Goal: Task Accomplishment & Management: Use online tool/utility

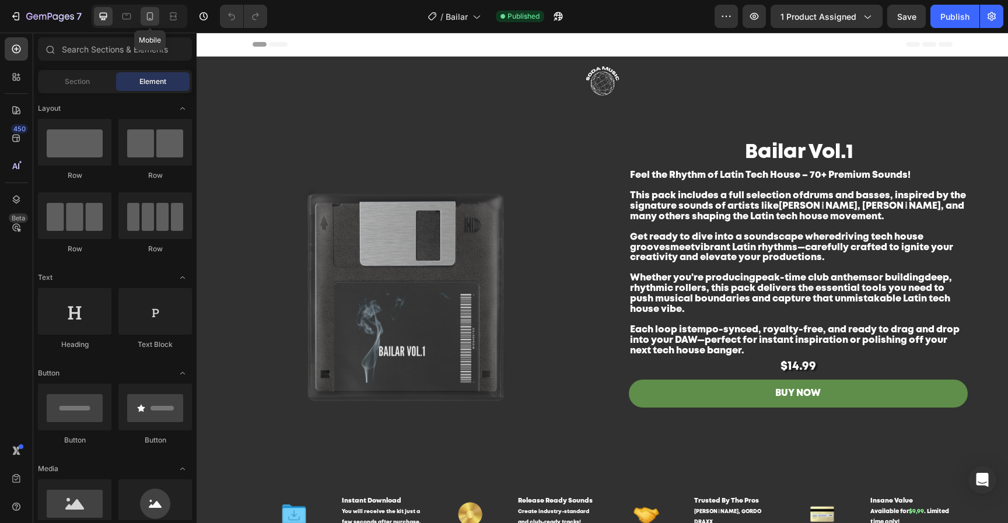
click at [155, 12] on icon at bounding box center [150, 16] width 12 height 12
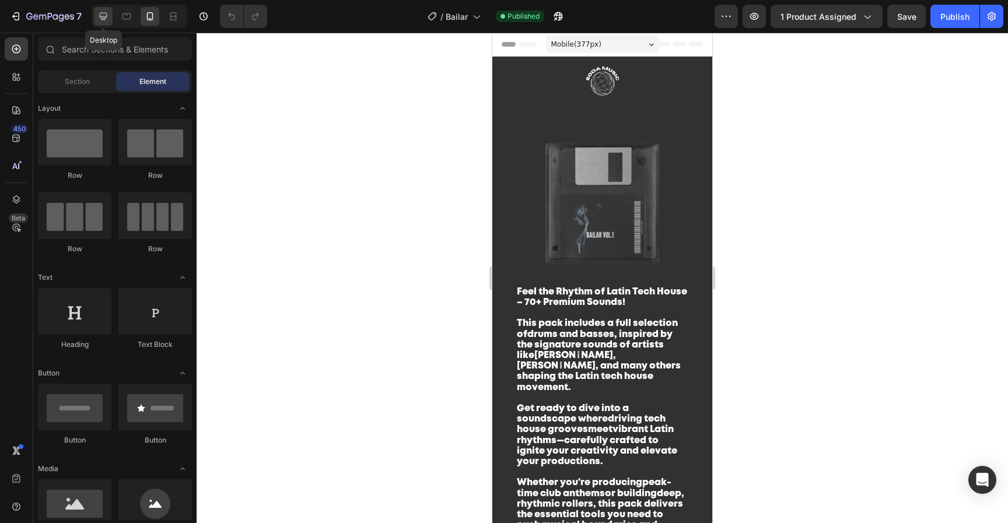
click at [99, 22] on div at bounding box center [103, 16] width 19 height 19
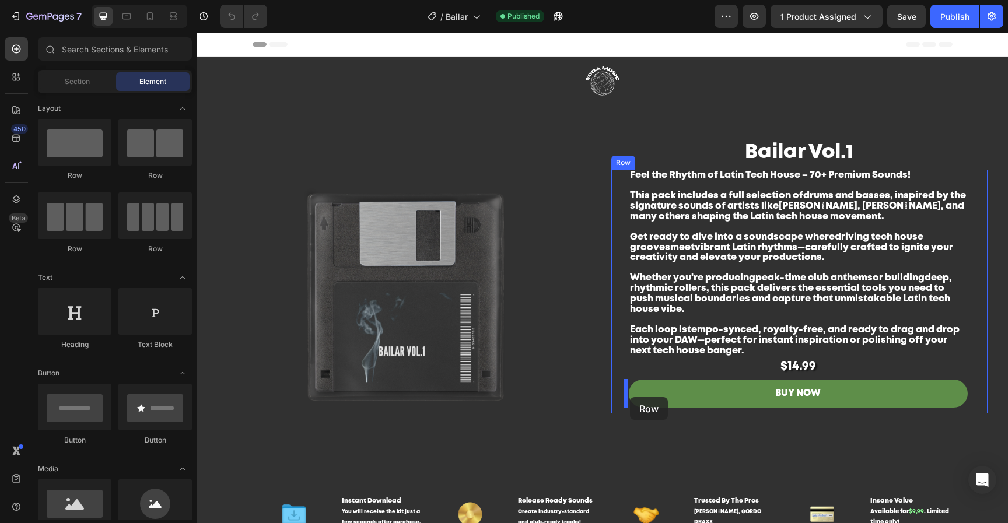
drag, startPoint x: 356, startPoint y: 180, endPoint x: 630, endPoint y: 397, distance: 349.1
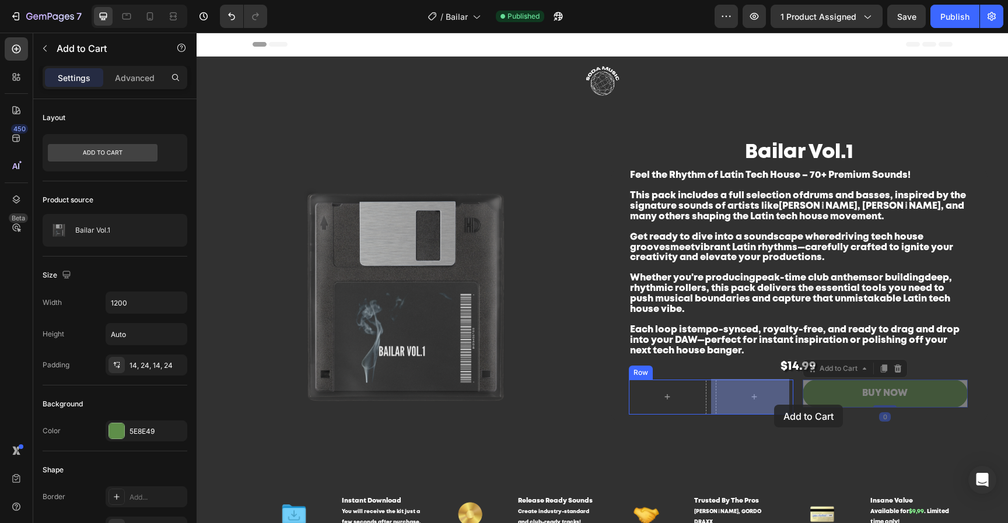
drag, startPoint x: 889, startPoint y: 394, endPoint x: 774, endPoint y: 405, distance: 115.9
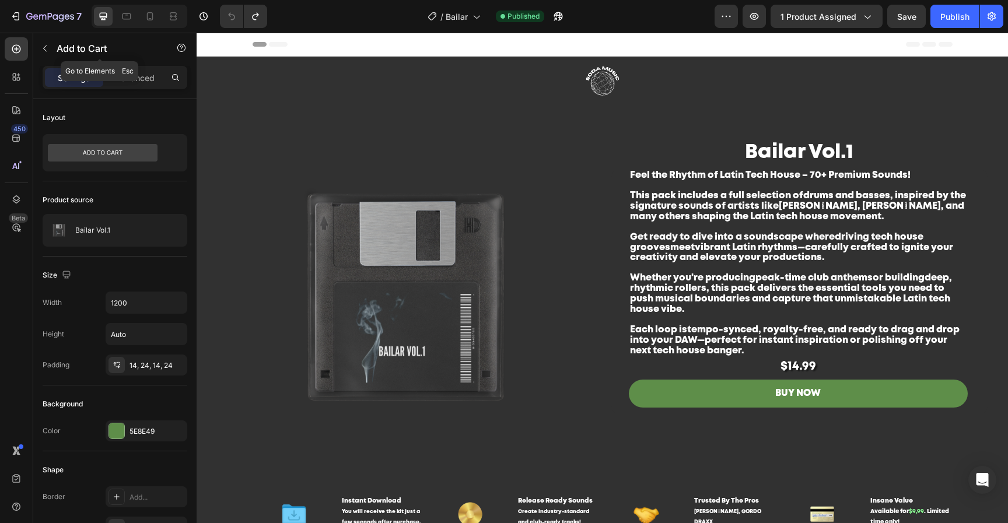
click at [42, 49] on icon "button" at bounding box center [44, 48] width 9 height 9
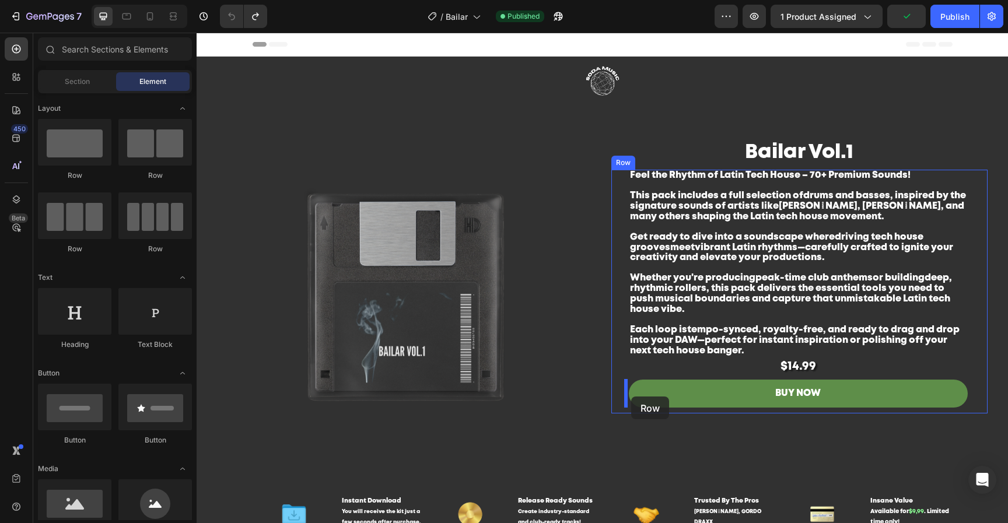
drag, startPoint x: 275, startPoint y: 181, endPoint x: 631, endPoint y: 397, distance: 416.1
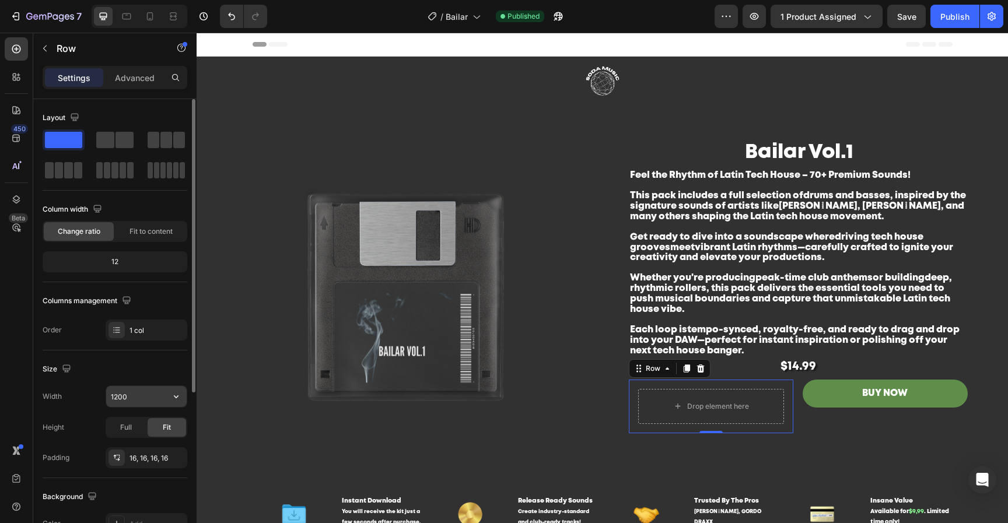
click at [136, 396] on input "1200" at bounding box center [146, 396] width 80 height 21
type input "500"
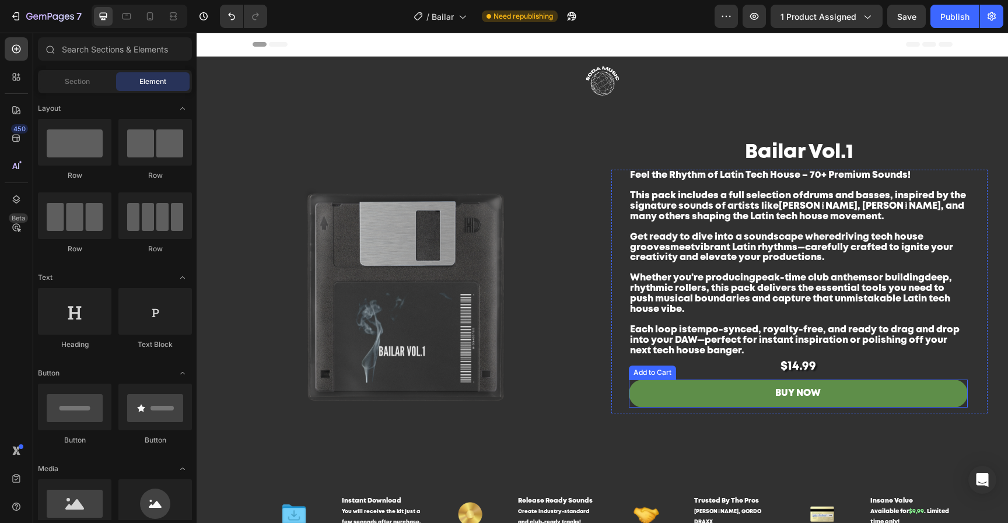
click at [832, 392] on button "BUY NOW" at bounding box center [798, 394] width 339 height 29
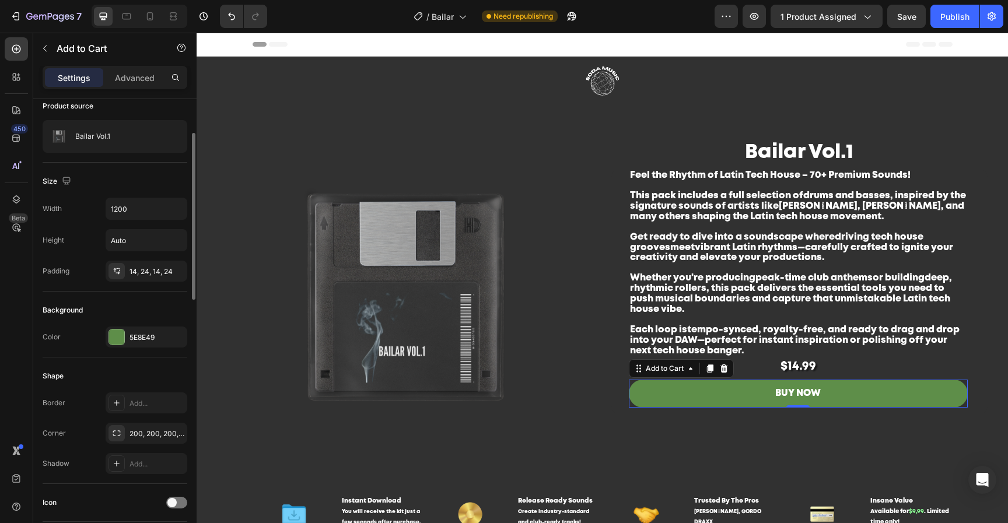
scroll to position [169, 0]
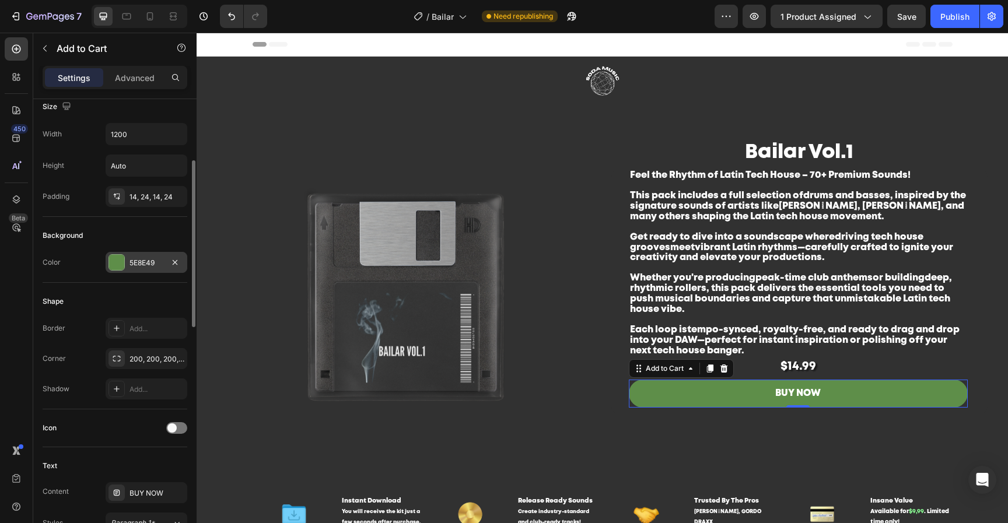
click at [184, 261] on div "5E8E49" at bounding box center [147, 262] width 82 height 21
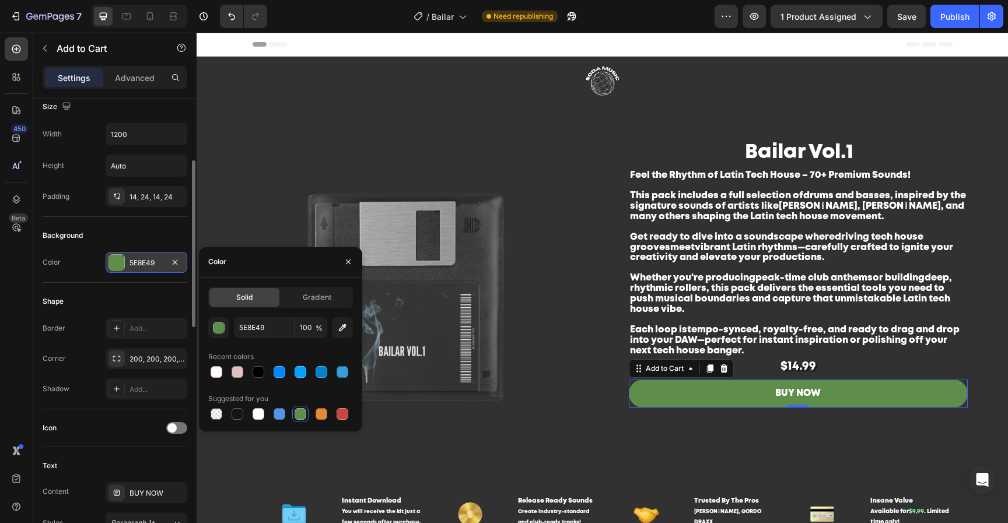
click at [140, 258] on div "5E8E49" at bounding box center [146, 263] width 34 height 10
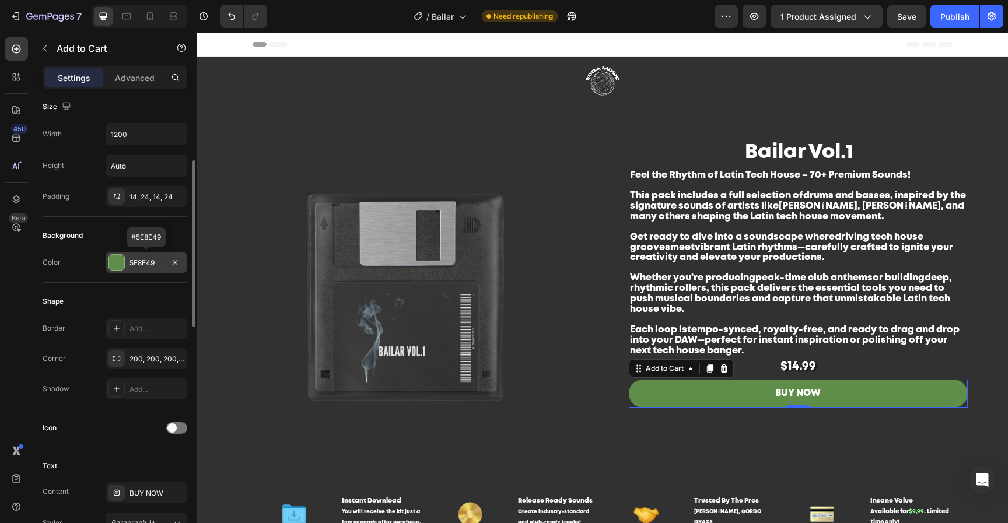
click at [141, 262] on div "5E8E49" at bounding box center [146, 263] width 34 height 10
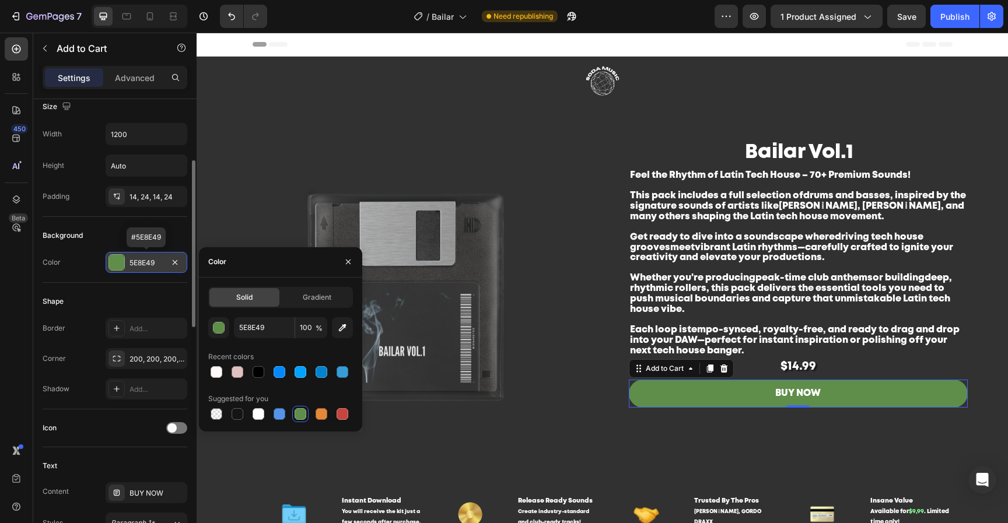
click at [141, 263] on div "5E8E49" at bounding box center [146, 263] width 34 height 10
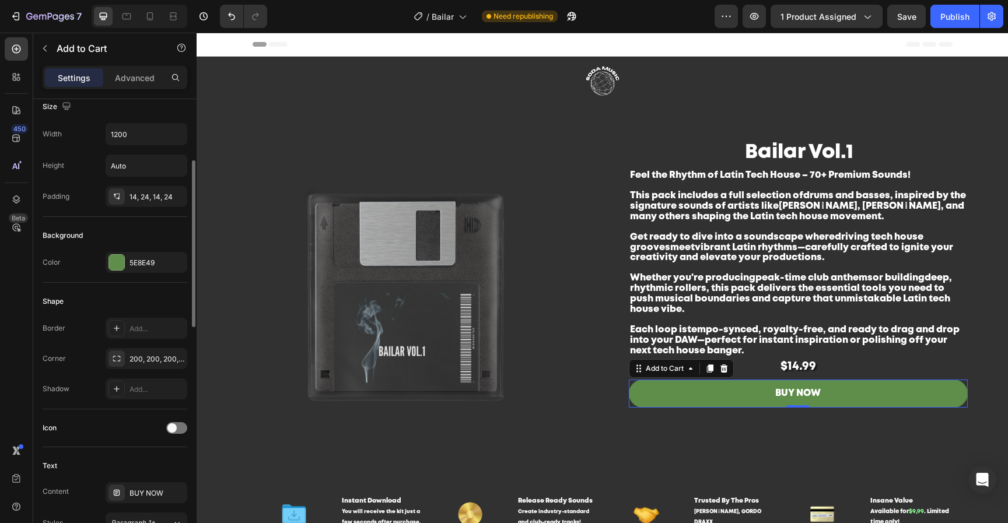
click at [108, 288] on div "Shape Border Add... Corner 200, 200, 200, 200 Shadow Add..." at bounding box center [115, 346] width 145 height 127
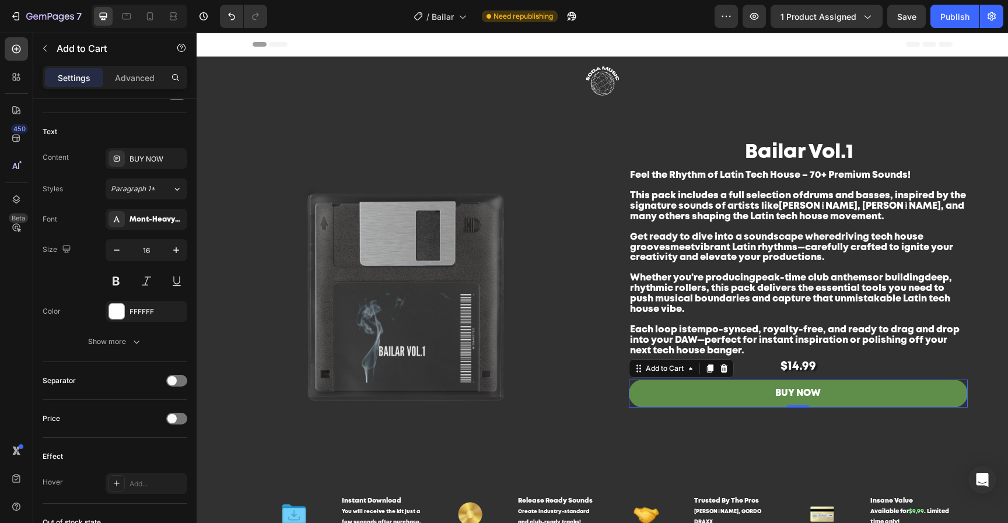
scroll to position [0, 0]
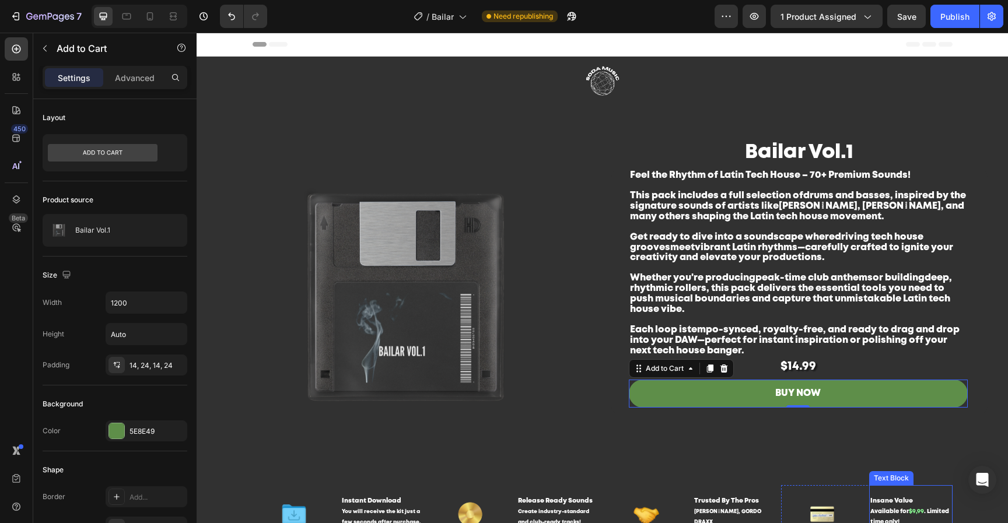
click at [920, 507] on p "Available for $9,99 . Limited time only!" at bounding box center [910, 517] width 81 height 21
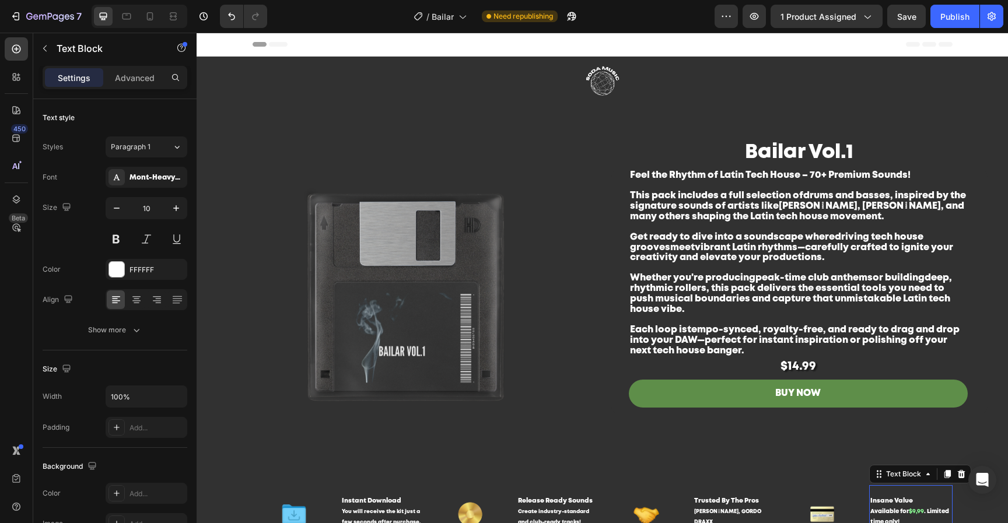
click at [910, 512] on span "$9,99" at bounding box center [916, 511] width 15 height 5
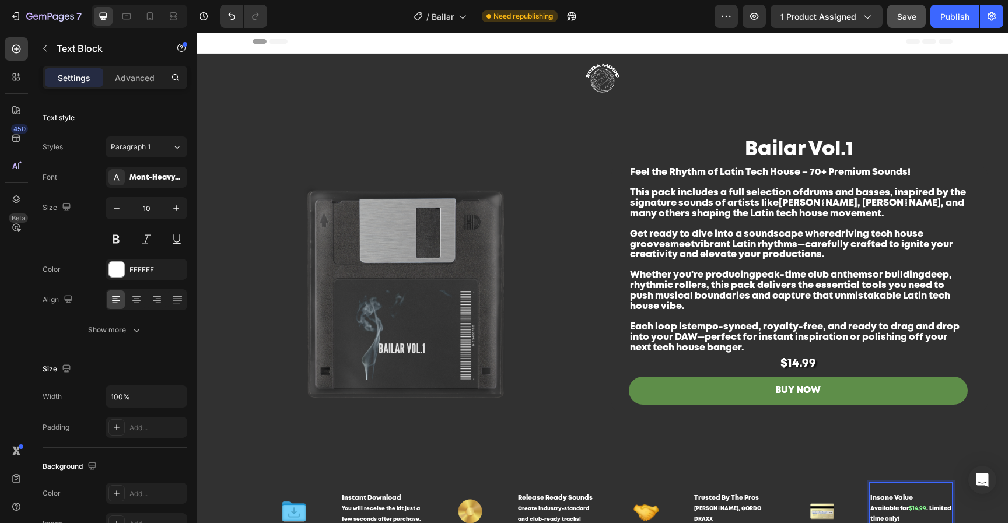
click at [909, 5] on button "Save" at bounding box center [906, 16] width 38 height 23
click at [953, 18] on div "Publish" at bounding box center [954, 16] width 29 height 12
click at [148, 16] on icon at bounding box center [150, 16] width 12 height 12
type input "14"
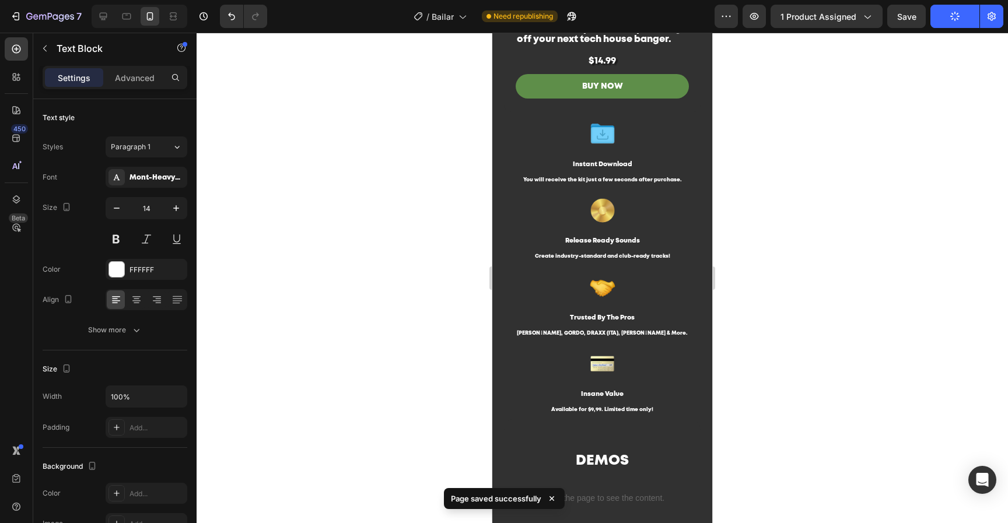
scroll to position [573, 0]
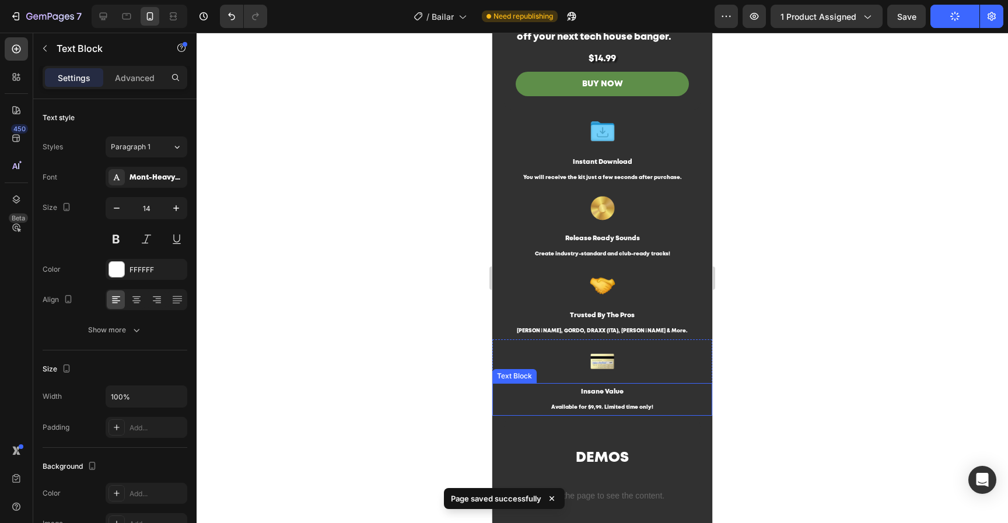
click at [621, 396] on p "Insane Value" at bounding box center [602, 391] width 218 height 15
click at [589, 409] on span "Available for $9,99. Limited time only!" at bounding box center [602, 407] width 102 height 5
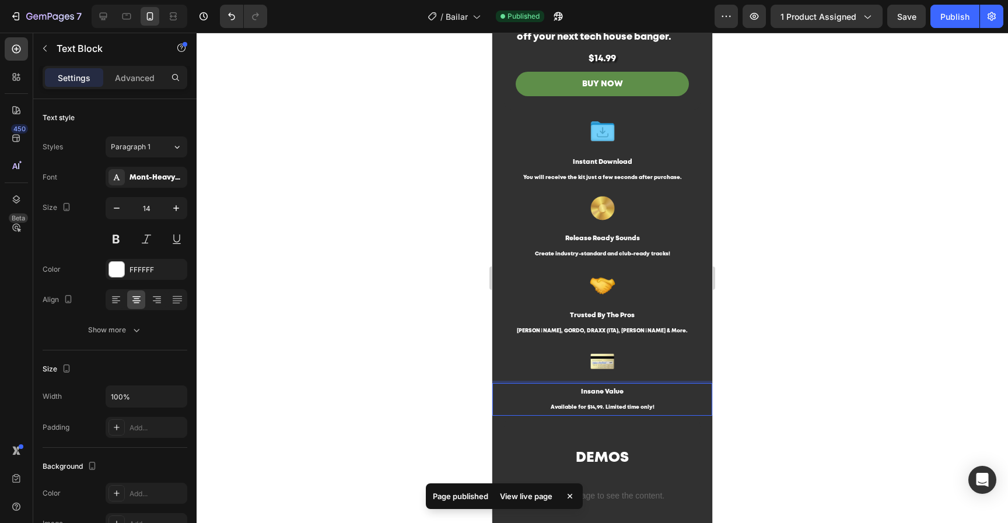
click at [781, 262] on div at bounding box center [602, 278] width 811 height 490
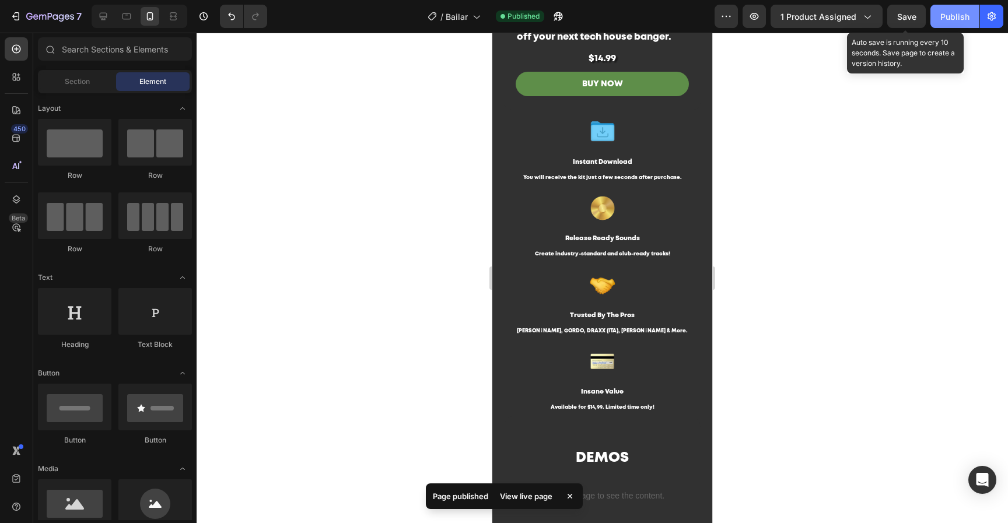
drag, startPoint x: 920, startPoint y: 18, endPoint x: 932, endPoint y: 19, distance: 12.3
click at [921, 18] on button "Save" at bounding box center [906, 16] width 38 height 23
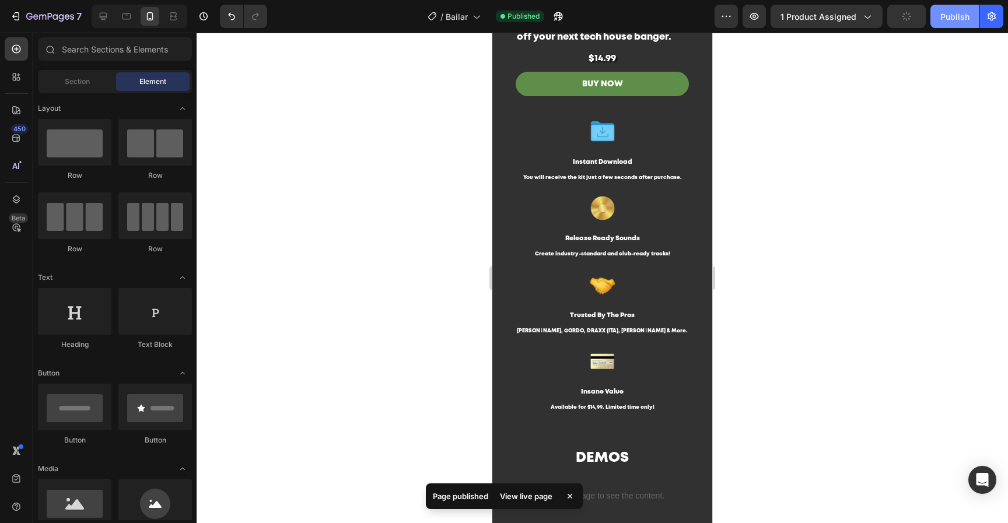
click at [936, 19] on button "Publish" at bounding box center [954, 16] width 49 height 23
click at [941, 21] on button "Publish" at bounding box center [954, 16] width 49 height 23
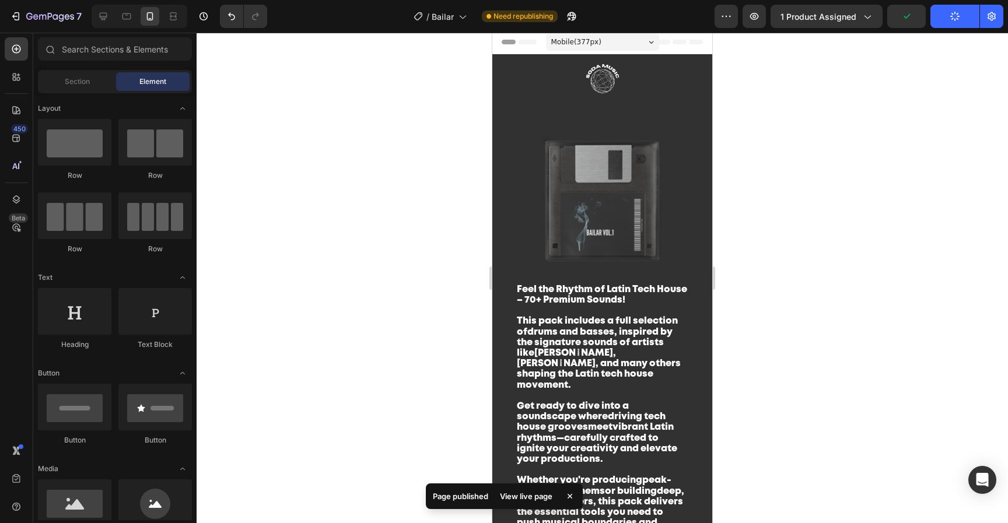
scroll to position [0, 0]
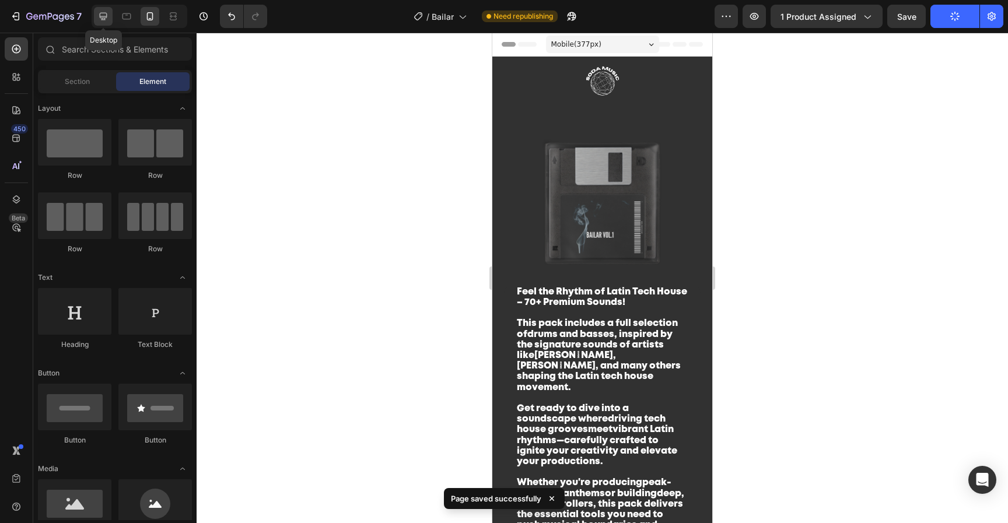
click at [101, 12] on icon at bounding box center [103, 16] width 12 height 12
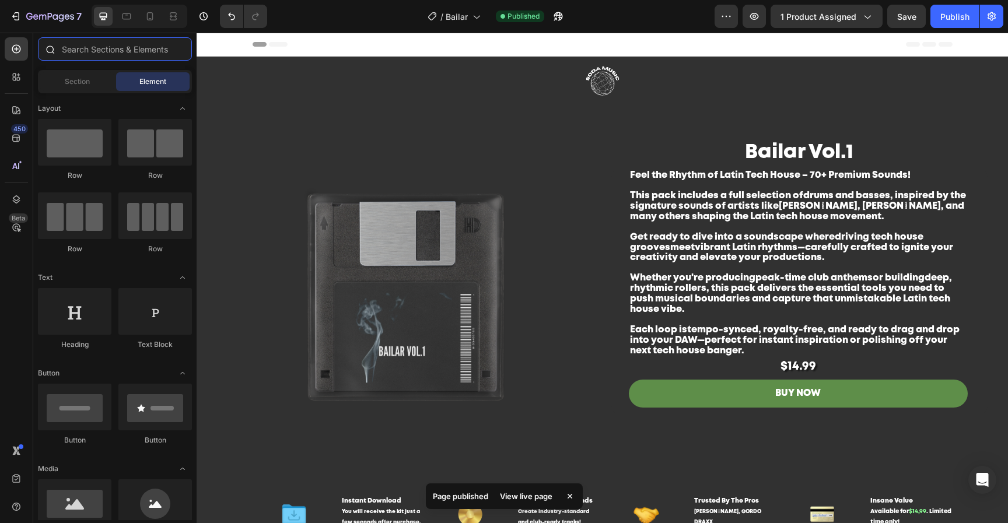
click at [78, 48] on input "text" at bounding box center [115, 48] width 154 height 23
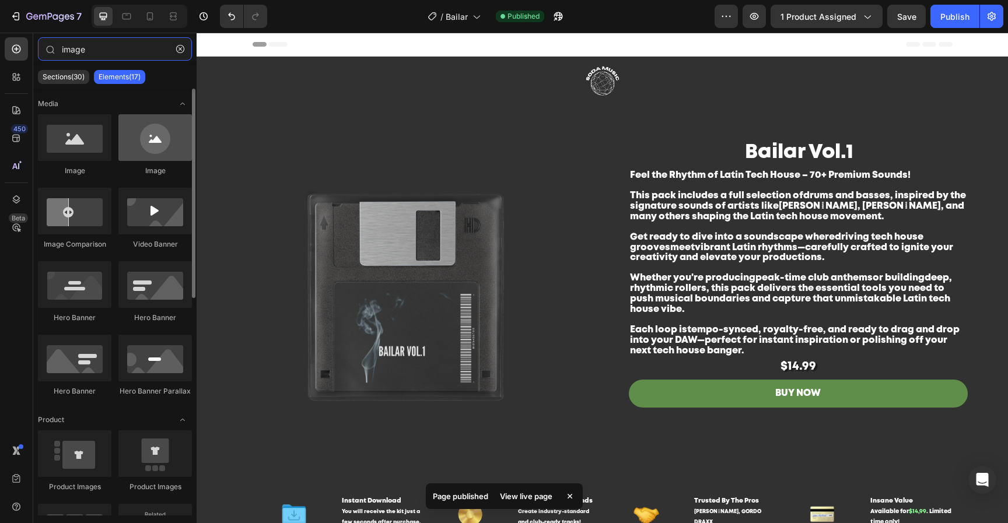
type input "image"
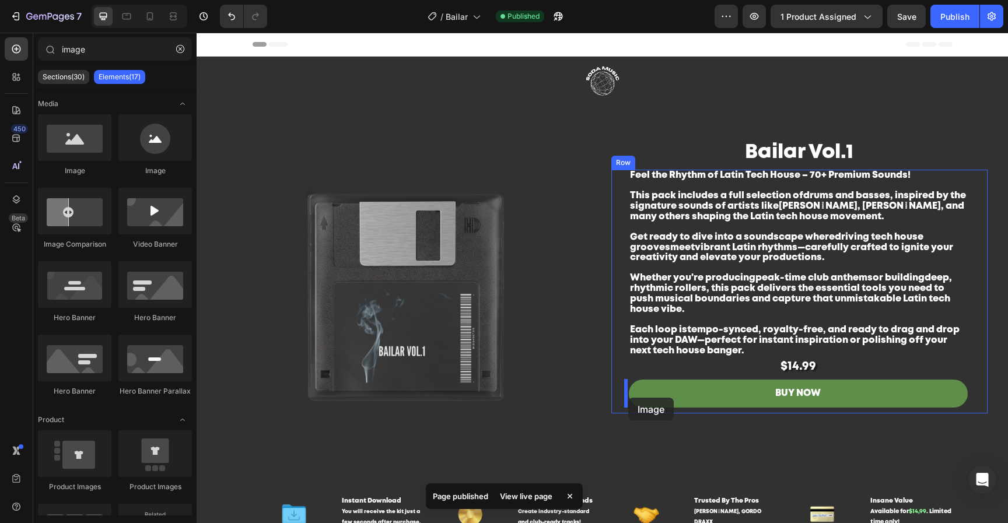
drag, startPoint x: 344, startPoint y: 178, endPoint x: 628, endPoint y: 398, distance: 359.2
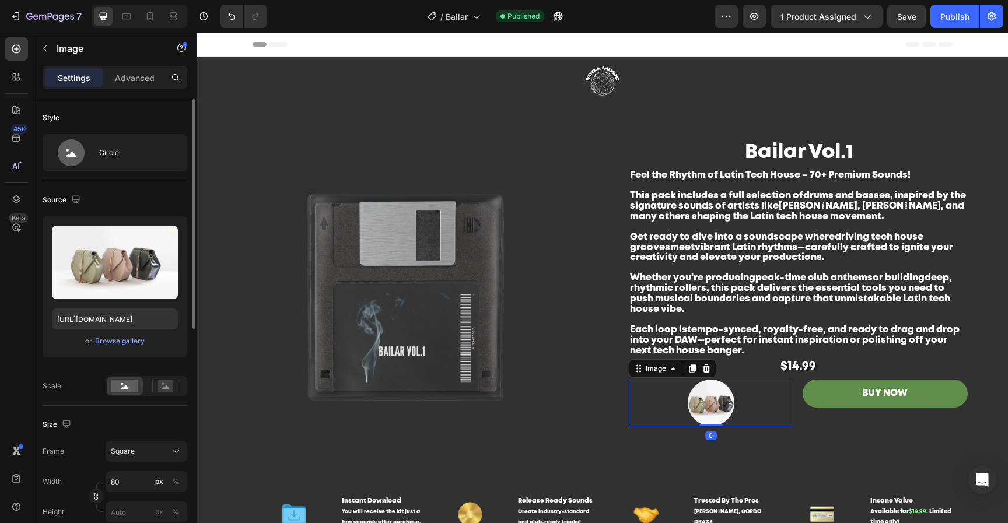
click at [123, 334] on div "or Browse gallery" at bounding box center [115, 341] width 126 height 14
click at [135, 341] on div "Browse gallery" at bounding box center [120, 341] width 50 height 10
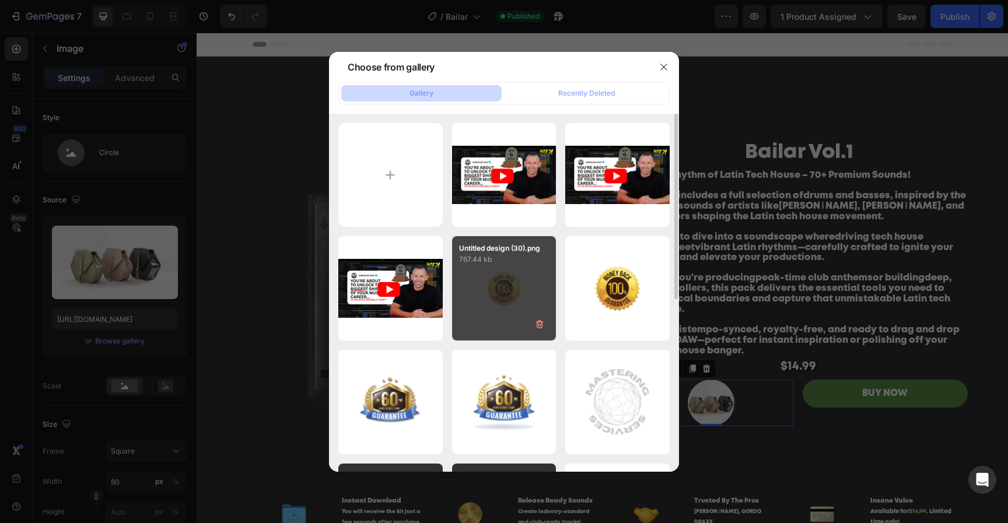
click at [507, 296] on div "Untitled design (30).png 767.44 kb" at bounding box center [504, 288] width 104 height 104
type input "https://cdn.shopify.com/s/files/1/0552/9596/7287/files/gempages_550190414179599…"
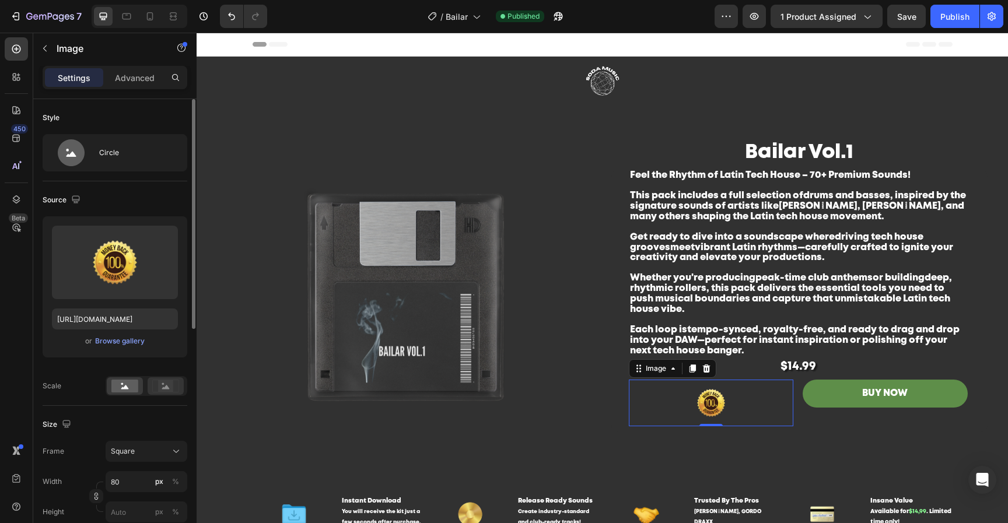
click at [166, 393] on div at bounding box center [166, 385] width 36 height 17
click at [129, 389] on rect at bounding box center [124, 386] width 27 height 13
click at [129, 81] on p "Advanced" at bounding box center [135, 78] width 40 height 12
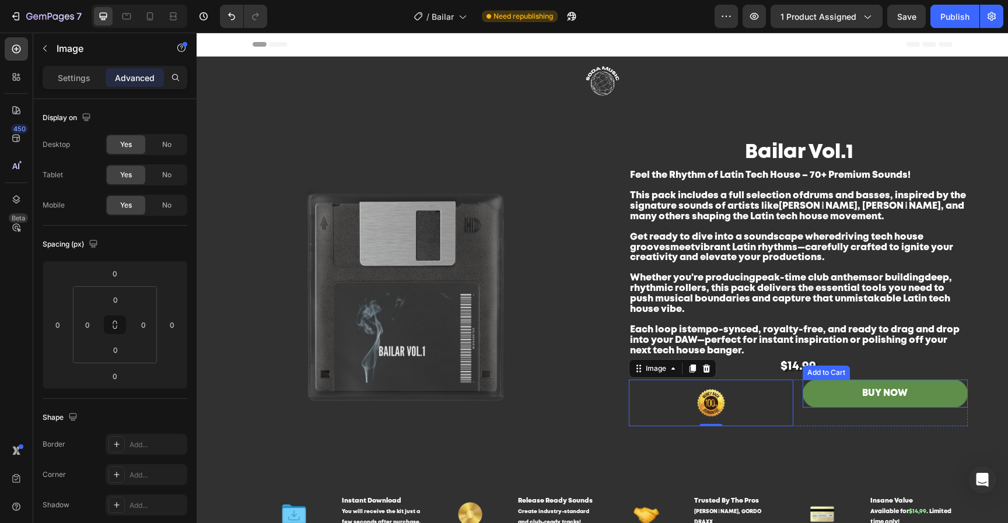
click at [818, 394] on button "BUY NOW" at bounding box center [884, 394] width 165 height 29
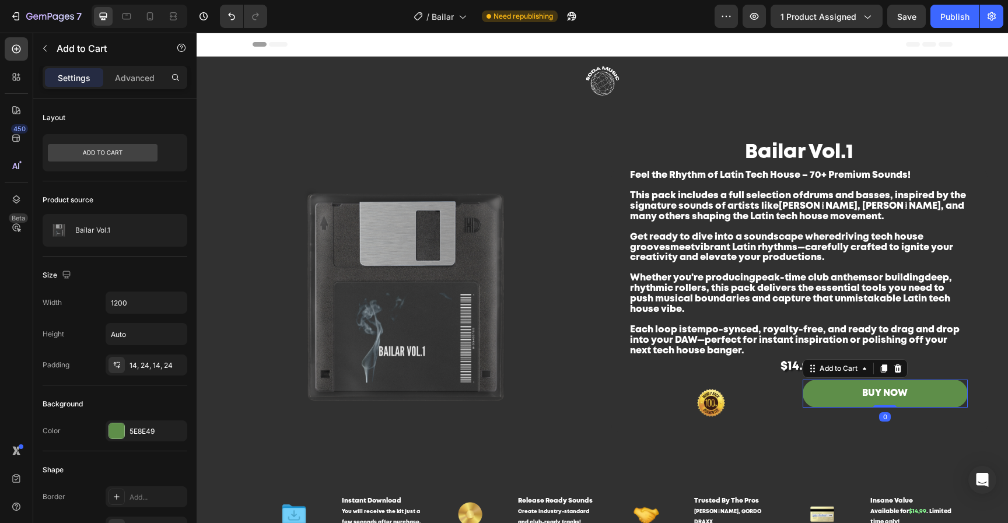
drag, startPoint x: 125, startPoint y: 71, endPoint x: 96, endPoint y: 86, distance: 32.3
click at [126, 72] on p "Advanced" at bounding box center [135, 78] width 40 height 12
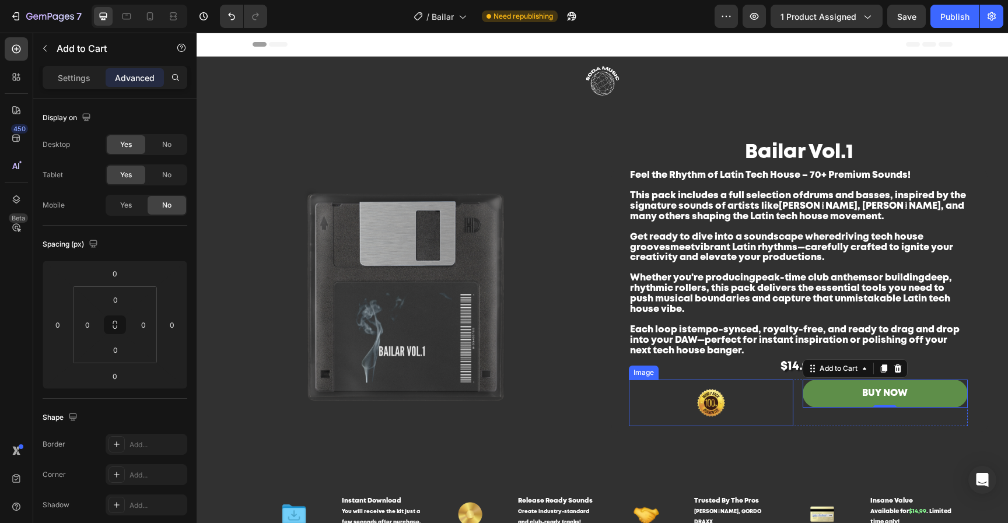
click at [714, 398] on img at bounding box center [711, 403] width 47 height 47
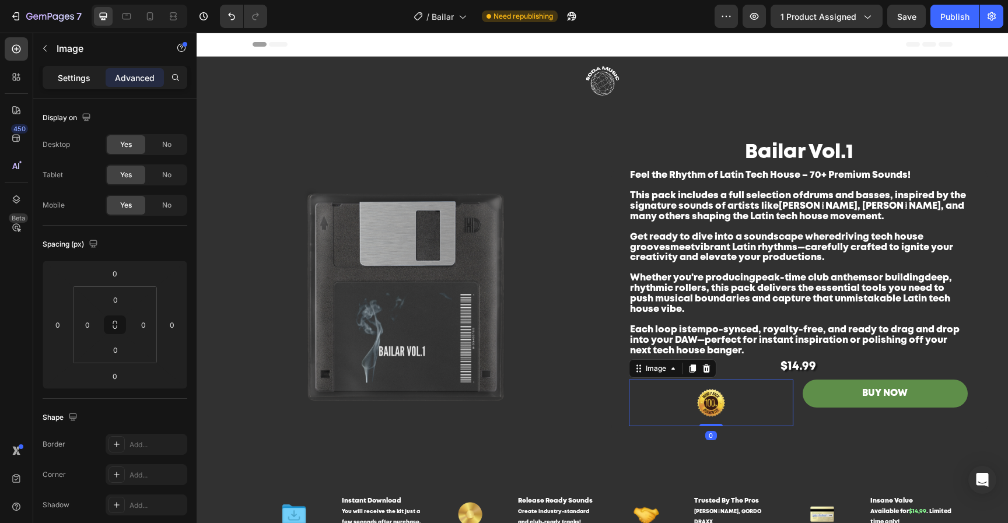
click at [75, 82] on p "Settings" at bounding box center [74, 78] width 33 height 12
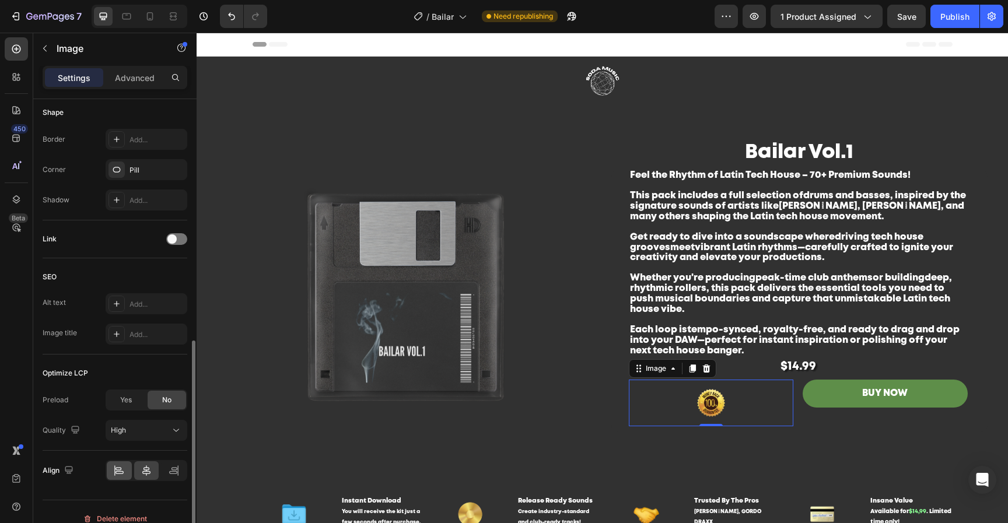
scroll to position [453, 0]
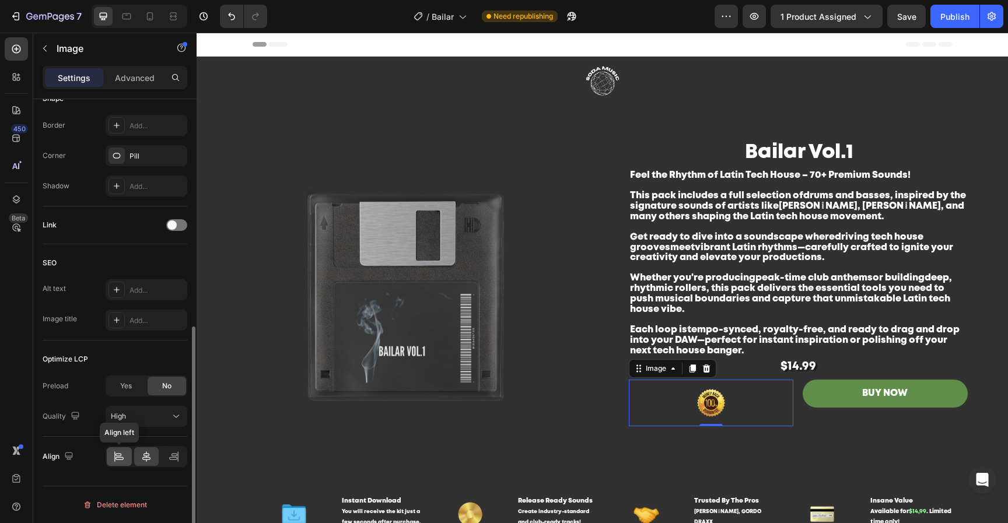
click at [124, 462] on div at bounding box center [119, 456] width 25 height 19
click at [134, 464] on div at bounding box center [146, 456] width 25 height 19
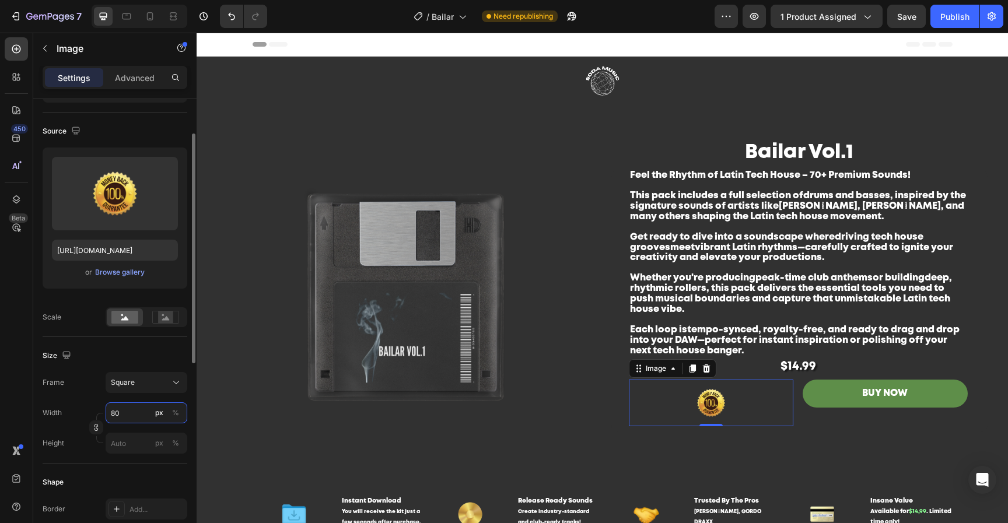
click at [140, 416] on input "80" at bounding box center [147, 412] width 82 height 21
type input "5"
type input "50"
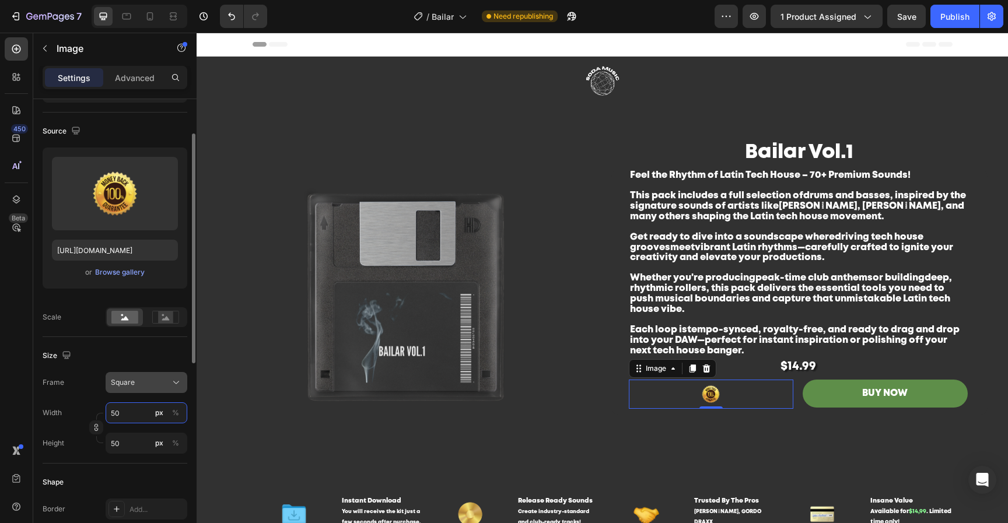
type input "50"
click at [143, 388] on div "Square" at bounding box center [146, 383] width 71 height 12
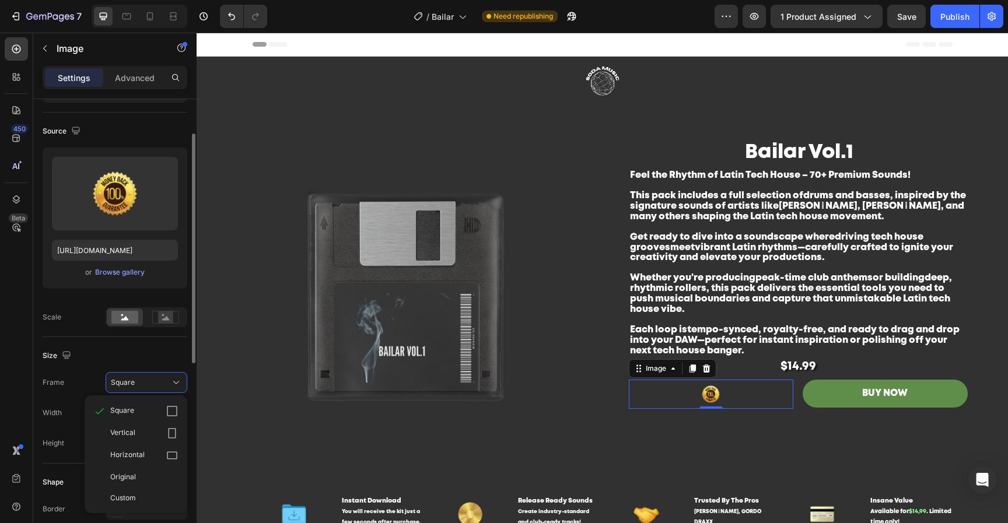
click at [141, 454] on span "Horizontal" at bounding box center [127, 456] width 34 height 12
type input "38"
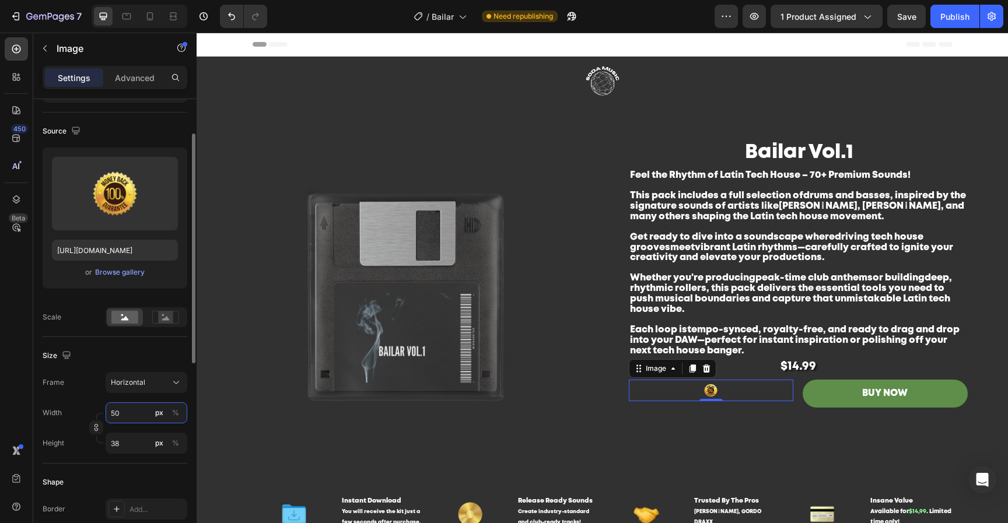
click at [132, 412] on input "50" at bounding box center [147, 412] width 82 height 21
type input "8"
type input "6"
type input "80"
type input "60"
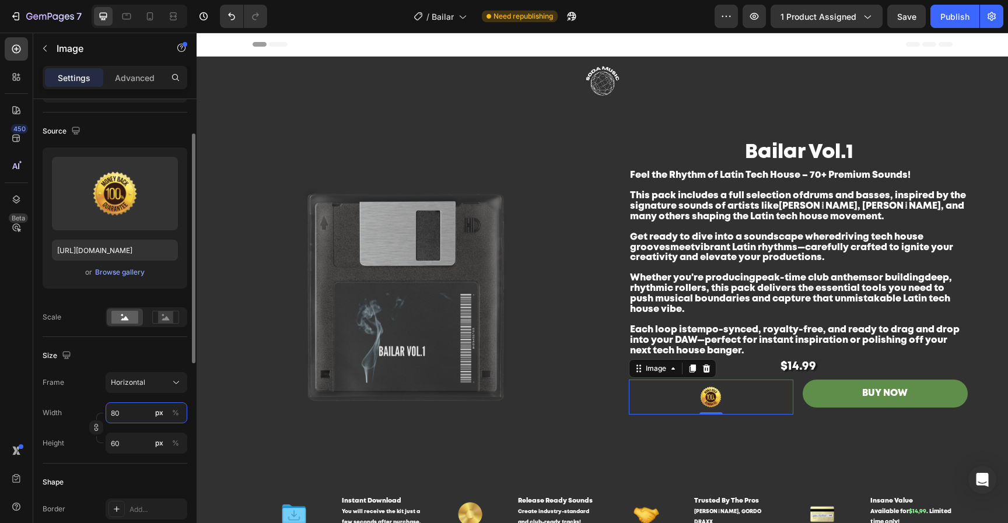
type input "80"
click at [162, 353] on div "Size" at bounding box center [115, 355] width 145 height 19
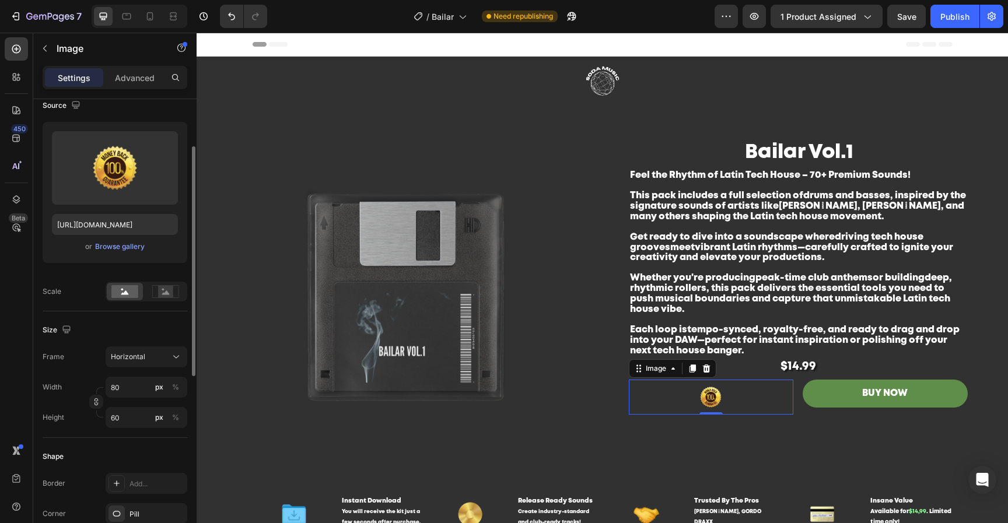
scroll to position [97, 0]
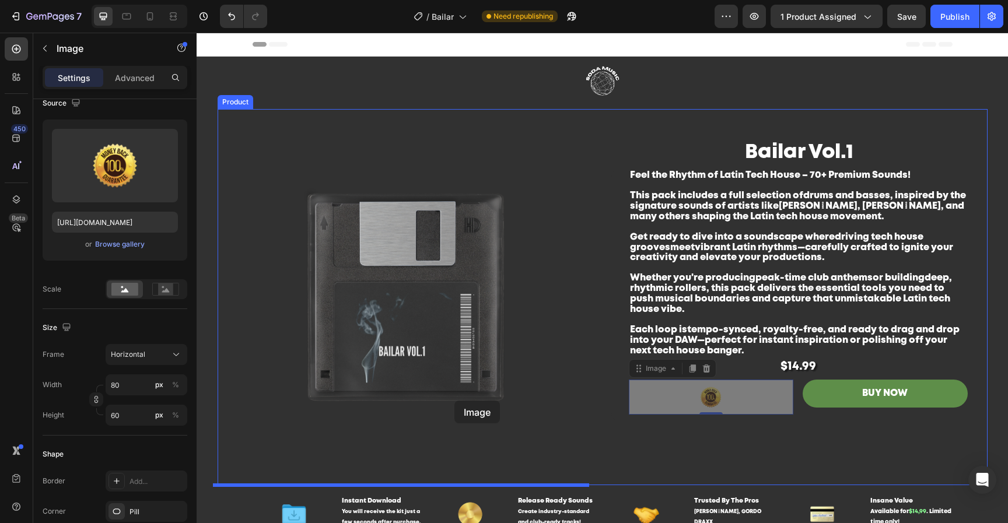
drag, startPoint x: 732, startPoint y: 401, endPoint x: 454, endPoint y: 401, distance: 278.2
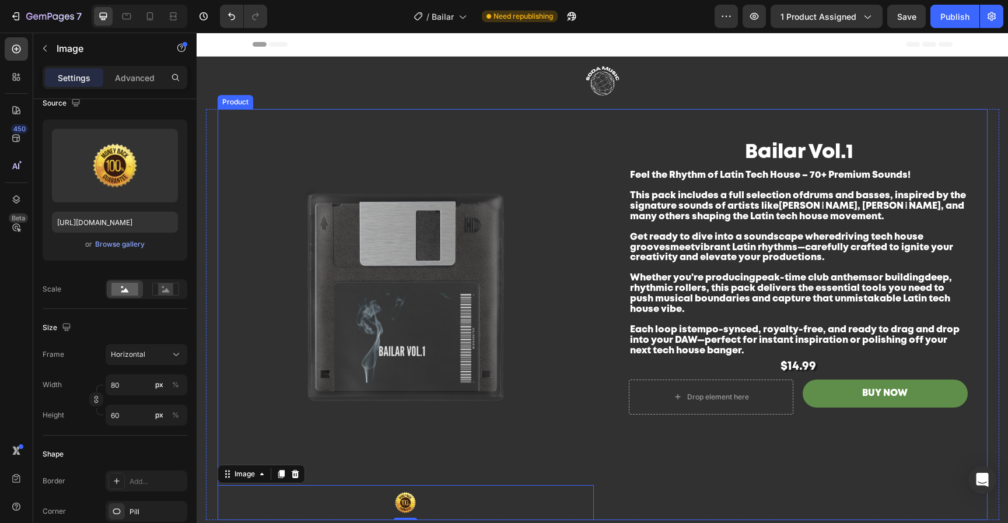
click at [653, 502] on div "Bailar Vol.1 Product Title Feel the Rhythm of Latin Tech House – 70+ Premium So…" at bounding box center [799, 314] width 376 height 411
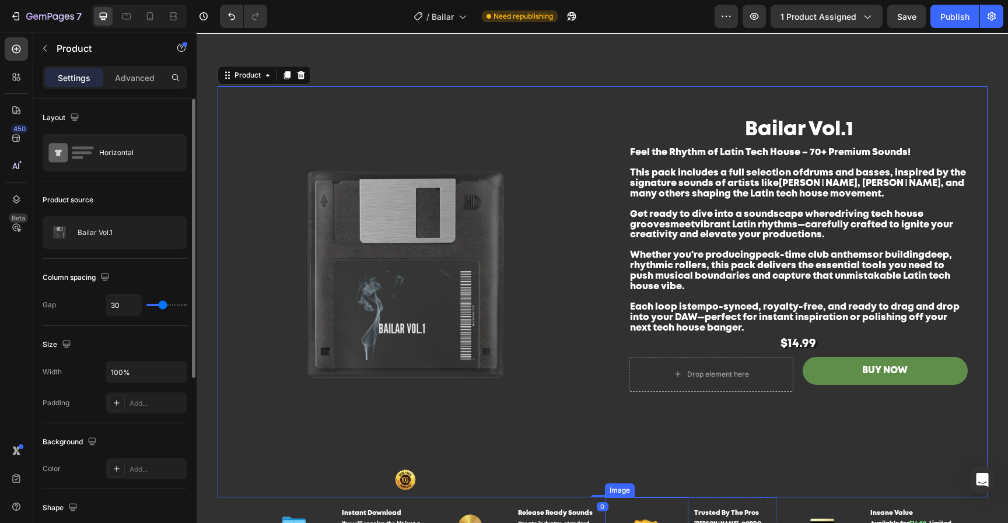
scroll to position [99, 0]
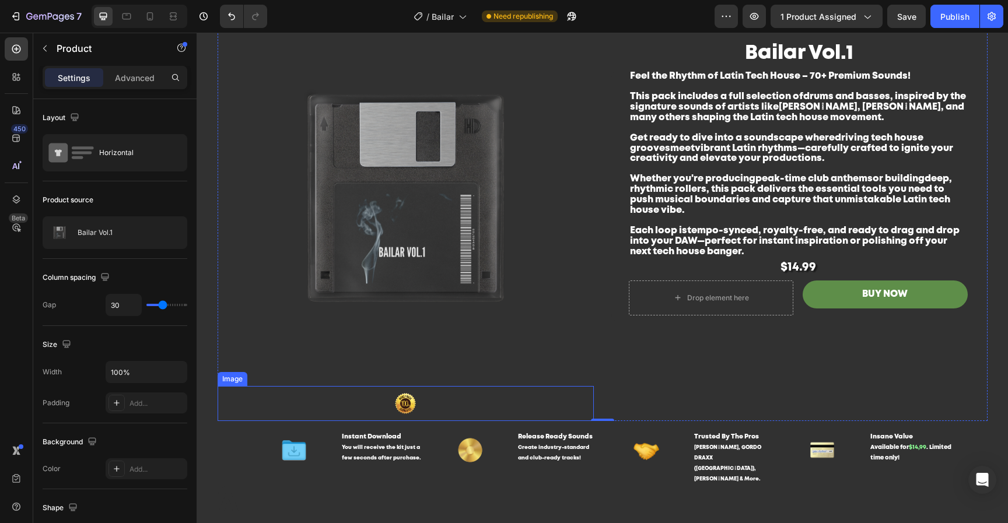
click at [497, 390] on div at bounding box center [406, 403] width 376 height 35
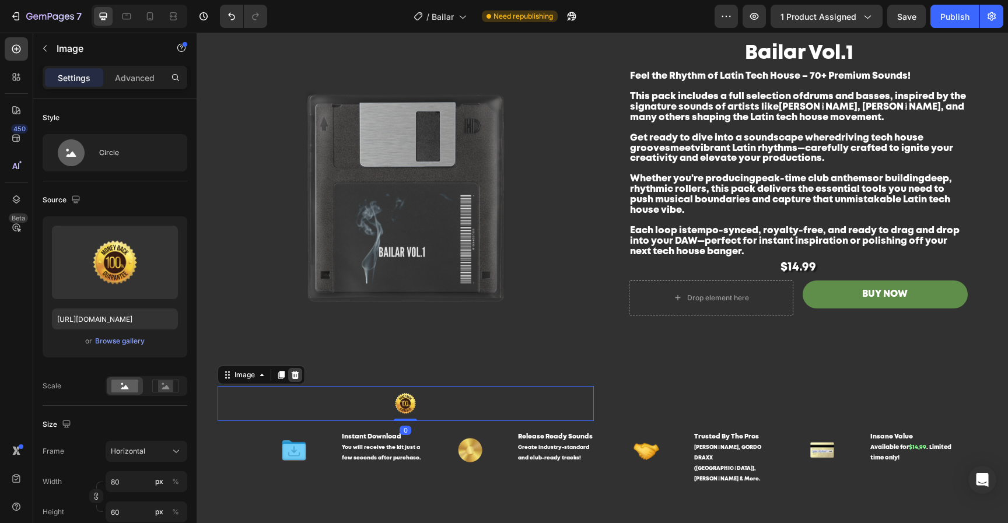
click at [292, 373] on icon at bounding box center [295, 375] width 8 height 8
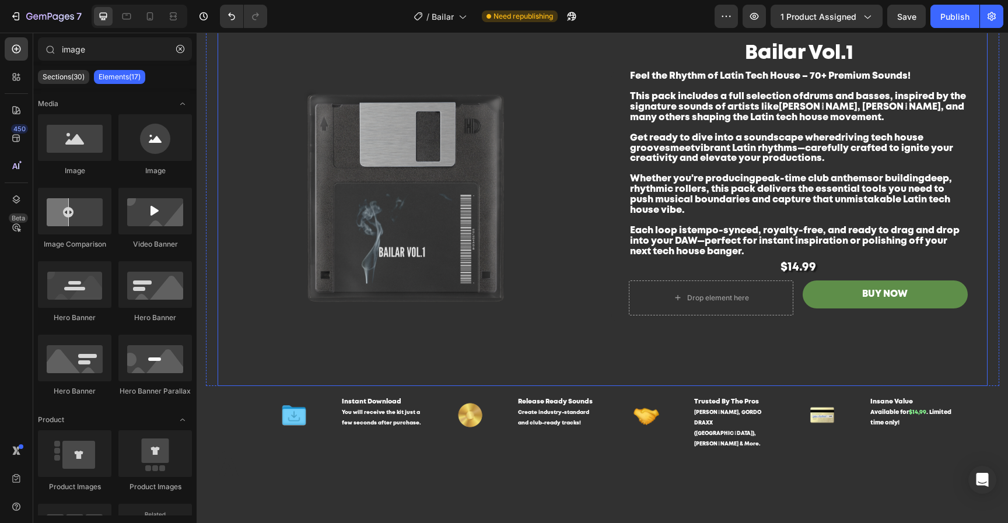
click at [779, 361] on div "Bailar Vol.1 Product Title Feel the Rhythm of Latin Tech House – 70+ Premium So…" at bounding box center [799, 198] width 376 height 376
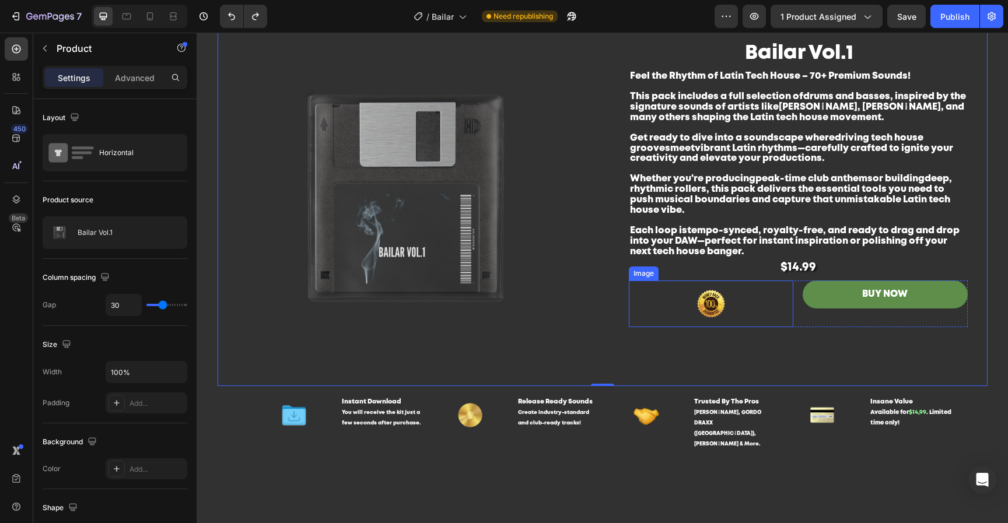
click at [730, 295] on div at bounding box center [711, 304] width 165 height 47
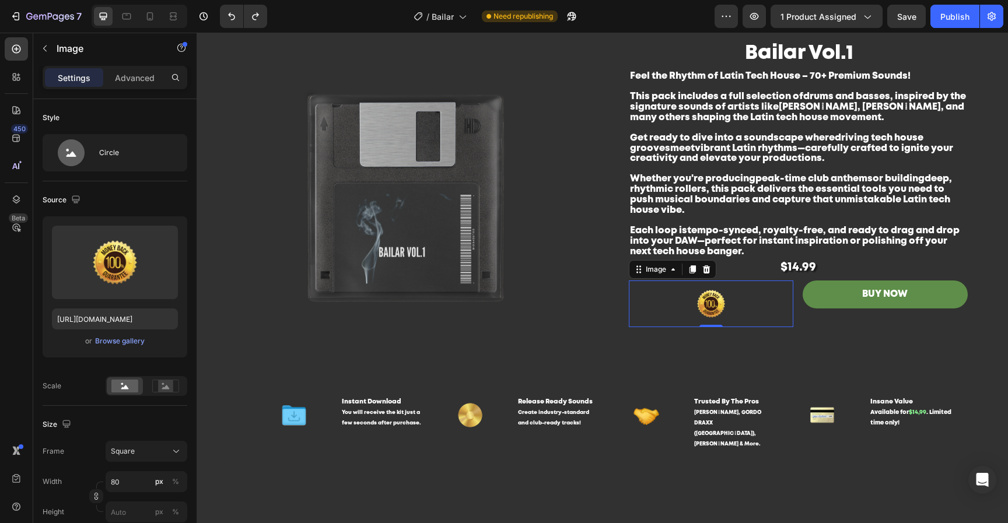
click at [703, 265] on icon at bounding box center [706, 269] width 9 height 9
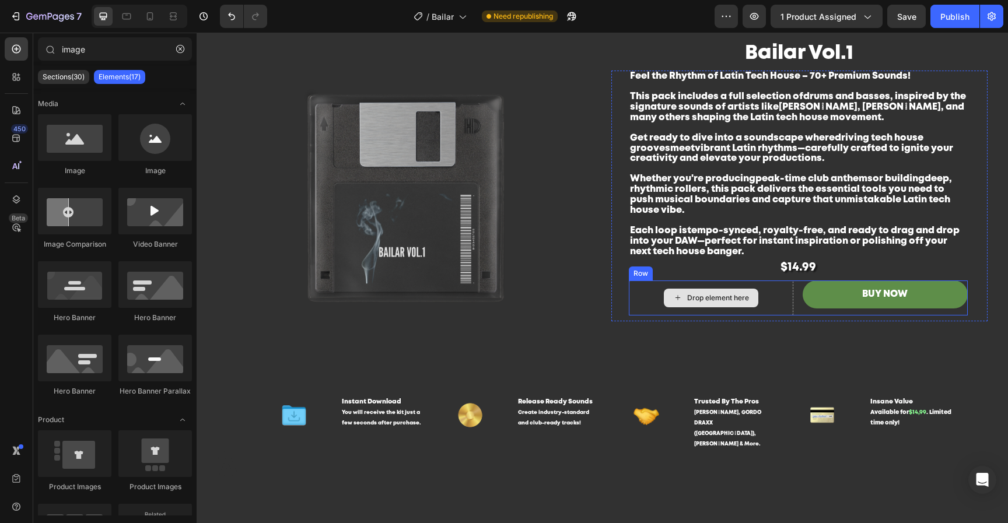
click at [802, 315] on div "Feel the Rhythm of Latin Tech House – 70+ Premium Sounds! This pack includes a …" at bounding box center [799, 196] width 376 height 250
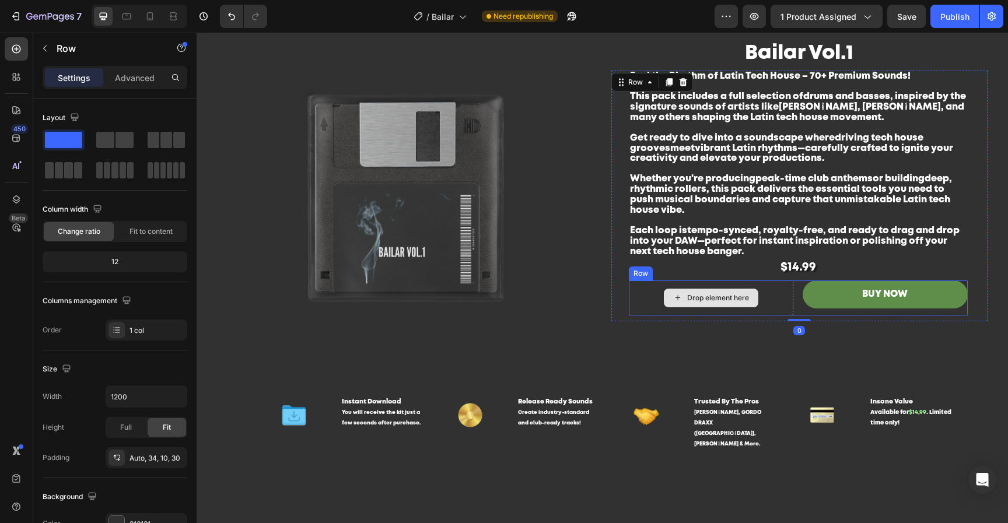
click at [760, 299] on div "Drop element here" at bounding box center [711, 298] width 165 height 35
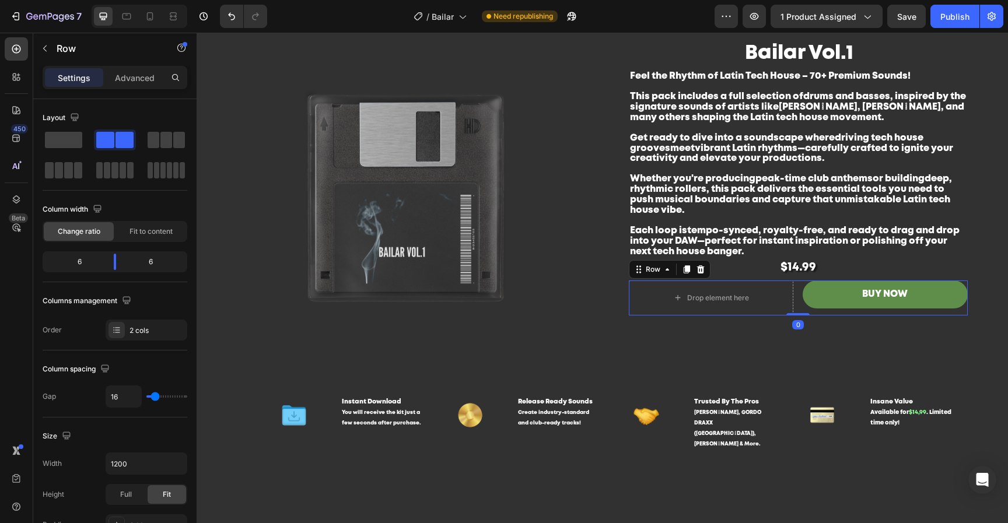
click at [697, 270] on icon at bounding box center [700, 269] width 8 height 8
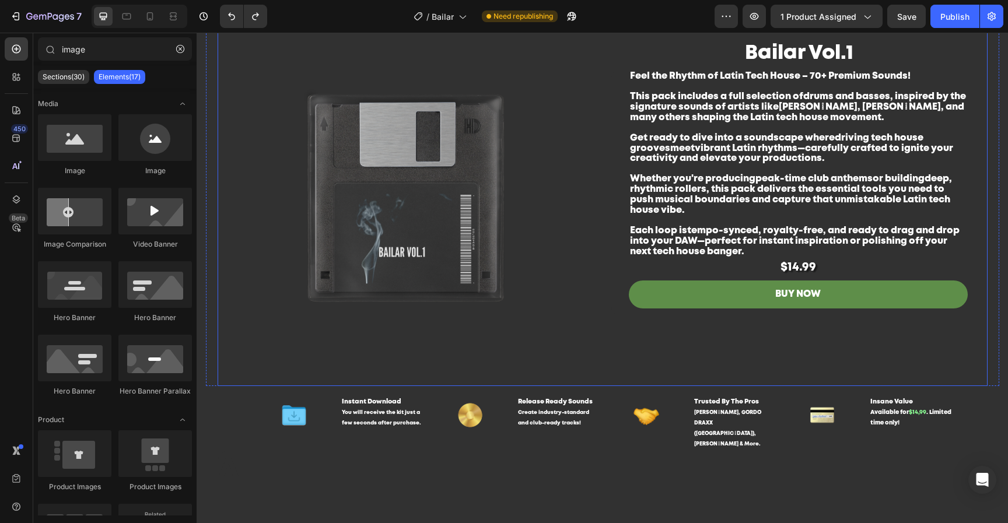
click at [854, 353] on div "Bailar Vol.1 Product Title Feel the Rhythm of Latin Tech House – 70+ Premium So…" at bounding box center [799, 198] width 376 height 376
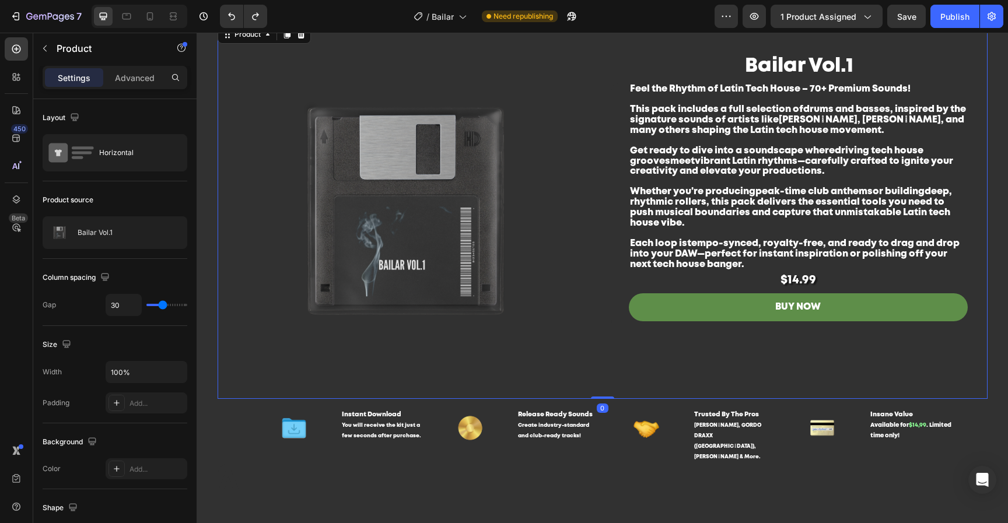
scroll to position [0, 0]
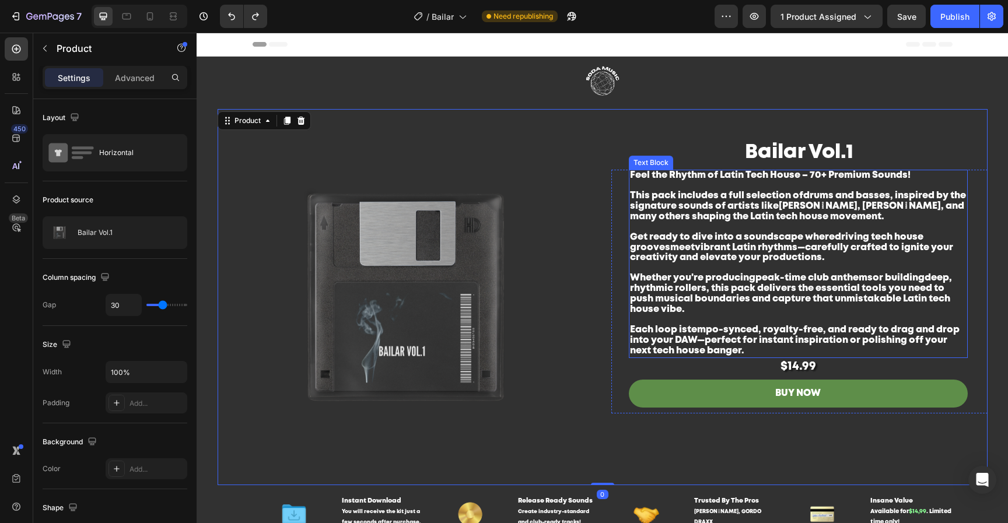
click at [742, 298] on span "Whether you're producing peak-time club anthems or building deep, rhythmic roll…" at bounding box center [791, 294] width 322 height 40
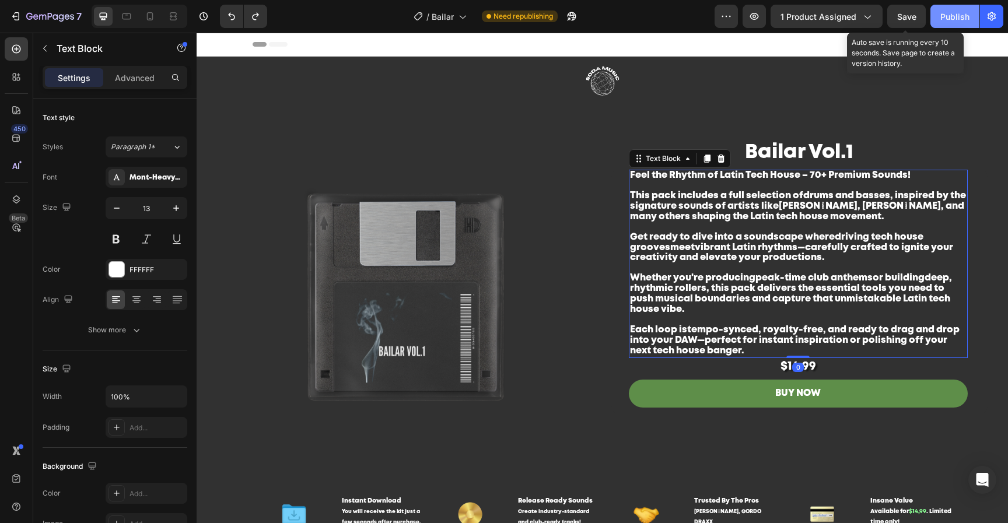
click at [912, 6] on button "Save" at bounding box center [906, 16] width 38 height 23
click at [963, 17] on div "Publish" at bounding box center [954, 16] width 29 height 12
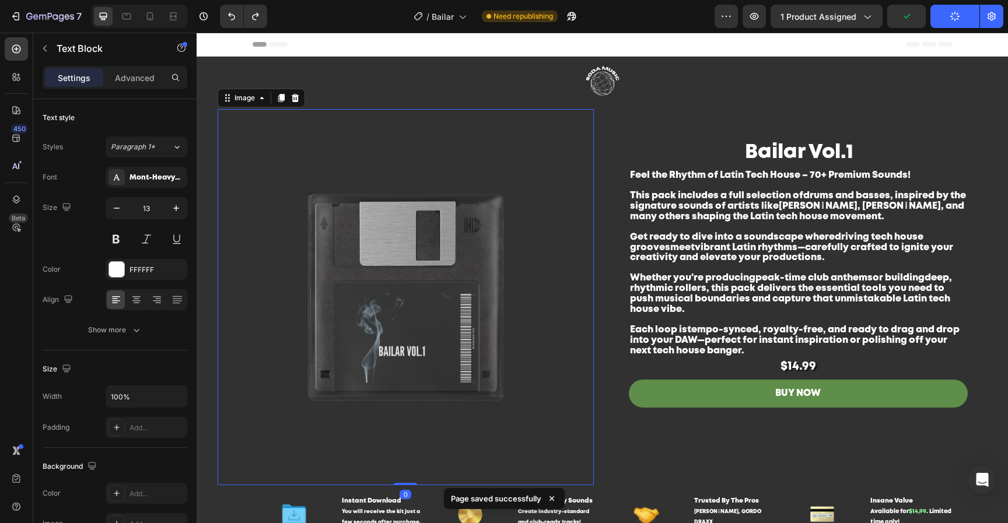
click at [468, 240] on img at bounding box center [406, 297] width 376 height 376
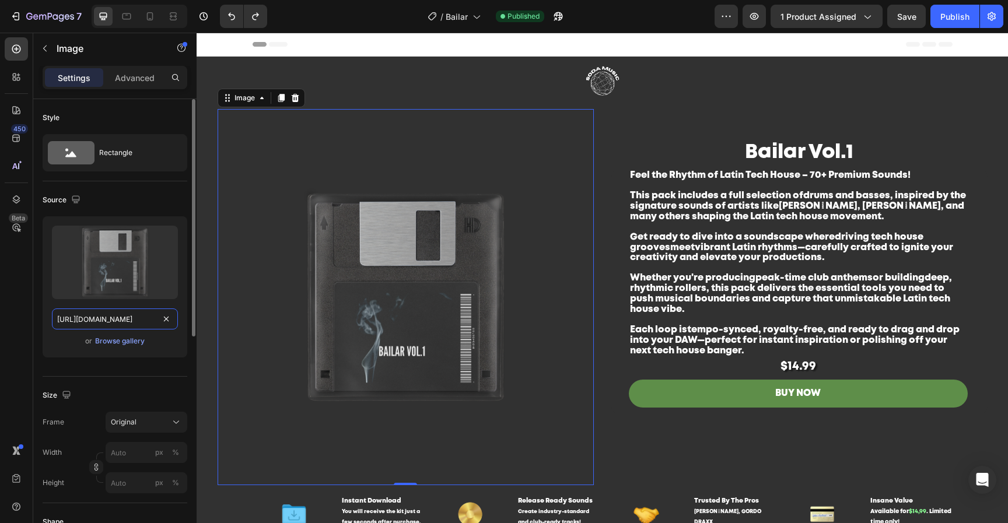
click at [135, 325] on input "https://cdn.shopify.com/s/files/1/0552/9596/7287/files/gempages_550190414179599…" at bounding box center [115, 318] width 126 height 21
click at [115, 344] on div "Browse gallery" at bounding box center [120, 341] width 50 height 10
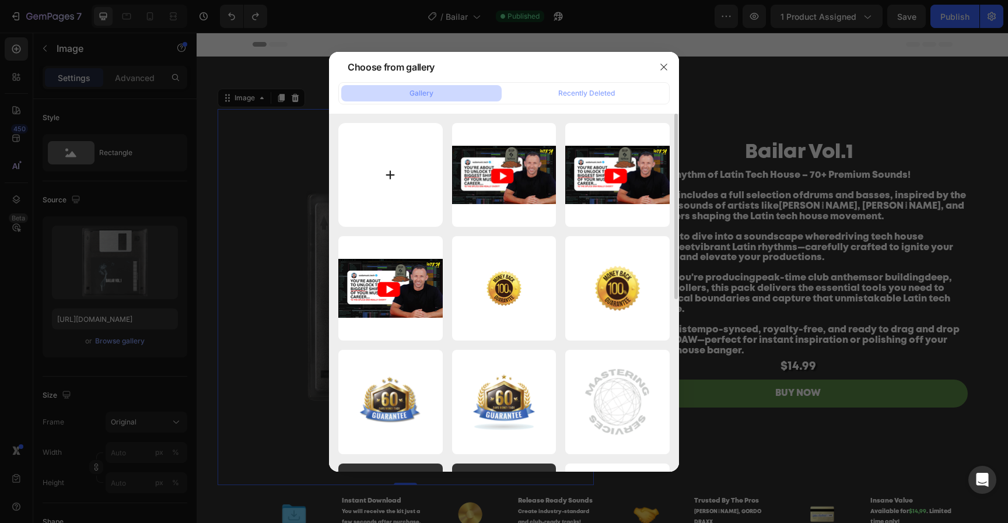
click at [360, 173] on input "file" at bounding box center [390, 175] width 104 height 104
type input "C:\fakepath\Untitled design-2.png"
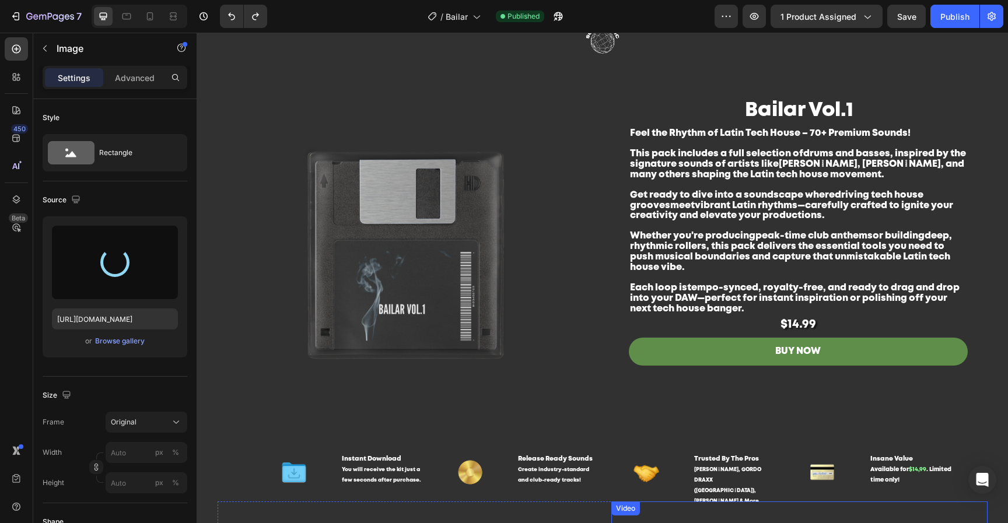
scroll to position [10, 0]
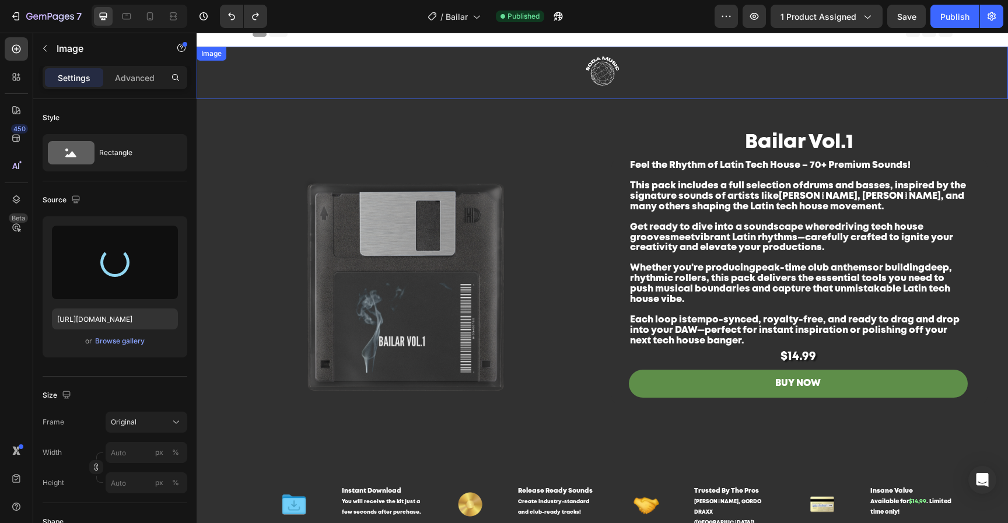
type input "https://cdn.shopify.com/s/files/1/0552/9596/7287/files/gempages_550190414179599…"
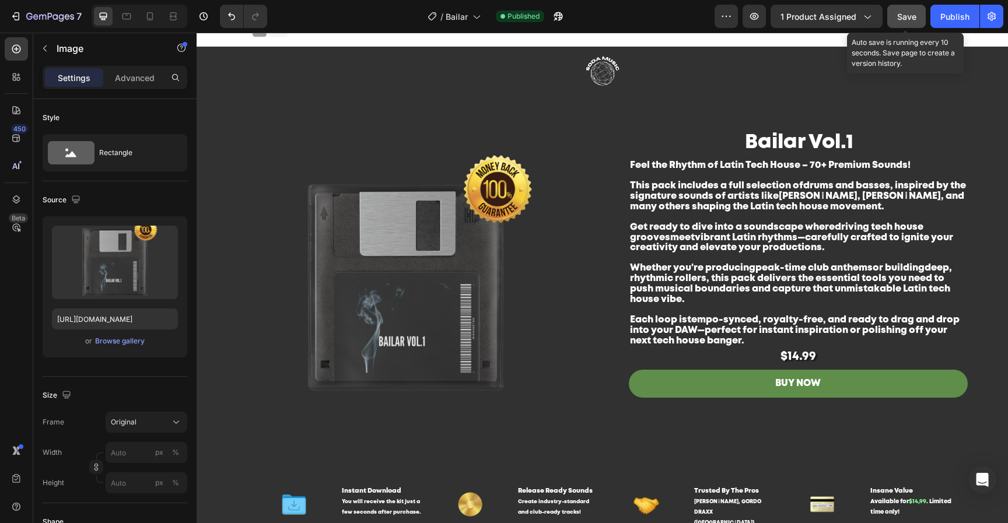
click at [917, 23] on button "Save" at bounding box center [906, 16] width 38 height 23
click at [968, 24] on button "Publish" at bounding box center [954, 16] width 49 height 23
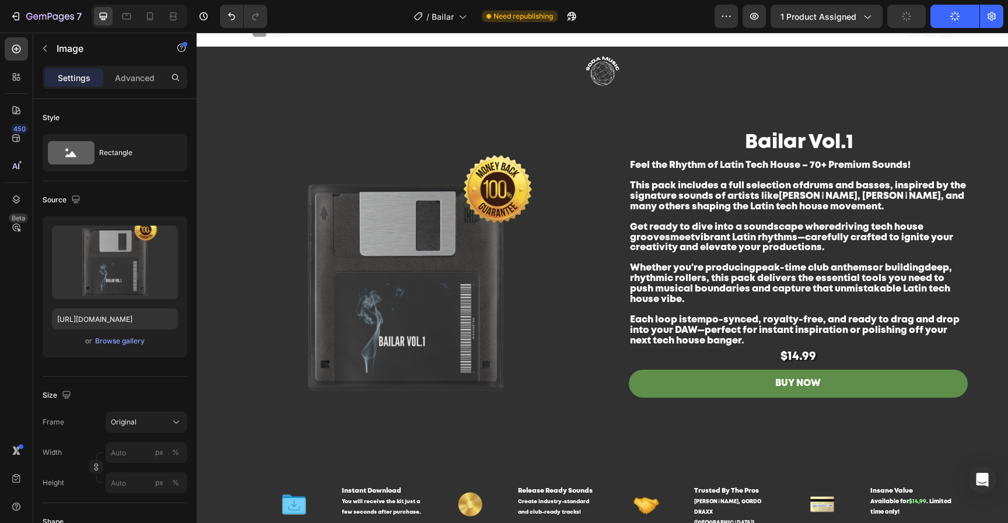
click at [813, 136] on h1 "Bailar Vol.1" at bounding box center [799, 143] width 376 height 28
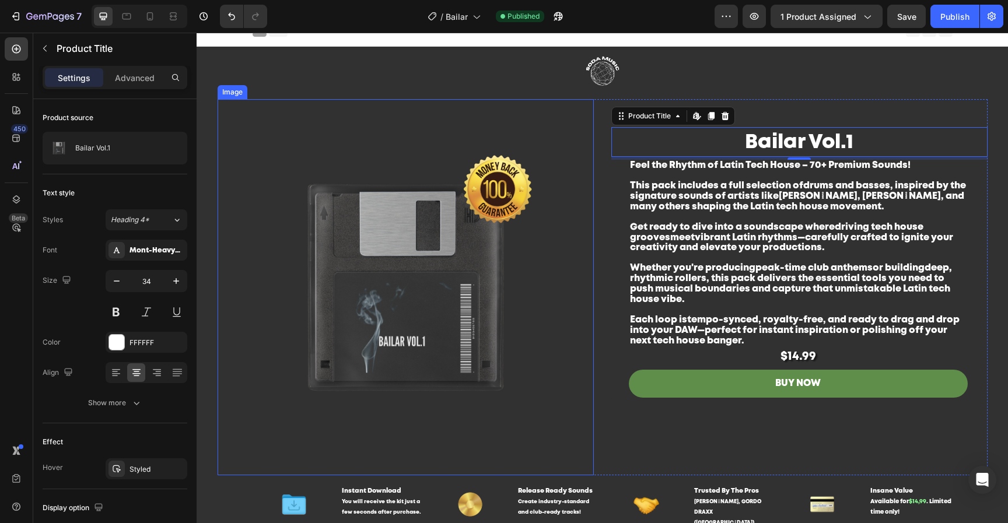
click at [353, 342] on img at bounding box center [406, 287] width 376 height 376
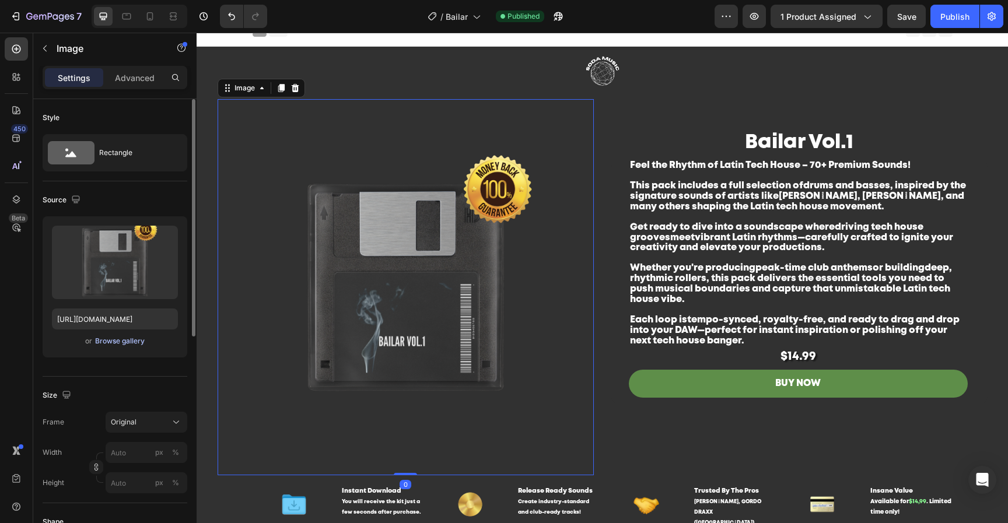
click at [103, 342] on div "Browse gallery" at bounding box center [120, 341] width 50 height 10
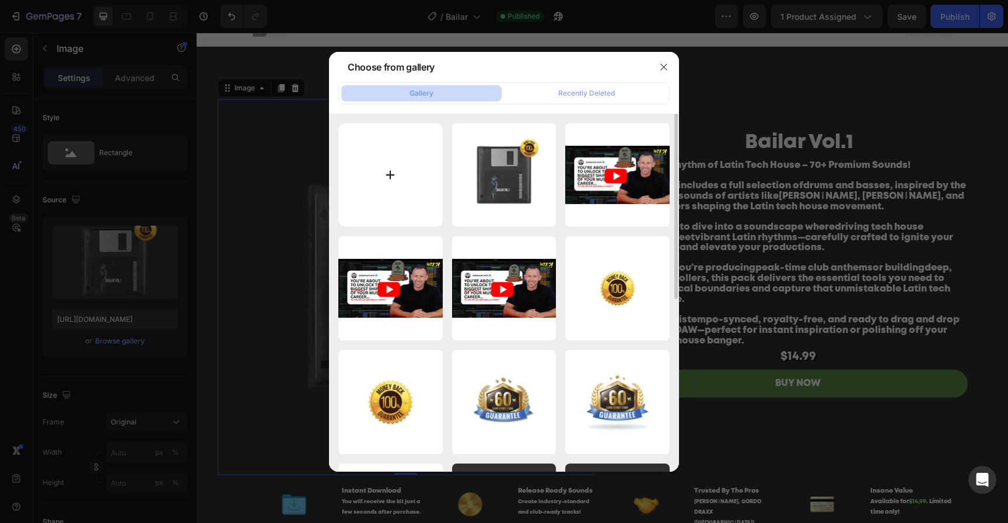
click at [401, 159] on input "file" at bounding box center [390, 175] width 104 height 104
type input "C:\fakepath\Untitled design-3.png"
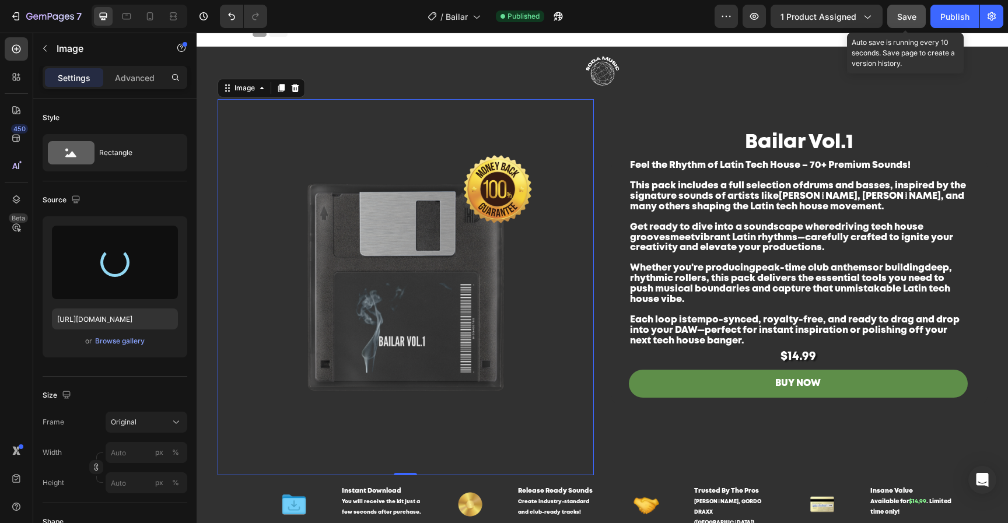
type input "https://cdn.shopify.com/s/files/1/0552/9596/7287/files/gempages_550190414179599…"
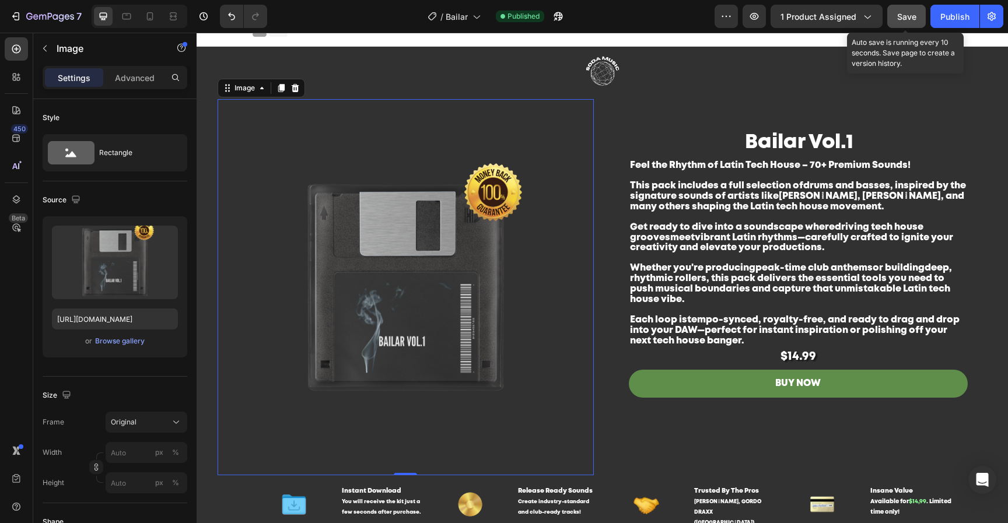
click at [905, 16] on span "Save" at bounding box center [906, 17] width 19 height 10
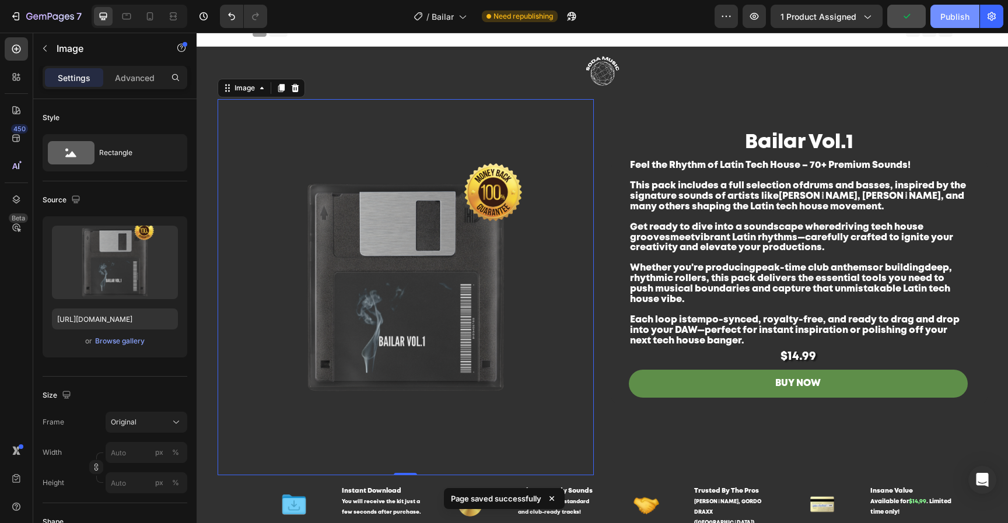
drag, startPoint x: 971, startPoint y: 12, endPoint x: 972, endPoint y: 19, distance: 7.0
click at [971, 12] on button "Publish" at bounding box center [954, 16] width 49 height 23
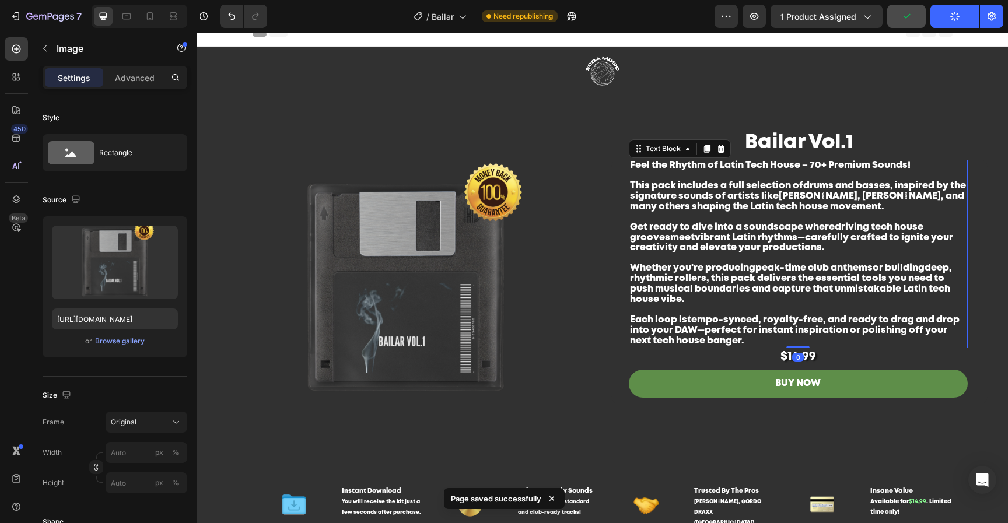
click at [828, 247] on p "Get ready to dive into a soundscape where driving tech house grooves meet vibra…" at bounding box center [798, 243] width 336 height 41
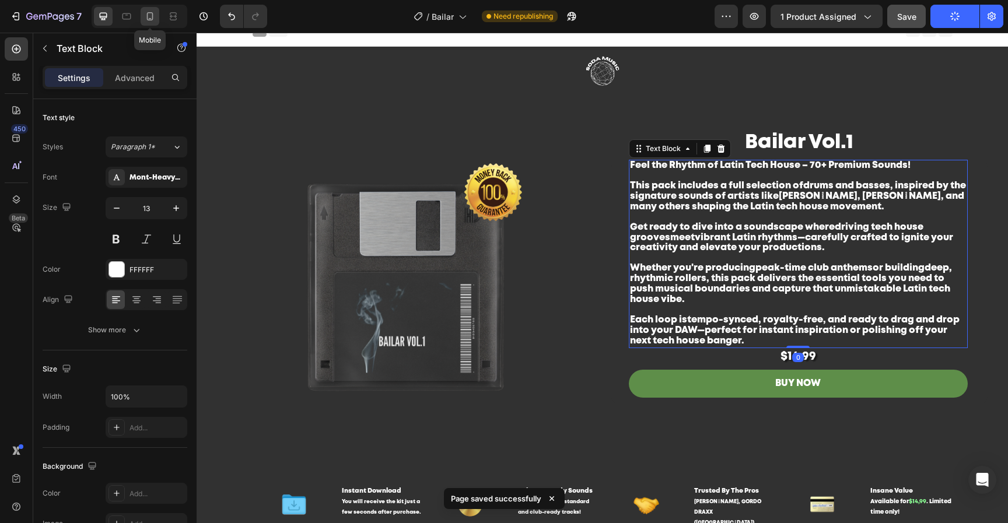
click at [149, 16] on icon at bounding box center [150, 16] width 12 height 12
type input "14"
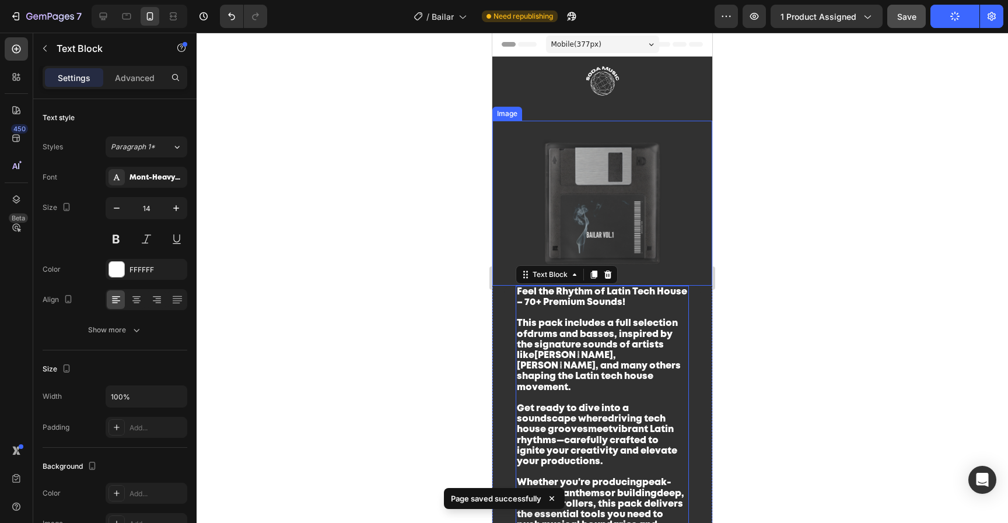
click at [612, 212] on img at bounding box center [602, 203] width 220 height 165
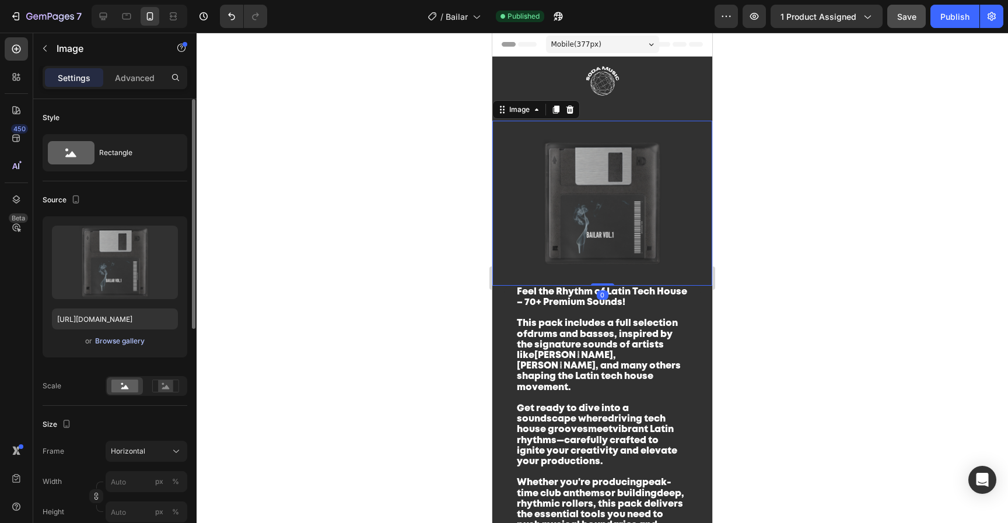
click at [109, 345] on div "Browse gallery" at bounding box center [120, 341] width 50 height 10
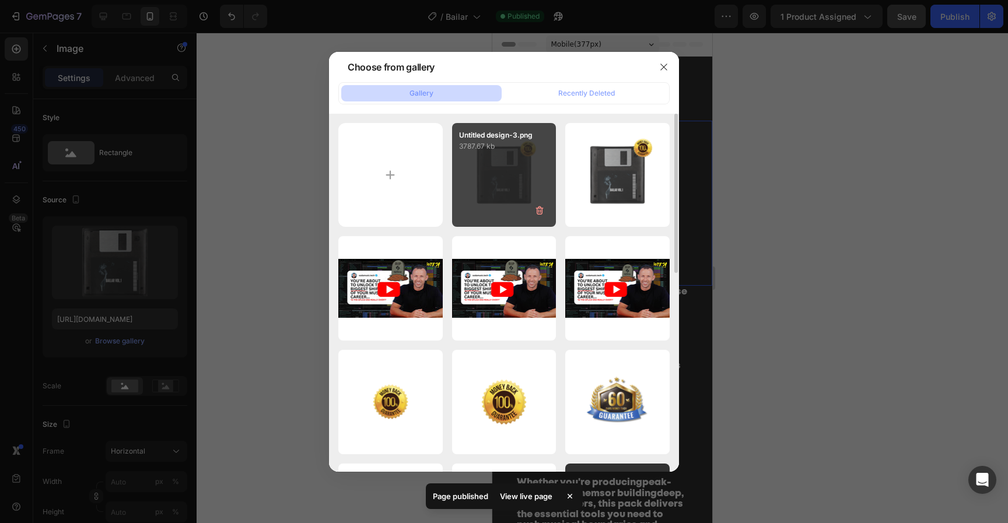
click at [503, 185] on div "Untitled design-3.png 3787.67 kb" at bounding box center [504, 175] width 104 height 104
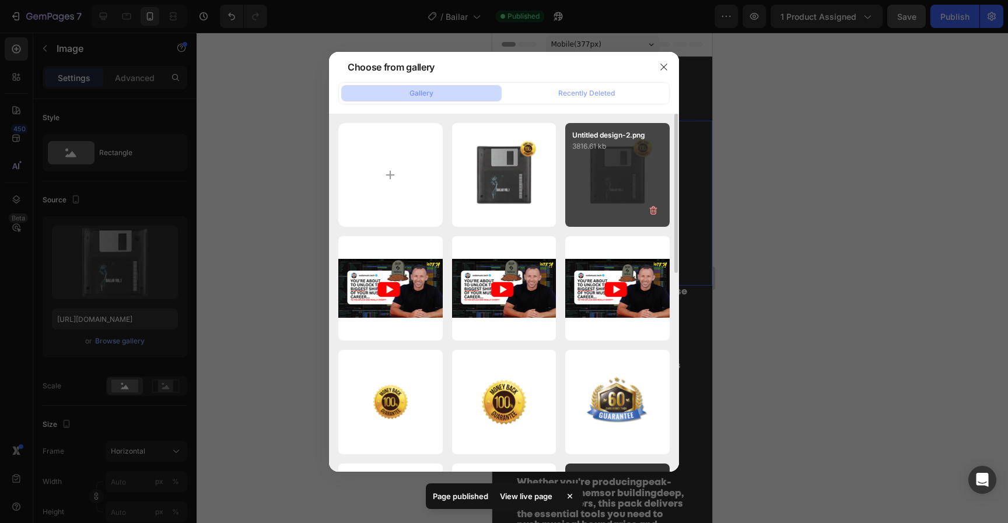
type input "https://cdn.shopify.com/s/files/1/0552/9596/7287/files/gempages_550190414179599…"
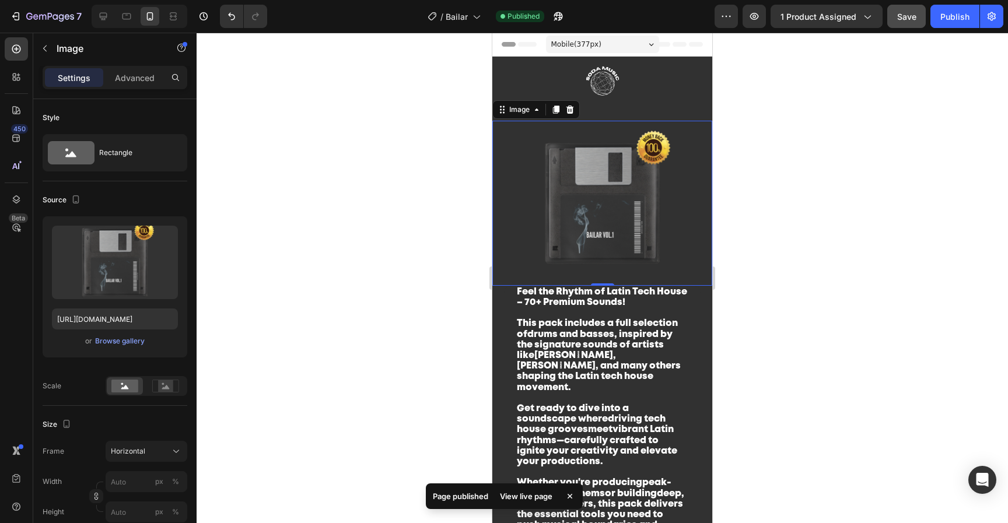
click at [891, 204] on div at bounding box center [602, 278] width 811 height 490
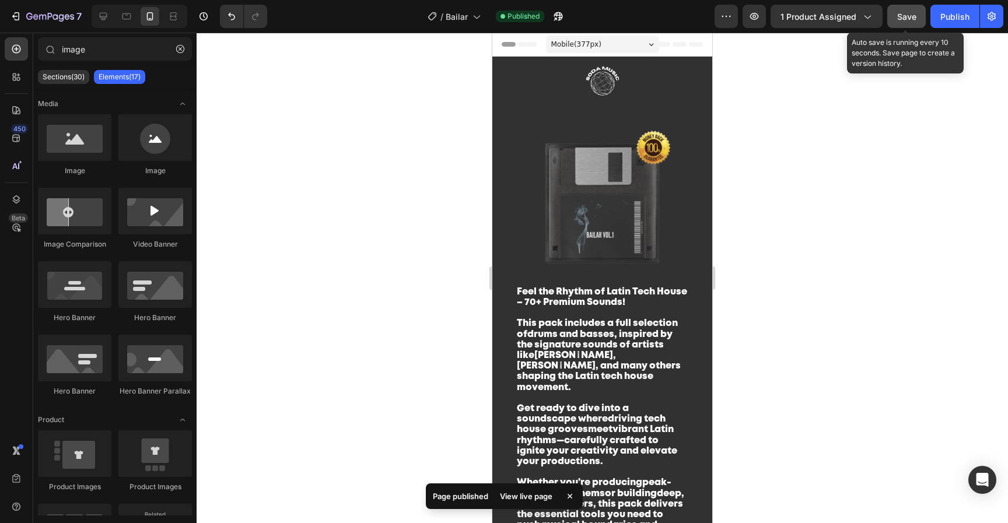
click at [906, 23] on button "Save" at bounding box center [906, 16] width 38 height 23
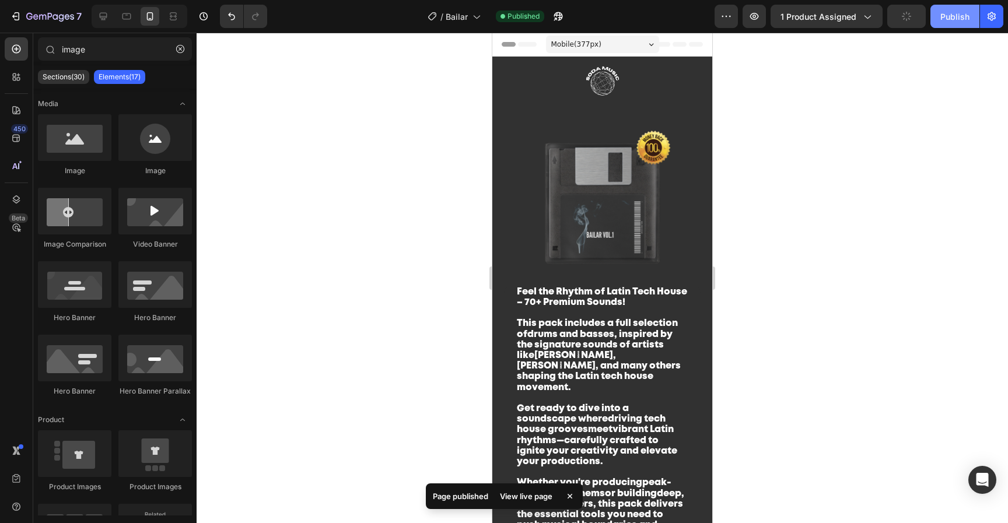
click at [944, 18] on div "Publish" at bounding box center [954, 16] width 29 height 12
click at [39, 17] on icon "button" at bounding box center [42, 17] width 7 height 5
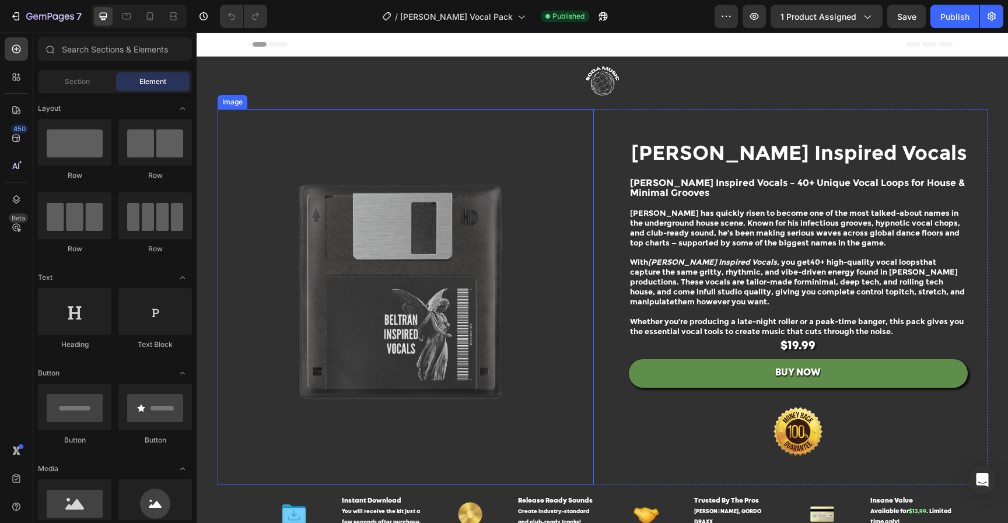
click at [411, 264] on img at bounding box center [406, 297] width 376 height 376
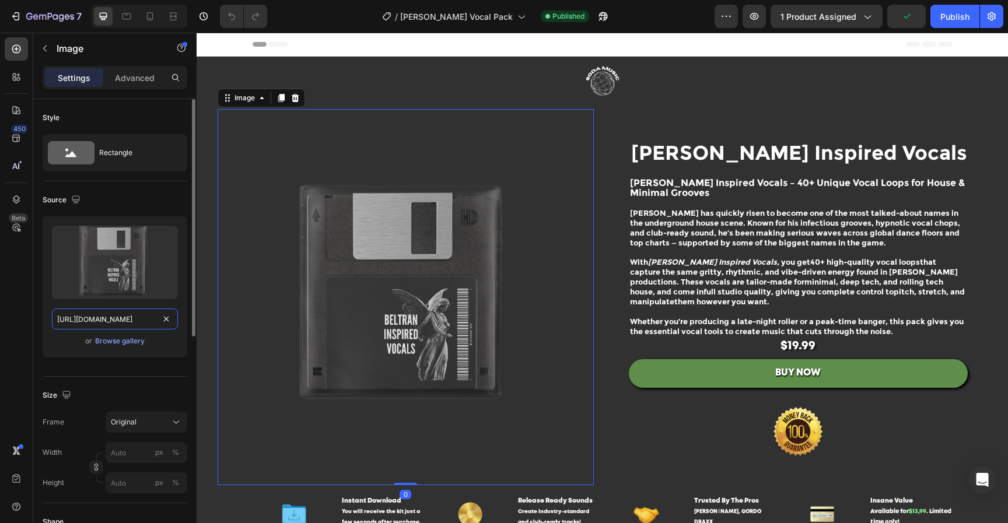
click at [128, 321] on input "https://cdn.shopify.com/s/files/1/0552/9596/7287/files/gempages_550190414179599…" at bounding box center [115, 318] width 126 height 21
click at [129, 345] on div "Browse gallery" at bounding box center [120, 341] width 50 height 10
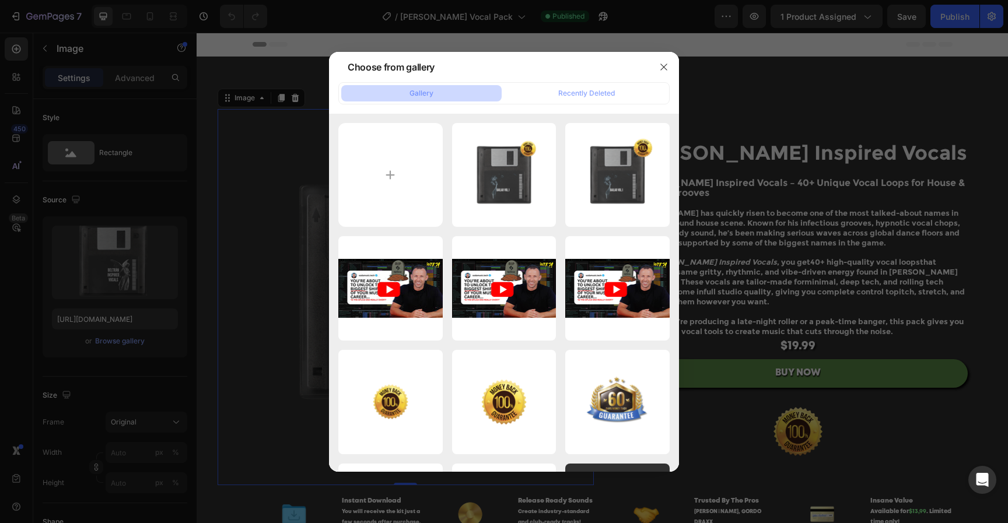
type input "C:\fakepath\Untitled design-5.png"
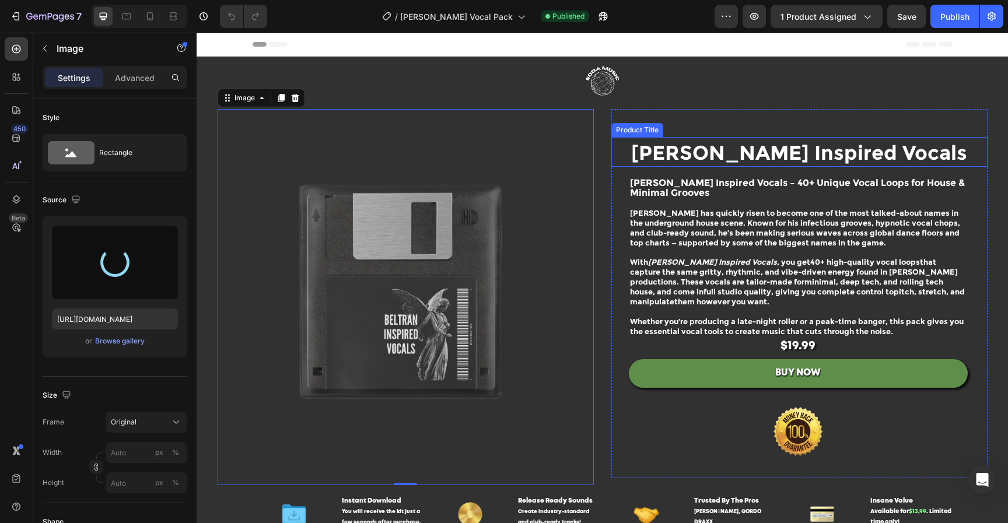
type input "https://cdn.shopify.com/s/files/1/0552/9596/7287/files/gempages_550190414179599…"
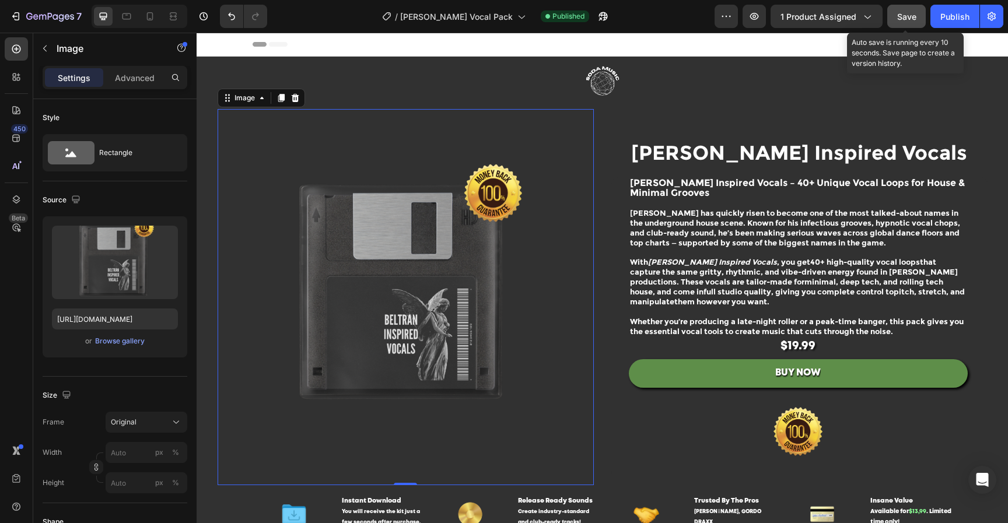
click at [905, 17] on span "Save" at bounding box center [906, 17] width 19 height 10
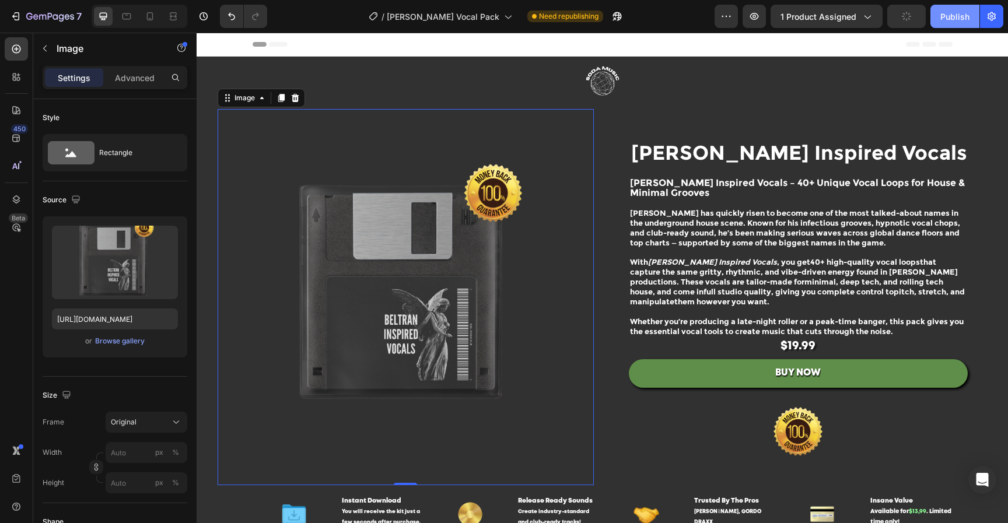
drag, startPoint x: 966, startPoint y: 16, endPoint x: 960, endPoint y: 26, distance: 11.0
click at [965, 16] on div "Publish" at bounding box center [954, 16] width 29 height 12
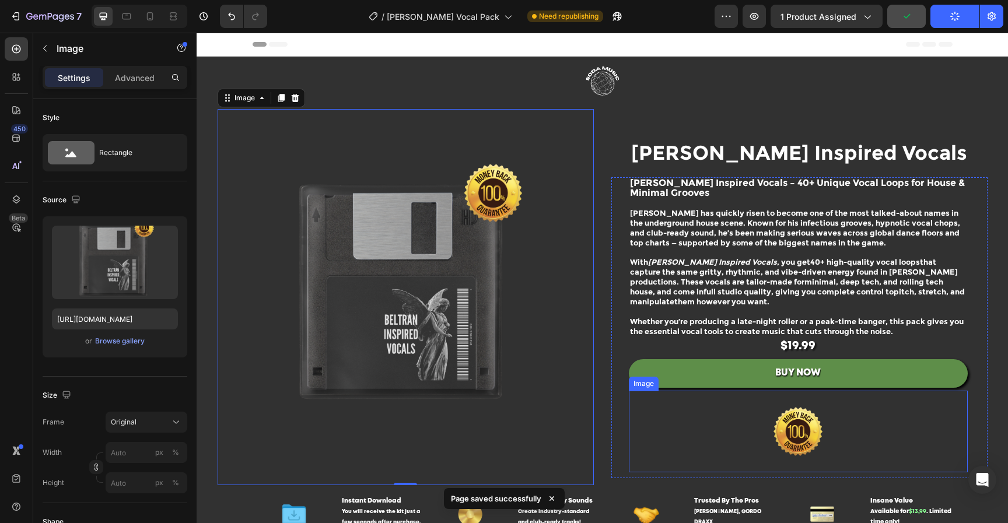
click at [814, 432] on img at bounding box center [798, 432] width 146 height 82
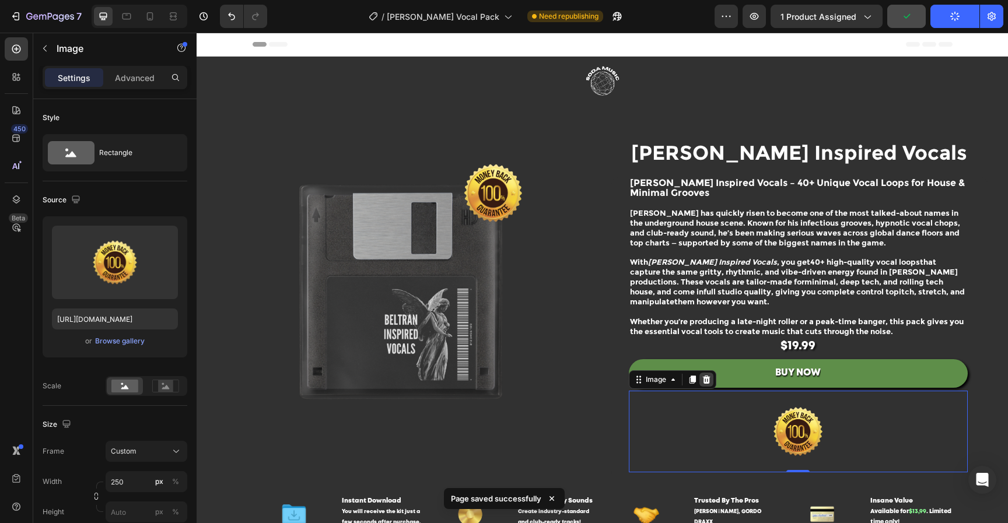
click at [707, 382] on div at bounding box center [706, 380] width 14 height 14
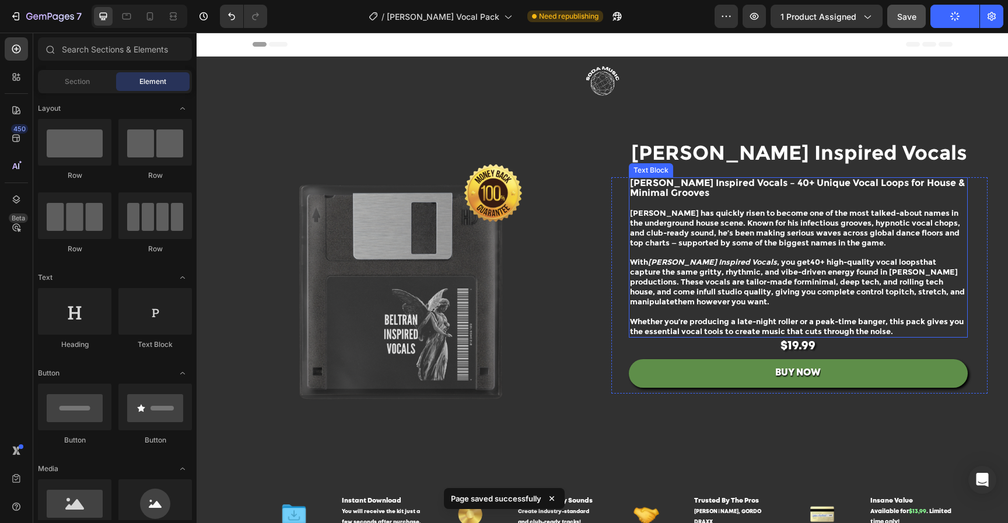
click at [809, 350] on div "$19.99" at bounding box center [798, 346] width 339 height 17
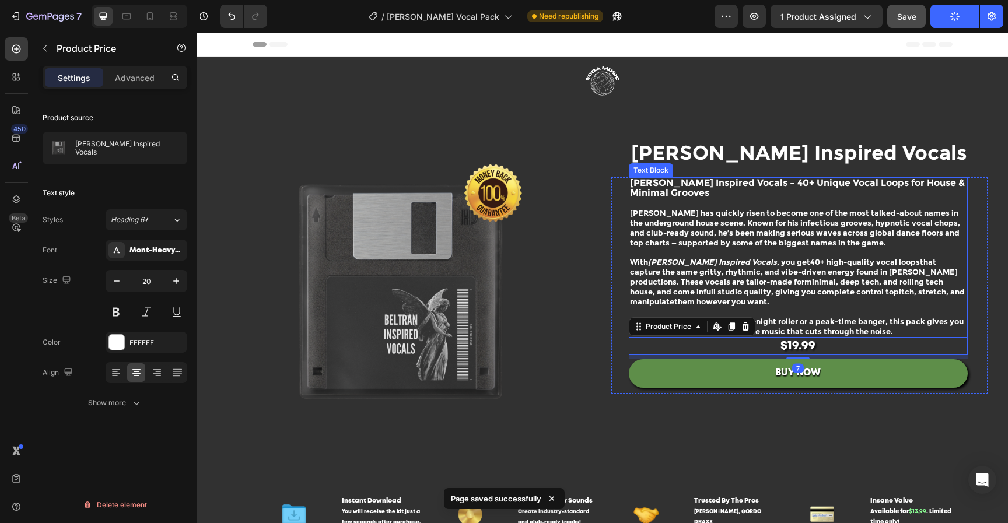
click at [802, 320] on p "Whether you’re producing a late-night roller or a peak-time banger, this pack g…" at bounding box center [798, 327] width 336 height 20
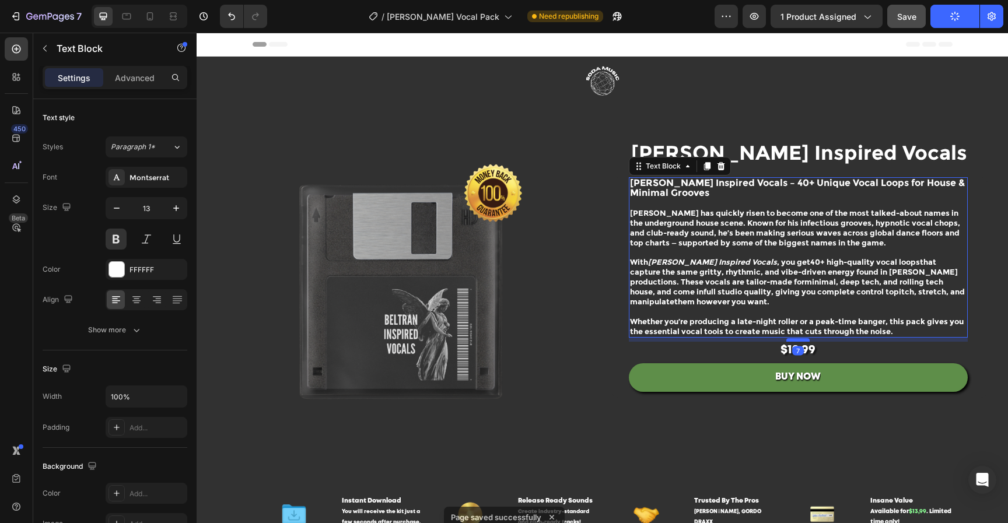
click at [800, 341] on div at bounding box center [797, 339] width 23 height 3
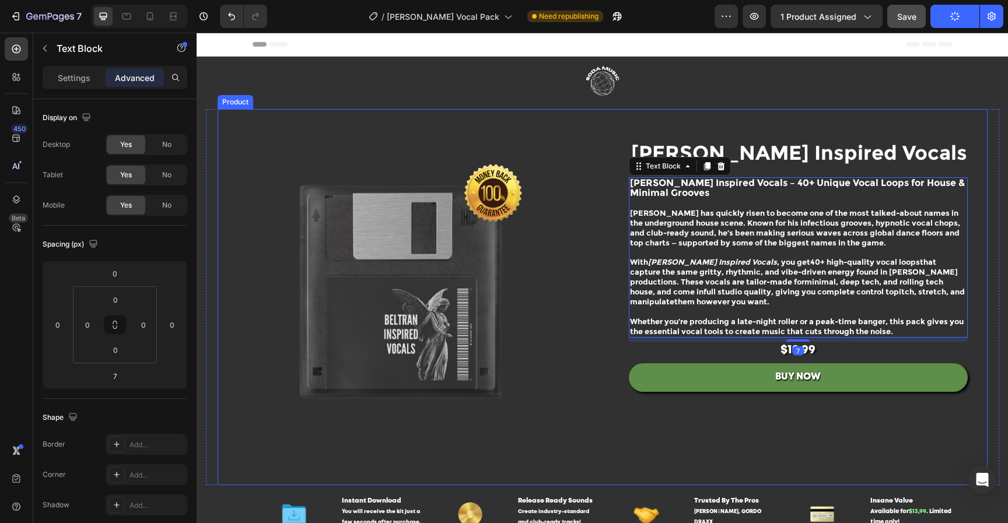
click at [942, 434] on div "Beltran Inspired Vocals Product Title Beltran Inspired Vocals – 40+ Unique Voca…" at bounding box center [799, 297] width 376 height 376
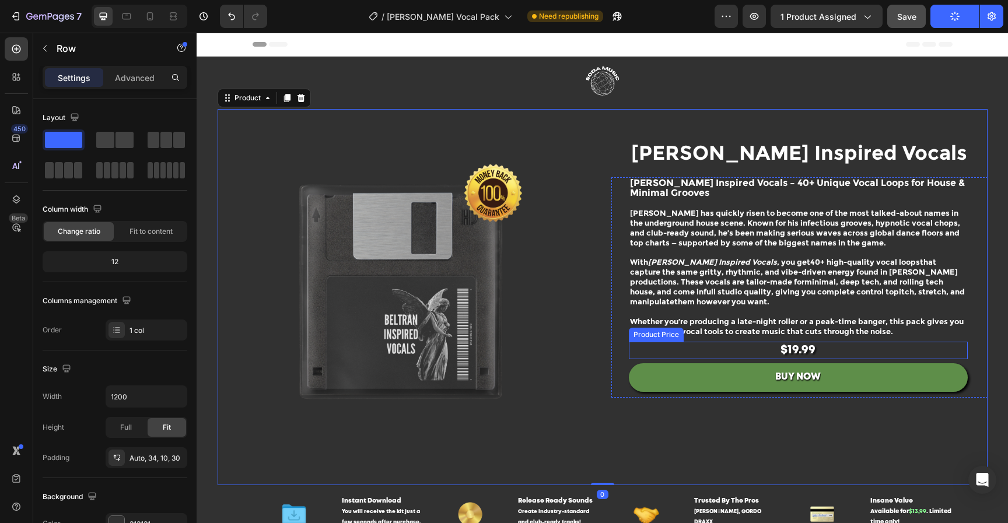
click at [846, 342] on div "Beltran Inspired Vocals – 40+ Unique Vocal Loops for House & Minimal Grooves Be…" at bounding box center [798, 284] width 339 height 214
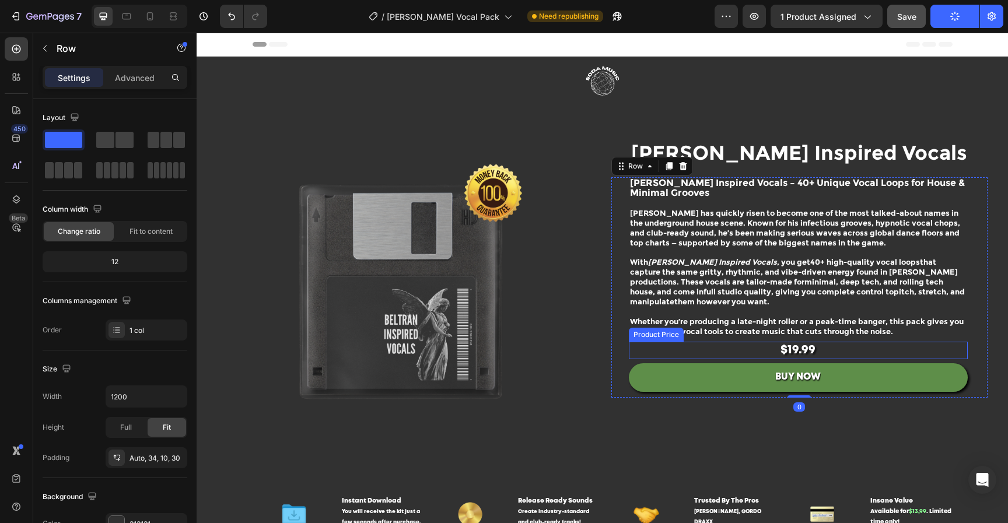
click at [812, 355] on div "$19.99" at bounding box center [798, 350] width 339 height 17
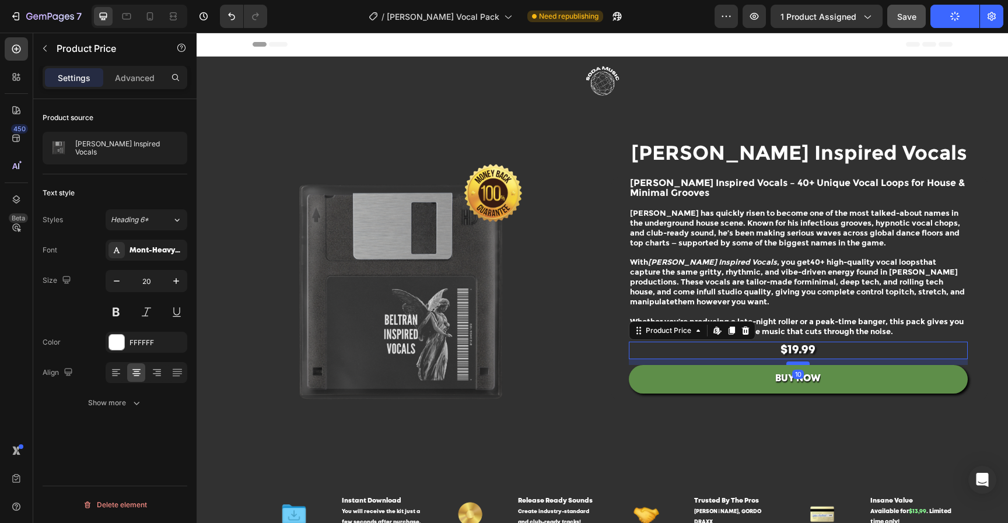
click at [798, 365] on div at bounding box center [797, 363] width 23 height 3
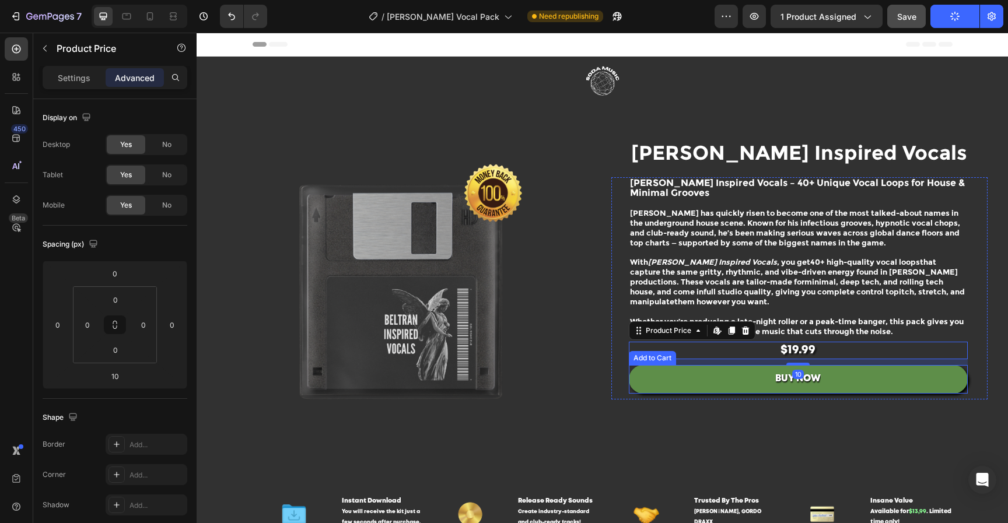
click at [863, 433] on div "Beltran Inspired Vocals Product Title Beltran Inspired Vocals – 40+ Unique Voca…" at bounding box center [799, 297] width 376 height 376
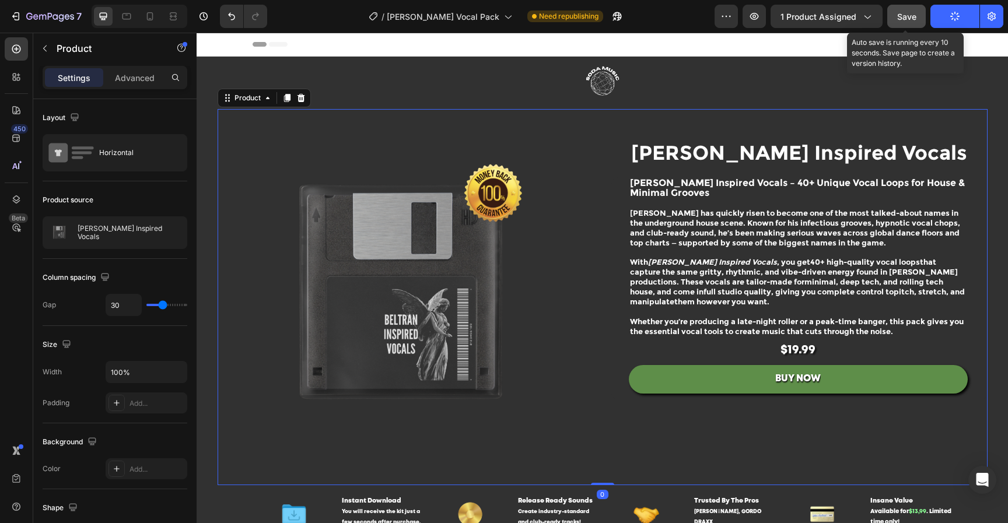
click at [916, 19] on button "Save" at bounding box center [906, 16] width 38 height 23
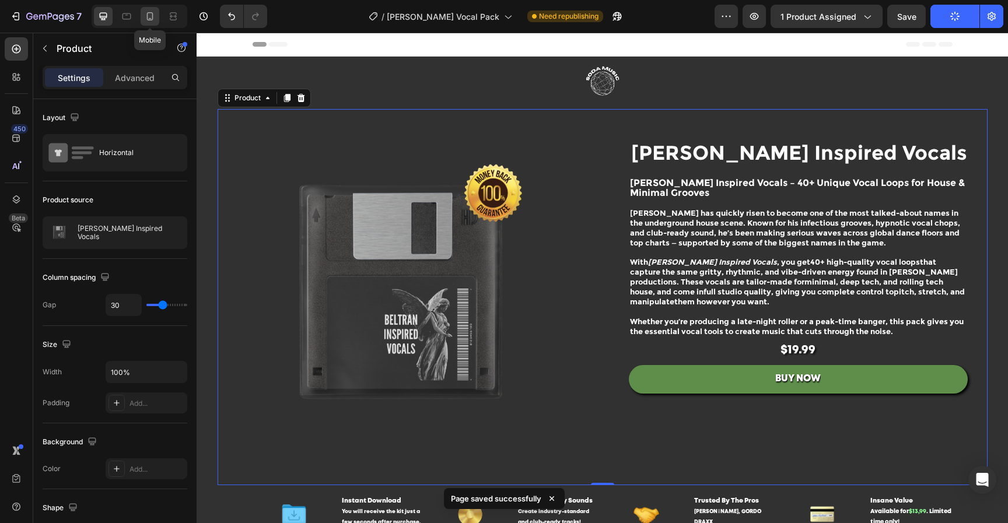
click at [146, 17] on icon at bounding box center [150, 16] width 12 height 12
type input "0"
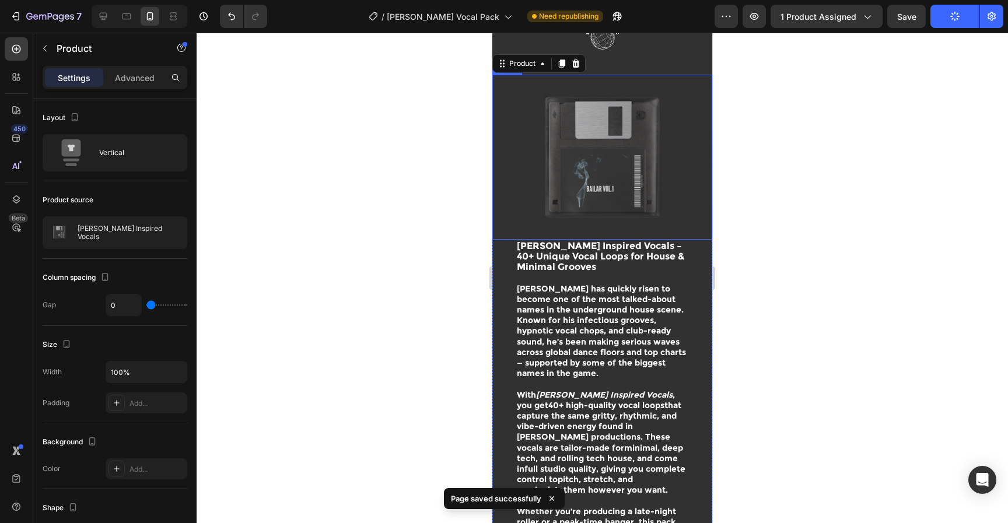
scroll to position [47, 0]
click at [608, 146] on img at bounding box center [602, 155] width 220 height 165
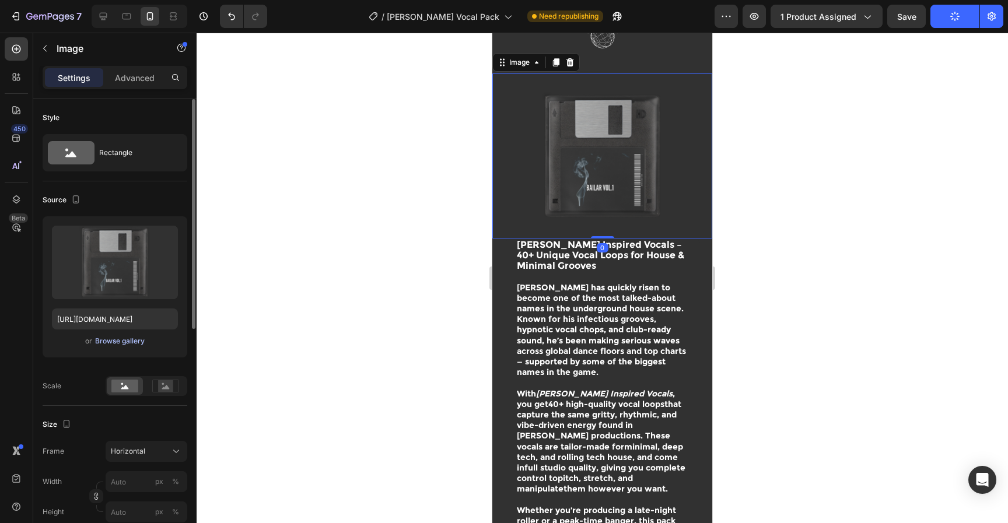
click at [138, 341] on div "Browse gallery" at bounding box center [120, 341] width 50 height 10
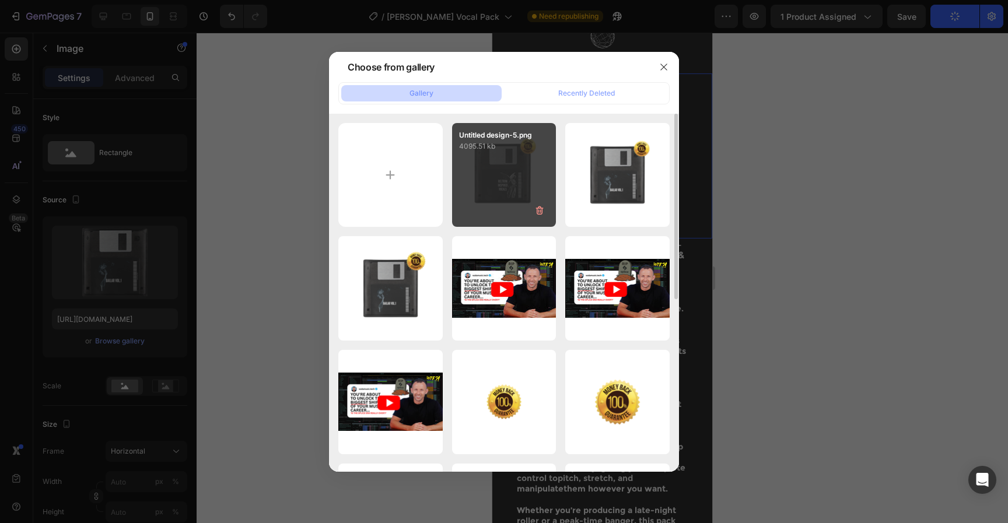
click at [507, 191] on div "Untitled design-5.png 4095.51 kb" at bounding box center [504, 175] width 104 height 104
type input "https://cdn.shopify.com/s/files/1/0552/9596/7287/files/gempages_550190414179599…"
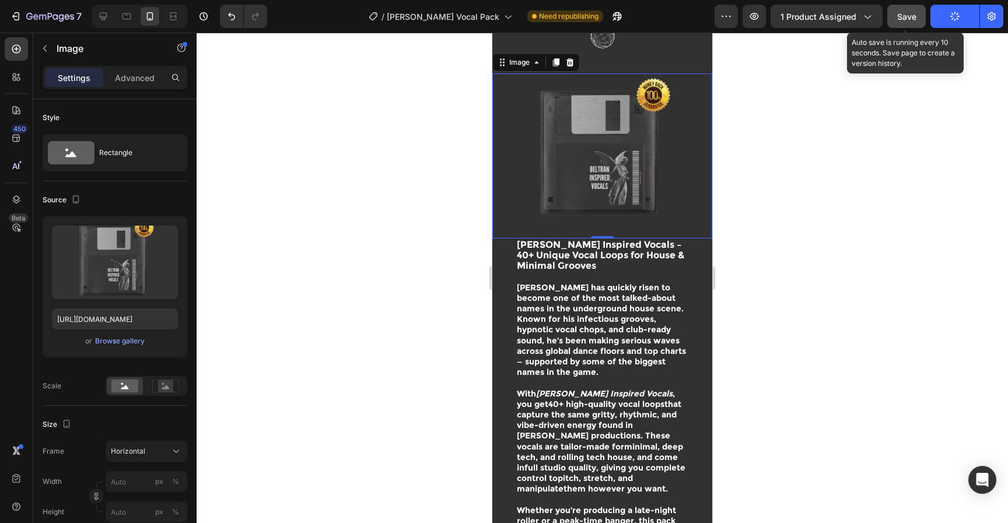
click at [916, 19] on button "Save" at bounding box center [906, 16] width 38 height 23
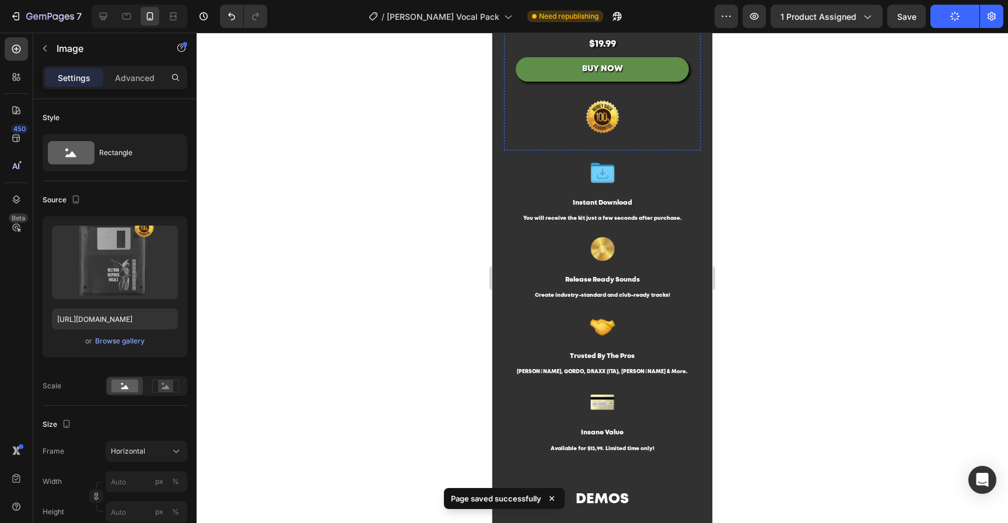
scroll to position [449, 0]
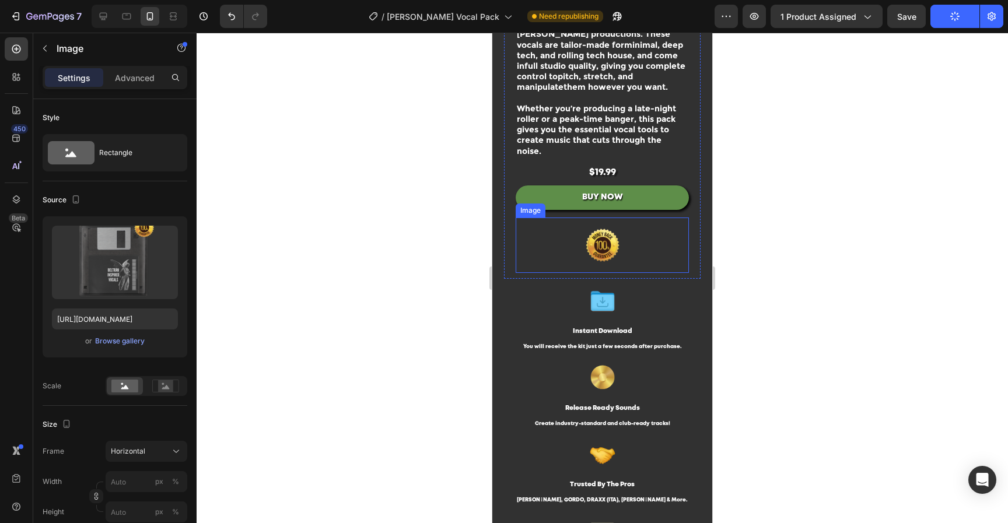
click at [604, 239] on img at bounding box center [602, 246] width 99 height 56
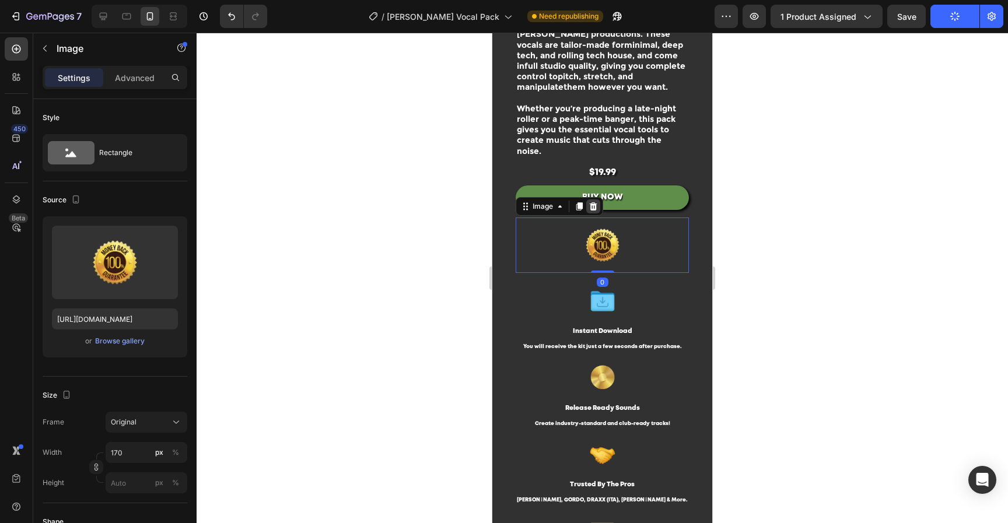
click at [595, 202] on icon at bounding box center [592, 206] width 9 height 9
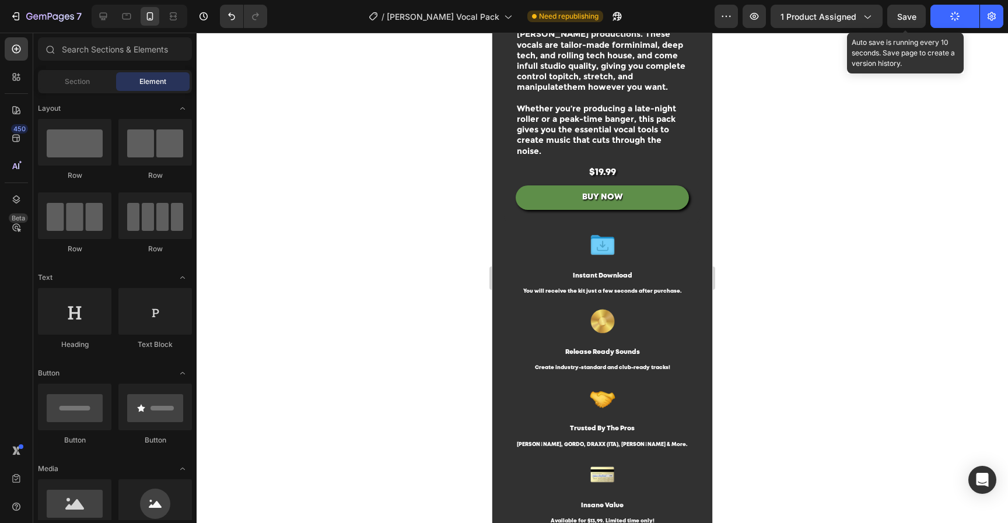
click at [902, 17] on span "Save" at bounding box center [906, 17] width 19 height 10
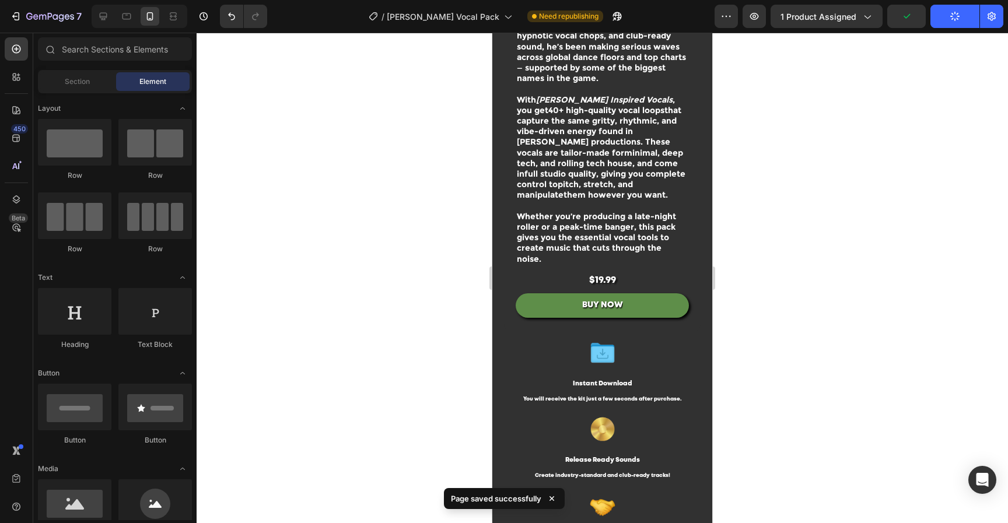
scroll to position [0, 0]
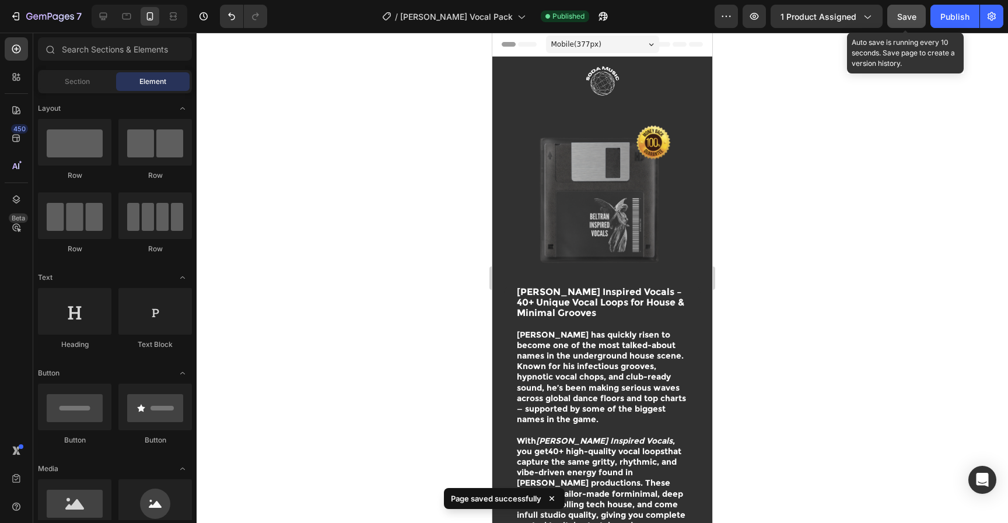
click at [913, 17] on span "Save" at bounding box center [906, 17] width 19 height 10
click at [950, 12] on div "Publish" at bounding box center [954, 16] width 29 height 12
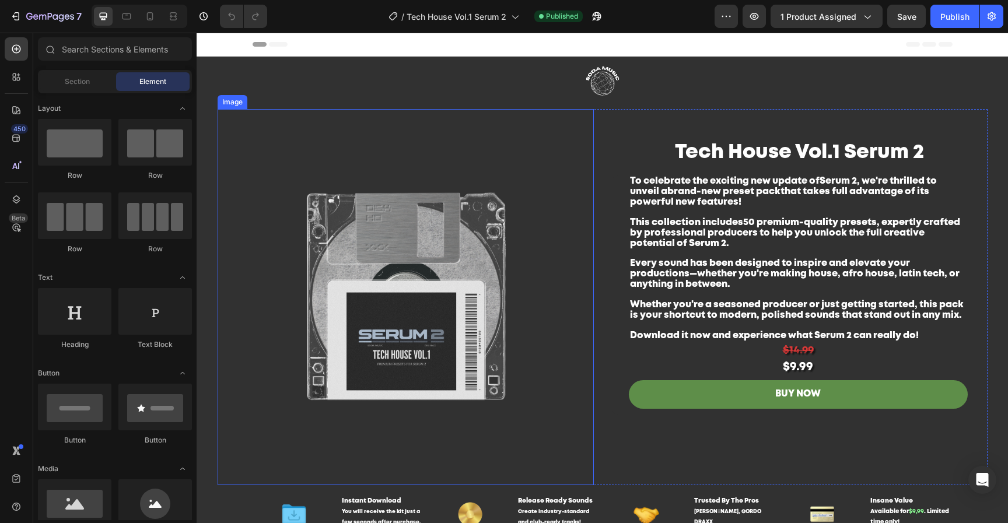
click at [466, 318] on img at bounding box center [406, 297] width 376 height 376
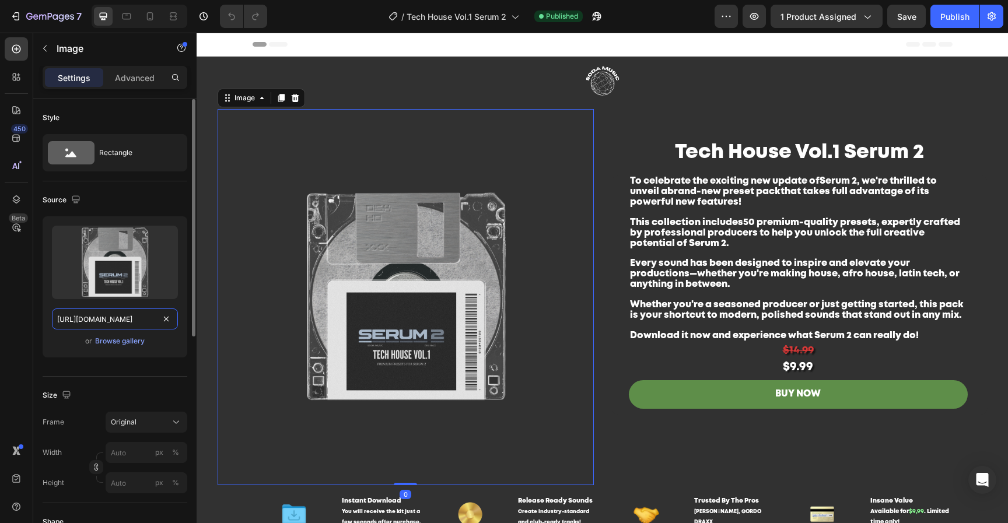
click at [127, 322] on input "https://cdn.shopify.com/s/files/1/0552/9596/7287/files/gempages_550190414179599…" at bounding box center [115, 318] width 126 height 21
click at [120, 341] on div "Browse gallery" at bounding box center [120, 341] width 50 height 10
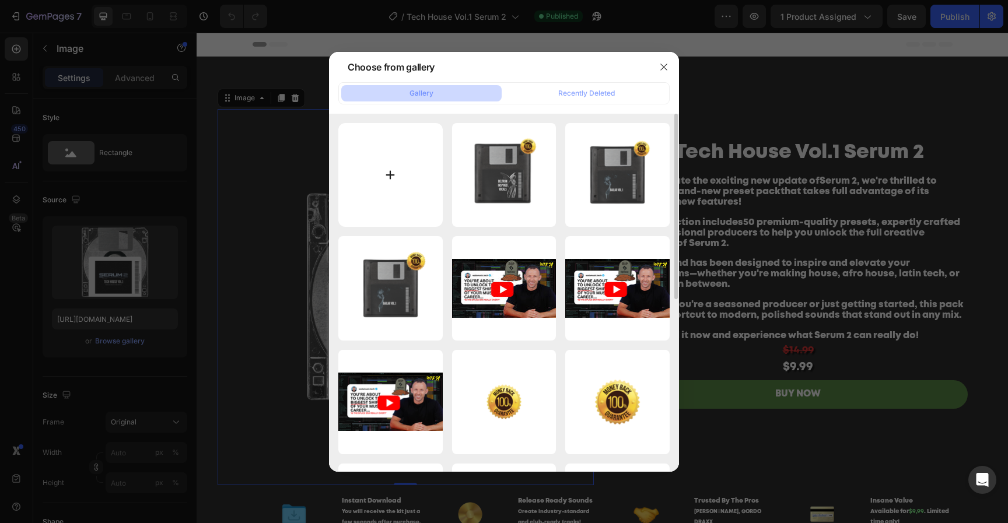
type input "C:\fakepath\Untitled design-6.png"
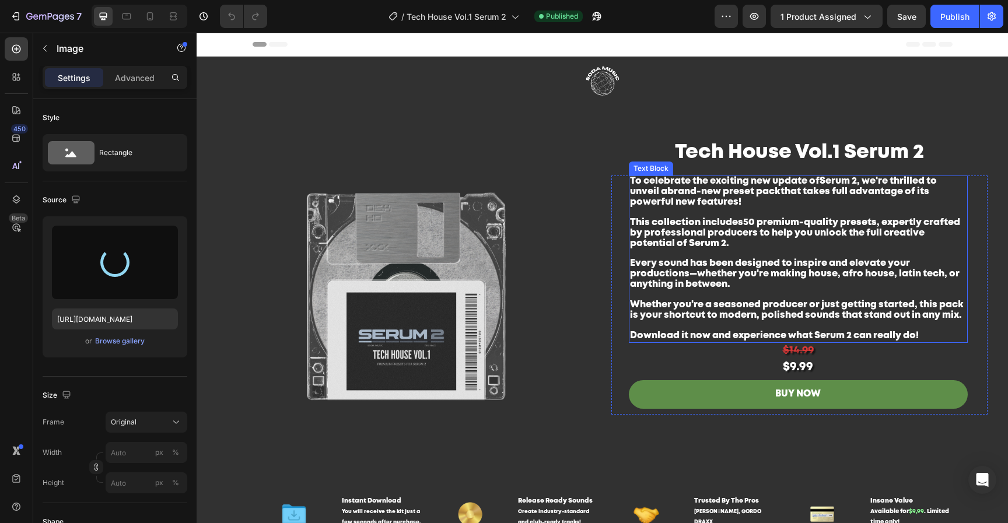
type input "https://cdn.shopify.com/s/files/1/0552/9596/7287/files/gempages_550190414179599…"
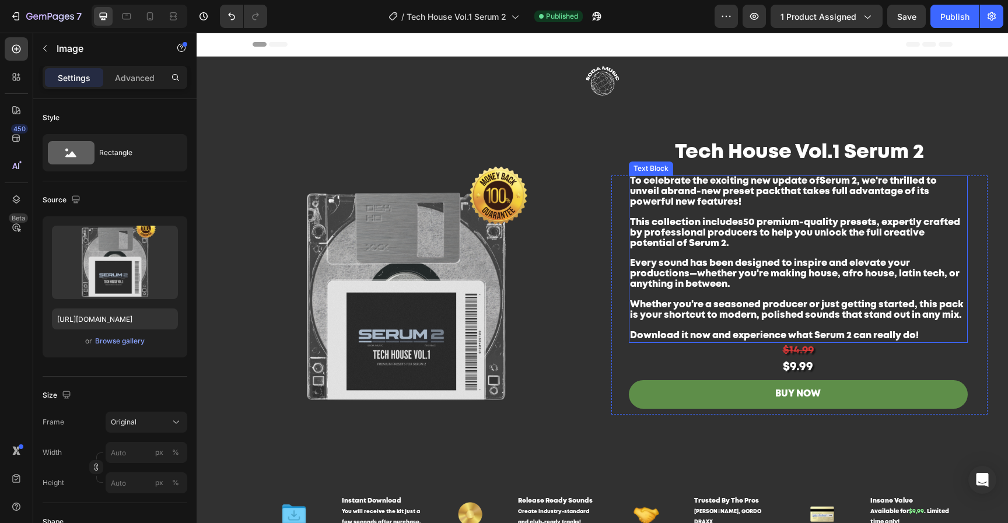
click at [829, 302] on span "Whether you're a seasoned producer or just getting started, this pack is your s…" at bounding box center [797, 309] width 334 height 19
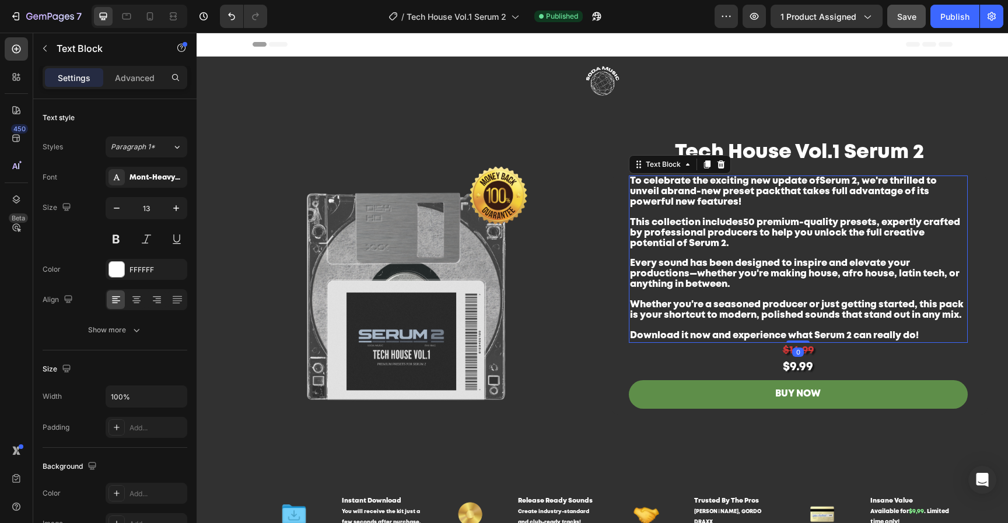
click at [909, 15] on span "Save" at bounding box center [906, 17] width 19 height 10
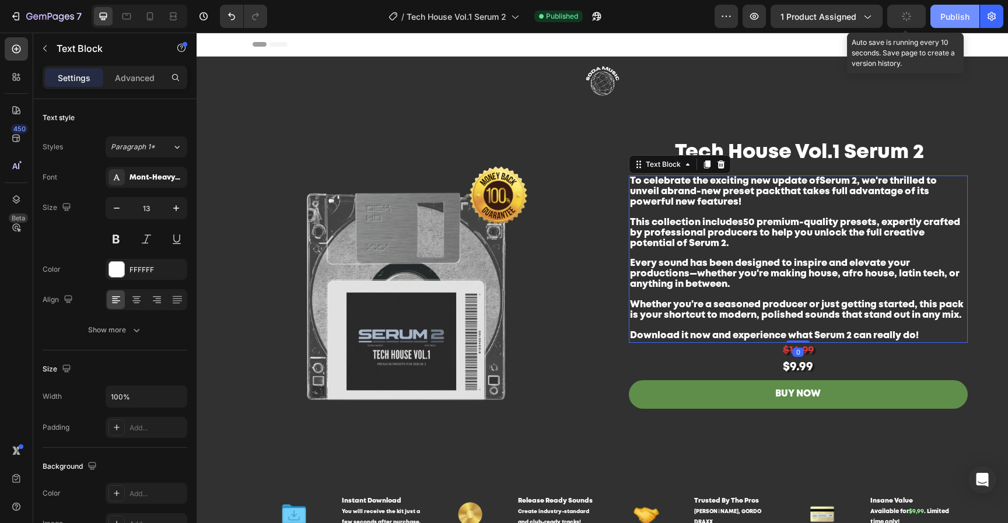
click at [952, 14] on div "Publish" at bounding box center [954, 16] width 29 height 12
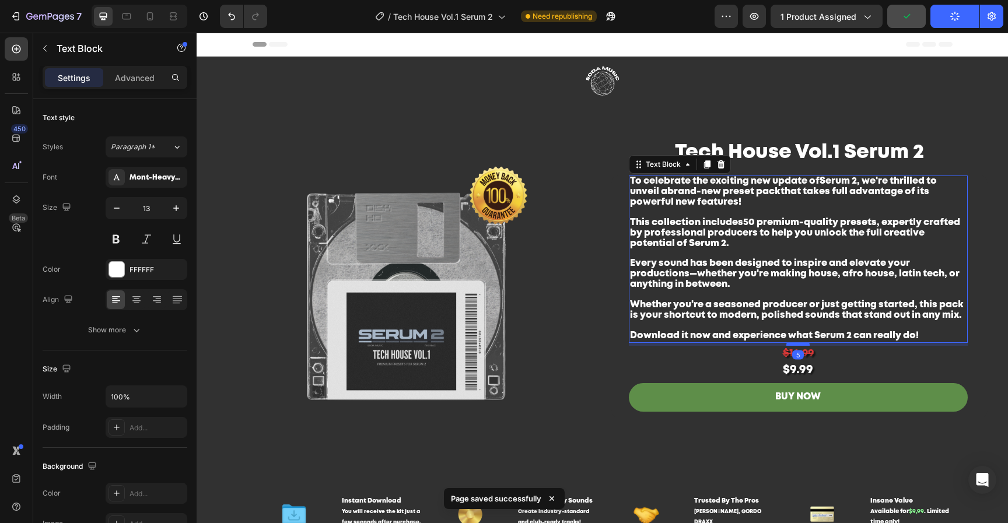
click at [798, 343] on div at bounding box center [797, 343] width 23 height 3
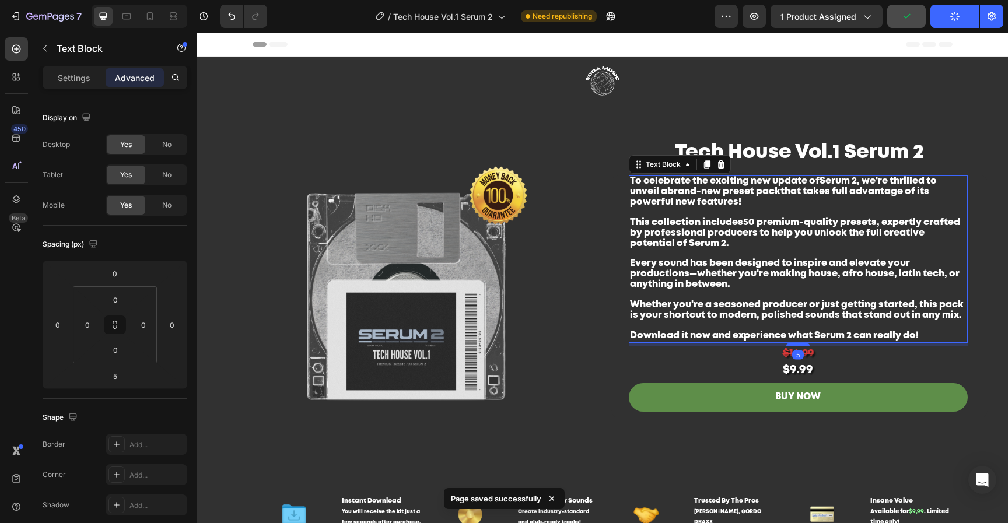
click at [850, 281] on p "This collection includes 50 premium-quality presets , expertly crafted by profe…" at bounding box center [798, 259] width 336 height 82
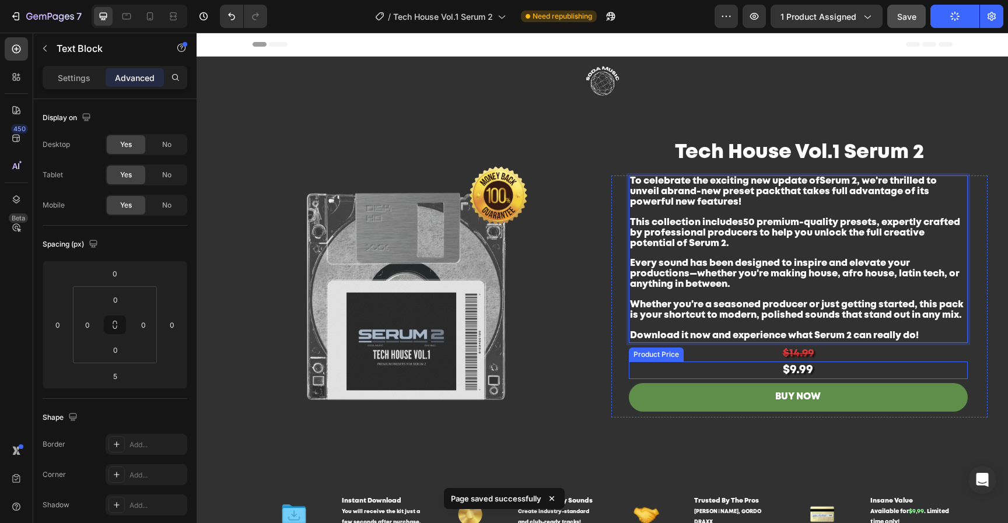
click at [961, 360] on div "$14.99" at bounding box center [798, 354] width 339 height 16
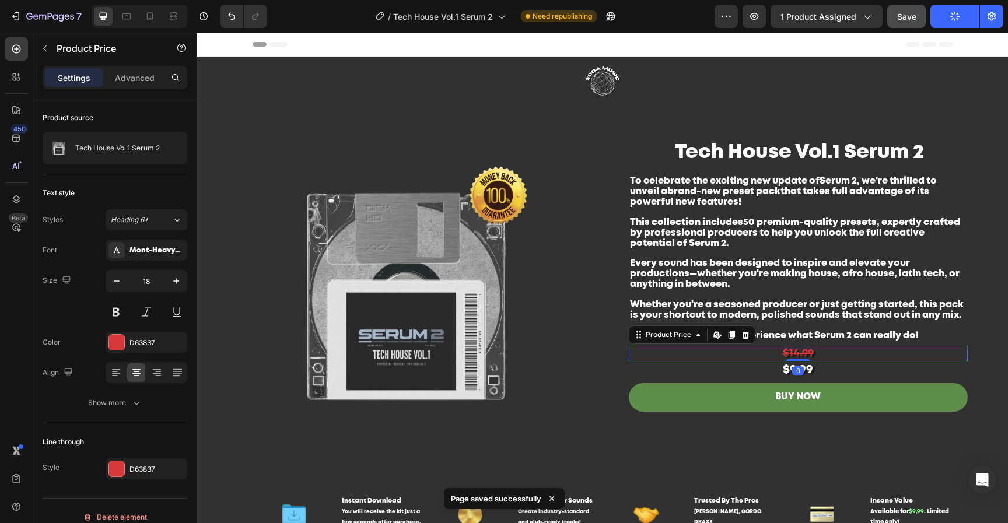
click at [160, 15] on div at bounding box center [140, 16] width 96 height 23
click at [152, 16] on icon at bounding box center [150, 16] width 12 height 12
type input "16"
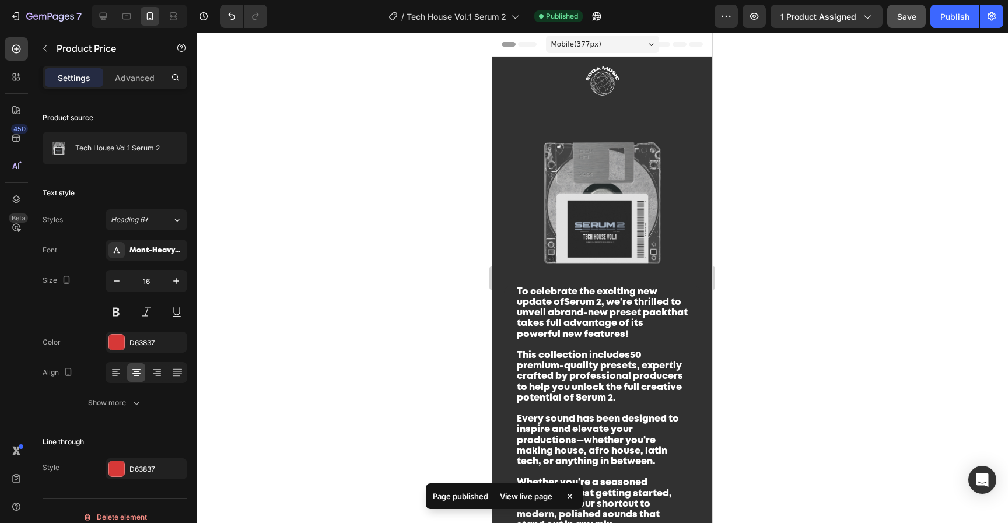
click at [623, 224] on img at bounding box center [602, 203] width 220 height 165
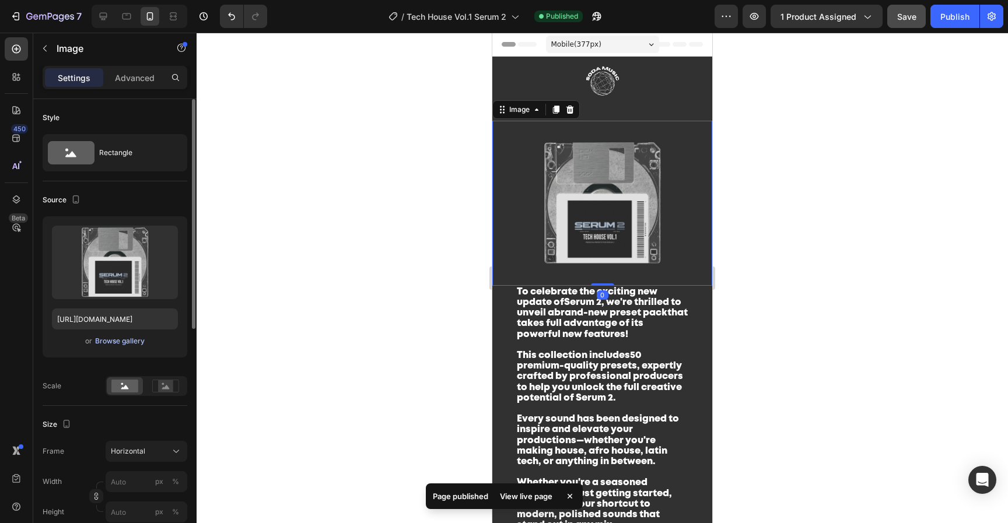
click at [132, 340] on div "Browse gallery" at bounding box center [120, 341] width 50 height 10
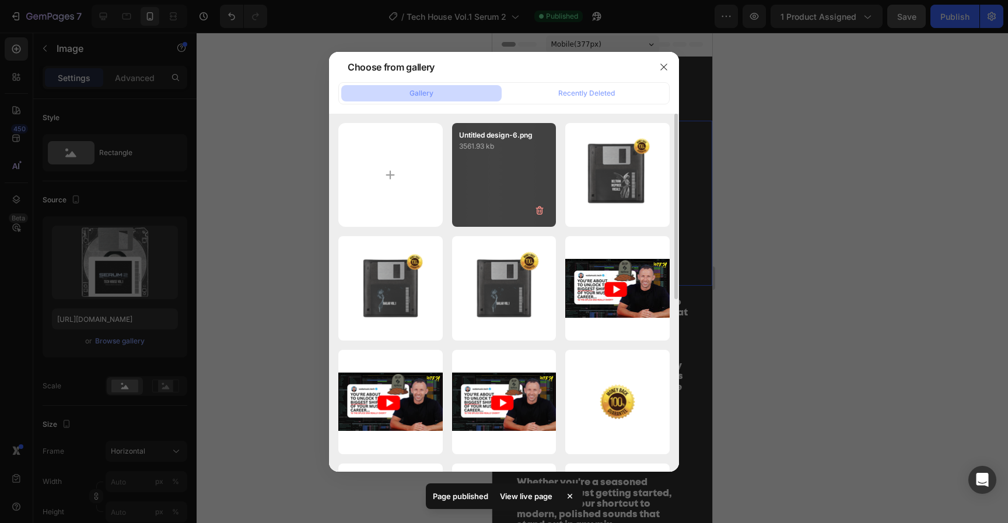
click at [507, 183] on div "Untitled design-6.png 3561.93 kb" at bounding box center [504, 175] width 104 height 104
type input "https://cdn.shopify.com/s/files/1/0552/9596/7287/files/gempages_550190414179599…"
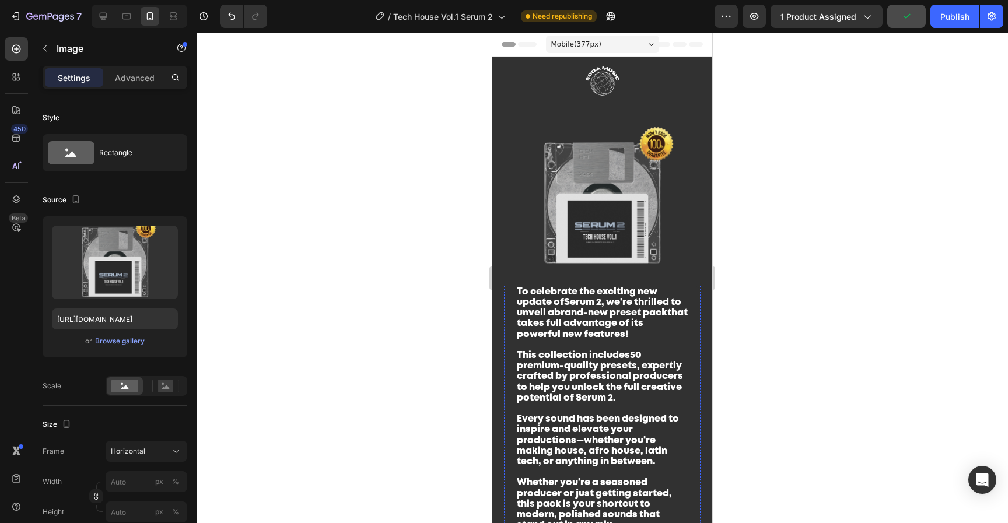
click at [629, 336] on p "To celebrate the exciting new update of Serum 2 , we're thrilled to unveil a br…" at bounding box center [602, 319] width 171 height 64
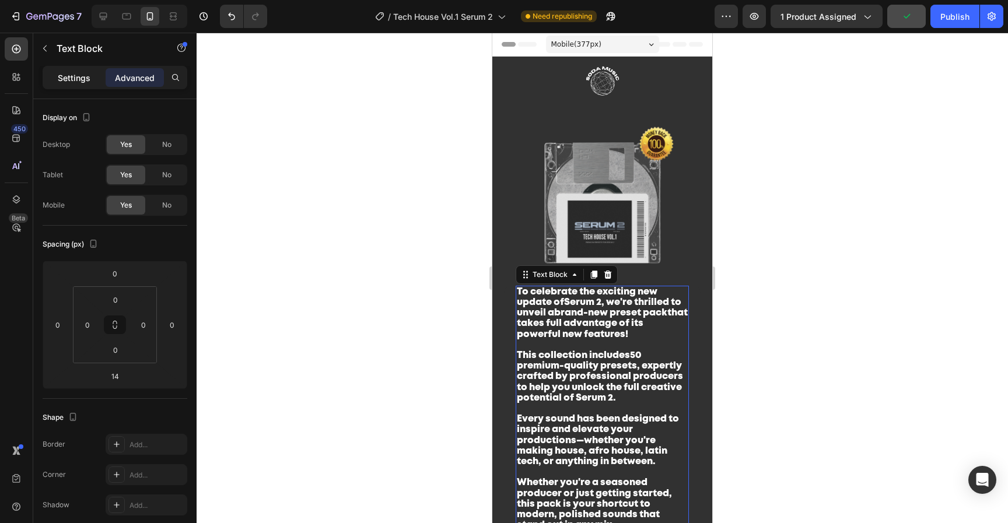
click at [78, 78] on p "Settings" at bounding box center [74, 78] width 33 height 12
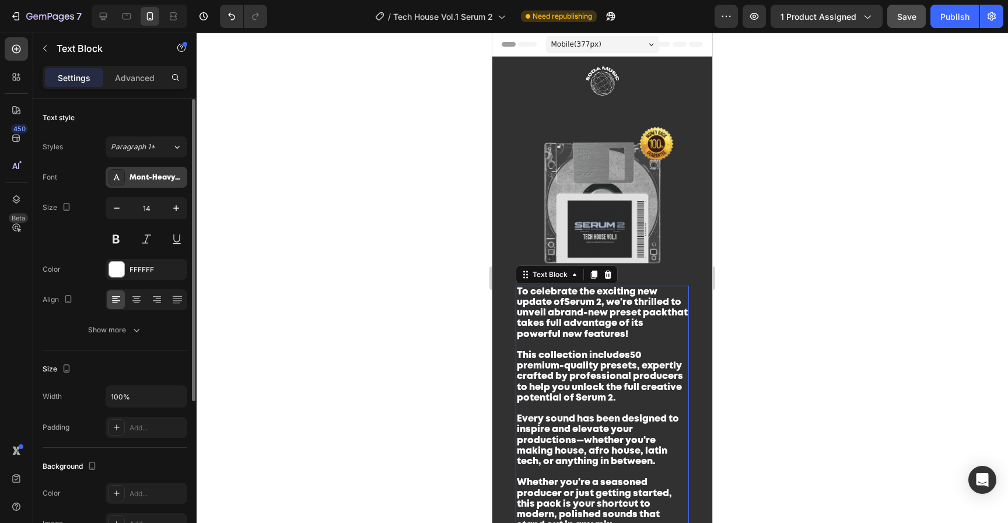
click at [146, 186] on div "Mont-HeavyDEMO" at bounding box center [147, 177] width 82 height 21
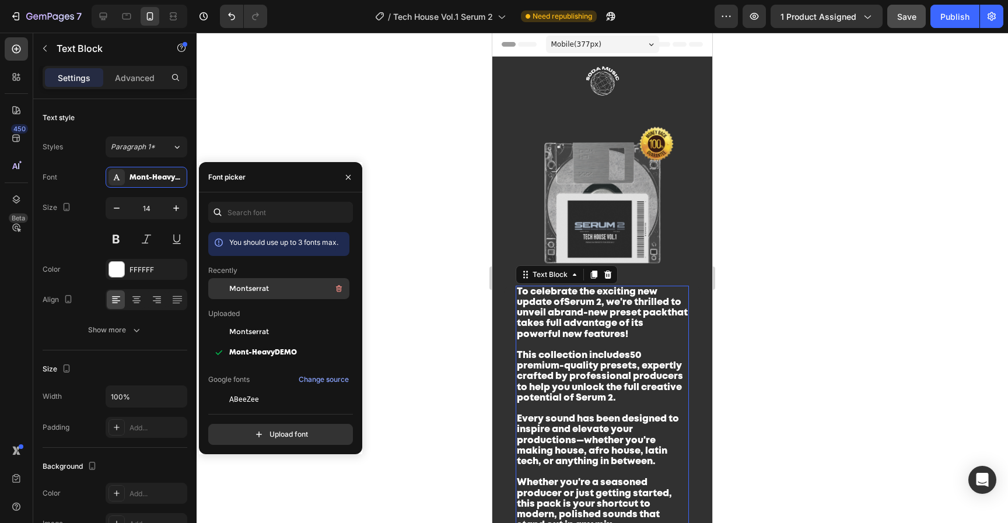
click at [283, 287] on div "Montserrat" at bounding box center [288, 289] width 118 height 14
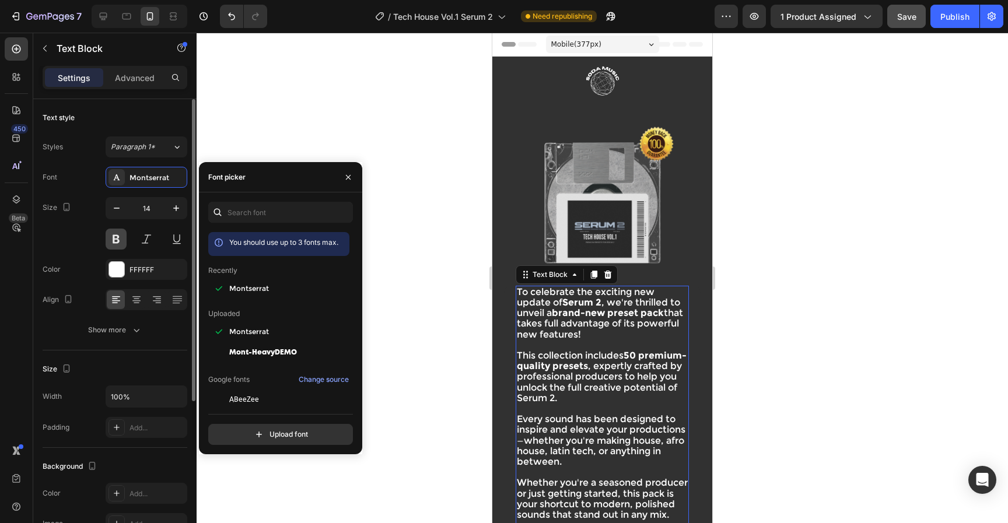
click at [116, 234] on button at bounding box center [116, 239] width 21 height 21
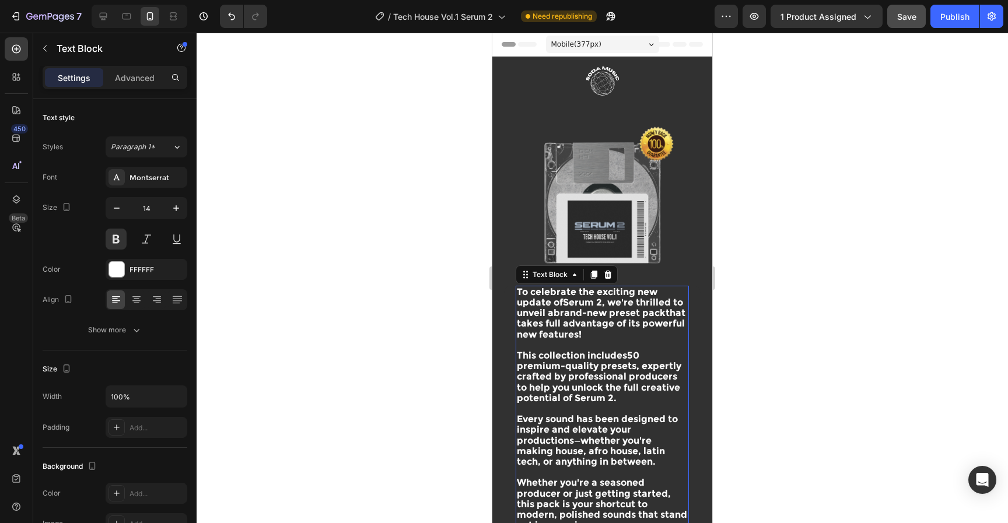
click at [622, 384] on span "This collection includes 50 premium-quality presets , expertly crafted by profe…" at bounding box center [599, 377] width 164 height 54
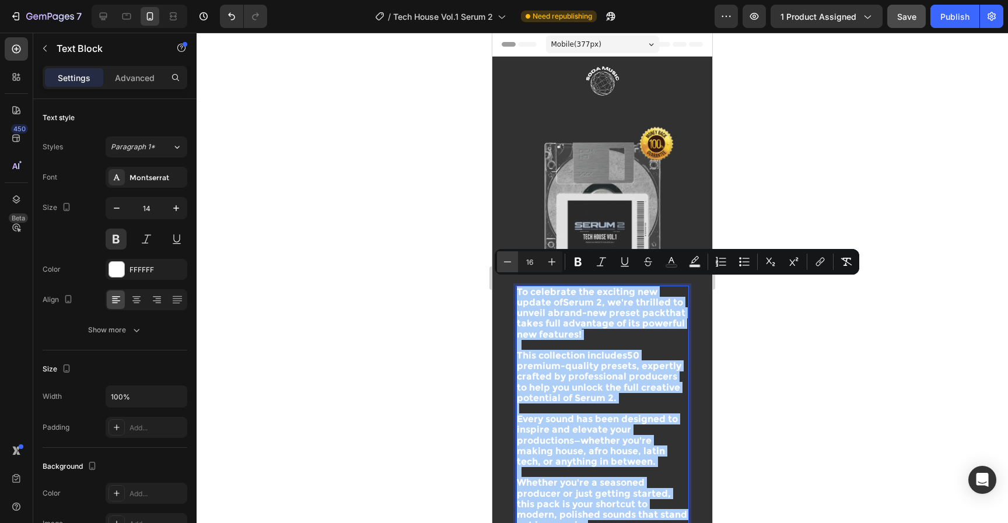
click at [509, 266] on icon "Editor contextual toolbar" at bounding box center [508, 262] width 12 height 12
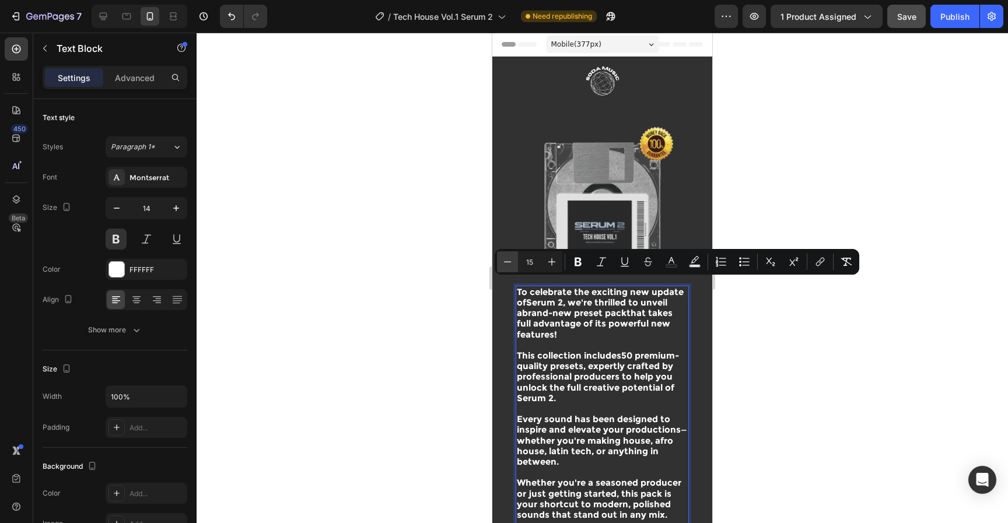
click at [509, 266] on icon "Editor contextual toolbar" at bounding box center [508, 262] width 12 height 12
type input "14"
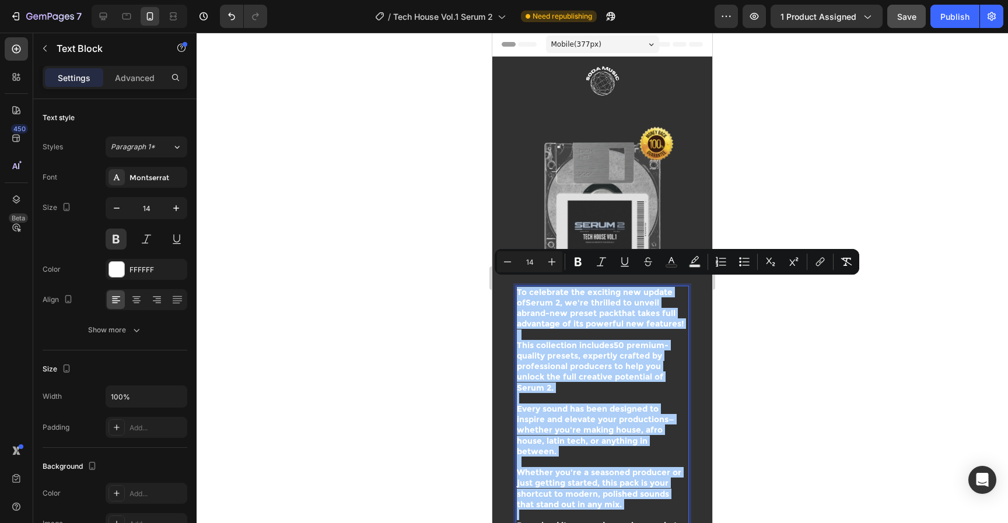
click at [809, 394] on div at bounding box center [602, 278] width 811 height 490
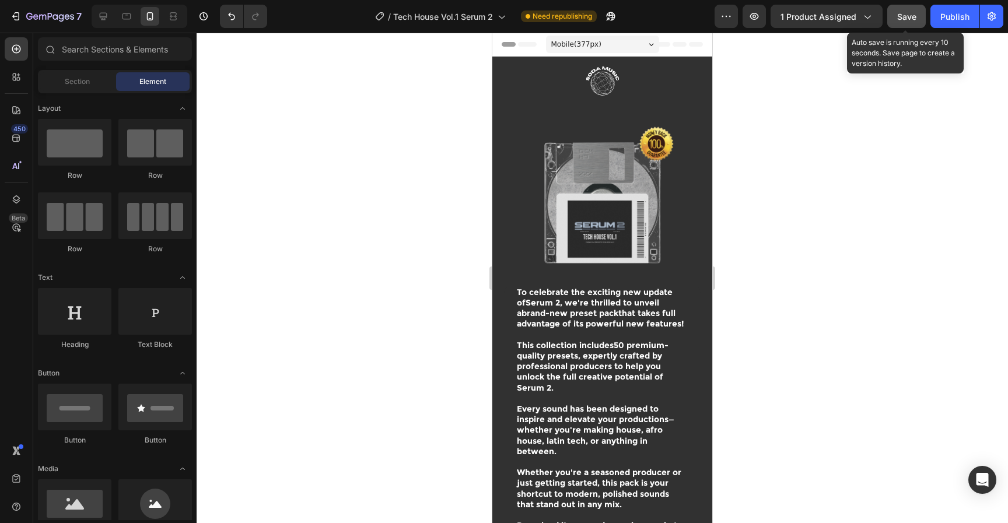
click at [918, 18] on button "Save" at bounding box center [906, 16] width 38 height 23
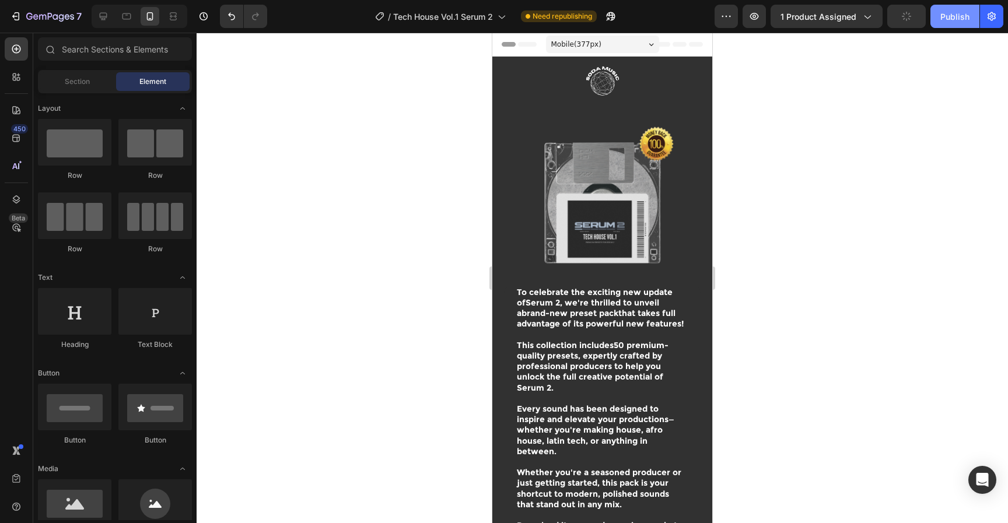
click at [948, 17] on div "Publish" at bounding box center [954, 16] width 29 height 12
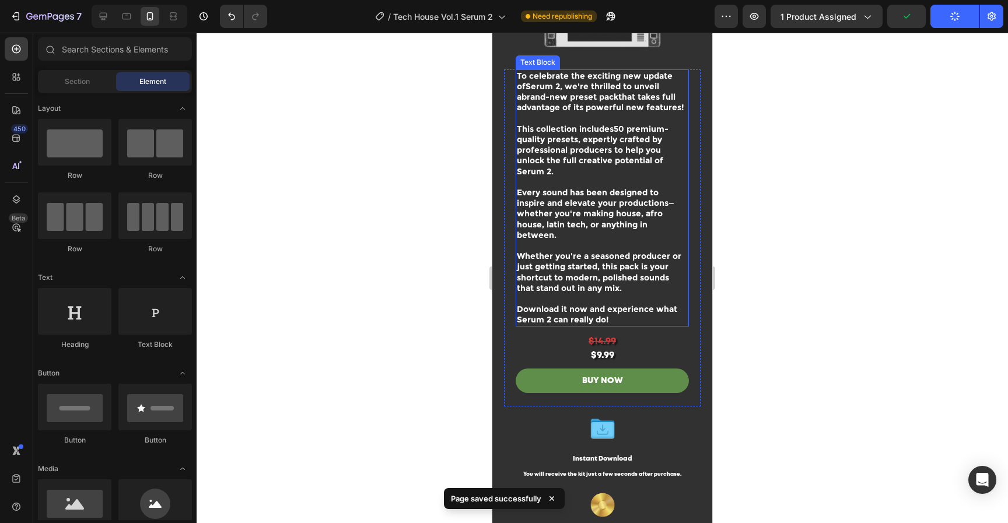
scroll to position [220, 0]
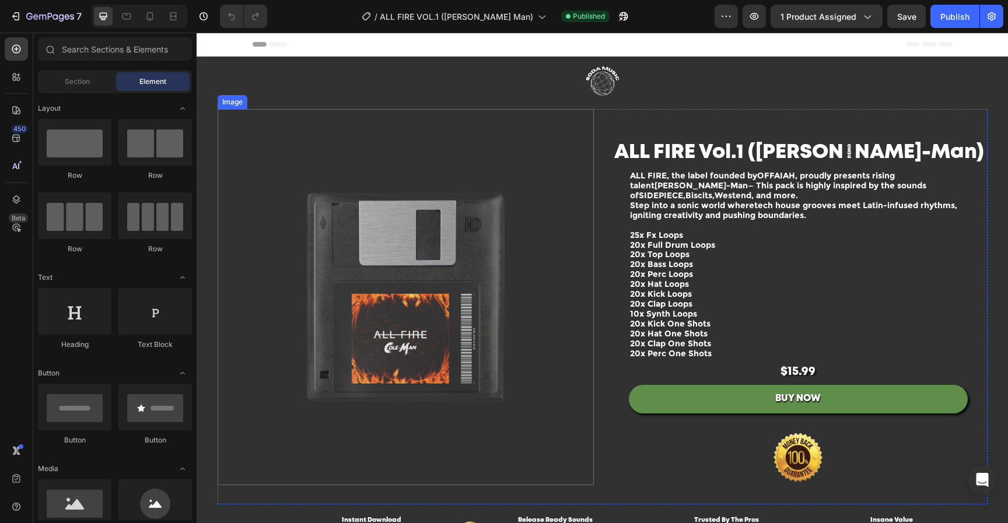
click at [470, 225] on img at bounding box center [406, 297] width 376 height 376
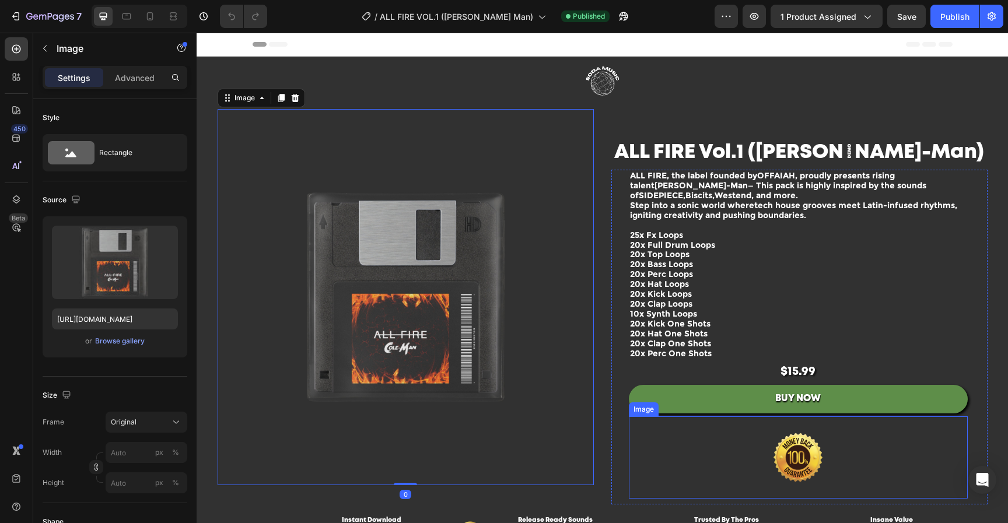
click at [801, 449] on img at bounding box center [798, 457] width 146 height 82
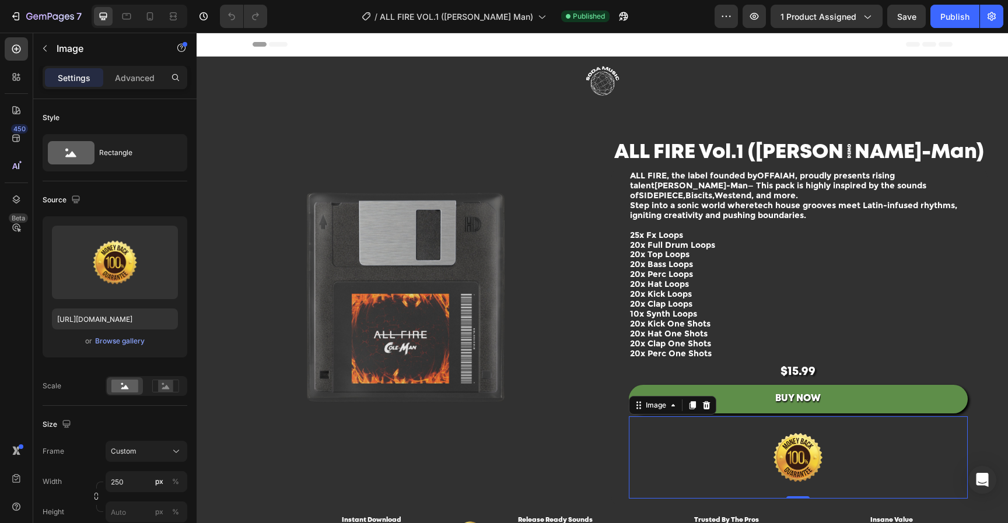
click at [702, 409] on icon at bounding box center [706, 405] width 8 height 8
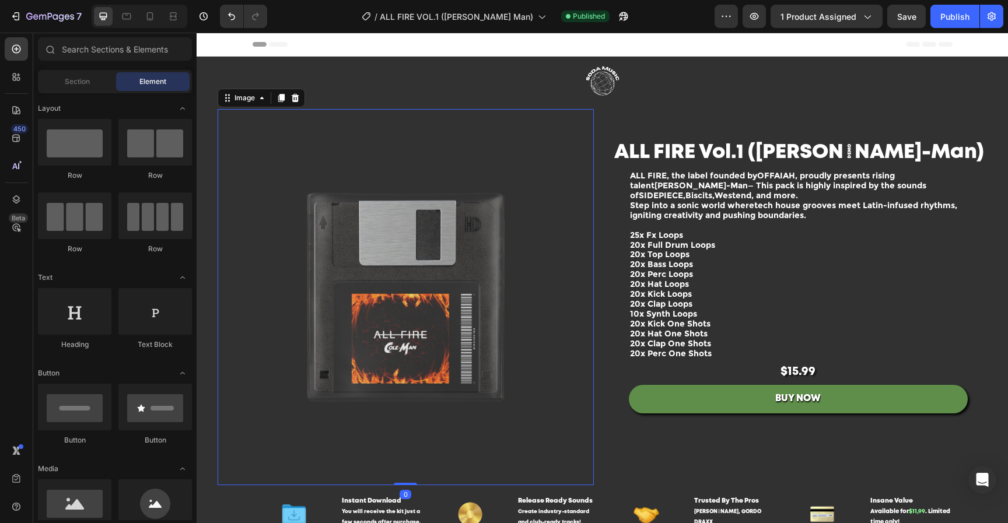
click at [450, 311] on img at bounding box center [406, 297] width 376 height 376
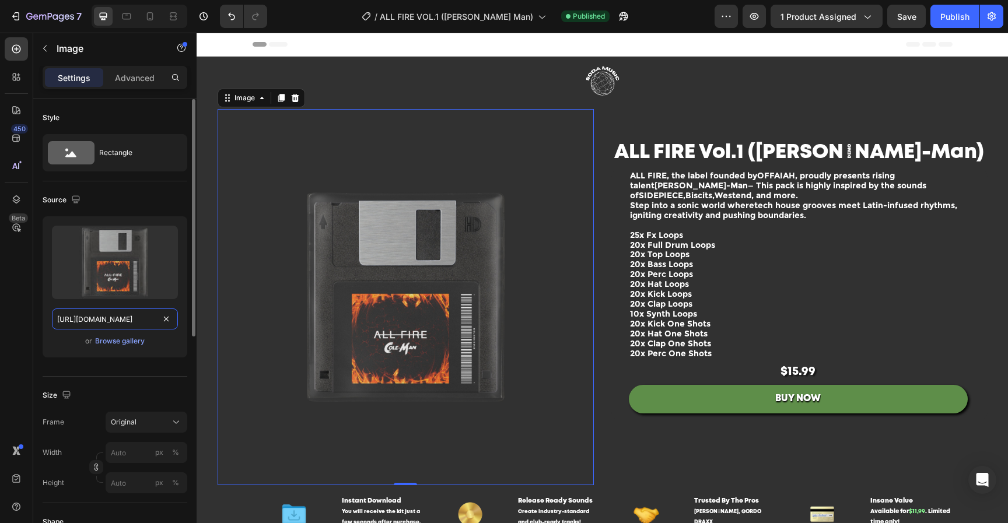
click at [138, 321] on input "https://cdn.shopify.com/s/files/1/0552/9596/7287/files/gempages_550190414179599…" at bounding box center [115, 318] width 126 height 21
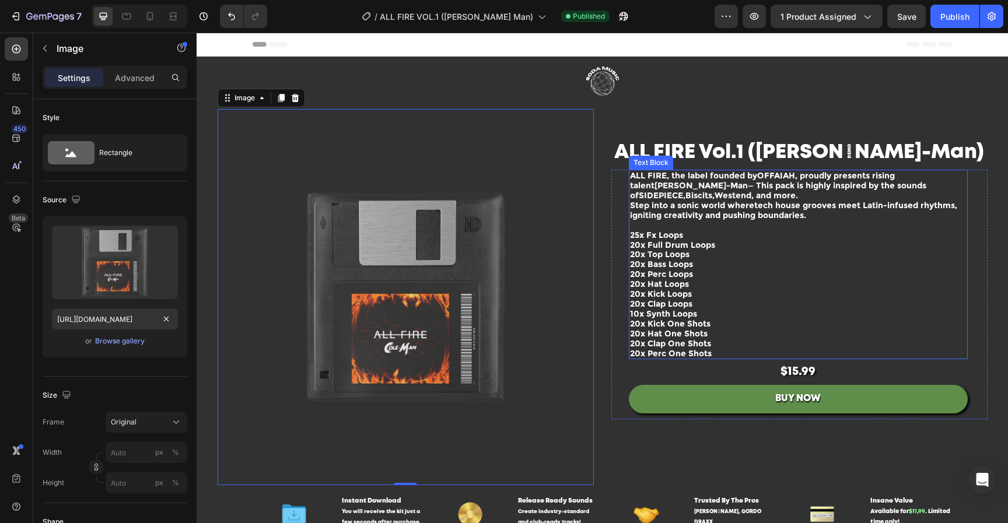
click at [718, 186] on span "ALL FIRE , the label founded by OFFAIAH , proudly presents rising talent Cole-M…" at bounding box center [778, 185] width 296 height 30
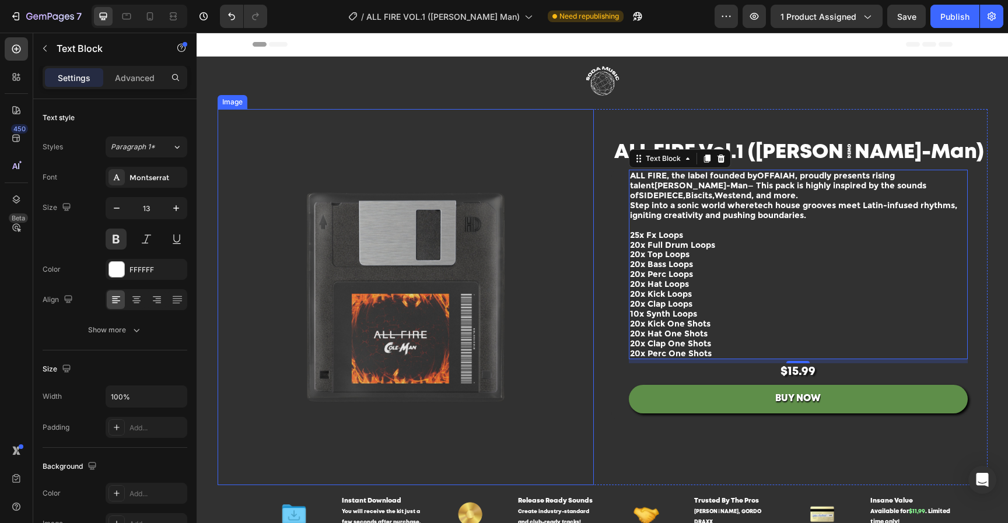
click at [360, 255] on img at bounding box center [406, 297] width 376 height 376
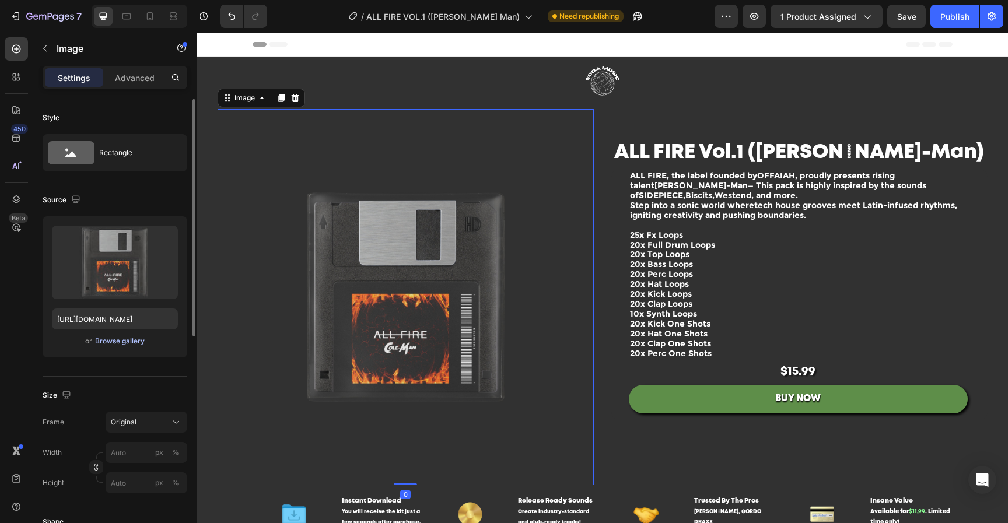
click at [110, 339] on div "Browse gallery" at bounding box center [120, 341] width 50 height 10
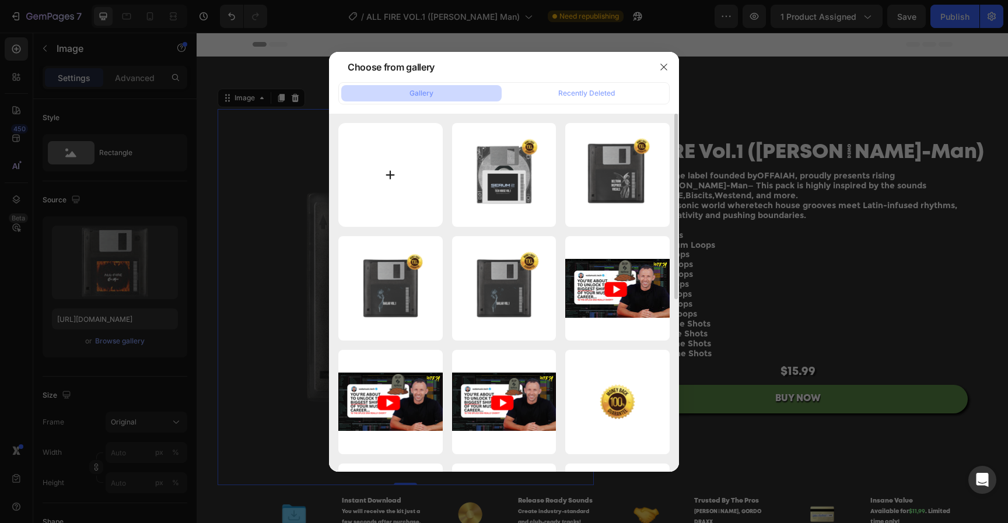
type input "C:\fakepath\Untitled design-7.png"
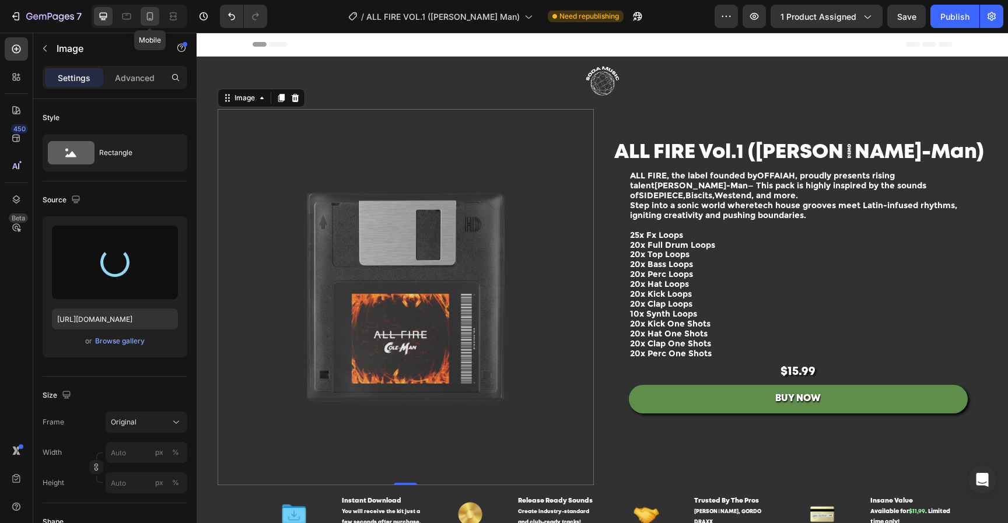
type input "https://cdn.shopify.com/s/files/1/0552/9596/7287/files/gempages_550190414179599…"
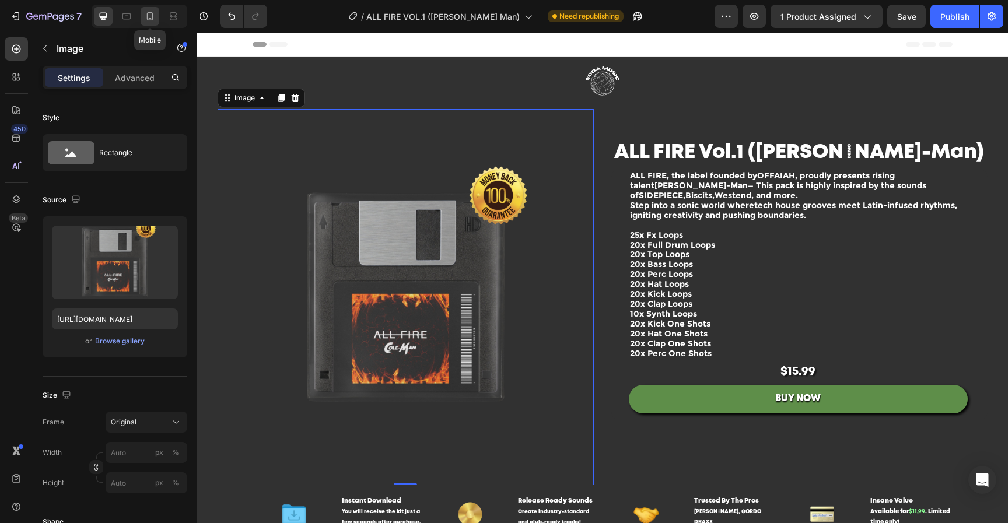
click at [157, 16] on div at bounding box center [150, 16] width 19 height 19
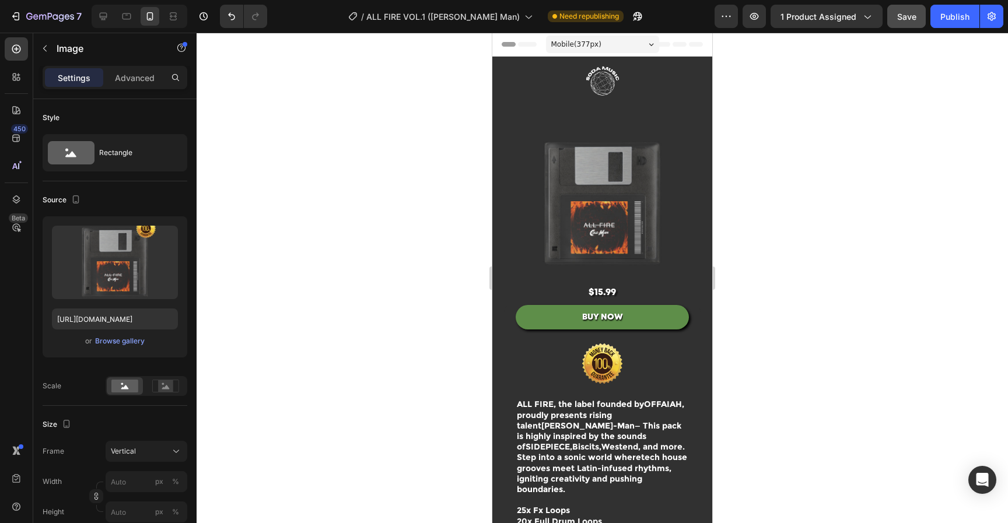
click at [920, 16] on button "Save" at bounding box center [906, 16] width 38 height 23
drag, startPoint x: 941, startPoint y: 15, endPoint x: 935, endPoint y: 27, distance: 14.1
click at [942, 15] on div "Publish" at bounding box center [954, 16] width 29 height 12
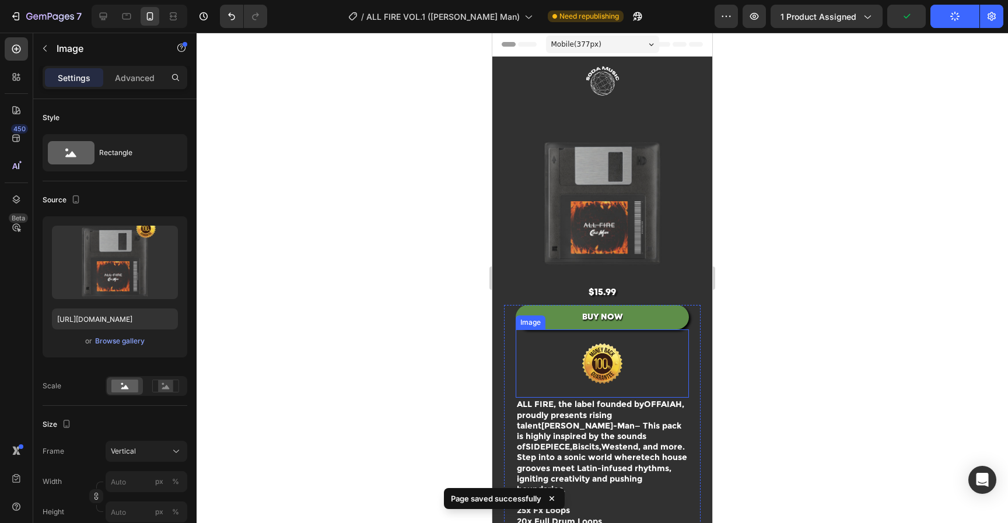
click at [619, 352] on img at bounding box center [602, 363] width 121 height 68
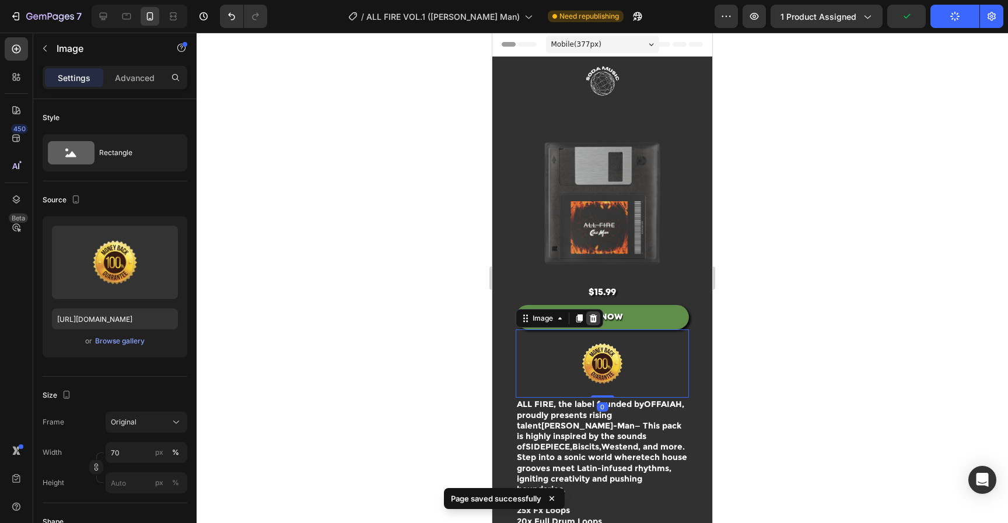
click at [593, 314] on icon at bounding box center [594, 318] width 8 height 8
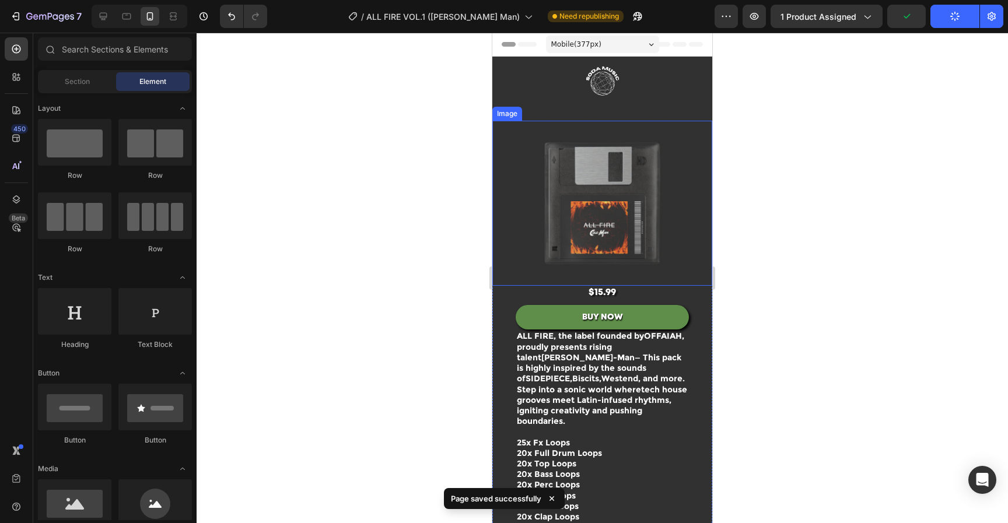
click at [595, 175] on img at bounding box center [602, 203] width 220 height 165
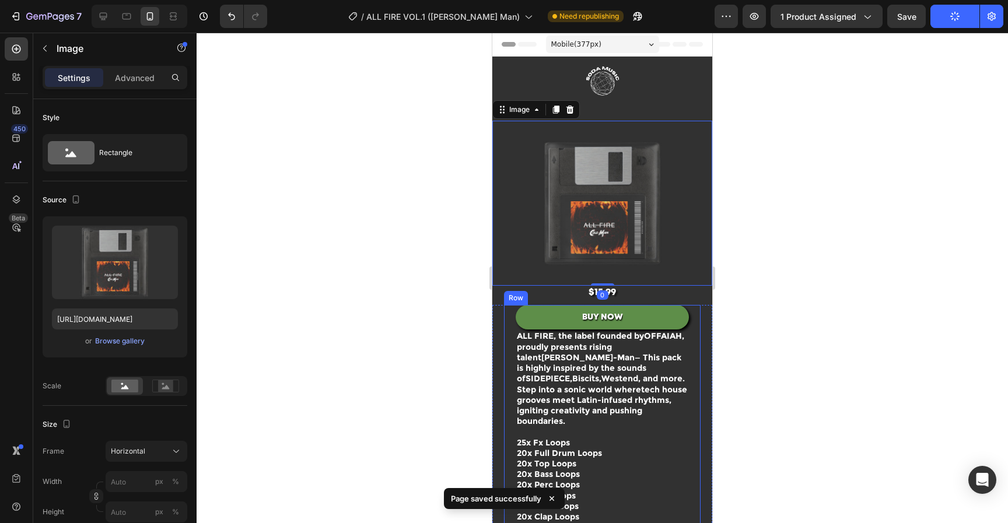
click at [676, 314] on button "BUY NOW" at bounding box center [602, 317] width 173 height 24
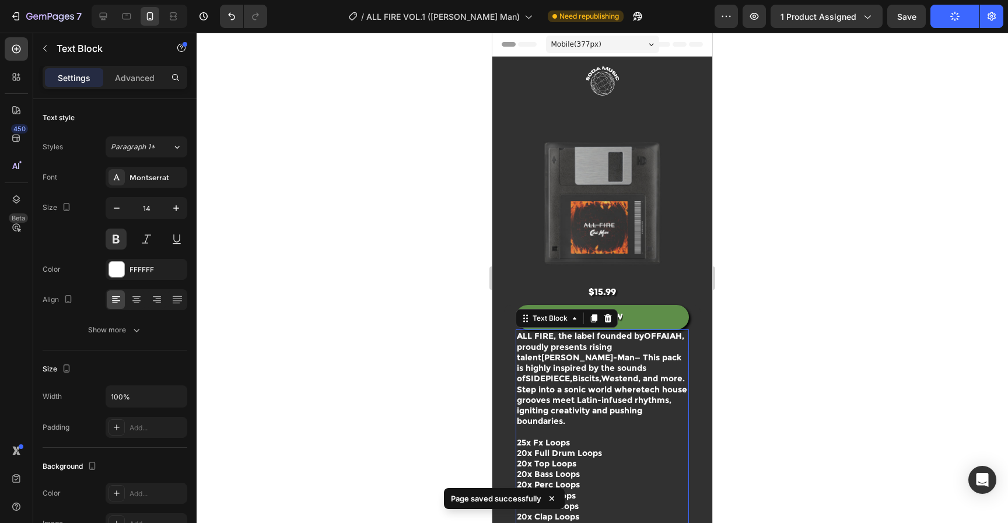
click at [667, 314] on button "BUY NOW" at bounding box center [602, 317] width 173 height 24
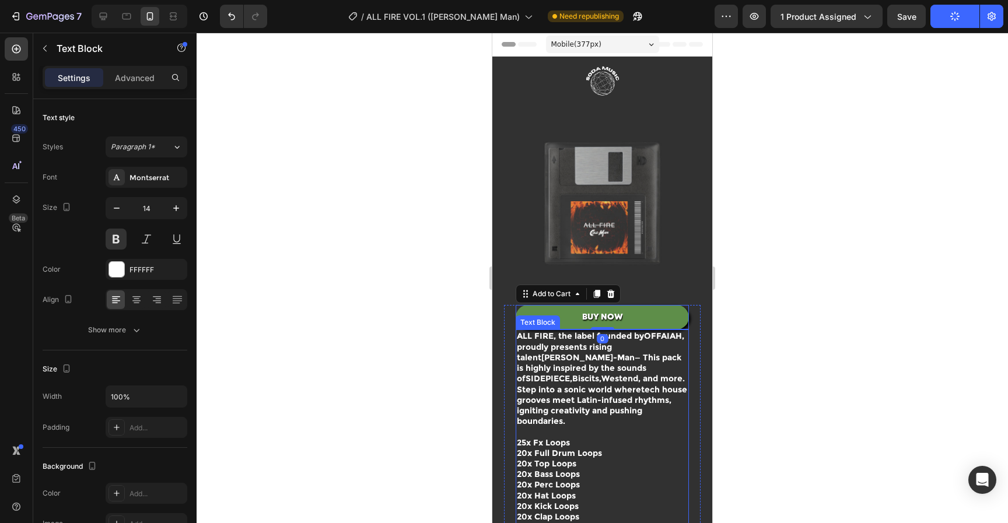
click at [598, 329] on div "ALL FIRE , the label founded by OFFAIAH , proudly presents rising talent Cole-M…" at bounding box center [602, 452] width 173 height 247
click at [622, 315] on button "BUY NOW" at bounding box center [602, 317] width 173 height 24
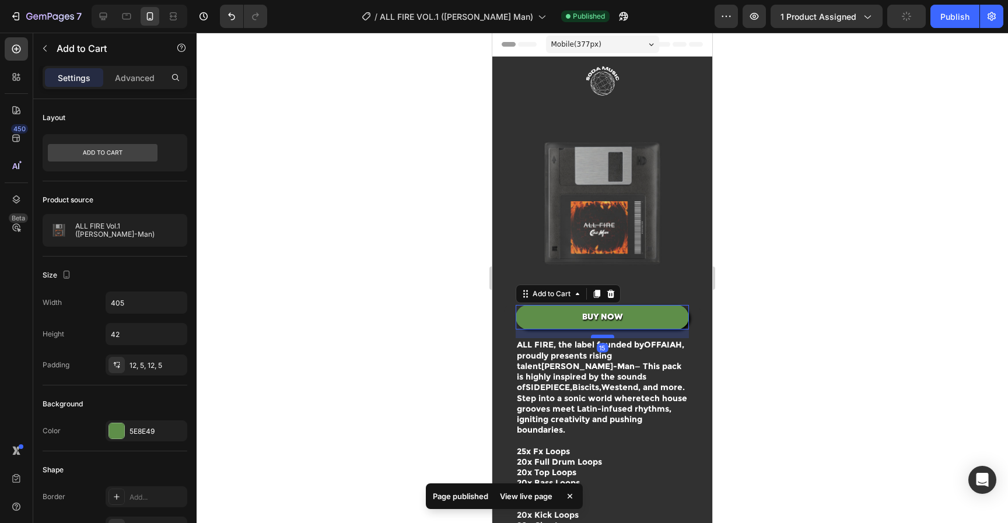
drag, startPoint x: 598, startPoint y: 322, endPoint x: 1209, endPoint y: 364, distance: 613.2
click at [600, 335] on div at bounding box center [602, 336] width 23 height 3
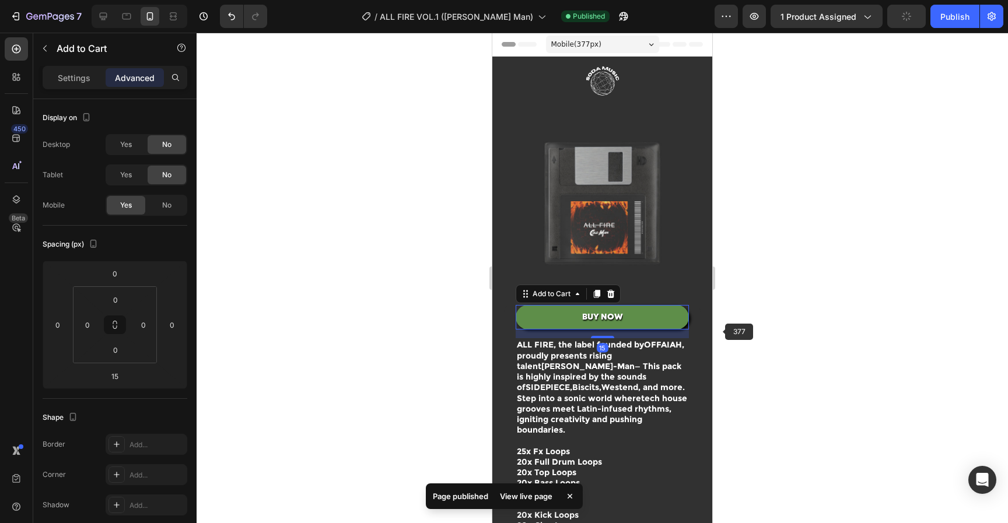
click at [760, 326] on div at bounding box center [602, 278] width 811 height 490
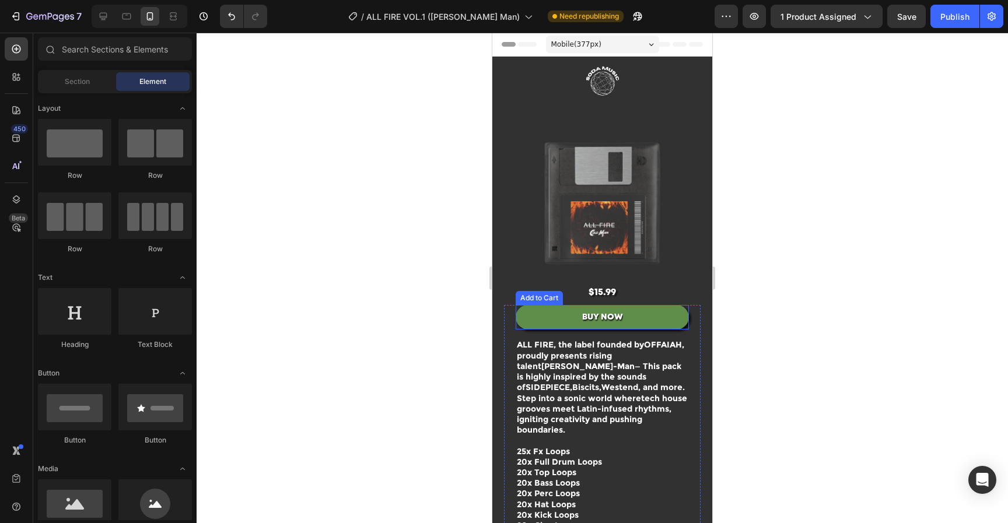
click at [660, 317] on button "BUY NOW" at bounding box center [602, 317] width 173 height 24
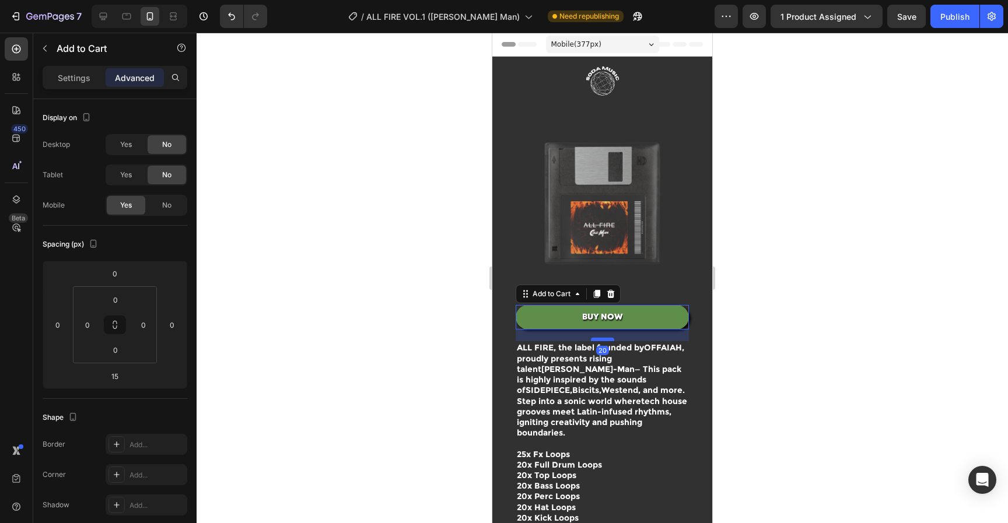
click at [603, 338] on div at bounding box center [602, 339] width 23 height 3
type input "20"
click at [868, 321] on div at bounding box center [602, 278] width 811 height 490
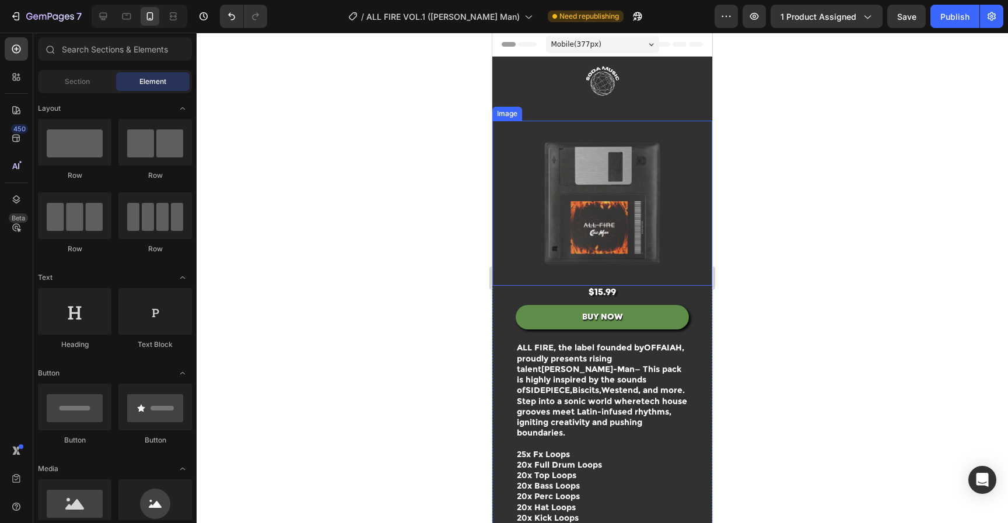
click at [641, 202] on img at bounding box center [602, 203] width 220 height 165
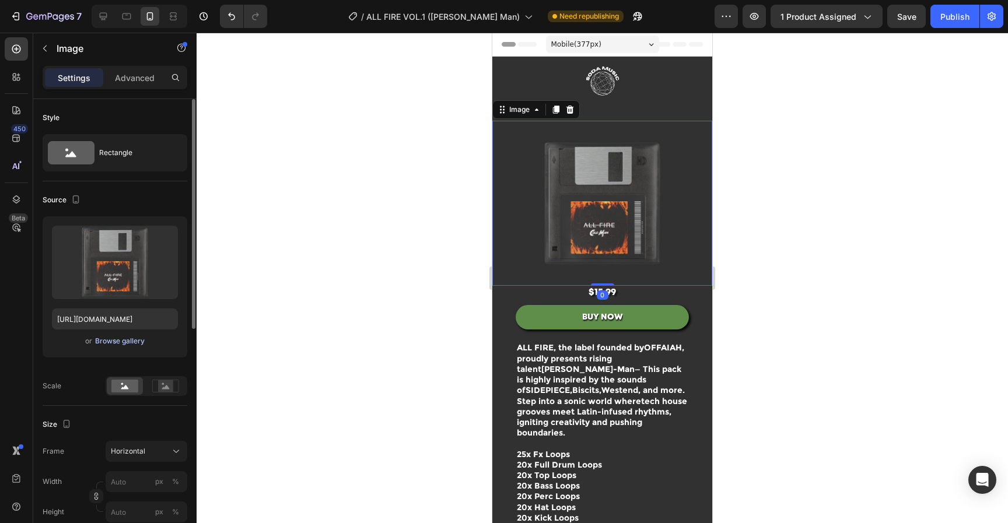
click at [111, 337] on div "Browse gallery" at bounding box center [120, 341] width 50 height 10
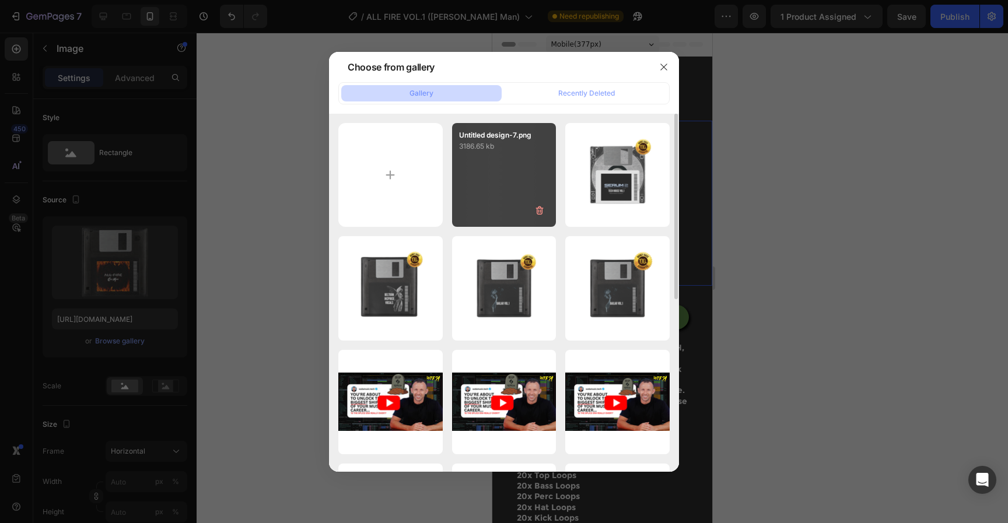
click at [507, 176] on div "Untitled design-7.png 3186.65 kb" at bounding box center [504, 175] width 104 height 104
type input "https://cdn.shopify.com/s/files/1/0552/9596/7287/files/gempages_550190414179599…"
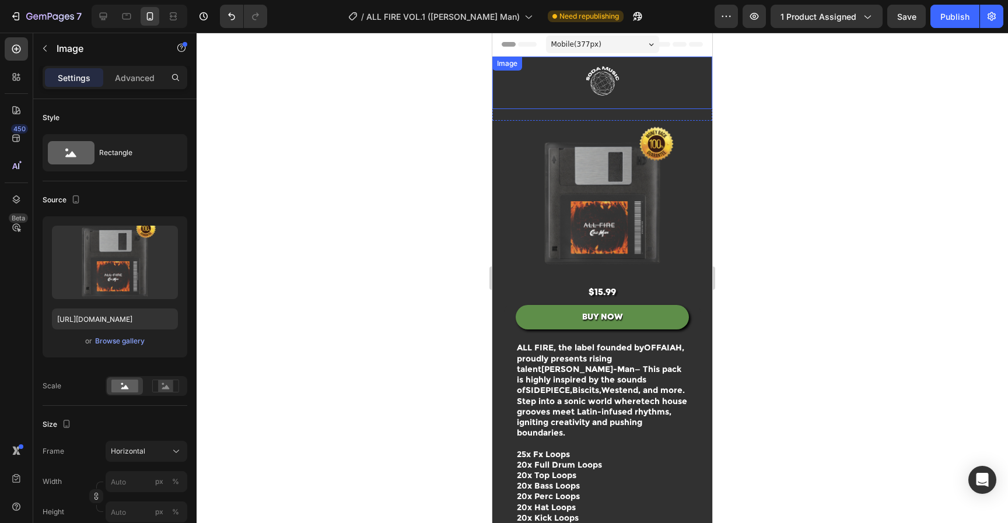
click at [606, 93] on img at bounding box center [602, 83] width 175 height 52
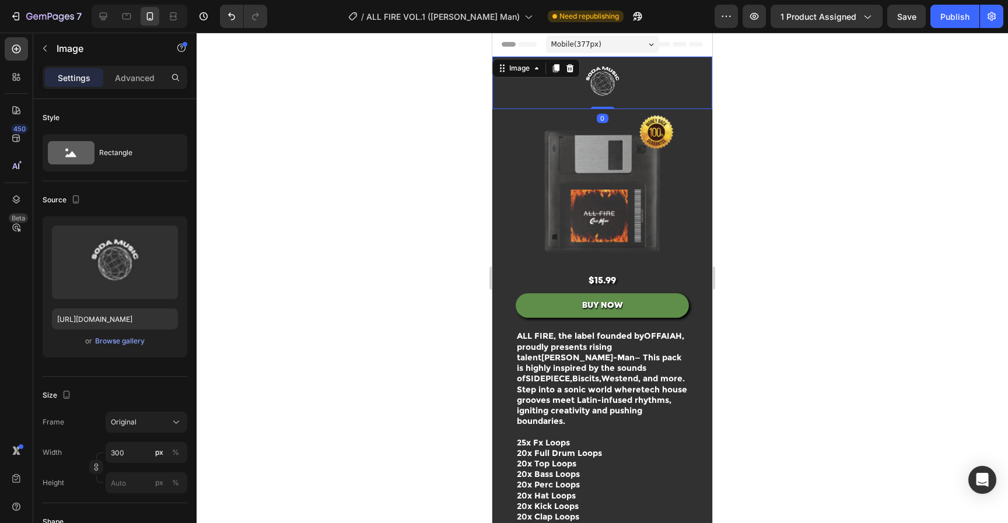
drag, startPoint x: 604, startPoint y: 119, endPoint x: 631, endPoint y: 76, distance: 51.1
click at [608, 71] on div "Image 0" at bounding box center [602, 83] width 220 height 52
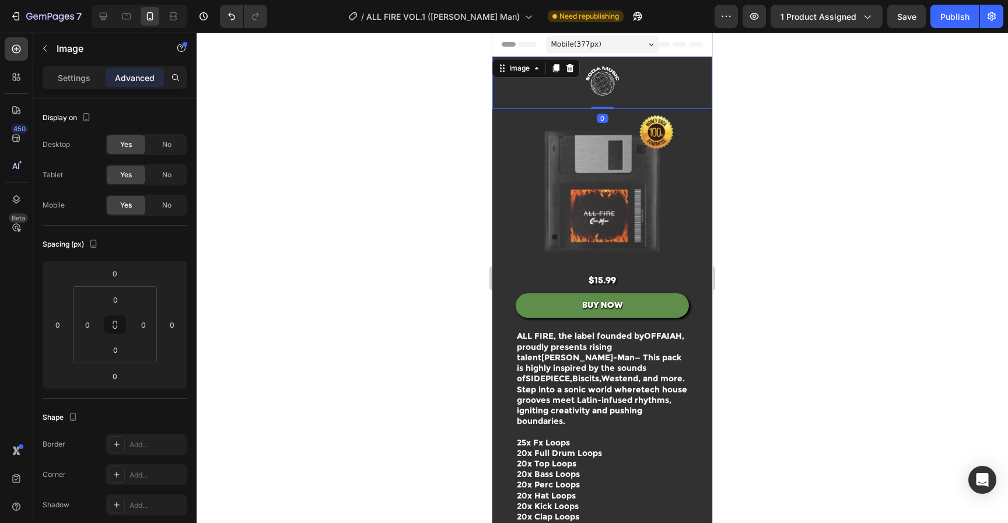
click at [842, 122] on div at bounding box center [602, 278] width 811 height 490
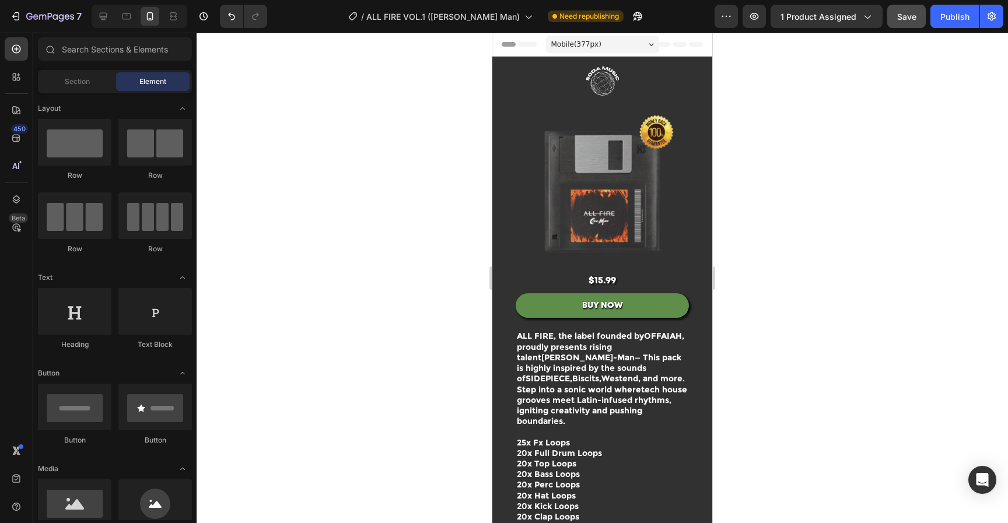
click at [905, 16] on span "Save" at bounding box center [906, 17] width 19 height 10
click at [934, 15] on button "Publish" at bounding box center [954, 16] width 49 height 23
click at [900, 331] on div at bounding box center [602, 278] width 811 height 490
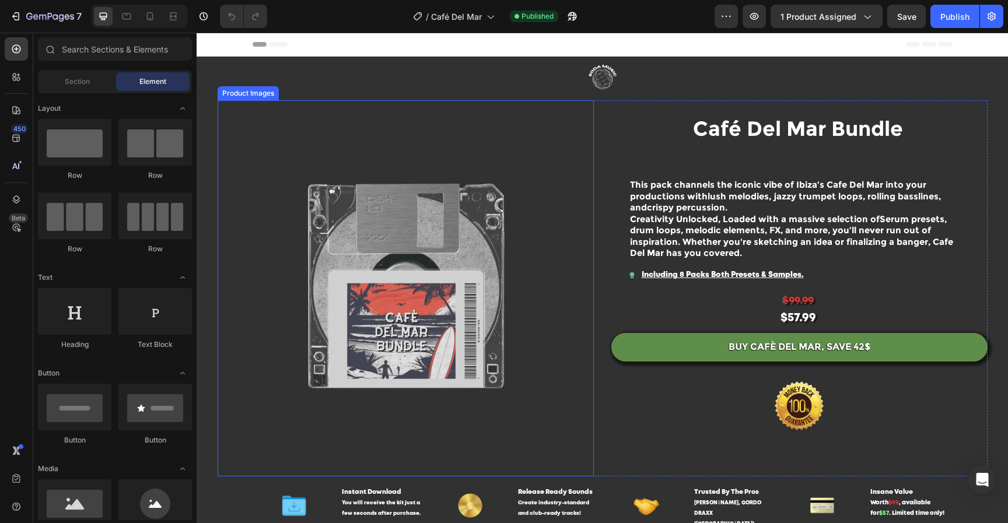
click at [397, 273] on img at bounding box center [406, 288] width 376 height 376
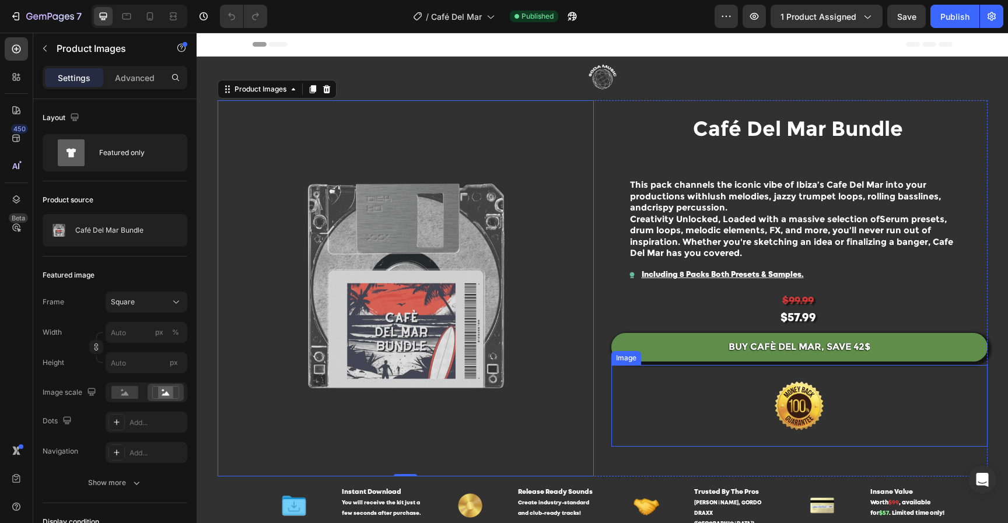
click at [807, 392] on img at bounding box center [799, 406] width 146 height 82
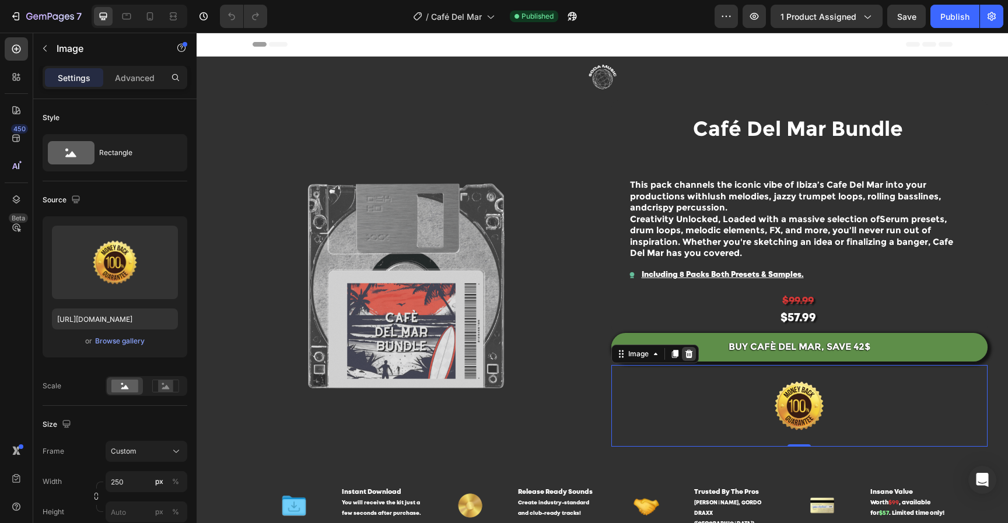
click at [685, 352] on icon at bounding box center [689, 353] width 8 height 8
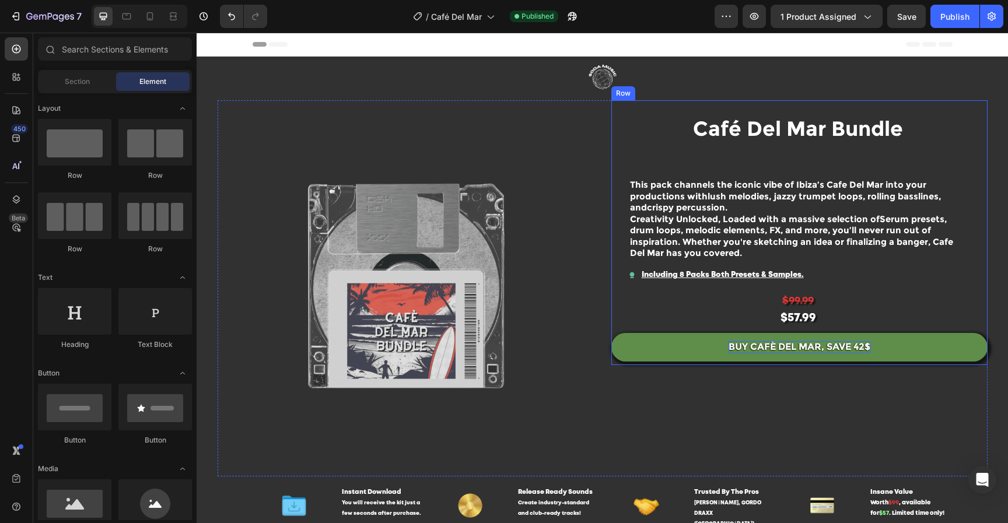
click at [756, 345] on div "BUY CAFÈ DEL MAR, SAVE 42$" at bounding box center [799, 347] width 142 height 12
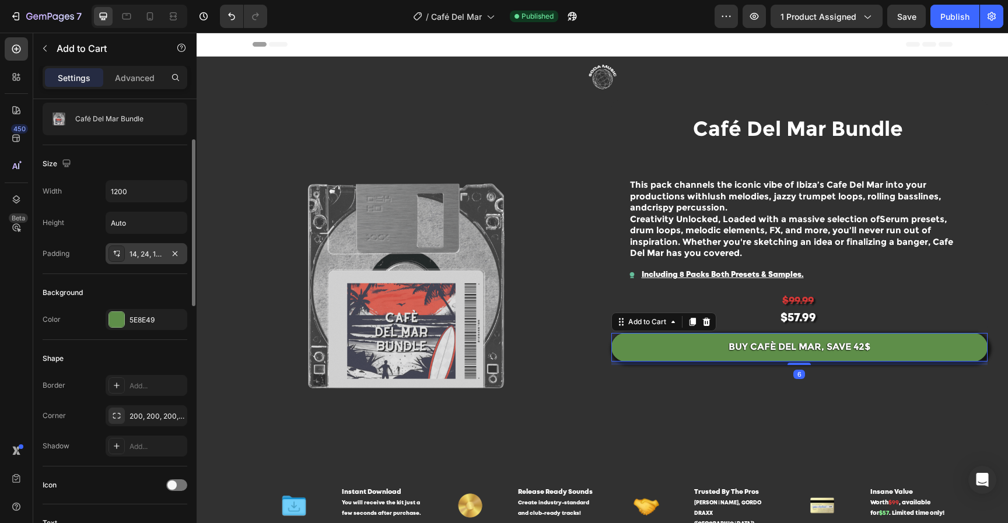
scroll to position [484, 0]
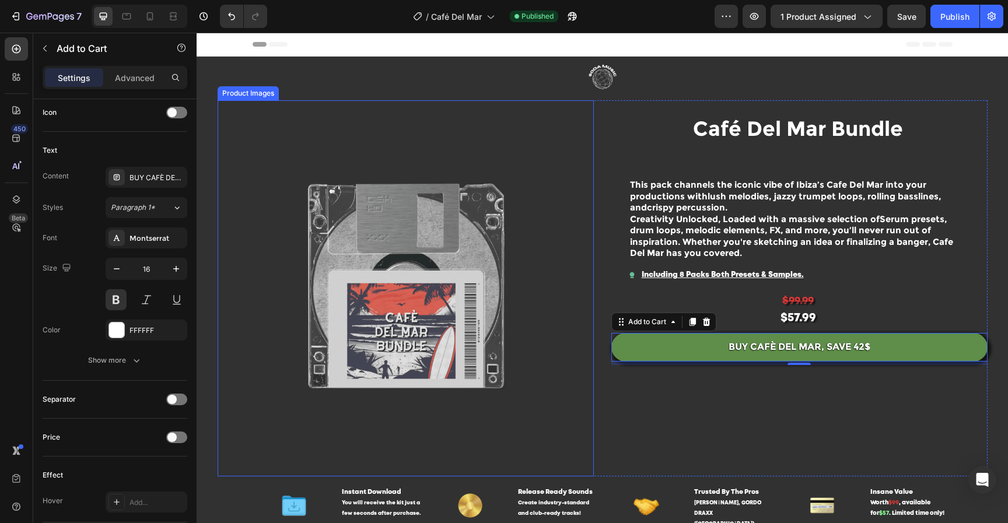
click at [477, 309] on img at bounding box center [406, 288] width 376 height 376
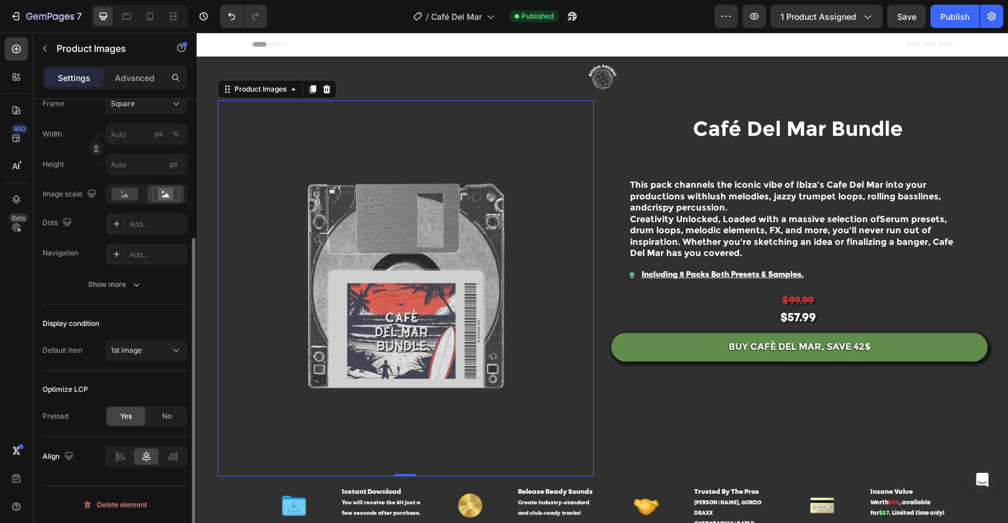
scroll to position [0, 0]
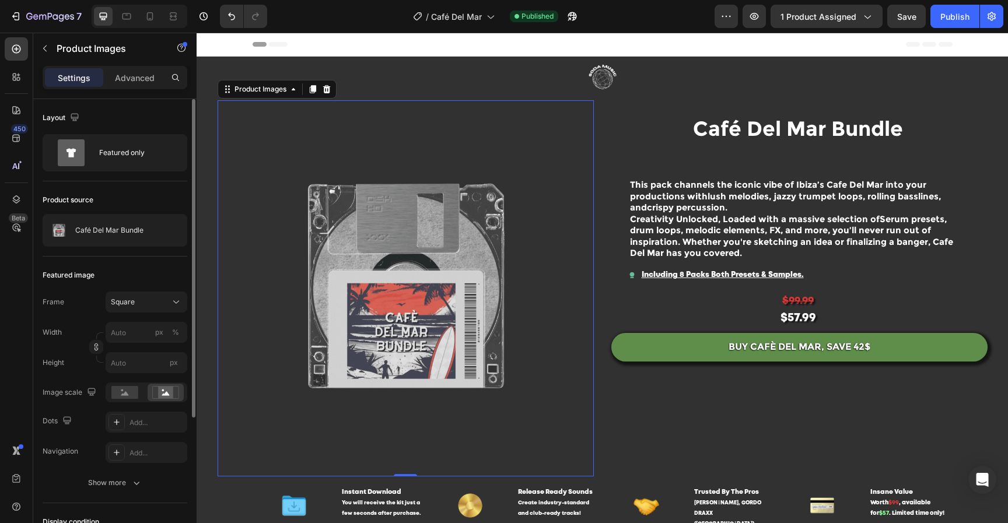
click at [434, 193] on img at bounding box center [406, 288] width 376 height 376
click at [412, 299] on img at bounding box center [406, 288] width 376 height 376
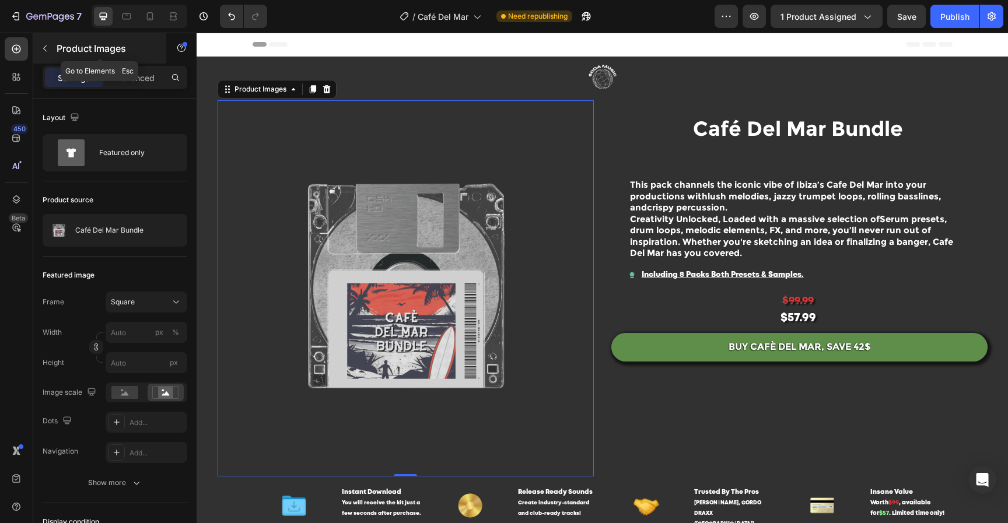
click at [40, 49] on icon "button" at bounding box center [44, 48] width 9 height 9
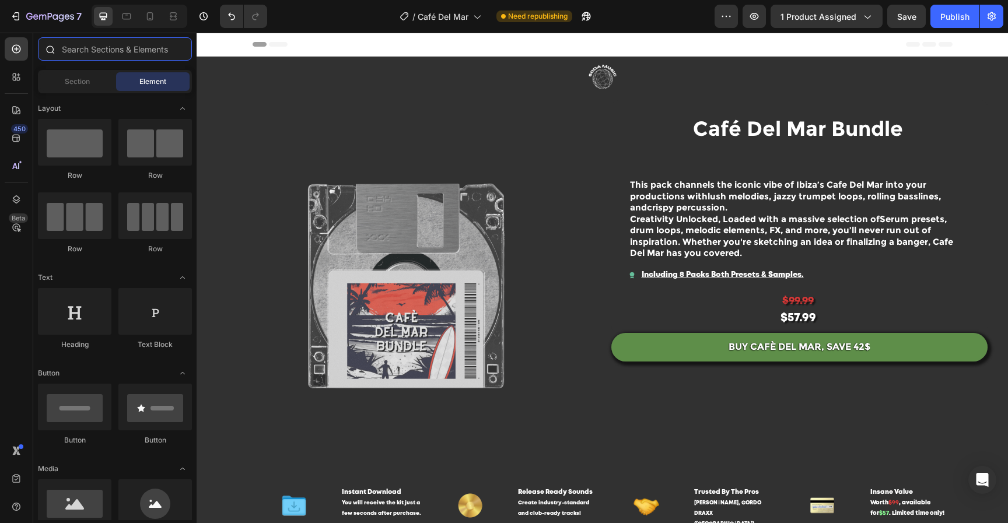
click at [94, 47] on input "text" at bounding box center [115, 48] width 154 height 23
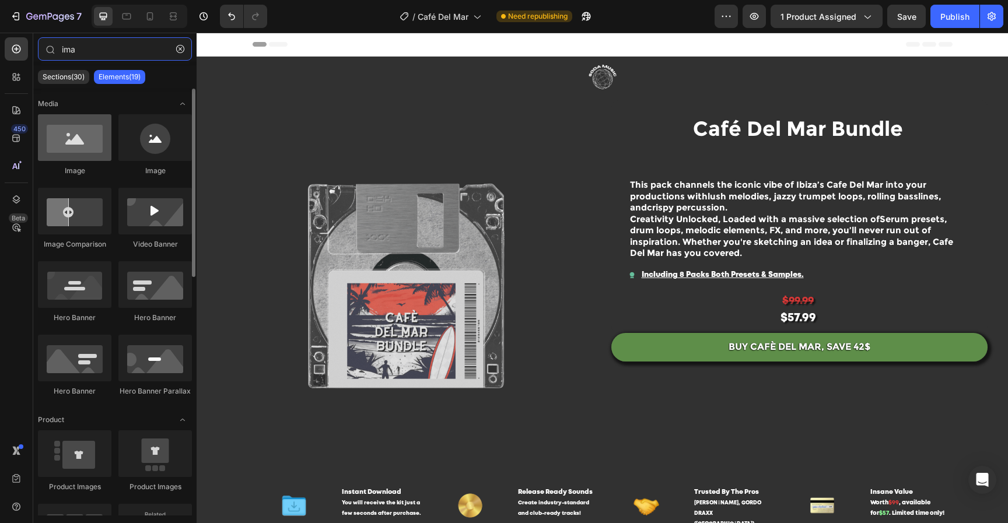
type input "ima"
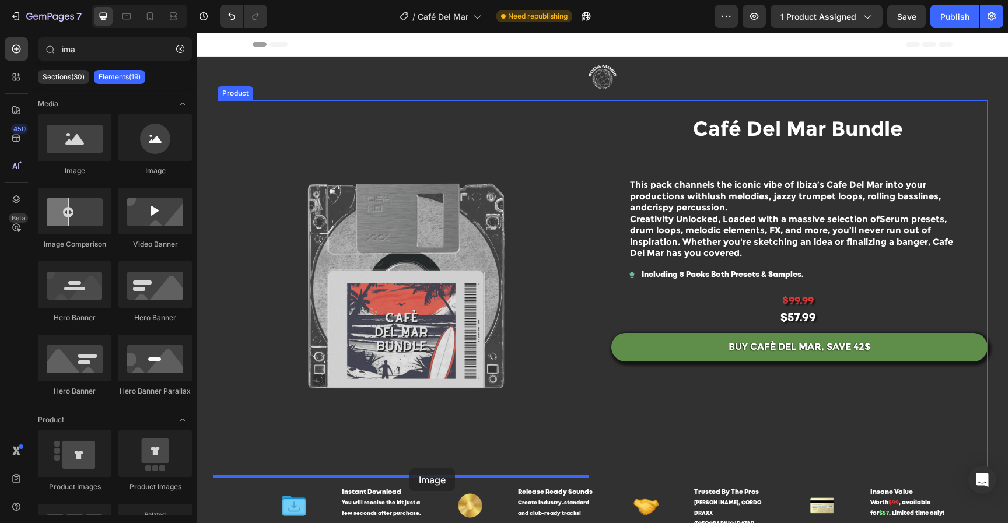
drag, startPoint x: 285, startPoint y: 178, endPoint x: 415, endPoint y: 476, distance: 325.1
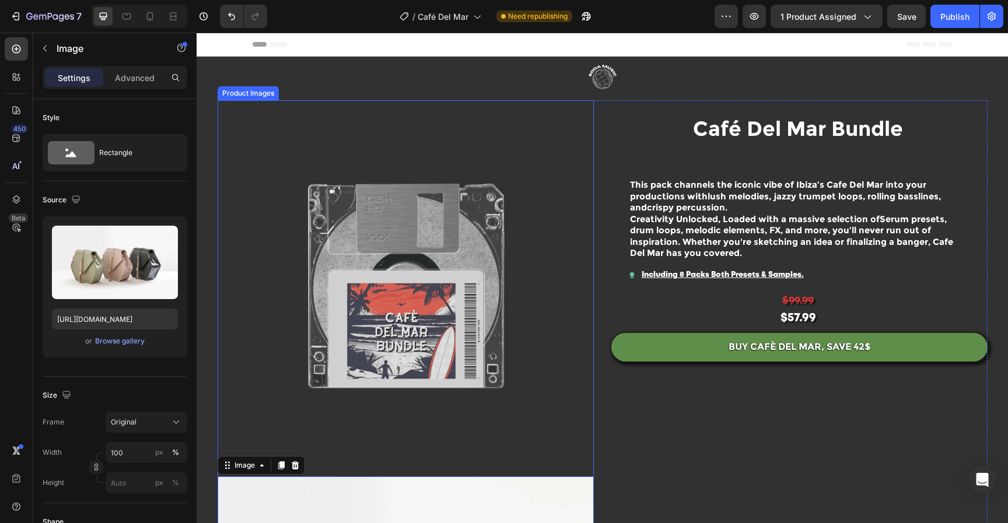
click at [379, 247] on img at bounding box center [406, 288] width 376 height 376
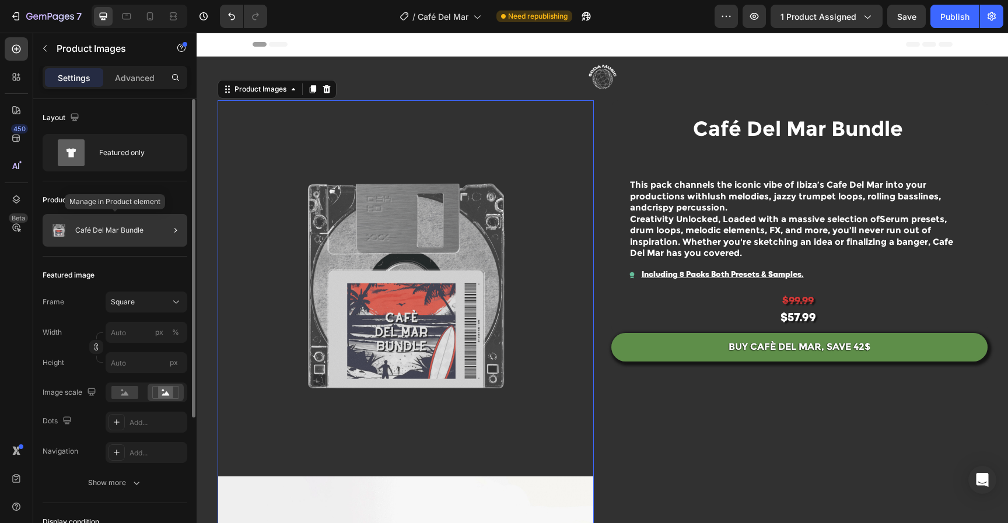
click at [117, 234] on p "Café Del Mar Bundle" at bounding box center [109, 230] width 68 height 8
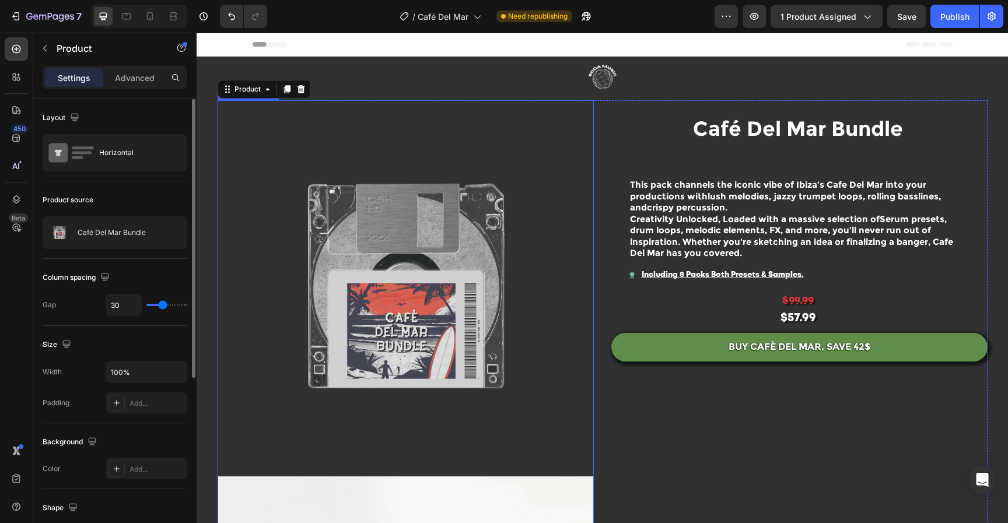
click at [563, 279] on img at bounding box center [406, 288] width 376 height 376
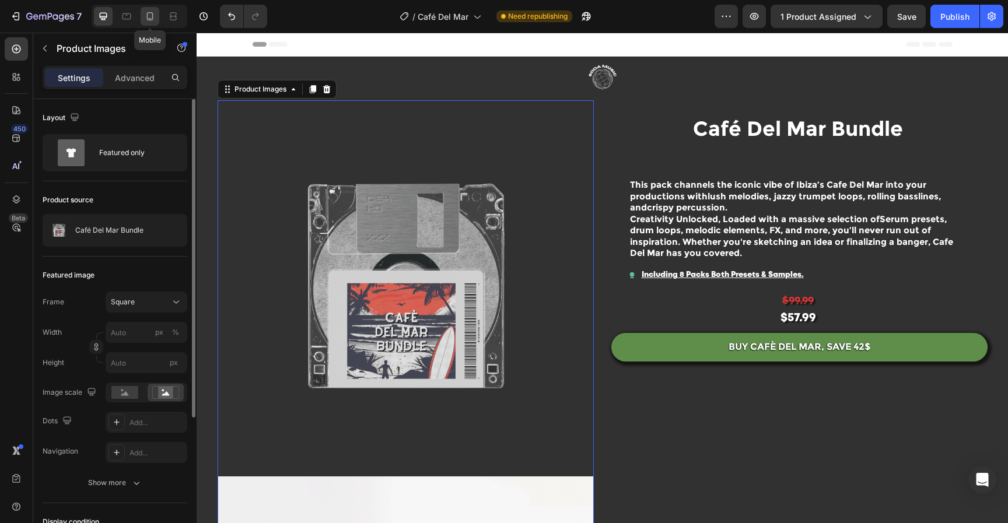
click at [144, 18] on icon at bounding box center [150, 16] width 12 height 12
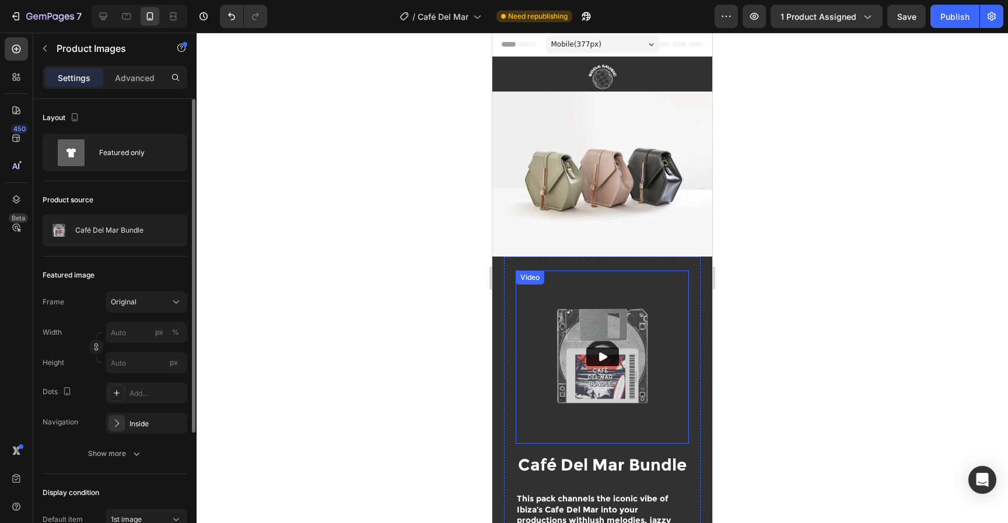
click at [662, 374] on img at bounding box center [602, 357] width 173 height 173
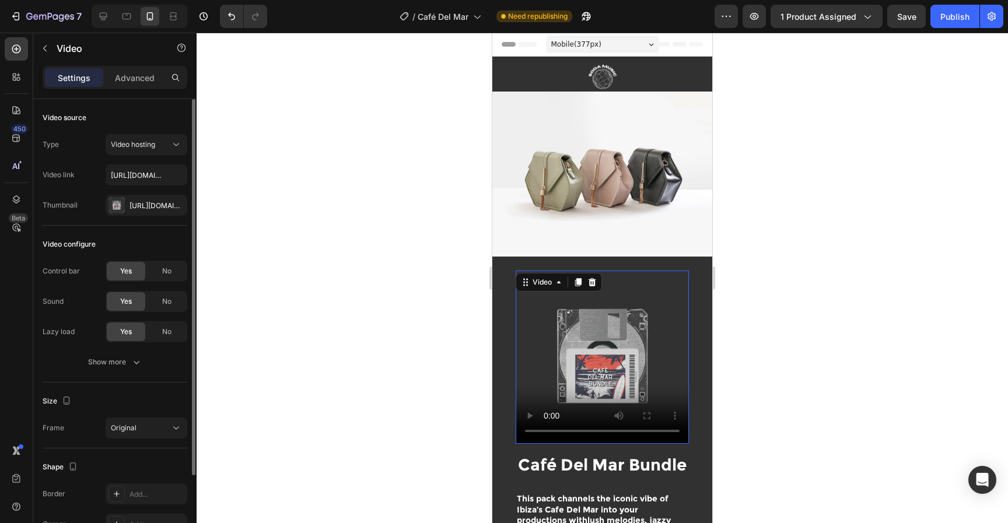
click at [638, 355] on video at bounding box center [602, 357] width 173 height 173
click at [144, 204] on div "Https://cdn.Shopify.Com/s/files/1/0552/9596/7287/files/gempages_550190414179599…" at bounding box center [146, 206] width 34 height 10
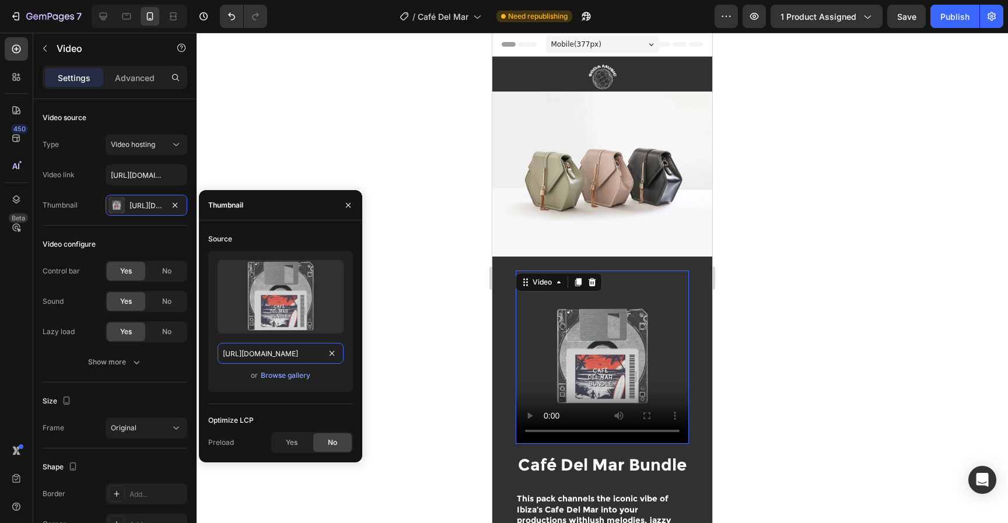
click at [297, 359] on input "https://cdn.shopify.com/s/files/1/0552/9596/7287/files/gempages_550190414179599…" at bounding box center [281, 353] width 126 height 21
click at [101, 17] on icon at bounding box center [104, 17] width 8 height 8
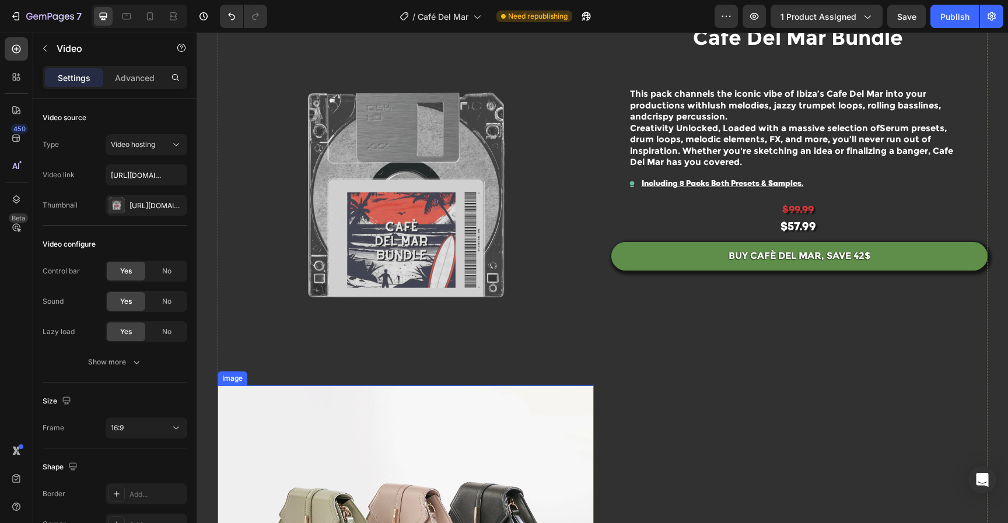
scroll to position [99, 0]
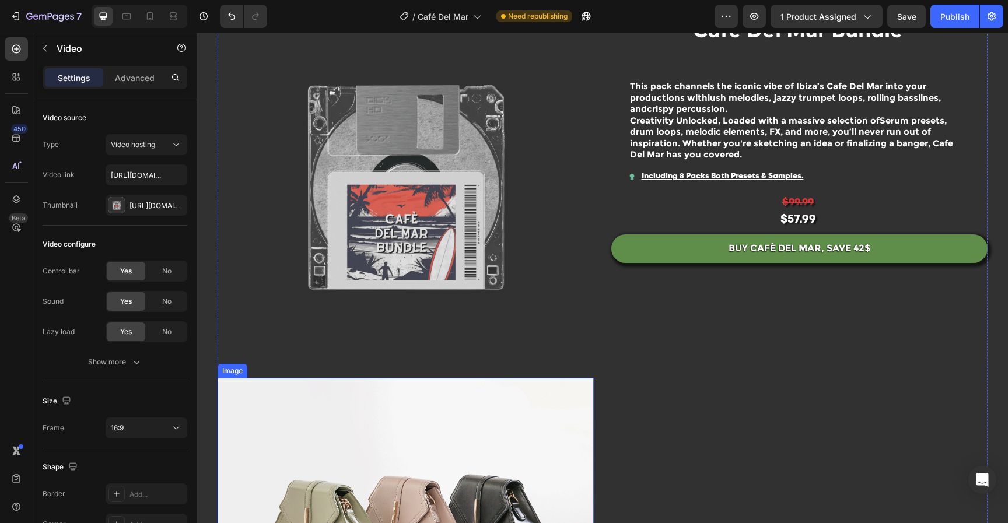
click at [416, 469] on img at bounding box center [406, 519] width 376 height 282
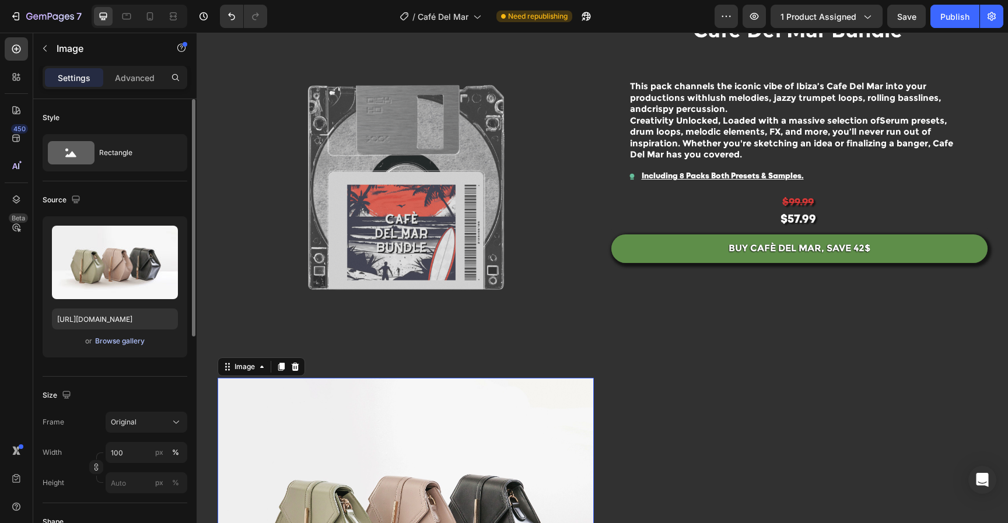
click at [114, 342] on div "Browse gallery" at bounding box center [120, 341] width 50 height 10
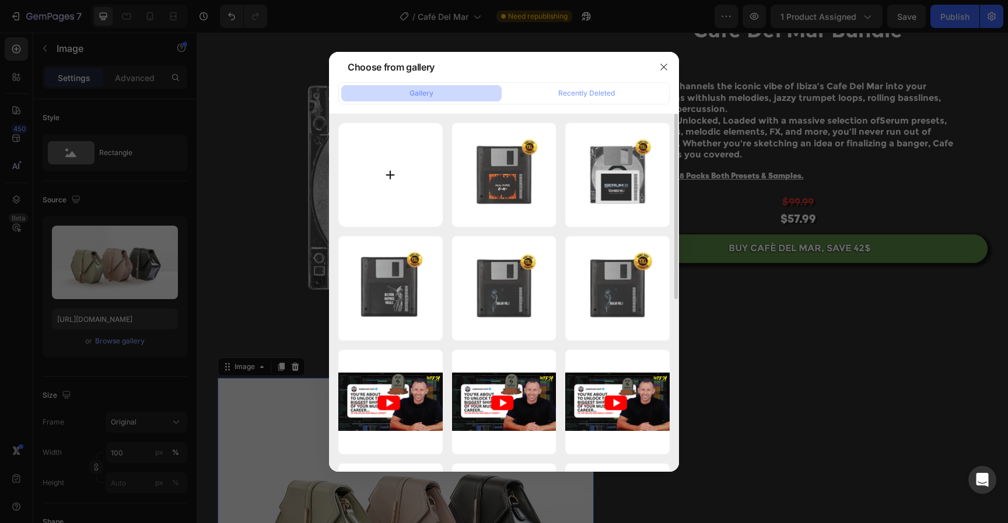
type input "C:\fakepath\Untitled design-8.png"
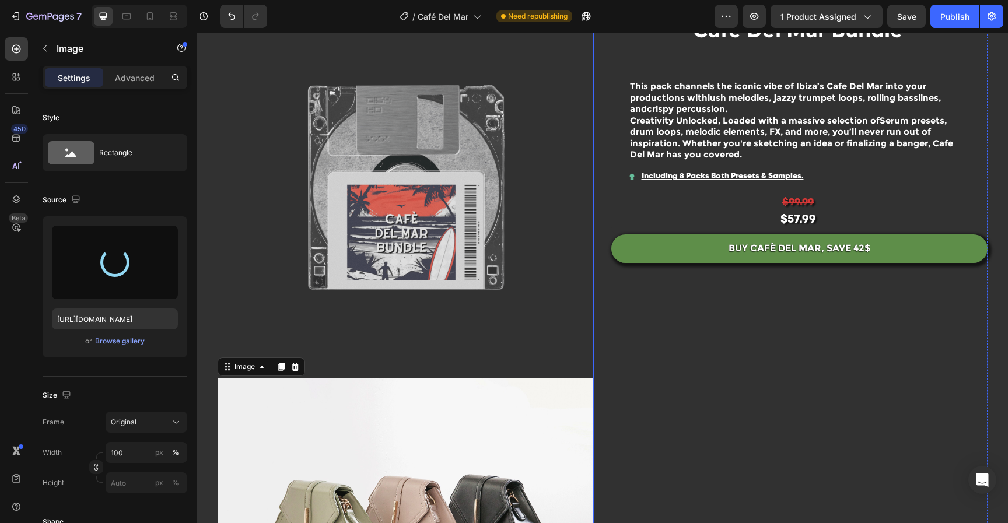
type input "https://cdn.shopify.com/s/files/1/0552/9596/7287/files/gempages_550190414179599…"
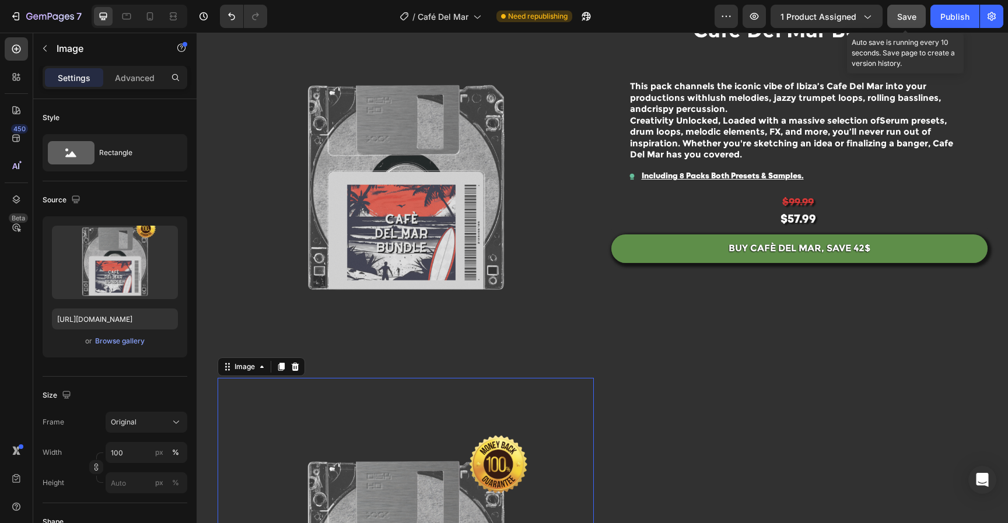
click at [899, 15] on span "Save" at bounding box center [906, 17] width 19 height 10
click at [948, 13] on div "Publish" at bounding box center [954, 16] width 29 height 12
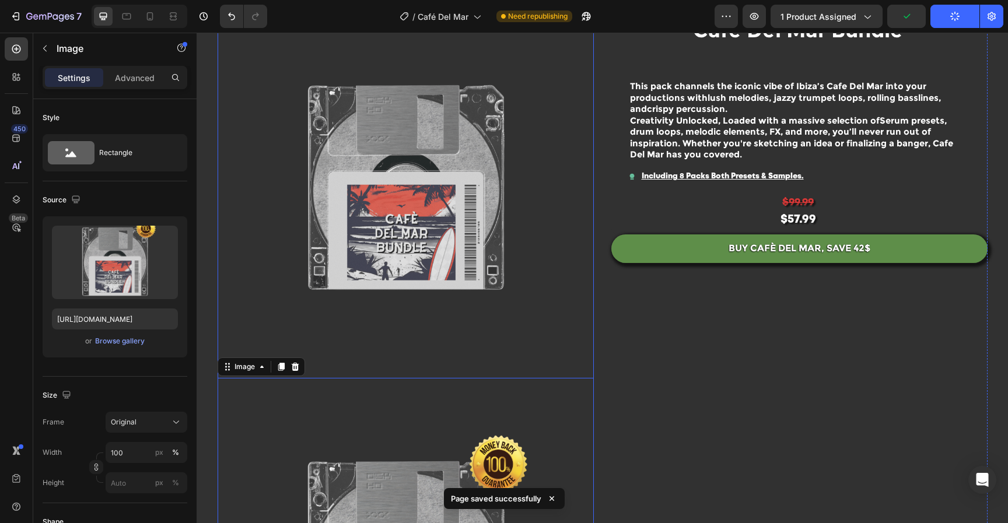
click at [408, 139] on img at bounding box center [406, 190] width 376 height 376
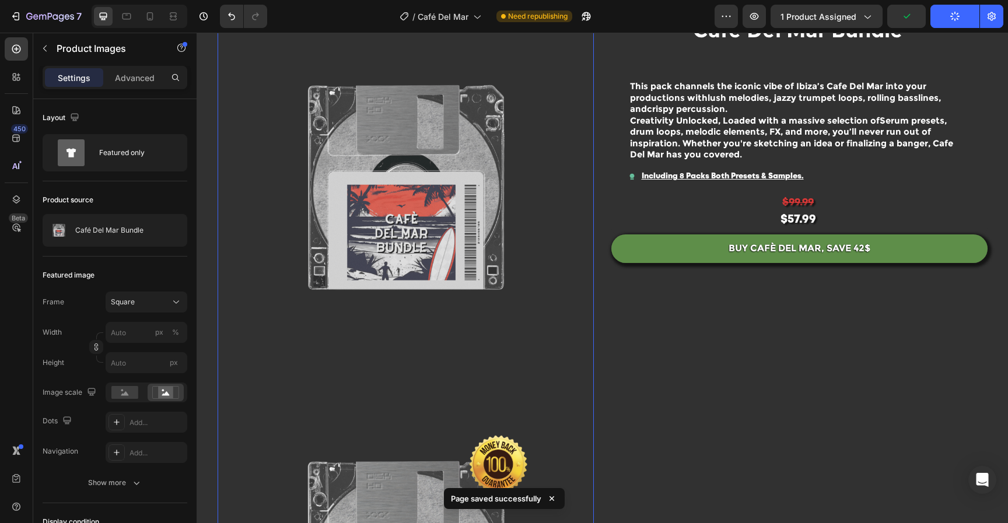
click at [496, 244] on img at bounding box center [406, 190] width 376 height 376
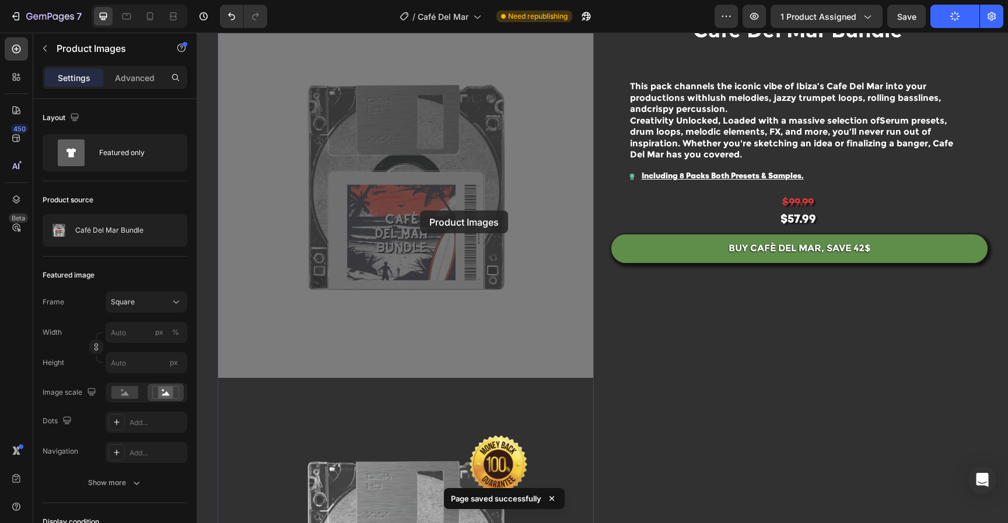
click at [197, 33] on img at bounding box center [197, 33] width 0 height 0
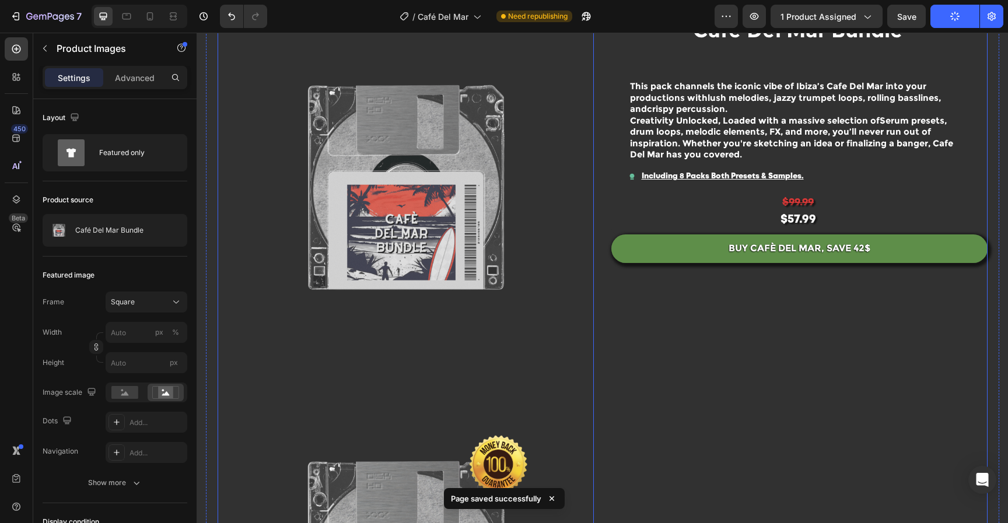
click at [624, 363] on div "Video Café Del Mar Bundle Product Title This pack channels the iconic vibe of I…" at bounding box center [799, 378] width 376 height 752
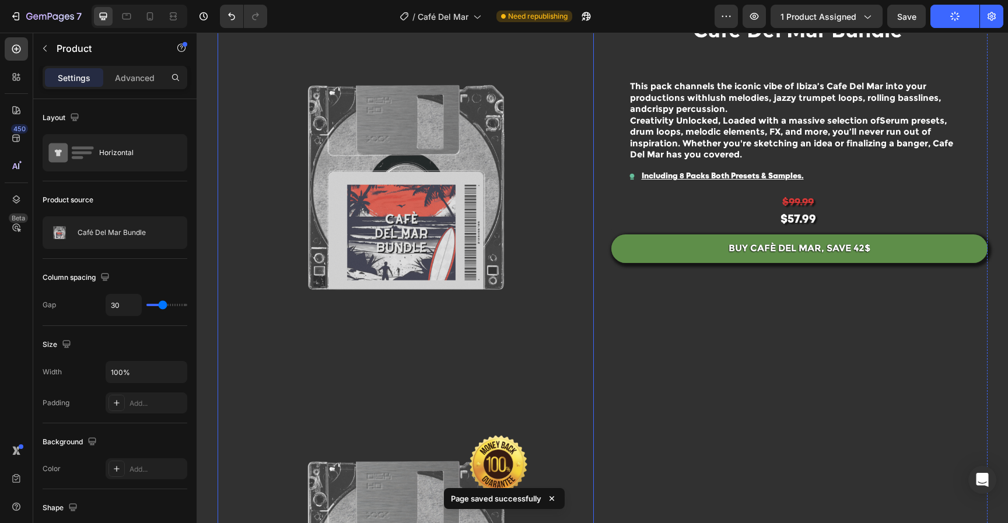
click at [447, 305] on img at bounding box center [406, 190] width 376 height 376
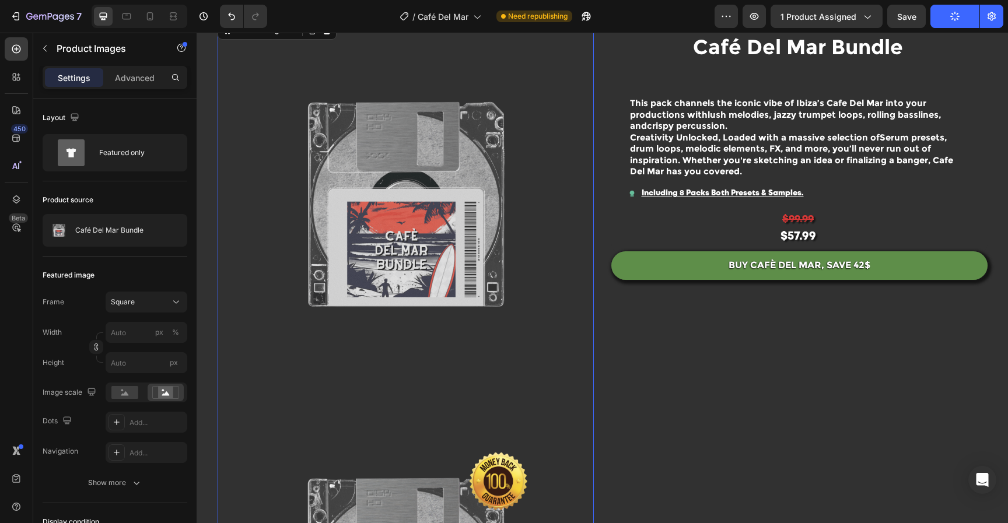
scroll to position [0, 0]
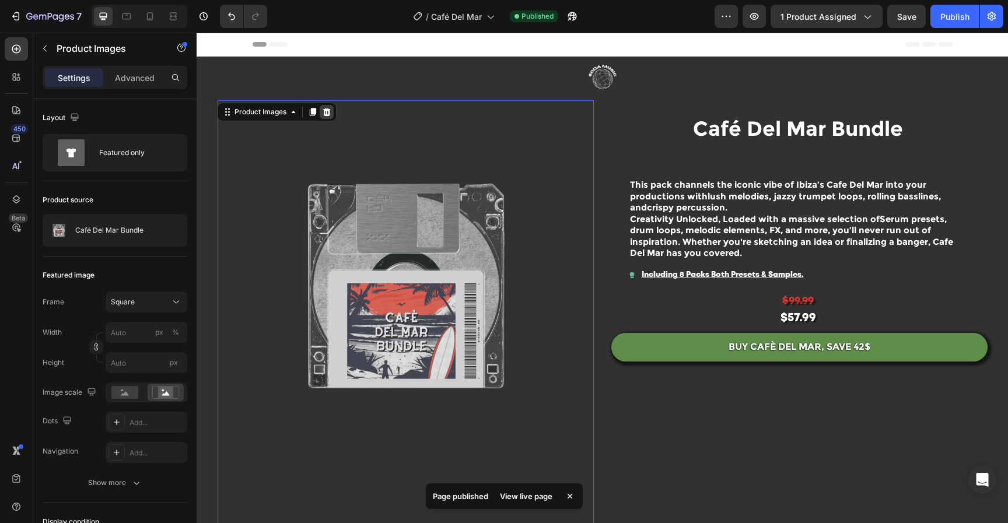
click at [324, 109] on icon at bounding box center [326, 112] width 8 height 8
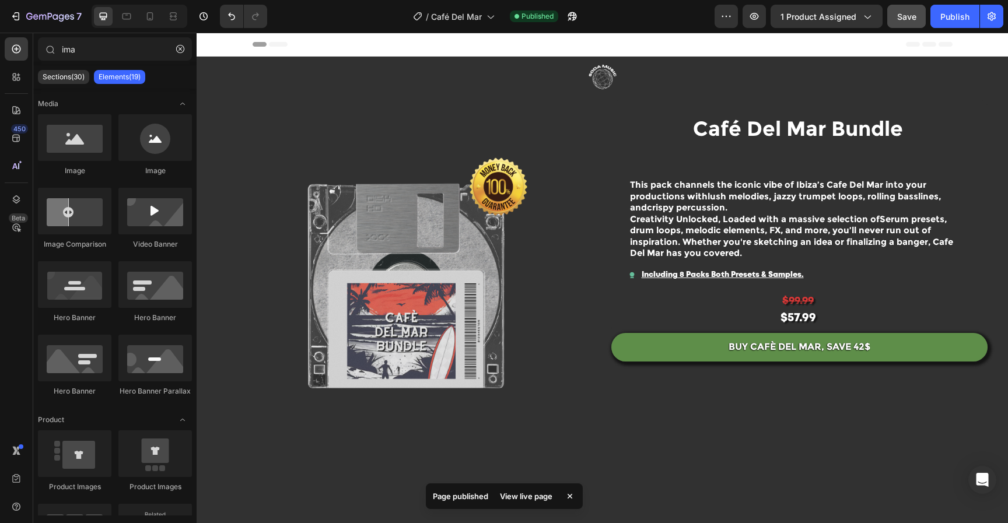
click at [909, 17] on span "Save" at bounding box center [906, 17] width 19 height 10
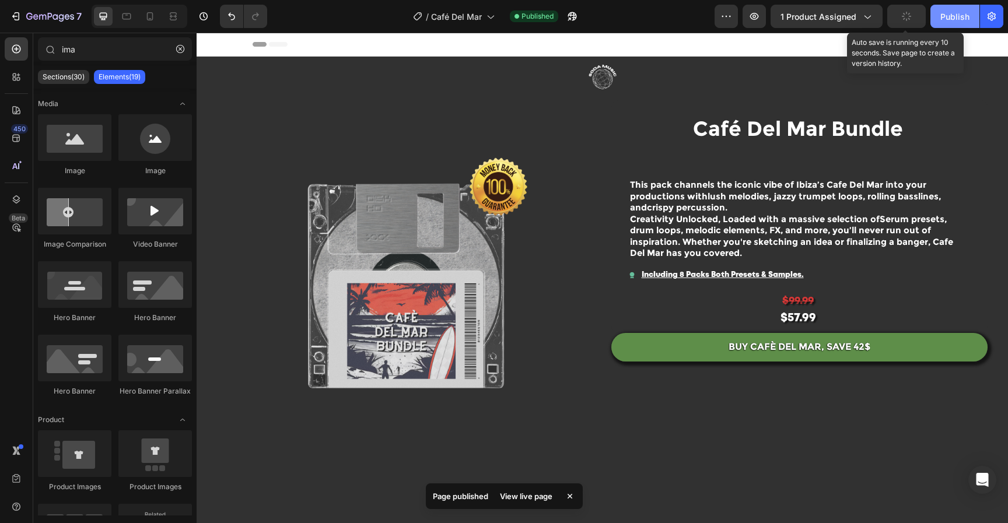
click at [941, 15] on div "Publish" at bounding box center [954, 16] width 29 height 12
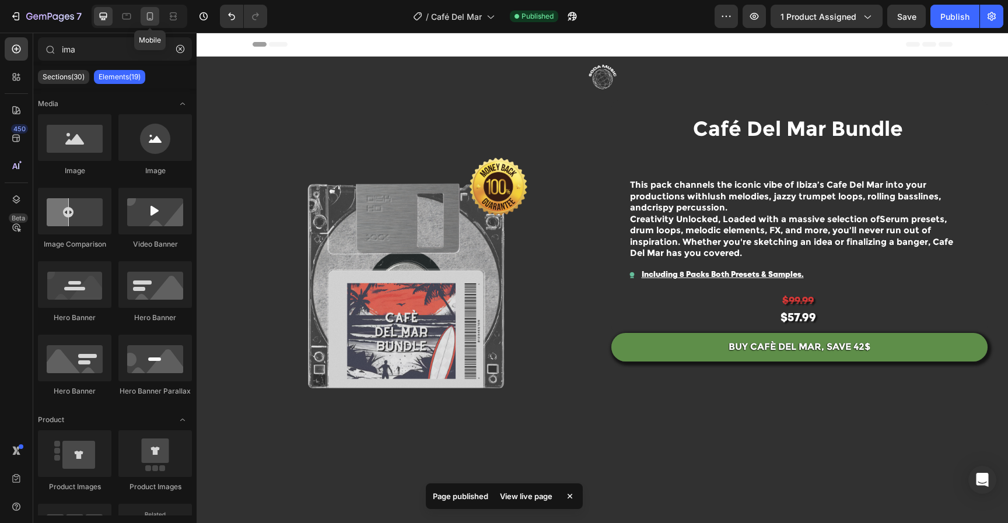
click at [157, 16] on div at bounding box center [150, 16] width 19 height 19
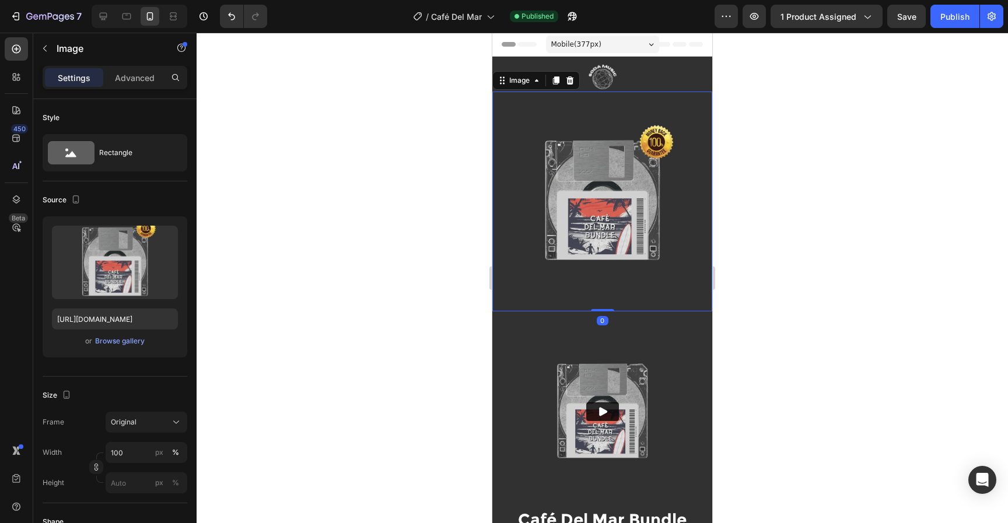
click at [656, 163] on img at bounding box center [602, 202] width 220 height 220
click at [161, 85] on div "Advanced" at bounding box center [135, 77] width 58 height 19
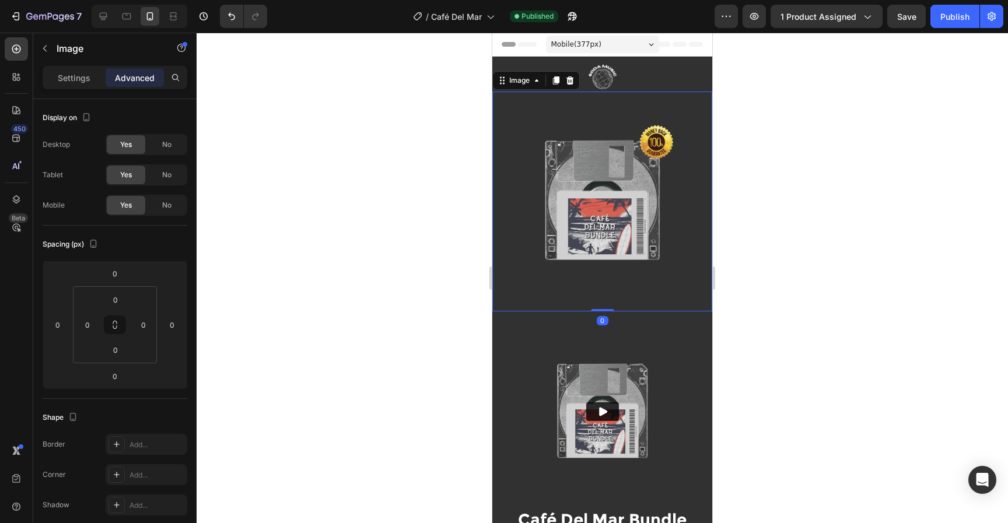
click at [132, 83] on p "Advanced" at bounding box center [135, 78] width 40 height 12
click at [162, 207] on span "No" at bounding box center [166, 205] width 9 height 10
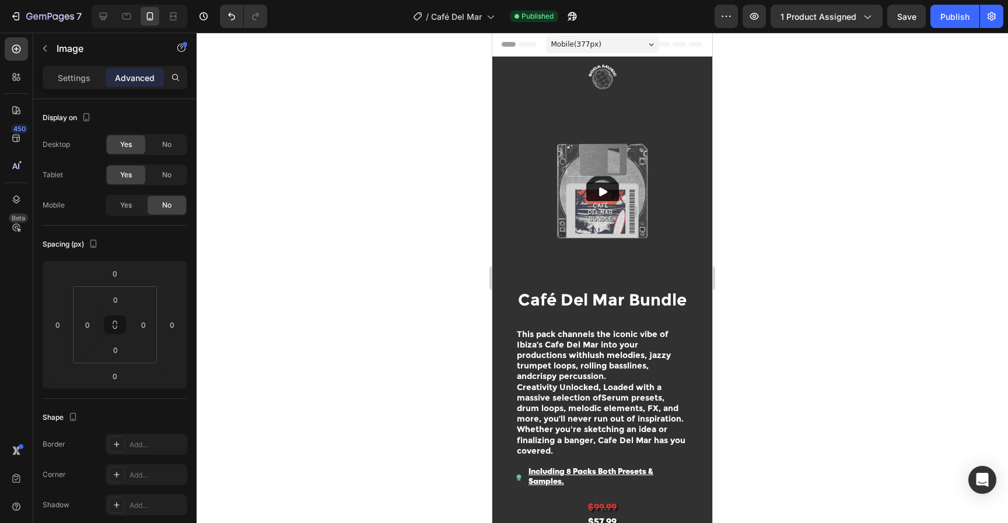
click at [842, 223] on div at bounding box center [602, 278] width 811 height 490
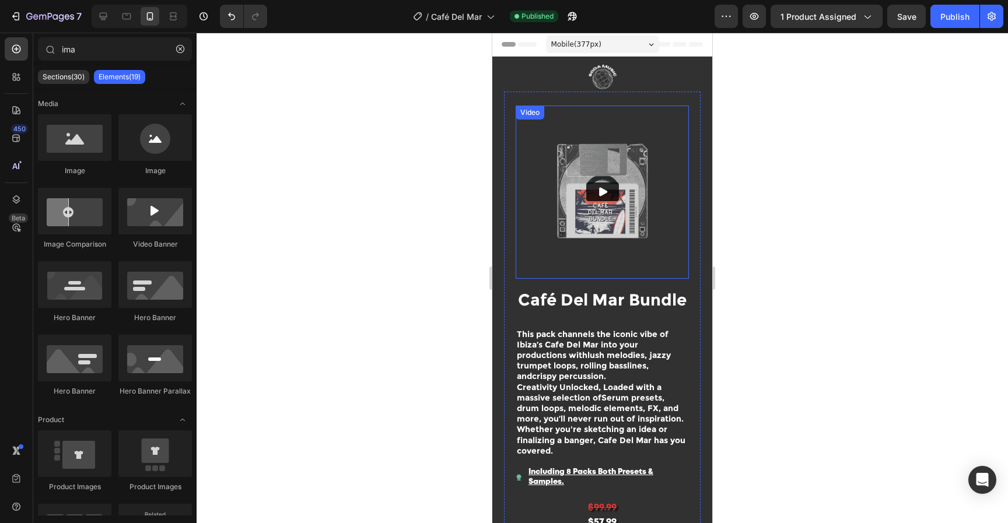
click at [597, 186] on icon "Play" at bounding box center [603, 192] width 12 height 12
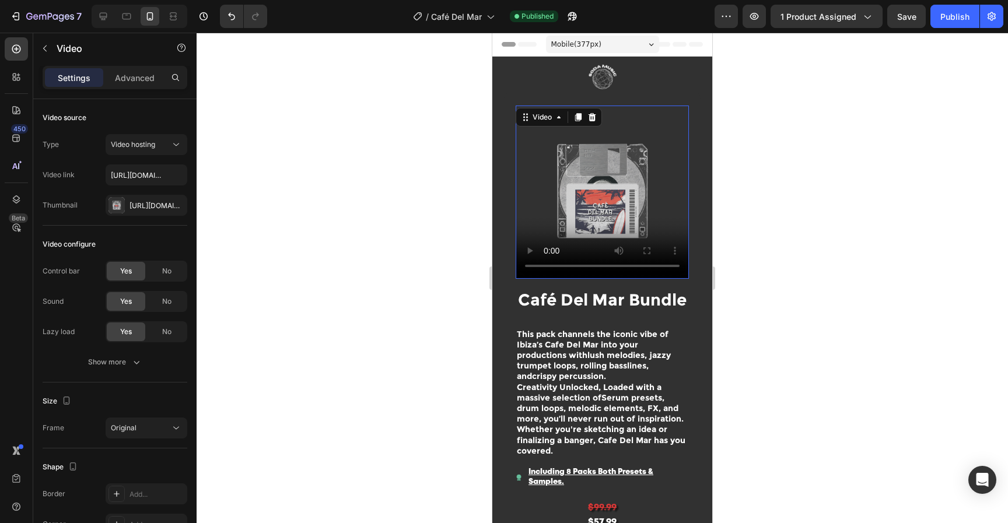
click at [635, 197] on video at bounding box center [602, 192] width 173 height 173
click at [148, 208] on div "Https://cdn.Shopify.Com/s/files/1/0552/9596/7287/files/gempages_550190414179599…" at bounding box center [146, 206] width 34 height 10
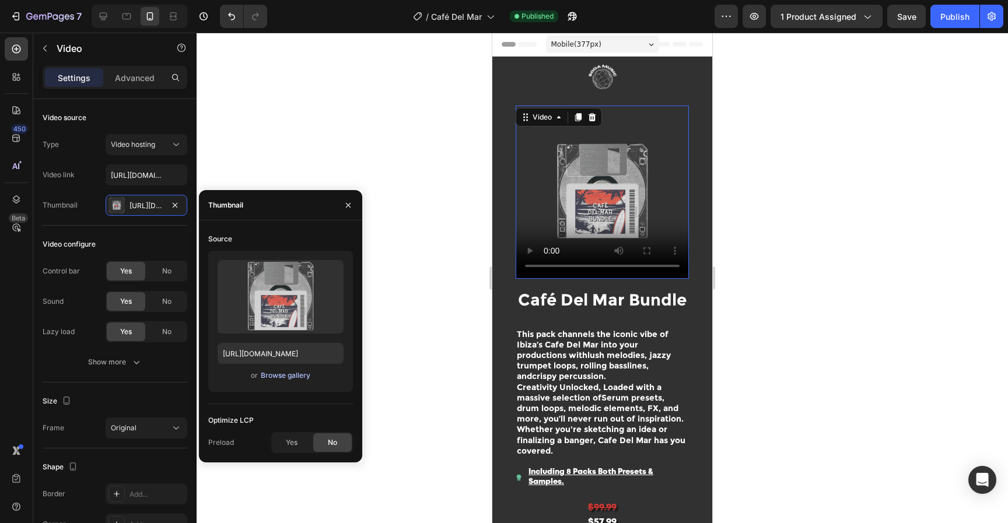
click at [293, 373] on div "Browse gallery" at bounding box center [286, 375] width 50 height 10
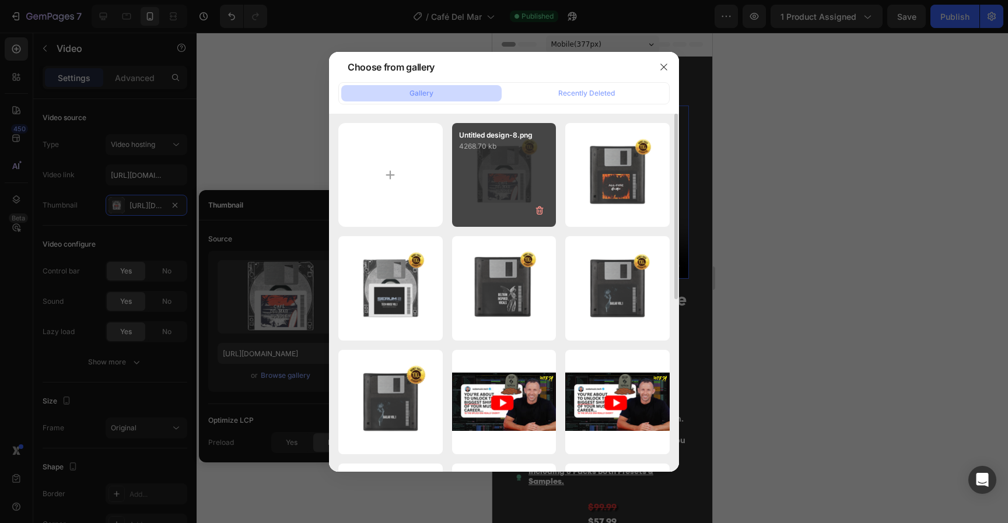
click at [474, 191] on div "Untitled design-8.png 4268.70 kb" at bounding box center [504, 175] width 104 height 104
type input "https://cdn.shopify.com/s/files/1/0552/9596/7287/files/gempages_550190414179599…"
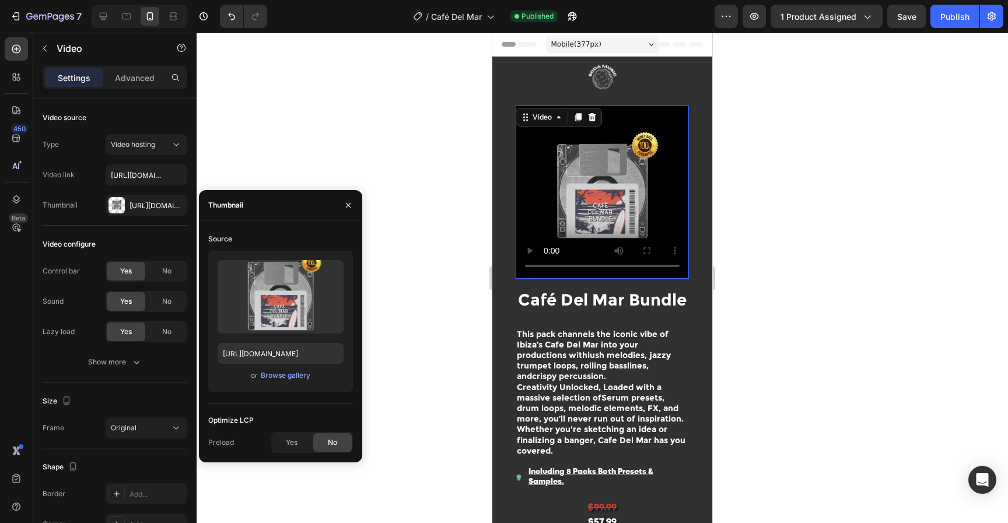
click at [895, 250] on div at bounding box center [602, 278] width 811 height 490
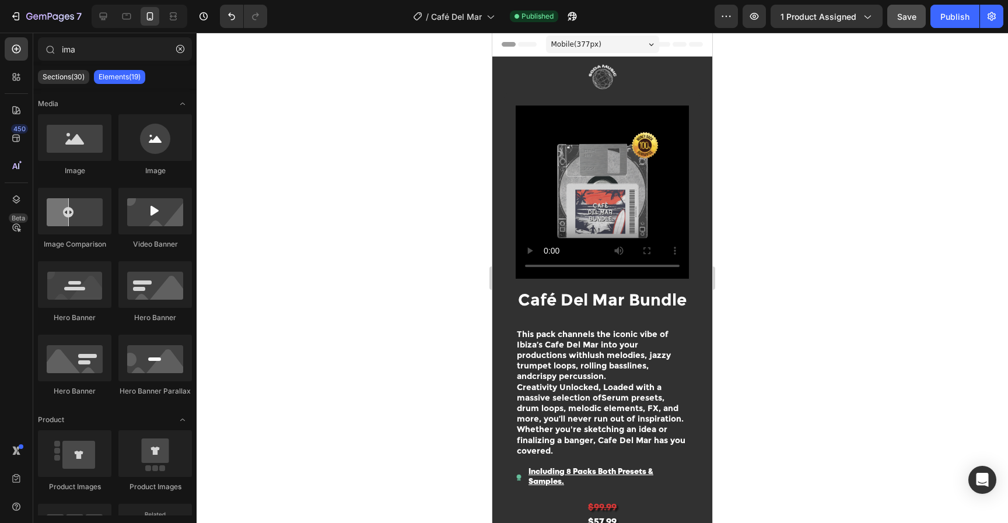
click at [904, 27] on button "Save" at bounding box center [906, 16] width 38 height 23
click at [935, 21] on button "Publish" at bounding box center [954, 16] width 49 height 23
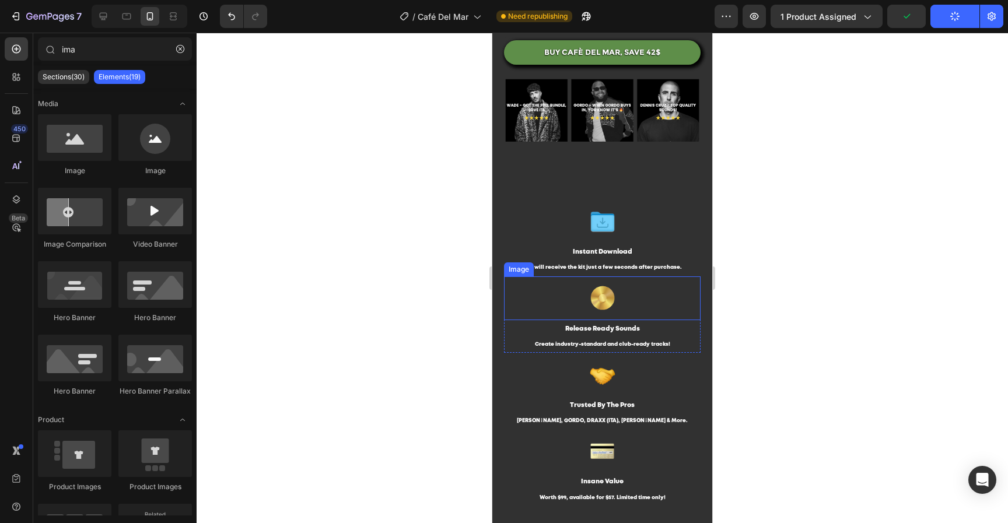
scroll to position [502, 0]
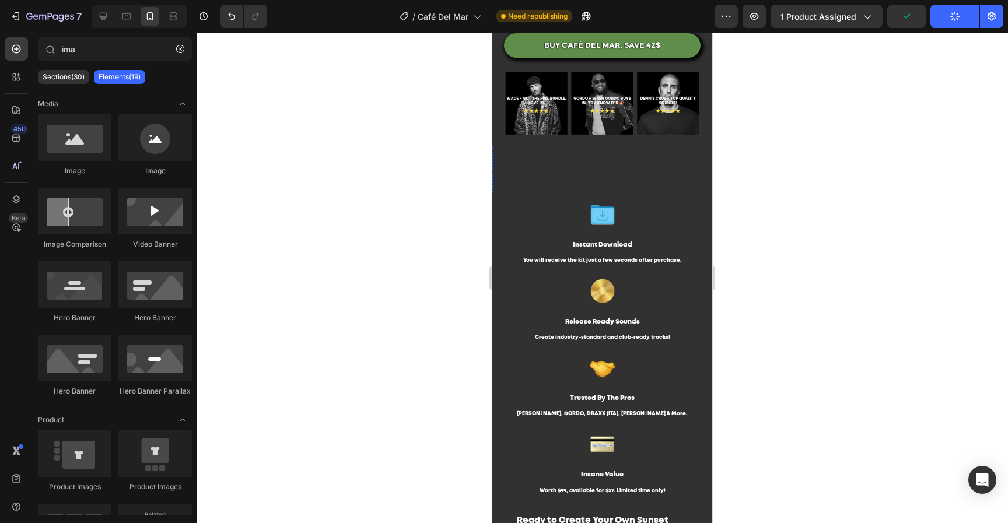
click at [653, 137] on div at bounding box center [602, 137] width 220 height 0
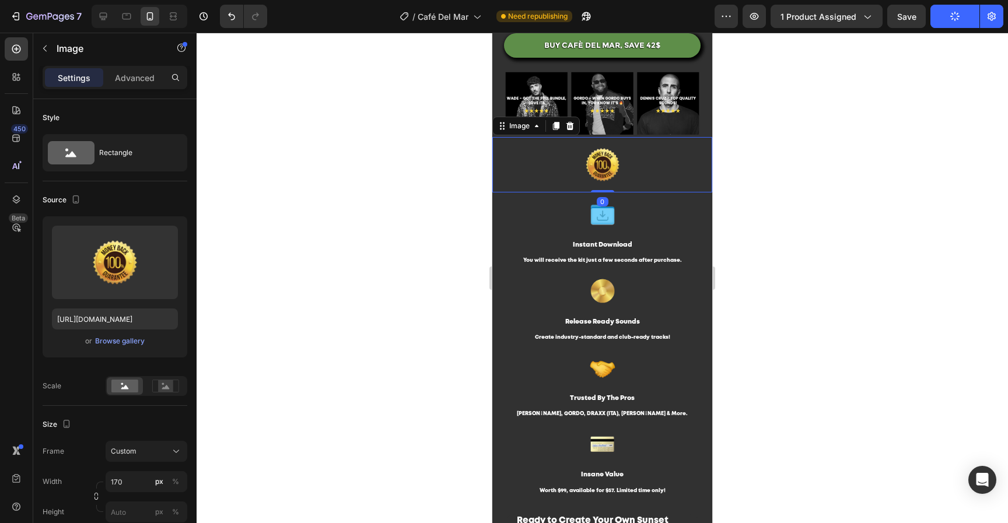
click at [602, 171] on img at bounding box center [602, 165] width 99 height 56
click at [572, 131] on icon at bounding box center [569, 125] width 9 height 9
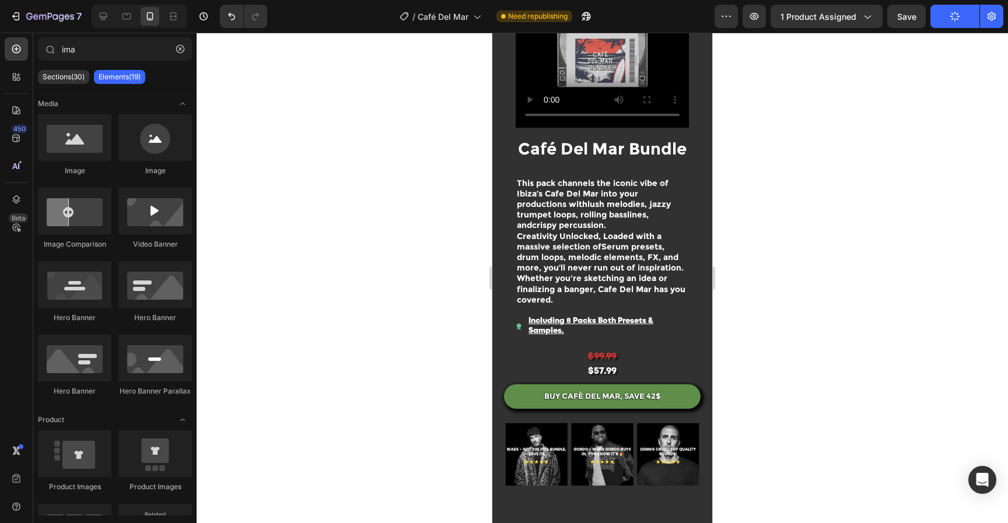
scroll to position [0, 0]
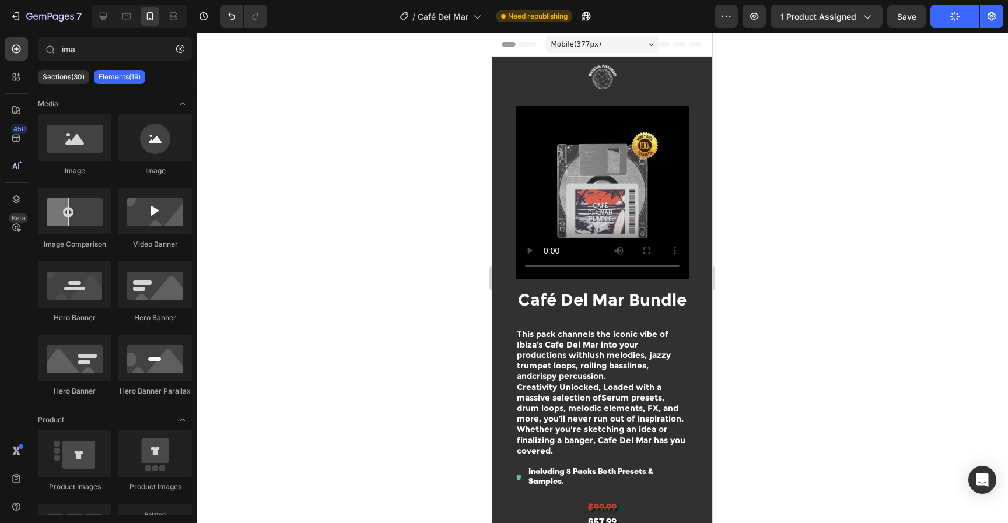
click at [906, 246] on div at bounding box center [602, 278] width 811 height 490
click at [913, 18] on button "Save" at bounding box center [906, 16] width 38 height 23
click at [777, 239] on div at bounding box center [602, 278] width 811 height 490
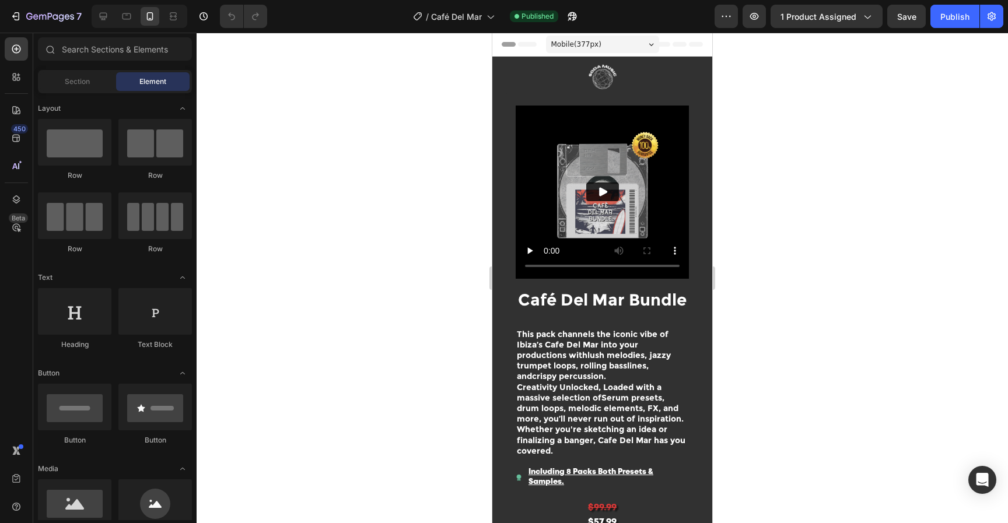
click at [819, 325] on div at bounding box center [602, 278] width 811 height 490
click at [629, 161] on img at bounding box center [602, 192] width 173 height 173
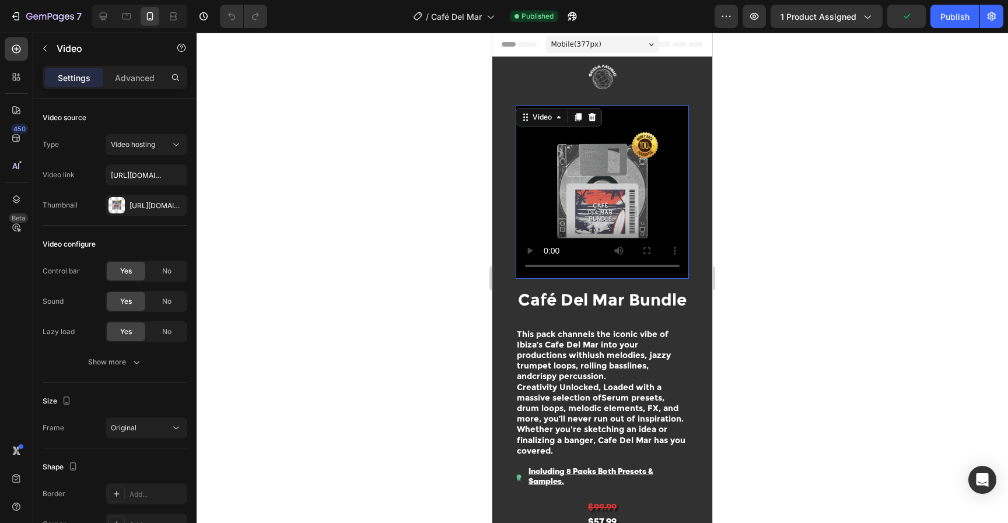
click at [601, 174] on video at bounding box center [602, 192] width 173 height 173
click at [178, 205] on icon "button" at bounding box center [174, 205] width 9 height 9
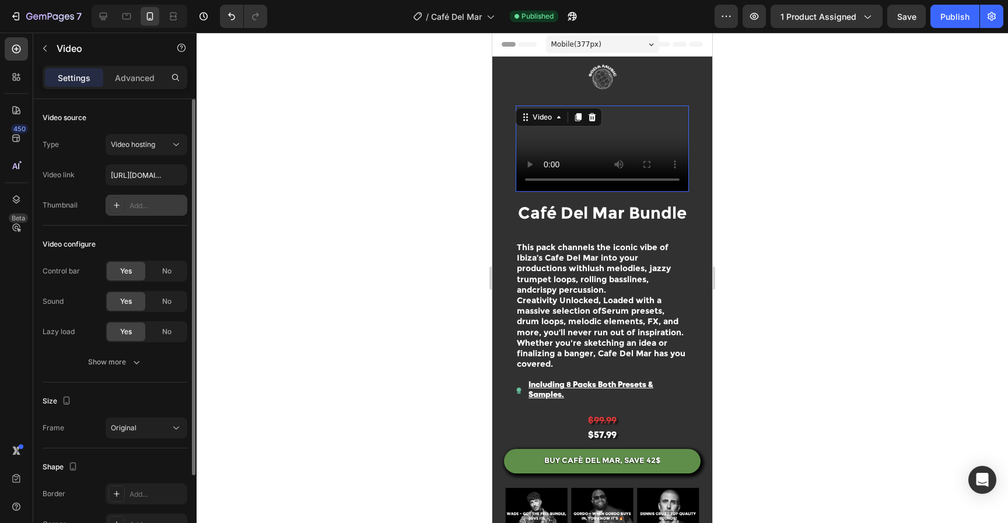
click at [142, 208] on div "Add..." at bounding box center [156, 206] width 55 height 10
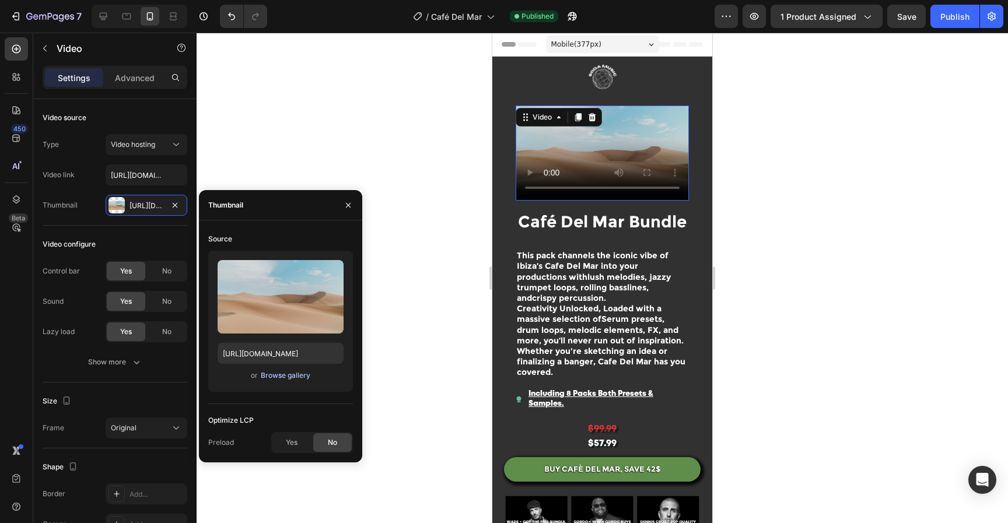
click at [289, 378] on div "Browse gallery" at bounding box center [286, 375] width 50 height 10
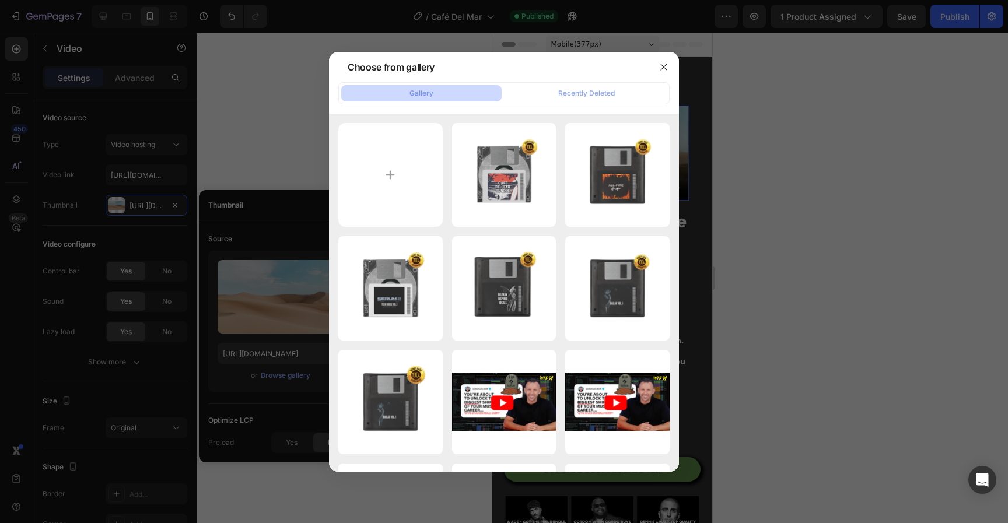
type input "C:\fakepath\Untitled design-10.png"
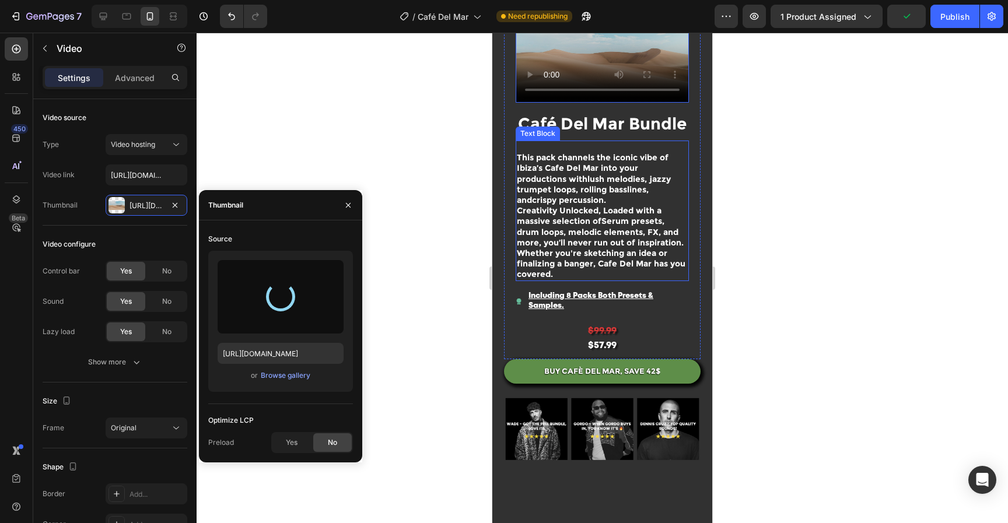
scroll to position [102, 0]
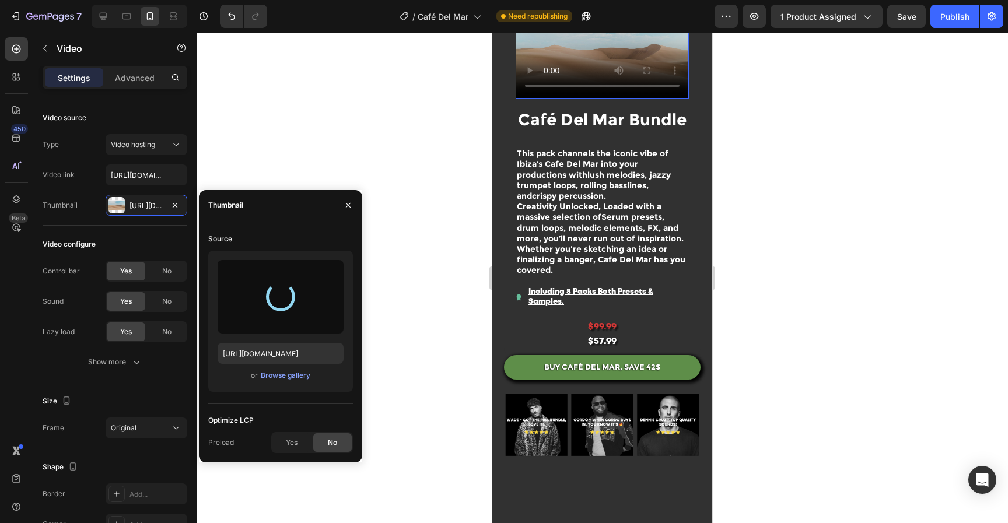
type input "[URL][DOMAIN_NAME]"
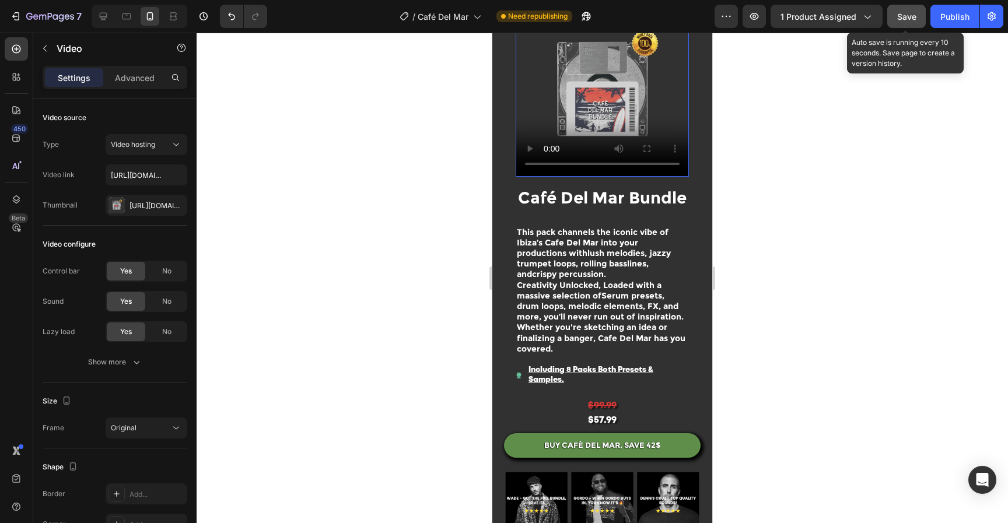
click at [922, 19] on button "Save" at bounding box center [906, 16] width 38 height 23
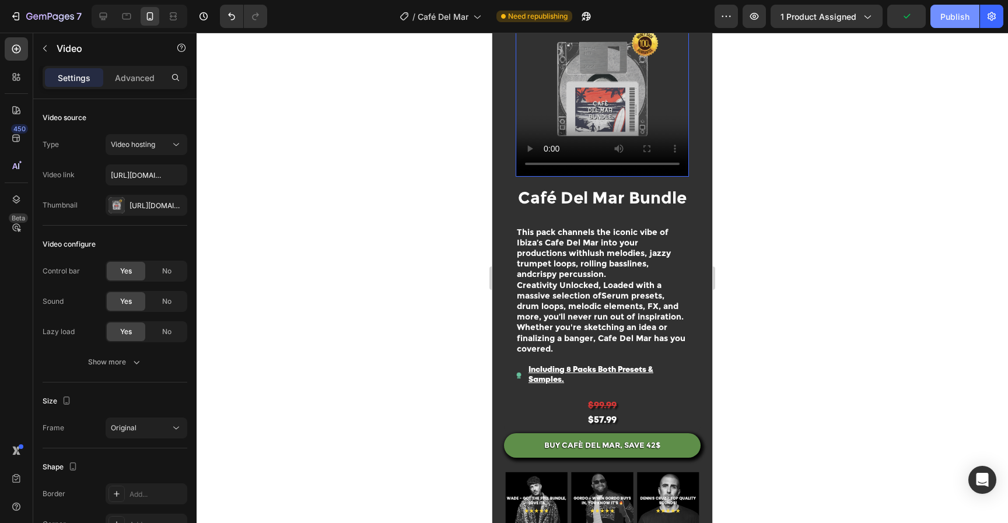
click at [946, 19] on div "Publish" at bounding box center [954, 16] width 29 height 12
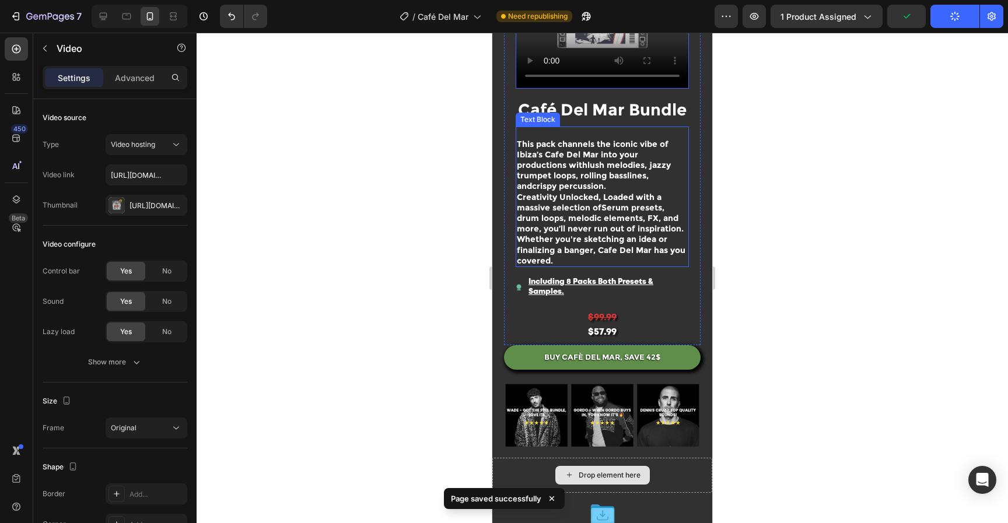
scroll to position [338, 0]
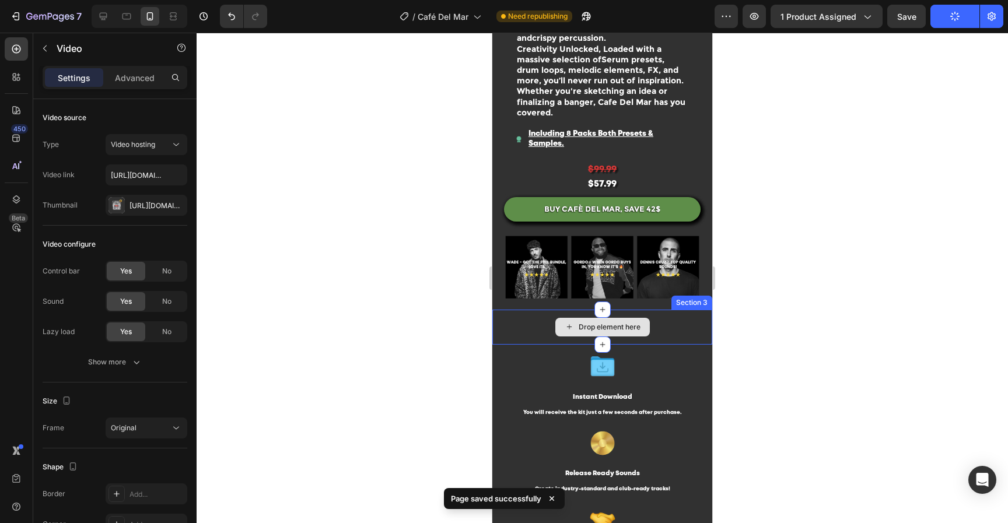
click at [675, 331] on div "Drop element here" at bounding box center [602, 327] width 220 height 35
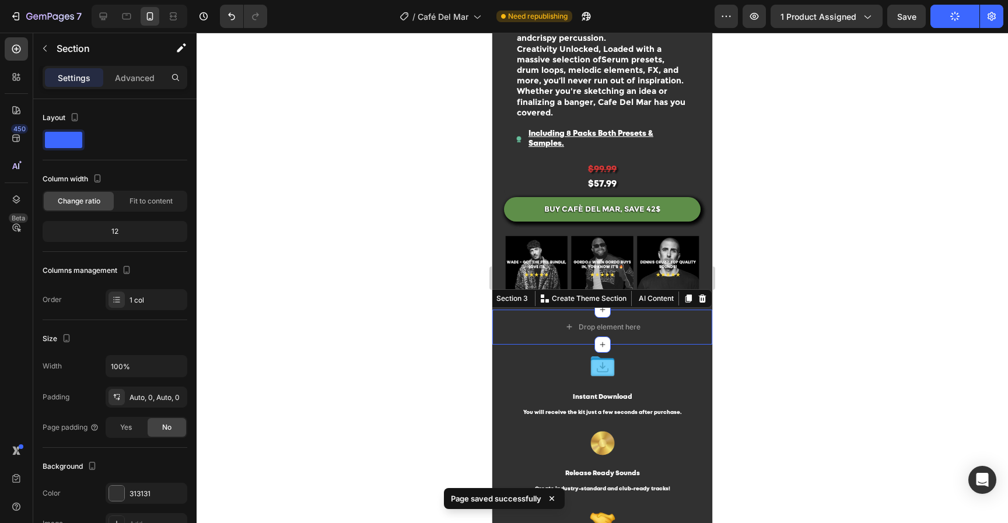
click at [697, 303] on icon at bounding box center [701, 298] width 9 height 9
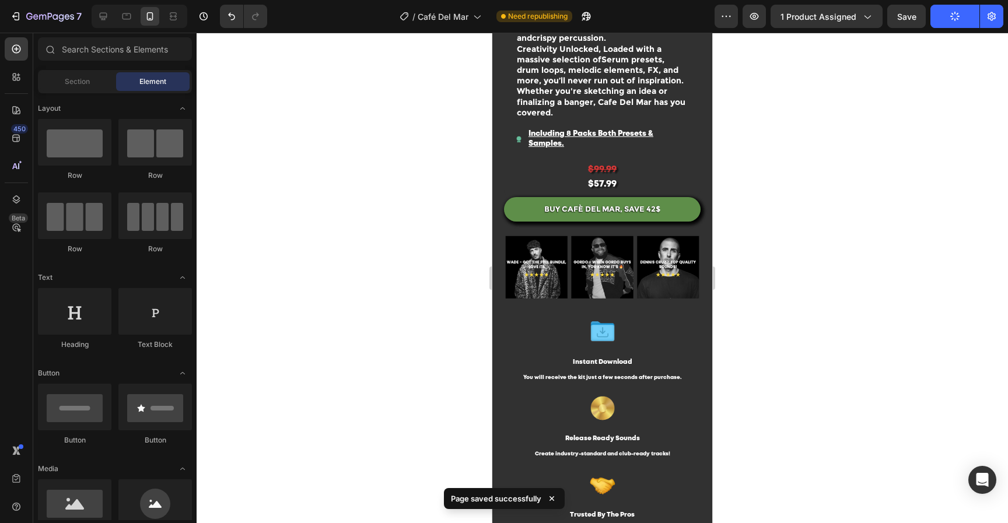
click at [882, 315] on div at bounding box center [602, 278] width 811 height 490
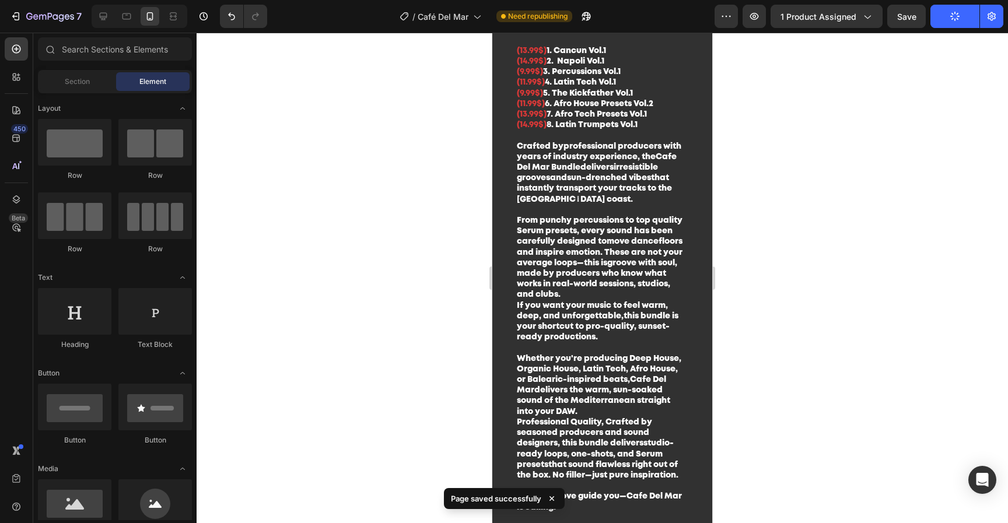
scroll to position [1399, 0]
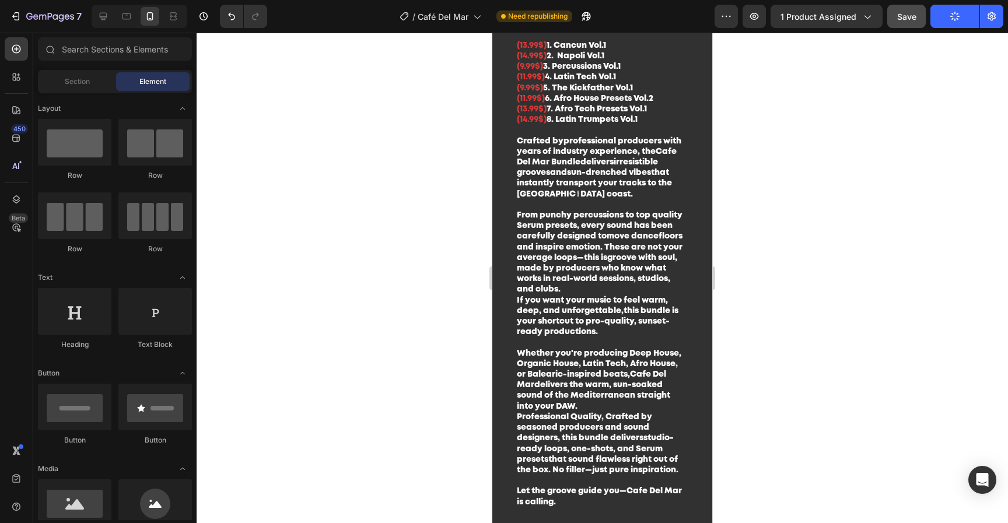
click at [915, 20] on button "Save" at bounding box center [906, 16] width 38 height 23
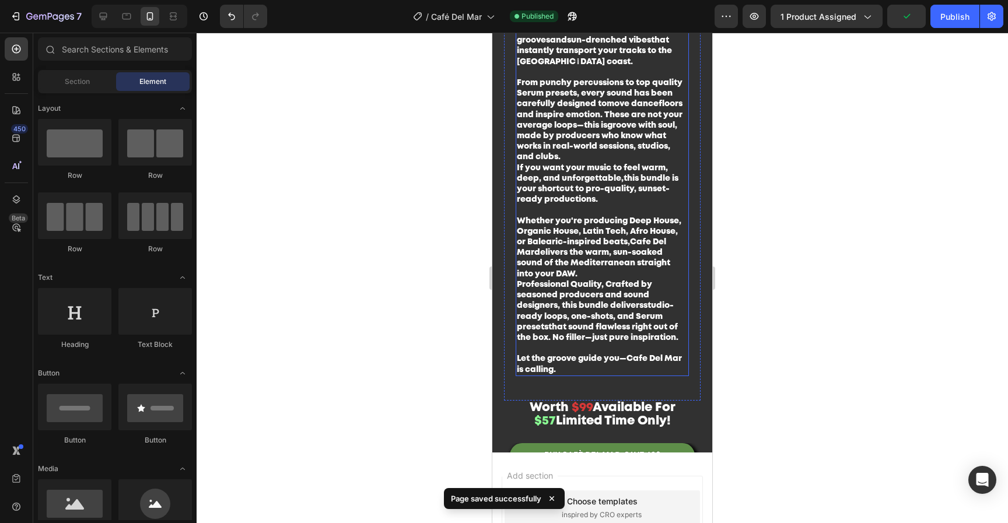
scroll to position [1604, 0]
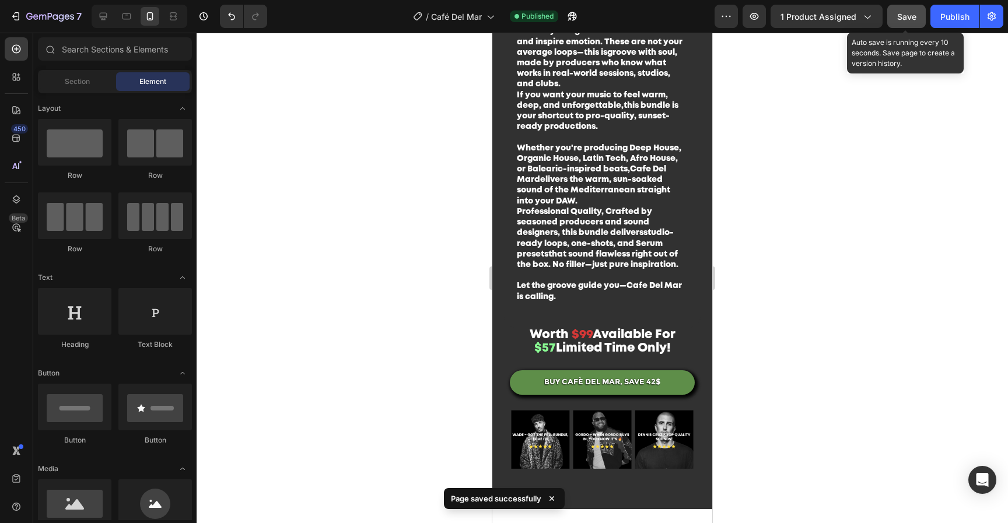
click at [918, 16] on button "Save" at bounding box center [906, 16] width 38 height 23
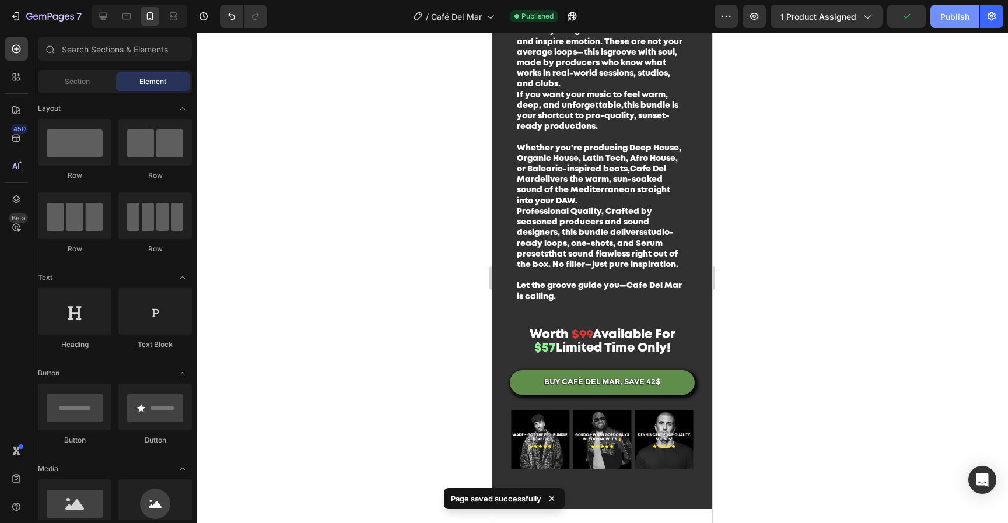
click at [944, 16] on div "Publish" at bounding box center [954, 16] width 29 height 12
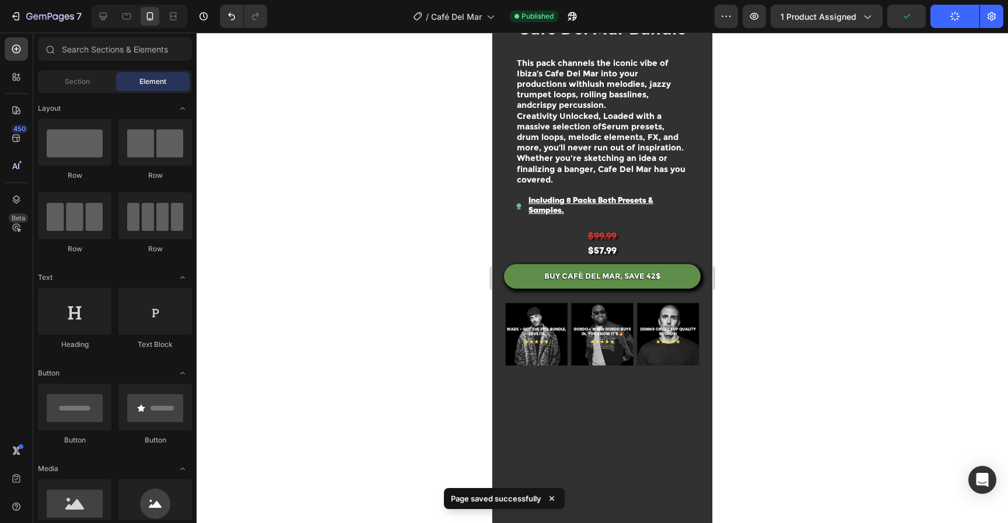
scroll to position [0, 0]
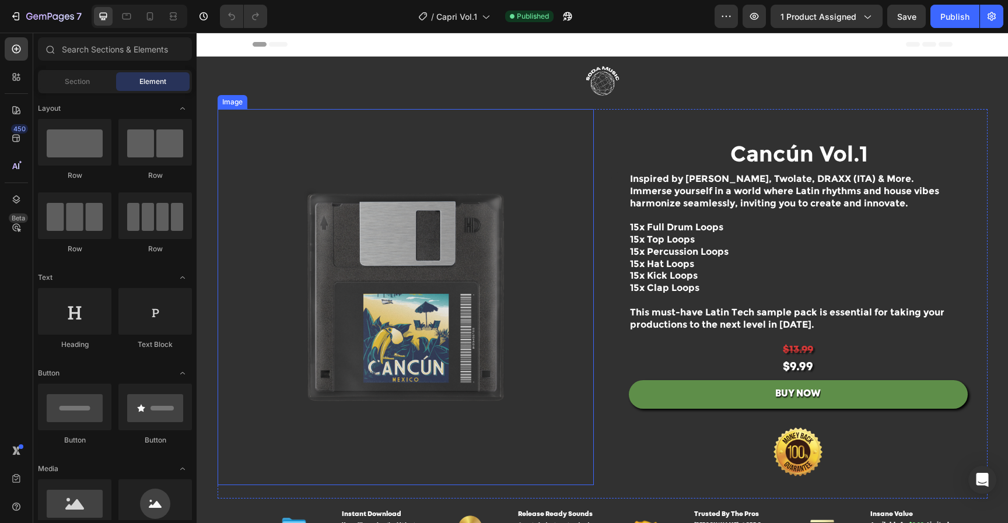
click at [485, 237] on img at bounding box center [406, 297] width 376 height 376
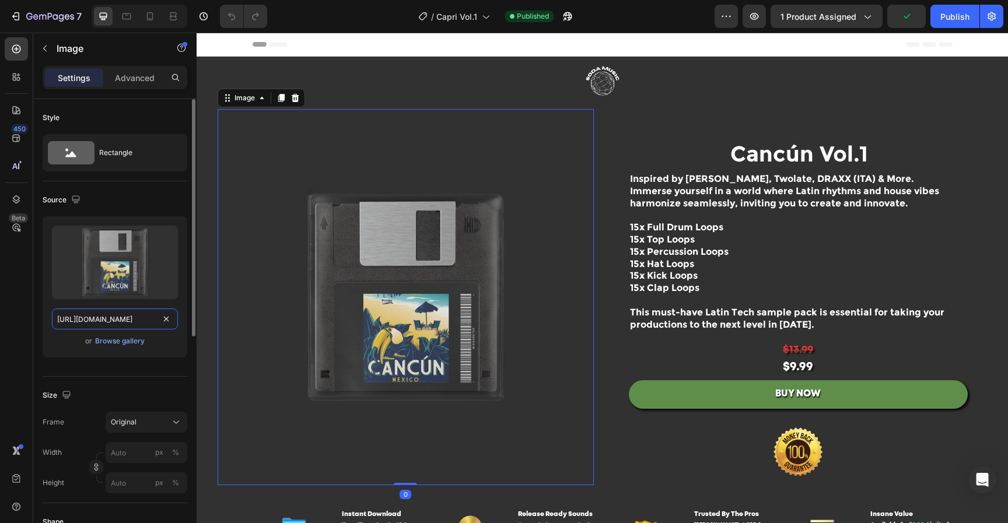
click at [120, 319] on input "[URL][DOMAIN_NAME]" at bounding box center [115, 318] width 126 height 21
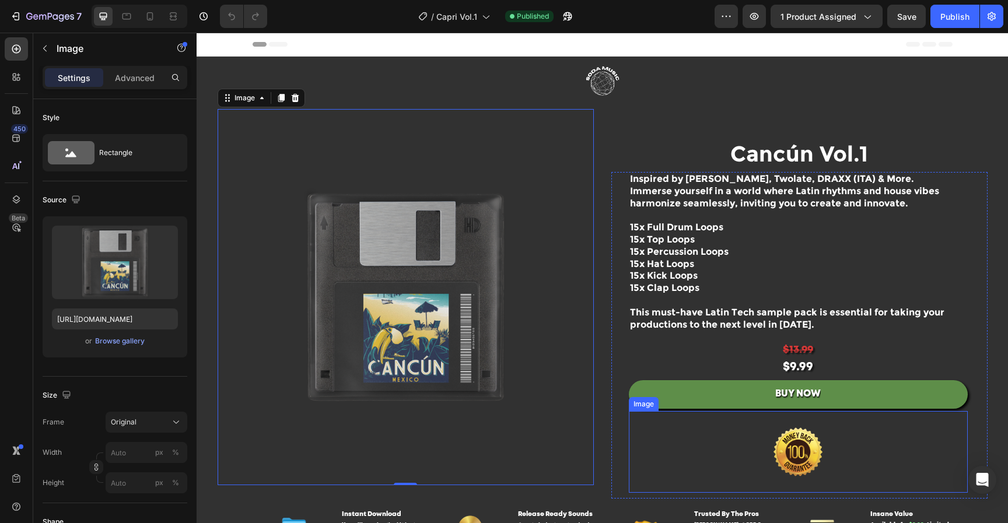
click at [759, 459] on img at bounding box center [798, 452] width 146 height 82
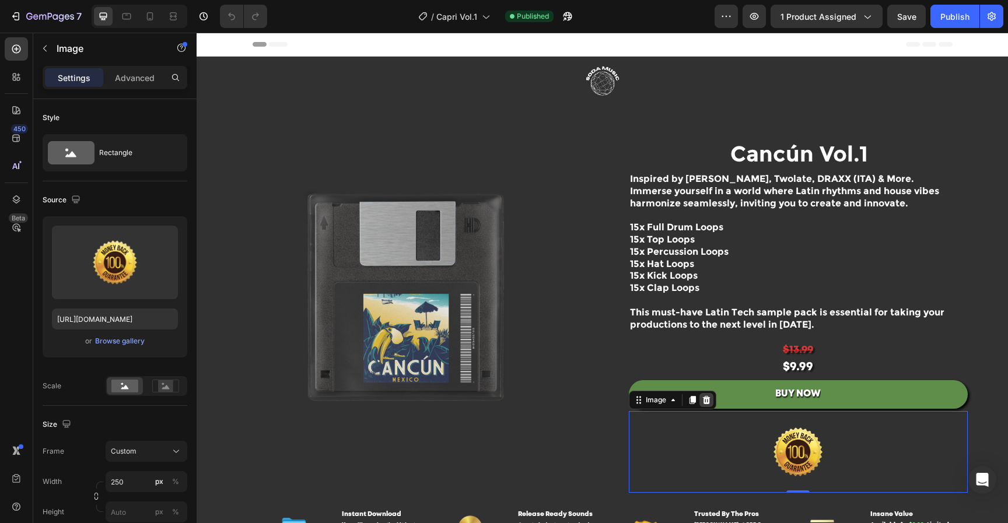
click at [702, 399] on icon at bounding box center [706, 400] width 8 height 8
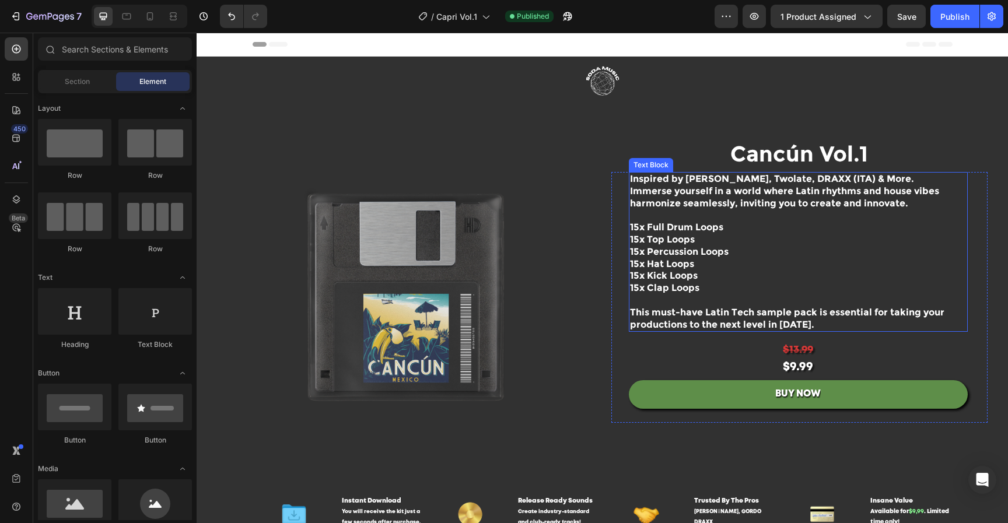
click at [464, 315] on img at bounding box center [406, 297] width 376 height 376
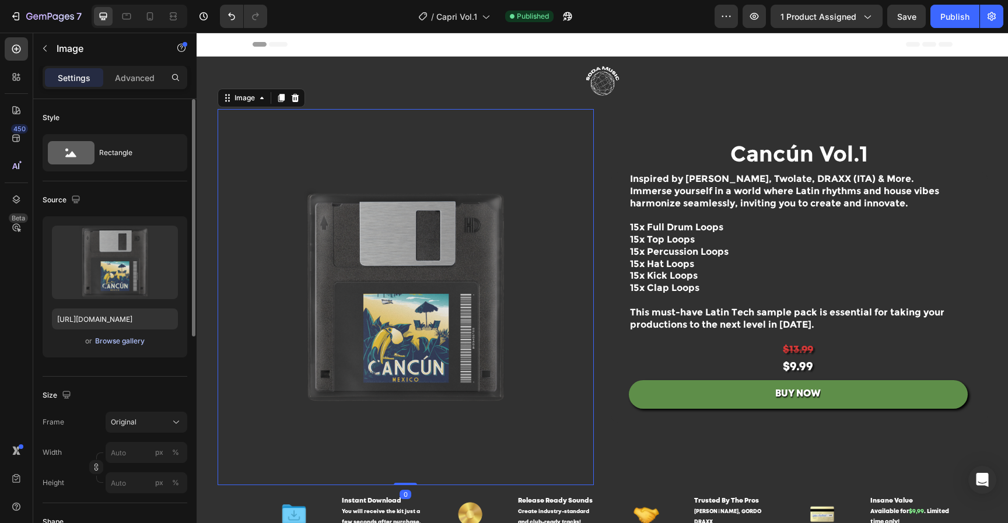
click at [129, 337] on div "Browse gallery" at bounding box center [120, 341] width 50 height 10
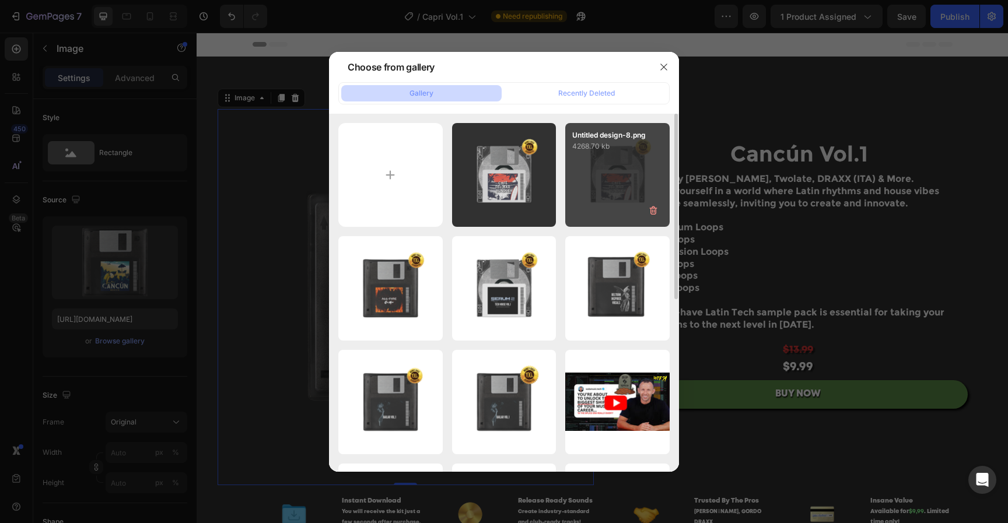
type input "C:\fakepath\Untitled design-11.png"
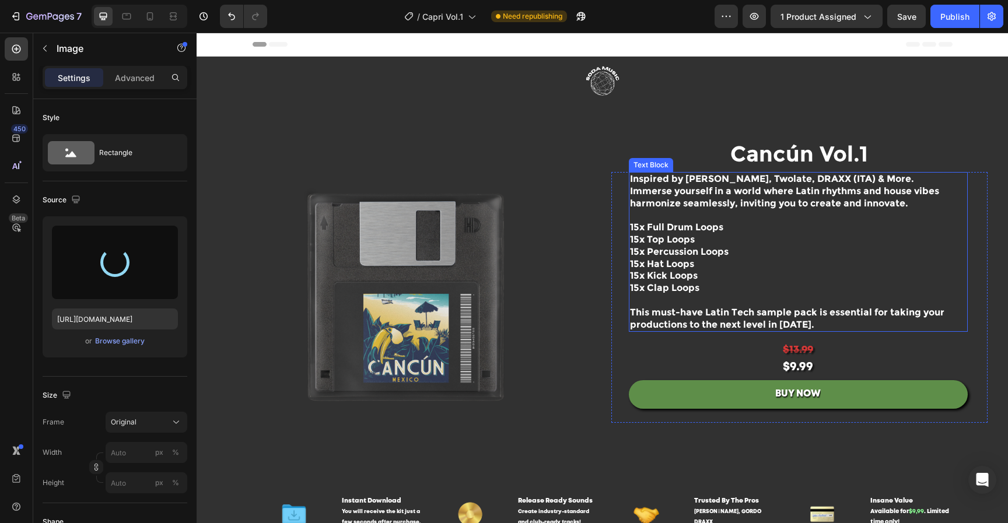
type input "https://cdn.shopify.com/s/files/1/0552/9596/7287/files/gempages_550190414179599…"
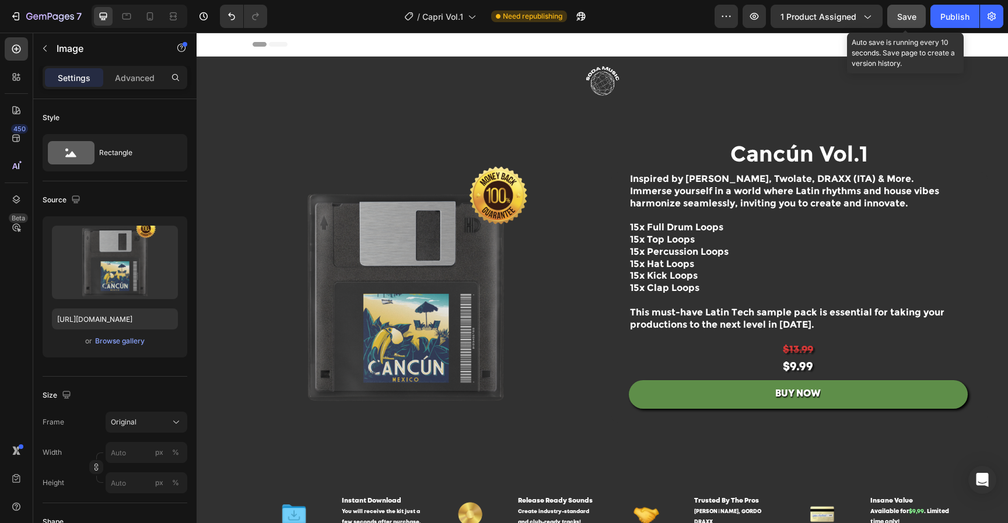
drag, startPoint x: 916, startPoint y: 14, endPoint x: 692, endPoint y: 1, distance: 223.7
click at [916, 14] on span "Save" at bounding box center [906, 17] width 19 height 10
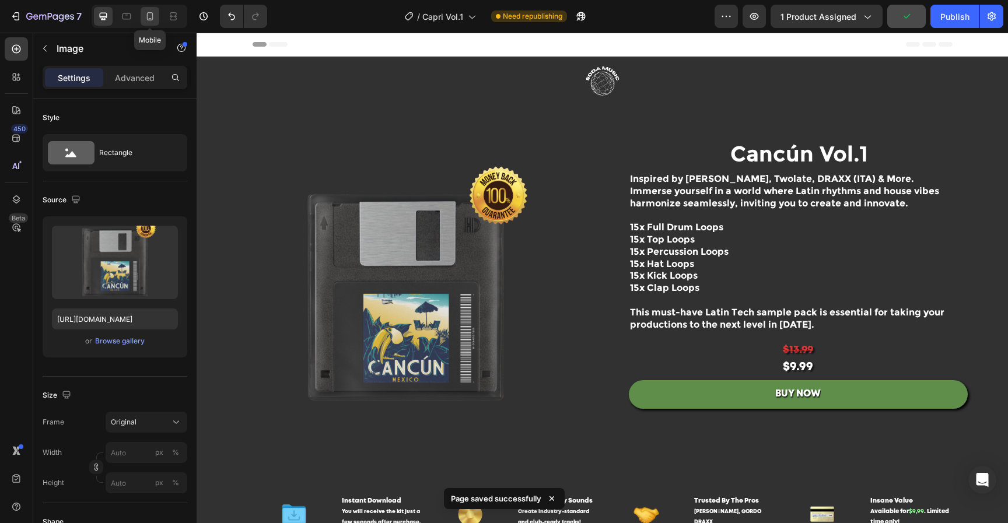
click at [144, 15] on icon at bounding box center [150, 16] width 12 height 12
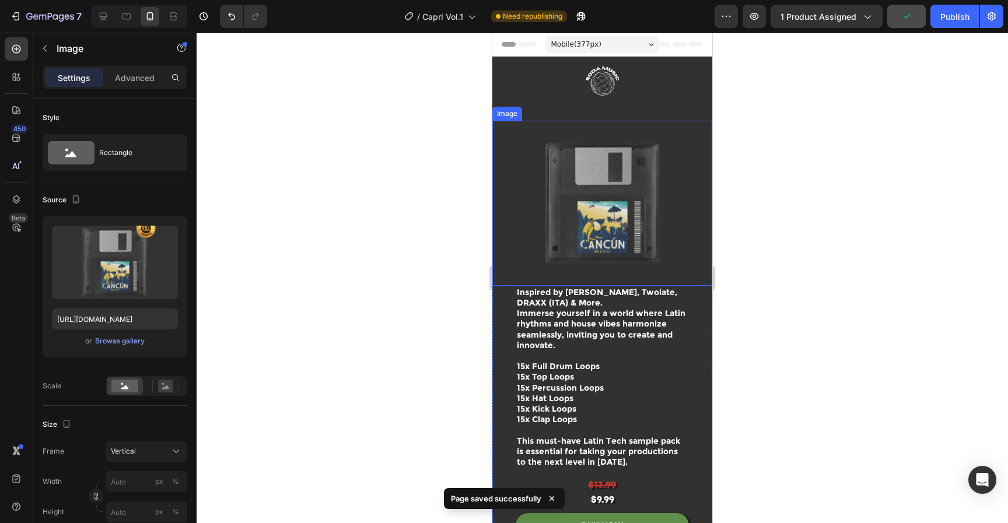
click at [599, 170] on img at bounding box center [602, 203] width 220 height 165
click at [126, 341] on div "Browse gallery" at bounding box center [120, 341] width 50 height 10
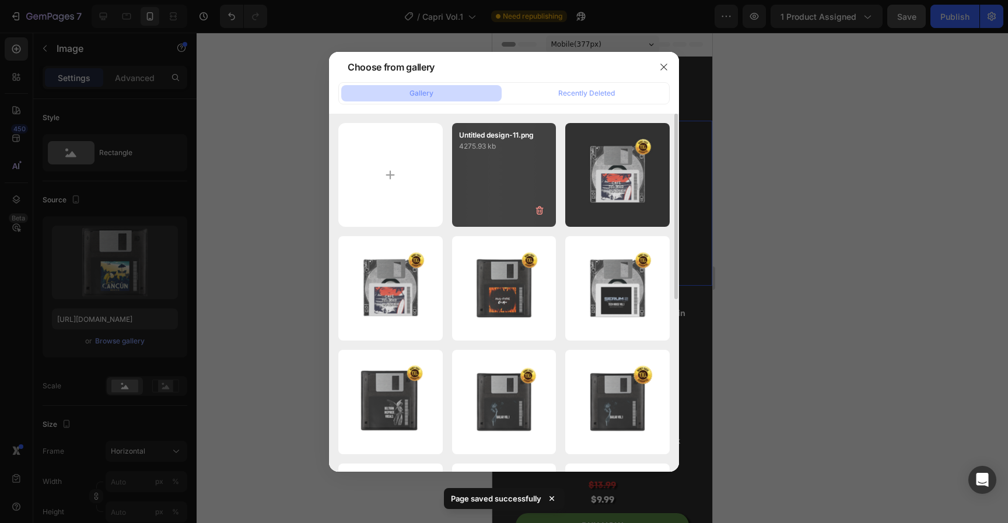
click at [505, 155] on div "Untitled design-11.png 4275.93 kb" at bounding box center [504, 175] width 104 height 104
type input "https://cdn.shopify.com/s/files/1/0552/9596/7287/files/gempages_550190414179599…"
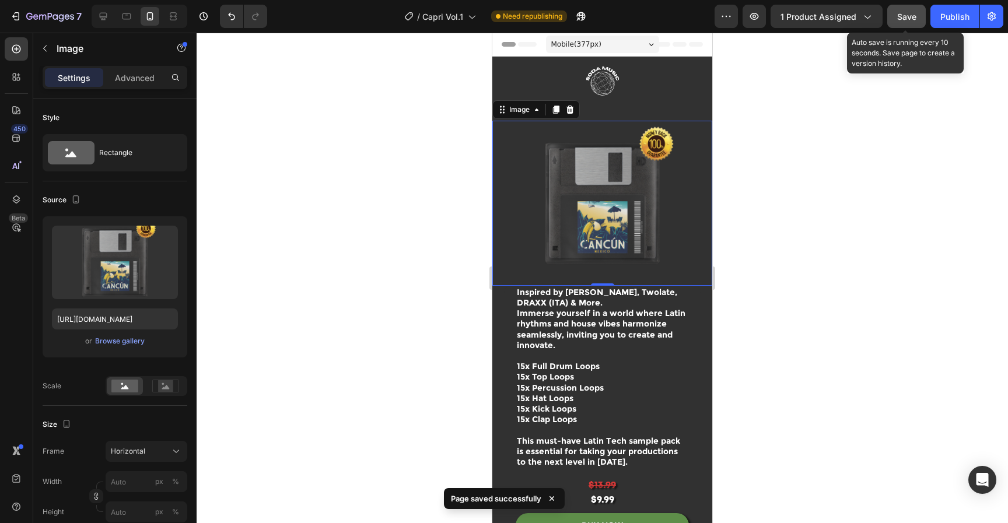
click at [921, 20] on button "Save" at bounding box center [906, 16] width 38 height 23
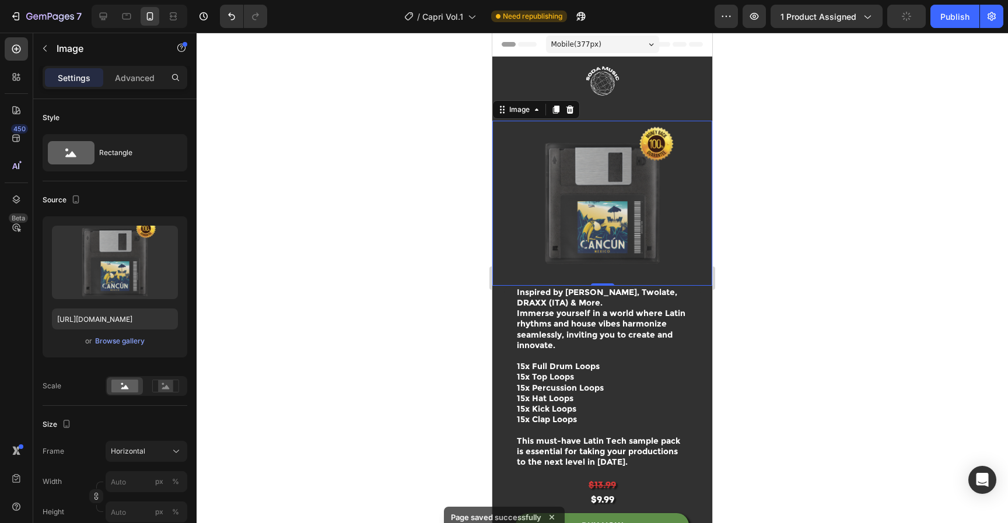
drag, startPoint x: 947, startPoint y: 17, endPoint x: 874, endPoint y: 83, distance: 98.3
click at [946, 17] on div "Publish" at bounding box center [954, 16] width 29 height 12
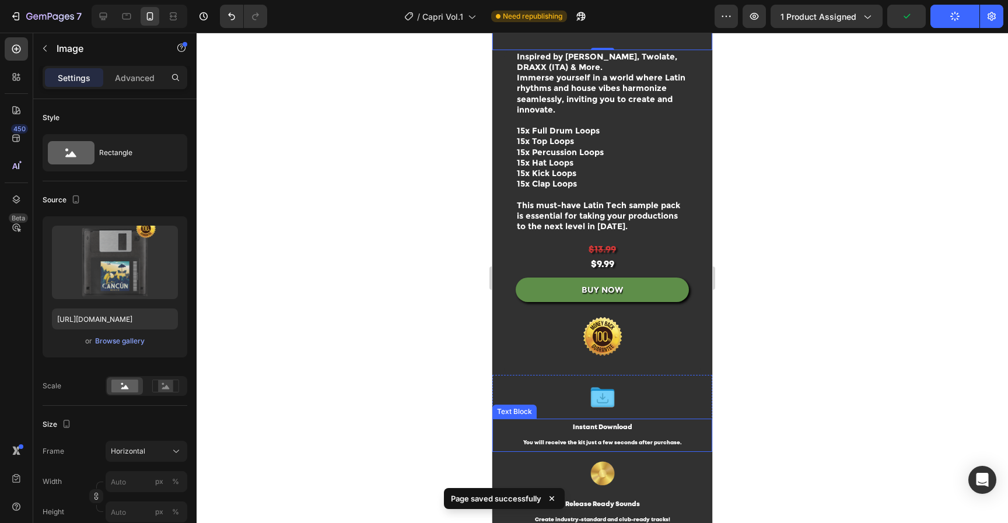
scroll to position [313, 0]
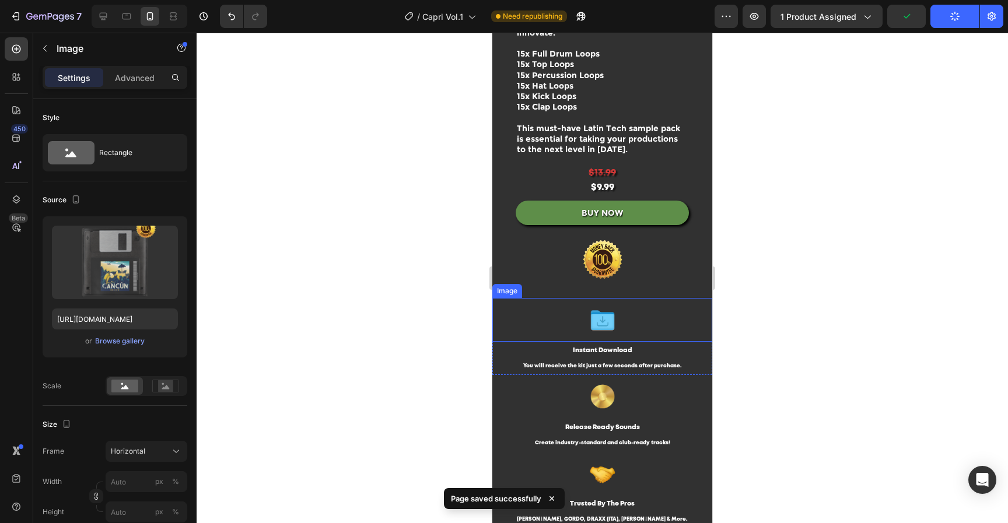
click at [639, 260] on img at bounding box center [602, 260] width 117 height 66
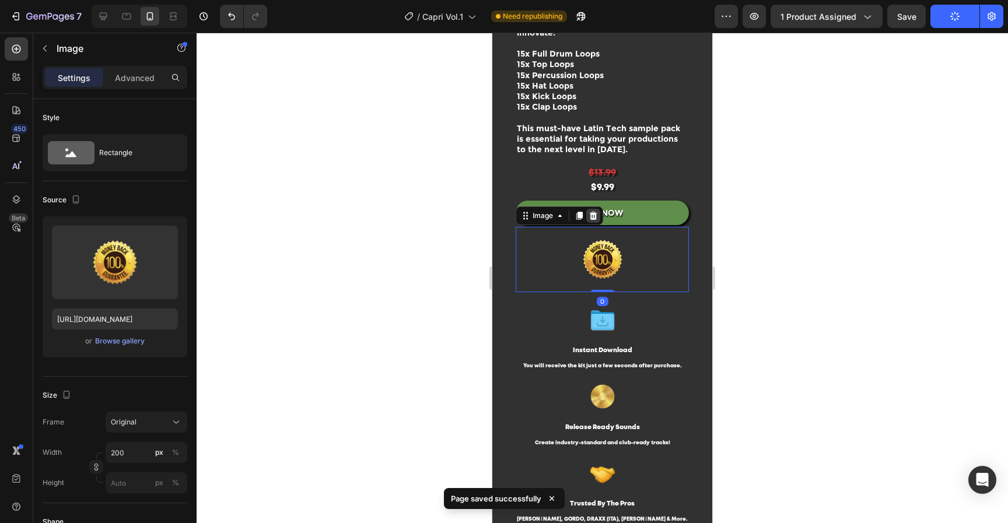
click at [596, 212] on icon at bounding box center [594, 216] width 8 height 8
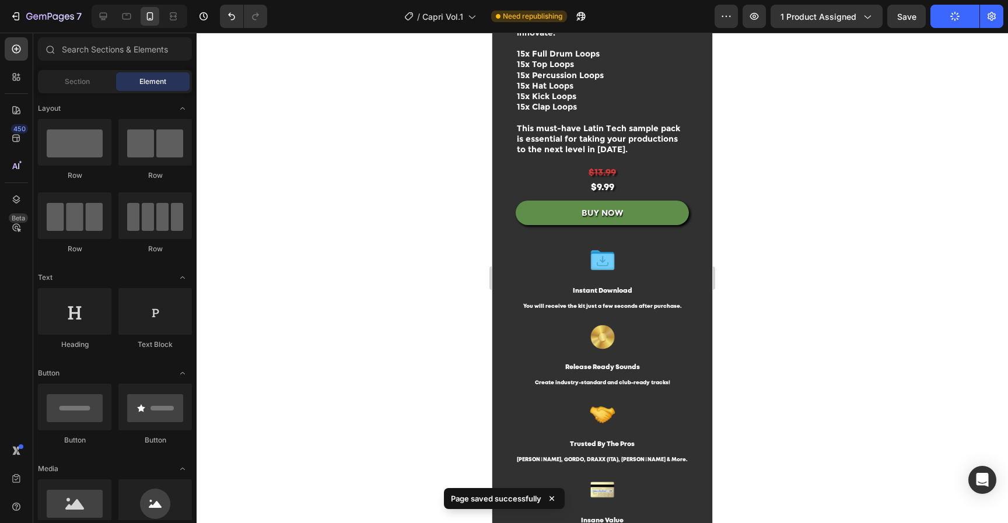
click at [826, 234] on div at bounding box center [602, 278] width 811 height 490
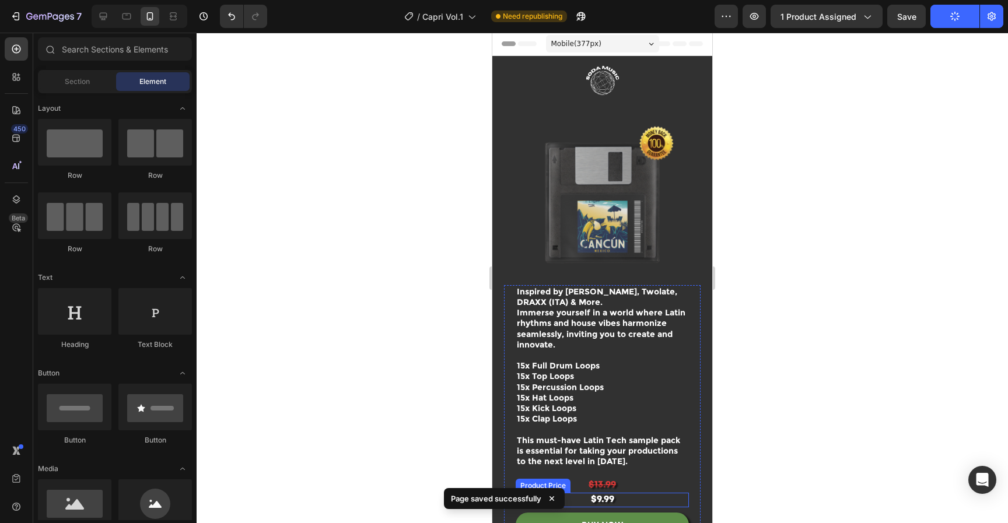
scroll to position [0, 0]
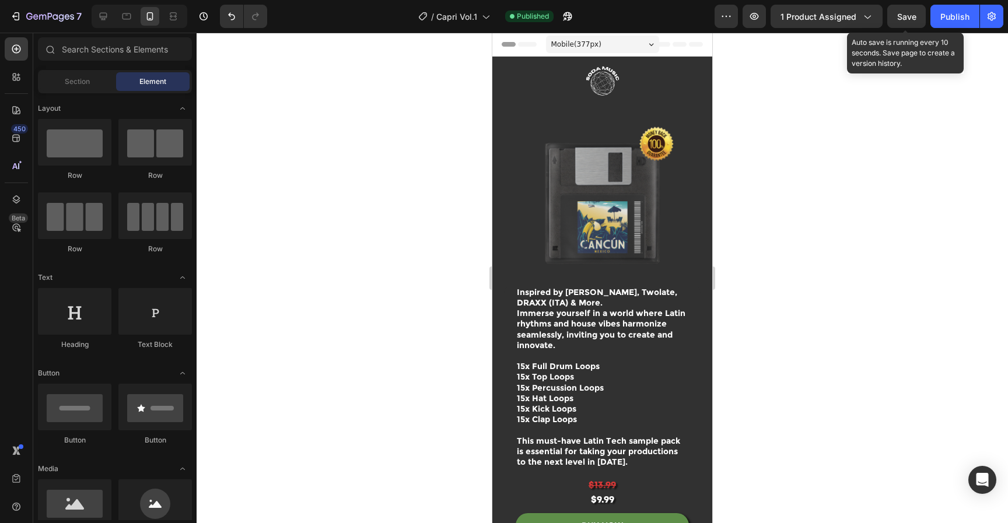
click at [914, 16] on span "Save" at bounding box center [906, 17] width 19 height 10
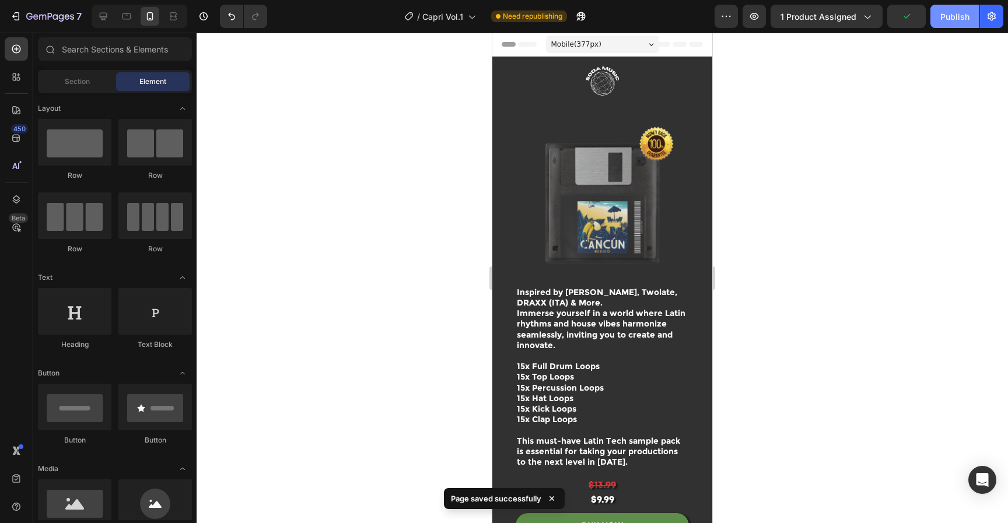
click at [938, 19] on button "Publish" at bounding box center [954, 16] width 49 height 23
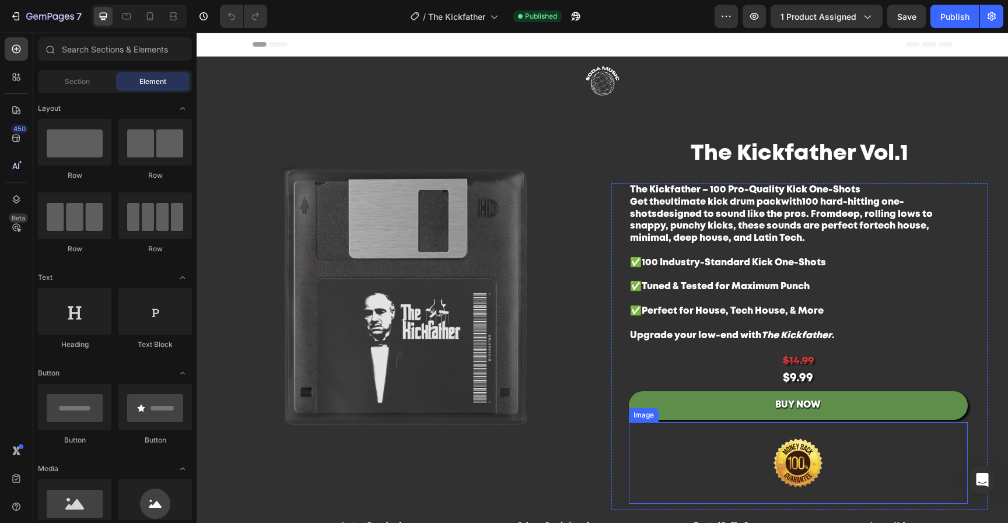
click at [774, 459] on img at bounding box center [798, 463] width 146 height 82
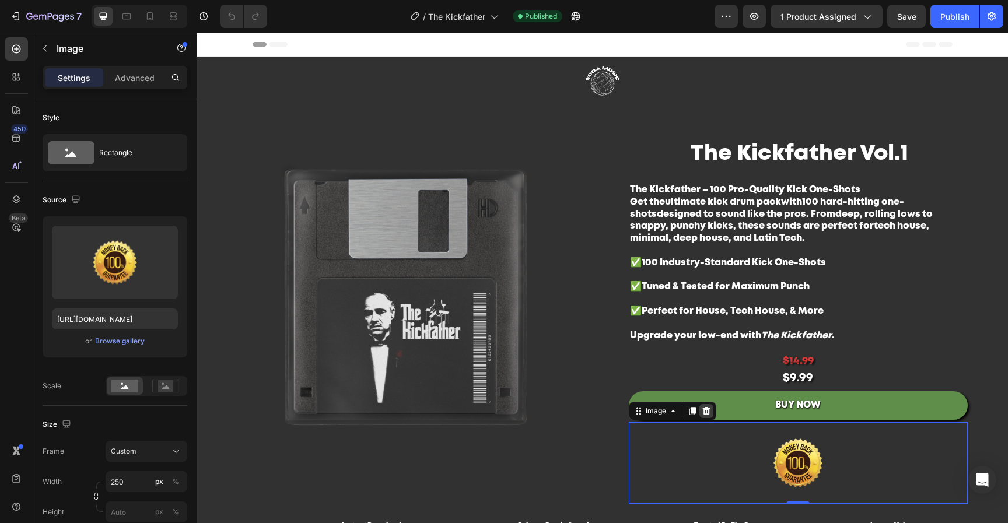
click at [705, 409] on icon at bounding box center [706, 410] width 9 height 9
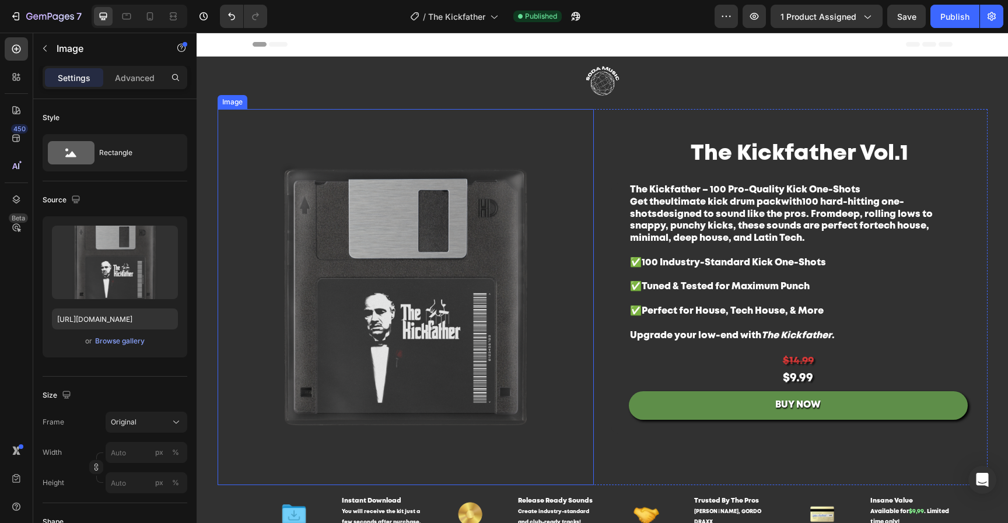
click at [444, 321] on img at bounding box center [406, 297] width 376 height 376
click at [131, 320] on input "https://cdn.shopify.com/s/files/1/0552/9596/7287/files/gempages_550190414179599…" at bounding box center [115, 318] width 126 height 21
click at [122, 336] on div "Browse gallery" at bounding box center [120, 341] width 50 height 10
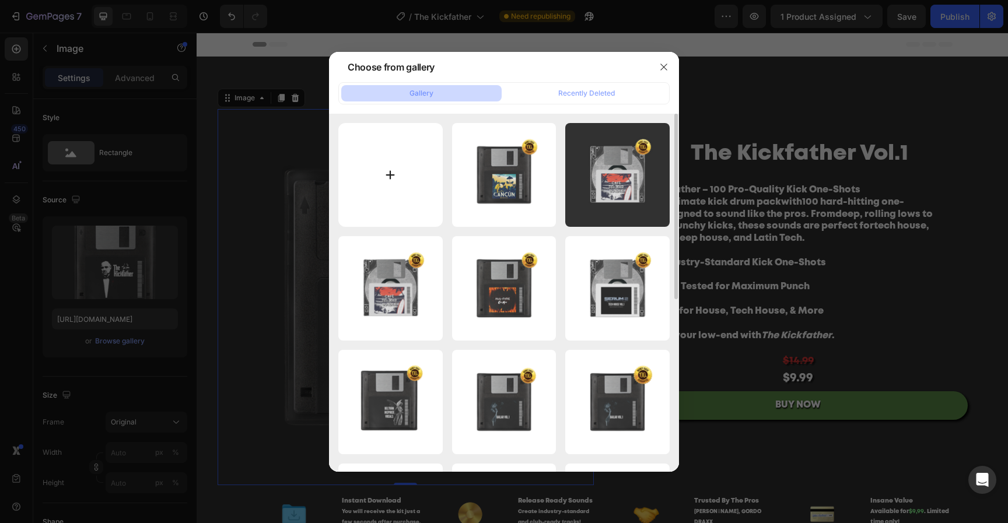
type input "C:\fakepath\Untitled design-12.png"
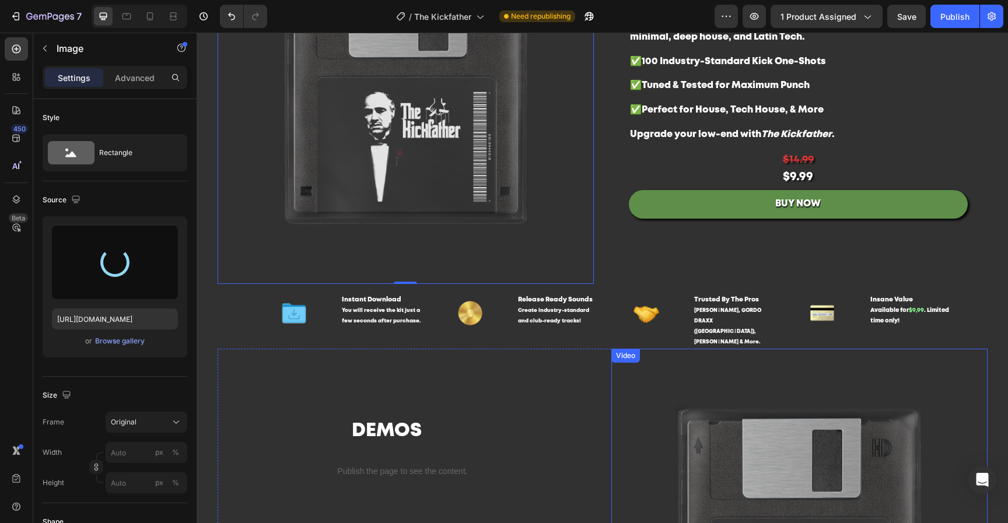
scroll to position [218, 0]
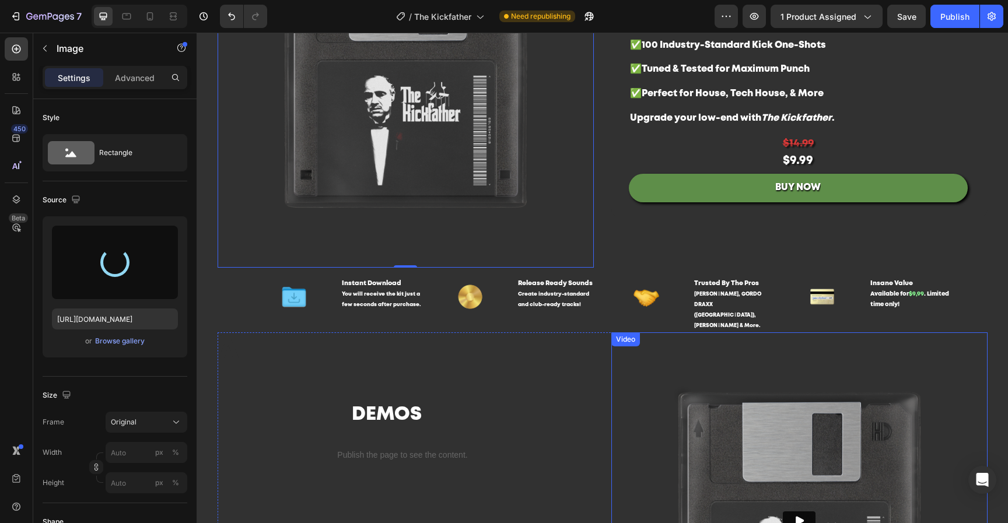
type input "https://cdn.shopify.com/s/files/1/0552/9596/7287/files/gempages_550190414179599…"
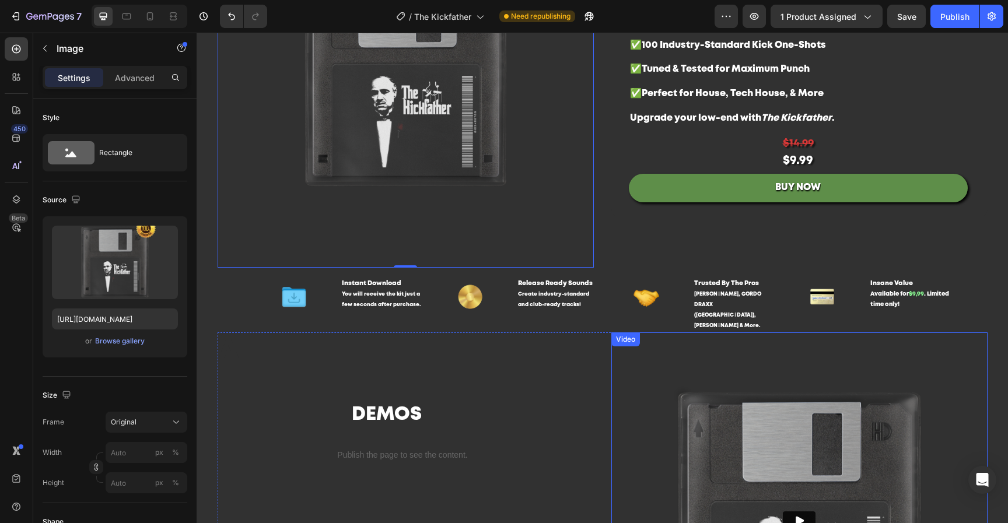
scroll to position [0, 0]
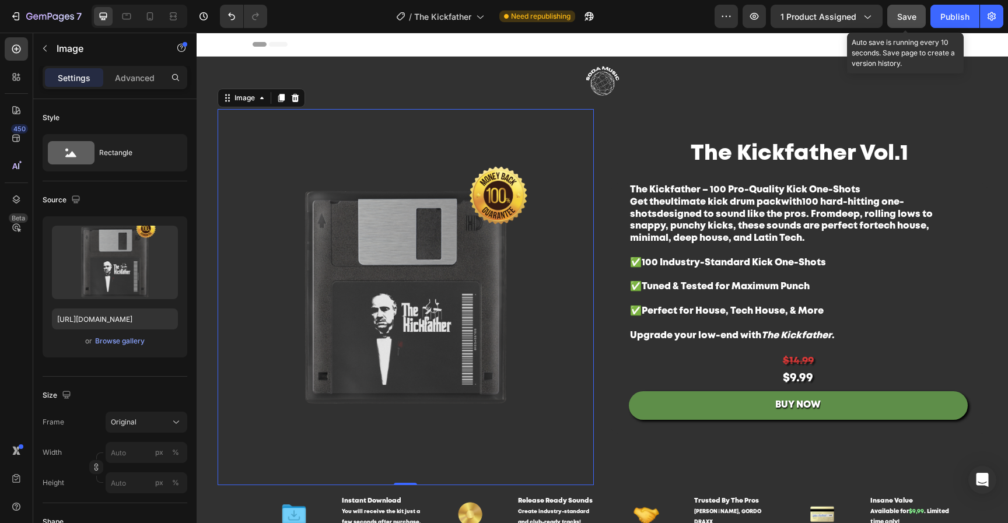
click at [914, 15] on span "Save" at bounding box center [906, 17] width 19 height 10
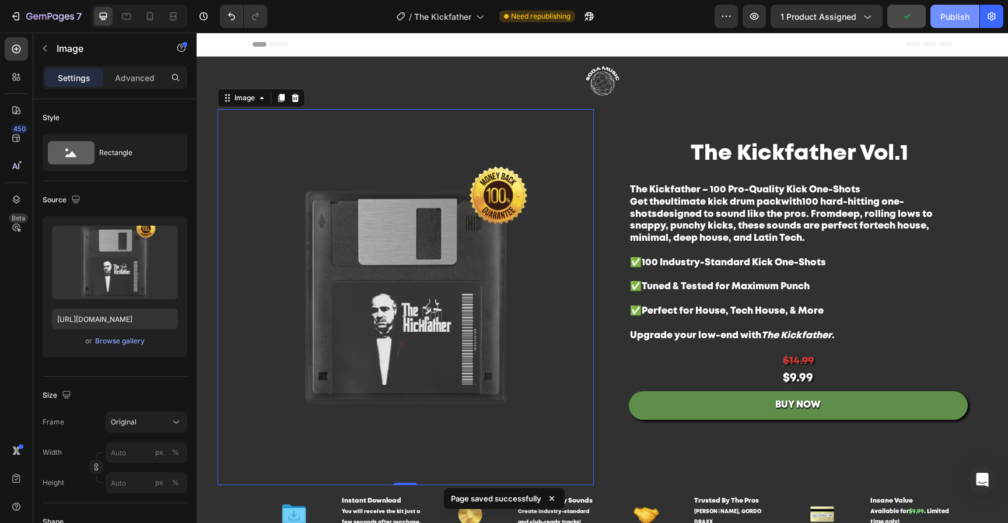
click at [942, 16] on button "Publish" at bounding box center [954, 16] width 49 height 23
click at [149, 18] on icon at bounding box center [150, 18] width 3 height 1
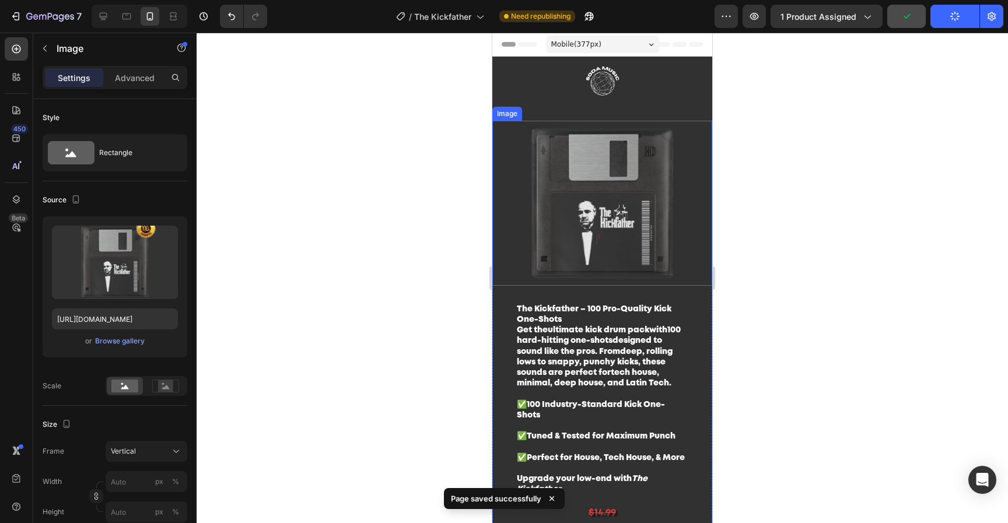
click at [638, 169] on img at bounding box center [602, 203] width 220 height 165
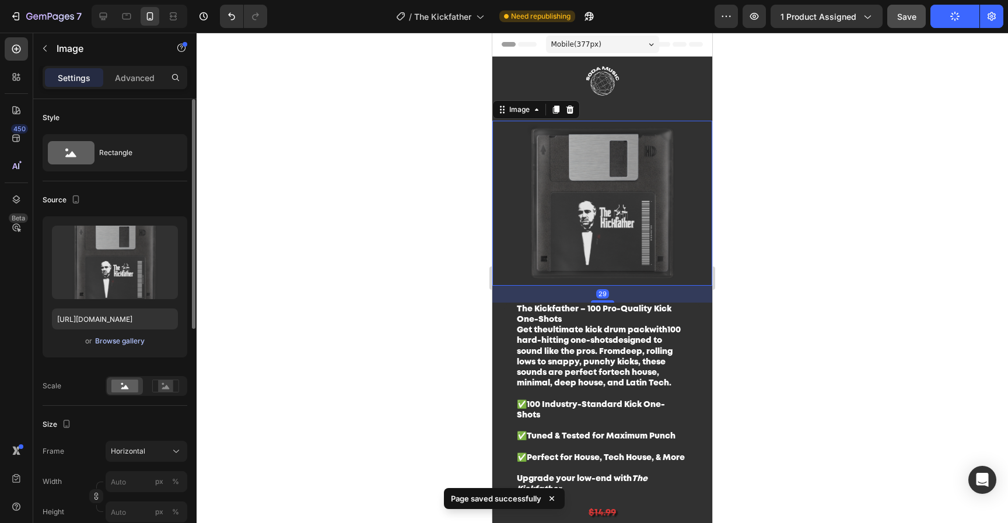
click at [131, 345] on div "Browse gallery" at bounding box center [120, 341] width 50 height 10
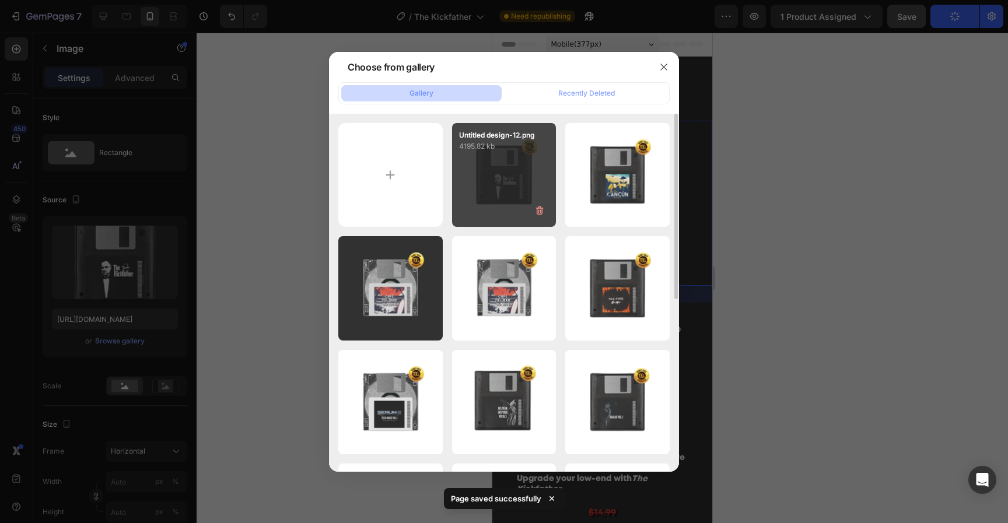
click at [498, 178] on div "Untitled design-12.png 4195.82 kb" at bounding box center [504, 175] width 104 height 104
type input "https://cdn.shopify.com/s/files/1/0552/9596/7287/files/gempages_550190414179599…"
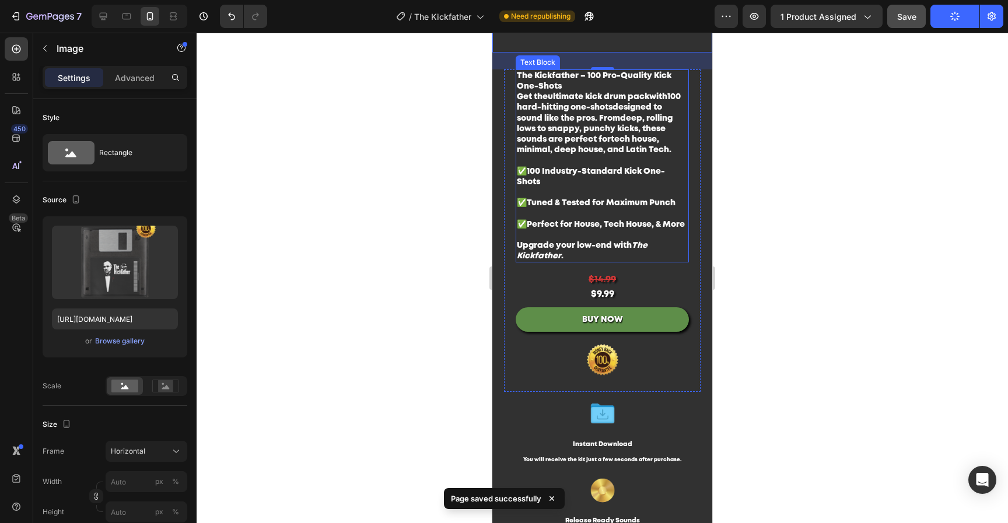
scroll to position [241, 0]
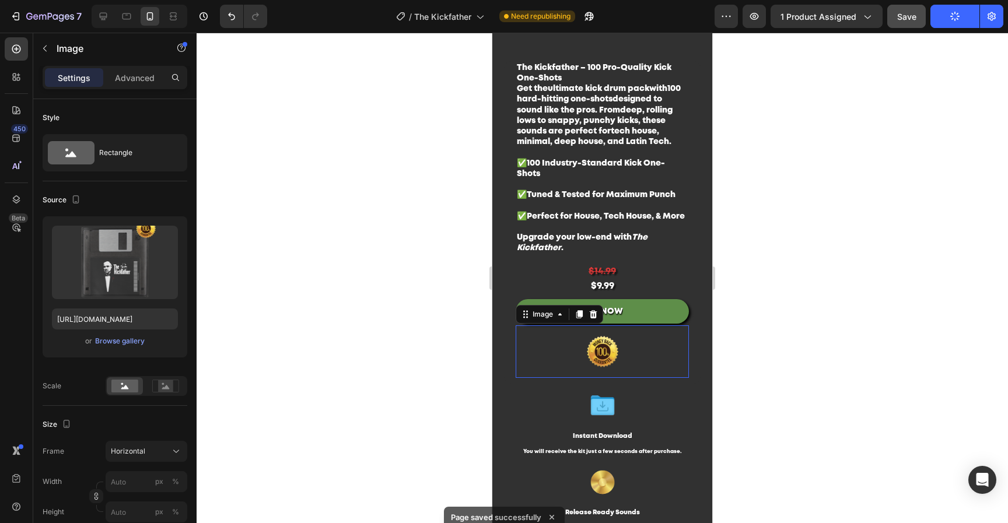
click at [626, 378] on img at bounding box center [602, 351] width 93 height 52
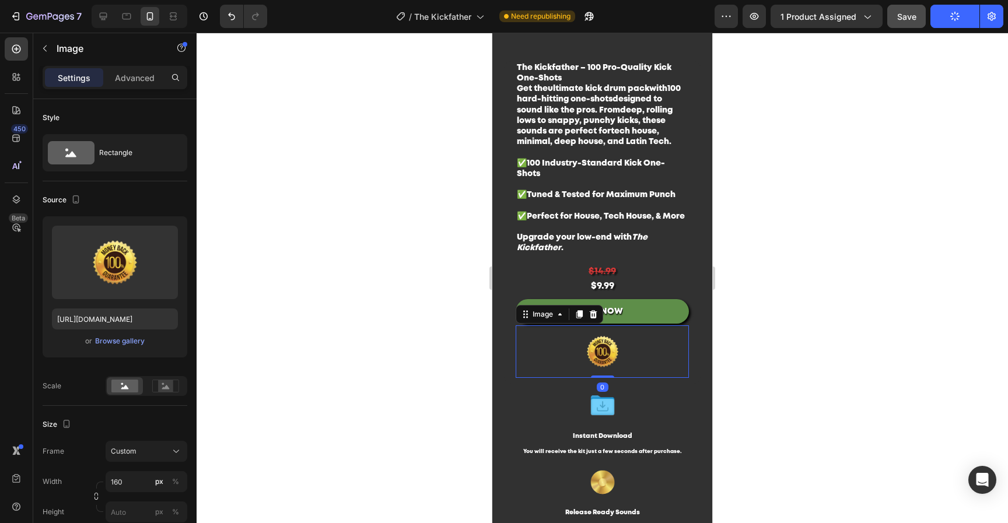
click at [595, 321] on div at bounding box center [593, 314] width 14 height 14
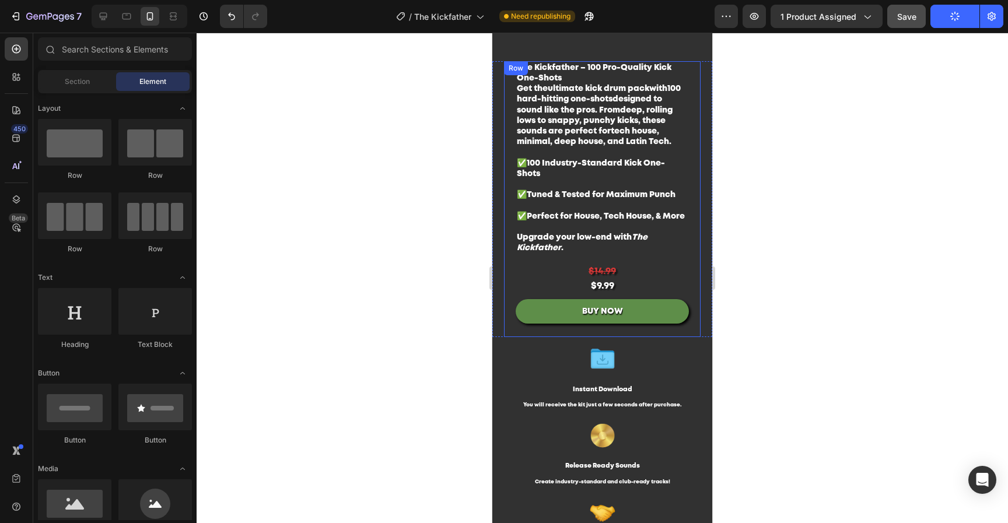
scroll to position [0, 0]
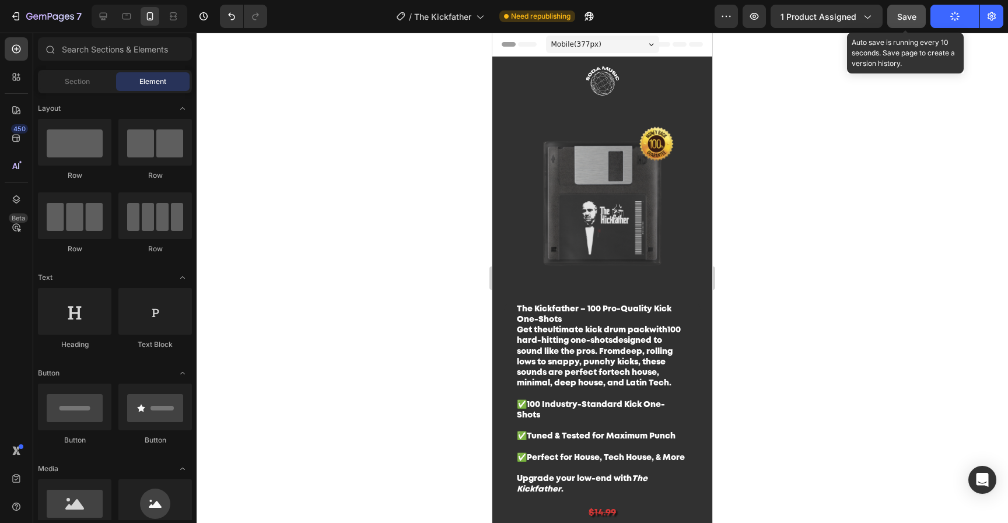
click at [916, 17] on span "Save" at bounding box center [906, 17] width 19 height 10
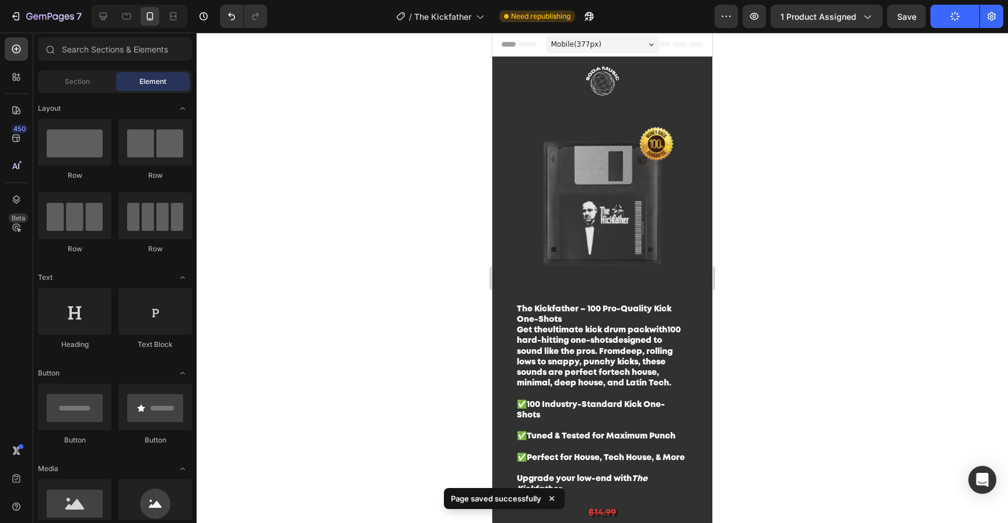
click at [911, 20] on span "Save" at bounding box center [906, 17] width 19 height 10
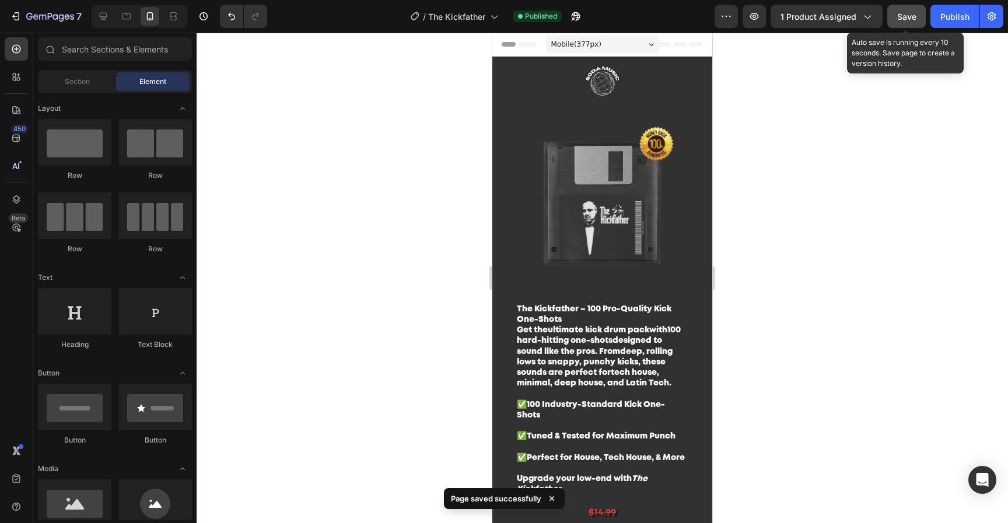
click at [924, 20] on button "Save" at bounding box center [906, 16] width 38 height 23
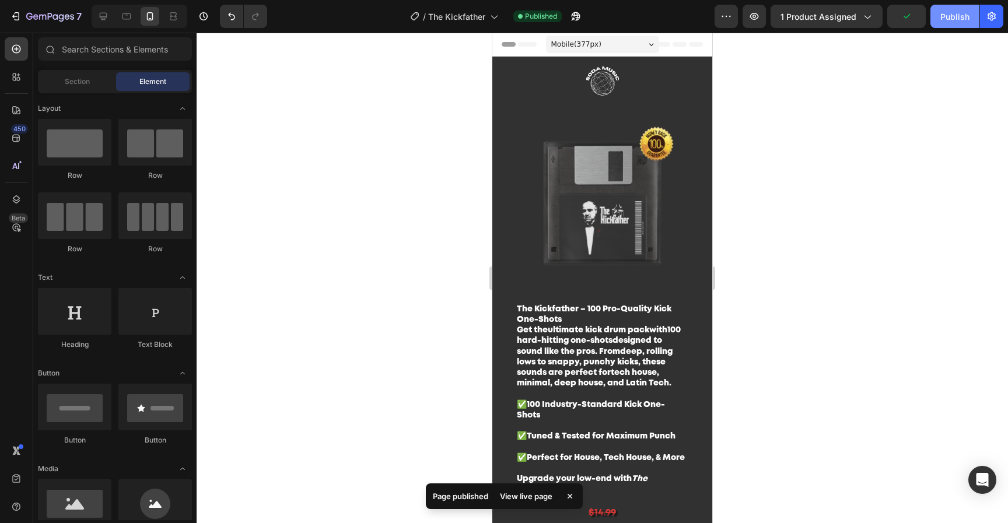
click at [930, 19] on button "Publish" at bounding box center [954, 16] width 49 height 23
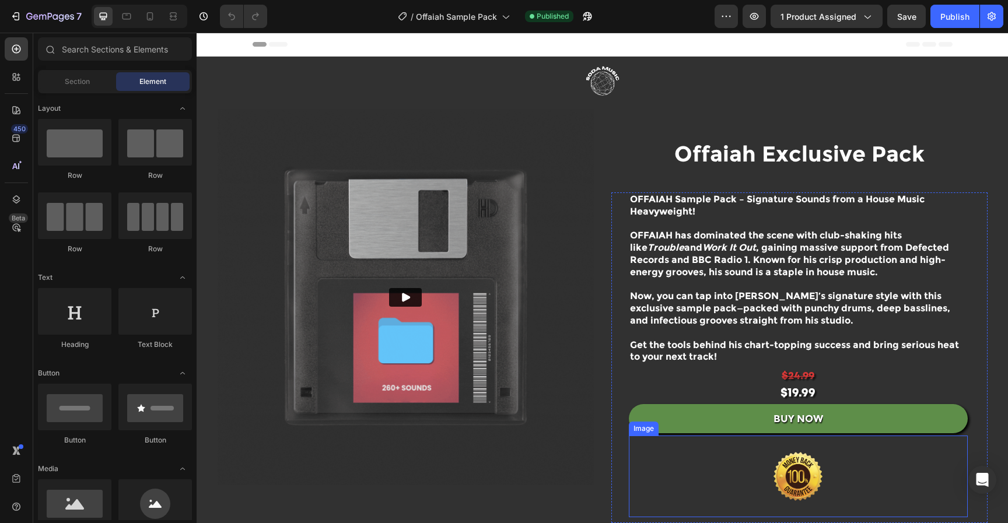
click at [830, 479] on img at bounding box center [798, 477] width 146 height 82
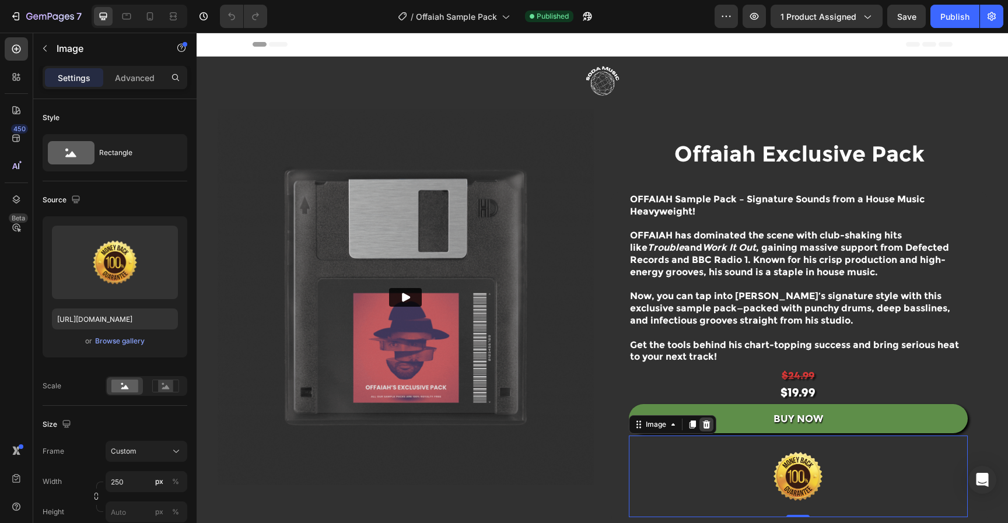
click at [707, 426] on div at bounding box center [706, 425] width 14 height 14
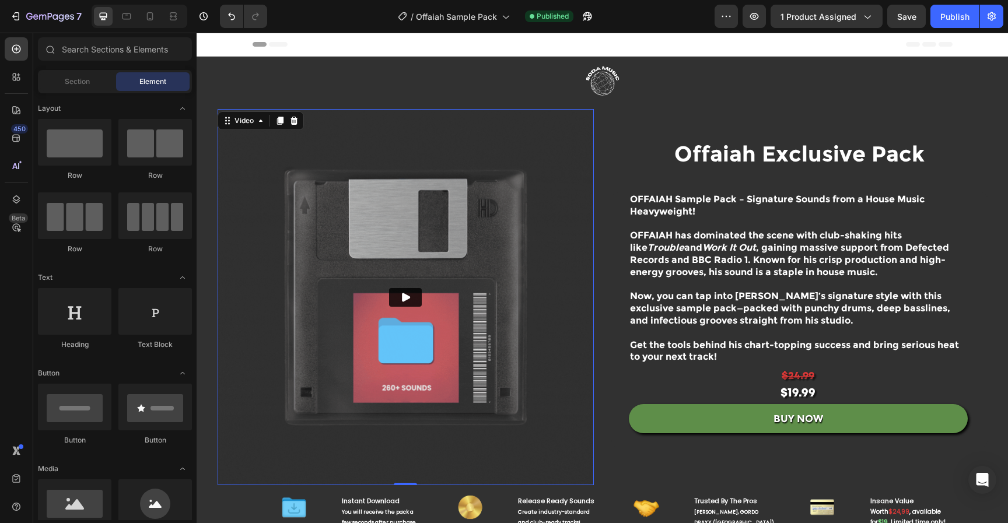
click at [546, 261] on img at bounding box center [406, 297] width 376 height 376
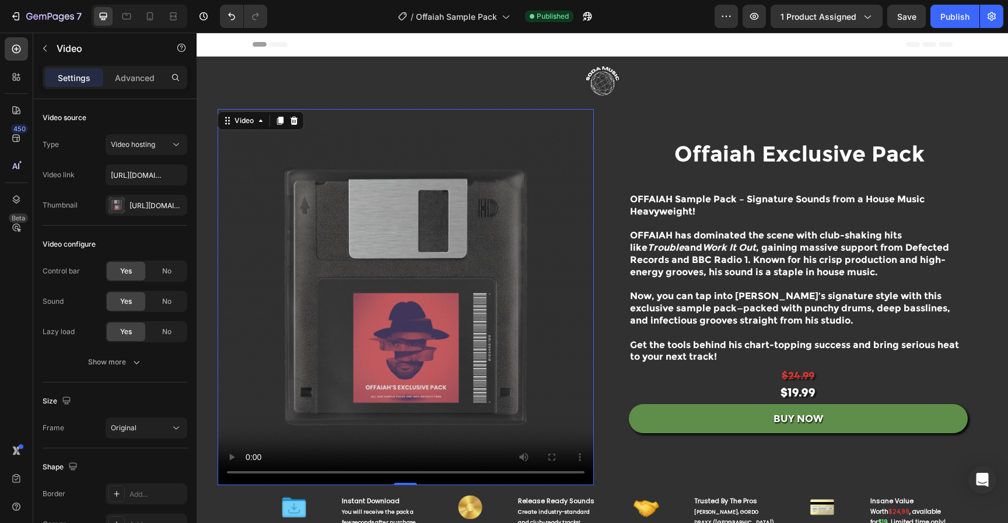
click at [510, 265] on video at bounding box center [406, 297] width 376 height 376
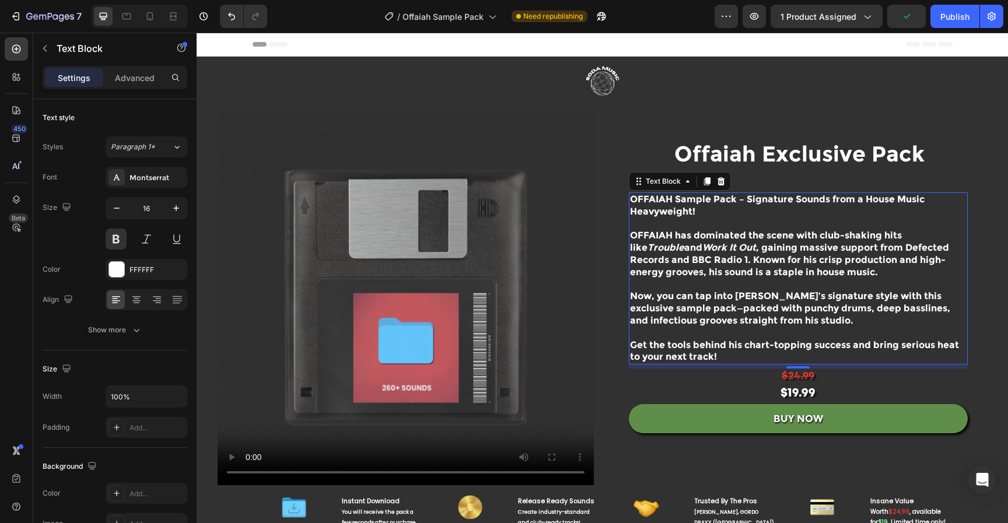
click at [760, 221] on p "OFFAIAH Sample Pack – Signature Sounds from a House Music Heavyweight!" at bounding box center [798, 212] width 336 height 36
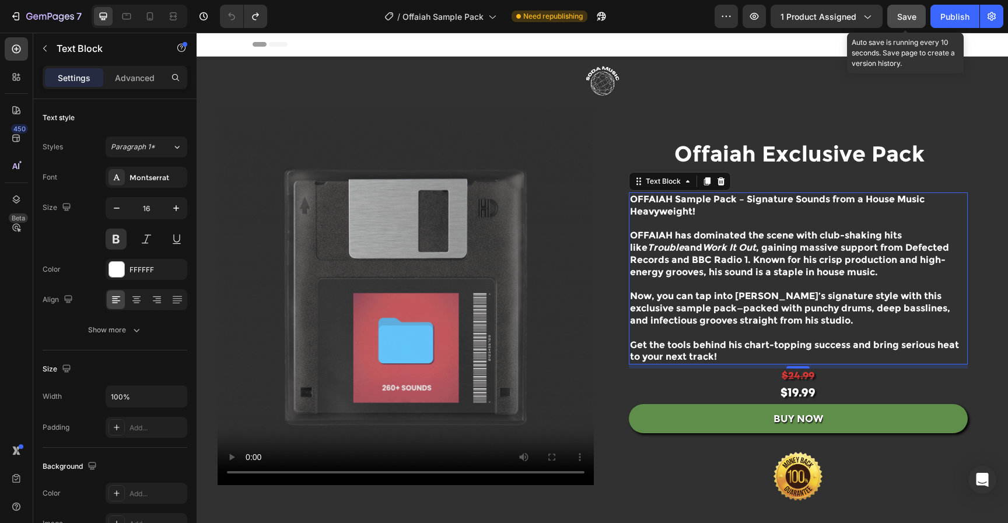
click at [905, 22] on div "Save" at bounding box center [906, 16] width 19 height 12
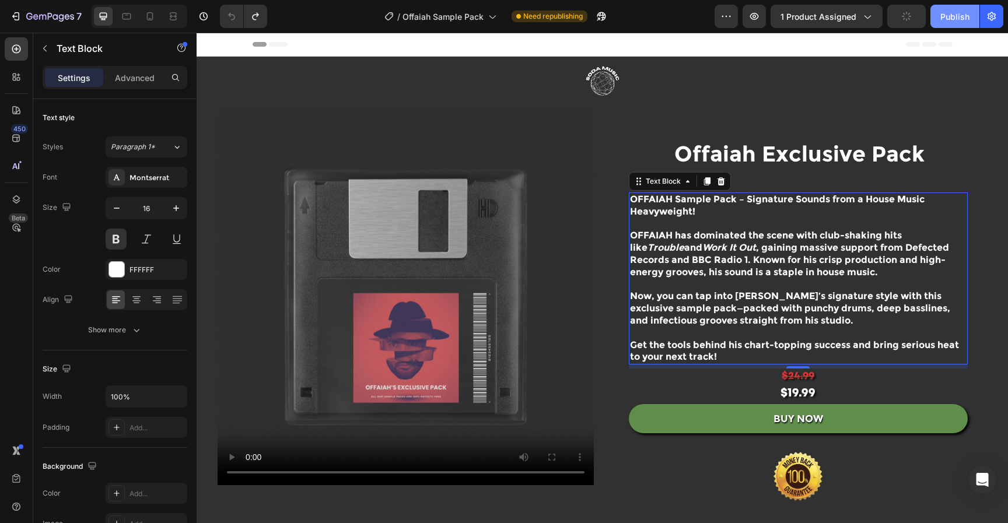
click at [946, 20] on div "Publish" at bounding box center [954, 16] width 29 height 12
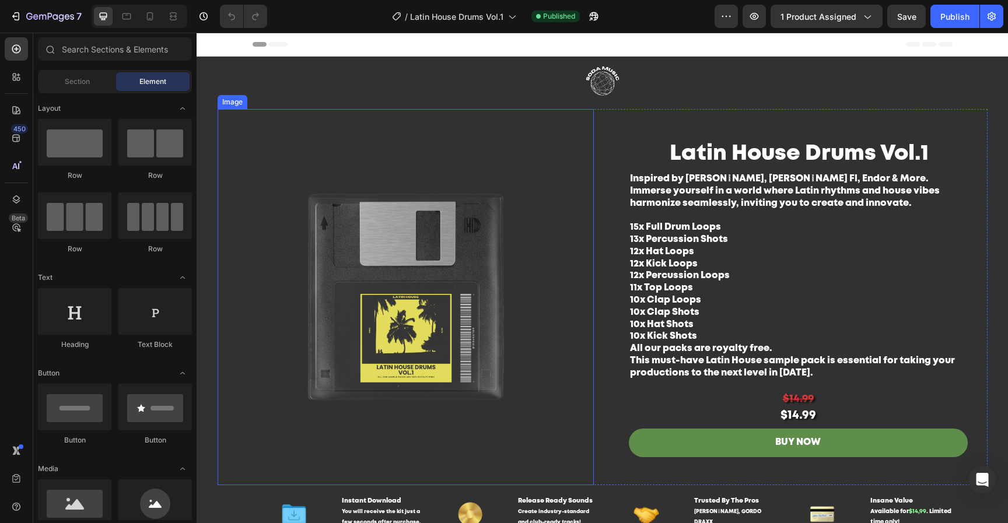
click at [404, 260] on img at bounding box center [406, 297] width 376 height 376
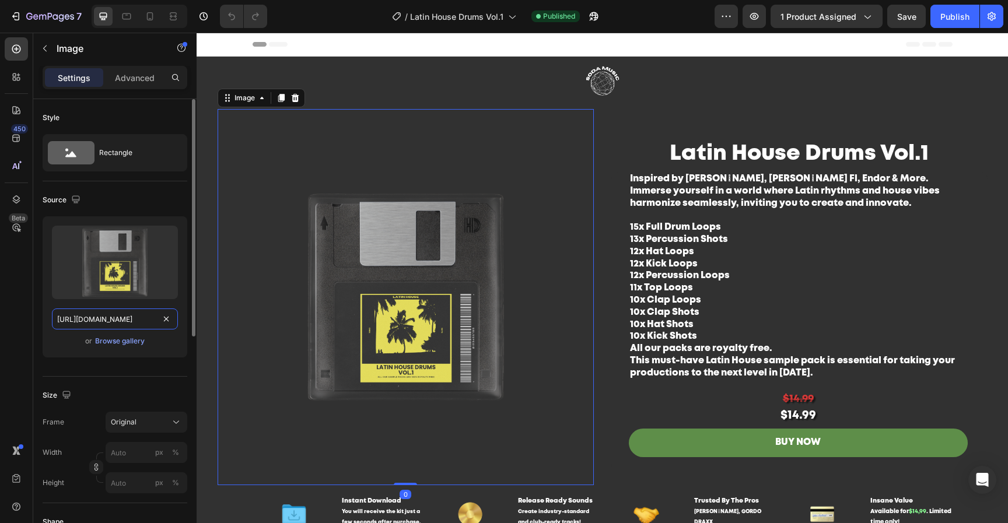
drag, startPoint x: 114, startPoint y: 318, endPoint x: 124, endPoint y: 320, distance: 9.6
click at [114, 318] on input "https://cdn.shopify.com/s/files/1/0552/9596/7287/files/gempages_550190414179599…" at bounding box center [115, 318] width 126 height 21
click at [132, 321] on input "https://cdn.shopify.com/s/files/1/0552/9596/7287/files/gempages_550190414179599…" at bounding box center [115, 318] width 126 height 21
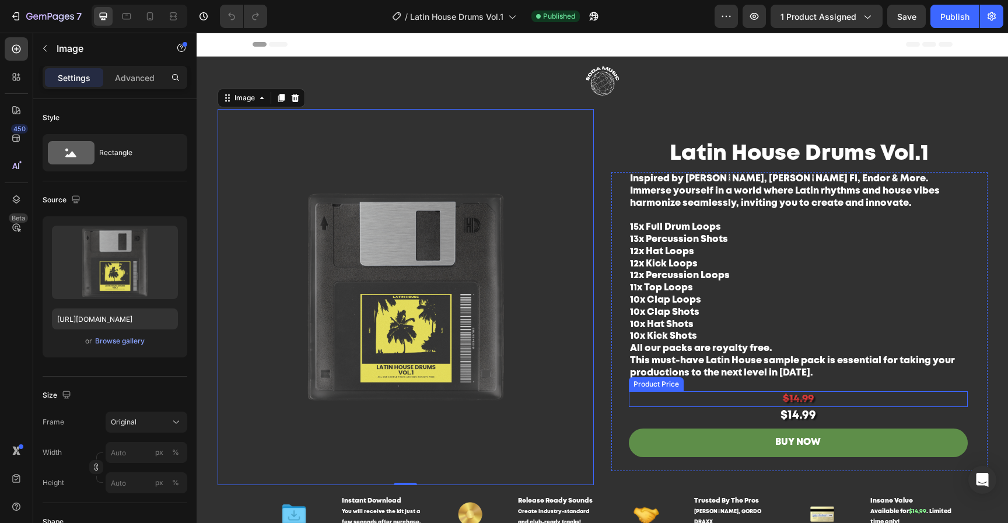
click at [826, 397] on div "$14.99" at bounding box center [798, 399] width 339 height 16
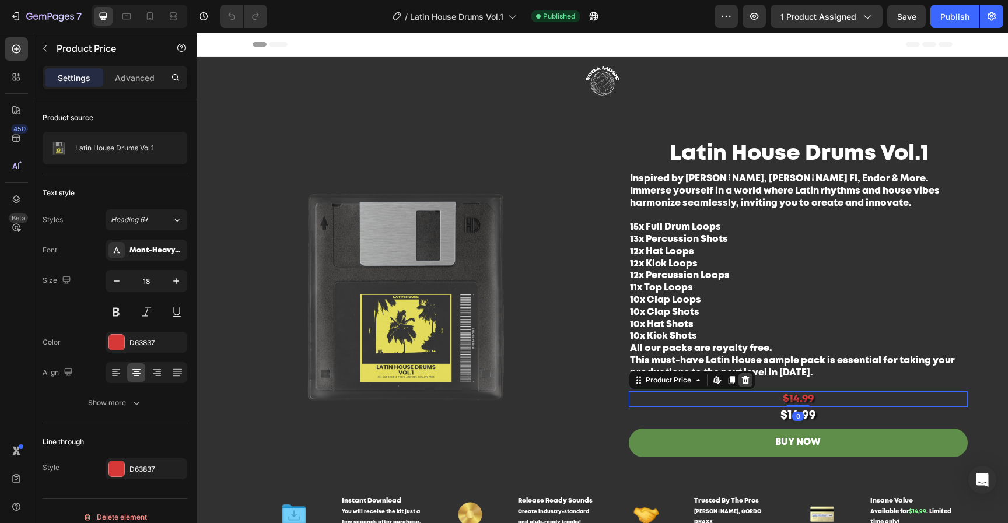
click at [742, 381] on icon at bounding box center [745, 380] width 8 height 8
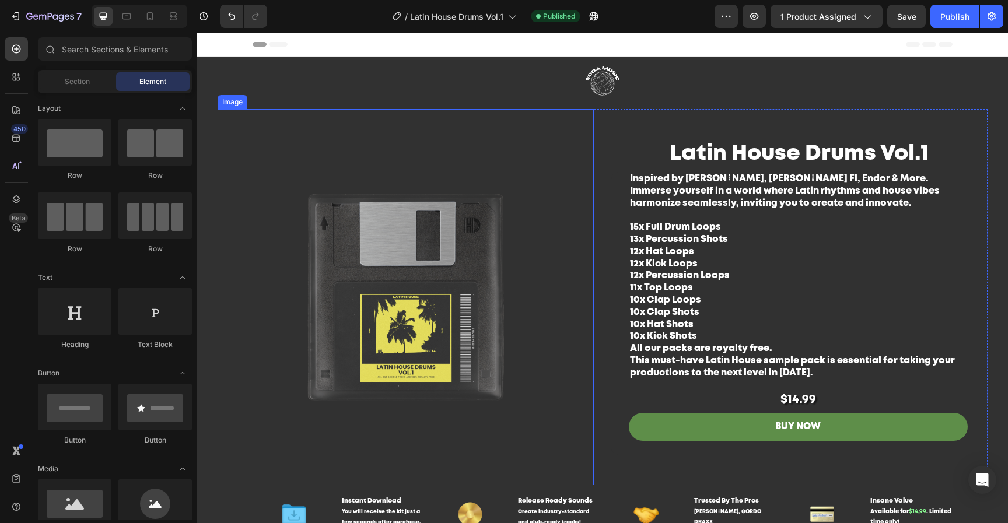
click at [410, 297] on img at bounding box center [406, 297] width 376 height 376
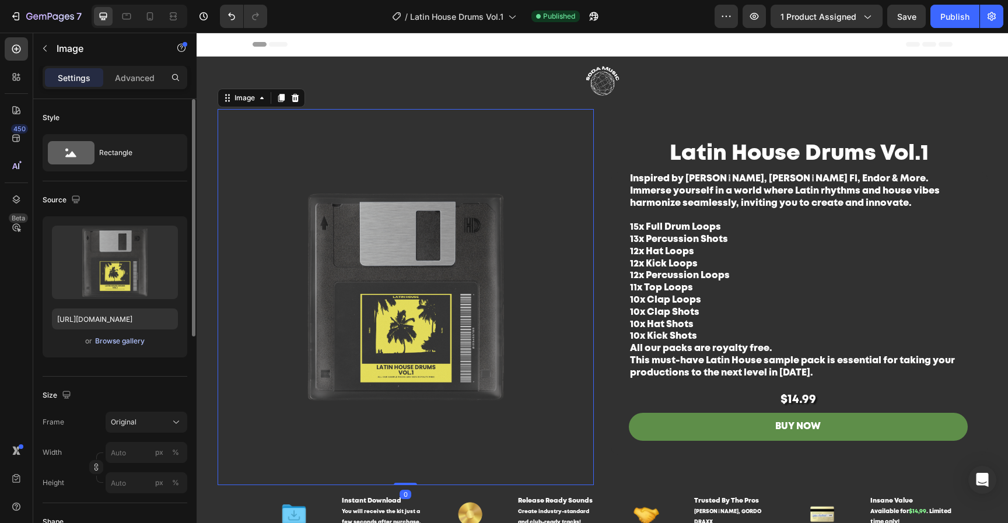
click at [139, 341] on div "Browse gallery" at bounding box center [120, 341] width 50 height 10
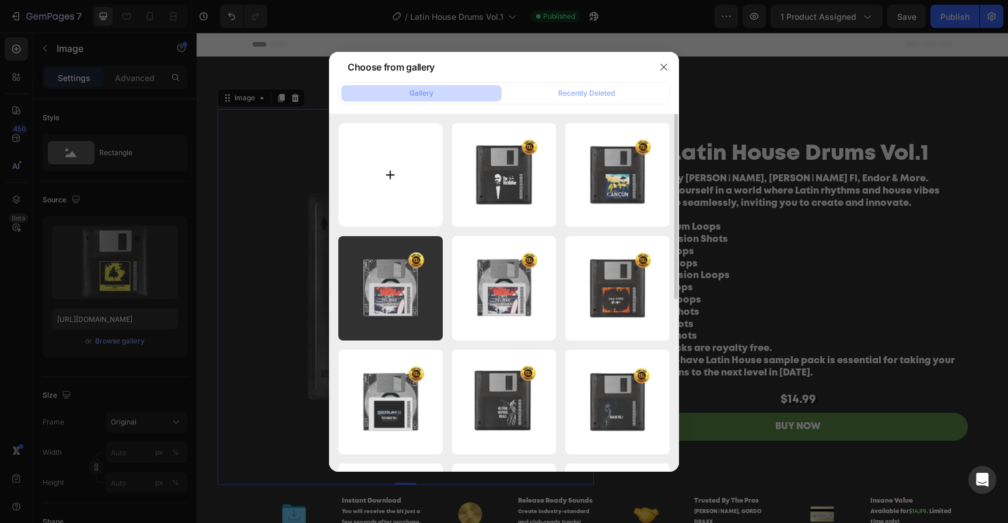
type input "C:\fakepath\Untitled design-13.png"
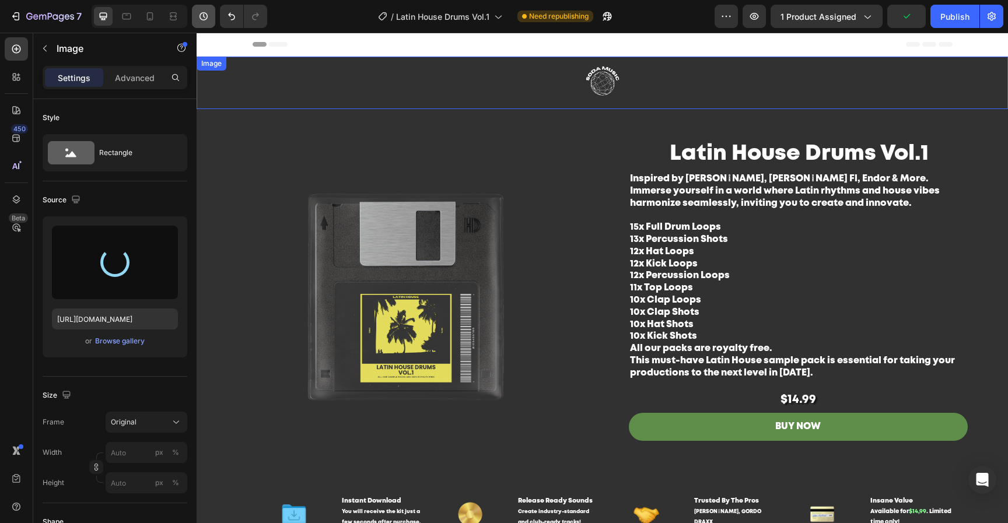
type input "https://cdn.shopify.com/s/files/1/0552/9596/7287/files/gempages_550190414179599…"
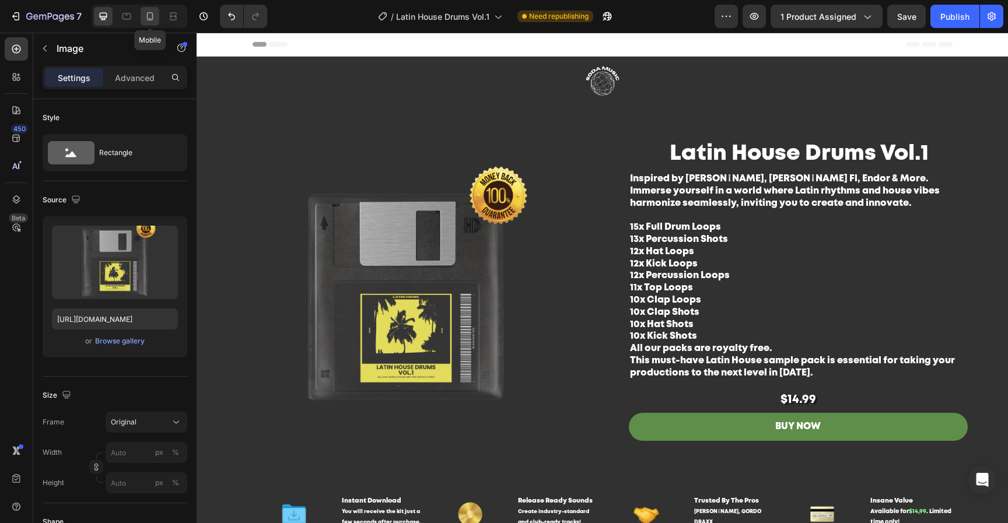
click at [147, 16] on icon at bounding box center [150, 16] width 6 height 8
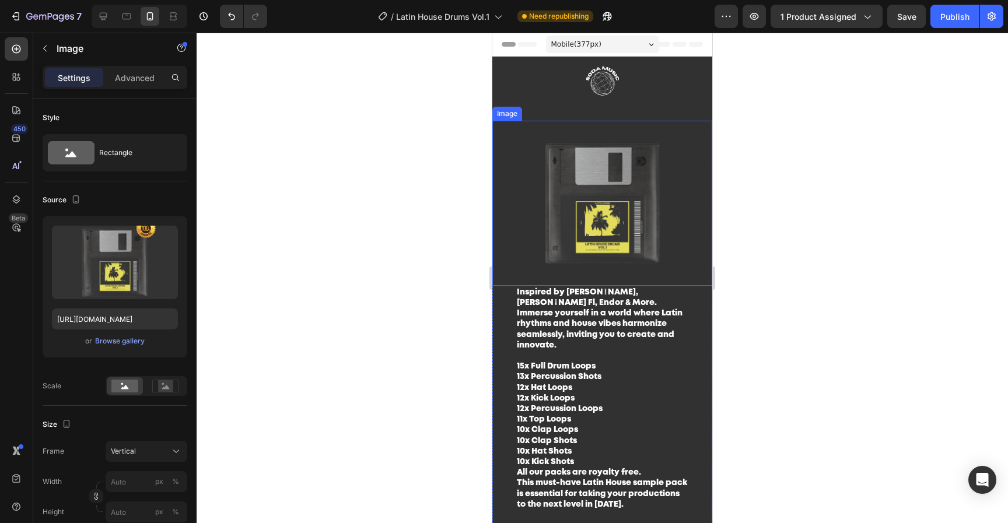
click at [601, 183] on img at bounding box center [602, 203] width 220 height 165
click at [131, 342] on div "Browse gallery" at bounding box center [120, 341] width 50 height 10
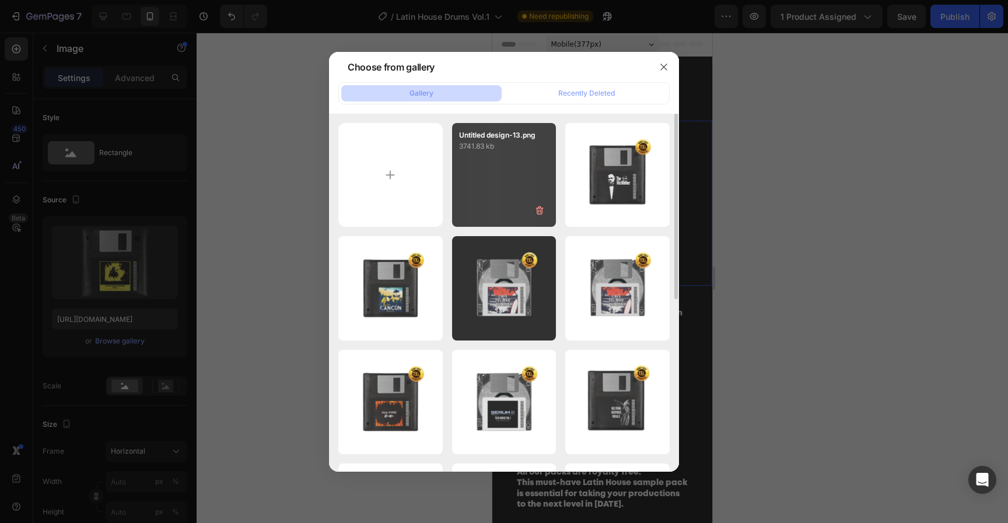
click at [489, 189] on div "Untitled design-13.png 3741.83 kb" at bounding box center [504, 175] width 104 height 104
type input "https://cdn.shopify.com/s/files/1/0552/9596/7287/files/gempages_550190414179599…"
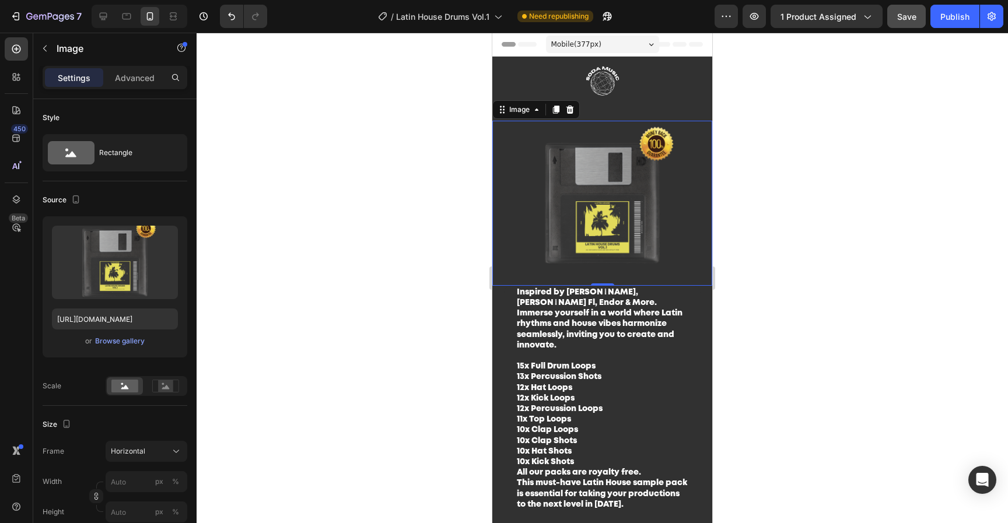
click at [919, 18] on button "Save" at bounding box center [906, 16] width 38 height 23
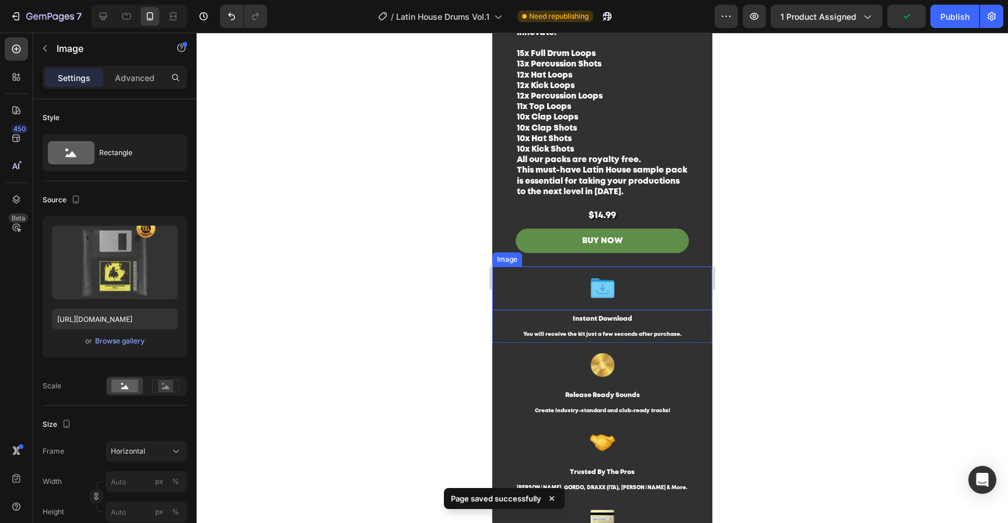
scroll to position [469, 0]
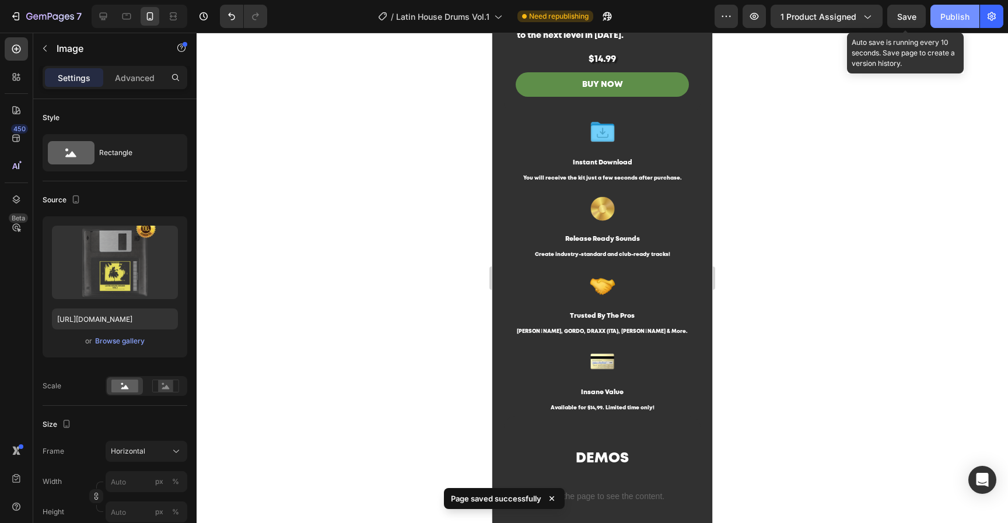
click at [910, 21] on div "Save" at bounding box center [906, 16] width 19 height 12
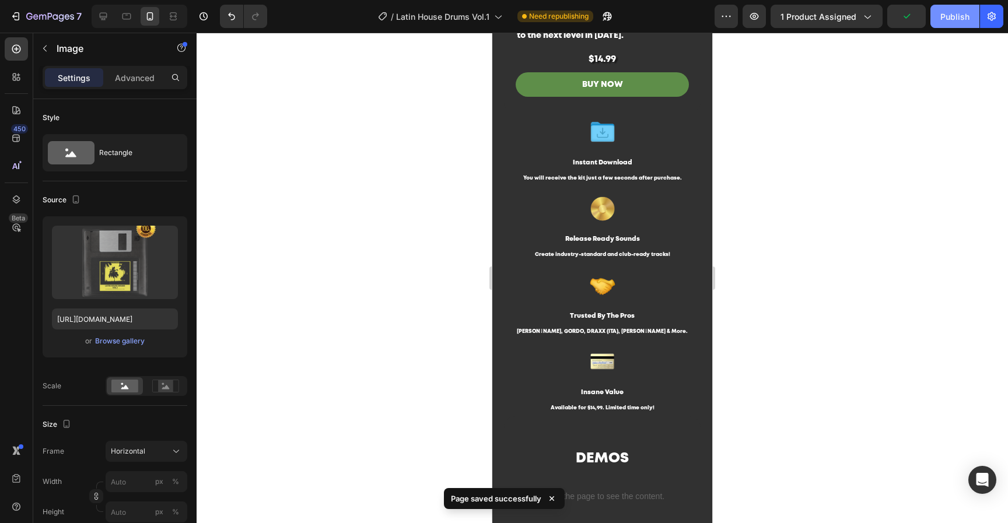
click at [949, 20] on div "Publish" at bounding box center [954, 16] width 29 height 12
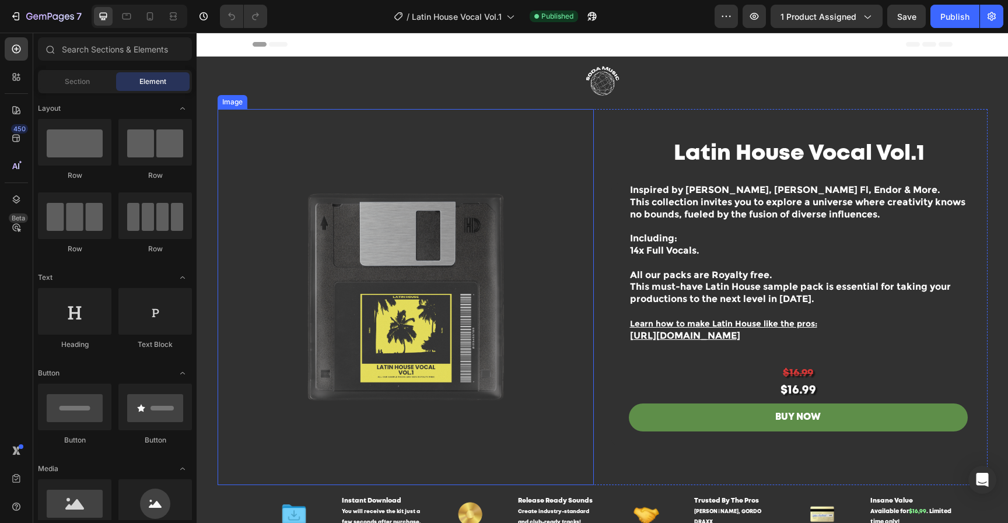
click at [438, 324] on img at bounding box center [406, 297] width 376 height 376
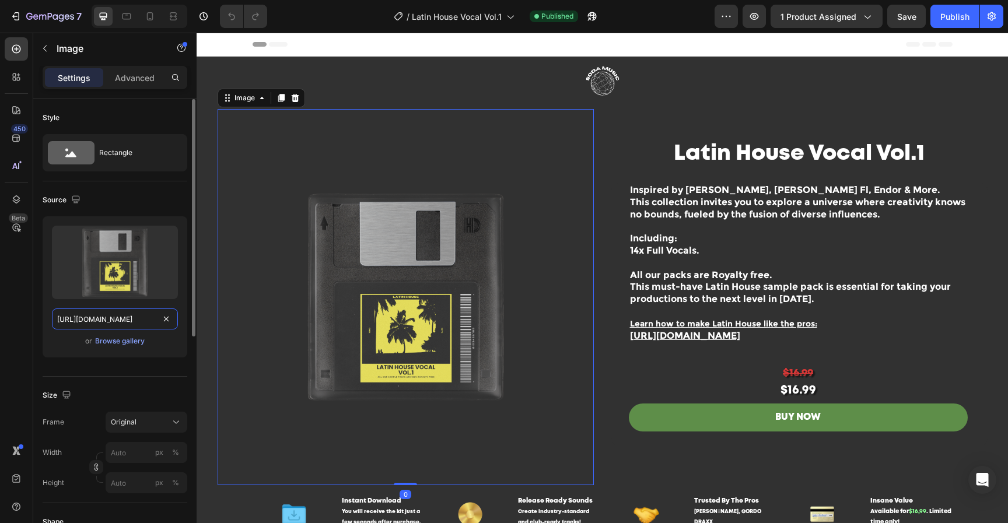
click at [101, 322] on input "[URL][DOMAIN_NAME]" at bounding box center [115, 318] width 126 height 21
click at [113, 342] on div "Browse gallery" at bounding box center [120, 341] width 50 height 10
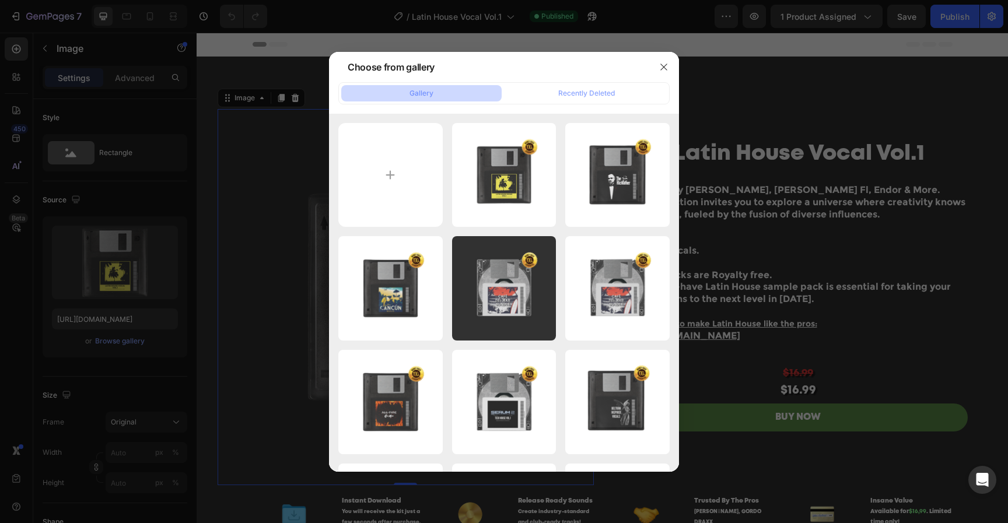
type input "C:\fakepath\Untitled design-14.png"
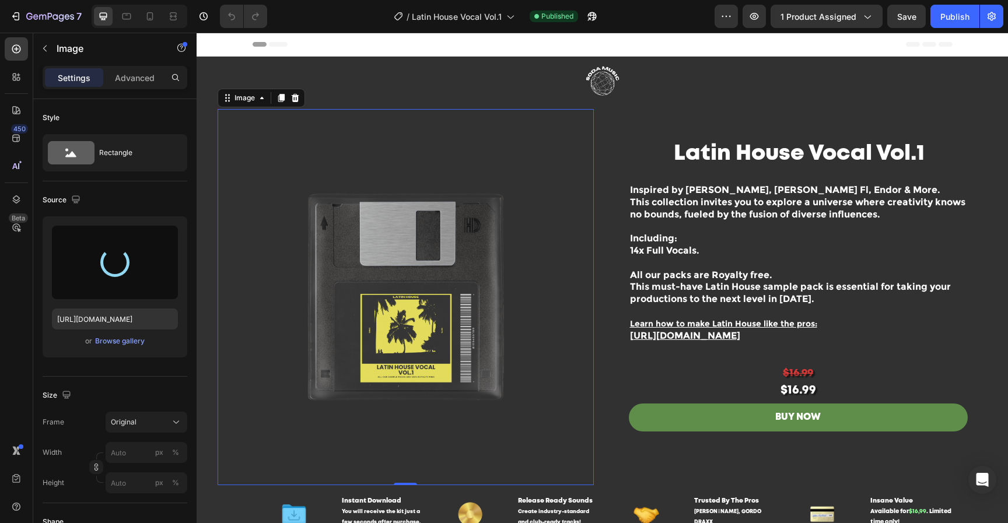
type input "[URL][DOMAIN_NAME]"
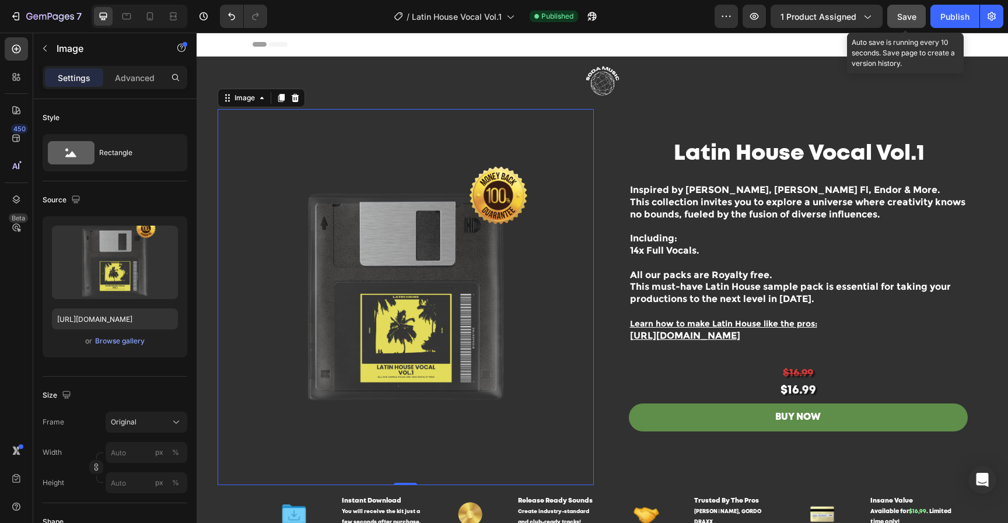
click at [906, 16] on span "Save" at bounding box center [906, 17] width 19 height 10
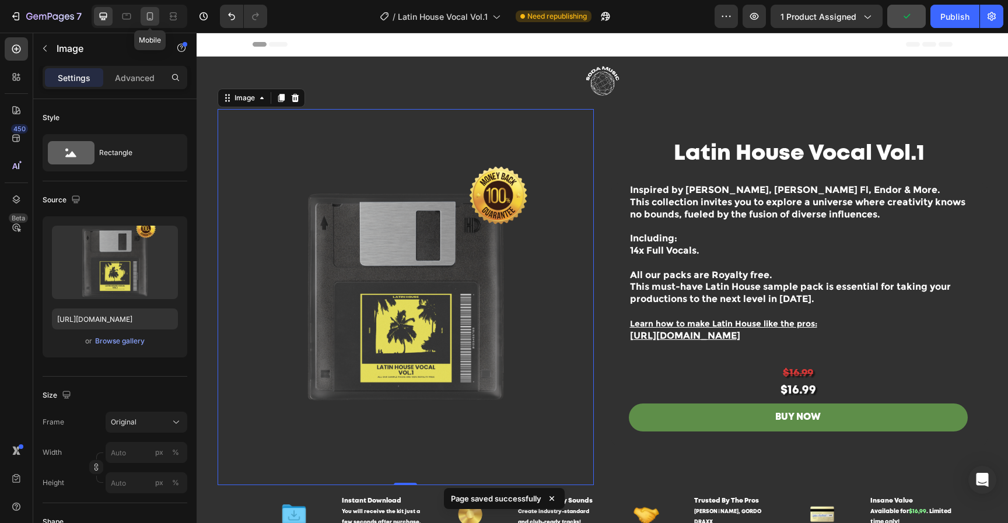
click at [154, 20] on icon at bounding box center [150, 16] width 12 height 12
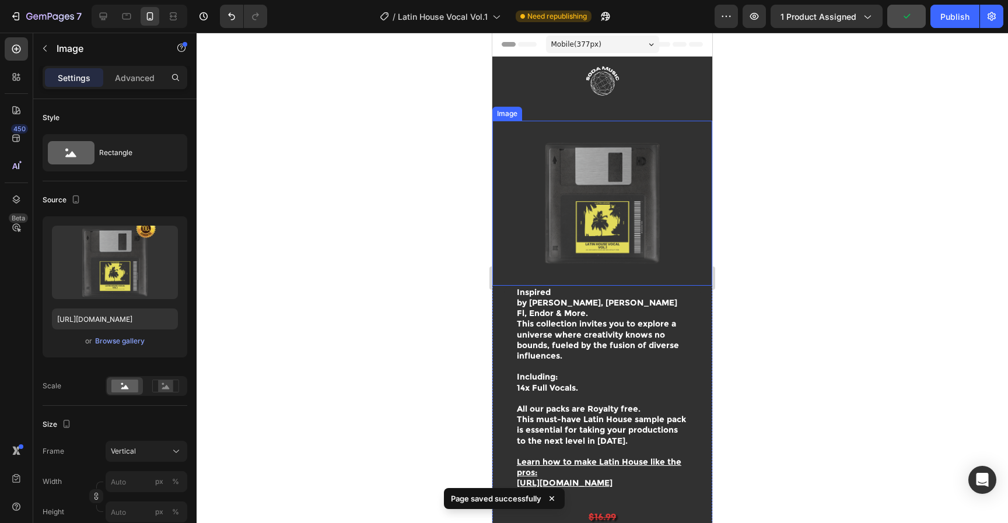
click at [594, 174] on img at bounding box center [602, 203] width 220 height 165
click at [121, 341] on div "Browse gallery" at bounding box center [120, 341] width 50 height 10
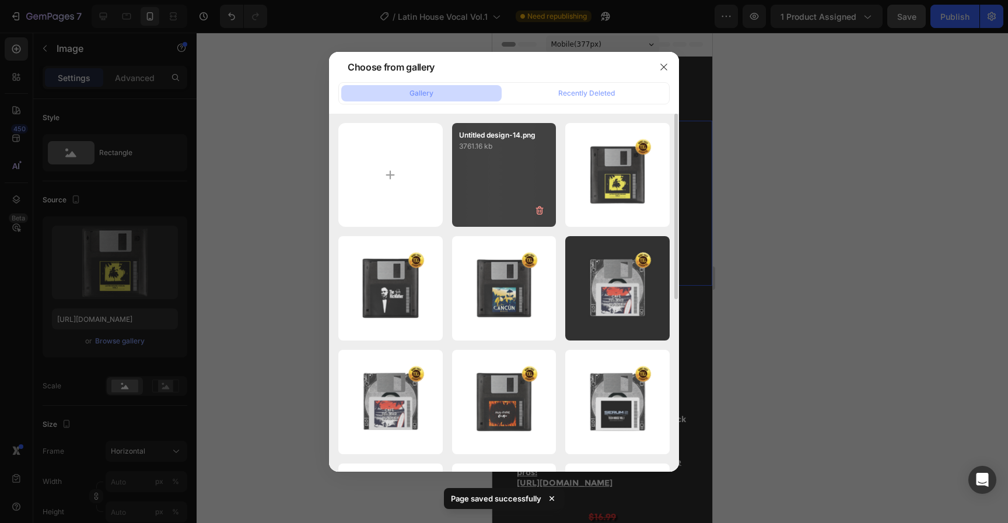
click at [517, 168] on div "Untitled design-14.png 3761.16 kb" at bounding box center [504, 175] width 104 height 104
type input "[URL][DOMAIN_NAME]"
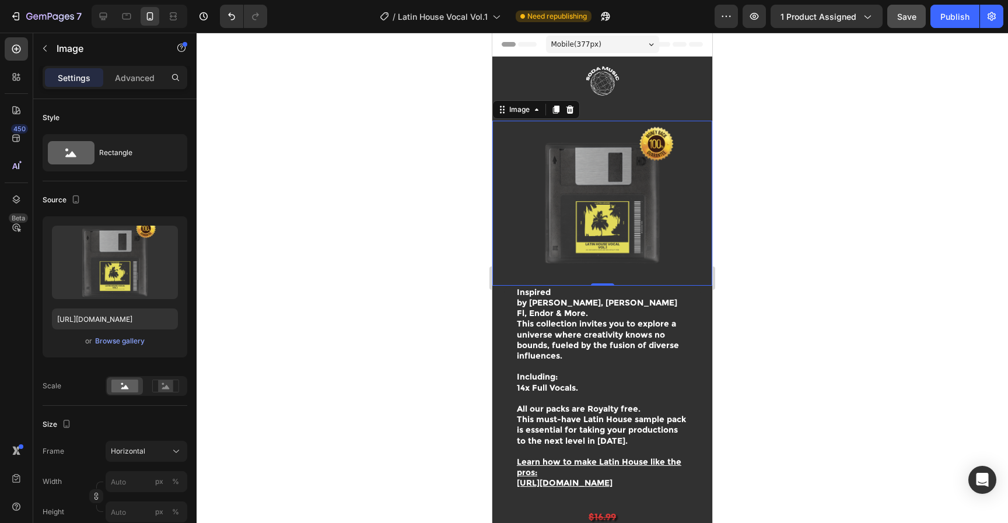
click at [906, 21] on span "Save" at bounding box center [906, 17] width 19 height 10
click at [946, 19] on div "Publish" at bounding box center [954, 16] width 29 height 12
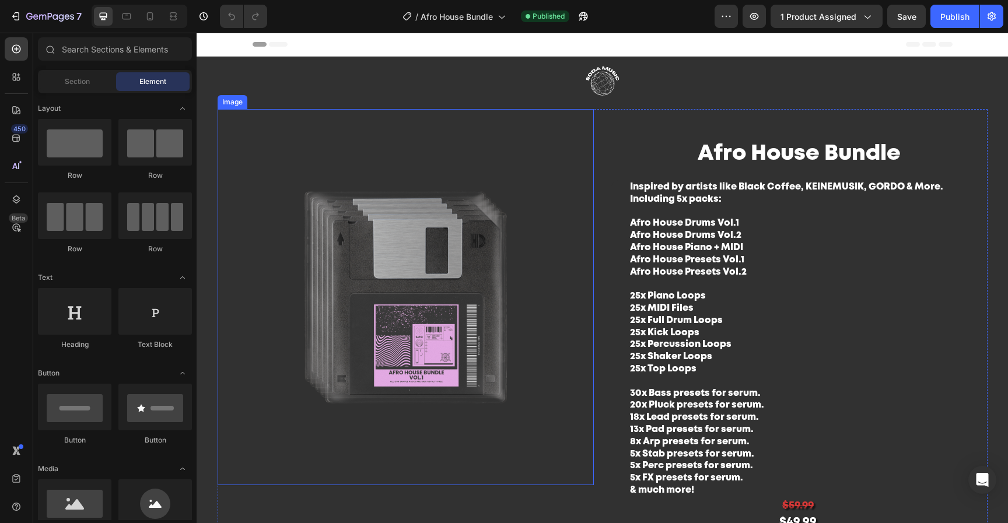
click at [470, 294] on img at bounding box center [406, 297] width 376 height 376
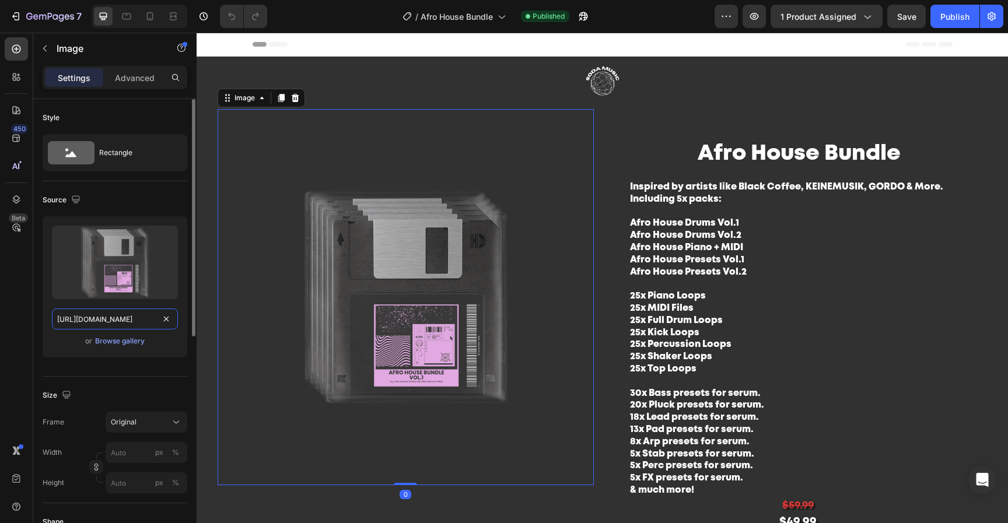
click at [129, 327] on input "[URL][DOMAIN_NAME]" at bounding box center [115, 318] width 126 height 21
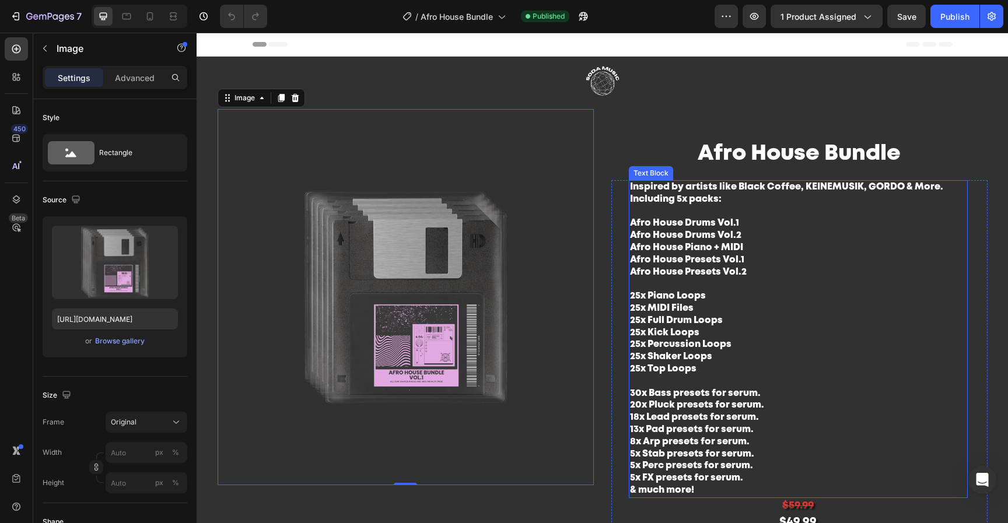
click at [737, 315] on p "Including 5x packs: Afro House Drums Vol.1 Afro House Drums Vol.2 Afro House Pi…" at bounding box center [798, 345] width 336 height 303
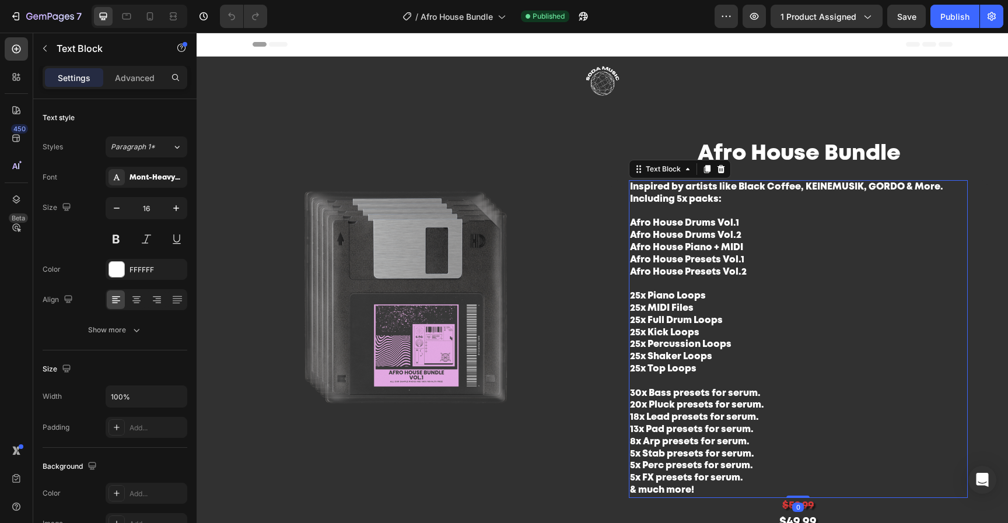
click at [730, 322] on p "Including 5x packs: Afro House Drums Vol.1 Afro House Drums Vol.2 Afro House Pi…" at bounding box center [798, 345] width 336 height 303
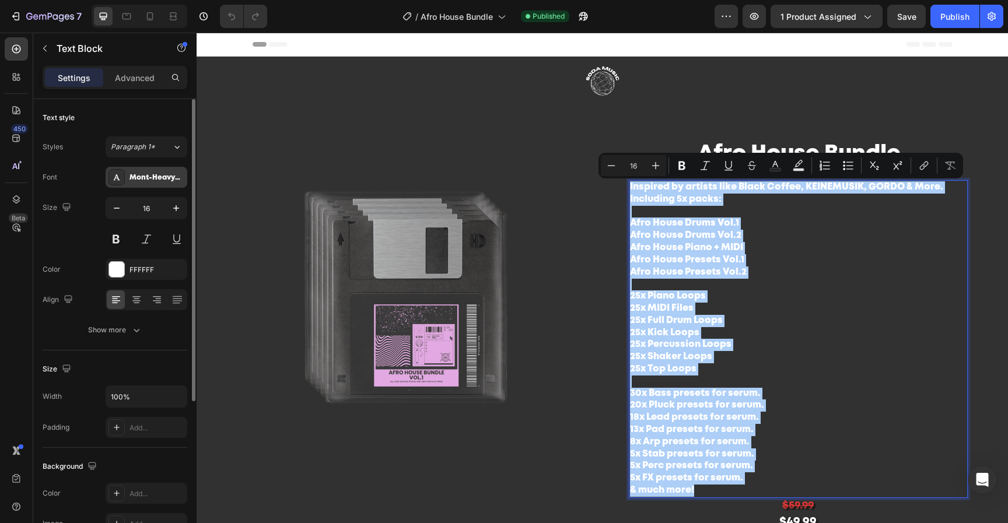
click at [153, 176] on div "Mont-HeavyDEMO" at bounding box center [156, 178] width 55 height 10
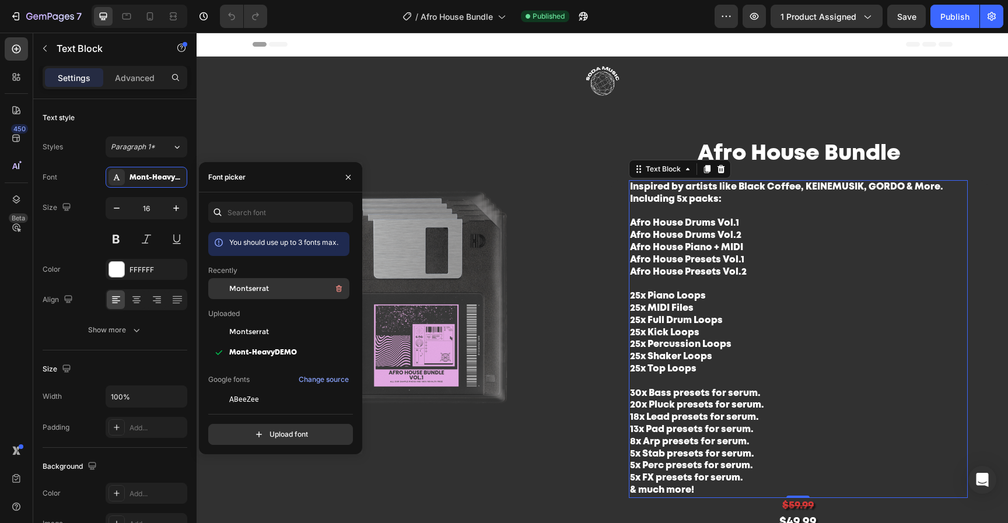
click at [257, 287] on span "Montserrat" at bounding box center [249, 288] width 40 height 10
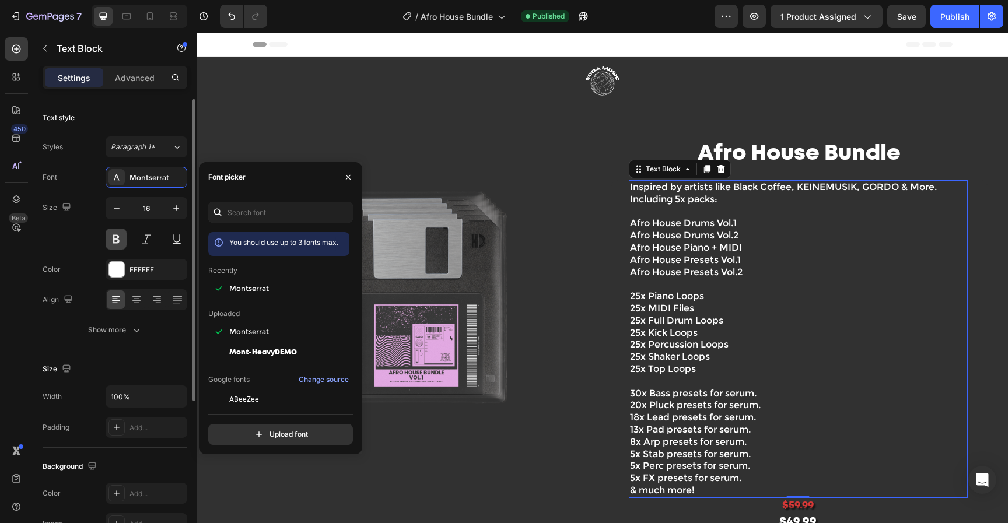
click at [113, 234] on button at bounding box center [116, 239] width 21 height 21
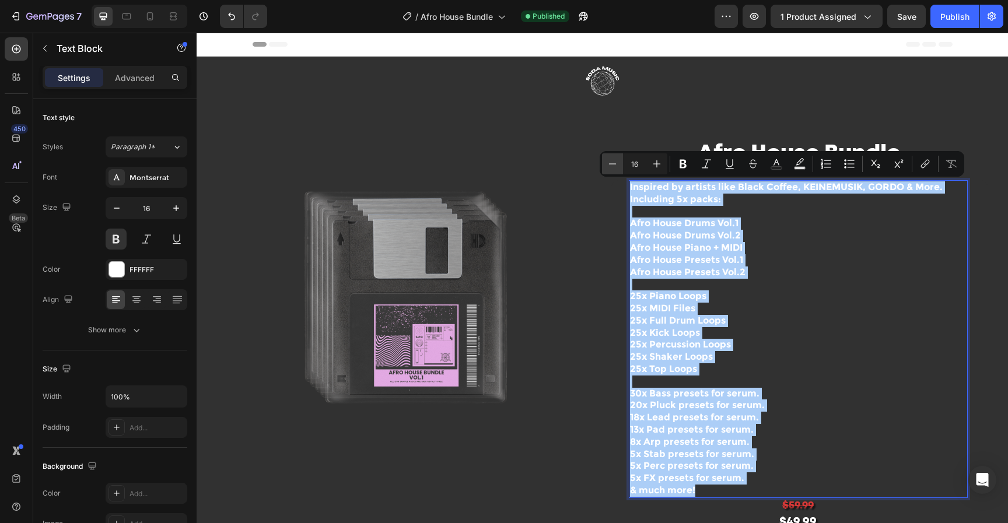
click at [613, 160] on icon "Editor contextual toolbar" at bounding box center [612, 164] width 12 height 12
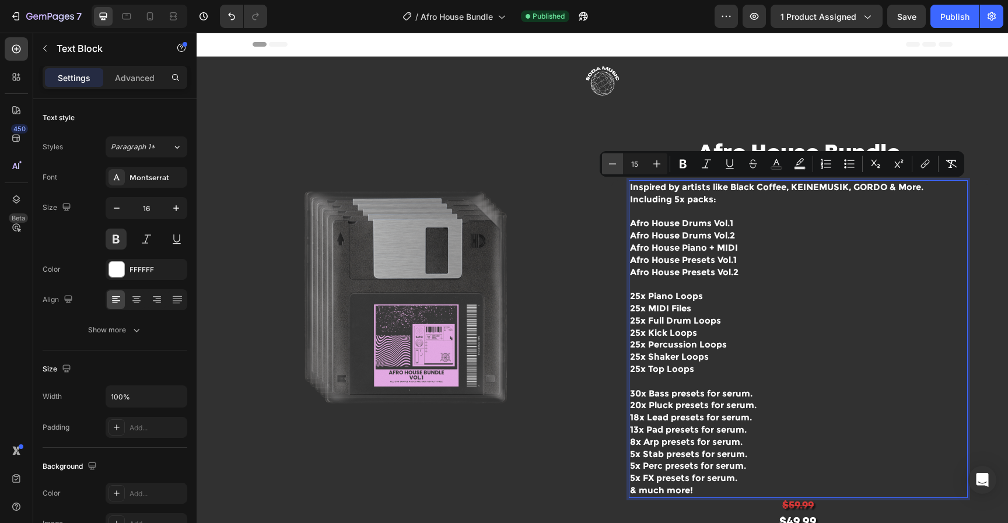
click at [613, 161] on icon "Editor contextual toolbar" at bounding box center [612, 164] width 12 height 12
type input "14"
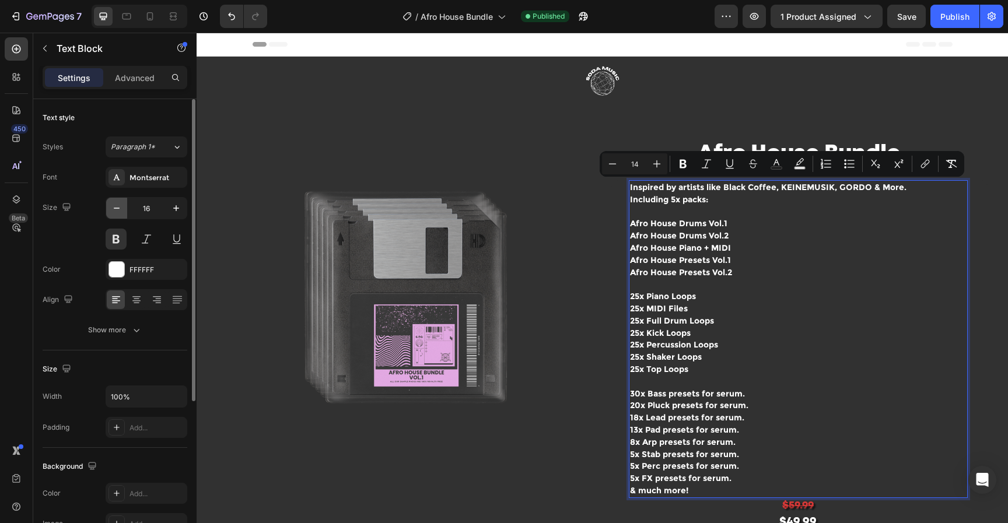
click at [113, 205] on icon "button" at bounding box center [117, 208] width 12 height 12
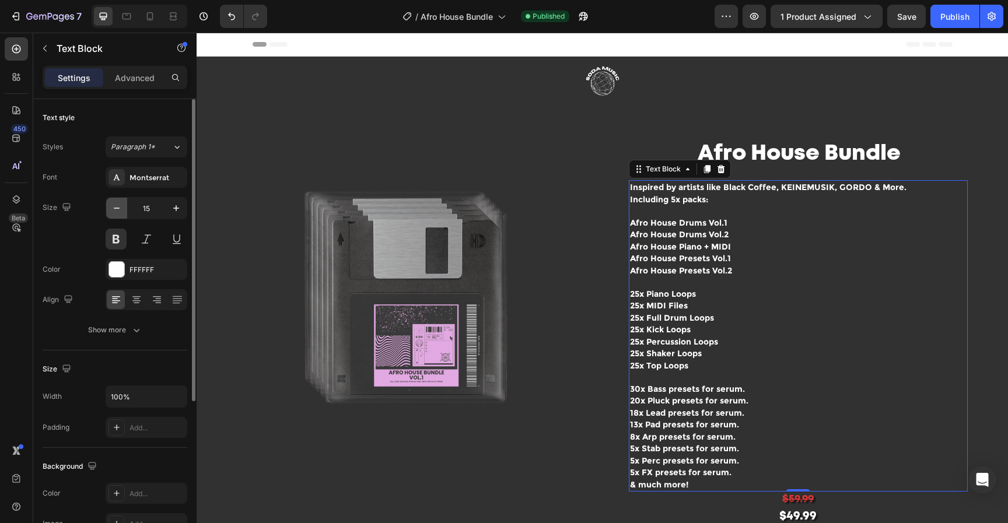
click at [113, 206] on icon "button" at bounding box center [117, 208] width 12 height 12
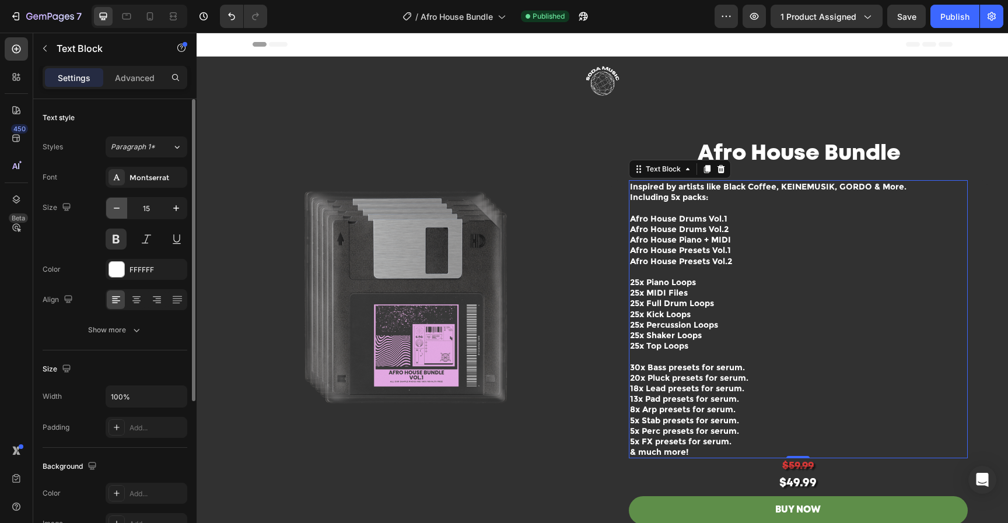
type input "14"
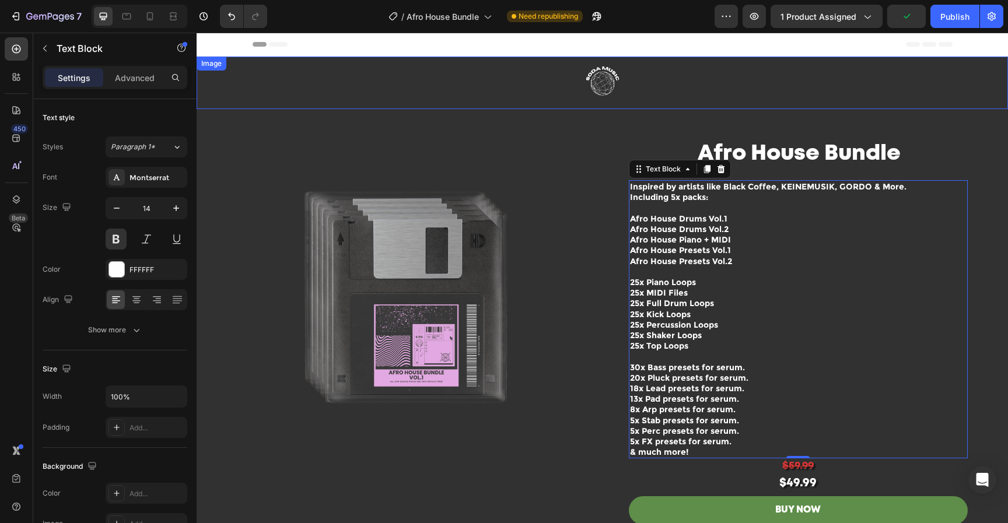
click at [779, 102] on link at bounding box center [602, 83] width 811 height 52
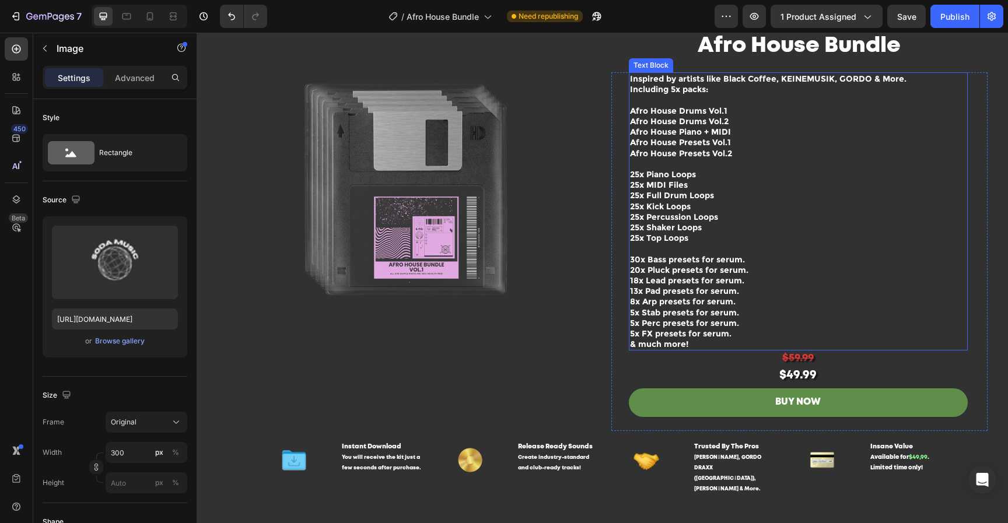
scroll to position [110, 0]
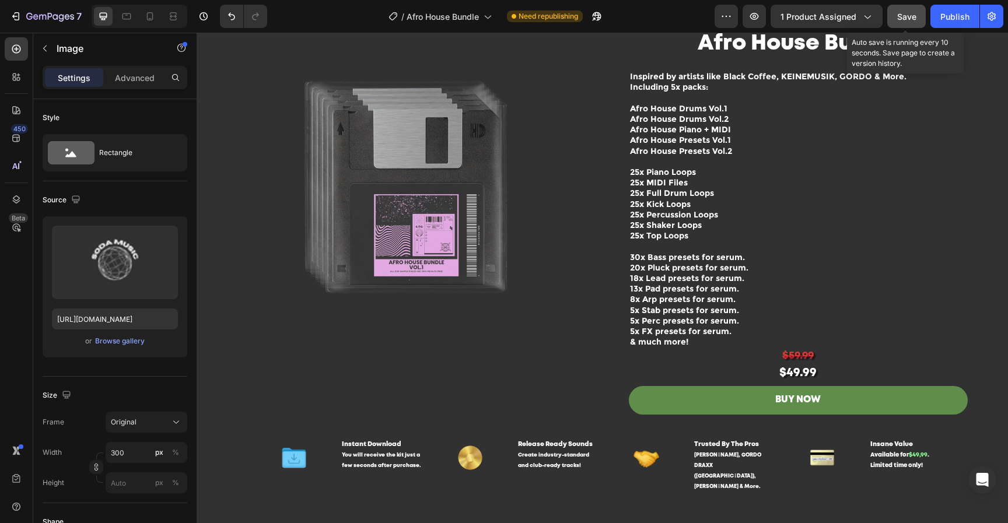
click at [918, 15] on button "Save" at bounding box center [906, 16] width 38 height 23
click at [959, 15] on div "Publish" at bounding box center [954, 16] width 29 height 12
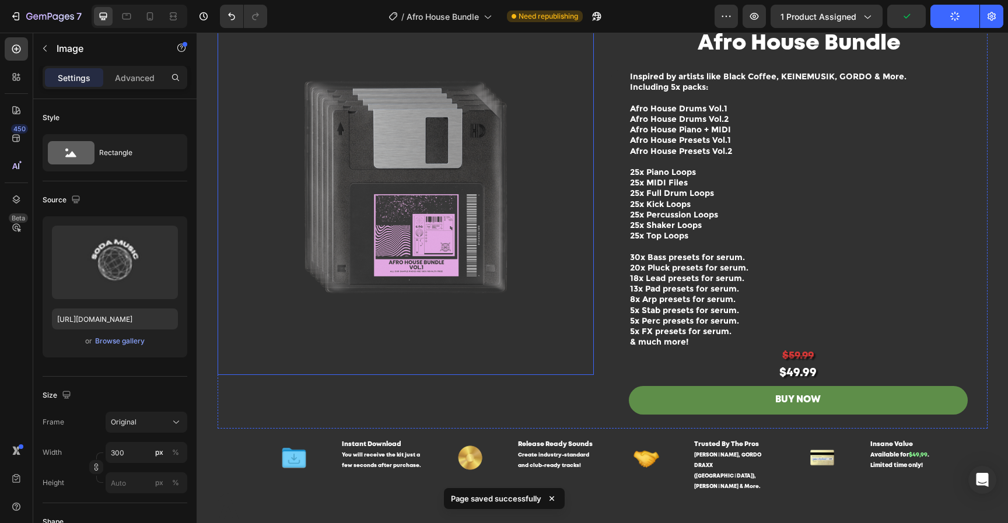
click at [437, 228] on img at bounding box center [406, 187] width 376 height 376
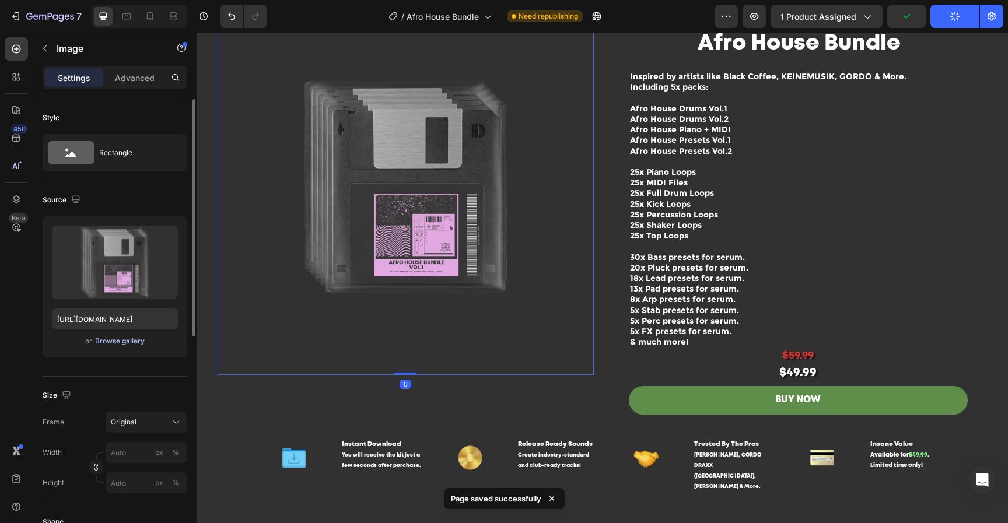
click at [127, 340] on div "Browse gallery" at bounding box center [120, 341] width 50 height 10
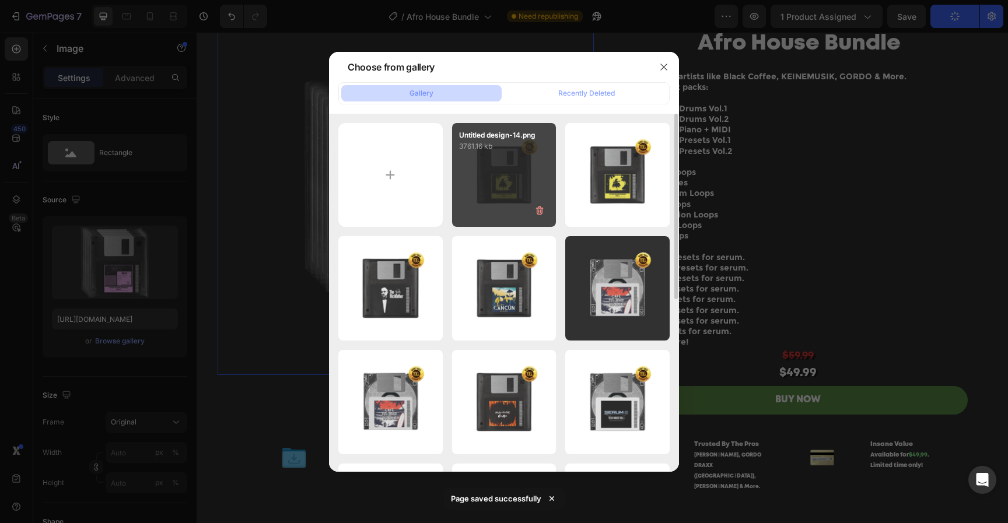
type input "C:\fakepath\Untitled design-15.png"
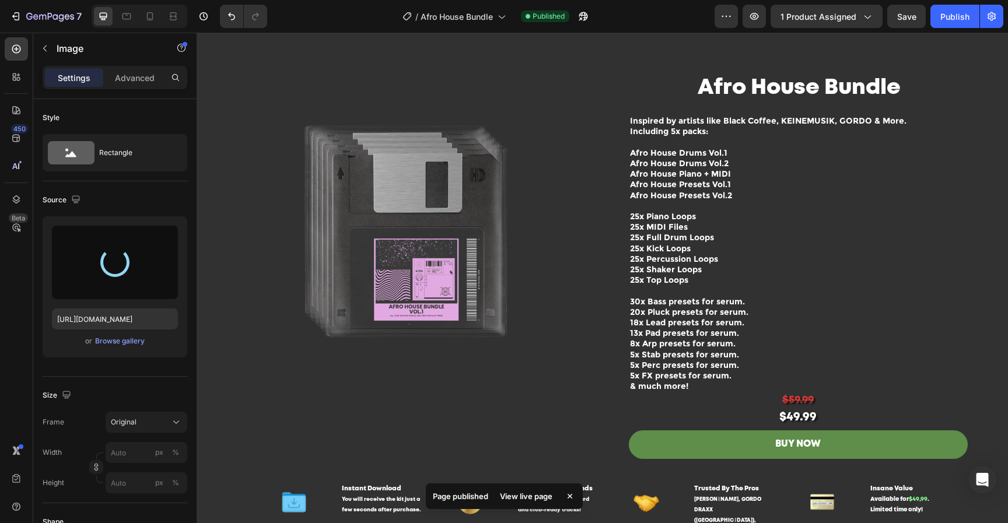
scroll to position [0, 0]
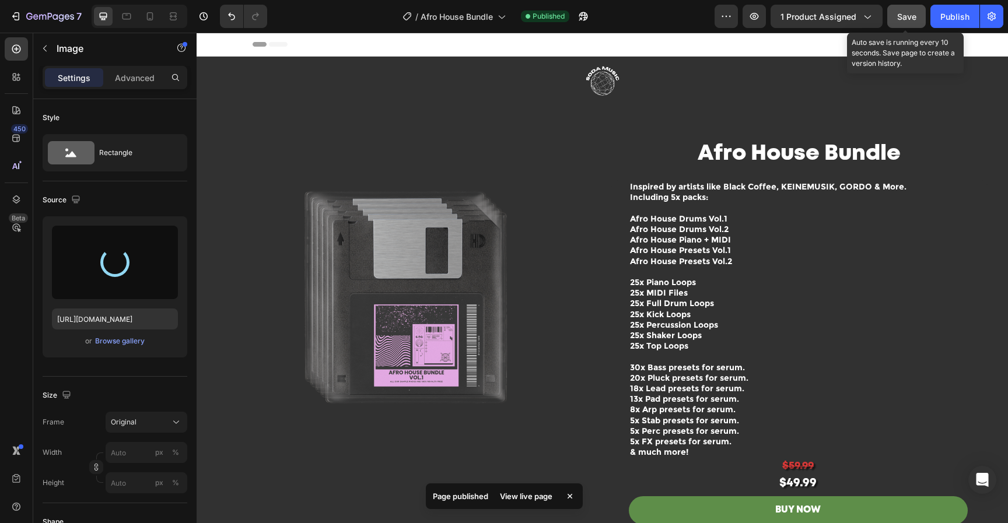
click at [909, 15] on span "Save" at bounding box center [906, 17] width 19 height 10
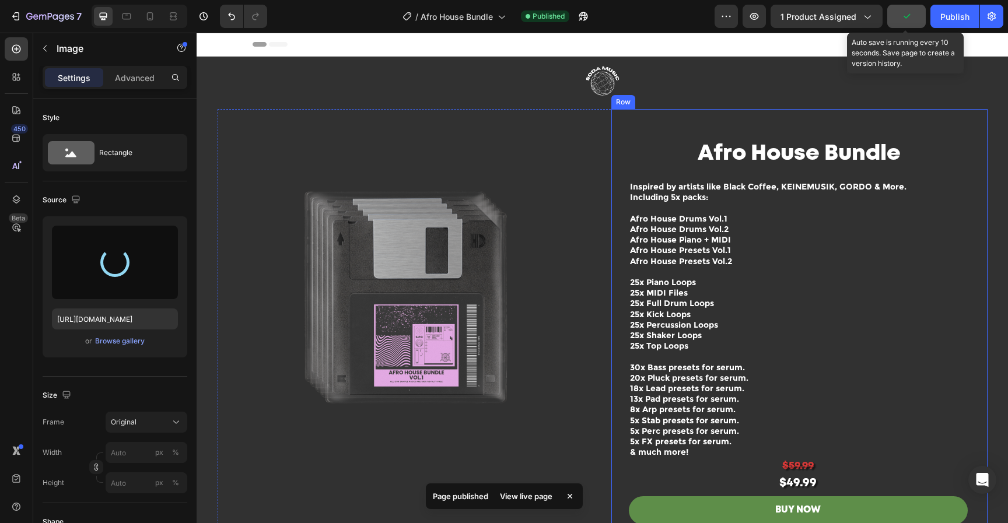
type input "[URL][DOMAIN_NAME]"
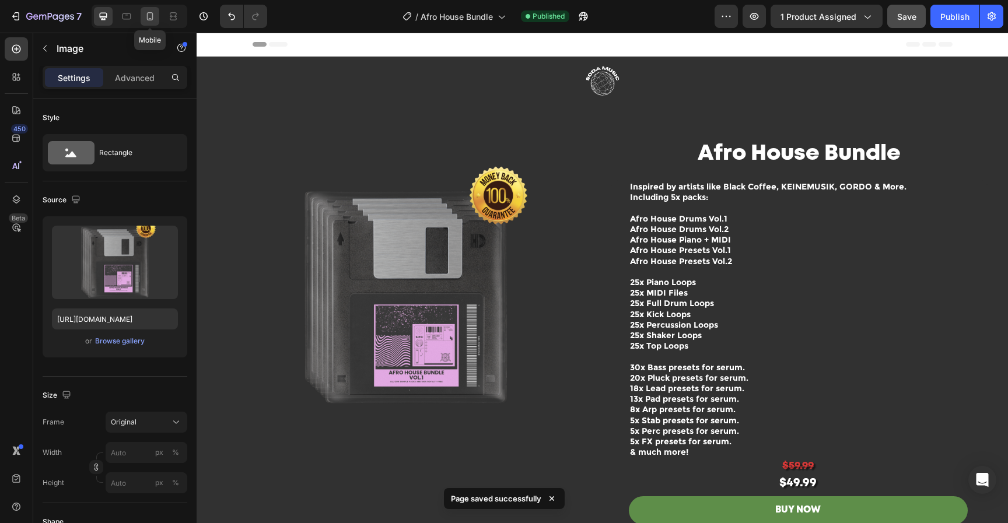
click at [148, 9] on div at bounding box center [150, 16] width 19 height 19
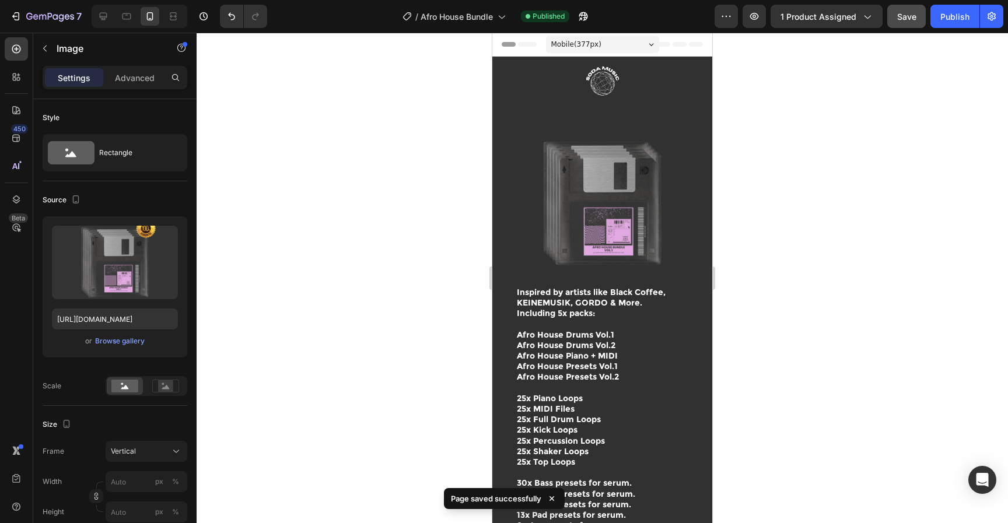
click at [902, 9] on button "Save" at bounding box center [906, 16] width 38 height 23
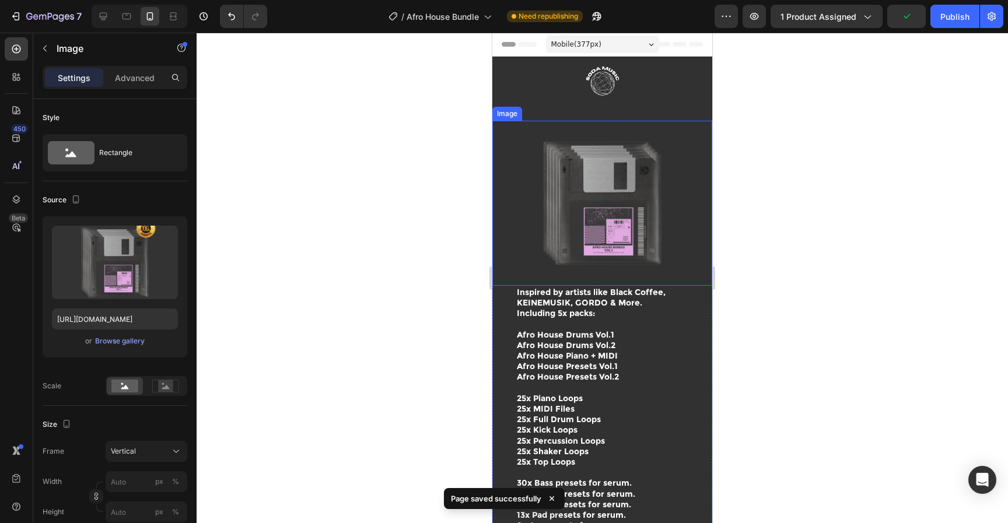
click at [588, 198] on img at bounding box center [602, 203] width 220 height 165
click at [130, 346] on div "Browse gallery" at bounding box center [120, 341] width 50 height 10
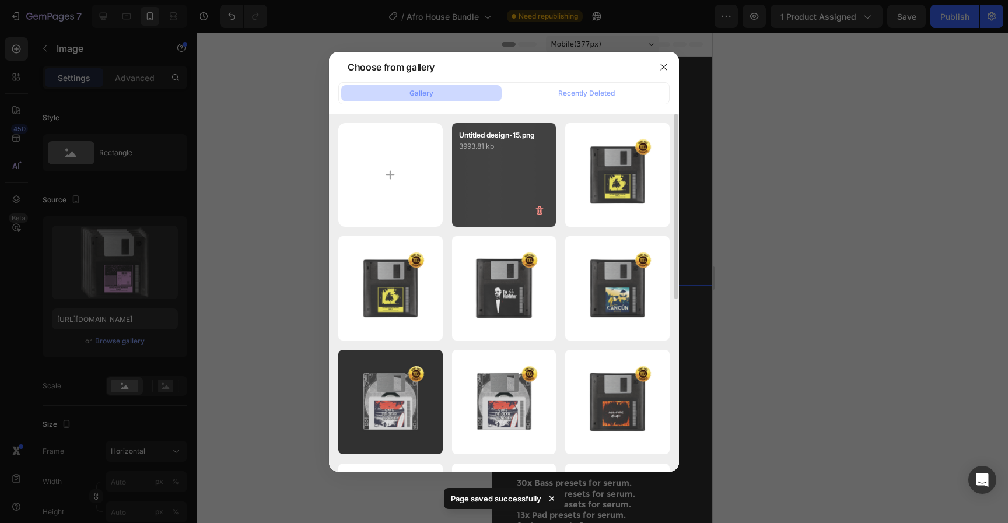
click at [514, 179] on div "Untitled design-15.png 3993.81 kb" at bounding box center [504, 175] width 104 height 104
type input "[URL][DOMAIN_NAME]"
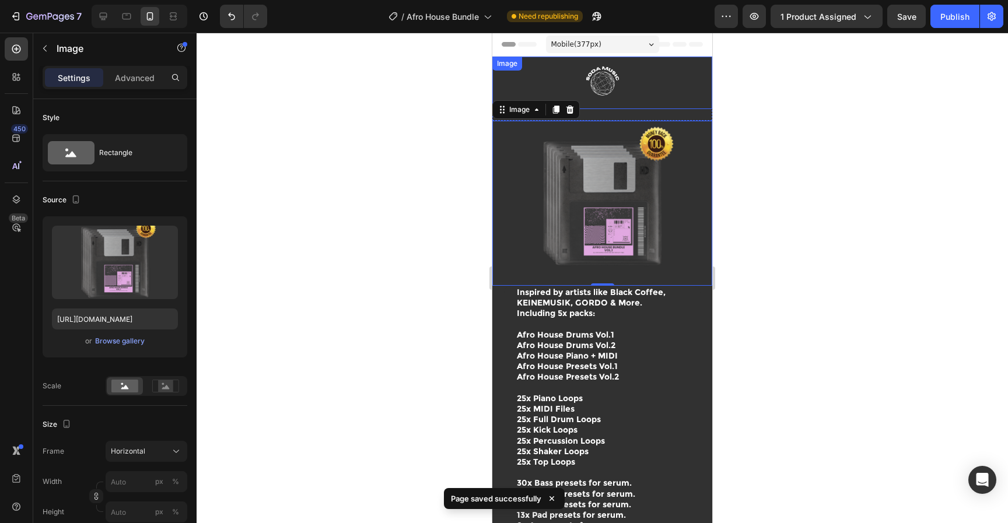
click at [637, 92] on img at bounding box center [602, 83] width 175 height 52
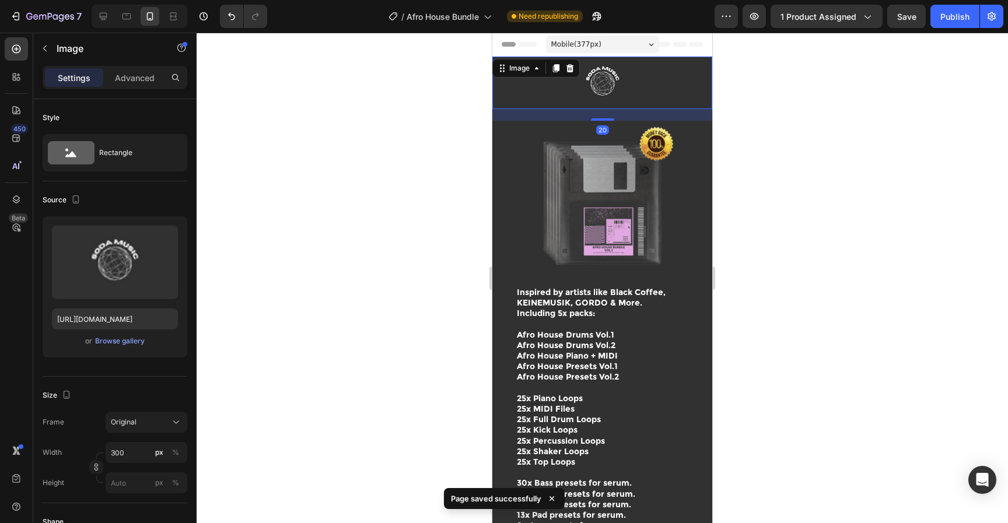
drag, startPoint x: 599, startPoint y: 120, endPoint x: 650, endPoint y: 77, distance: 66.2
click at [611, 80] on div "Image 20" at bounding box center [602, 83] width 220 height 52
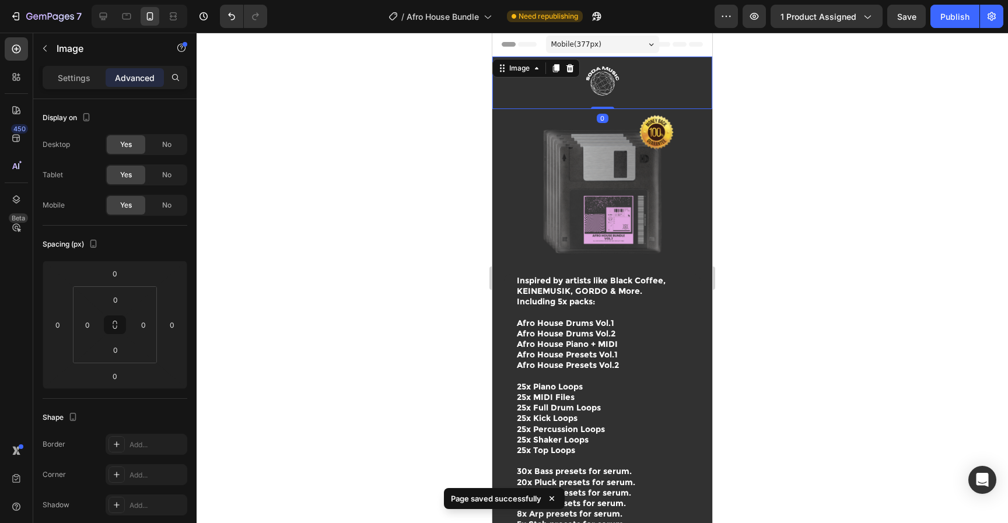
click at [905, 81] on div at bounding box center [602, 278] width 811 height 490
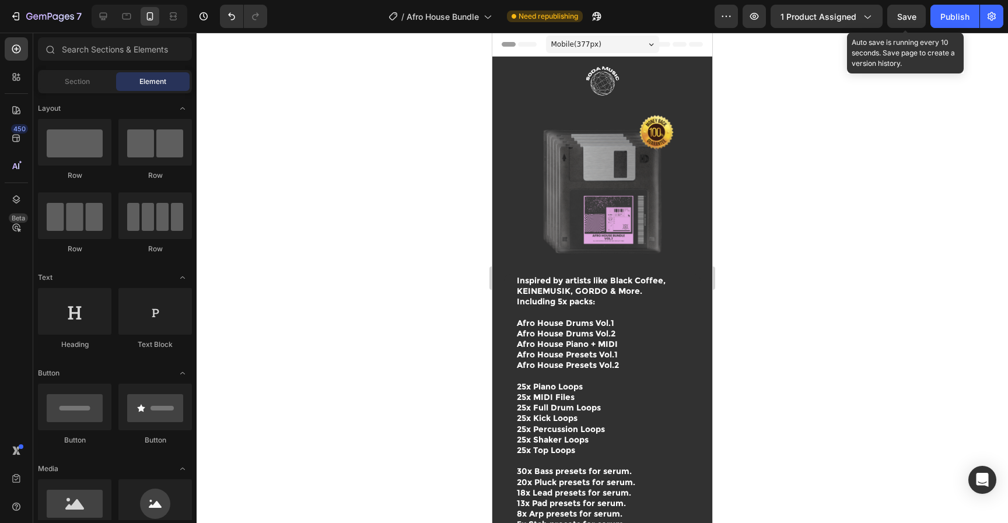
click at [910, 10] on div "Save" at bounding box center [906, 16] width 19 height 12
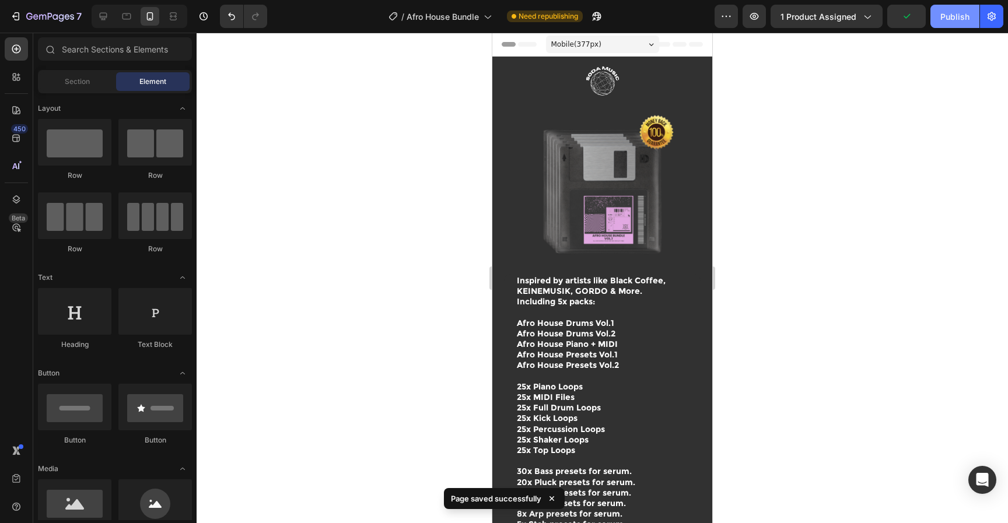
click at [945, 16] on div "Publish" at bounding box center [954, 16] width 29 height 12
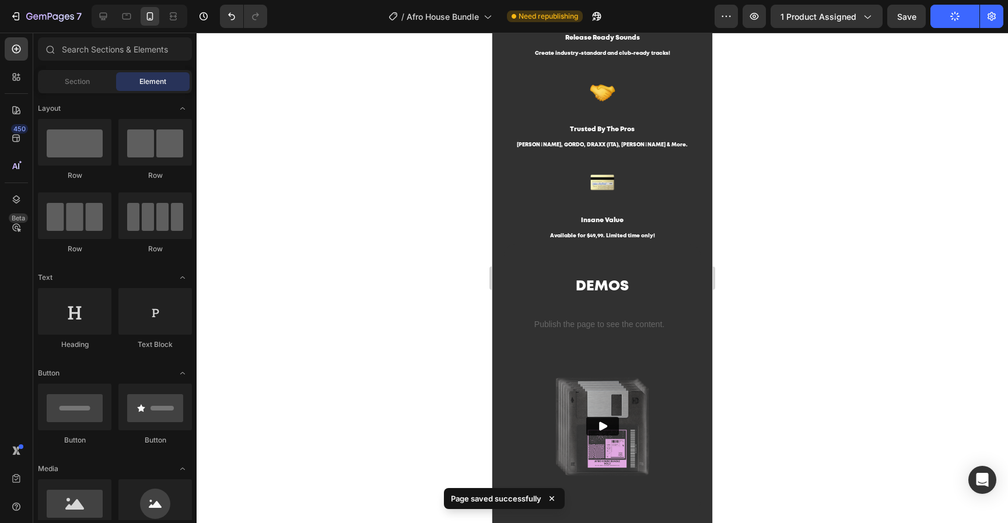
scroll to position [786, 0]
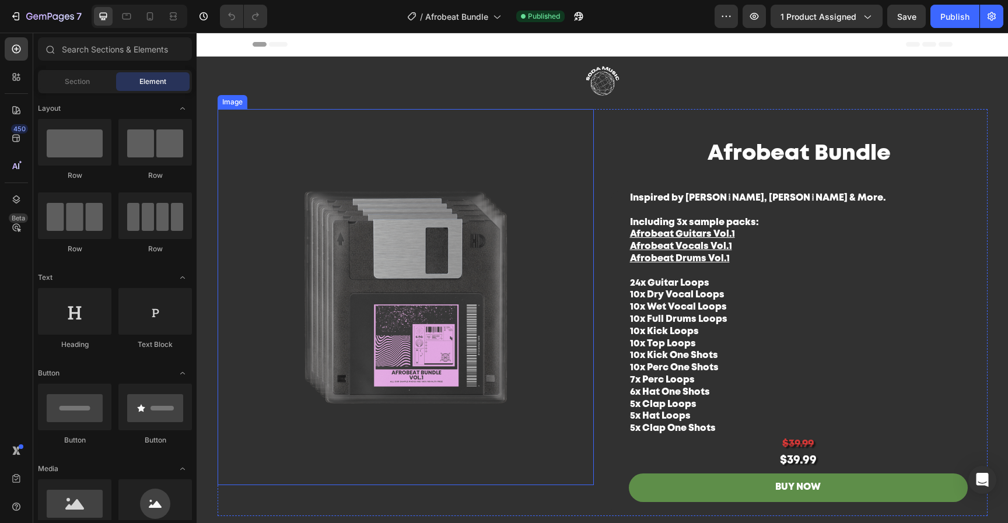
click at [514, 292] on img at bounding box center [406, 297] width 376 height 376
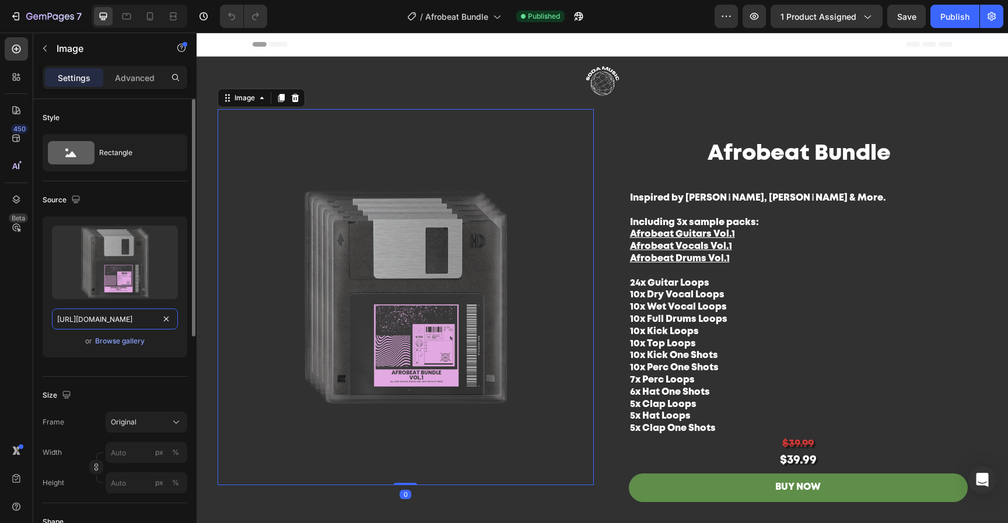
click at [130, 324] on input "[URL][DOMAIN_NAME]" at bounding box center [115, 318] width 126 height 21
click at [110, 340] on div "Browse gallery" at bounding box center [120, 341] width 50 height 10
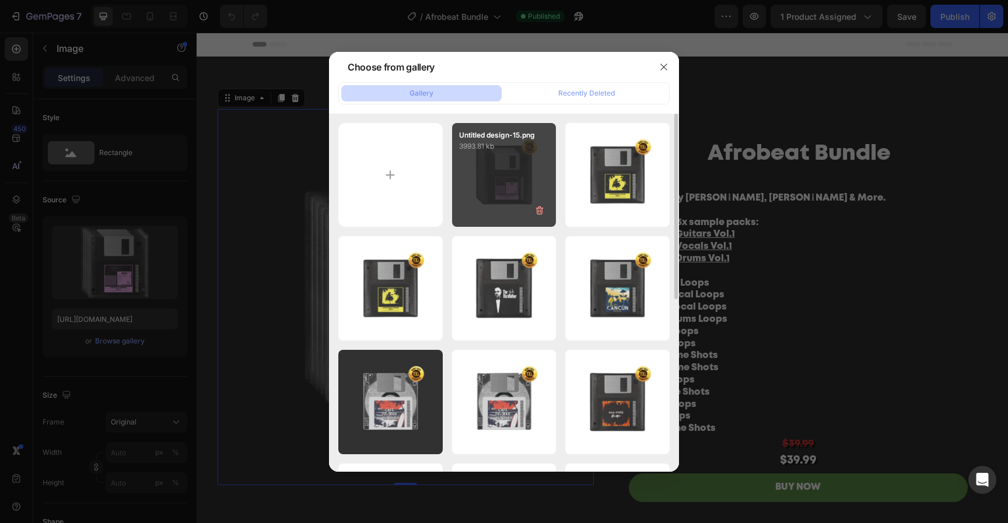
type input "C:\fakepath\Untitled design-16.png"
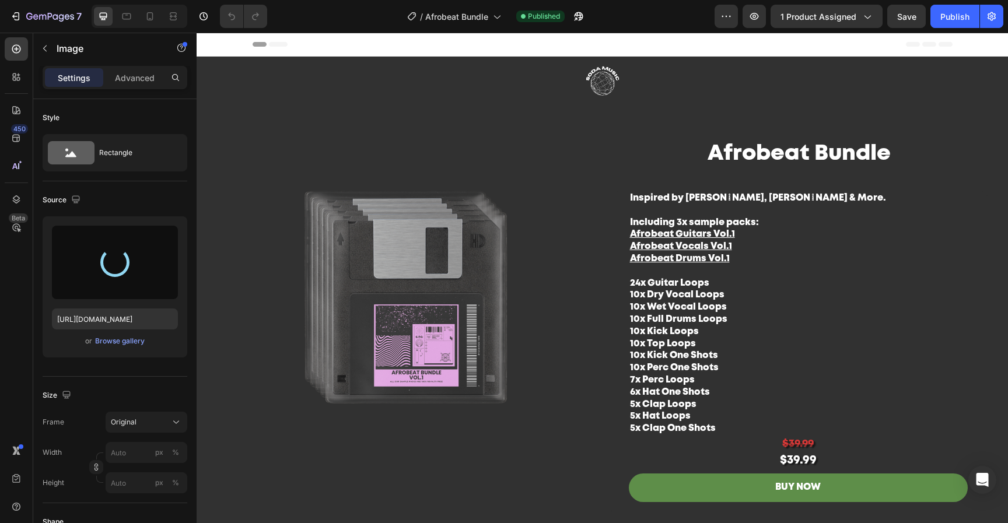
type input "https://cdn.shopify.com/s/files/1/0552/9596/7287/files/gempages_550190414179599…"
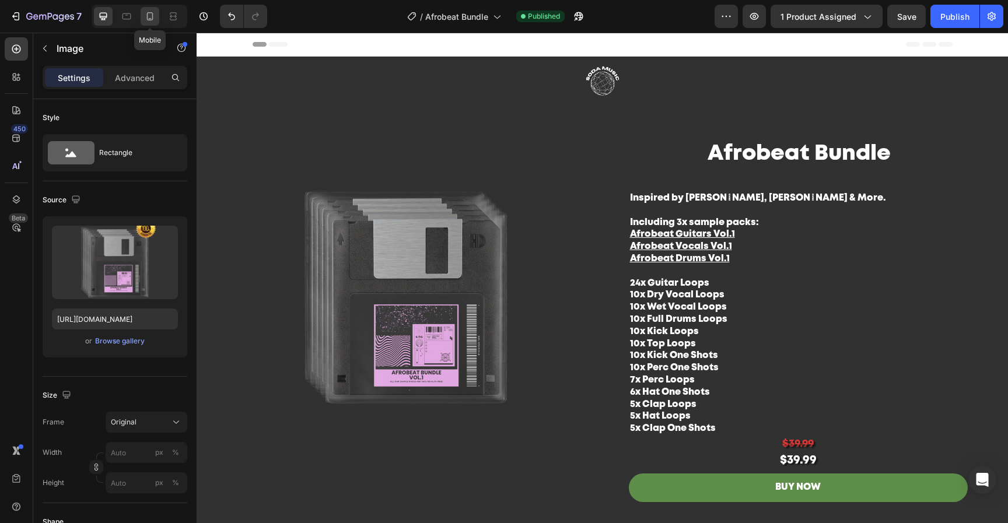
click at [152, 17] on icon at bounding box center [150, 16] width 12 height 12
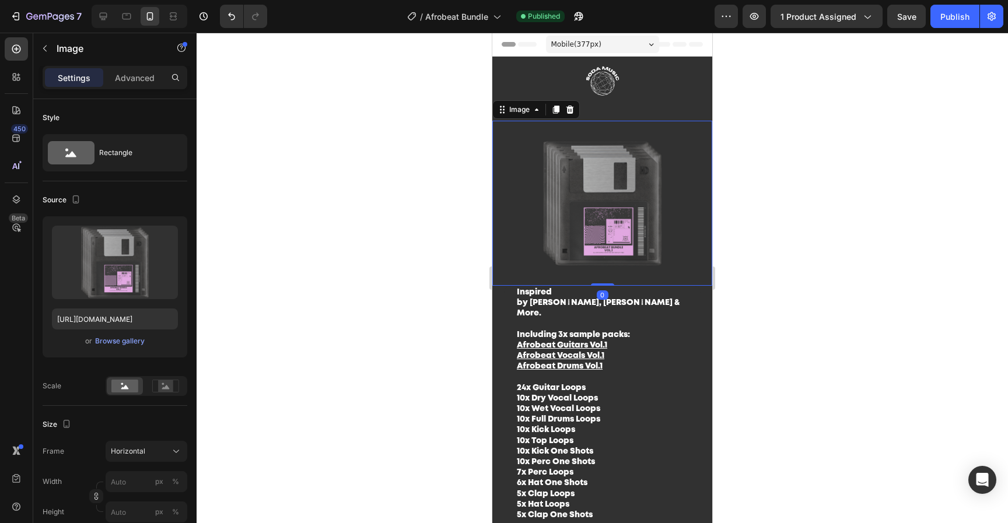
drag, startPoint x: 624, startPoint y: 159, endPoint x: 905, endPoint y: 288, distance: 308.5
click at [624, 159] on img at bounding box center [602, 203] width 220 height 165
click at [129, 341] on div "Browse gallery" at bounding box center [120, 341] width 50 height 10
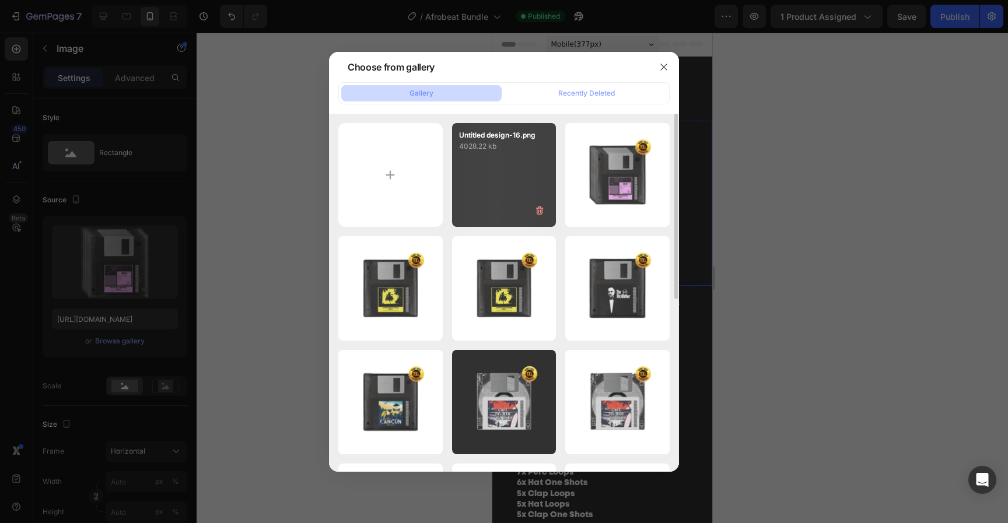
click at [518, 168] on div "Untitled design-16.png 4028.22 kb" at bounding box center [504, 175] width 104 height 104
type input "https://cdn.shopify.com/s/files/1/0552/9596/7287/files/gempages_550190414179599…"
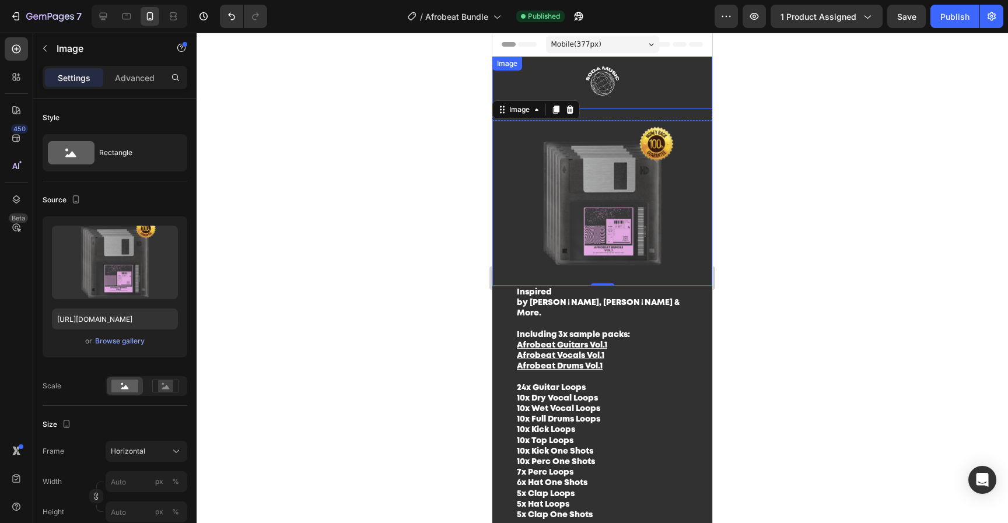
click at [636, 94] on img at bounding box center [602, 83] width 175 height 52
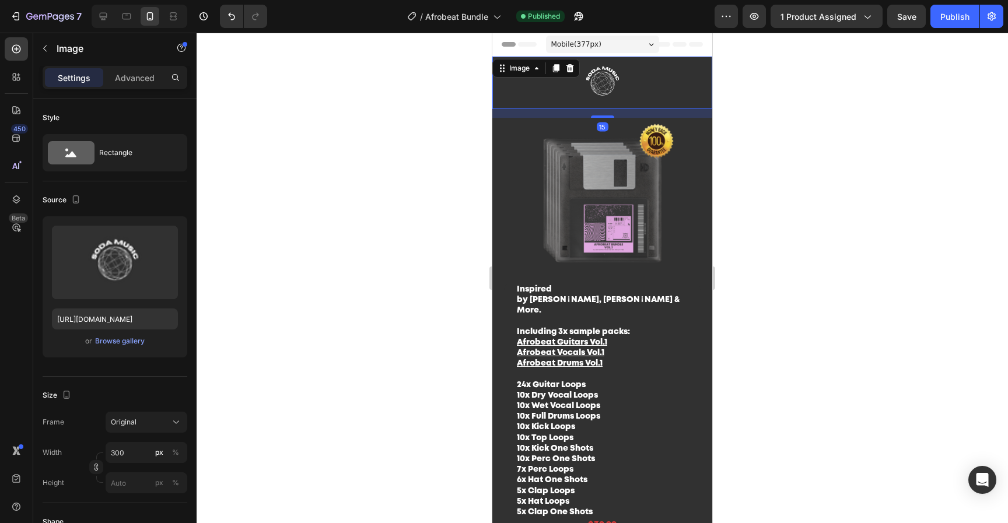
drag, startPoint x: 601, startPoint y: 120, endPoint x: 627, endPoint y: 23, distance: 100.1
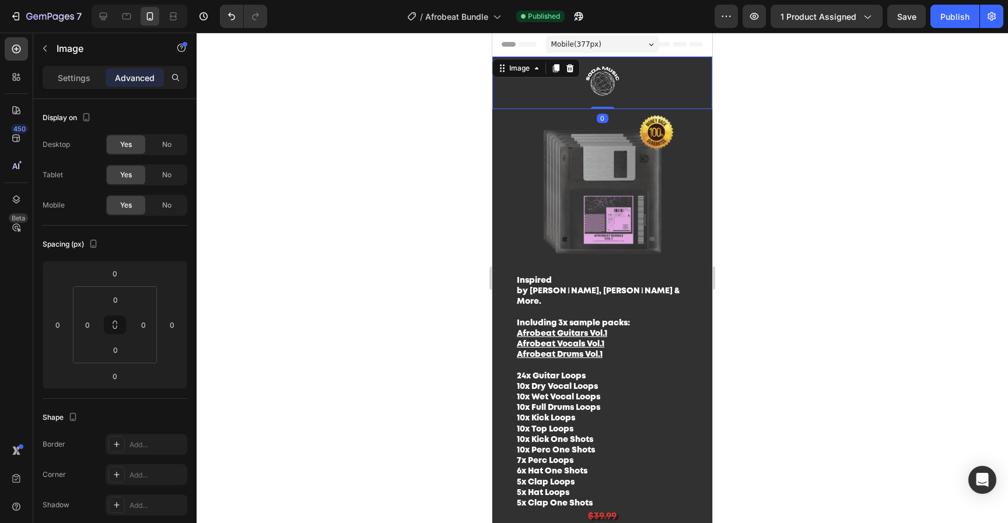
click at [843, 162] on div at bounding box center [602, 278] width 811 height 490
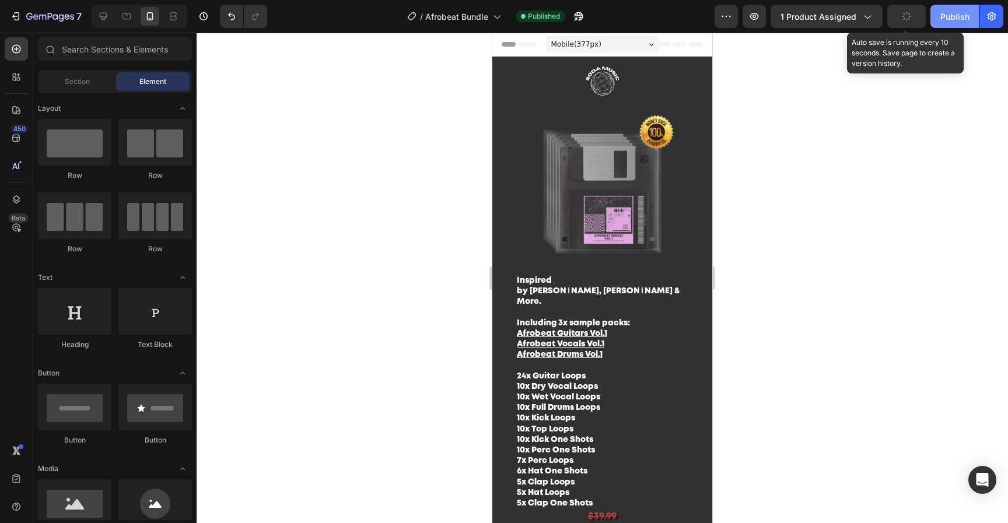
click at [922, 19] on button "button" at bounding box center [906, 16] width 38 height 23
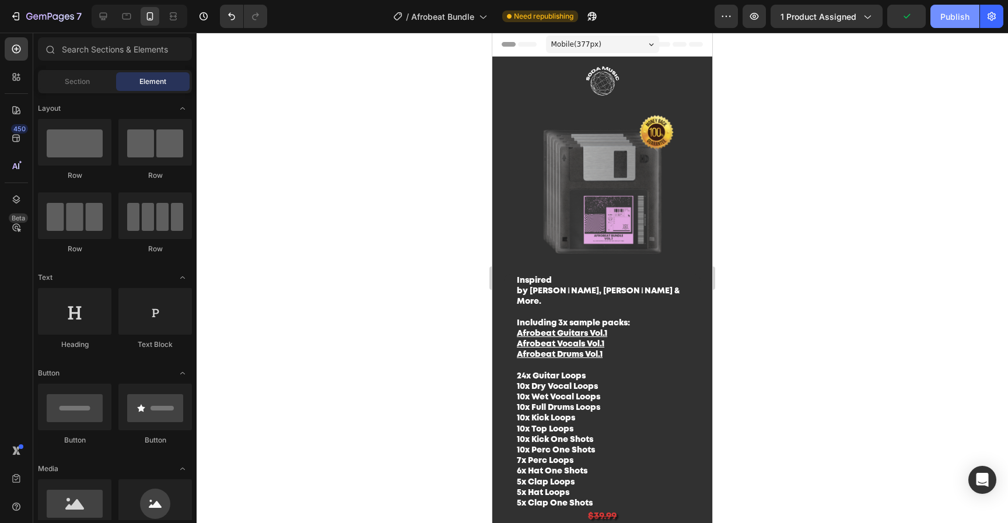
click at [952, 20] on div "Publish" at bounding box center [954, 16] width 29 height 12
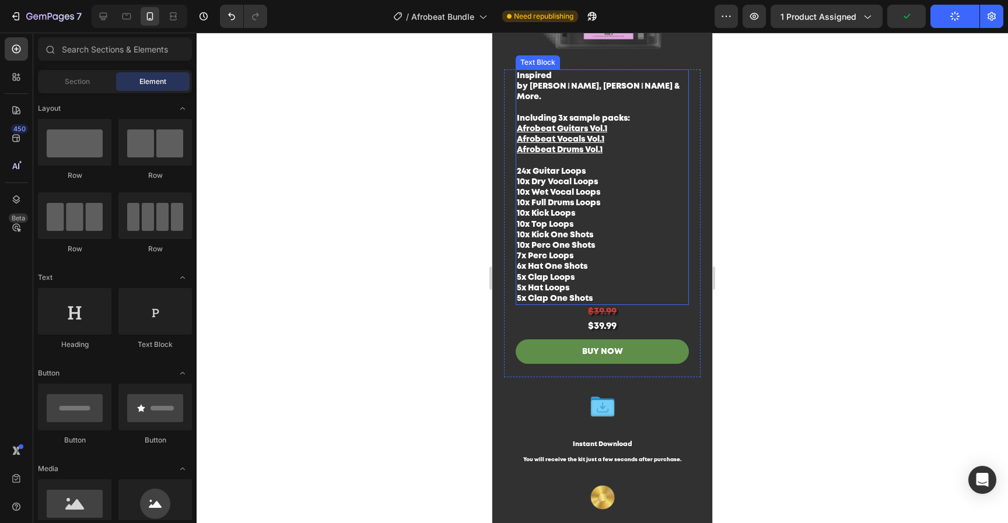
scroll to position [248, 0]
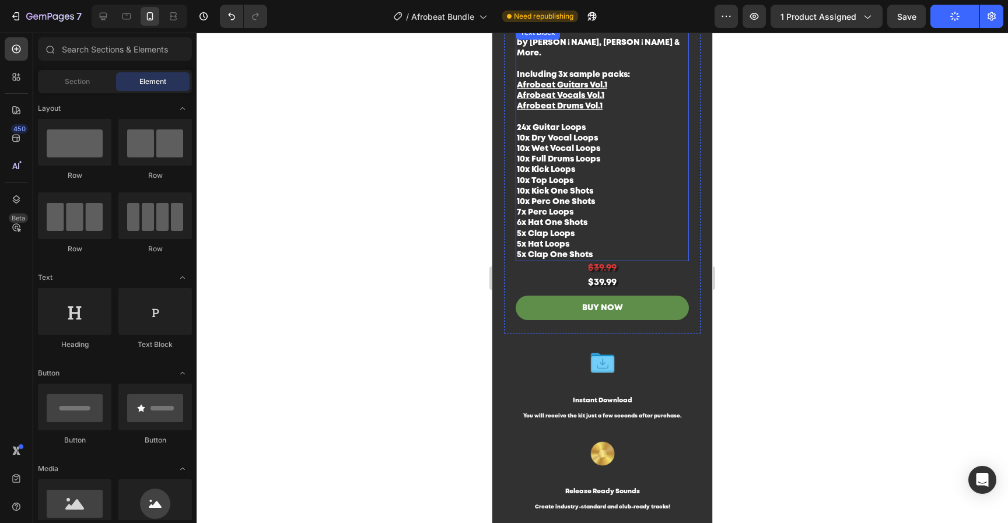
click at [619, 234] on p "24x Guitar Loops 10x Dry Vocal Loops 10x Wet Vocal Loops 10x Full Drums Loops 1…" at bounding box center [602, 191] width 171 height 138
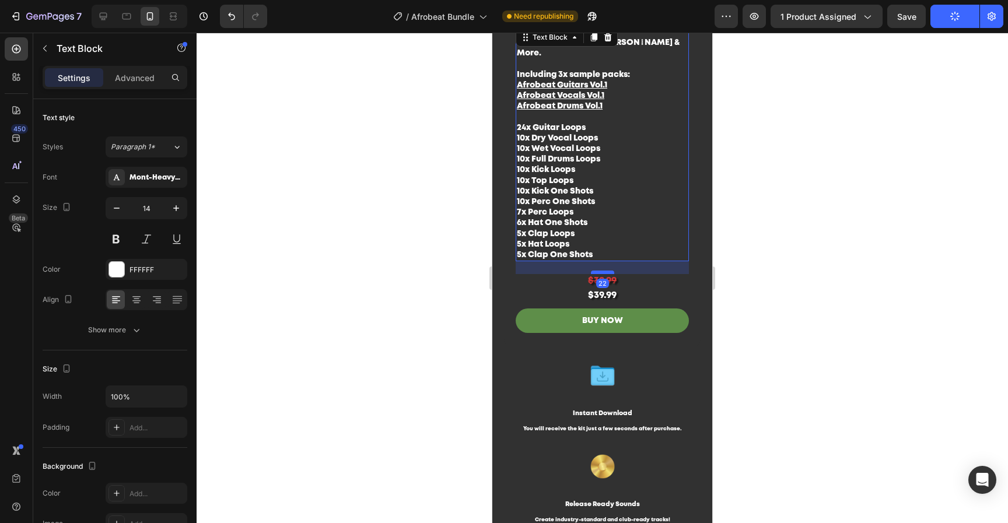
drag, startPoint x: 602, startPoint y: 243, endPoint x: 604, endPoint y: 255, distance: 12.9
click at [604, 271] on div at bounding box center [602, 272] width 23 height 3
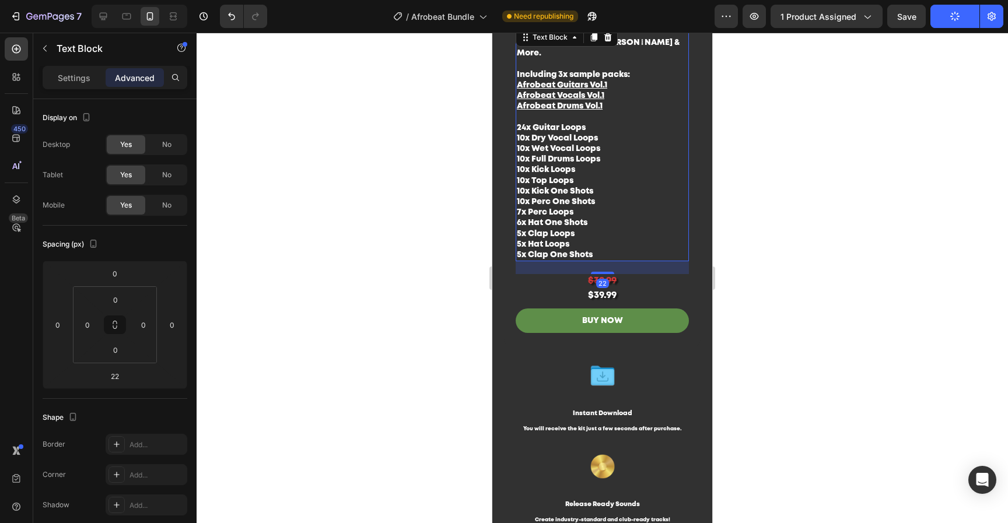
click at [862, 242] on div at bounding box center [602, 278] width 811 height 490
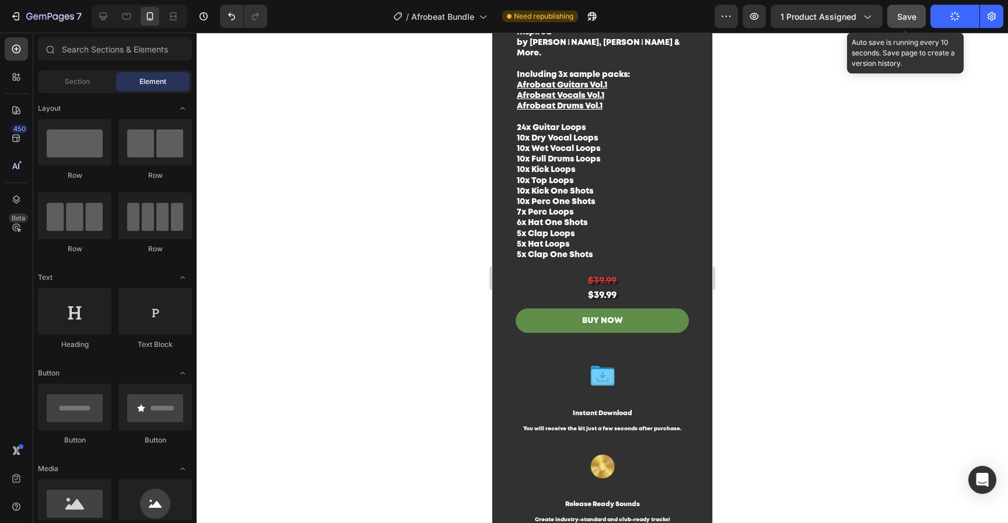
click at [913, 26] on button "Save" at bounding box center [906, 16] width 38 height 23
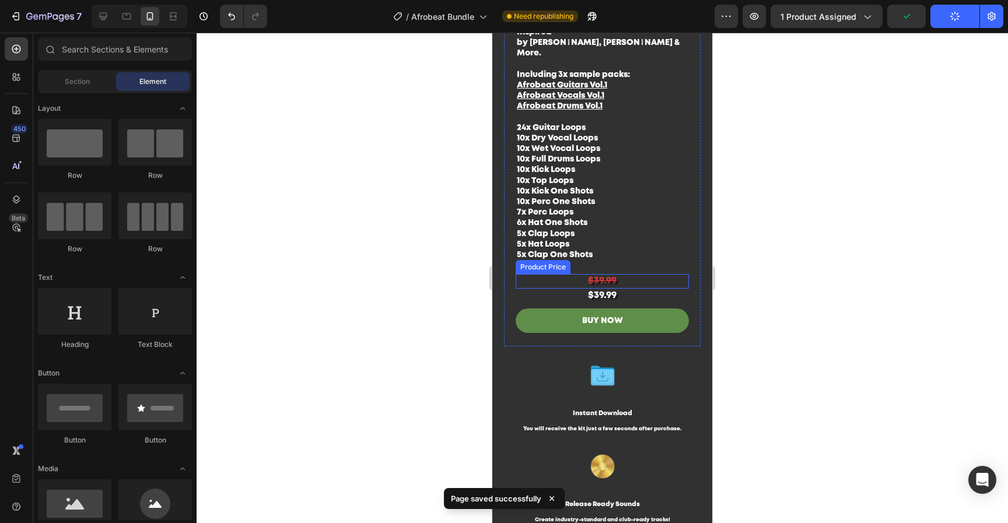
click at [633, 274] on div "$39.99" at bounding box center [602, 281] width 173 height 15
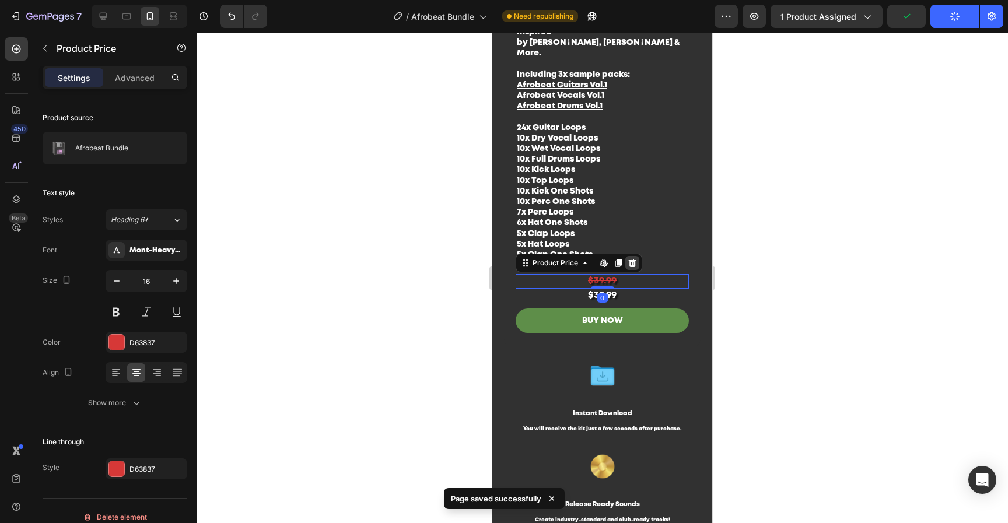
click at [636, 258] on icon at bounding box center [631, 262] width 9 height 9
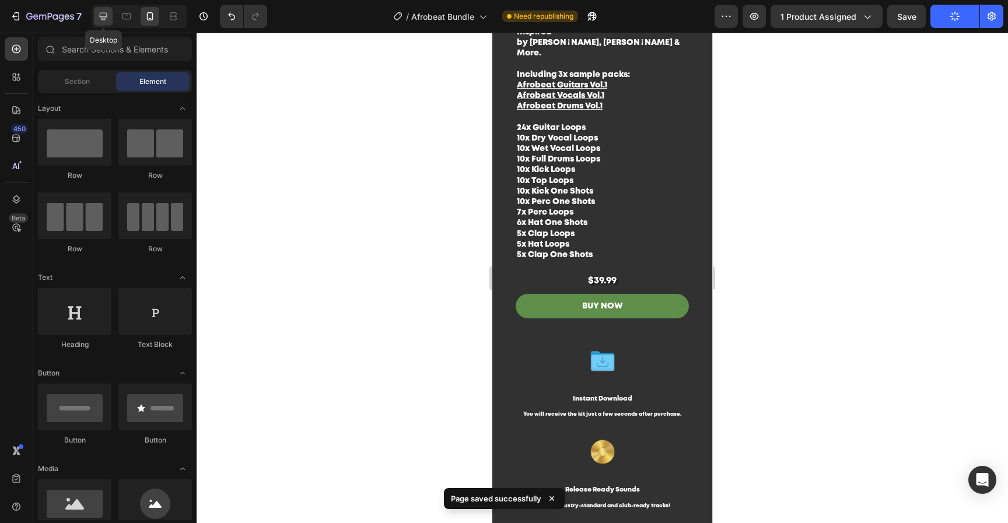
click at [99, 19] on icon at bounding box center [103, 16] width 12 height 12
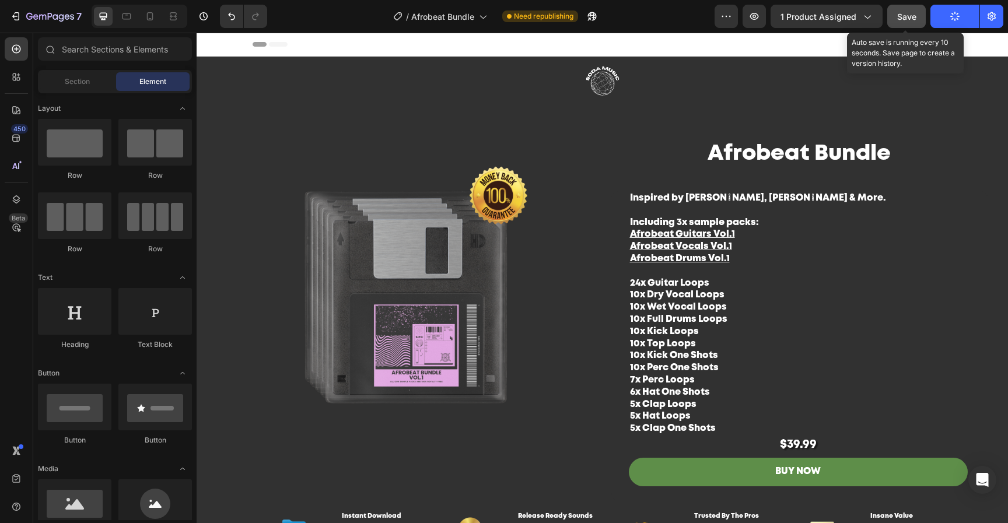
click at [903, 19] on span "Save" at bounding box center [906, 17] width 19 height 10
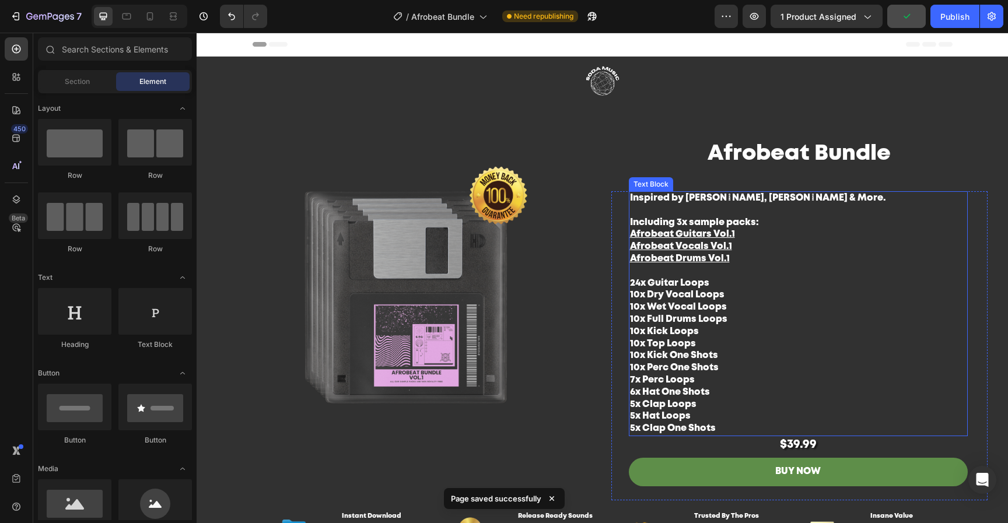
click at [718, 308] on strong "10x Wet Vocal Loops" at bounding box center [678, 307] width 97 height 9
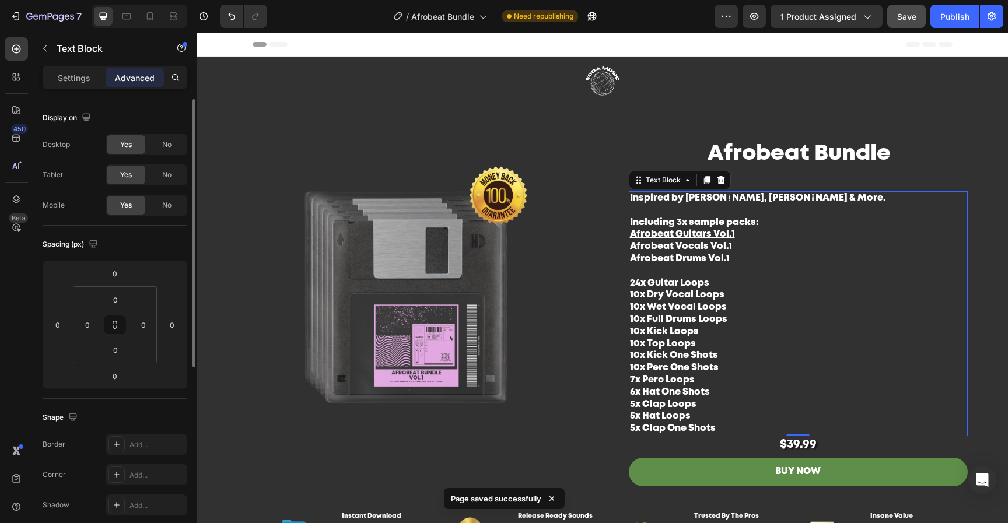
click at [79, 80] on p "Settings" at bounding box center [74, 78] width 33 height 12
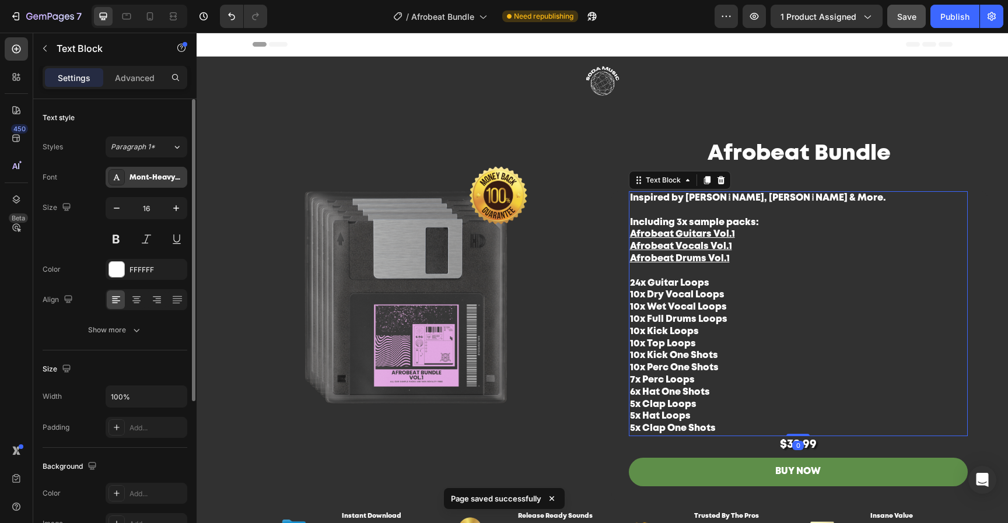
click at [159, 184] on div "Mont-HeavyDEMO" at bounding box center [147, 177] width 82 height 21
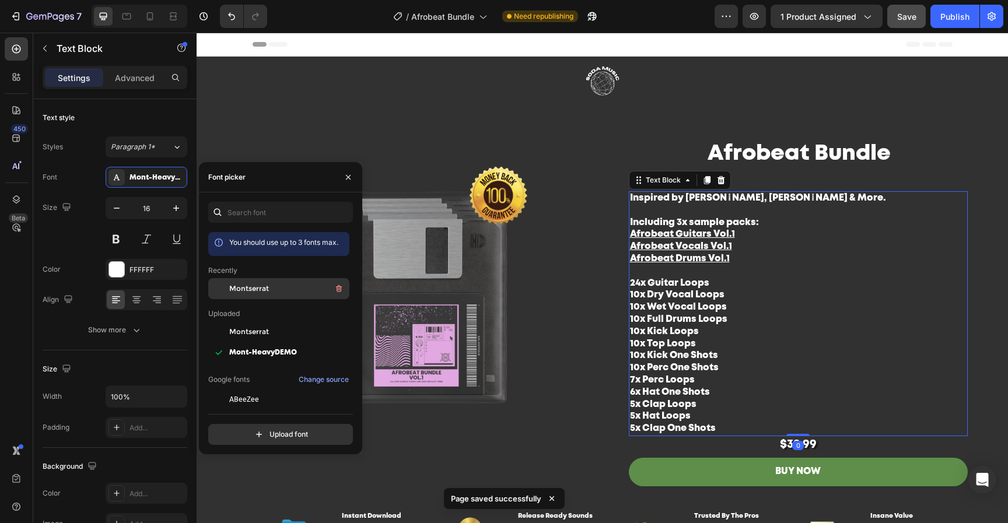
click at [248, 283] on span "Montserrat" at bounding box center [249, 288] width 40 height 10
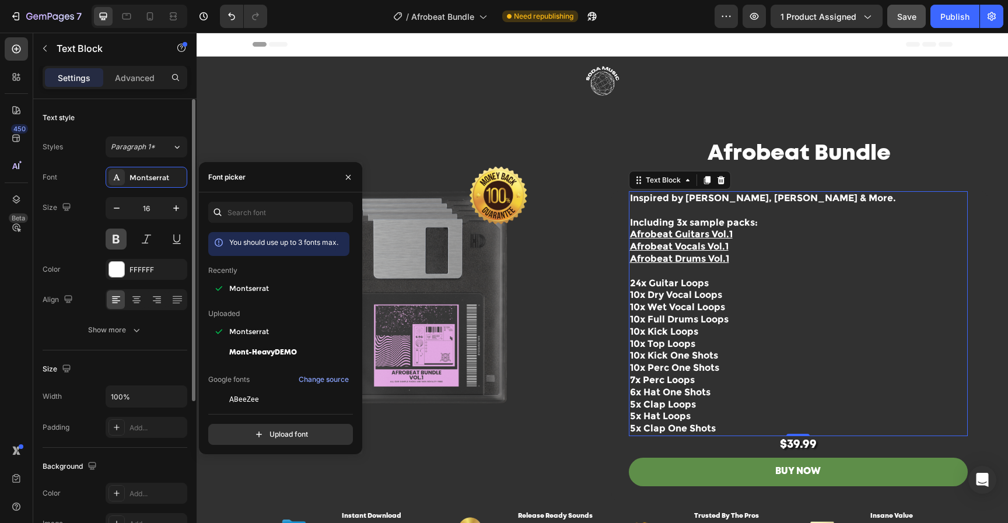
click at [119, 240] on button at bounding box center [116, 239] width 21 height 21
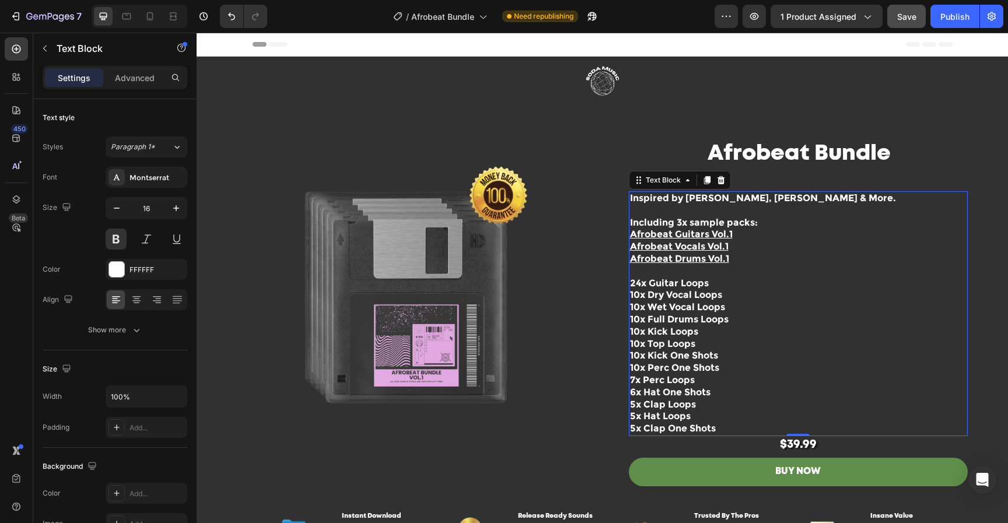
click at [912, 288] on p "24x Guitar Loops 10x Dry Vocal Loops 10x Wet Vocal Loops 10x Full Drums Loops 1…" at bounding box center [798, 356] width 336 height 157
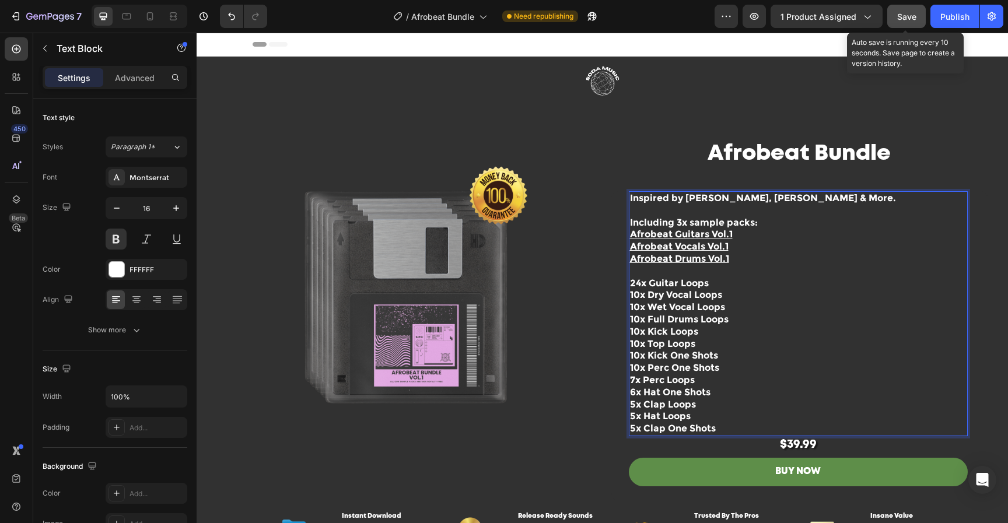
click at [907, 19] on span "Save" at bounding box center [906, 17] width 19 height 10
drag, startPoint x: 914, startPoint y: 17, endPoint x: 947, endPoint y: 19, distance: 33.3
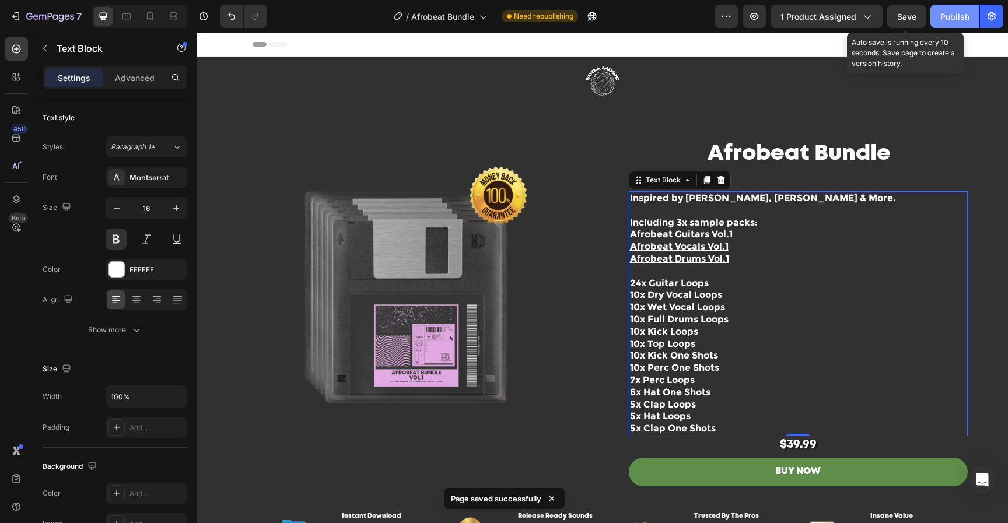
click at [914, 17] on span "Save" at bounding box center [906, 17] width 19 height 10
click at [947, 19] on div "Publish" at bounding box center [954, 16] width 29 height 12
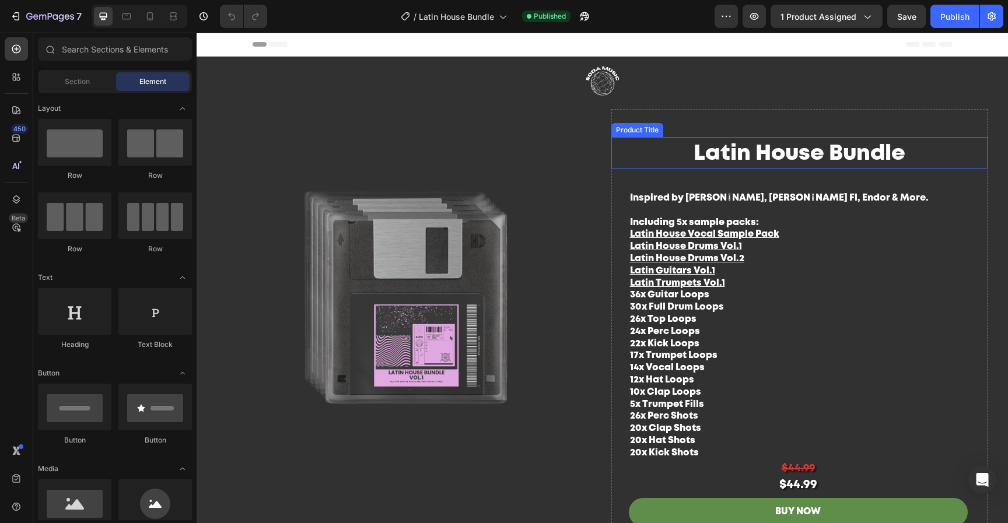
click at [730, 157] on h1 "Latin House Bundle" at bounding box center [799, 154] width 376 height 30
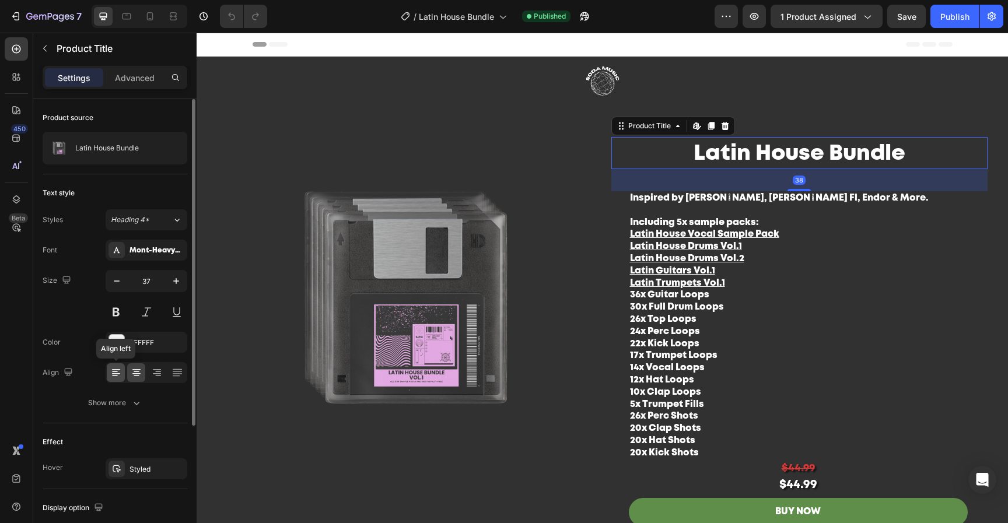
click at [115, 374] on icon at bounding box center [116, 373] width 12 height 12
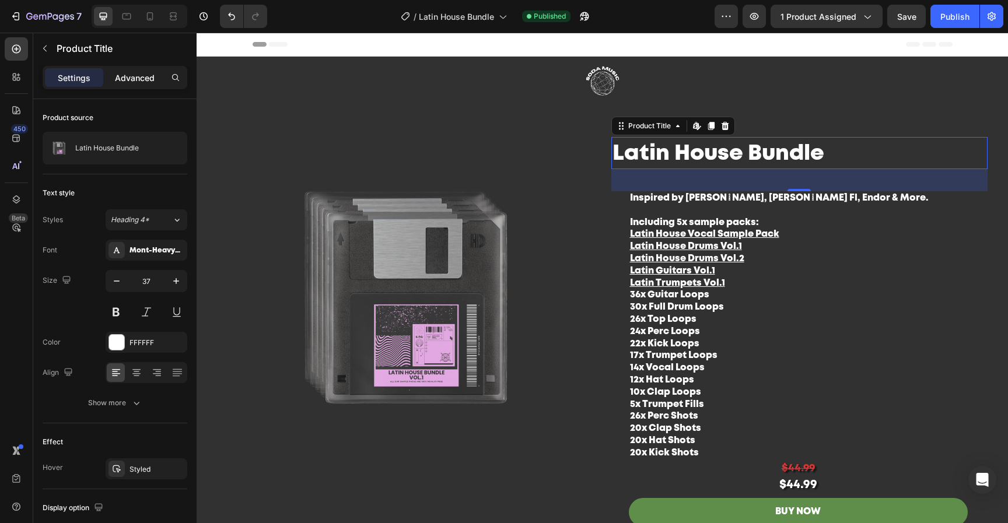
click at [139, 80] on p "Advanced" at bounding box center [135, 78] width 40 height 12
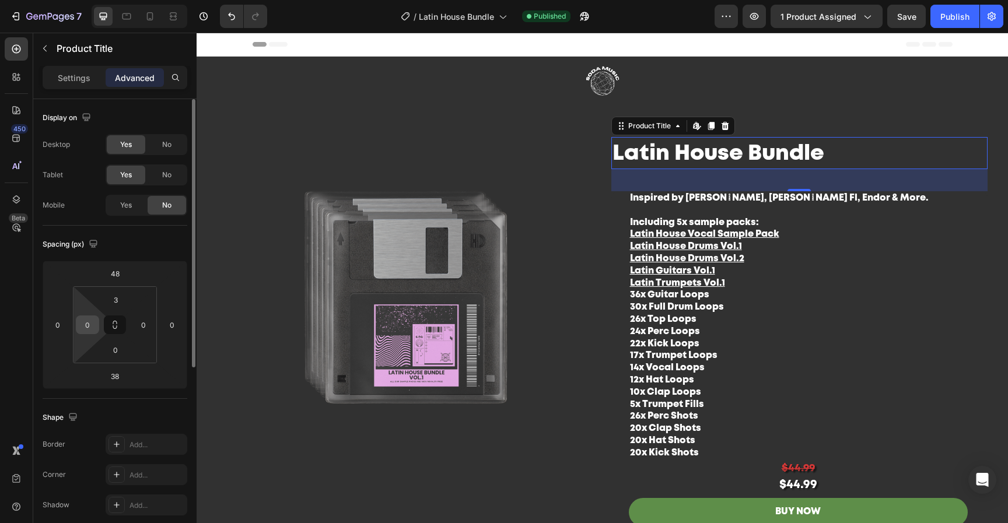
click at [94, 328] on input "0" at bounding box center [87, 324] width 17 height 17
type input "1"
type input "2"
type input "3"
type input "26"
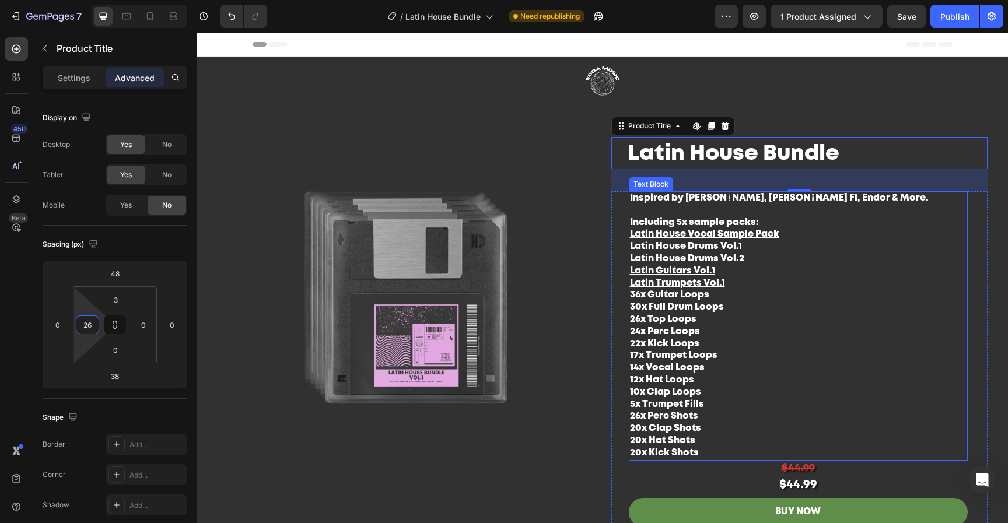
click at [690, 312] on p "36x Guitar Loops 30x Full Drum Loops 26x Top Loops 24x Perc Loops 22x Kick Loop…" at bounding box center [798, 374] width 336 height 170
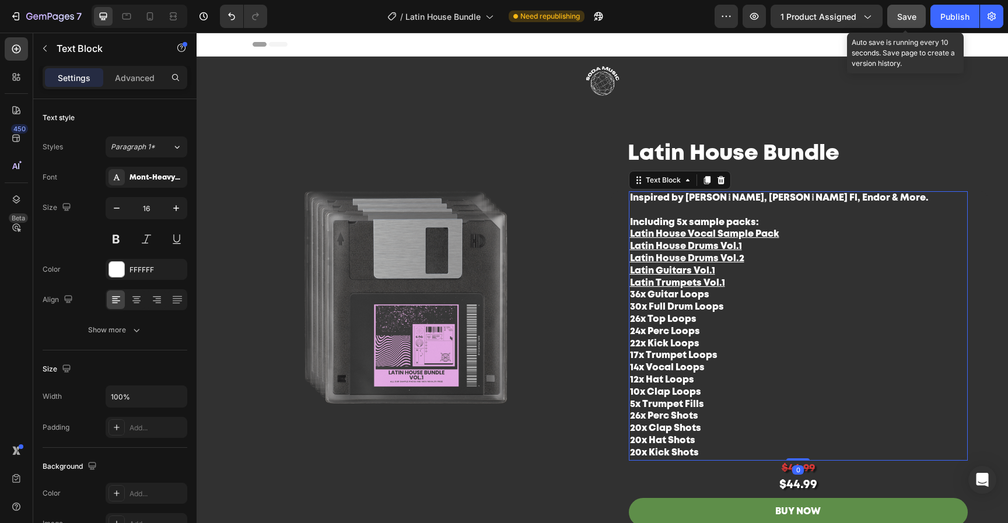
click at [906, 21] on span "Save" at bounding box center [906, 17] width 19 height 10
click at [954, 17] on div "Publish" at bounding box center [954, 16] width 29 height 12
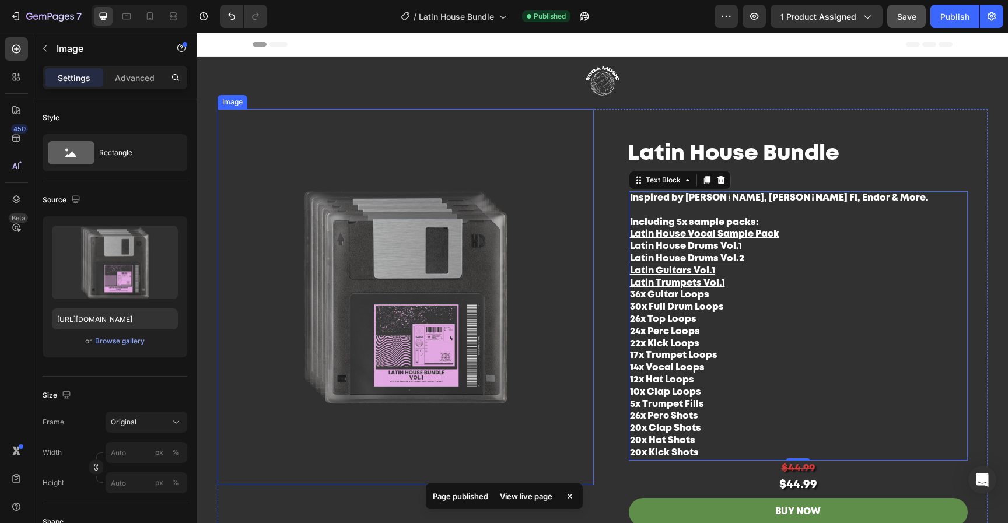
click at [453, 233] on img at bounding box center [406, 297] width 376 height 376
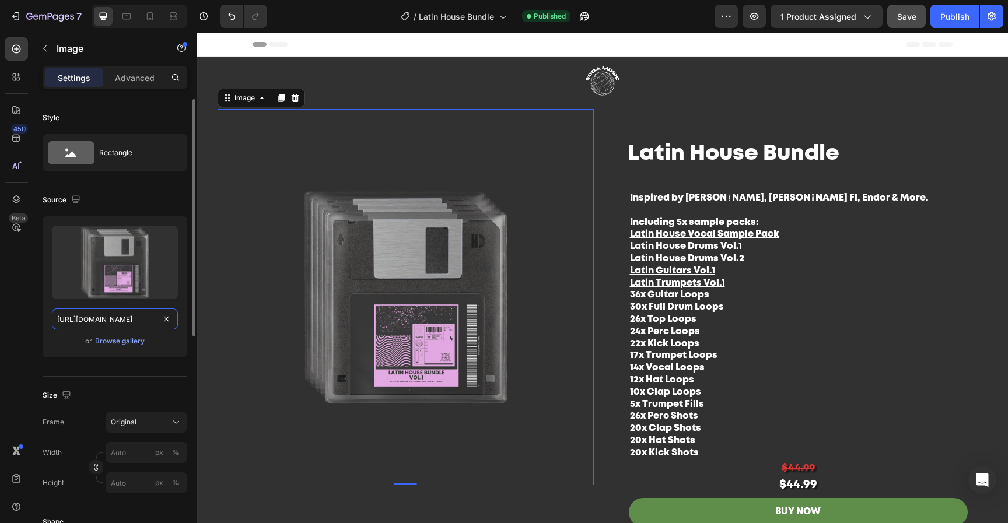
click at [115, 318] on input "https://cdn.shopify.com/s/files/1/0552/9596/7287/files/gempages_550190414179599…" at bounding box center [115, 318] width 126 height 21
click at [120, 342] on div "Browse gallery" at bounding box center [120, 341] width 50 height 10
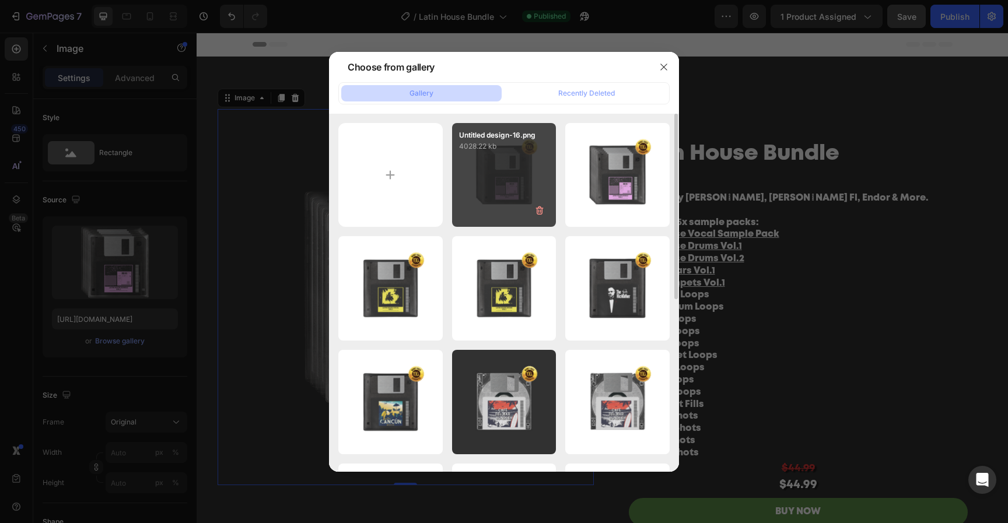
type input "C:\fakepath\Untitled design-17.png"
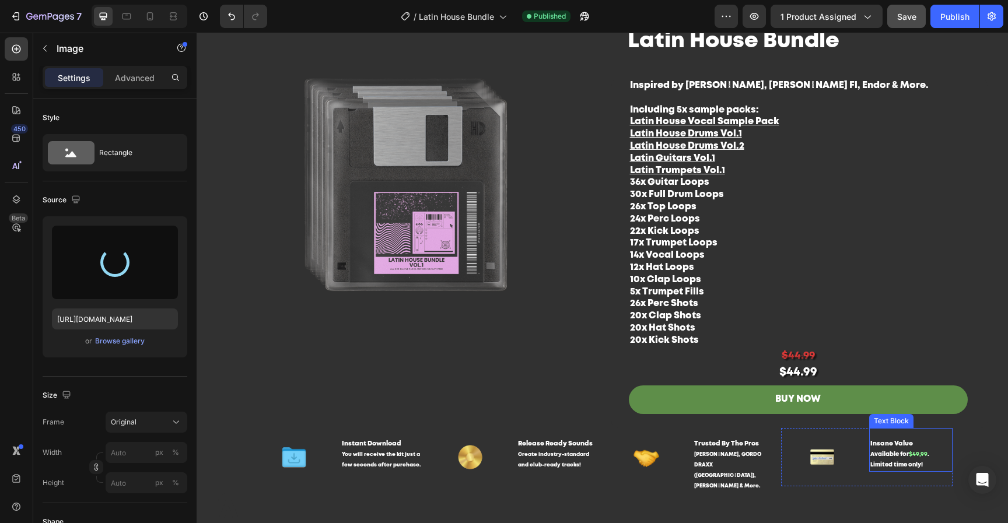
type input "https://cdn.shopify.com/s/files/1/0552/9596/7287/files/gempages_550190414179599…"
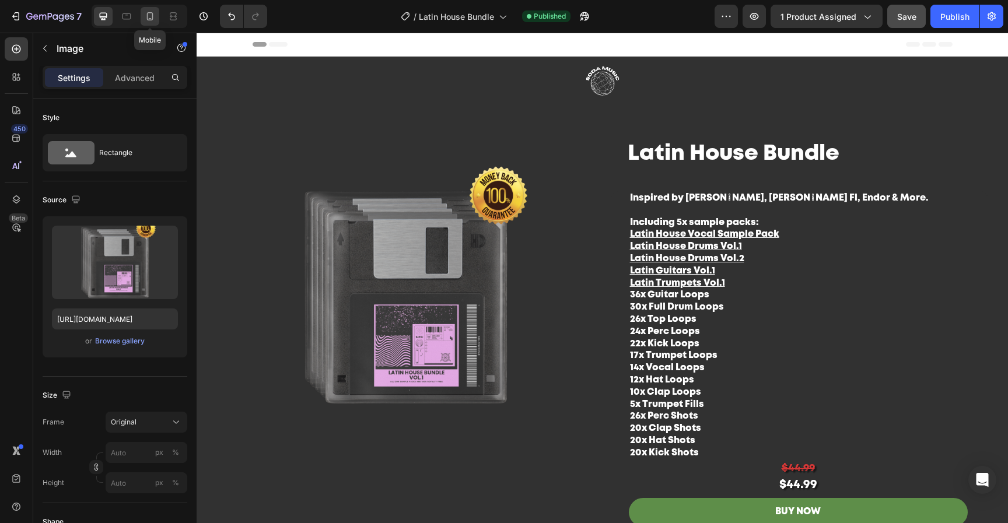
click at [143, 10] on div at bounding box center [150, 16] width 19 height 19
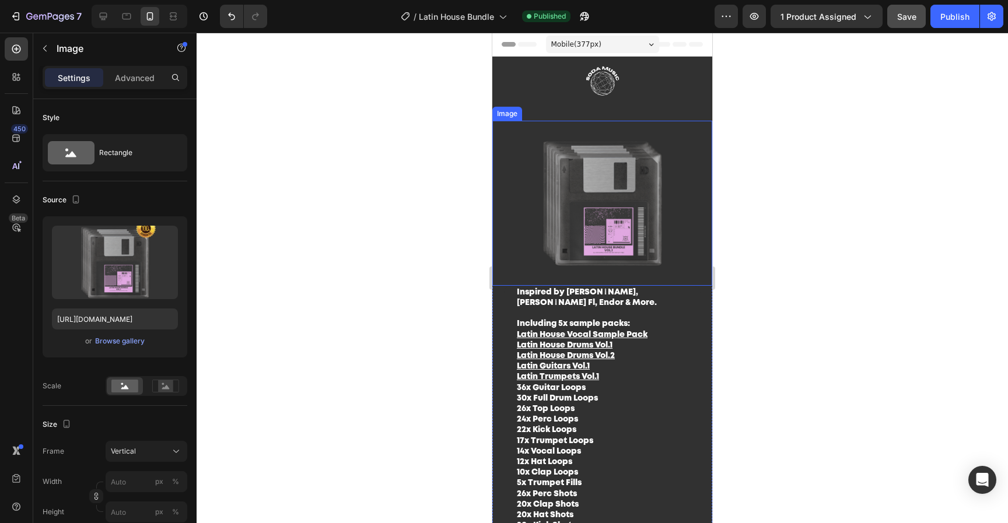
click at [624, 214] on img at bounding box center [602, 203] width 220 height 165
click at [117, 346] on div "Browse gallery" at bounding box center [120, 341] width 50 height 10
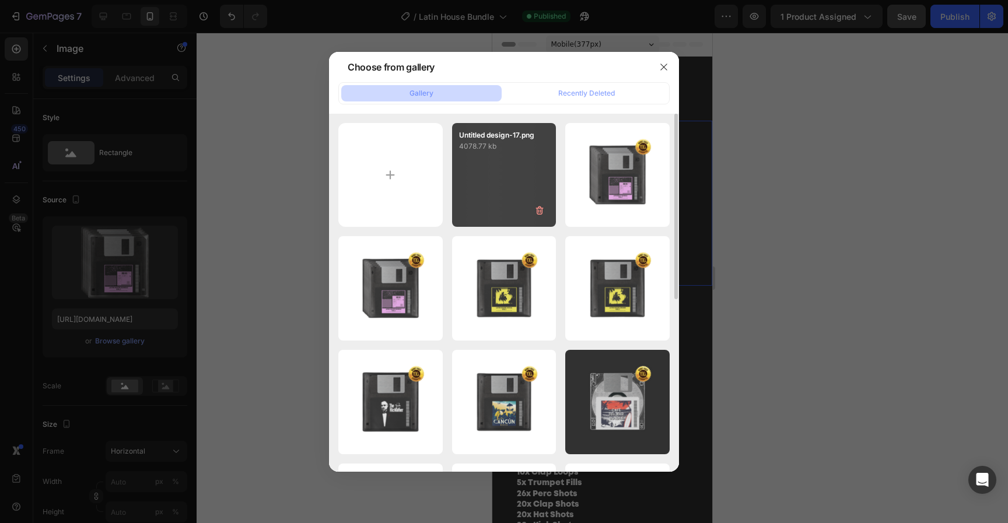
click at [531, 155] on div "Untitled design-17.png 4078.77 kb" at bounding box center [504, 175] width 104 height 104
type input "https://cdn.shopify.com/s/files/1/0552/9596/7287/files/gempages_550190414179599…"
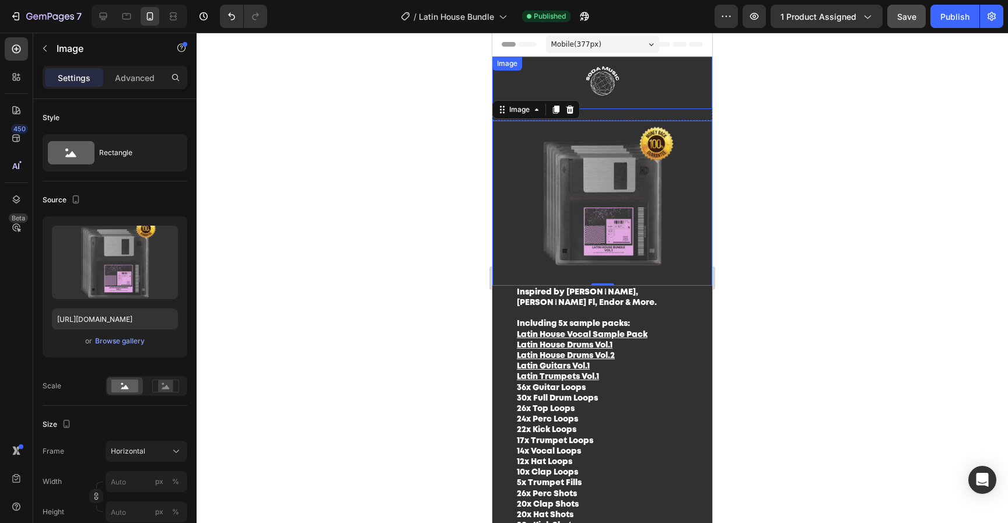
click at [654, 96] on img at bounding box center [602, 83] width 175 height 52
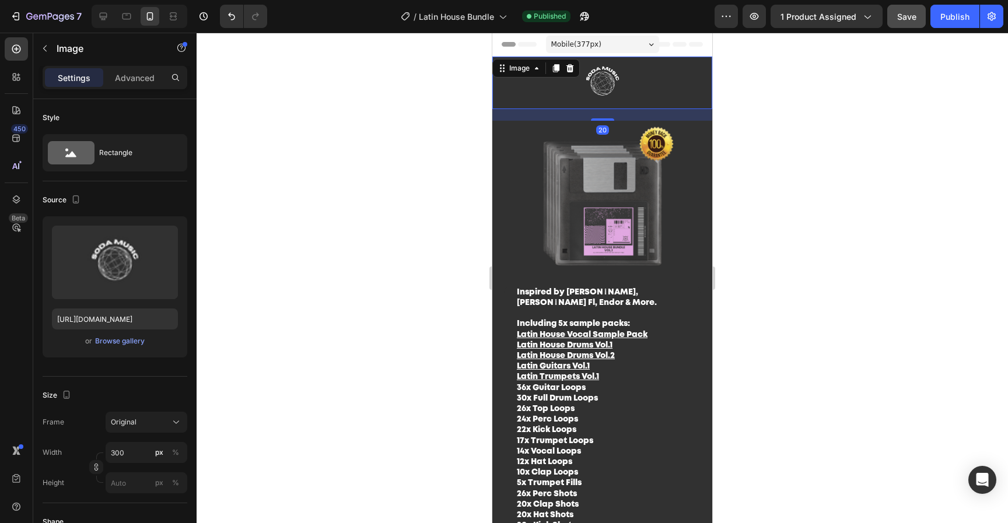
drag, startPoint x: 601, startPoint y: 118, endPoint x: 614, endPoint y: 34, distance: 85.5
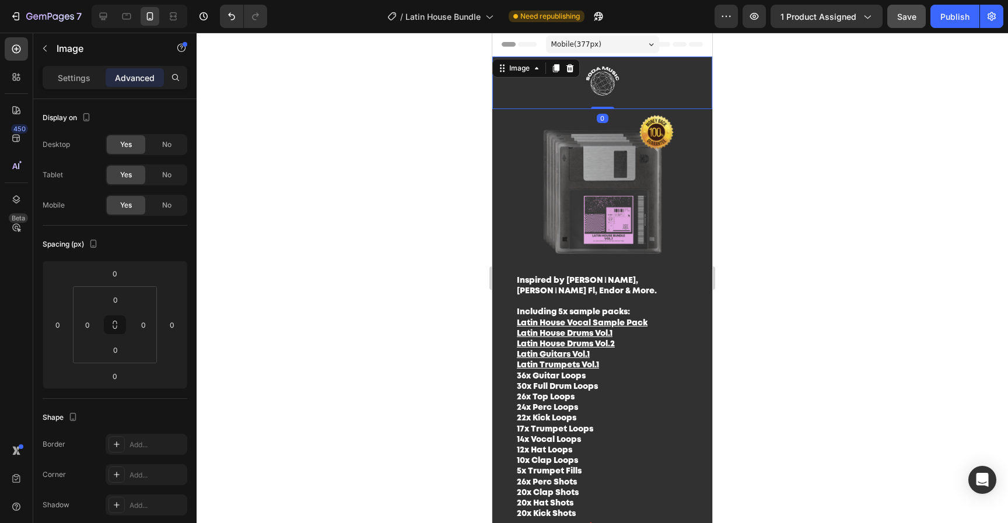
click at [835, 212] on div at bounding box center [602, 278] width 811 height 490
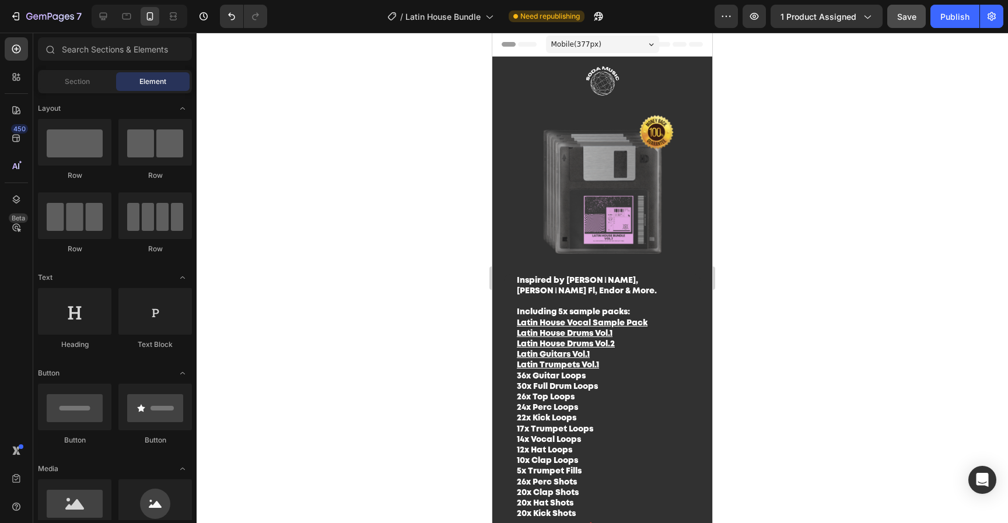
click at [623, 197] on img at bounding box center [602, 191] width 220 height 165
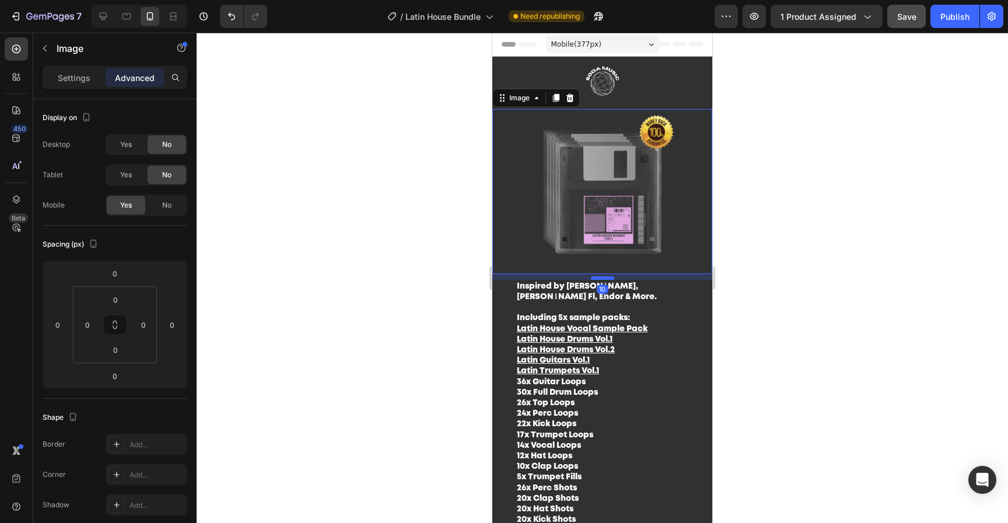
drag, startPoint x: 603, startPoint y: 265, endPoint x: 603, endPoint y: 272, distance: 6.4
click at [603, 276] on div at bounding box center [602, 277] width 23 height 3
click at [600, 279] on div at bounding box center [602, 280] width 23 height 3
type input "15"
click at [901, 288] on div at bounding box center [602, 278] width 811 height 490
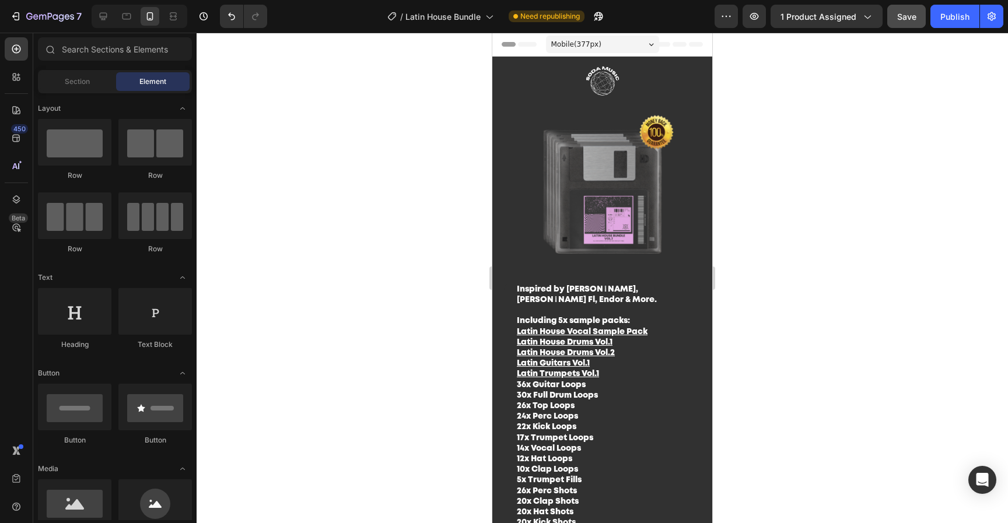
click at [674, 191] on img at bounding box center [602, 191] width 220 height 165
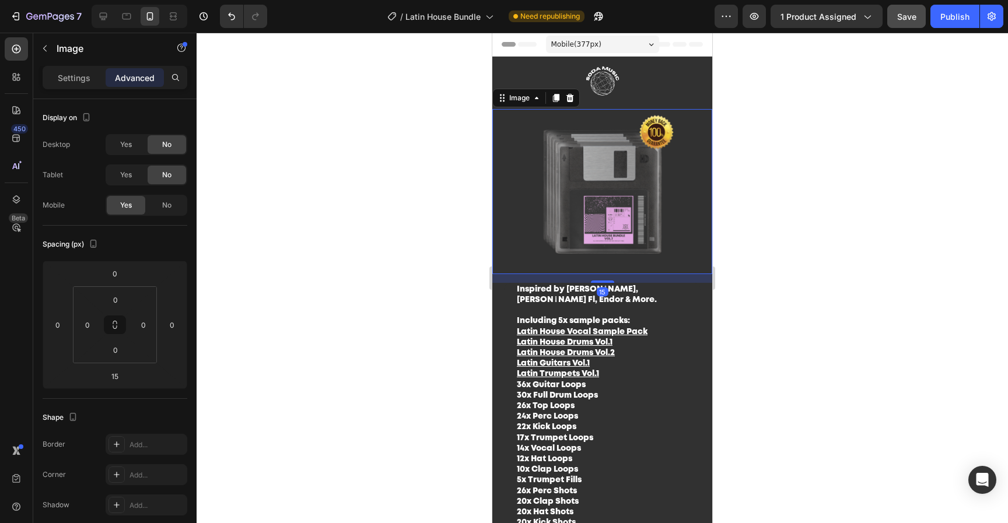
click at [630, 200] on img at bounding box center [602, 191] width 220 height 165
click at [604, 282] on div at bounding box center [602, 283] width 23 height 3
type input "20"
click at [823, 279] on div at bounding box center [602, 278] width 811 height 490
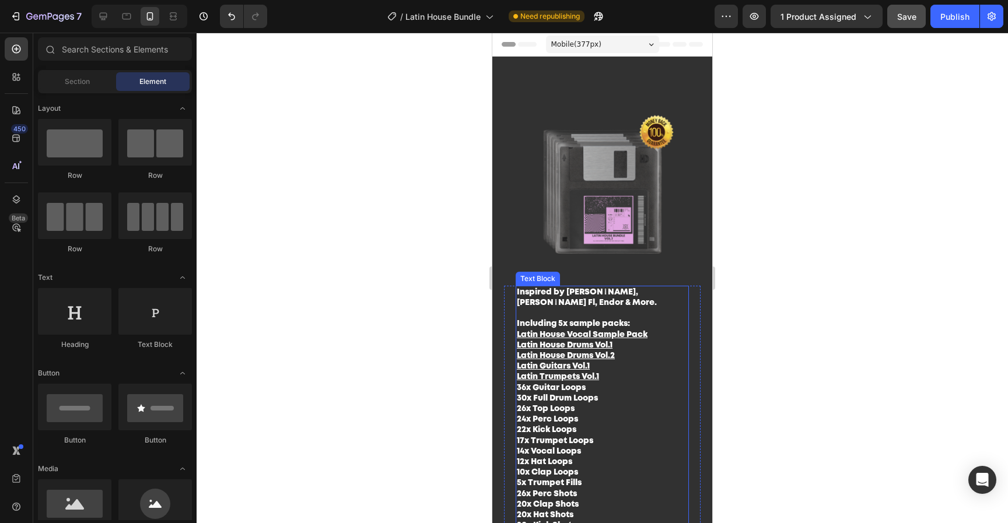
scroll to position [253, 0]
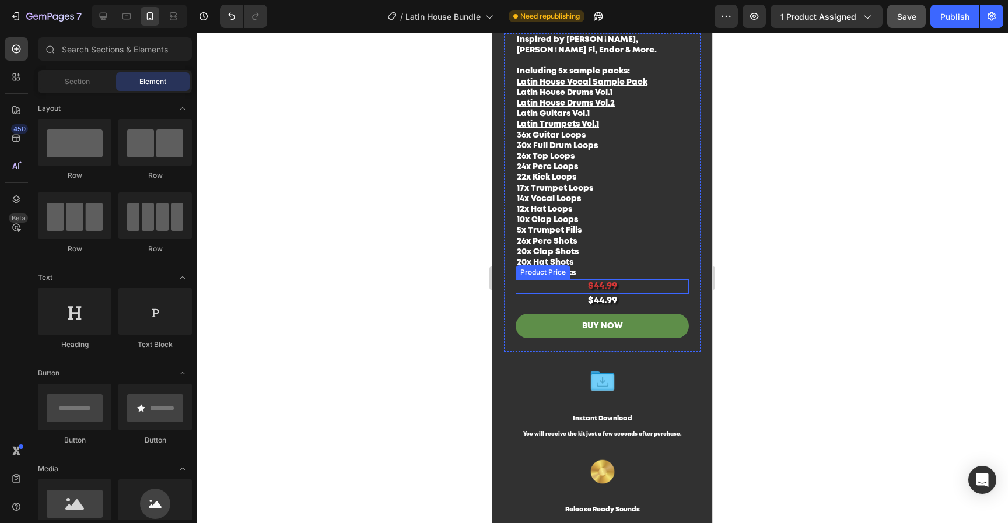
click at [633, 279] on div "$44.99" at bounding box center [602, 286] width 173 height 15
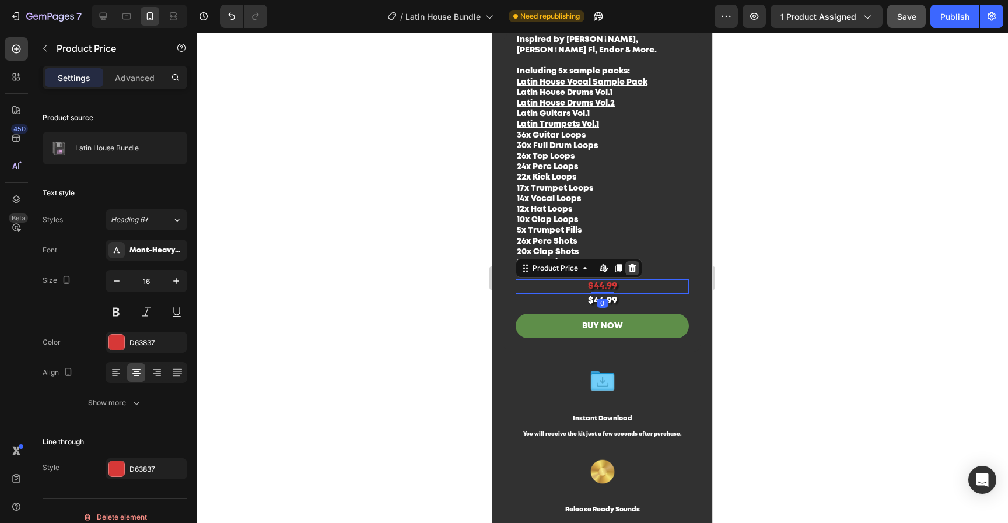
click at [633, 264] on icon at bounding box center [631, 268] width 9 height 9
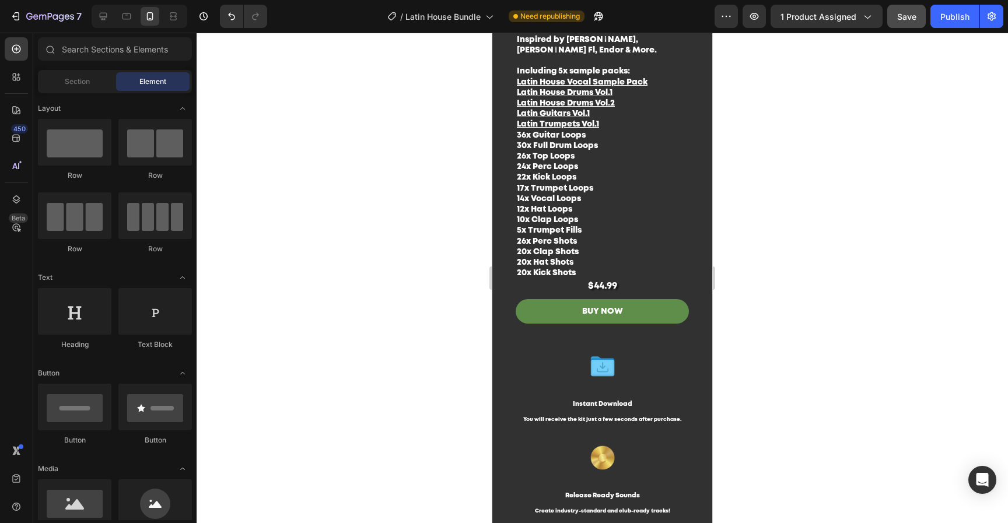
click at [913, 261] on div at bounding box center [602, 278] width 811 height 490
click at [589, 257] on p "36x Guitar Loops 30x Full Drum Loops 26x Top Loops 24x Perc Loops 22x Kick Loop…" at bounding box center [602, 204] width 171 height 149
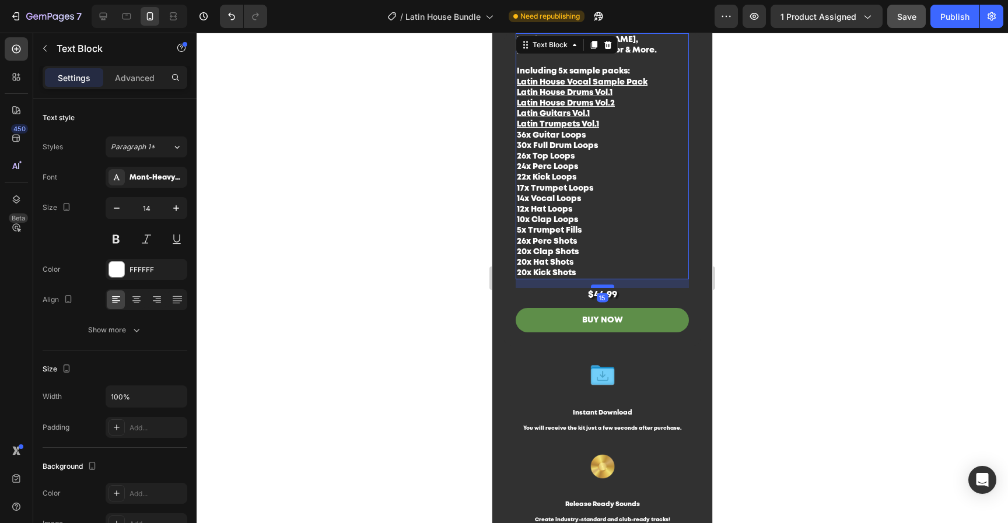
drag, startPoint x: 600, startPoint y: 272, endPoint x: 605, endPoint y: 279, distance: 8.4
click at [601, 285] on div at bounding box center [602, 286] width 23 height 3
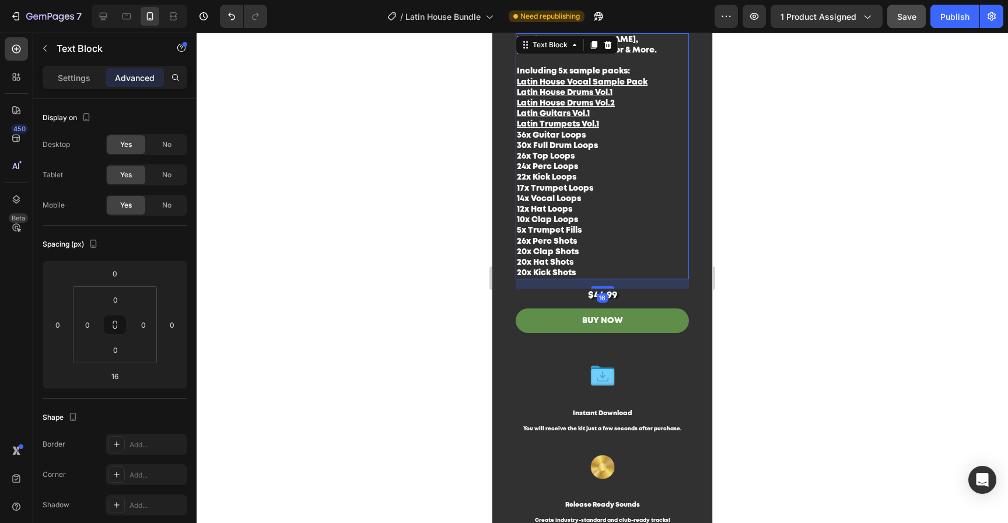
click at [902, 282] on div at bounding box center [602, 278] width 811 height 490
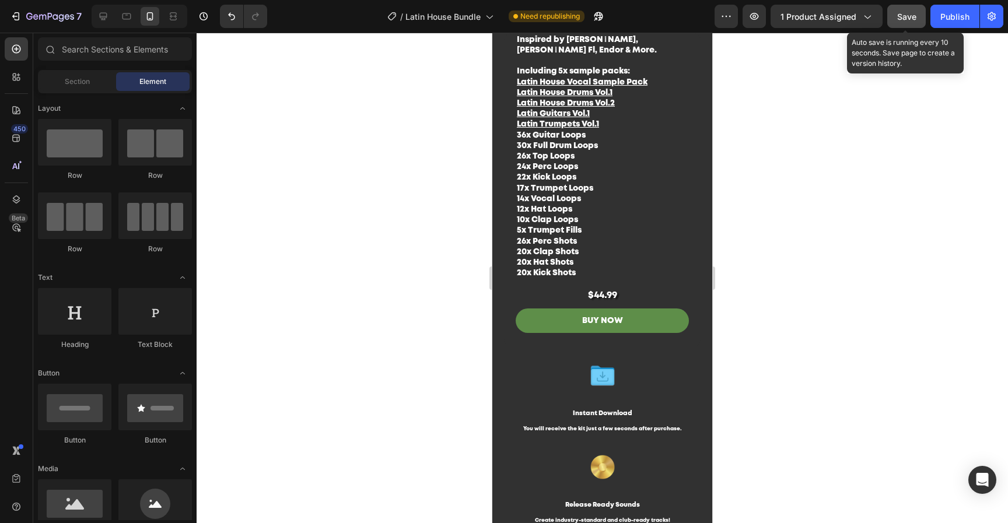
click at [905, 24] on button "Save" at bounding box center [906, 16] width 38 height 23
click at [946, 20] on div "Publish" at bounding box center [954, 16] width 29 height 12
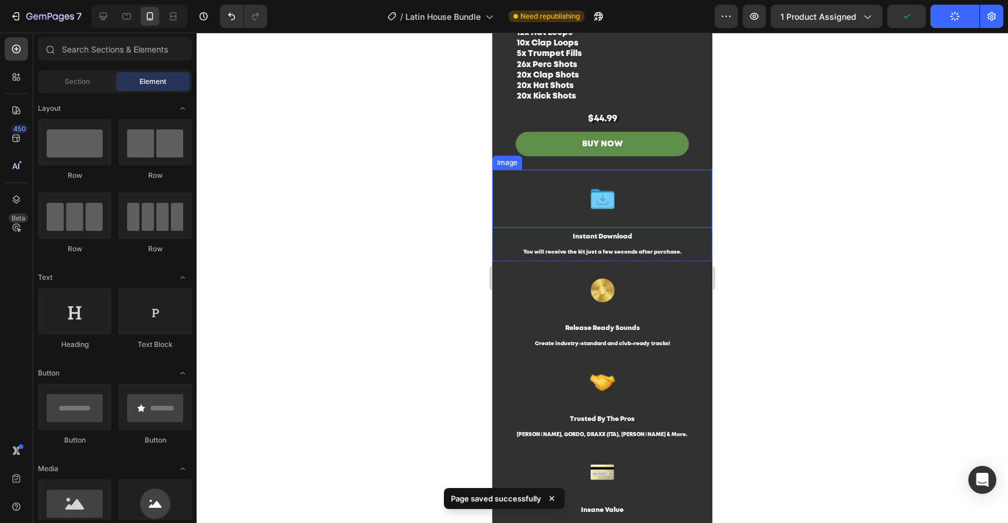
scroll to position [0, 0]
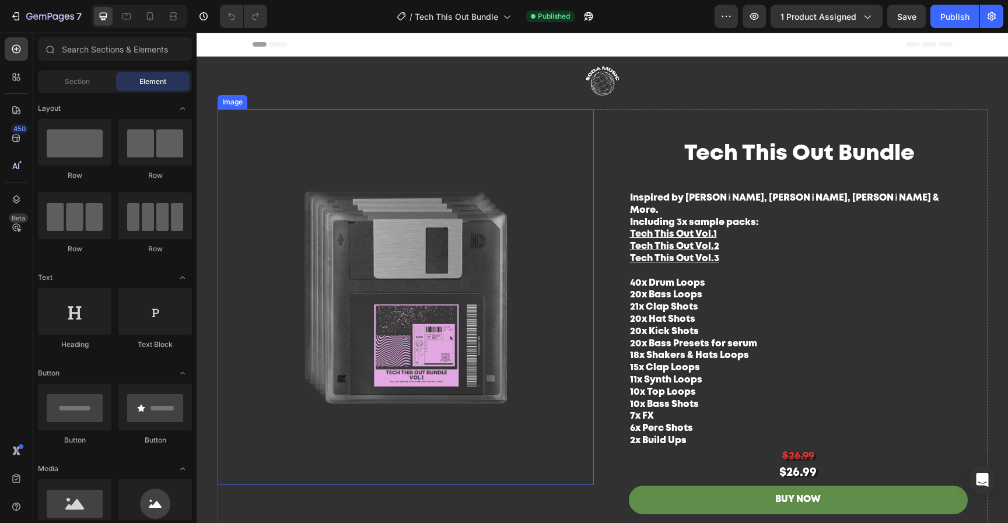
click at [432, 280] on img at bounding box center [406, 297] width 376 height 376
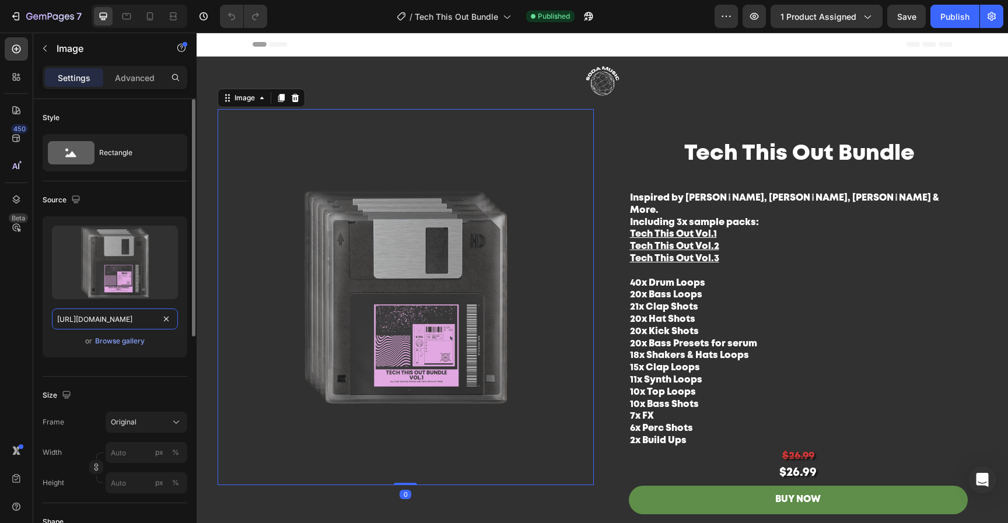
click at [136, 318] on input "[URL][DOMAIN_NAME]" at bounding box center [115, 318] width 126 height 21
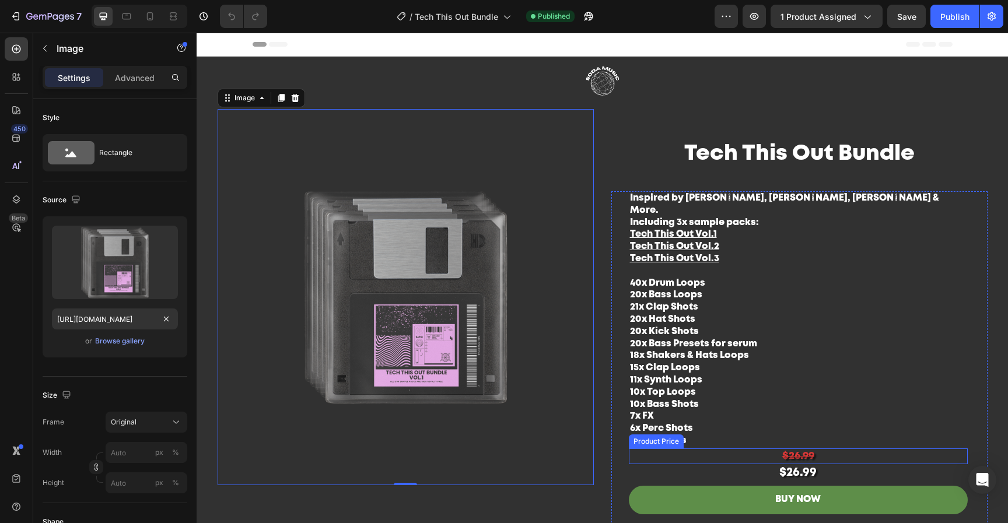
click at [835, 448] on div "$26.99" at bounding box center [798, 456] width 339 height 16
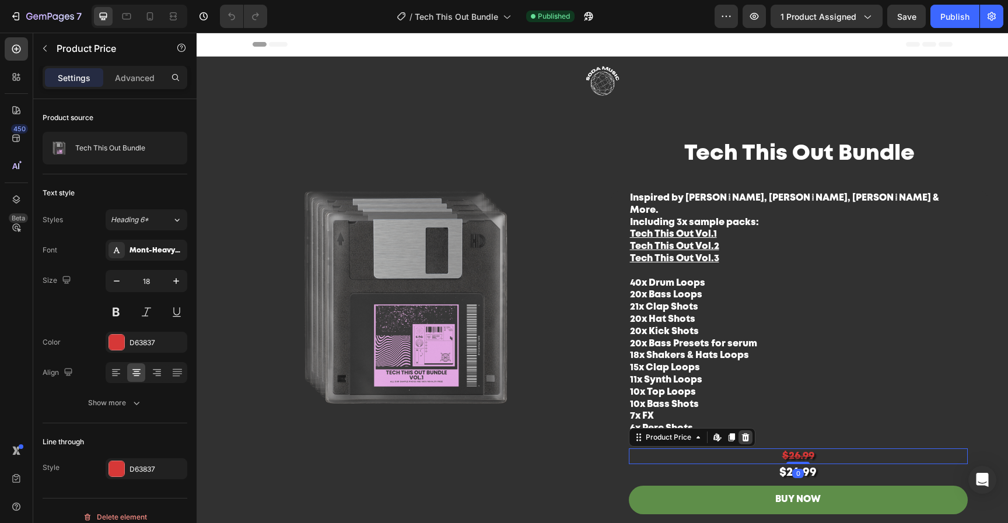
click at [741, 433] on icon at bounding box center [745, 437] width 9 height 9
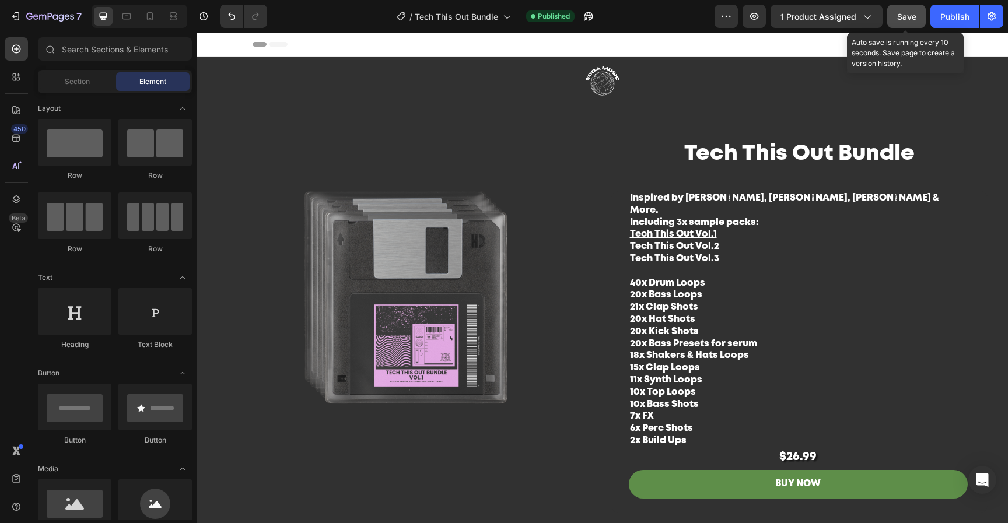
click at [900, 8] on button "Save" at bounding box center [906, 16] width 38 height 23
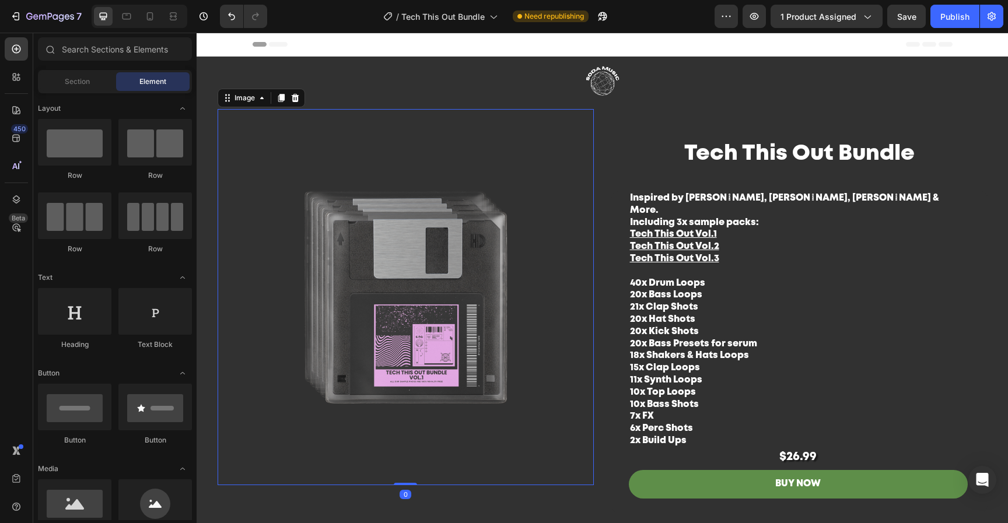
click at [432, 222] on img at bounding box center [406, 297] width 376 height 376
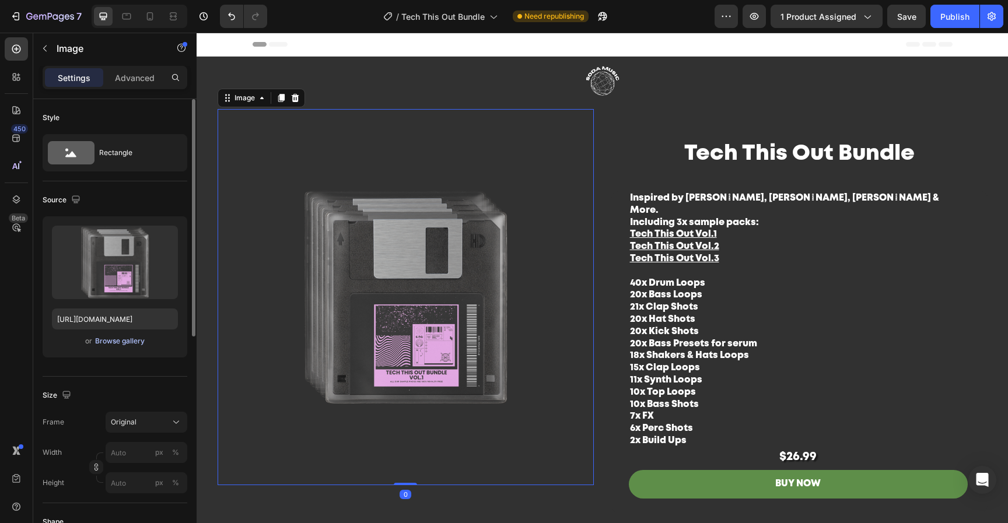
click at [128, 345] on div "Browse gallery" at bounding box center [120, 341] width 50 height 10
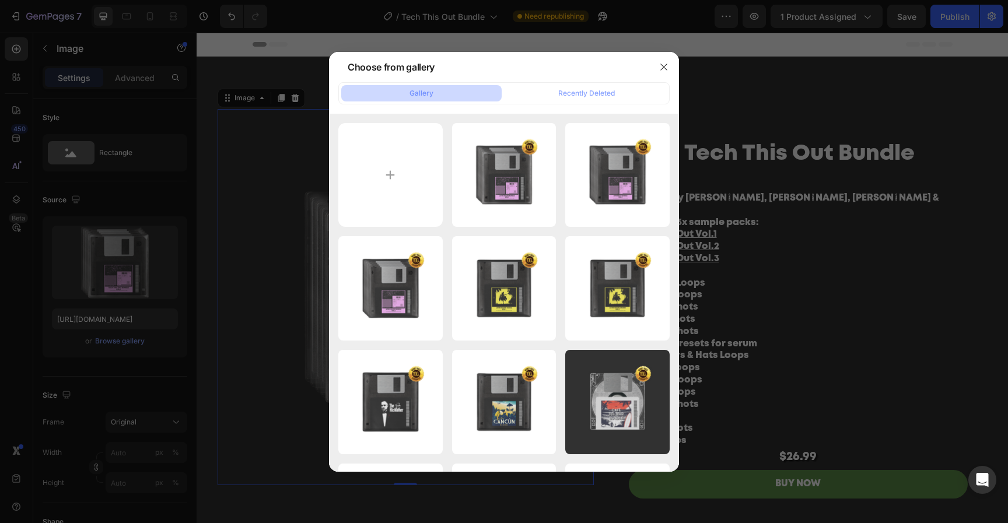
type input "C:\fakepath\Untitled design-18.png"
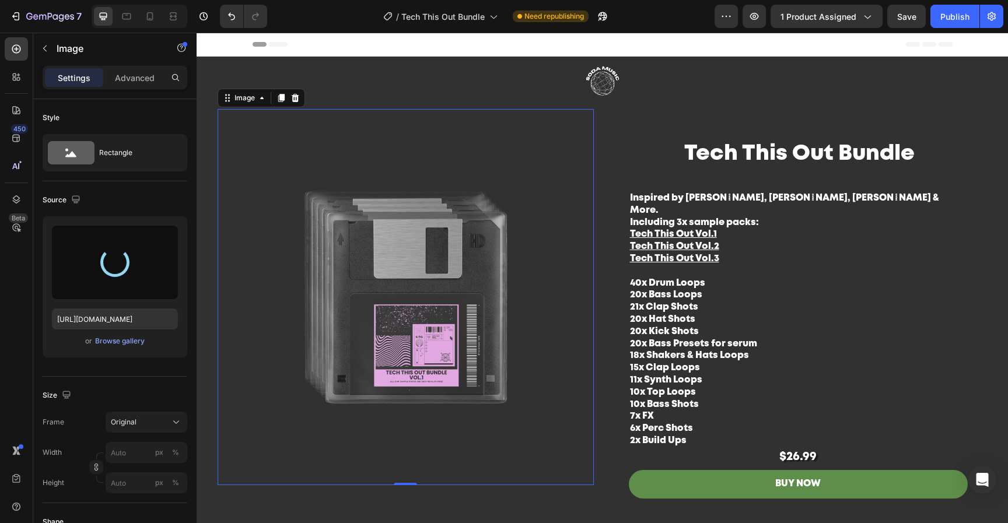
type input "[URL][DOMAIN_NAME]"
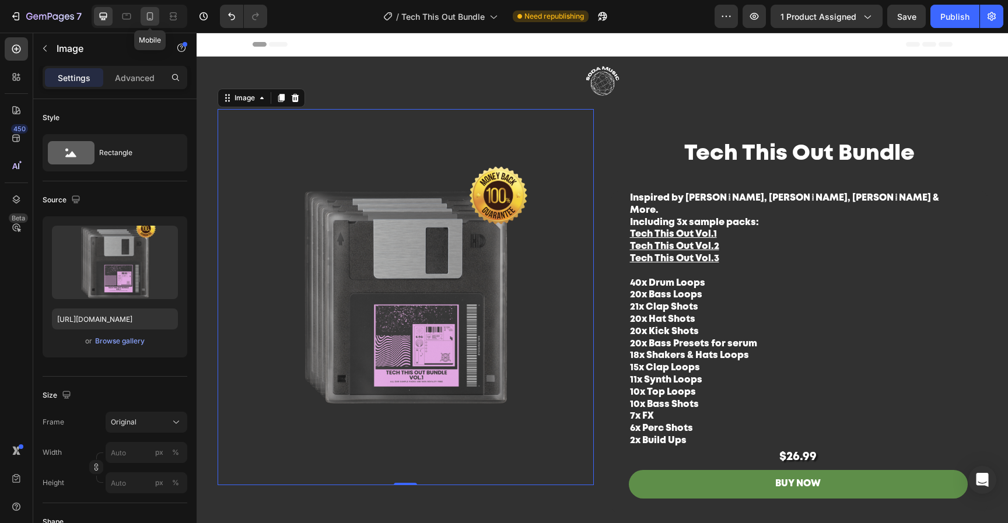
click at [147, 13] on icon at bounding box center [150, 16] width 6 height 8
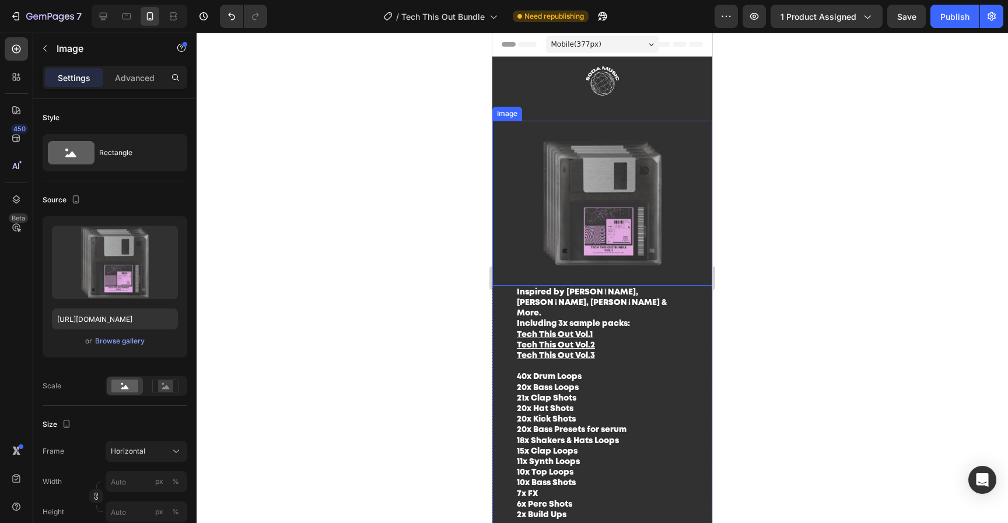
click at [625, 191] on img at bounding box center [602, 203] width 220 height 165
click at [619, 87] on img at bounding box center [602, 83] width 175 height 52
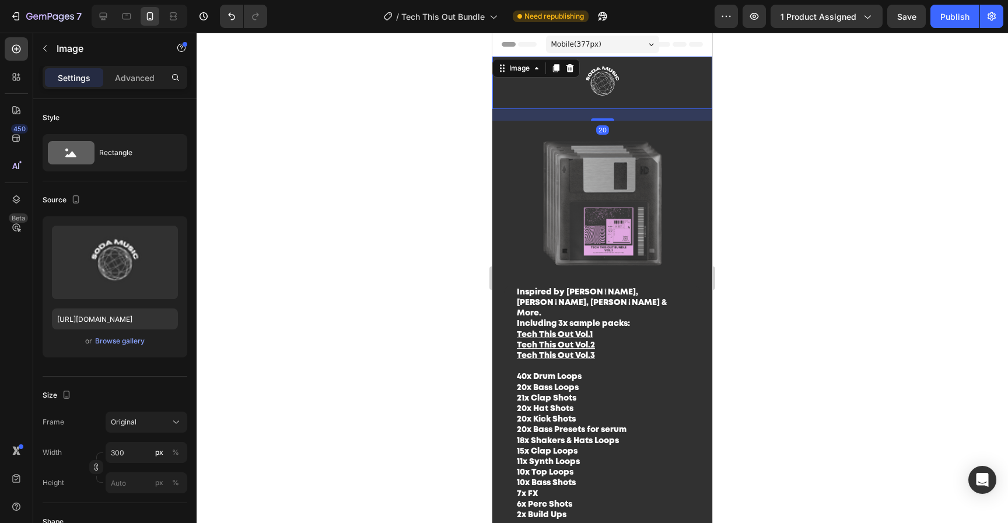
drag, startPoint x: 599, startPoint y: 120, endPoint x: 596, endPoint y: 72, distance: 47.3
click at [595, 72] on div "Image 20" at bounding box center [602, 83] width 220 height 52
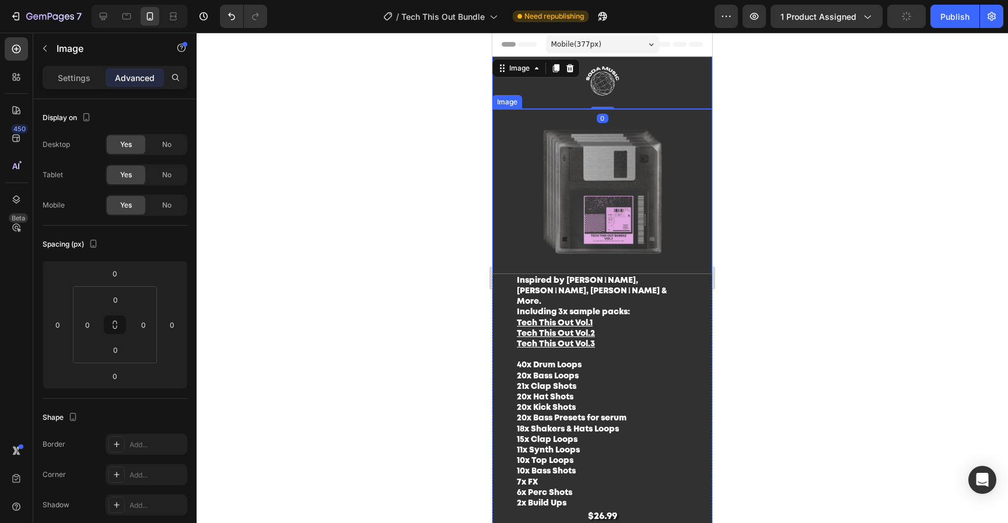
click at [639, 157] on img at bounding box center [602, 191] width 220 height 165
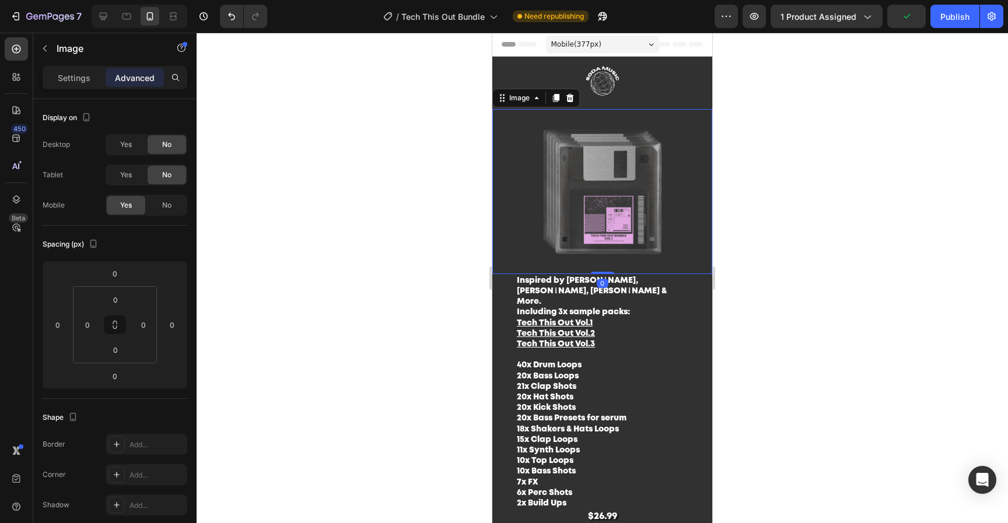
click at [72, 76] on p "Settings" at bounding box center [74, 78] width 33 height 12
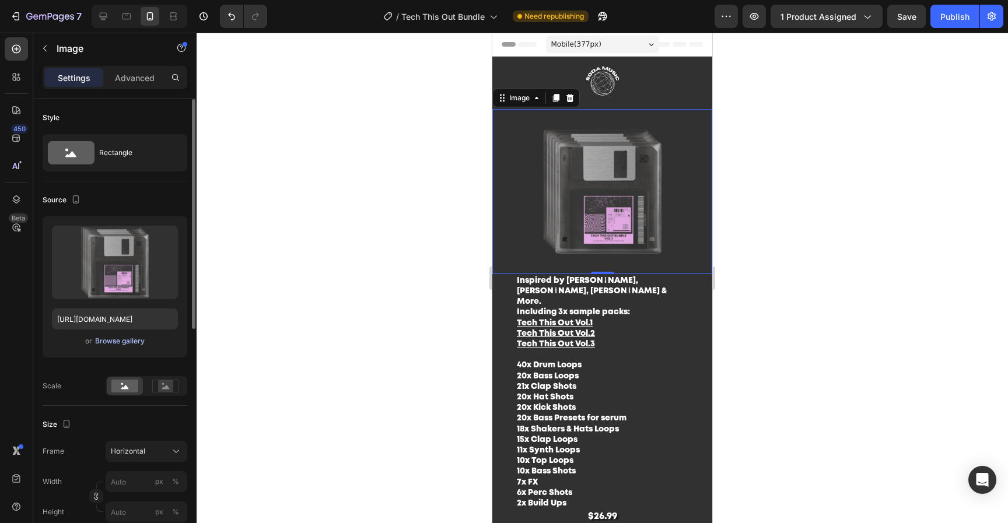
click at [127, 339] on div "Browse gallery" at bounding box center [120, 341] width 50 height 10
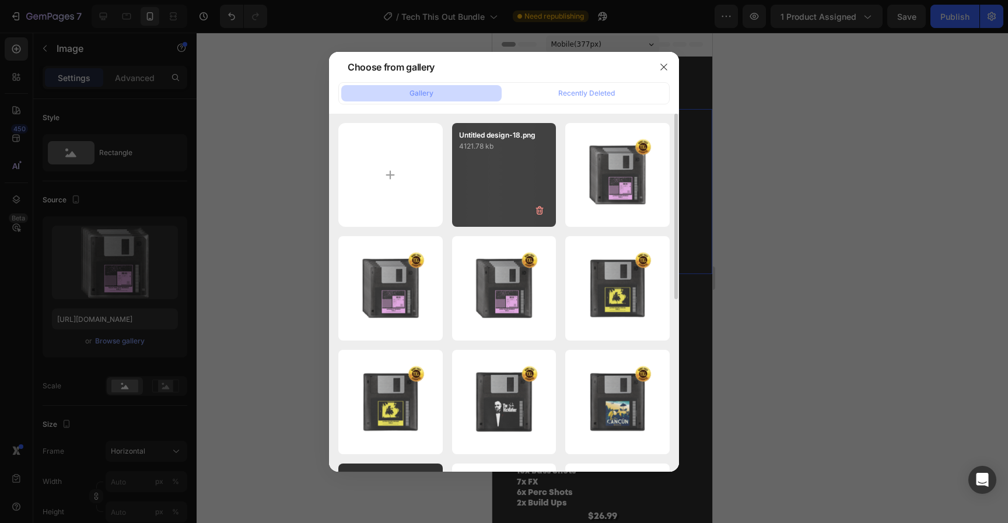
click at [517, 172] on div "Untitled design-18.png 4121.78 kb" at bounding box center [504, 175] width 104 height 104
type input "[URL][DOMAIN_NAME]"
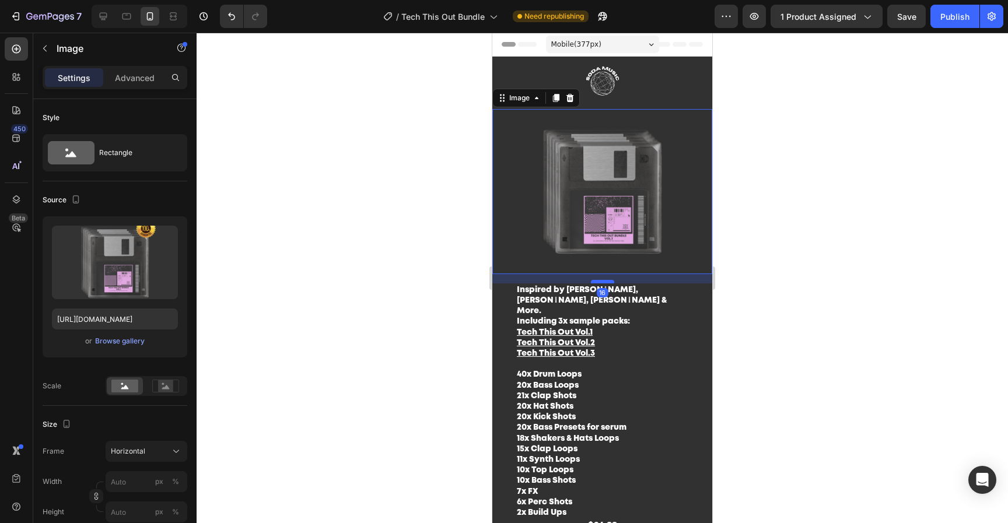
drag, startPoint x: 600, startPoint y: 266, endPoint x: 600, endPoint y: 275, distance: 9.3
click at [600, 280] on div at bounding box center [602, 281] width 23 height 3
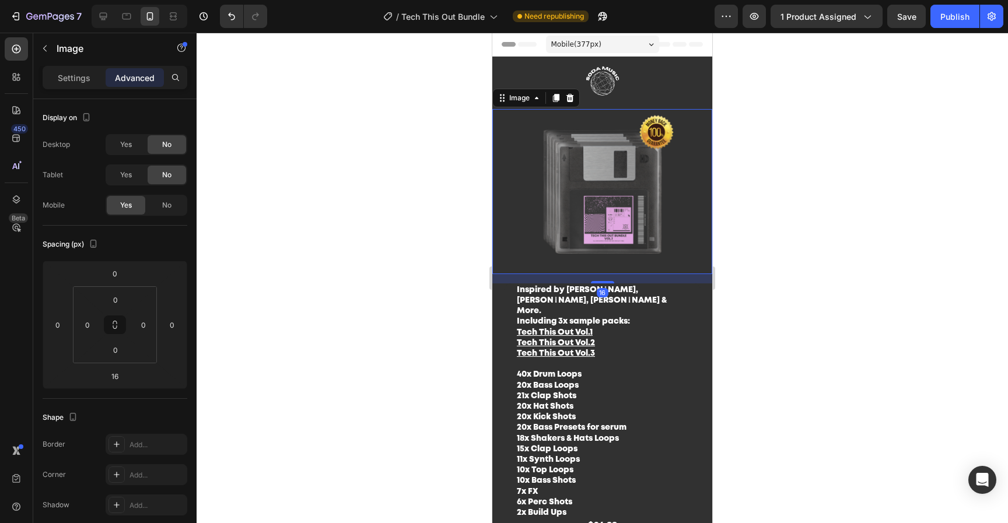
click at [809, 267] on div at bounding box center [602, 278] width 811 height 490
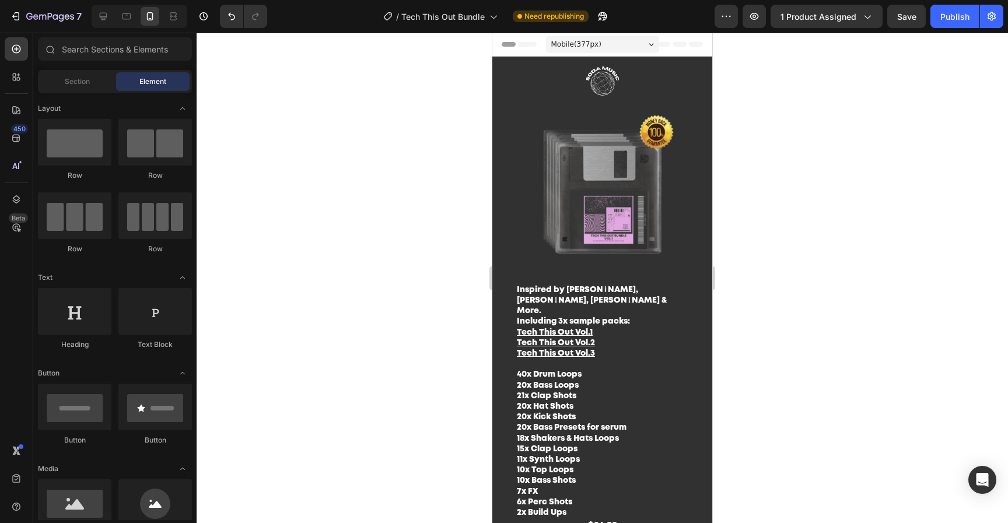
click at [587, 181] on img at bounding box center [602, 191] width 220 height 165
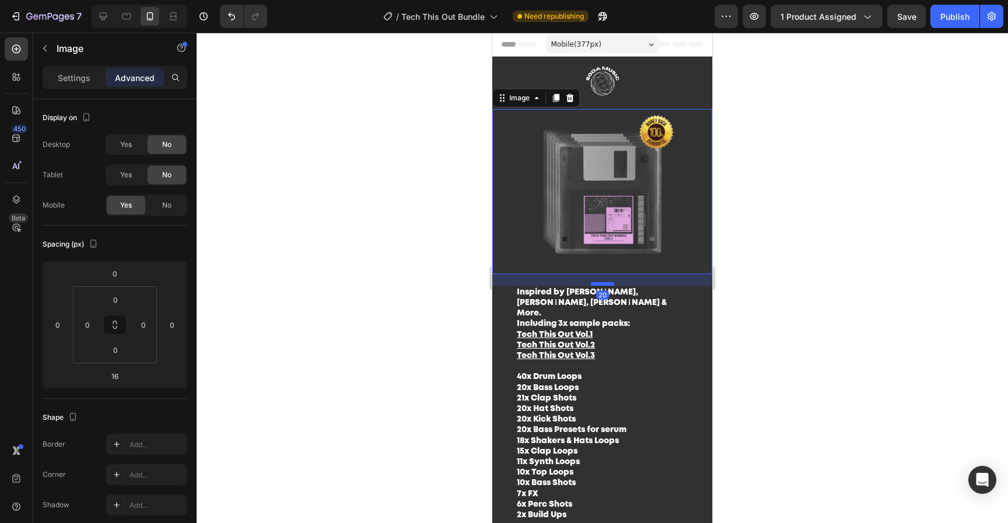
drag, startPoint x: 604, startPoint y: 275, endPoint x: 1292, endPoint y: 319, distance: 689.0
click at [604, 282] on div at bounding box center [602, 283] width 23 height 3
type input "20"
click at [856, 288] on div at bounding box center [602, 278] width 811 height 490
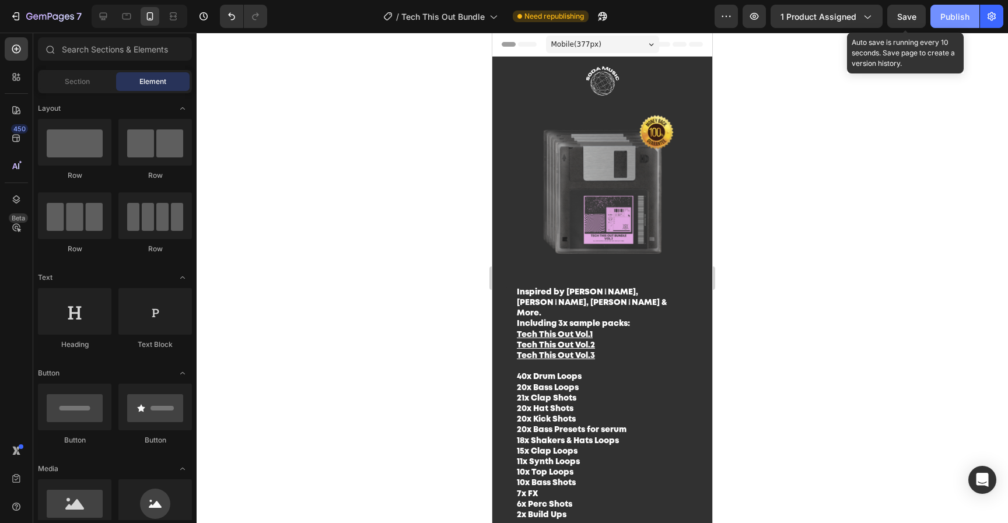
click at [915, 17] on span "Save" at bounding box center [906, 17] width 19 height 10
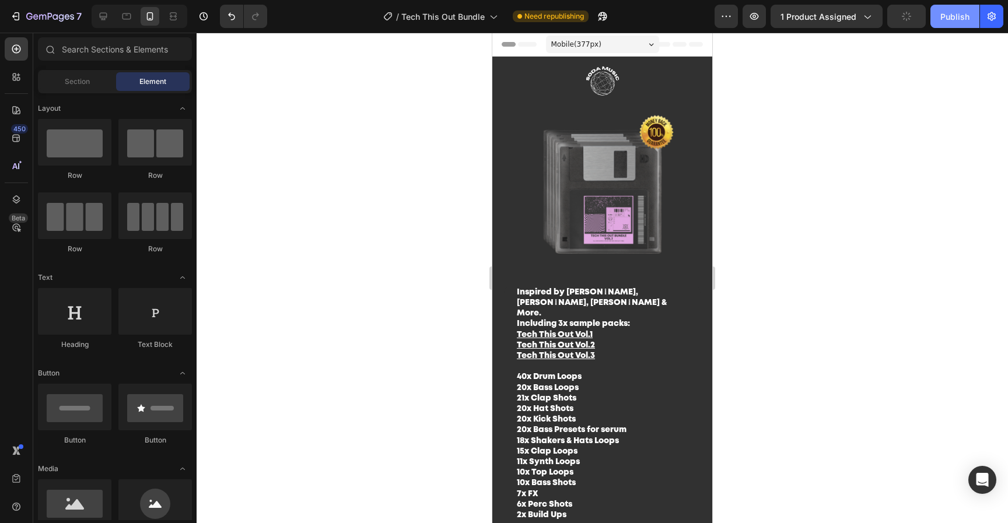
click at [962, 15] on div "Publish" at bounding box center [954, 16] width 29 height 12
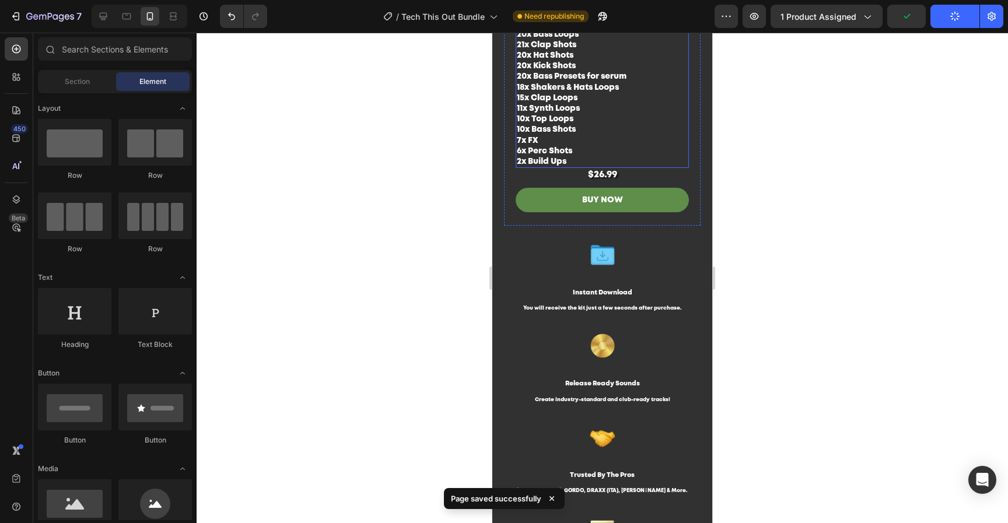
scroll to position [366, 0]
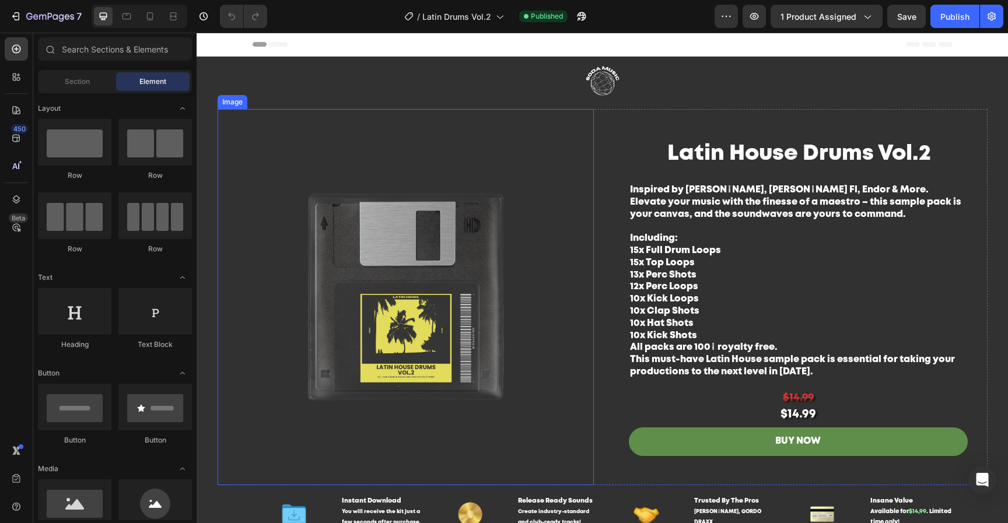
click at [445, 383] on img at bounding box center [406, 297] width 376 height 376
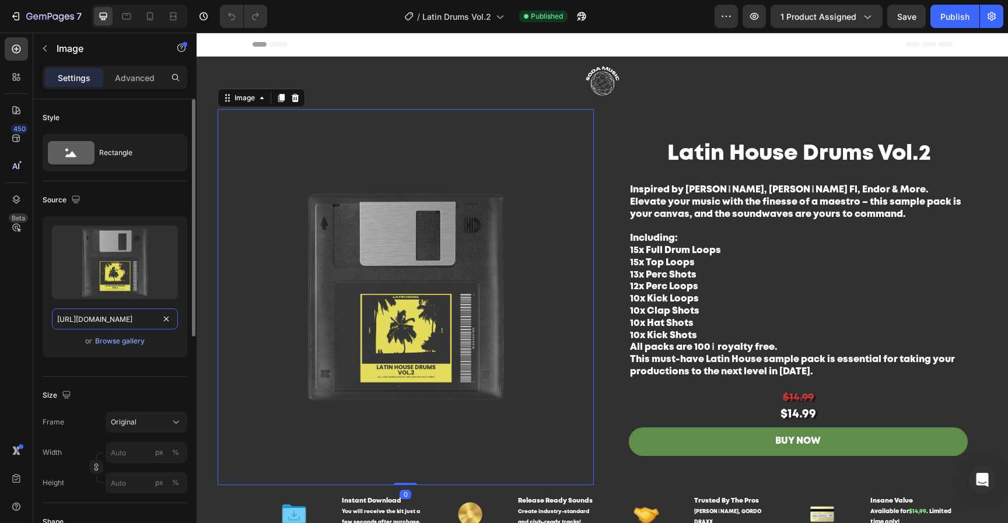
click at [118, 316] on input "[URL][DOMAIN_NAME]" at bounding box center [115, 318] width 126 height 21
click at [133, 341] on div "Browse gallery" at bounding box center [120, 341] width 50 height 10
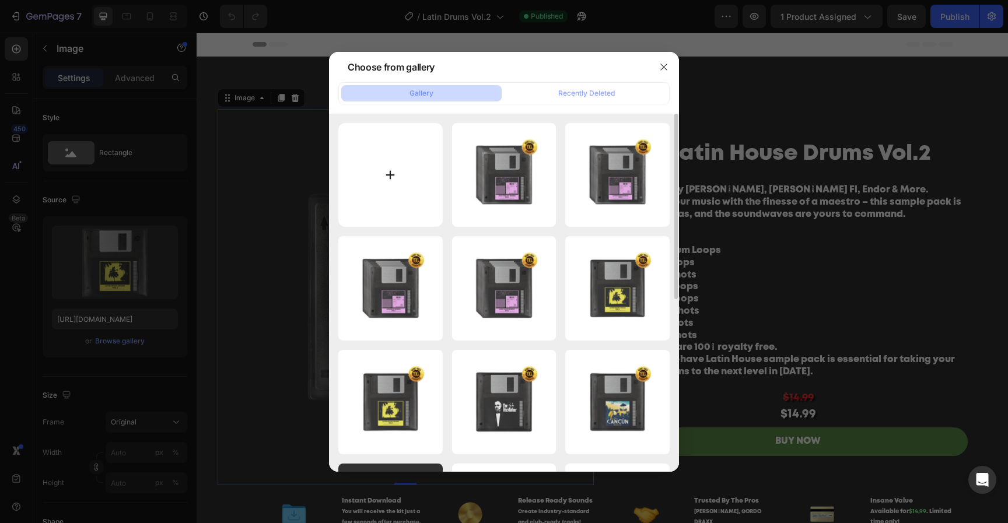
type input "C:\fakepath\Untitled design-19.png"
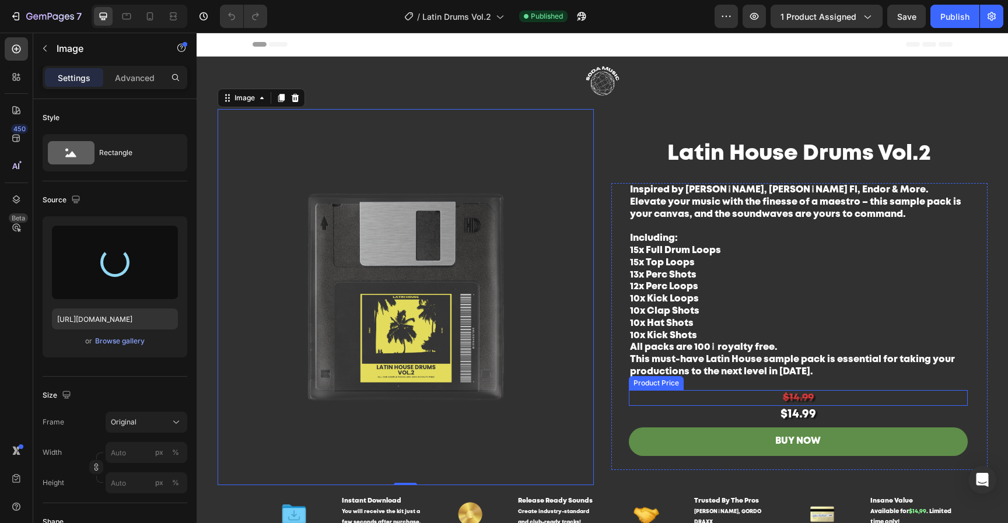
type input "[URL][DOMAIN_NAME]"
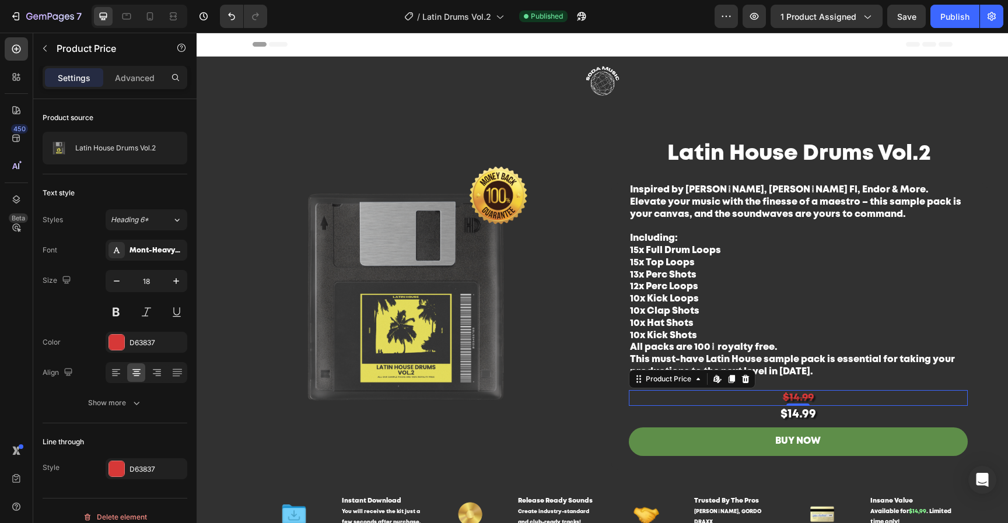
click at [741, 378] on icon at bounding box center [745, 378] width 9 height 9
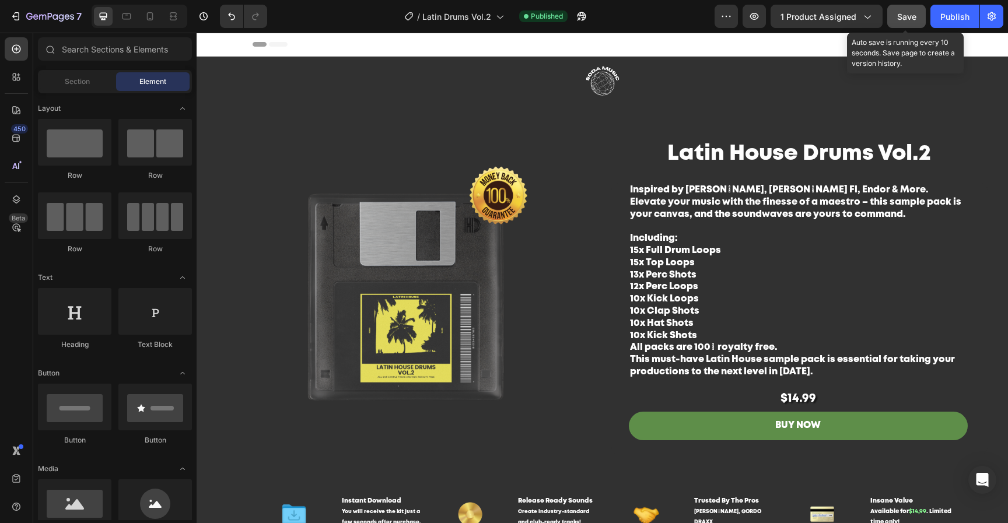
click at [913, 20] on span "Save" at bounding box center [906, 17] width 19 height 10
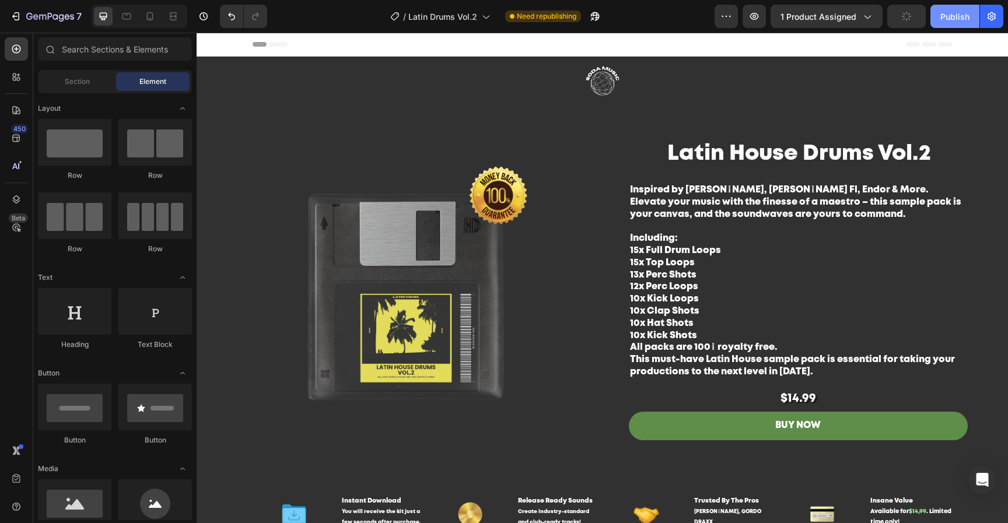
drag, startPoint x: 944, startPoint y: 21, endPoint x: 944, endPoint y: 30, distance: 9.3
click at [944, 21] on div "Publish" at bounding box center [954, 16] width 29 height 12
click at [146, 17] on icon at bounding box center [150, 16] width 12 height 12
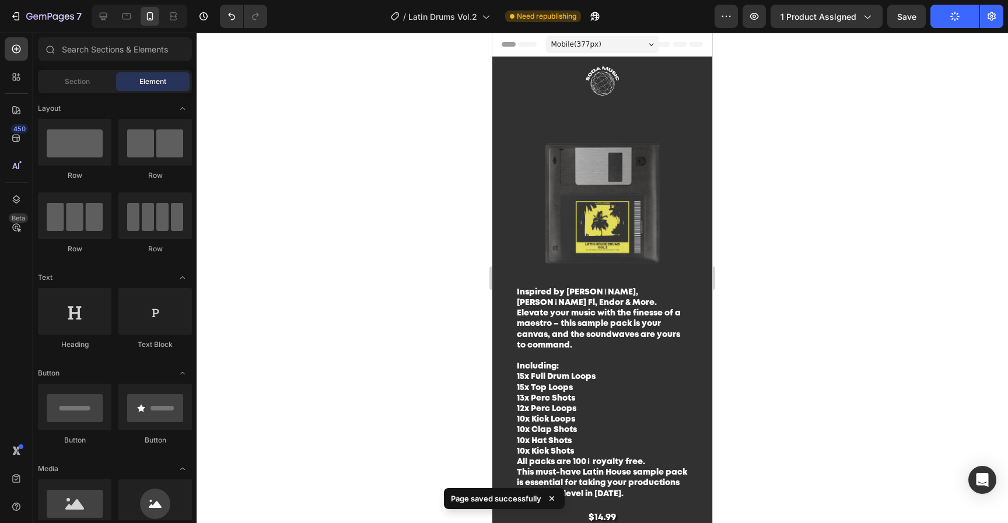
click at [598, 187] on img at bounding box center [602, 203] width 220 height 165
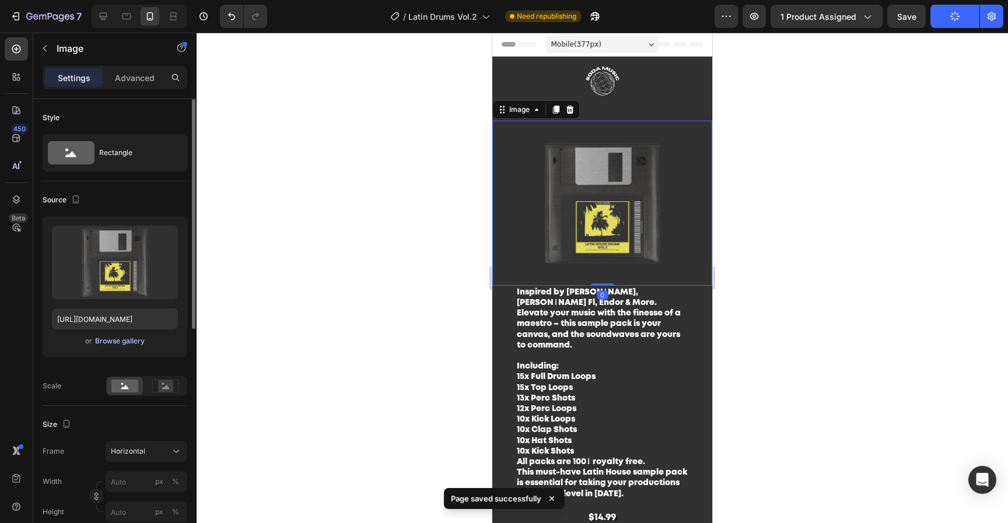
click at [137, 339] on div "Browse gallery" at bounding box center [120, 341] width 50 height 10
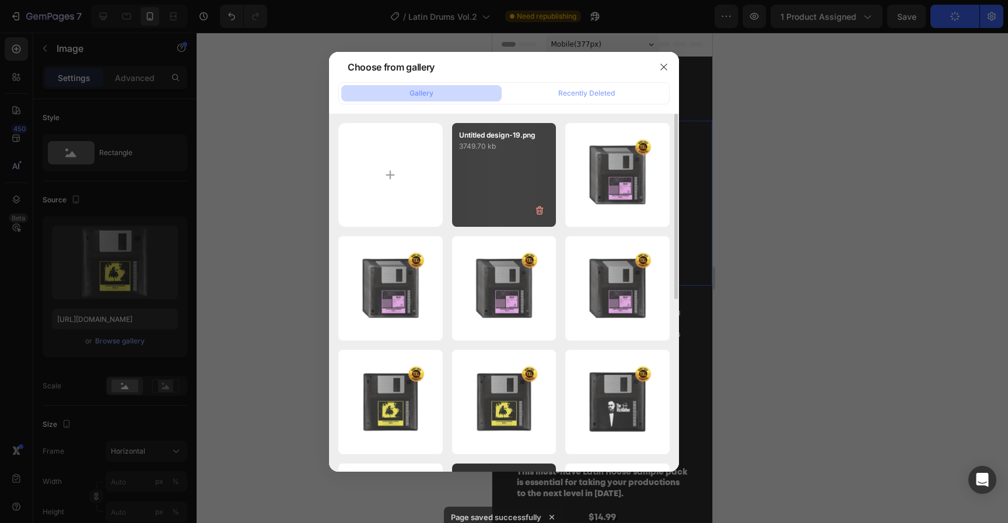
drag, startPoint x: 485, startPoint y: 180, endPoint x: 516, endPoint y: 184, distance: 31.2
click at [485, 180] on div "Untitled design-19.png 3749.70 kb" at bounding box center [504, 175] width 104 height 104
type input "https://cdn.shopify.com/s/files/1/0552/9596/7287/files/gempages_550190414179599…"
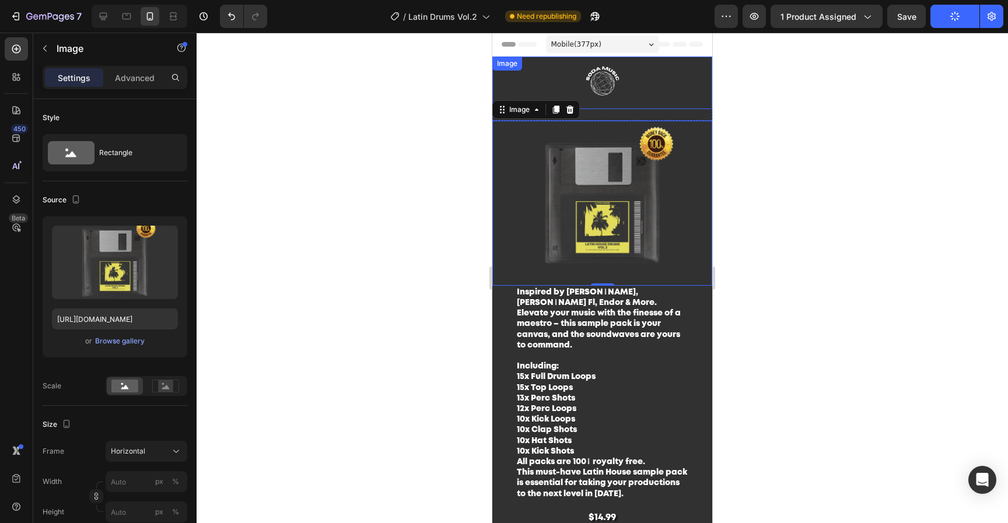
click at [649, 88] on img at bounding box center [602, 83] width 175 height 52
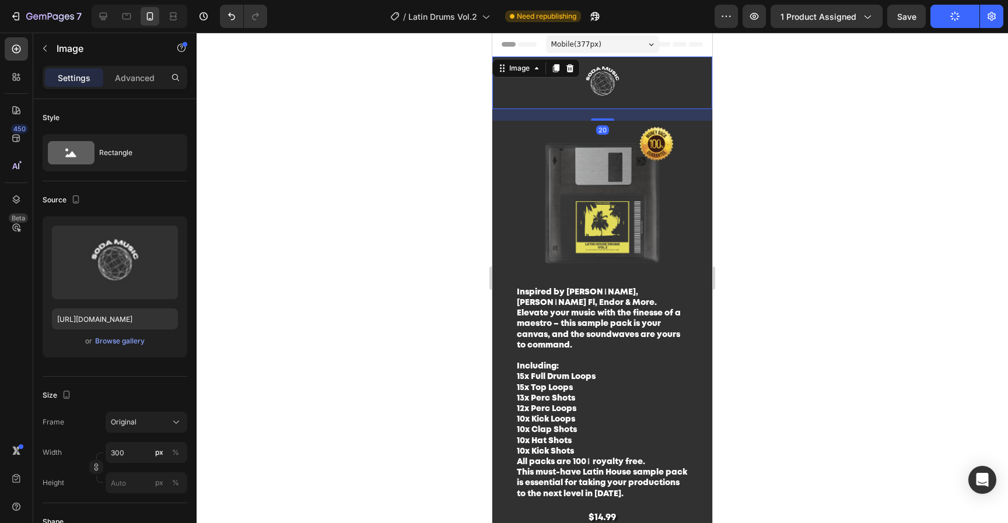
drag, startPoint x: 598, startPoint y: 120, endPoint x: 605, endPoint y: 61, distance: 59.9
click at [604, 70] on div "Image 20" at bounding box center [602, 83] width 220 height 52
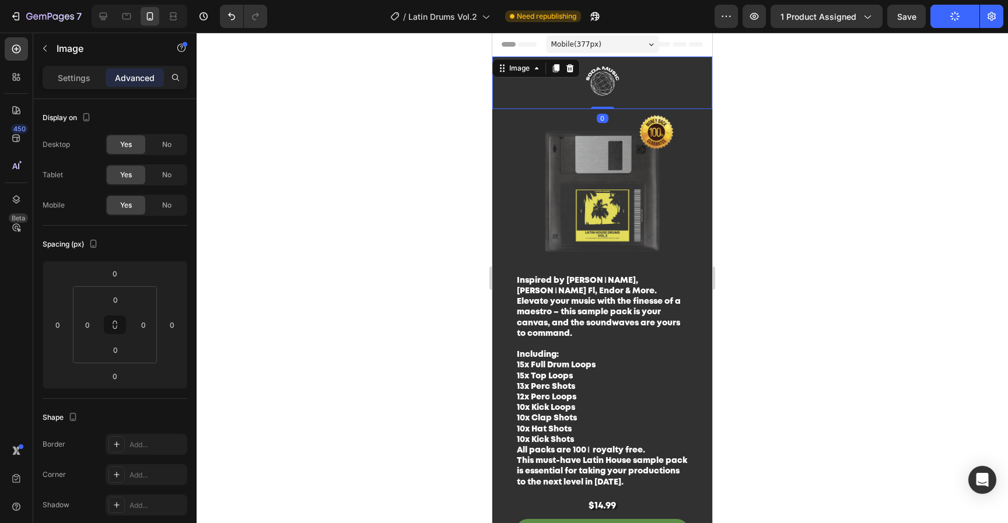
click at [875, 194] on div at bounding box center [602, 278] width 811 height 490
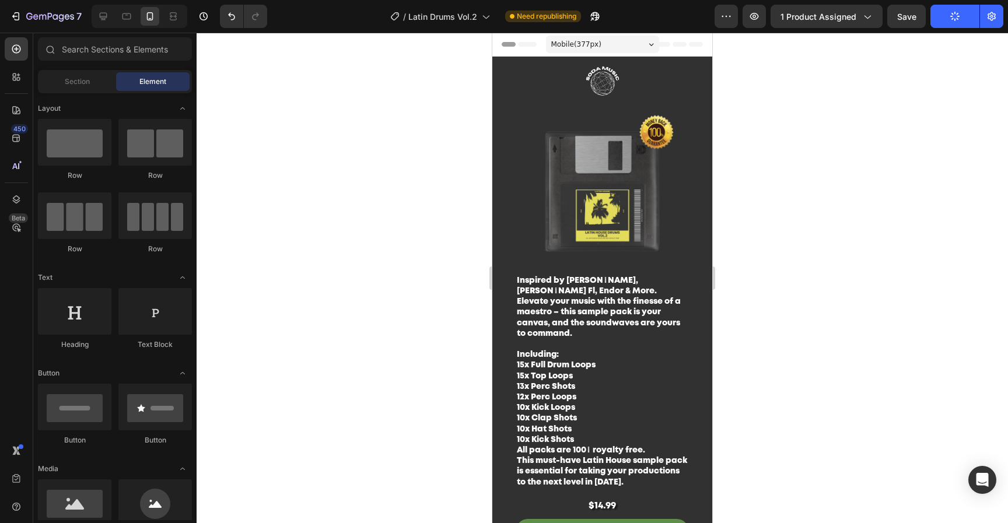
click at [635, 209] on img at bounding box center [602, 191] width 220 height 165
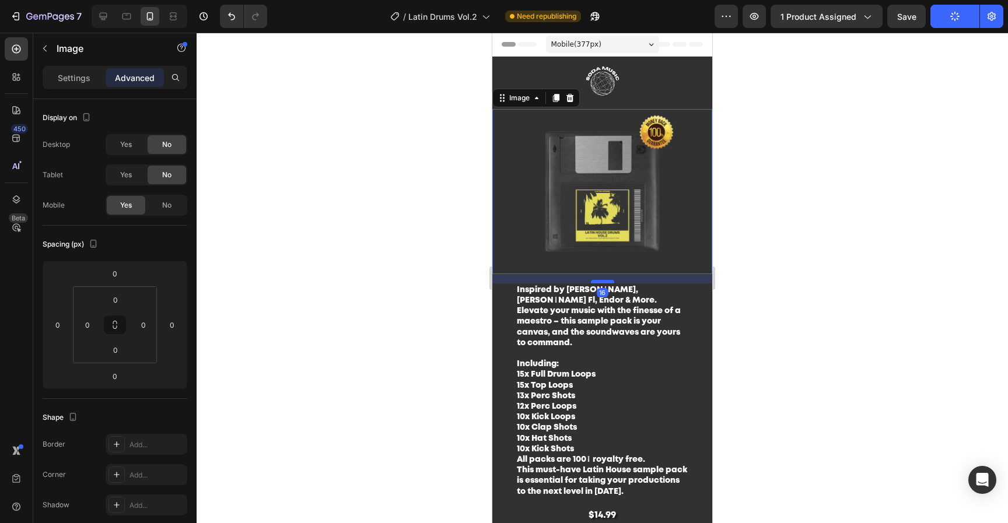
drag, startPoint x: 600, startPoint y: 266, endPoint x: 602, endPoint y: 275, distance: 9.6
click at [602, 280] on div at bounding box center [602, 281] width 23 height 3
type input "16"
click at [862, 292] on div at bounding box center [602, 278] width 811 height 490
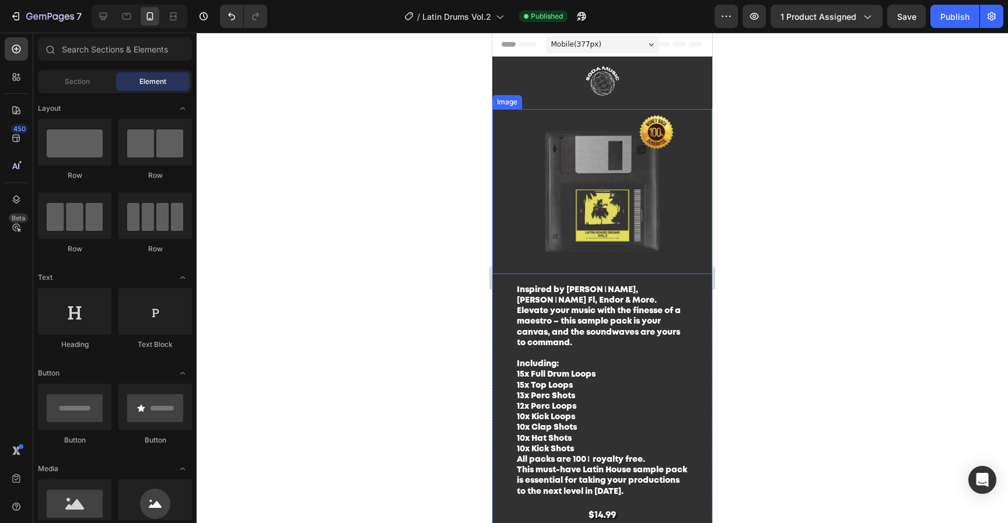
click at [618, 183] on img at bounding box center [602, 191] width 220 height 165
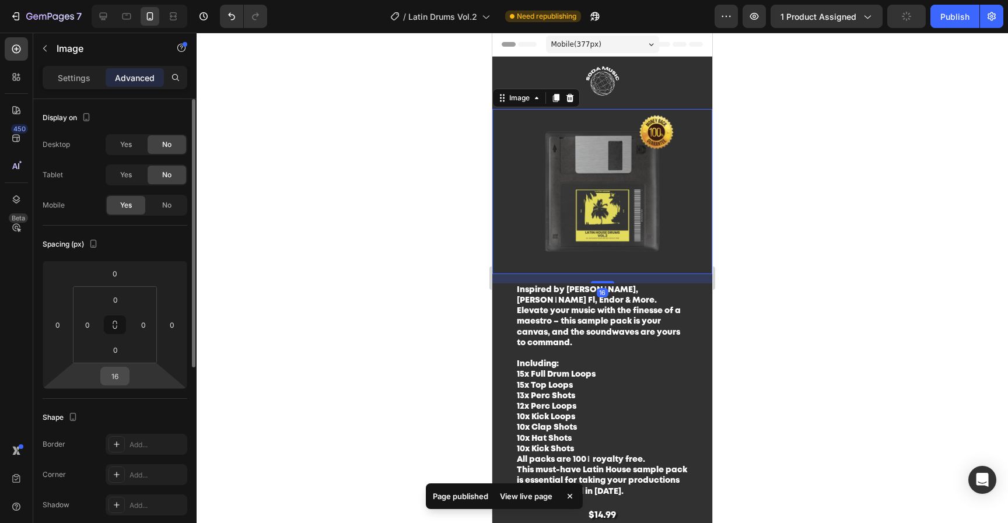
click at [111, 380] on input "16" at bounding box center [114, 375] width 23 height 17
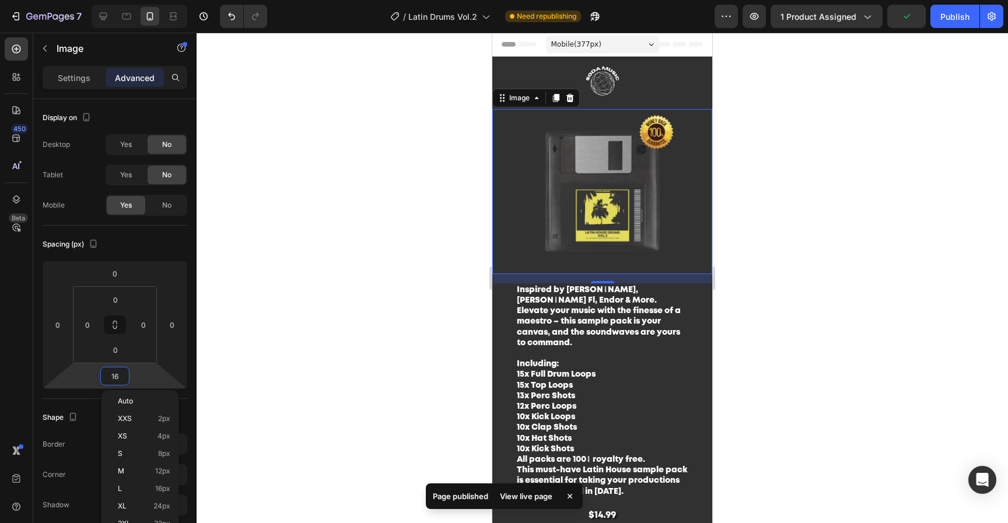
type input "1"
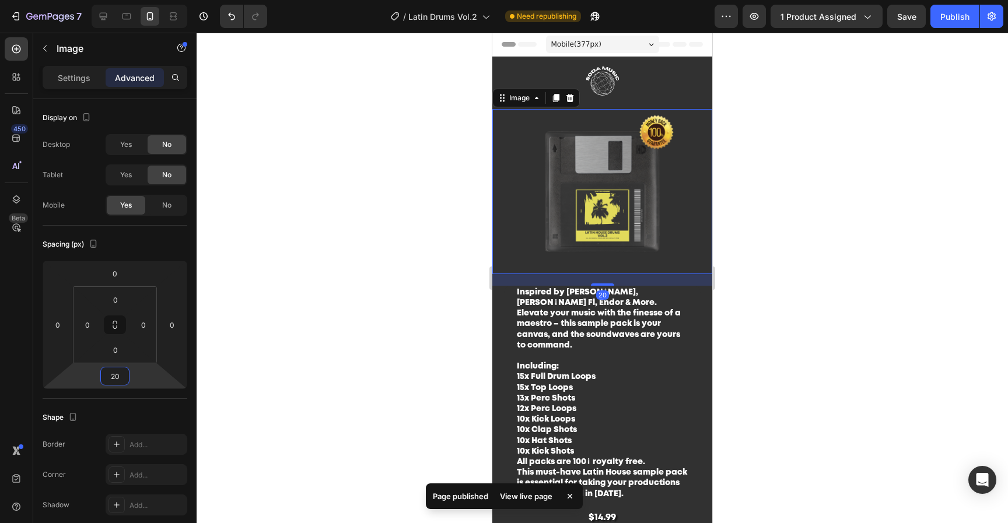
type input "20"
click at [924, 213] on div at bounding box center [602, 278] width 811 height 490
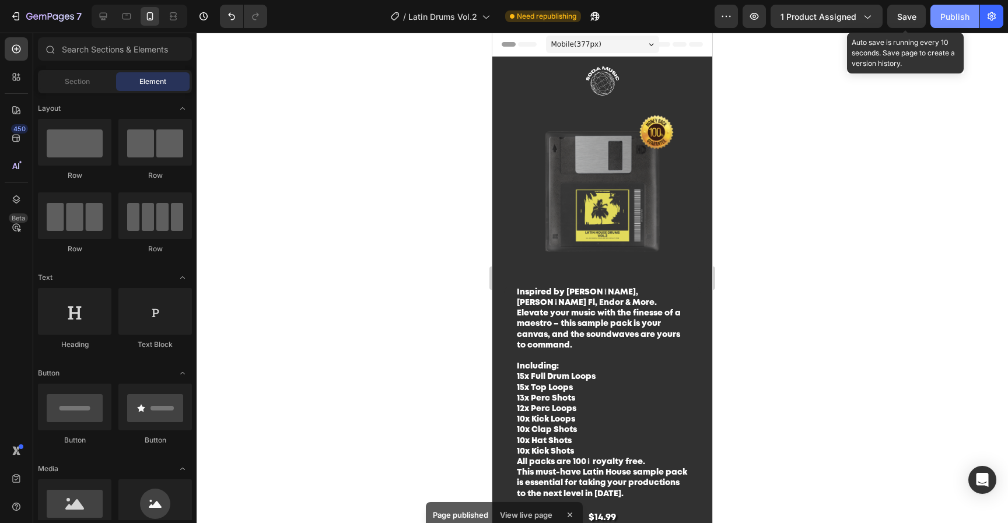
click at [917, 16] on button "Save" at bounding box center [906, 16] width 38 height 23
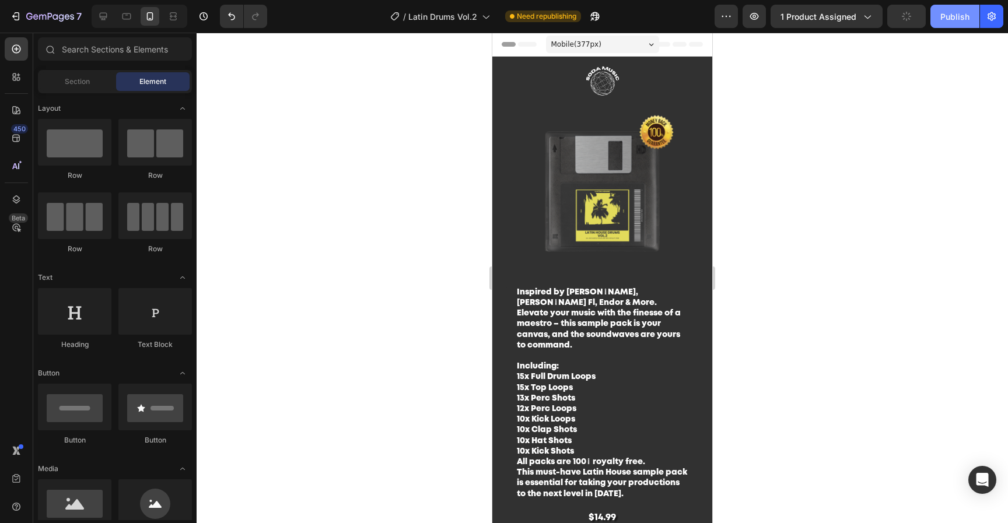
click at [943, 17] on div "Publish" at bounding box center [954, 16] width 29 height 12
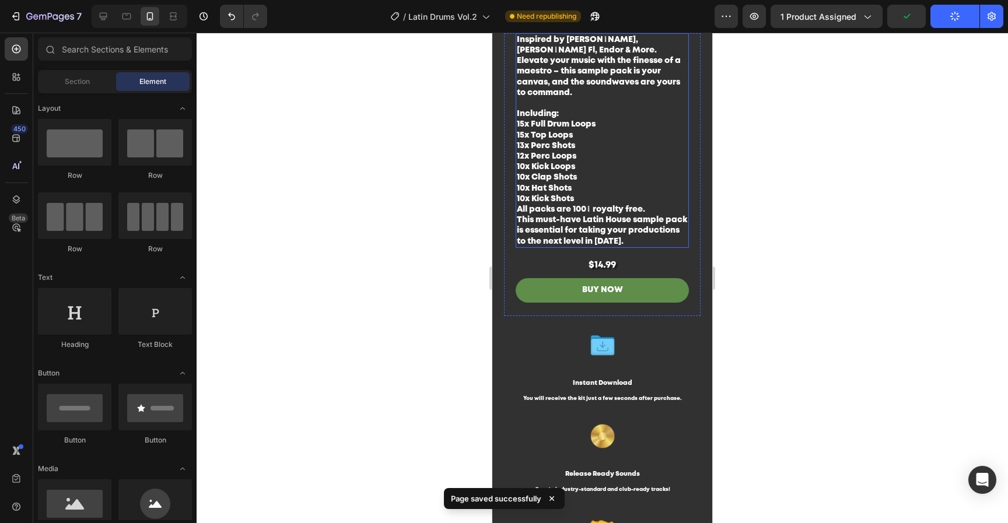
scroll to position [255, 0]
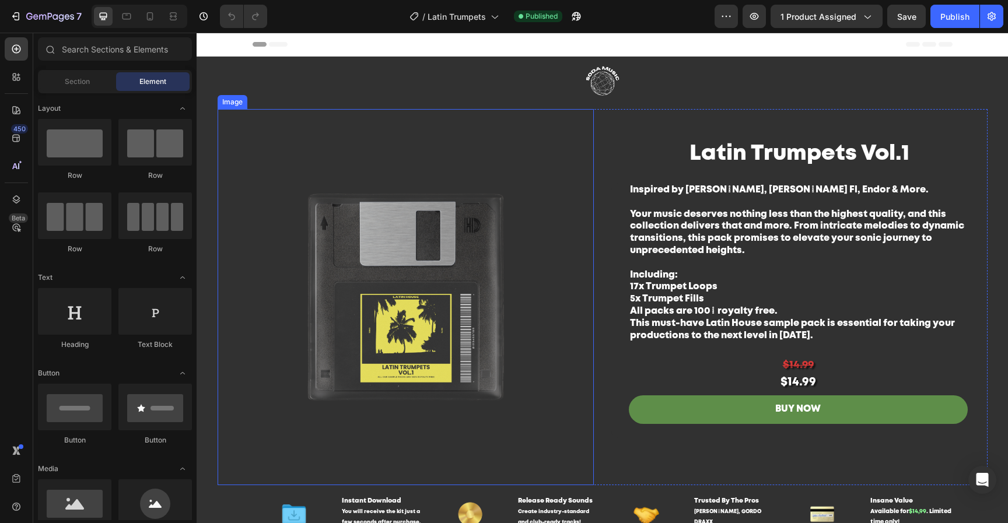
click at [469, 294] on img at bounding box center [406, 297] width 376 height 376
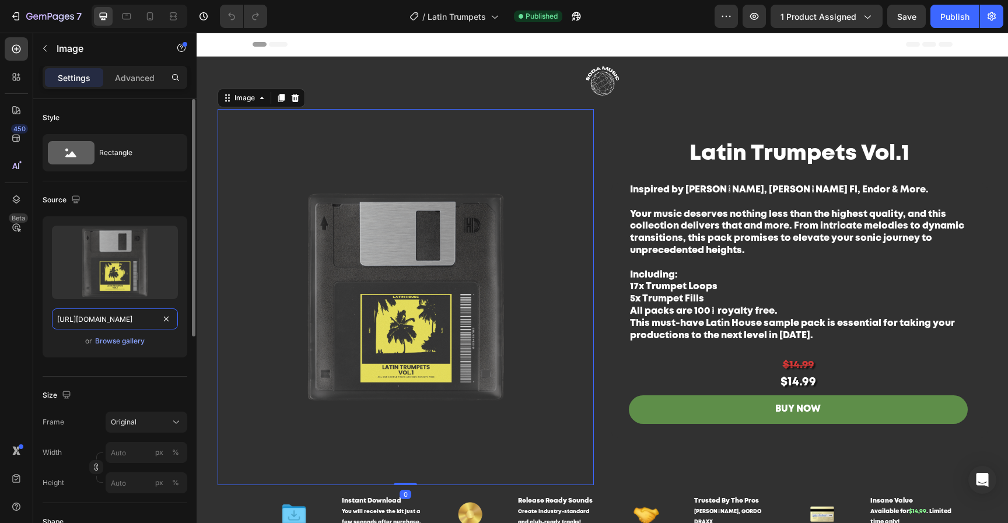
click at [120, 320] on input "[URL][DOMAIN_NAME]" at bounding box center [115, 318] width 126 height 21
click at [816, 365] on div "$14.99" at bounding box center [798, 365] width 339 height 16
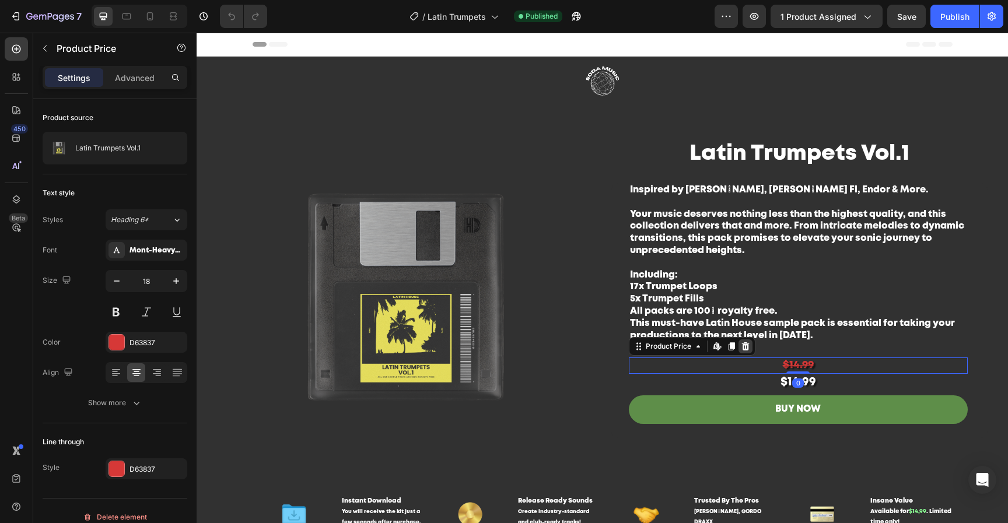
click at [741, 349] on icon at bounding box center [745, 346] width 8 height 8
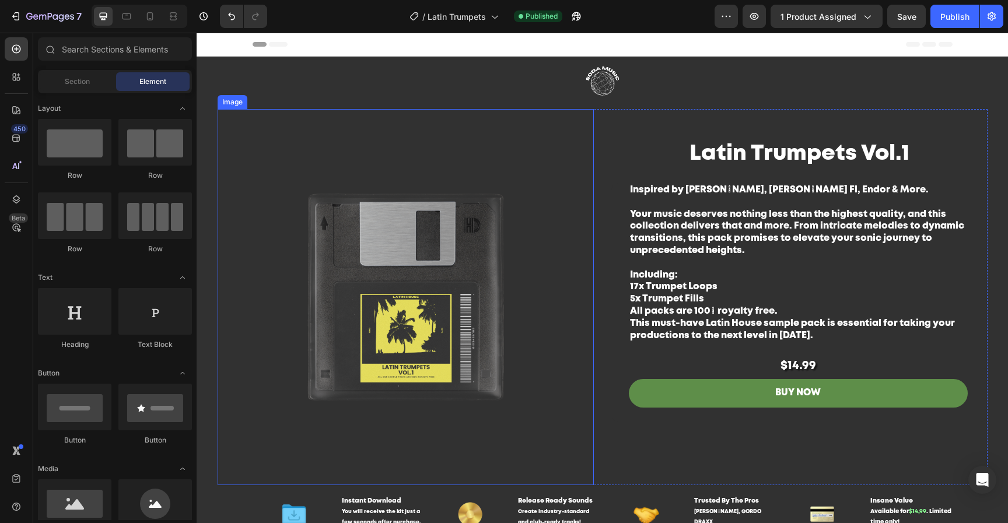
click at [475, 312] on img at bounding box center [406, 297] width 376 height 376
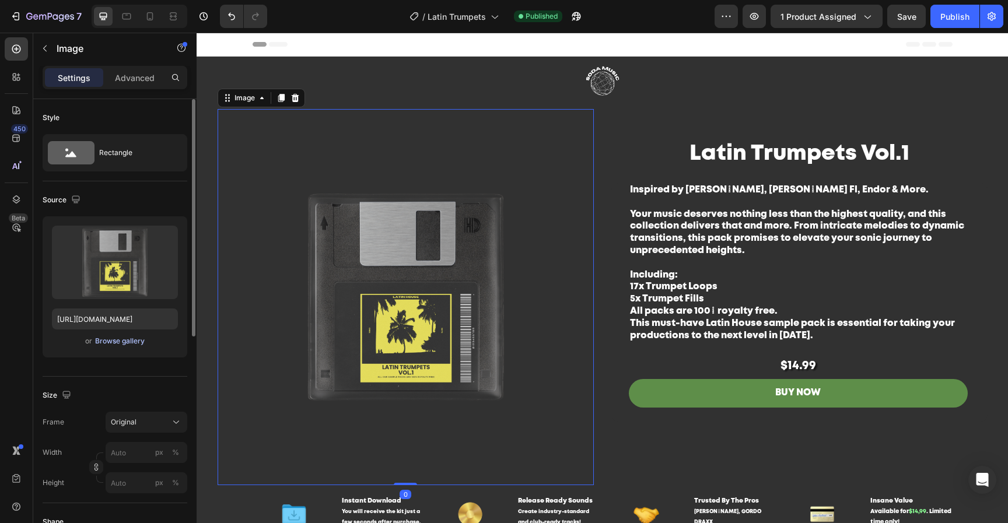
click at [127, 336] on div "Browse gallery" at bounding box center [120, 341] width 50 height 10
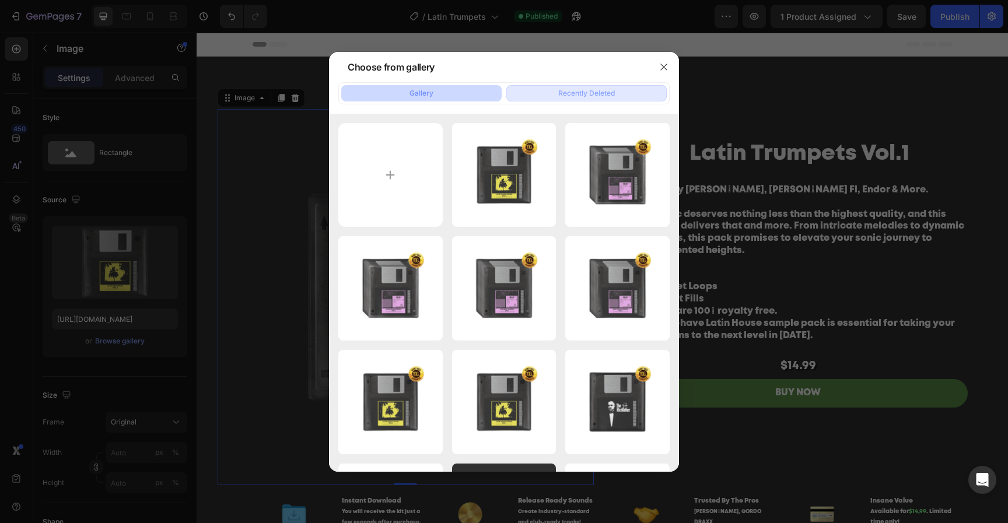
type input "C:\fakepath\Untitled design-20.png"
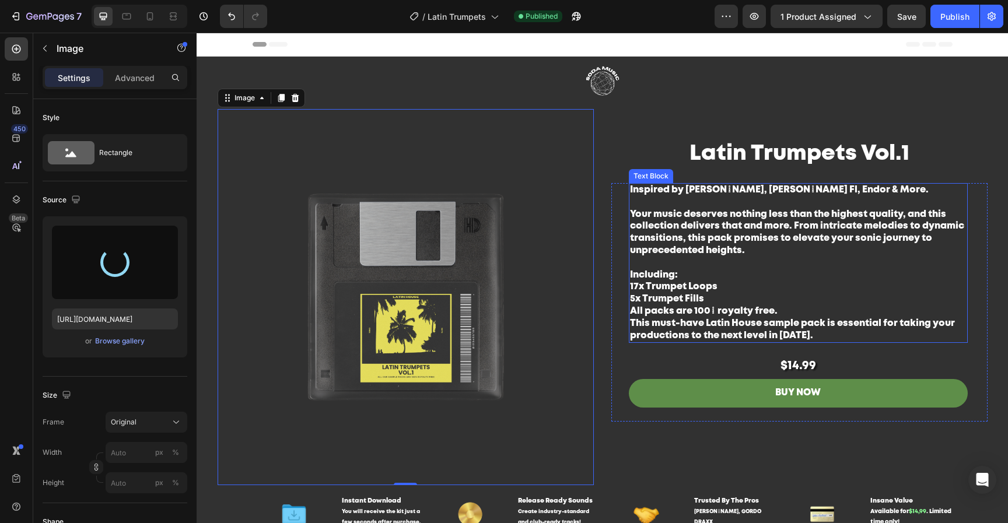
type input "[URL][DOMAIN_NAME]"
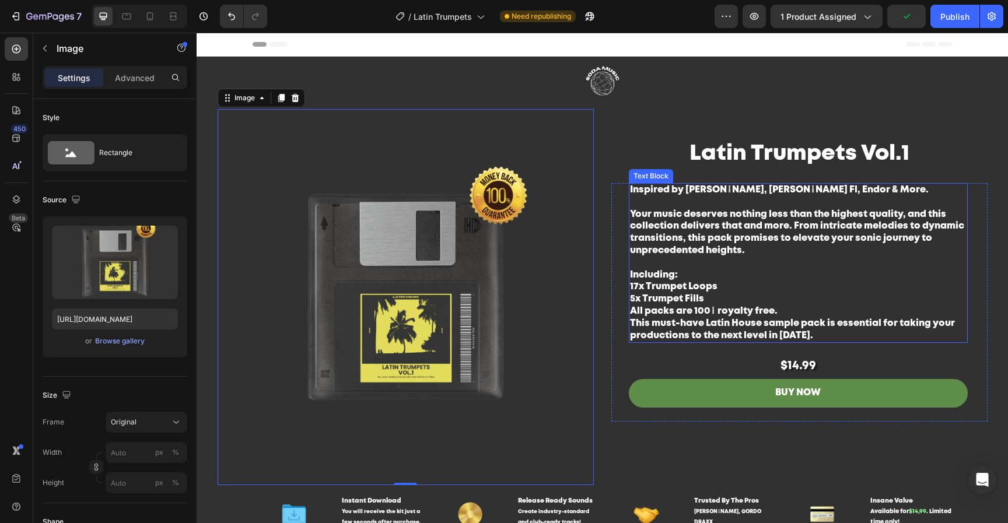
click at [872, 302] on p "Including: 17x Trumpet Loops 5x Trumpet Fills" at bounding box center [798, 287] width 336 height 36
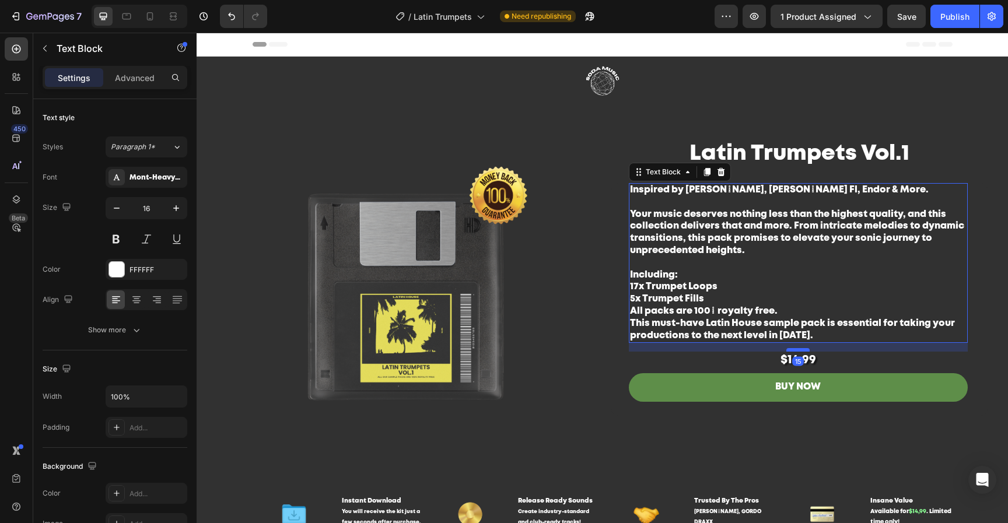
drag, startPoint x: 797, startPoint y: 357, endPoint x: 800, endPoint y: 351, distance: 6.8
click at [800, 351] on div at bounding box center [797, 349] width 23 height 3
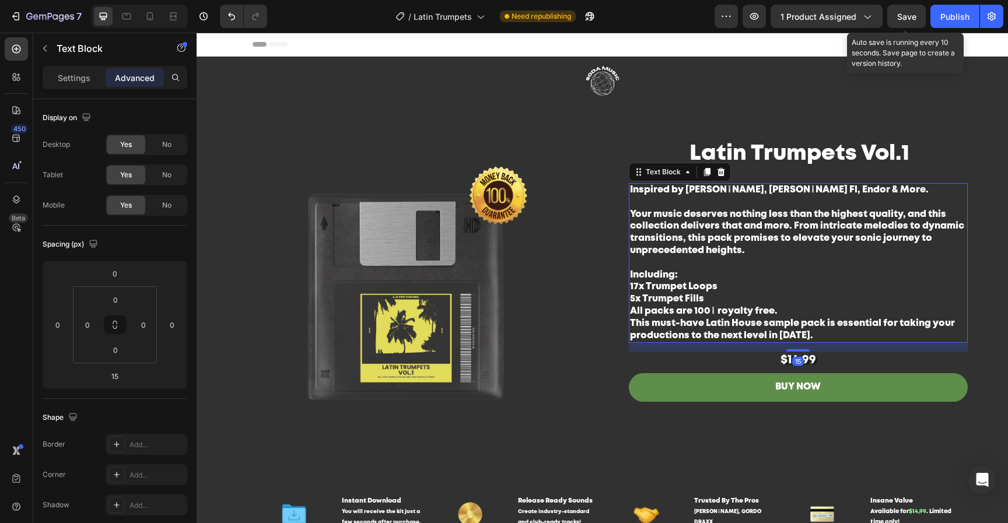
click at [910, 19] on span "Save" at bounding box center [906, 17] width 19 height 10
drag, startPoint x: 949, startPoint y: 14, endPoint x: 744, endPoint y: 31, distance: 205.4
click at [949, 14] on div "Publish" at bounding box center [954, 16] width 29 height 12
click at [152, 12] on icon at bounding box center [150, 16] width 12 height 12
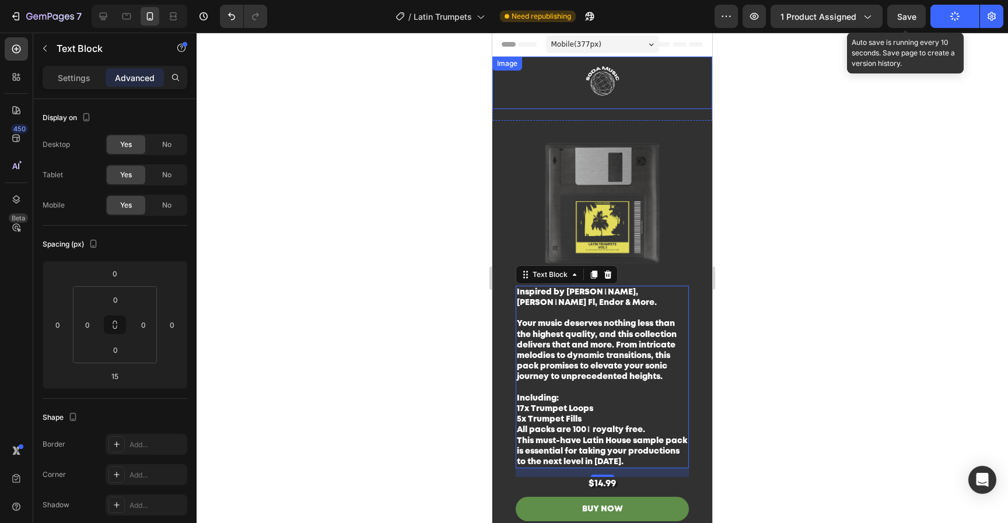
click at [621, 81] on img at bounding box center [602, 83] width 175 height 52
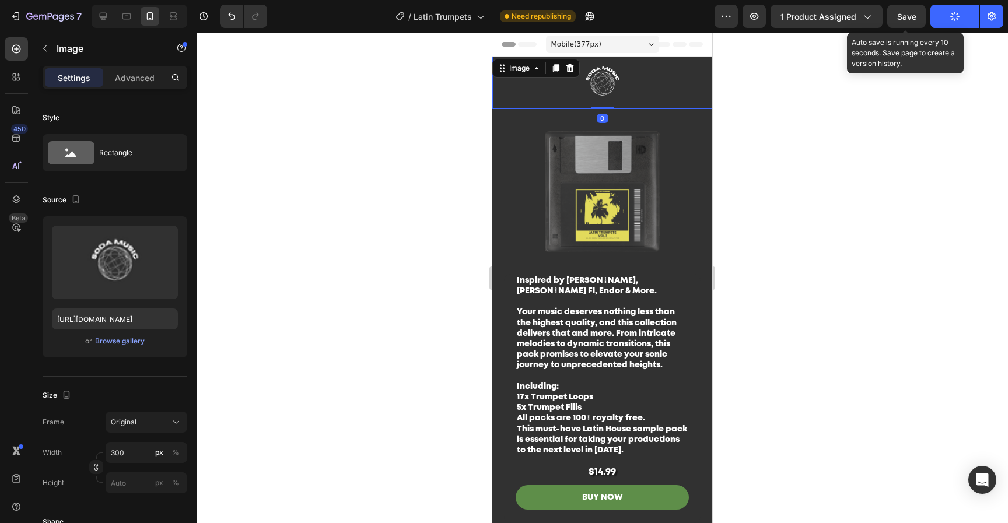
drag, startPoint x: 600, startPoint y: 120, endPoint x: 596, endPoint y: 54, distance: 65.4
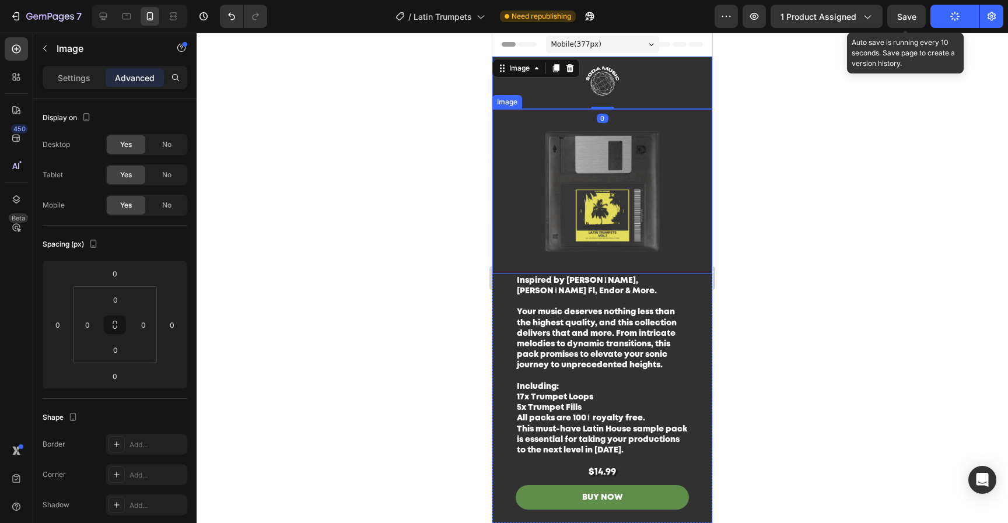
click at [645, 229] on img at bounding box center [602, 191] width 220 height 165
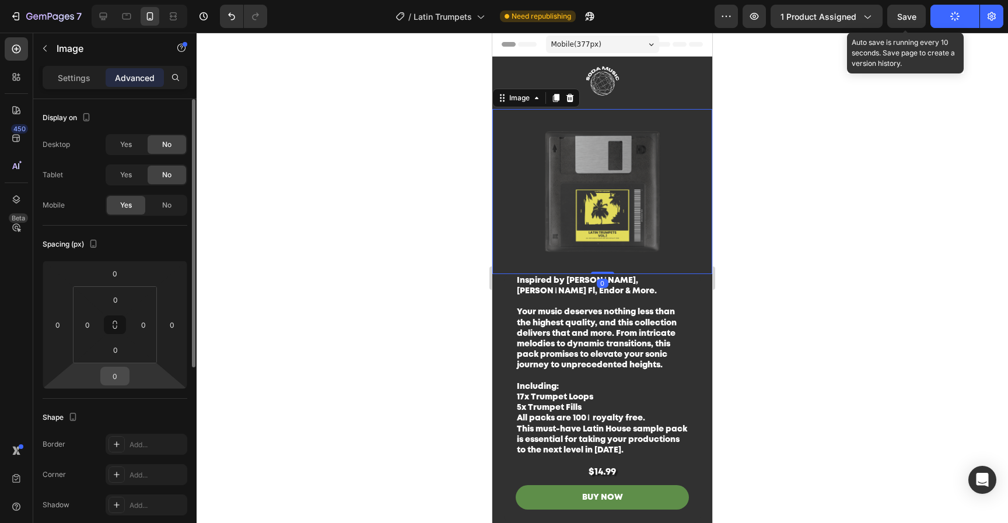
click at [120, 377] on input "0" at bounding box center [114, 375] width 23 height 17
type input "20"
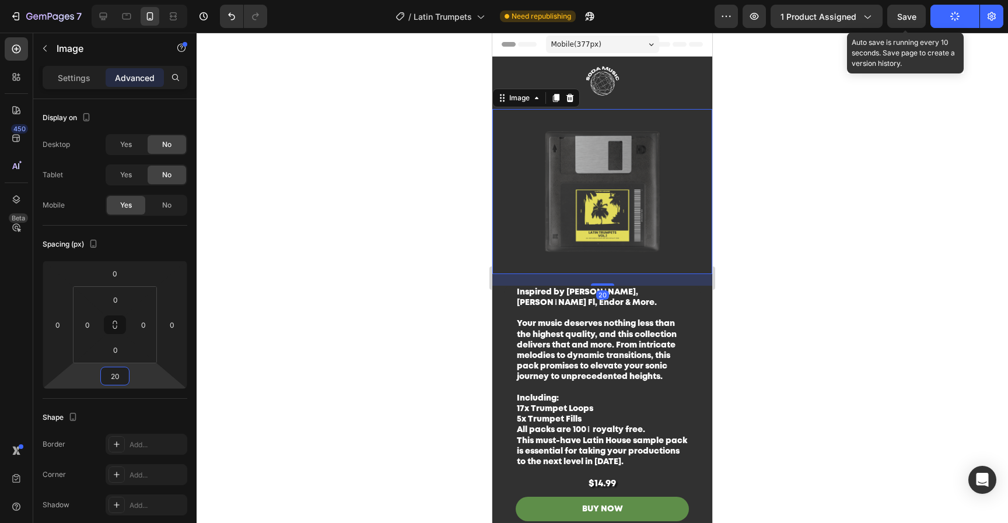
click at [832, 271] on div at bounding box center [602, 278] width 811 height 490
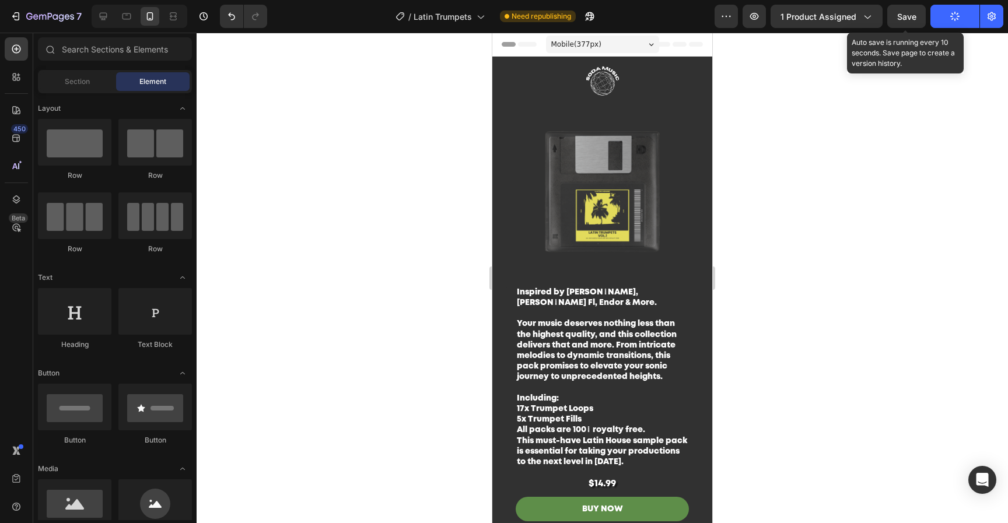
click at [571, 198] on img at bounding box center [602, 191] width 220 height 165
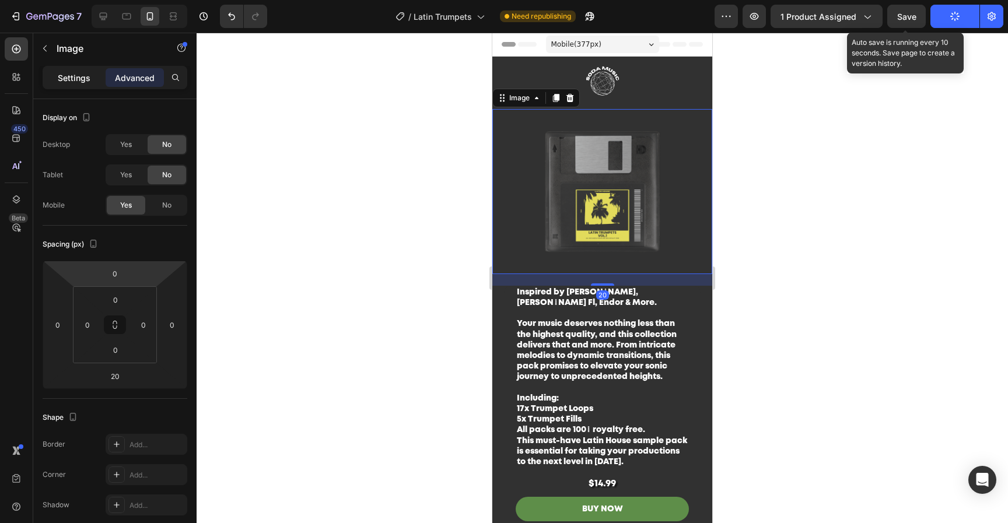
click at [77, 84] on div "Settings" at bounding box center [74, 77] width 58 height 19
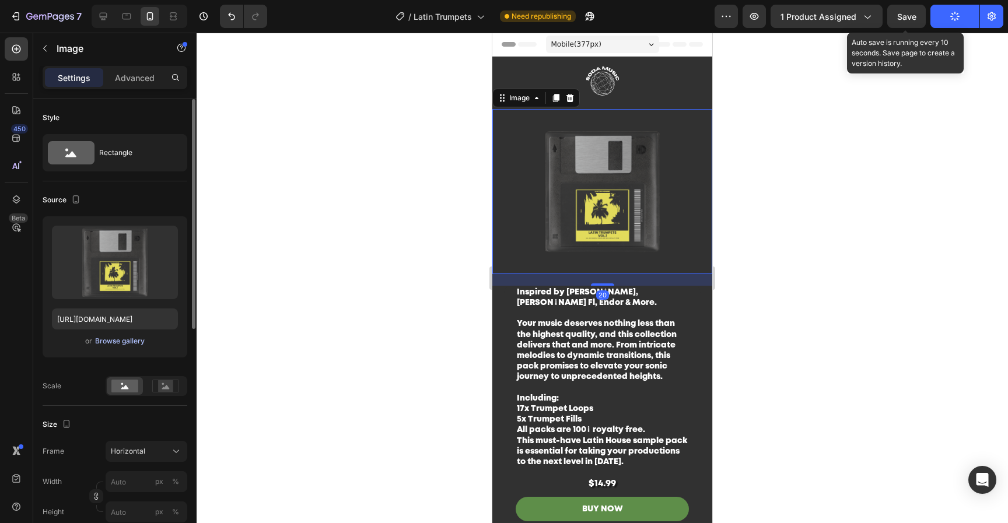
click at [122, 342] on div "Browse gallery" at bounding box center [120, 341] width 50 height 10
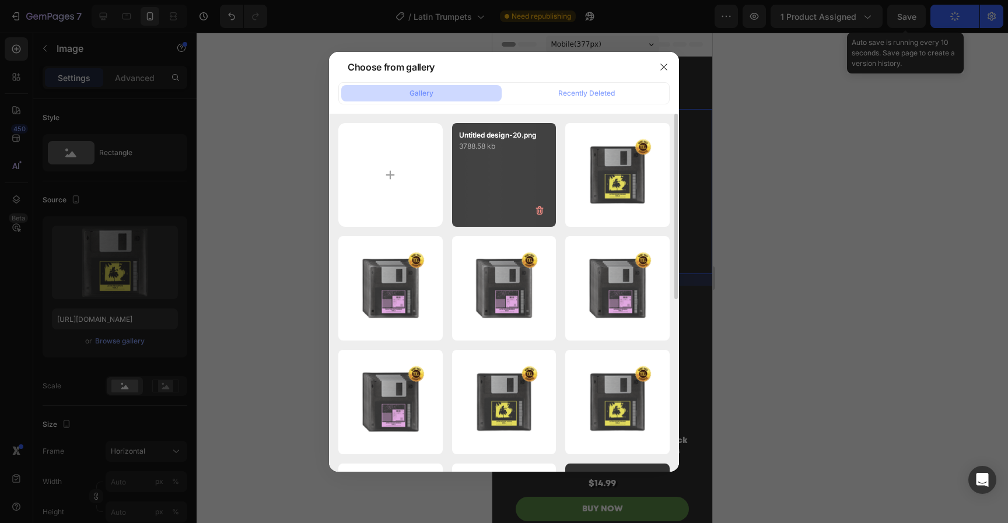
click at [513, 185] on div "Untitled design-20.png 3788.58 kb" at bounding box center [504, 175] width 104 height 104
type input "https://cdn.shopify.com/s/files/1/0552/9596/7287/files/gempages_550190414179599…"
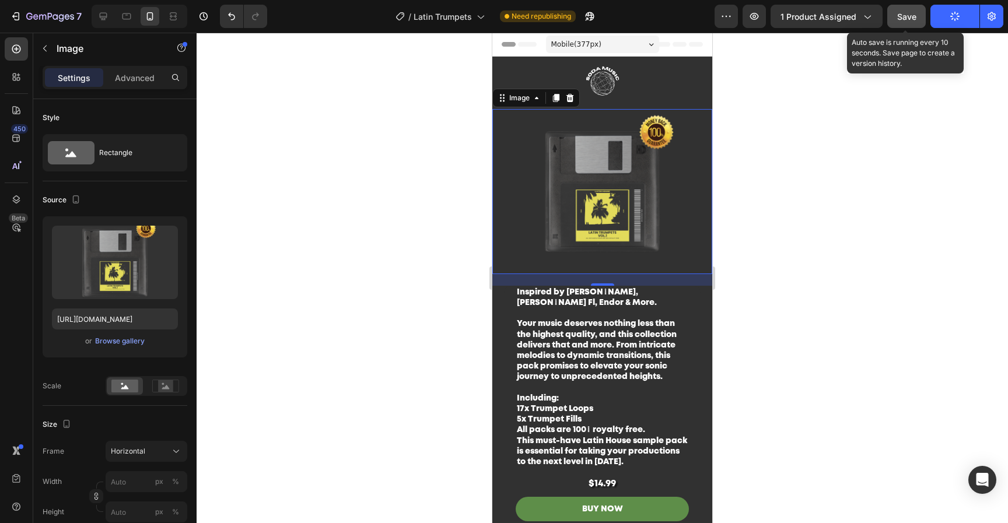
drag, startPoint x: 906, startPoint y: 16, endPoint x: 197, endPoint y: 215, distance: 736.7
click at [906, 16] on span "Save" at bounding box center [906, 17] width 19 height 10
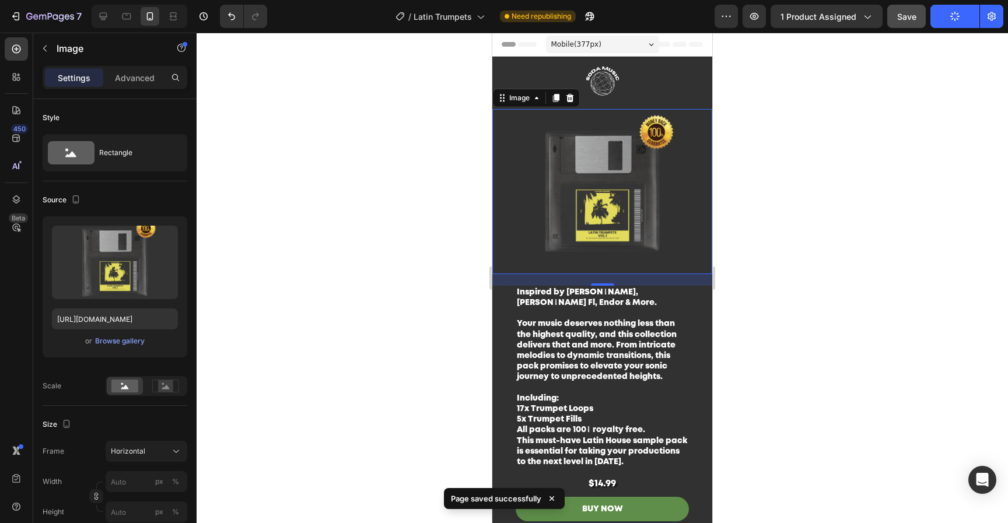
click at [930, 195] on div at bounding box center [602, 278] width 811 height 490
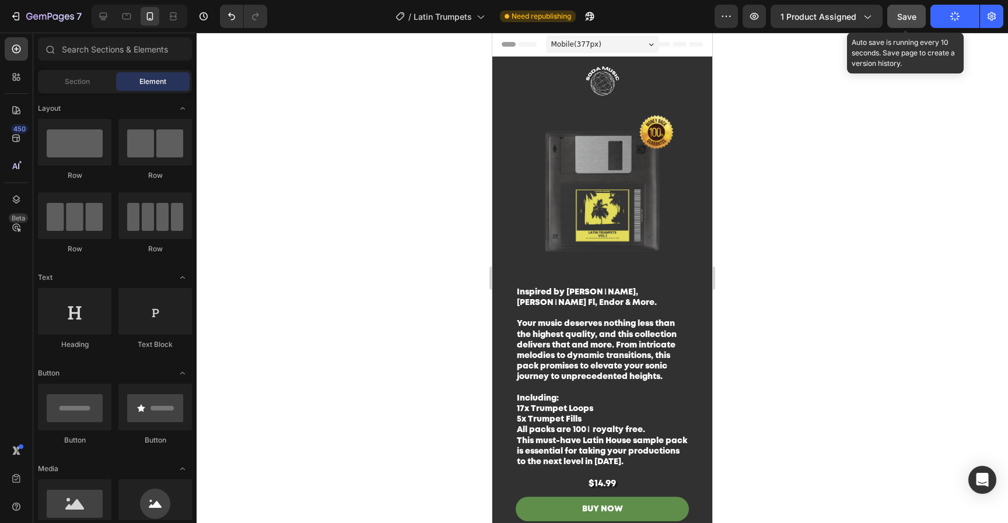
click at [905, 20] on span "Save" at bounding box center [906, 17] width 19 height 10
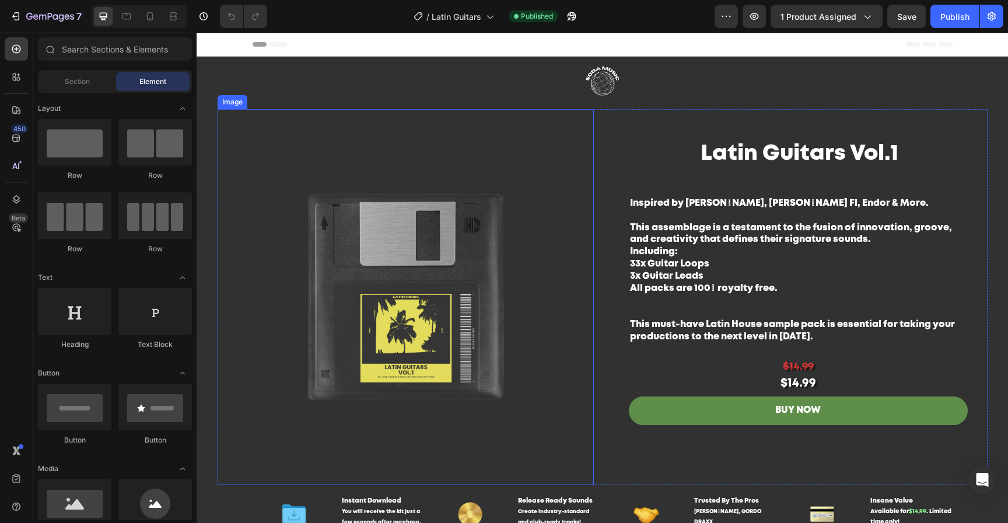
click at [460, 286] on img at bounding box center [406, 297] width 376 height 376
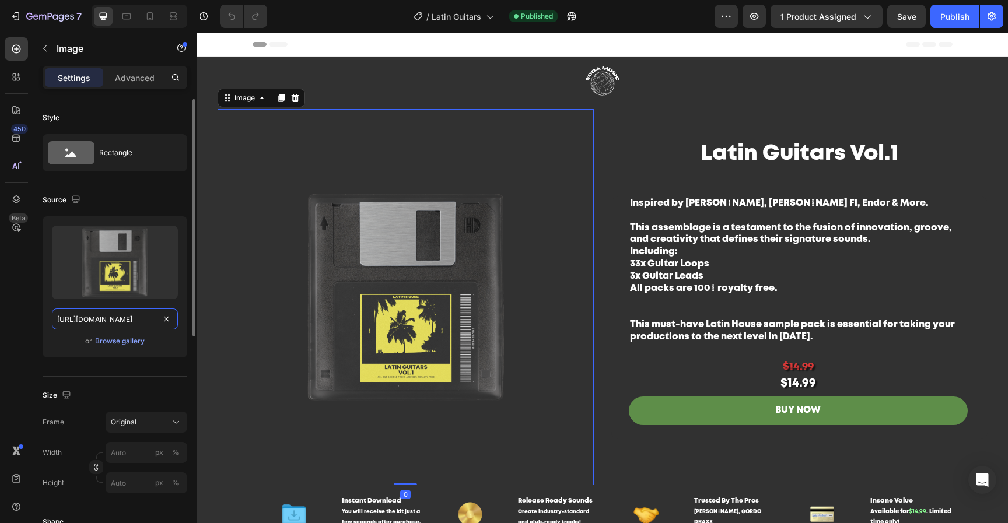
click at [121, 320] on input "[URL][DOMAIN_NAME]" at bounding box center [115, 318] width 126 height 21
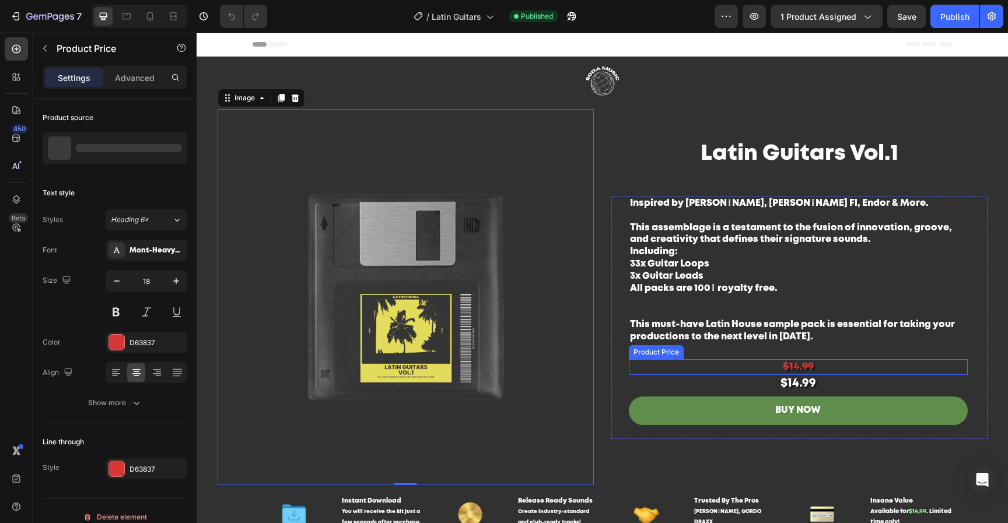
click at [813, 368] on div "$14.99" at bounding box center [798, 367] width 339 height 16
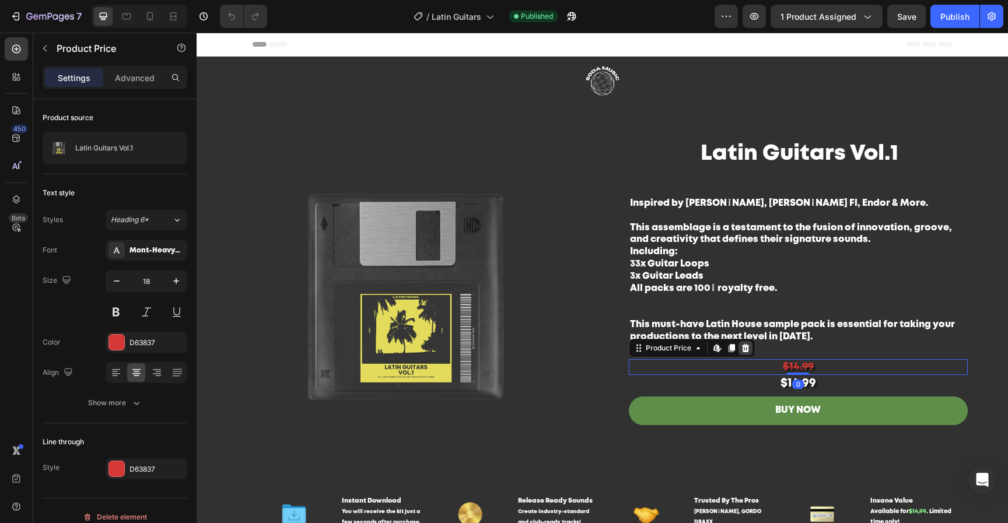
click at [741, 348] on icon at bounding box center [745, 347] width 9 height 9
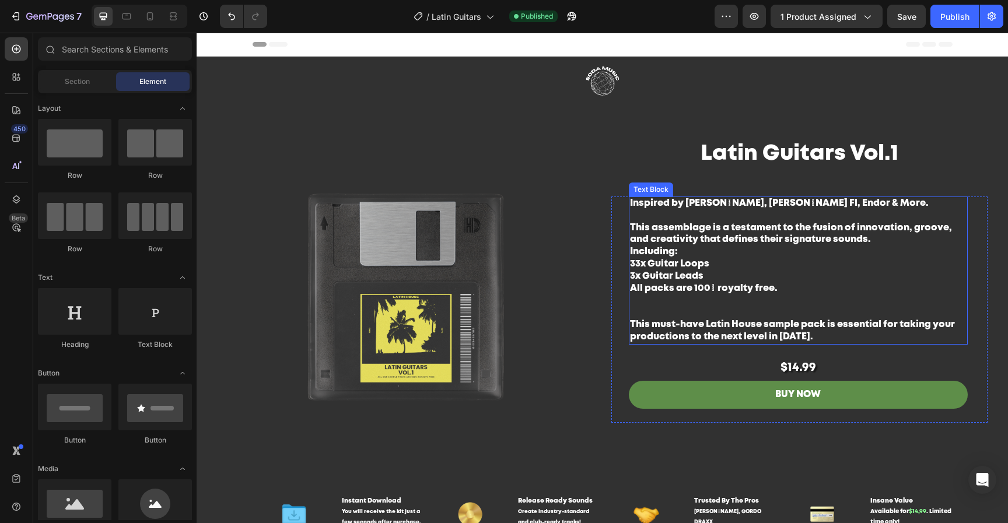
click at [820, 325] on strong "This must-have Latin House sample pack is essential for taking your productions…" at bounding box center [792, 330] width 325 height 21
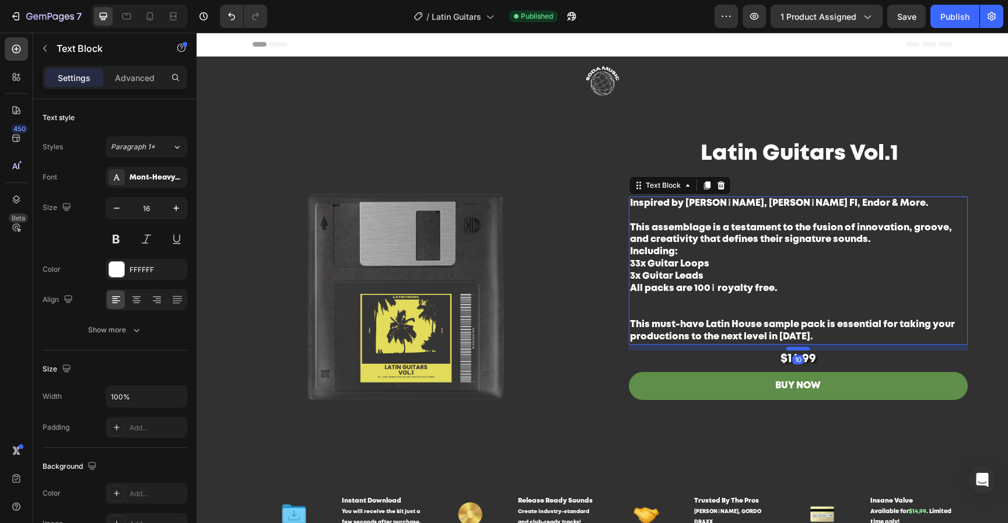
drag, startPoint x: 797, startPoint y: 357, endPoint x: 799, endPoint y: 349, distance: 8.9
click at [799, 349] on div at bounding box center [797, 348] width 23 height 3
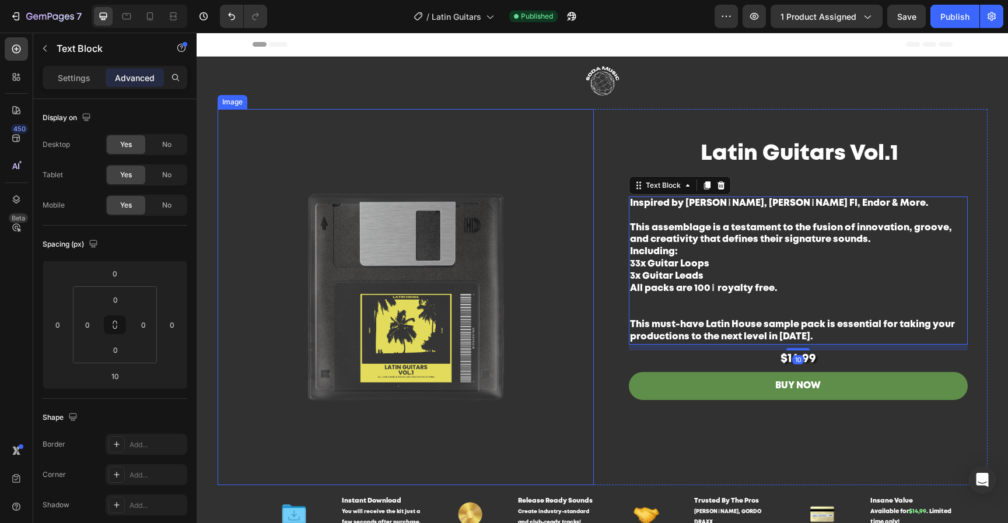
click at [417, 341] on img at bounding box center [406, 297] width 376 height 376
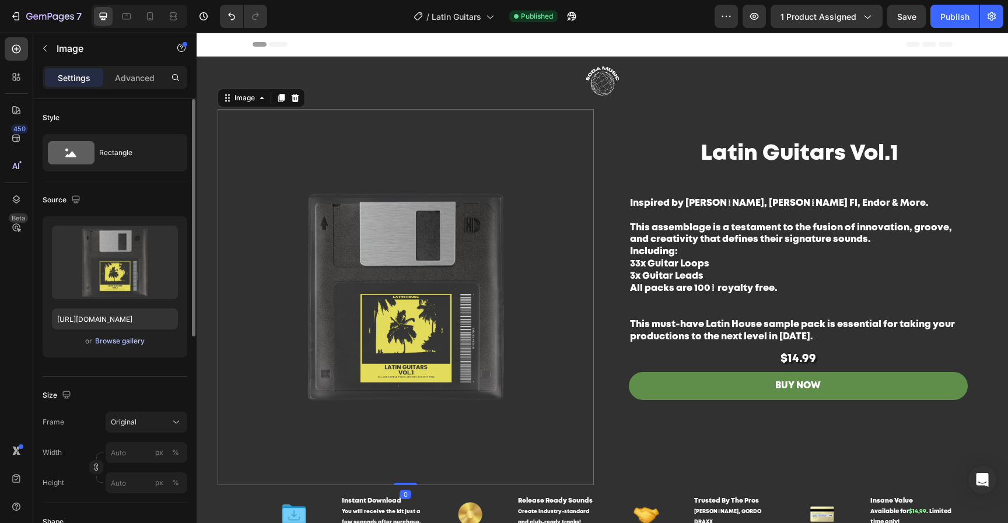
click at [127, 339] on div "Browse gallery" at bounding box center [120, 341] width 50 height 10
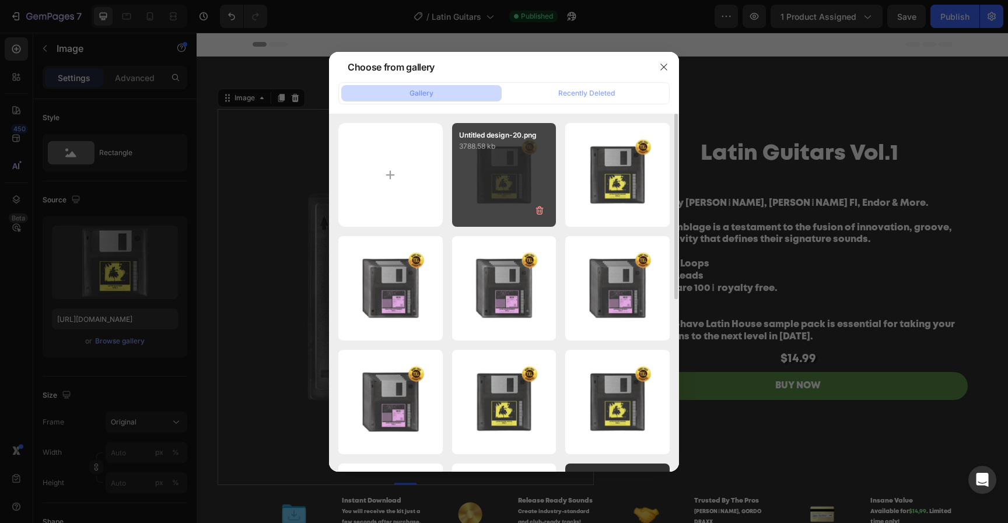
type input "C:\fakepath\Untitled design-21.png"
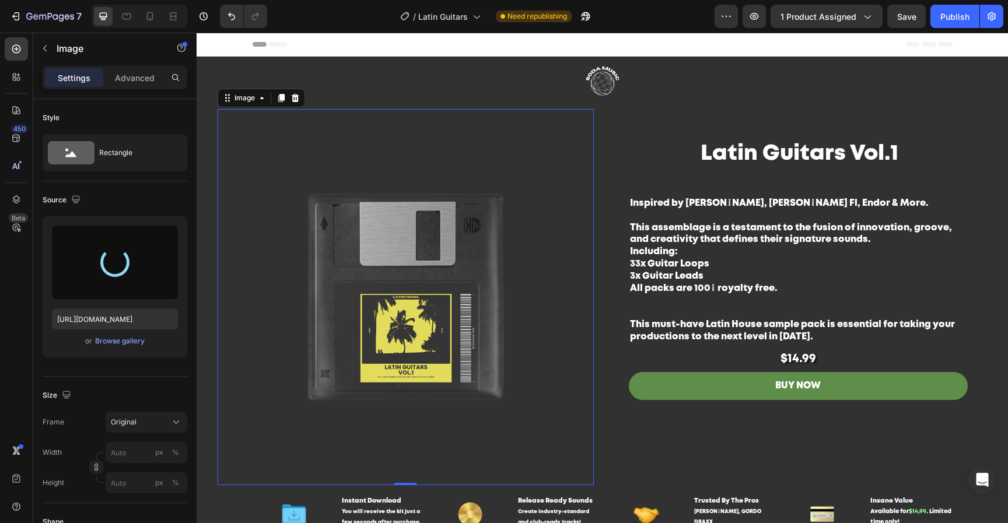
type input "https://cdn.shopify.com/s/files/1/0552/9596/7287/files/gempages_550190414179599…"
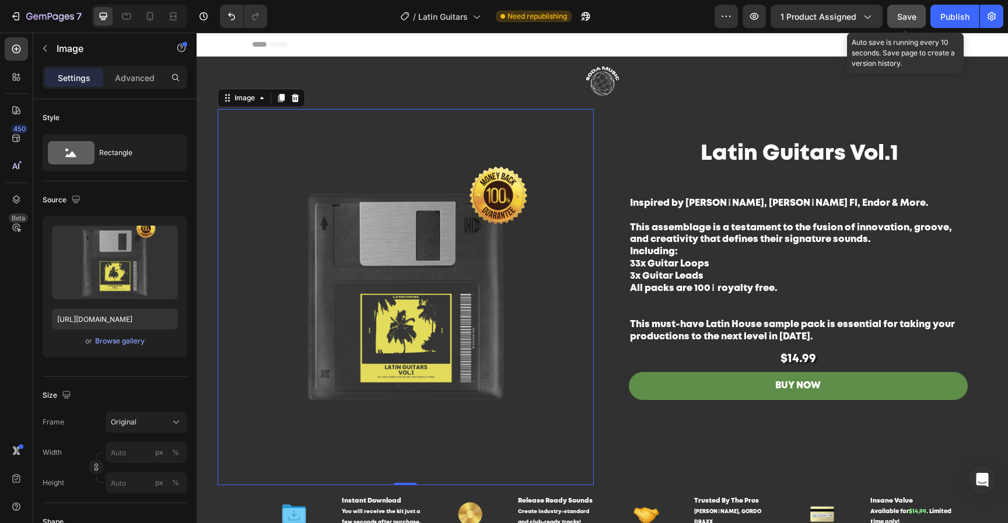
click at [913, 14] on span "Save" at bounding box center [906, 17] width 19 height 10
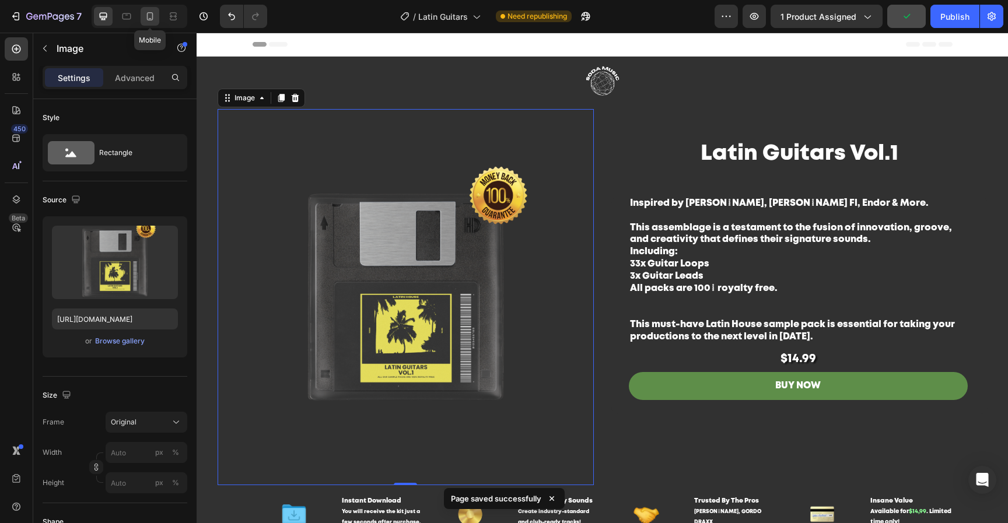
click at [145, 20] on icon at bounding box center [150, 16] width 12 height 12
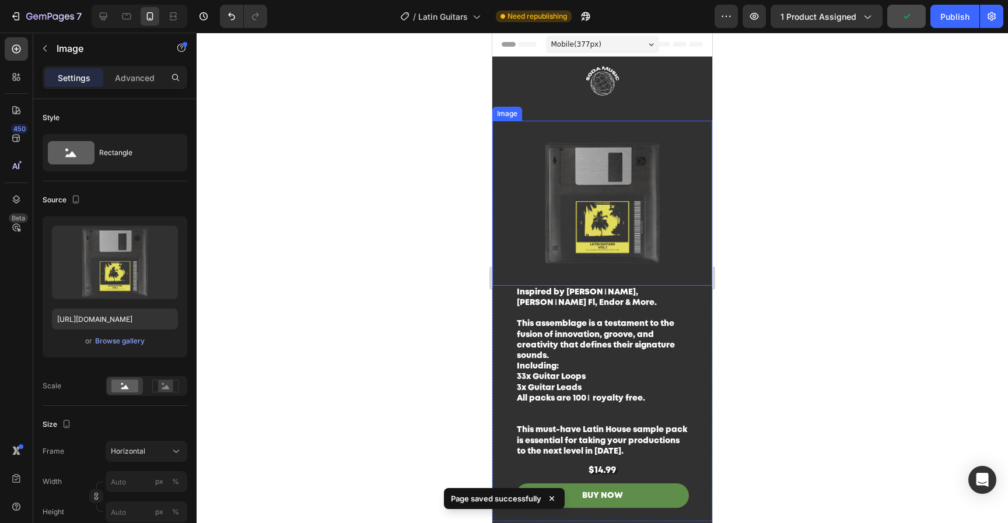
click at [611, 177] on img at bounding box center [602, 203] width 220 height 165
click at [685, 64] on link at bounding box center [602, 83] width 220 height 52
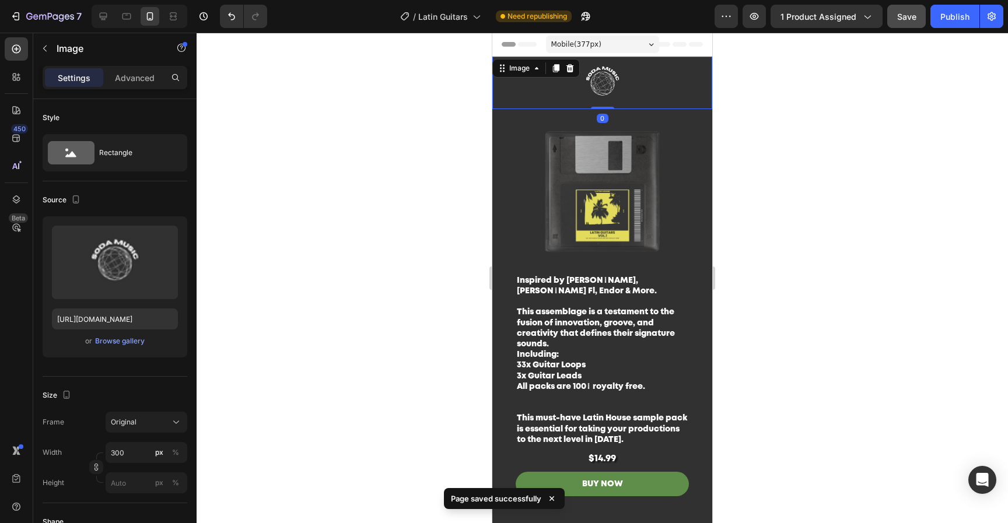
drag, startPoint x: 601, startPoint y: 120, endPoint x: 629, endPoint y: 92, distance: 39.6
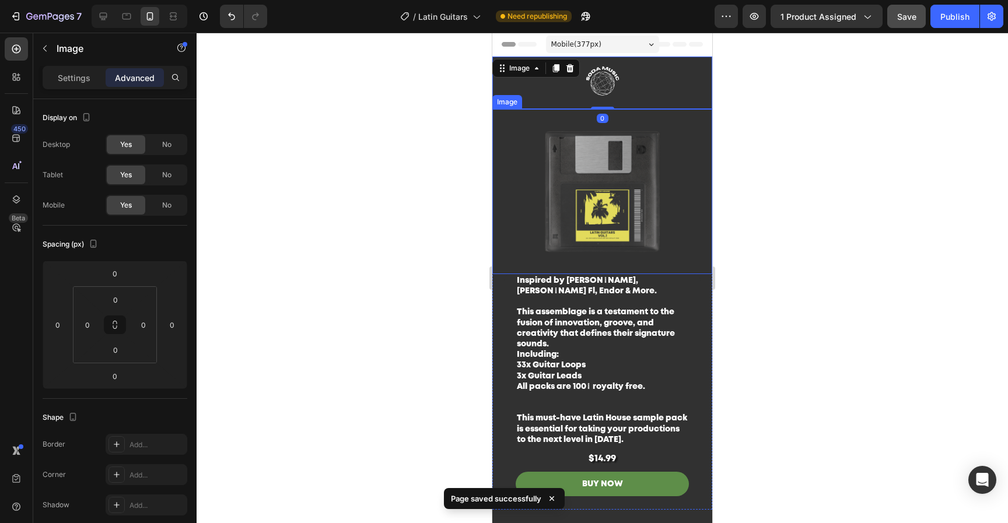
click at [642, 157] on img at bounding box center [602, 191] width 220 height 165
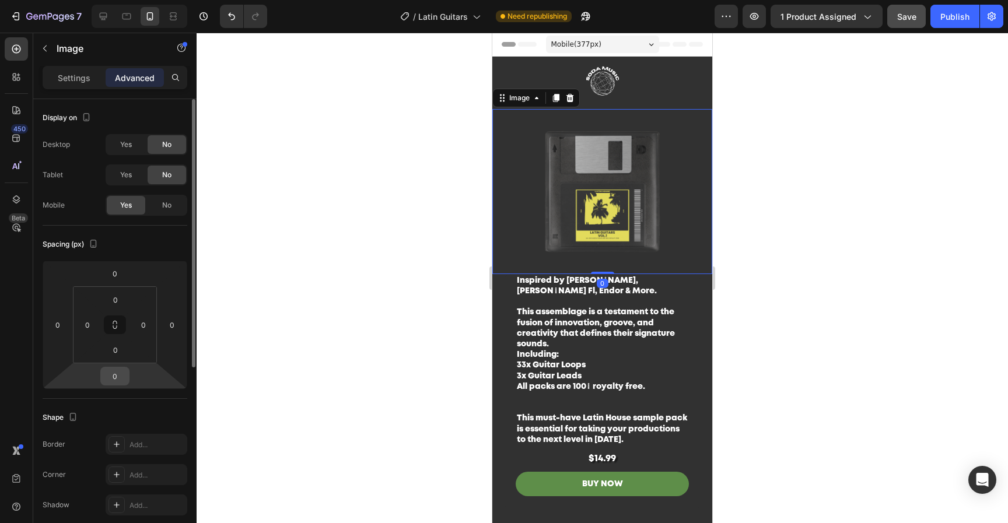
click at [117, 379] on input "0" at bounding box center [114, 375] width 23 height 17
type input "20"
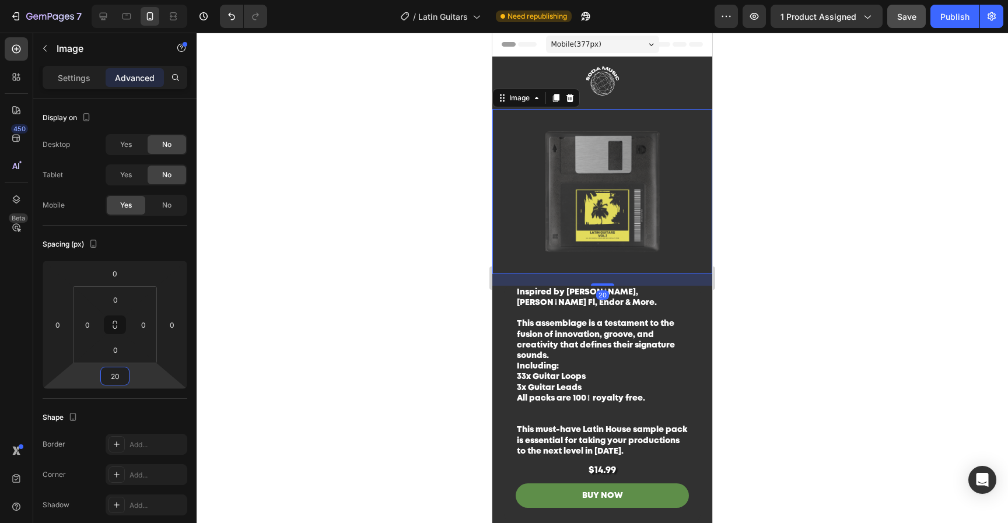
click at [823, 247] on div at bounding box center [602, 278] width 811 height 490
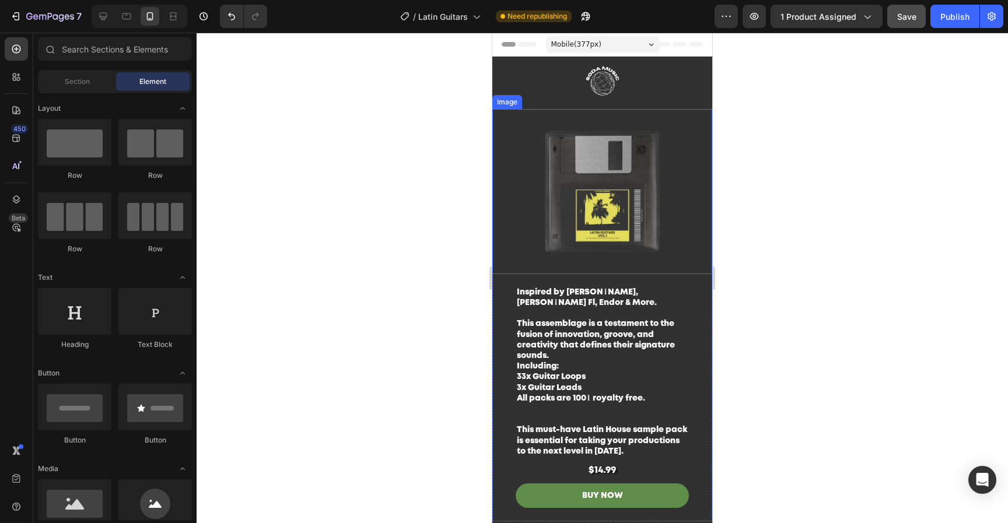
click at [636, 191] on img at bounding box center [602, 191] width 220 height 165
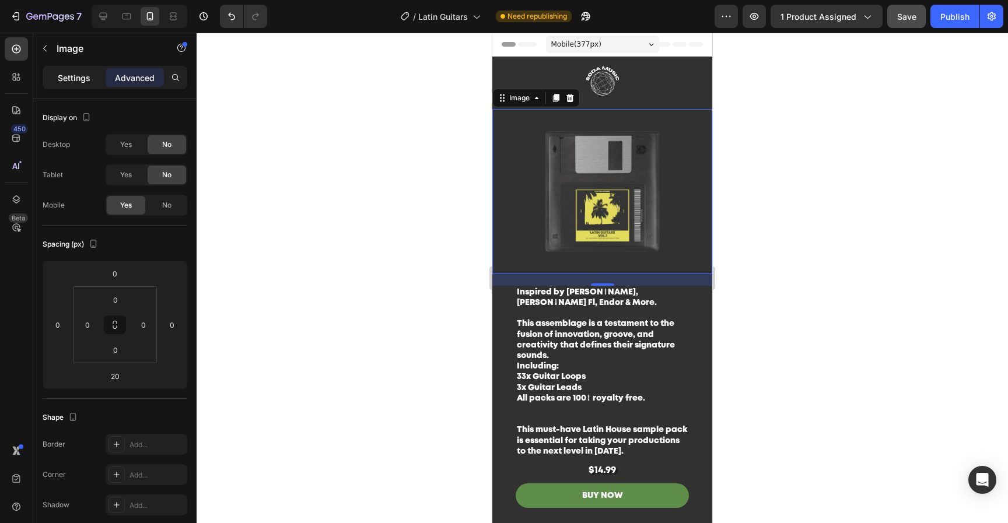
click at [71, 79] on p "Settings" at bounding box center [74, 78] width 33 height 12
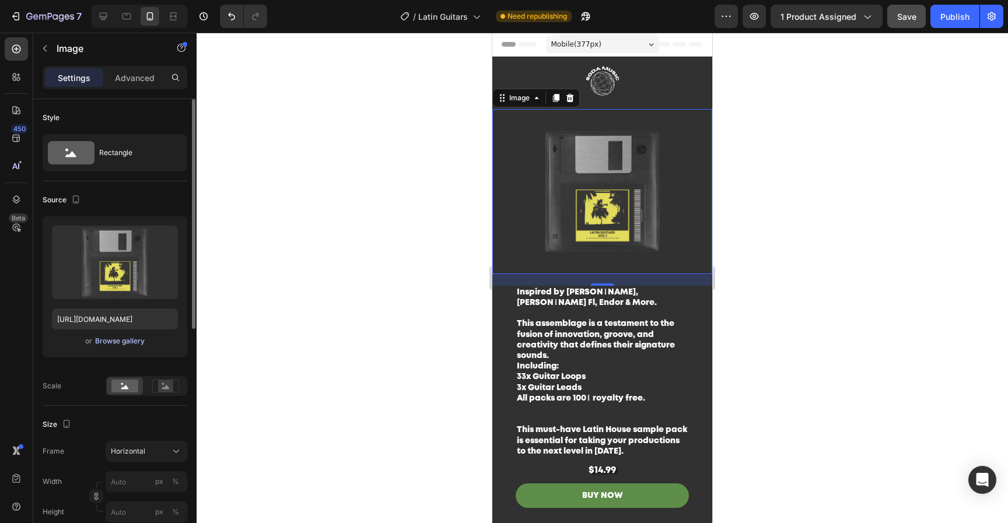
click at [118, 335] on div "or Browse gallery" at bounding box center [115, 341] width 126 height 14
click at [124, 341] on div "Browse gallery" at bounding box center [120, 341] width 50 height 10
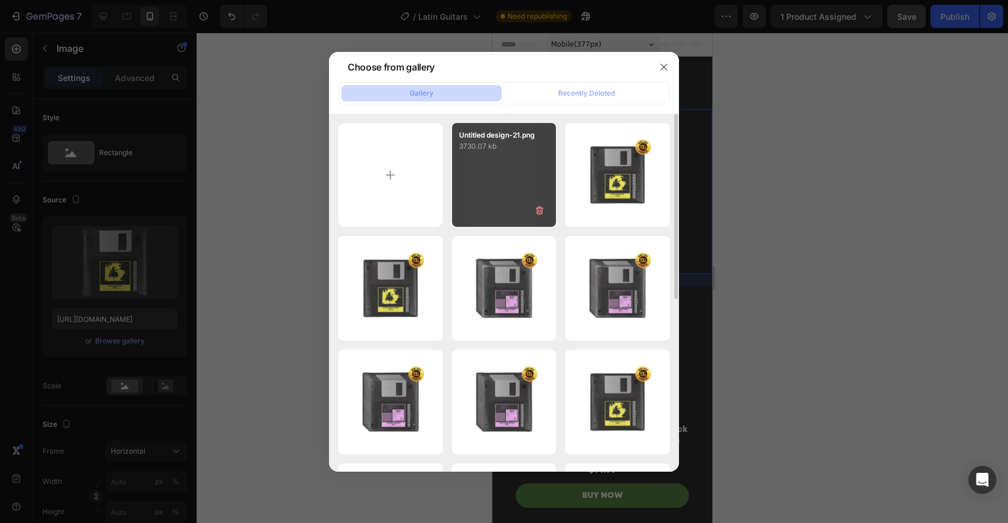
click at [505, 174] on div "Untitled design-21.png 3730.07 kb" at bounding box center [504, 175] width 104 height 104
type input "https://cdn.shopify.com/s/files/1/0552/9596/7287/files/gempages_550190414179599…"
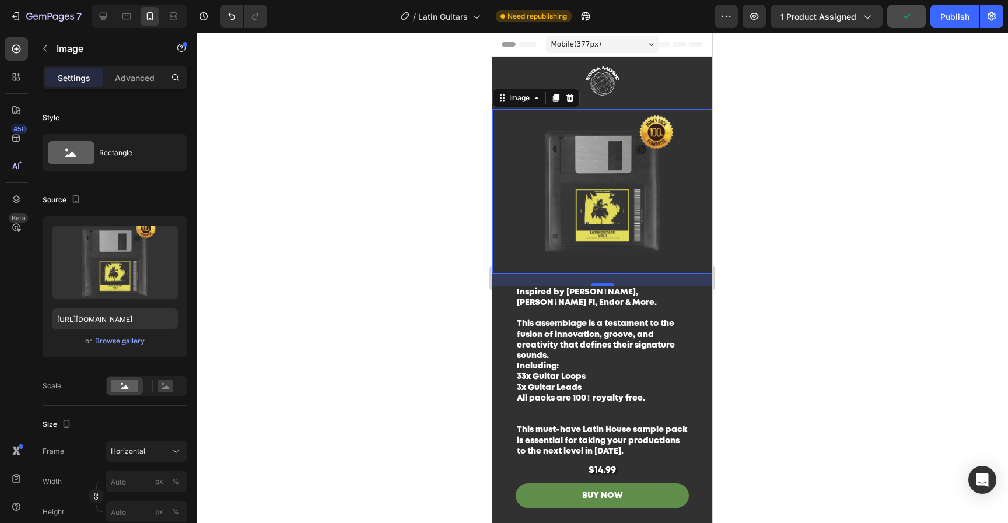
click at [900, 115] on div at bounding box center [602, 278] width 811 height 490
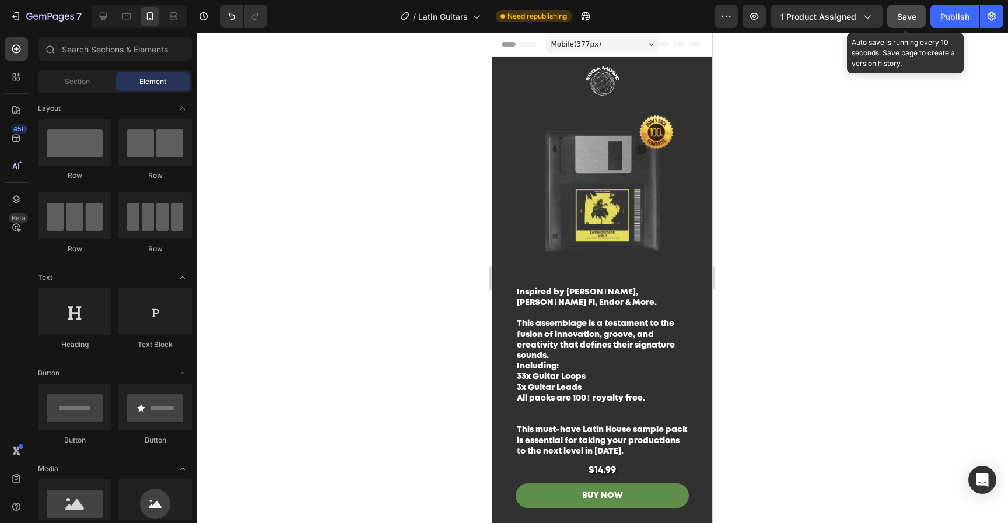
click at [913, 22] on div "Save" at bounding box center [906, 16] width 19 height 12
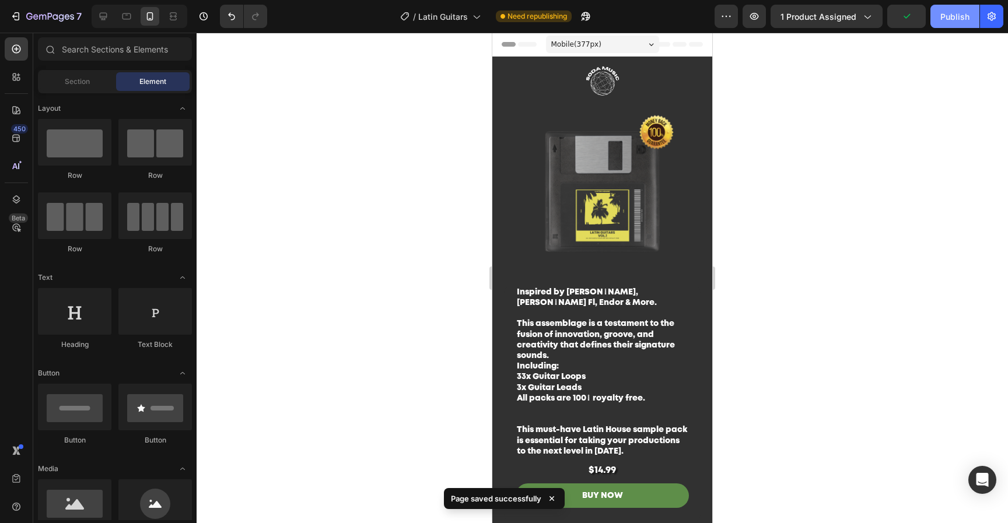
click at [941, 19] on div "Publish" at bounding box center [954, 16] width 29 height 12
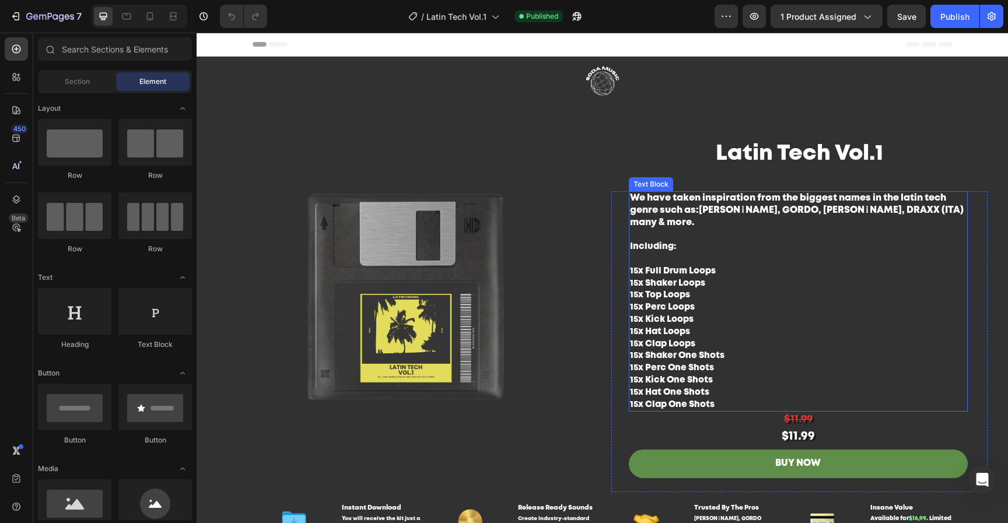
click at [800, 146] on h1 "Latin Tech Vol.1" at bounding box center [799, 154] width 376 height 30
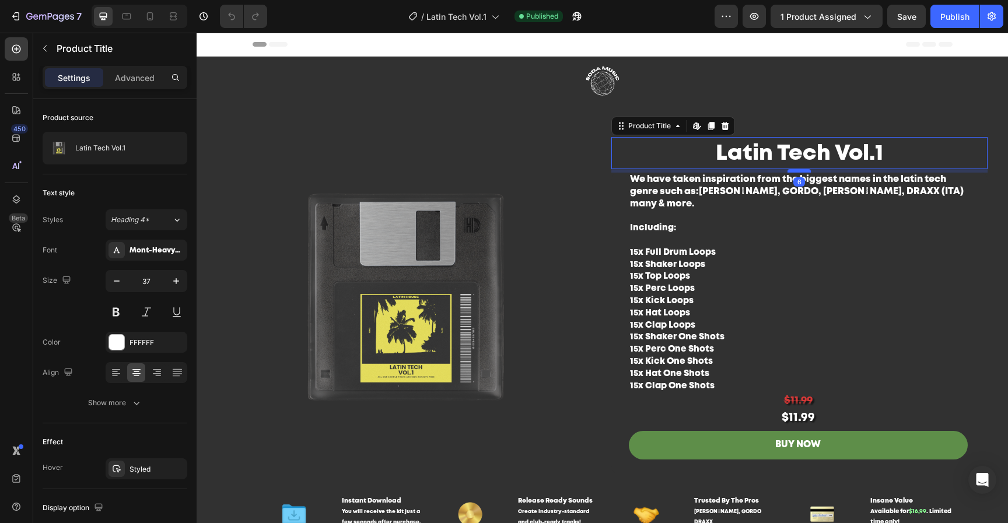
drag, startPoint x: 797, startPoint y: 189, endPoint x: 802, endPoint y: 170, distance: 19.4
click at [802, 170] on div at bounding box center [798, 170] width 23 height 3
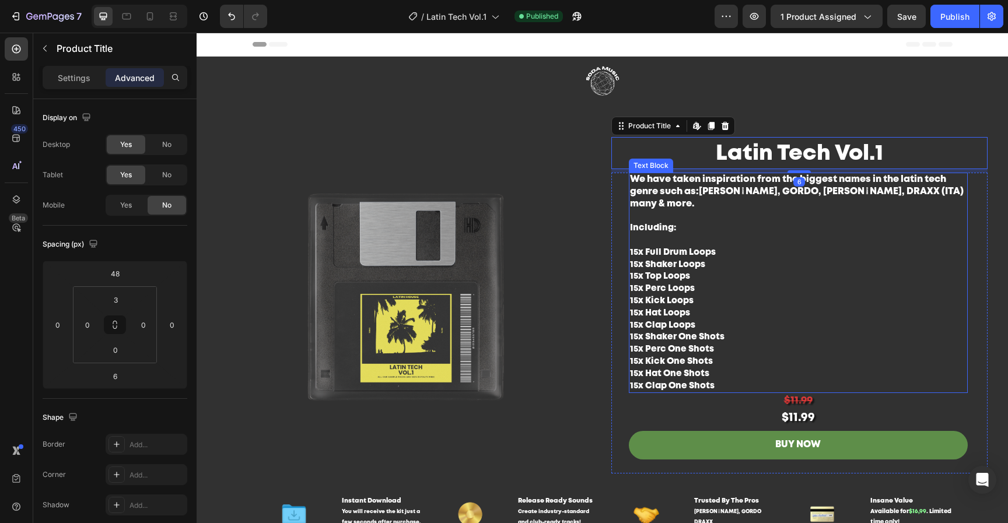
click at [888, 276] on p "We have taken inspiration from the biggest names in the latin tech genre such a…" at bounding box center [798, 283] width 336 height 218
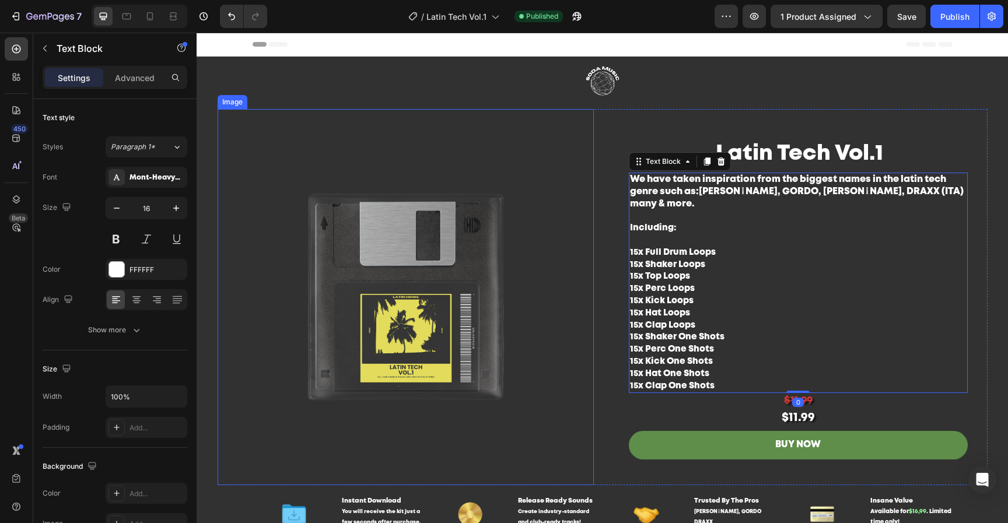
click at [464, 371] on img at bounding box center [406, 297] width 376 height 376
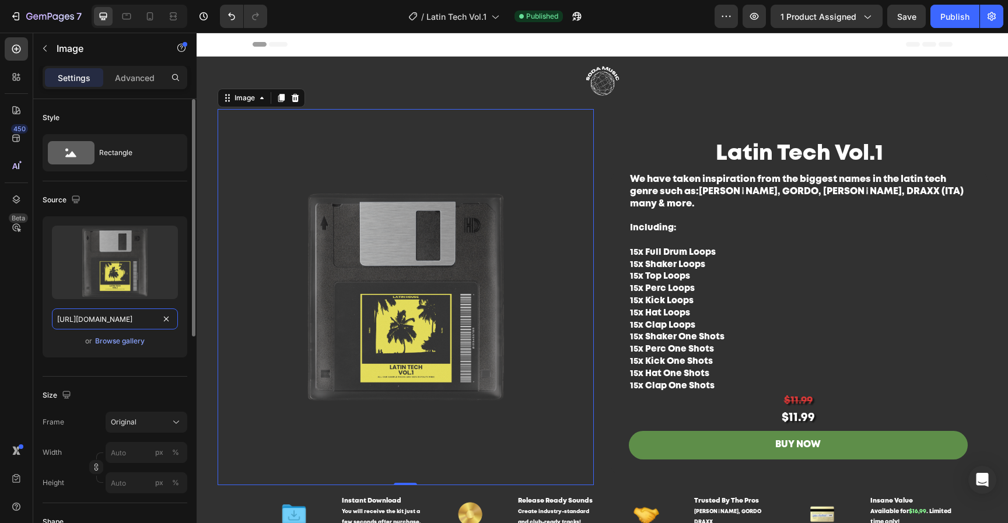
click at [120, 316] on input "https://cdn.shopify.com/s/files/1/0552/9596/7287/files/gempages_550190414179599…" at bounding box center [115, 318] width 126 height 21
click at [134, 342] on div "Browse gallery" at bounding box center [120, 341] width 50 height 10
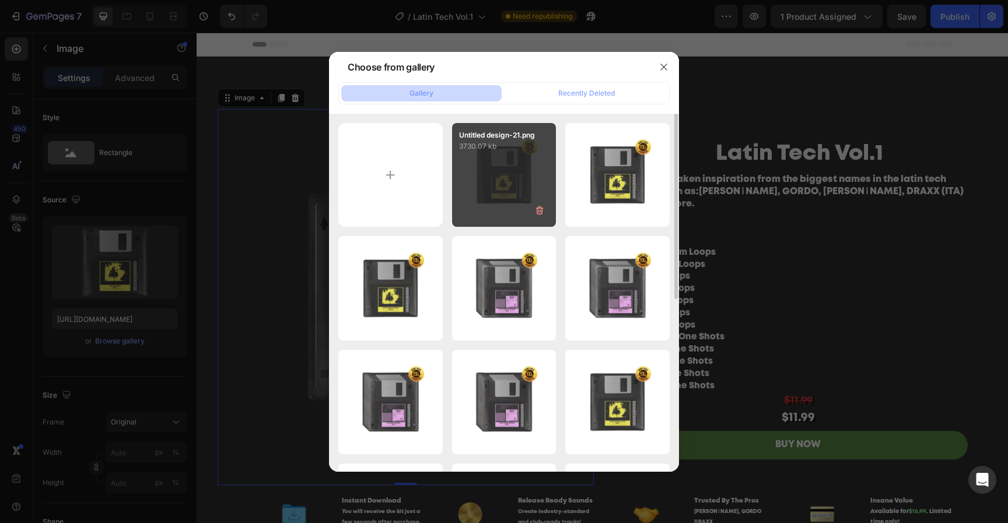
type input "C:\fakepath\Untitled design-22.png"
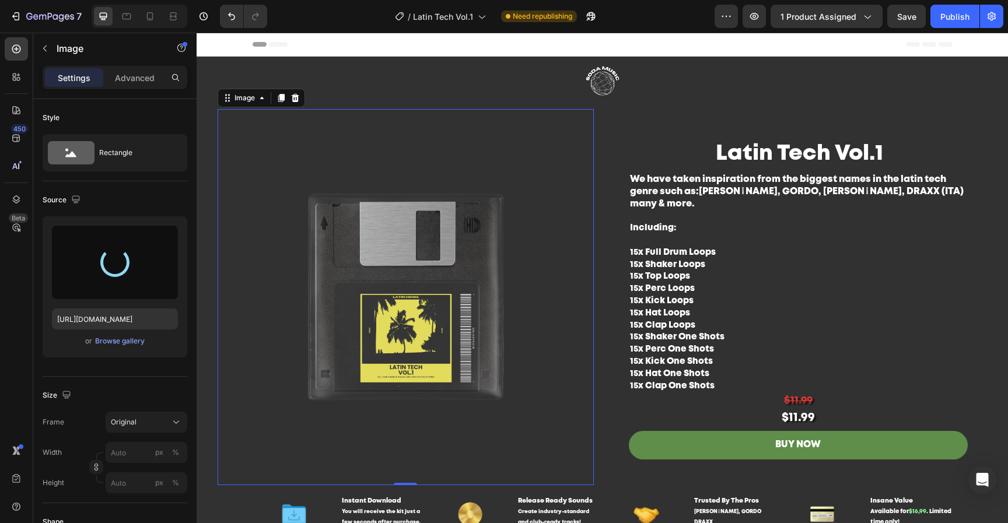
type input "https://cdn.shopify.com/s/files/1/0552/9596/7287/files/gempages_550190414179599…"
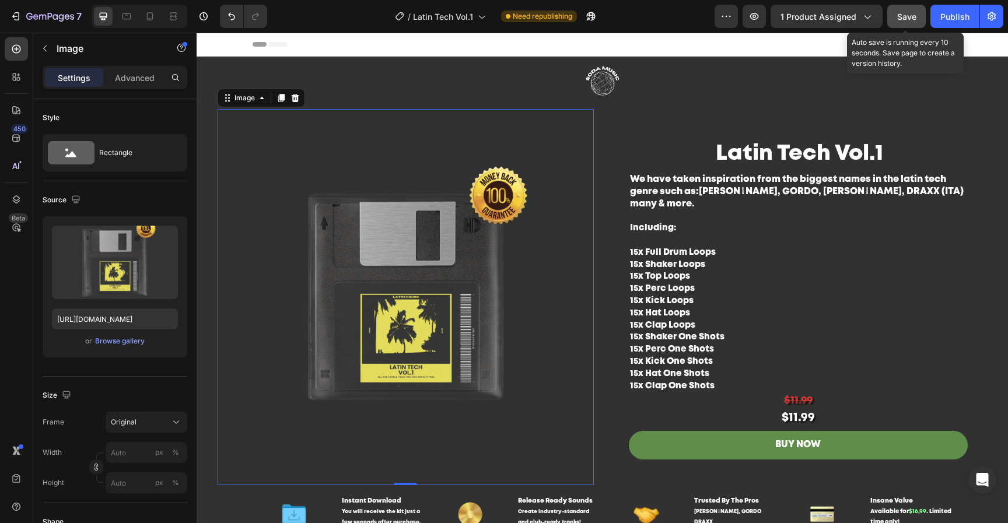
click at [913, 22] on div "Save" at bounding box center [906, 16] width 19 height 12
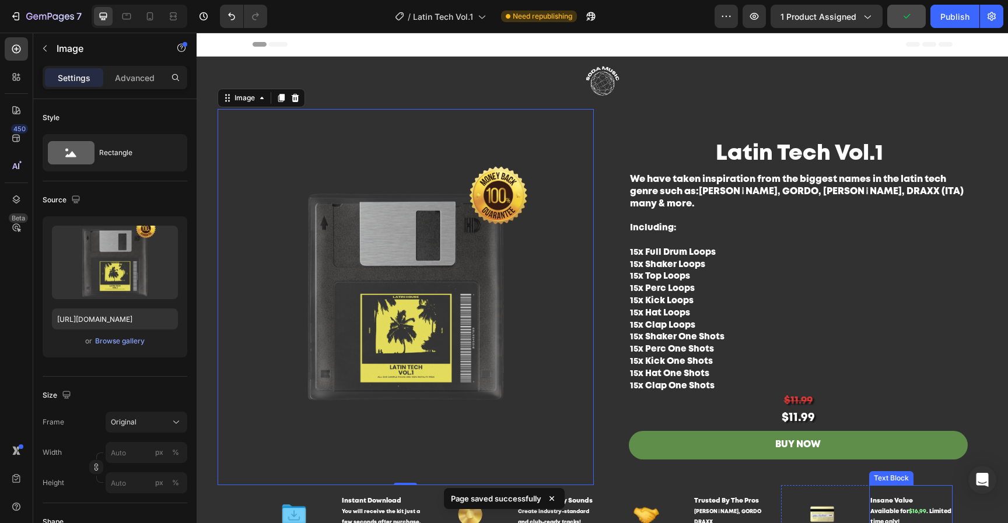
click at [903, 512] on p "Available for $16,99 . Limited time only!" at bounding box center [910, 517] width 81 height 21
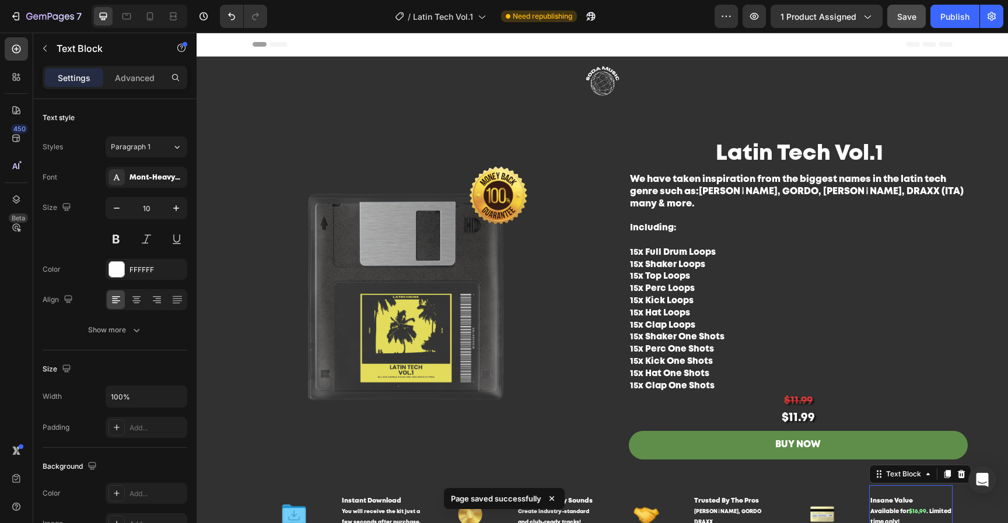
click at [913, 514] on span "$16,99" at bounding box center [917, 511] width 17 height 5
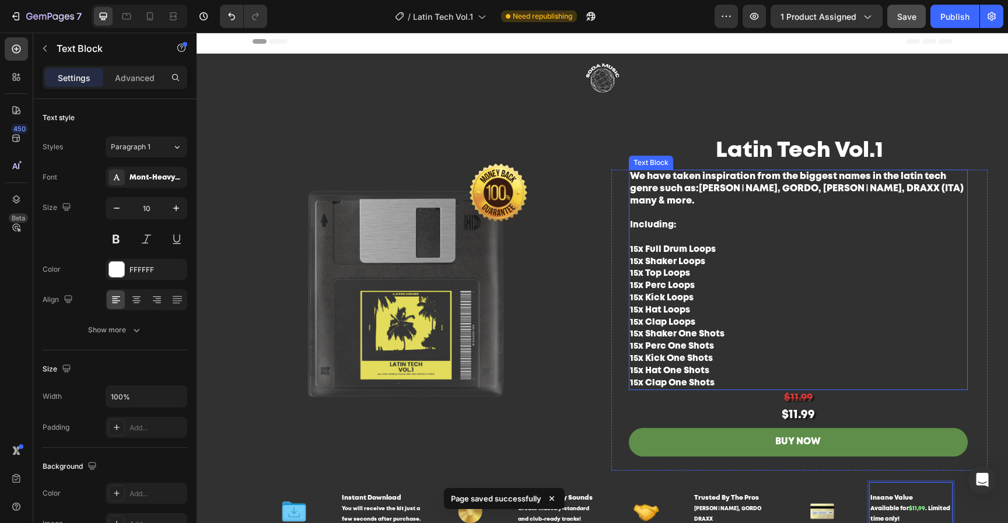
click at [872, 327] on p "We have taken inspiration from the biggest names in the latin tech genre such a…" at bounding box center [798, 280] width 336 height 218
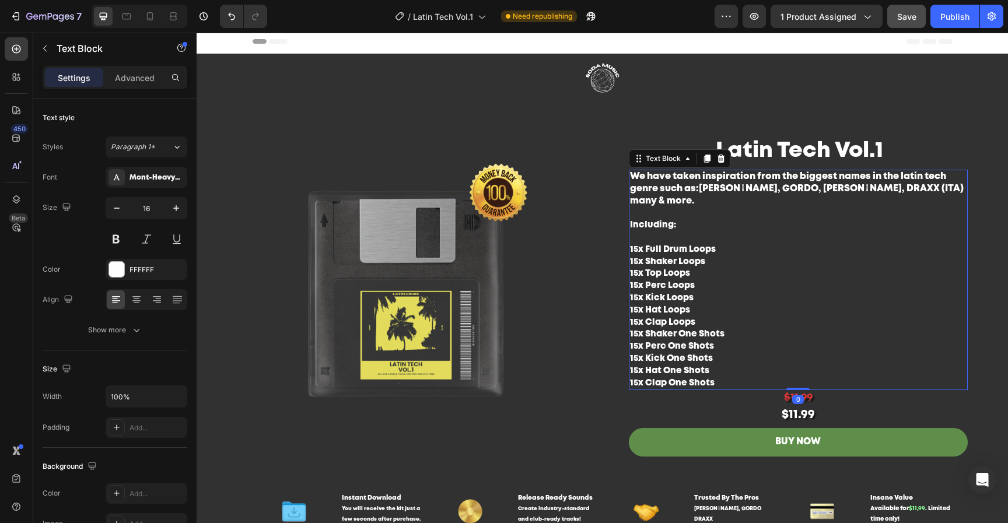
click at [871, 376] on p "We have taken inspiration from the biggest names in the latin tech genre such a…" at bounding box center [798, 280] width 336 height 218
click at [865, 390] on div "$11.99" at bounding box center [798, 398] width 339 height 16
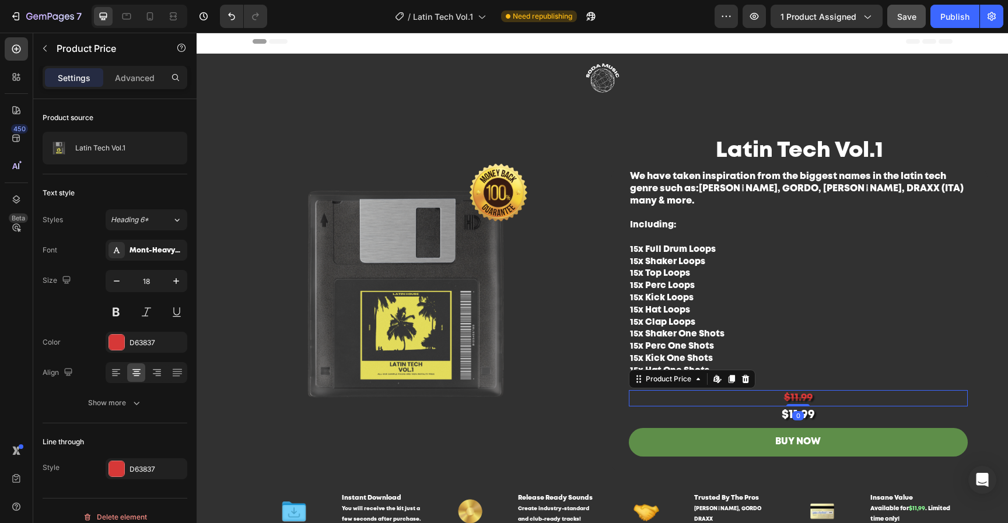
click at [741, 375] on icon at bounding box center [745, 379] width 8 height 8
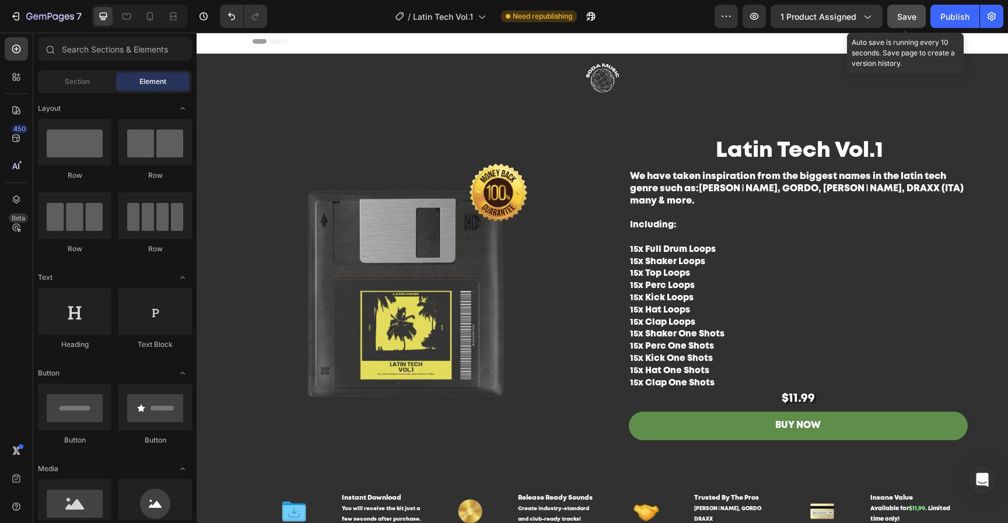
click at [911, 13] on span "Save" at bounding box center [906, 17] width 19 height 10
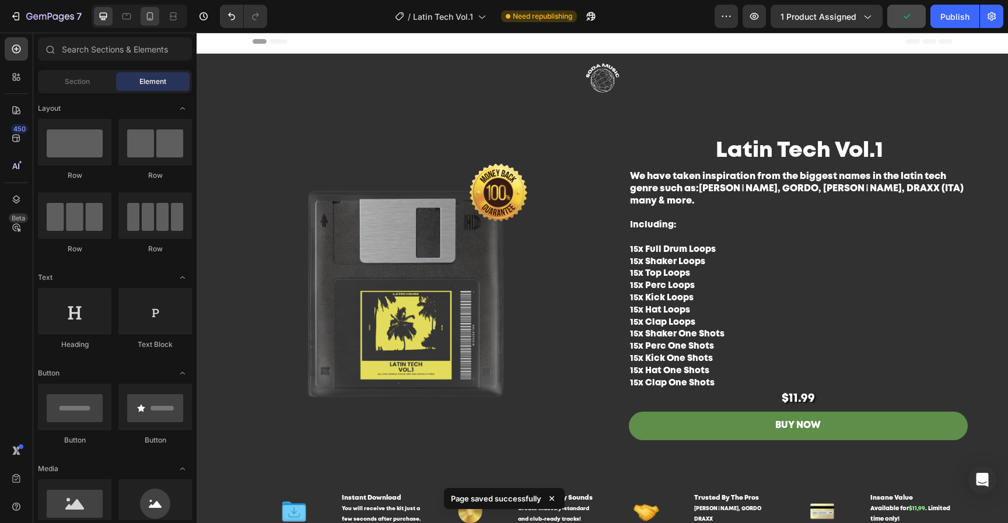
click at [150, 13] on icon at bounding box center [150, 16] width 12 height 12
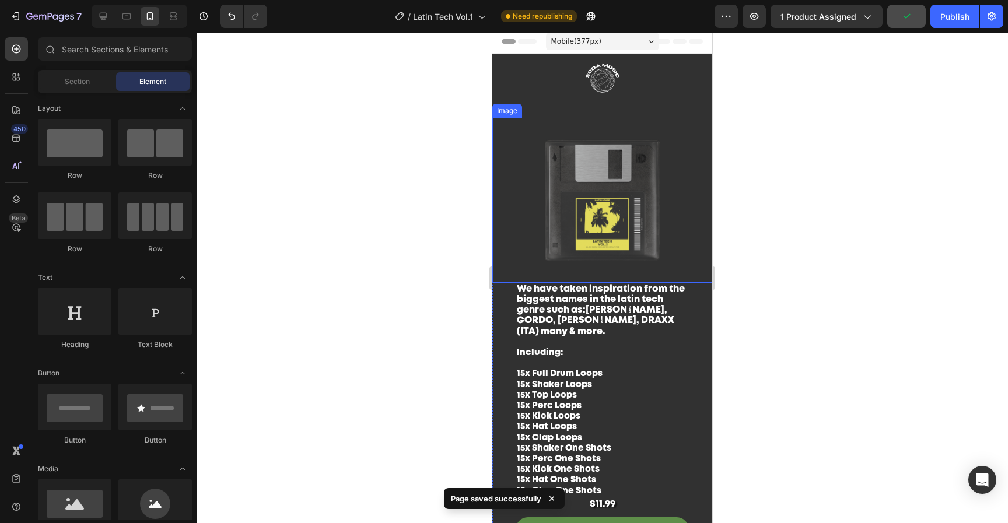
click at [591, 168] on img at bounding box center [602, 200] width 220 height 165
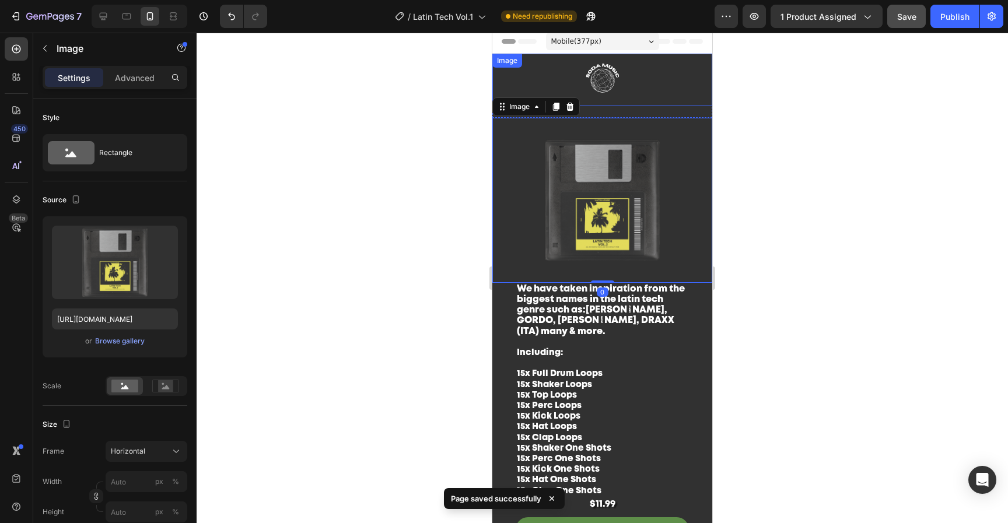
click at [653, 75] on img at bounding box center [602, 80] width 175 height 52
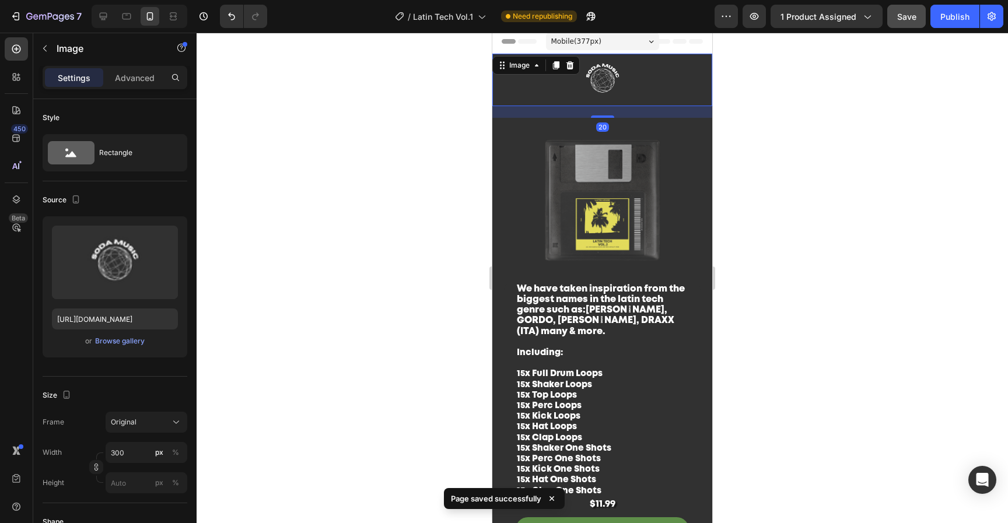
drag, startPoint x: 599, startPoint y: 115, endPoint x: 603, endPoint y: 90, distance: 26.0
click at [594, 71] on div "Image 20" at bounding box center [602, 80] width 220 height 52
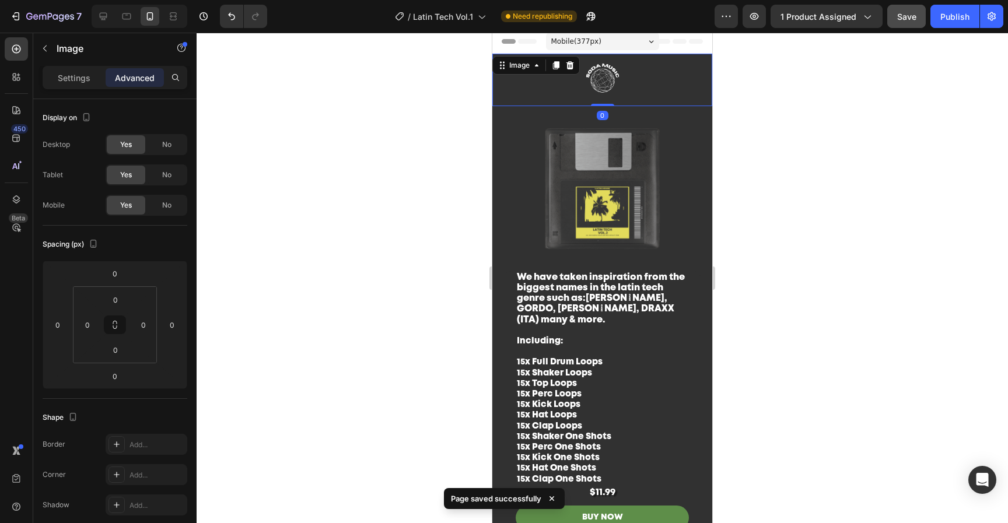
click at [634, 164] on img at bounding box center [602, 188] width 220 height 165
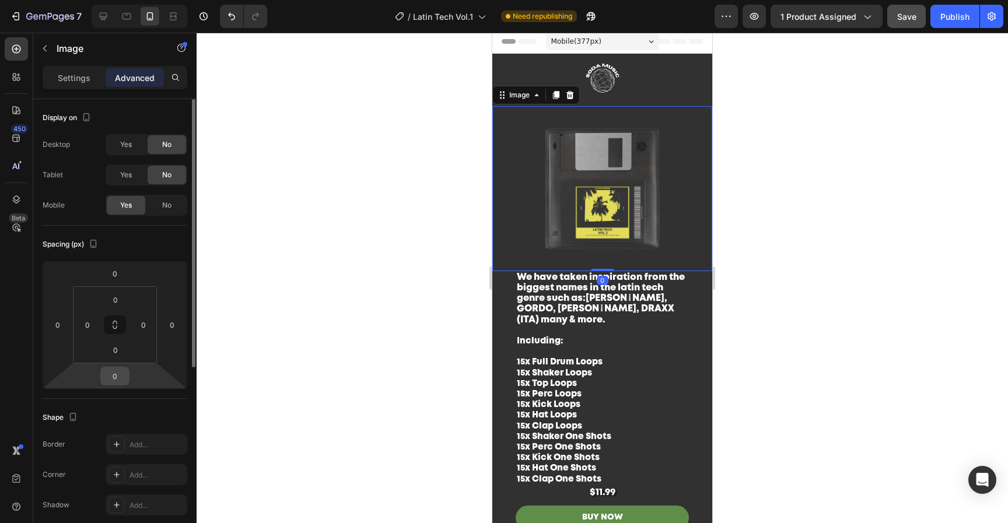
click at [111, 380] on input "0" at bounding box center [114, 375] width 23 height 17
type input "20"
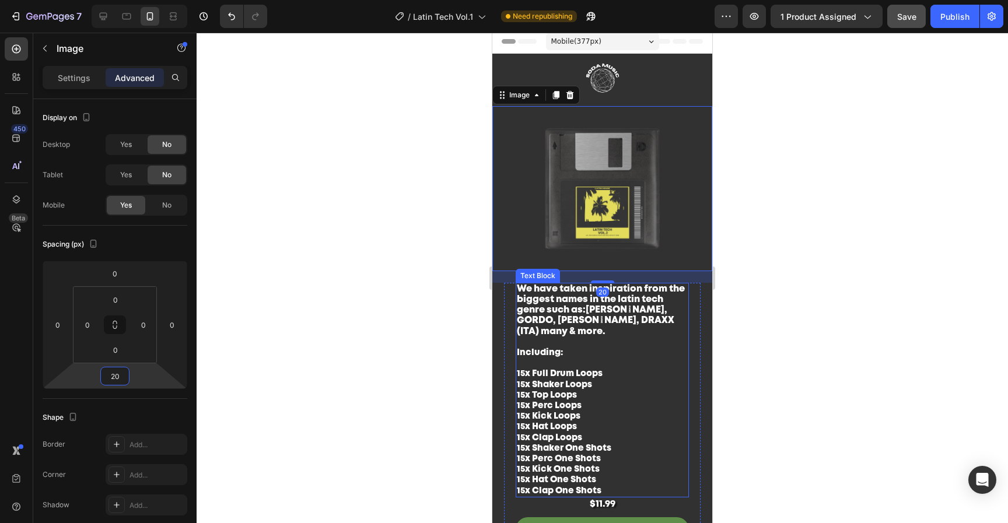
click at [867, 303] on div at bounding box center [602, 278] width 811 height 490
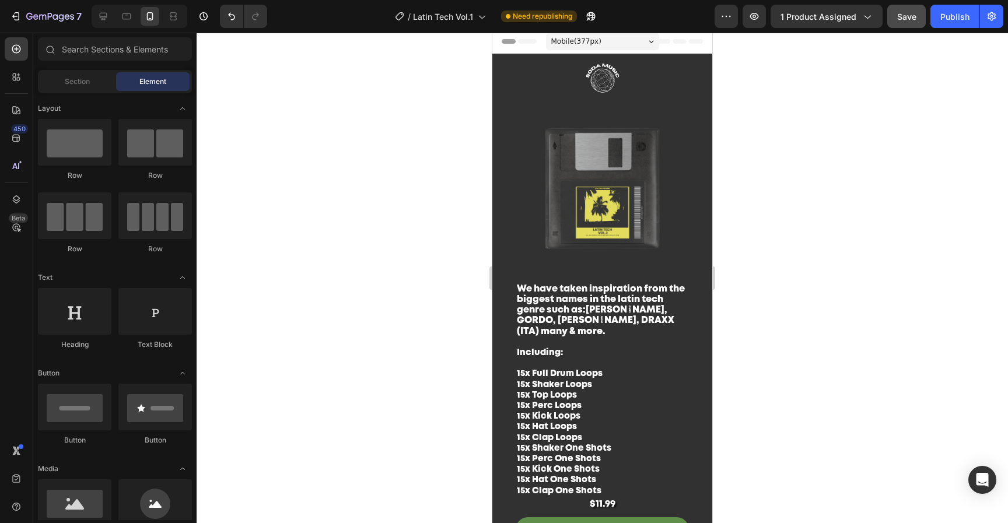
click at [657, 208] on img at bounding box center [602, 188] width 220 height 165
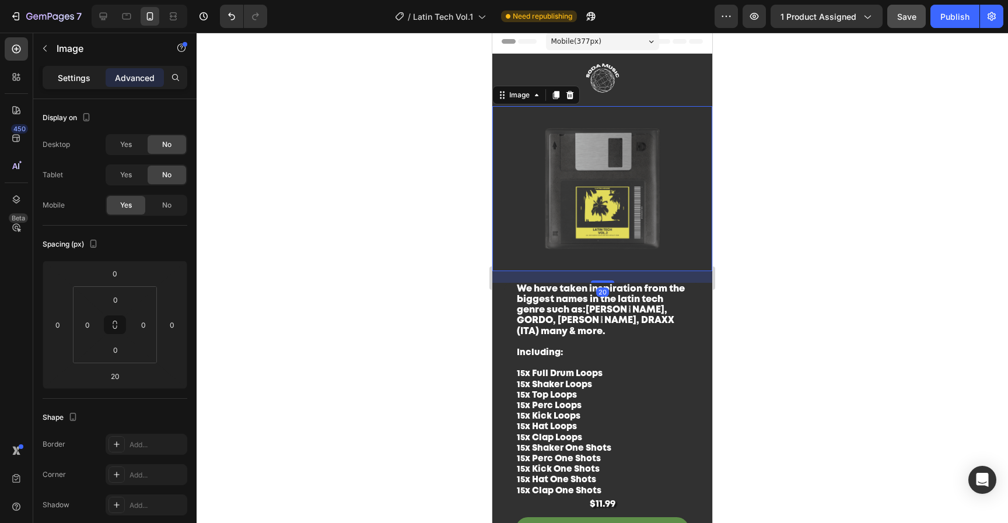
click at [79, 83] on p "Settings" at bounding box center [74, 78] width 33 height 12
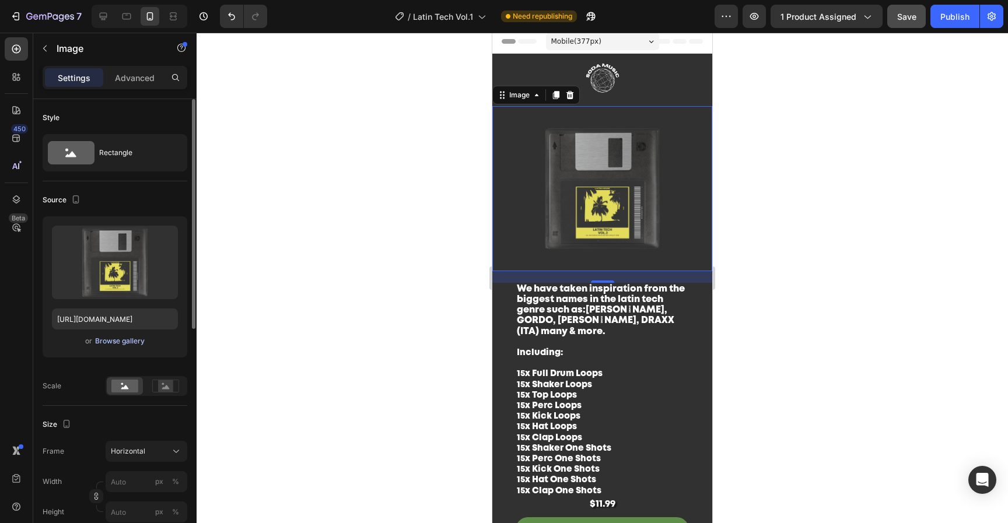
click at [126, 339] on div "Browse gallery" at bounding box center [120, 341] width 50 height 10
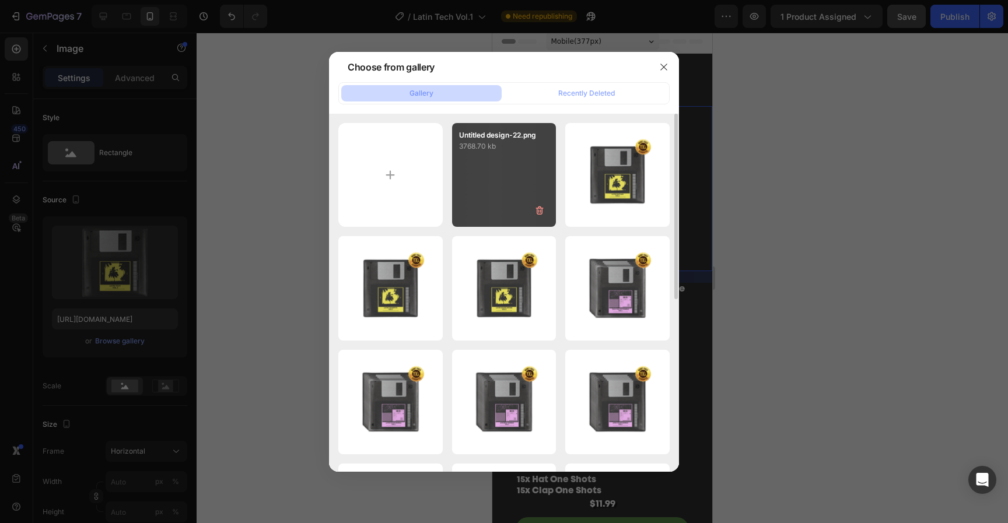
click at [503, 215] on div "Untitled design-22.png 3768.70 kb" at bounding box center [504, 175] width 104 height 104
type input "https://cdn.shopify.com/s/files/1/0552/9596/7287/files/gempages_550190414179599…"
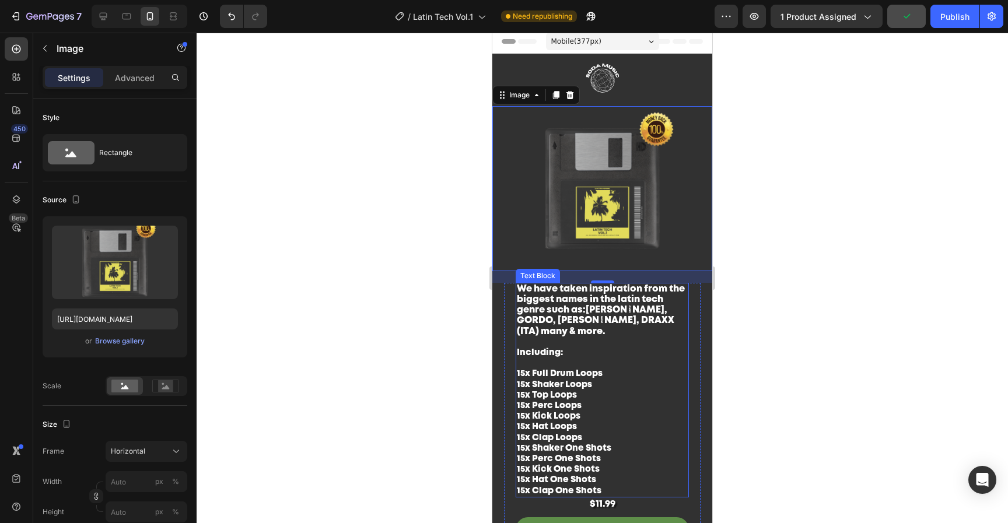
click at [654, 467] on p "We have taken inspiration from the biggest names in the latin tech genre such a…" at bounding box center [602, 390] width 171 height 212
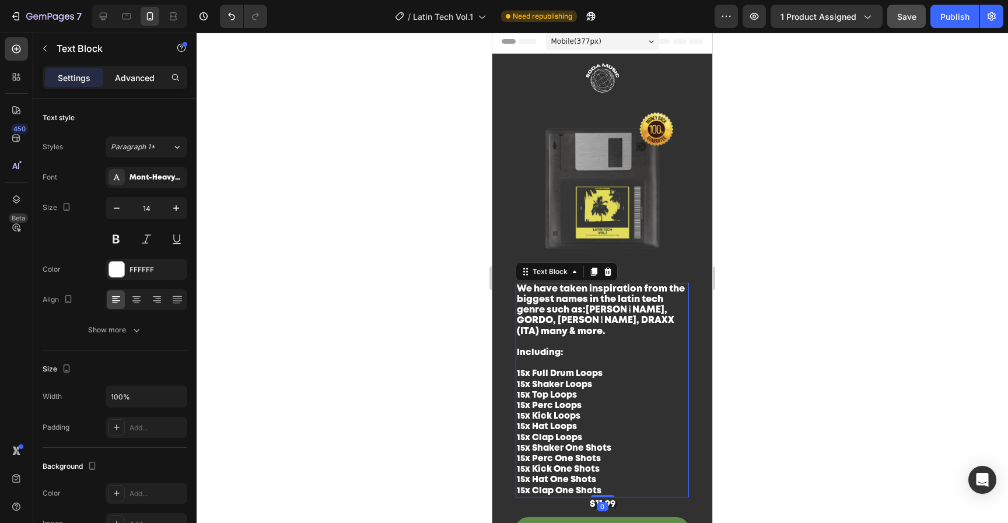
click at [139, 75] on p "Advanced" at bounding box center [135, 78] width 40 height 12
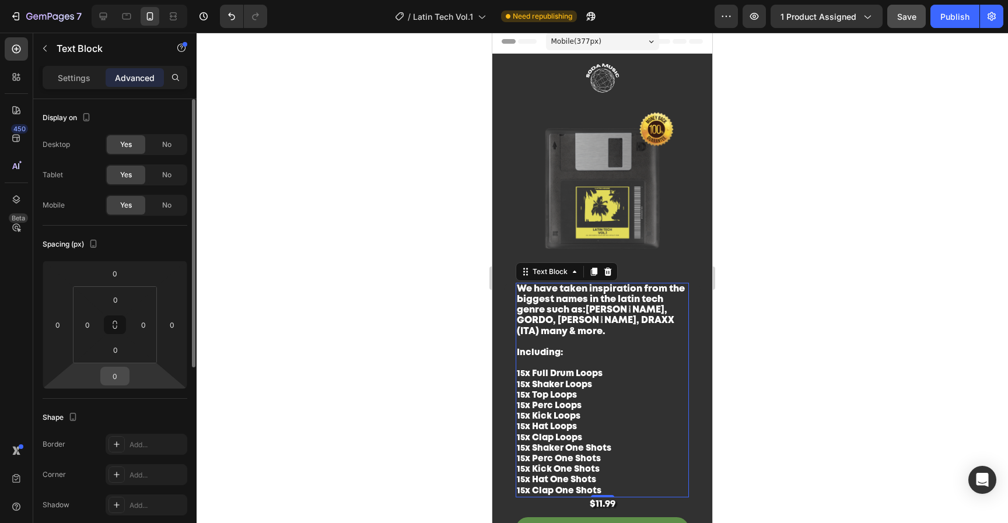
click at [122, 369] on input "0" at bounding box center [114, 375] width 23 height 17
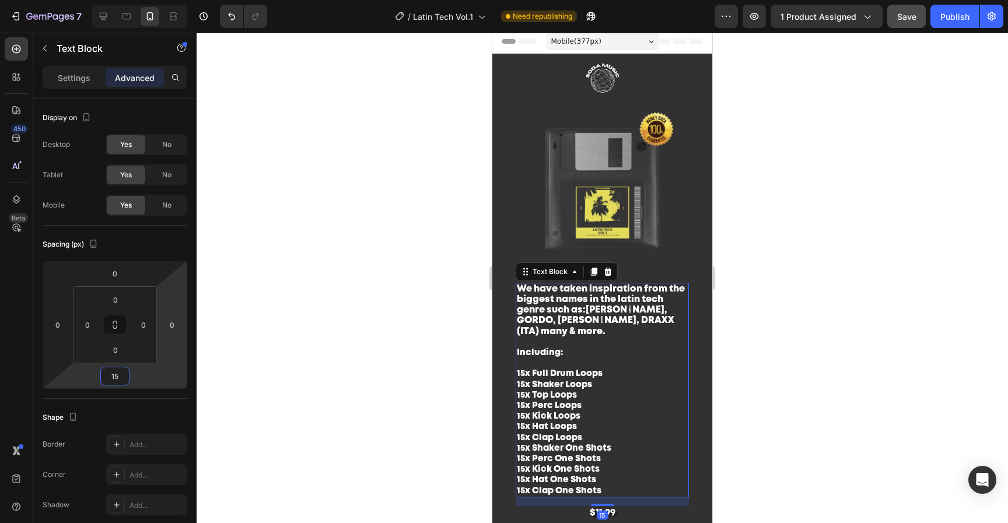
type input "15"
click at [939, 318] on div at bounding box center [602, 278] width 811 height 490
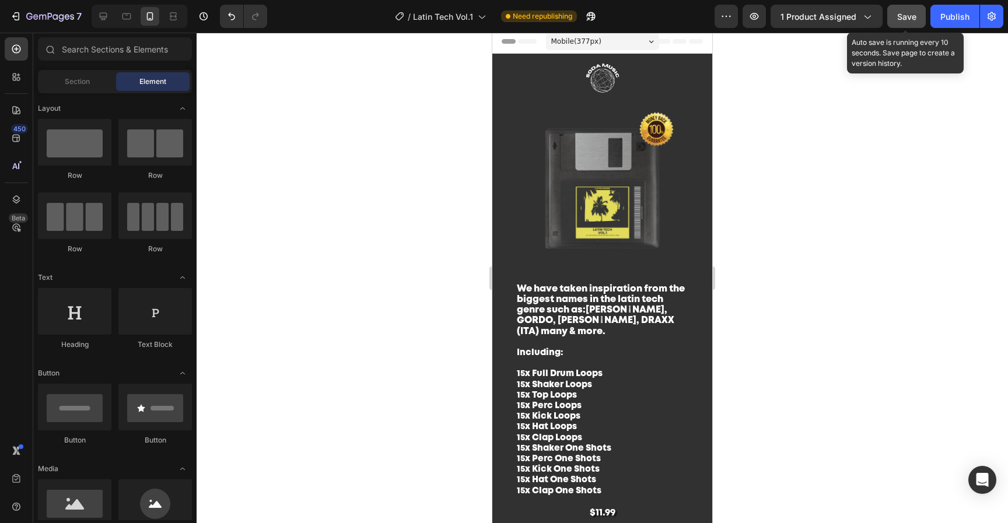
click at [910, 8] on button "Save" at bounding box center [906, 16] width 38 height 23
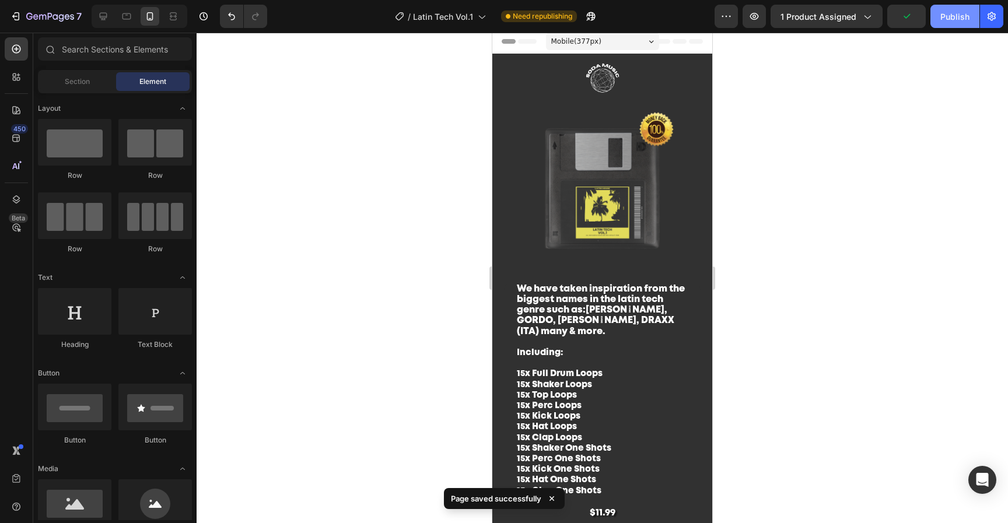
click at [939, 25] on button "Publish" at bounding box center [954, 16] width 49 height 23
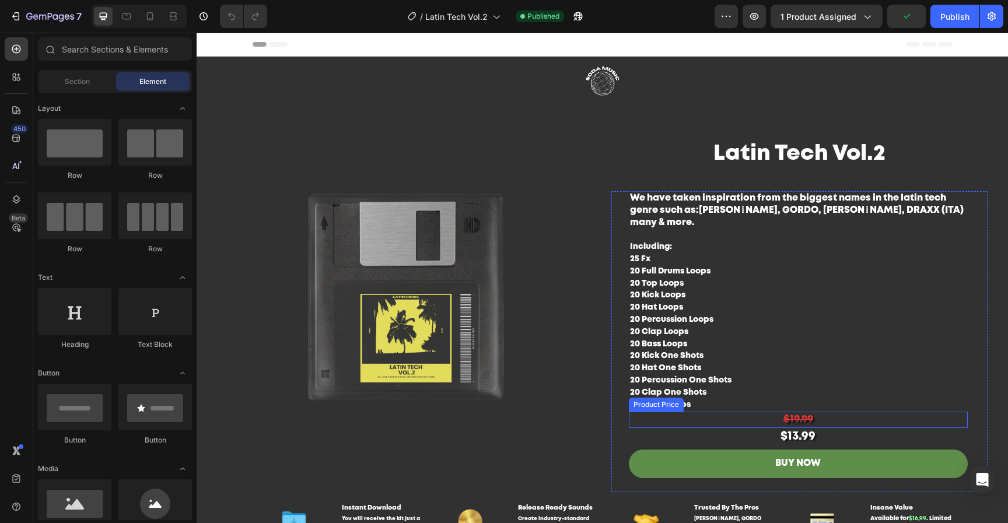
click at [812, 415] on div "$19.99" at bounding box center [798, 420] width 339 height 16
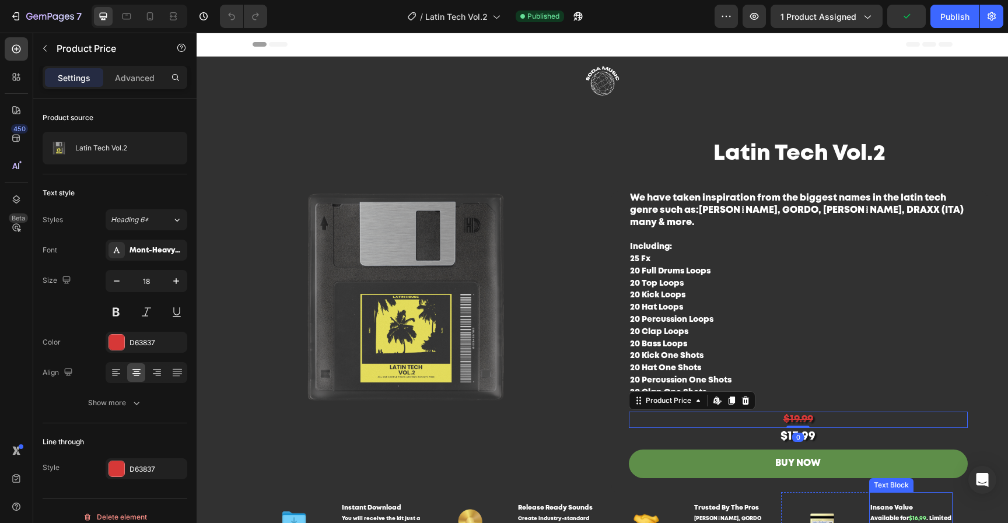
click at [917, 516] on span "$16,99" at bounding box center [917, 518] width 17 height 5
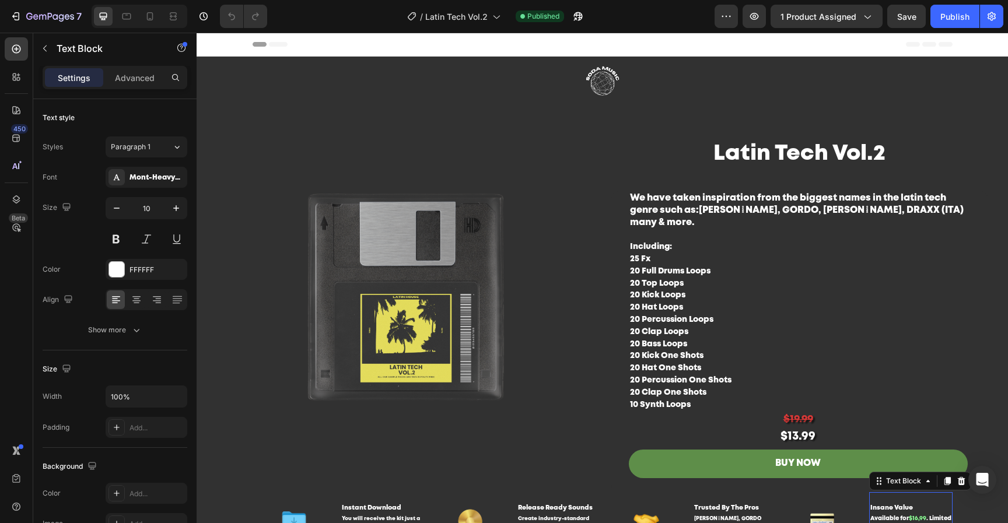
click at [913, 516] on span "$16,99" at bounding box center [917, 518] width 17 height 5
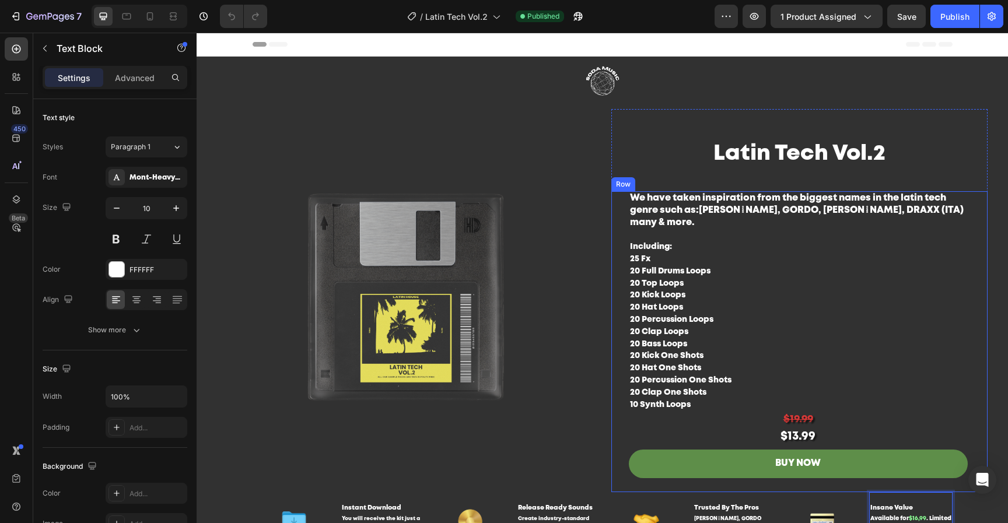
scroll to position [3, 0]
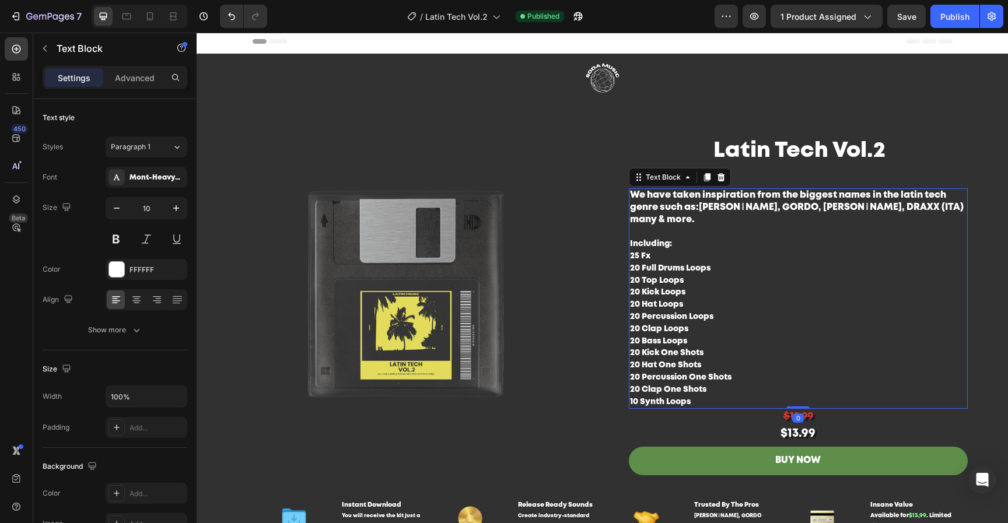
click at [903, 373] on p "We have taken inspiration from the biggest names in the latin tech genre such a…" at bounding box center [798, 299] width 336 height 218
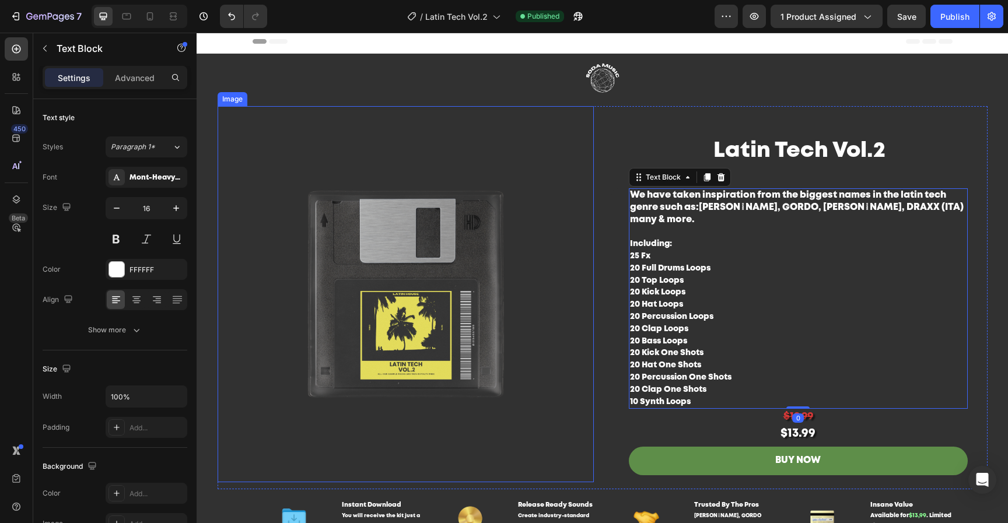
click at [415, 276] on img at bounding box center [406, 294] width 376 height 376
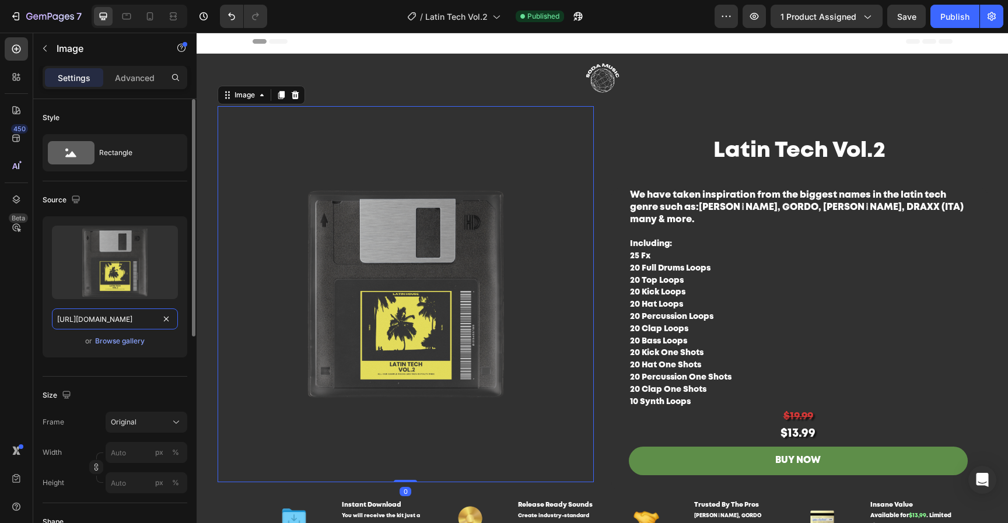
click at [116, 319] on input "https://cdn.shopify.com/s/files/1/0552/9596/7287/files/gempages_550190414179599…" at bounding box center [115, 318] width 126 height 21
click at [122, 348] on div "Upload Image https://cdn.shopify.com/s/files/1/0552/9596/7287/files/gempages_55…" at bounding box center [115, 286] width 145 height 141
click at [132, 336] on div "Browse gallery" at bounding box center [120, 341] width 50 height 10
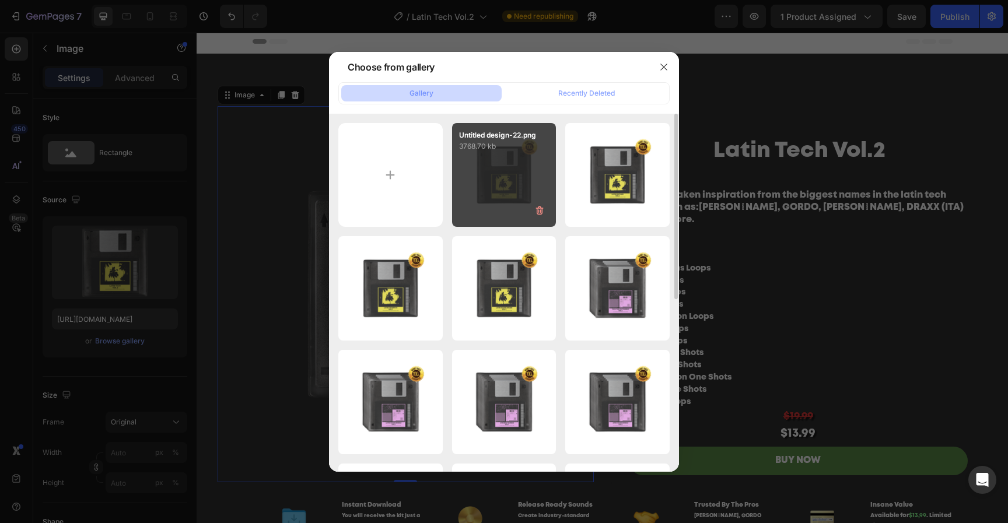
type input "C:\fakepath\Untitled design-23.png"
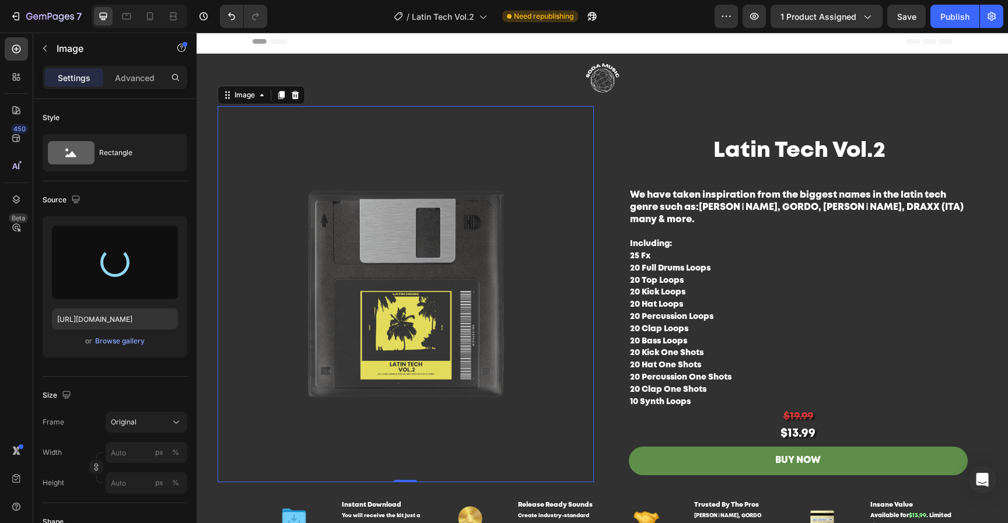
type input "https://cdn.shopify.com/s/files/1/0552/9596/7287/files/gempages_550190414179599…"
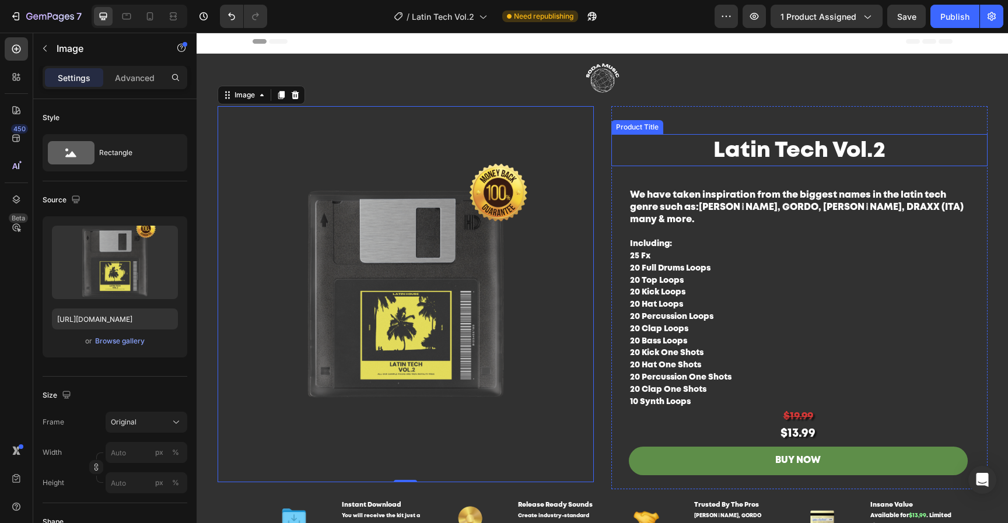
click at [826, 145] on h1 "Latin Tech Vol.2" at bounding box center [799, 151] width 376 height 30
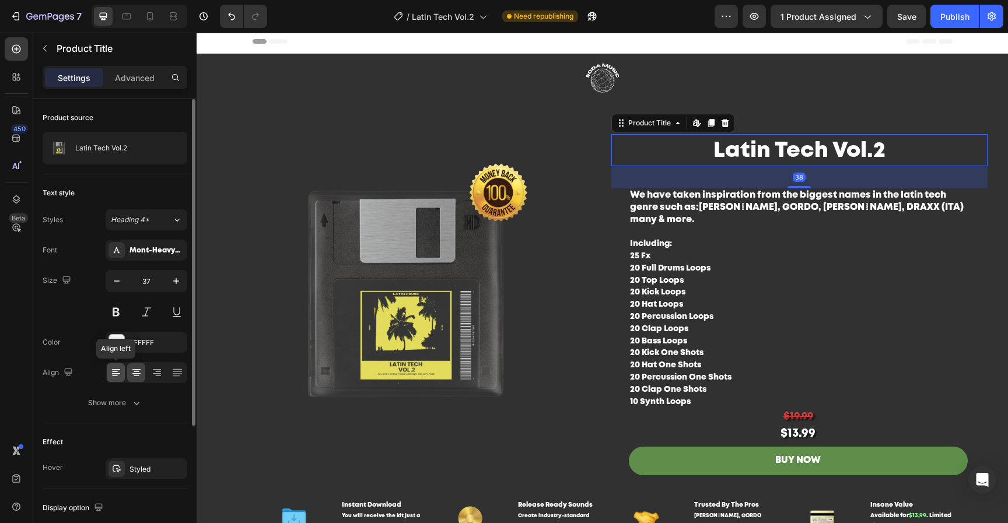
click at [117, 377] on icon at bounding box center [116, 373] width 12 height 12
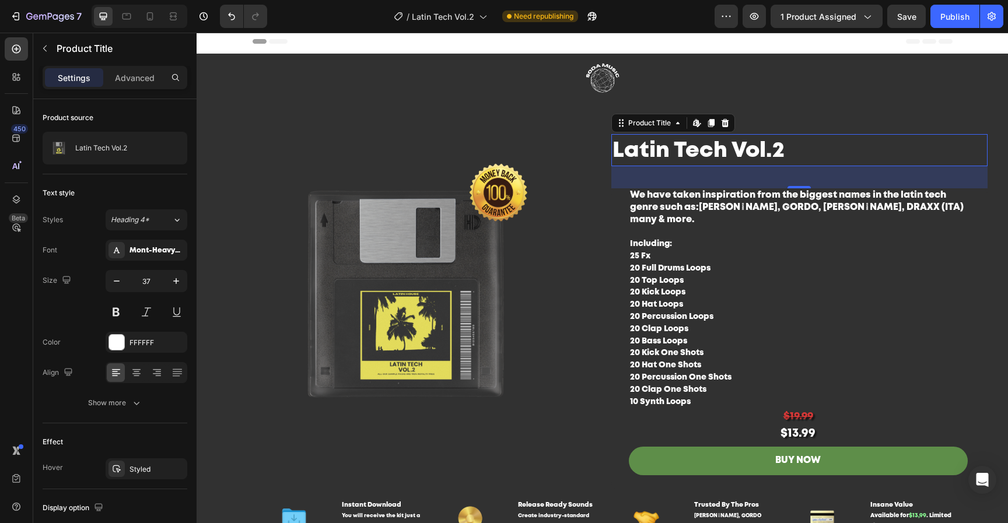
drag, startPoint x: 137, startPoint y: 76, endPoint x: 136, endPoint y: 93, distance: 16.3
click at [138, 76] on p "Advanced" at bounding box center [135, 78] width 40 height 12
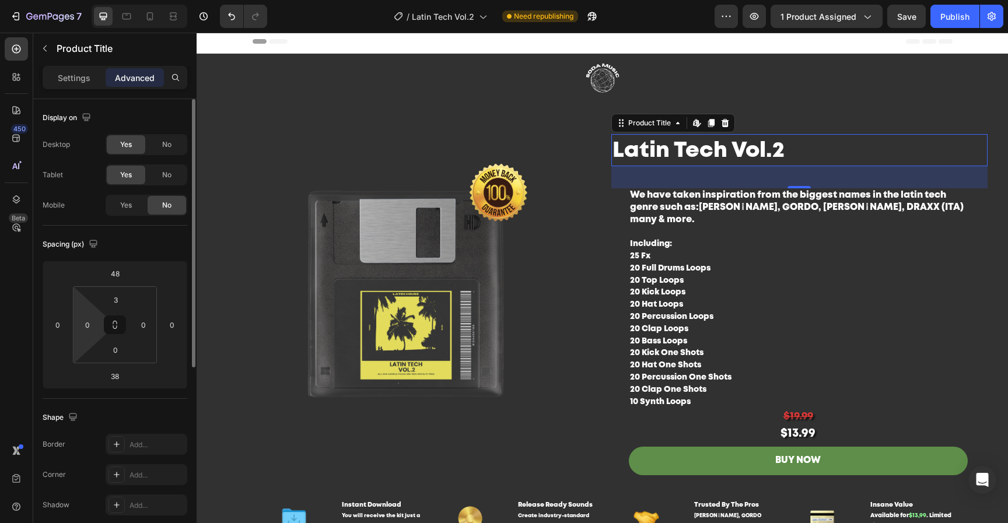
click at [89, 329] on input "0" at bounding box center [87, 324] width 17 height 17
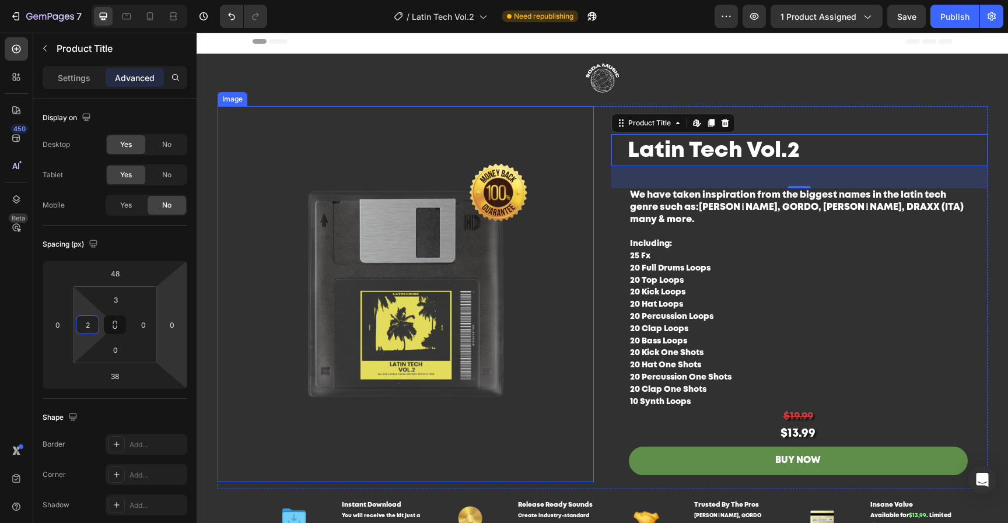
type input "27"
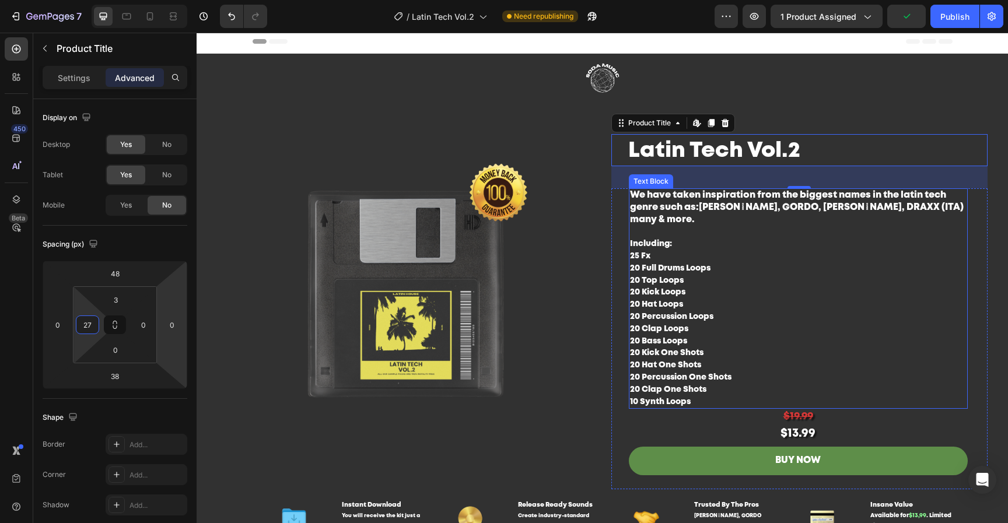
click at [744, 331] on p "We have taken inspiration from the biggest names in the latin tech genre such a…" at bounding box center [798, 299] width 336 height 218
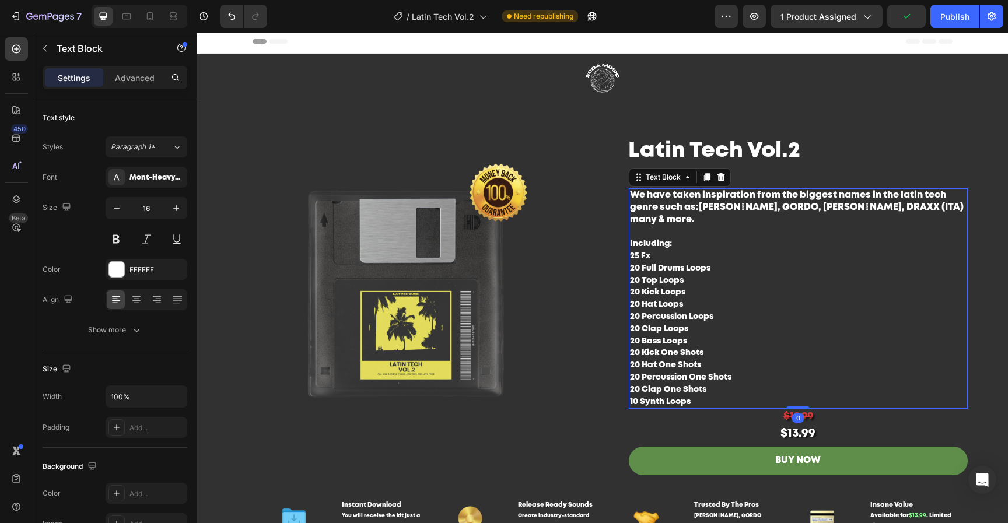
click at [940, 130] on div "Latin Tech Vol.2 Product Title We have taken inspiration from the biggest names…" at bounding box center [799, 297] width 376 height 383
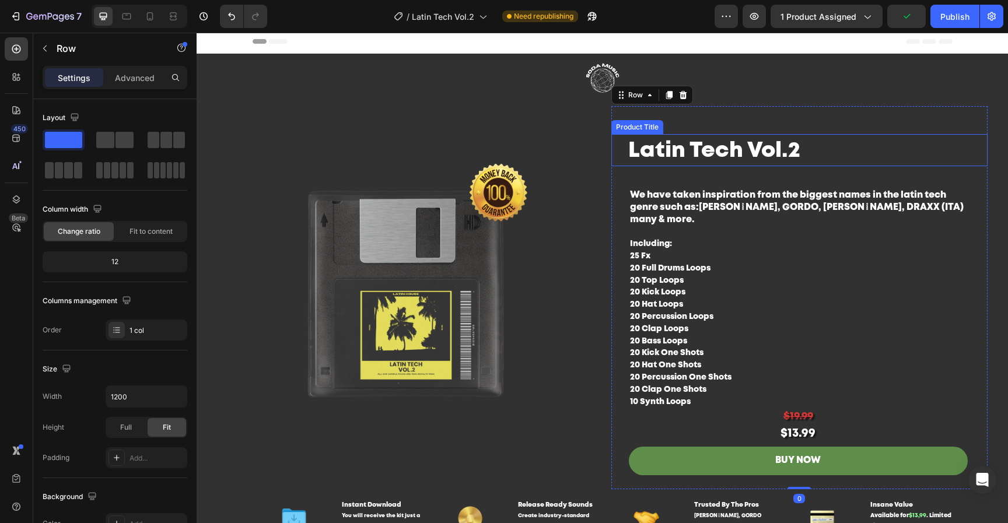
click at [858, 149] on h1 "Latin Tech Vol.2" at bounding box center [807, 151] width 360 height 30
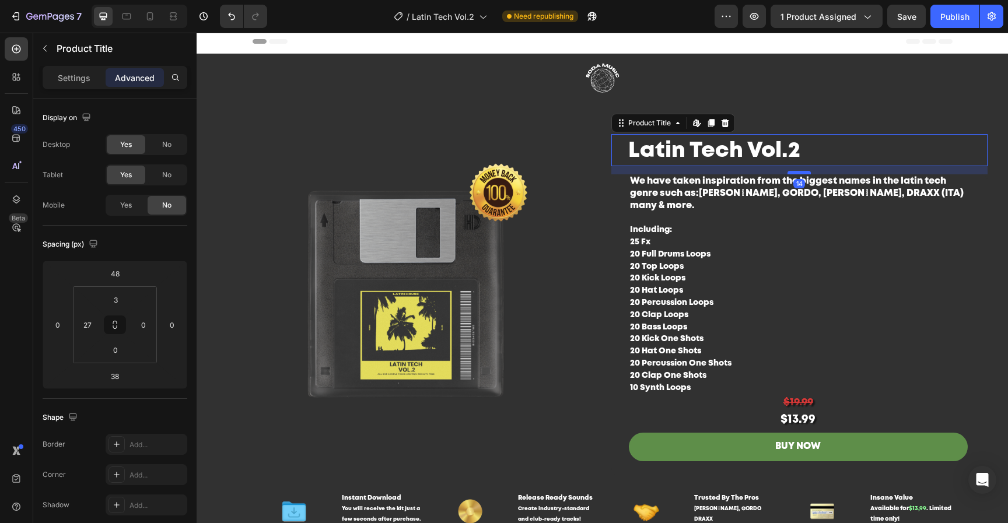
drag, startPoint x: 800, startPoint y: 186, endPoint x: 802, endPoint y: 172, distance: 14.2
click at [802, 172] on div at bounding box center [798, 172] width 23 height 3
type input "14"
click at [874, 253] on p "We have taken inspiration from the biggest names in the latin tech genre such a…" at bounding box center [798, 285] width 336 height 218
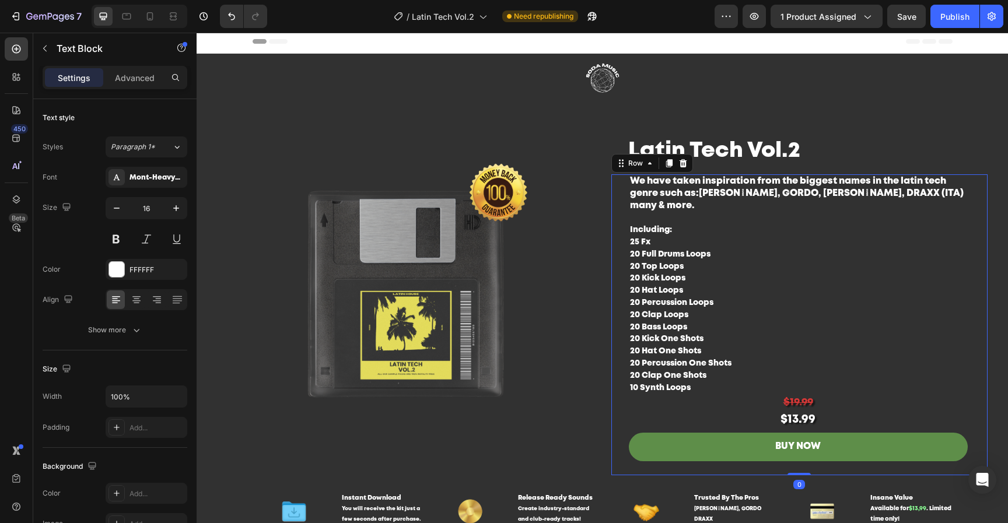
click at [976, 399] on div "We have taken inspiration from the biggest names in the latin tech genre such a…" at bounding box center [799, 324] width 376 height 301
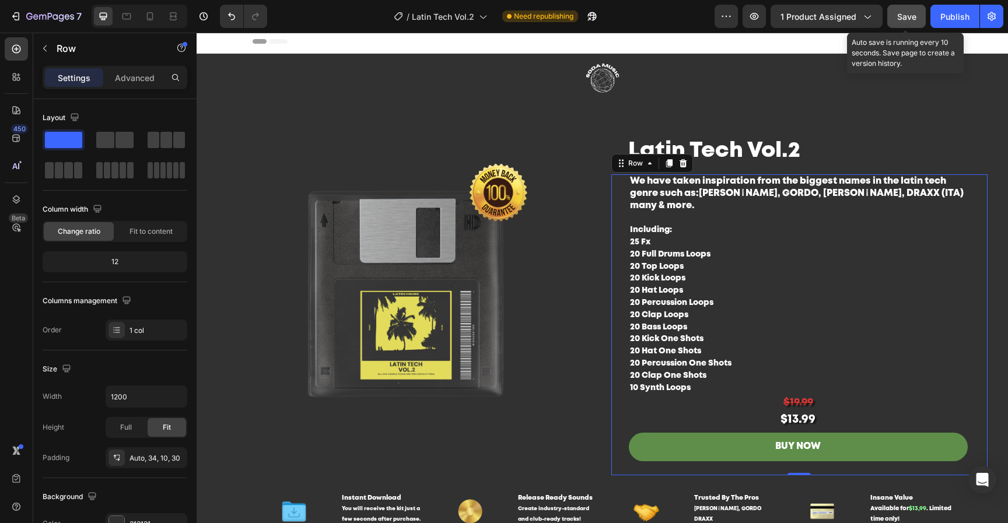
click at [923, 15] on button "Save" at bounding box center [906, 16] width 38 height 23
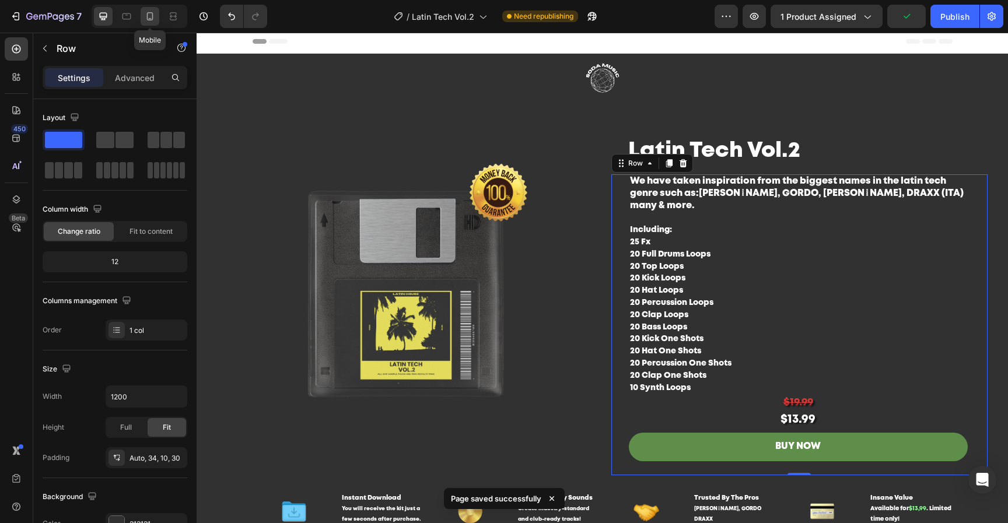
click at [154, 16] on icon at bounding box center [150, 16] width 12 height 12
type input "100%"
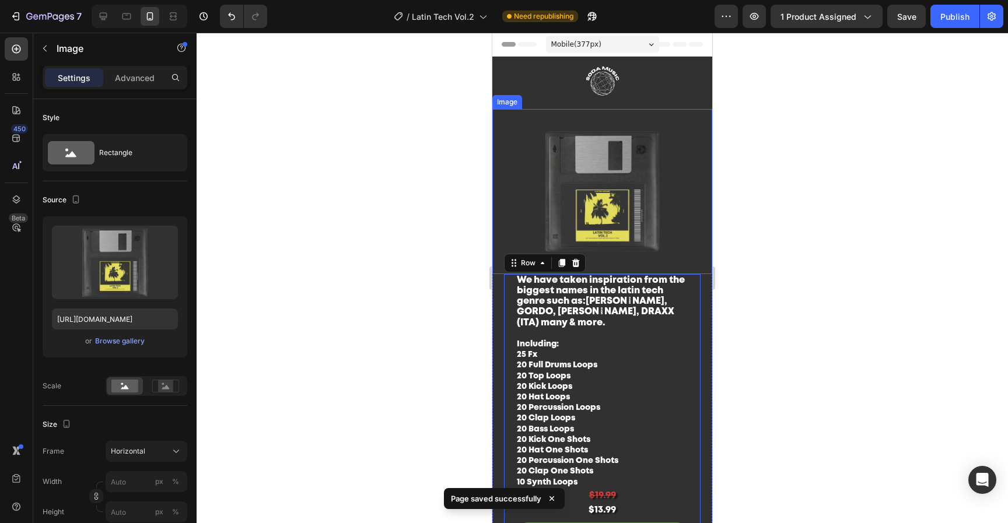
click at [622, 166] on img at bounding box center [602, 191] width 220 height 165
click at [650, 79] on img at bounding box center [602, 83] width 175 height 52
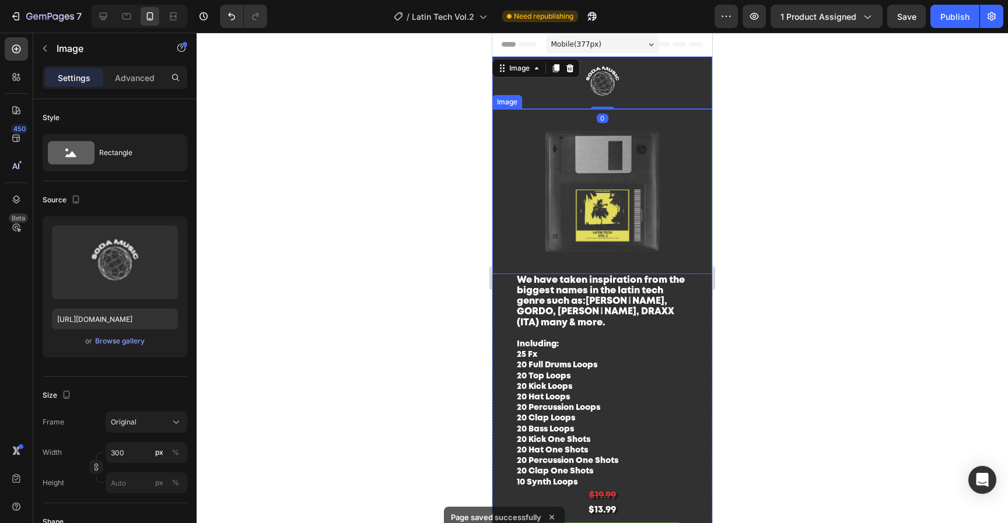
click at [609, 170] on img at bounding box center [602, 191] width 220 height 165
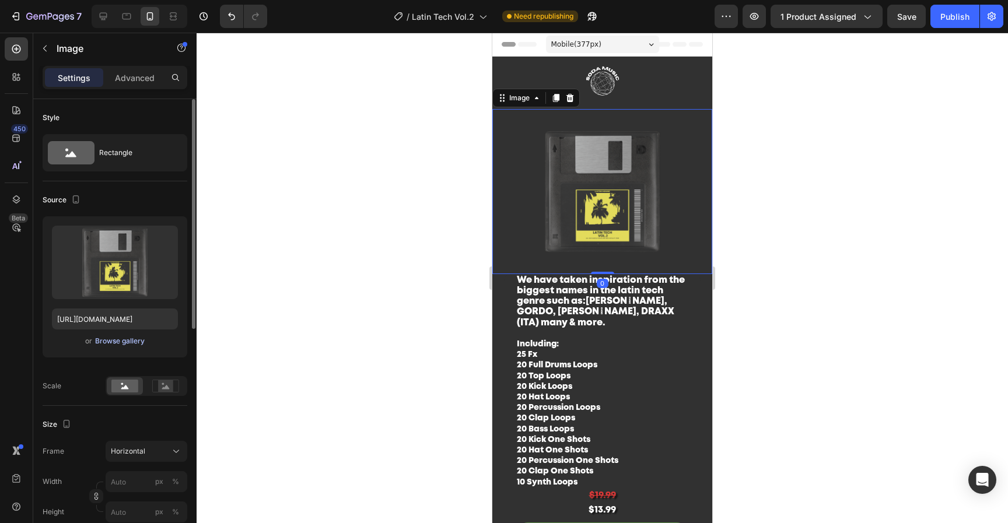
click at [118, 341] on div "Browse gallery" at bounding box center [120, 341] width 50 height 10
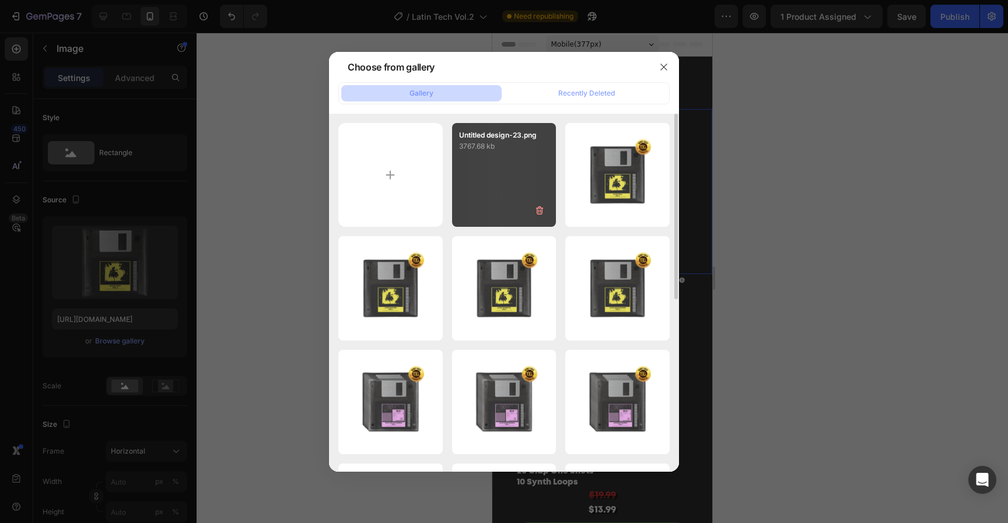
click at [488, 188] on div "Untitled design-23.png 3767.68 kb" at bounding box center [504, 175] width 104 height 104
type input "https://cdn.shopify.com/s/files/1/0552/9596/7287/files/gempages_550190414179599…"
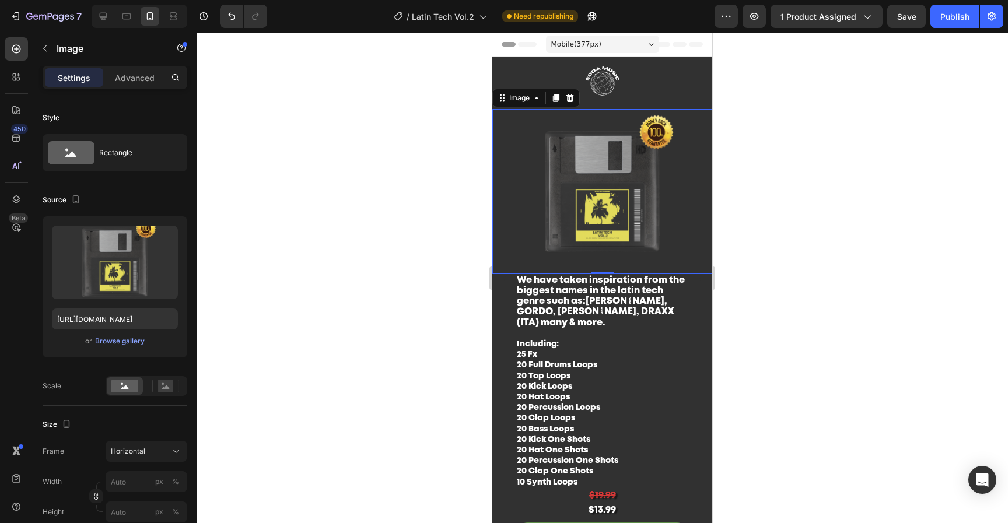
click at [120, 79] on p "Advanced" at bounding box center [135, 78] width 40 height 12
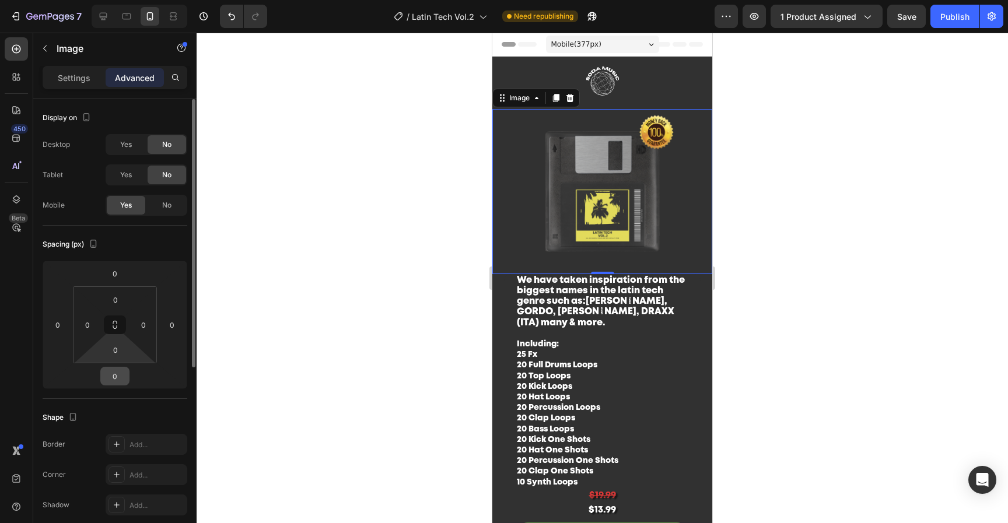
click at [114, 383] on input "0" at bounding box center [114, 375] width 23 height 17
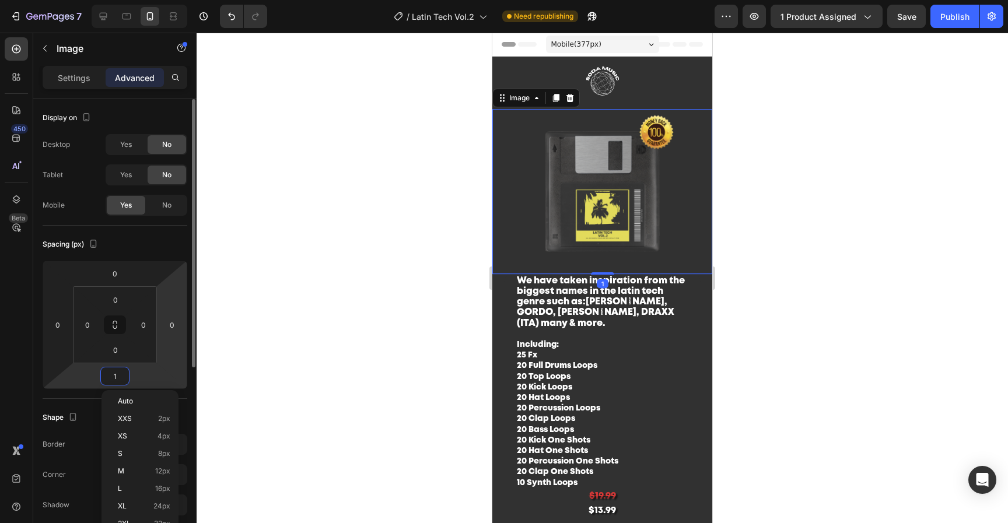
type input "15"
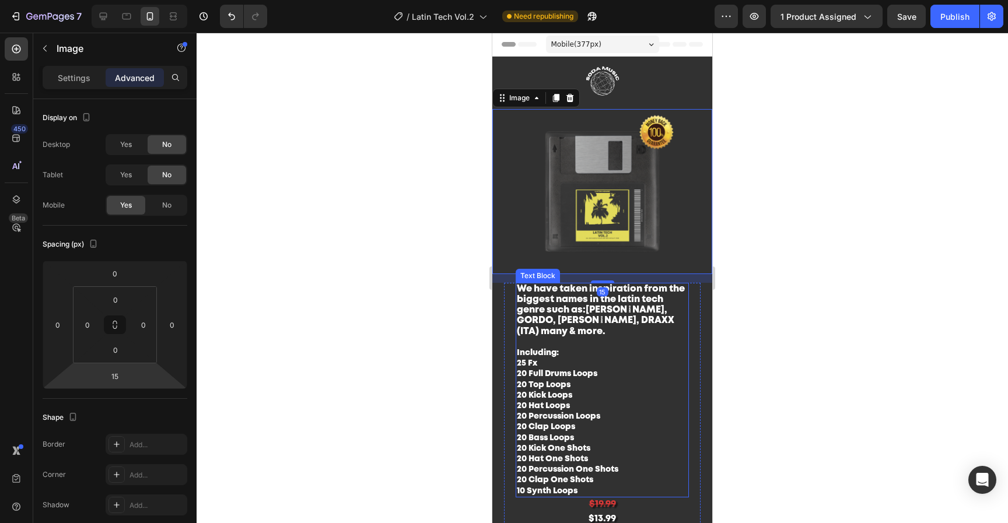
click at [778, 352] on div at bounding box center [602, 278] width 811 height 490
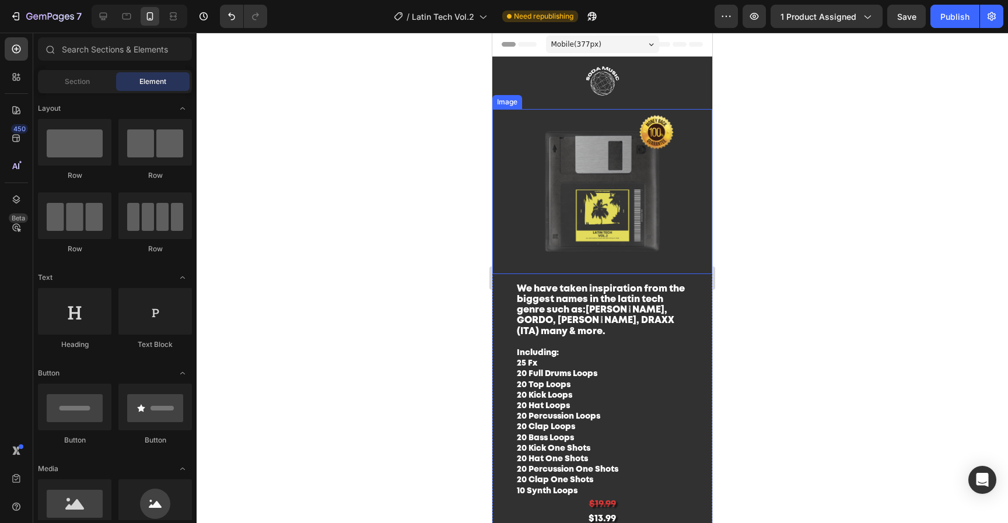
click at [611, 185] on img at bounding box center [602, 191] width 220 height 165
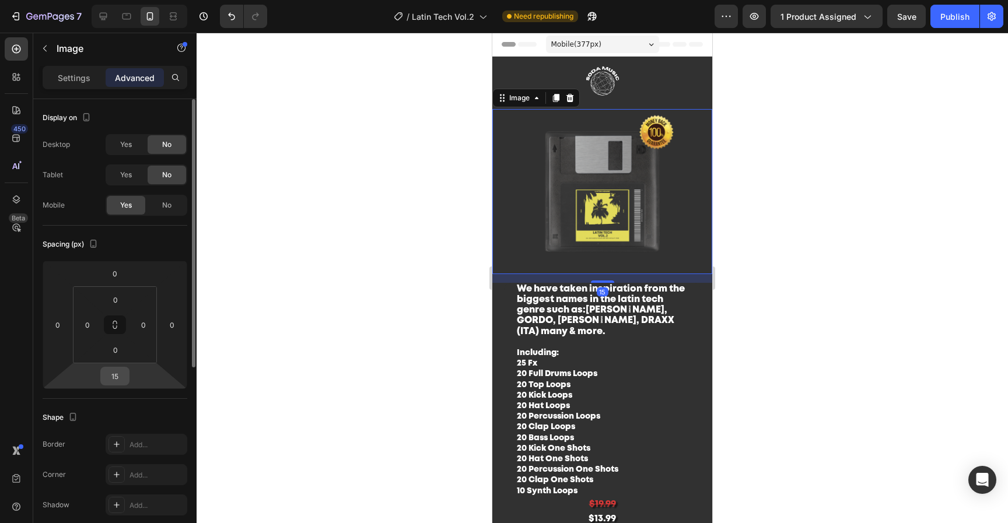
click at [109, 378] on input "15" at bounding box center [114, 375] width 23 height 17
type input "20"
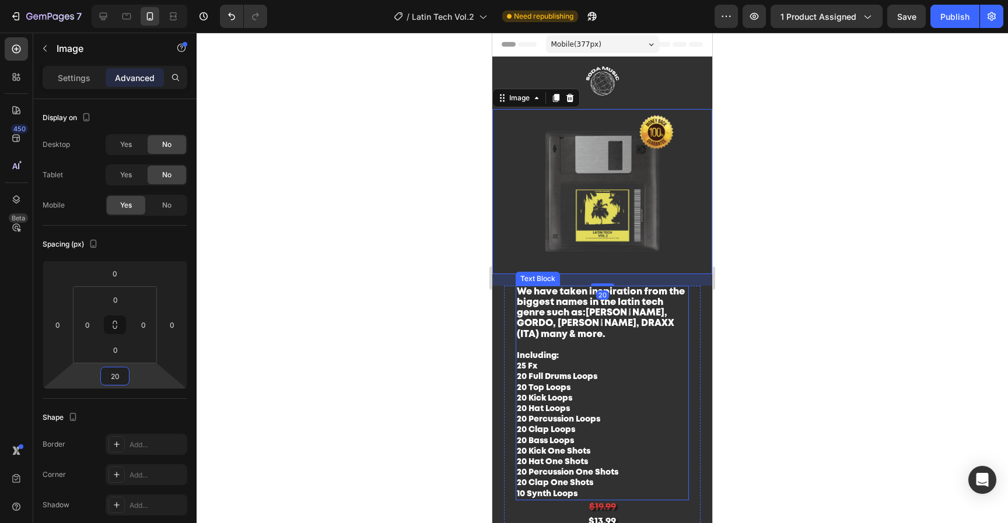
click at [831, 332] on div at bounding box center [602, 278] width 811 height 490
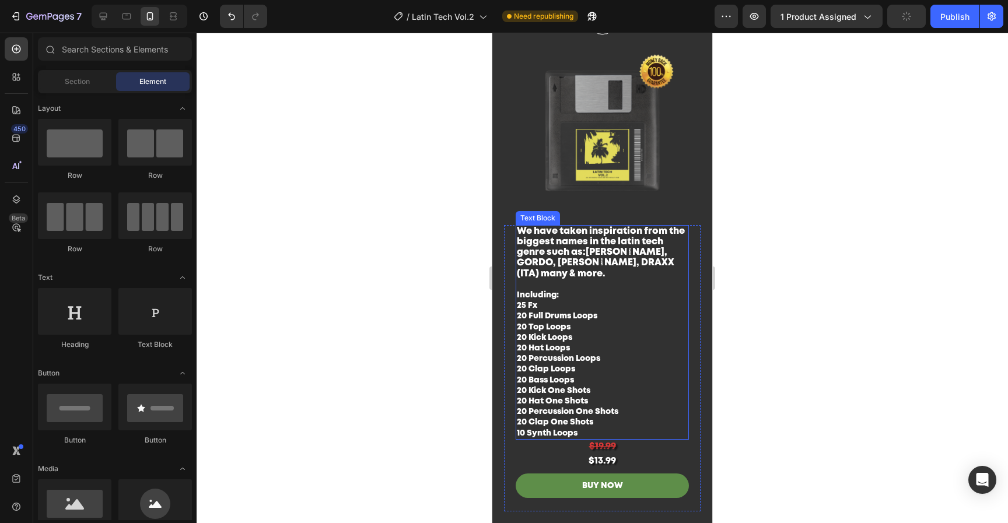
scroll to position [87, 0]
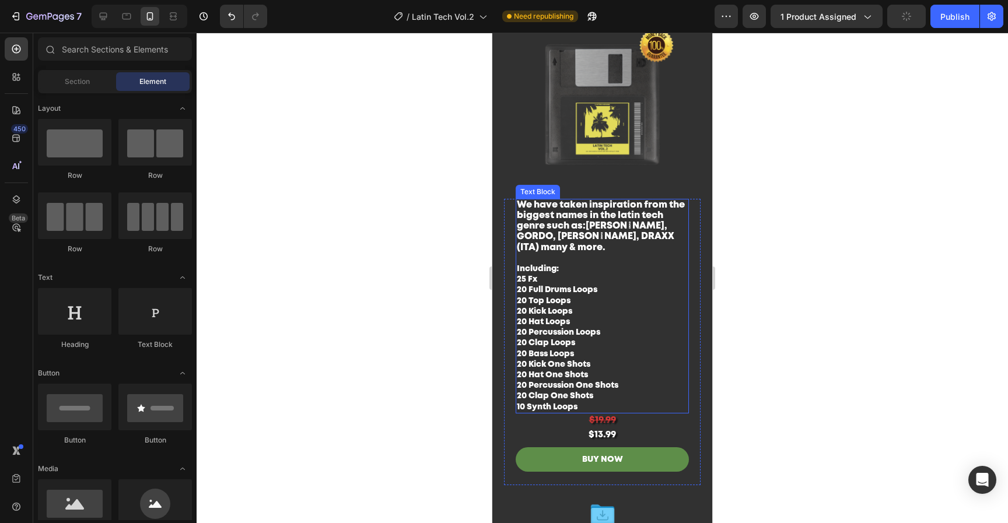
click at [645, 357] on p "We have taken inspiration from the biggest names in the latin tech genre such a…" at bounding box center [602, 306] width 171 height 212
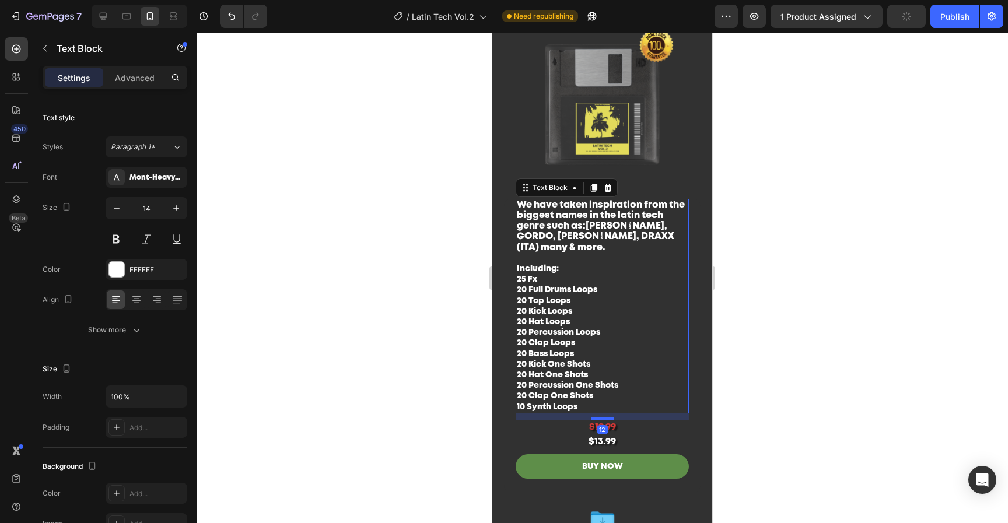
drag, startPoint x: 603, startPoint y: 406, endPoint x: 602, endPoint y: 413, distance: 7.0
click at [602, 417] on div at bounding box center [602, 418] width 23 height 3
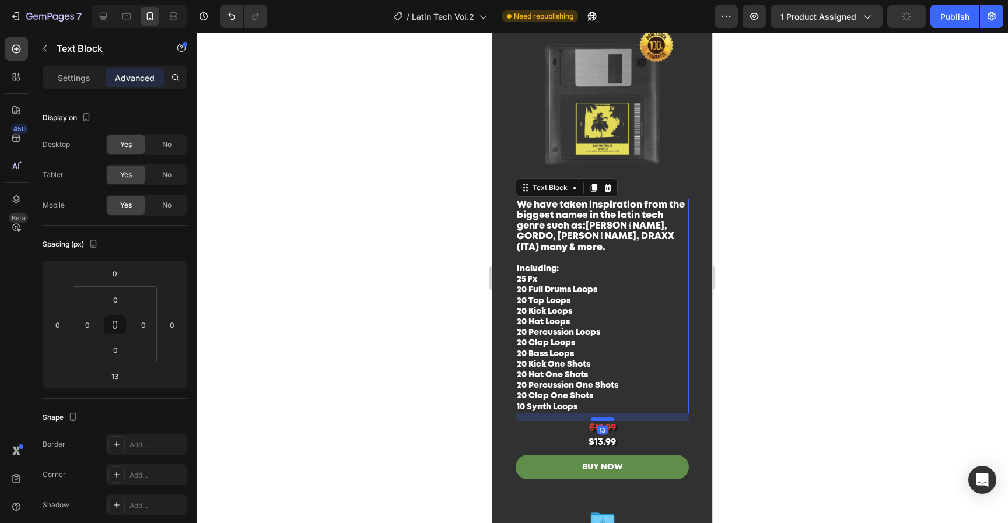
click at [602, 418] on div at bounding box center [602, 419] width 23 height 3
type input "17"
click at [879, 384] on div at bounding box center [602, 278] width 811 height 490
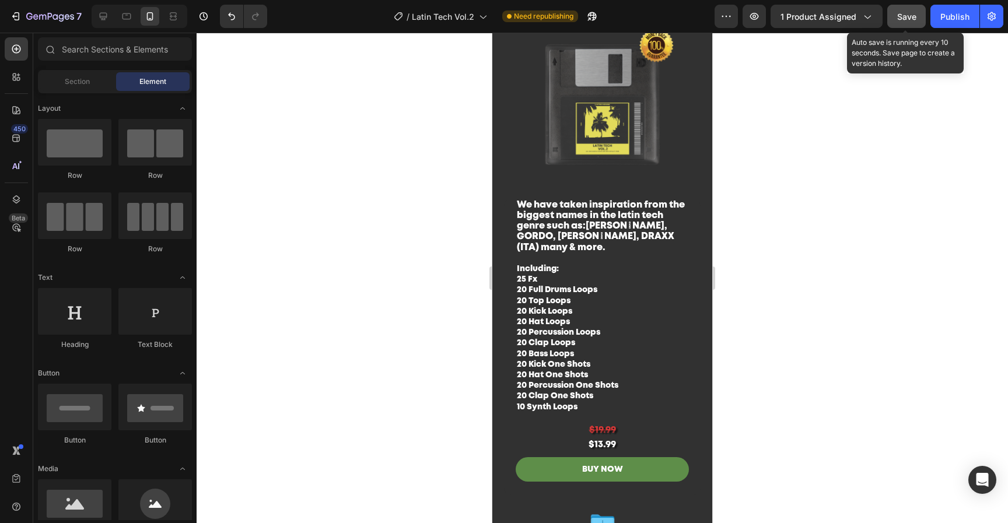
click at [906, 12] on span "Save" at bounding box center [906, 17] width 19 height 10
click at [929, 16] on div "Preview 1 product assigned Auto save is running every 10 seconds. Save page to …" at bounding box center [858, 16] width 289 height 23
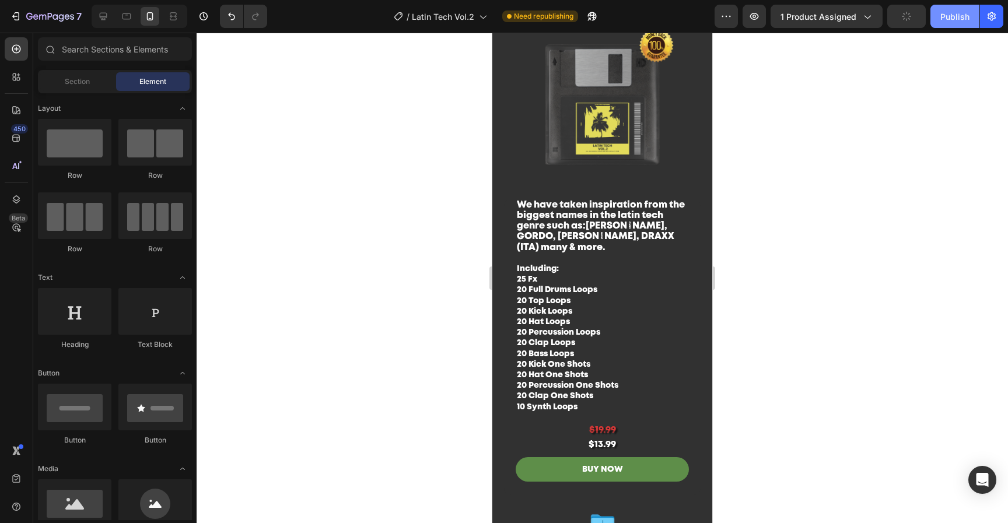
click at [963, 18] on div "Publish" at bounding box center [954, 16] width 29 height 12
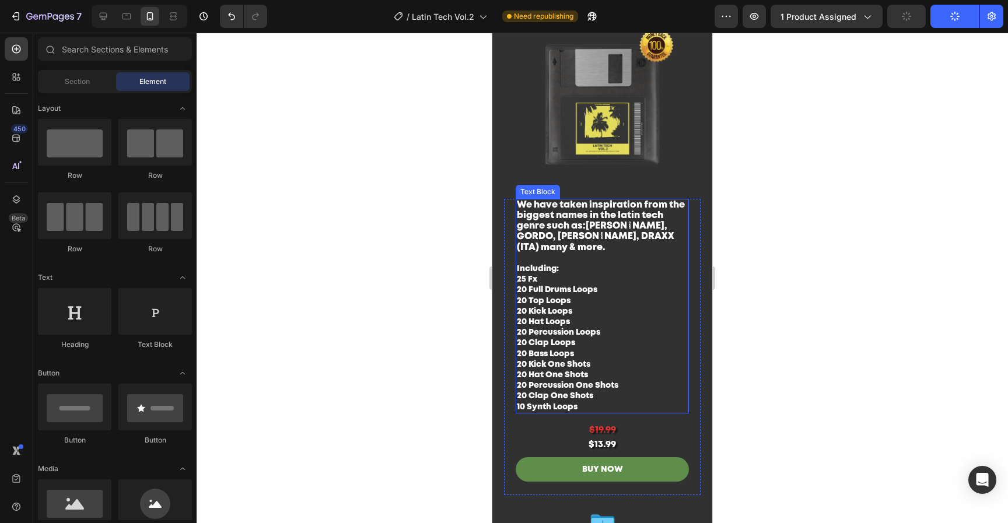
click at [576, 272] on p "We have taken inspiration from the biggest names in the latin tech genre such a…" at bounding box center [602, 306] width 171 height 212
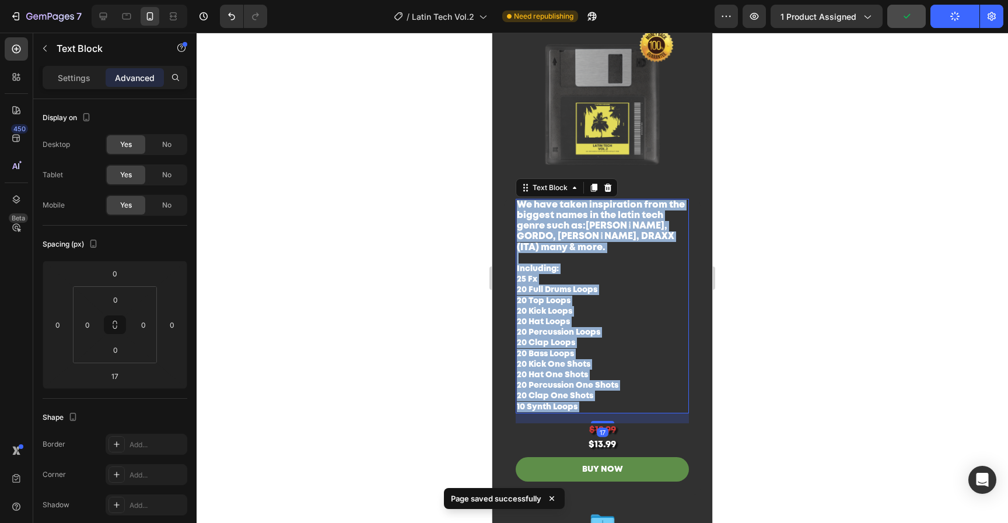
click at [633, 244] on p "We have taken inspiration from the biggest names in the latin tech genre such a…" at bounding box center [602, 306] width 171 height 212
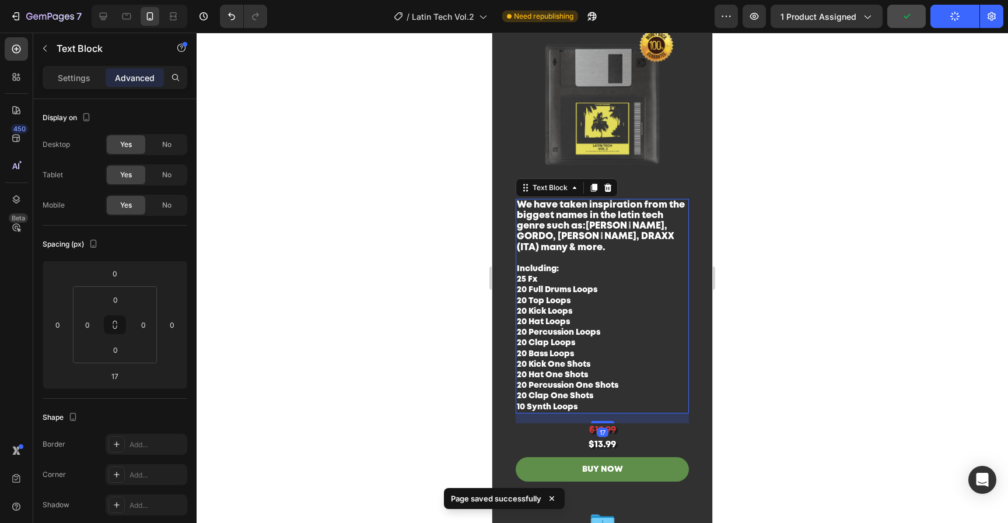
click at [633, 244] on p "We have taken inspiration from the biggest names in the latin tech genre such a…" at bounding box center [602, 306] width 171 height 212
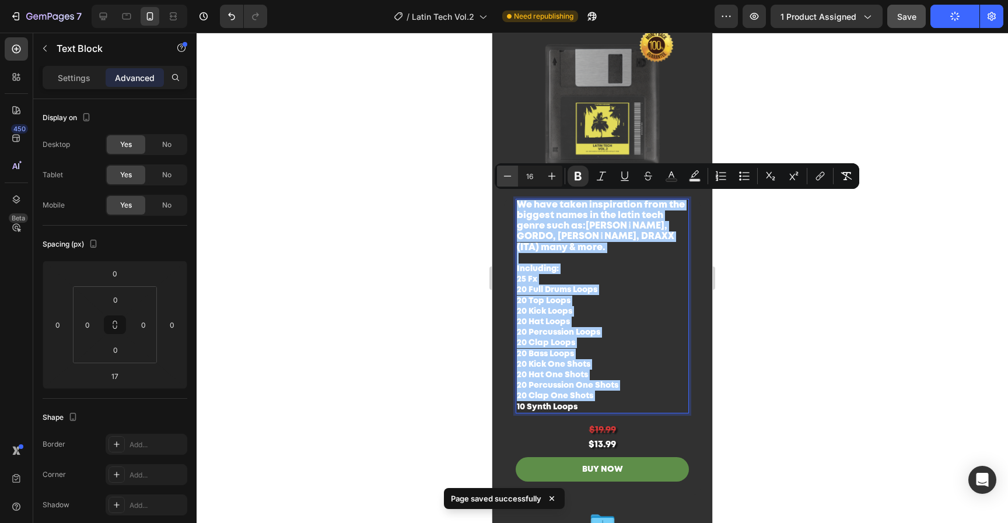
click at [502, 171] on icon "Editor contextual toolbar" at bounding box center [508, 176] width 12 height 12
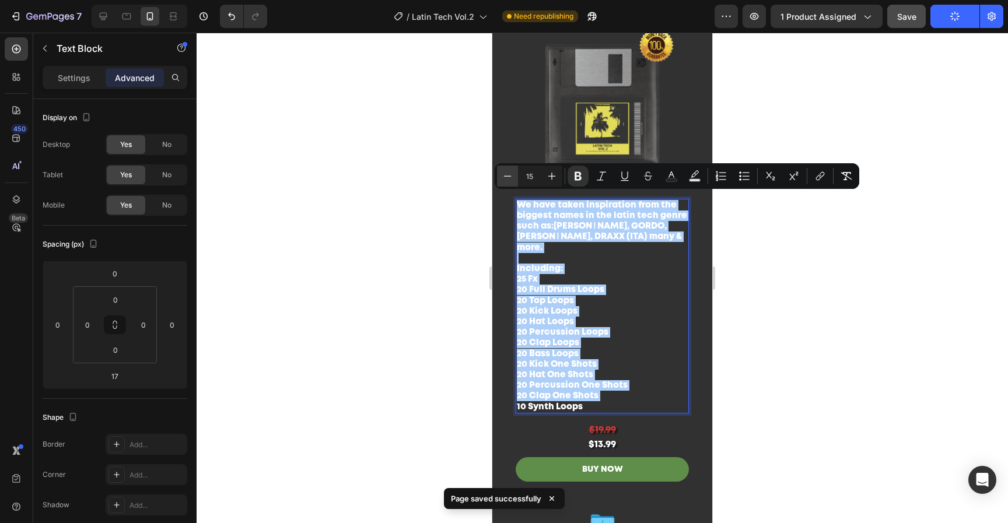
click at [513, 178] on icon "Editor contextual toolbar" at bounding box center [508, 176] width 12 height 12
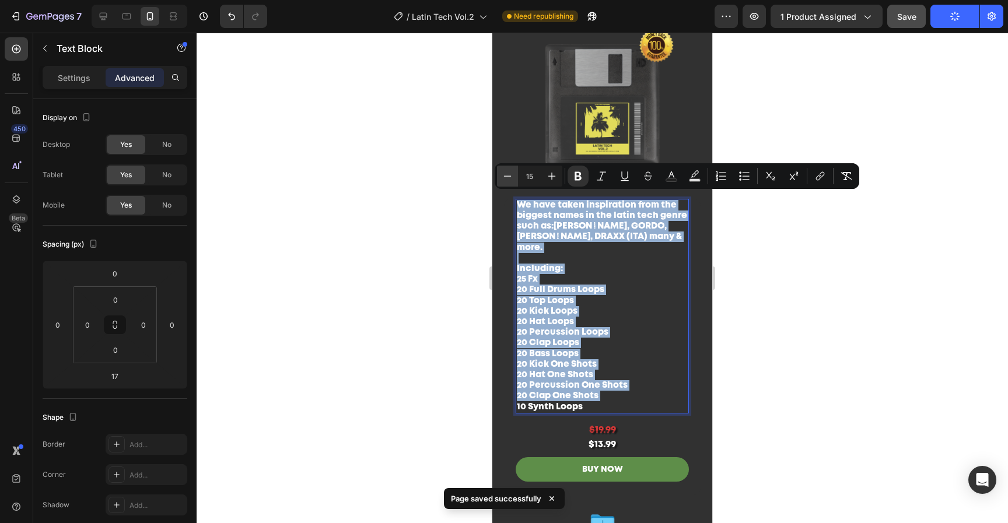
type input "14"
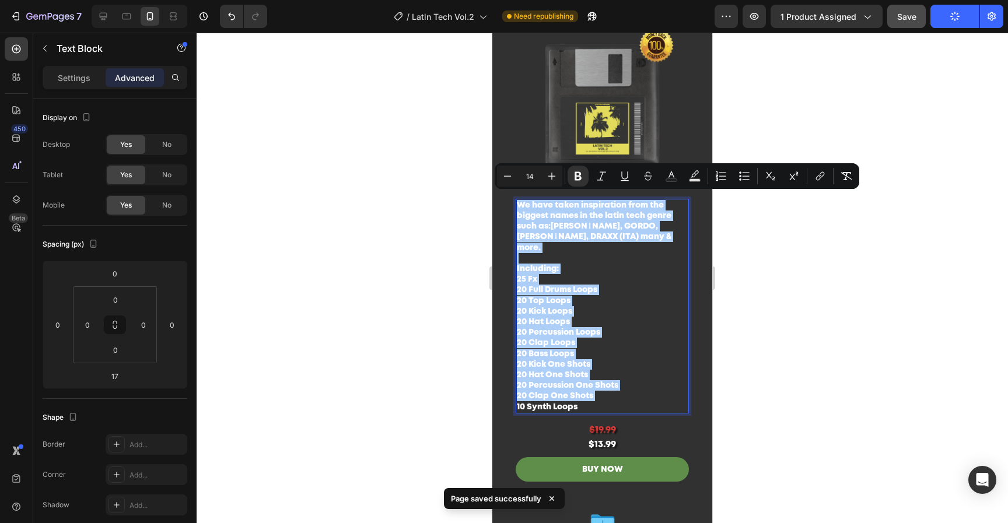
click at [881, 335] on div at bounding box center [602, 278] width 811 height 490
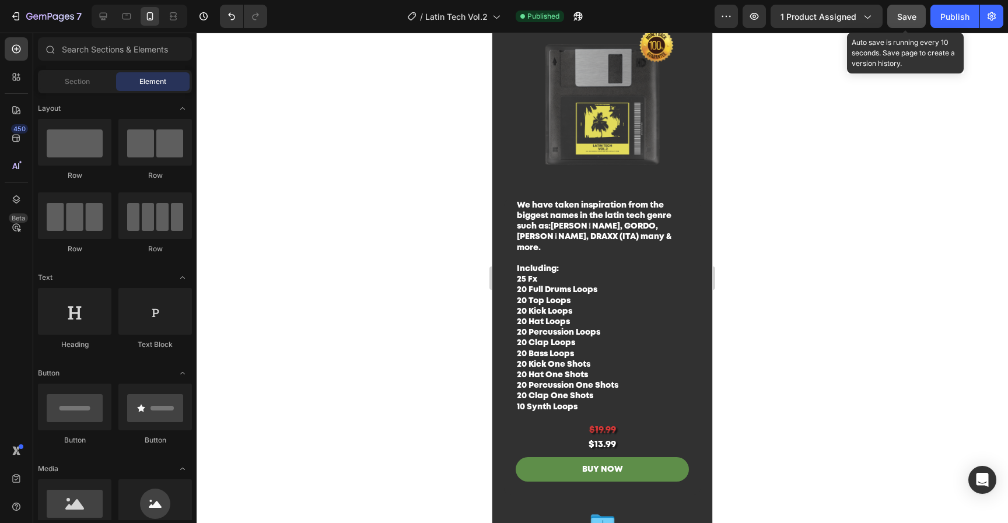
click at [916, 13] on button "Save" at bounding box center [906, 16] width 38 height 23
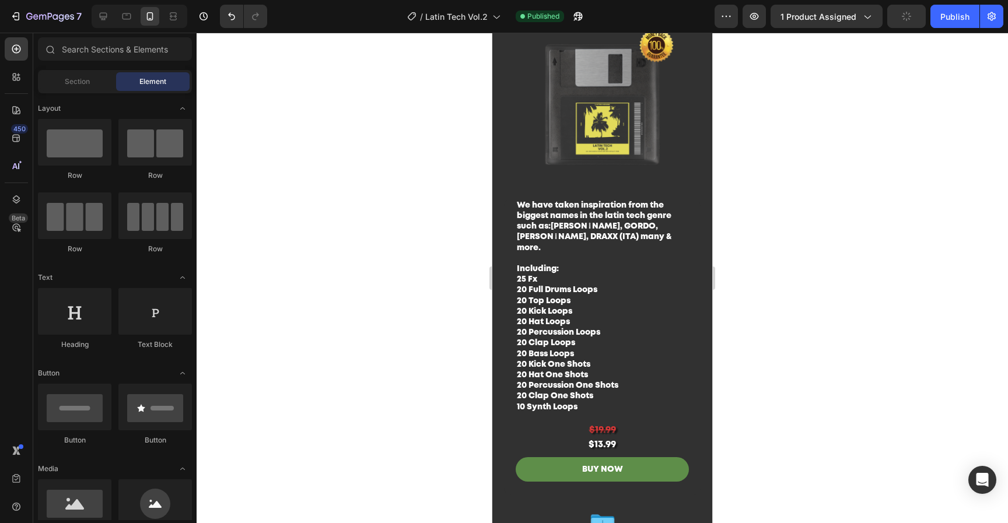
click at [937, 16] on button "Publish" at bounding box center [954, 16] width 49 height 23
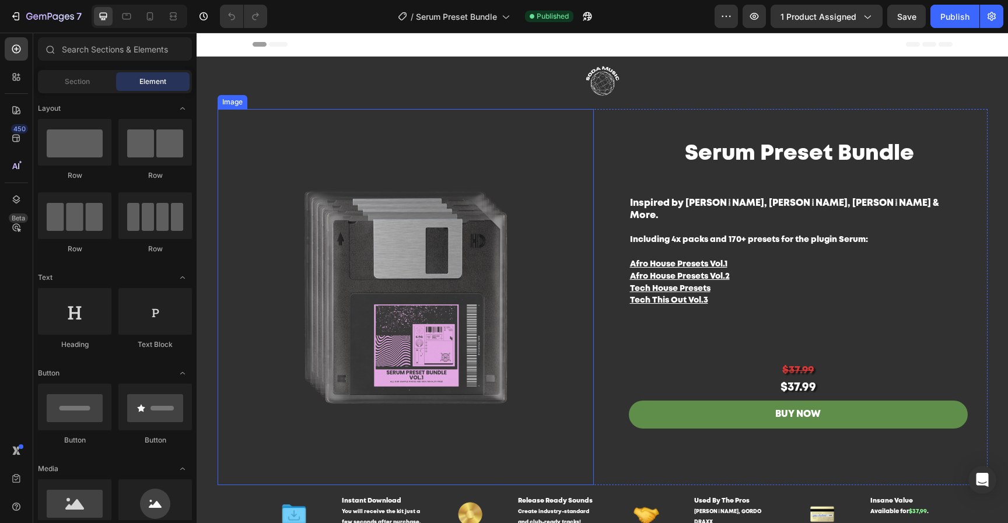
click at [472, 346] on img at bounding box center [406, 297] width 376 height 376
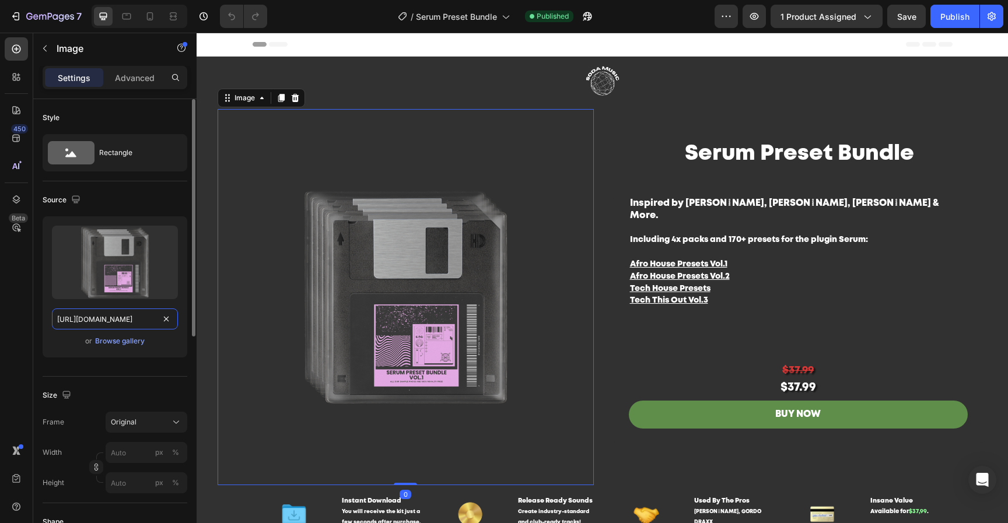
click at [129, 323] on input "[URL][DOMAIN_NAME]" at bounding box center [115, 318] width 126 height 21
click at [122, 342] on div "Browse gallery" at bounding box center [120, 341] width 50 height 10
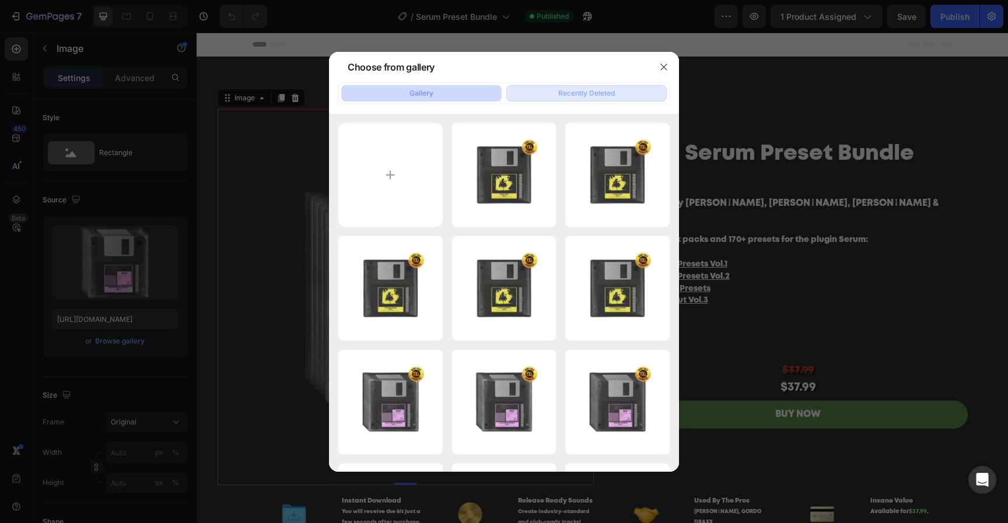
type input "C:\fakepath\Untitled design-24.png"
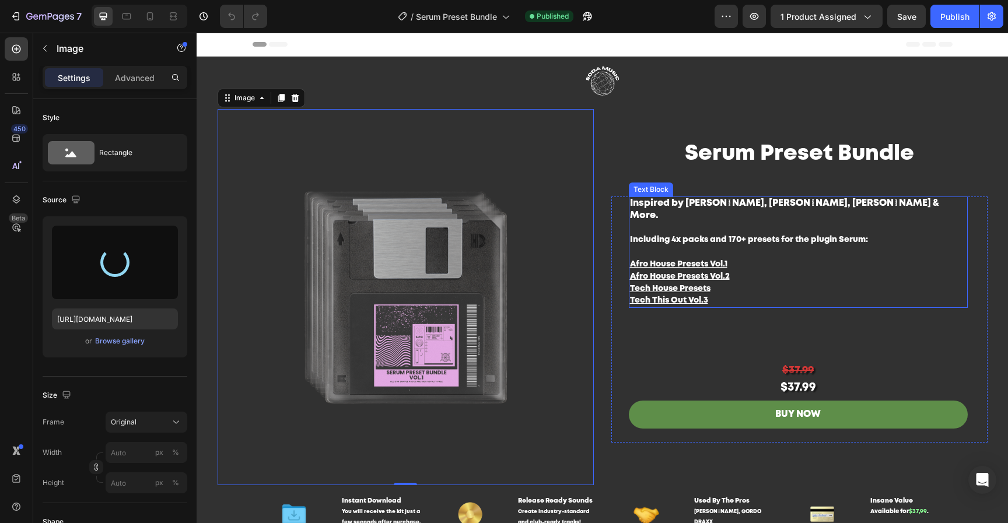
click at [812, 220] on p "Inspired by [PERSON_NAME], [PERSON_NAME], [PERSON_NAME] & More. Including 4x pa…" at bounding box center [798, 252] width 336 height 109
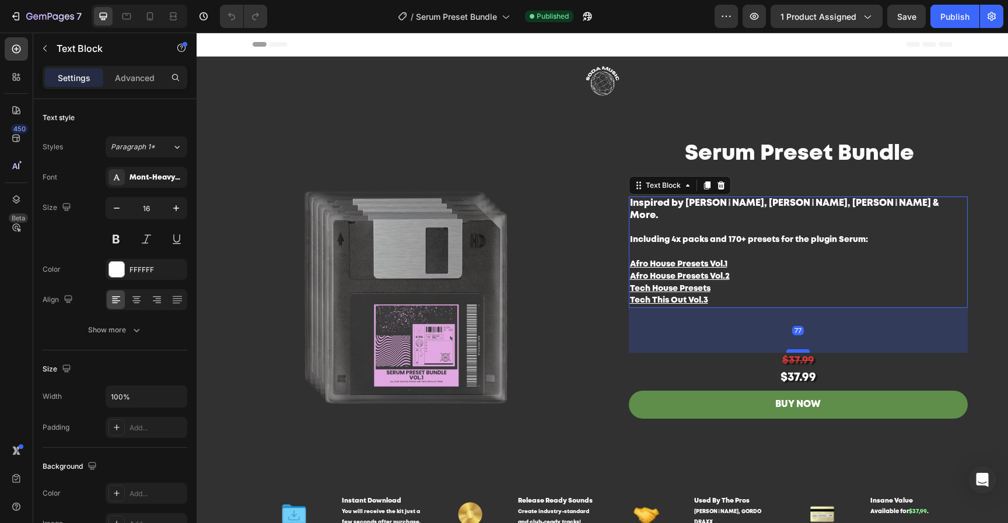
drag, startPoint x: 798, startPoint y: 350, endPoint x: 799, endPoint y: 340, distance: 10.0
click at [799, 349] on div at bounding box center [797, 350] width 23 height 3
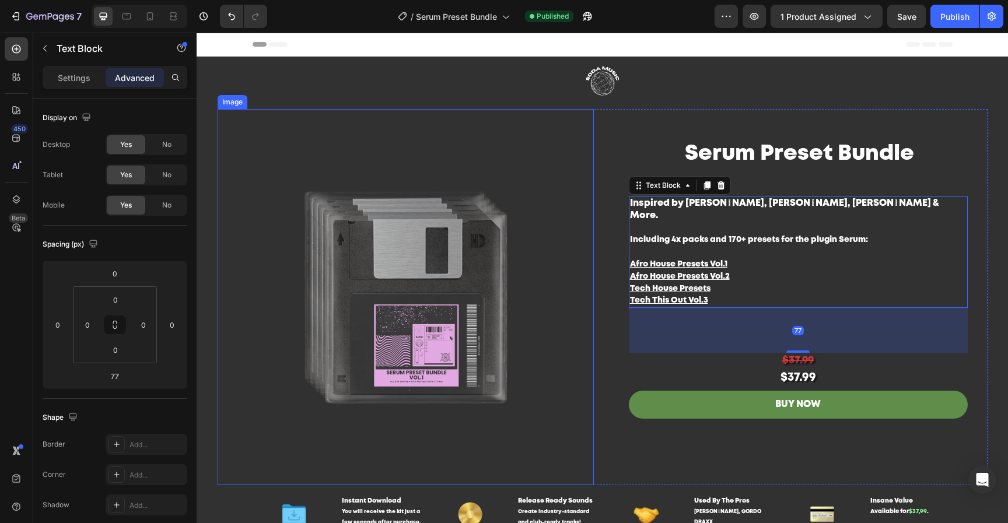
click at [436, 333] on img at bounding box center [406, 297] width 376 height 376
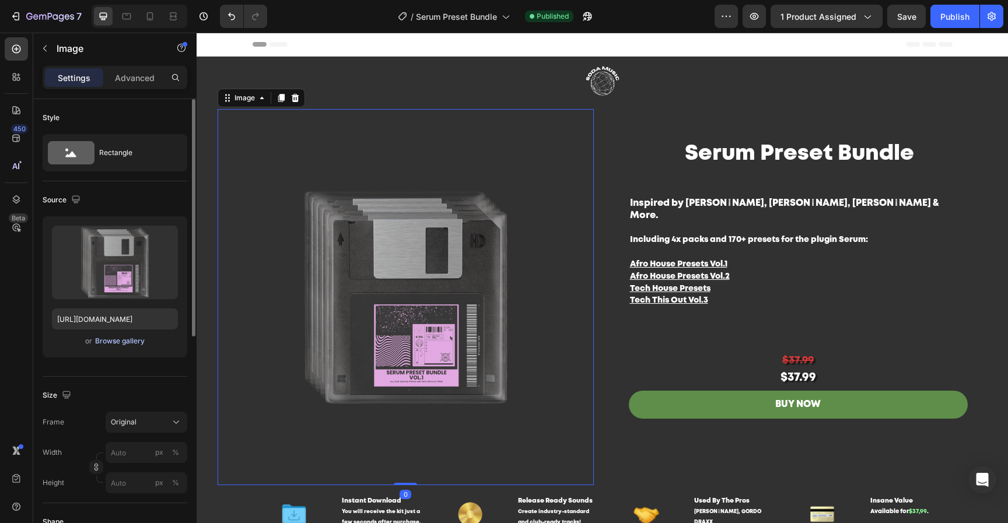
click at [104, 339] on div "Browse gallery" at bounding box center [120, 341] width 50 height 10
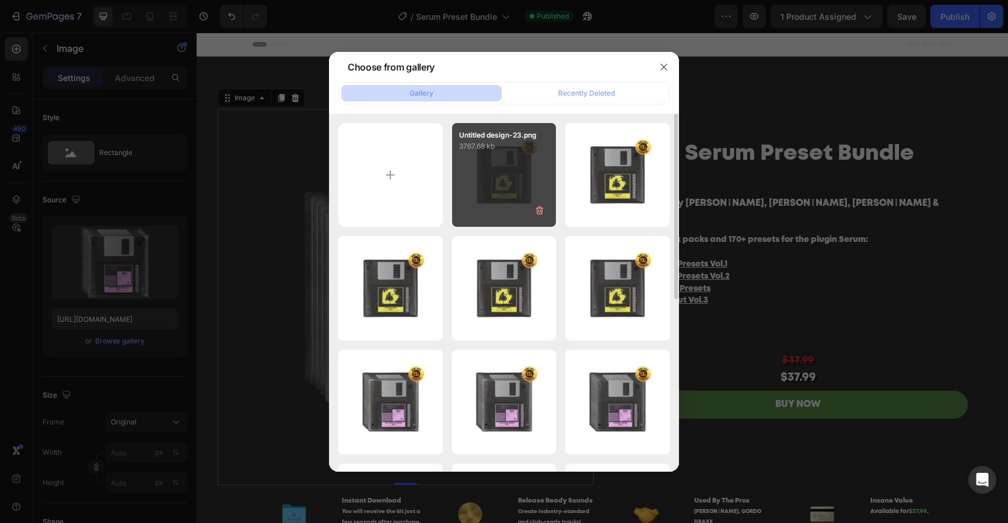
type input "C:\fakepath\Untitled design-24.png"
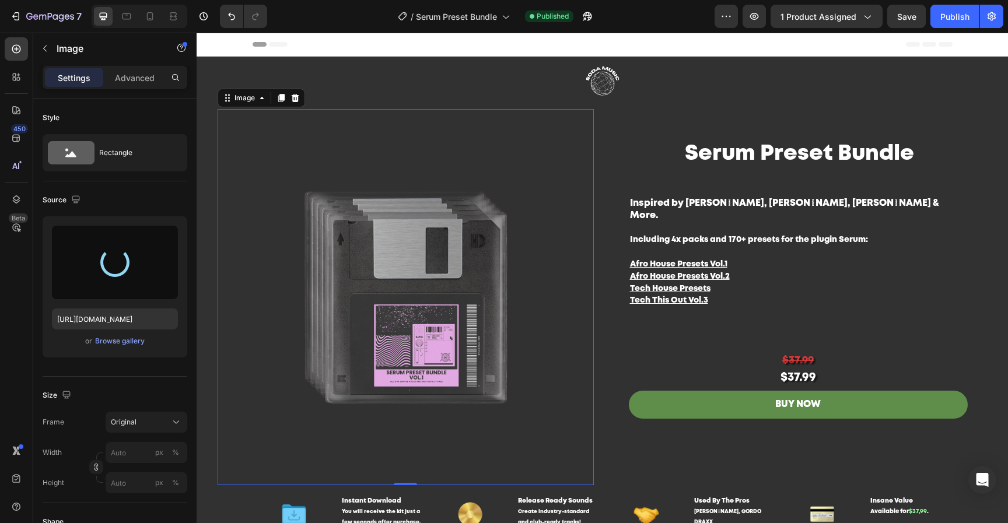
type input "[URL][DOMAIN_NAME]"
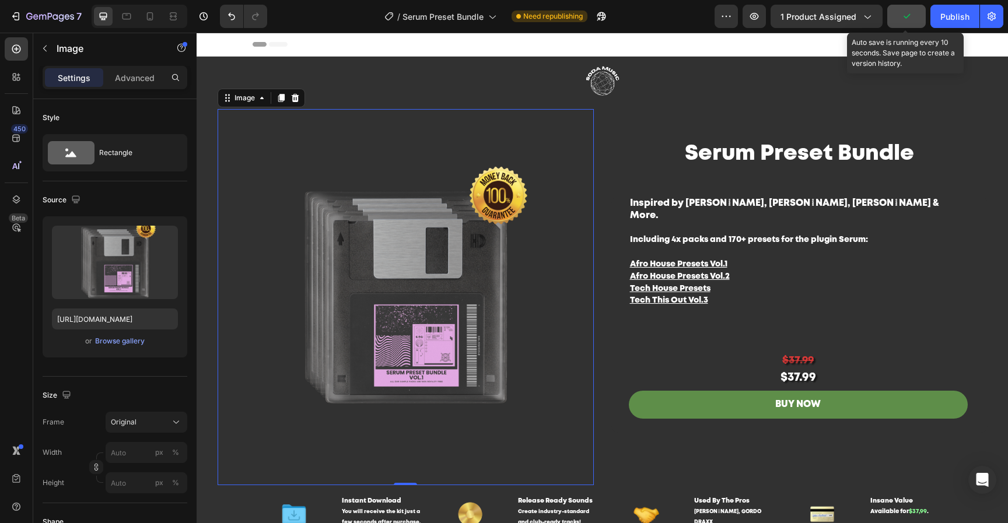
click at [913, 21] on button "button" at bounding box center [906, 16] width 38 height 23
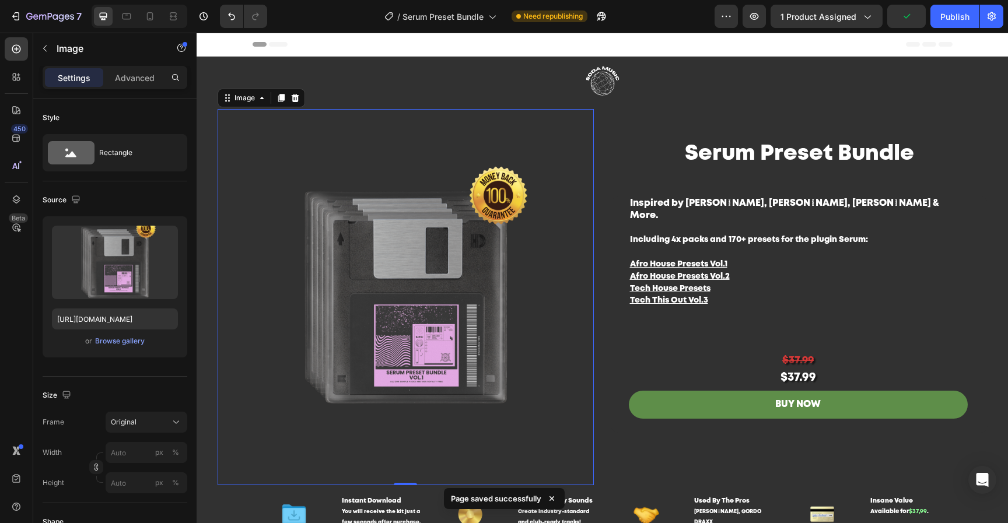
click at [819, 238] on p "Inspired by [PERSON_NAME], [PERSON_NAME], [PERSON_NAME] & More. Including 4x pa…" at bounding box center [798, 252] width 336 height 109
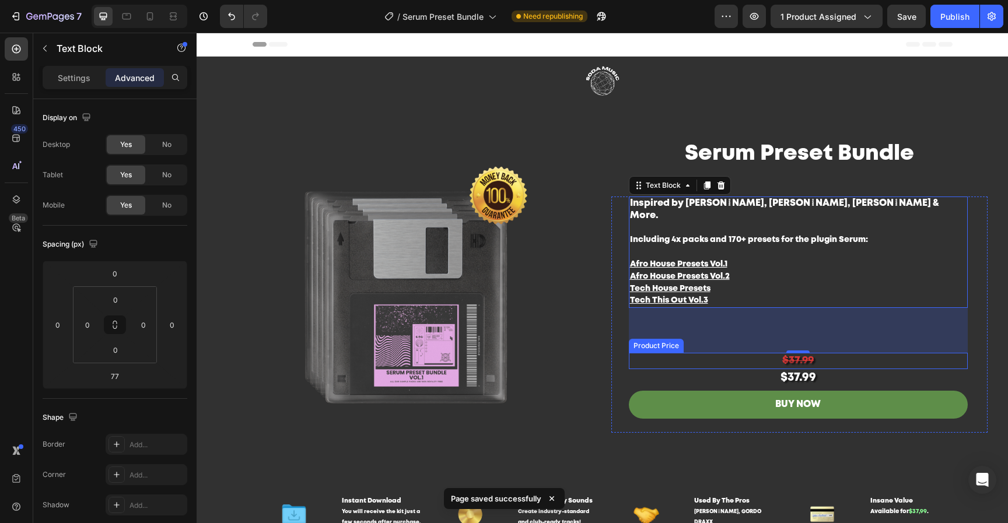
click at [821, 353] on div "$37.99" at bounding box center [798, 361] width 339 height 16
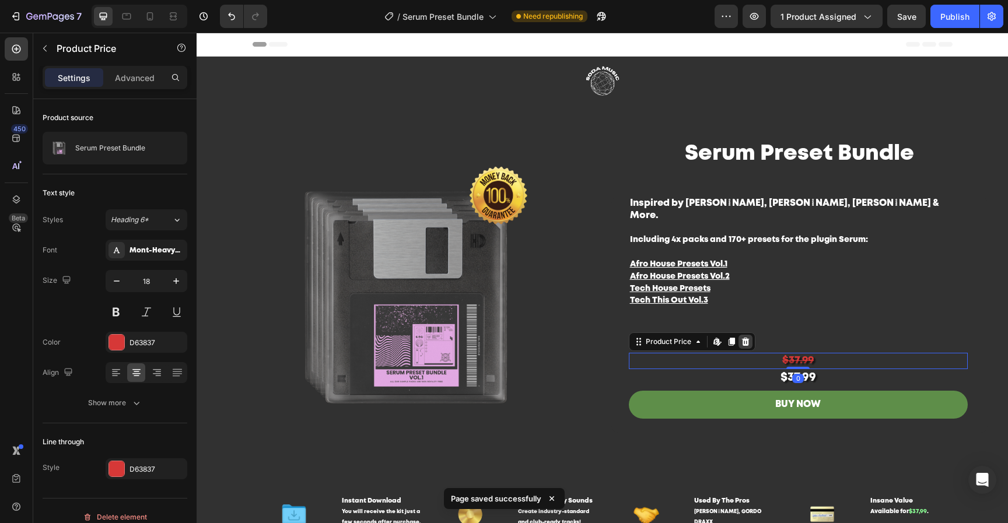
click at [741, 337] on icon at bounding box center [745, 341] width 9 height 9
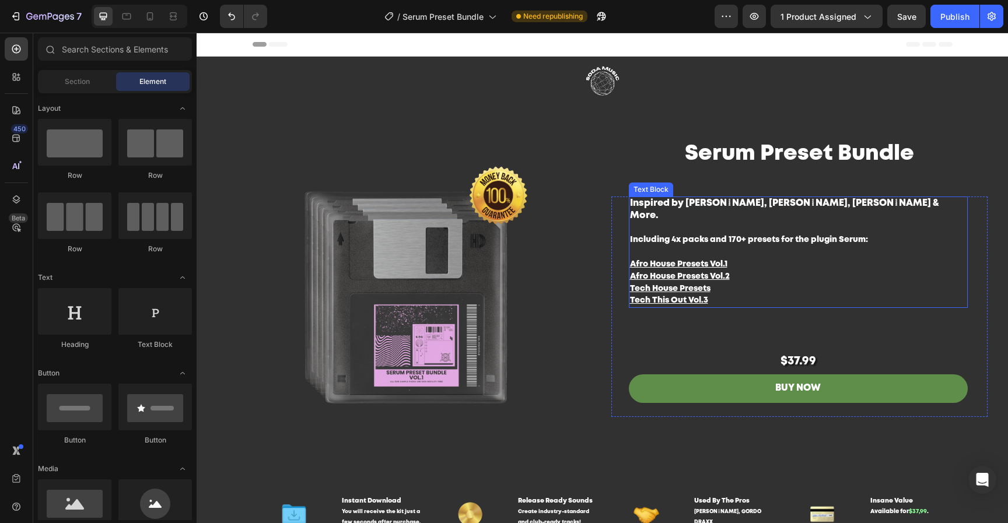
click at [777, 264] on p "Inspired by [PERSON_NAME], [PERSON_NAME], [PERSON_NAME] & More. Including 4x pa…" at bounding box center [798, 252] width 336 height 109
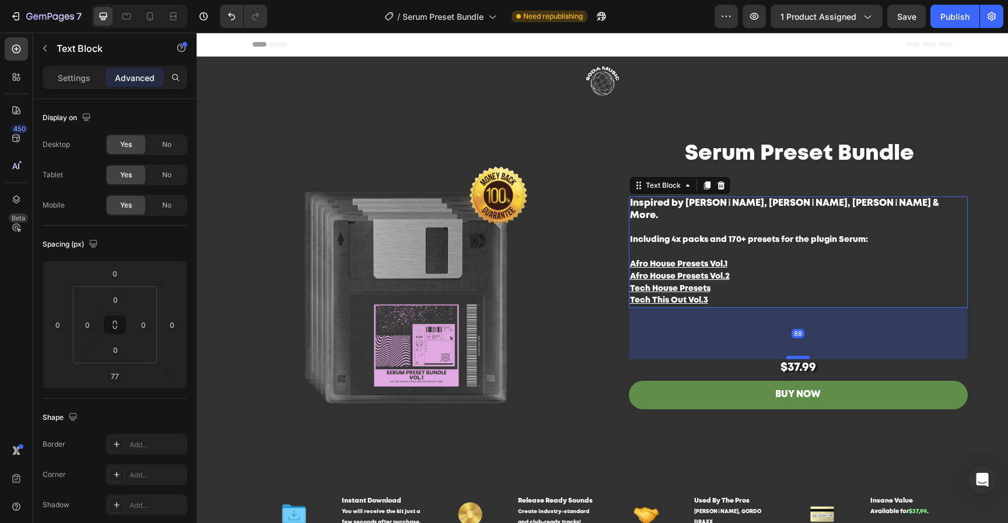
drag, startPoint x: 797, startPoint y: 340, endPoint x: 799, endPoint y: 346, distance: 6.6
click at [799, 356] on div at bounding box center [797, 357] width 23 height 3
type input "88"
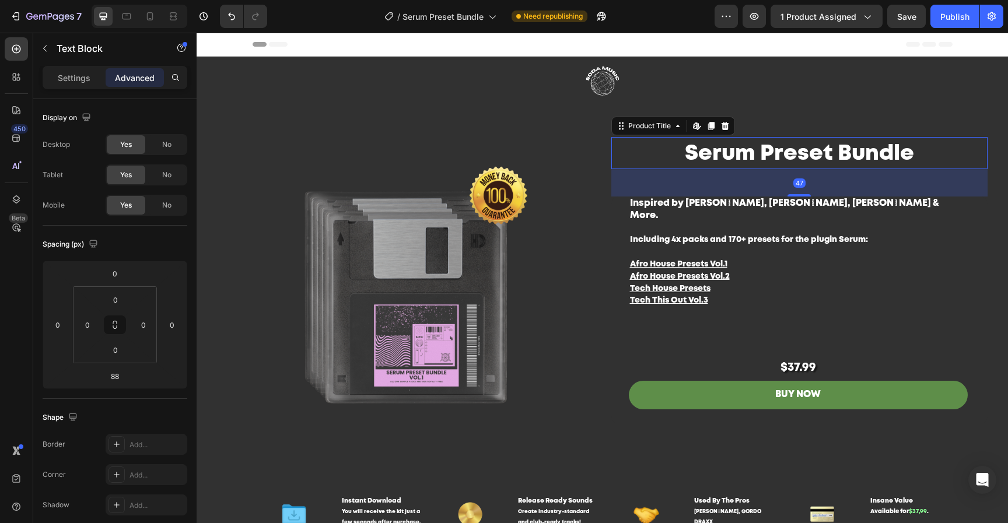
click at [857, 146] on h1 "Serum Preset Bundle" at bounding box center [799, 154] width 376 height 30
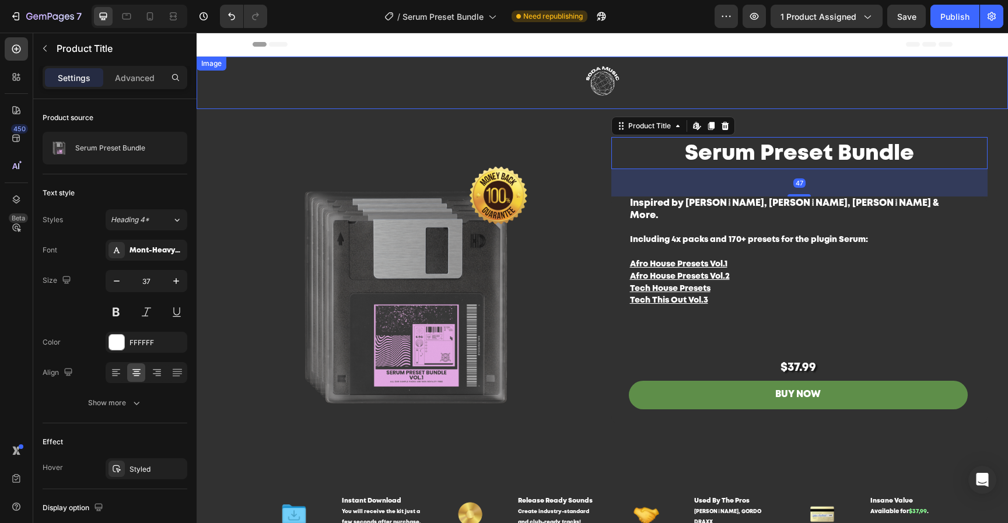
click at [713, 58] on link at bounding box center [602, 83] width 811 height 52
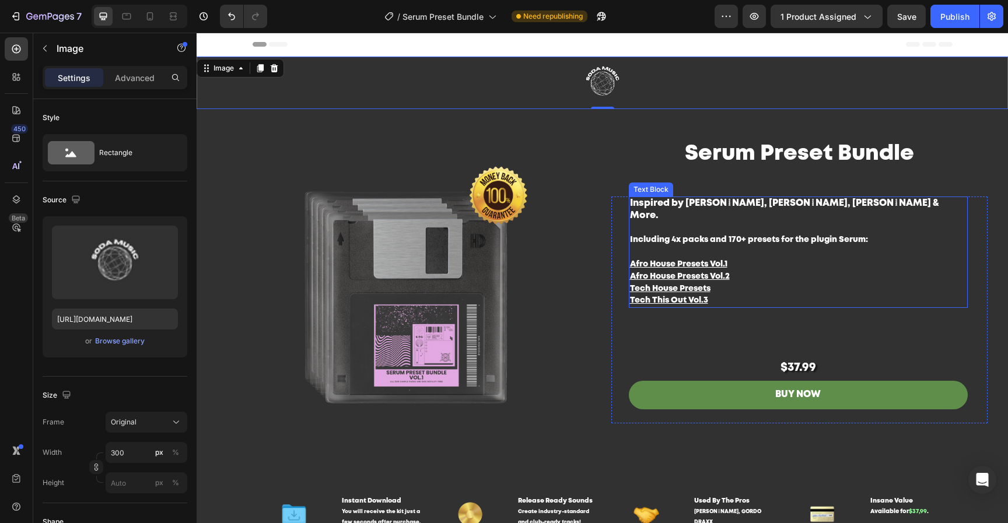
click at [819, 251] on p "Inspired by [PERSON_NAME], [PERSON_NAME], [PERSON_NAME] & More. Including 4x pa…" at bounding box center [798, 252] width 336 height 109
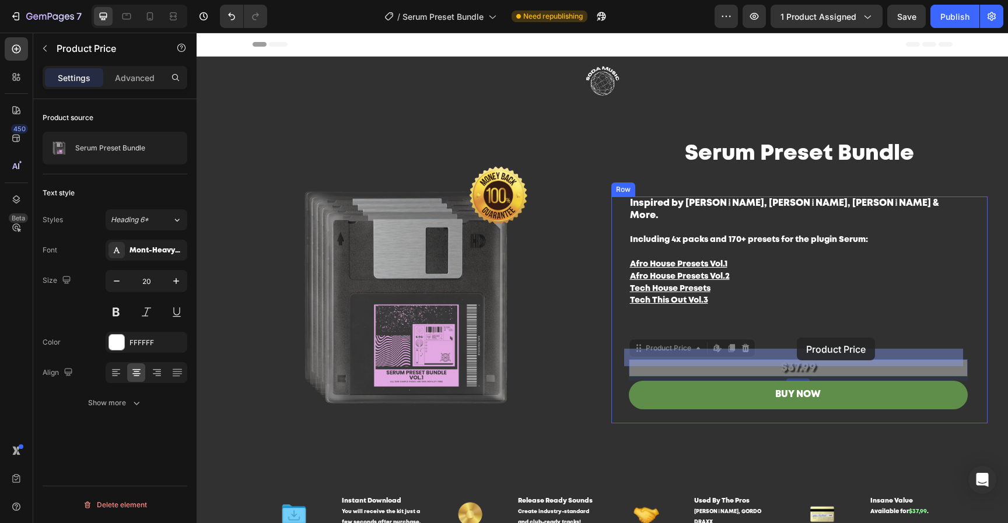
drag, startPoint x: 795, startPoint y: 349, endPoint x: 797, endPoint y: 338, distance: 11.2
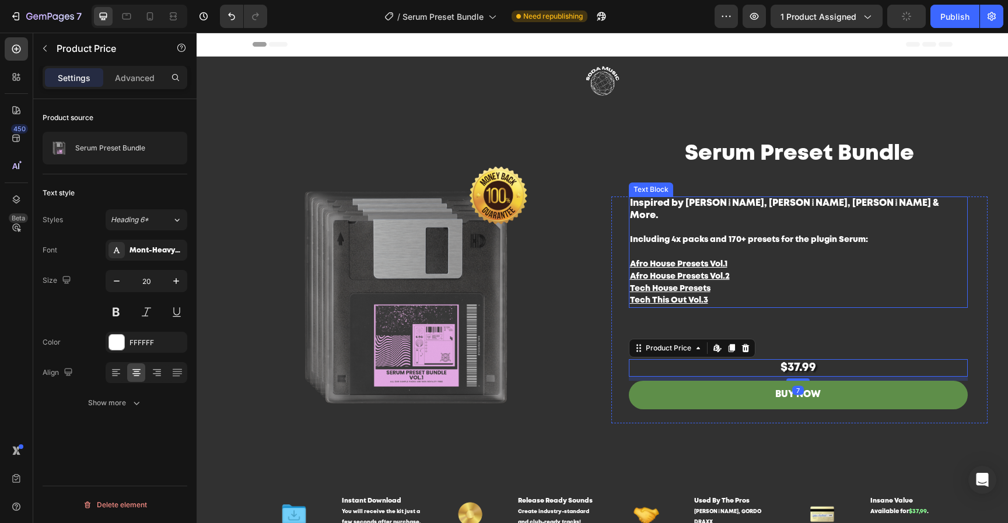
click at [800, 260] on p "Inspired by [PERSON_NAME], [PERSON_NAME], [PERSON_NAME] & More. Including 4x pa…" at bounding box center [798, 252] width 336 height 109
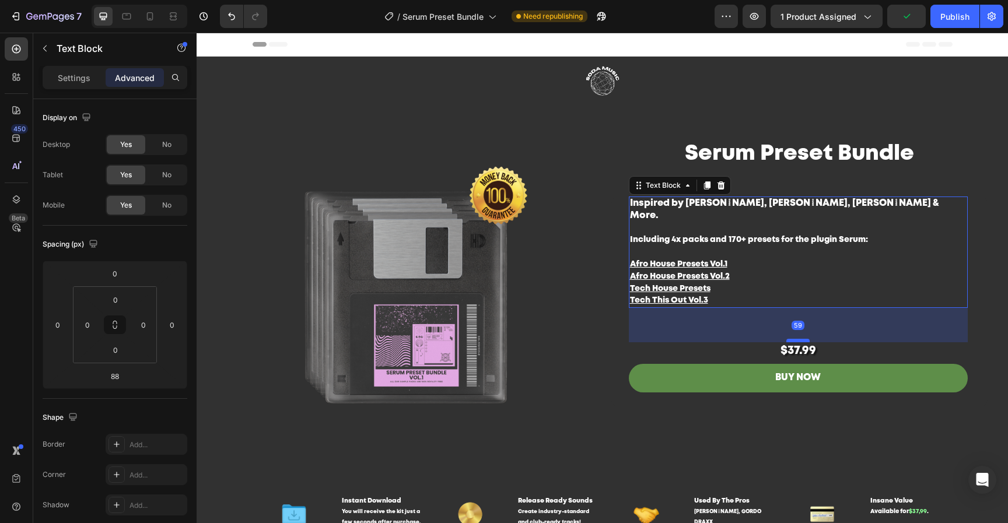
drag, startPoint x: 799, startPoint y: 346, endPoint x: 799, endPoint y: 328, distance: 18.1
click at [799, 339] on div at bounding box center [797, 340] width 23 height 3
type input "56"
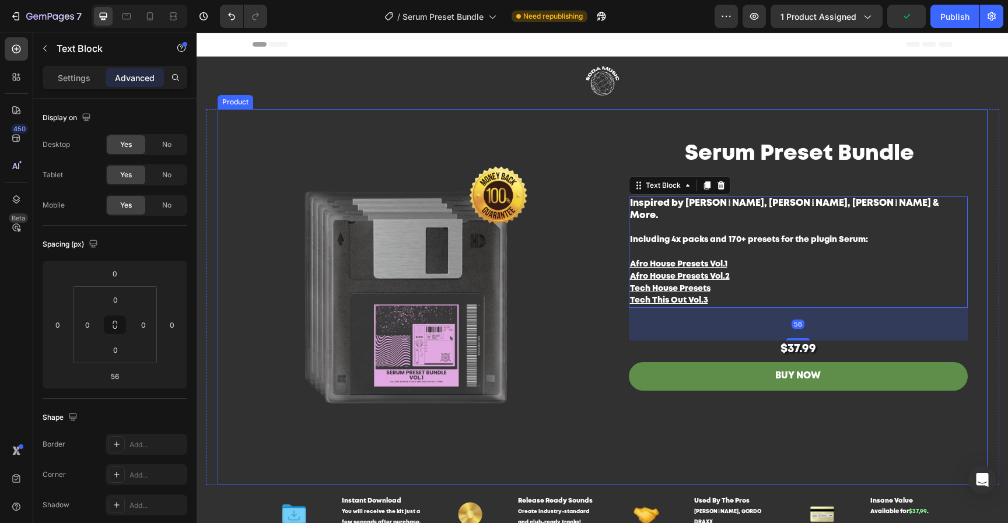
click at [928, 424] on div "Serum Preset Bundle Product Title Inspired by [PERSON_NAME], [PERSON_NAME], [PE…" at bounding box center [799, 297] width 376 height 376
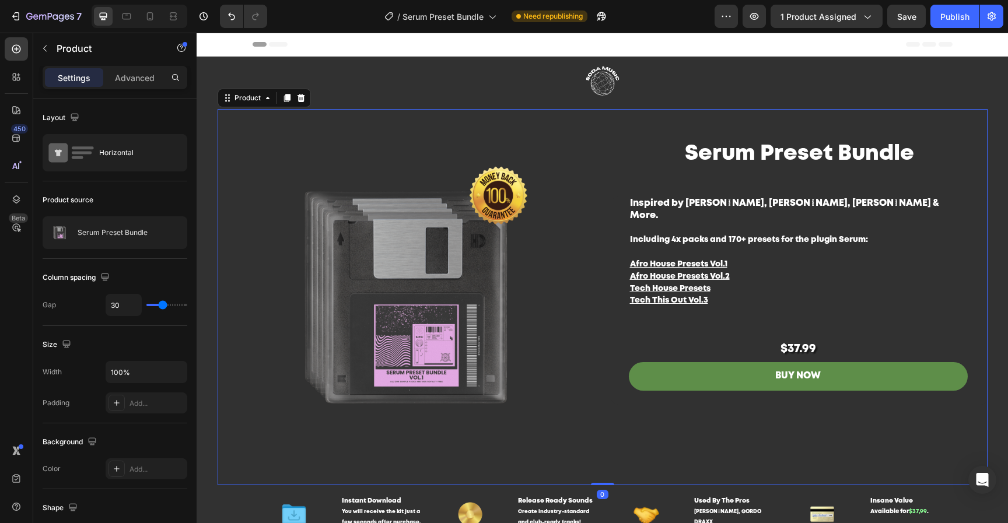
click at [921, 31] on div "7 Version history / Serum Preset Bundle Need republishing Preview 1 product ass…" at bounding box center [504, 16] width 1008 height 33
click at [922, 16] on button "Save" at bounding box center [906, 16] width 38 height 23
drag, startPoint x: 952, startPoint y: 17, endPoint x: 711, endPoint y: 3, distance: 241.3
click at [952, 17] on div "Publish" at bounding box center [954, 16] width 29 height 12
click at [144, 20] on div at bounding box center [150, 16] width 19 height 19
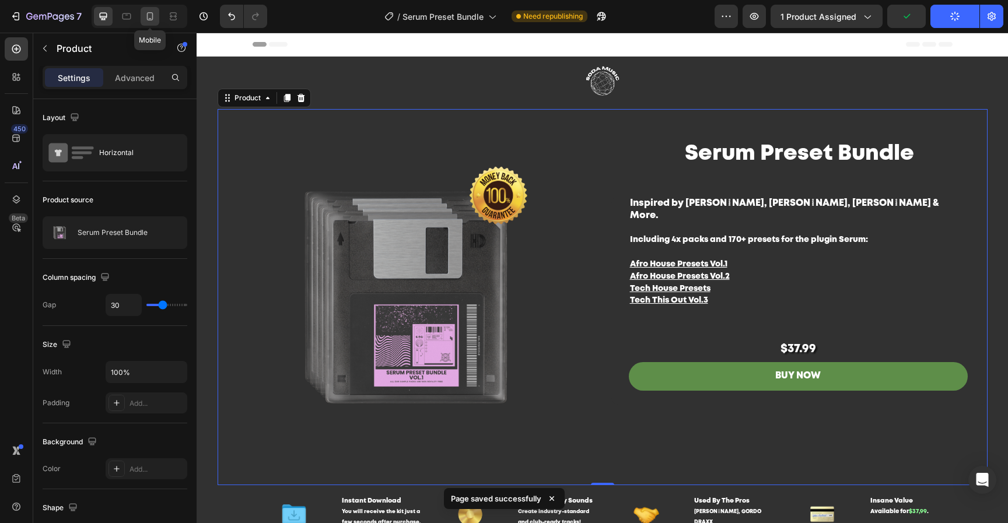
type input "0"
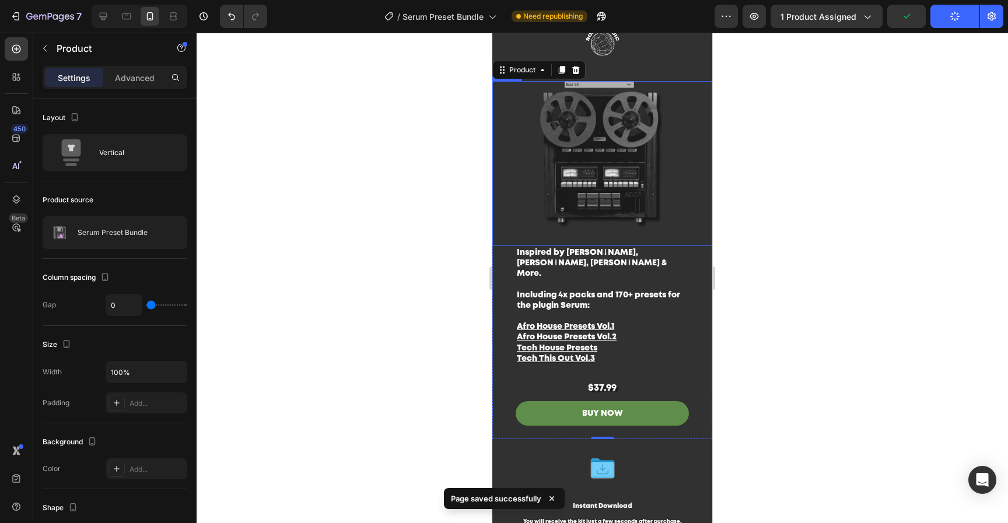
click at [591, 179] on img at bounding box center [602, 163] width 220 height 165
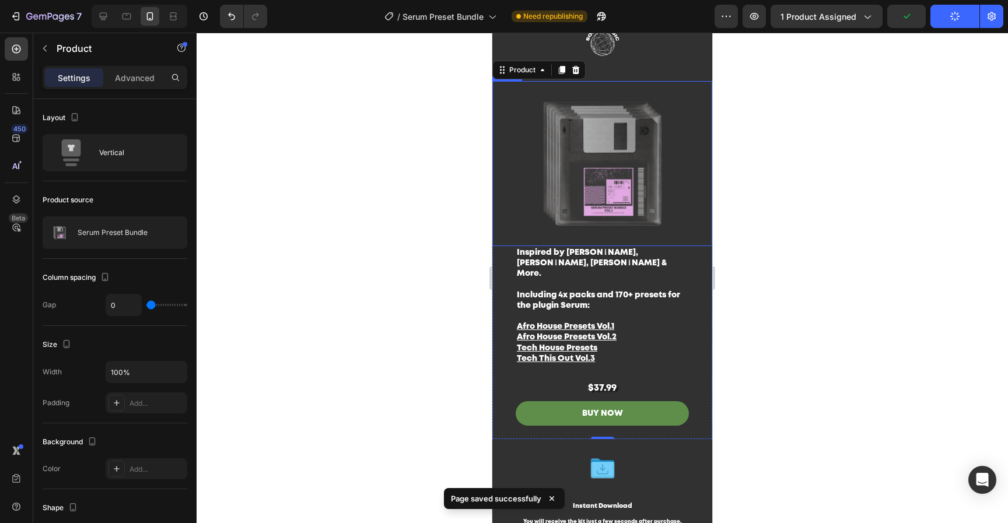
scroll to position [47, 0]
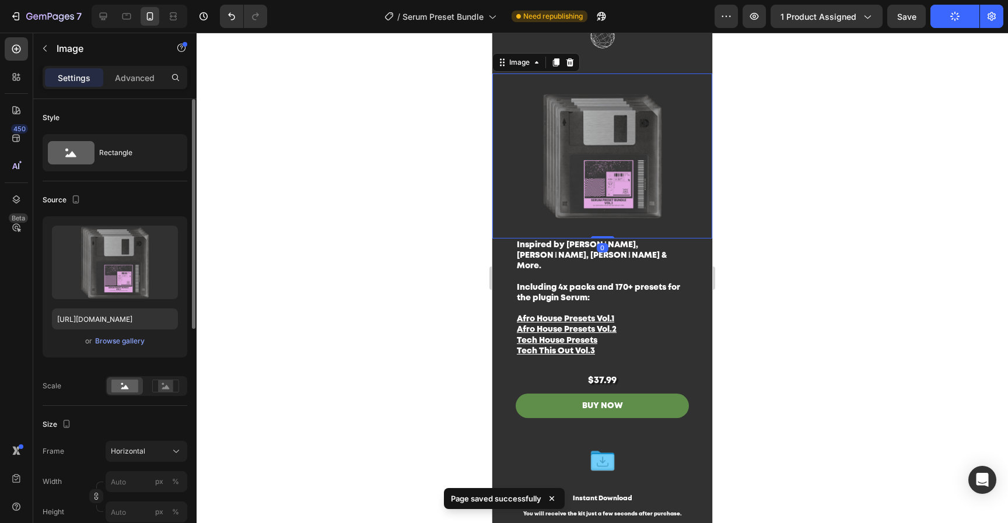
click at [117, 351] on div "Upload Image [URL][DOMAIN_NAME] or Browse gallery" at bounding box center [115, 286] width 145 height 141
click at [125, 336] on div "Browse gallery" at bounding box center [120, 341] width 50 height 10
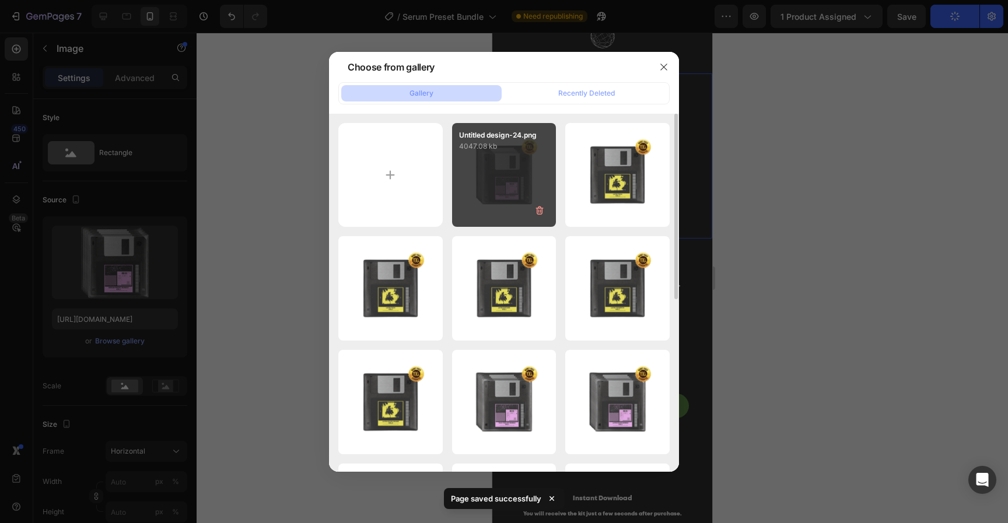
click at [530, 170] on div "Untitled design-24.png 4047.08 kb" at bounding box center [504, 175] width 104 height 104
type input "[URL][DOMAIN_NAME]"
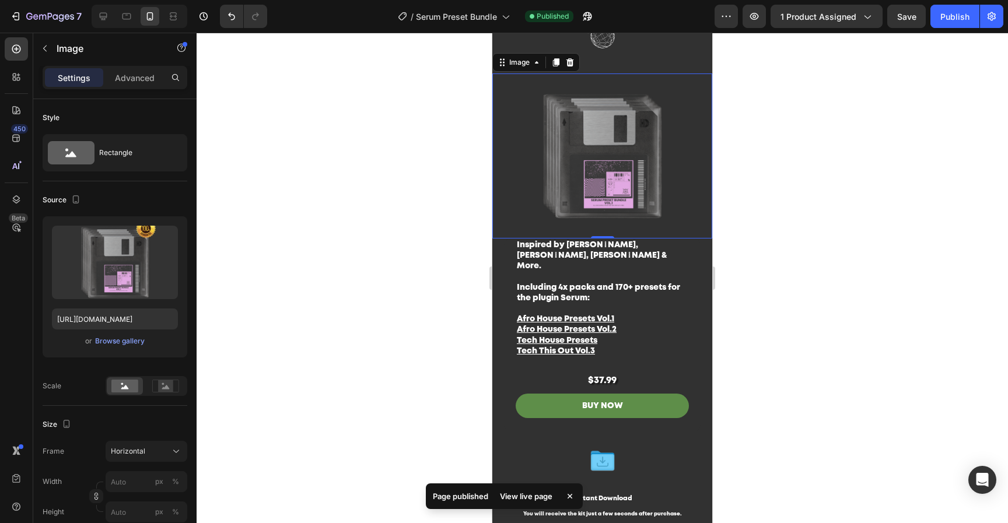
click at [822, 243] on div at bounding box center [602, 278] width 811 height 490
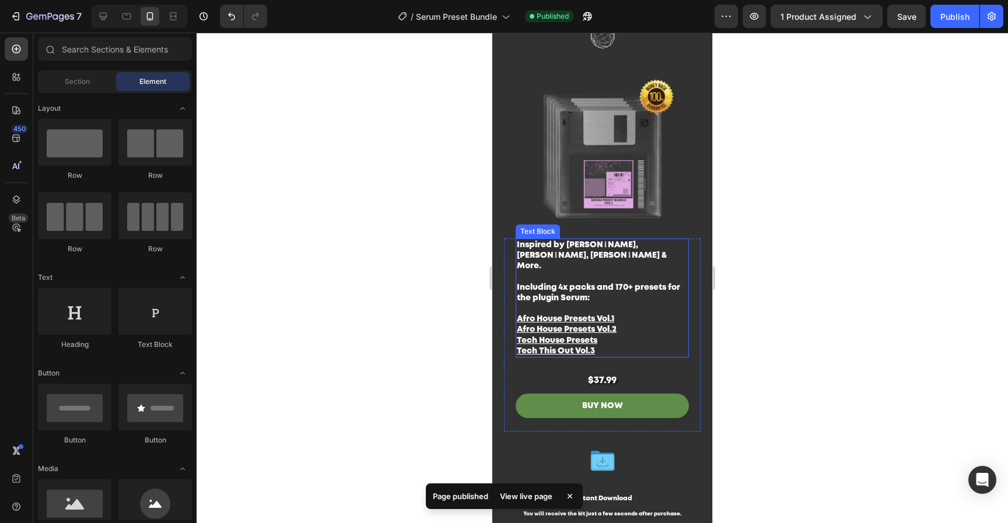
click at [605, 328] on p "Inspired by [PERSON_NAME], [PERSON_NAME], [PERSON_NAME] & More. Including 4x pa…" at bounding box center [602, 298] width 171 height 117
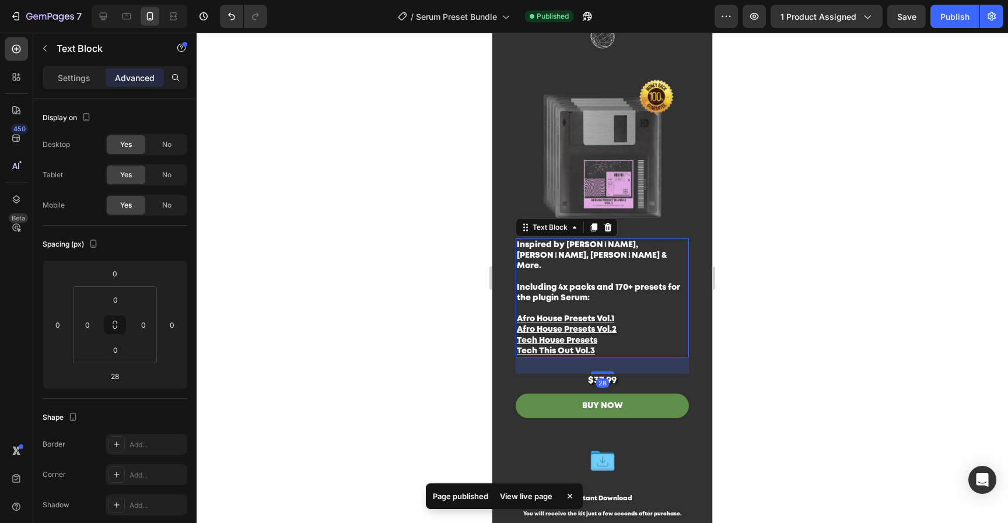
click at [605, 328] on p "Inspired by [PERSON_NAME], [PERSON_NAME], [PERSON_NAME] & More. Including 4x pa…" at bounding box center [602, 298] width 171 height 117
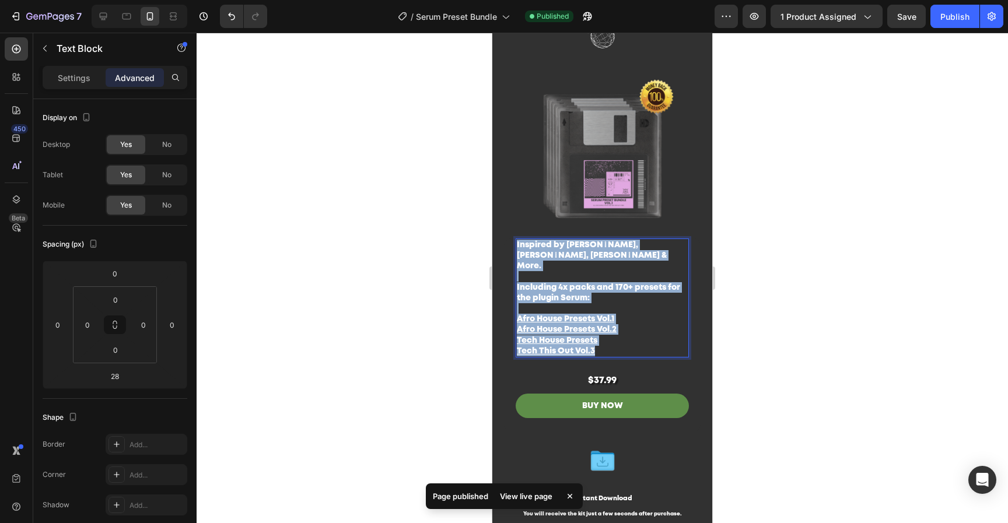
drag, startPoint x: 601, startPoint y: 320, endPoint x: 507, endPoint y: 183, distance: 166.6
click at [509, 177] on div "Image Image Serum Preset Bundle Product Title Inspired by [PERSON_NAME], [PERSO…" at bounding box center [602, 252] width 220 height 358
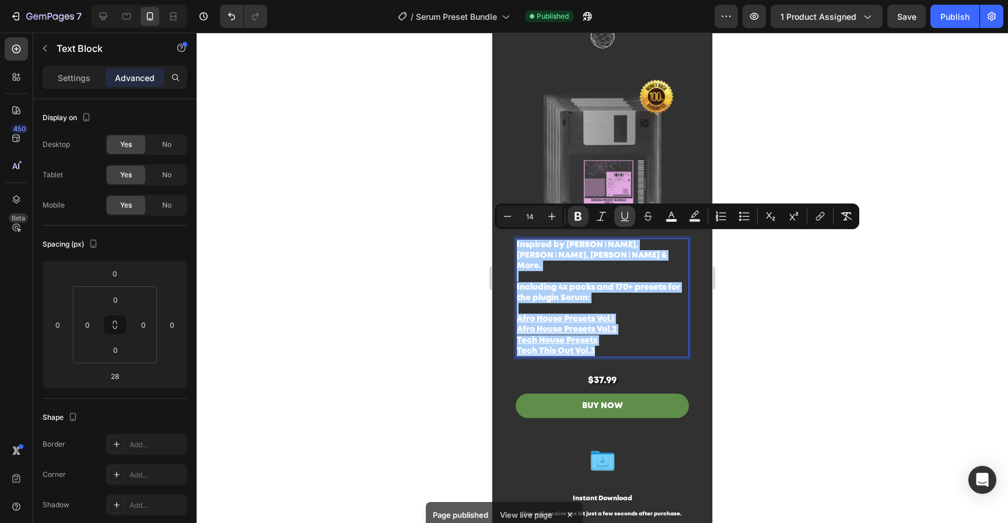
click at [626, 218] on icon "Editor contextual toolbar" at bounding box center [625, 217] width 12 height 12
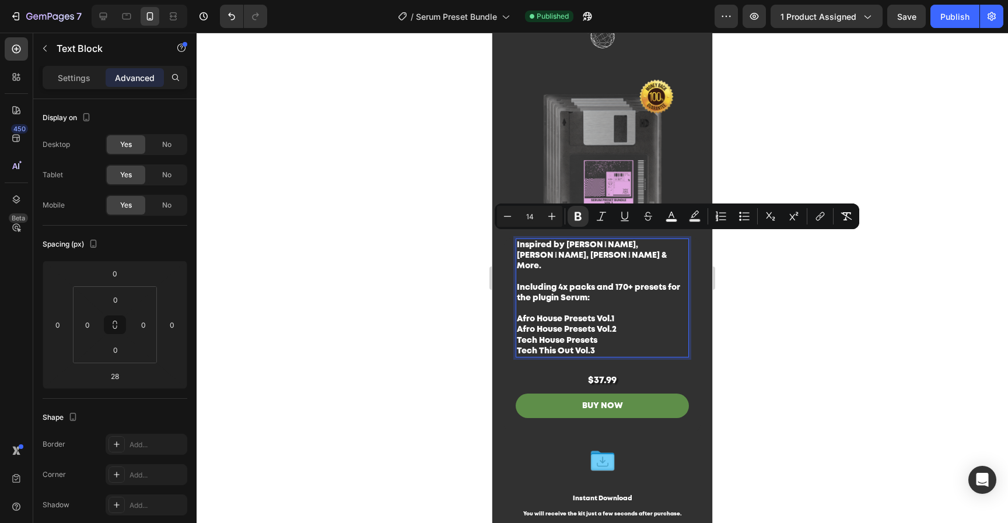
click at [640, 304] on p "Inspired by [PERSON_NAME], [PERSON_NAME], [PERSON_NAME] & More. Including 4x pa…" at bounding box center [602, 298] width 171 height 117
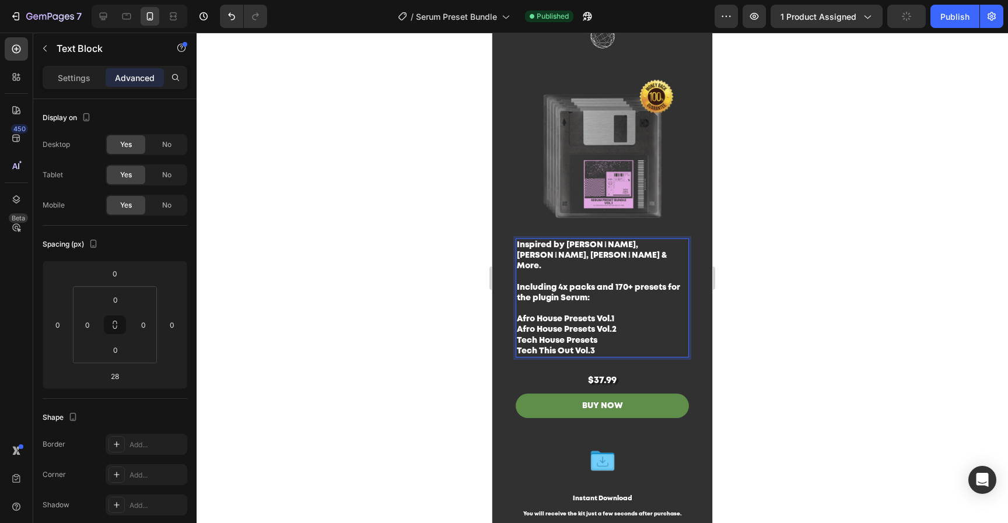
click at [836, 335] on div at bounding box center [602, 278] width 811 height 490
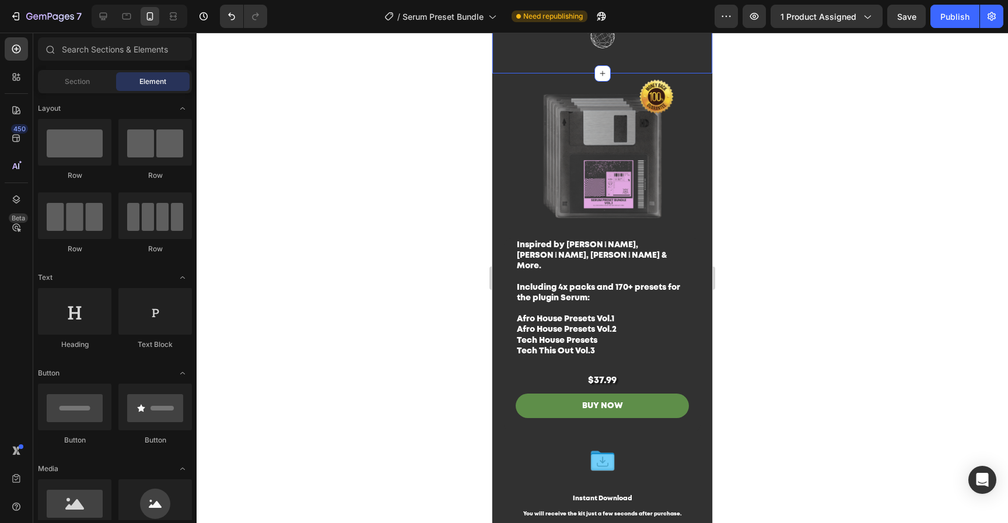
click at [649, 53] on img at bounding box center [602, 35] width 175 height 52
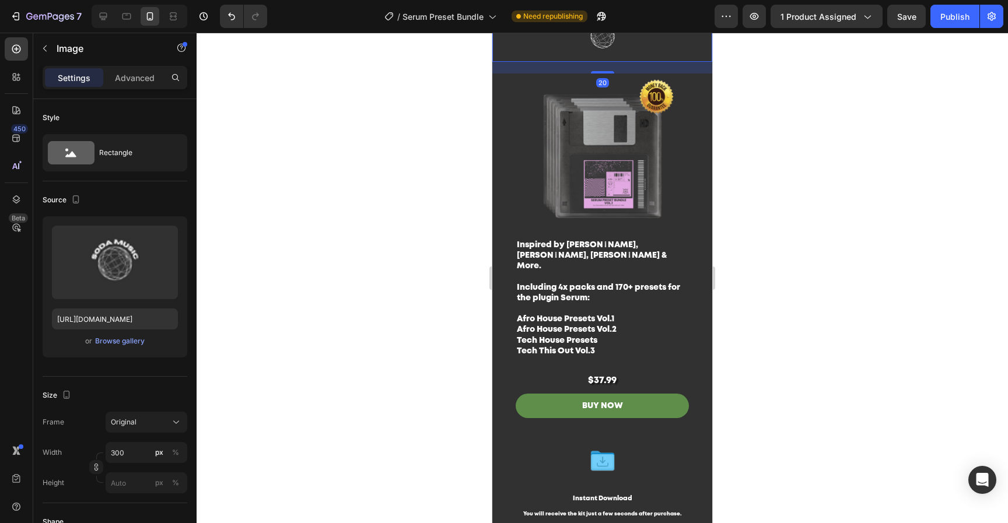
drag, startPoint x: 603, startPoint y: 71, endPoint x: 604, endPoint y: 26, distance: 45.5
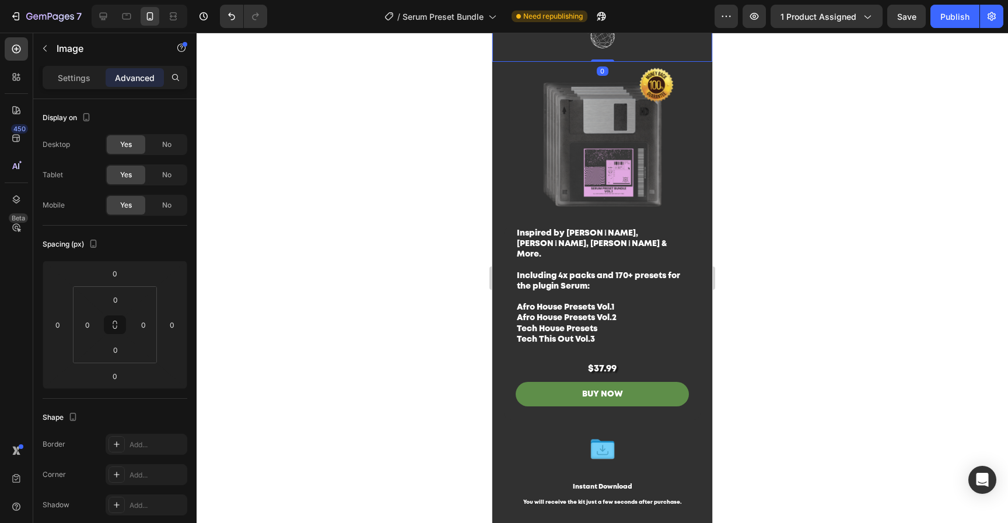
click at [863, 160] on div at bounding box center [602, 278] width 811 height 490
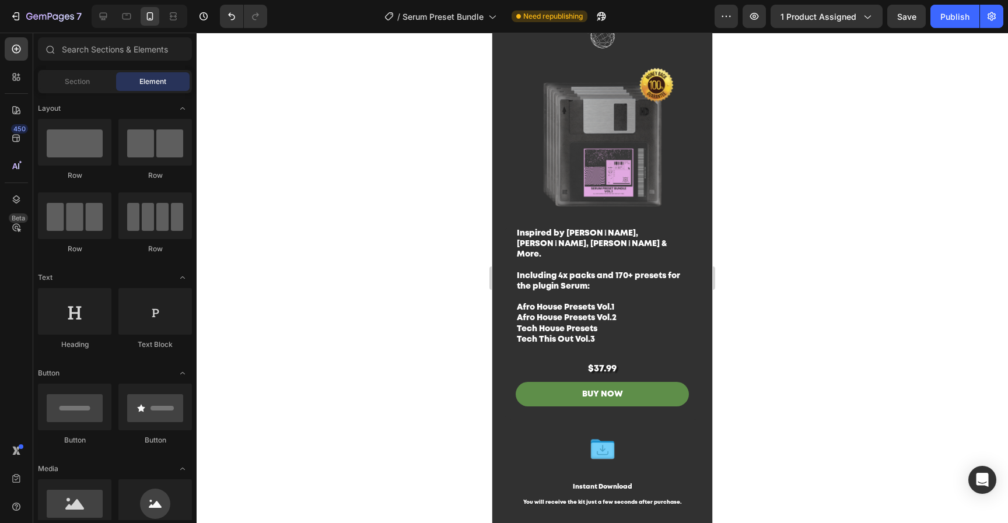
click at [608, 163] on img at bounding box center [602, 144] width 220 height 165
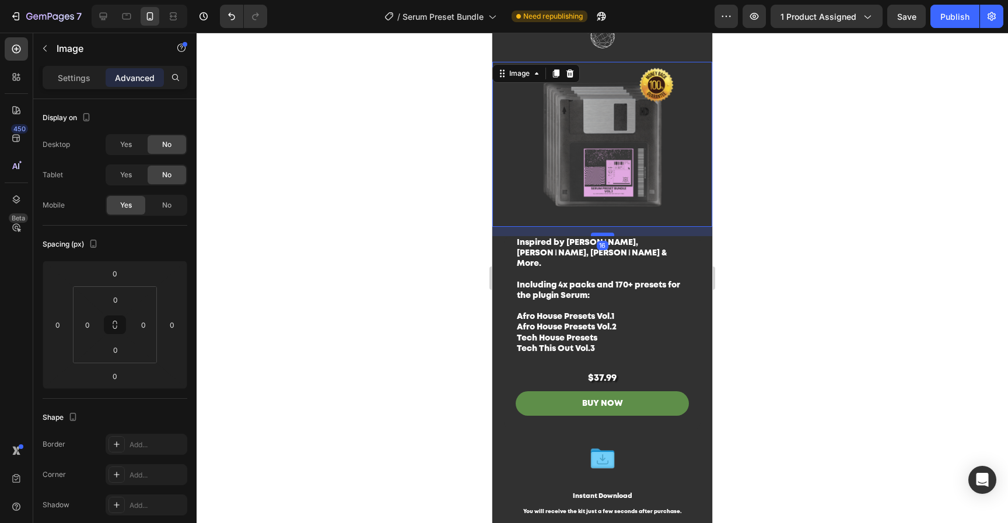
drag, startPoint x: 596, startPoint y: 218, endPoint x: 597, endPoint y: 227, distance: 9.3
click at [597, 233] on div at bounding box center [602, 234] width 23 height 3
type input "16"
click at [896, 226] on div at bounding box center [602, 278] width 811 height 490
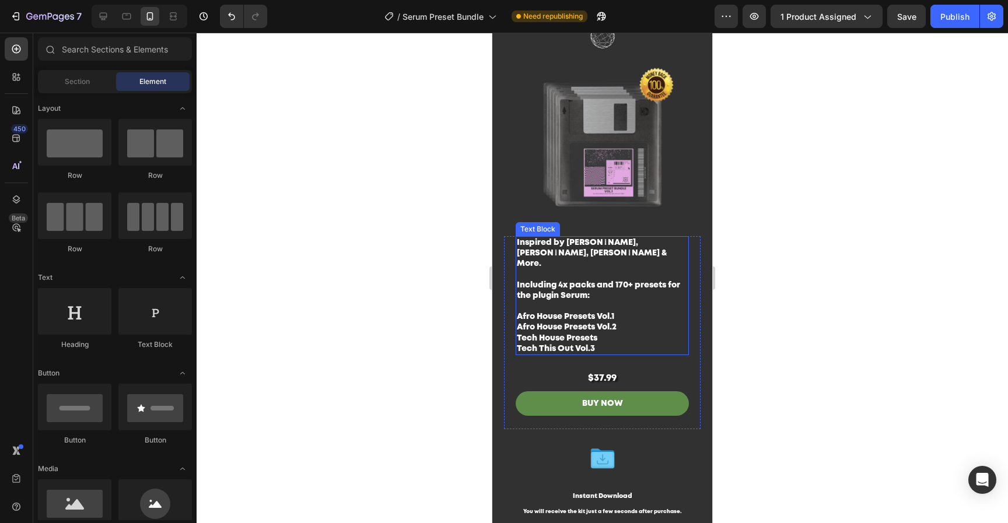
click at [634, 290] on p "Inspired by [PERSON_NAME], [PERSON_NAME], [PERSON_NAME] & More. Including 4x pa…" at bounding box center [602, 295] width 171 height 117
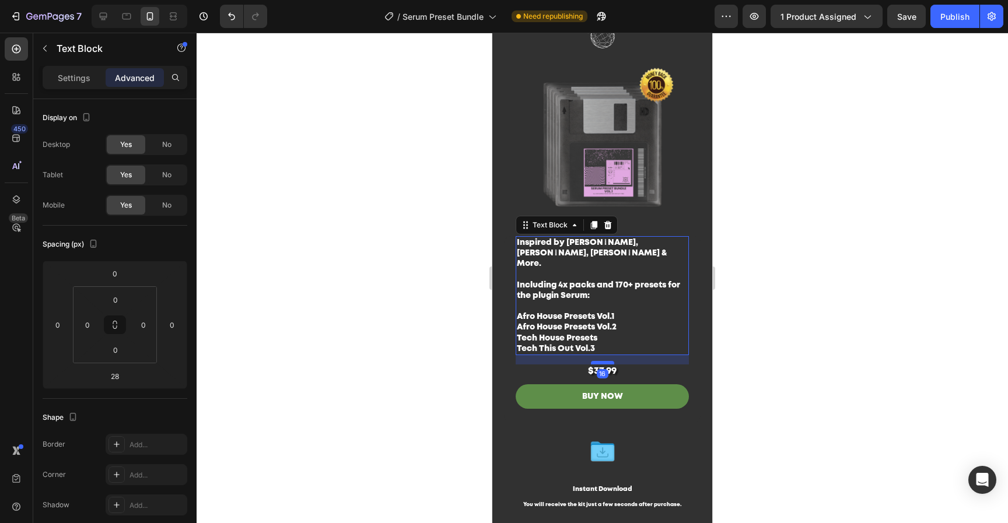
drag, startPoint x: 600, startPoint y: 352, endPoint x: 601, endPoint y: 345, distance: 7.2
click at [601, 361] on div at bounding box center [602, 362] width 23 height 3
type input "16"
click at [857, 335] on div at bounding box center [602, 278] width 811 height 490
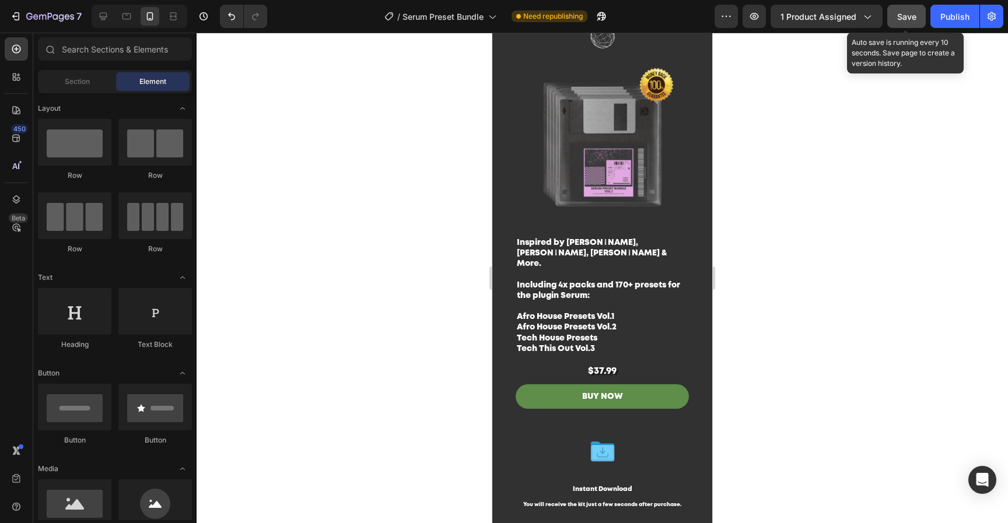
click at [914, 17] on span "Save" at bounding box center [906, 17] width 19 height 10
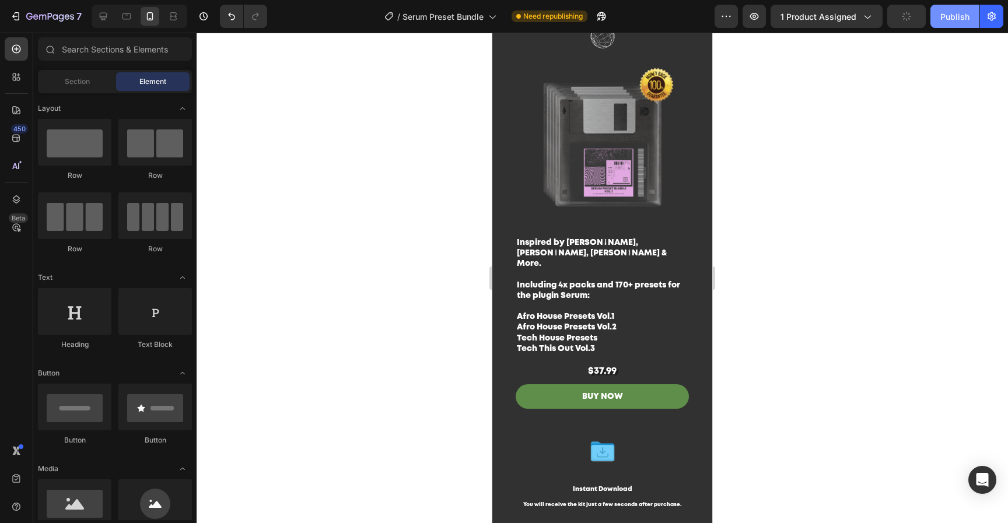
click at [935, 20] on button "Publish" at bounding box center [954, 16] width 49 height 23
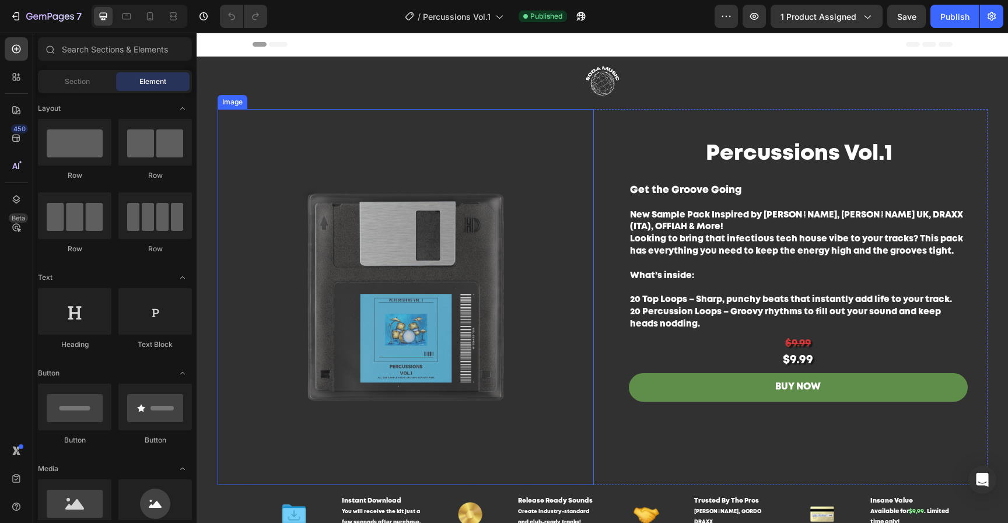
click at [527, 261] on img at bounding box center [406, 297] width 376 height 376
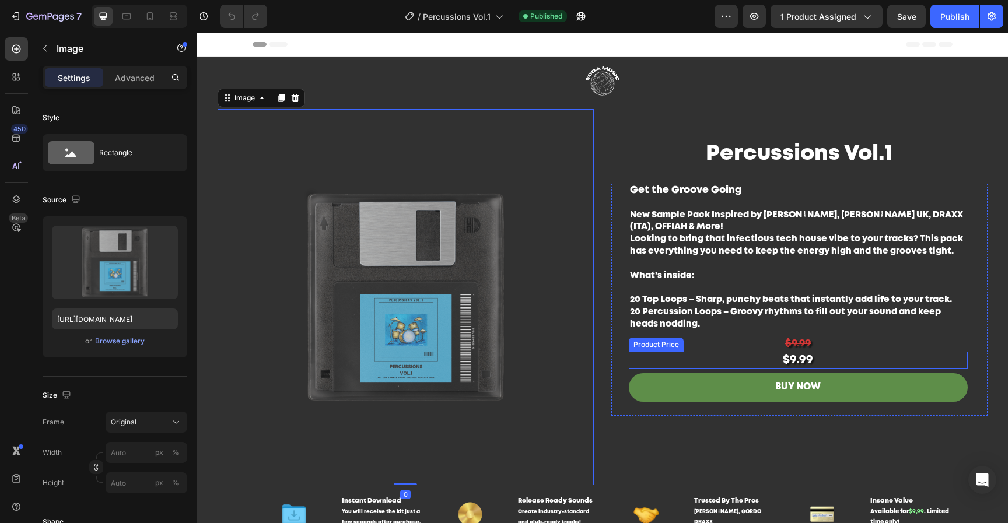
click at [843, 346] on div "$9.99" at bounding box center [798, 344] width 339 height 16
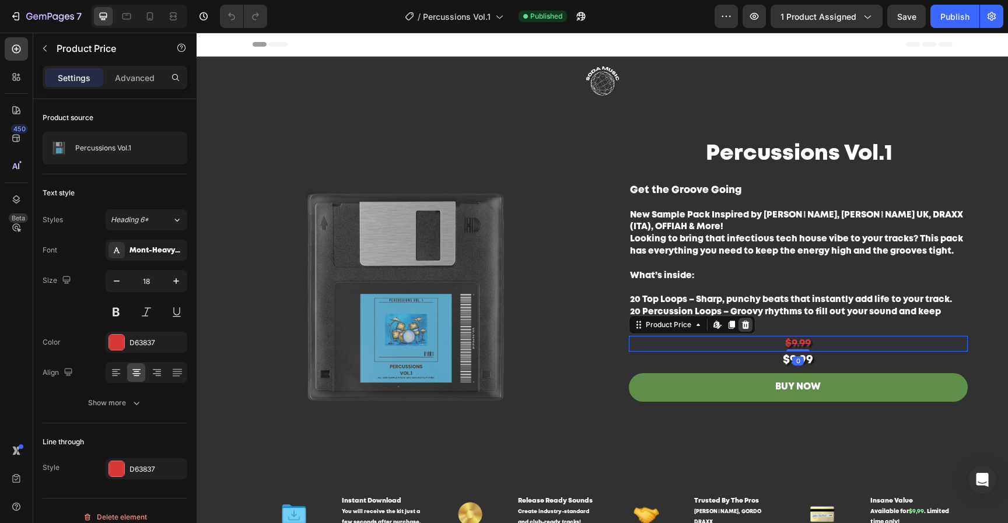
click at [741, 320] on icon at bounding box center [745, 324] width 9 height 9
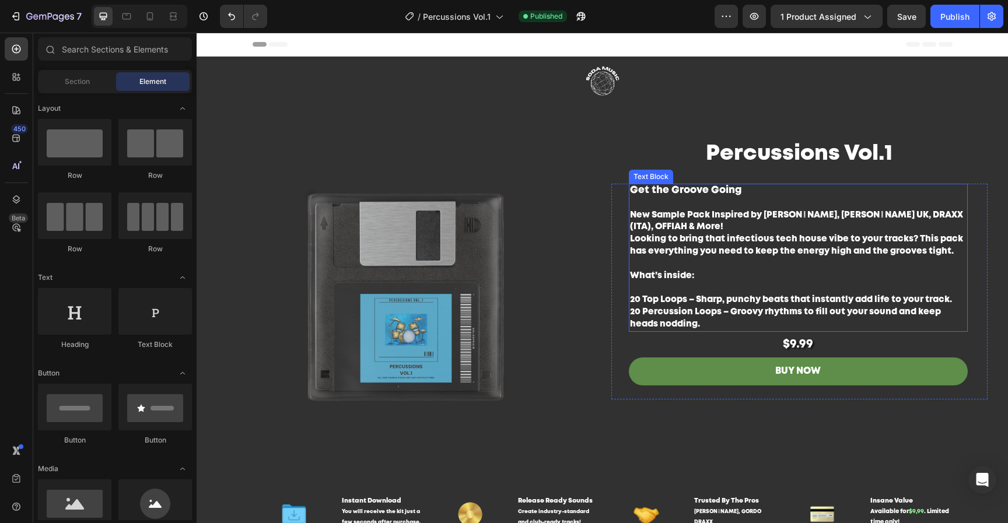
click at [729, 271] on p "Looking to bring that infectious tech house vibe to your tracks? This pack has …" at bounding box center [798, 281] width 336 height 97
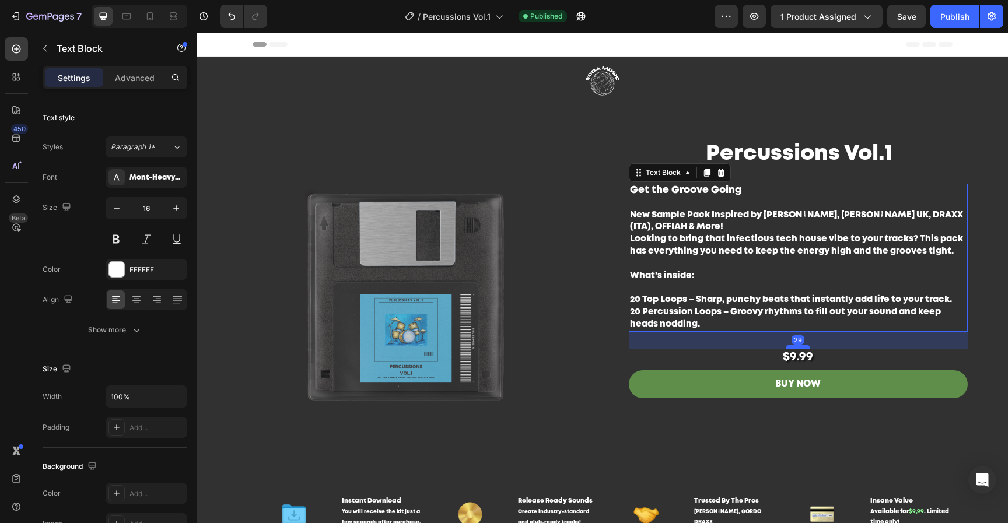
drag, startPoint x: 795, startPoint y: 334, endPoint x: 796, endPoint y: 348, distance: 13.5
click at [796, 348] on div at bounding box center [797, 346] width 23 height 3
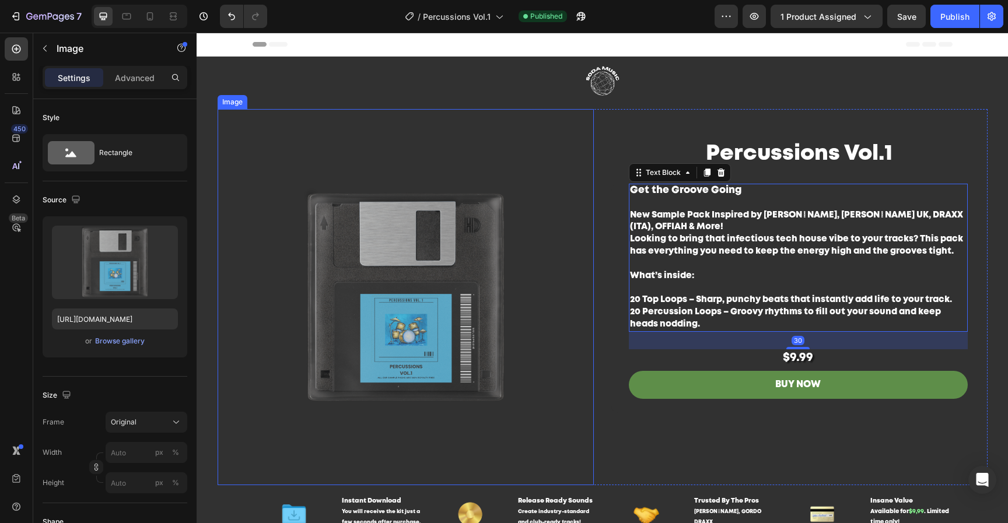
click at [360, 302] on img at bounding box center [406, 297] width 376 height 376
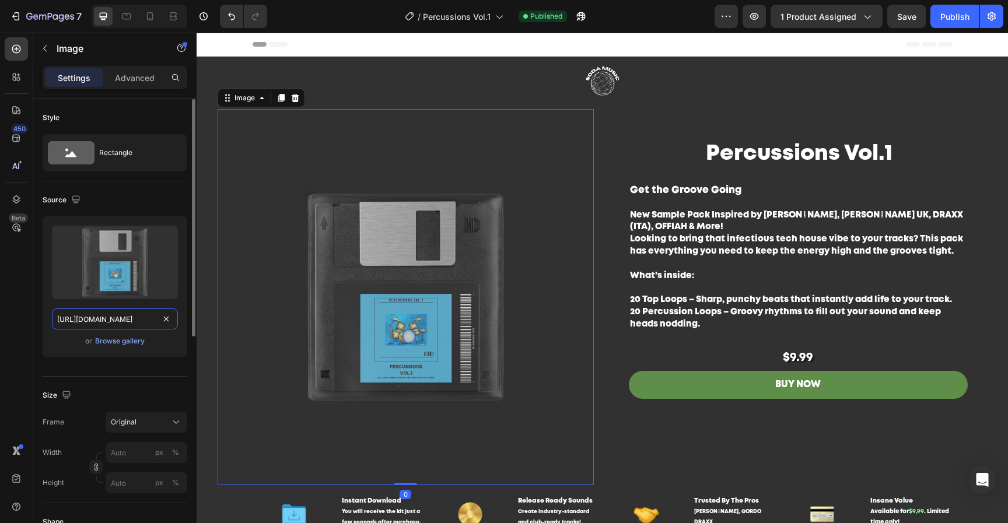
click at [109, 320] on input "https://cdn.shopify.com/s/files/1/0552/9596/7287/files/gempages_550190414179599…" at bounding box center [115, 318] width 126 height 21
click at [110, 320] on input "https://cdn.shopify.com/s/files/1/0552/9596/7287/files/gempages_550190414179599…" at bounding box center [115, 318] width 126 height 21
click at [135, 339] on div "Browse gallery" at bounding box center [120, 341] width 50 height 10
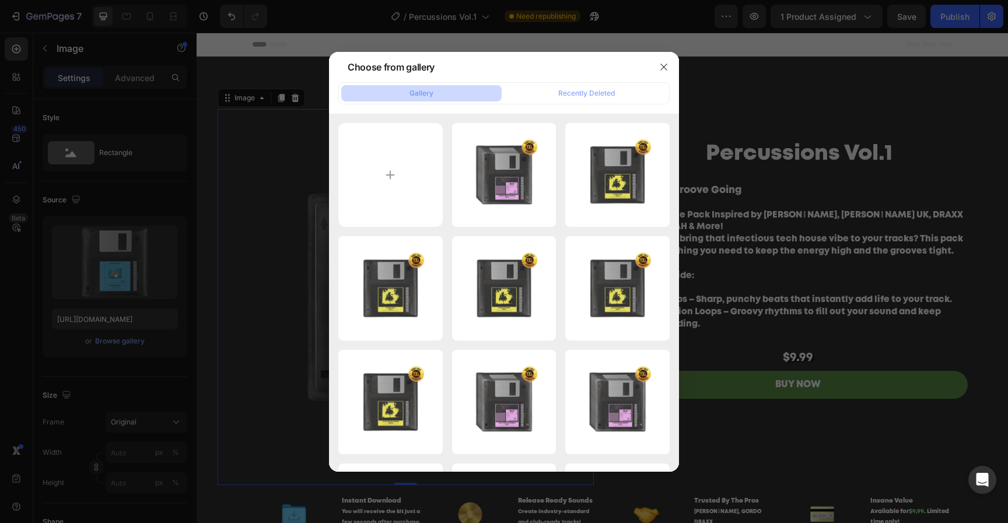
type input "C:\fakepath\Untitled design-25.png"
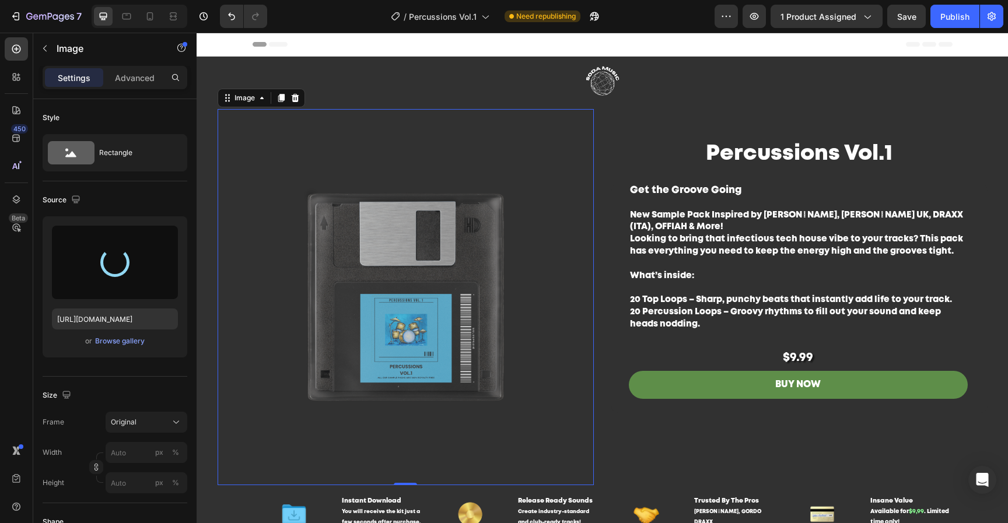
type input "https://cdn.shopify.com/s/files/1/0552/9596/7287/files/gempages_550190414179599…"
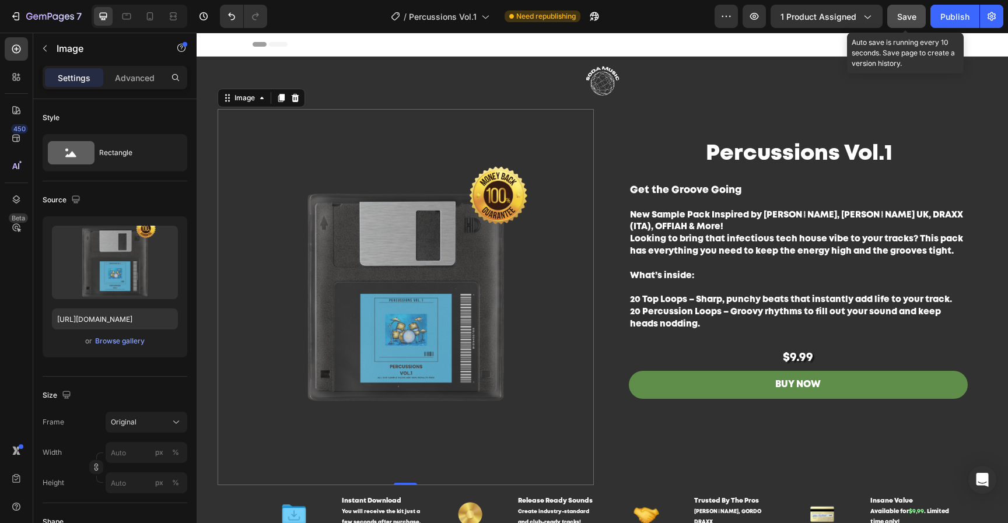
click at [924, 12] on button "Save" at bounding box center [906, 16] width 38 height 23
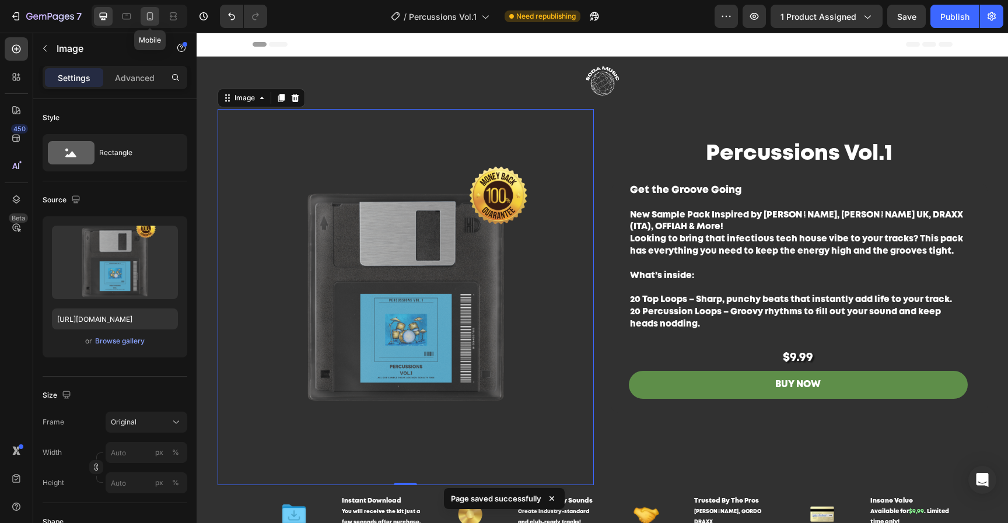
click at [150, 17] on icon at bounding box center [150, 16] width 12 height 12
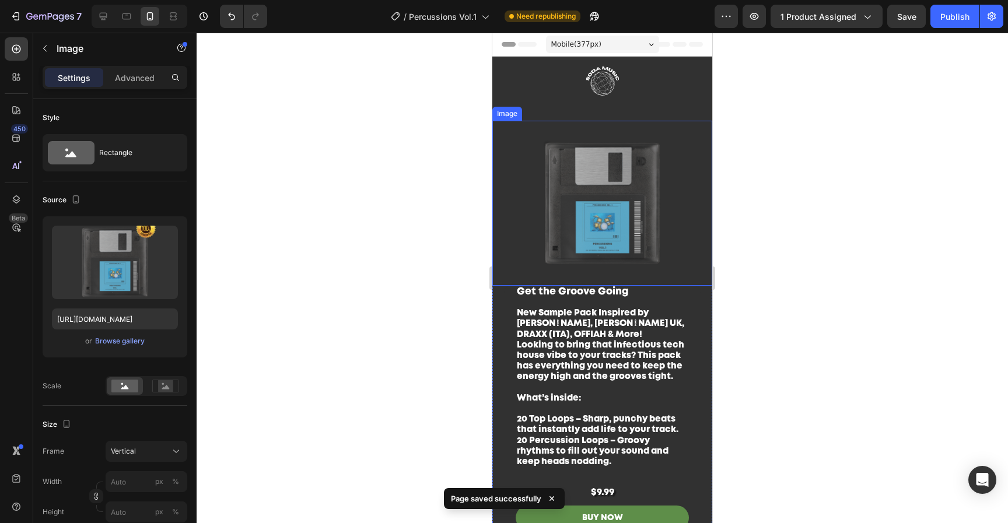
click at [606, 198] on img at bounding box center [602, 203] width 220 height 165
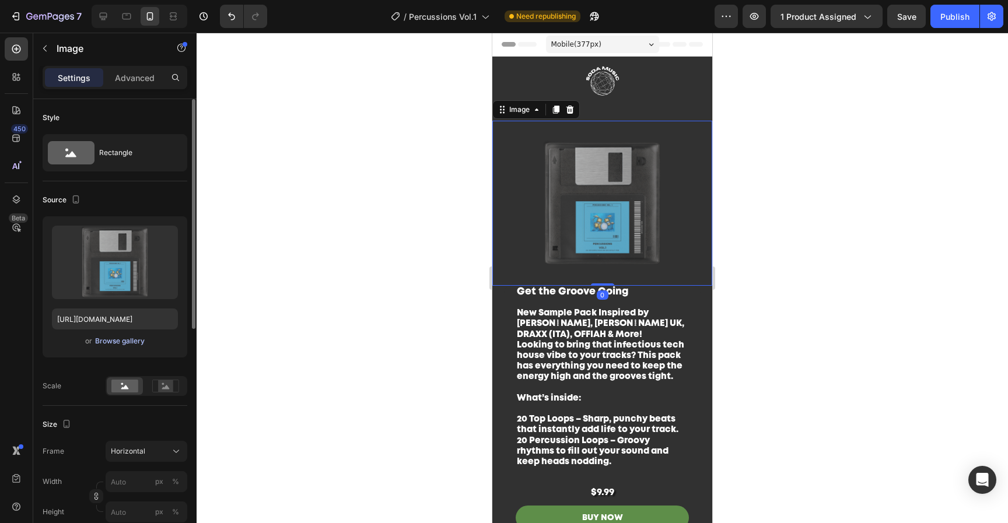
click at [128, 341] on div "Browse gallery" at bounding box center [120, 341] width 50 height 10
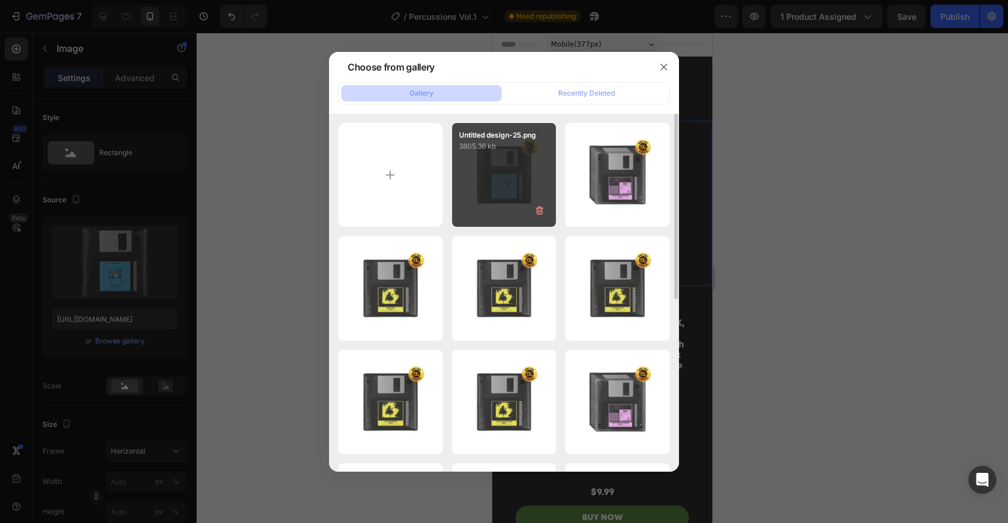
click at [490, 195] on div "Untitled design-25.png 3805.36 kb" at bounding box center [504, 175] width 104 height 104
type input "https://cdn.shopify.com/s/files/1/0552/9596/7287/files/gempages_550190414179599…"
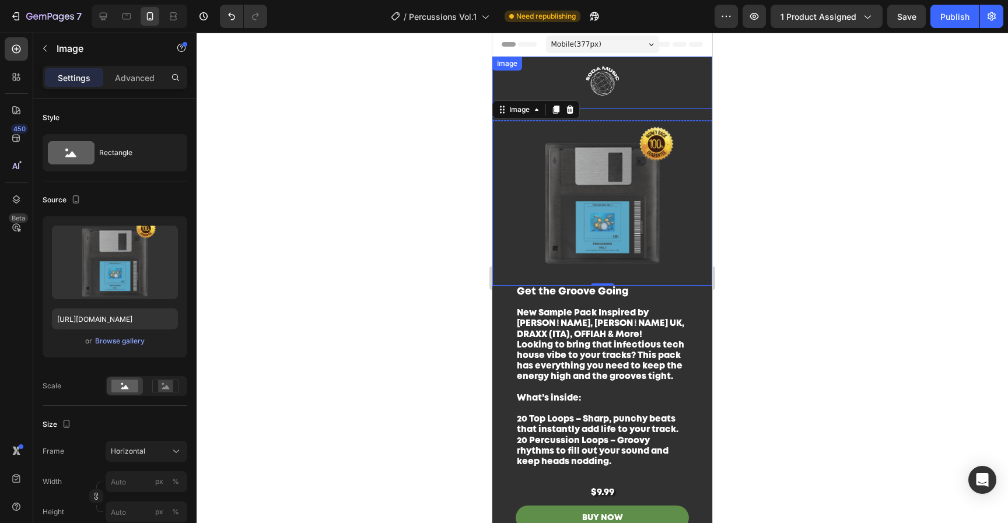
click at [620, 76] on img at bounding box center [602, 83] width 175 height 52
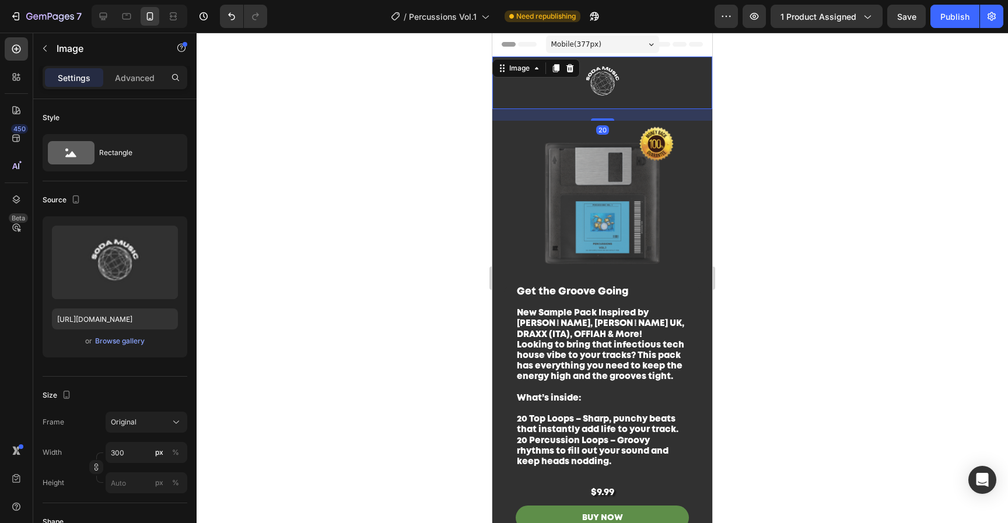
drag, startPoint x: 595, startPoint y: 120, endPoint x: 615, endPoint y: 73, distance: 50.2
click at [612, 76] on div "Image 20" at bounding box center [602, 83] width 220 height 52
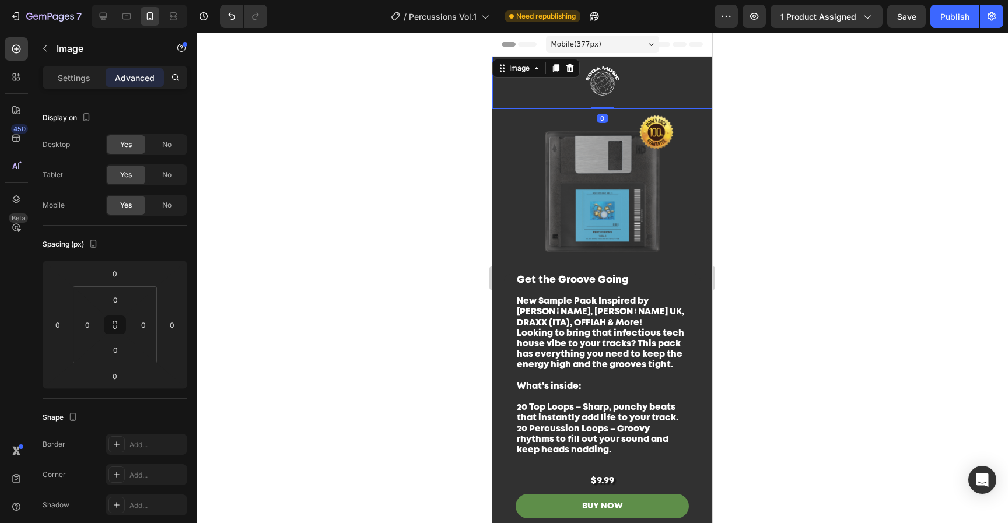
click at [819, 208] on div at bounding box center [602, 278] width 811 height 490
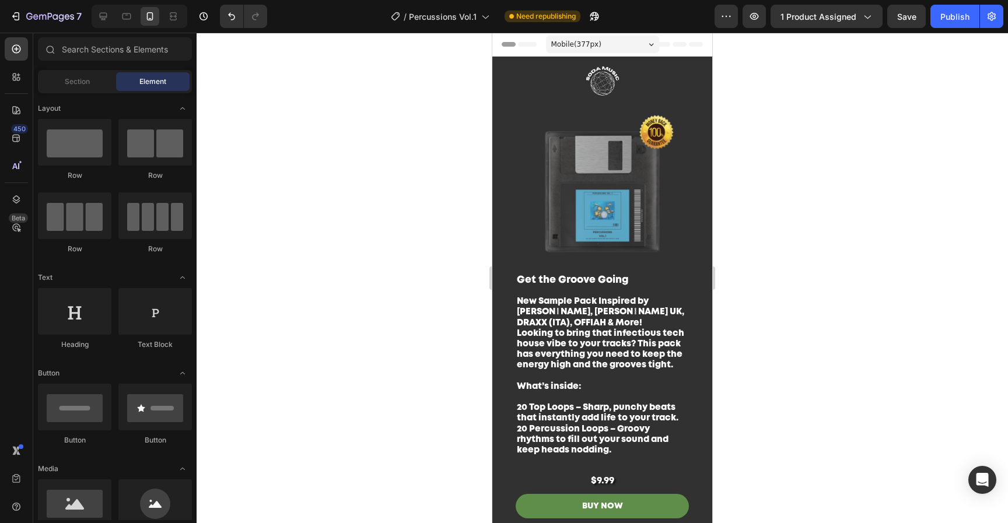
click at [638, 211] on img at bounding box center [602, 191] width 220 height 165
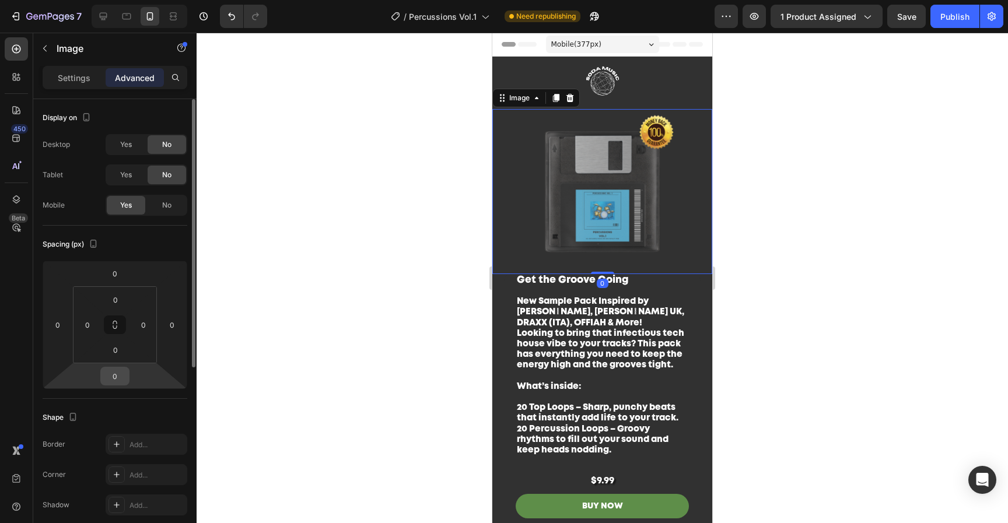
click at [121, 376] on input "0" at bounding box center [114, 375] width 23 height 17
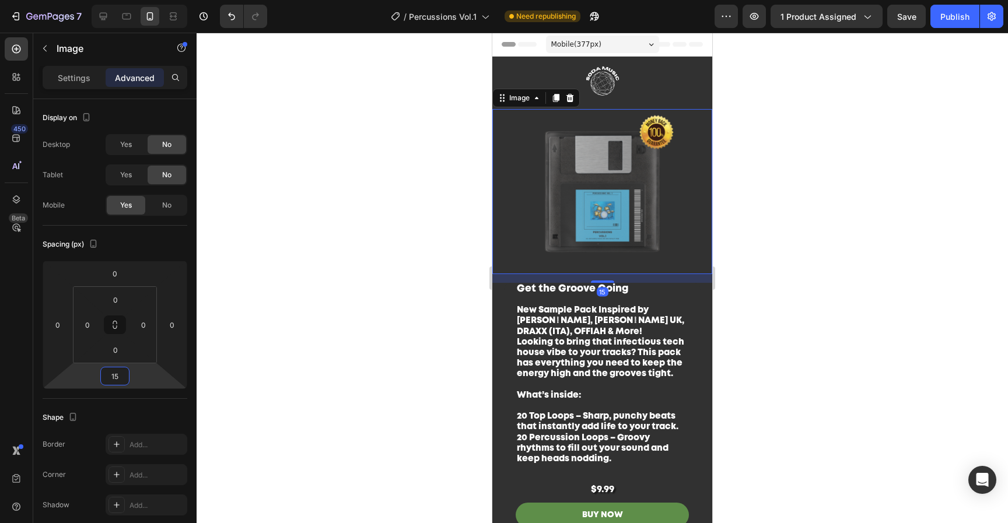
type input "1"
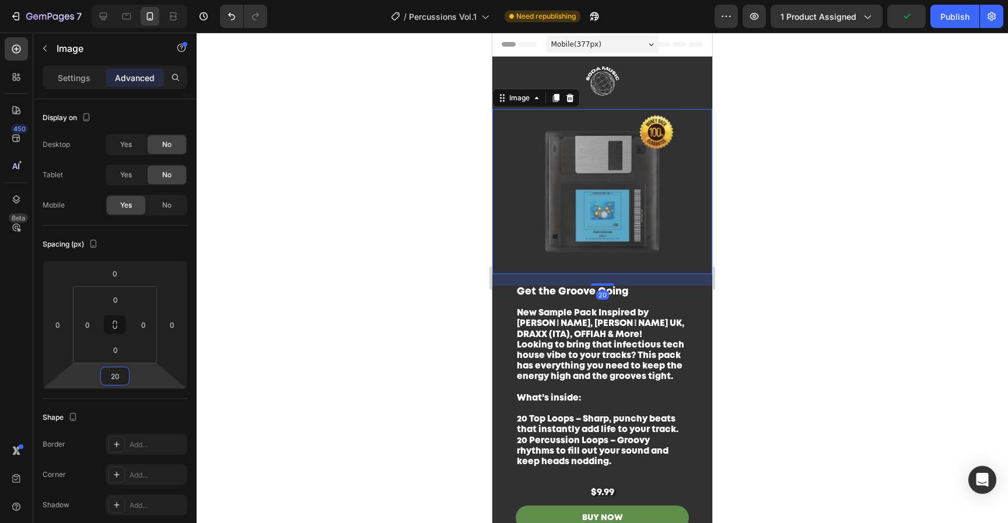
type input "20"
click at [744, 272] on div at bounding box center [602, 278] width 811 height 490
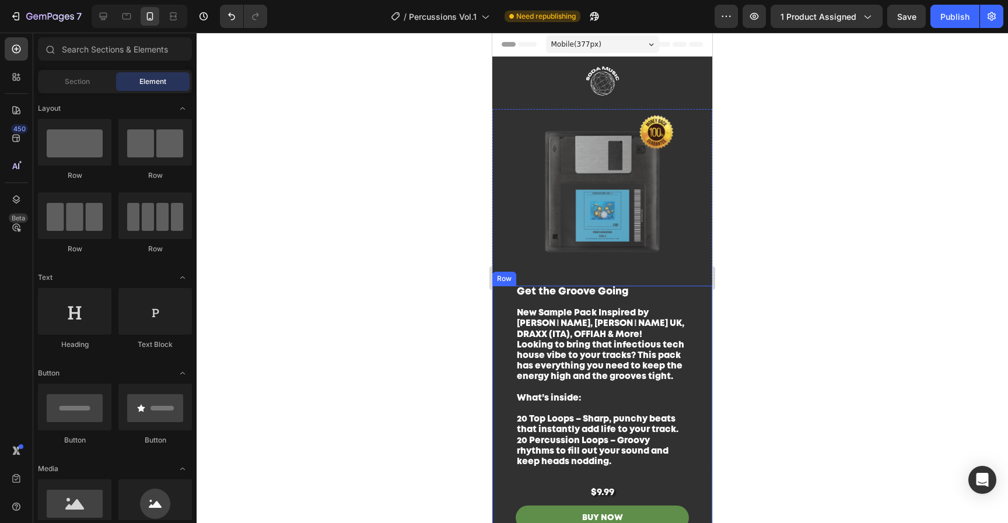
click at [612, 434] on span "20 Top Loops – Sharp, punchy beats that instantly add life to your track." at bounding box center [598, 424] width 162 height 19
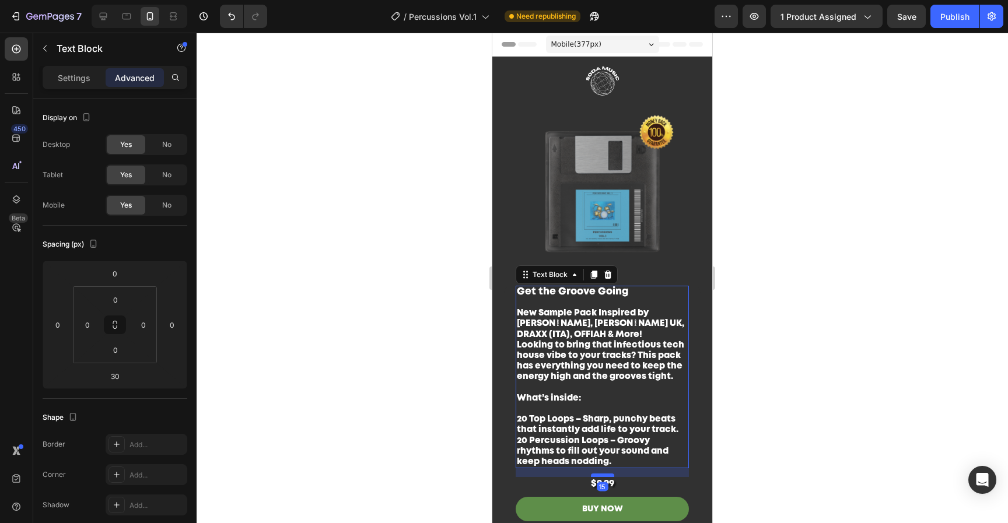
drag, startPoint x: 601, startPoint y: 493, endPoint x: 604, endPoint y: 484, distance: 9.2
click at [604, 477] on div at bounding box center [602, 475] width 23 height 3
type input "15"
click at [857, 465] on div at bounding box center [602, 278] width 811 height 490
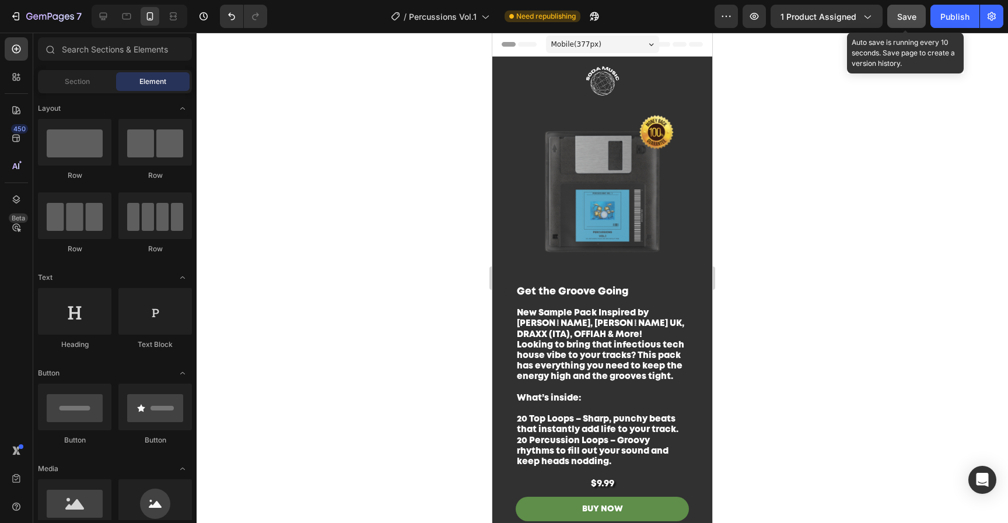
click at [918, 15] on button "Save" at bounding box center [906, 16] width 38 height 23
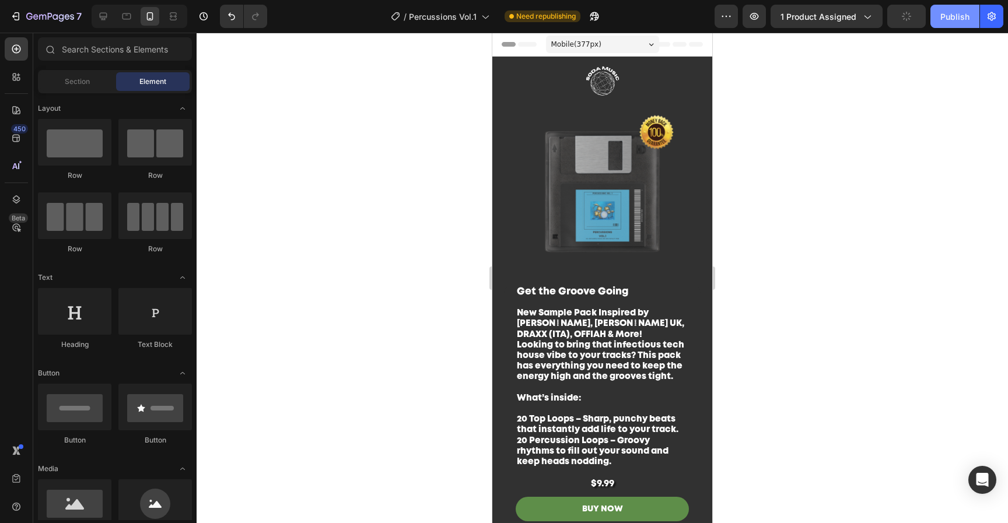
click at [948, 15] on div "Publish" at bounding box center [954, 16] width 29 height 12
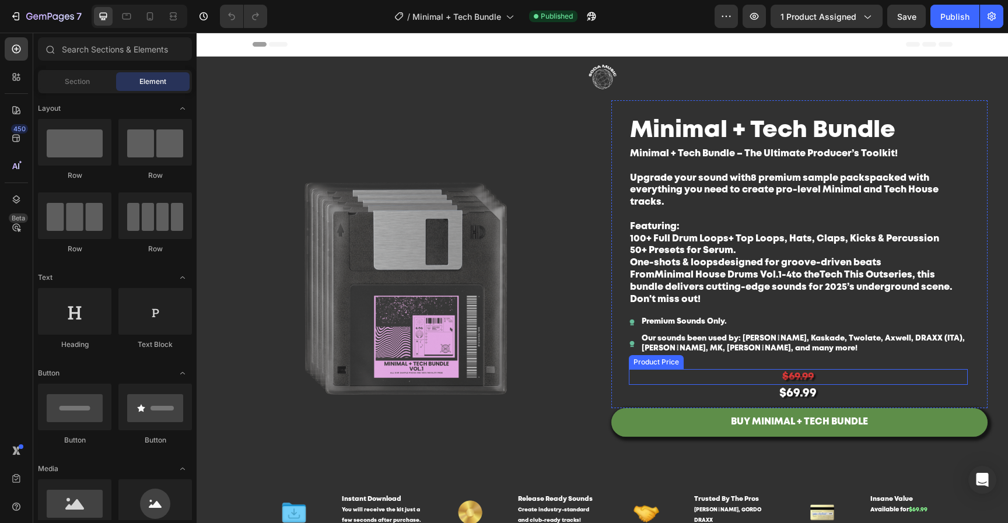
click at [805, 369] on div "Minimal + Tech Bundle Product Title Minimal + Tech Bundle – The Ultimate Produc…" at bounding box center [798, 258] width 339 height 288
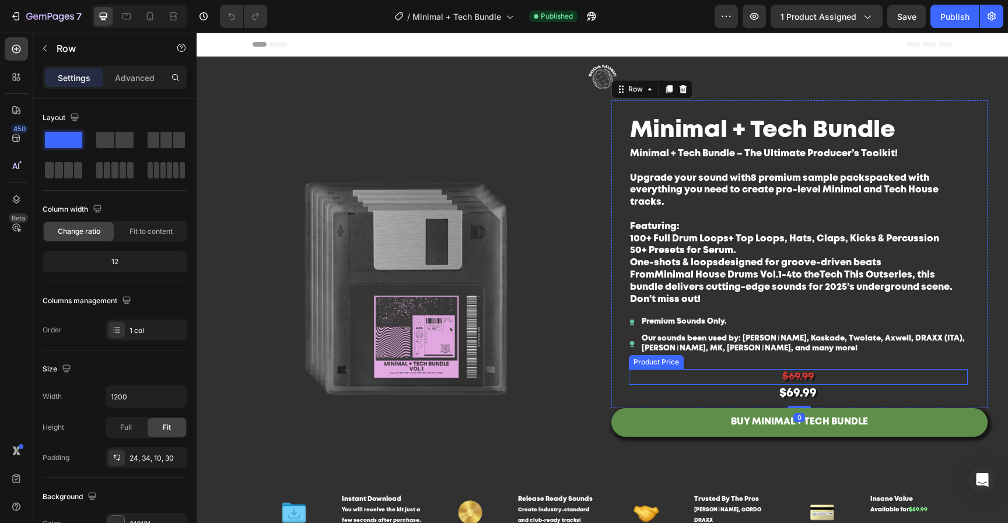
click at [806, 376] on div "$69.99" at bounding box center [798, 377] width 339 height 16
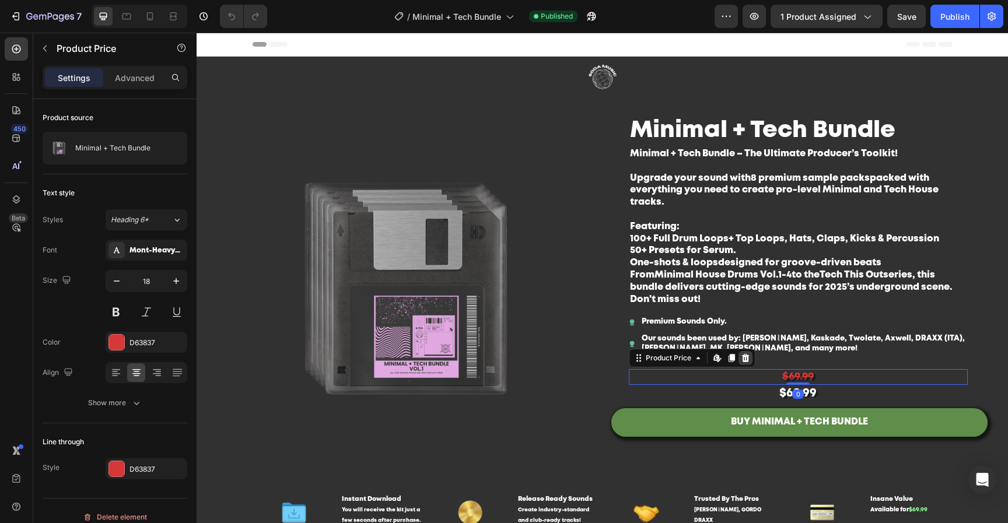
click at [745, 359] on div at bounding box center [745, 358] width 14 height 14
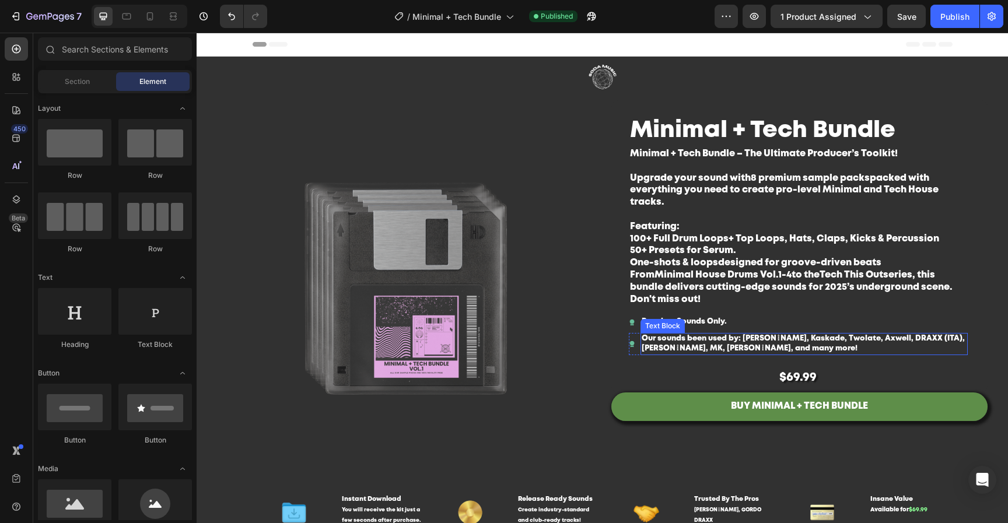
click at [789, 346] on p "Our sounds been used by: [PERSON_NAME], Kaskade, Twolate, Axwell, DRAXX (ITA), …" at bounding box center [803, 344] width 325 height 20
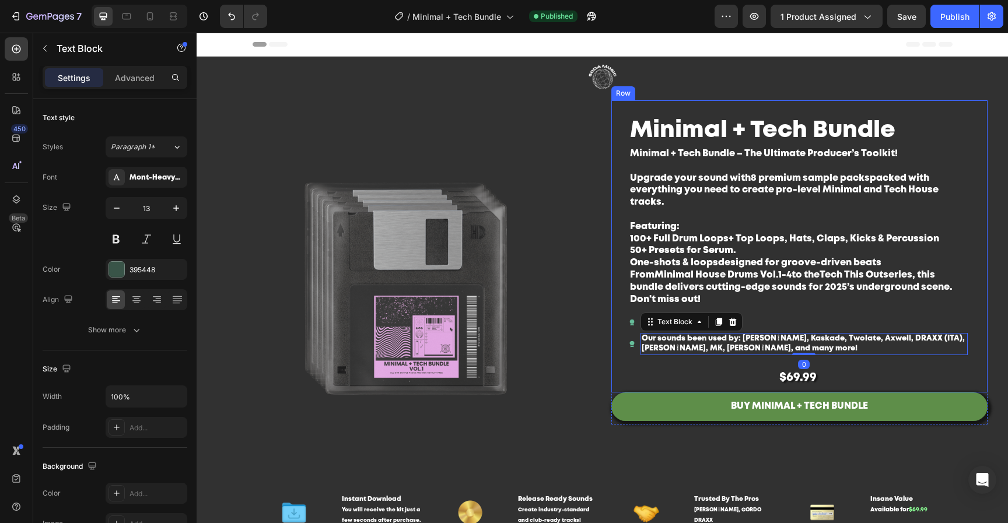
click at [766, 367] on div "Minimal + Tech Bundle Product Title Minimal + Tech Bundle – The Ultimate Produc…" at bounding box center [798, 250] width 339 height 272
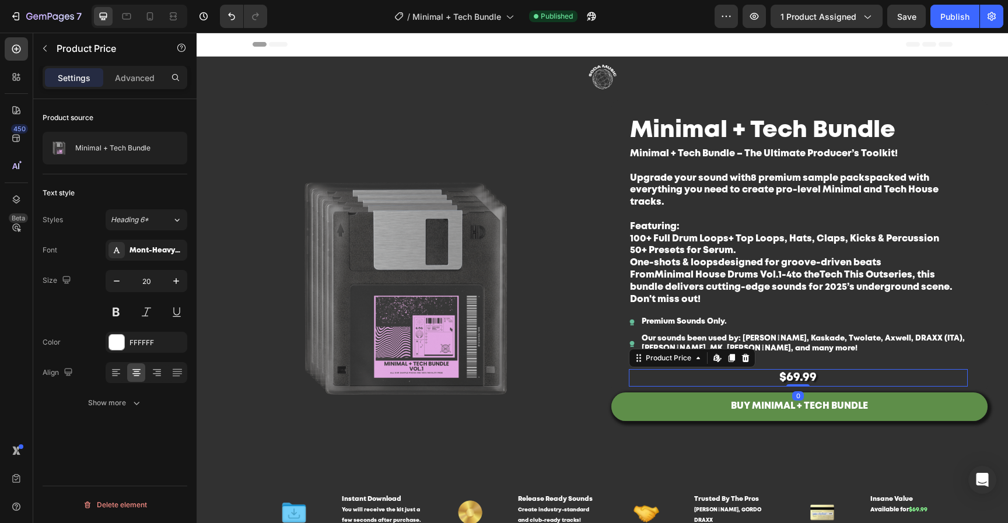
click at [767, 374] on div "$69.99" at bounding box center [798, 377] width 339 height 17
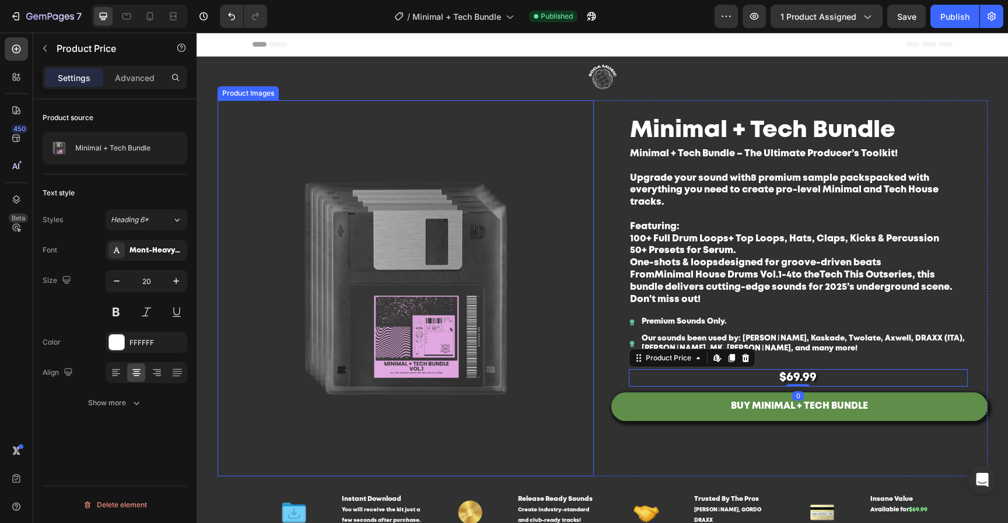
click at [475, 339] on img at bounding box center [406, 288] width 376 height 376
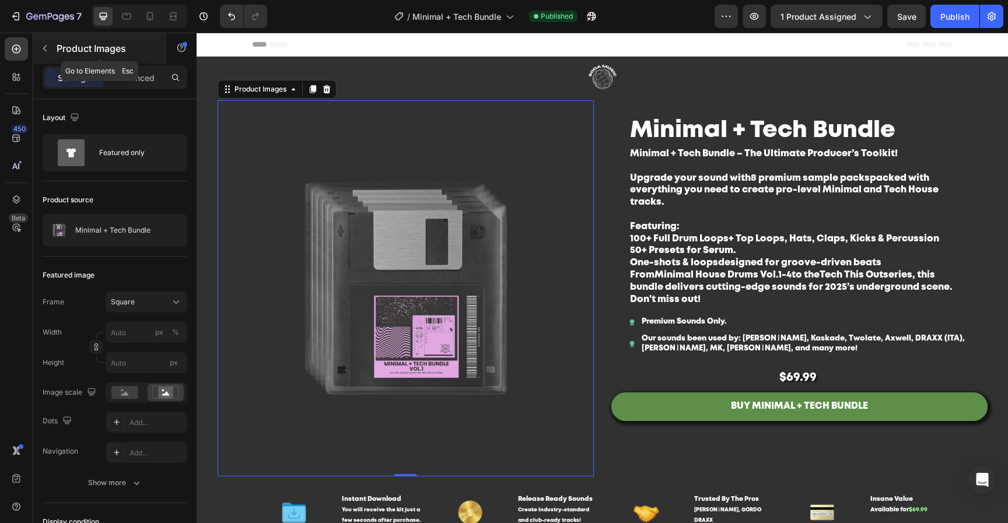
click at [49, 50] on icon "button" at bounding box center [44, 48] width 9 height 9
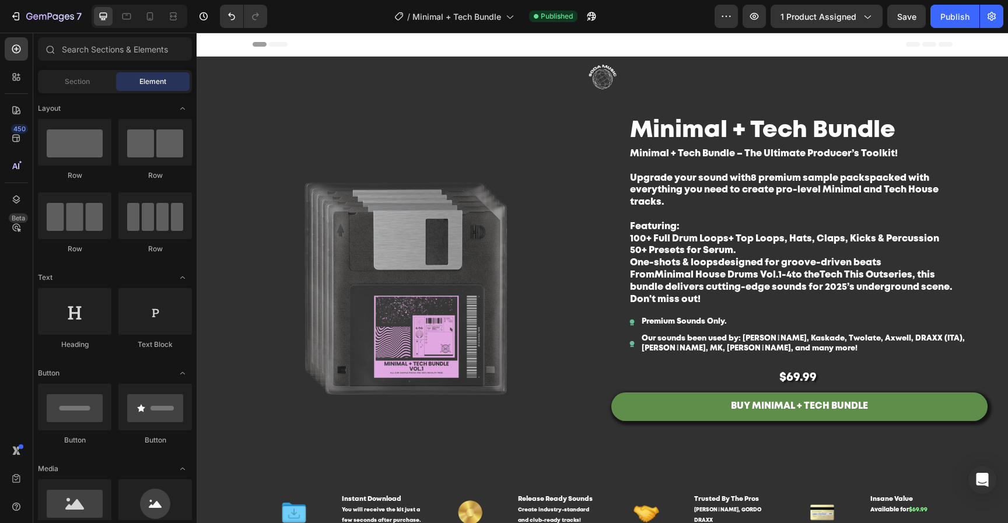
click at [83, 92] on div "Section Element" at bounding box center [115, 81] width 154 height 23
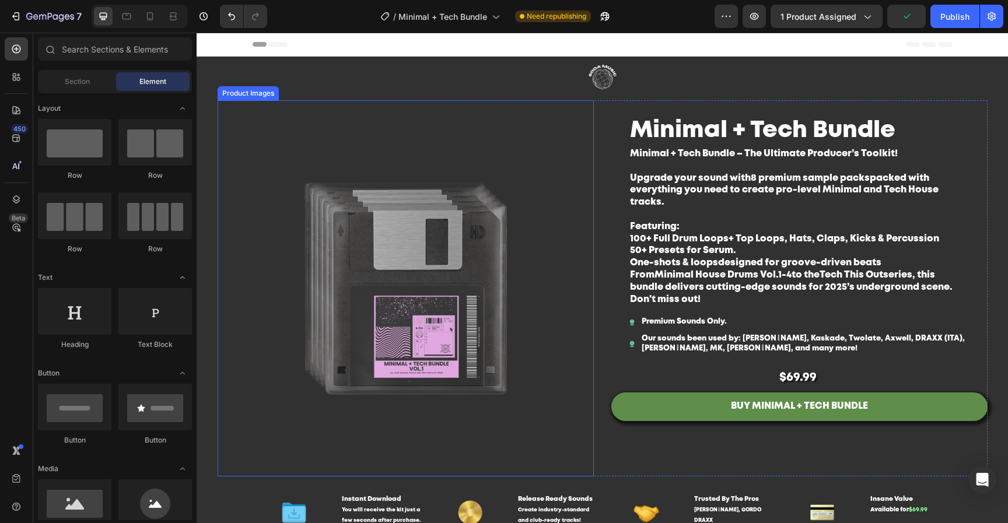
click at [387, 253] on img at bounding box center [406, 288] width 376 height 376
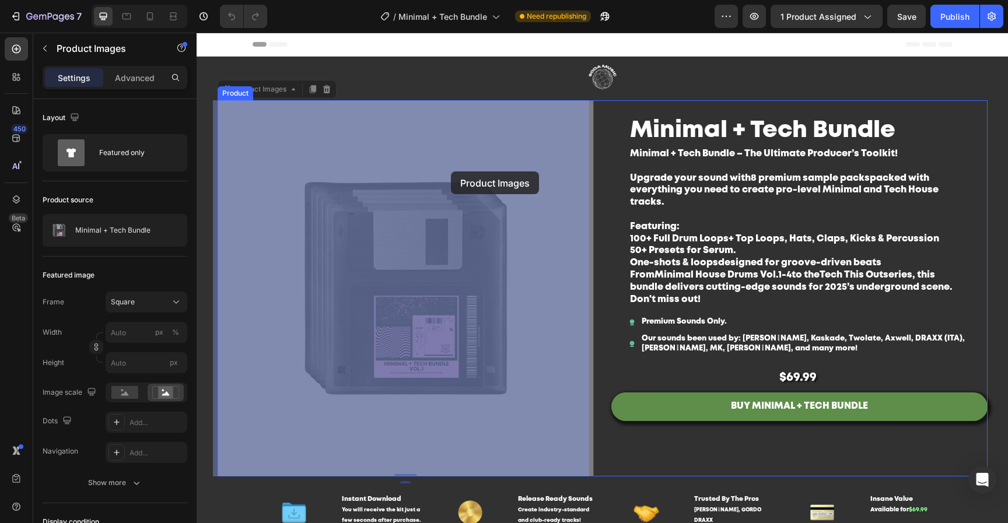
drag, startPoint x: 483, startPoint y: 244, endPoint x: 451, endPoint y: 169, distance: 81.8
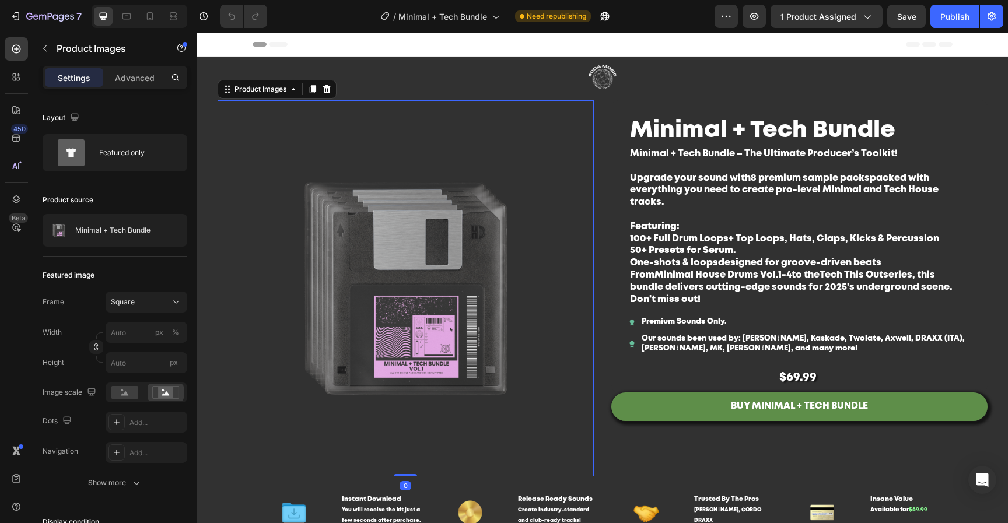
click at [473, 213] on img at bounding box center [406, 288] width 376 height 376
click at [48, 54] on button "button" at bounding box center [45, 48] width 19 height 19
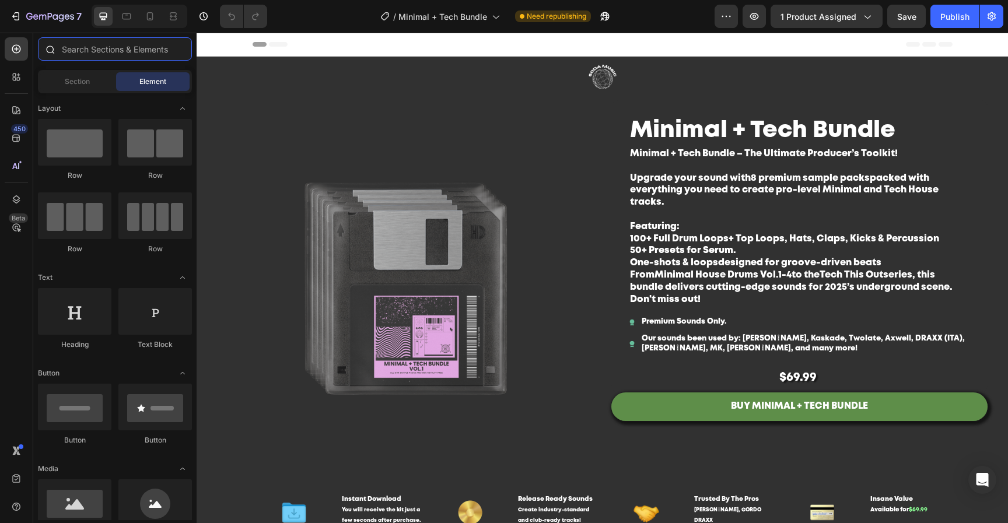
click at [127, 58] on input "text" at bounding box center [115, 48] width 154 height 23
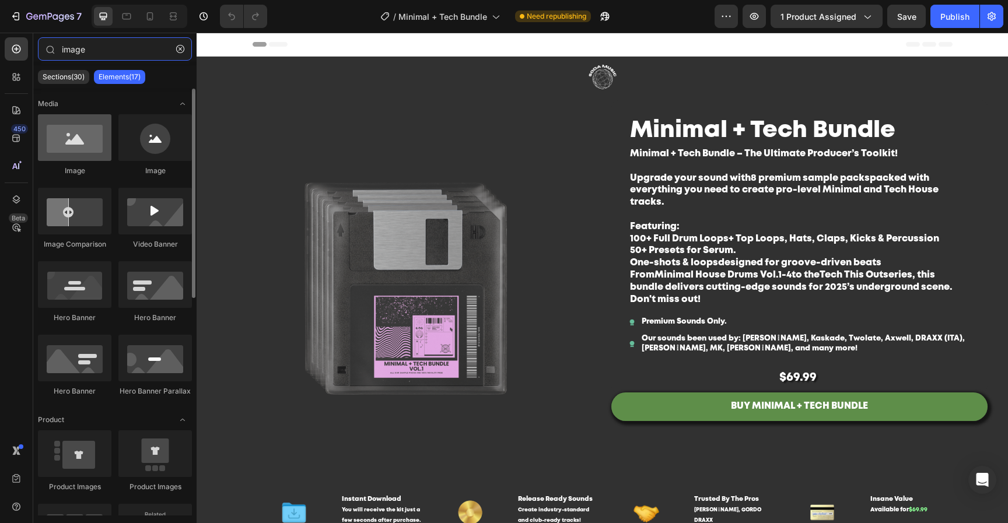
type input "image"
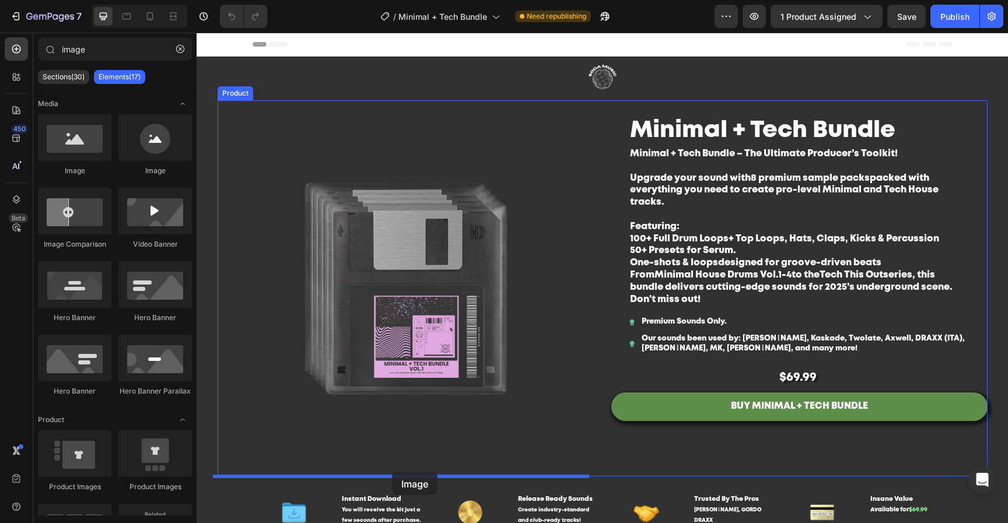
drag, startPoint x: 282, startPoint y: 163, endPoint x: 392, endPoint y: 472, distance: 328.5
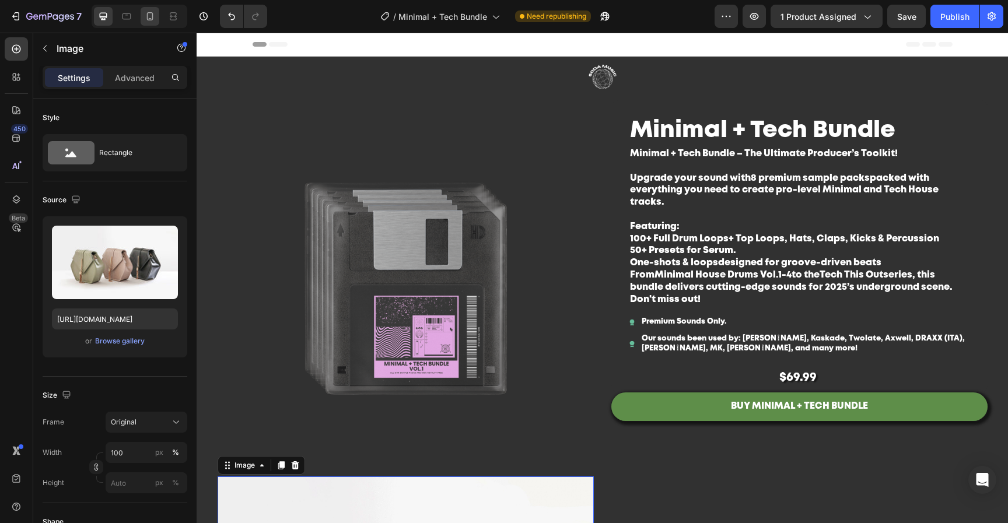
click at [150, 17] on icon at bounding box center [150, 16] width 12 height 12
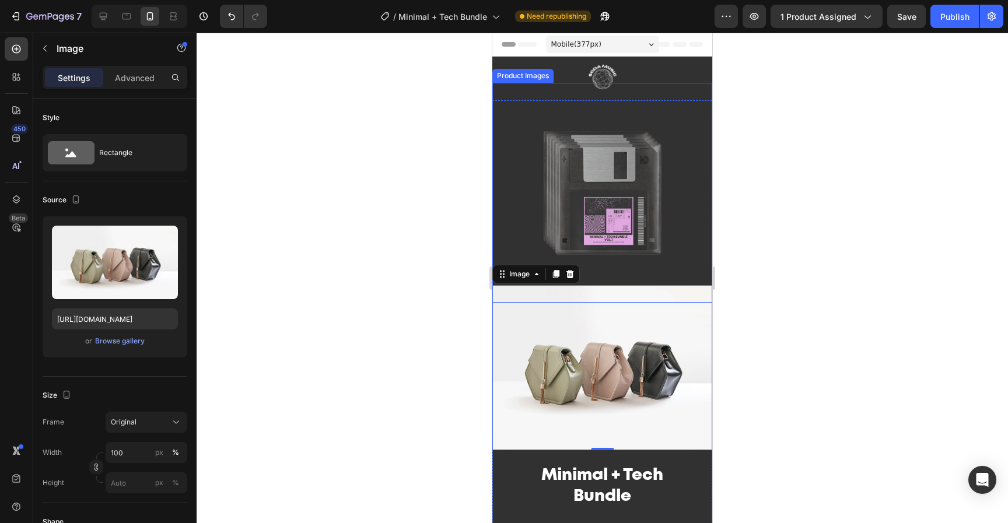
click at [602, 188] on img at bounding box center [602, 193] width 220 height 220
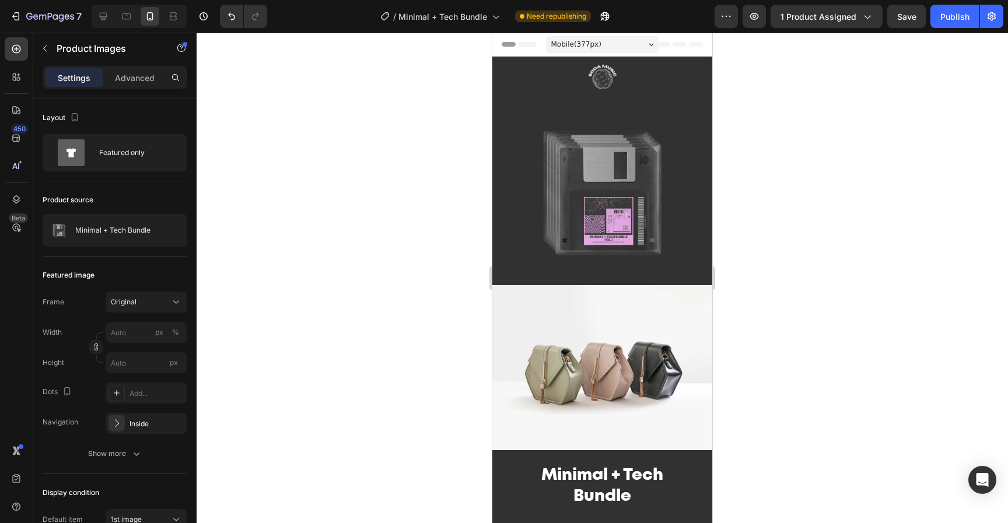
click at [629, 192] on img at bounding box center [602, 193] width 220 height 220
click at [111, 15] on div at bounding box center [103, 16] width 19 height 19
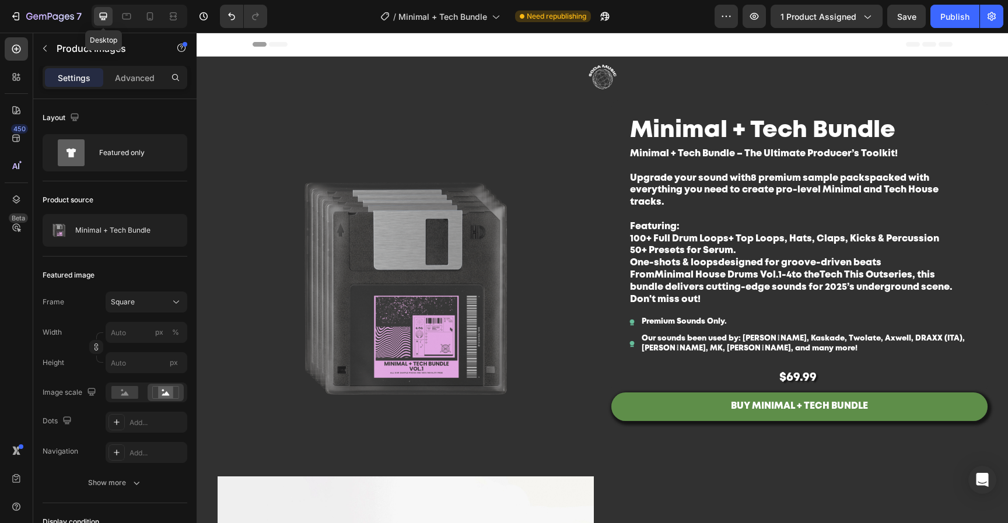
scroll to position [27, 0]
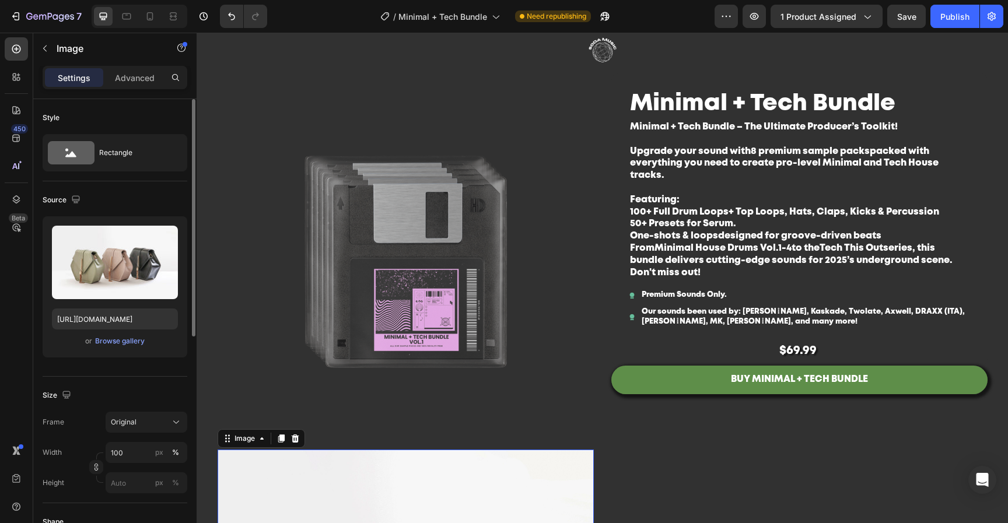
click at [123, 334] on div "or Browse gallery" at bounding box center [115, 341] width 126 height 14
click at [128, 341] on div "Browse gallery" at bounding box center [120, 341] width 50 height 10
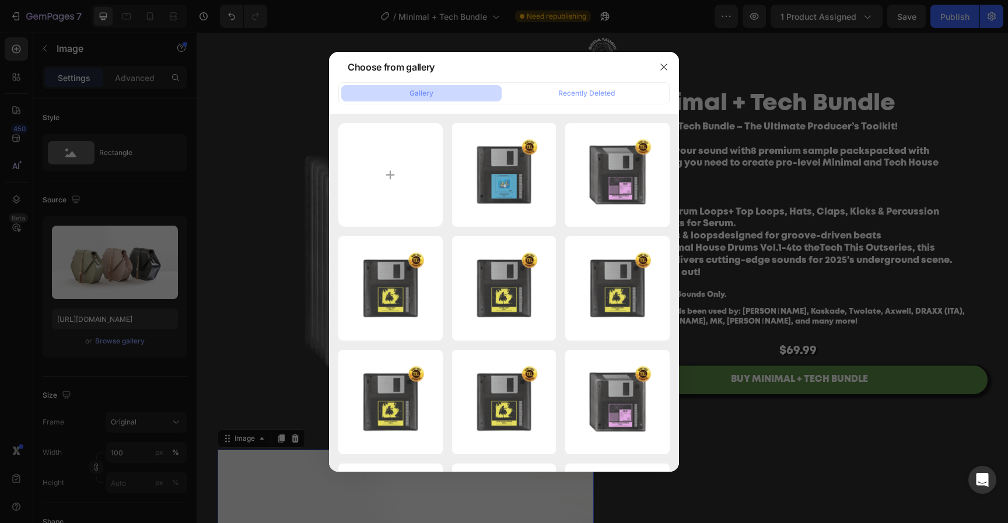
type input "C:\fakepath\Untitled design-26.png"
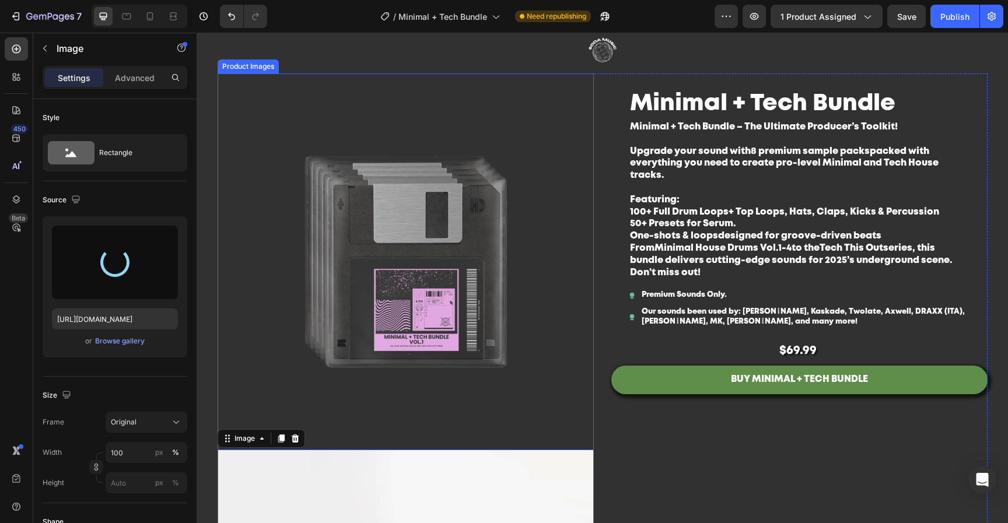
type input "https://cdn.shopify.com/s/files/1/0552/9596/7287/files/gempages_550190414179599…"
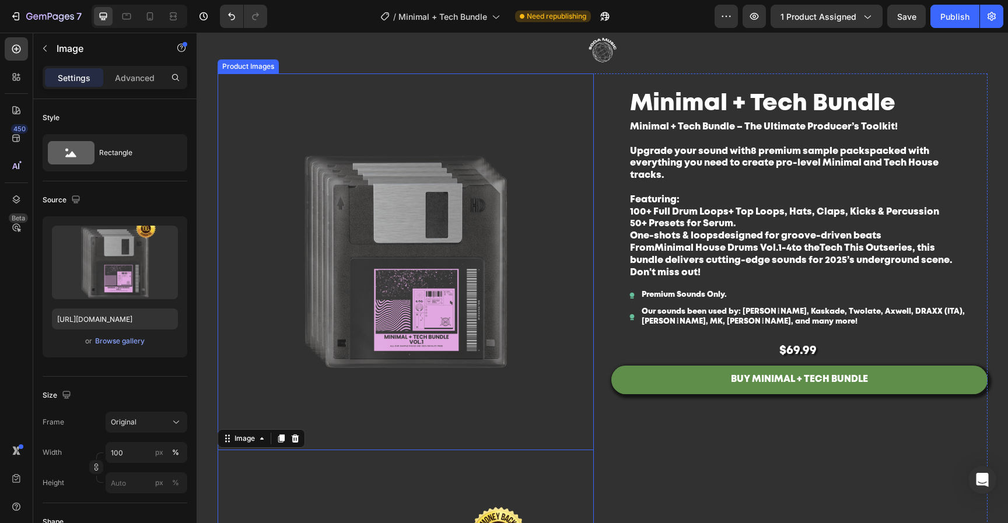
click at [416, 258] on img at bounding box center [406, 261] width 376 height 376
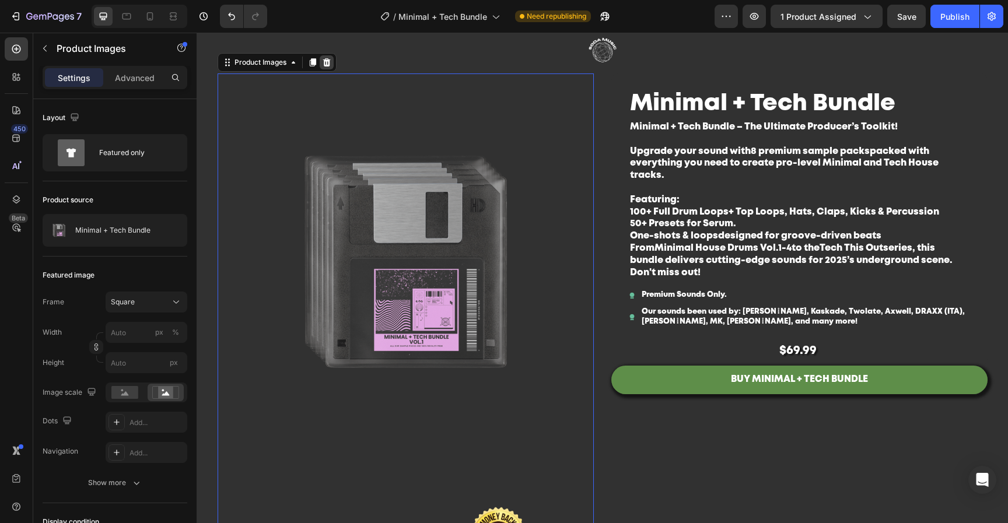
click at [325, 63] on icon at bounding box center [326, 62] width 8 height 8
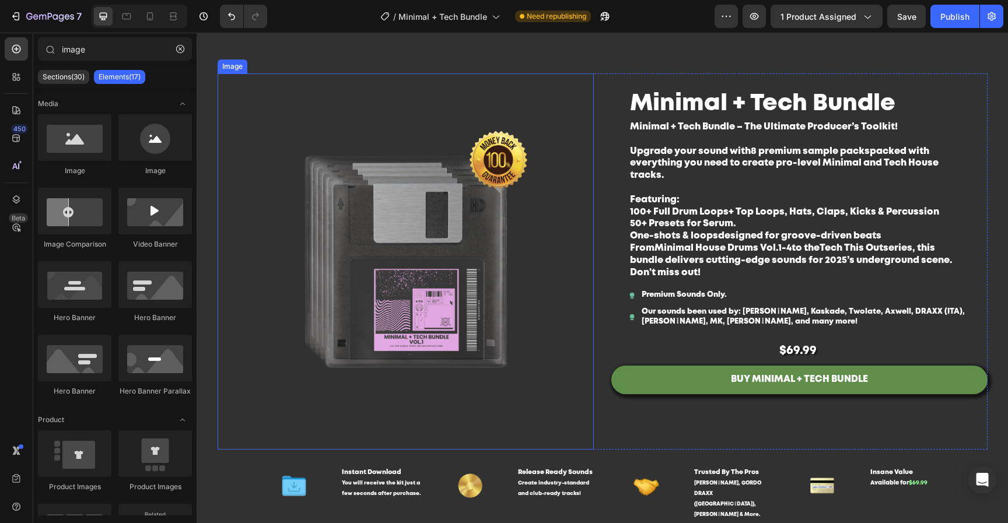
scroll to position [143, 0]
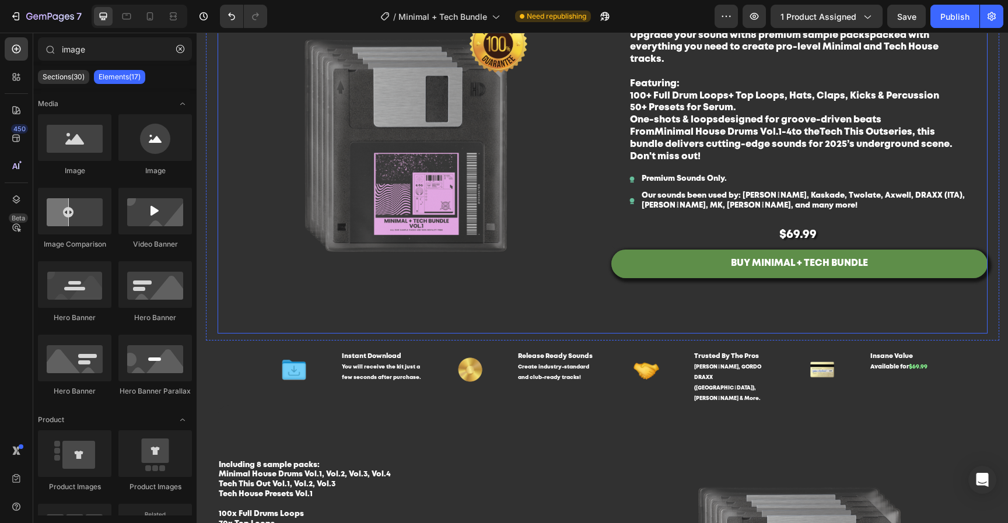
click at [594, 321] on div "Image Minimal + Tech Bundle Product Title Minimal + Tech Bundle – The Ultimate …" at bounding box center [603, 145] width 770 height 376
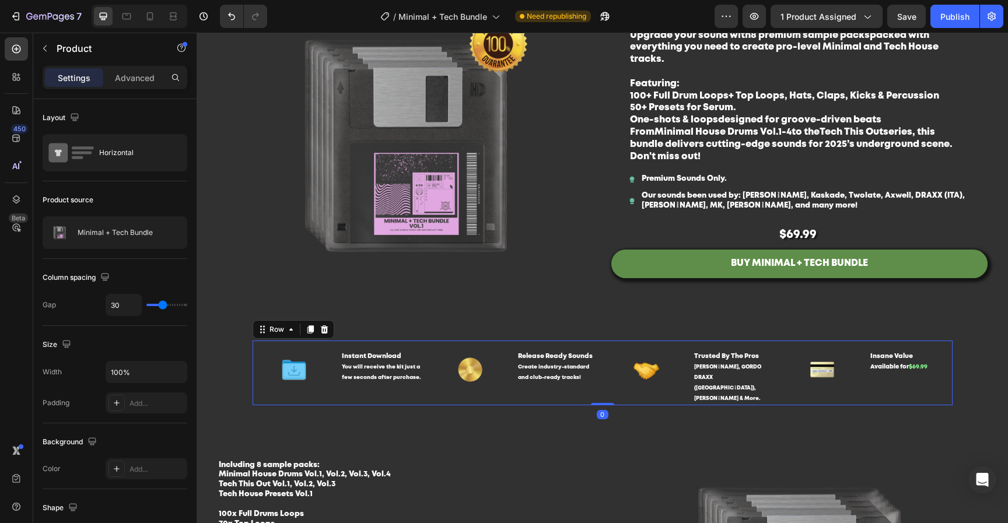
click at [595, 341] on div "Image Instant Download You will receive the kit just a few seconds after purcha…" at bounding box center [603, 373] width 700 height 65
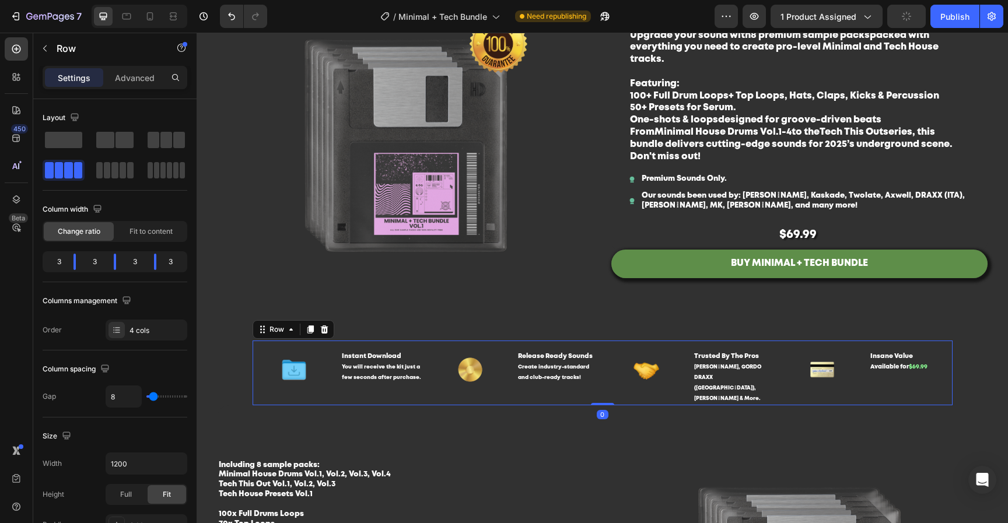
click at [594, 324] on div "Image Minimal + Tech Bundle Product Title Minimal + Tech Bundle – The Ultimate …" at bounding box center [603, 145] width 770 height 376
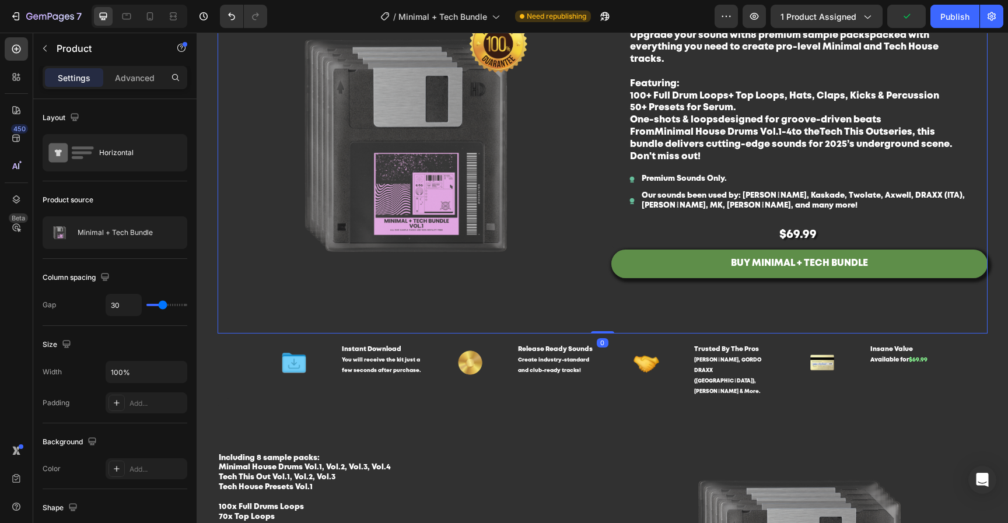
drag, startPoint x: 598, startPoint y: 339, endPoint x: 596, endPoint y: 283, distance: 55.4
click at [597, 282] on div "Image Minimal + Tech Bundle Product Title Minimal + Tech Bundle – The Ultimate …" at bounding box center [603, 145] width 770 height 376
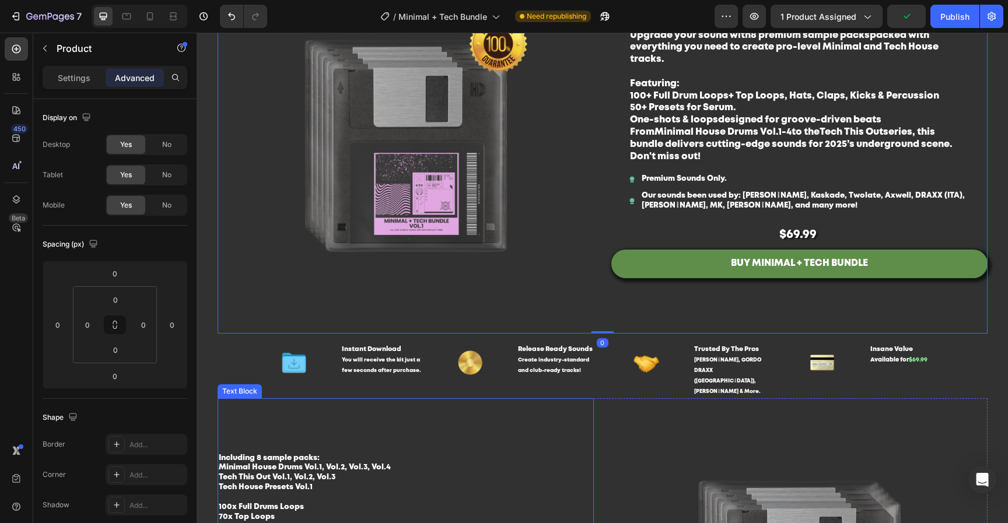
click at [537, 444] on p at bounding box center [406, 449] width 374 height 10
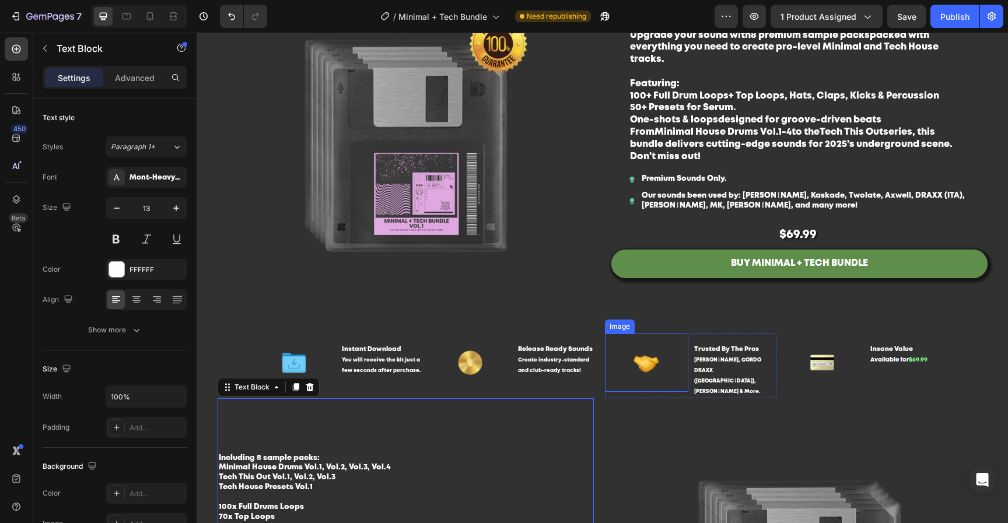
scroll to position [0, 0]
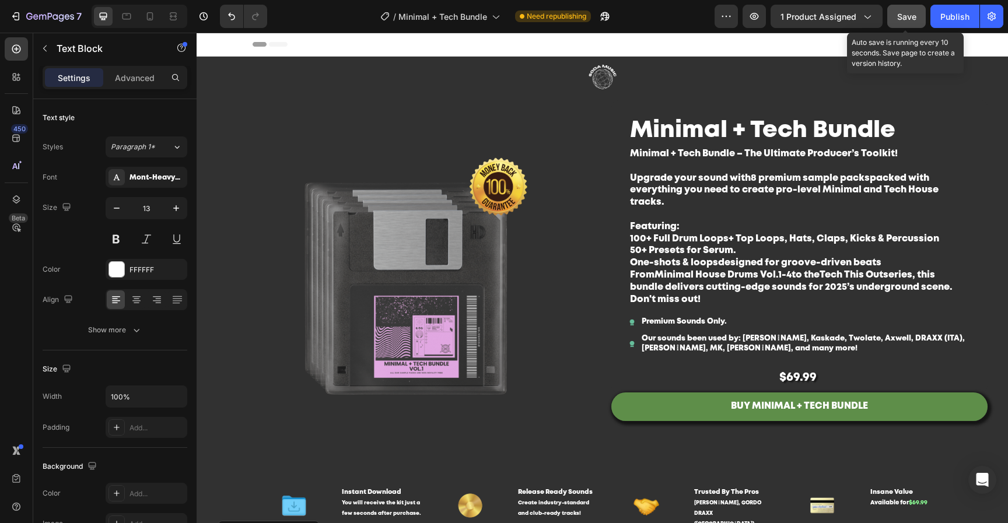
click at [896, 10] on button "Save" at bounding box center [906, 16] width 38 height 23
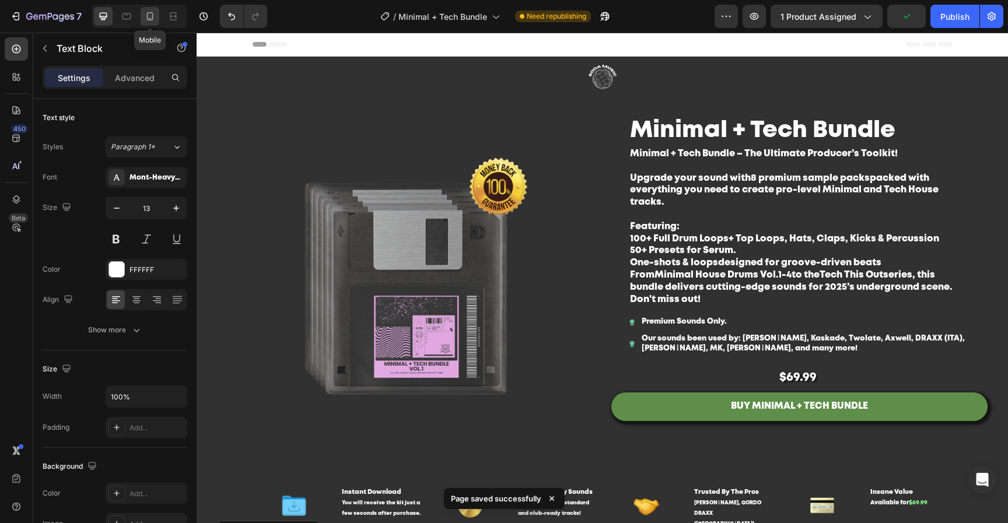
drag, startPoint x: 146, startPoint y: 17, endPoint x: 220, endPoint y: 223, distance: 218.8
click at [146, 17] on icon at bounding box center [150, 16] width 12 height 12
type input "14"
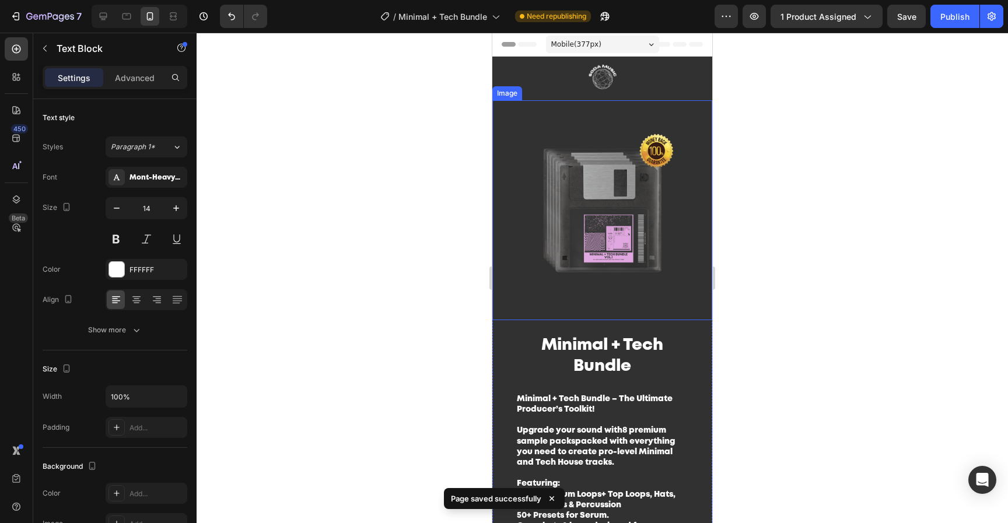
click at [617, 241] on img at bounding box center [602, 210] width 220 height 220
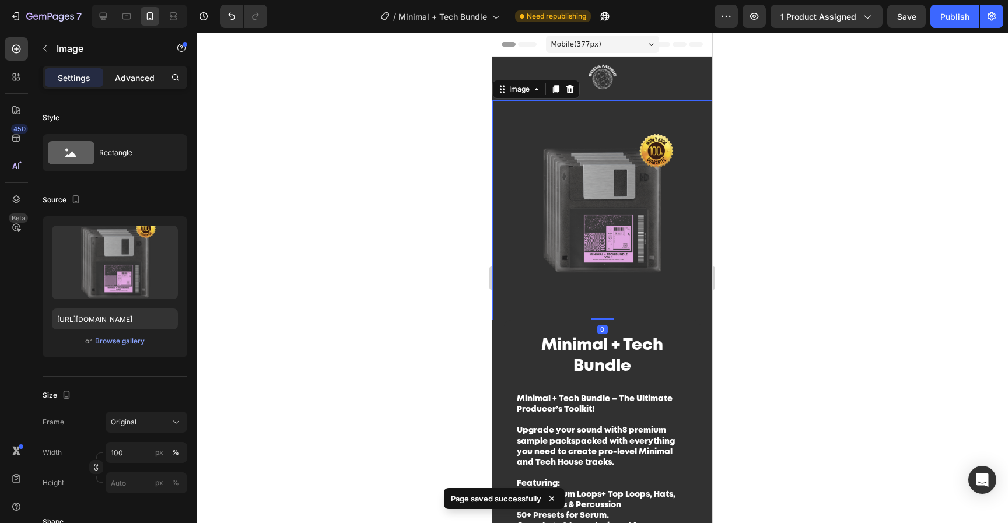
click at [135, 75] on p "Advanced" at bounding box center [135, 78] width 40 height 12
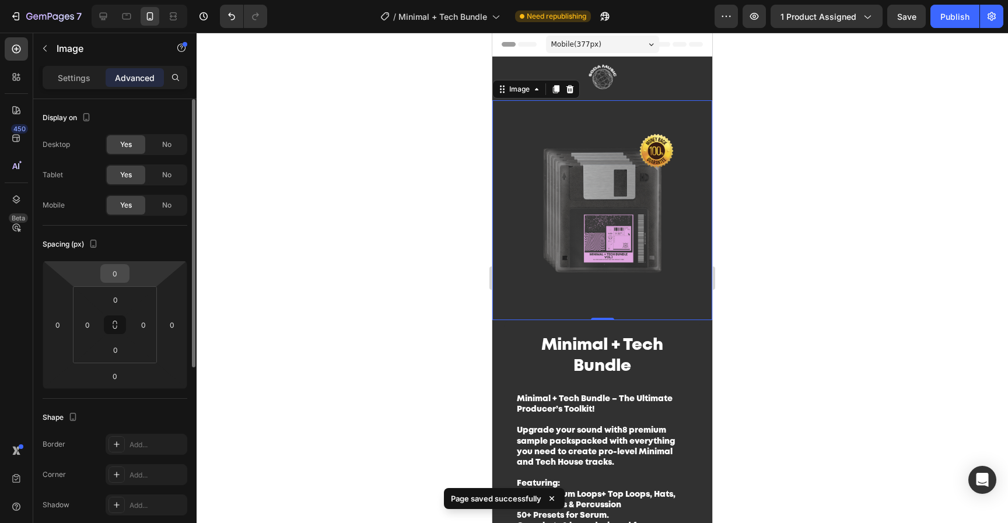
click at [118, 281] on input "0" at bounding box center [114, 273] width 23 height 17
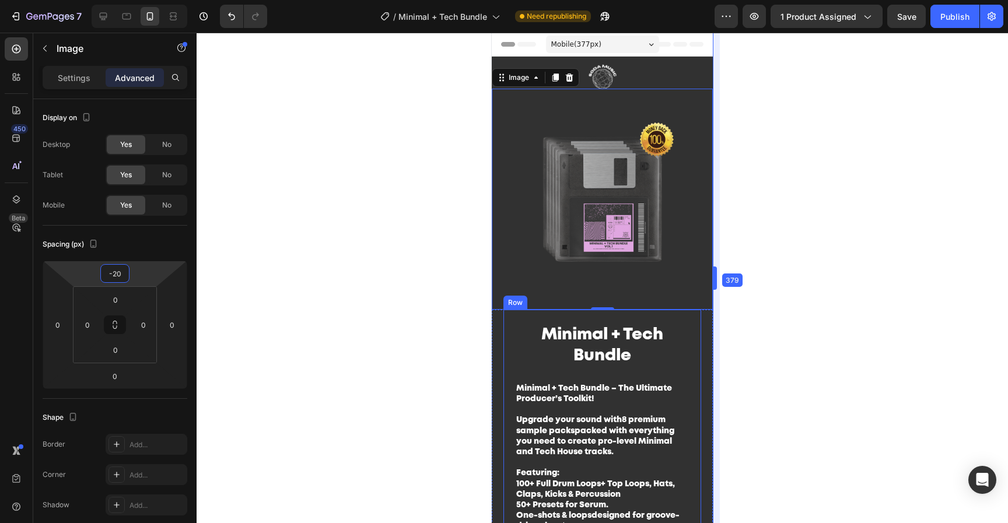
drag, startPoint x: 712, startPoint y: 322, endPoint x: 219, endPoint y: 290, distance: 494.4
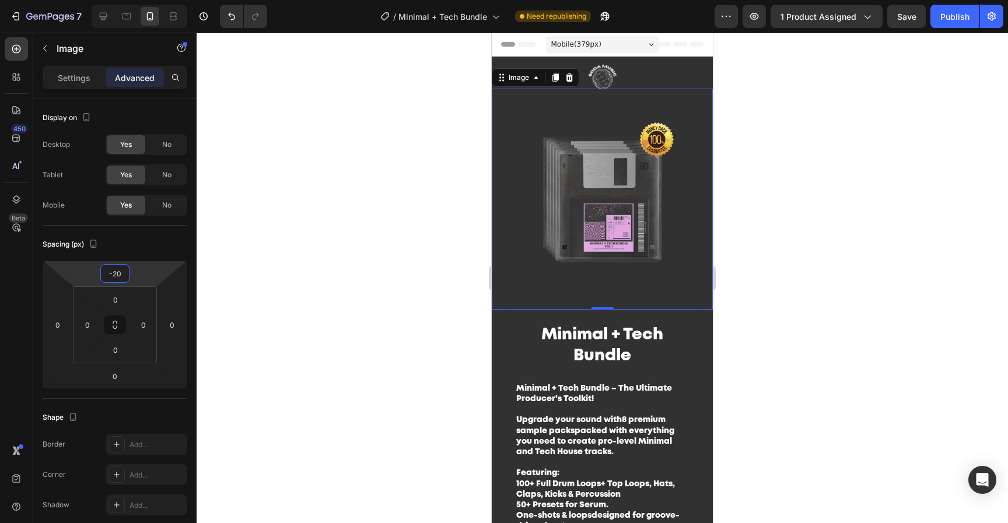
type input "-20"
click at [742, 321] on div at bounding box center [602, 278] width 811 height 490
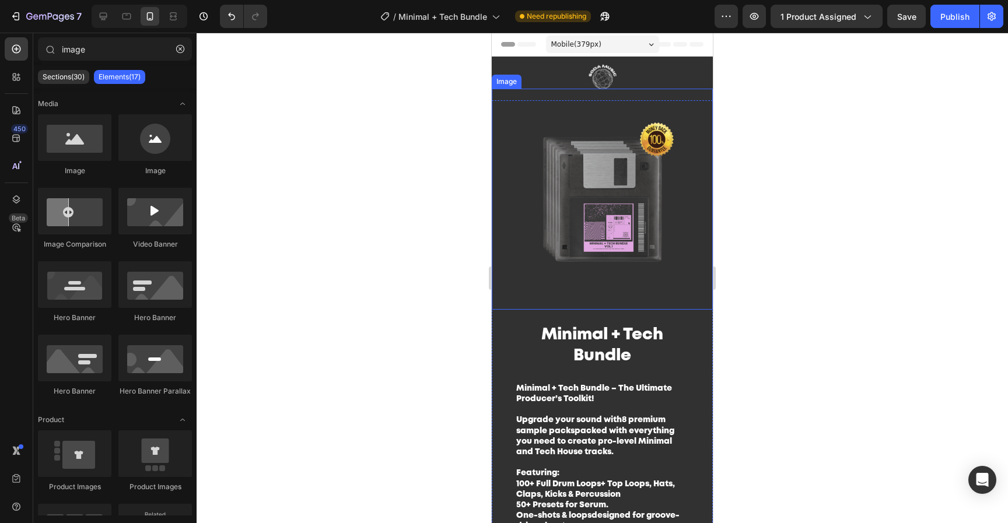
click at [629, 268] on img at bounding box center [602, 199] width 221 height 221
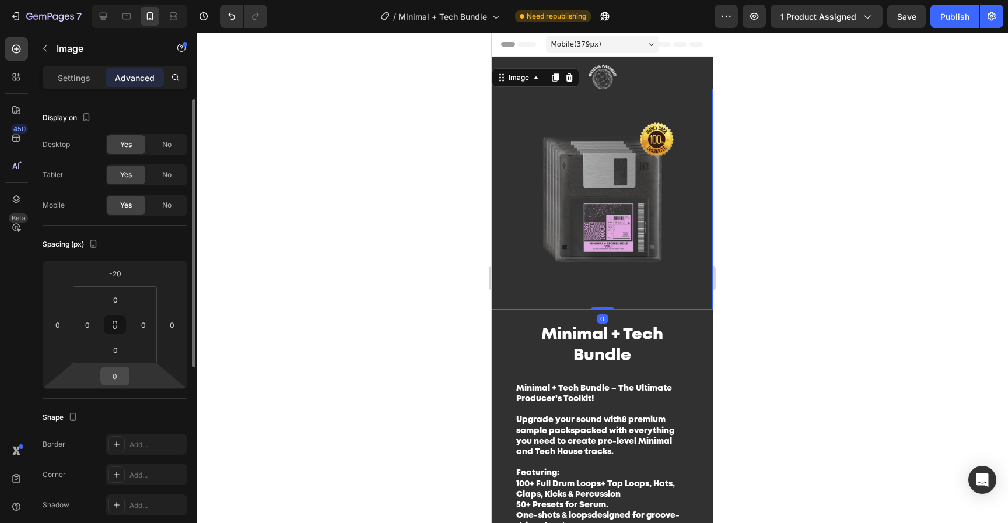
click at [126, 377] on input "0" at bounding box center [114, 375] width 23 height 17
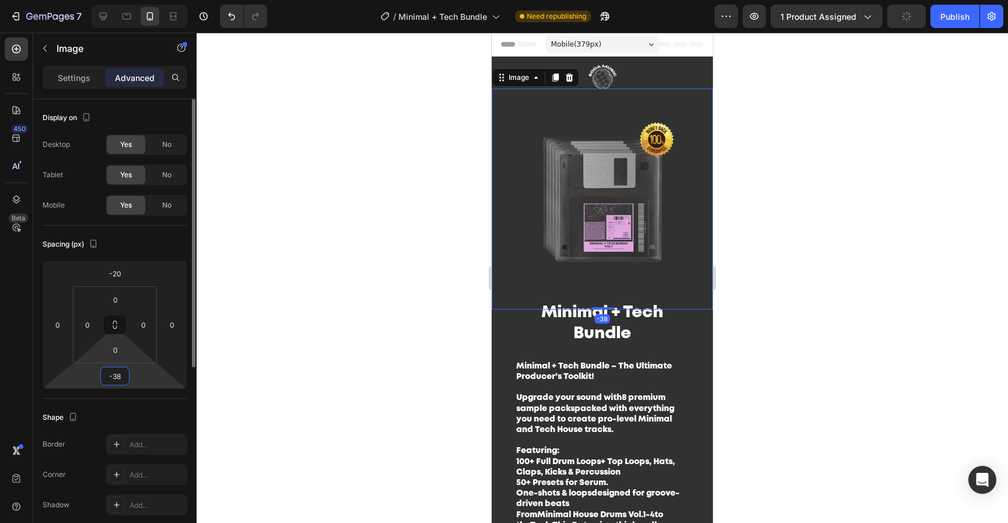
type input "-3"
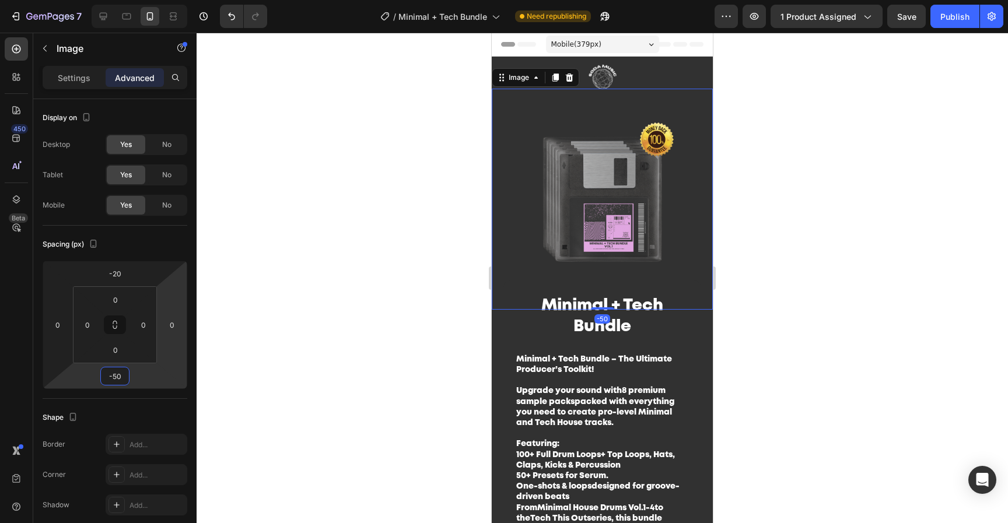
type input "-5"
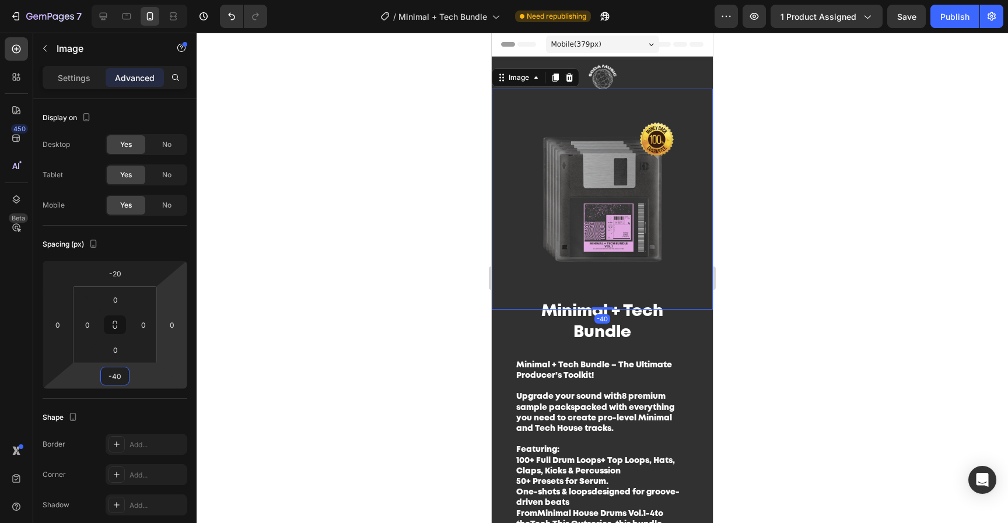
type input "-40"
click at [768, 201] on div at bounding box center [602, 278] width 811 height 490
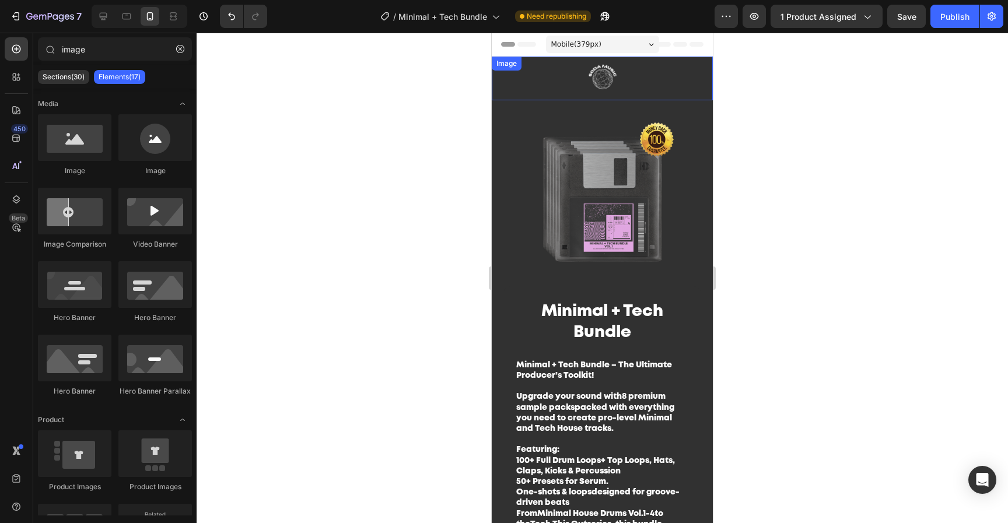
click at [625, 77] on img at bounding box center [603, 79] width 146 height 44
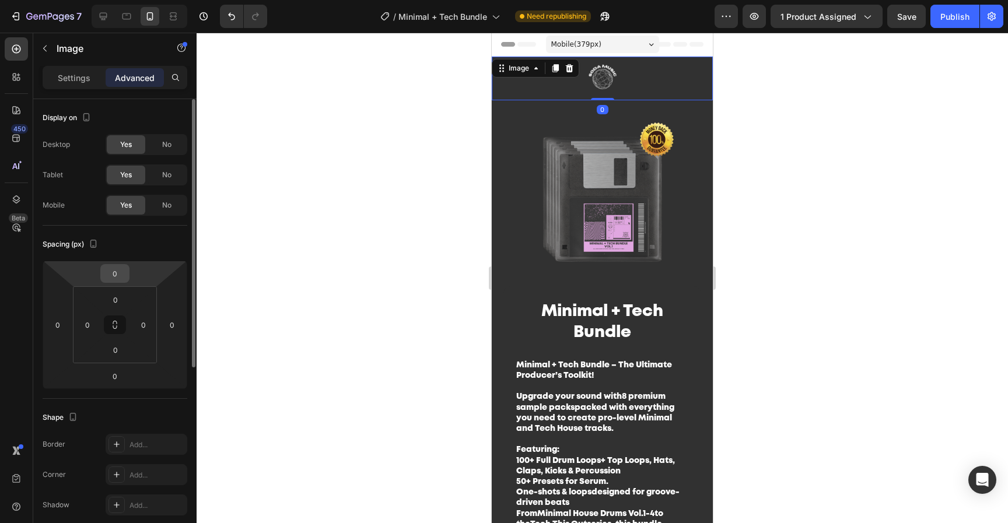
click at [122, 275] on input "0" at bounding box center [114, 273] width 23 height 17
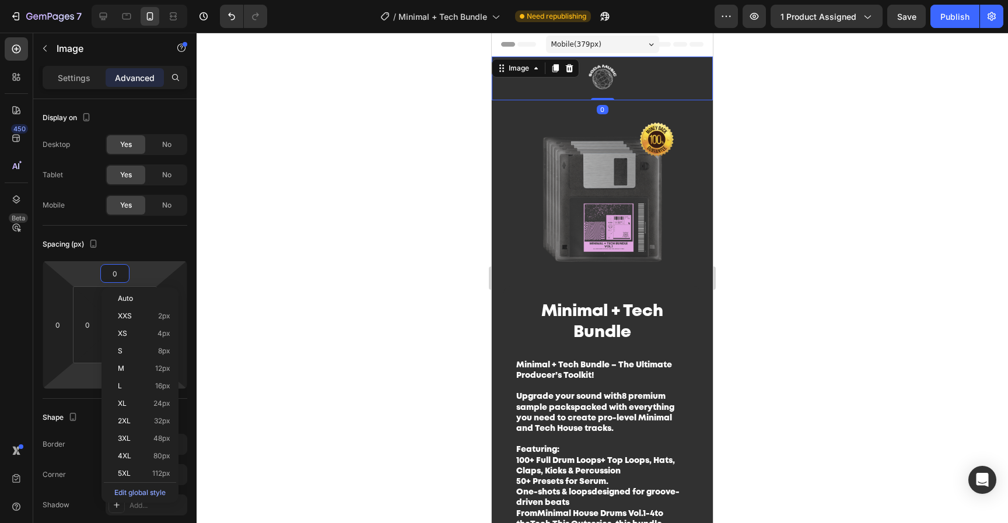
type input "2"
click at [75, 0] on html "7 Version history / Minimal + Tech Bundle Need republishing Preview 1 product a…" at bounding box center [504, 0] width 1008 height 0
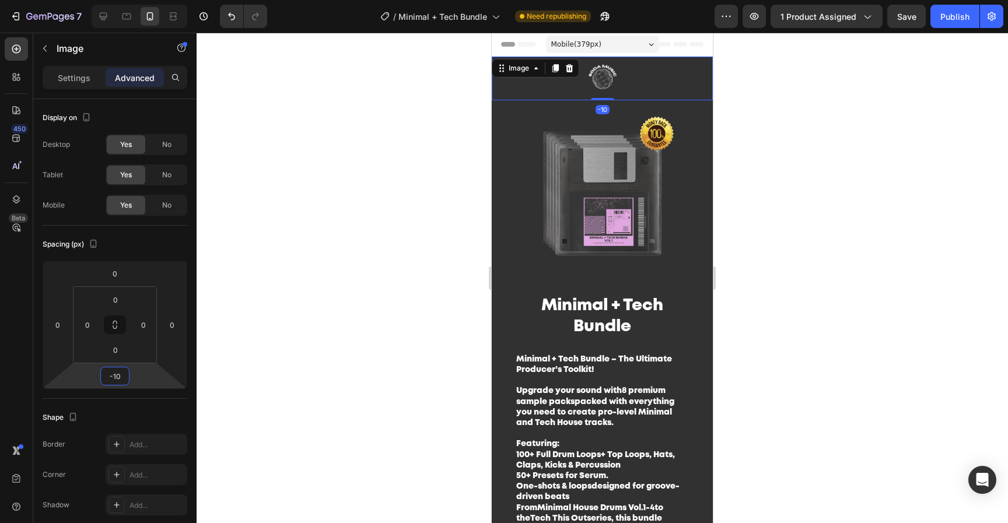
type input "-10"
click at [868, 233] on div at bounding box center [602, 278] width 811 height 490
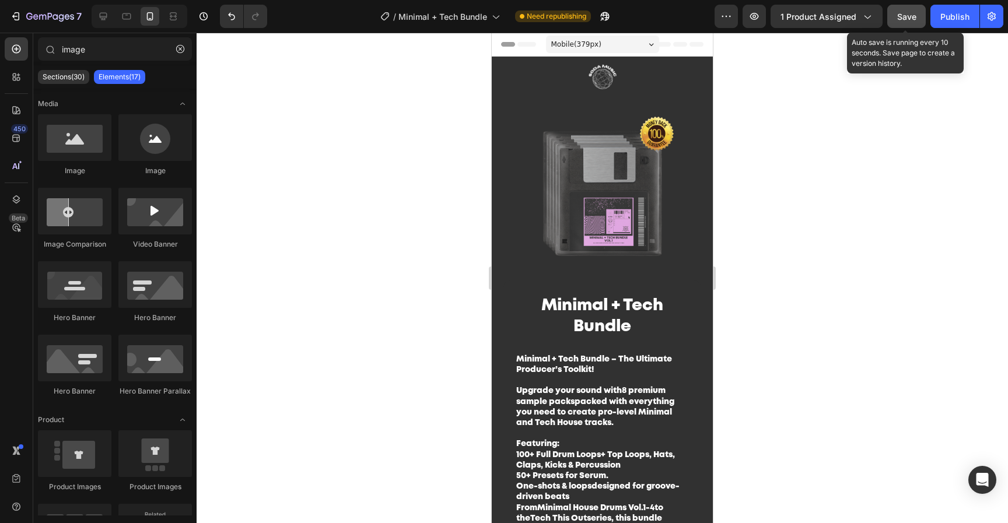
click at [916, 20] on span "Save" at bounding box center [906, 17] width 19 height 10
click at [948, 19] on div "Publish" at bounding box center [954, 16] width 29 height 12
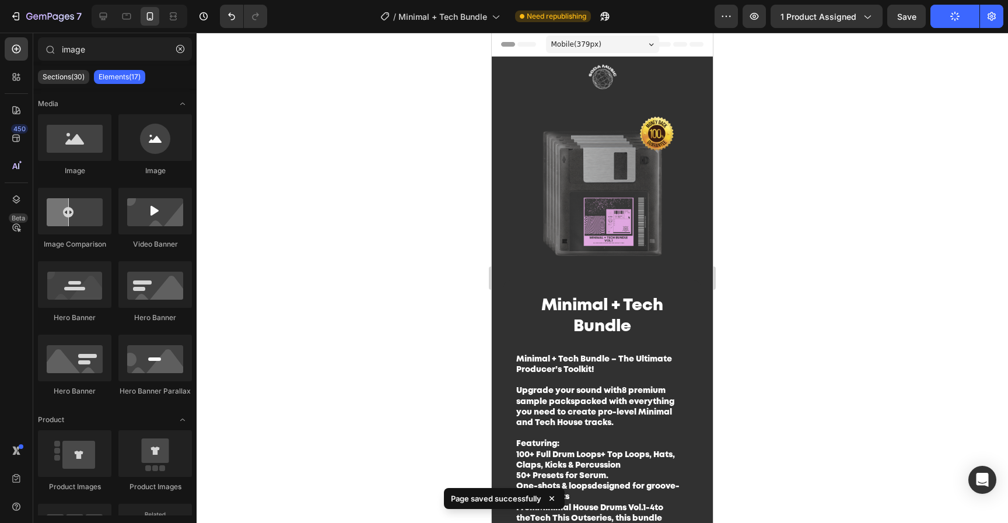
click at [91, 18] on div at bounding box center [137, 16] width 100 height 23
click at [97, 17] on div at bounding box center [103, 16] width 19 height 19
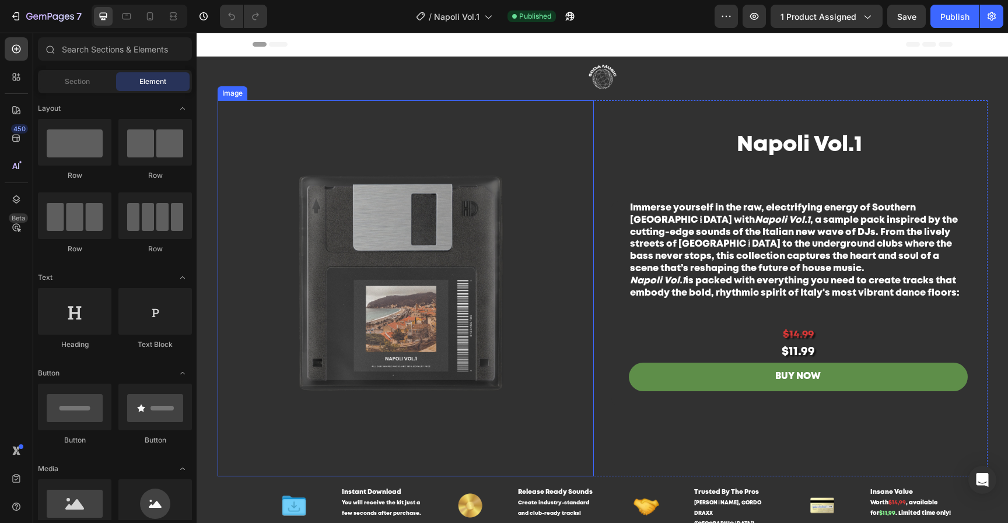
click at [454, 206] on img at bounding box center [406, 288] width 376 height 376
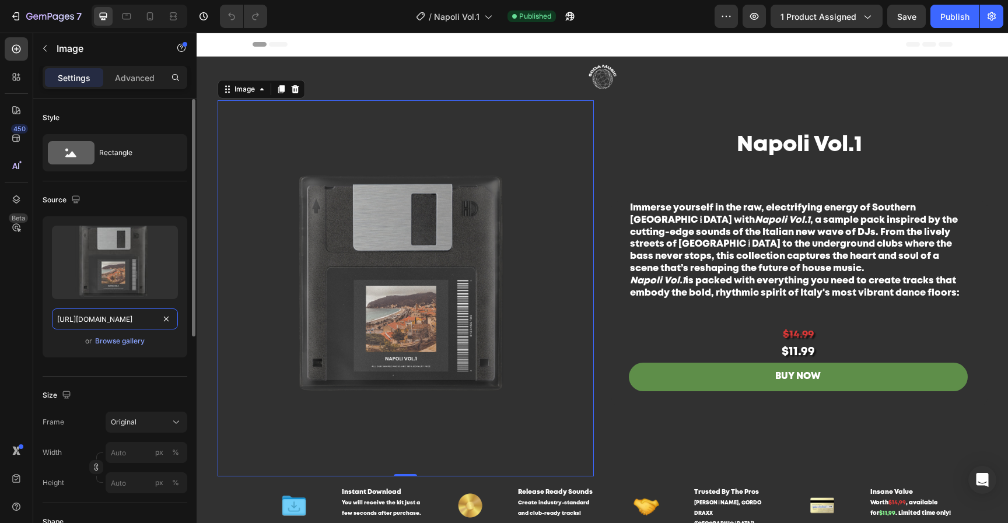
click at [138, 315] on input "https://cdn.shopify.com/s/files/1/0552/9596/7287/files/gempages_550190414179599…" at bounding box center [115, 318] width 126 height 21
click at [129, 337] on div "Browse gallery" at bounding box center [120, 341] width 50 height 10
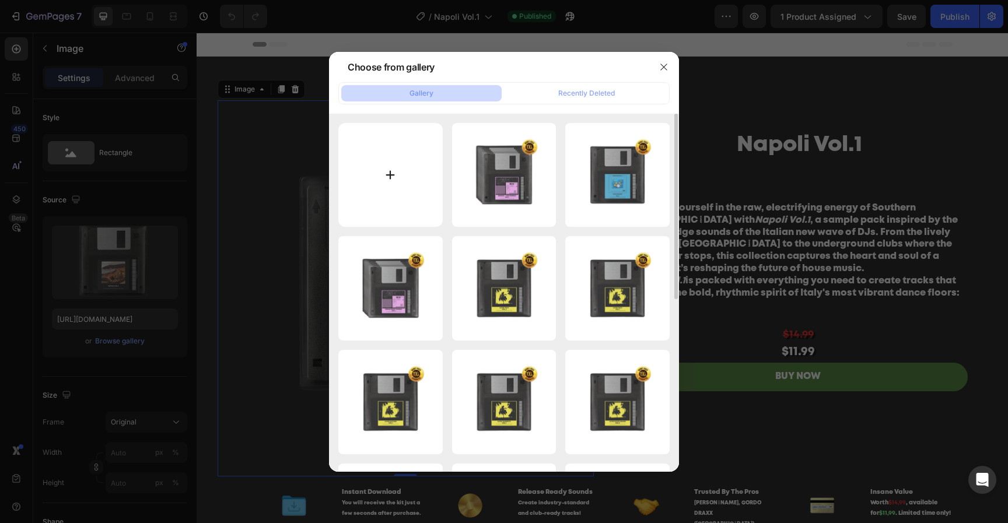
type input "C:\fakepath\Untitled design-27.png"
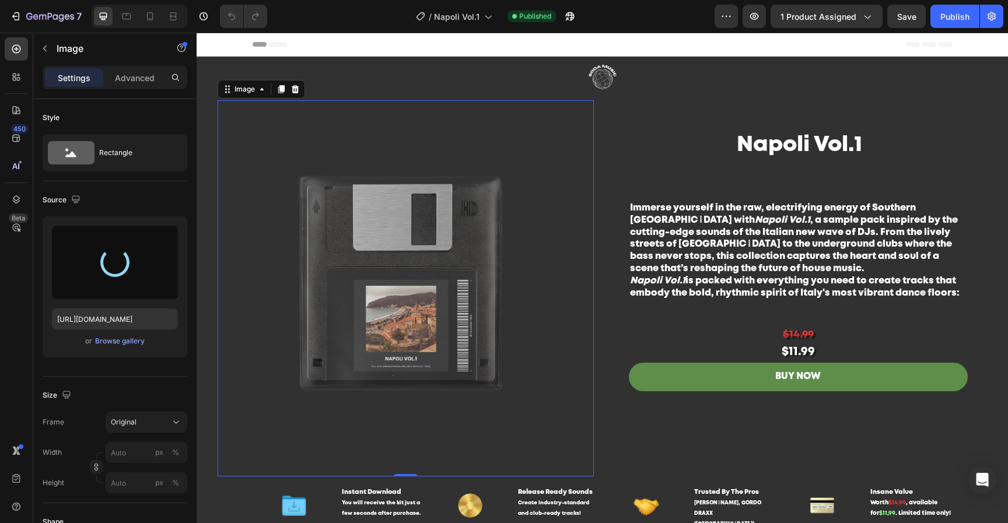
type input "https://cdn.shopify.com/s/files/1/0552/9596/7287/files/gempages_550190414179599…"
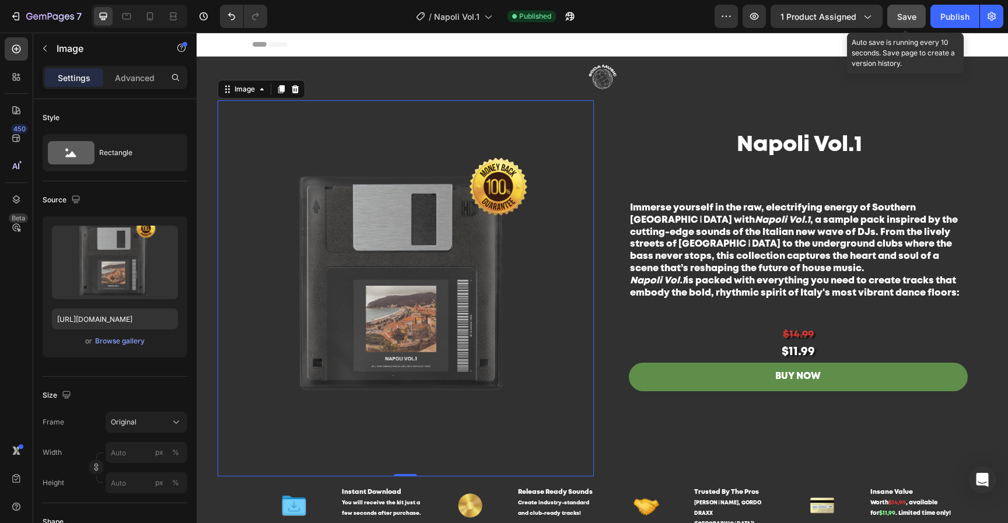
click at [910, 16] on span "Save" at bounding box center [906, 17] width 19 height 10
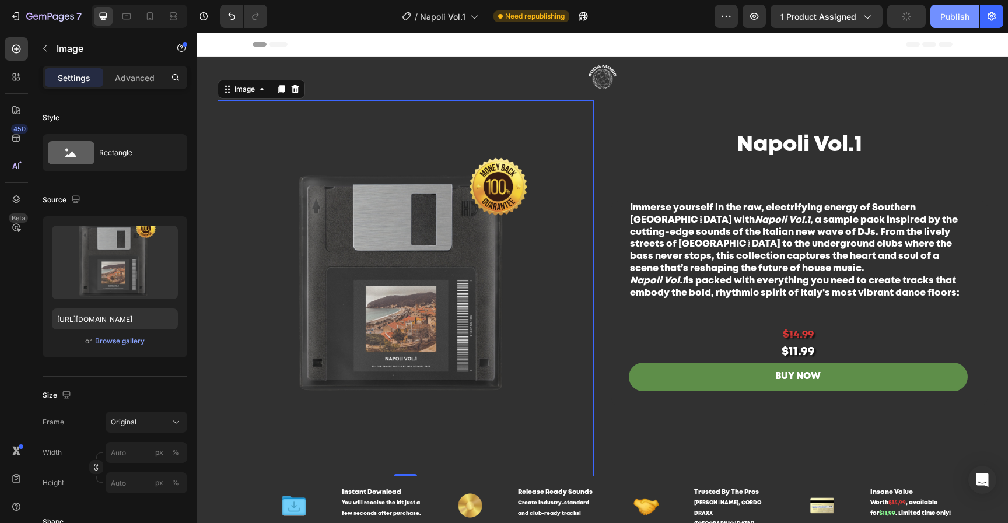
click at [945, 21] on div "Publish" at bounding box center [954, 16] width 29 height 12
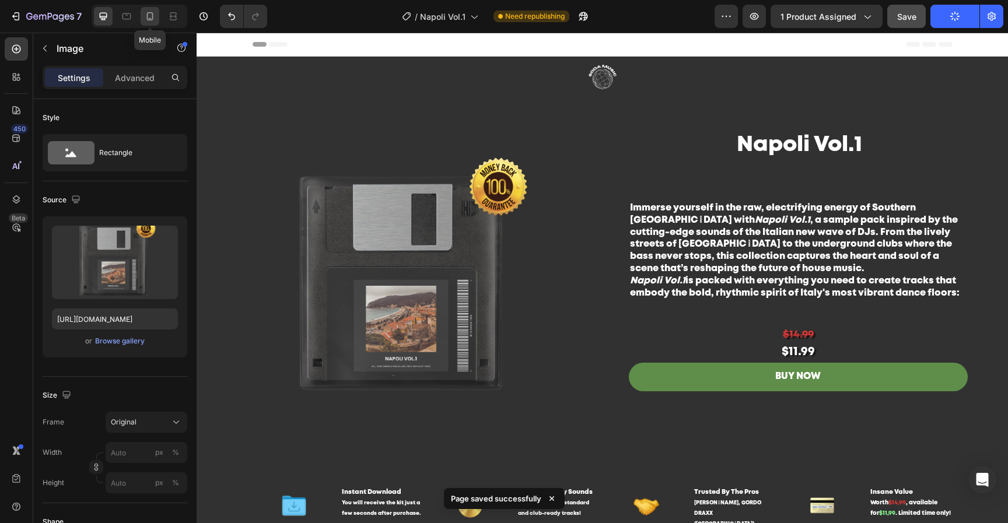
click at [142, 20] on div at bounding box center [150, 16] width 19 height 19
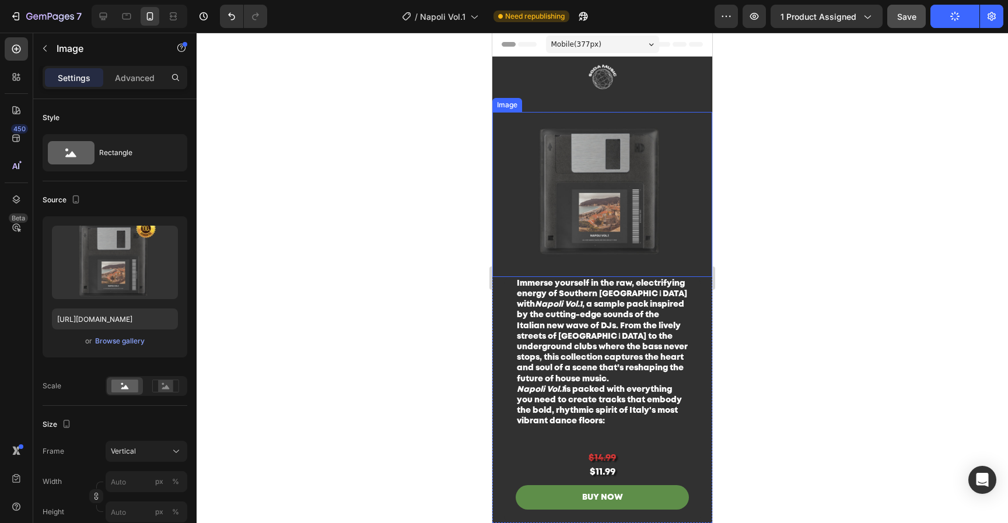
click at [601, 178] on img at bounding box center [602, 194] width 220 height 165
click at [131, 349] on div "Upload Image https://cdn.shopify.com/s/files/1/0552/9596/7287/files/gempages_55…" at bounding box center [115, 286] width 145 height 141
click at [131, 343] on div "Browse gallery" at bounding box center [120, 341] width 50 height 10
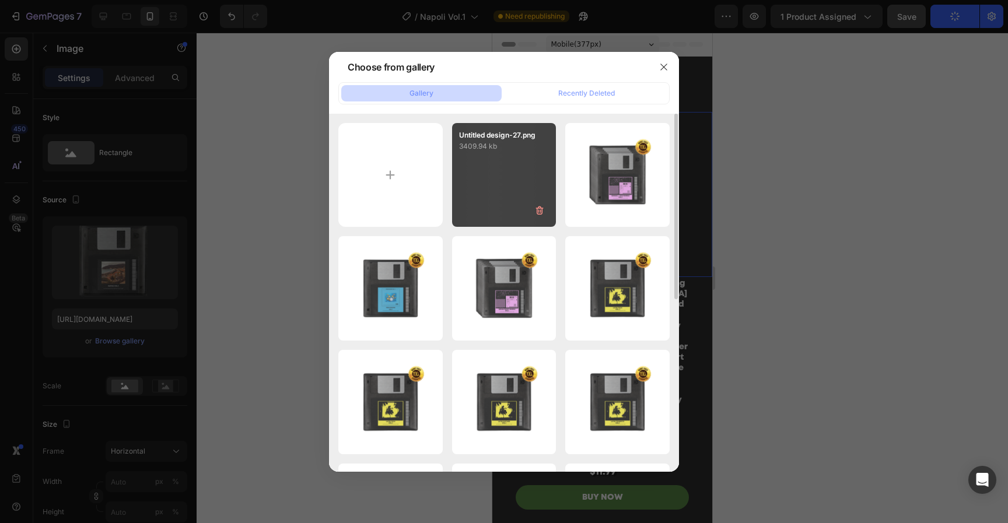
click at [479, 182] on div "Untitled design-27.png 3409.94 kb" at bounding box center [504, 175] width 104 height 104
type input "https://cdn.shopify.com/s/files/1/0552/9596/7287/files/gempages_550190414179599…"
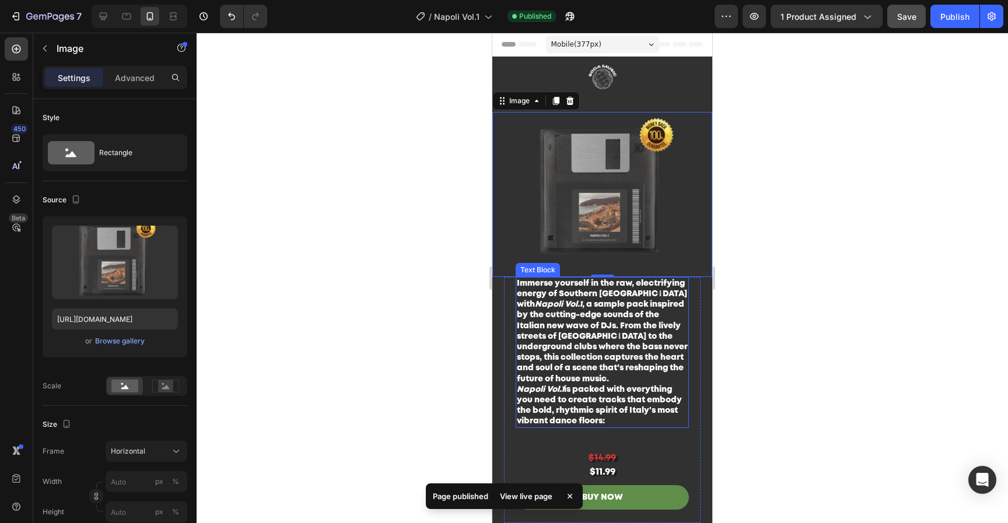
click at [637, 402] on p "Napoli Vol.1 is packed with everything you need to create tracks that embody th…" at bounding box center [602, 405] width 171 height 43
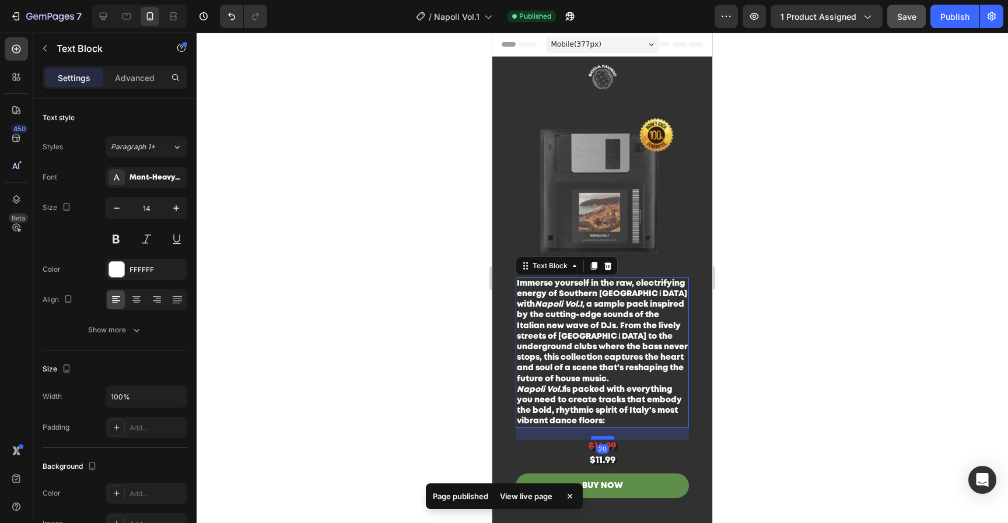
drag, startPoint x: 604, startPoint y: 443, endPoint x: 609, endPoint y: 432, distance: 12.3
click at [609, 436] on div at bounding box center [602, 437] width 23 height 3
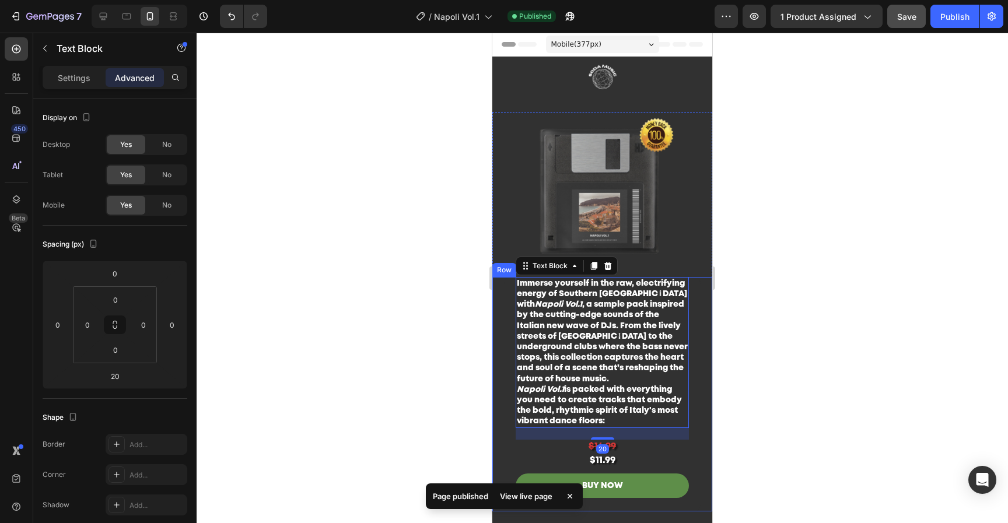
click at [734, 419] on div at bounding box center [602, 278] width 811 height 490
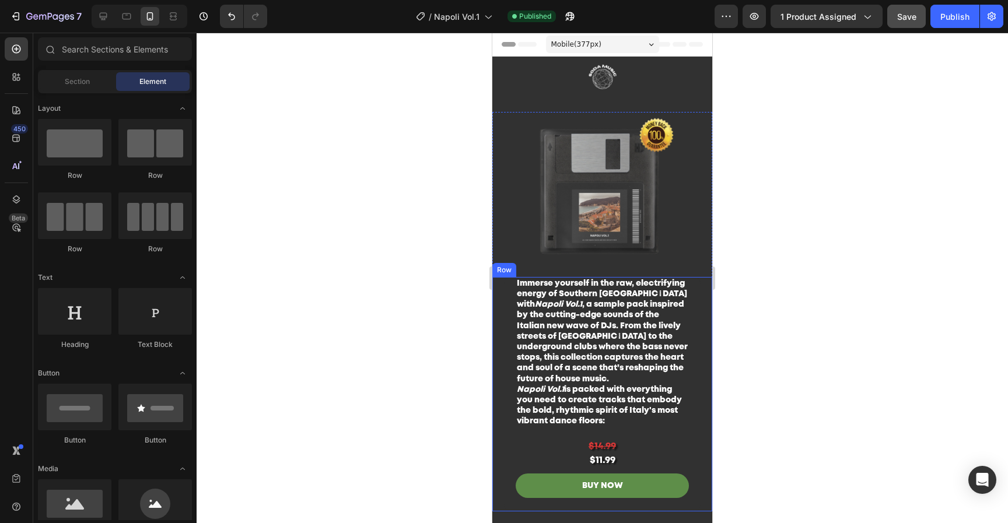
click at [800, 406] on div at bounding box center [602, 278] width 811 height 490
click at [658, 454] on div "$11.99" at bounding box center [602, 461] width 173 height 15
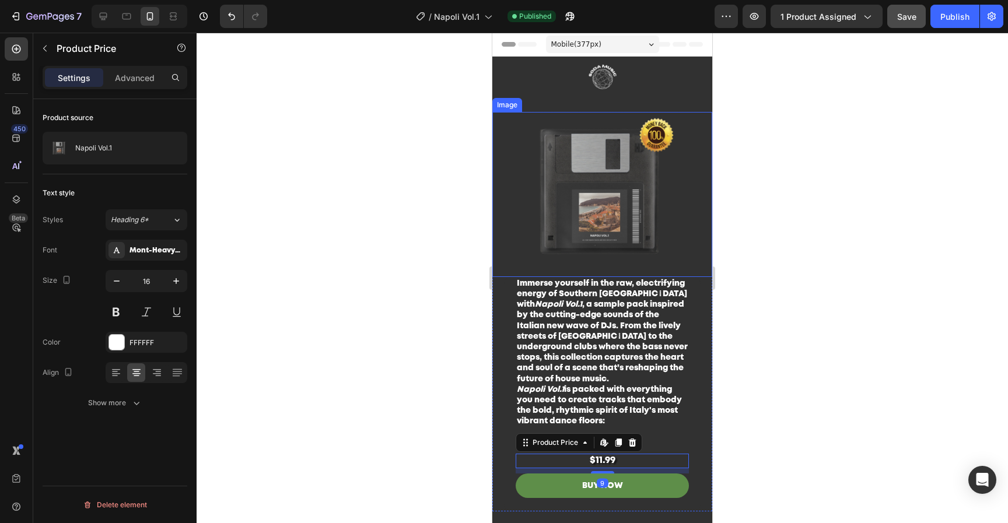
click at [616, 168] on img at bounding box center [602, 194] width 220 height 165
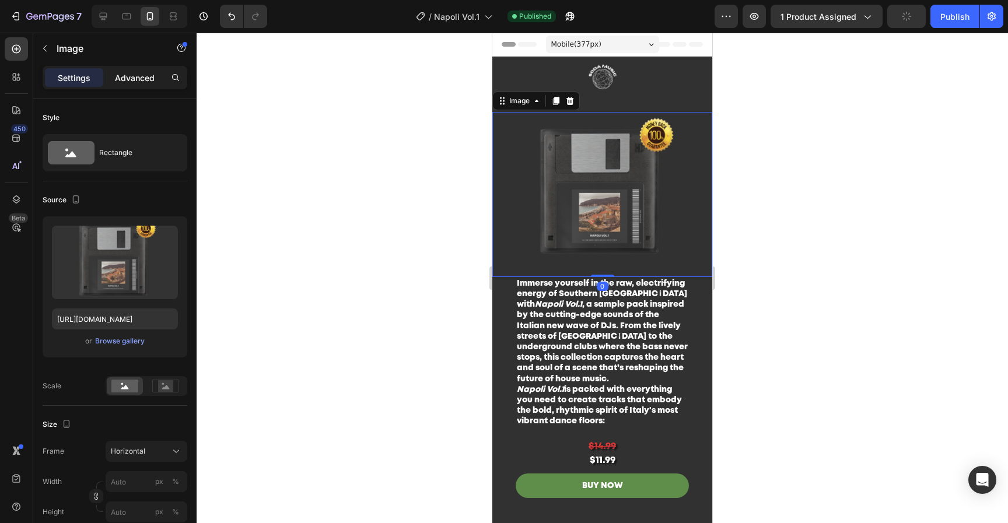
click at [134, 84] on div "Advanced" at bounding box center [135, 77] width 58 height 19
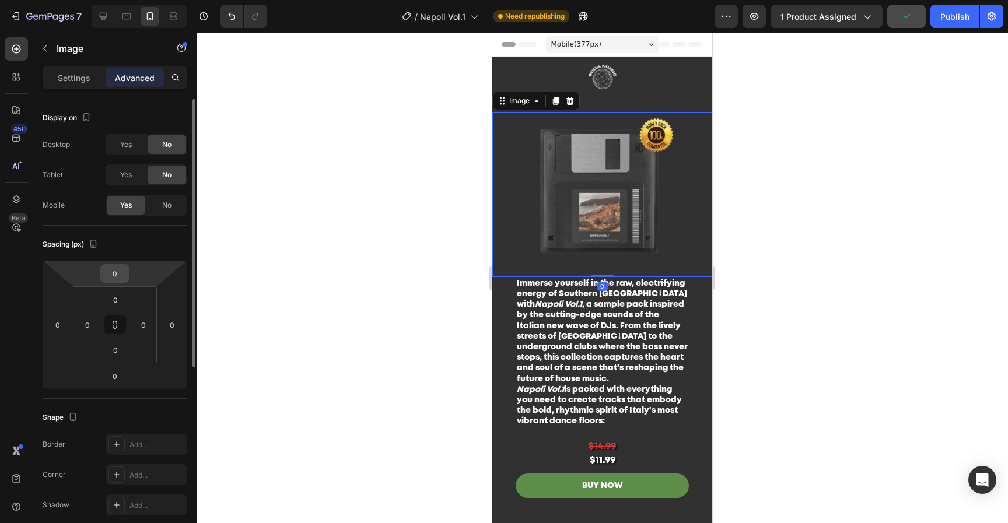
click at [115, 271] on input "0" at bounding box center [114, 273] width 23 height 17
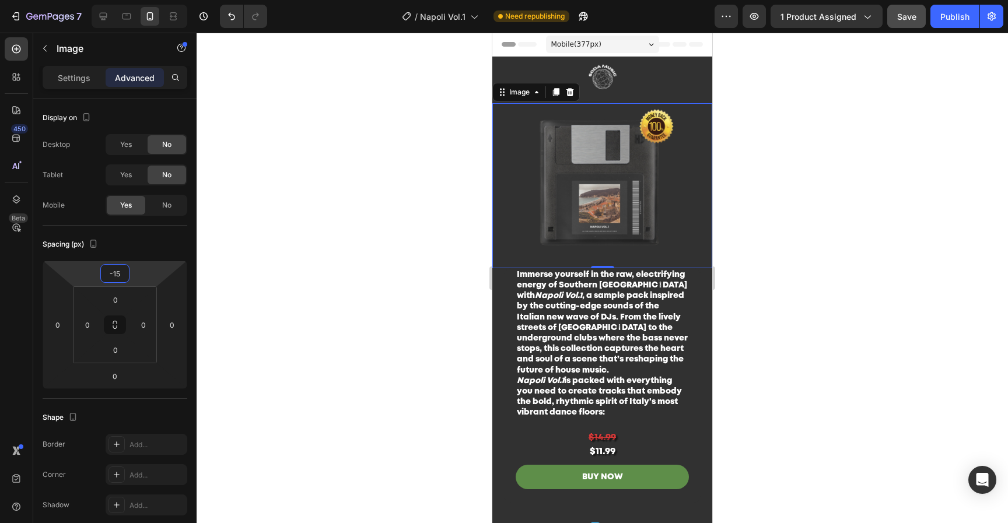
type input "-15"
click at [776, 156] on div at bounding box center [602, 278] width 811 height 490
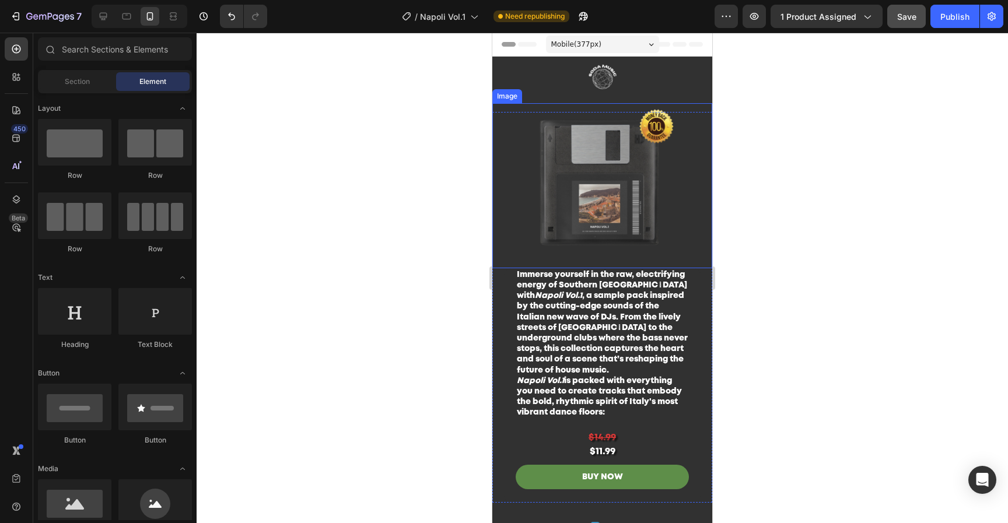
click at [627, 154] on img at bounding box center [602, 185] width 220 height 165
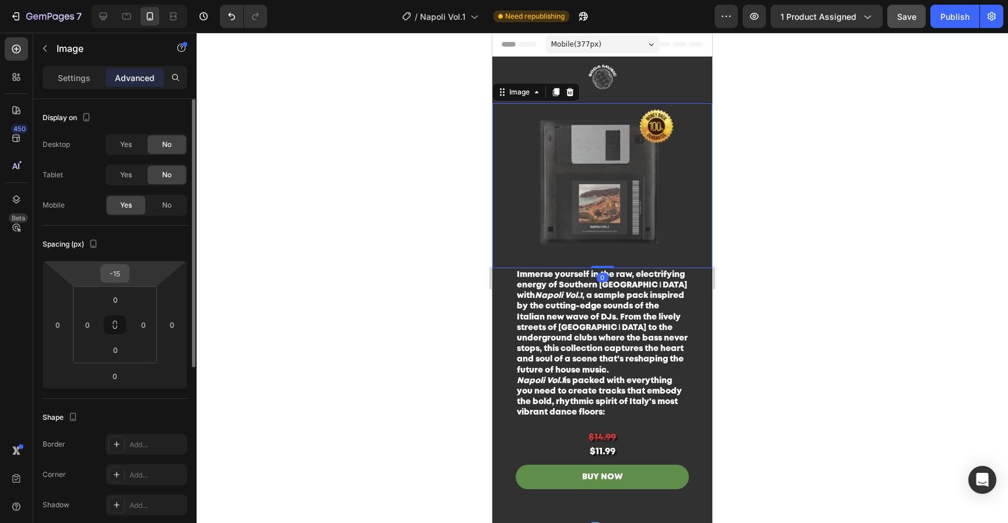
click at [122, 281] on input "-15" at bounding box center [114, 273] width 23 height 17
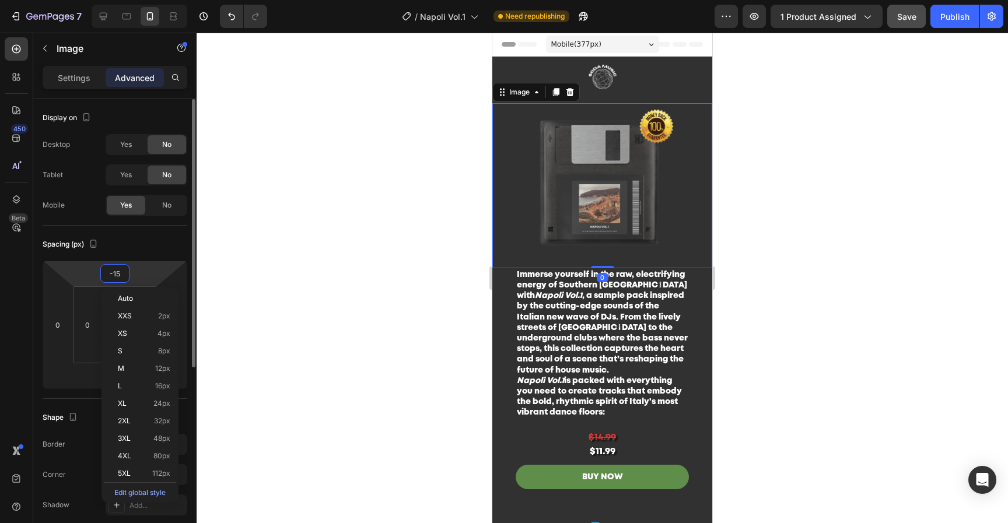
type input "-1"
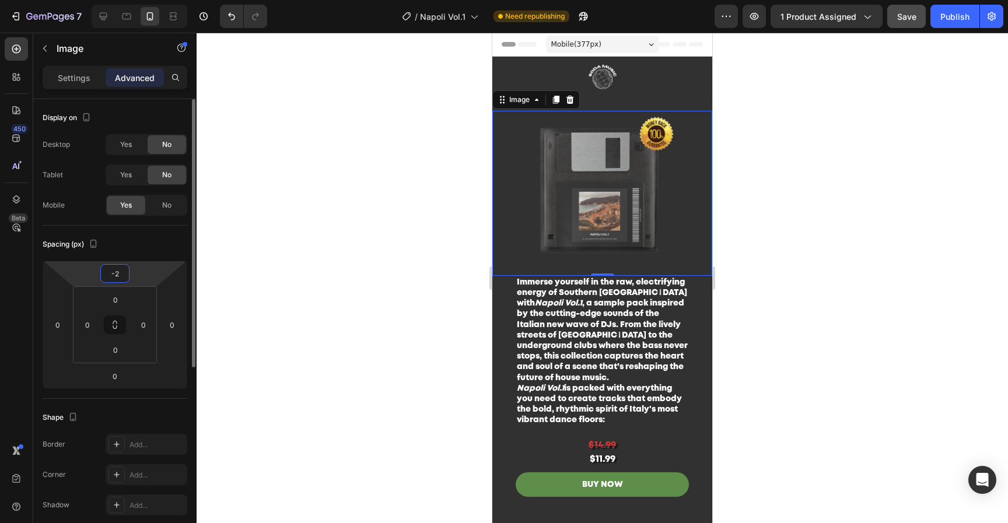
type input "-25"
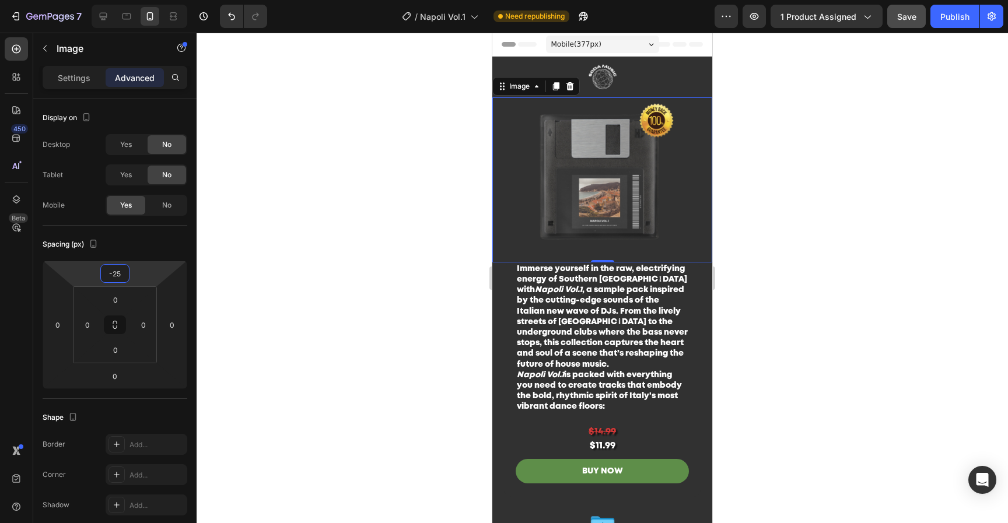
click at [829, 194] on div at bounding box center [602, 278] width 811 height 490
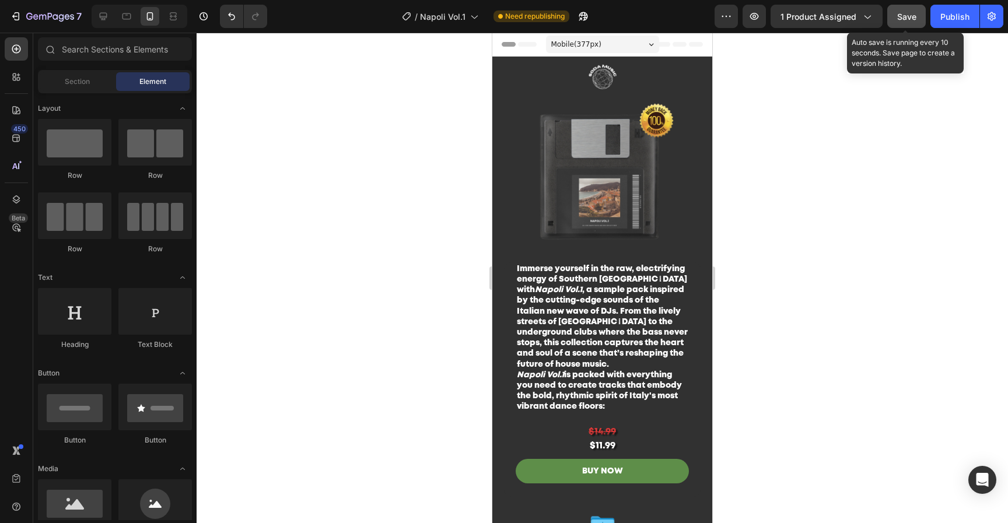
click at [916, 17] on button "Save" at bounding box center [906, 16] width 38 height 23
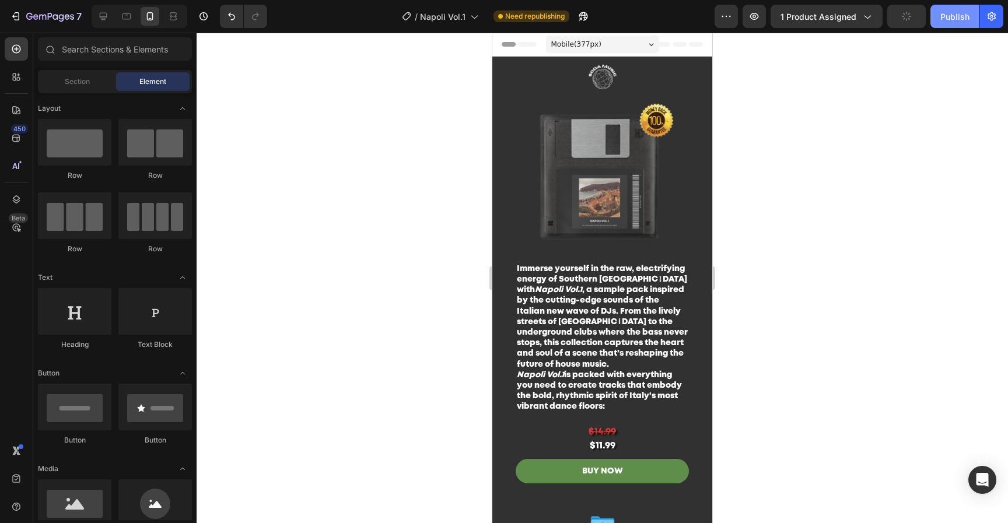
click at [953, 11] on div "Publish" at bounding box center [954, 16] width 29 height 12
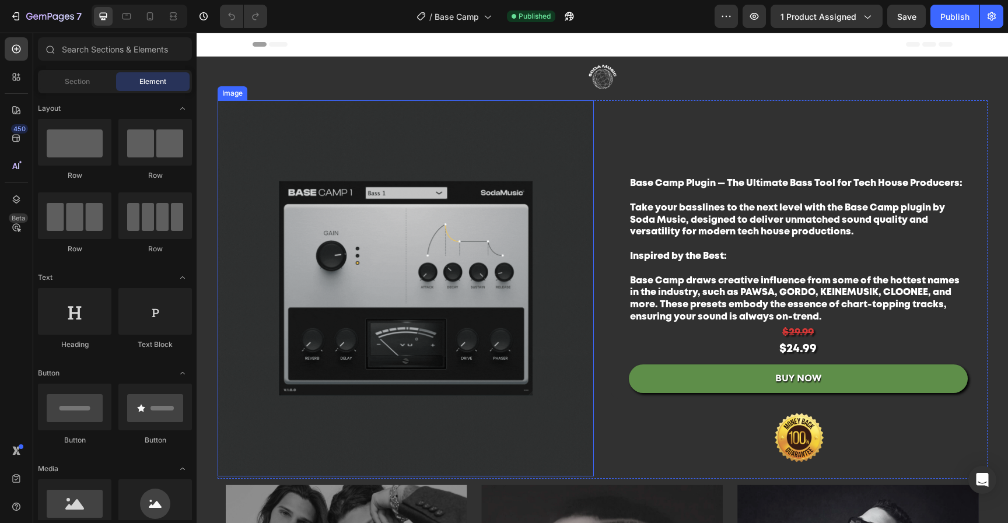
click at [489, 259] on img at bounding box center [406, 288] width 376 height 376
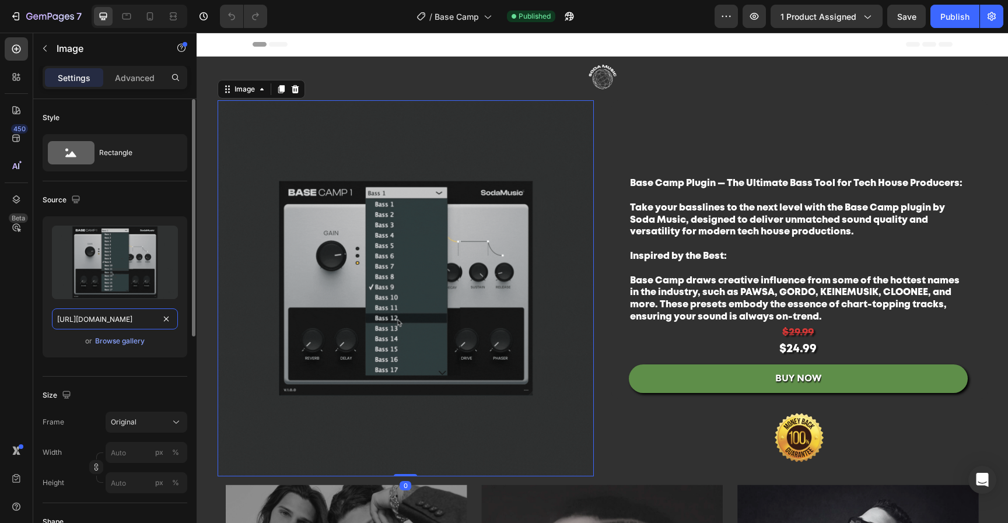
click at [127, 324] on input "https://cdn.shopify.com/s/files/1/0552/9596/7287/files/gempages_550190414179599…" at bounding box center [115, 318] width 126 height 21
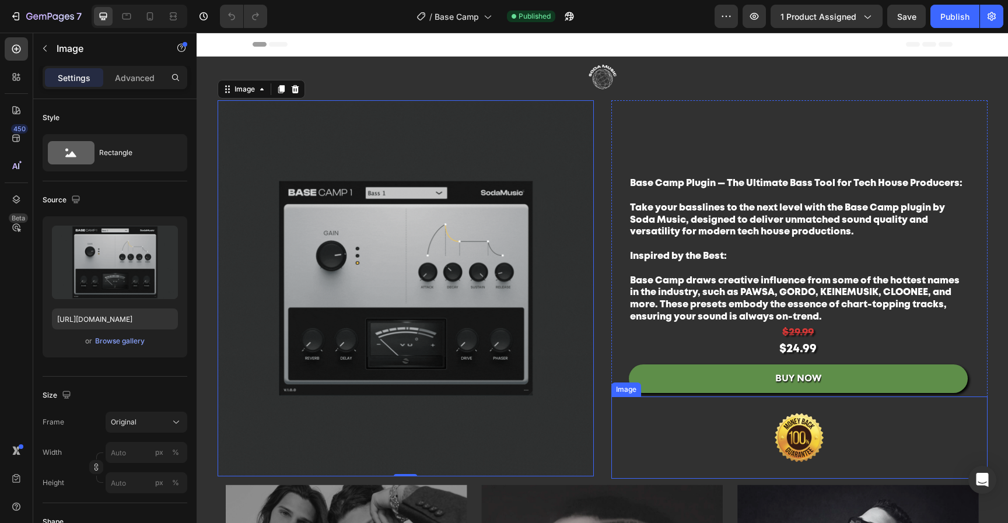
click at [821, 424] on img at bounding box center [799, 438] width 146 height 82
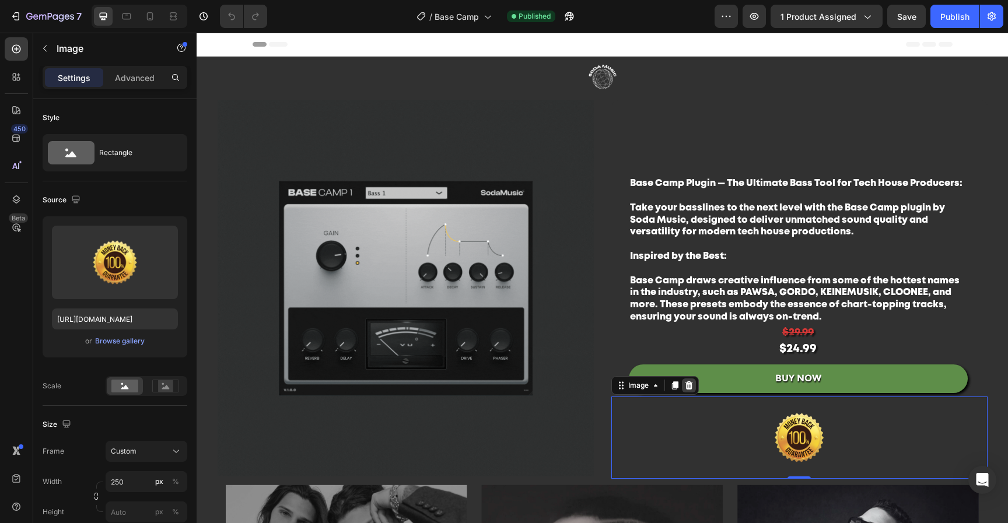
click at [684, 387] on icon at bounding box center [688, 385] width 9 height 9
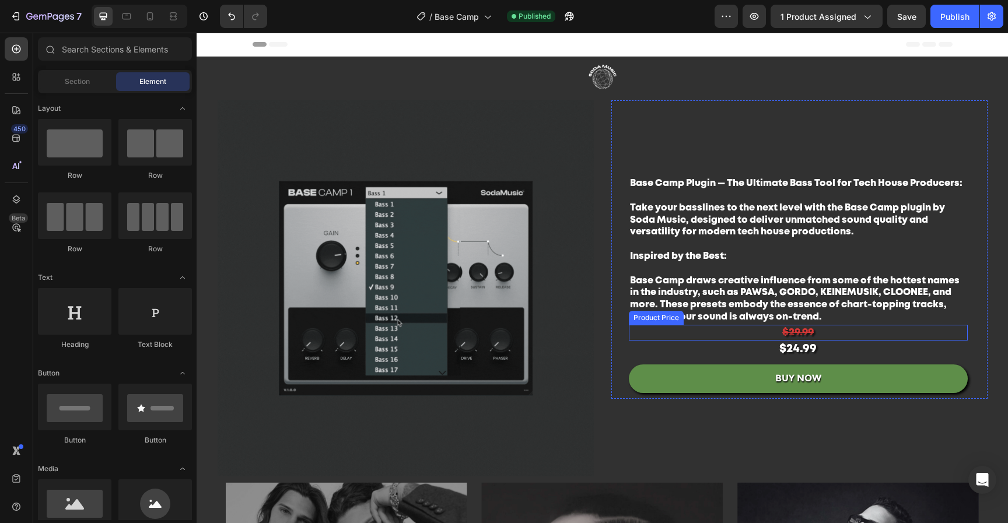
click at [810, 292] on strong "Base Camp draws creative influence from some of the hottest names in the indust…" at bounding box center [794, 298] width 329 height 45
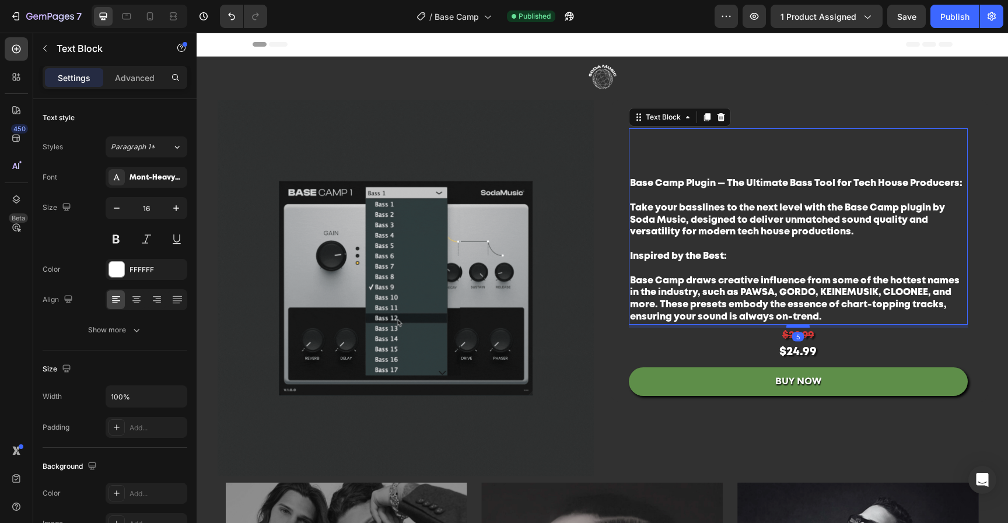
click at [799, 327] on div at bounding box center [797, 325] width 23 height 3
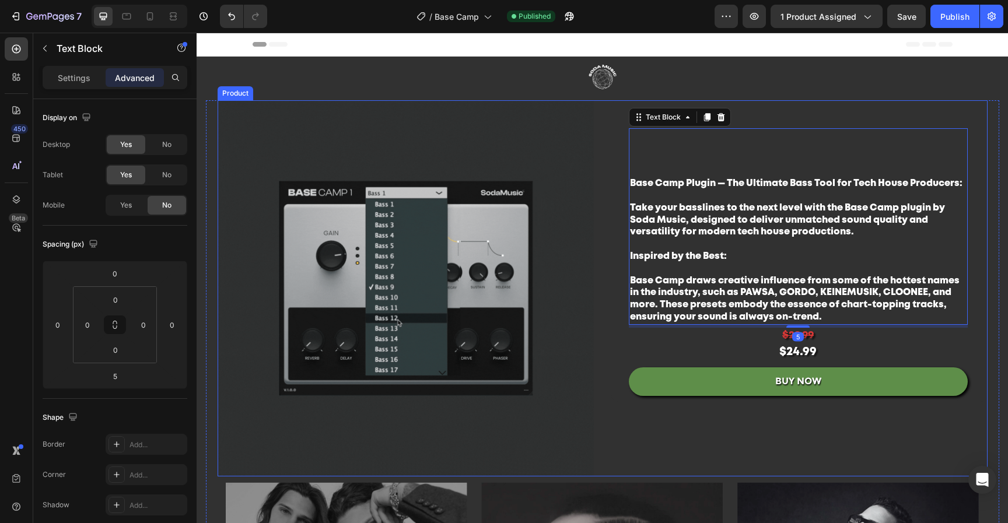
click at [611, 425] on div "Base Camp Plugin — The Ultimate Bass Tool for Tech House Producers: Take your b…" at bounding box center [799, 288] width 376 height 376
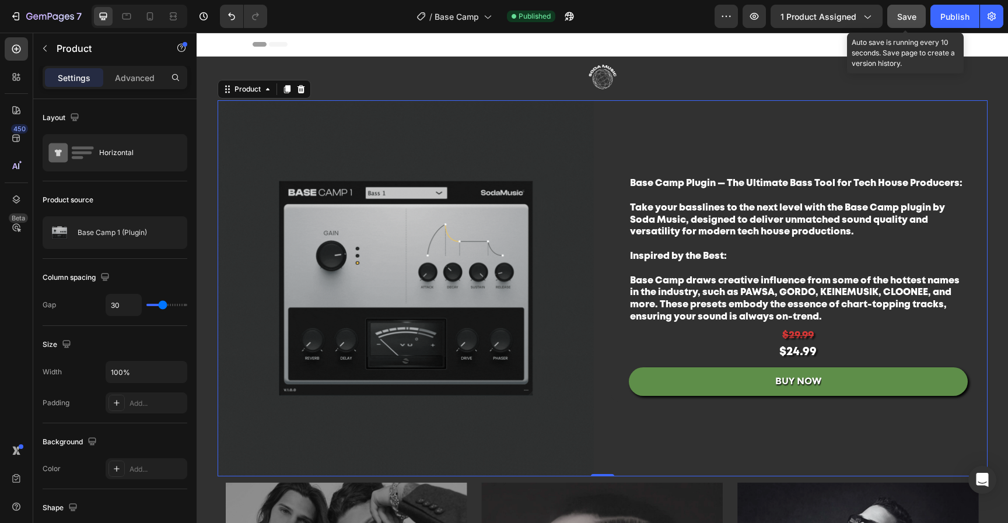
click at [907, 16] on span "Save" at bounding box center [906, 17] width 19 height 10
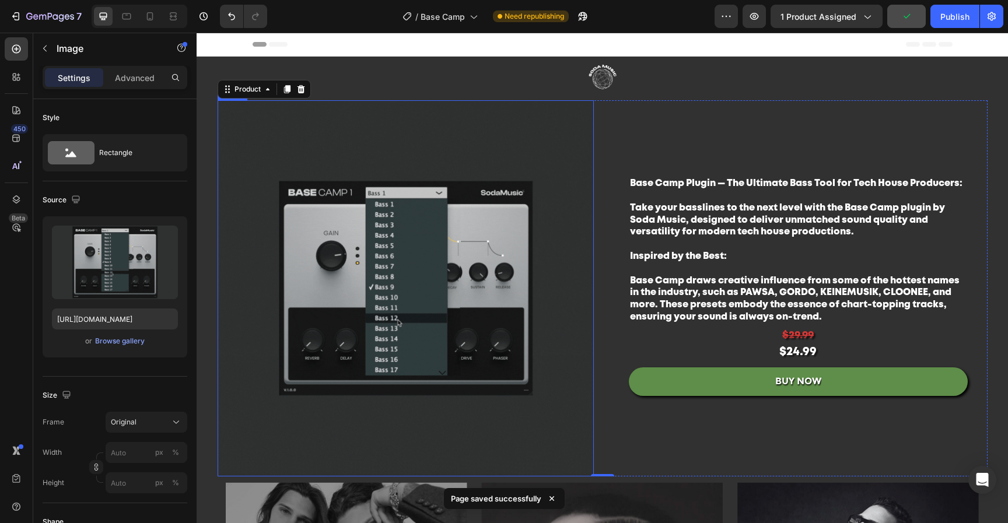
click at [531, 330] on img at bounding box center [406, 288] width 376 height 376
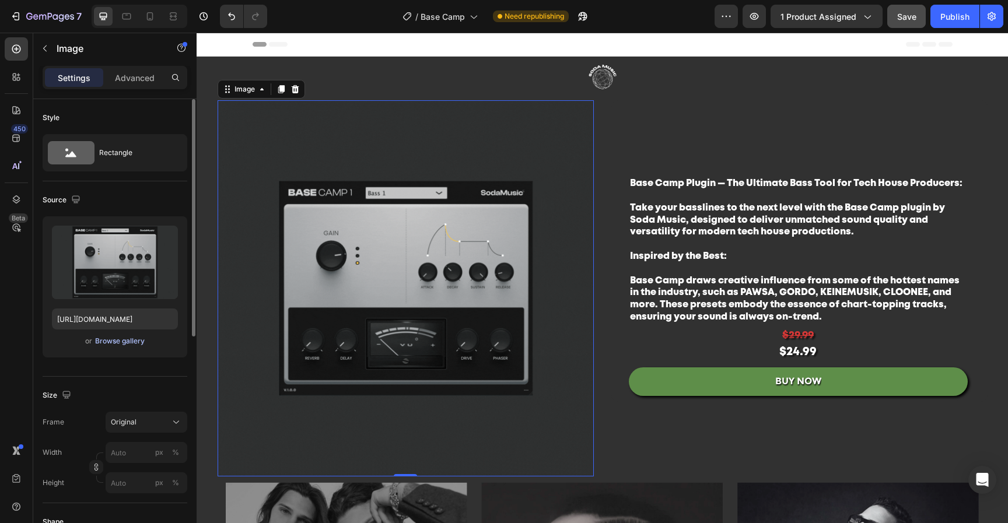
click at [128, 338] on div "Browse gallery" at bounding box center [120, 341] width 50 height 10
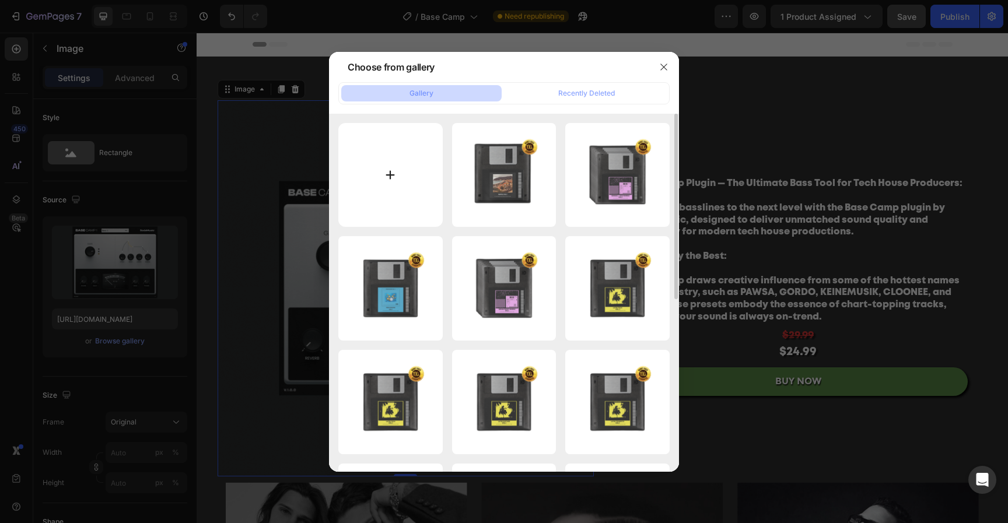
type input "C:\fakepath\Untitled design-2.gif"
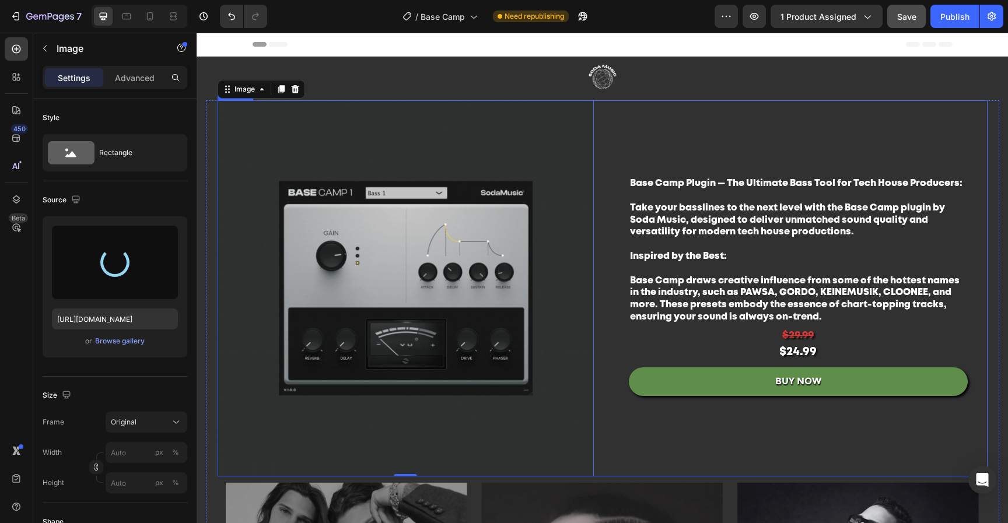
type input "https://cdn.shopify.com/s/files/1/0552/9596/7287/files/gempages_550190414179599…"
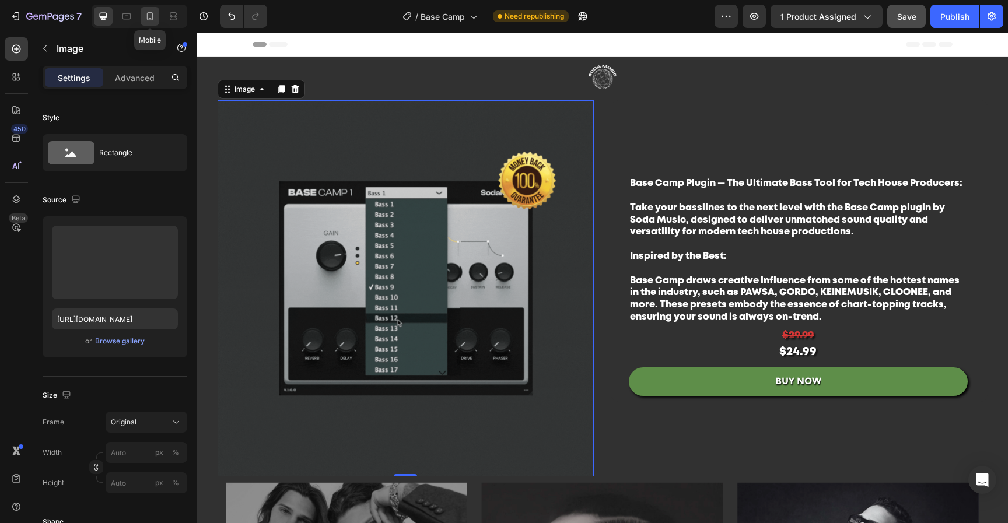
click at [144, 19] on icon at bounding box center [150, 16] width 12 height 12
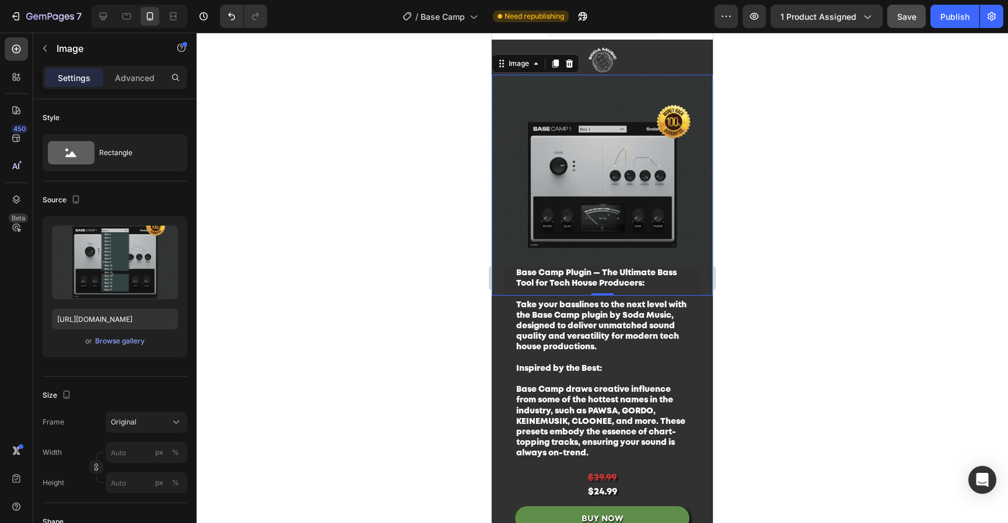
scroll to position [18, 0]
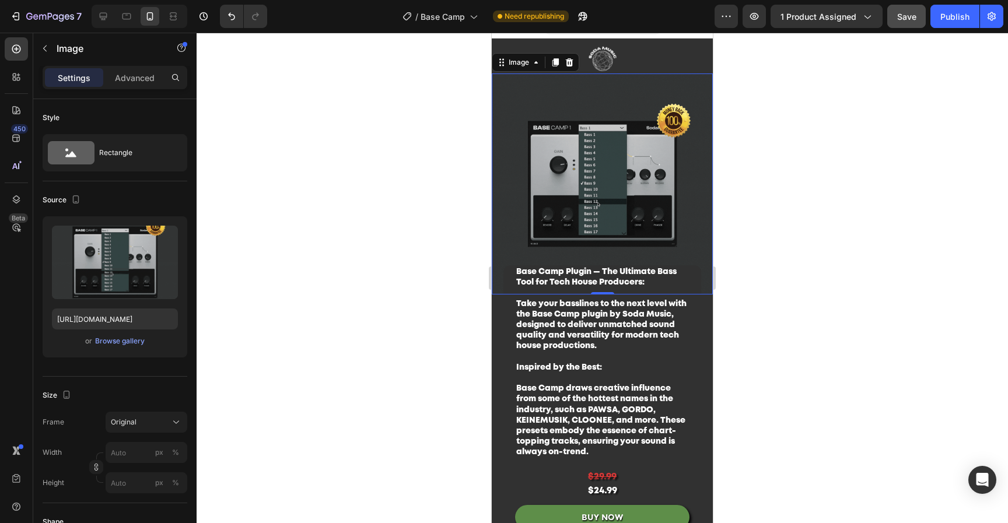
click at [836, 255] on div at bounding box center [602, 278] width 811 height 490
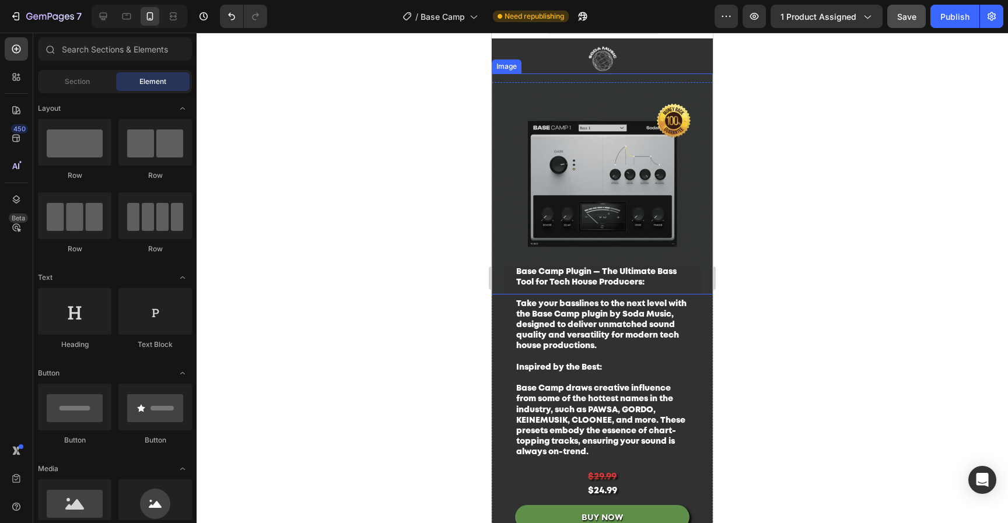
click at [629, 194] on img at bounding box center [602, 183] width 221 height 221
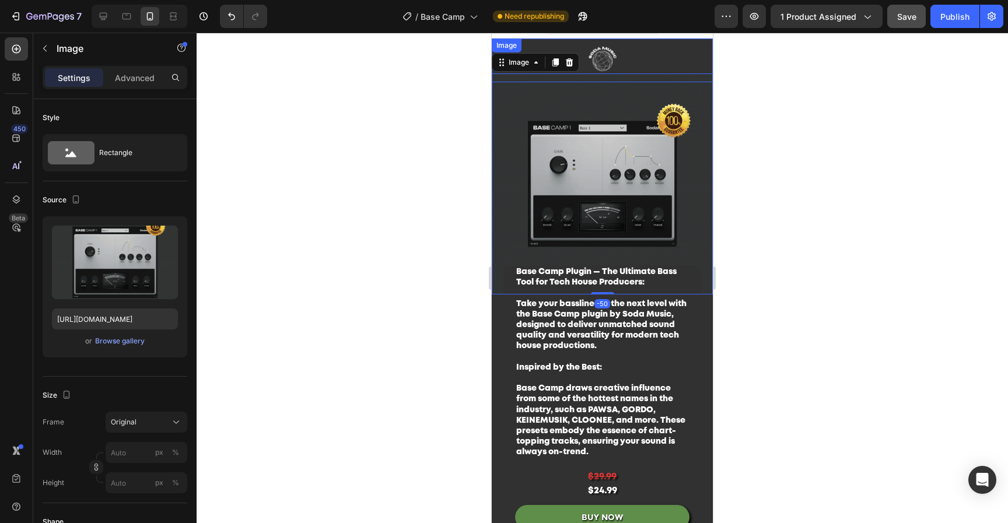
click at [633, 61] on img at bounding box center [603, 60] width 146 height 44
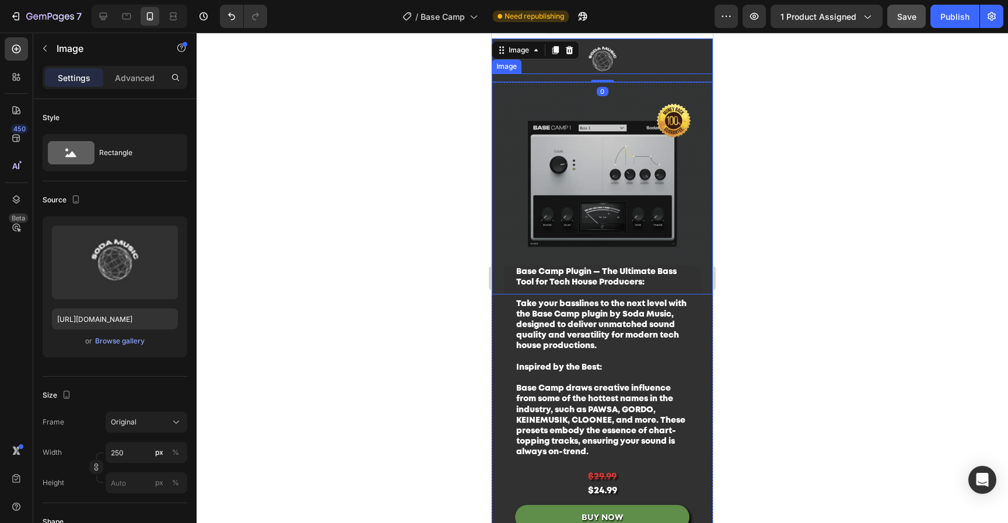
click at [602, 111] on img at bounding box center [602, 183] width 221 height 221
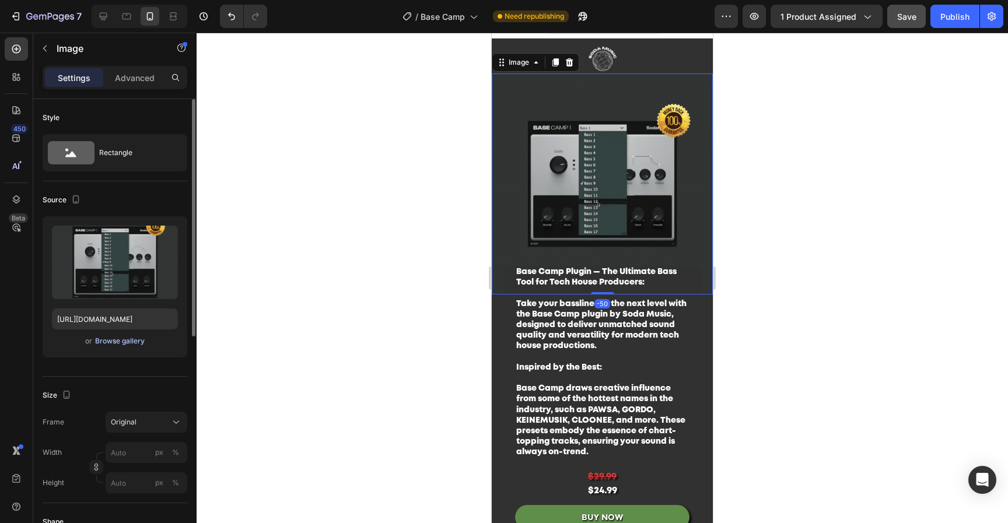
click at [124, 336] on div "Browse gallery" at bounding box center [120, 341] width 50 height 10
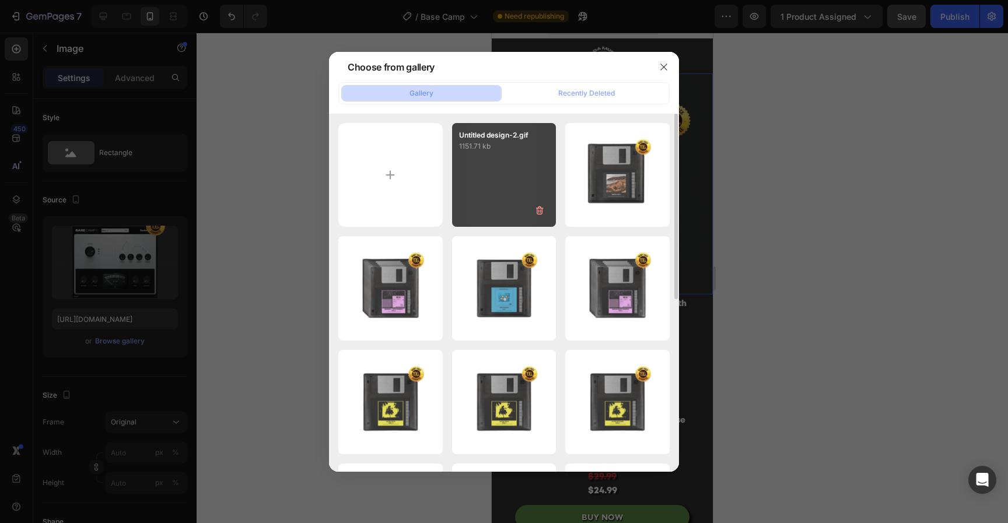
click at [486, 200] on div "Untitled design-2.gif 1151.71 kb" at bounding box center [504, 175] width 104 height 104
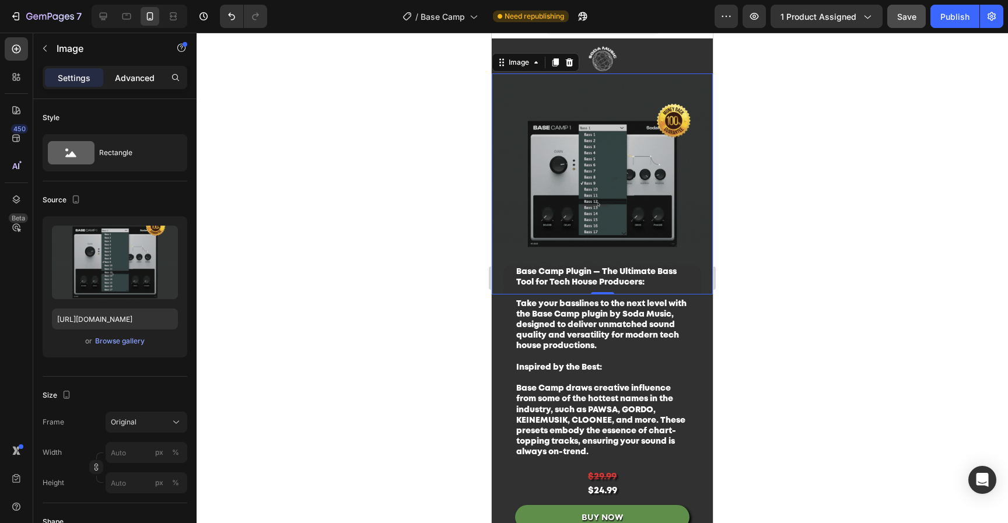
click at [132, 76] on p "Advanced" at bounding box center [135, 78] width 40 height 12
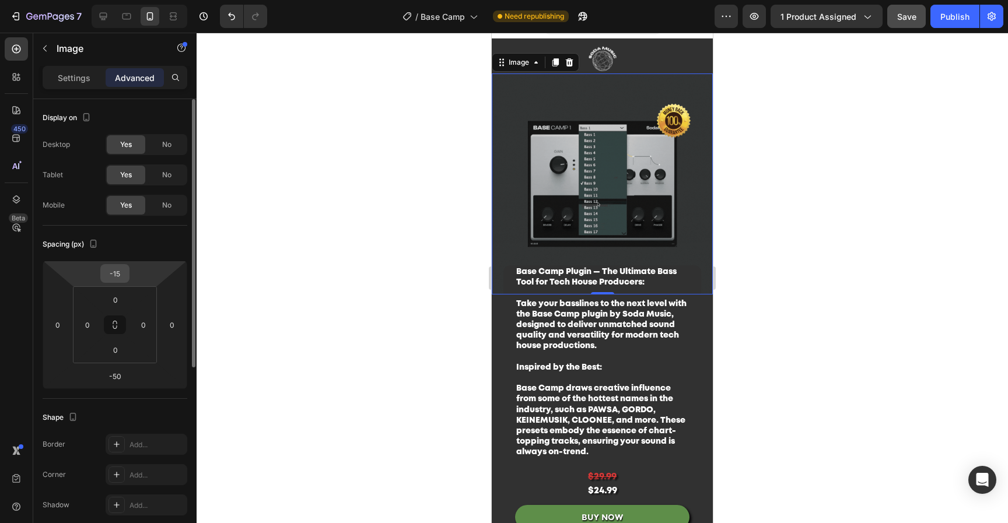
click at [117, 272] on input "-15" at bounding box center [114, 273] width 23 height 17
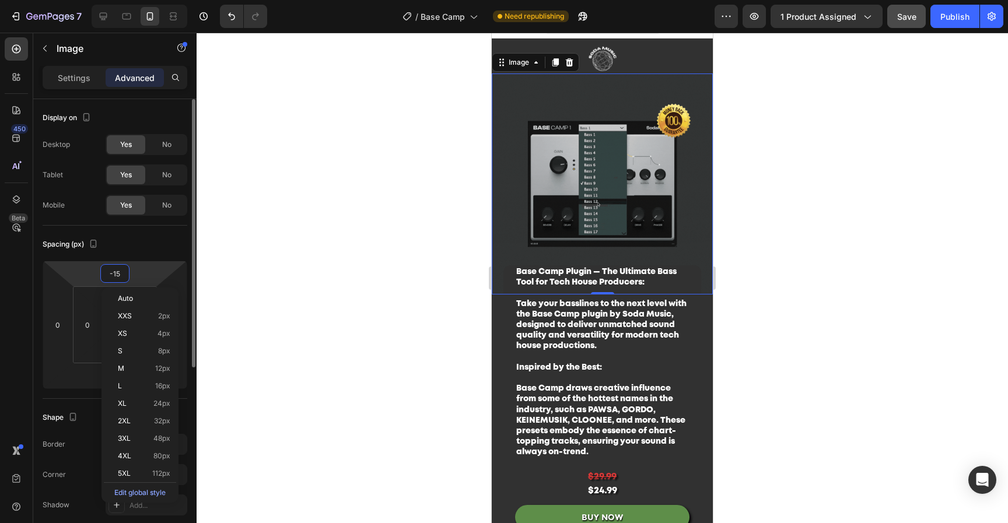
type input "-1"
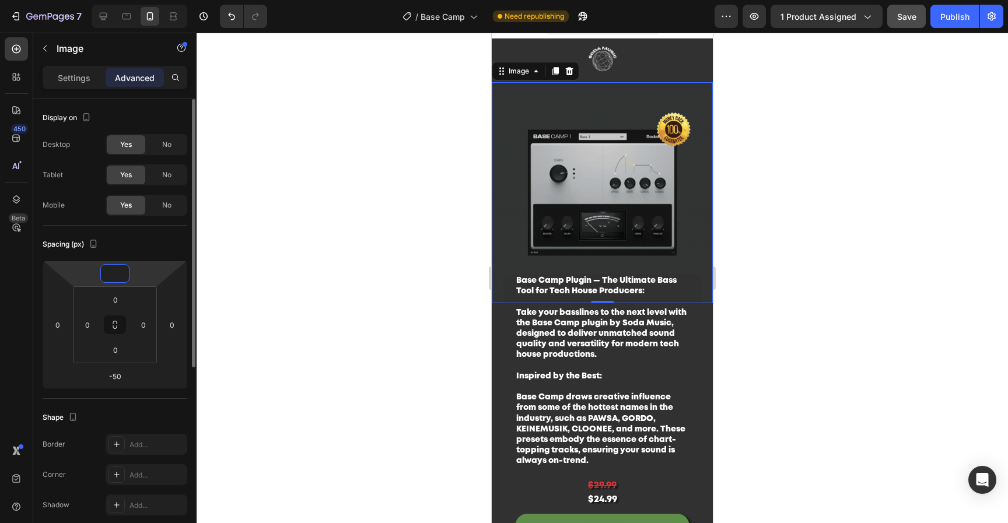
type input "-3"
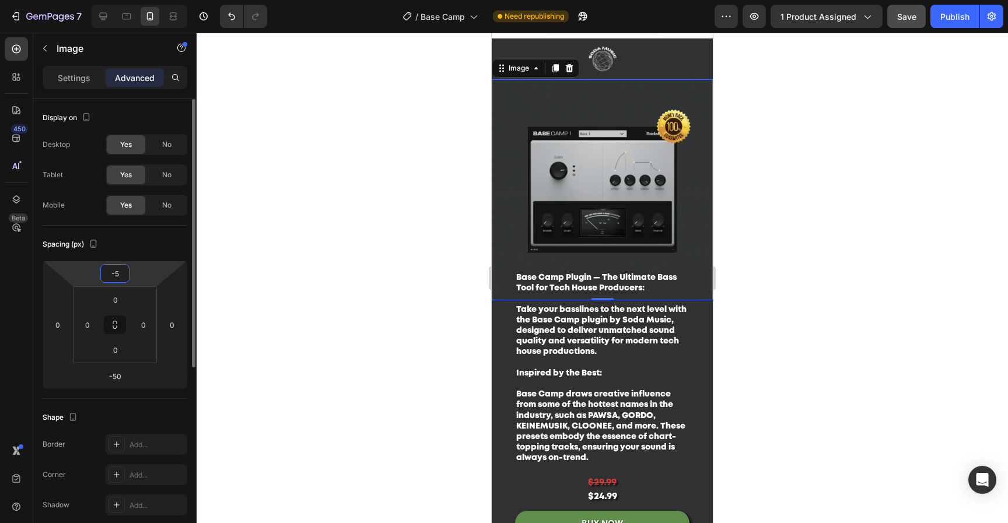
type input "-55"
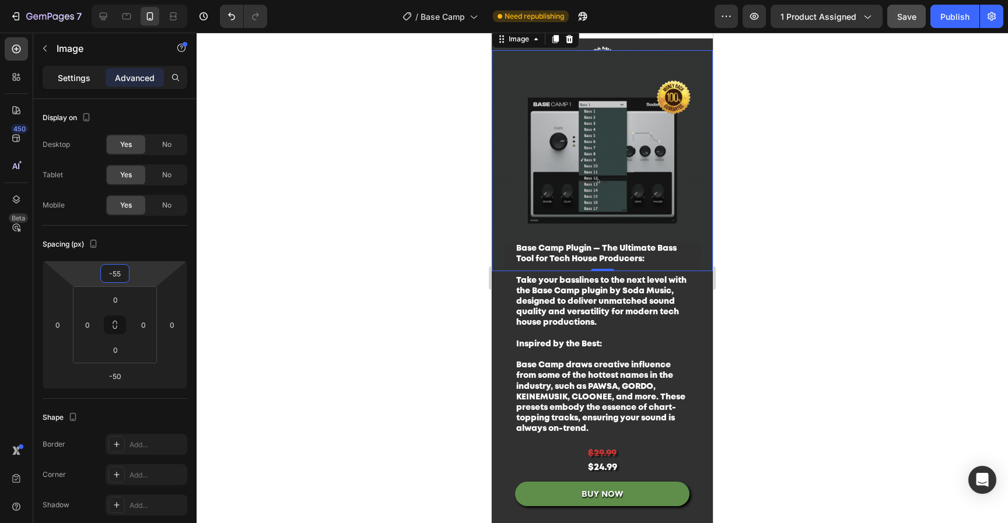
click at [86, 82] on p "Settings" at bounding box center [74, 78] width 33 height 12
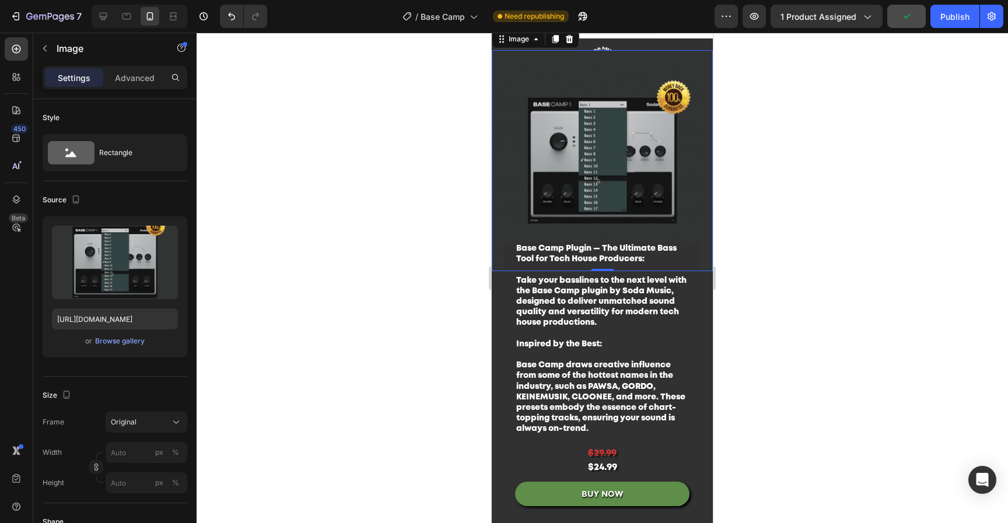
click at [392, 186] on div at bounding box center [602, 278] width 811 height 490
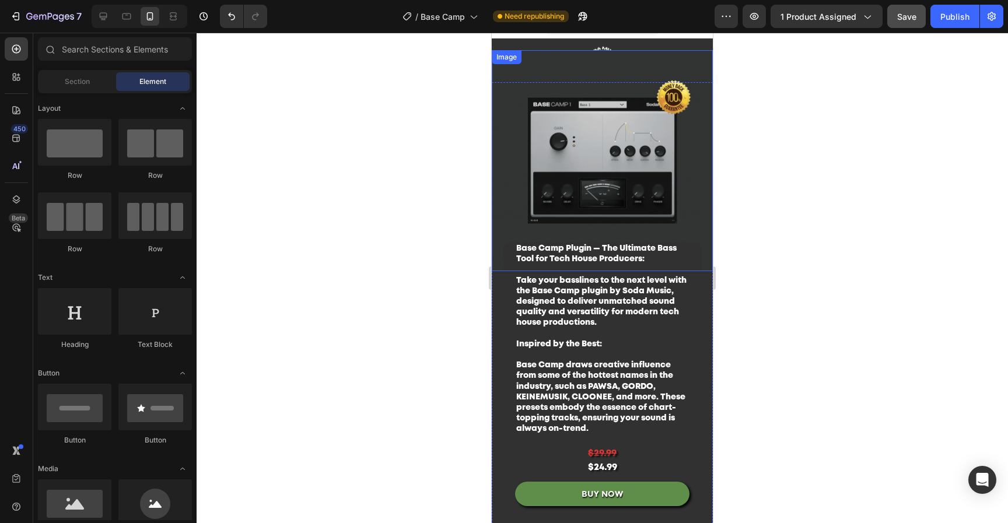
click at [658, 136] on img at bounding box center [602, 160] width 221 height 221
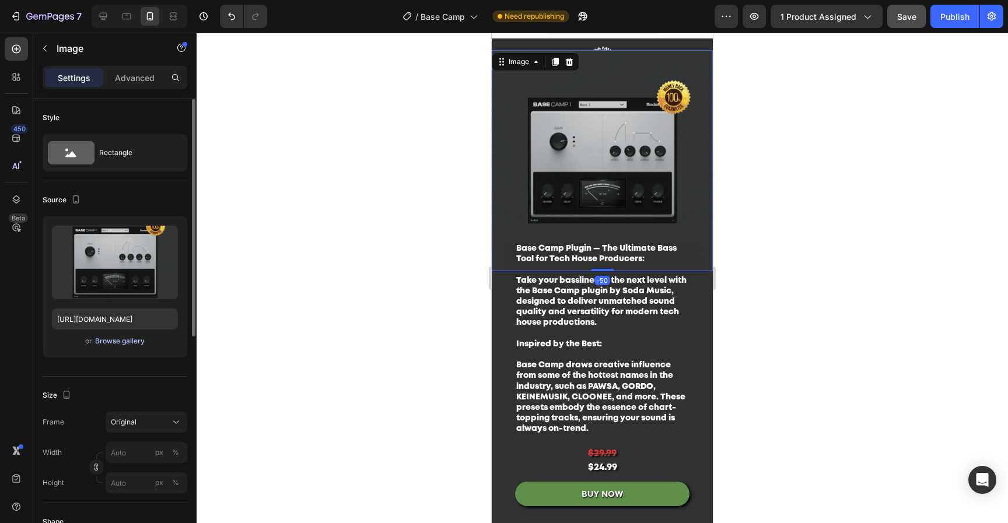
click at [138, 339] on div "Browse gallery" at bounding box center [120, 341] width 50 height 10
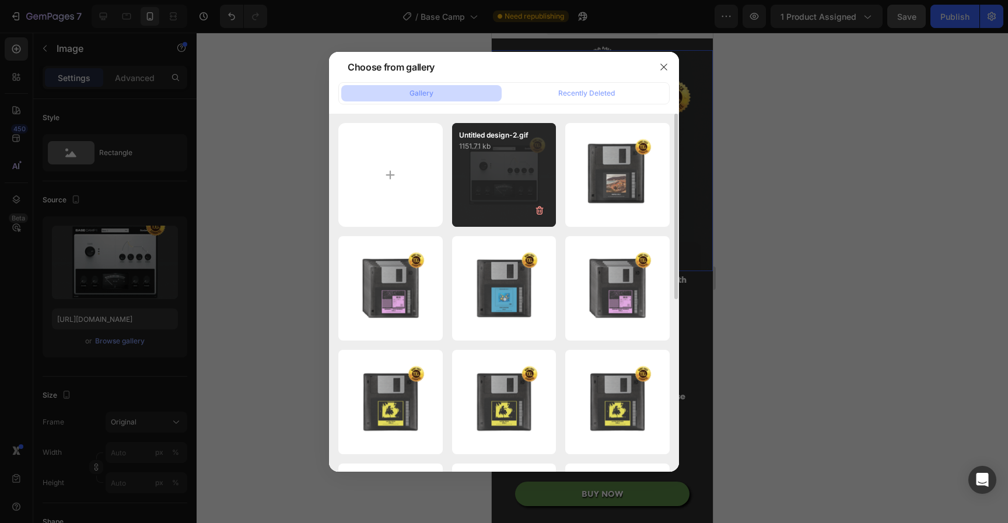
click at [476, 190] on div "Untitled design-2.gif 1151.71 kb" at bounding box center [504, 175] width 104 height 104
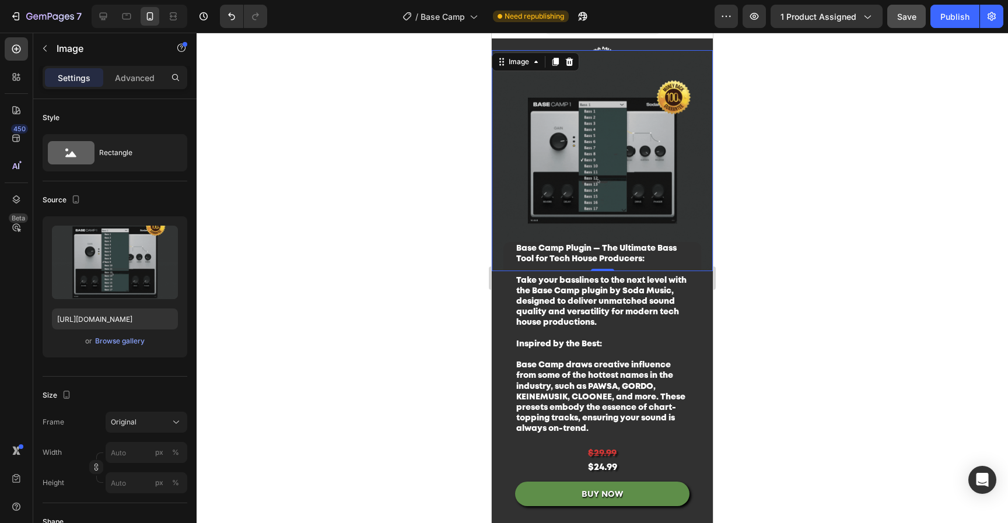
click at [958, 215] on div at bounding box center [602, 278] width 811 height 490
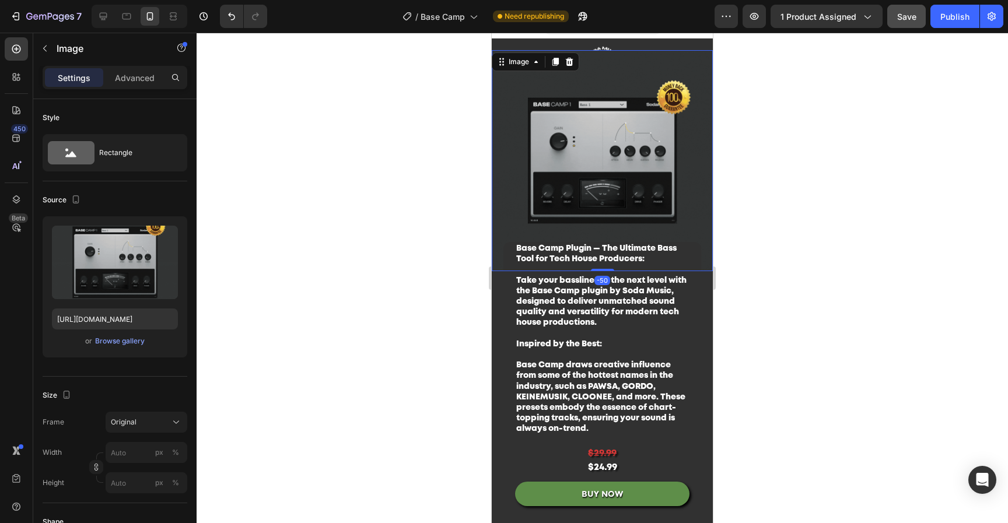
click at [644, 79] on img at bounding box center [602, 160] width 221 height 221
click at [127, 82] on p "Advanced" at bounding box center [135, 78] width 40 height 12
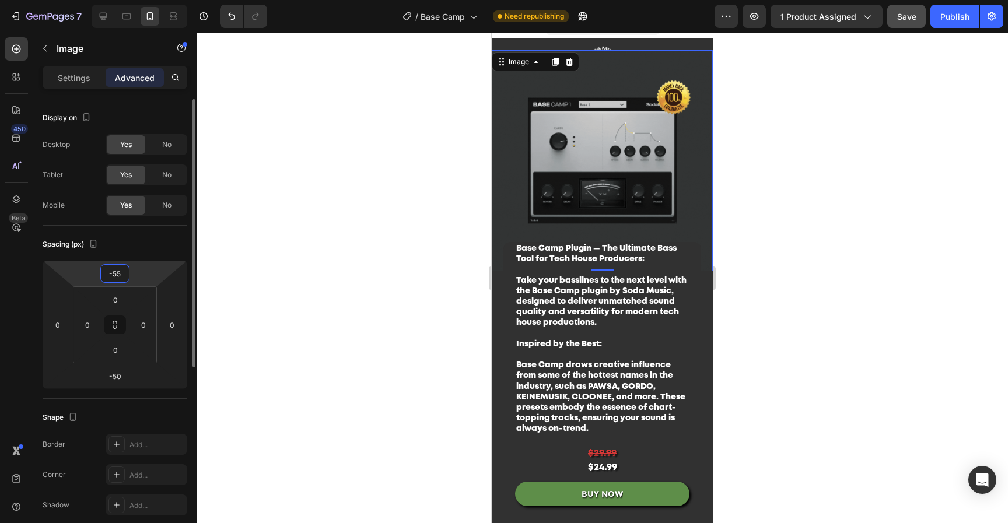
click at [112, 273] on input "-55" at bounding box center [114, 273] width 23 height 17
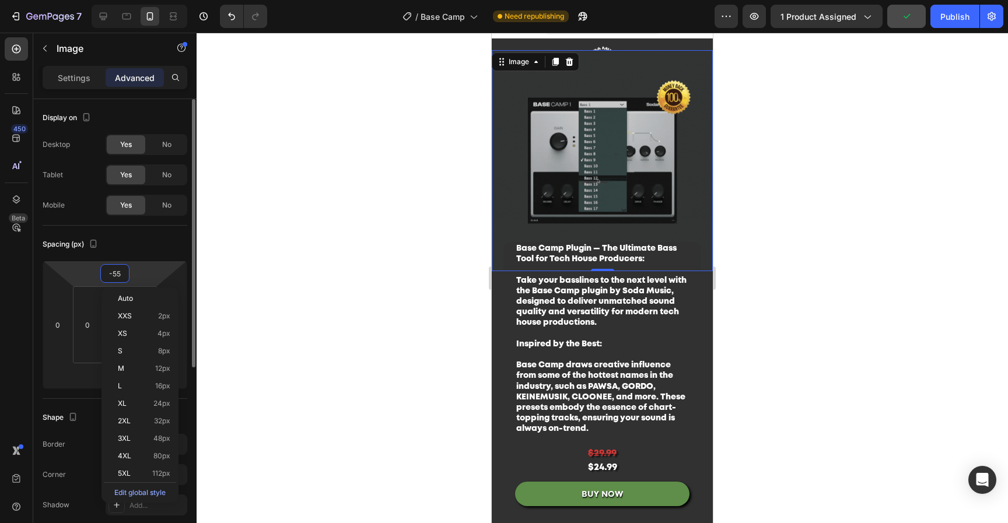
click at [117, 277] on input "-55" at bounding box center [114, 273] width 23 height 17
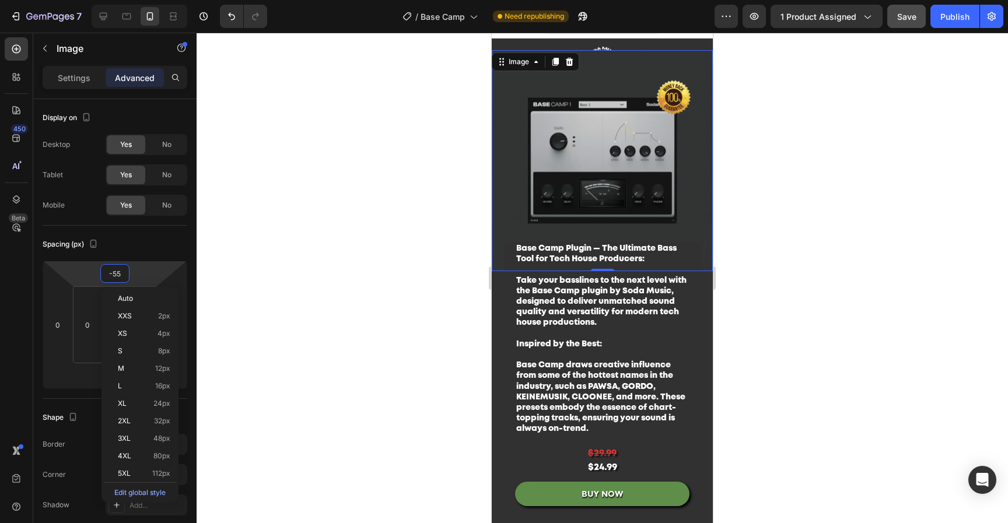
click at [836, 206] on div at bounding box center [602, 278] width 811 height 490
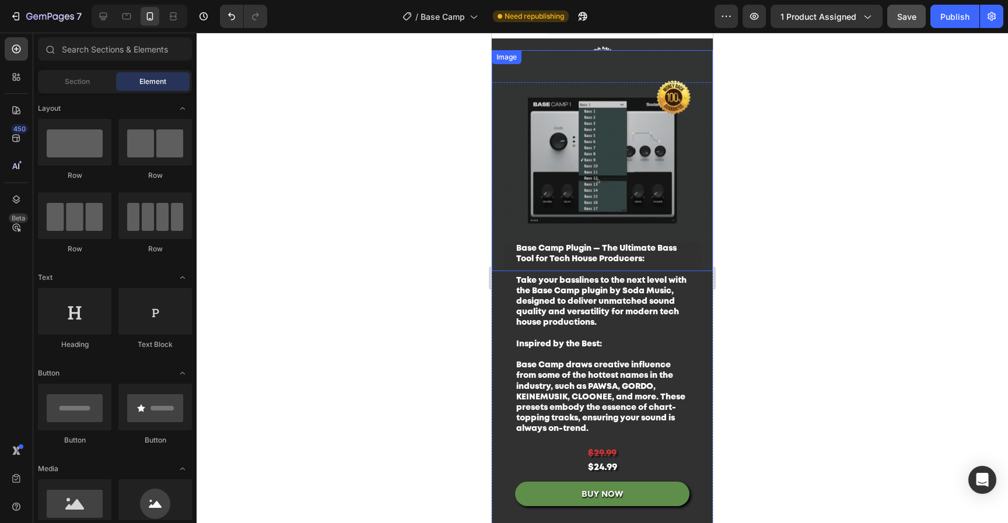
click at [649, 126] on img at bounding box center [602, 160] width 221 height 221
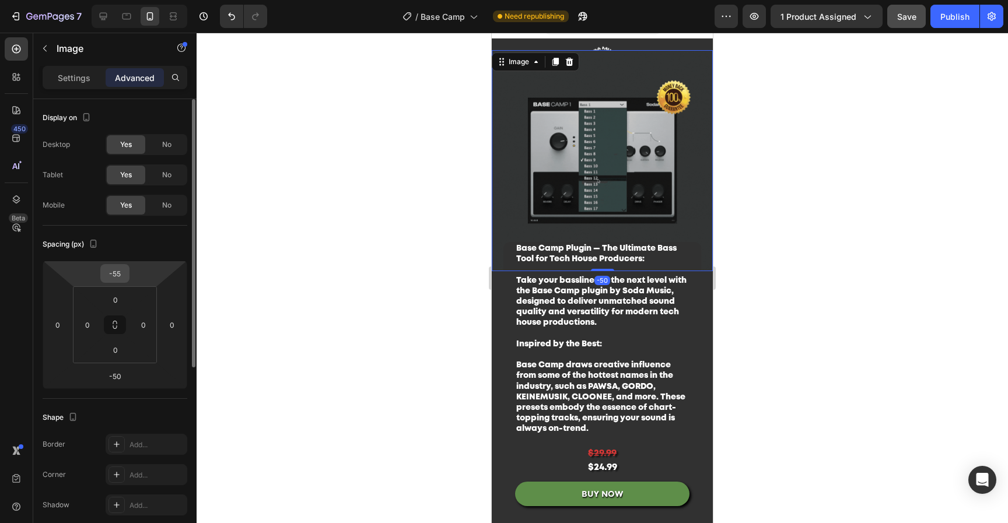
click at [116, 271] on input "-55" at bounding box center [114, 273] width 23 height 17
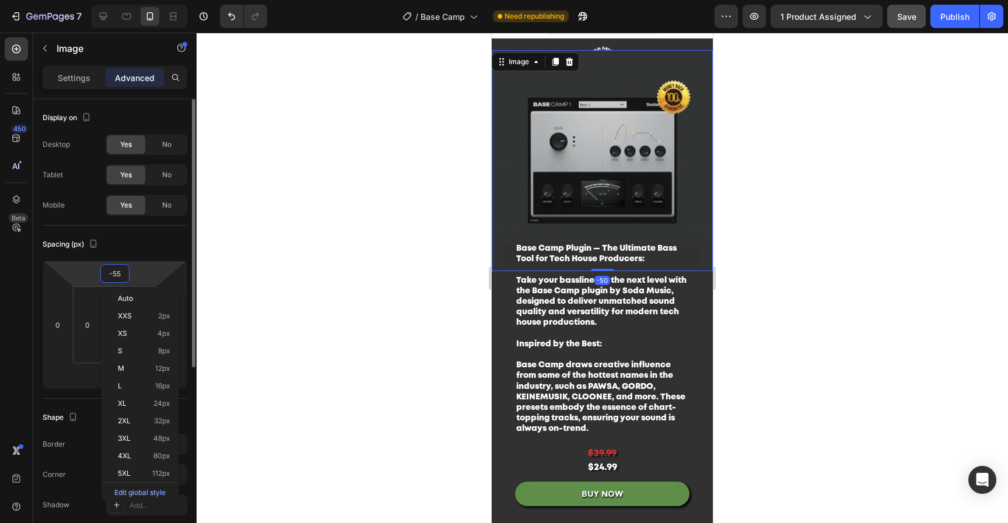
click at [115, 271] on input "-55" at bounding box center [114, 273] width 23 height 17
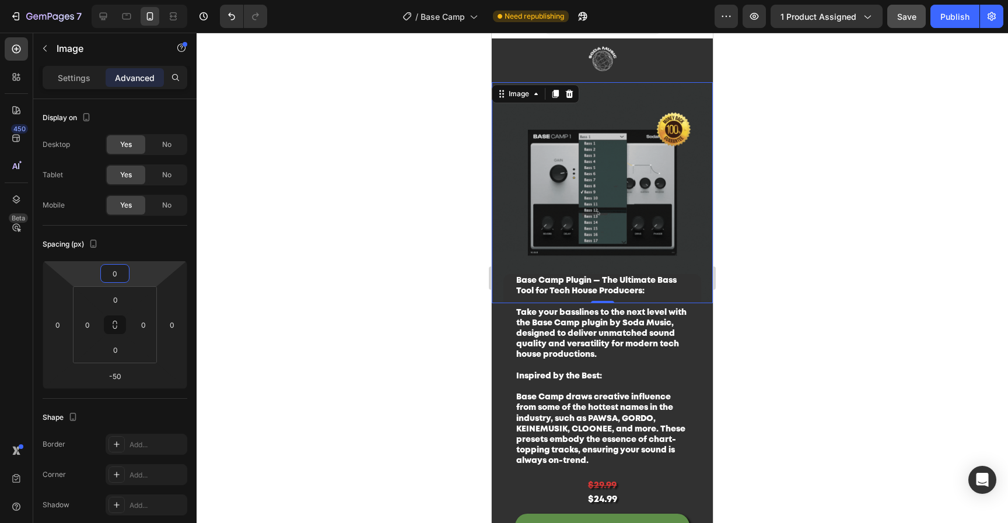
type input "0"
click at [765, 239] on div at bounding box center [602, 278] width 811 height 490
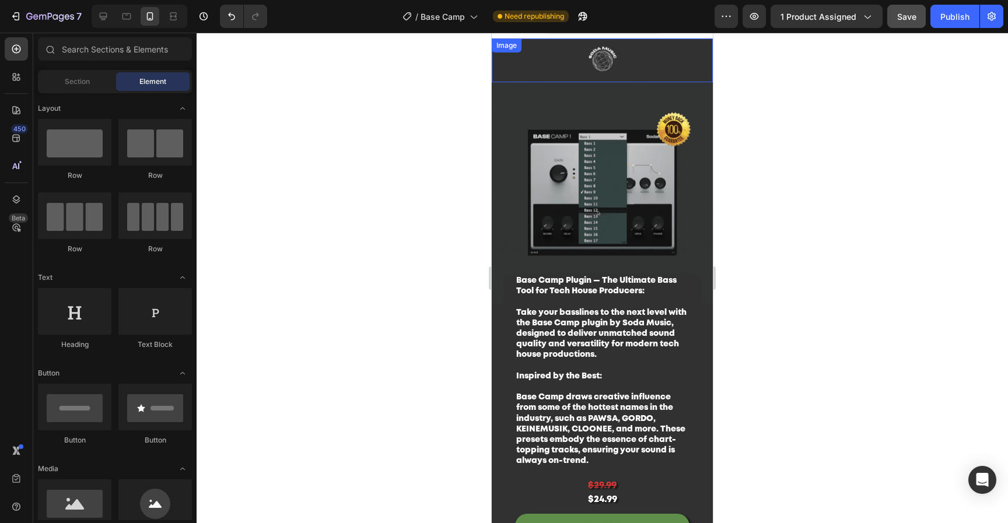
click at [644, 62] on img at bounding box center [603, 60] width 146 height 44
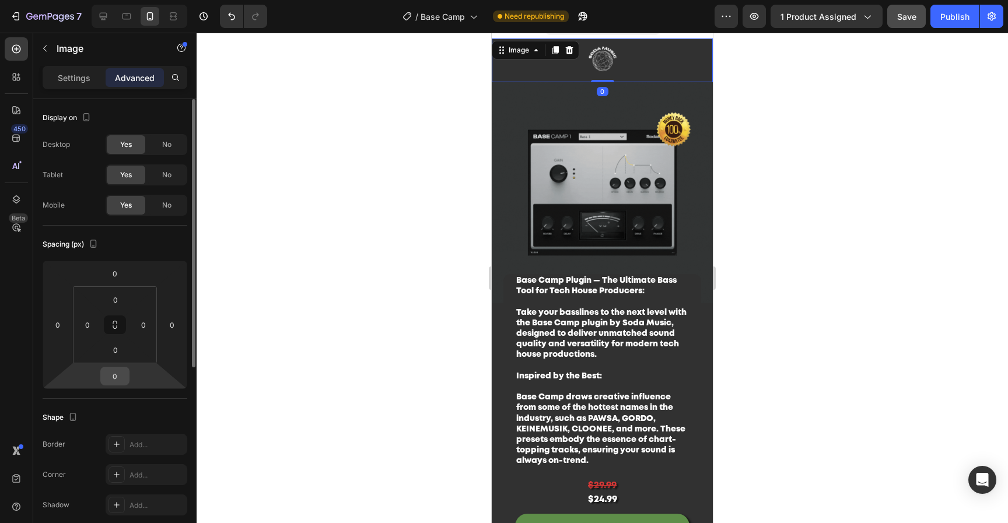
click at [124, 376] on div "0" at bounding box center [114, 376] width 29 height 19
click at [123, 376] on input "0" at bounding box center [114, 375] width 23 height 17
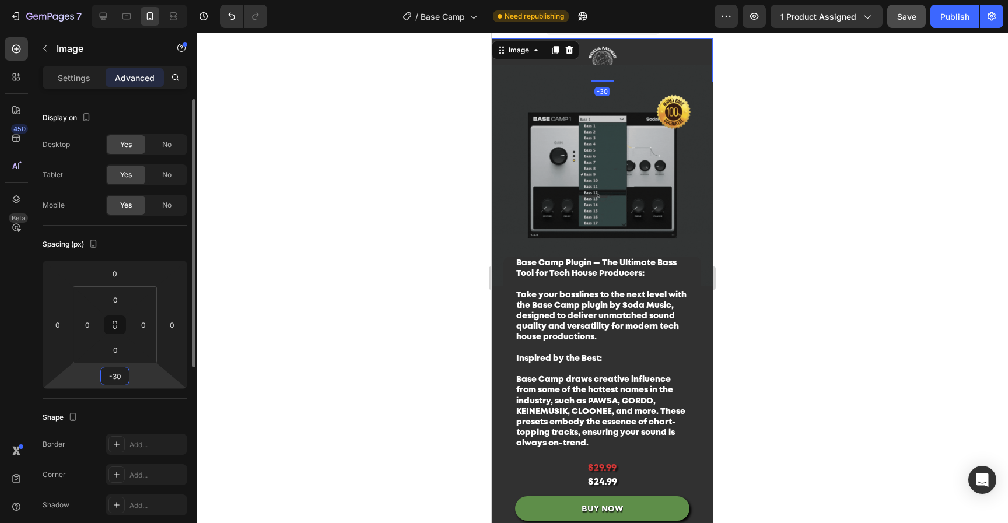
type input "-3"
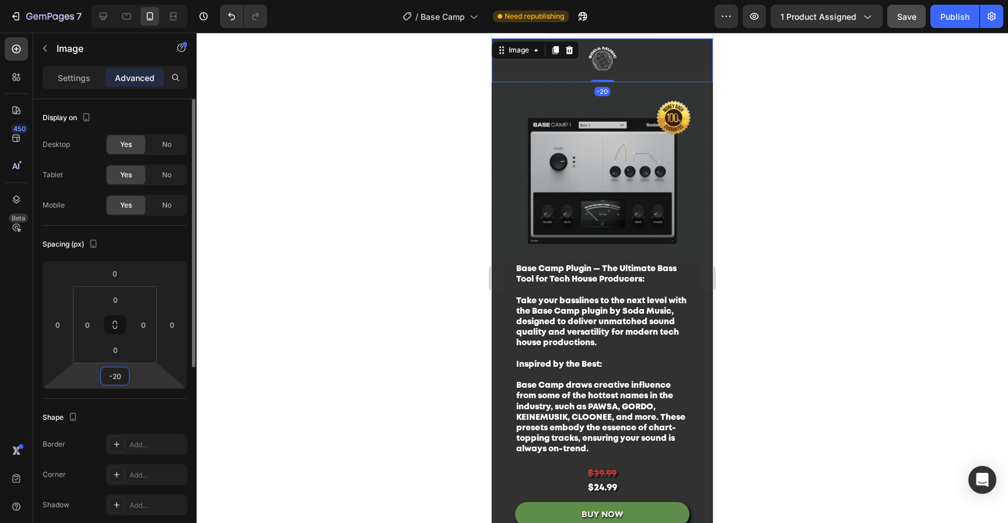
type input "-2"
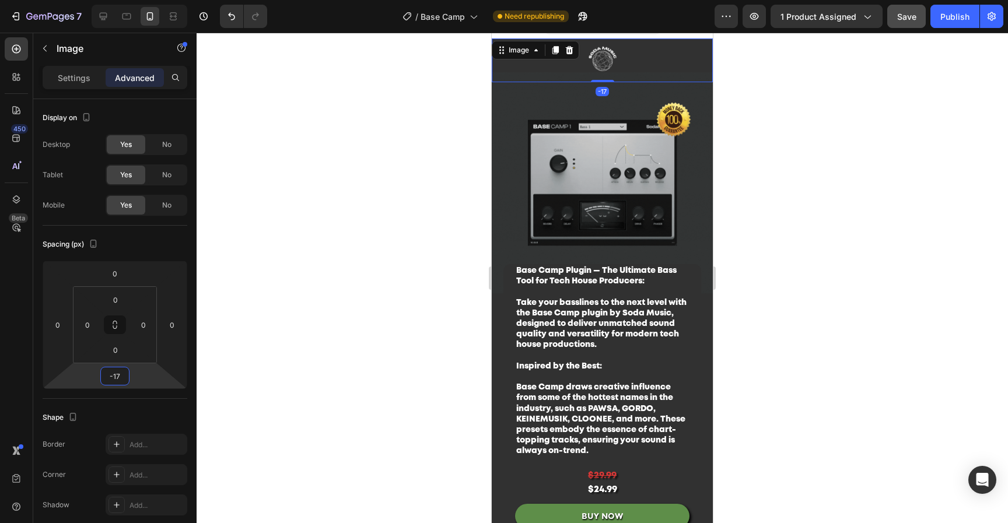
type input "-17"
click at [860, 231] on div at bounding box center [602, 278] width 811 height 490
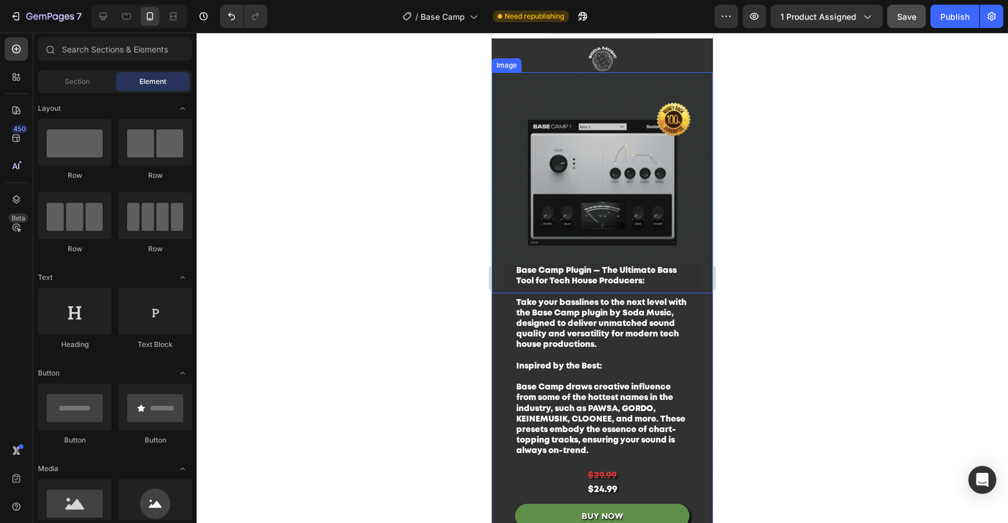
click at [690, 176] on img at bounding box center [602, 182] width 221 height 221
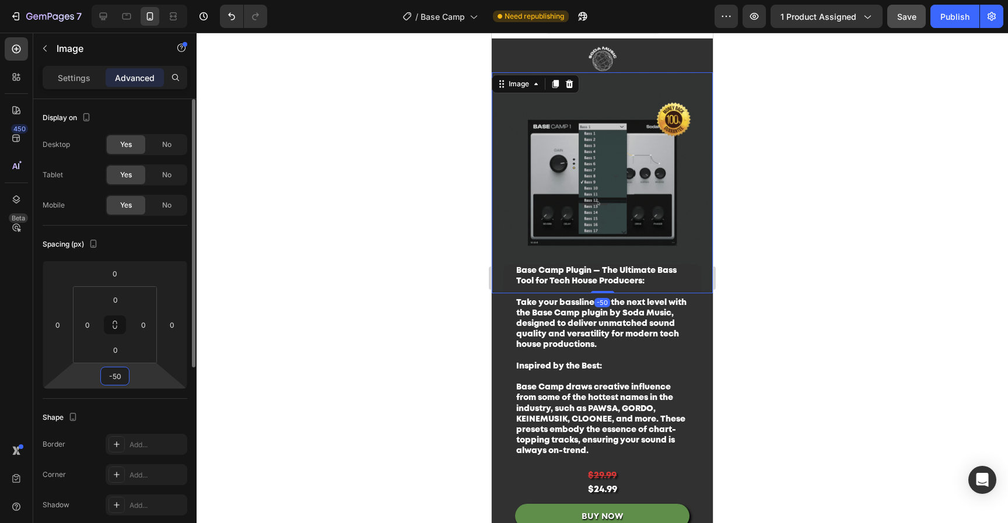
click at [122, 374] on input "-50" at bounding box center [114, 375] width 23 height 17
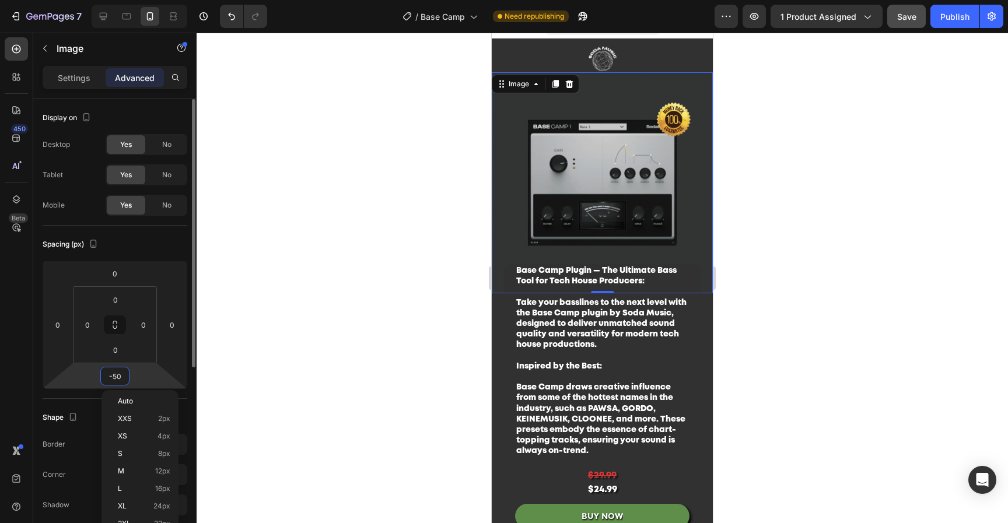
type input "-5"
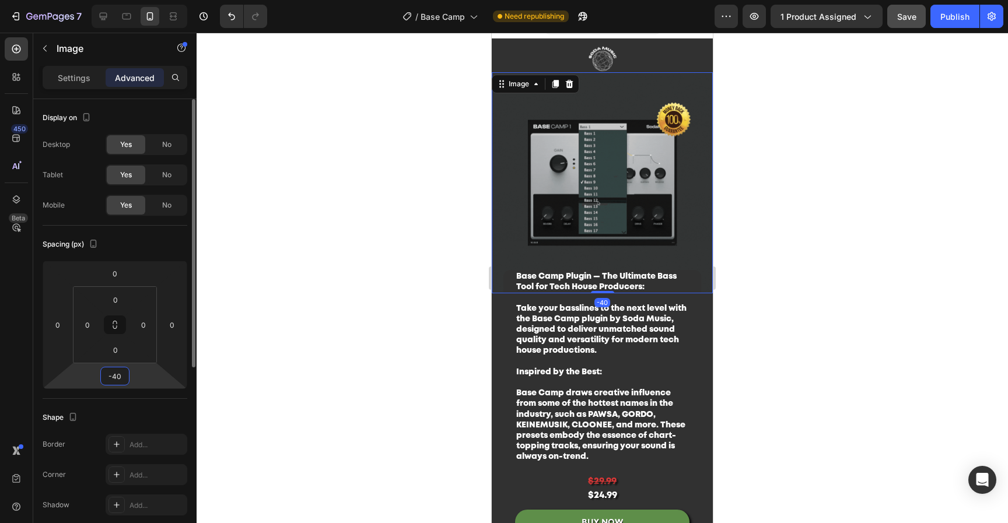
type input "-4"
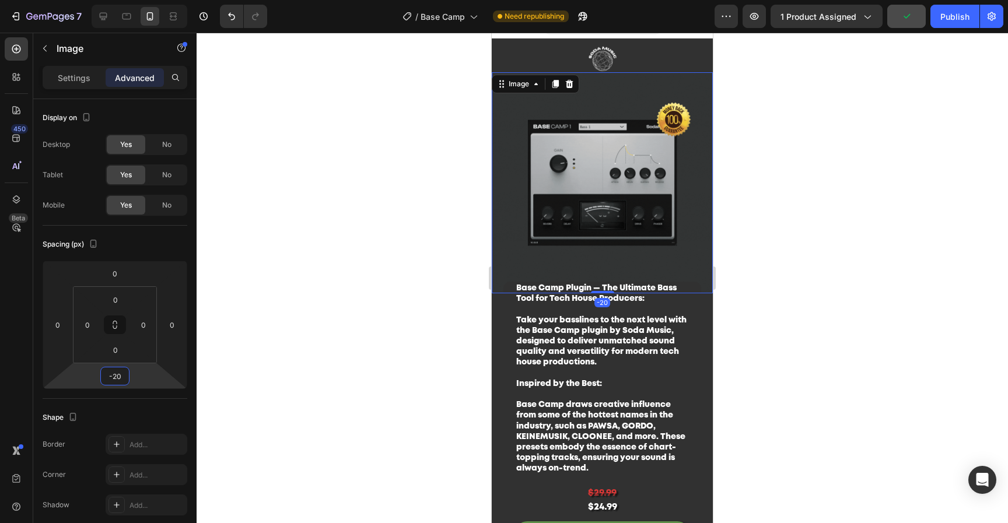
type input "-20"
click at [837, 277] on div at bounding box center [602, 278] width 811 height 490
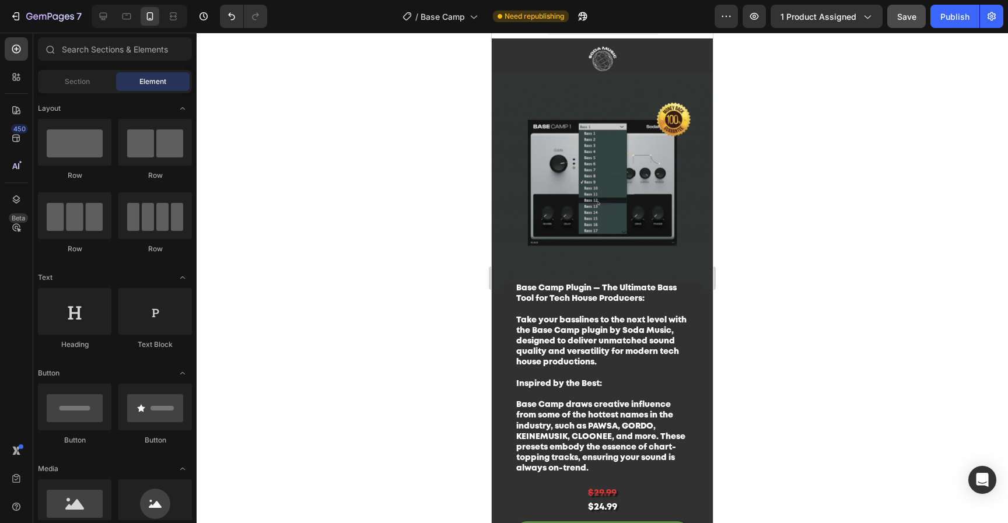
click at [909, 14] on span "Save" at bounding box center [906, 17] width 19 height 10
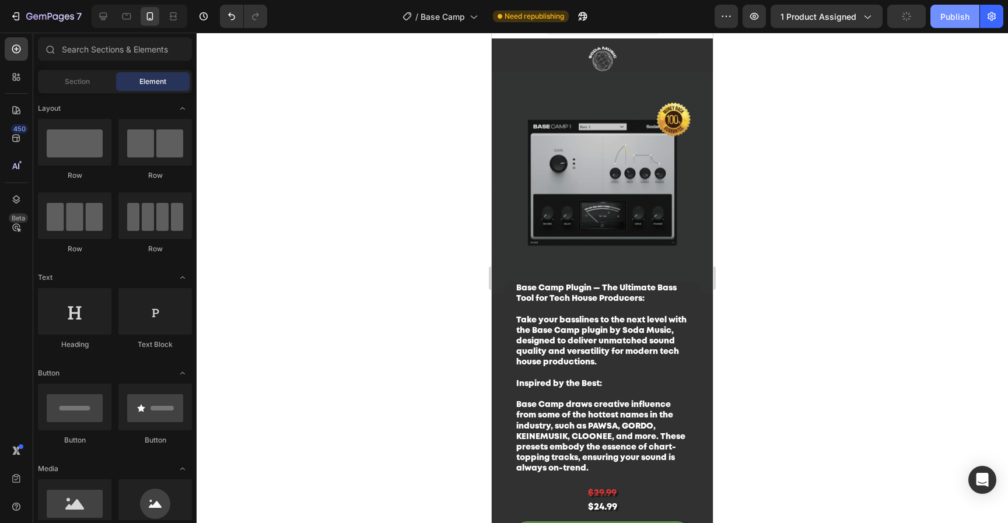
click at [946, 17] on div "Publish" at bounding box center [954, 16] width 29 height 12
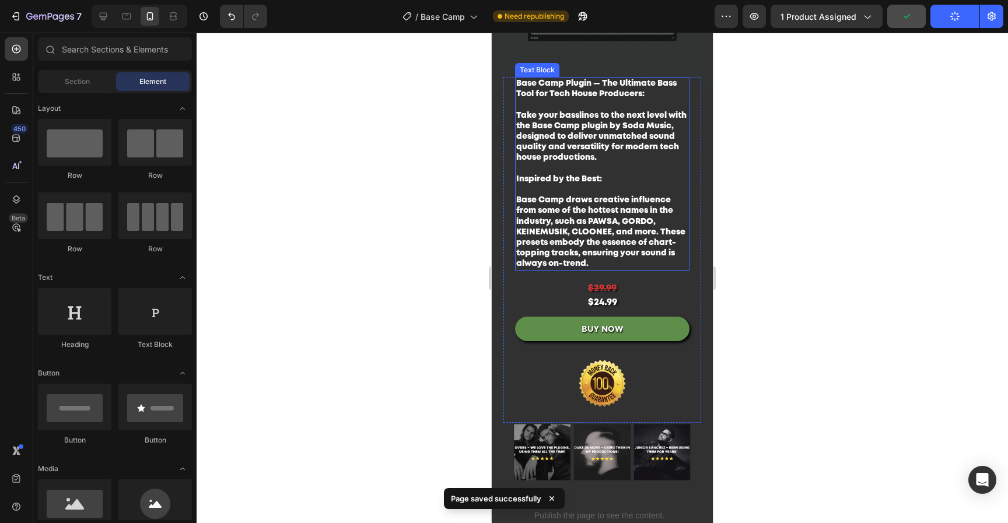
scroll to position [233, 0]
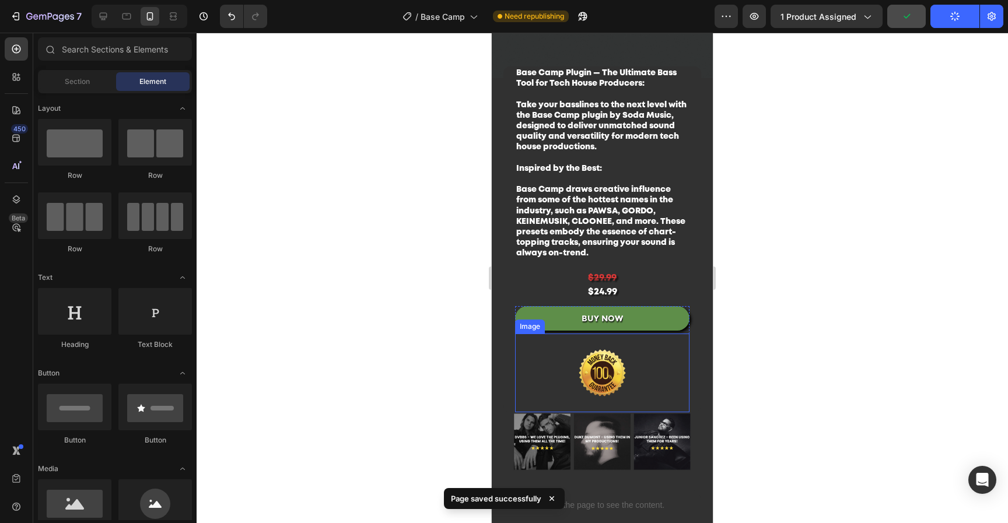
click at [610, 370] on img at bounding box center [601, 373] width 139 height 79
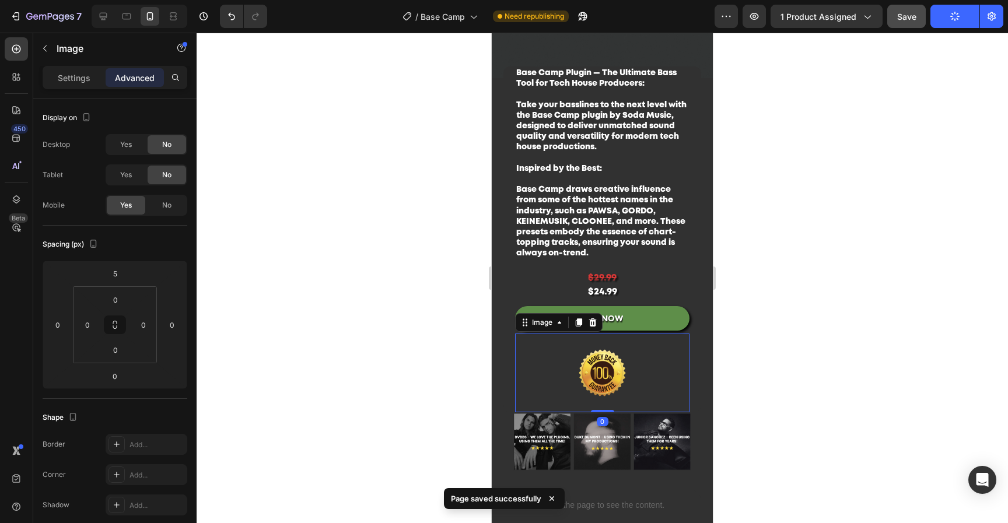
click at [595, 318] on icon at bounding box center [592, 322] width 9 height 9
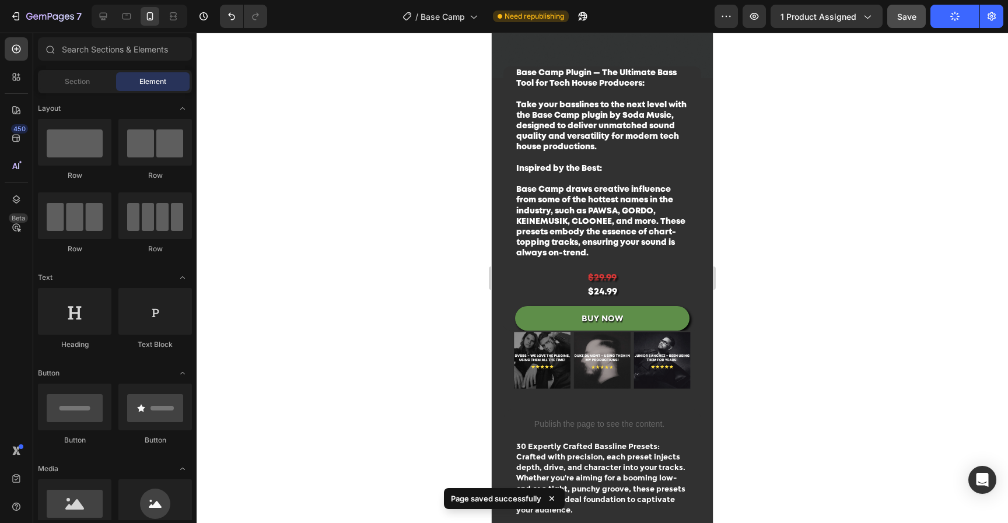
click at [791, 297] on div at bounding box center [602, 278] width 811 height 490
click at [663, 312] on button "BUY NOW" at bounding box center [602, 318] width 174 height 24
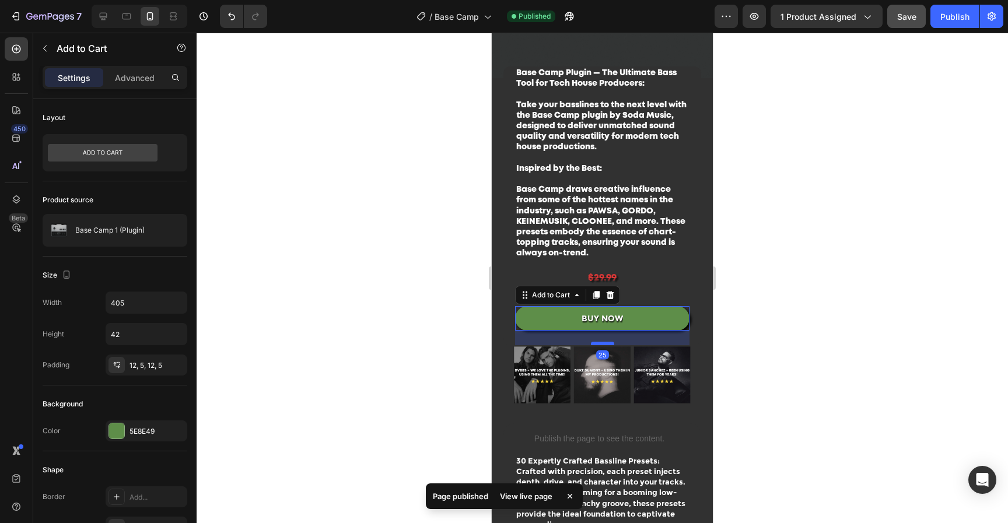
drag, startPoint x: 605, startPoint y: 320, endPoint x: 602, endPoint y: 335, distance: 14.8
click at [602, 342] on div at bounding box center [602, 343] width 23 height 3
click at [822, 337] on div at bounding box center [602, 278] width 811 height 490
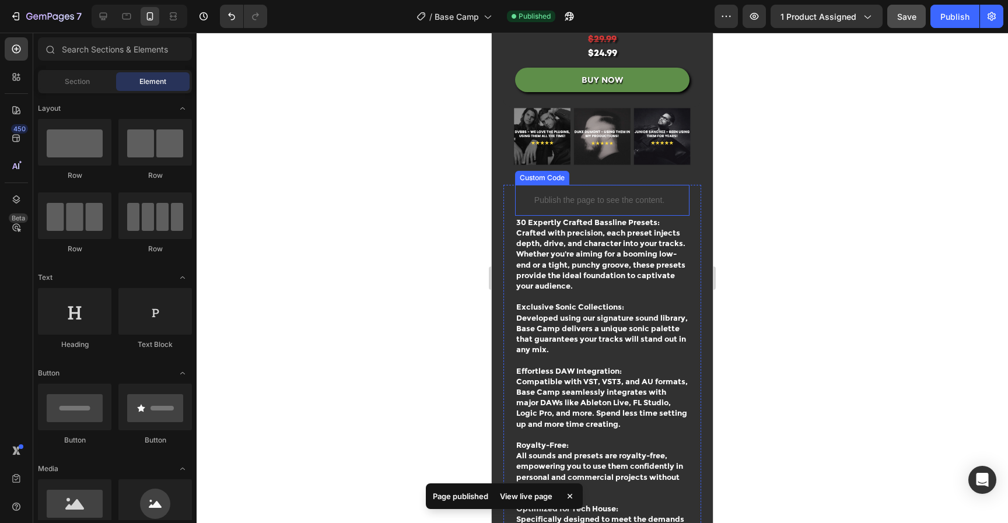
scroll to position [715, 0]
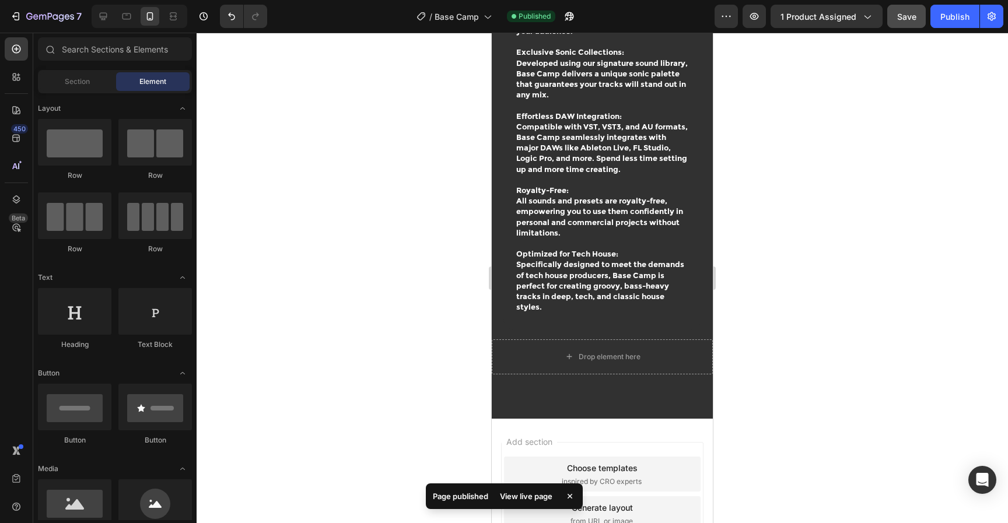
click at [911, 25] on button "Save" at bounding box center [906, 16] width 38 height 23
click at [942, 21] on div "Publish" at bounding box center [954, 16] width 29 height 12
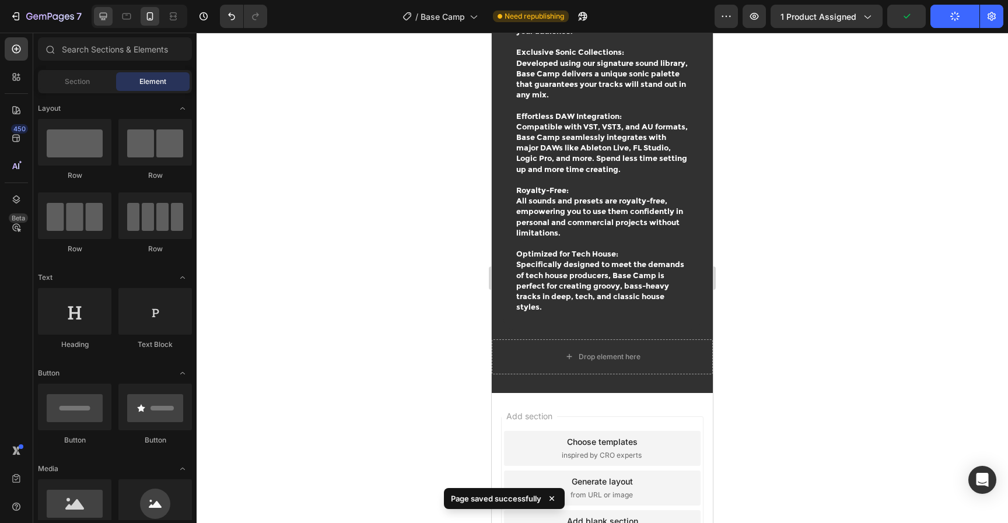
click at [107, 19] on icon at bounding box center [103, 16] width 12 height 12
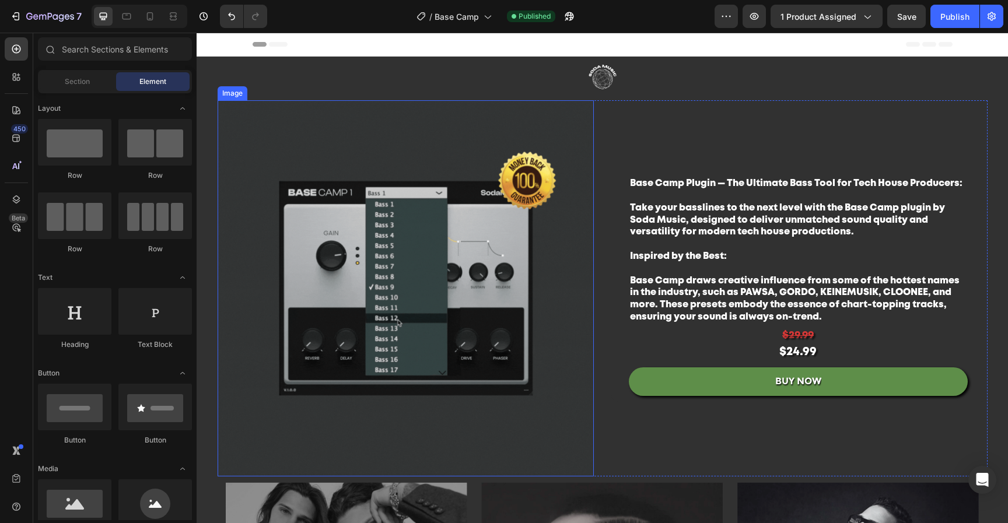
click at [466, 263] on img at bounding box center [406, 288] width 376 height 376
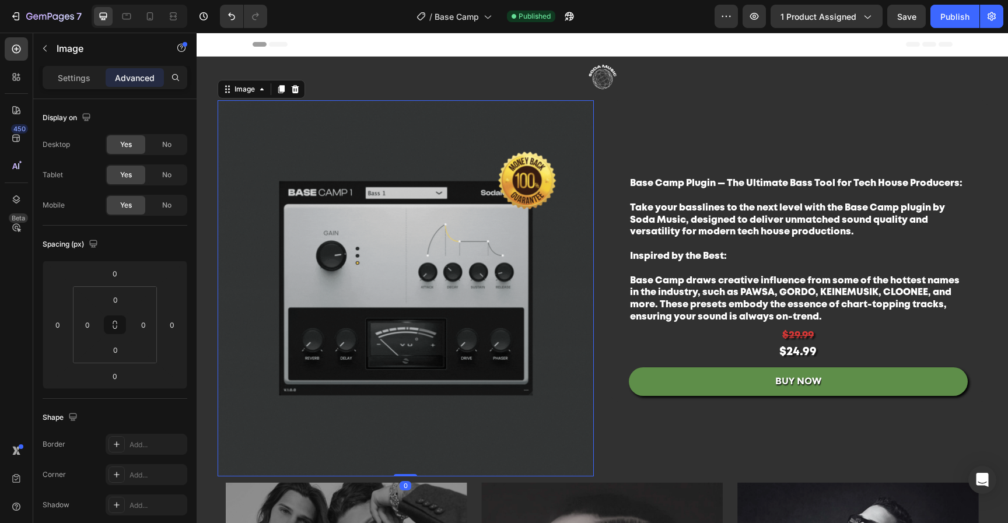
click at [72, 78] on p "Settings" at bounding box center [74, 78] width 33 height 12
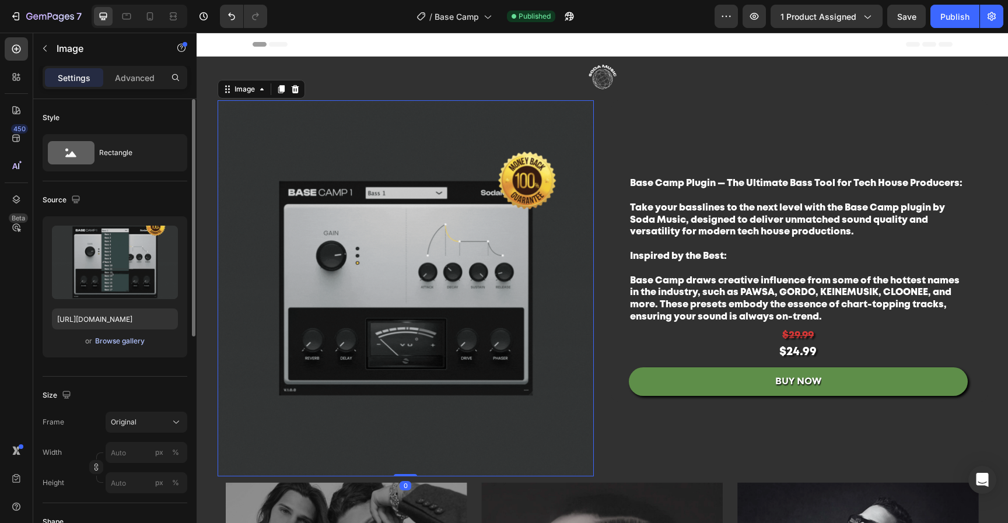
click at [124, 343] on div "Browse gallery" at bounding box center [120, 341] width 50 height 10
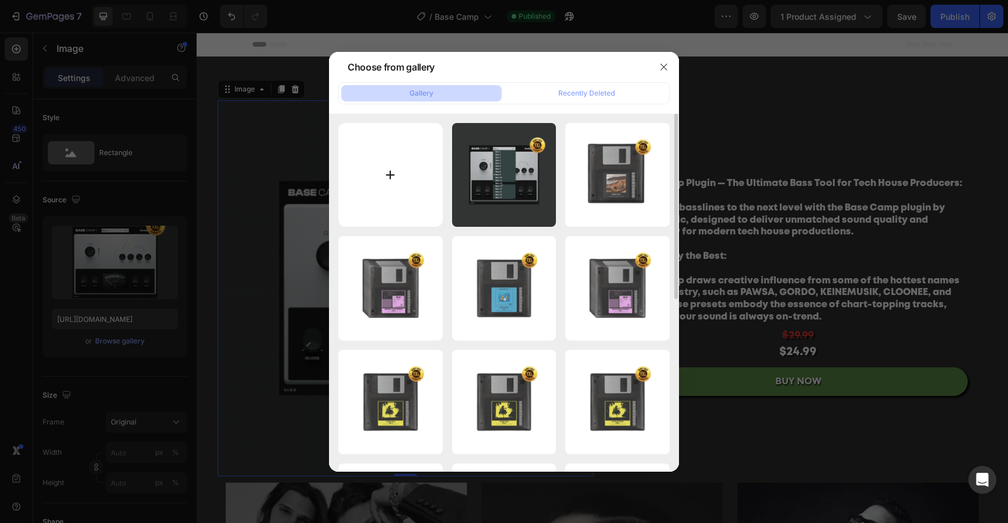
type input "C:\fakepath\Untitled design-28.png"
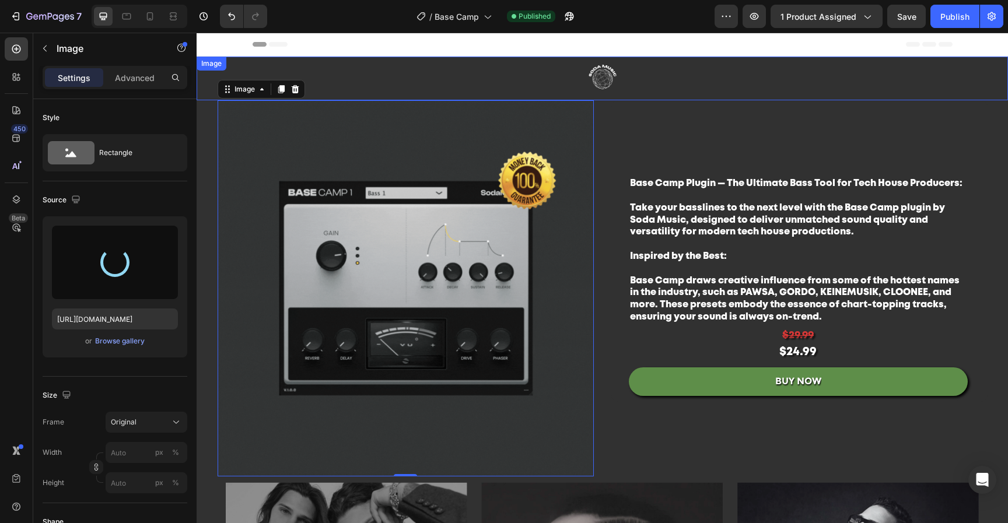
type input "https://cdn.shopify.com/s/files/1/0552/9596/7287/files/gempages_550190414179599…"
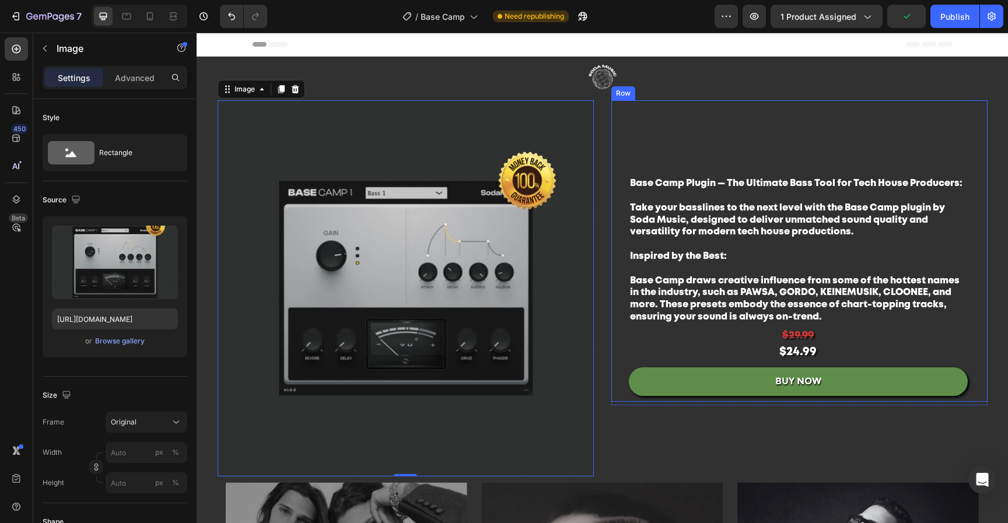
click at [871, 115] on div "Base Camp Plugin — The Ultimate Bass Tool for Tech House Producers: Take your b…" at bounding box center [799, 251] width 376 height 302
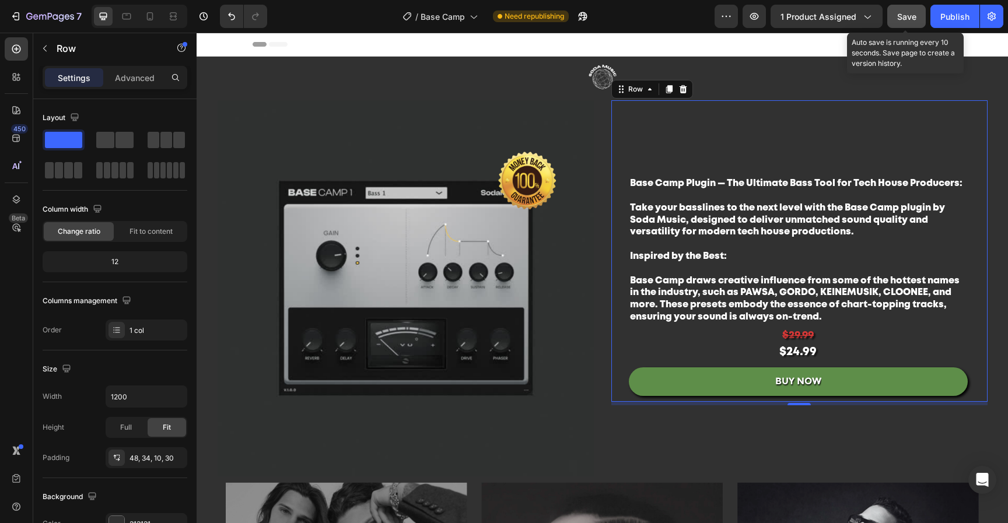
click at [918, 20] on button "Save" at bounding box center [906, 16] width 38 height 23
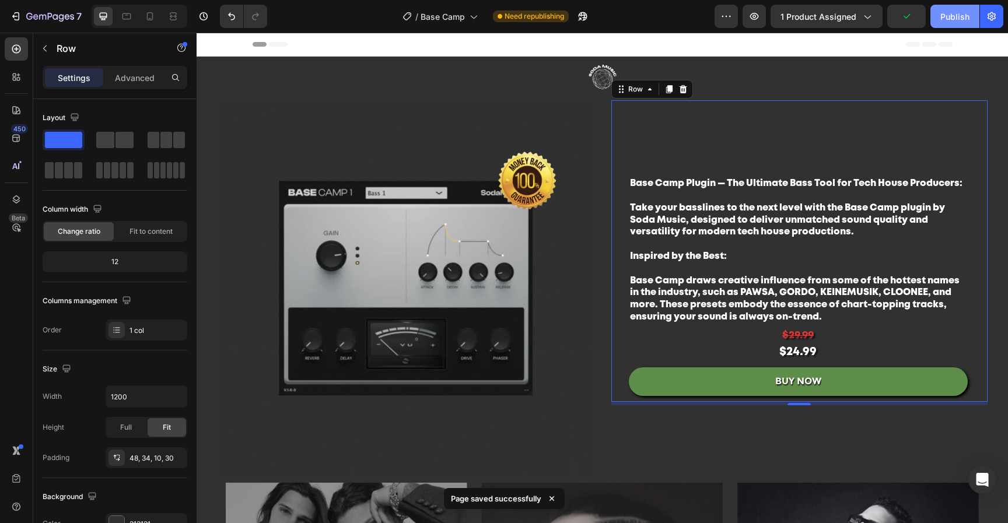
click at [948, 21] on div "Publish" at bounding box center [954, 16] width 29 height 12
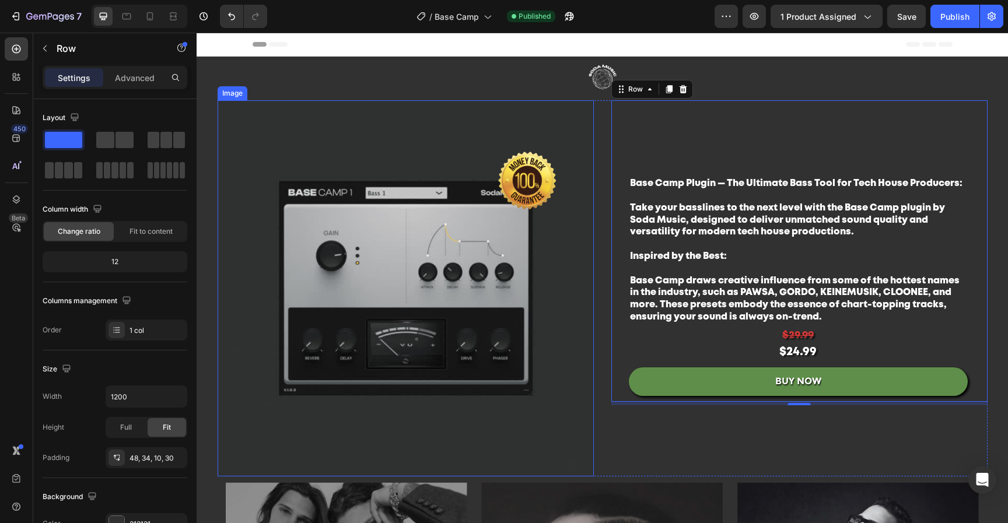
click at [369, 271] on img at bounding box center [406, 288] width 376 height 376
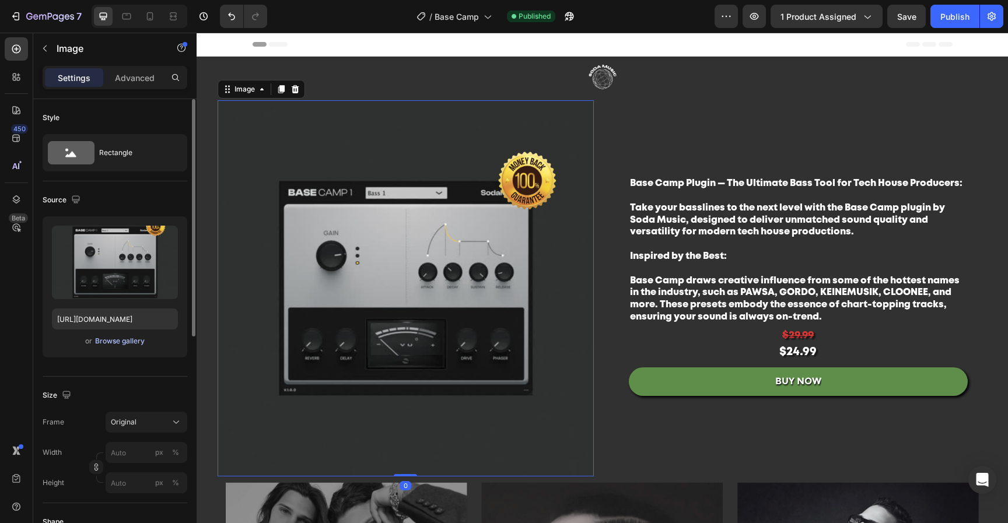
click at [120, 341] on div "Browse gallery" at bounding box center [120, 341] width 50 height 10
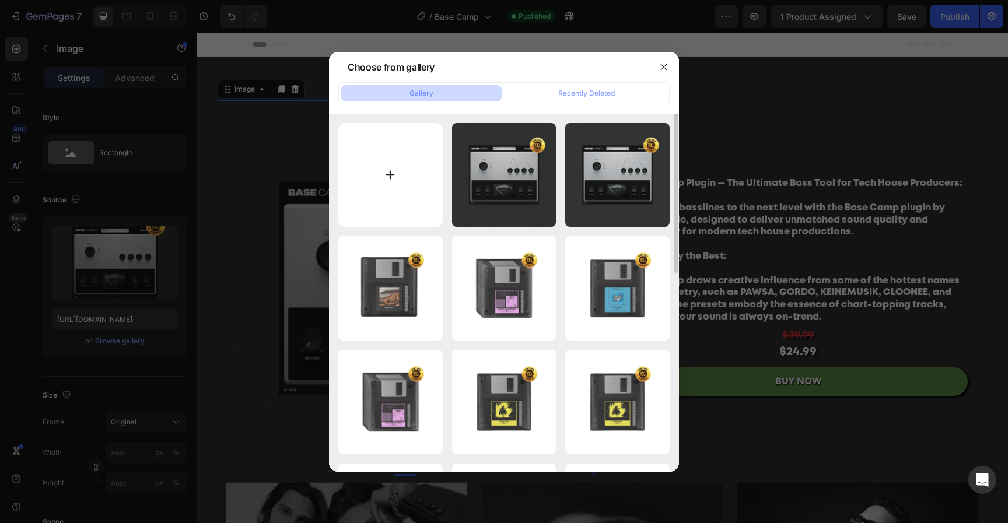
type input "C:\fakepath\Untitled design-29.png"
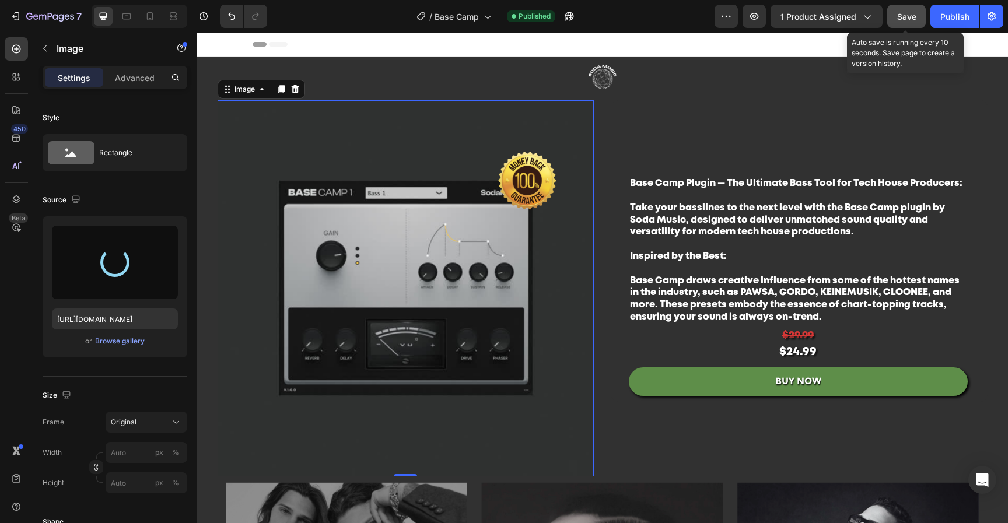
type input "https://cdn.shopify.com/s/files/1/0552/9596/7287/files/gempages_550190414179599…"
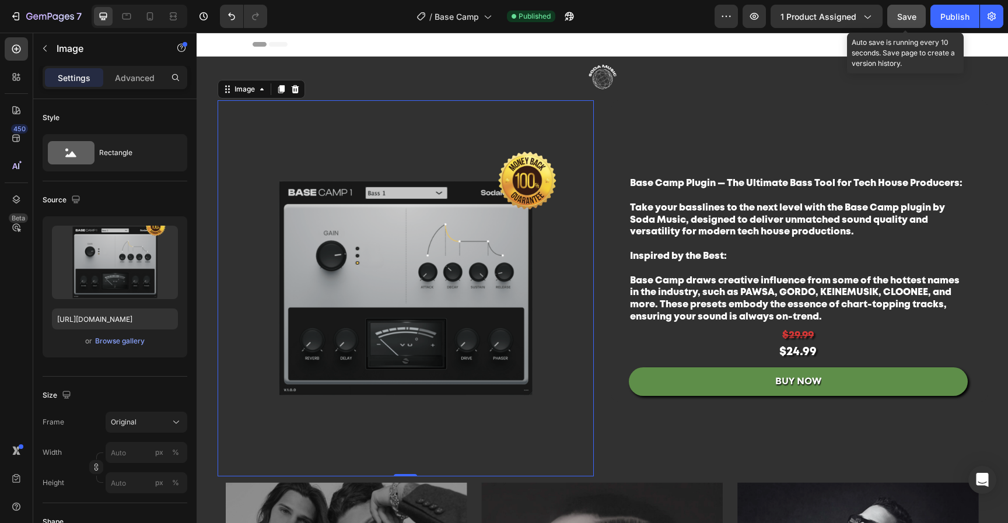
click at [918, 15] on button "Save" at bounding box center [906, 16] width 38 height 23
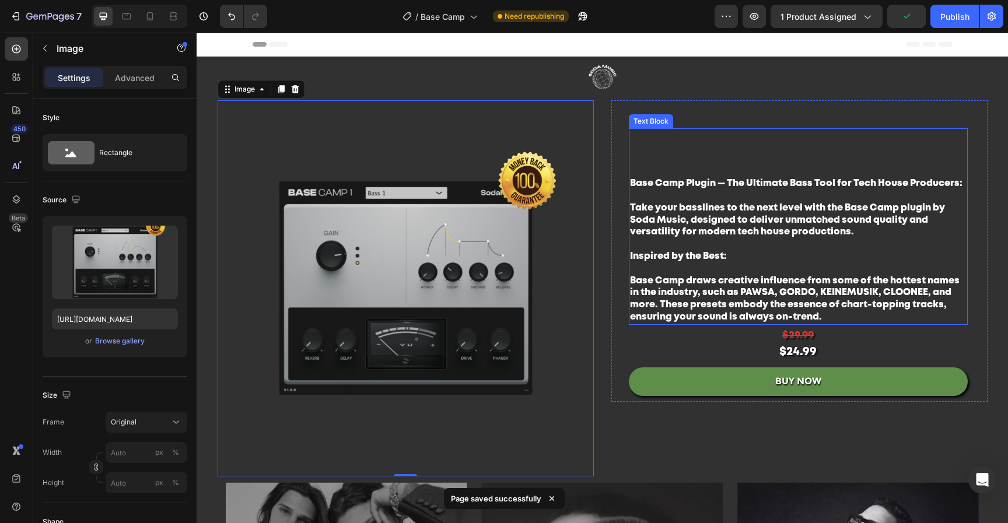
click at [734, 188] on p "Base Camp Plugin — The Ultimate Bass Tool for Tech House Producers:" at bounding box center [798, 190] width 336 height 24
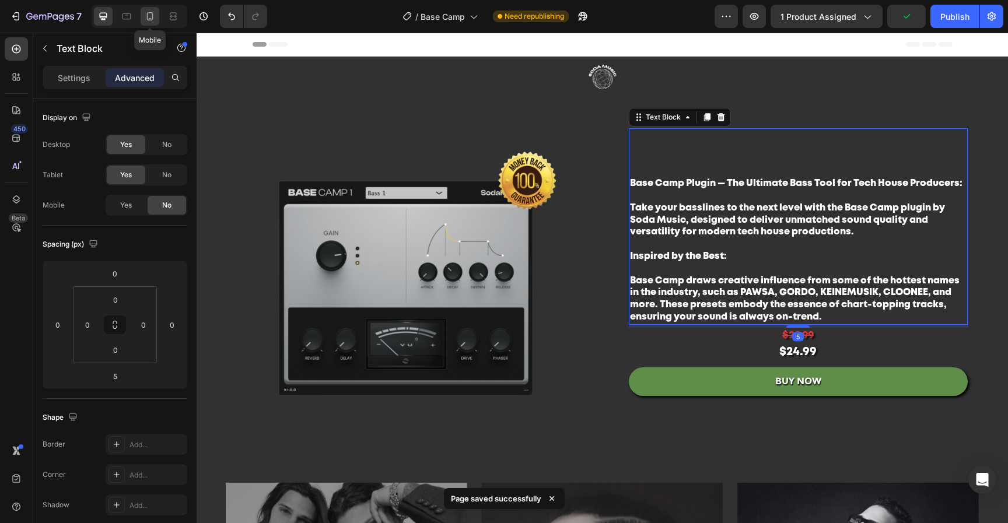
click at [152, 18] on icon at bounding box center [150, 16] width 12 height 12
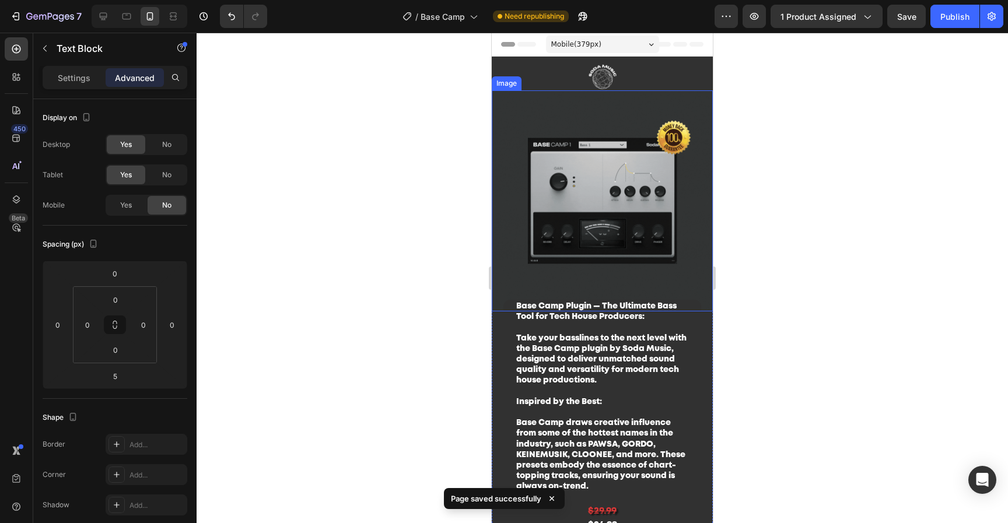
click at [641, 212] on img at bounding box center [602, 200] width 221 height 221
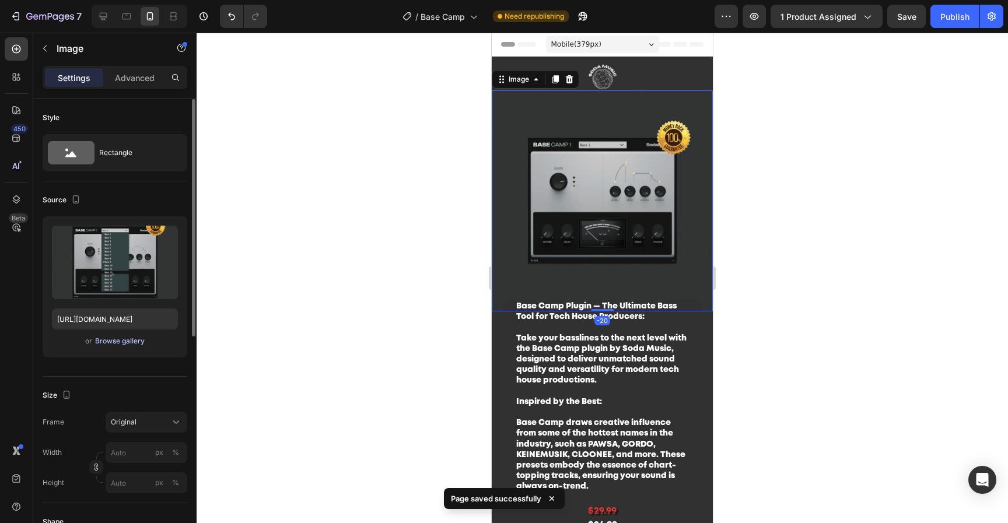
click at [110, 345] on div "Browse gallery" at bounding box center [120, 341] width 50 height 10
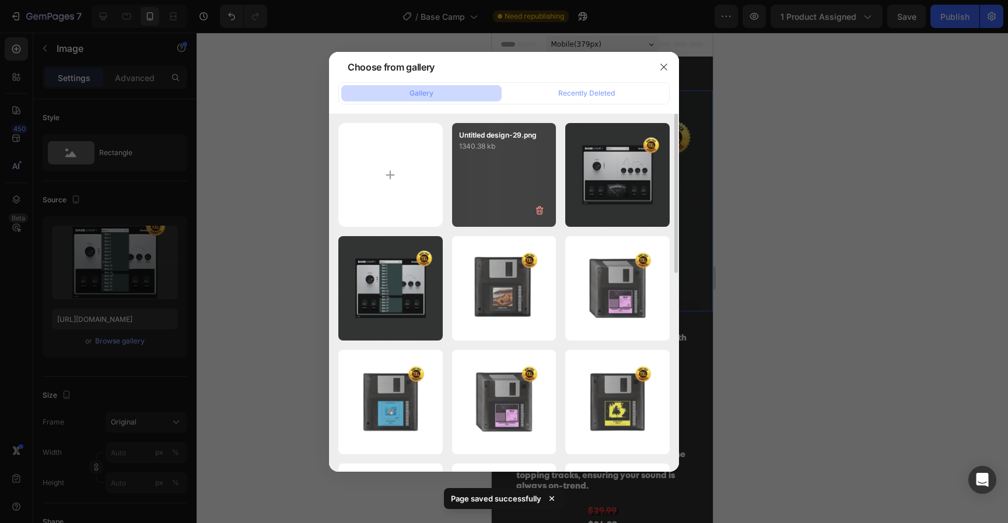
click at [472, 169] on div "Untitled design-29.png 1340.38 kb" at bounding box center [504, 175] width 104 height 104
type input "https://cdn.shopify.com/s/files/1/0552/9596/7287/files/gempages_550190414179599…"
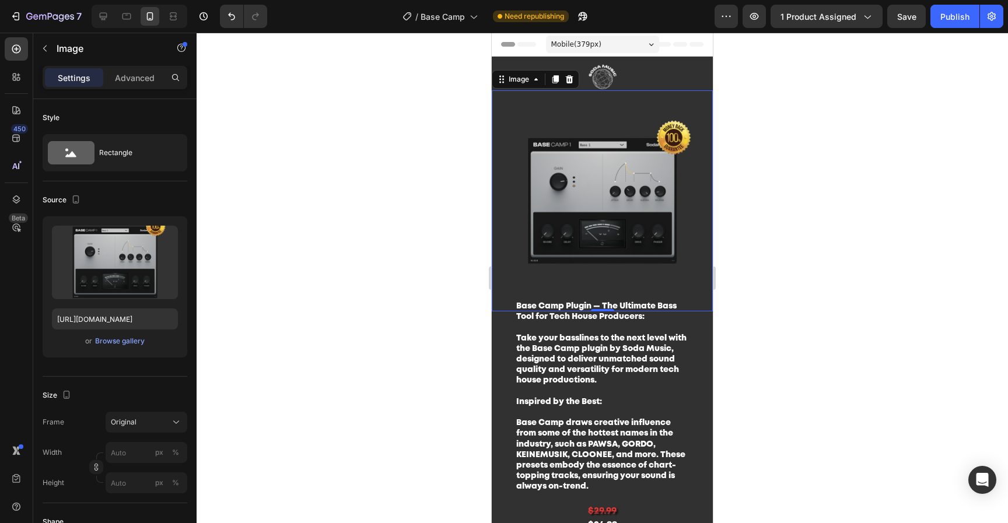
click at [839, 202] on div at bounding box center [602, 278] width 811 height 490
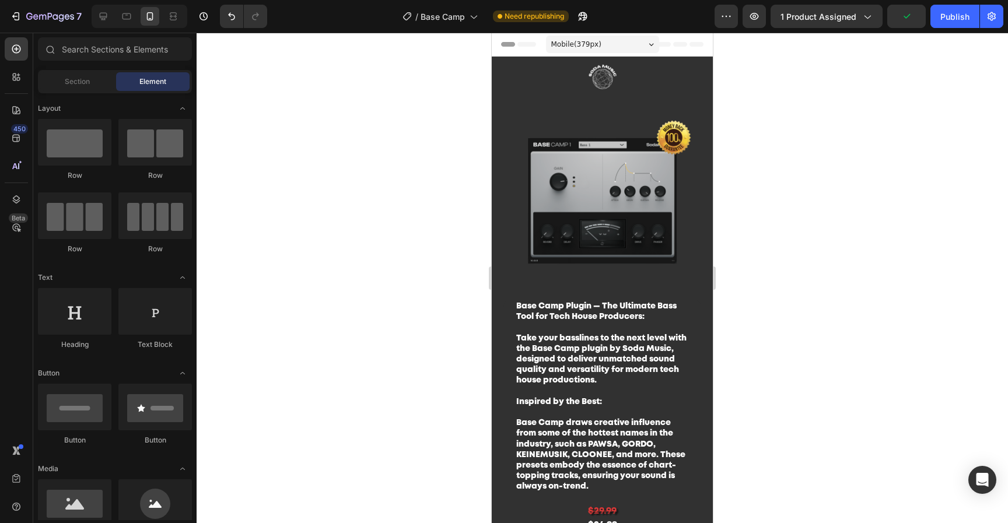
click at [911, 177] on div at bounding box center [602, 278] width 811 height 490
click at [602, 80] on img at bounding box center [603, 79] width 146 height 44
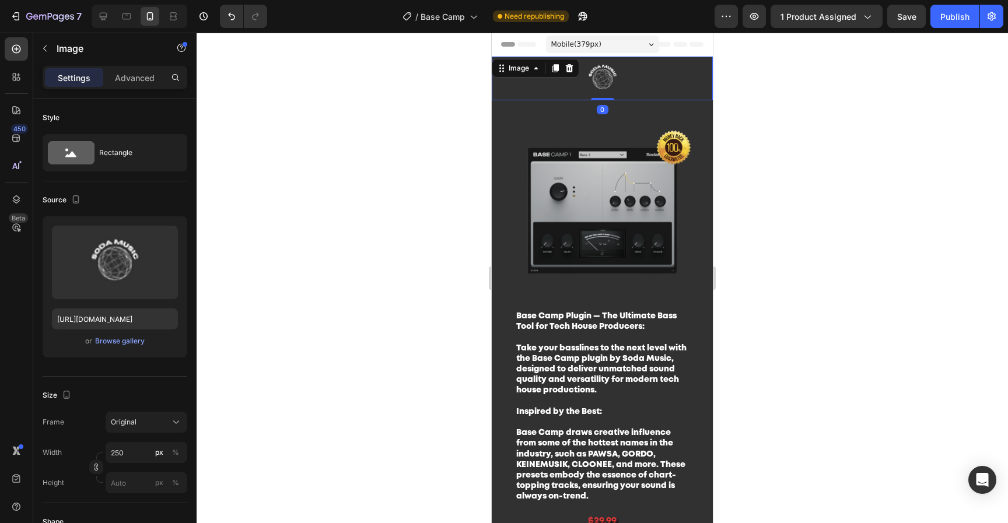
drag, startPoint x: 599, startPoint y: 99, endPoint x: 600, endPoint y: 83, distance: 15.2
click at [600, 83] on div "Image 0" at bounding box center [602, 79] width 221 height 44
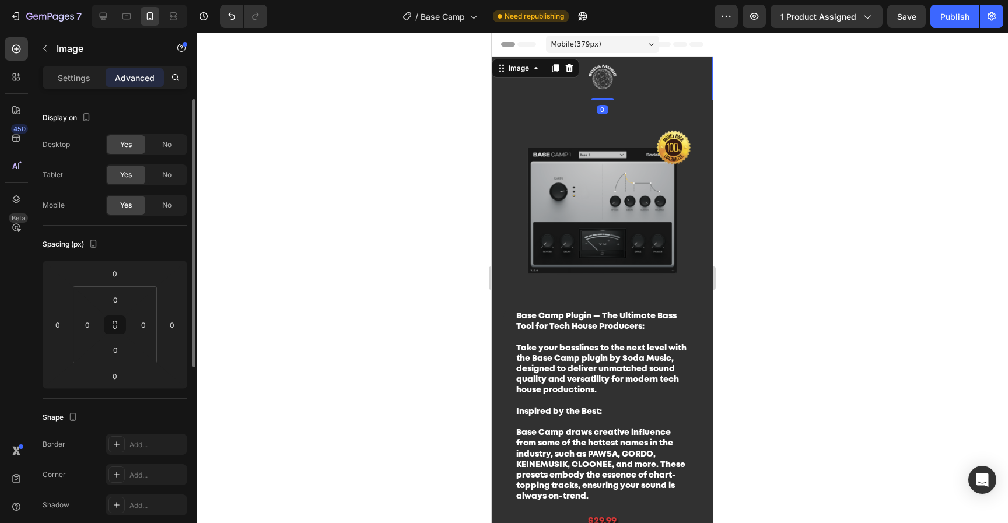
click at [118, 388] on icon at bounding box center [115, 325] width 145 height 128
click at [111, 377] on input "0" at bounding box center [114, 375] width 23 height 17
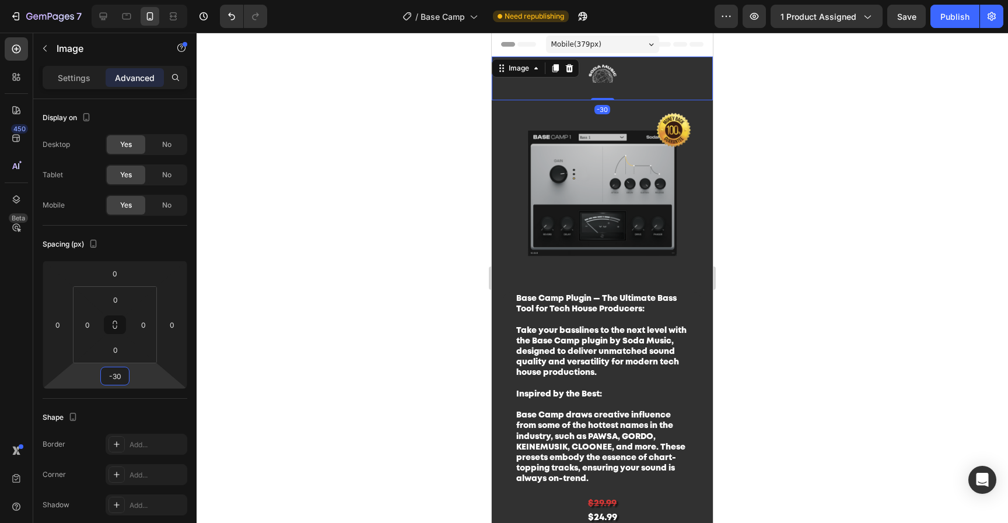
type input "-3"
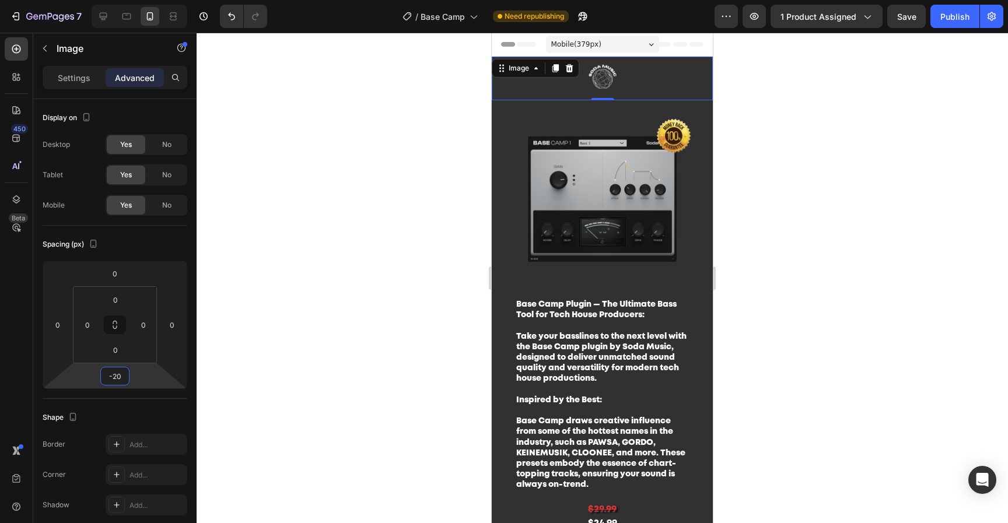
type input "-20"
click at [790, 286] on div at bounding box center [602, 278] width 811 height 490
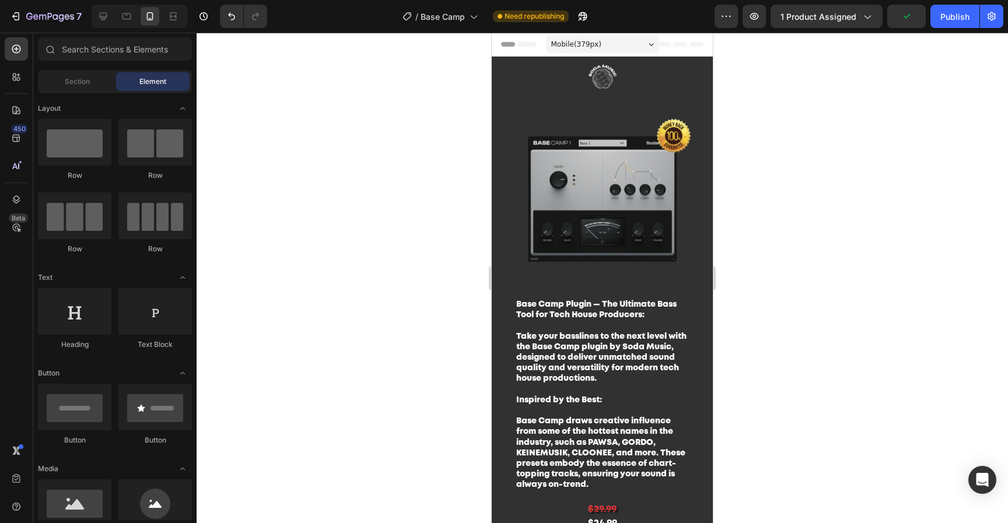
click at [910, 152] on div at bounding box center [602, 278] width 811 height 490
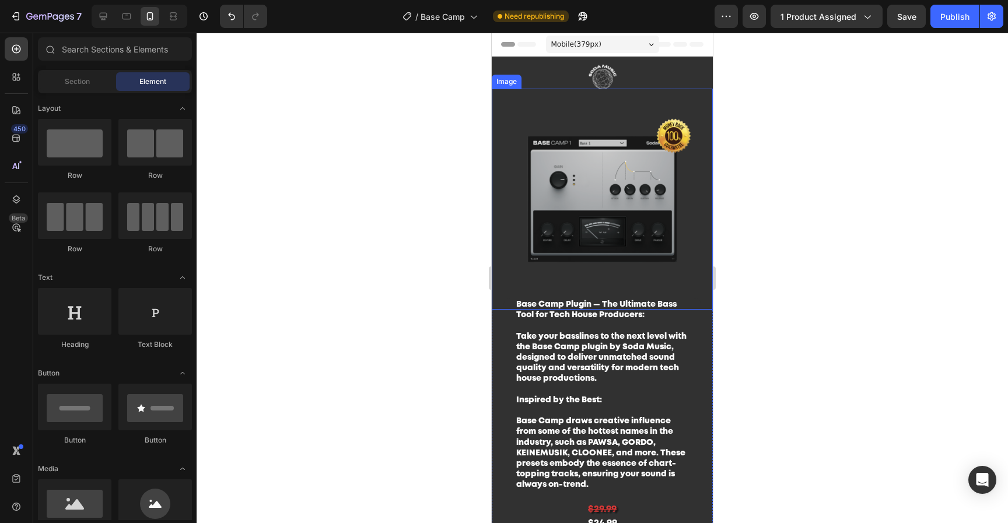
click at [653, 190] on img at bounding box center [602, 199] width 221 height 221
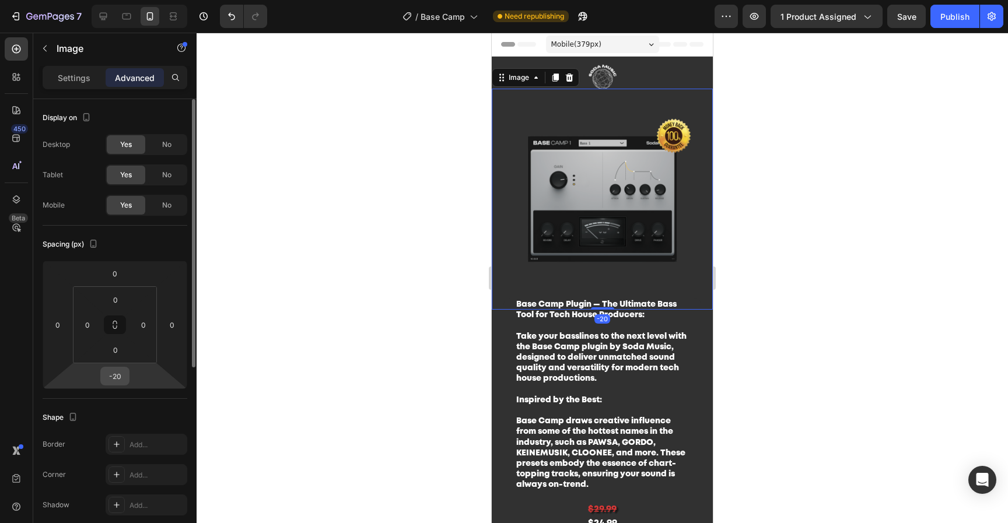
click at [127, 381] on div "-20" at bounding box center [114, 376] width 29 height 19
click at [121, 380] on input "-20" at bounding box center [114, 375] width 23 height 17
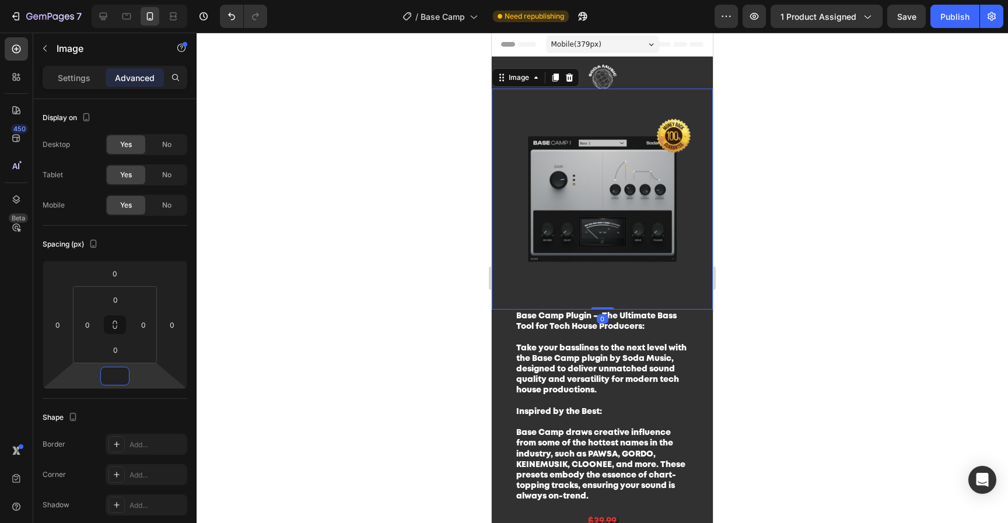
type input "0"
click at [839, 240] on div at bounding box center [602, 278] width 811 height 490
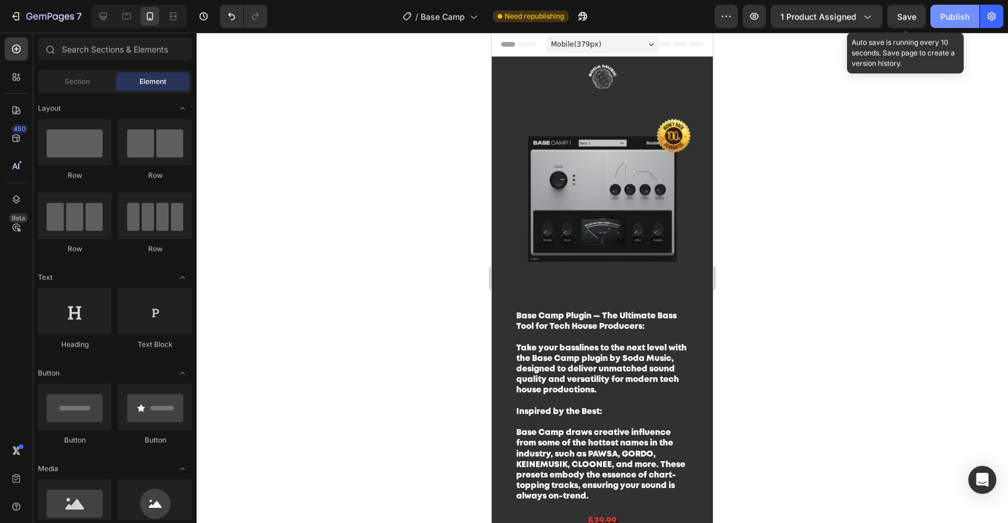
drag, startPoint x: 912, startPoint y: 18, endPoint x: 940, endPoint y: 11, distance: 28.9
click at [912, 18] on span "Save" at bounding box center [906, 17] width 19 height 10
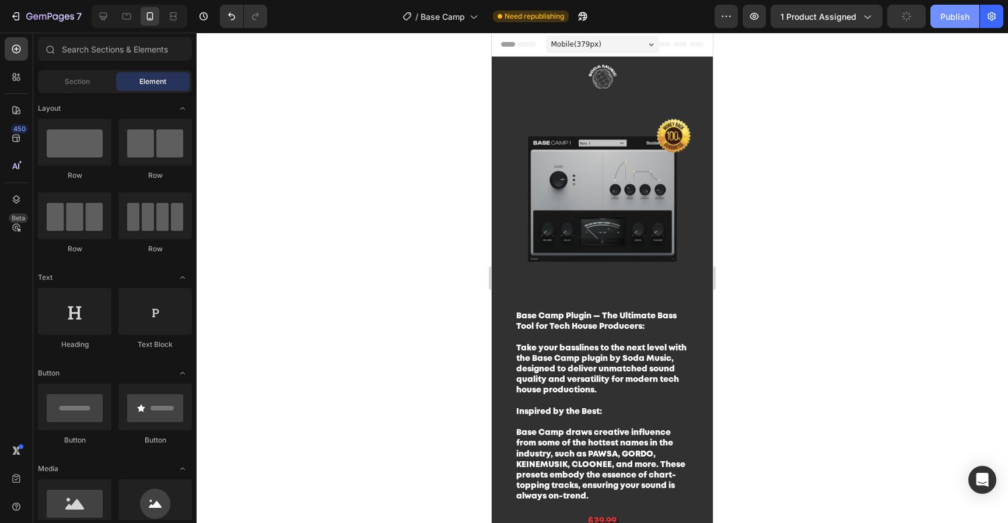
click at [942, 10] on div "Publish" at bounding box center [954, 16] width 29 height 12
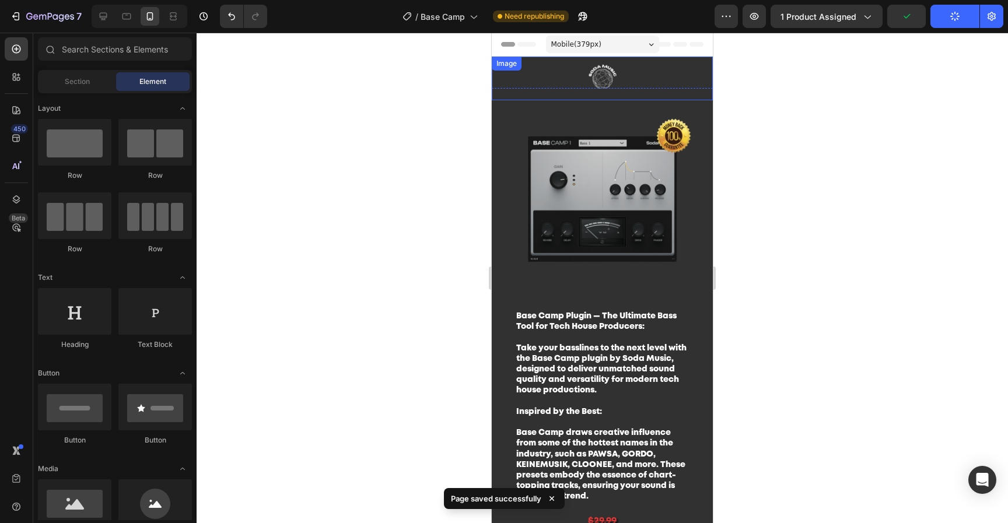
click at [611, 81] on img at bounding box center [603, 79] width 146 height 44
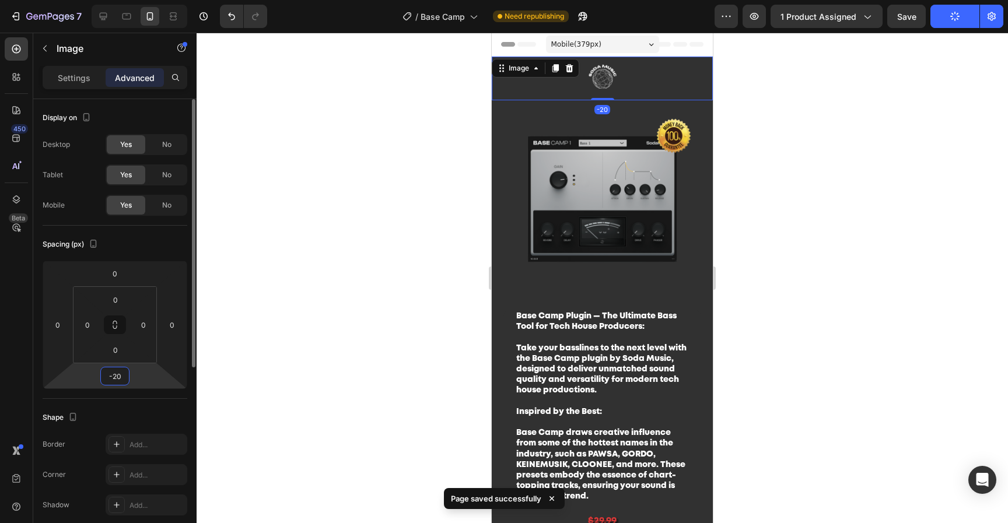
click at [106, 378] on input "-20" at bounding box center [114, 375] width 23 height 17
click at [114, 378] on input "-20" at bounding box center [114, 375] width 23 height 17
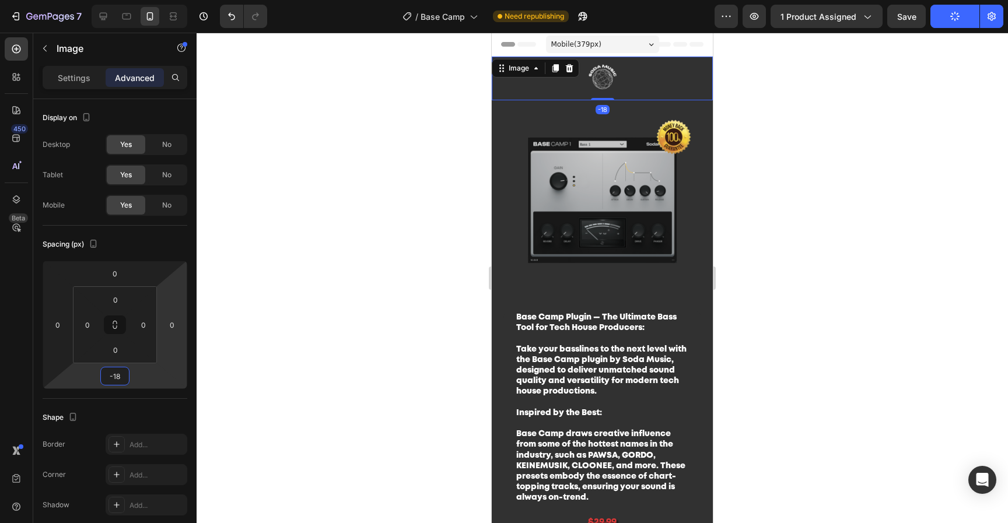
type input "-18"
click at [886, 152] on div at bounding box center [602, 278] width 811 height 490
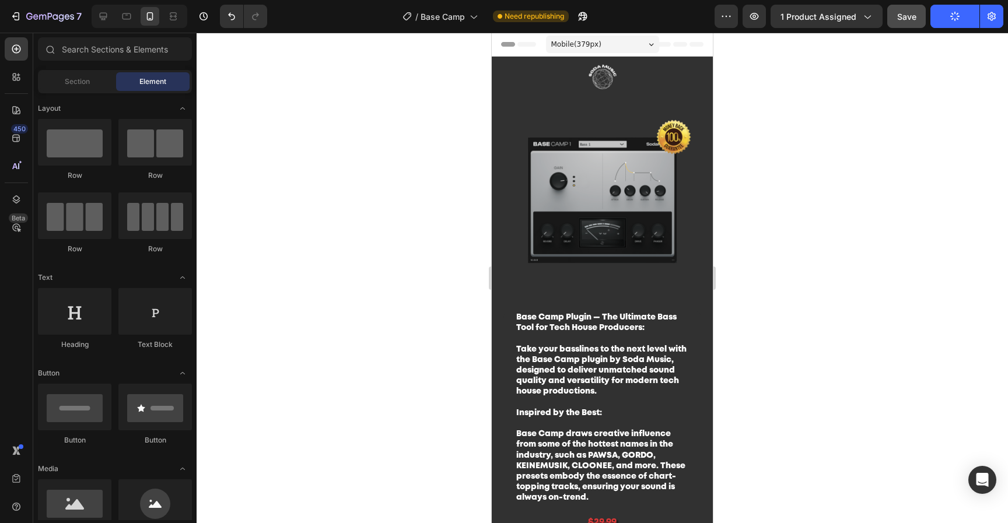
click at [916, 22] on div "Save" at bounding box center [906, 16] width 19 height 12
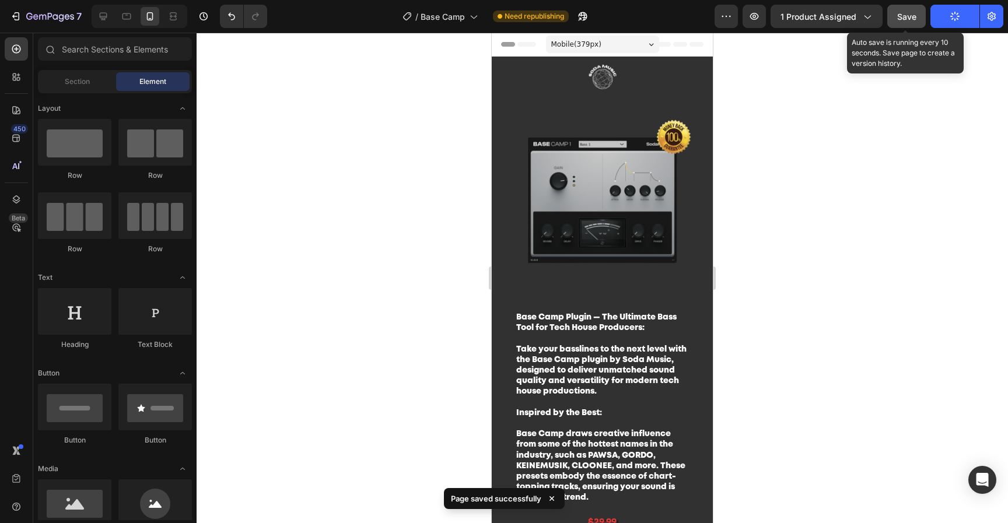
click at [910, 20] on span "Save" at bounding box center [906, 17] width 19 height 10
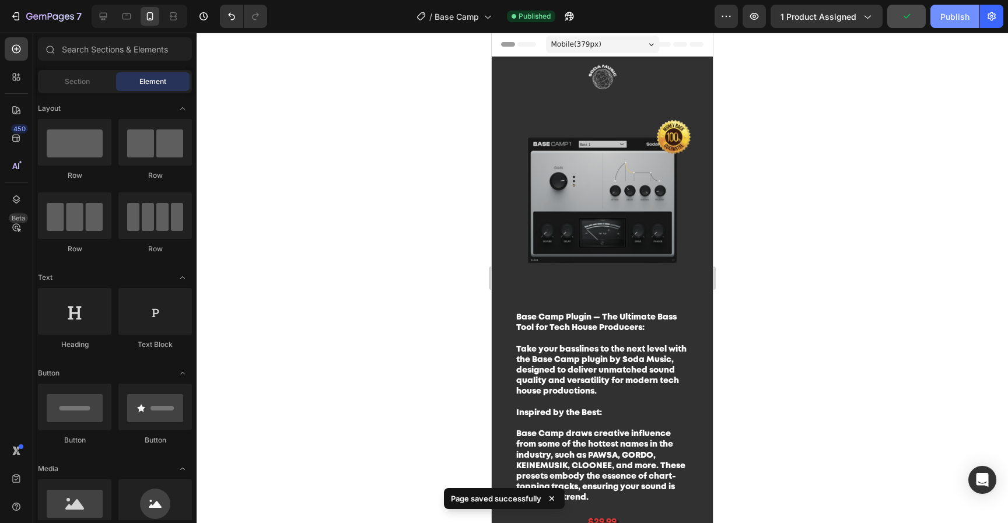
click at [952, 22] on div "Publish" at bounding box center [954, 16] width 29 height 12
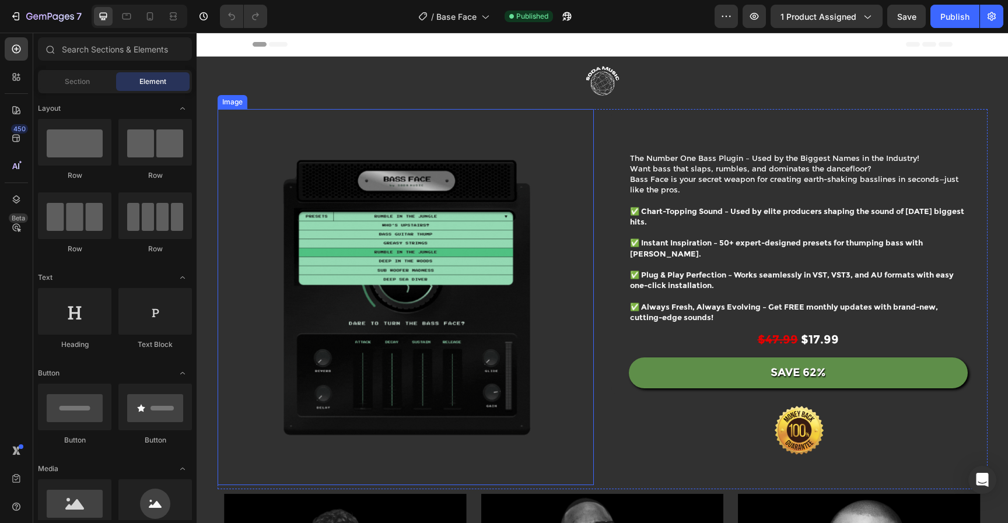
click at [545, 239] on img at bounding box center [406, 297] width 376 height 376
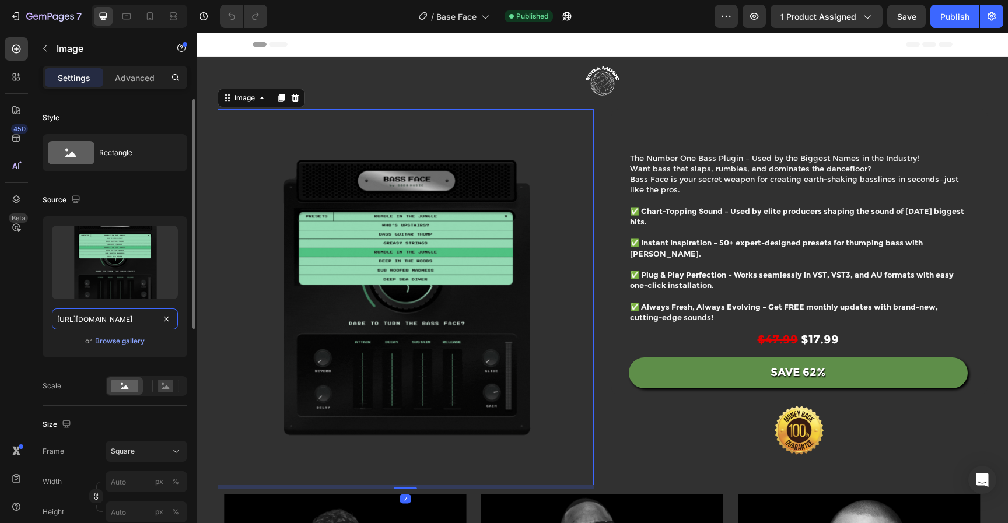
click at [128, 320] on input "[URL][DOMAIN_NAME]" at bounding box center [115, 318] width 126 height 21
click at [128, 320] on input "https://cdn.shopify.com/s/files/1/0552/9596/7287/files/gempages_550190414179599…" at bounding box center [115, 318] width 126 height 21
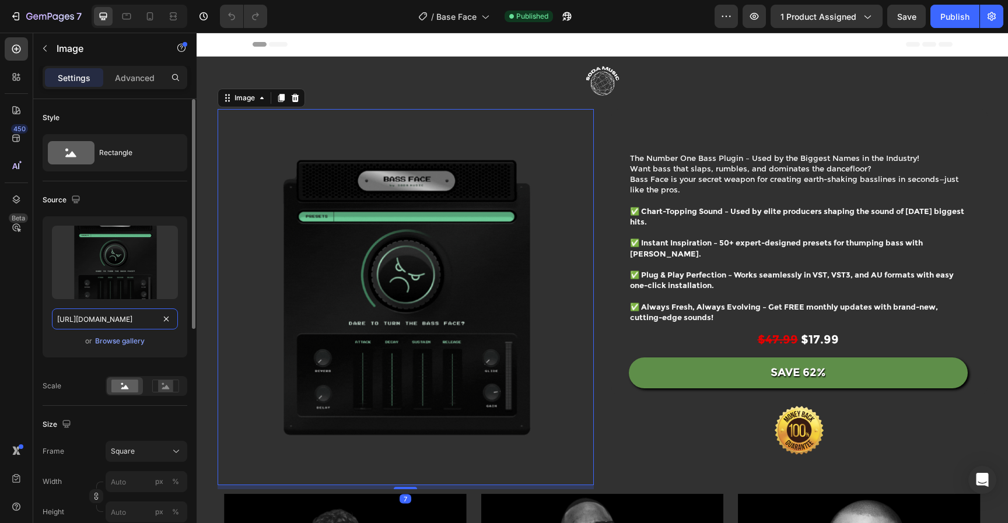
click at [128, 320] on input "https://cdn.shopify.com/s/files/1/0552/9596/7287/files/gempages_550190414179599…" at bounding box center [115, 318] width 126 height 21
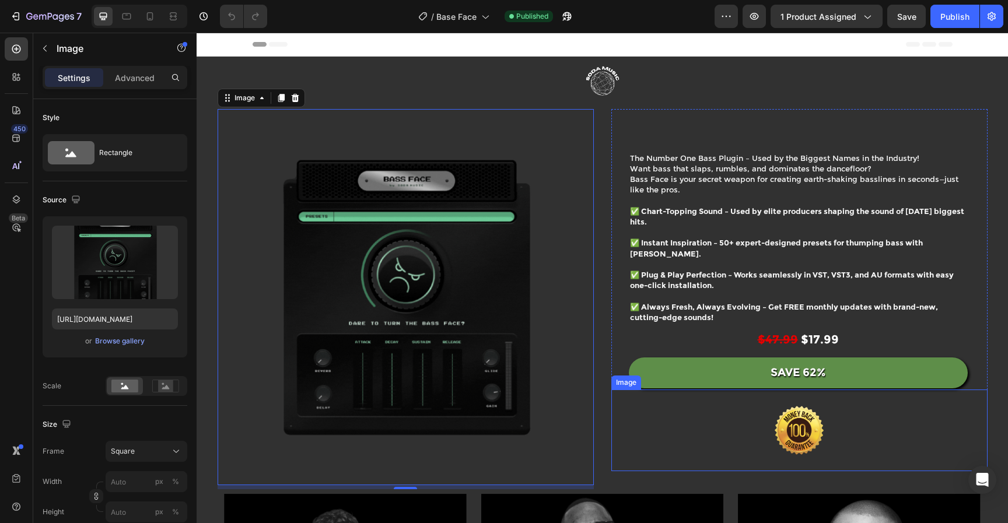
click at [793, 416] on img at bounding box center [799, 431] width 146 height 82
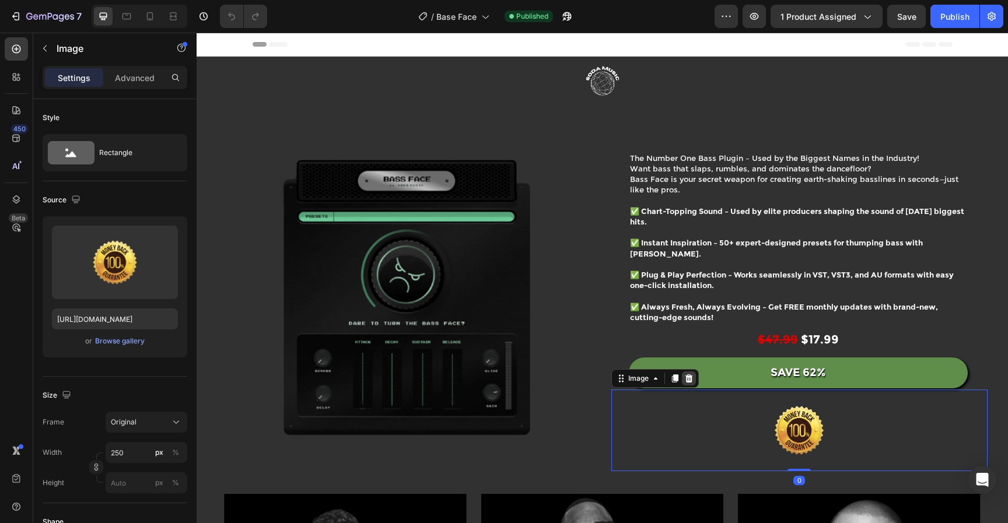
click at [687, 381] on icon at bounding box center [688, 378] width 9 height 9
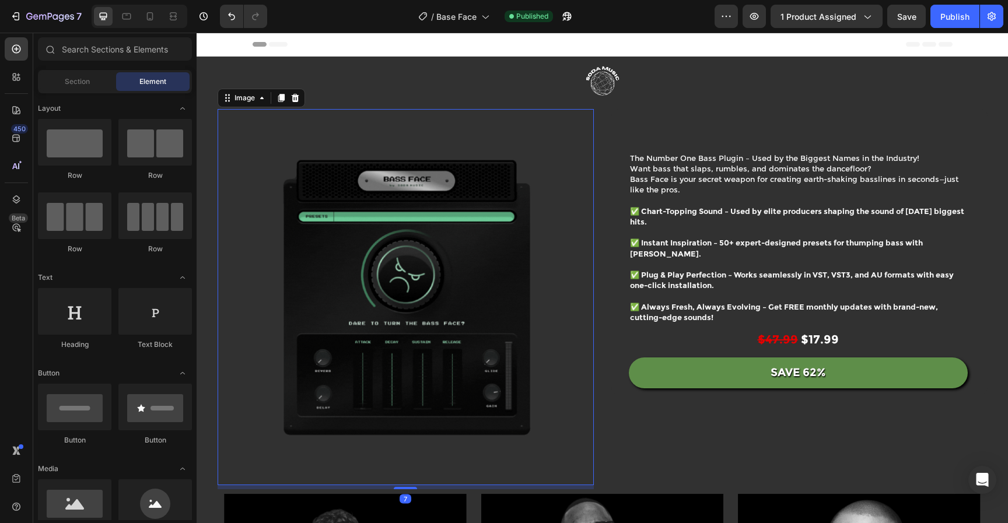
click at [419, 306] on img at bounding box center [406, 297] width 376 height 376
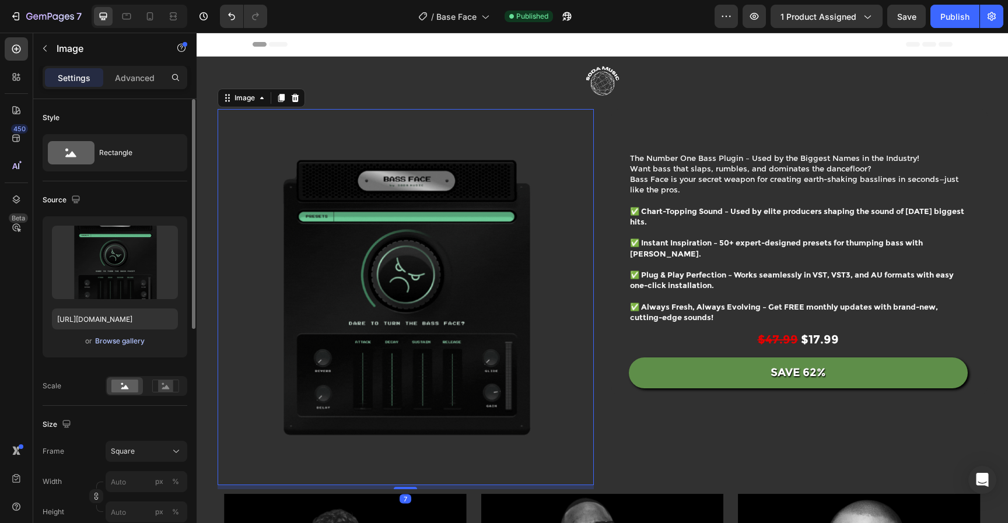
click at [117, 343] on div "Browse gallery" at bounding box center [120, 341] width 50 height 10
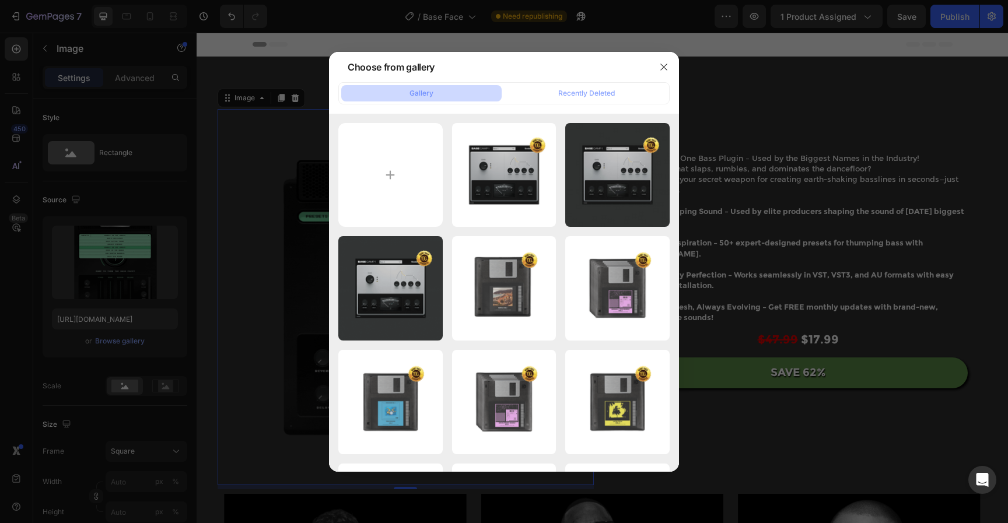
type input "C:\fakepath\Untitled design-11.gif"
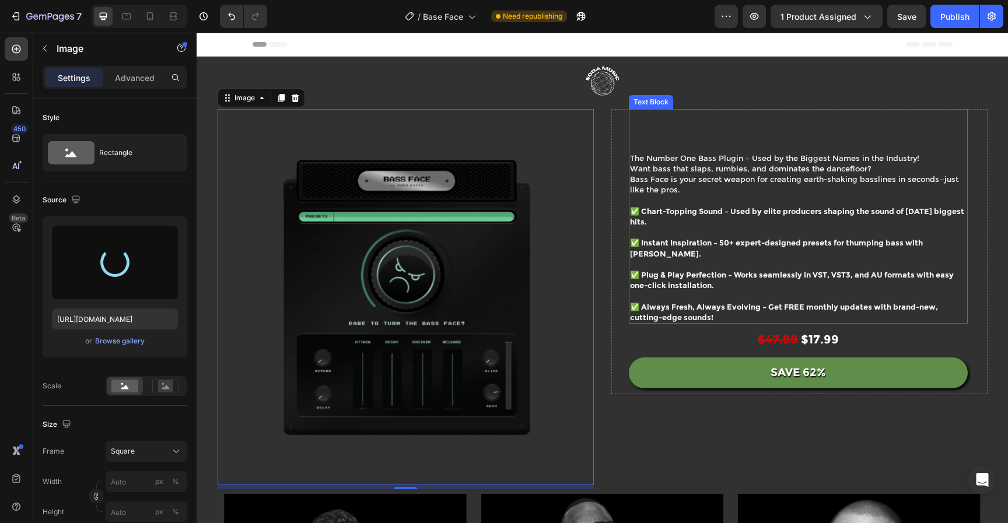
type input "https://cdn.shopify.com/s/files/1/0552/9596/7287/files/gempages_550190414179599…"
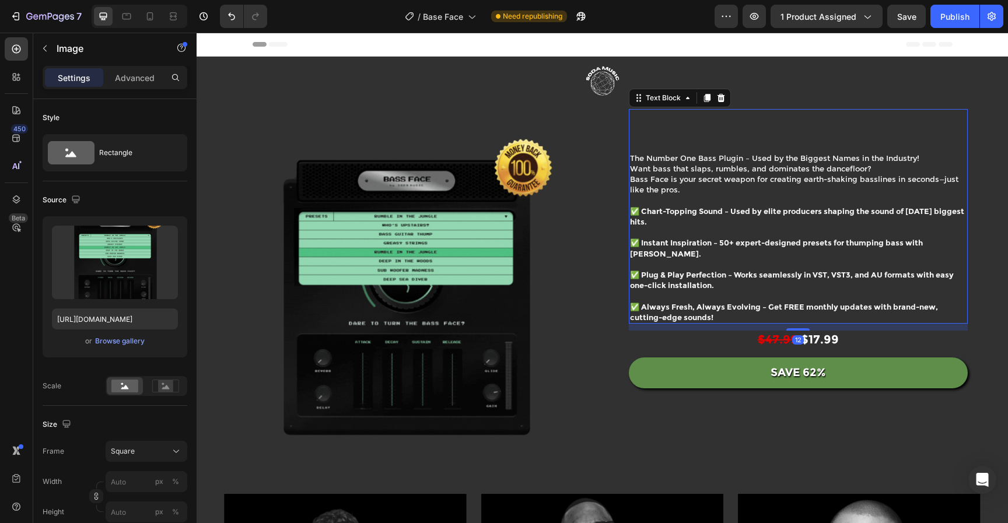
click at [822, 258] on p "The Number One Bass Plugin – Used by the Biggest Names in the Industry! Want ba…" at bounding box center [798, 216] width 336 height 212
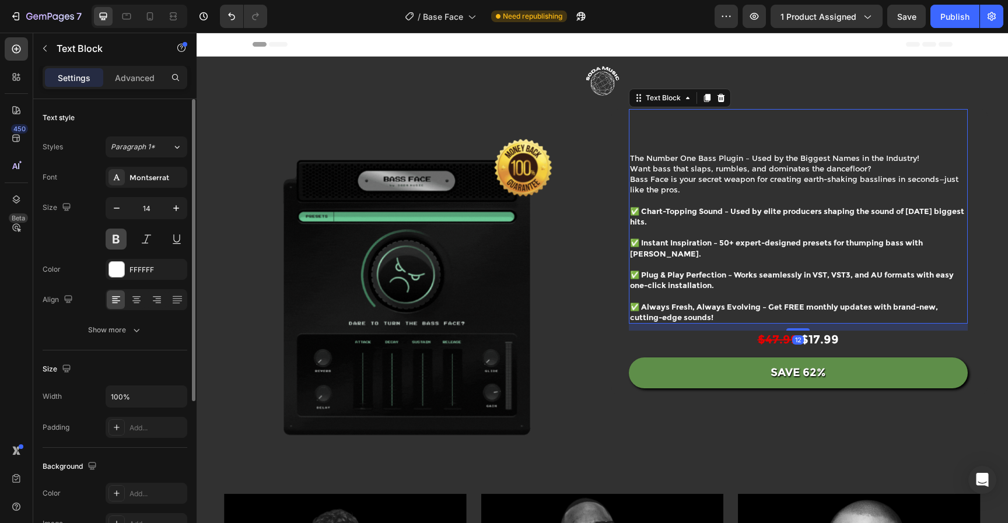
click at [114, 246] on button at bounding box center [116, 239] width 21 height 21
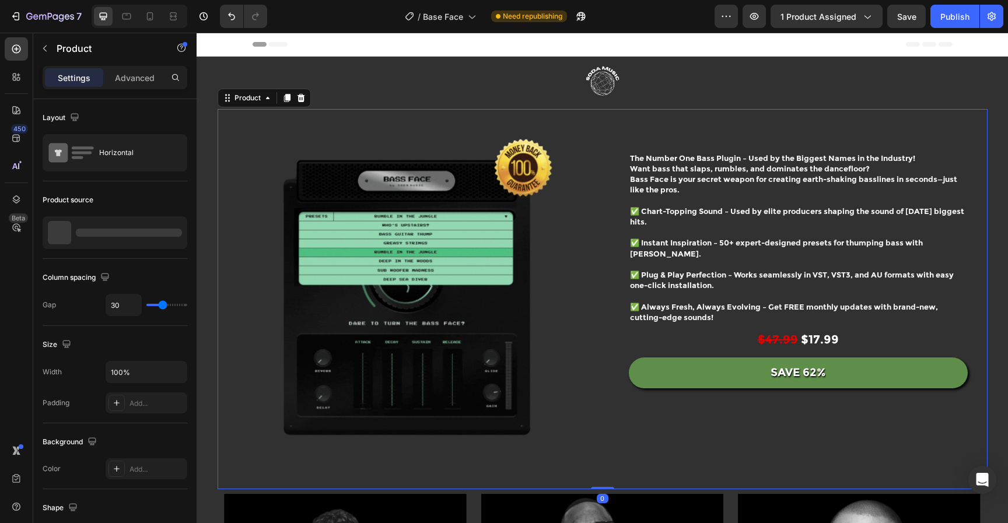
click at [827, 430] on div "$47.99 $17.99 Text Block SAVE 62% Add to Cart Image The Number One Bass Plugin …" at bounding box center [799, 299] width 376 height 380
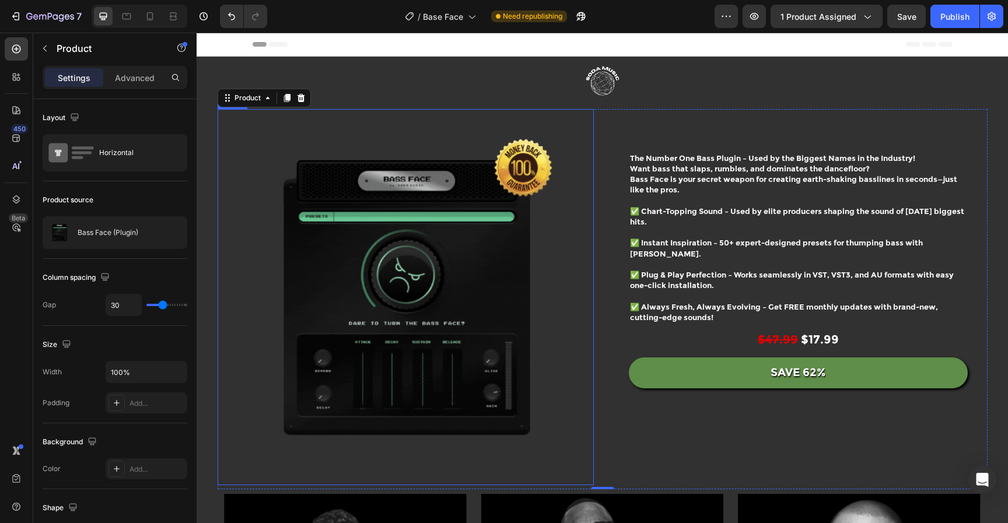
scroll to position [220, 0]
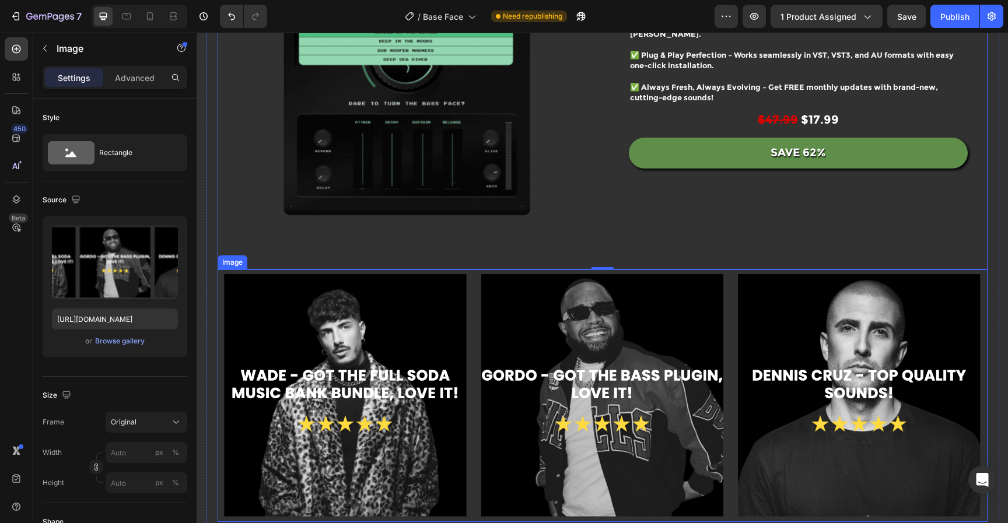
click at [469, 429] on img at bounding box center [603, 395] width 770 height 253
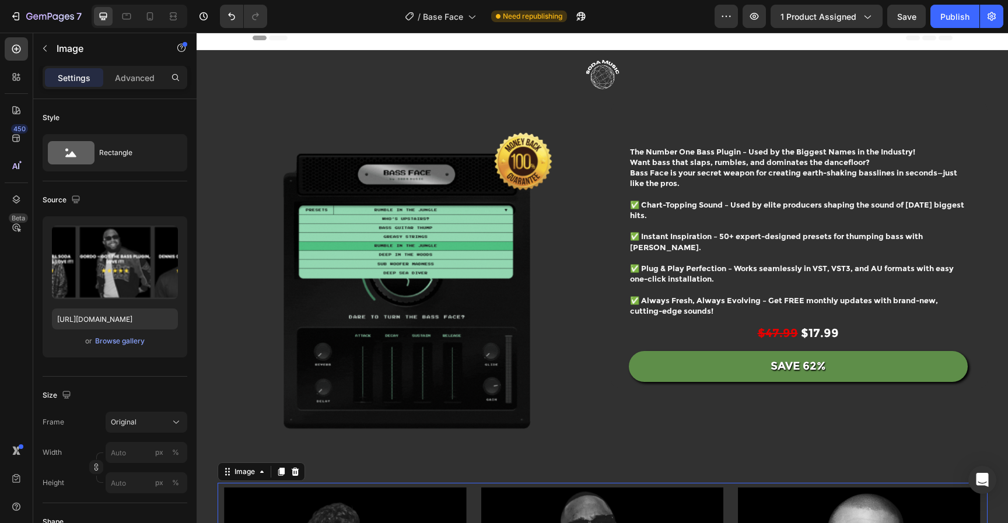
scroll to position [0, 0]
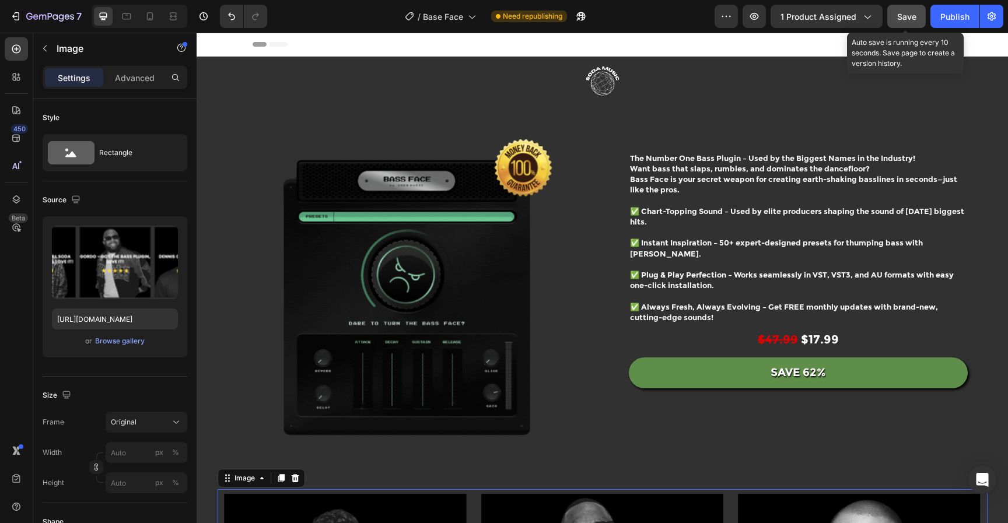
click at [897, 13] on button "Save" at bounding box center [906, 16] width 38 height 23
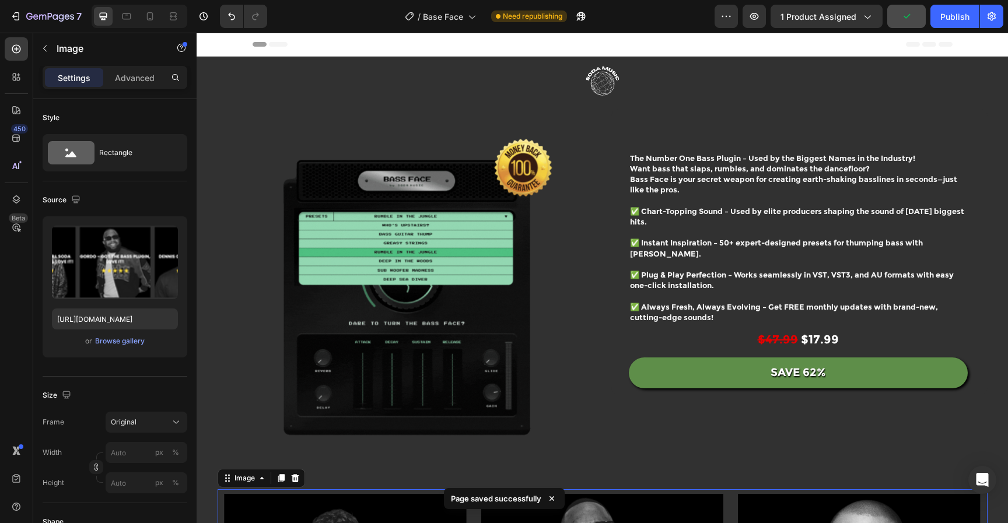
click at [162, 15] on div at bounding box center [140, 16] width 96 height 23
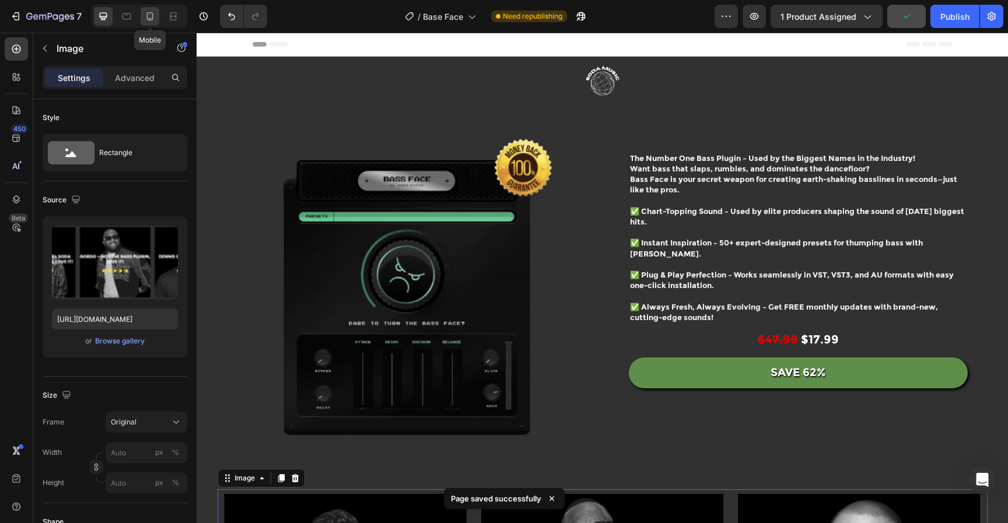
click at [147, 15] on icon at bounding box center [150, 16] width 6 height 8
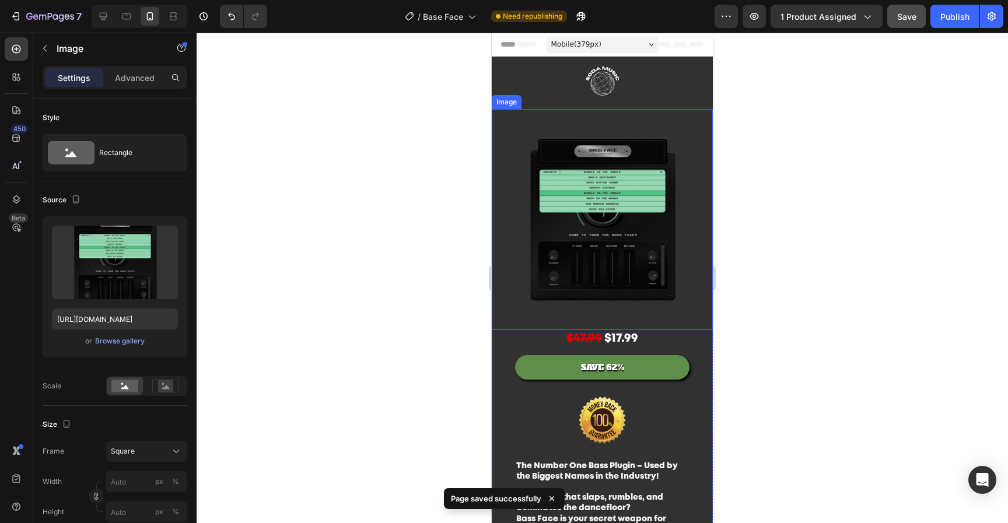
click at [641, 219] on img at bounding box center [602, 219] width 221 height 221
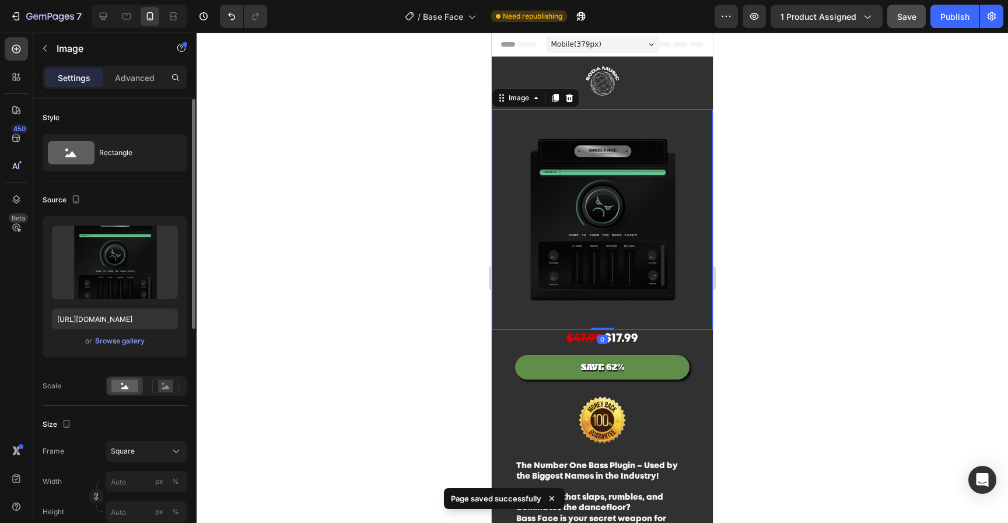
click at [120, 350] on div "Upload Image https://cdn.shopify.com/s/files/1/0552/9596/7287/files/gempages_55…" at bounding box center [115, 286] width 145 height 141
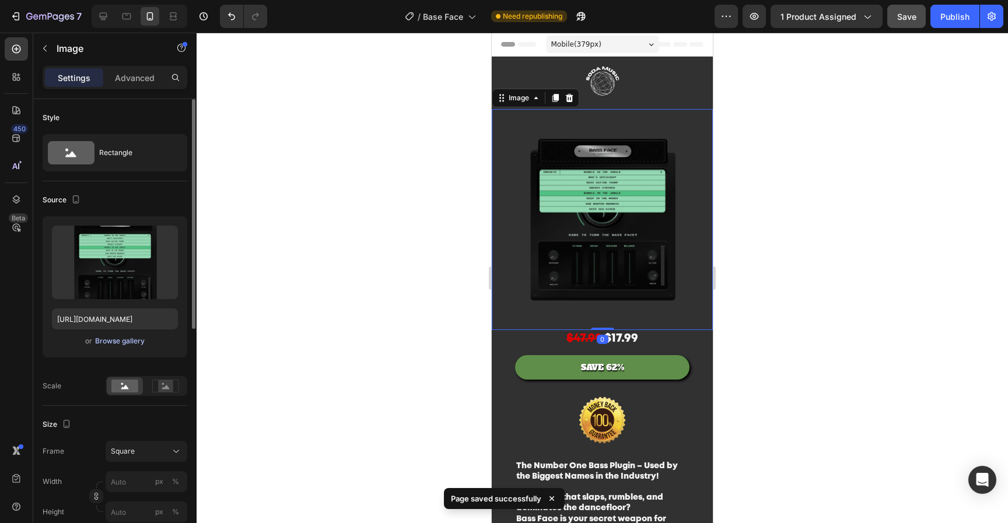
click at [121, 346] on button "Browse gallery" at bounding box center [119, 341] width 51 height 12
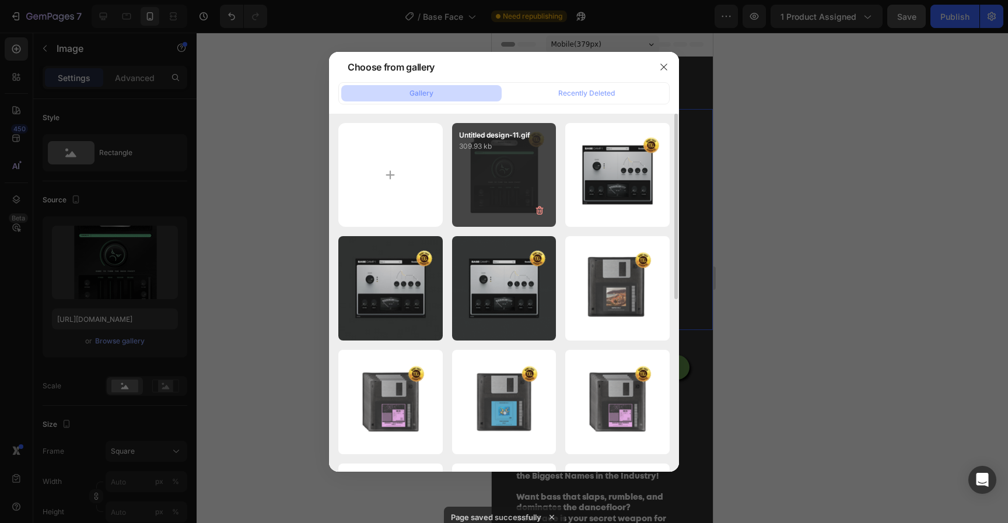
click at [481, 188] on div "Untitled design-11.gif 309.93 kb" at bounding box center [504, 175] width 104 height 104
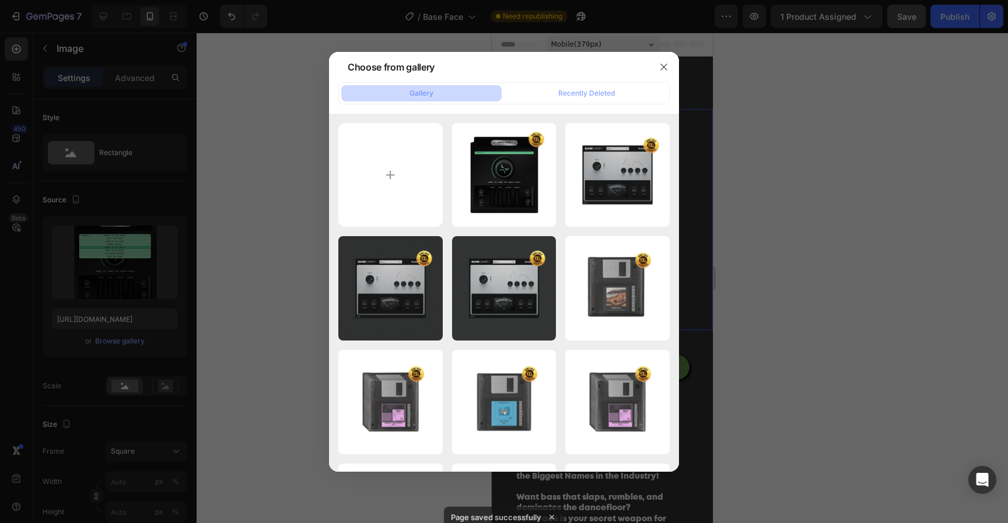
type input "https://cdn.shopify.com/s/files/1/0552/9596/7287/files/gempages_550190414179599…"
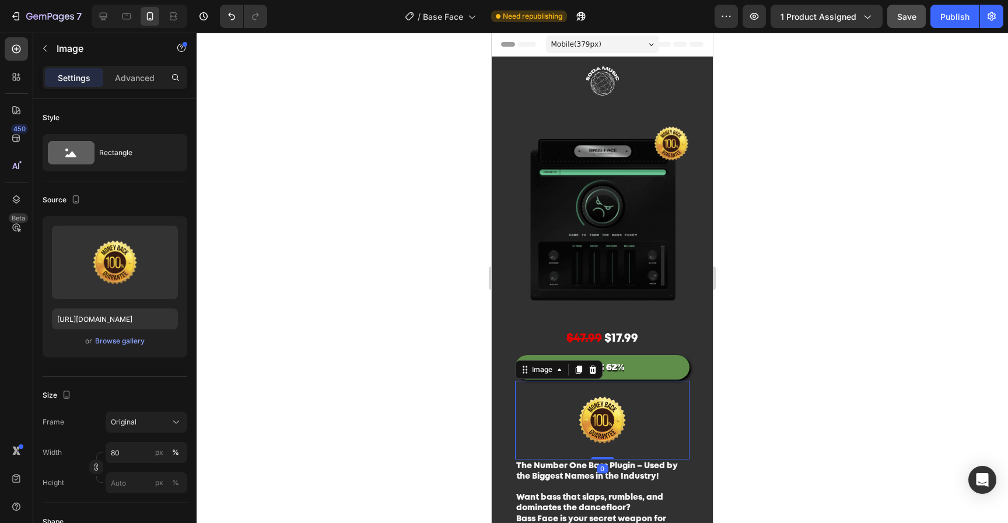
click at [654, 439] on img at bounding box center [601, 420] width 139 height 79
click at [591, 366] on icon at bounding box center [593, 370] width 8 height 8
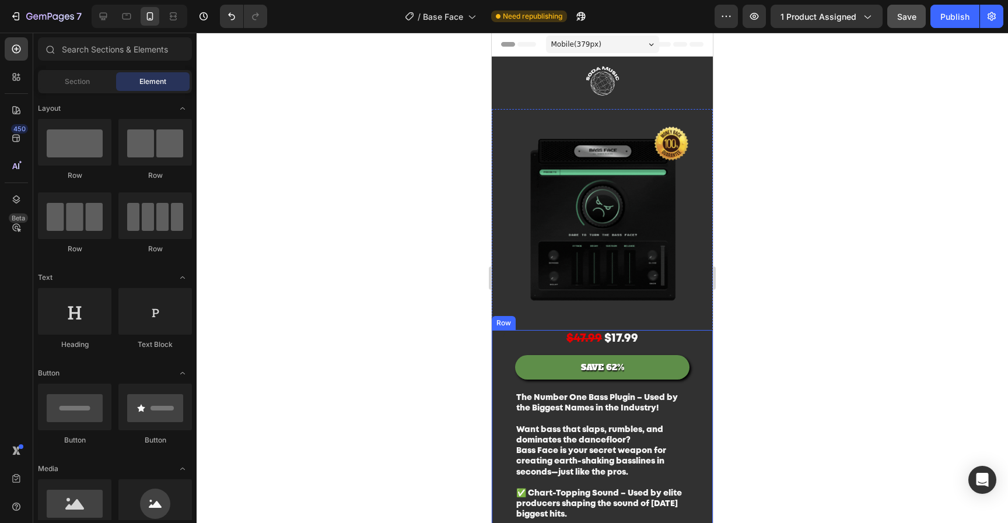
click at [824, 290] on div at bounding box center [602, 278] width 811 height 490
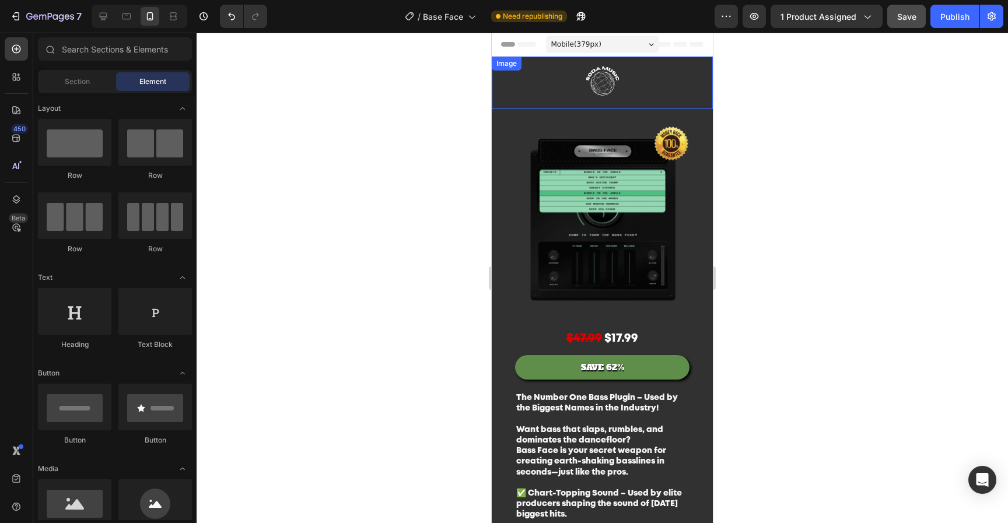
click at [648, 78] on img at bounding box center [602, 83] width 175 height 52
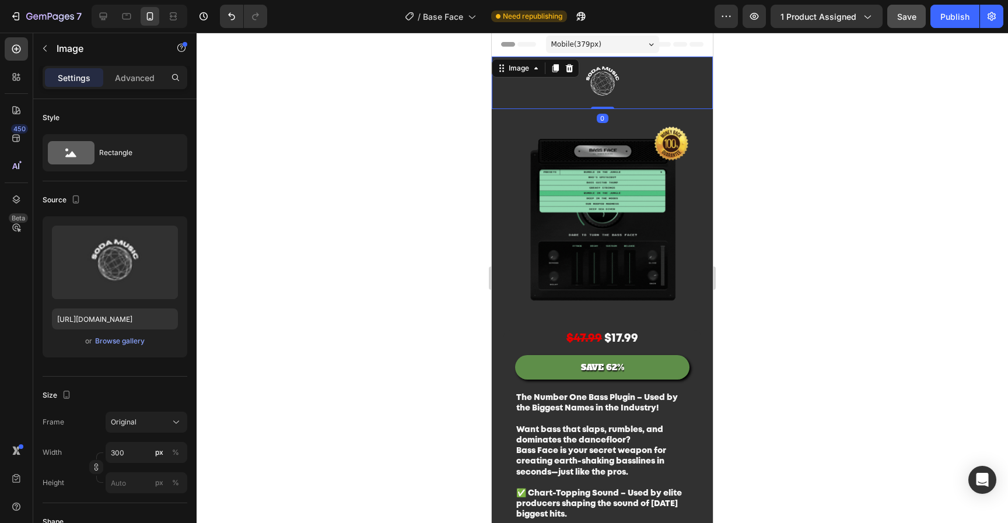
click at [861, 177] on div at bounding box center [602, 278] width 811 height 490
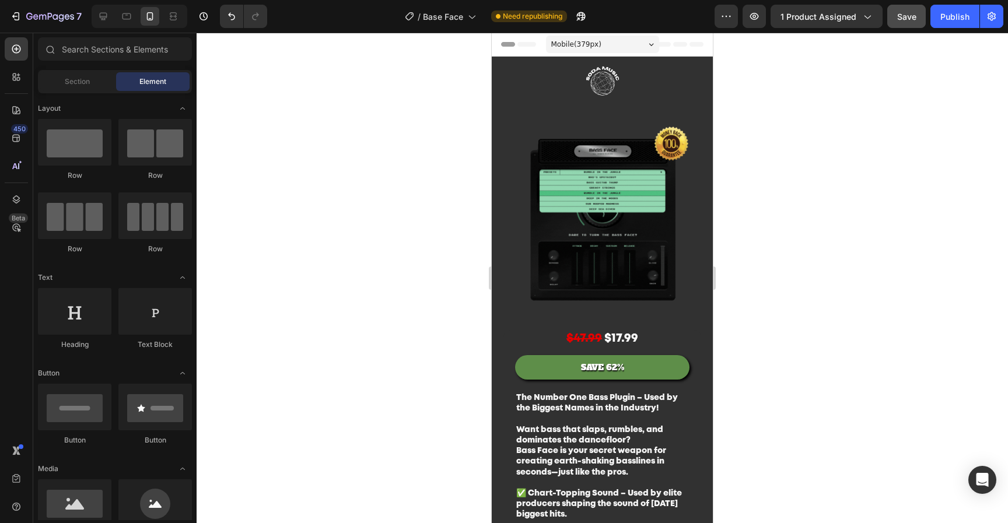
click at [641, 246] on img at bounding box center [602, 219] width 221 height 221
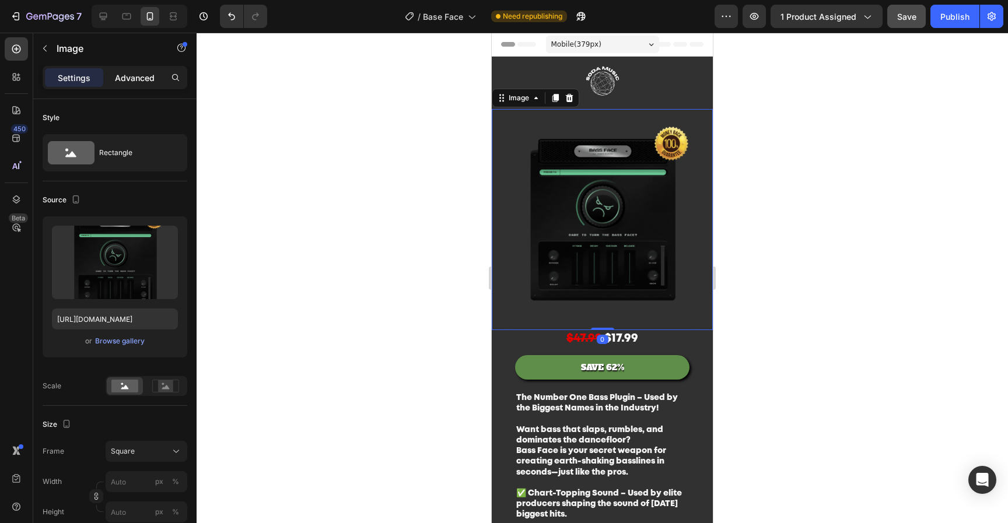
click at [134, 85] on div "Advanced" at bounding box center [135, 77] width 58 height 19
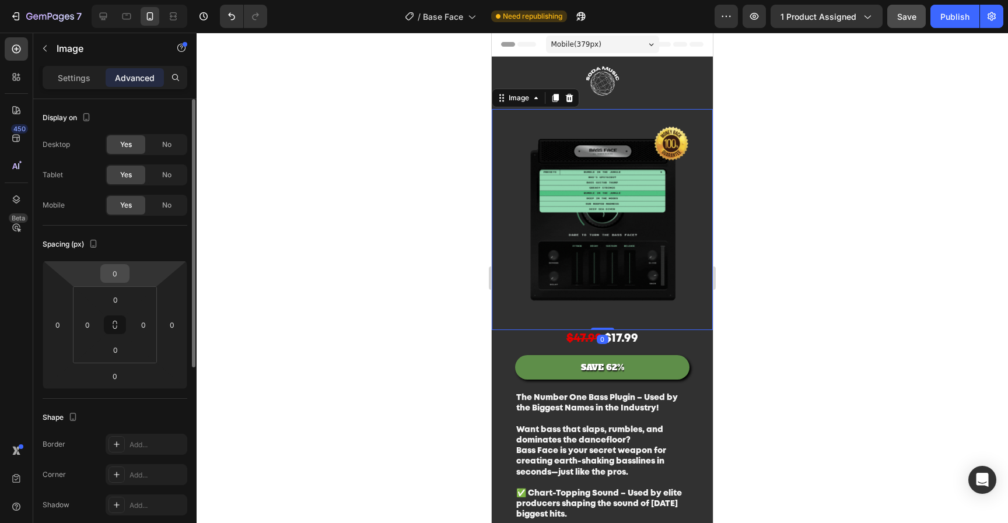
click at [124, 275] on input "0" at bounding box center [114, 273] width 23 height 17
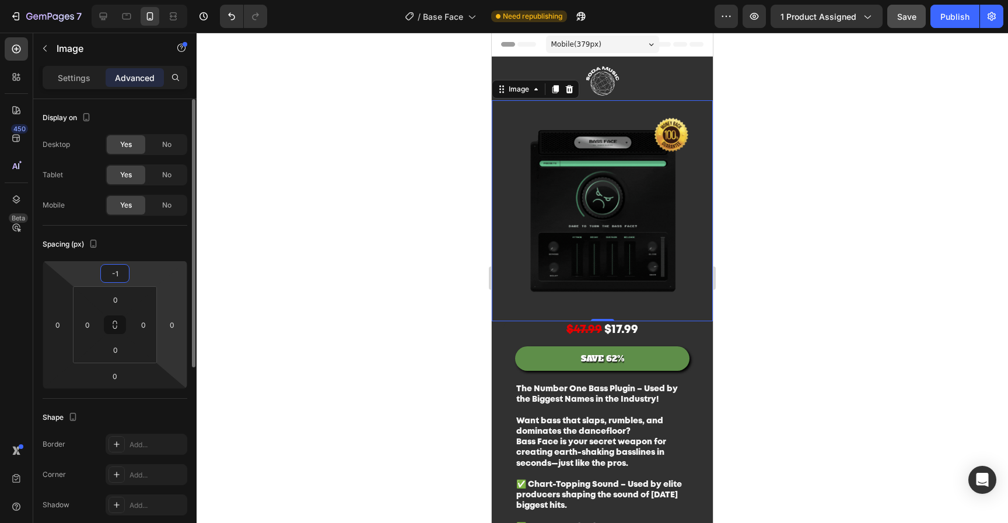
type input "-18"
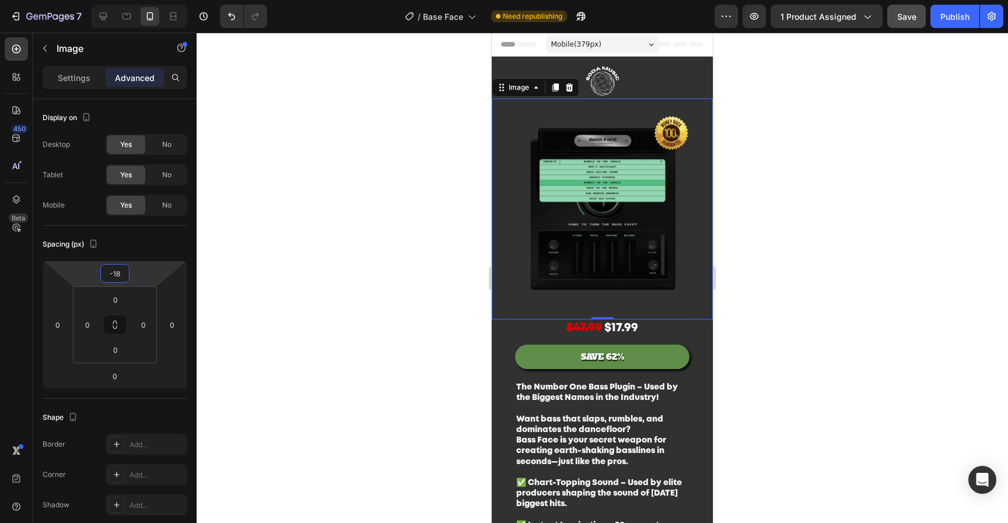
click at [850, 168] on div at bounding box center [602, 278] width 811 height 490
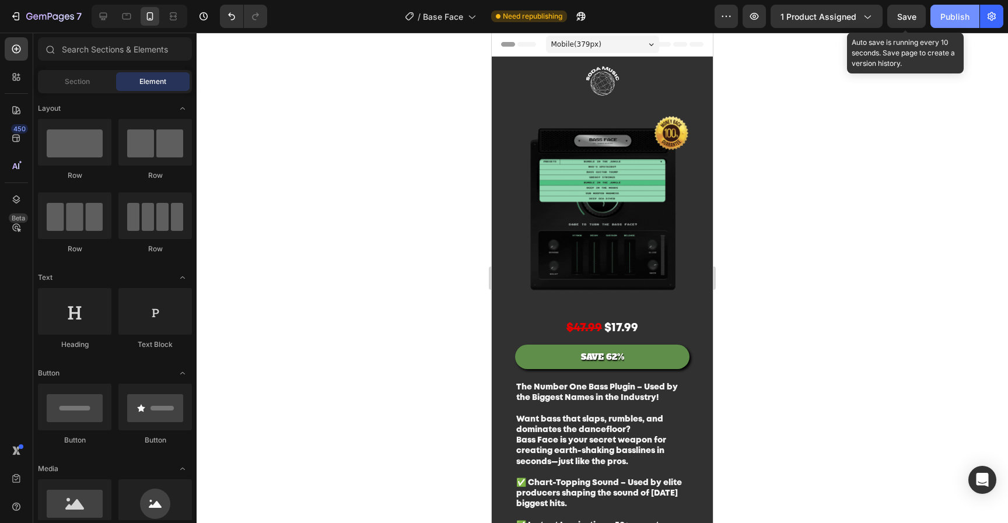
drag, startPoint x: 914, startPoint y: 21, endPoint x: 956, endPoint y: 19, distance: 41.4
click at [914, 21] on div "Save" at bounding box center [906, 16] width 19 height 12
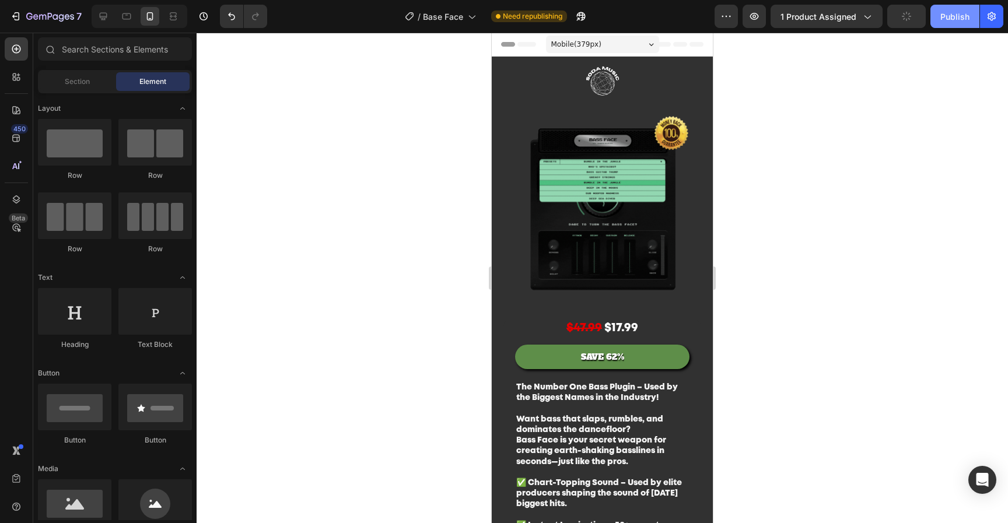
click at [955, 19] on div "Publish" at bounding box center [954, 16] width 29 height 12
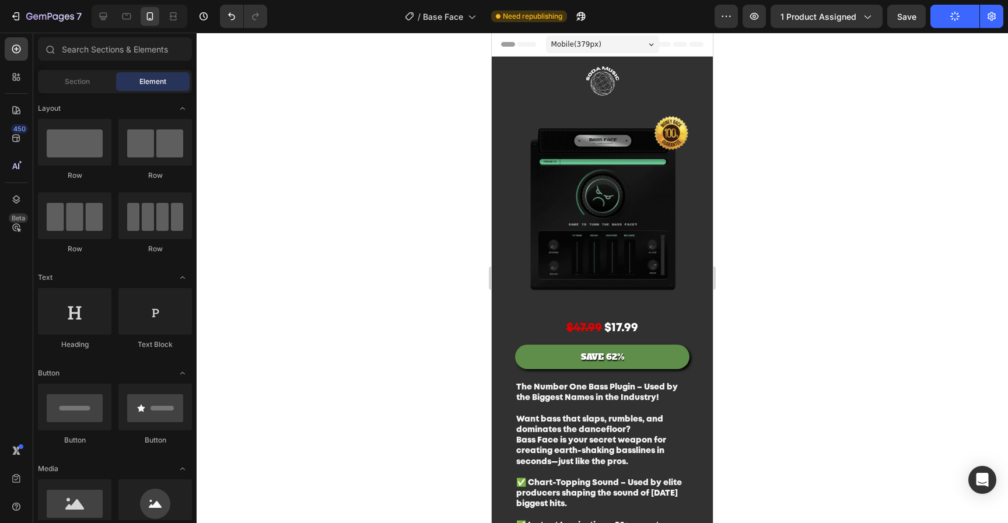
click at [338, 345] on div at bounding box center [602, 278] width 811 height 490
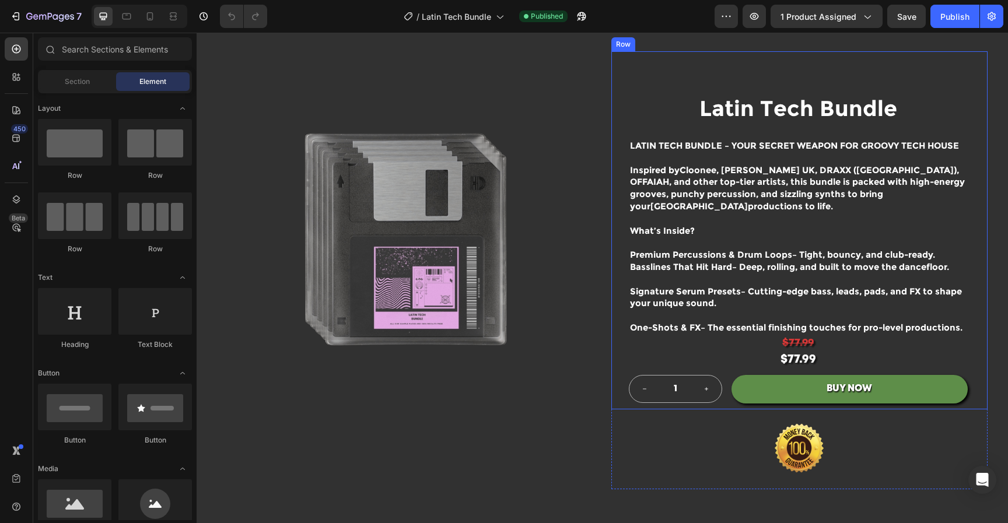
scroll to position [97, 0]
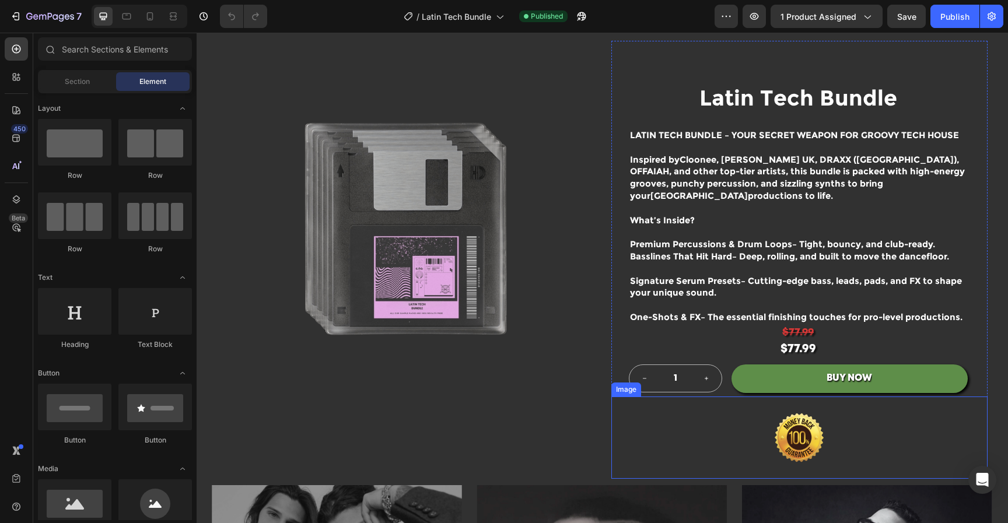
click at [787, 423] on img at bounding box center [799, 438] width 146 height 82
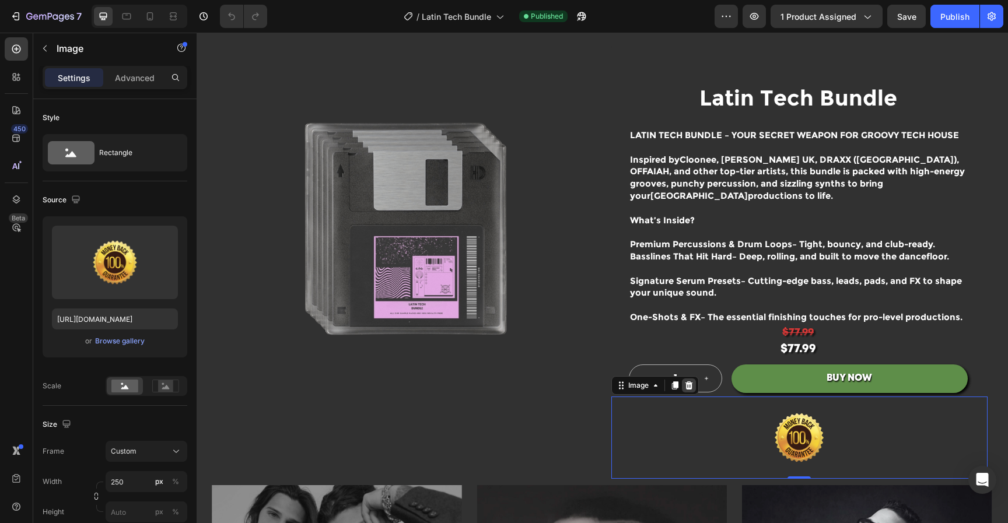
click at [685, 381] on icon at bounding box center [689, 385] width 8 height 8
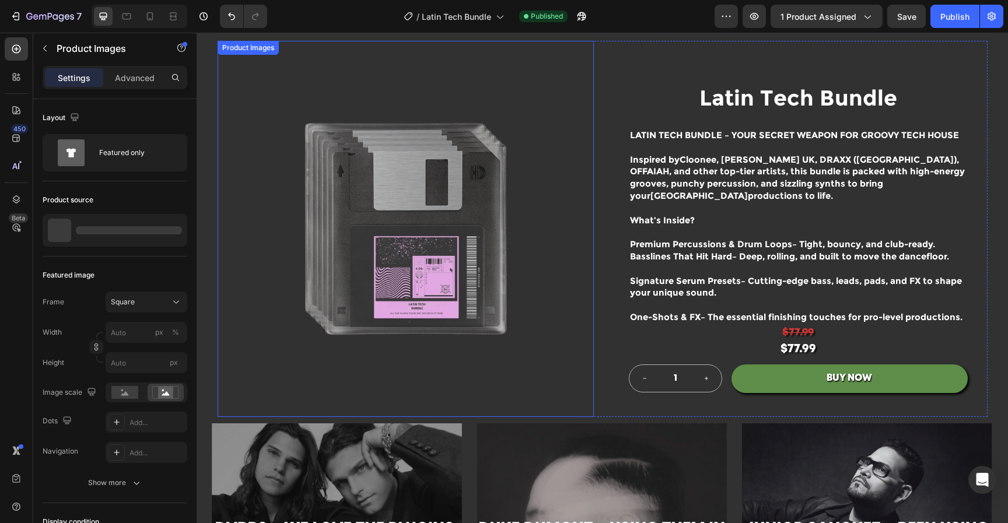
click at [427, 258] on img at bounding box center [406, 229] width 376 height 376
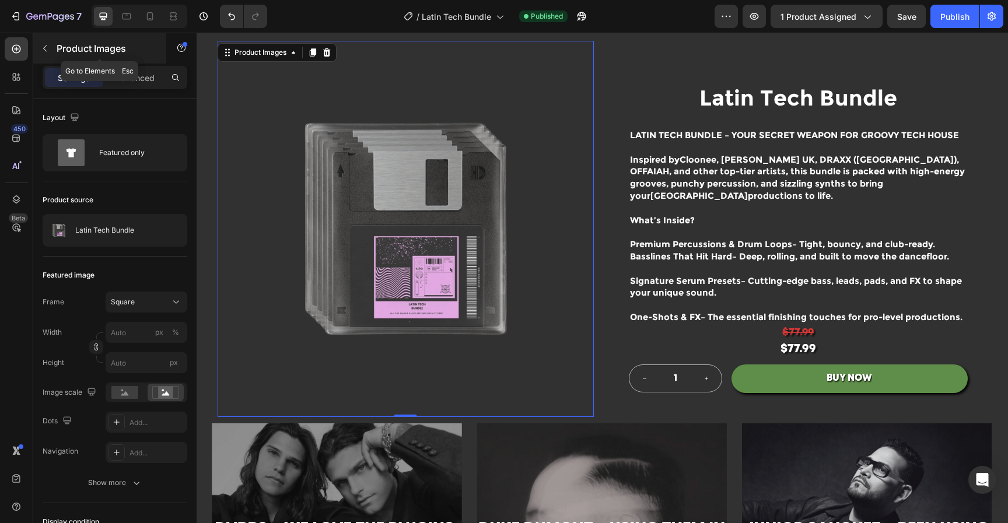
click at [43, 51] on icon "button" at bounding box center [44, 48] width 9 height 9
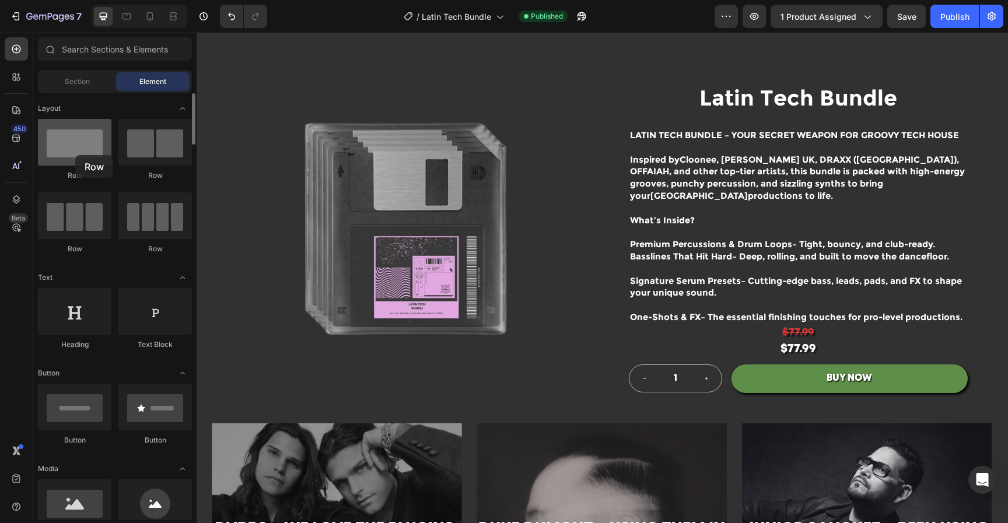
click at [75, 155] on div at bounding box center [74, 142] width 73 height 47
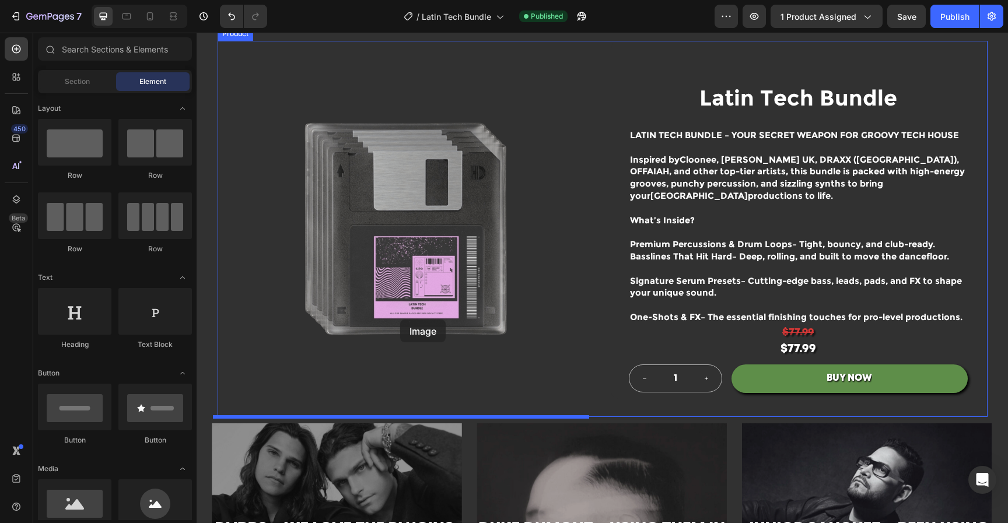
drag, startPoint x: 265, startPoint y: 527, endPoint x: 400, endPoint y: 320, distance: 247.8
drag, startPoint x: 272, startPoint y: 543, endPoint x: 387, endPoint y: 389, distance: 192.1
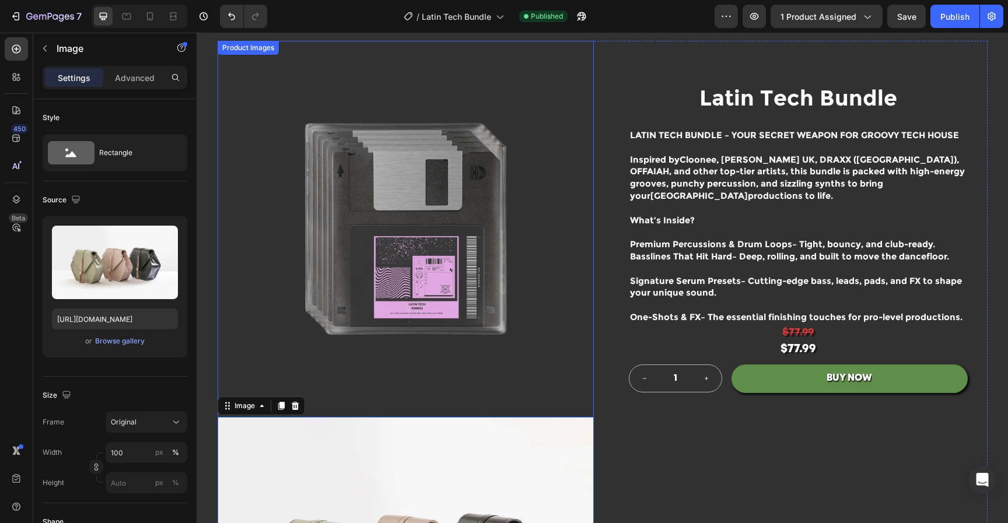
click at [413, 247] on img at bounding box center [406, 229] width 376 height 376
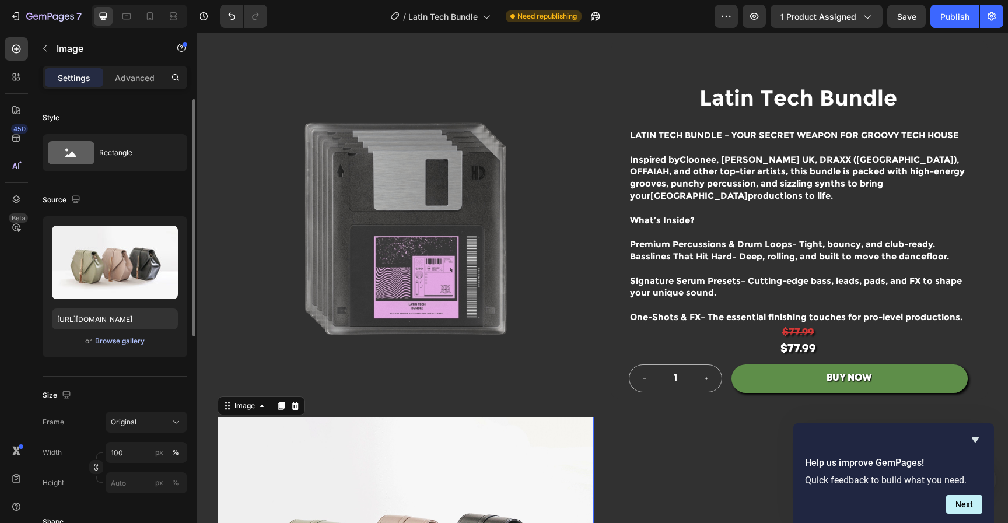
click at [129, 338] on div "Browse gallery" at bounding box center [120, 341] width 50 height 10
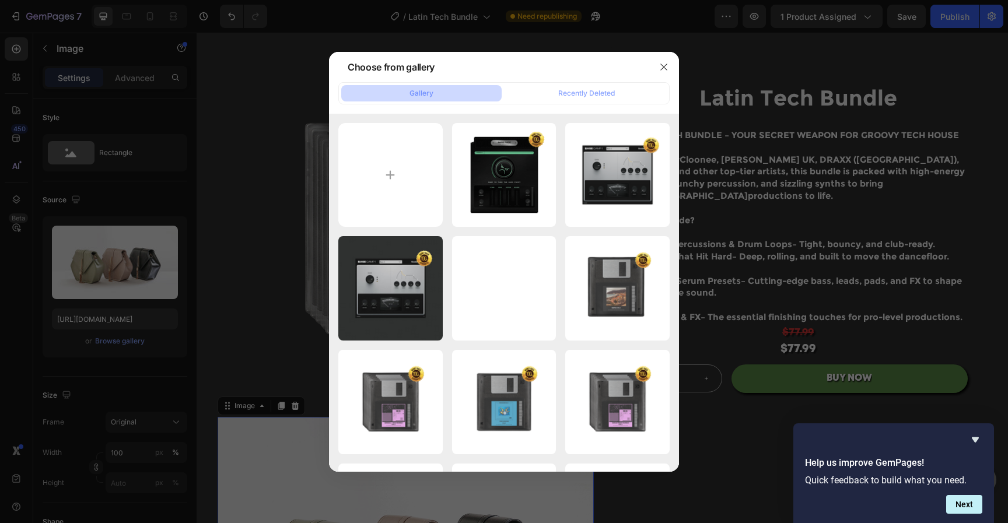
type input "C:\fakepath\Untitled design-89.png"
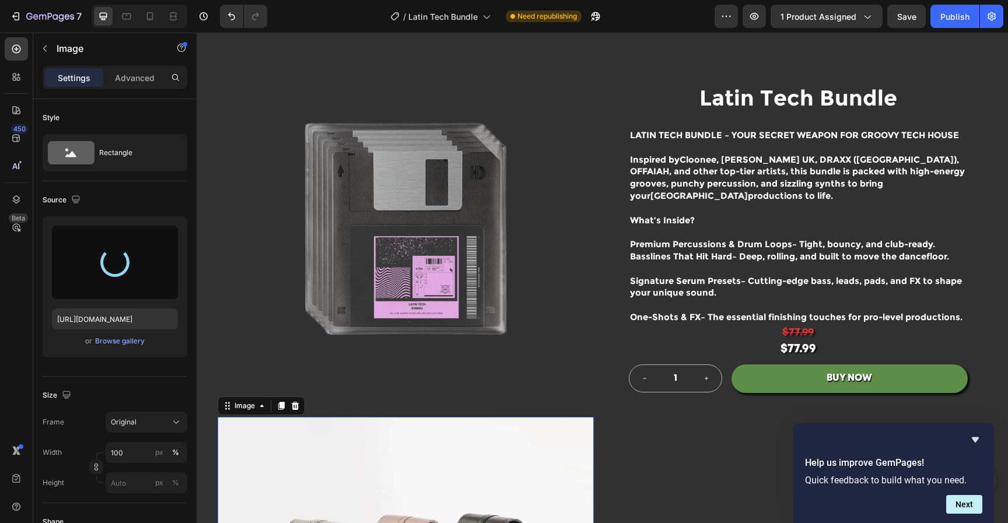
type input "[URL][DOMAIN_NAME]"
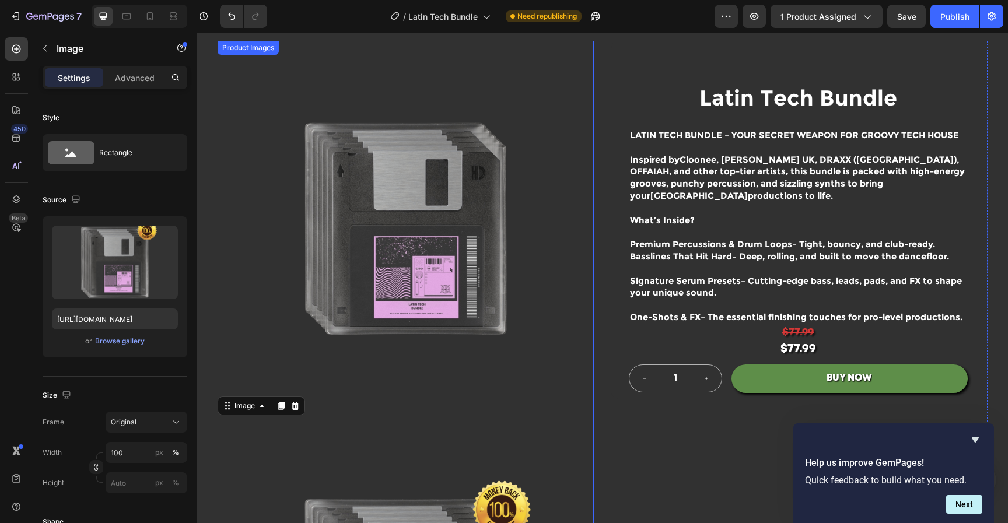
click at [489, 166] on img at bounding box center [406, 229] width 376 height 376
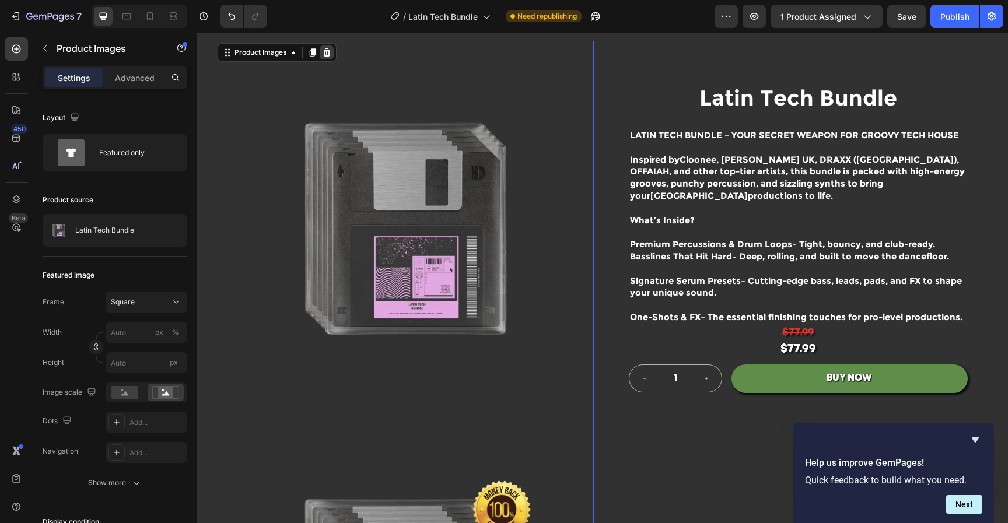
click at [322, 51] on icon at bounding box center [326, 52] width 8 height 8
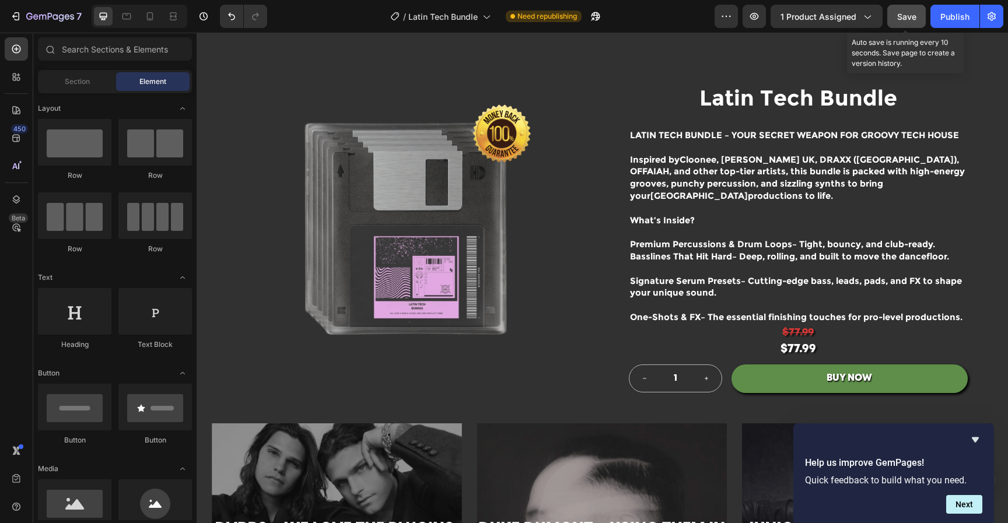
click at [909, 23] on button "Save" at bounding box center [906, 16] width 38 height 23
click at [939, 19] on button "Publish" at bounding box center [954, 16] width 49 height 23
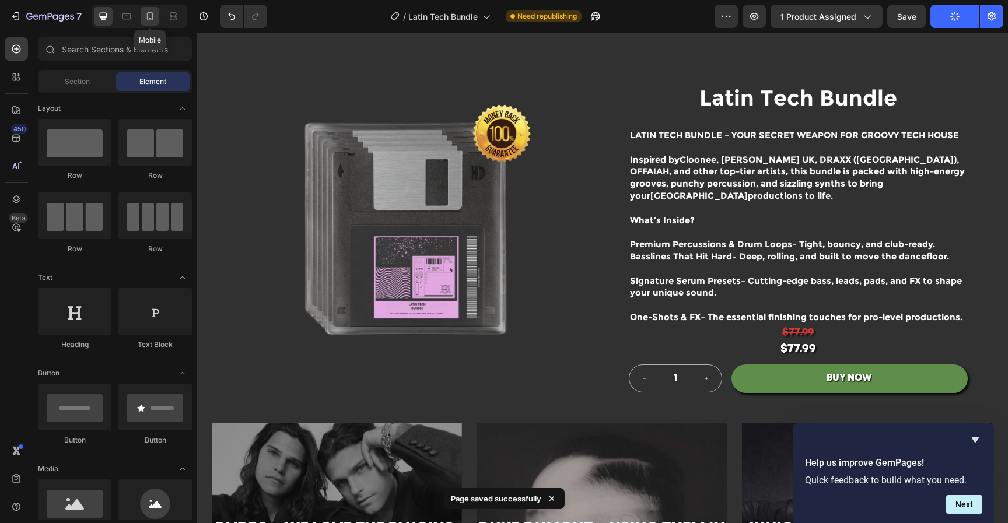
click at [149, 16] on icon at bounding box center [150, 16] width 12 height 12
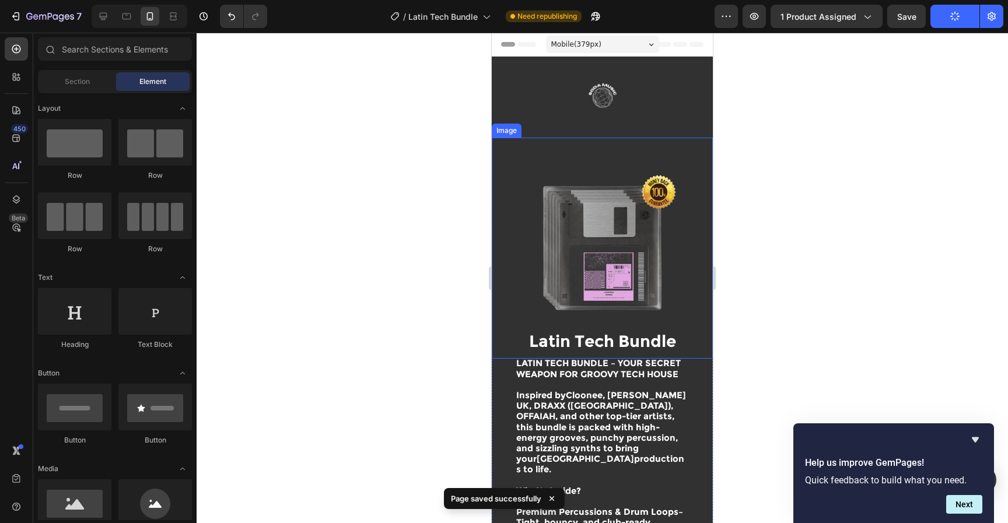
click at [651, 105] on img at bounding box center [603, 97] width 146 height 44
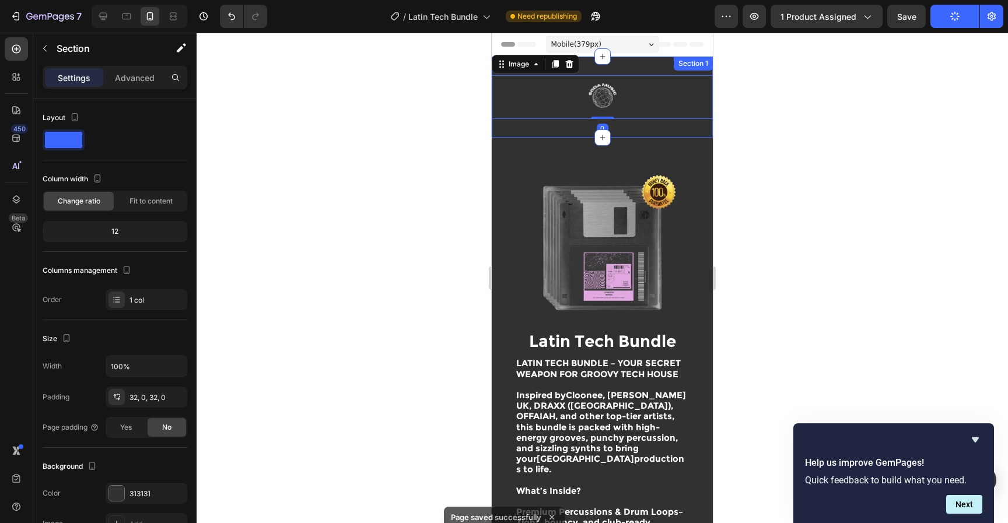
click at [626, 128] on div "Image 0 Section 1" at bounding box center [602, 97] width 221 height 81
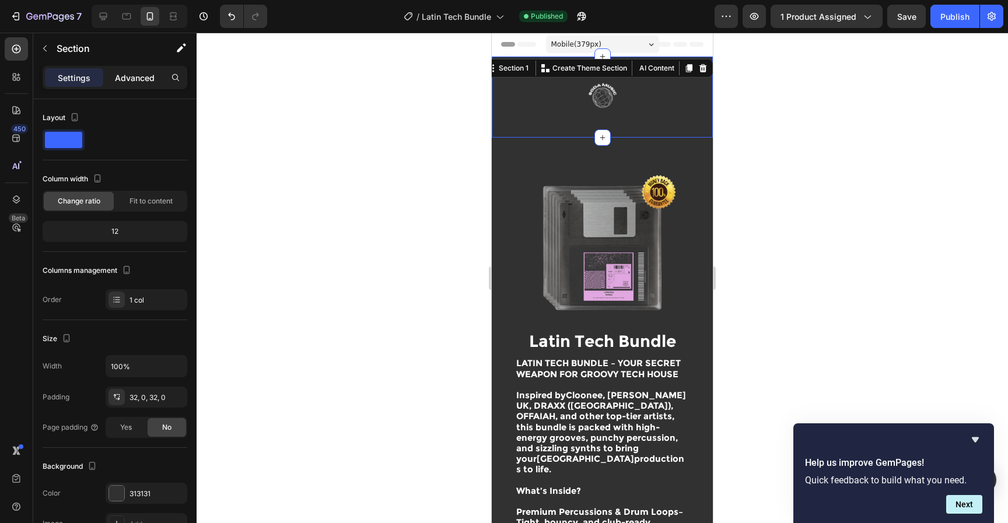
click at [143, 72] on p "Advanced" at bounding box center [135, 78] width 40 height 12
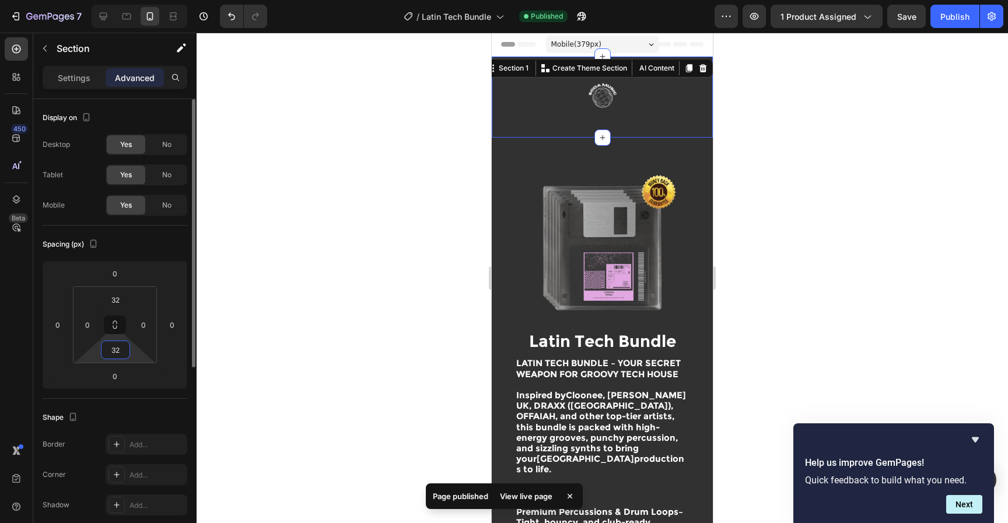
click at [121, 349] on input "32" at bounding box center [115, 349] width 23 height 17
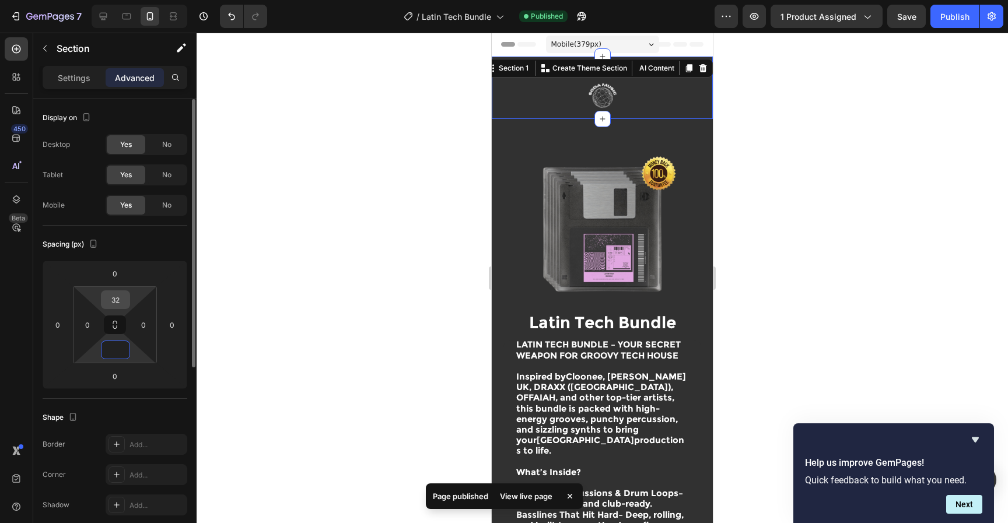
type input "0"
click at [119, 300] on input "32" at bounding box center [115, 299] width 23 height 17
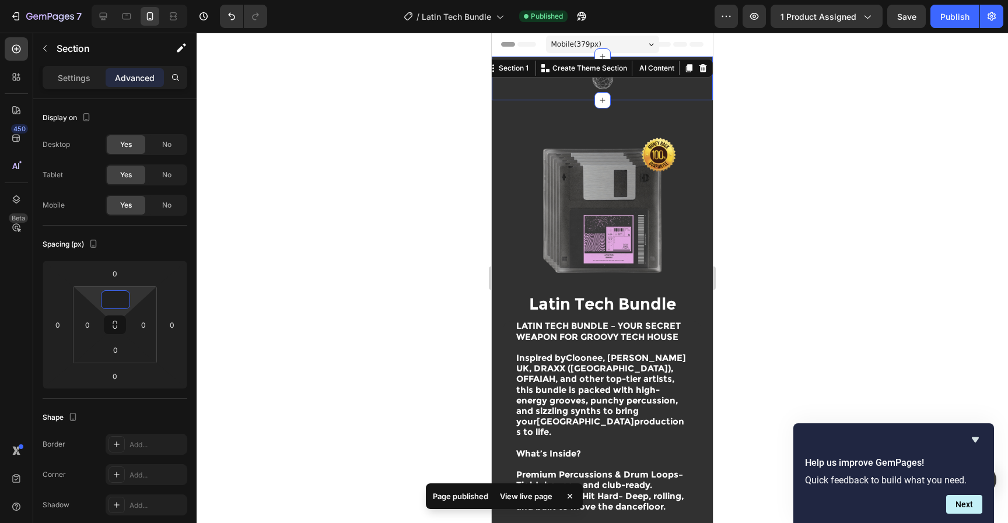
type input "0"
click at [854, 145] on div at bounding box center [602, 278] width 811 height 490
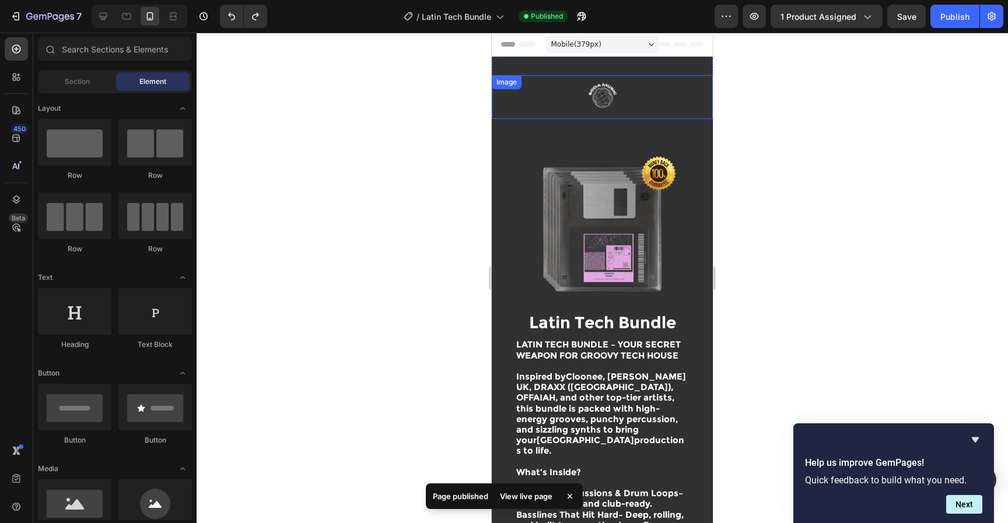
click at [920, 167] on div at bounding box center [602, 278] width 811 height 490
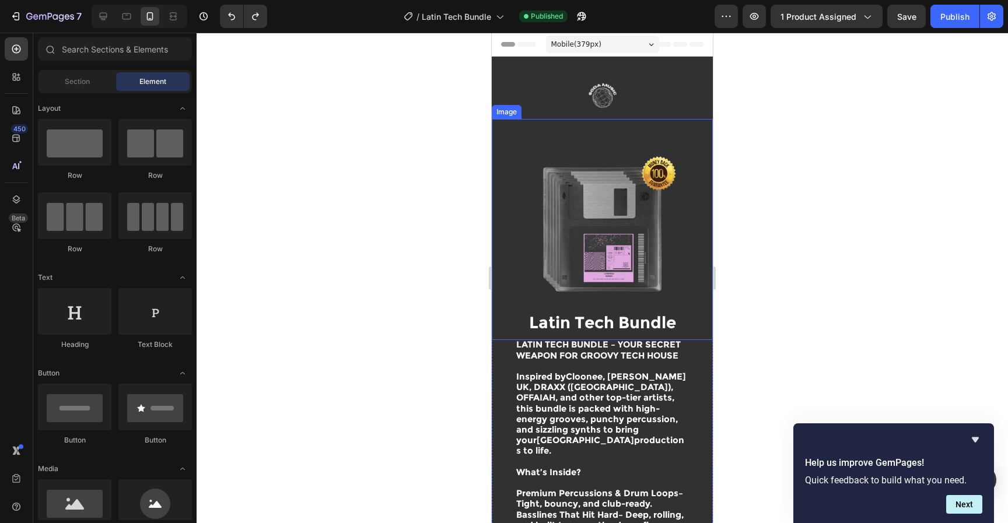
click at [643, 126] on img at bounding box center [602, 229] width 221 height 221
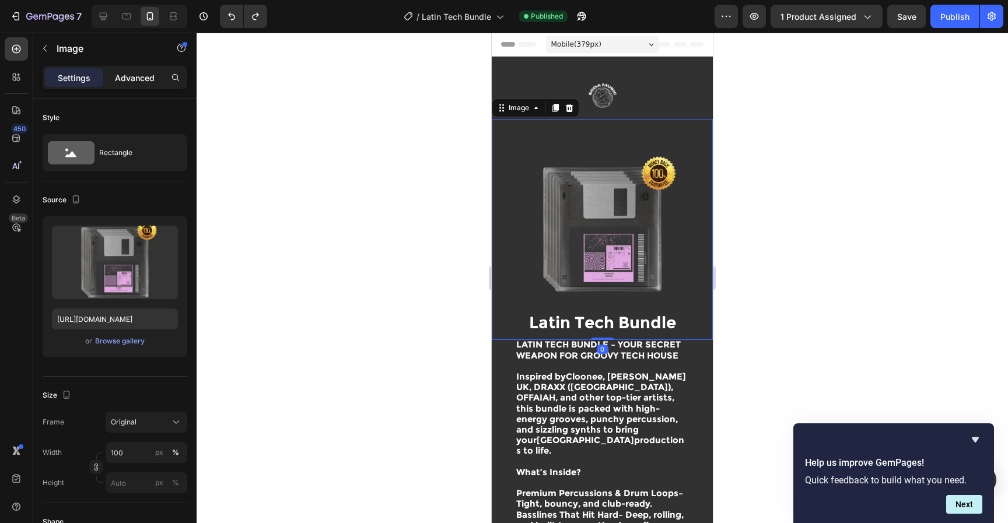
click at [148, 85] on div "Advanced" at bounding box center [135, 77] width 58 height 19
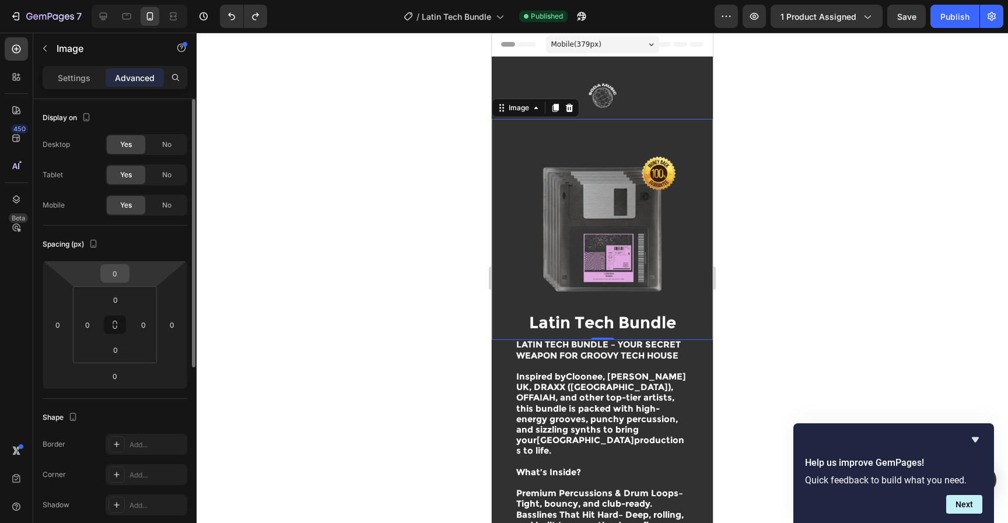
click at [118, 274] on input "0" at bounding box center [114, 273] width 23 height 17
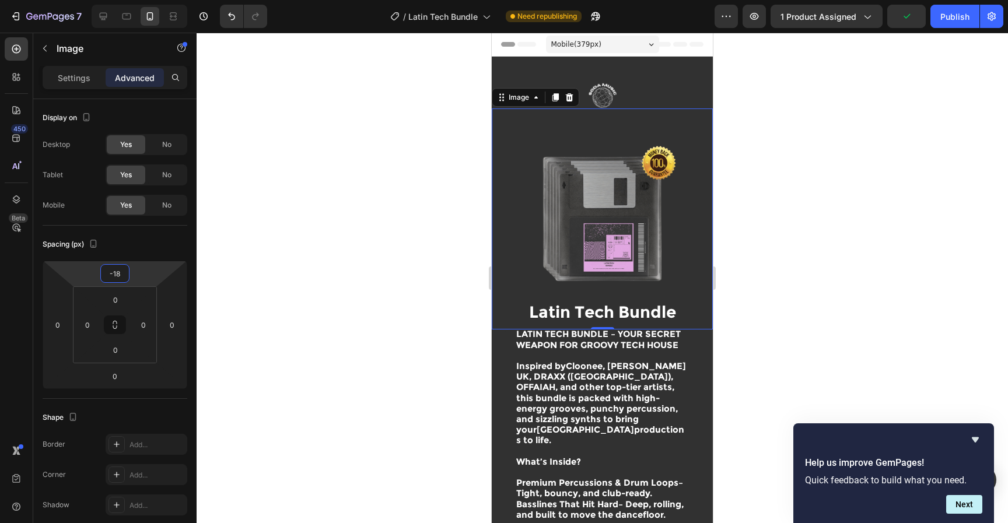
type input "-18"
click at [781, 135] on div at bounding box center [602, 278] width 811 height 490
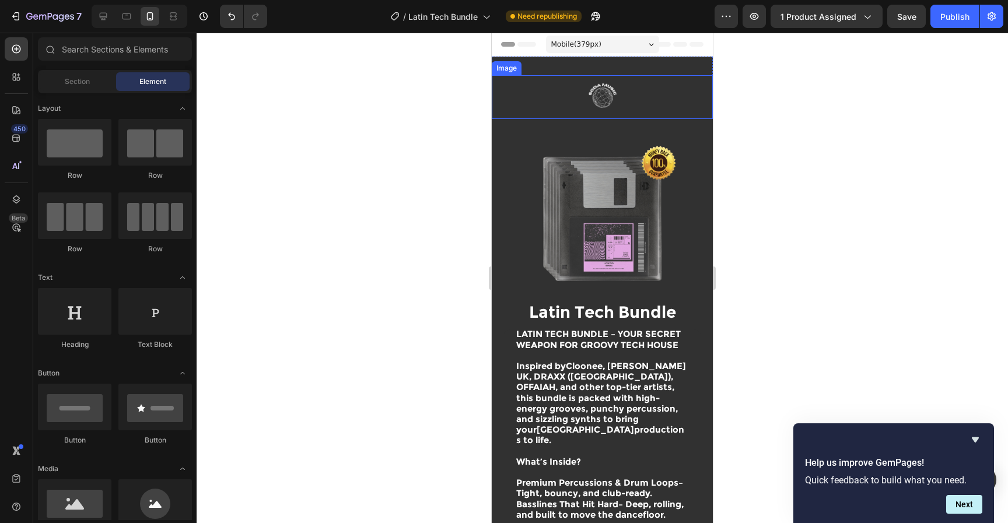
click at [619, 86] on img at bounding box center [603, 97] width 146 height 44
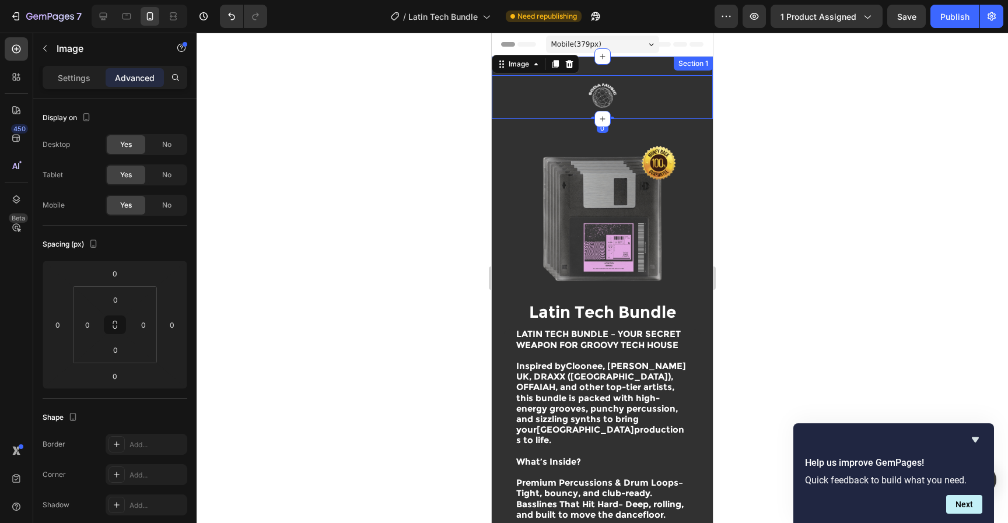
click at [608, 71] on div "Image 0 Section 1" at bounding box center [602, 88] width 221 height 62
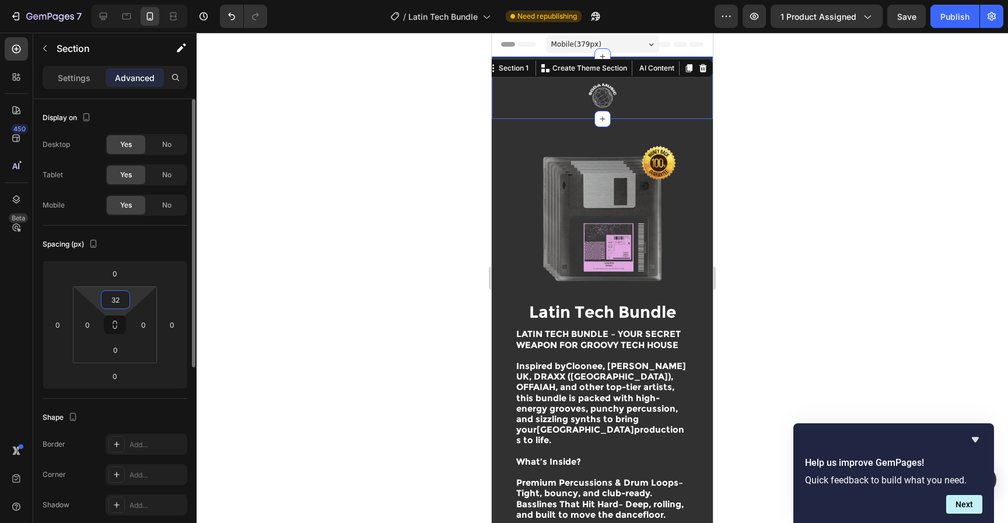
click at [112, 302] on input "32" at bounding box center [115, 299] width 23 height 17
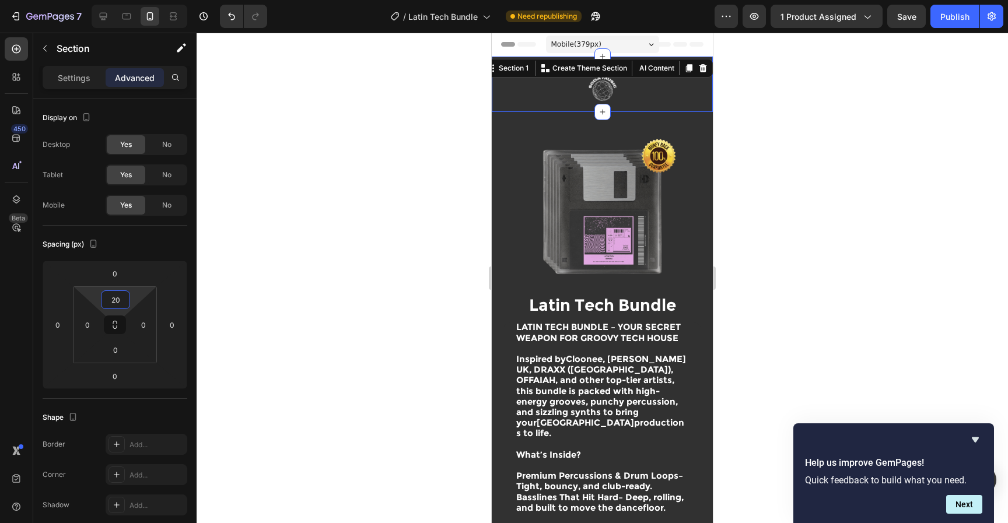
type input "20"
click at [856, 180] on div at bounding box center [602, 278] width 811 height 490
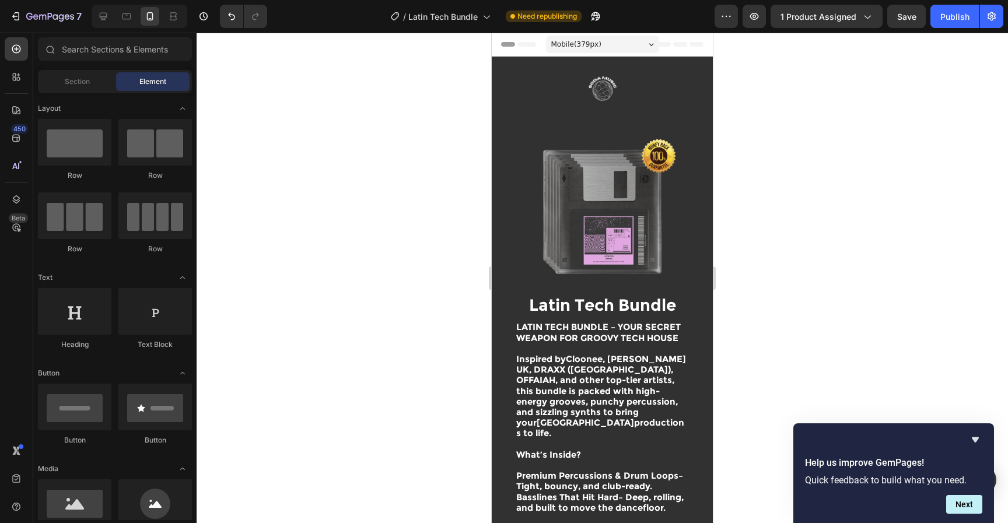
click at [599, 228] on img at bounding box center [602, 211] width 221 height 221
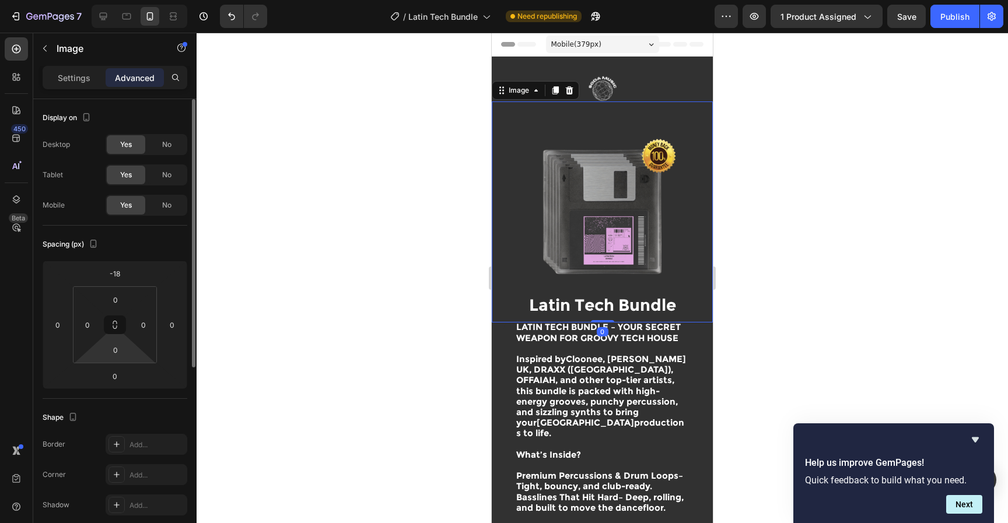
drag, startPoint x: 111, startPoint y: 357, endPoint x: 123, endPoint y: 362, distance: 12.6
click at [111, 357] on input "0" at bounding box center [115, 349] width 23 height 17
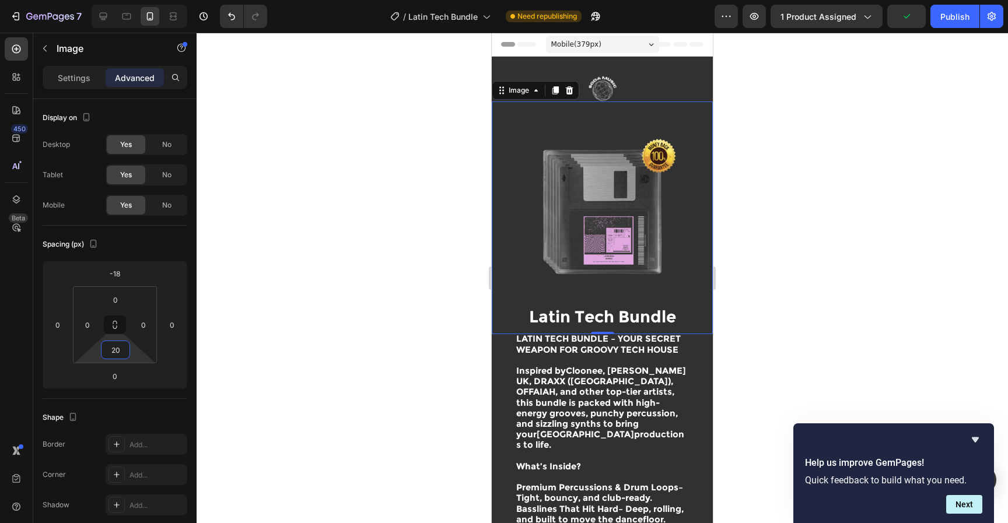
type input "2"
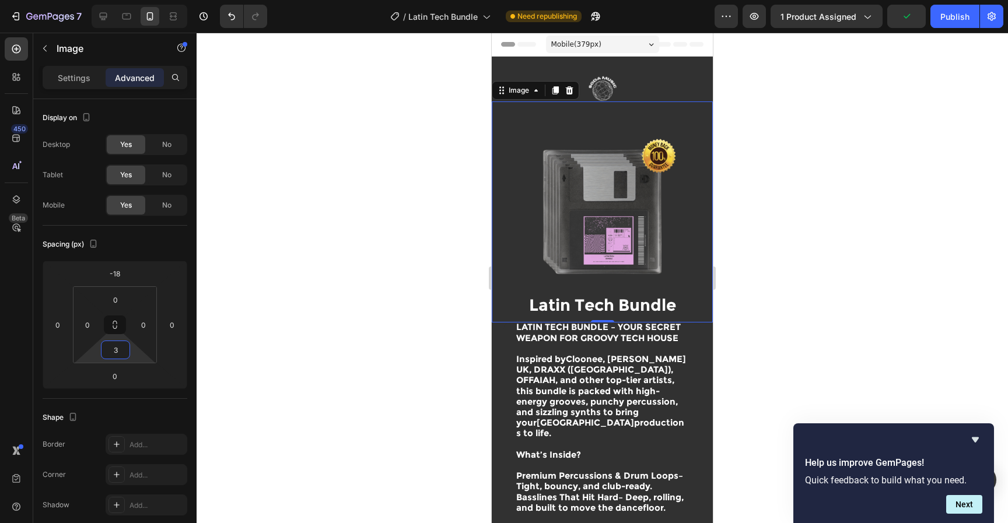
type input "30"
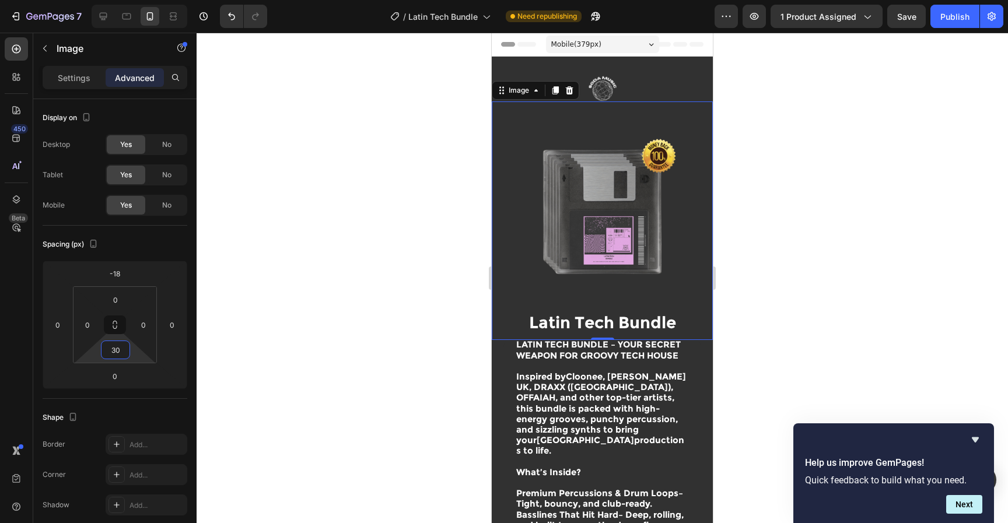
click at [907, 185] on div at bounding box center [602, 278] width 811 height 490
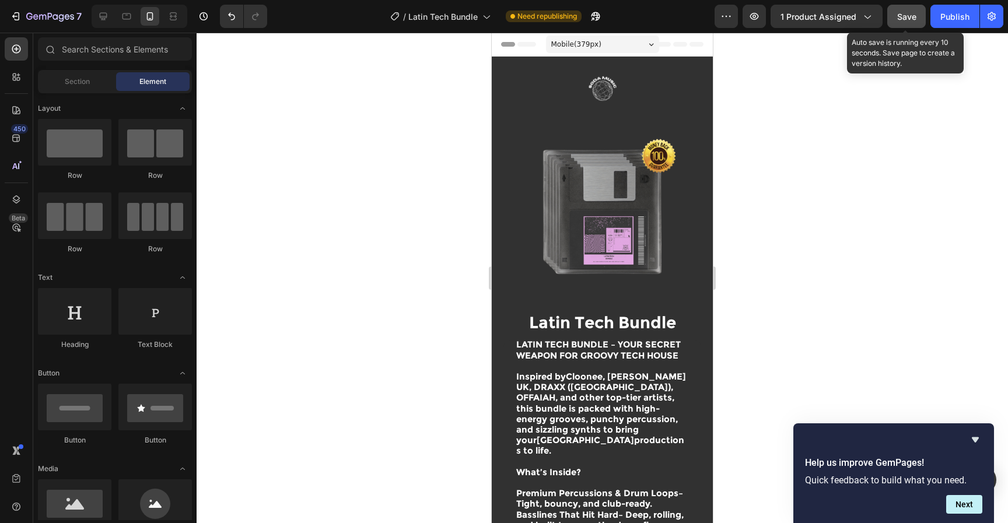
click at [915, 24] on button "Save" at bounding box center [906, 16] width 38 height 23
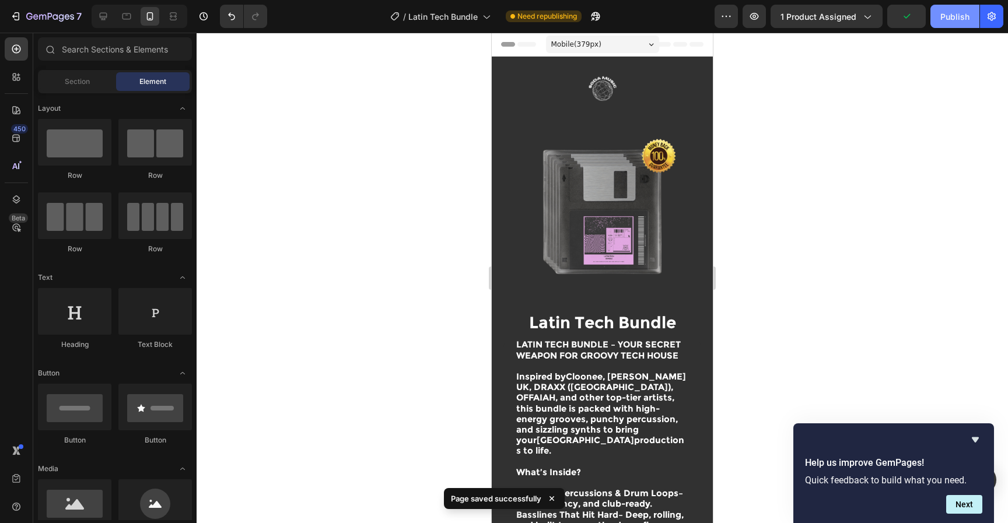
click at [947, 19] on div "Publish" at bounding box center [954, 16] width 29 height 12
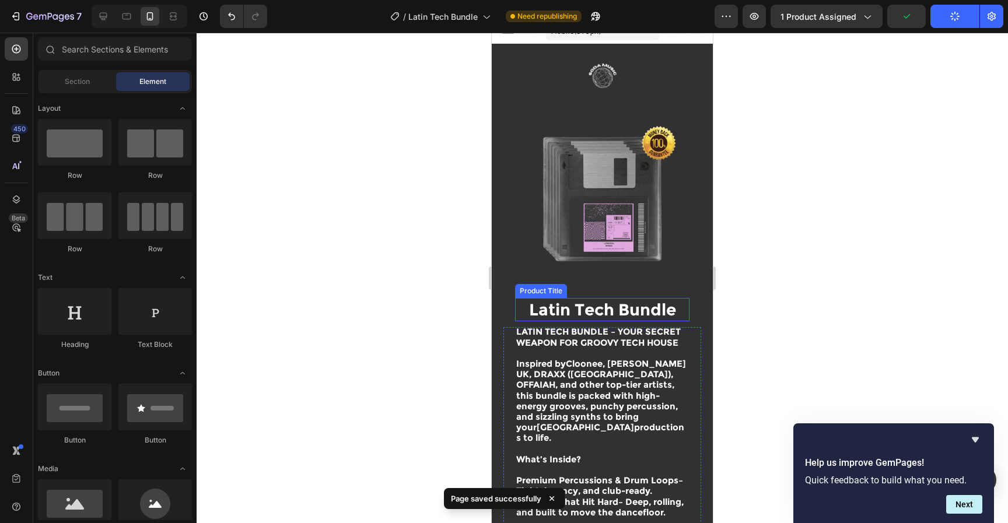
scroll to position [16, 0]
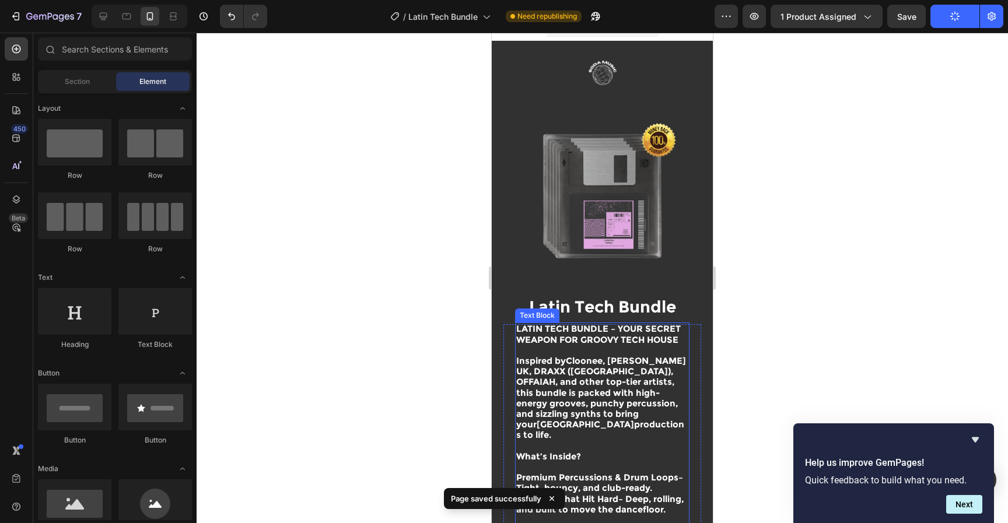
click at [618, 359] on strong "Cloonee, [PERSON_NAME] UK, DRAXX ([GEOGRAPHIC_DATA]), OFFAIAH" at bounding box center [601, 371] width 170 height 32
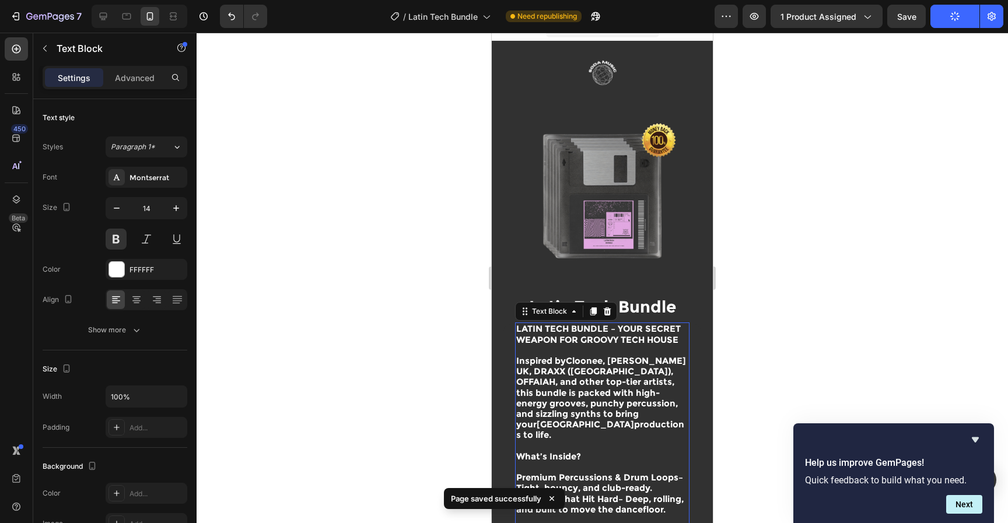
click at [657, 295] on h1 "Latin Tech Bundle" at bounding box center [602, 306] width 174 height 23
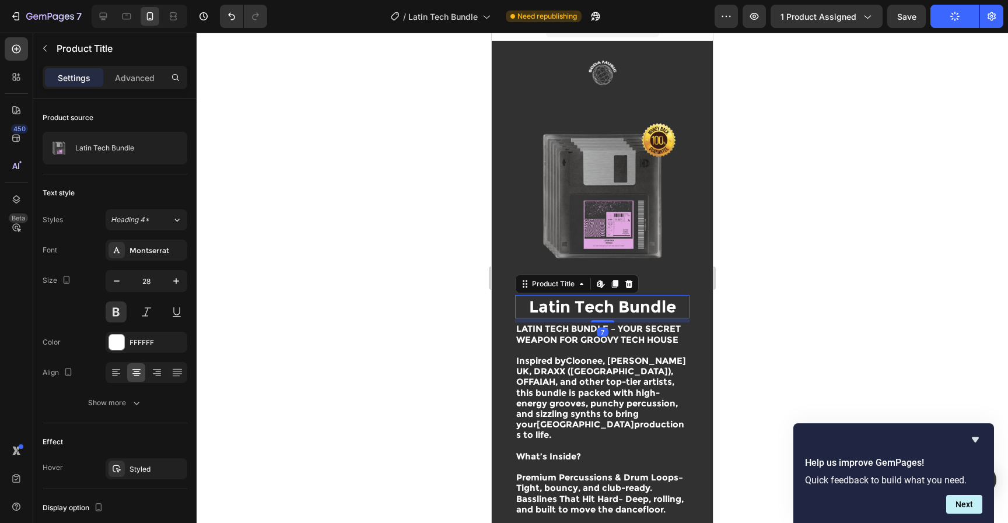
click at [765, 335] on div at bounding box center [602, 278] width 811 height 490
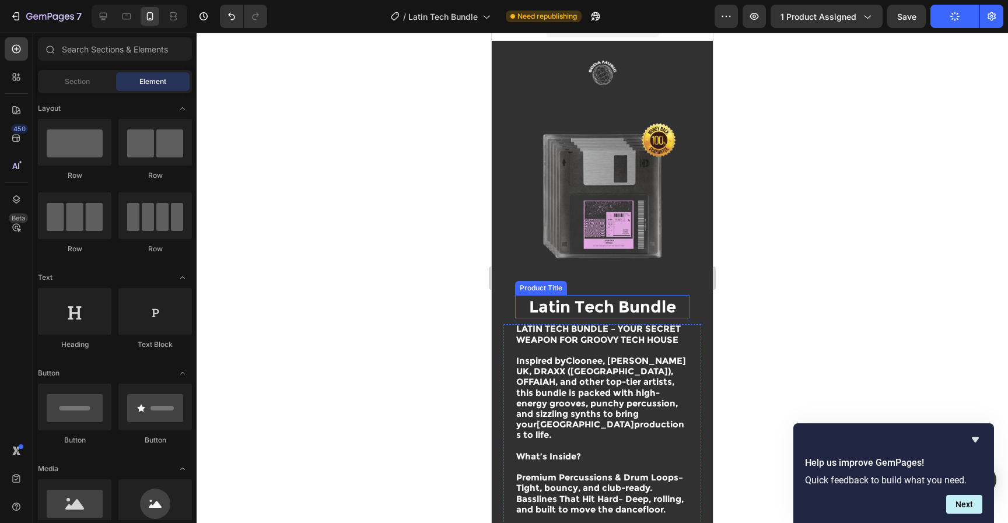
click at [641, 303] on h1 "Latin Tech Bundle" at bounding box center [602, 306] width 174 height 23
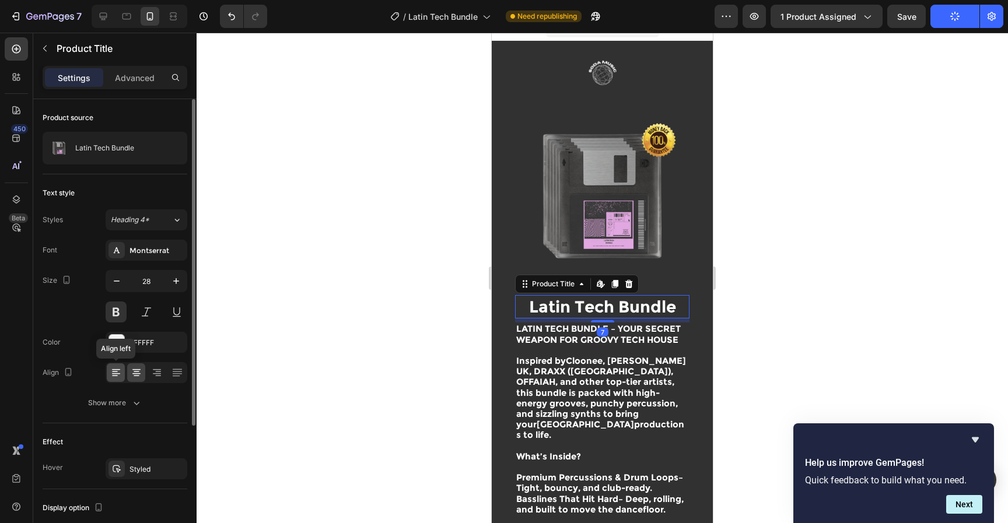
click at [115, 373] on icon at bounding box center [116, 373] width 8 height 1
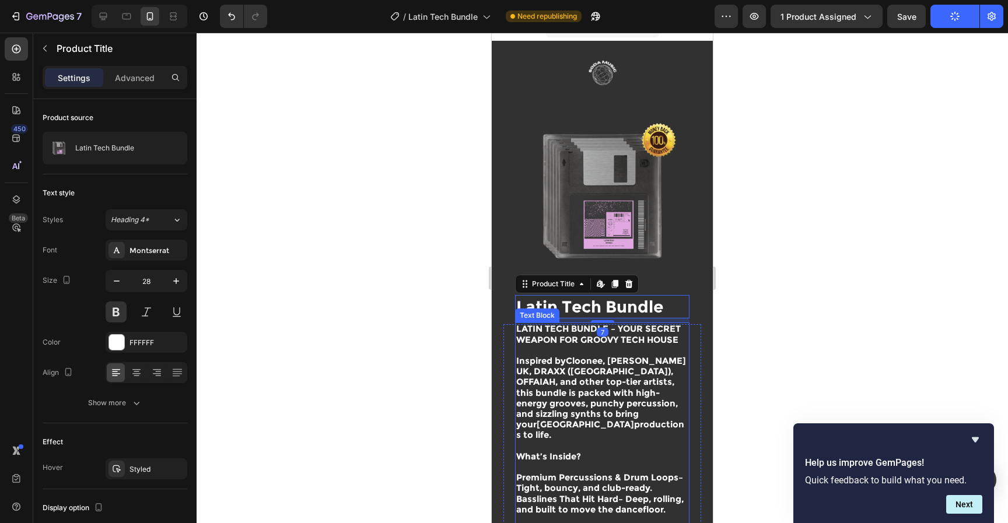
click at [944, 286] on div at bounding box center [602, 278] width 811 height 490
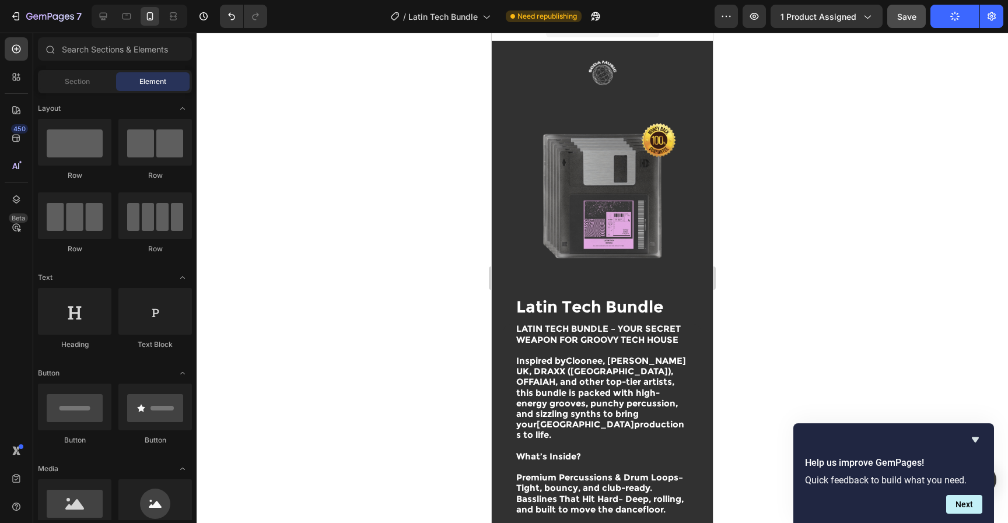
click at [909, 15] on span "Save" at bounding box center [906, 17] width 19 height 10
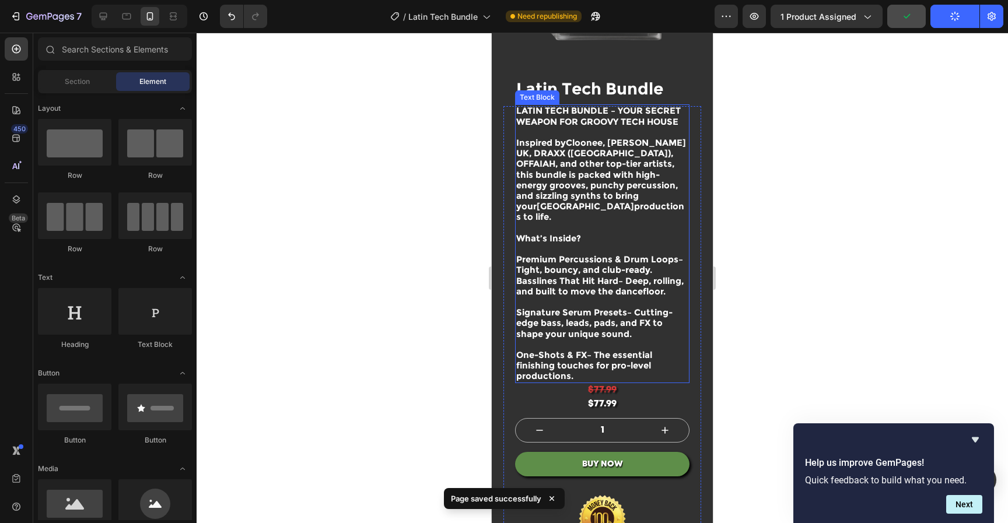
scroll to position [271, 0]
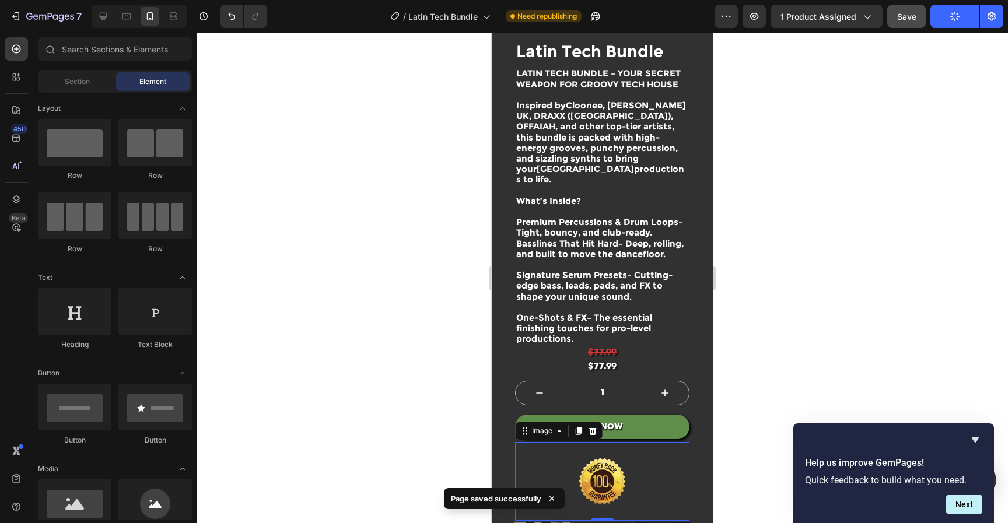
click at [607, 481] on img at bounding box center [601, 481] width 139 height 79
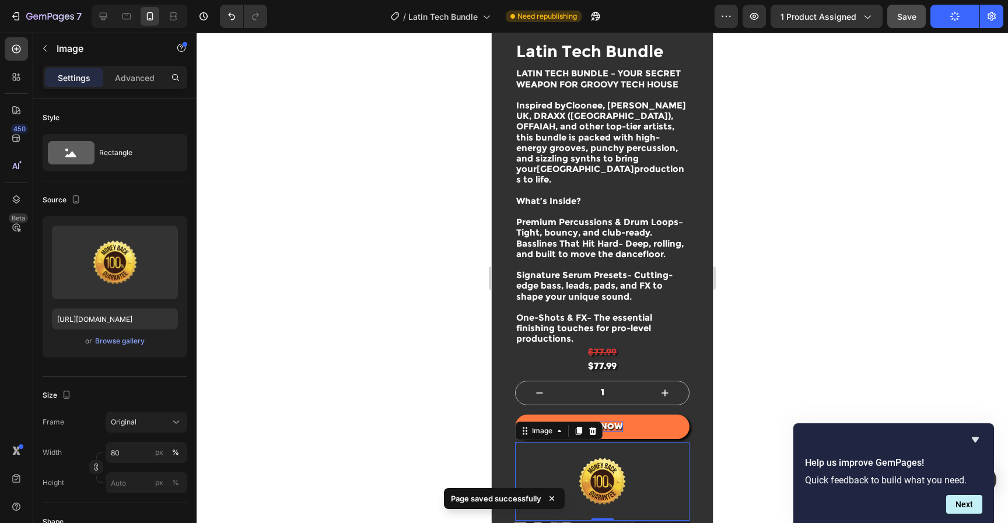
click at [594, 434] on icon at bounding box center [593, 431] width 8 height 8
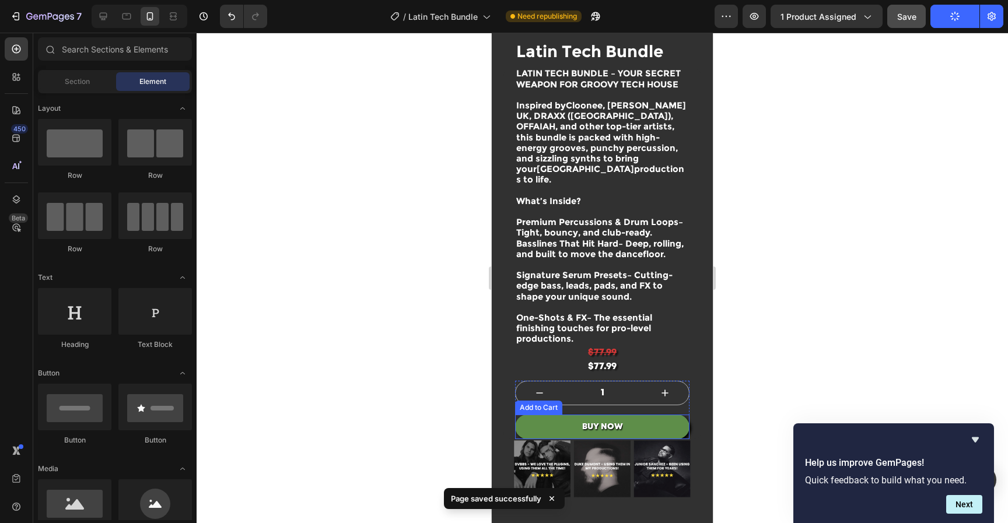
click at [845, 258] on div at bounding box center [602, 278] width 811 height 490
click at [674, 429] on button "BUY NOW" at bounding box center [602, 427] width 174 height 24
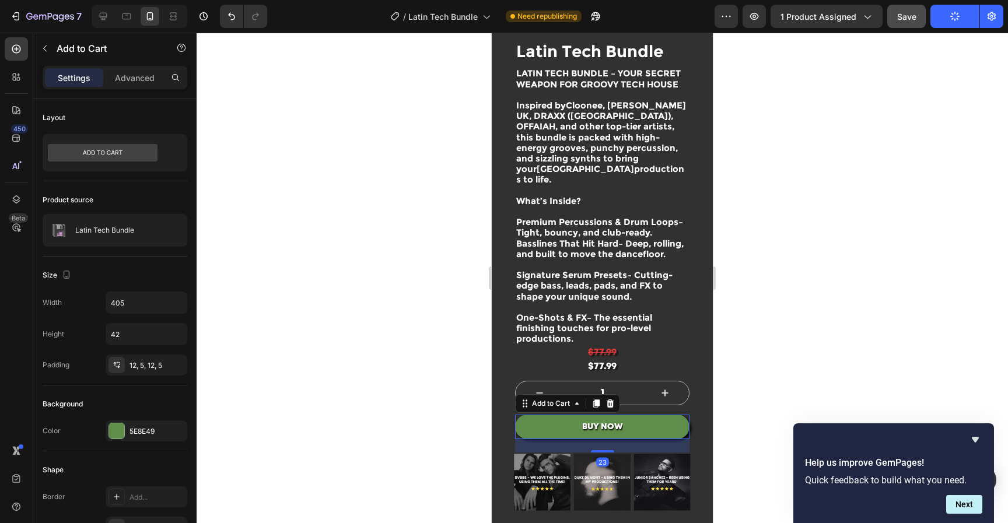
drag, startPoint x: 598, startPoint y: 440, endPoint x: 614, endPoint y: 444, distance: 16.3
click at [599, 453] on div at bounding box center [602, 451] width 23 height 2
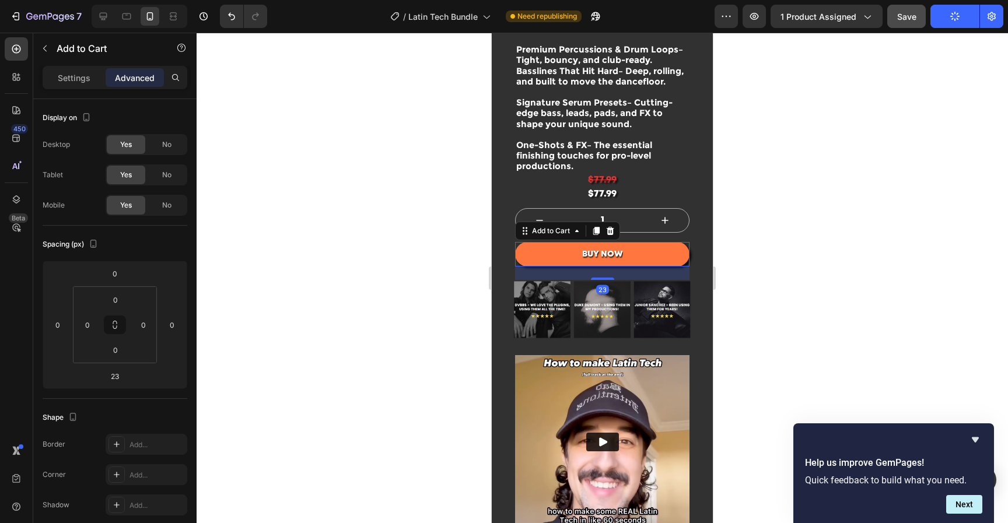
scroll to position [464, 0]
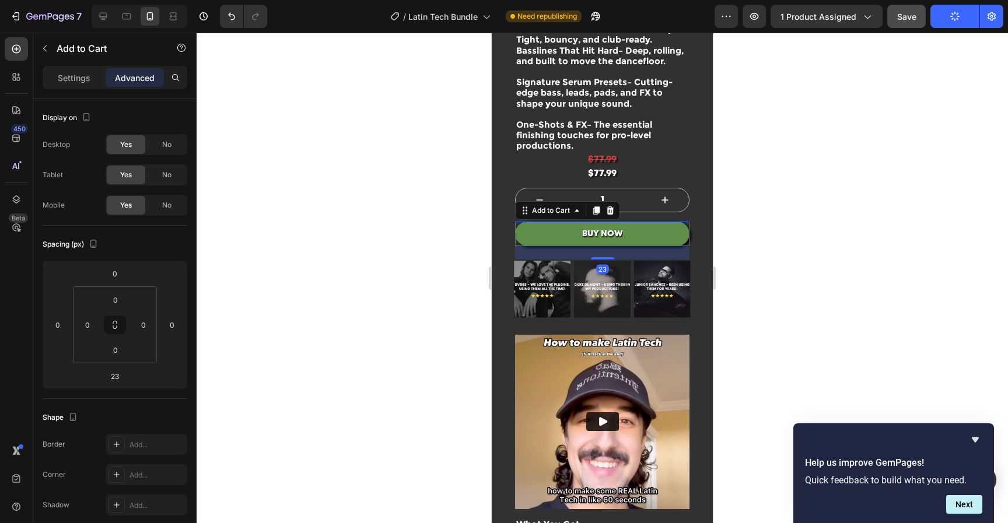
click at [797, 235] on div at bounding box center [602, 278] width 811 height 490
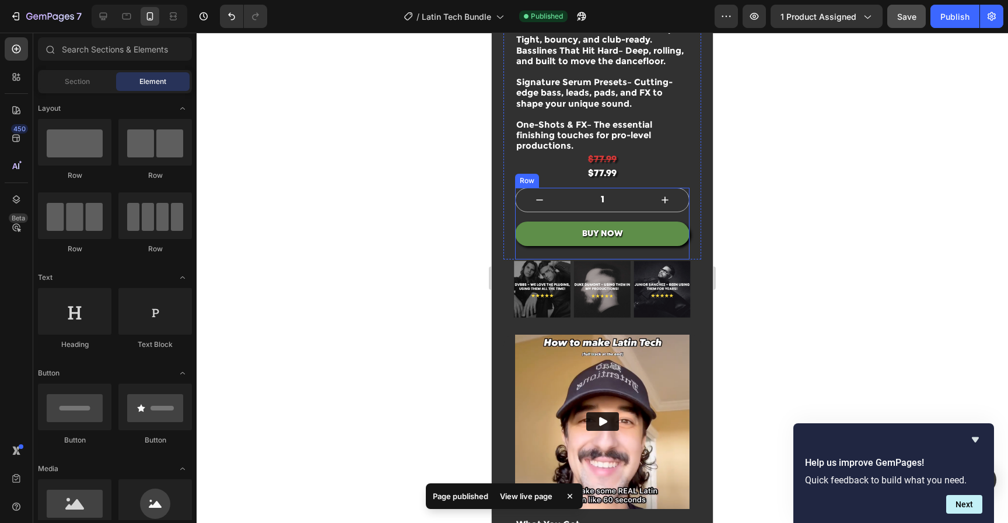
click at [641, 254] on div "BUY NOW Add to Cart" at bounding box center [602, 241] width 174 height 38
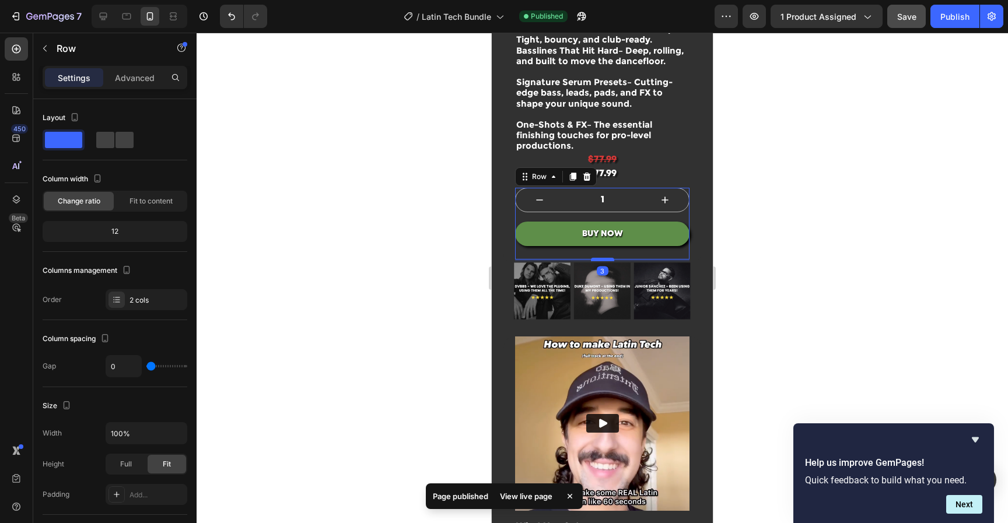
click at [602, 261] on div at bounding box center [602, 259] width 23 height 3
click at [864, 260] on div at bounding box center [602, 278] width 811 height 490
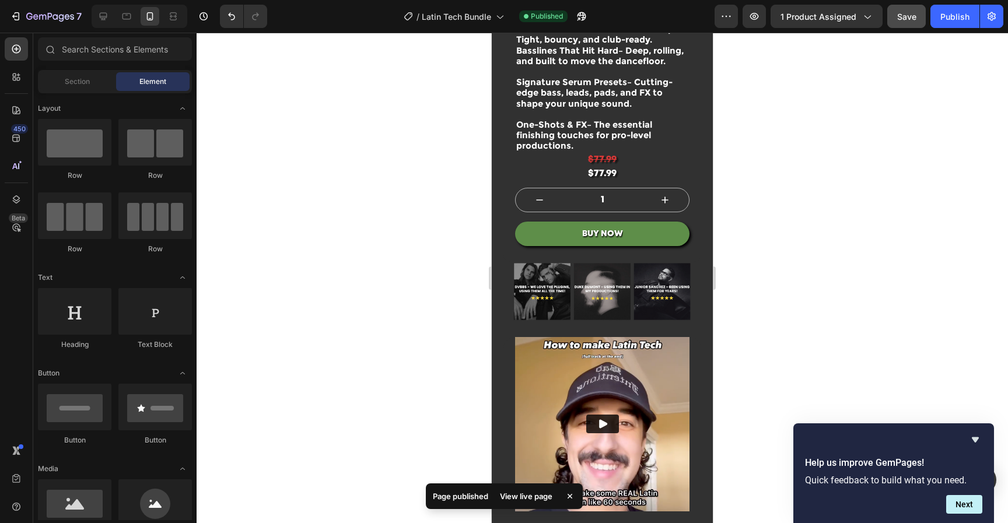
click at [911, 17] on span "Save" at bounding box center [906, 17] width 19 height 10
click at [941, 19] on div "Publish" at bounding box center [954, 16] width 29 height 12
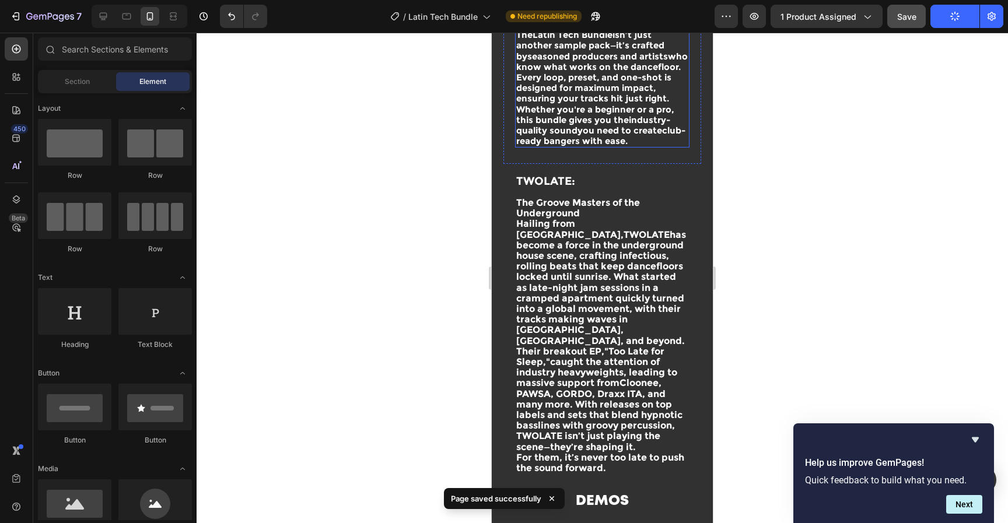
scroll to position [0, 0]
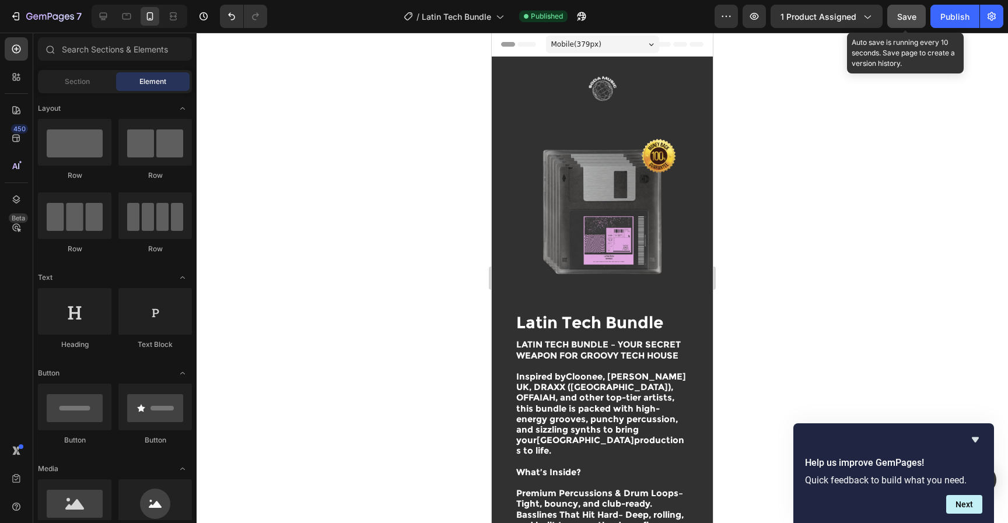
click at [904, 18] on span "Save" at bounding box center [906, 17] width 19 height 10
click at [958, 17] on div "Publish" at bounding box center [954, 16] width 29 height 12
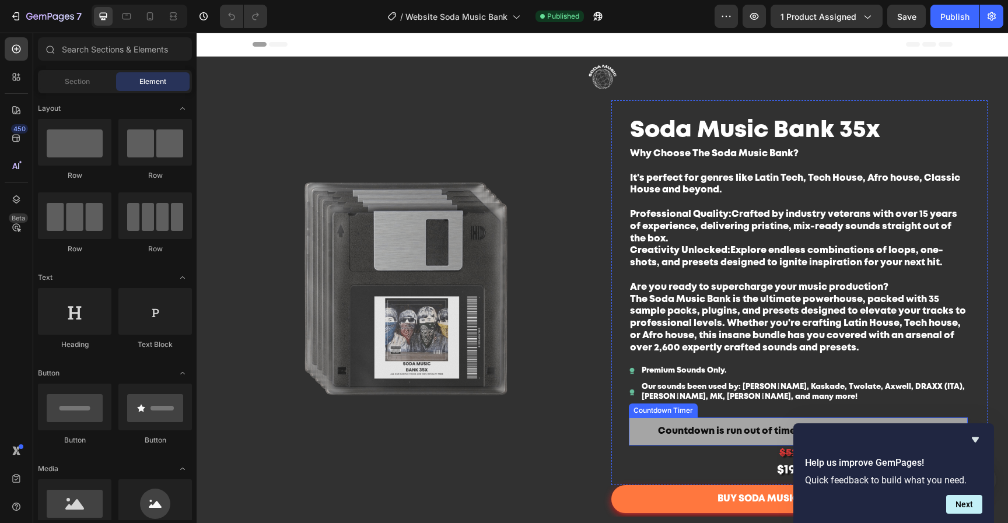
click at [689, 430] on span "Countdown is run out of time (this only visible in the editor)" at bounding box center [798, 432] width 280 height 14
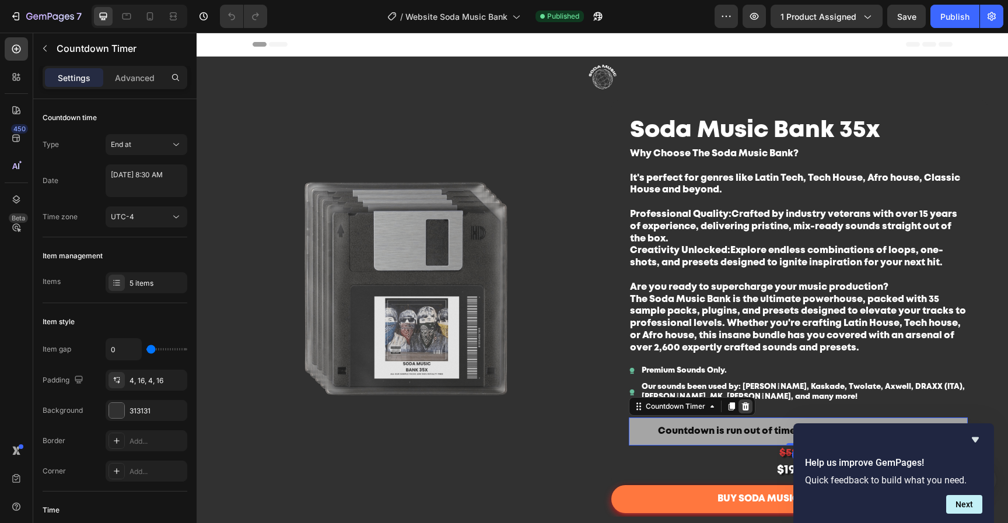
click at [741, 408] on icon at bounding box center [745, 406] width 9 height 9
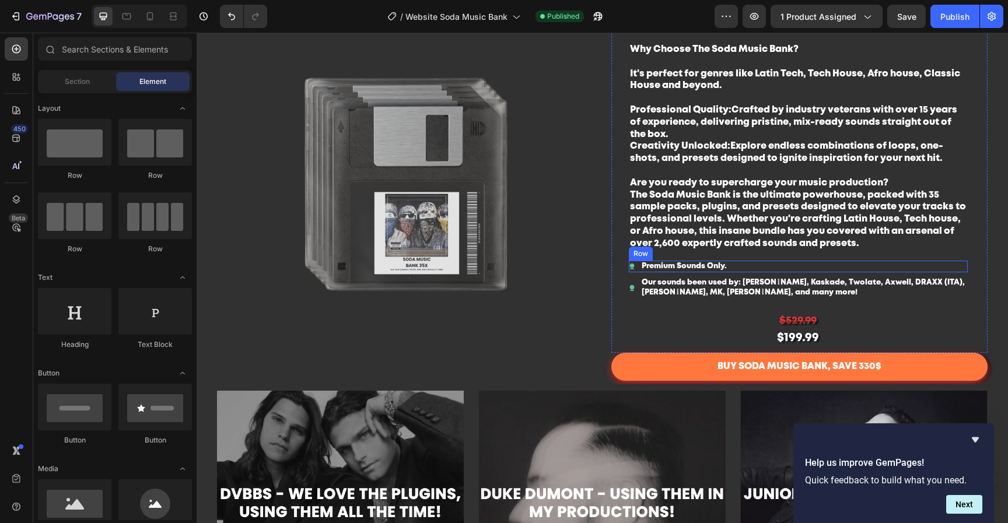
scroll to position [107, 0]
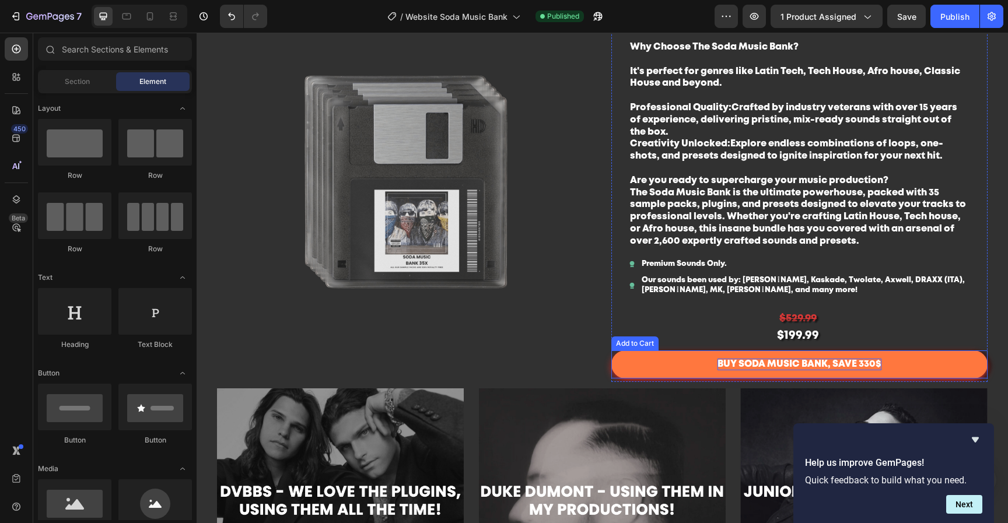
click at [737, 365] on div "BUY SODA MUSIC BANK, SAVE 330$" at bounding box center [799, 365] width 164 height 12
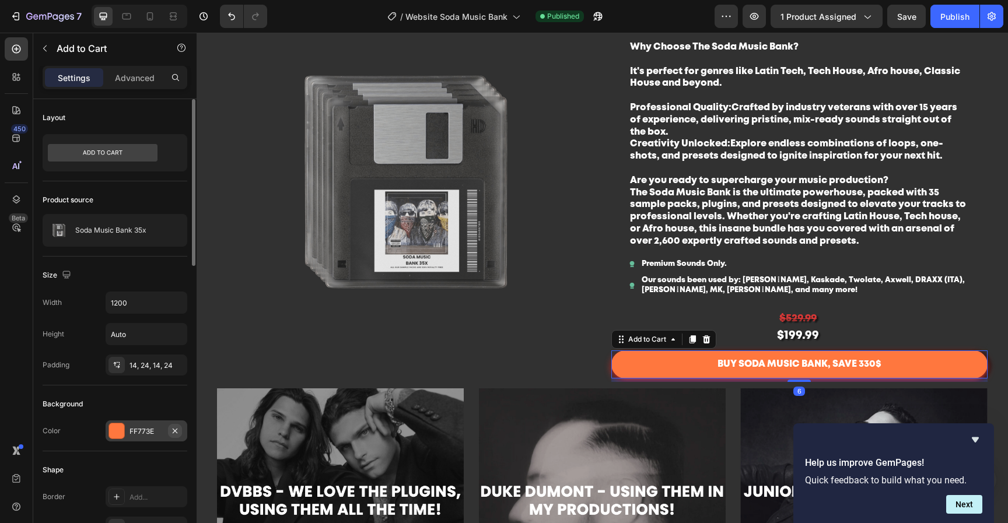
click at [174, 432] on icon "button" at bounding box center [175, 430] width 5 height 5
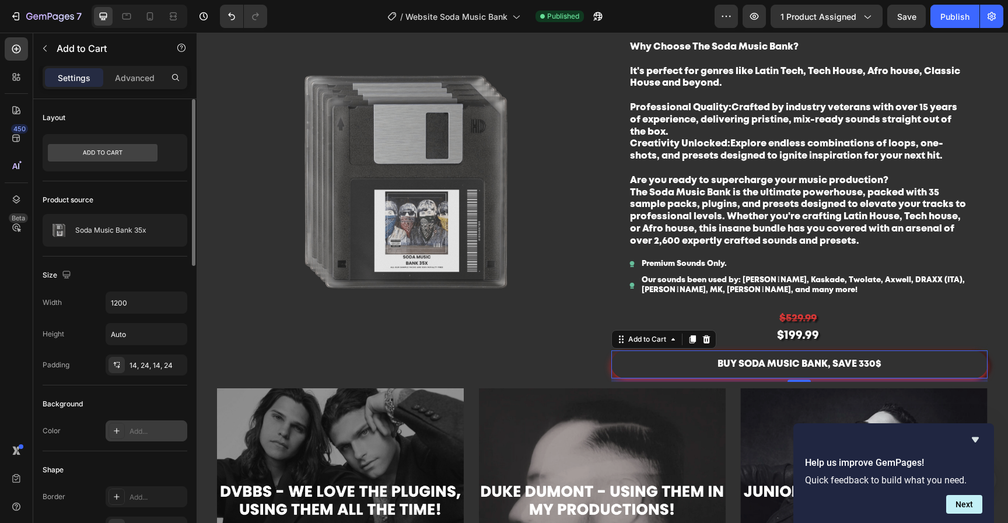
click at [148, 436] on div "Add..." at bounding box center [156, 431] width 55 height 10
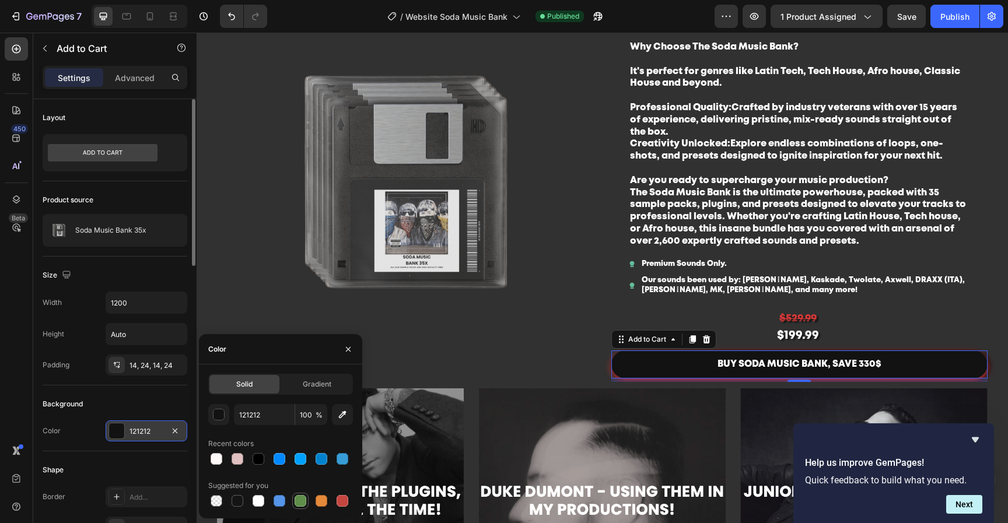
click at [301, 502] on div at bounding box center [301, 501] width 12 height 12
type input "5E8E49"
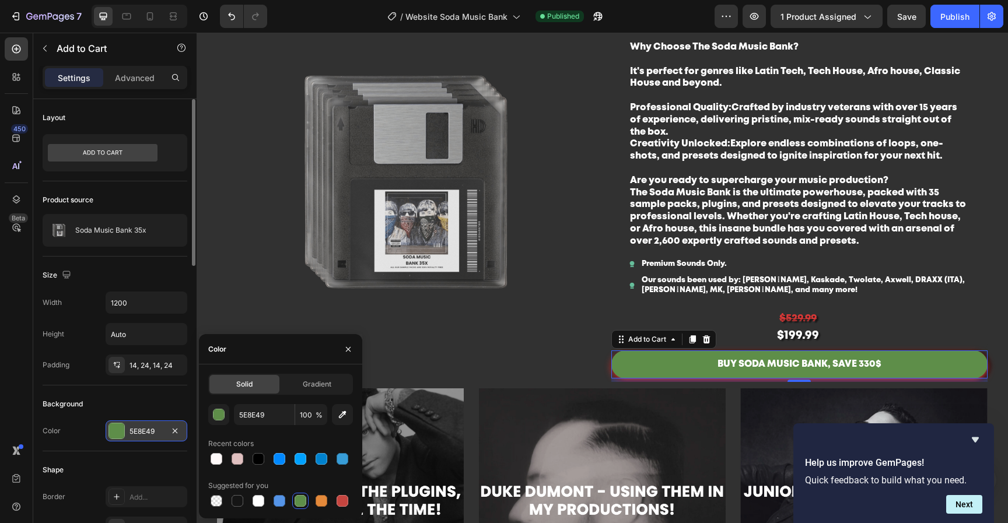
click at [108, 395] on div "Background" at bounding box center [115, 404] width 145 height 19
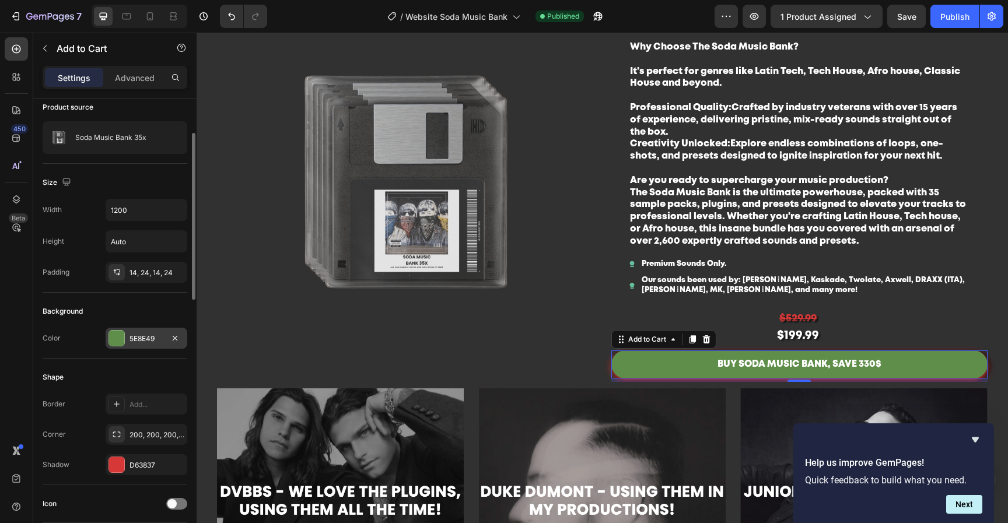
scroll to position [192, 0]
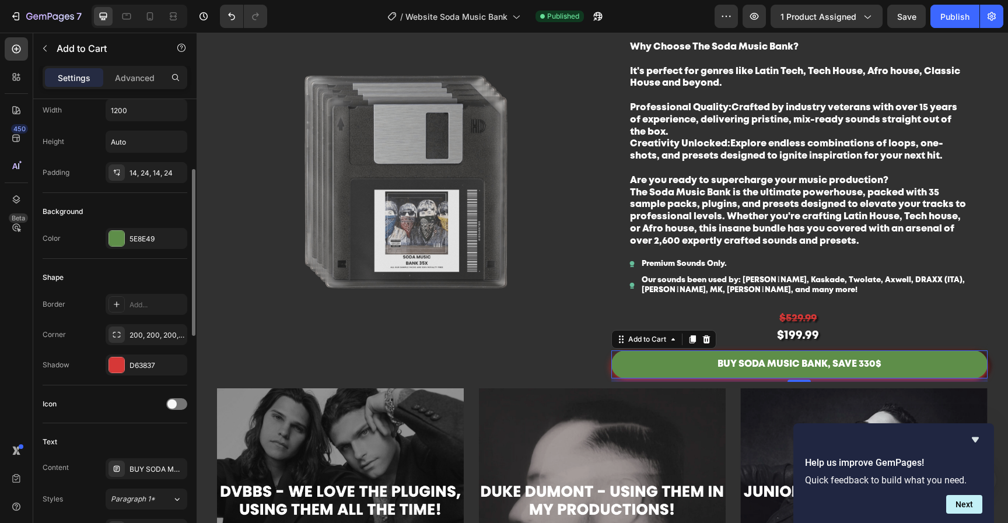
click at [0, 0] on icon "button" at bounding box center [0, 0] width 0 height 0
click at [134, 410] on div "Icon" at bounding box center [115, 404] width 145 height 19
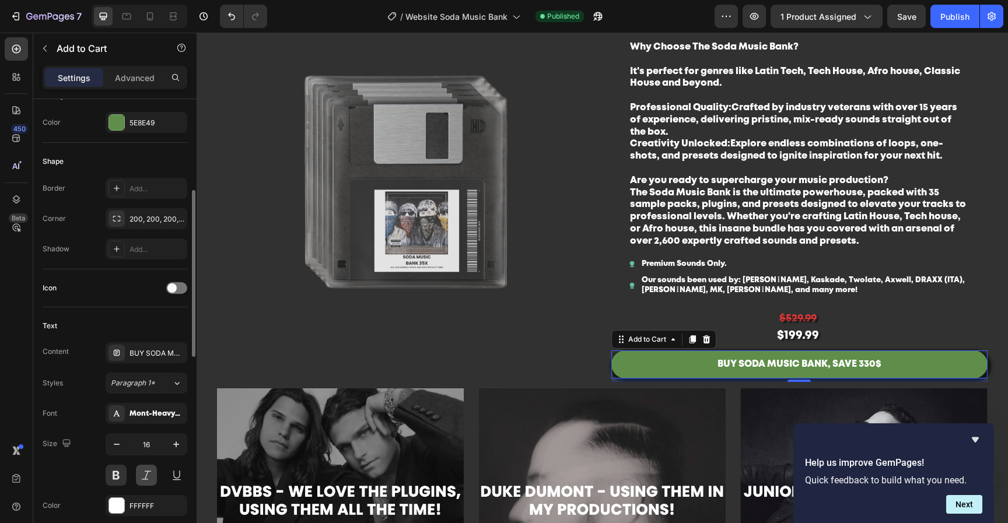
scroll to position [356, 0]
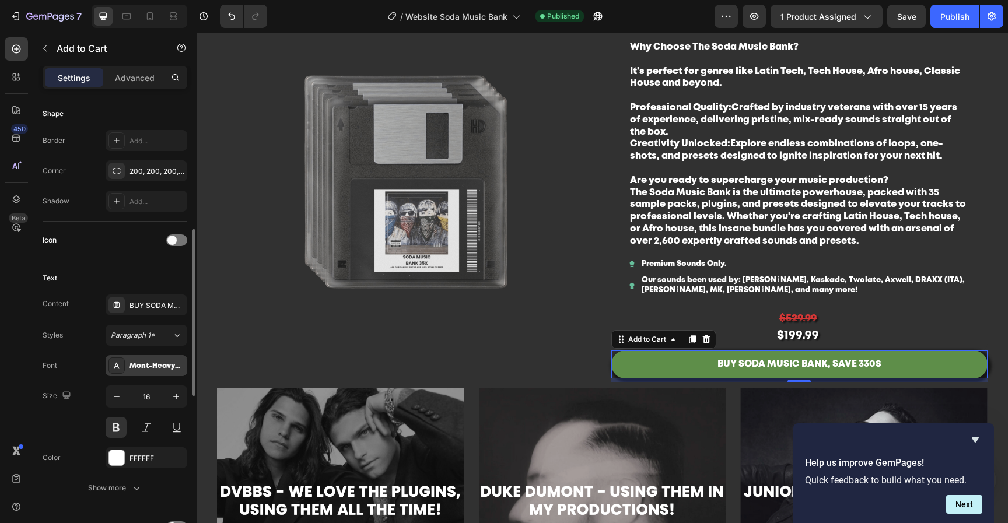
click at [152, 372] on div "Mont-HeavyDEMO" at bounding box center [147, 365] width 82 height 21
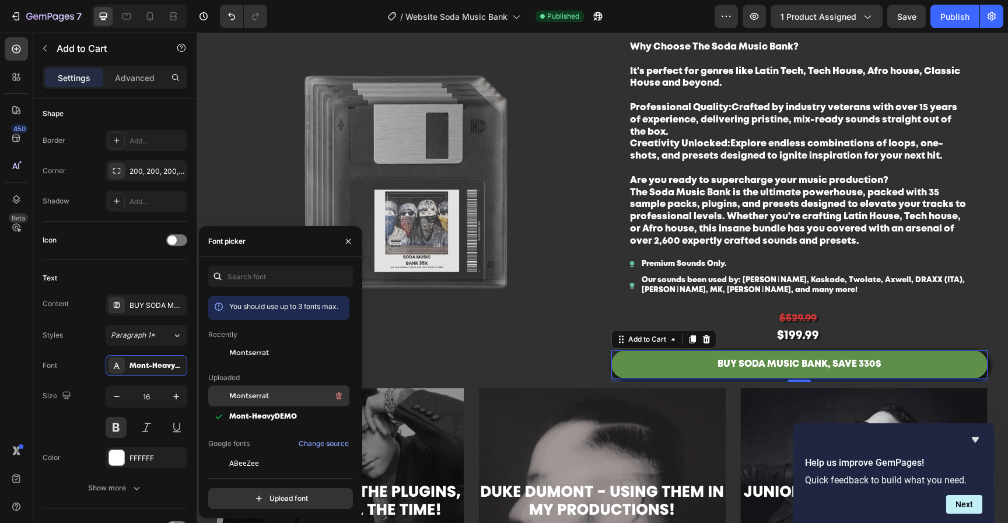
click at [250, 392] on span "Montserrat" at bounding box center [249, 396] width 40 height 10
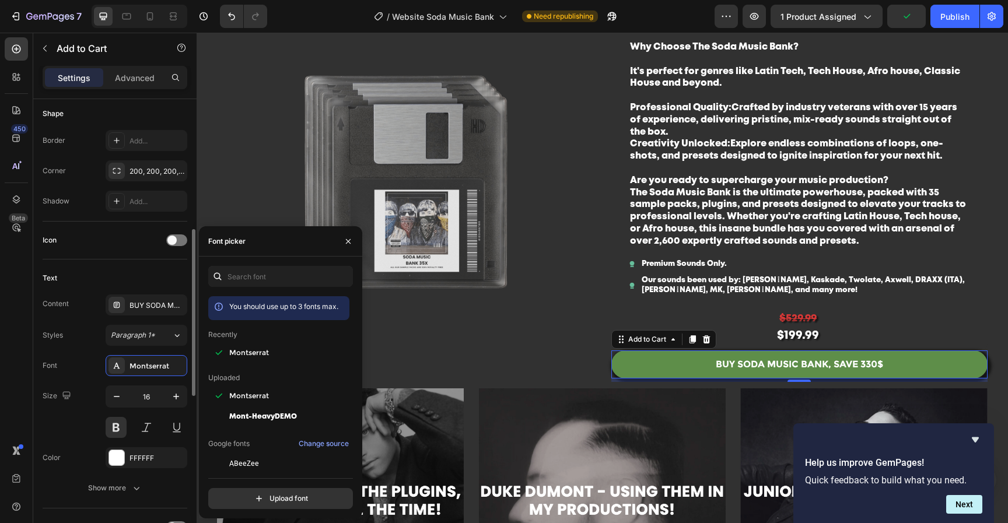
click at [114, 252] on div "Icon" at bounding box center [115, 241] width 145 height 38
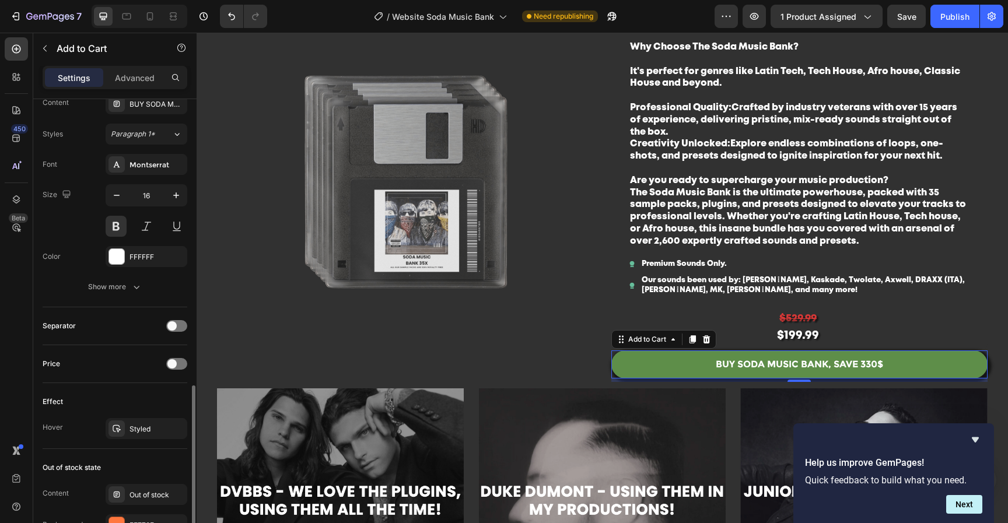
scroll to position [618, 0]
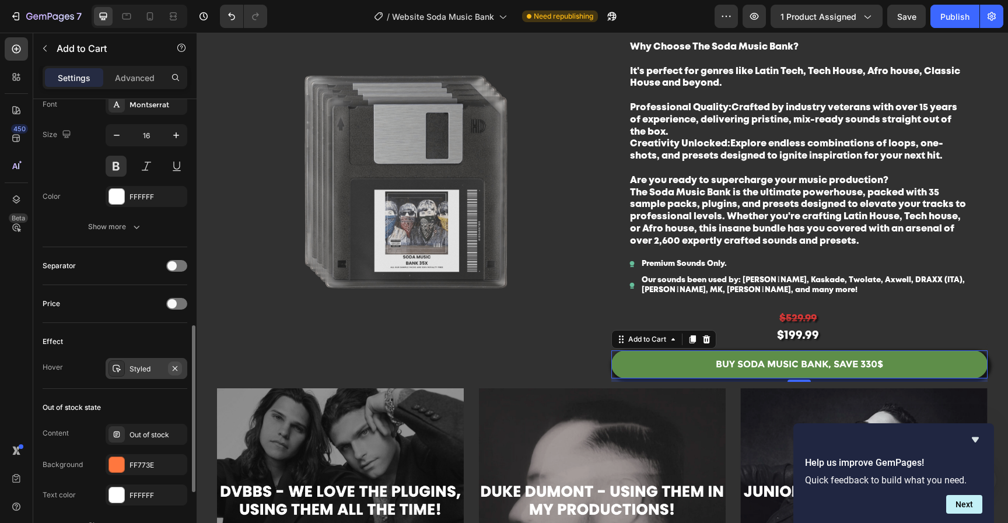
click at [177, 370] on icon "button" at bounding box center [175, 368] width 5 height 5
click at [175, 467] on icon "button" at bounding box center [174, 464] width 9 height 9
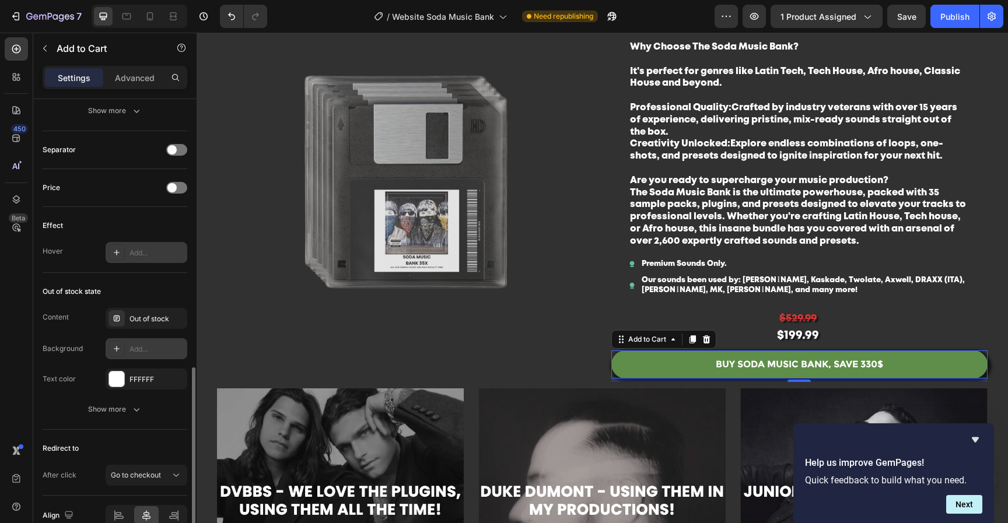
scroll to position [793, 0]
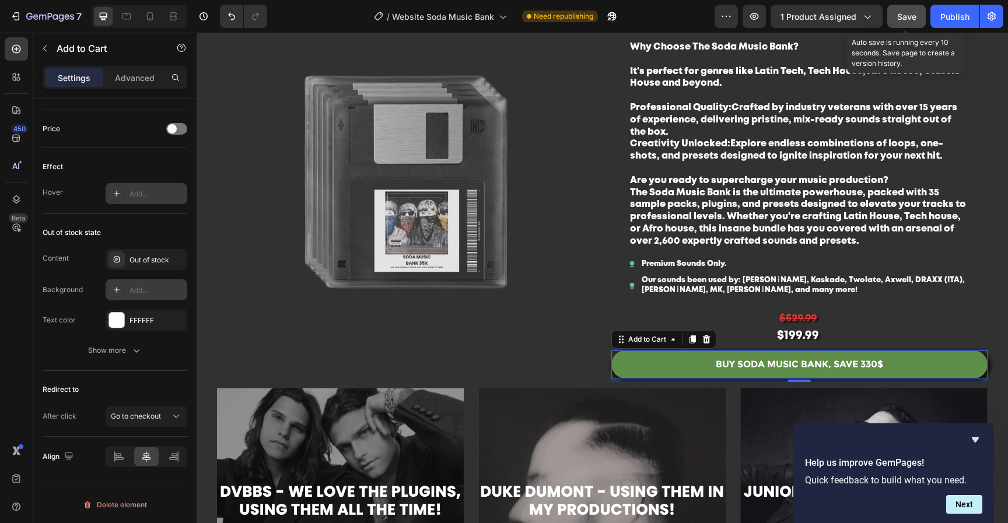
click at [905, 18] on span "Save" at bounding box center [906, 17] width 19 height 10
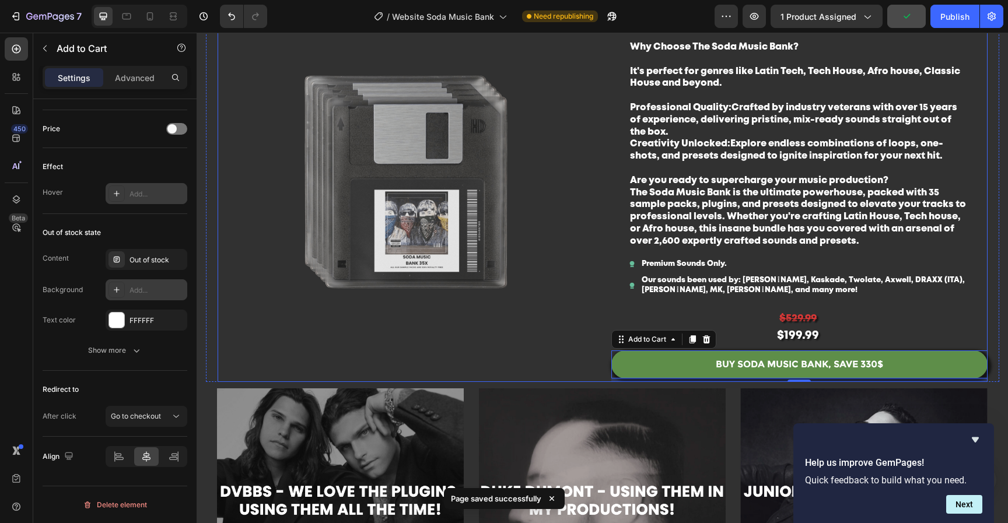
drag, startPoint x: 593, startPoint y: 371, endPoint x: 590, endPoint y: 387, distance: 15.9
click at [593, 371] on div "Product Images Soda Music Bank 35x Product Title Why Choose The Soda Music Bank…" at bounding box center [603, 188] width 770 height 388
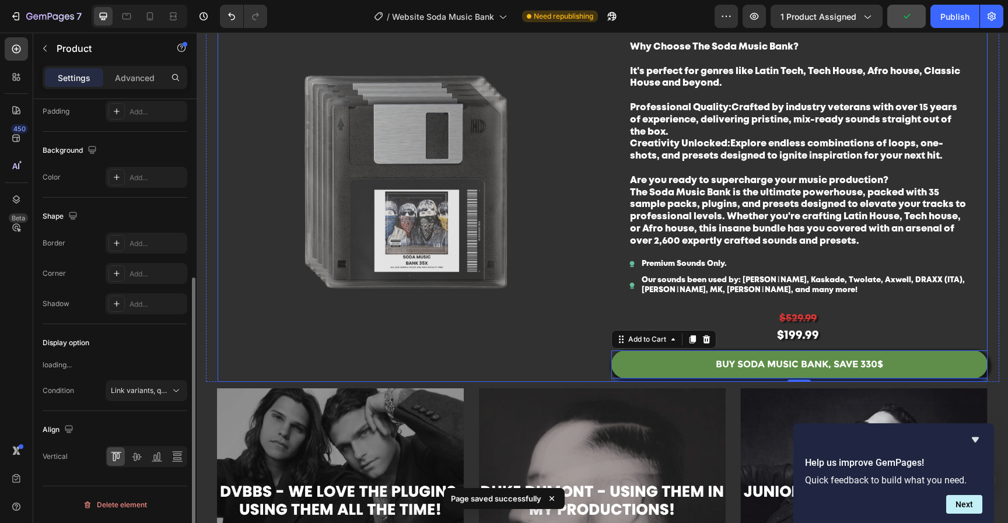
scroll to position [0, 0]
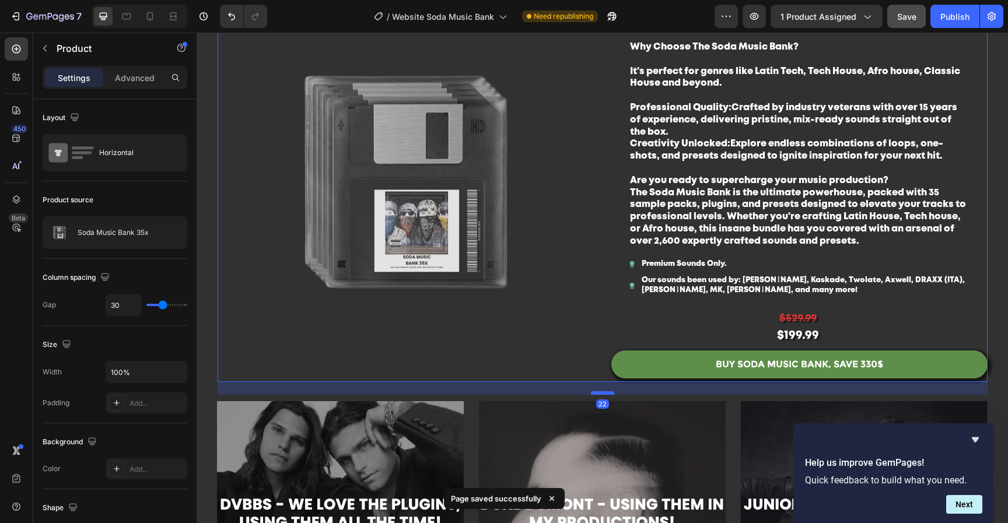
drag, startPoint x: 595, startPoint y: 381, endPoint x: 596, endPoint y: 394, distance: 12.8
click at [596, 394] on div at bounding box center [602, 392] width 23 height 3
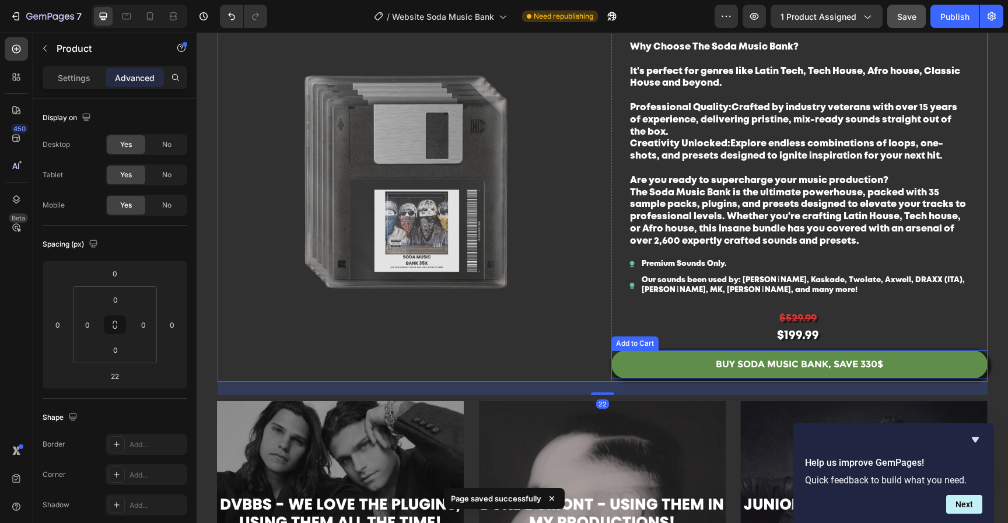
click at [804, 211] on p "Creativity Unlocked: Explore endless combinations of loops, one-shots, and pres…" at bounding box center [798, 192] width 336 height 109
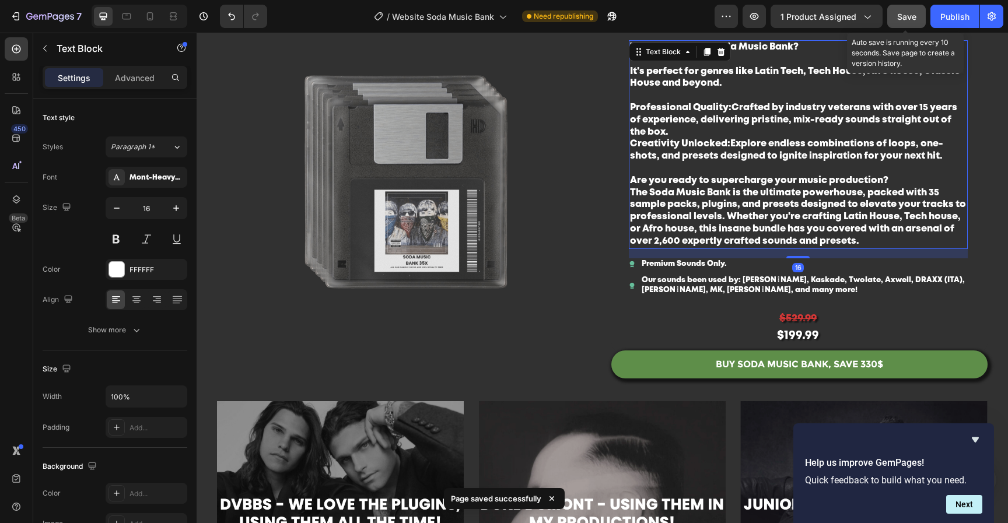
click at [906, 14] on span "Save" at bounding box center [906, 17] width 19 height 10
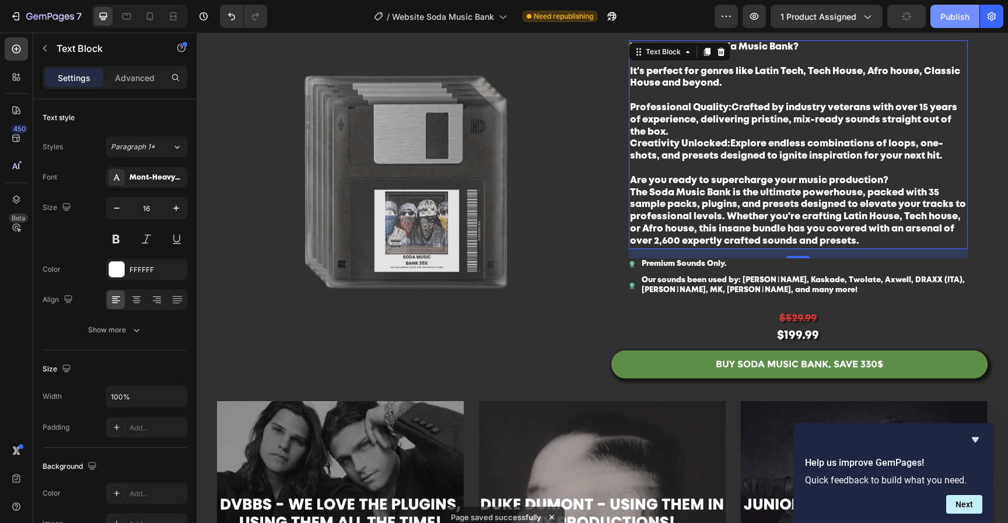
drag, startPoint x: 949, startPoint y: 15, endPoint x: 711, endPoint y: 36, distance: 238.8
click at [949, 15] on div "Publish" at bounding box center [954, 16] width 29 height 12
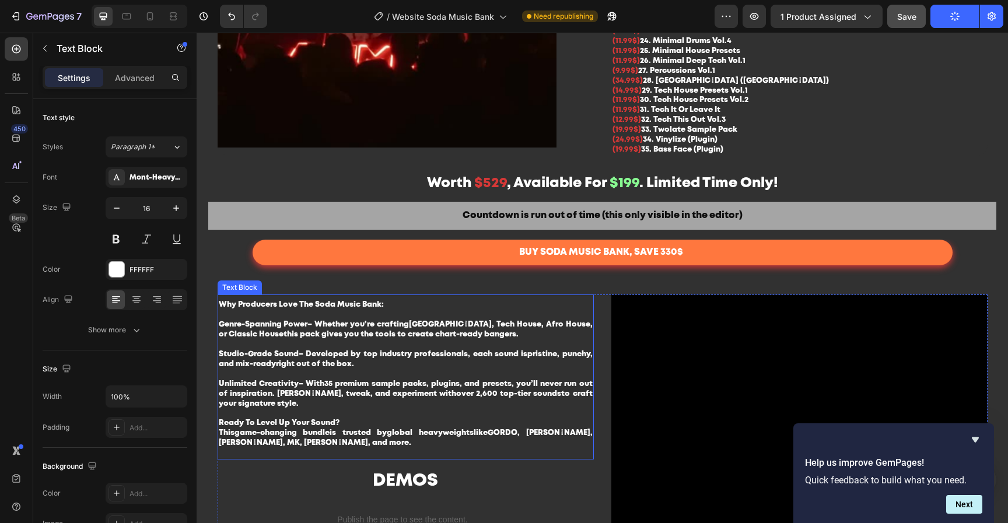
scroll to position [1421, 0]
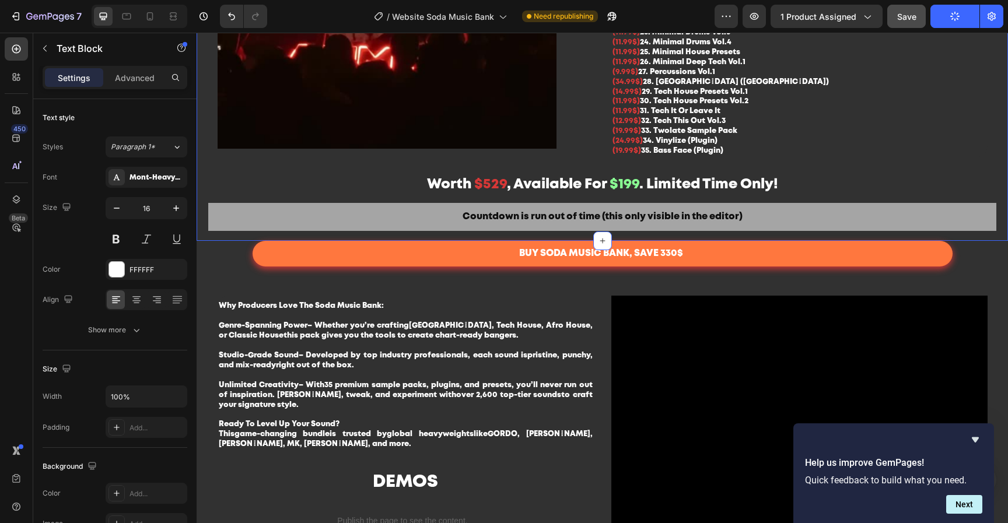
click at [372, 231] on div "Countdown is run out of time (this only visible in the editor)" at bounding box center [602, 217] width 788 height 28
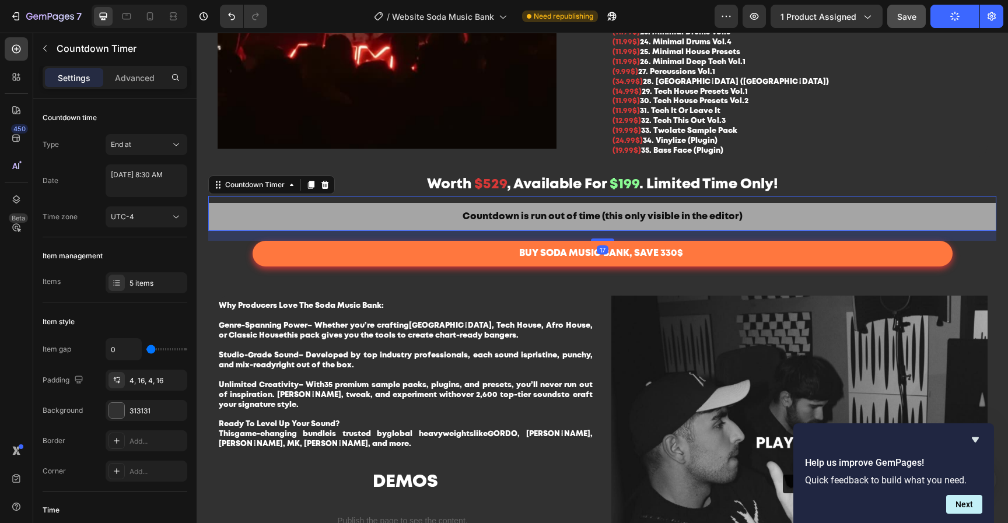
click at [329, 192] on div at bounding box center [325, 185] width 14 height 14
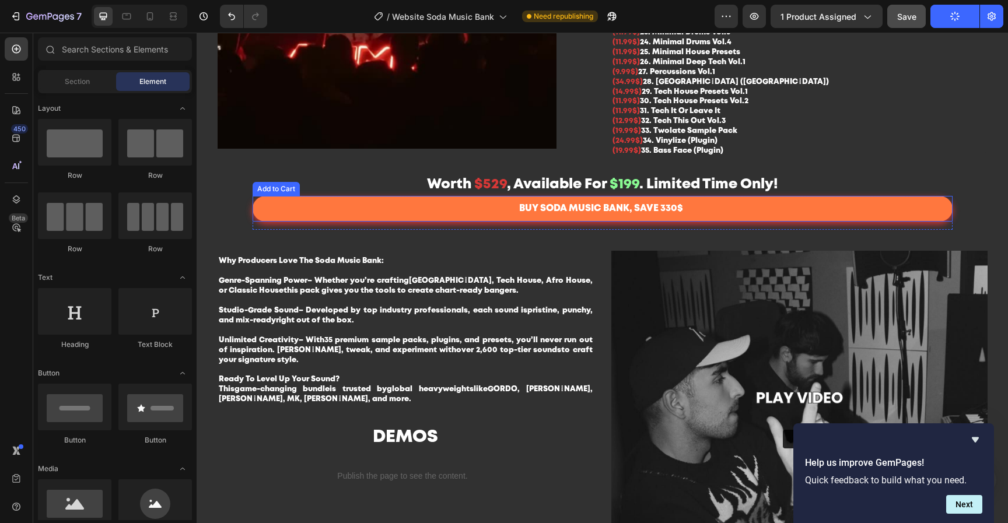
click at [346, 222] on button "BUY SODA MUSIC BANK, SAVE 330$" at bounding box center [603, 209] width 700 height 26
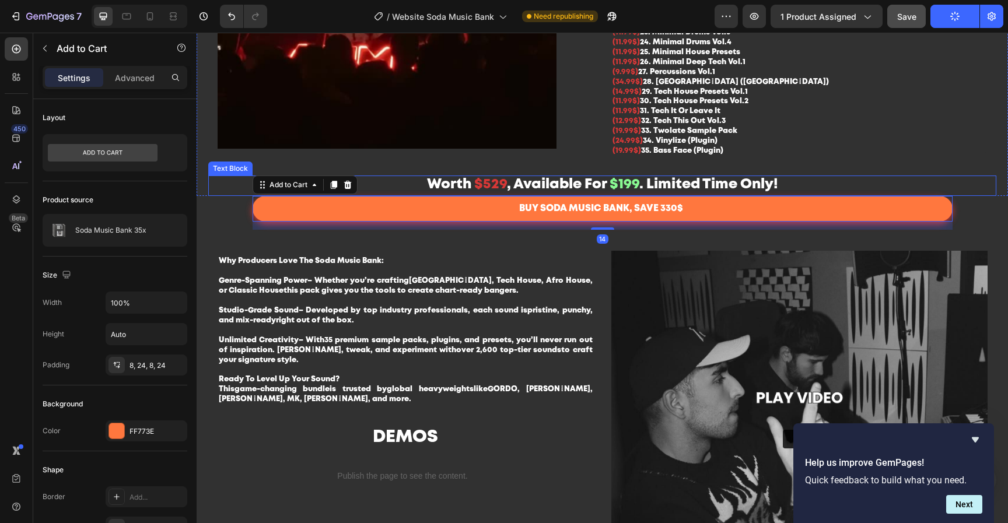
click at [611, 194] on div "Worth $529 , Available For $199 . Limited Time Only!" at bounding box center [602, 186] width 788 height 20
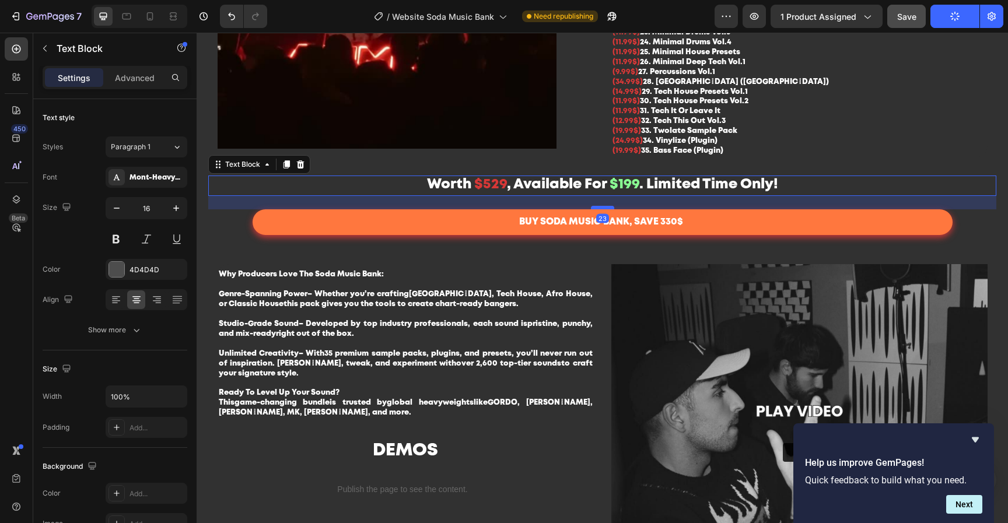
drag, startPoint x: 600, startPoint y: 213, endPoint x: 600, endPoint y: 226, distance: 13.4
click at [600, 209] on div at bounding box center [602, 207] width 23 height 3
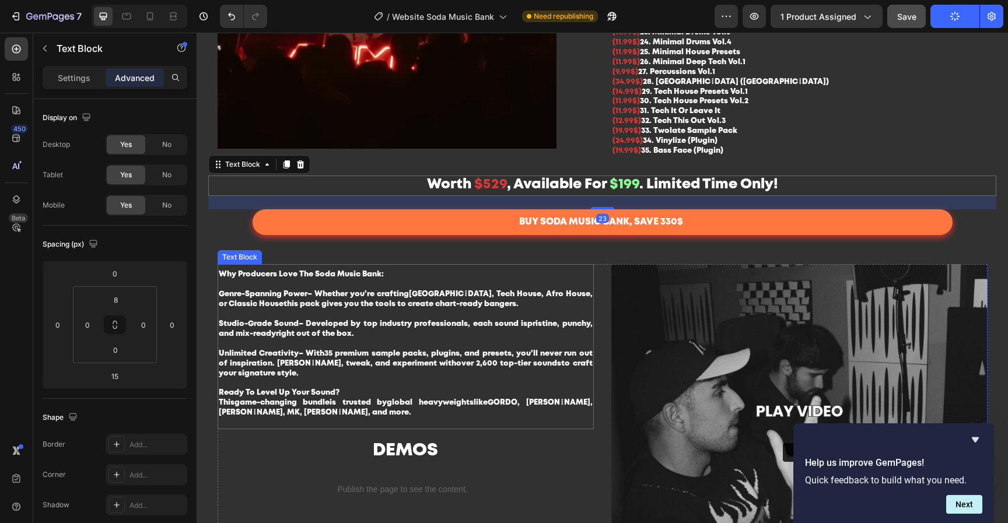
click at [520, 290] on p "Why Producers Love The Soda Music Bank:" at bounding box center [406, 280] width 374 height 20
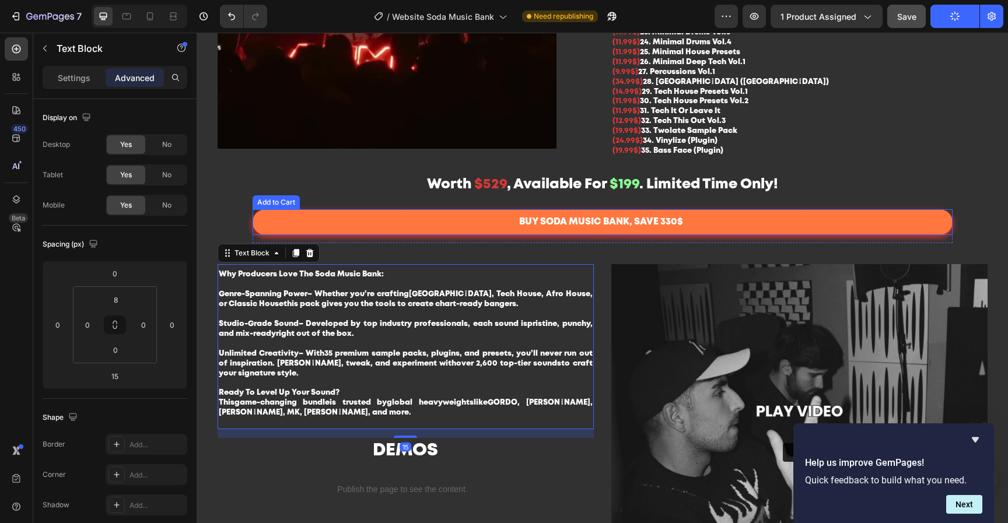
click at [720, 236] on button "BUY SODA MUSIC BANK, SAVE 330$" at bounding box center [603, 222] width 700 height 26
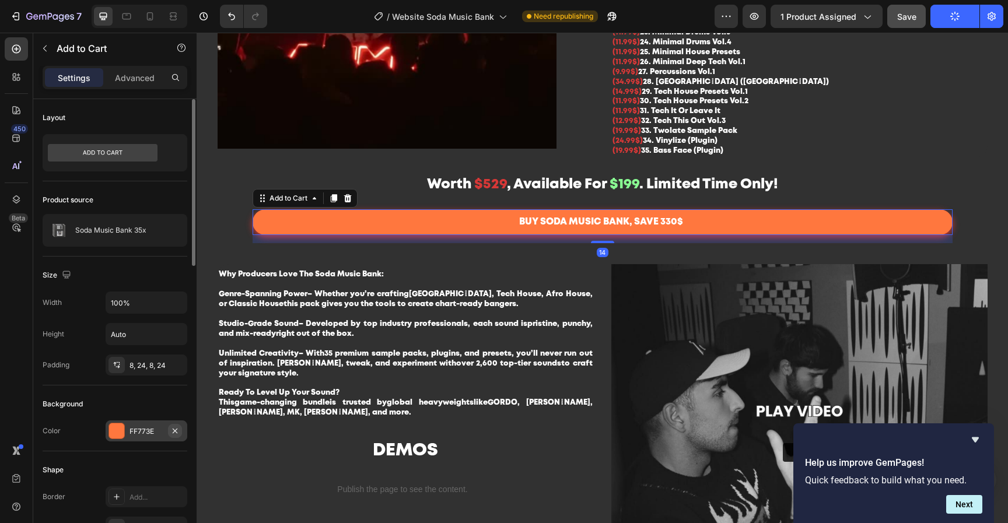
click at [174, 432] on icon "button" at bounding box center [174, 430] width 9 height 9
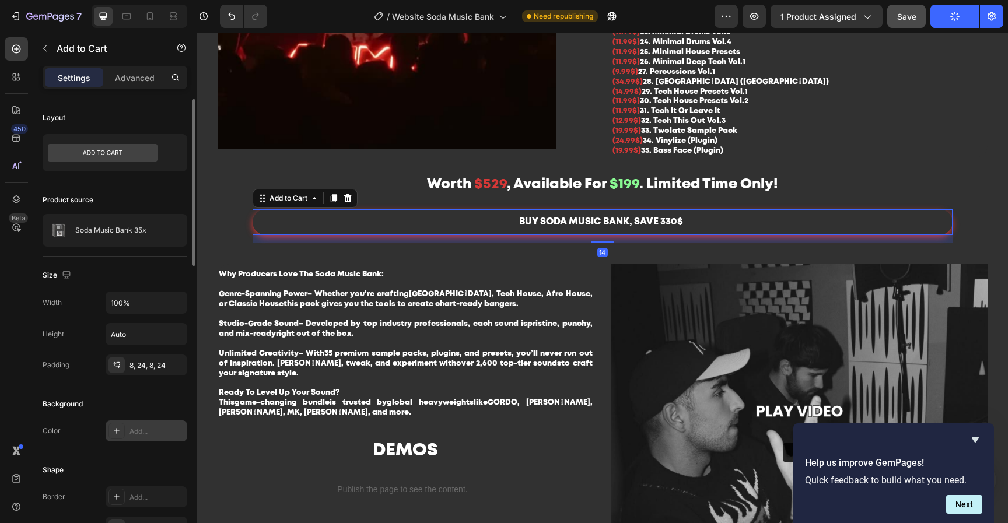
click at [149, 430] on div "Add..." at bounding box center [156, 431] width 55 height 10
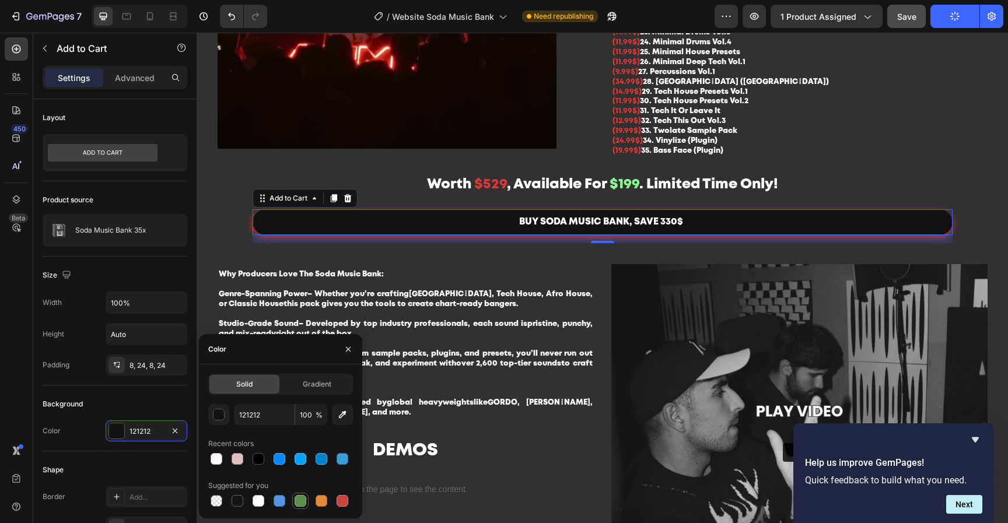
drag, startPoint x: 304, startPoint y: 503, endPoint x: 294, endPoint y: 493, distance: 14.4
click at [305, 503] on div at bounding box center [301, 501] width 12 height 12
type input "5E8E49"
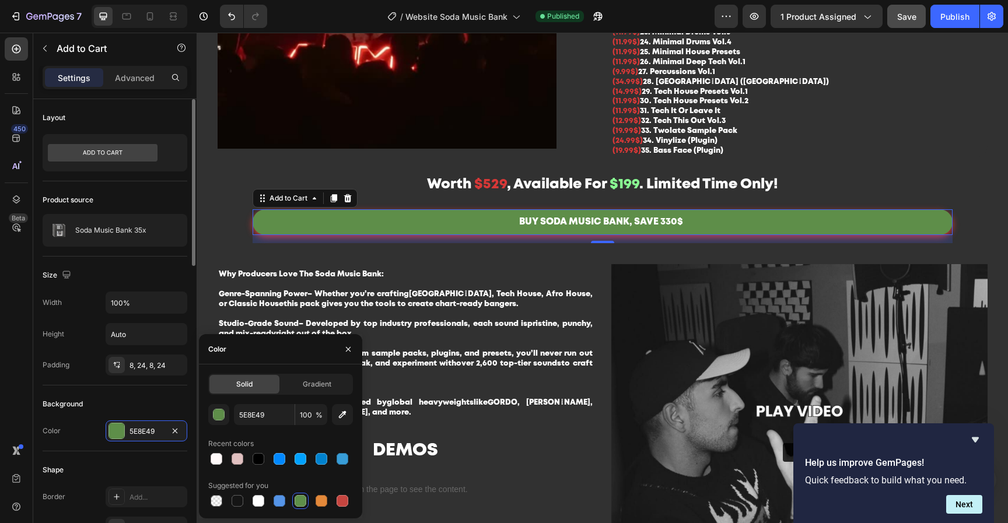
click at [157, 409] on div "Background" at bounding box center [115, 404] width 145 height 19
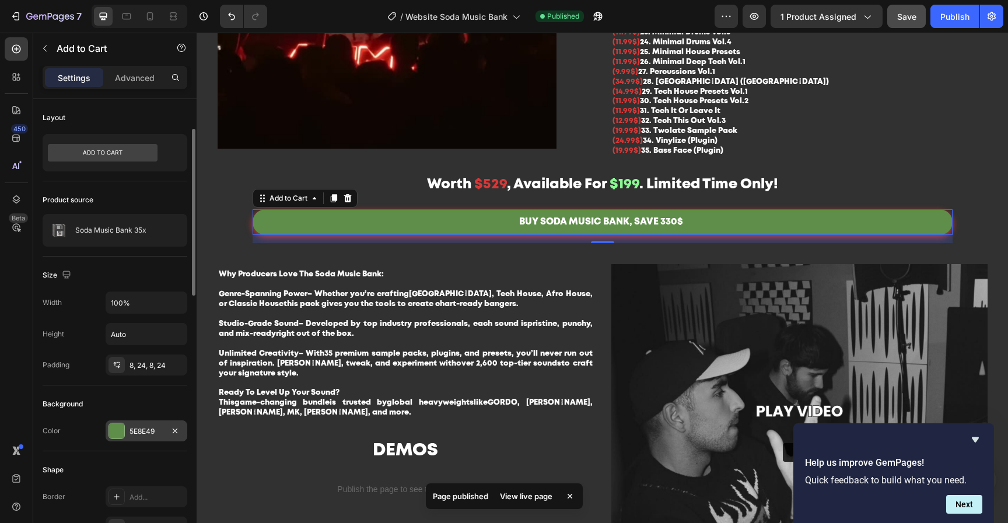
scroll to position [217, 0]
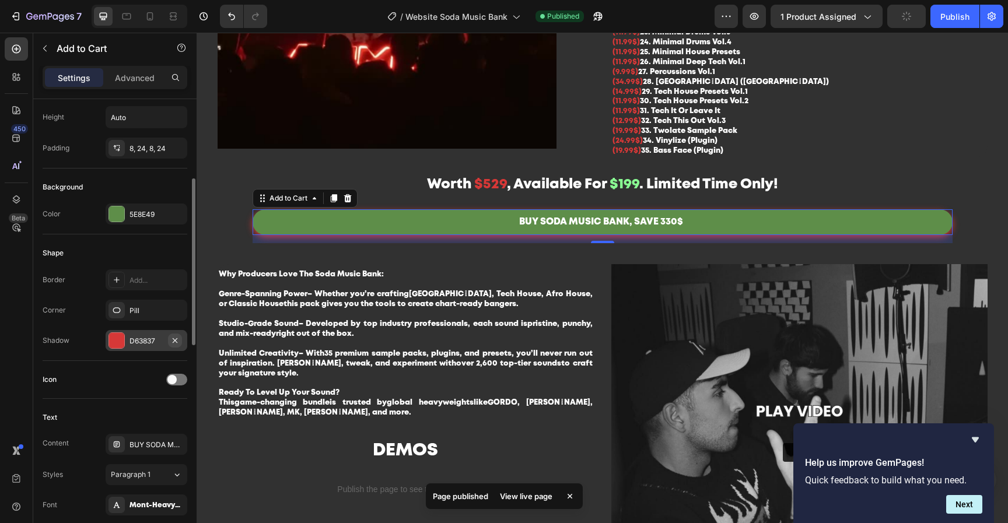
click at [175, 336] on icon "button" at bounding box center [174, 340] width 9 height 9
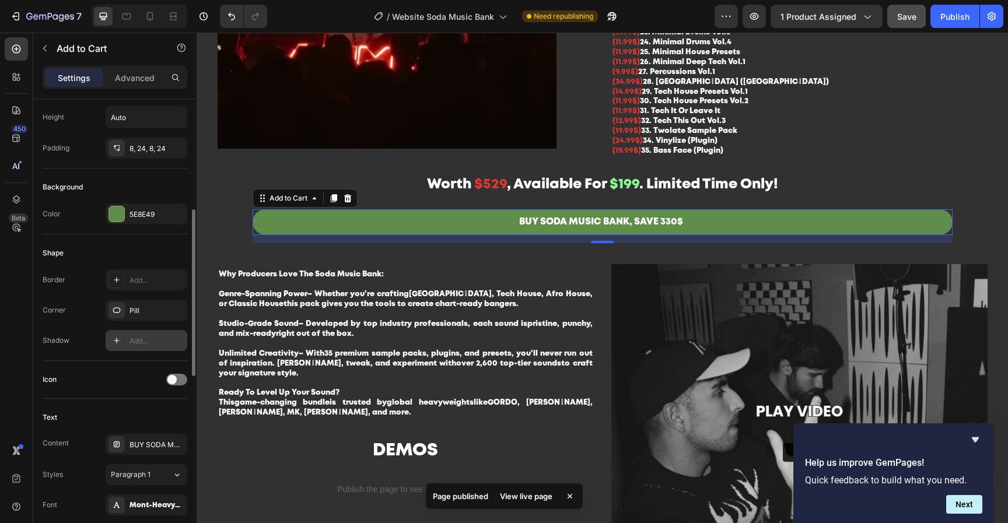
scroll to position [426, 0]
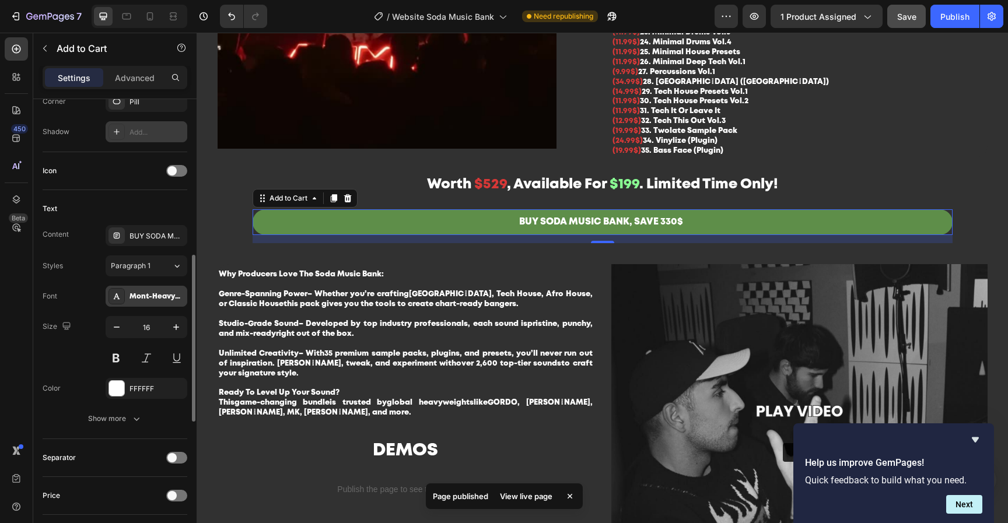
click at [153, 294] on div "Mont-HeavyDEMO" at bounding box center [156, 297] width 55 height 10
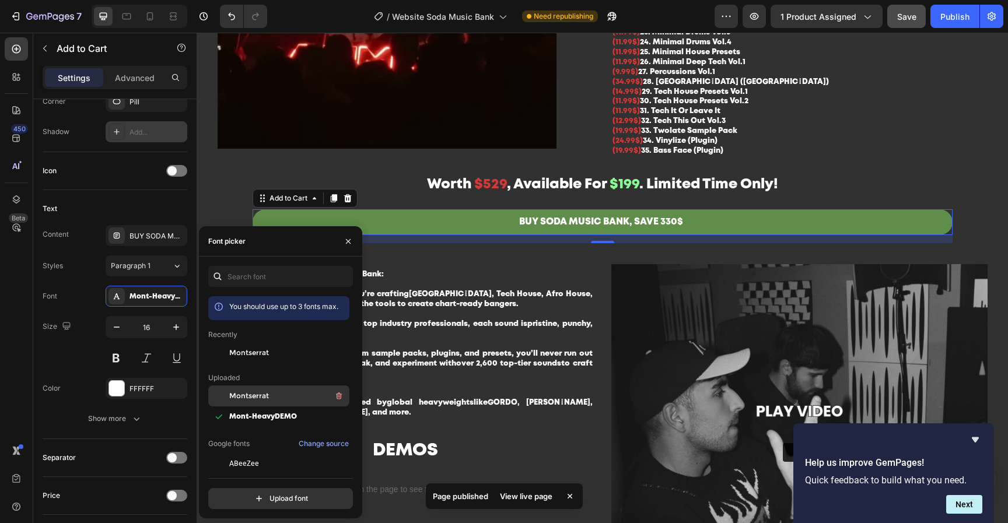
click at [255, 393] on span "Montserrat" at bounding box center [249, 396] width 40 height 10
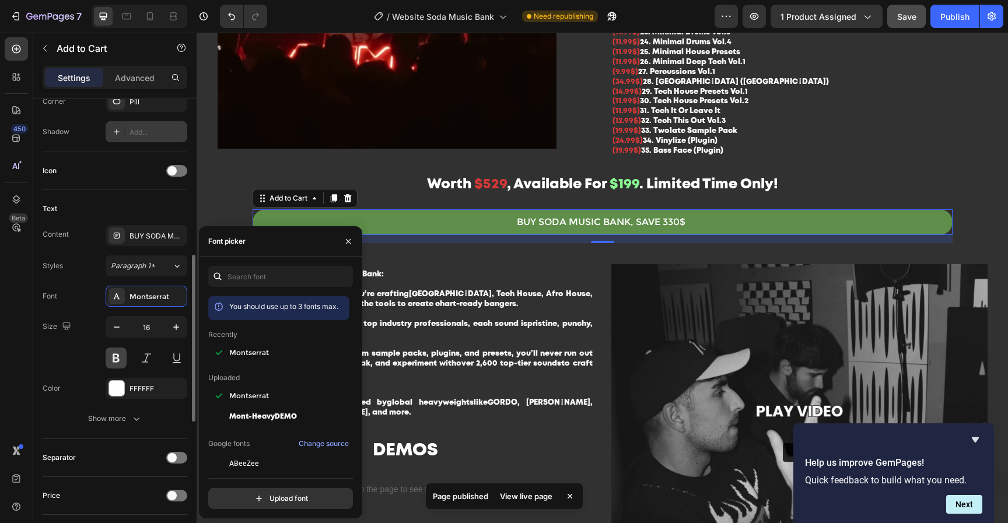
click at [125, 364] on button at bounding box center [116, 358] width 21 height 21
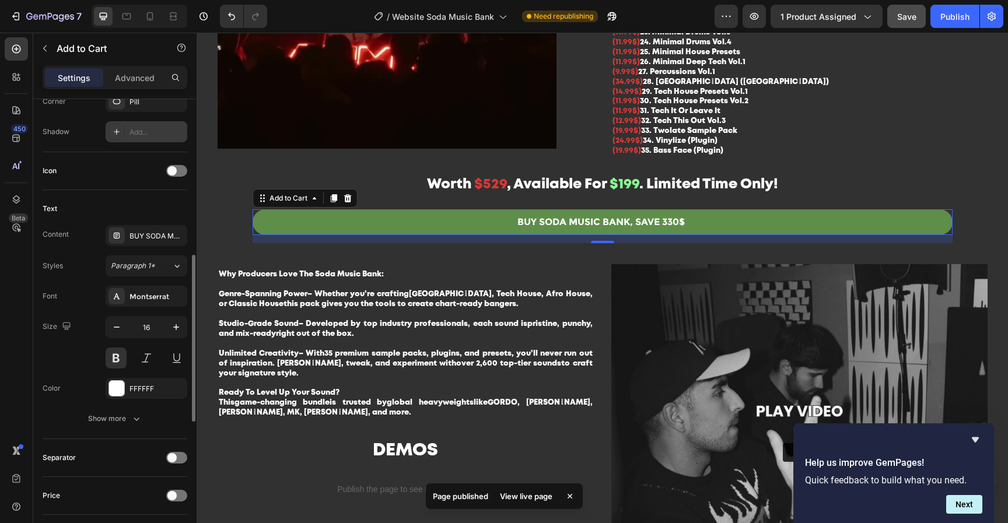
click at [73, 343] on div "Size 16" at bounding box center [115, 342] width 145 height 52
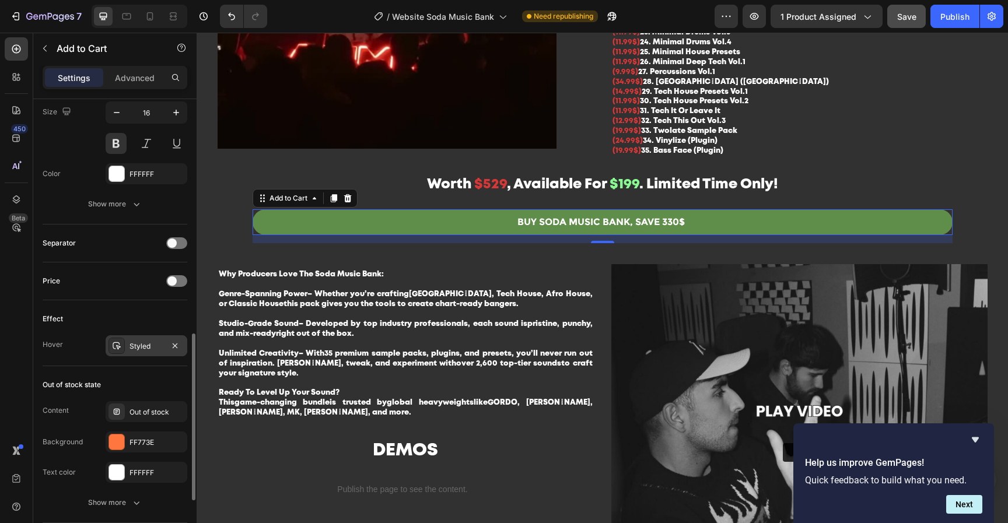
drag, startPoint x: 176, startPoint y: 345, endPoint x: 176, endPoint y: 356, distance: 10.5
click at [176, 345] on icon "button" at bounding box center [174, 345] width 9 height 9
click at [177, 440] on icon "button" at bounding box center [174, 441] width 9 height 9
click at [142, 304] on div "Effect Hover Add..." at bounding box center [115, 333] width 145 height 66
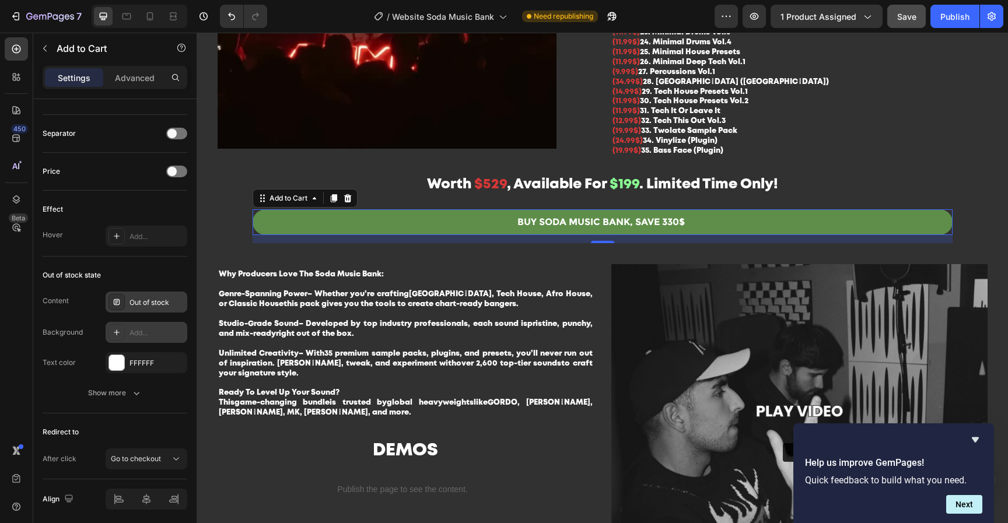
scroll to position [793, 0]
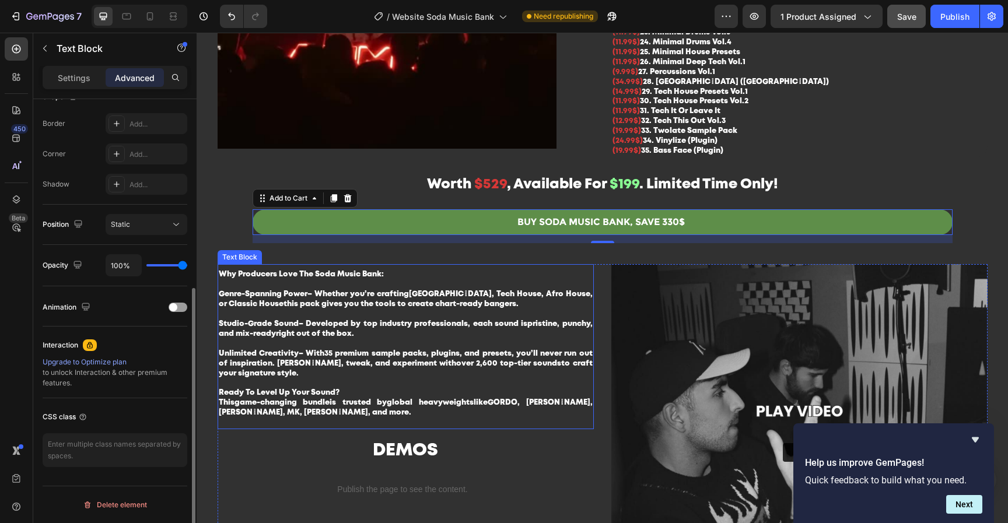
click at [553, 285] on div "Why Producers Love The Soda Music Bank: Genre-Spanning Power – Whether you’re c…" at bounding box center [406, 346] width 376 height 165
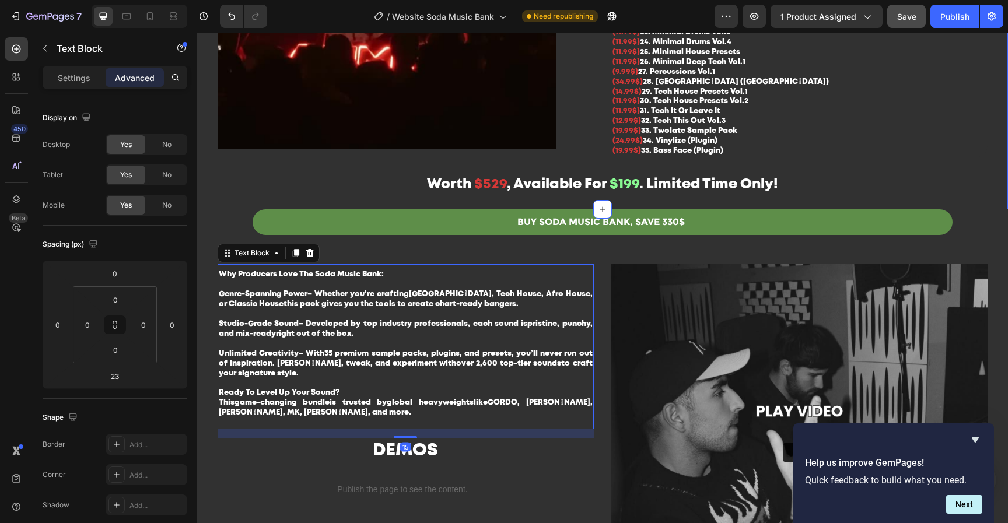
click at [647, 195] on p "Worth $529 , Available For $199 . Limited Time Only!" at bounding box center [602, 186] width 786 height 18
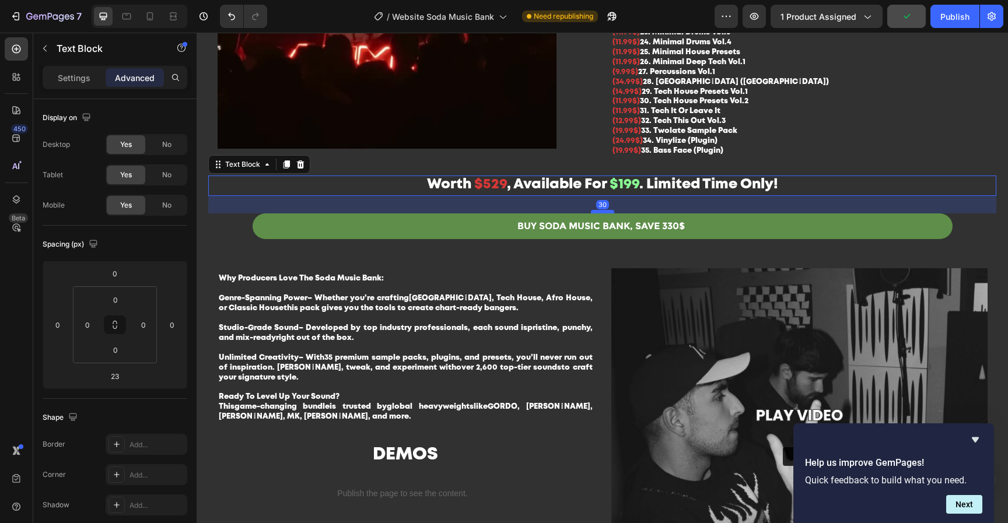
click at [604, 213] on div at bounding box center [602, 211] width 23 height 3
type input "30"
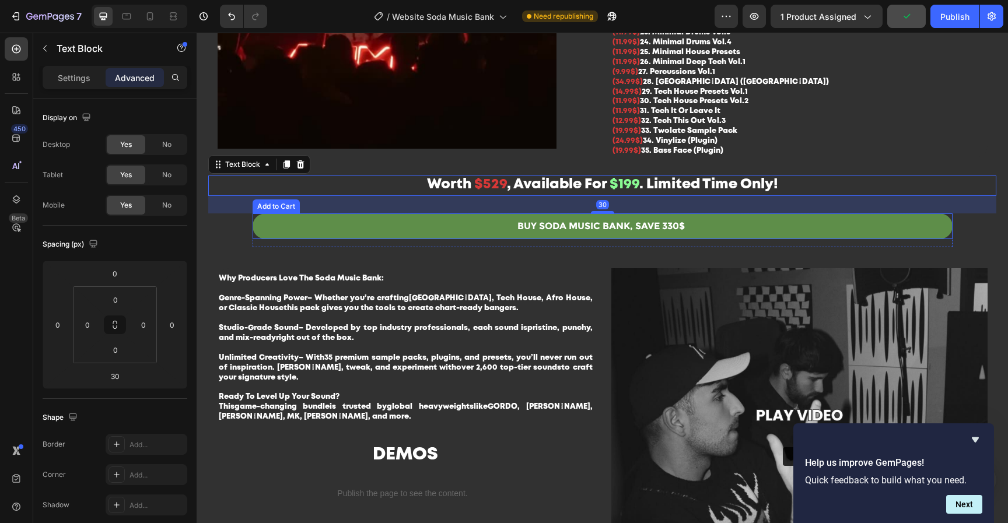
click at [508, 353] on p "Studio-Grade Sound – Developed by top industry professionals, each sound is pri…" at bounding box center [406, 339] width 374 height 30
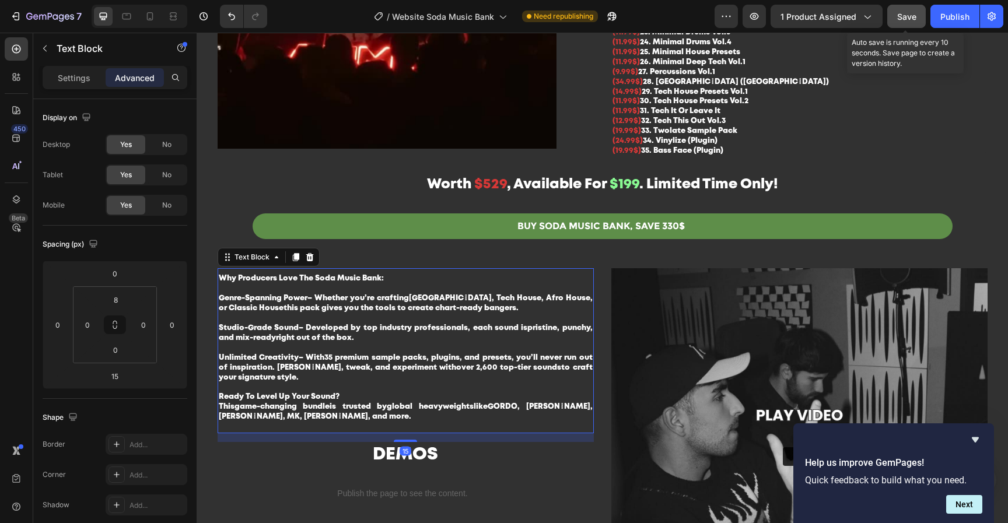
click at [925, 15] on button "Save" at bounding box center [906, 16] width 38 height 23
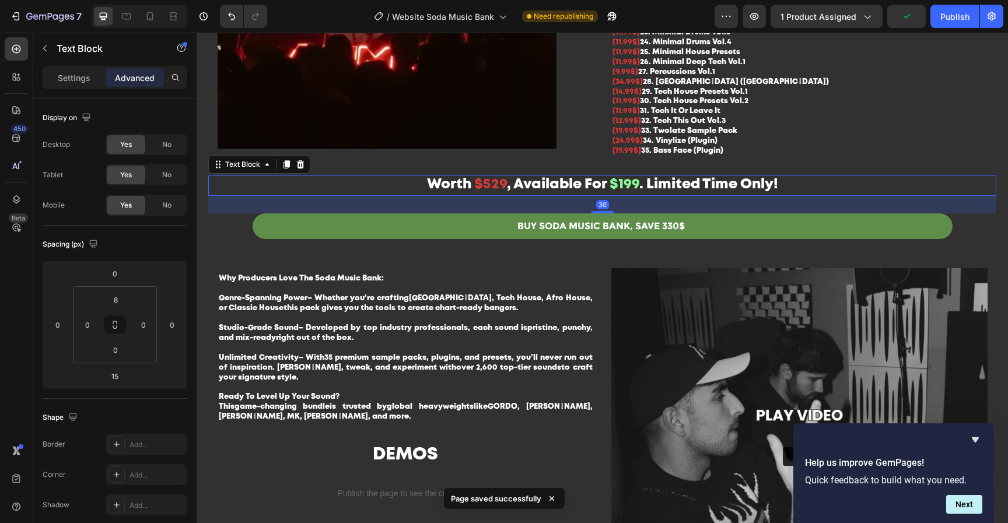
click at [678, 195] on p "Worth $529 , Available For $199 . Limited Time Only!" at bounding box center [602, 186] width 786 height 18
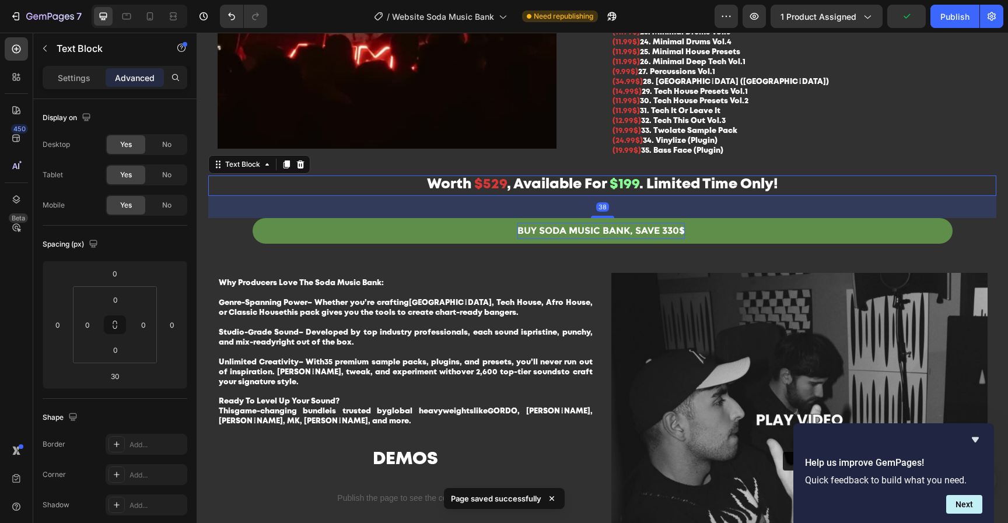
drag, startPoint x: 608, startPoint y: 230, endPoint x: 595, endPoint y: 246, distance: 19.9
click at [606, 218] on div at bounding box center [602, 217] width 23 height 2
type input "38"
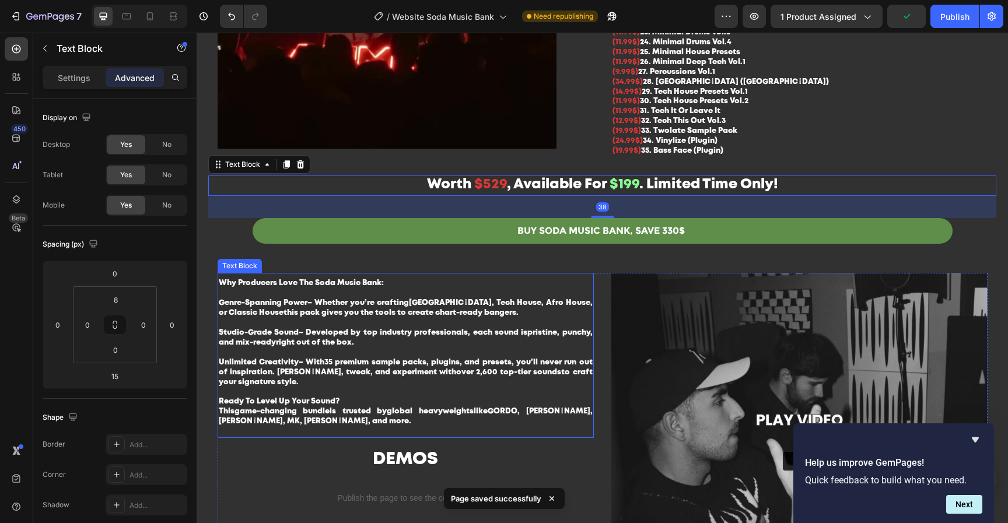
click at [548, 299] on p "Why Producers Love The Soda Music Bank:" at bounding box center [406, 289] width 374 height 20
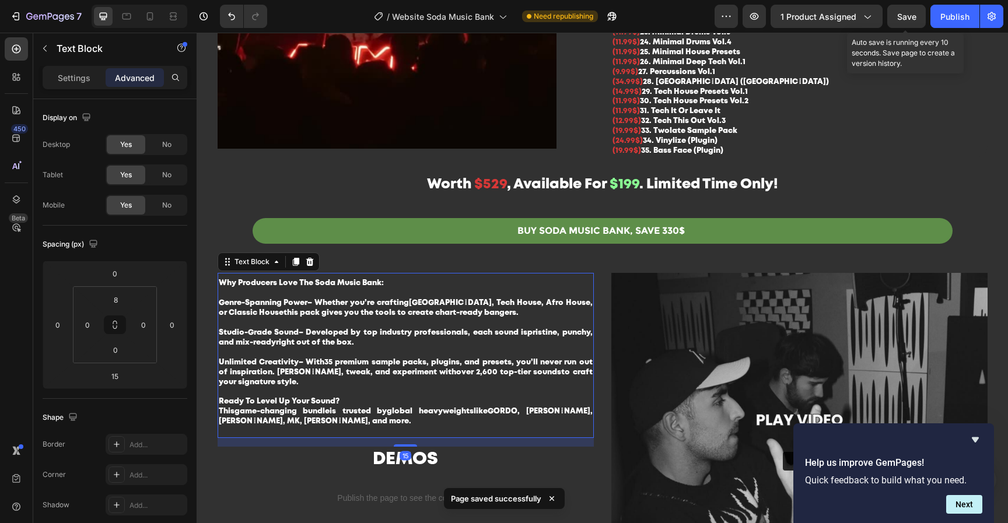
click at [912, 19] on span "Save" at bounding box center [906, 17] width 19 height 10
click at [941, 21] on div "Publish" at bounding box center [954, 16] width 29 height 12
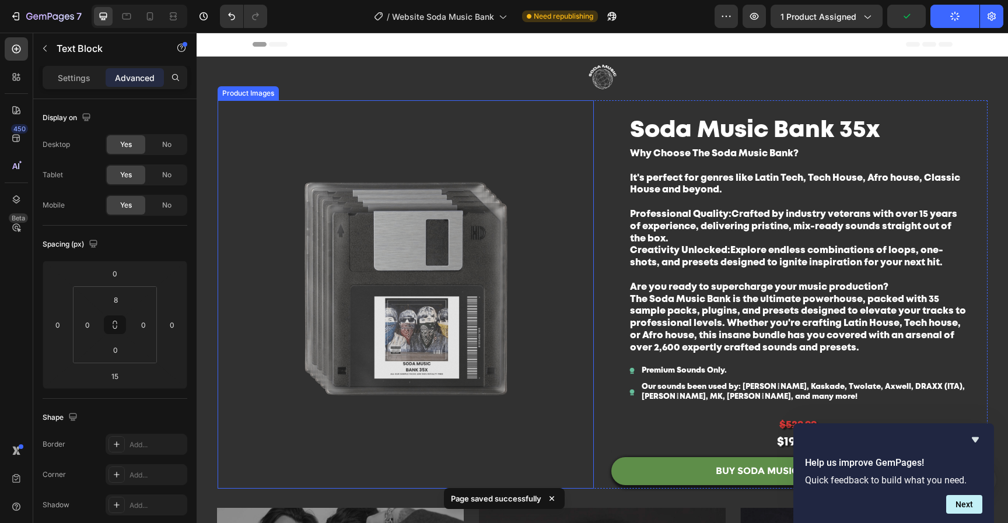
click at [509, 281] on img at bounding box center [406, 288] width 376 height 376
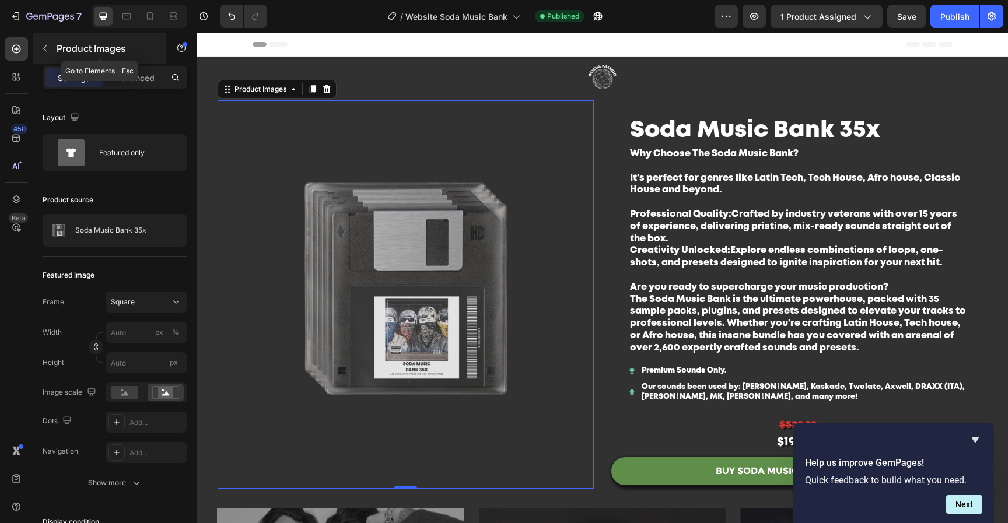
click at [48, 51] on icon "button" at bounding box center [44, 48] width 9 height 9
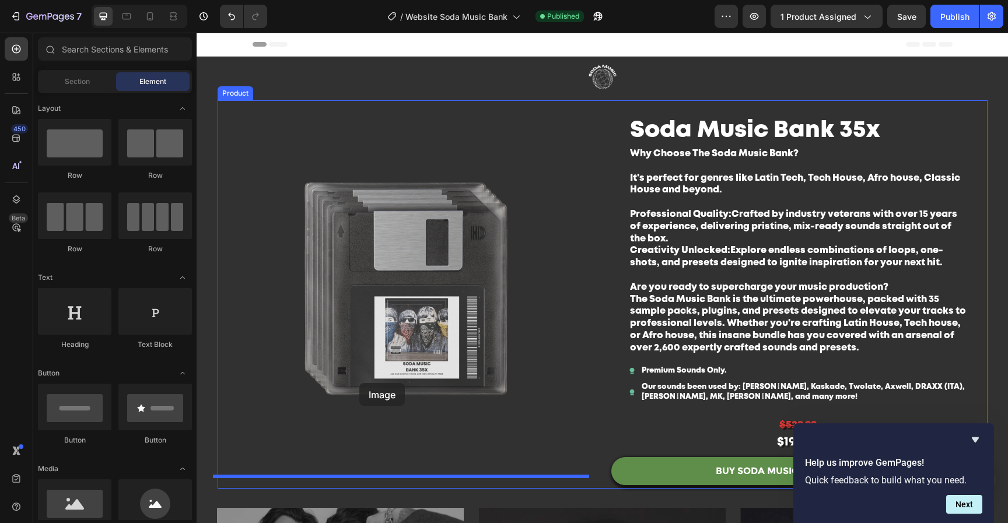
drag, startPoint x: 273, startPoint y: 532, endPoint x: 369, endPoint y: 418, distance: 149.9
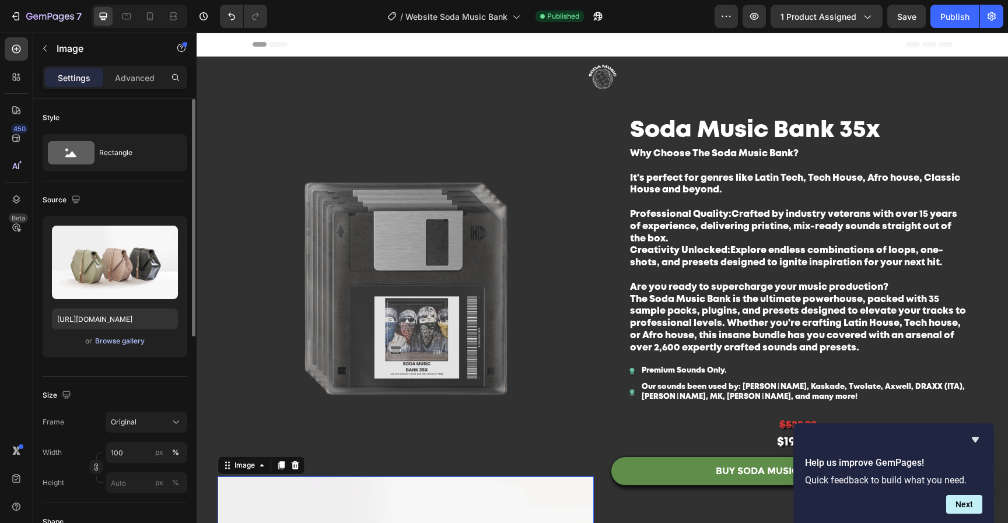
click at [134, 339] on div "Browse gallery" at bounding box center [120, 341] width 50 height 10
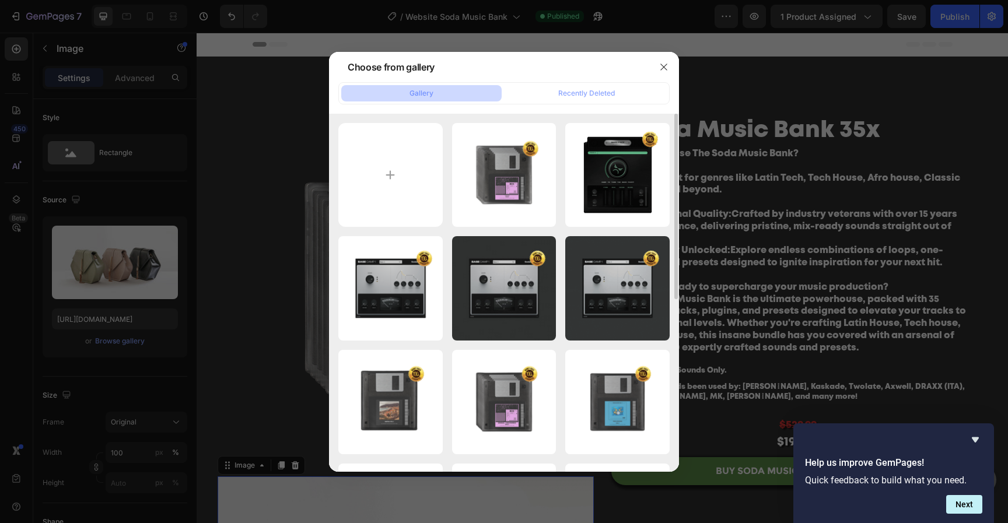
type input "C:\fakepath\Untitled design-90.png"
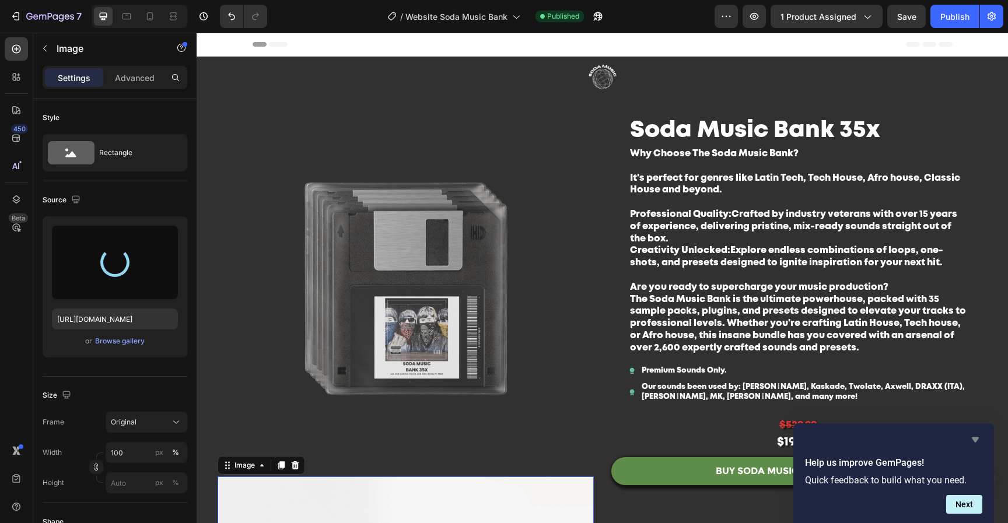
type input "https://cdn.shopify.com/s/files/1/0552/9596/7287/files/gempages_550190414179599…"
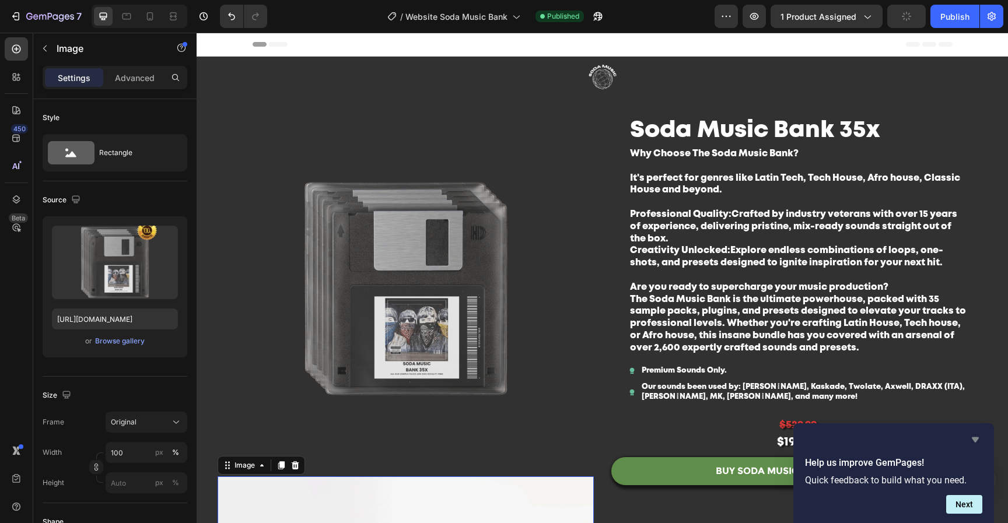
click at [978, 441] on icon "Hide survey" at bounding box center [975, 440] width 14 height 14
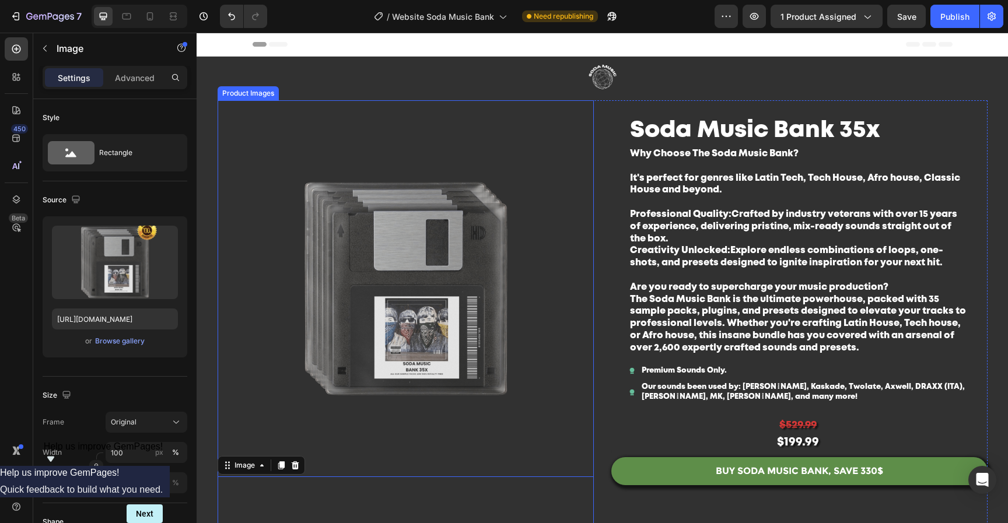
scroll to position [96, 0]
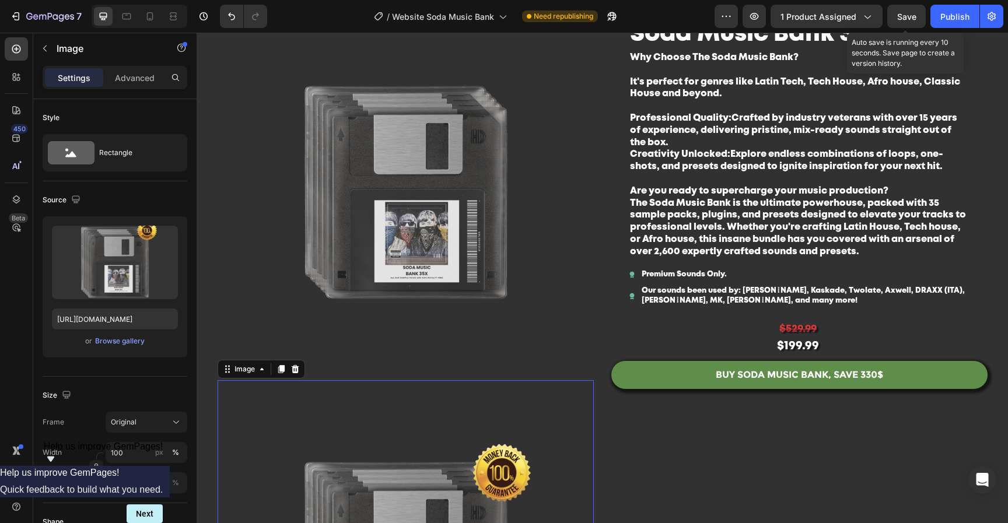
click at [916, 19] on span "Save" at bounding box center [906, 17] width 19 height 10
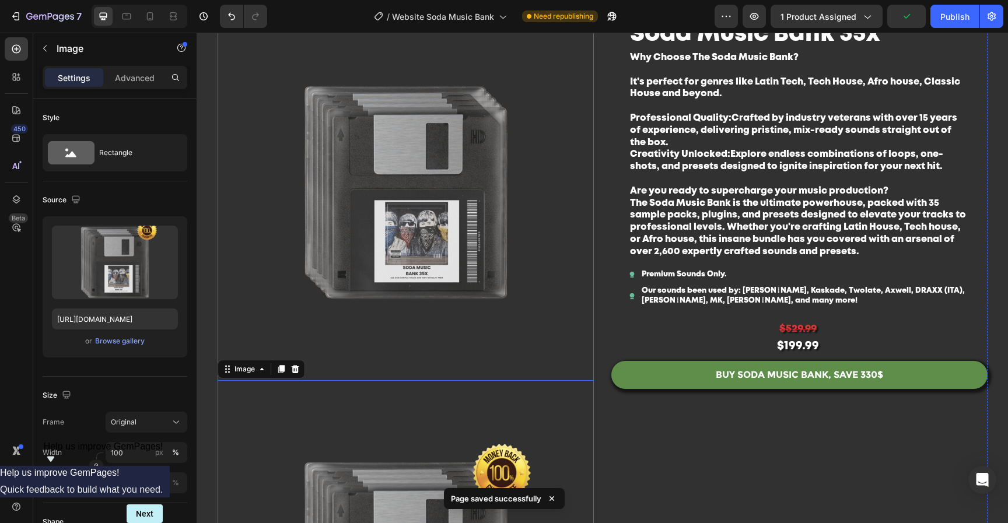
click at [506, 134] on img at bounding box center [406, 192] width 376 height 376
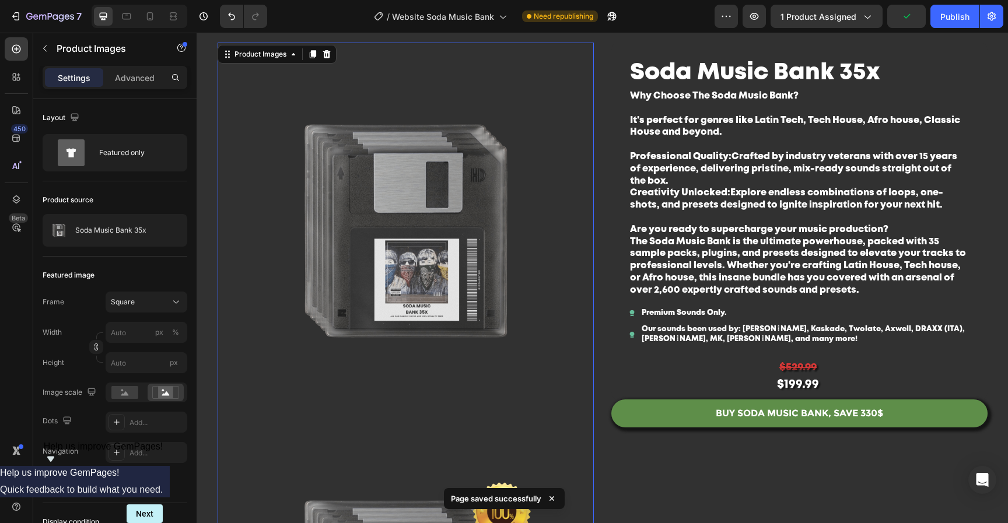
scroll to position [0, 0]
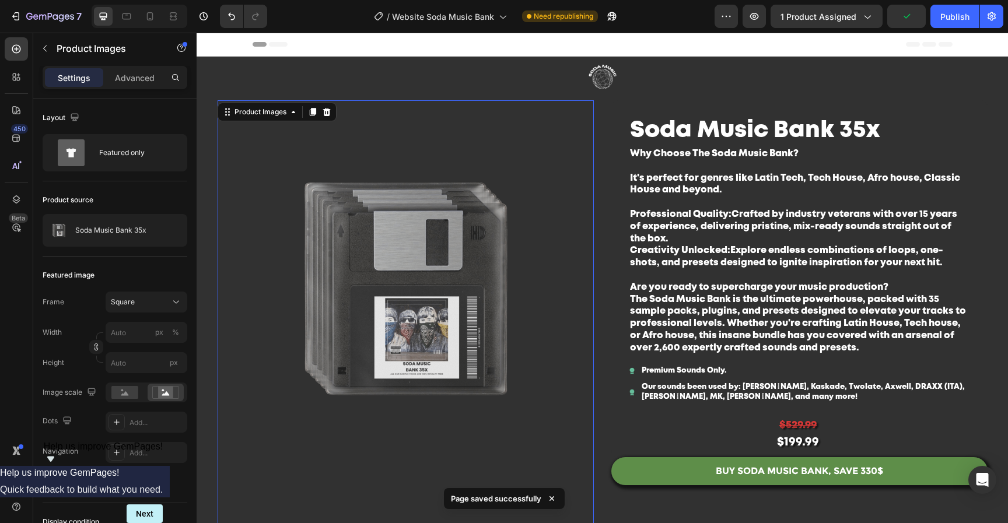
click at [322, 109] on icon at bounding box center [326, 112] width 8 height 8
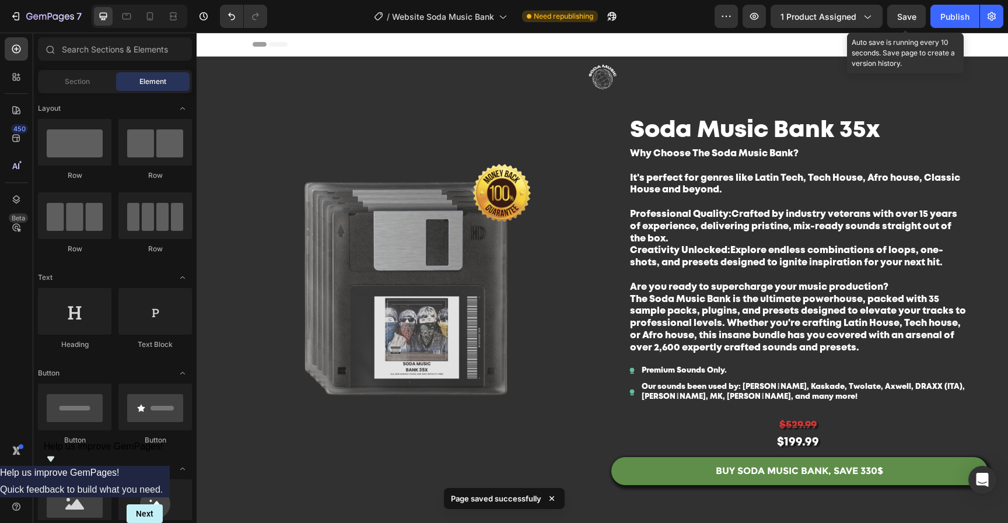
click at [914, 13] on span "Save" at bounding box center [906, 17] width 19 height 10
click at [948, 13] on div "Publish" at bounding box center [954, 16] width 29 height 12
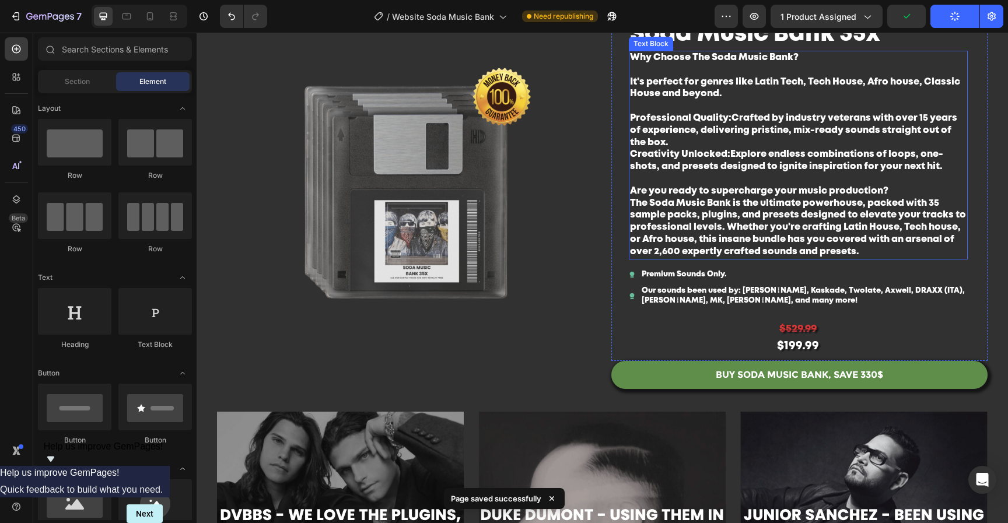
scroll to position [97, 0]
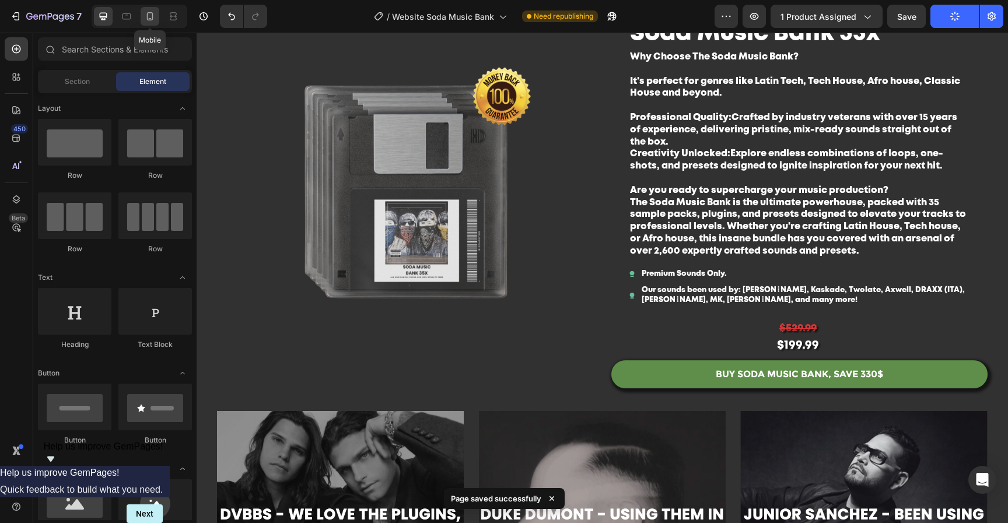
click at [154, 17] on icon at bounding box center [150, 16] width 12 height 12
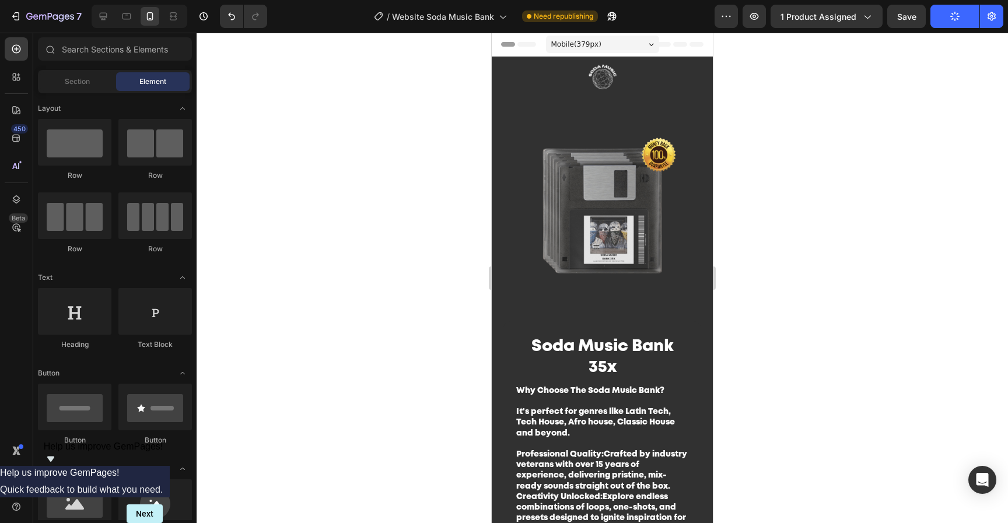
click at [657, 202] on img at bounding box center [602, 210] width 221 height 221
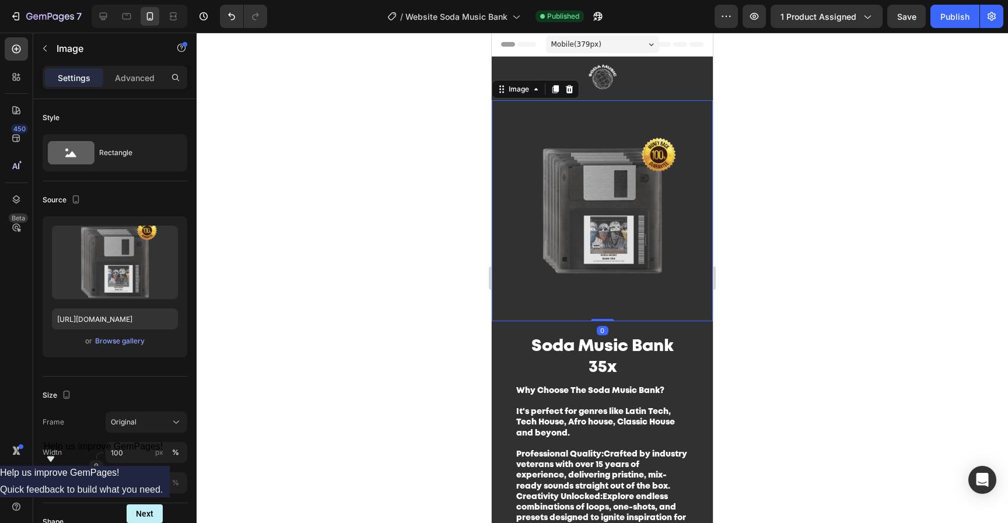
click at [923, 197] on div at bounding box center [602, 278] width 811 height 490
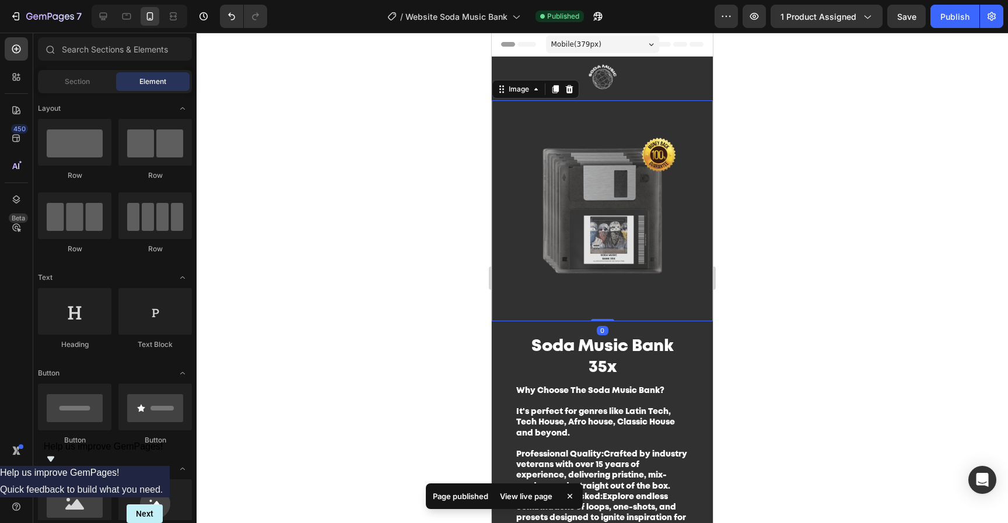
click at [668, 197] on img at bounding box center [602, 210] width 221 height 221
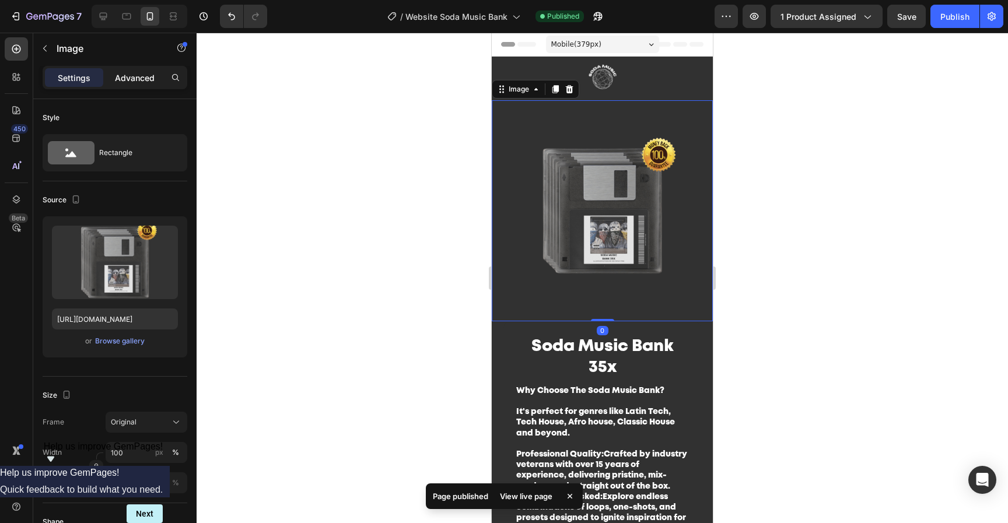
click at [142, 82] on p "Advanced" at bounding box center [135, 78] width 40 height 12
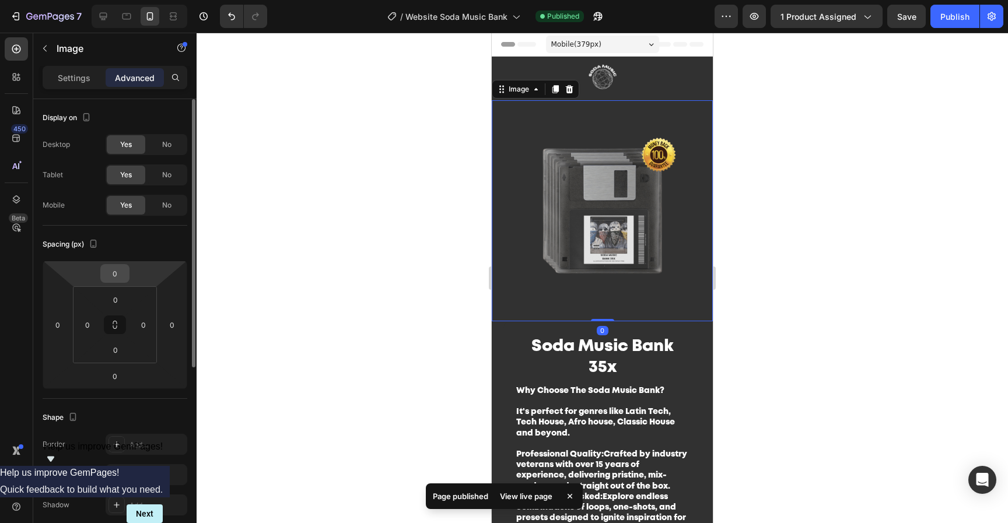
click at [110, 275] on input "0" at bounding box center [114, 273] width 23 height 17
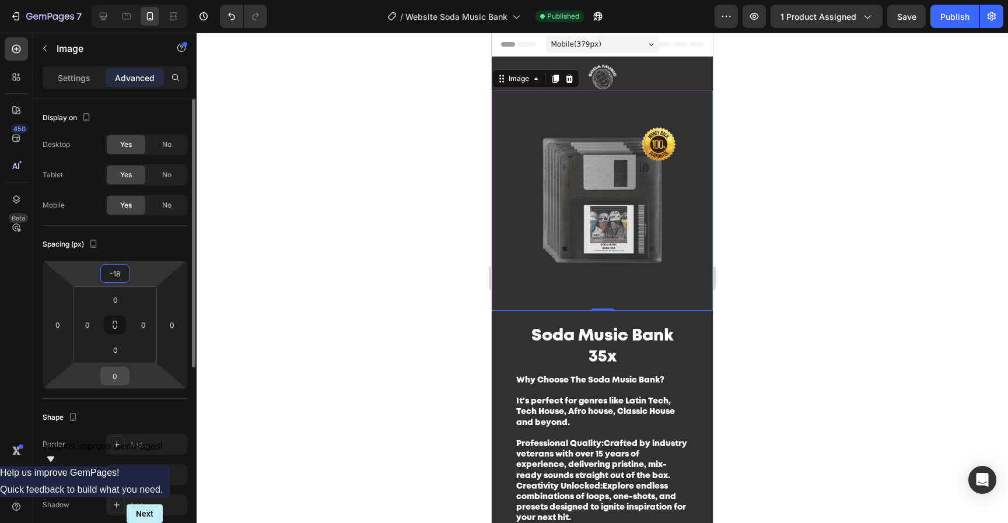
type input "-18"
click at [120, 377] on input "0" at bounding box center [114, 375] width 23 height 17
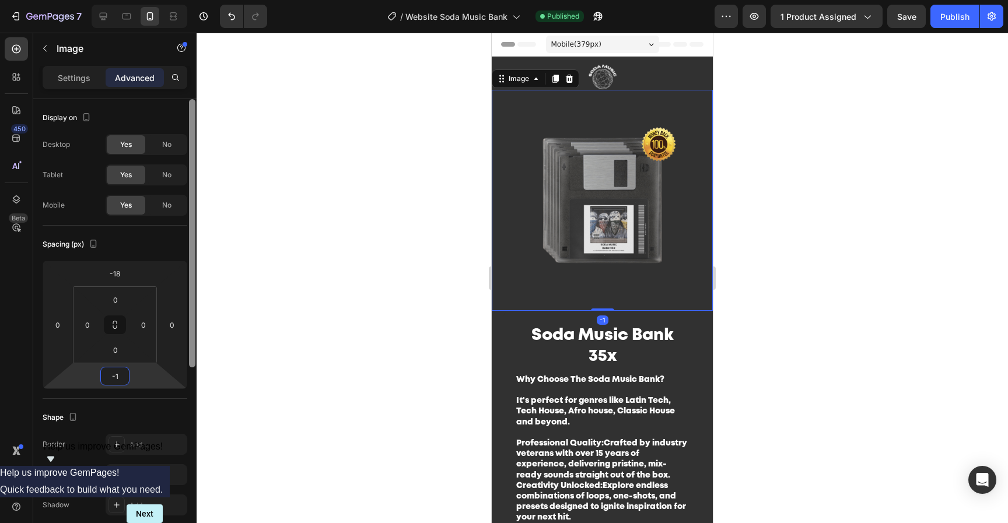
type input "-18"
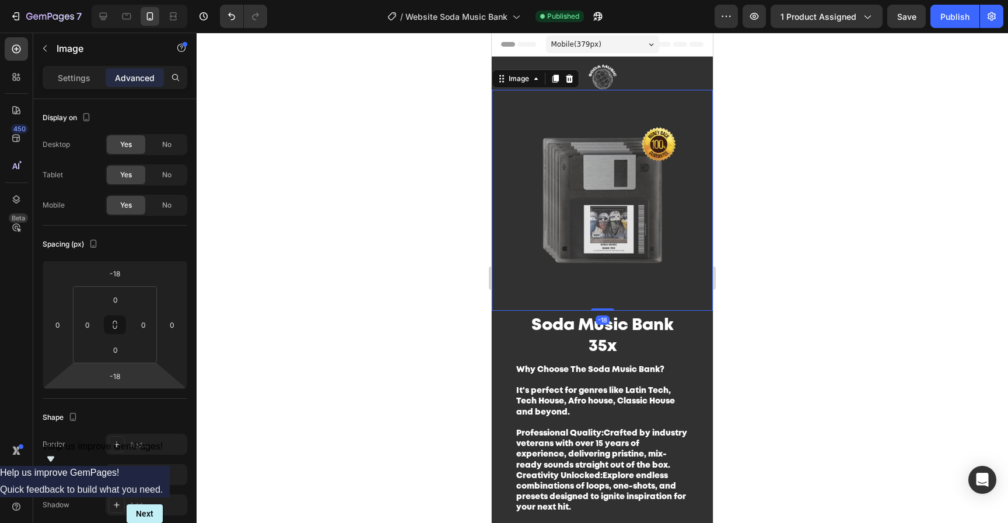
click at [839, 272] on div at bounding box center [602, 278] width 811 height 490
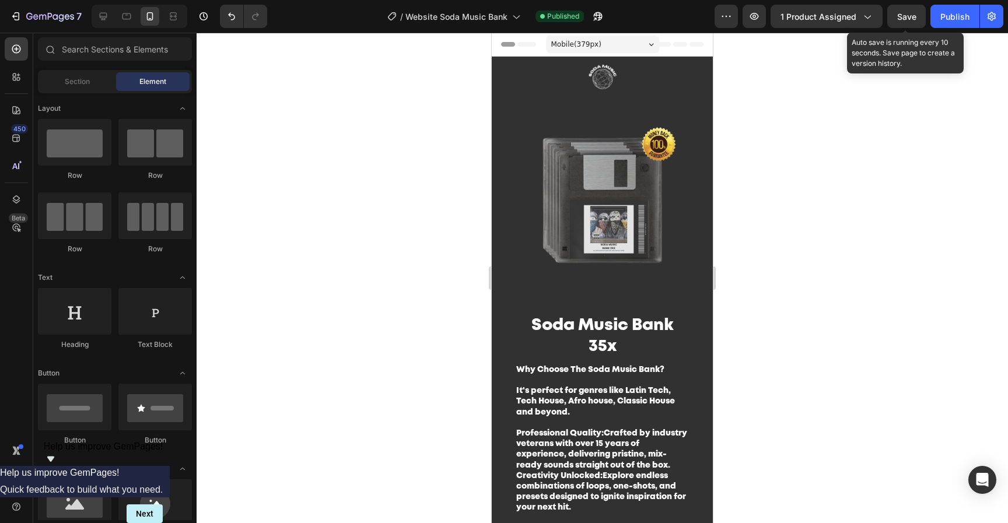
click at [912, 17] on span "Save" at bounding box center [906, 17] width 19 height 10
click at [948, 16] on div "Publish" at bounding box center [954, 16] width 29 height 12
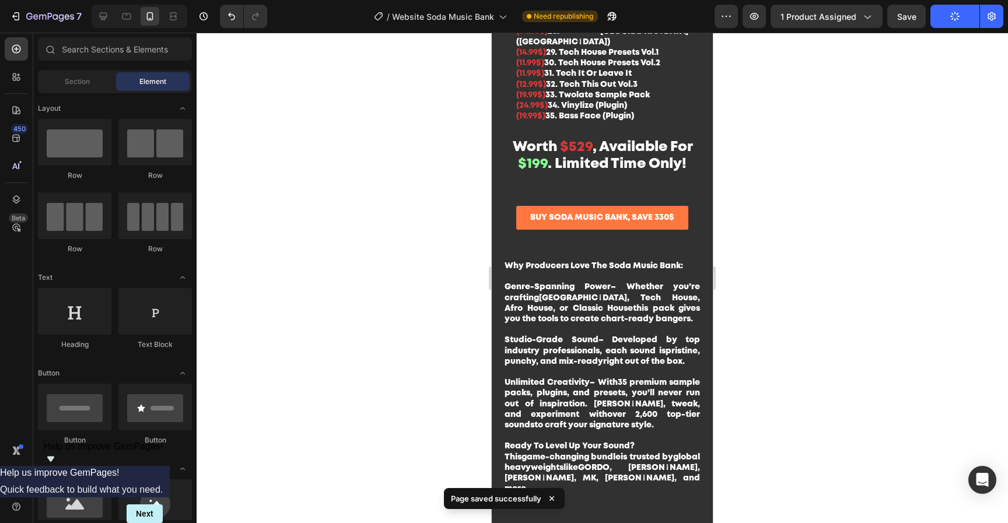
scroll to position [2042, 0]
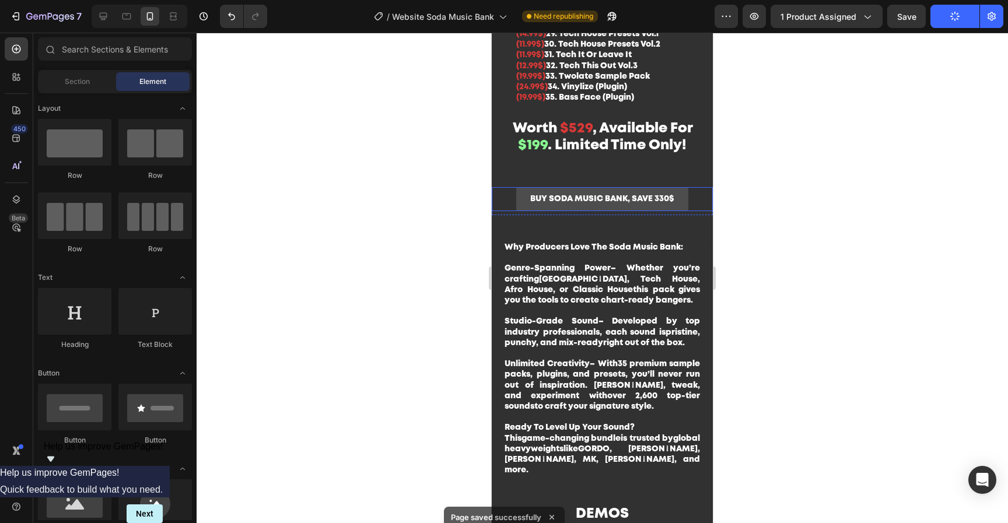
click at [675, 188] on link "BUY SODA MUSIC BANK, SAVE 330$" at bounding box center [602, 199] width 172 height 24
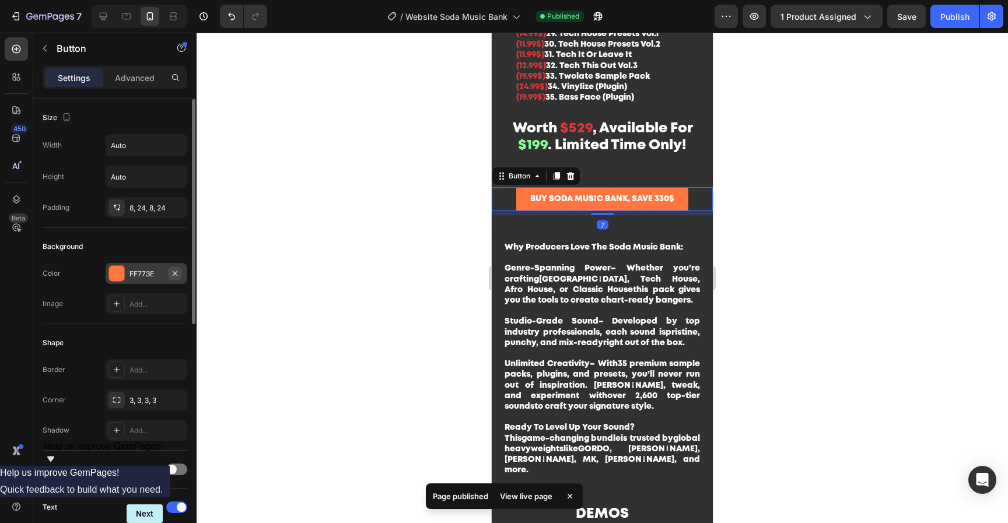
click at [174, 272] on icon "button" at bounding box center [175, 273] width 5 height 5
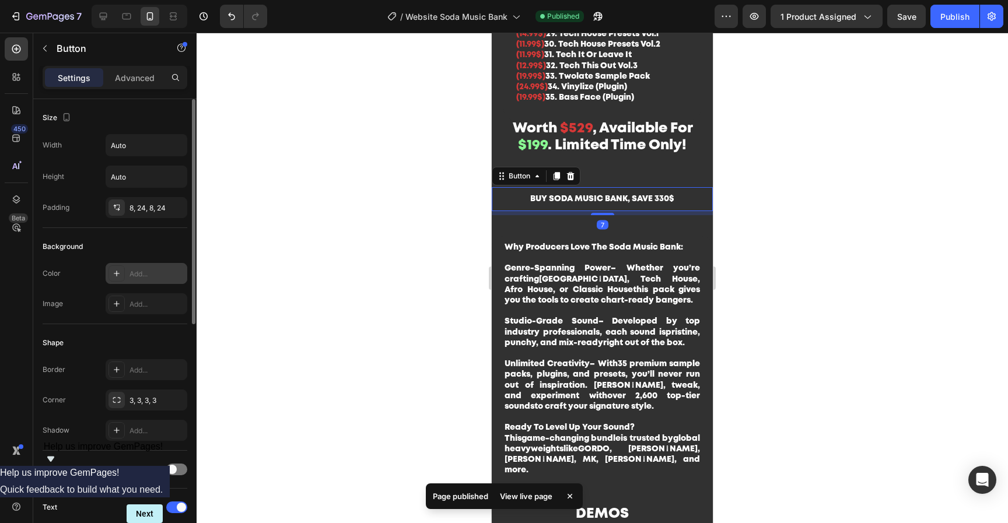
click at [145, 274] on div "Add..." at bounding box center [156, 274] width 55 height 10
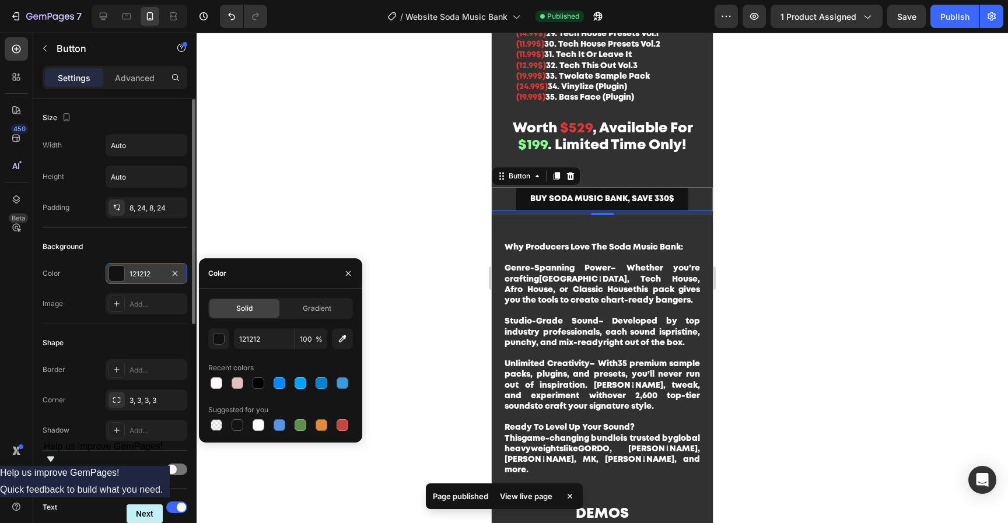
drag, startPoint x: 299, startPoint y: 426, endPoint x: 257, endPoint y: 404, distance: 47.2
click at [299, 426] on div at bounding box center [301, 425] width 12 height 12
type input "5E8E49"
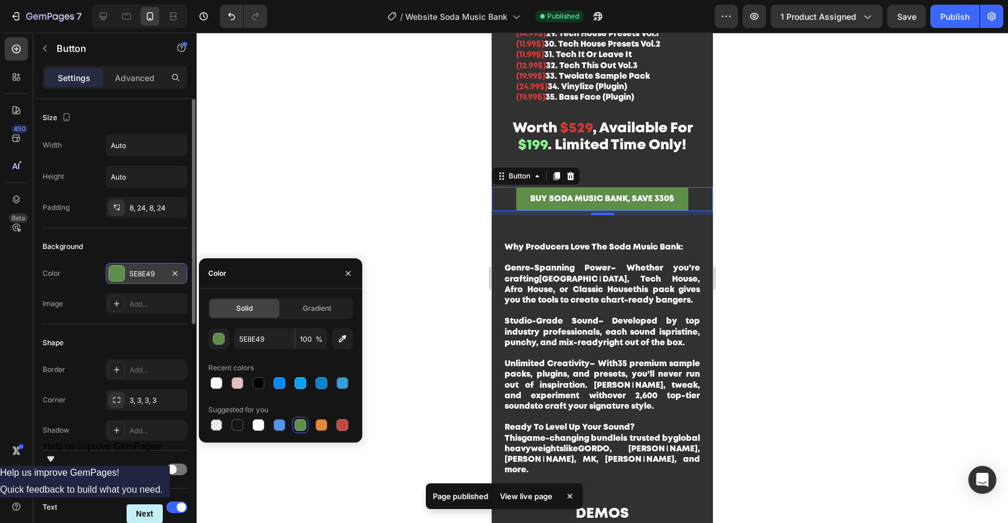
click at [157, 328] on div "Shape Border Add... Corner 3, 3, 3, 3 Shadow Add..." at bounding box center [115, 387] width 145 height 127
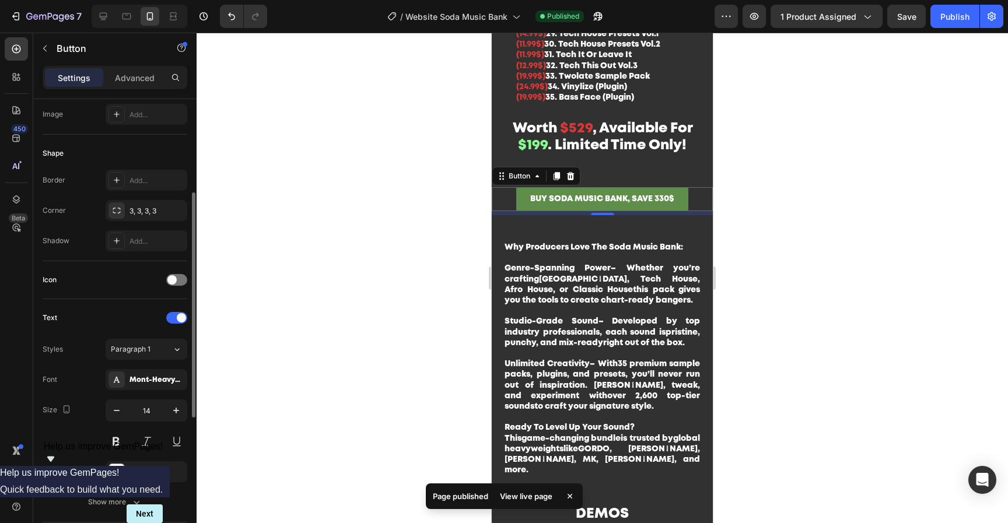
scroll to position [153, 0]
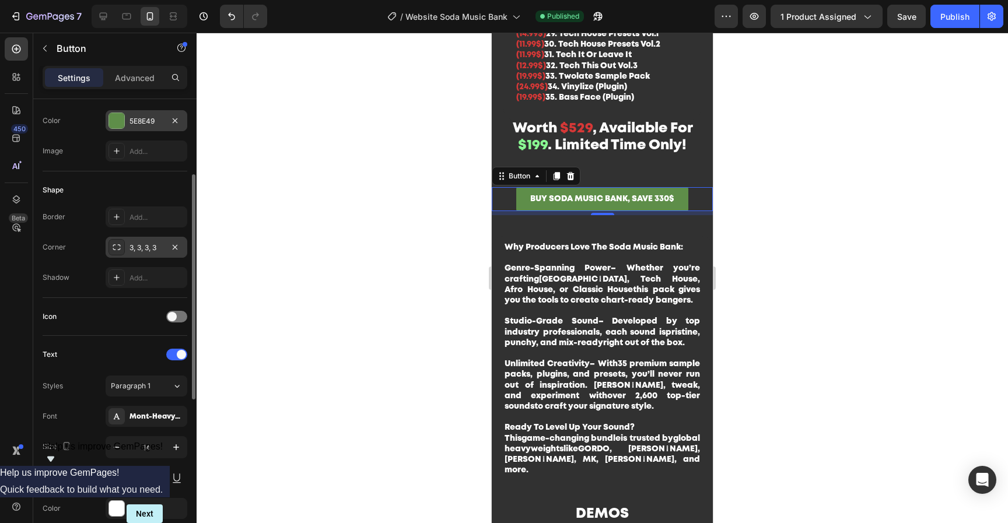
click at [148, 250] on div "3, 3, 3, 3" at bounding box center [146, 248] width 34 height 10
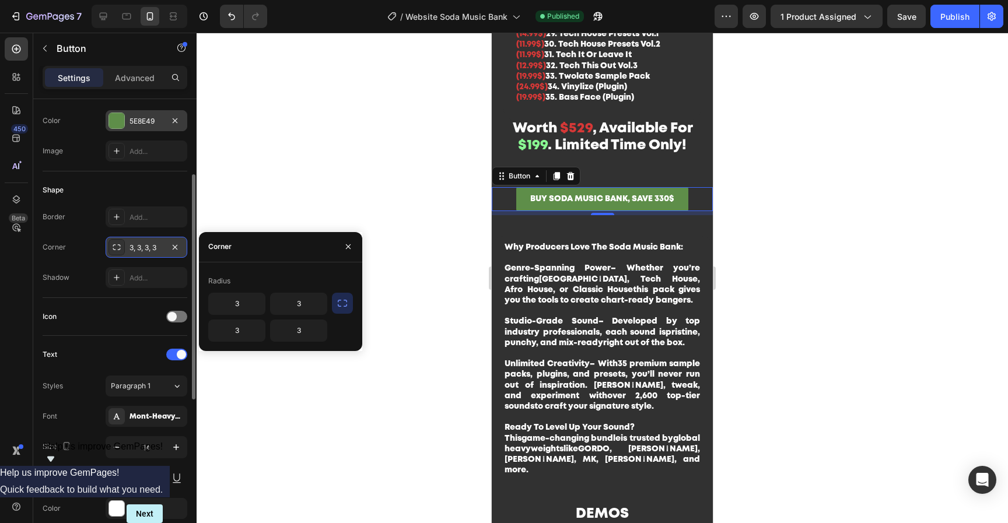
click at [142, 239] on div "3, 3, 3, 3" at bounding box center [147, 247] width 82 height 21
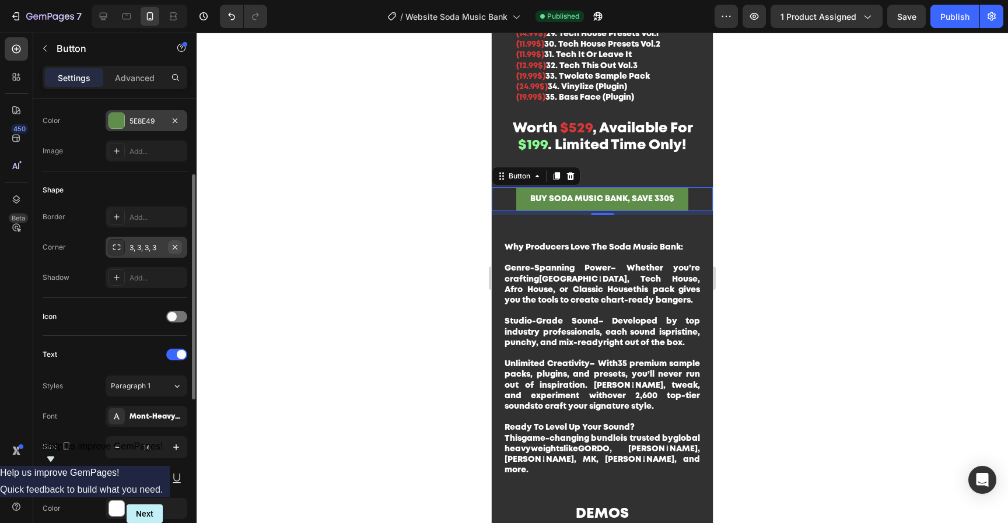
click at [172, 248] on icon "button" at bounding box center [174, 247] width 9 height 9
click at [150, 246] on div "Add..." at bounding box center [156, 248] width 55 height 10
type input "8"
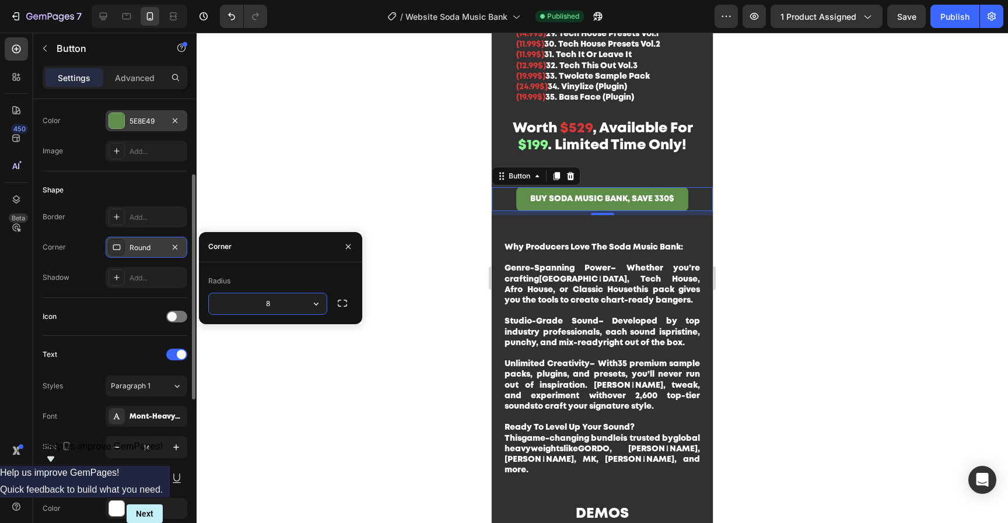
click at [102, 318] on div "Icon" at bounding box center [115, 316] width 145 height 19
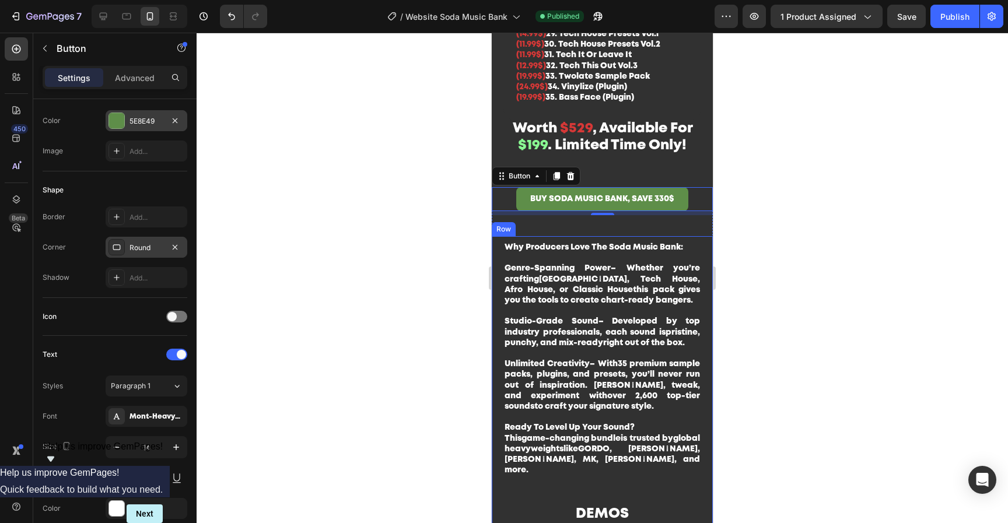
click at [781, 302] on div at bounding box center [602, 278] width 811 height 490
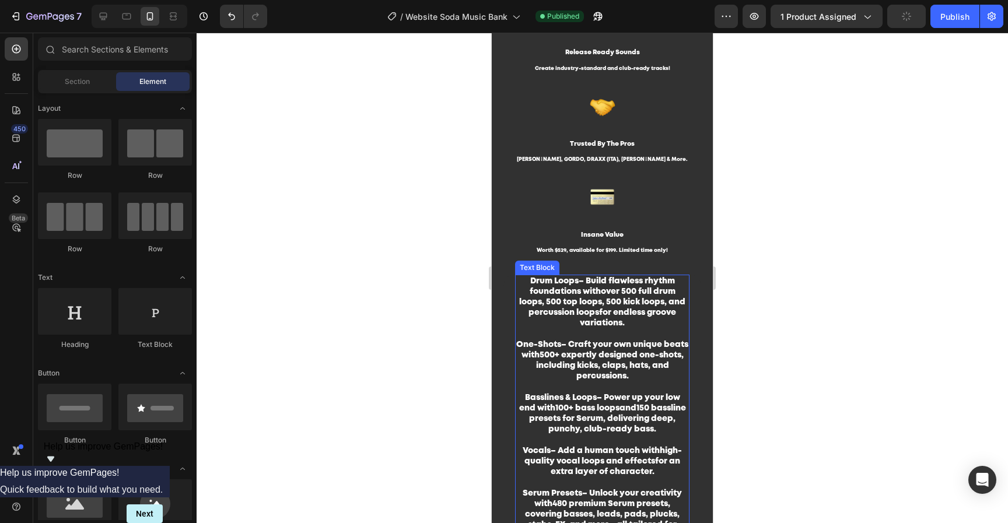
scroll to position [689, 0]
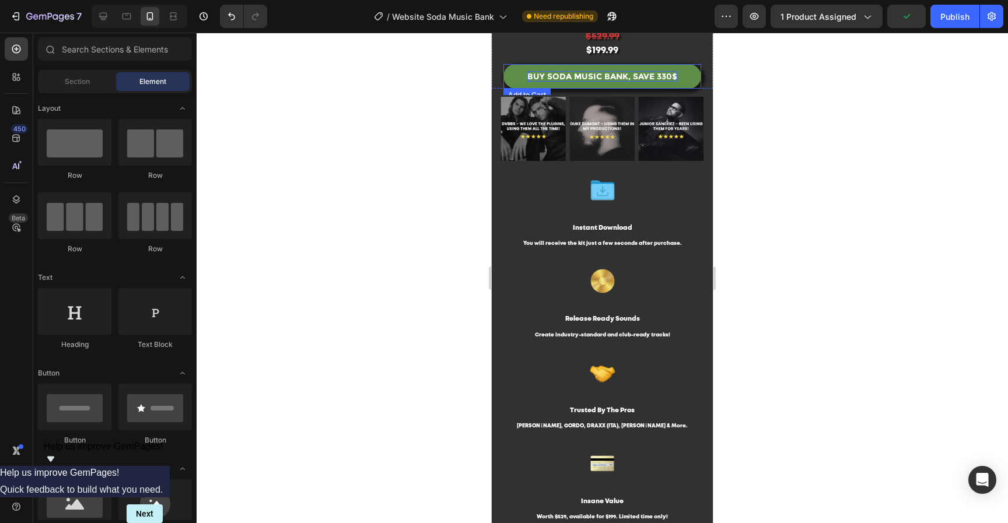
click at [663, 71] on div "BUY SODA MUSIC BANK, SAVE 330$" at bounding box center [602, 76] width 150 height 10
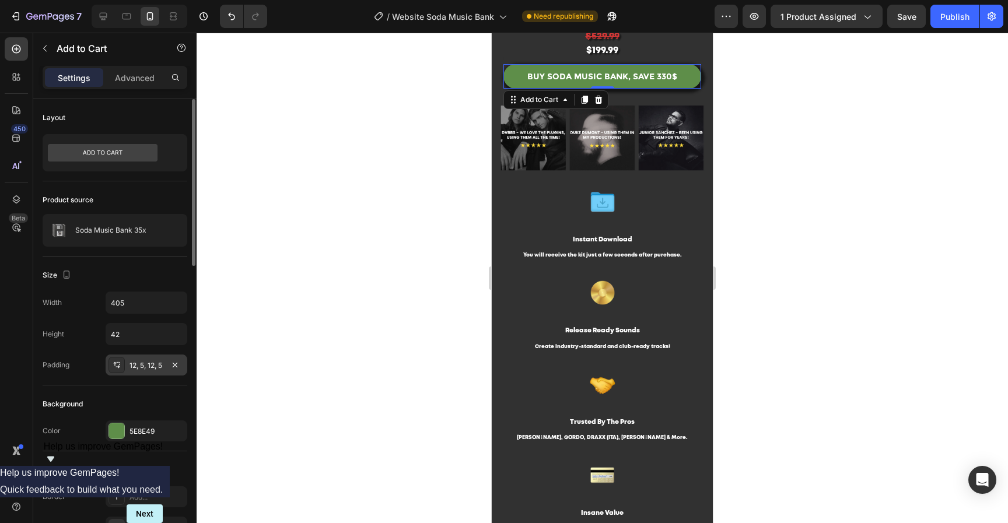
click at [150, 365] on div "12, 5, 12, 5" at bounding box center [146, 365] width 34 height 10
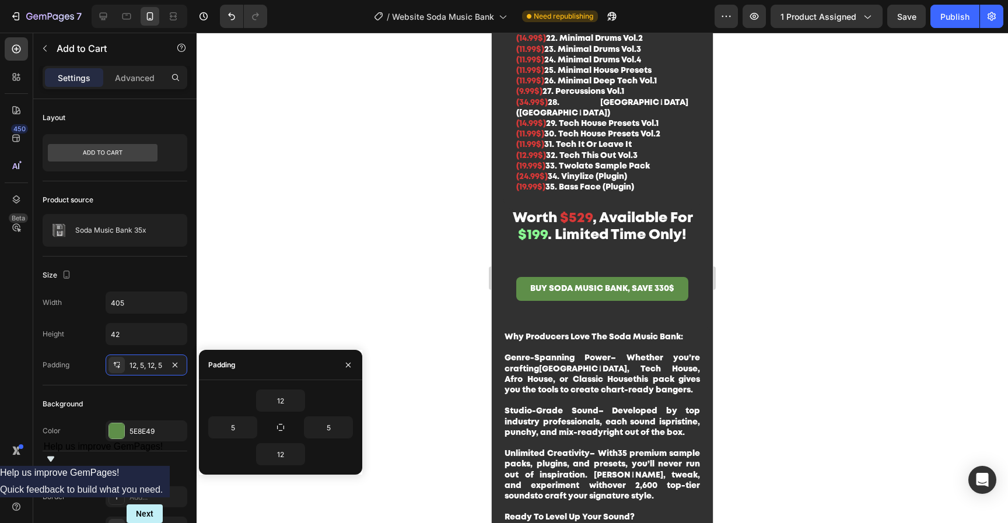
scroll to position [1991, 0]
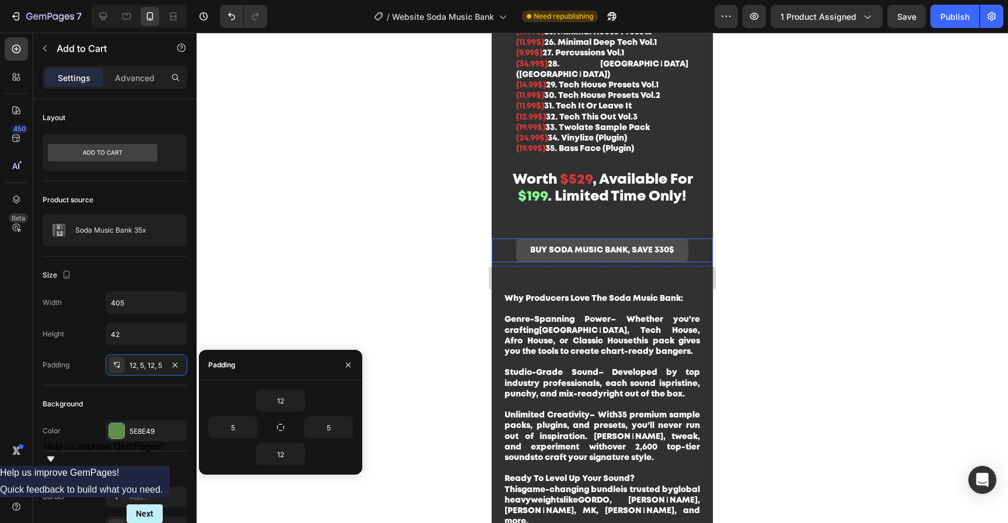
click at [678, 239] on link "BUY SODA MUSIC BANK, SAVE 330$" at bounding box center [602, 251] width 172 height 24
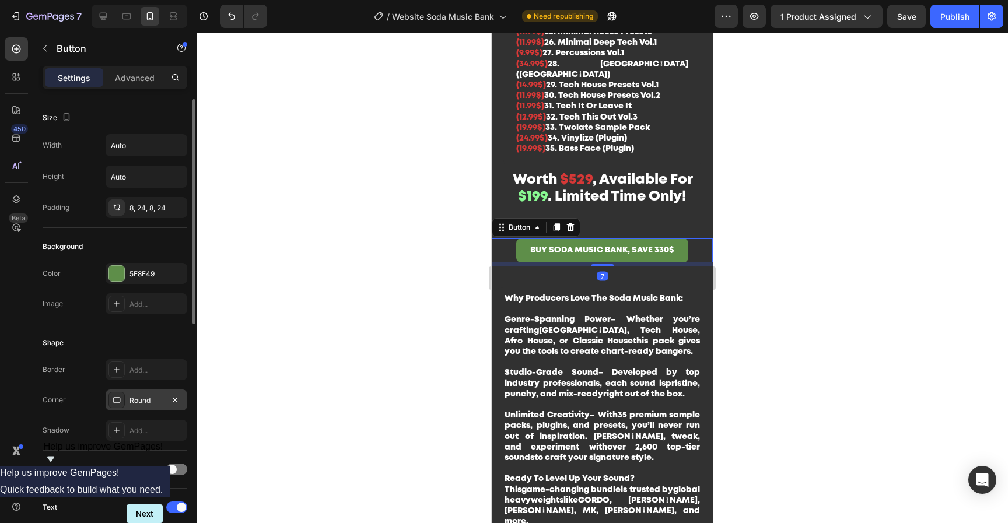
click at [135, 402] on div "Round" at bounding box center [146, 400] width 34 height 10
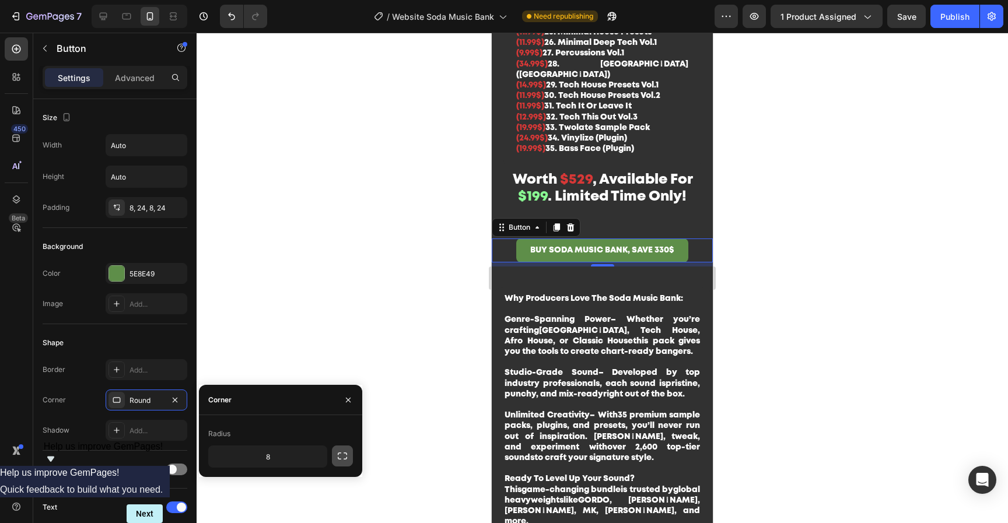
click at [347, 455] on icon "button" at bounding box center [342, 456] width 12 height 12
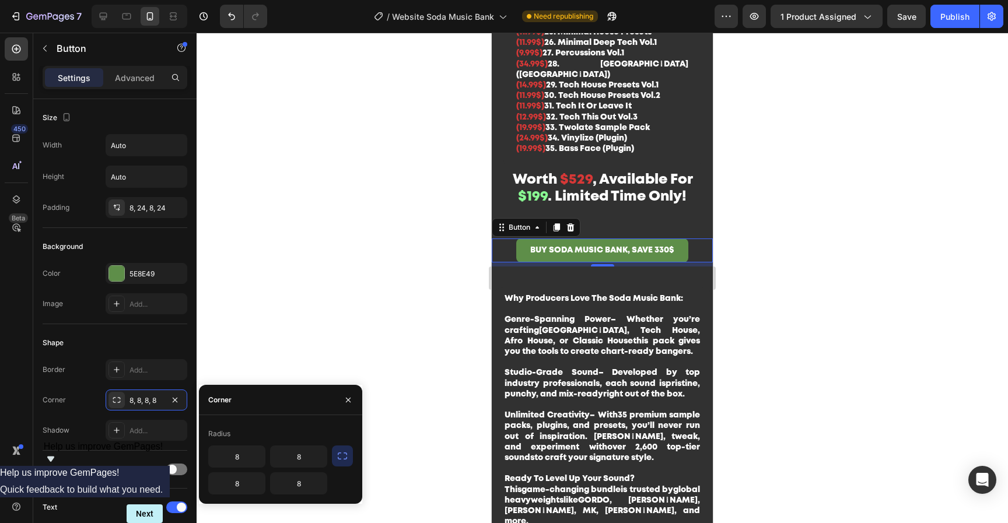
click at [343, 457] on icon "button" at bounding box center [342, 456] width 12 height 12
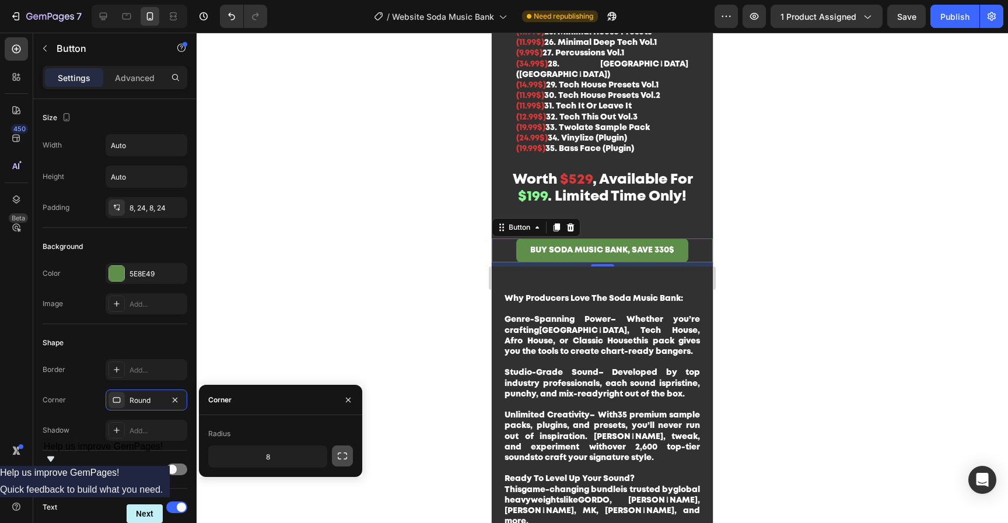
click at [343, 456] on icon "button" at bounding box center [342, 456] width 12 height 12
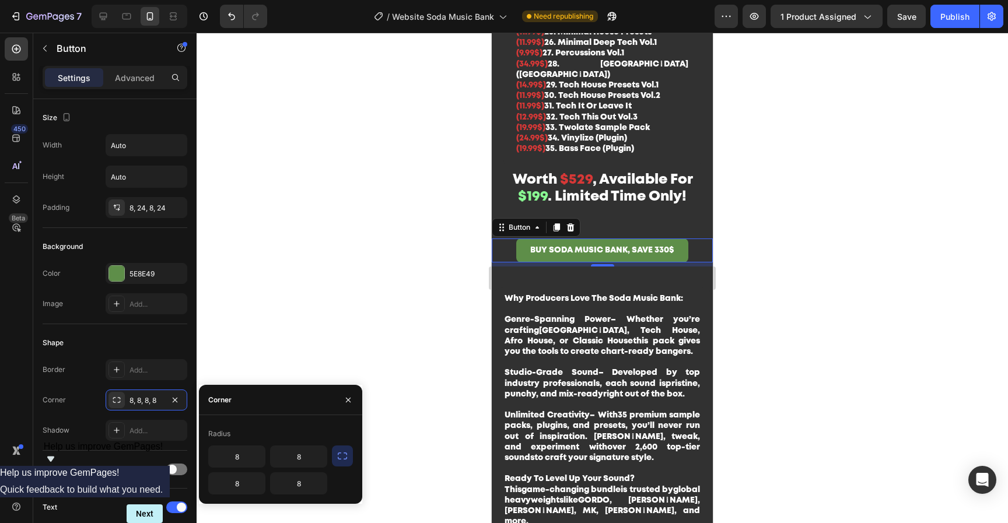
drag, startPoint x: 342, startPoint y: 393, endPoint x: 311, endPoint y: 405, distance: 33.6
click at [343, 394] on button "button" at bounding box center [348, 400] width 19 height 19
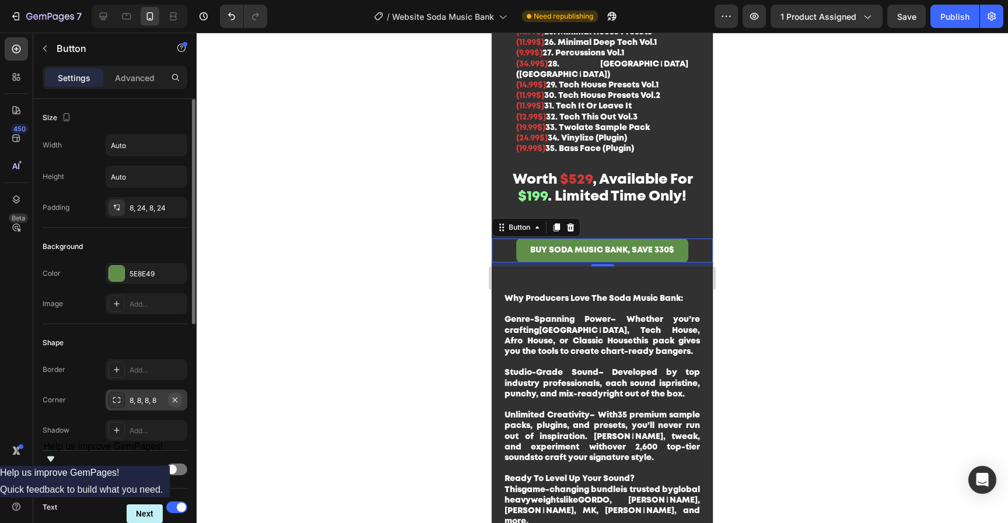
click at [179, 399] on icon "button" at bounding box center [174, 399] width 9 height 9
click at [133, 406] on div "Add..." at bounding box center [147, 400] width 82 height 21
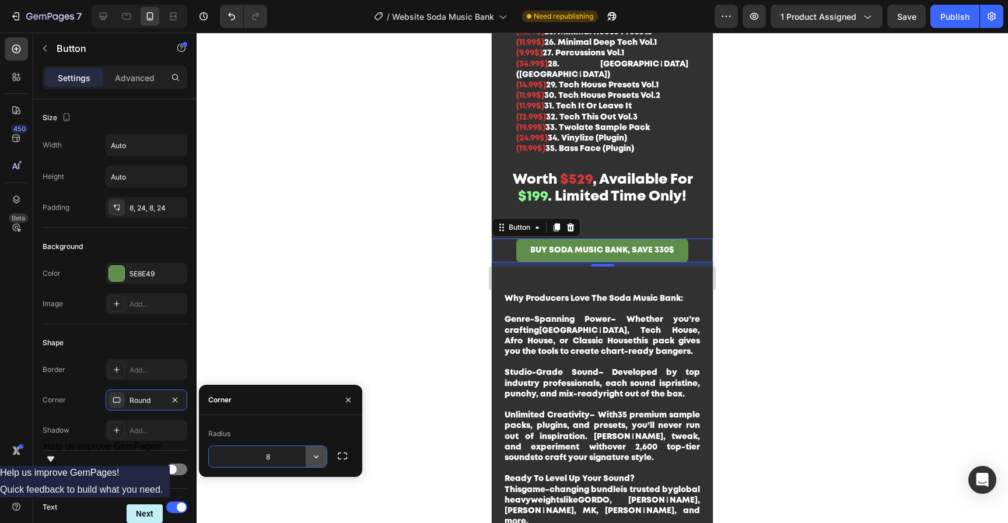
click at [320, 457] on icon "button" at bounding box center [316, 457] width 12 height 12
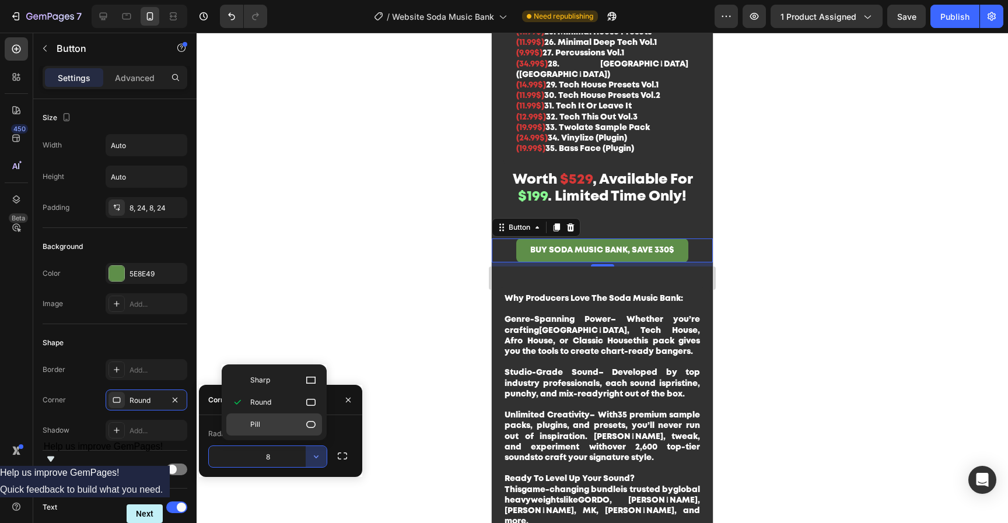
click at [292, 433] on div "Pill" at bounding box center [274, 424] width 96 height 22
type input "9999"
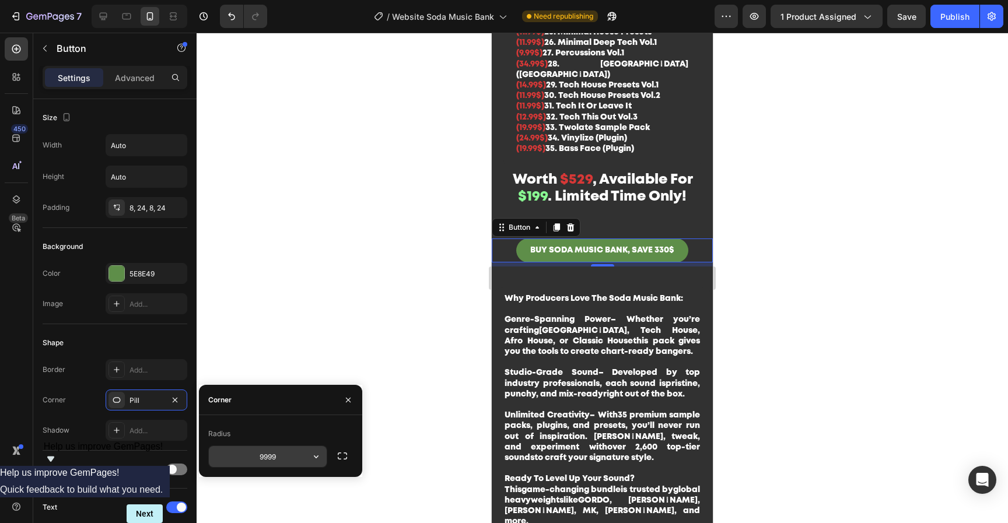
click at [285, 459] on input "9999" at bounding box center [268, 456] width 118 height 21
click at [348, 459] on button "button" at bounding box center [342, 456] width 21 height 21
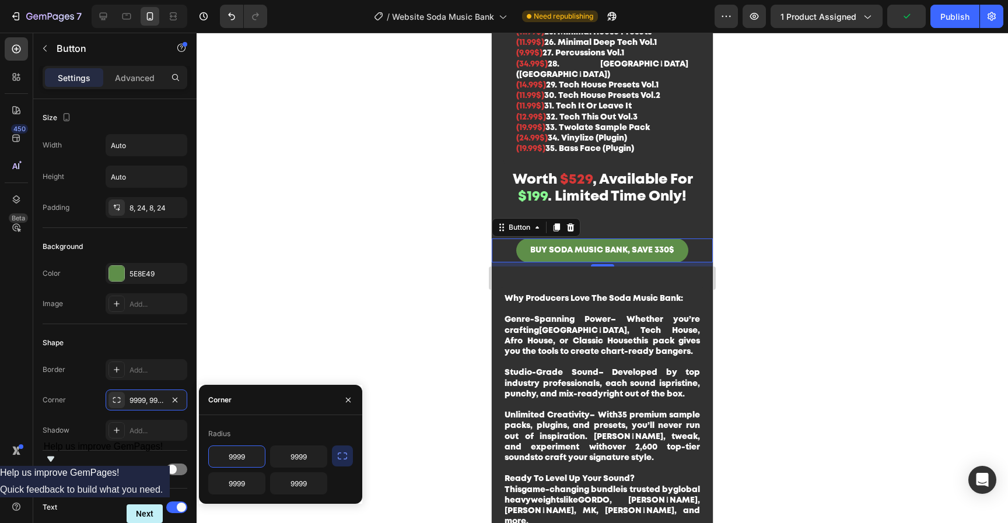
click at [238, 458] on input "9999" at bounding box center [237, 456] width 56 height 21
click at [638, 431] on p "Unlimited Creativity – With 35 premium sample packs, plugins, and presets , you…" at bounding box center [601, 442] width 195 height 64
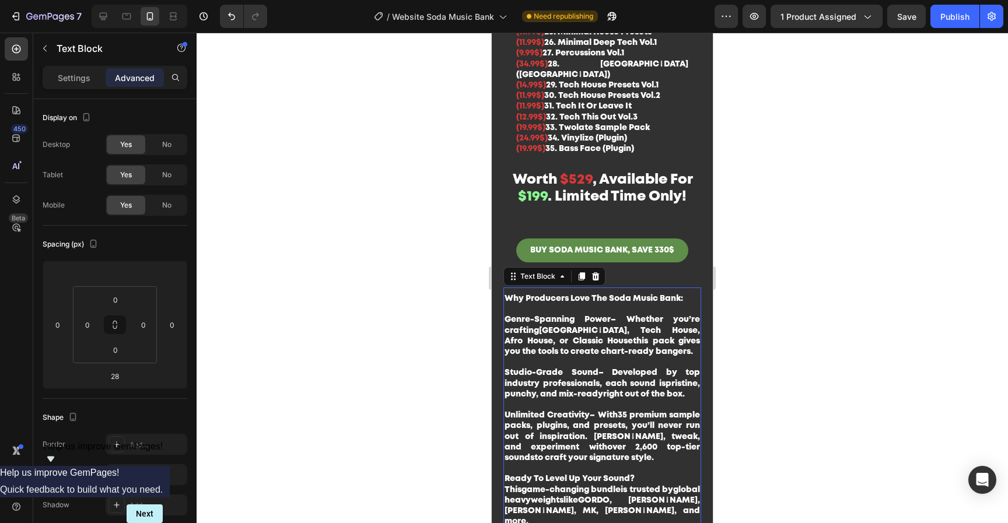
click at [846, 390] on div at bounding box center [602, 278] width 811 height 490
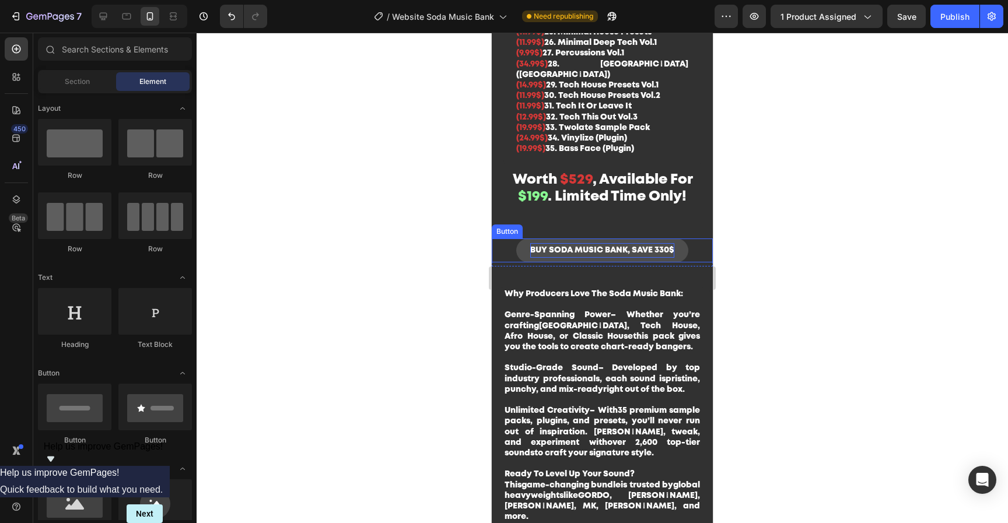
click at [661, 243] on p "BUY SODA MUSIC BANK, SAVE 330$" at bounding box center [602, 250] width 144 height 15
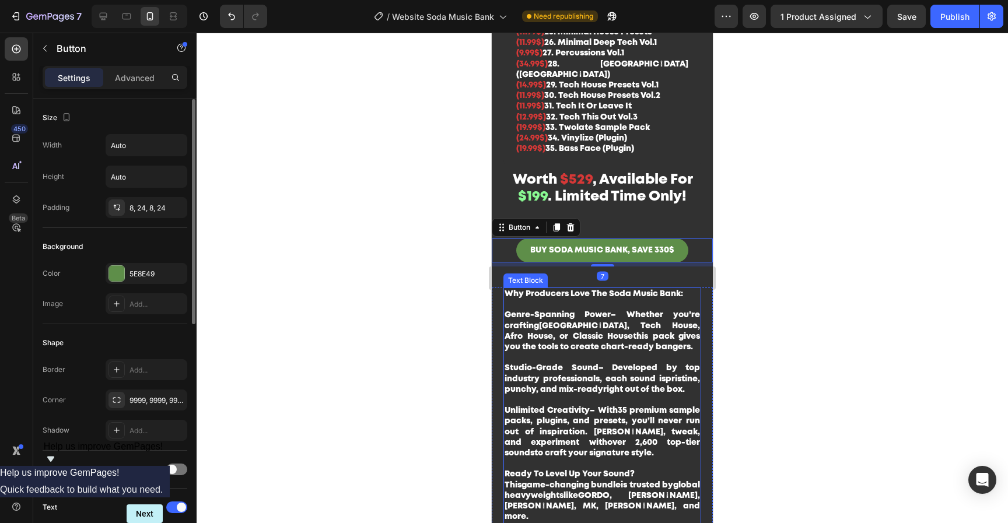
click at [142, 441] on div "Shape Border Add... Corner 9999, 9999, 9999, 9999 Shadow Add..." at bounding box center [115, 387] width 145 height 127
click at [145, 434] on div "Add..." at bounding box center [156, 431] width 55 height 10
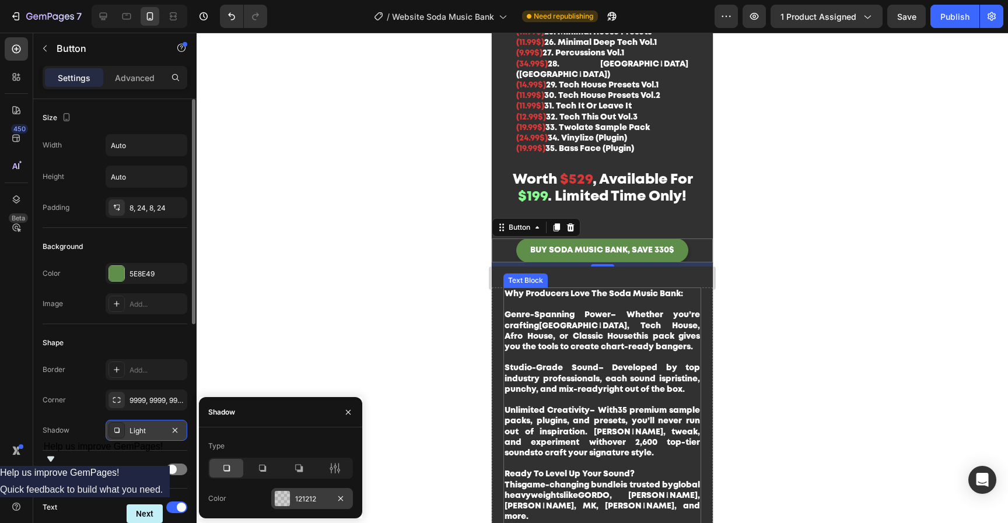
click at [288, 504] on div at bounding box center [282, 498] width 15 height 15
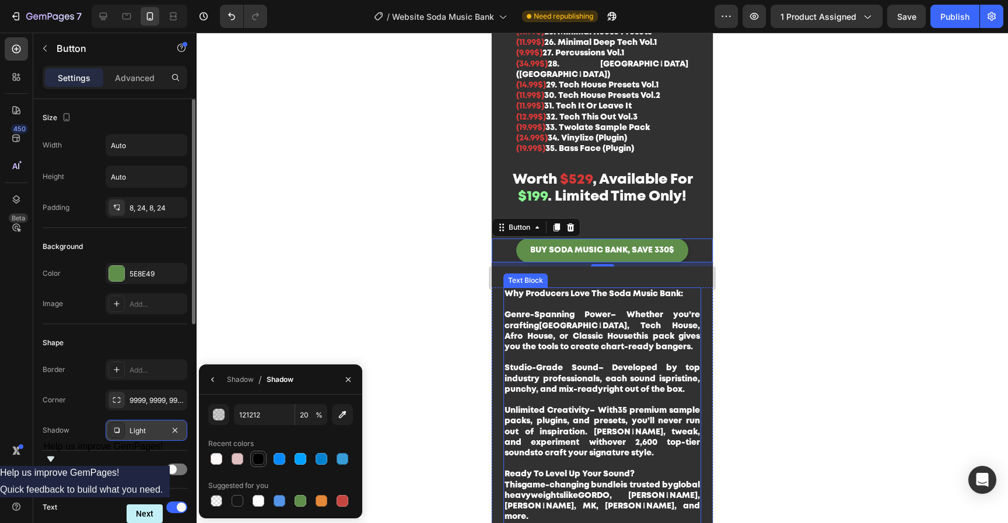
click at [258, 457] on div at bounding box center [259, 459] width 12 height 12
type input "000000"
type input "100"
drag, startPoint x: 202, startPoint y: 296, endPoint x: 771, endPoint y: 314, distance: 569.4
click at [771, 314] on div at bounding box center [602, 278] width 811 height 490
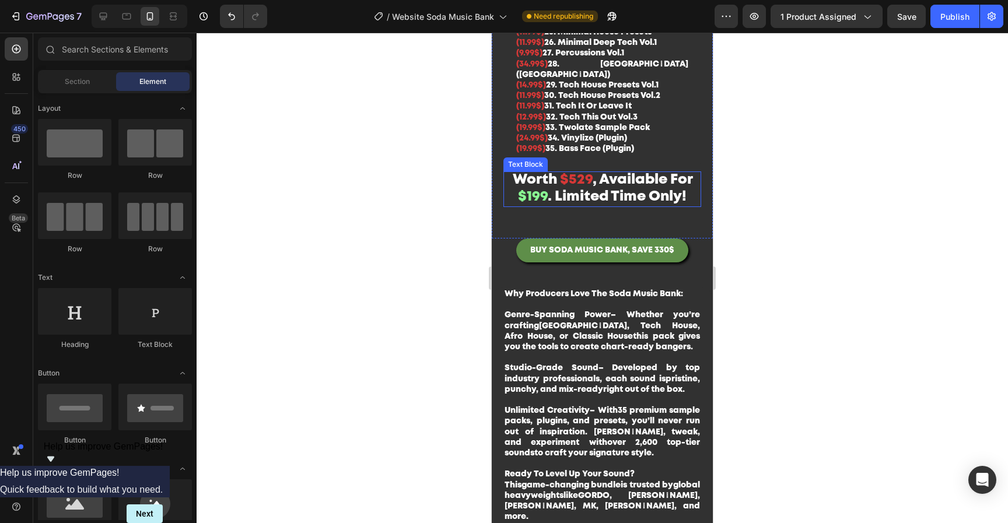
click at [639, 174] on span ", Available For" at bounding box center [643, 180] width 100 height 12
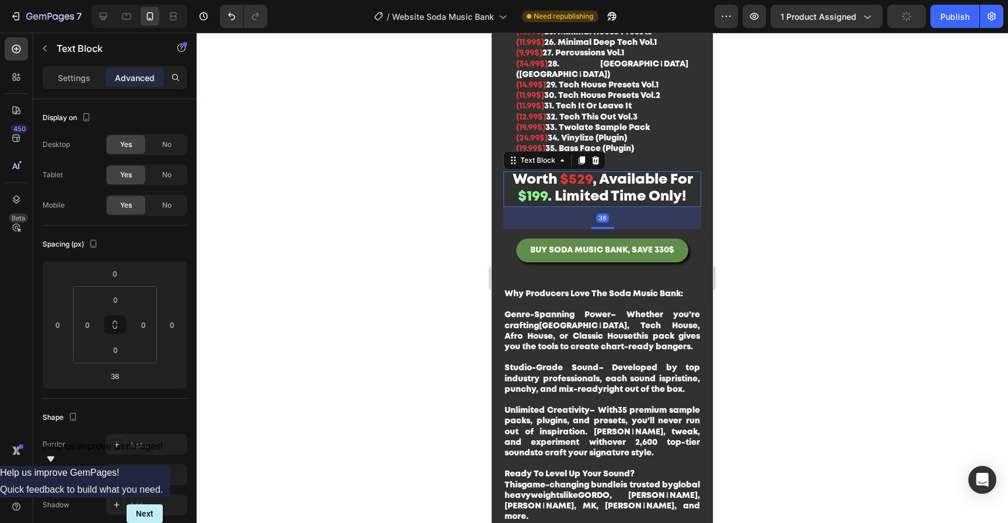
drag, startPoint x: 603, startPoint y: 206, endPoint x: 609, endPoint y: 136, distance: 70.9
type input "0"
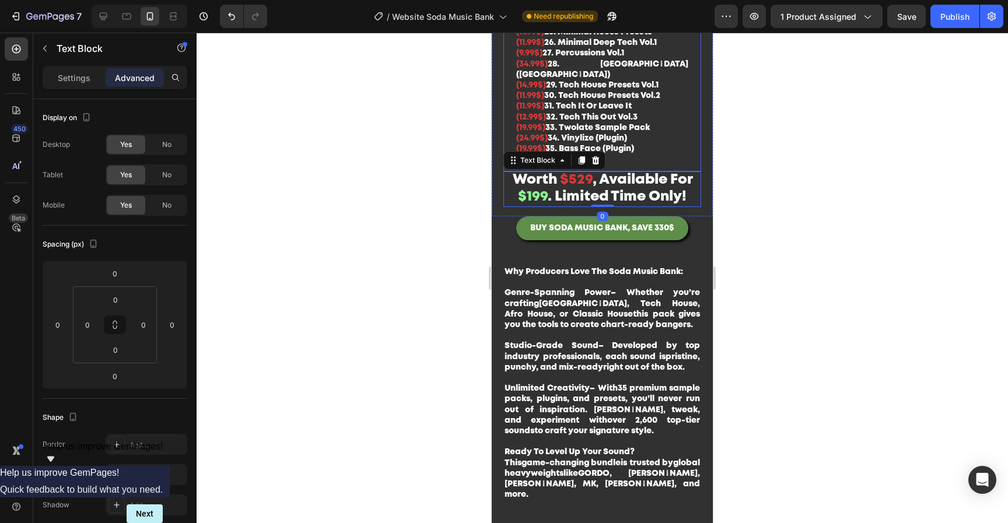
click at [839, 183] on div at bounding box center [602, 278] width 811 height 490
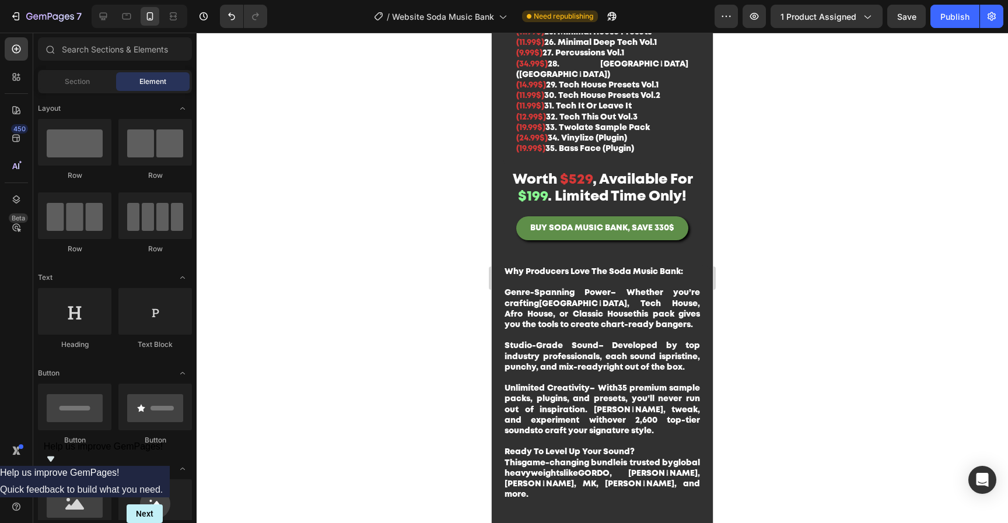
click at [664, 173] on p "Worth $529 , Available For $199 . Limited Time Only!" at bounding box center [601, 189] width 195 height 33
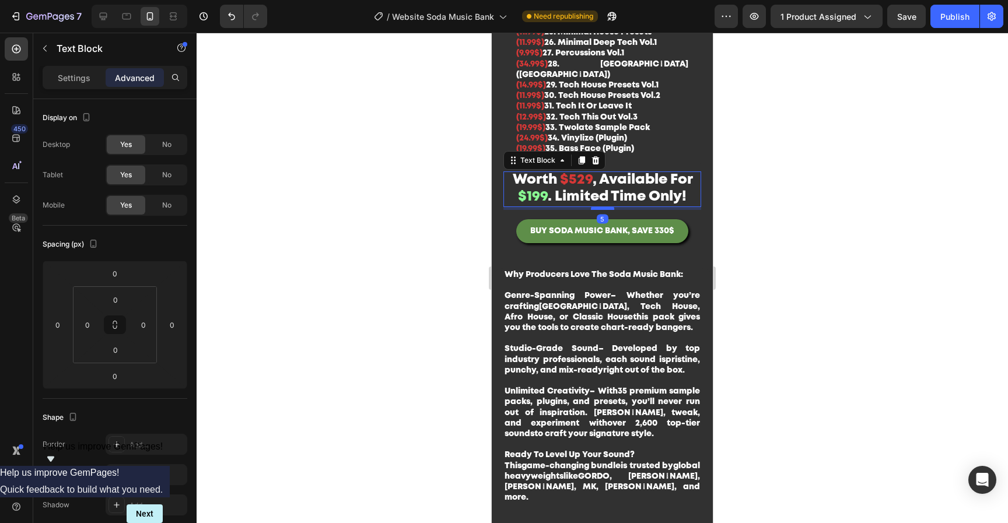
click at [601, 206] on div at bounding box center [602, 207] width 23 height 3
type input "6"
click at [771, 189] on div at bounding box center [602, 278] width 811 height 490
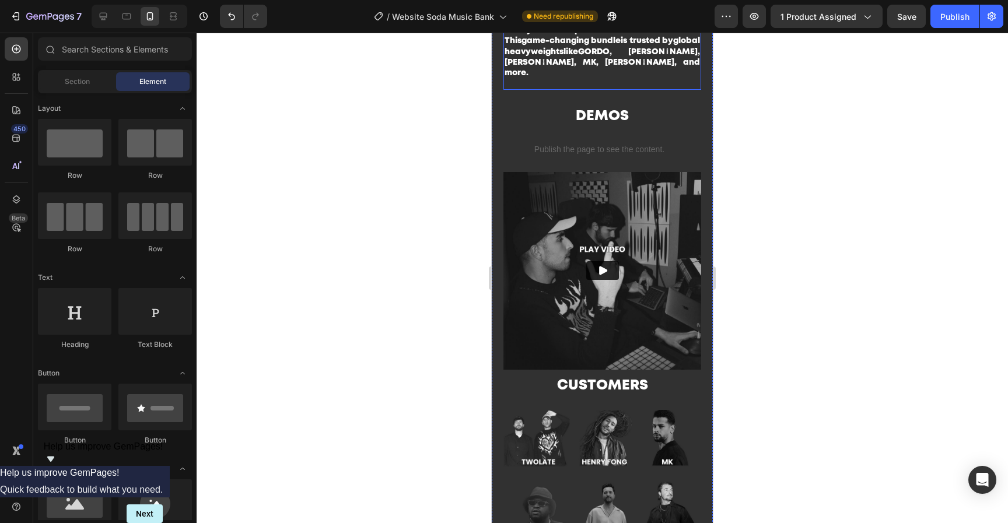
scroll to position [1981, 0]
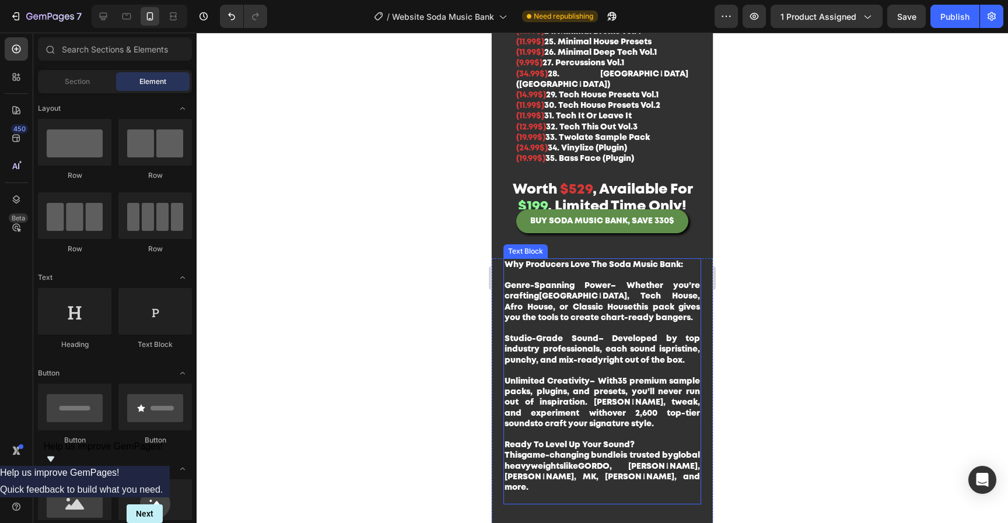
click at [622, 363] on strong "pristine, punchy, and mix-ready" at bounding box center [601, 354] width 195 height 17
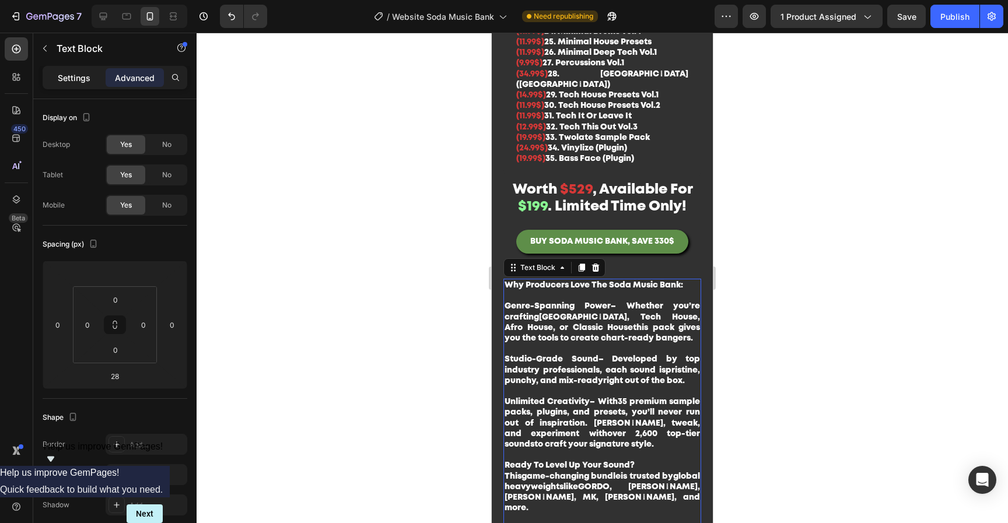
click at [61, 83] on p "Settings" at bounding box center [74, 78] width 33 height 12
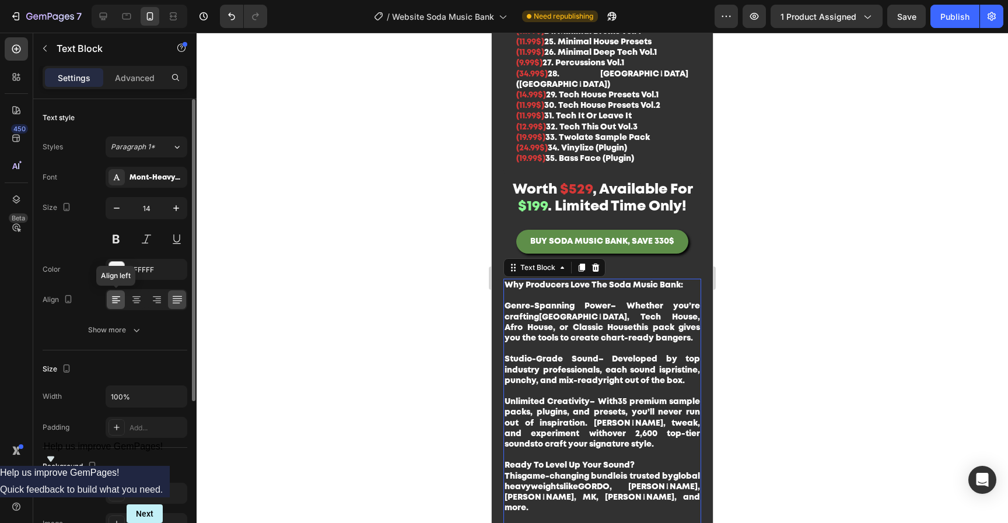
click at [121, 303] on icon at bounding box center [116, 300] width 12 height 12
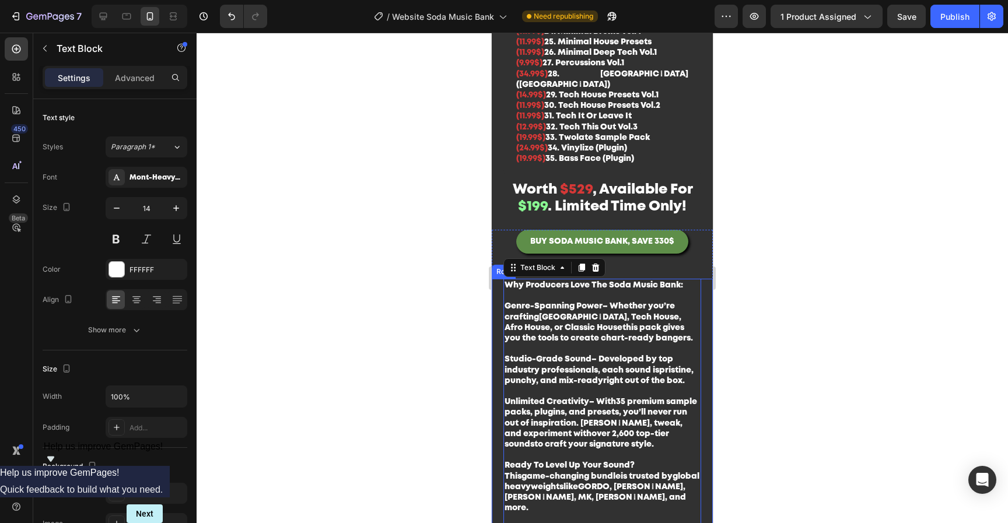
click at [790, 269] on div at bounding box center [602, 278] width 811 height 490
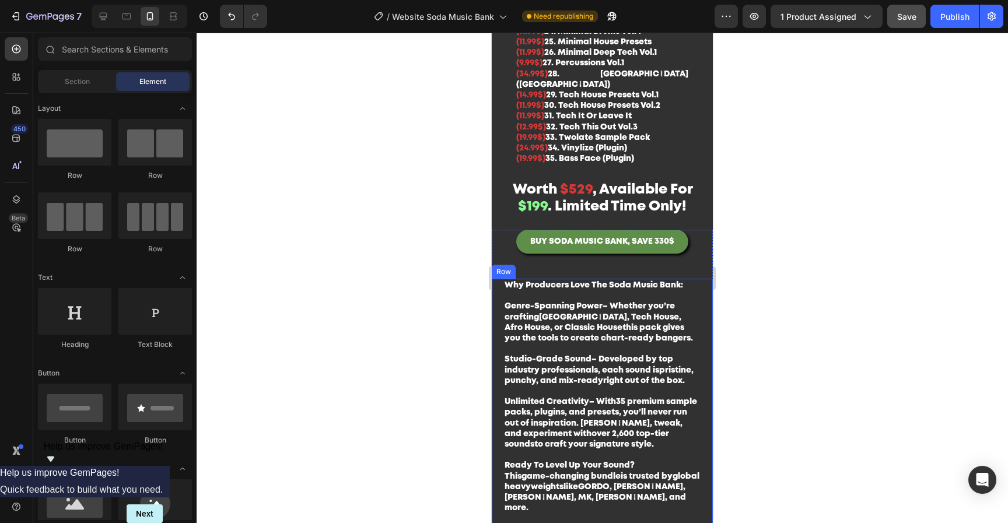
click at [918, 17] on button "Save" at bounding box center [906, 16] width 38 height 23
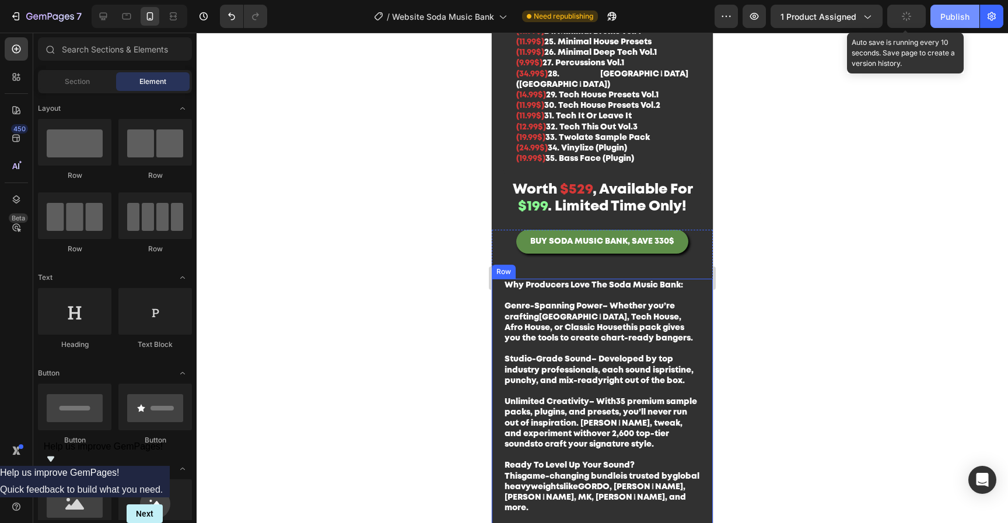
click at [951, 13] on div "Publish" at bounding box center [954, 16] width 29 height 12
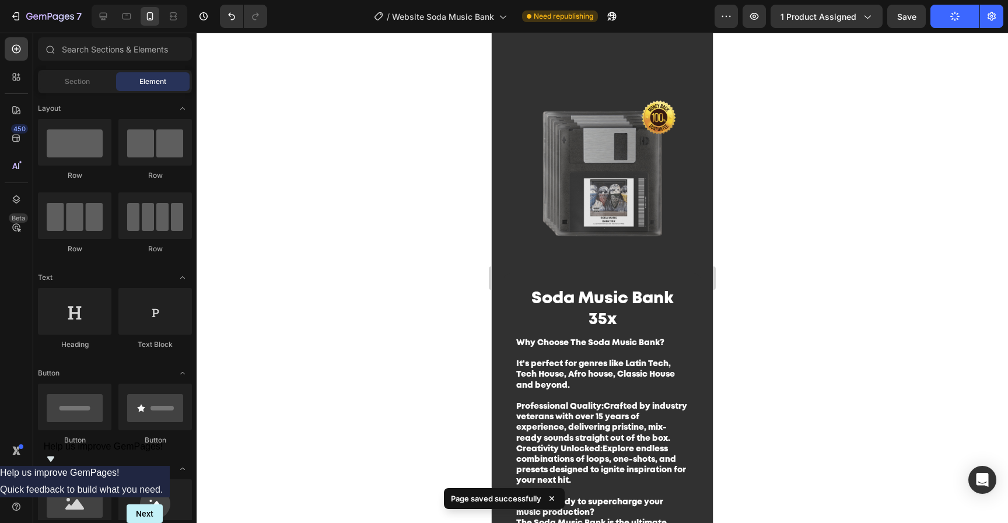
scroll to position [0, 0]
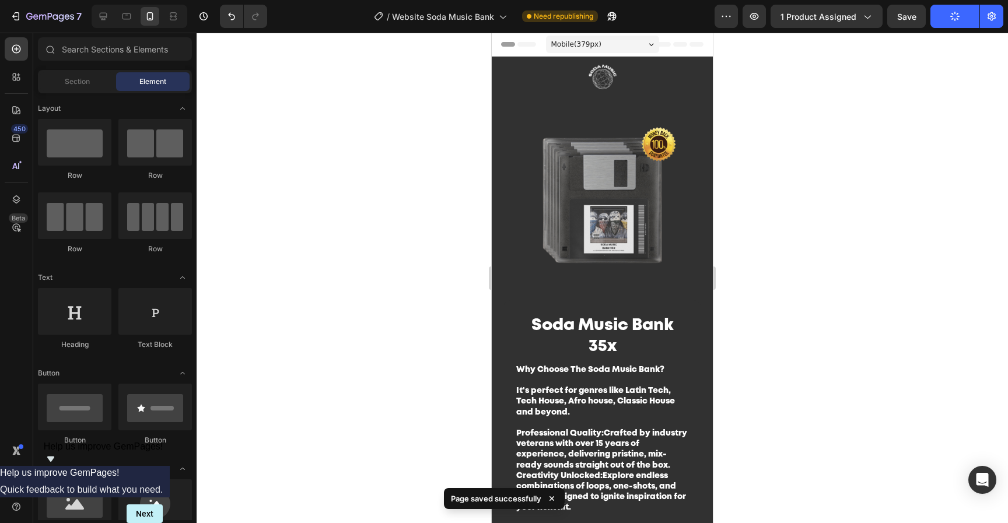
click at [829, 253] on div at bounding box center [602, 278] width 811 height 490
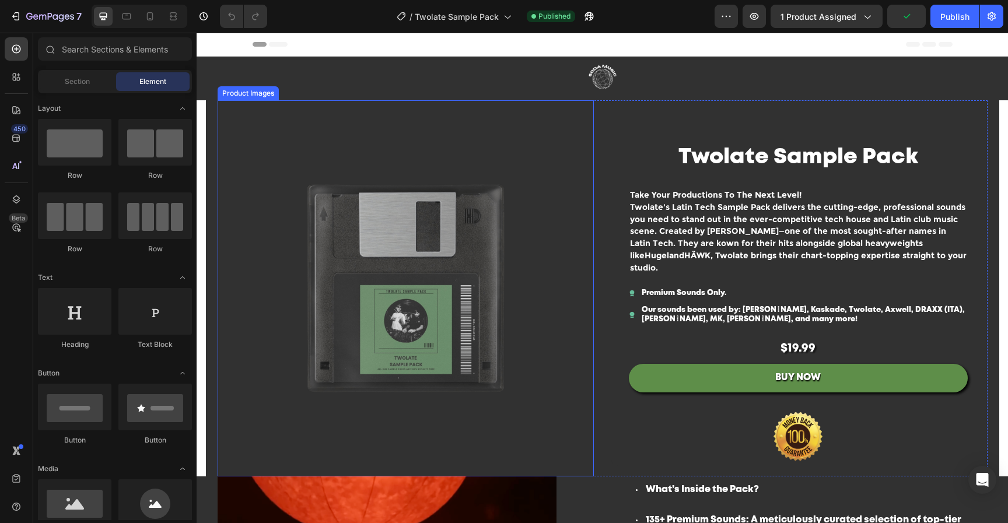
click at [504, 271] on img at bounding box center [406, 288] width 376 height 376
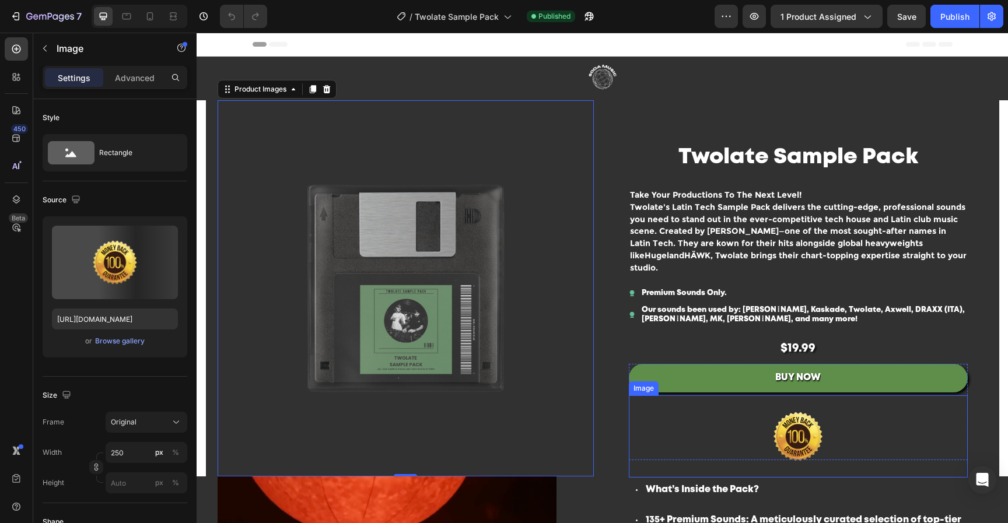
click at [839, 418] on img at bounding box center [798, 436] width 146 height 82
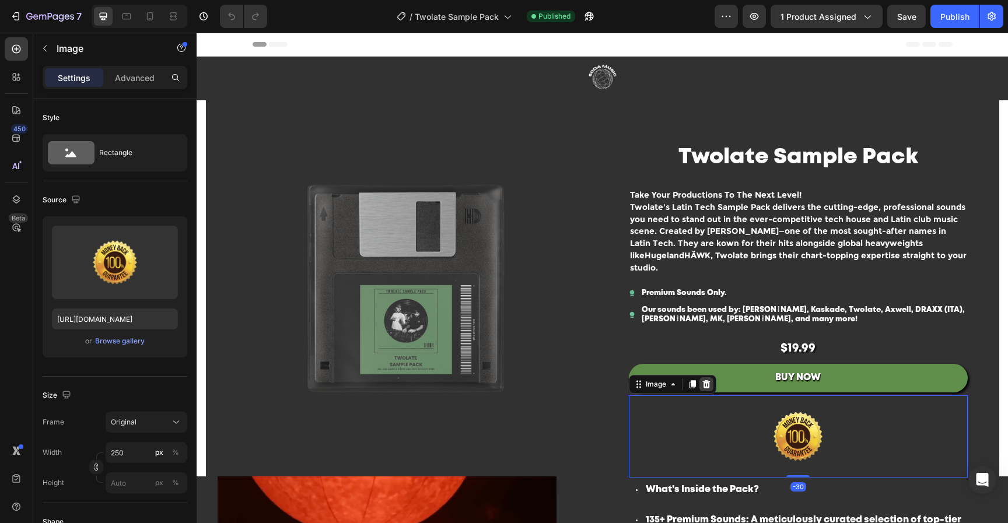
click at [704, 380] on icon at bounding box center [706, 384] width 9 height 9
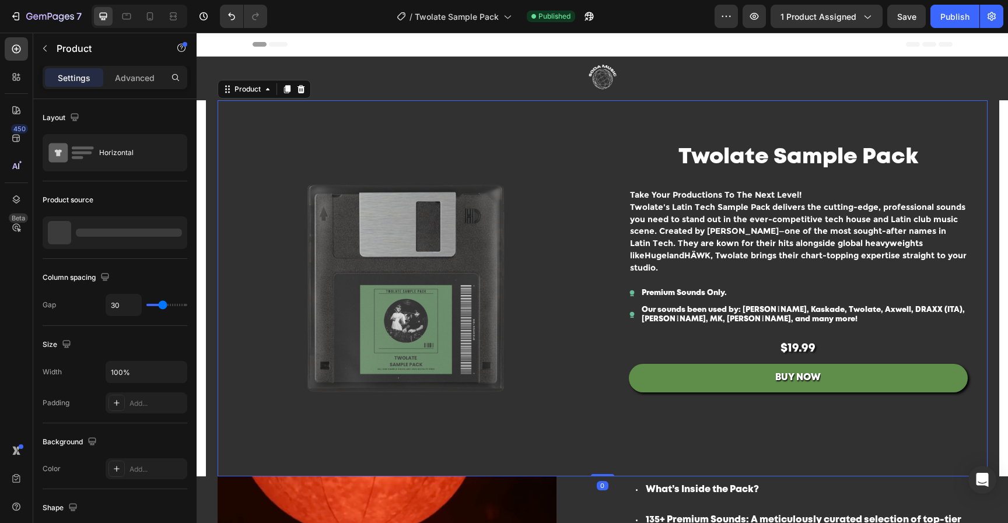
click at [783, 412] on div "$19.99 Product Price Product Price BUY NOW Add to Cart Image Twolate Sample Pac…" at bounding box center [799, 288] width 376 height 376
click at [829, 194] on p "Take Your Productions To The Next Level!" at bounding box center [798, 195] width 336 height 12
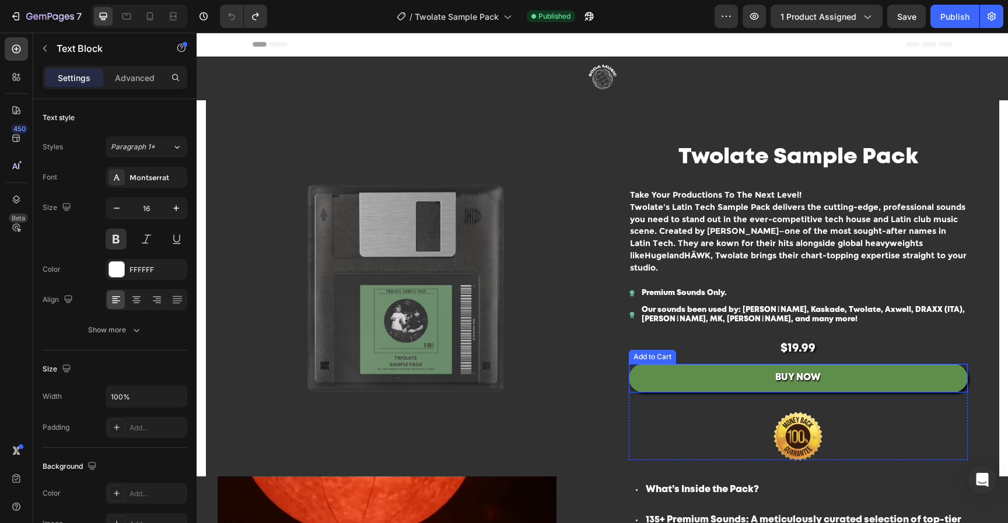
click at [743, 199] on strong "Take Your Productions To The Next Level!" at bounding box center [715, 195] width 171 height 10
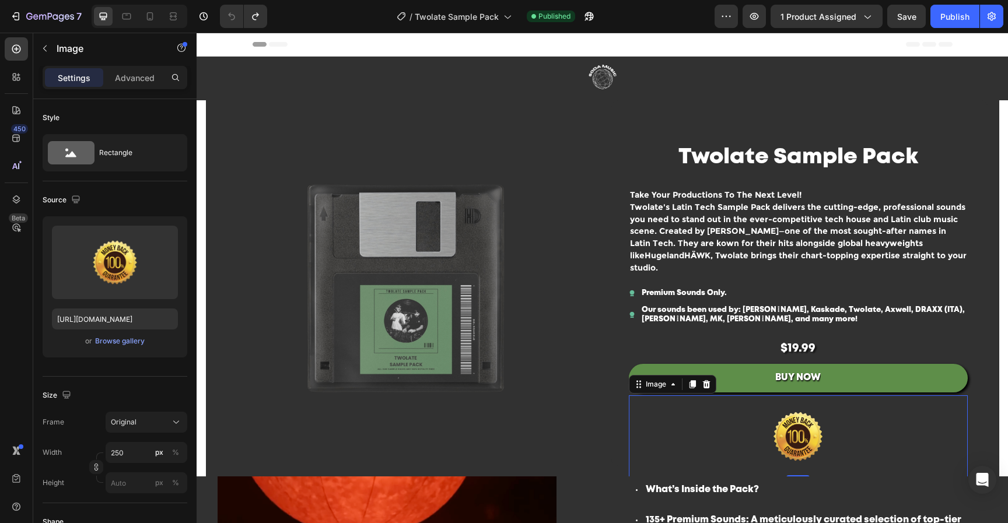
click at [800, 446] on img at bounding box center [798, 436] width 146 height 82
click at [702, 380] on icon at bounding box center [706, 384] width 8 height 8
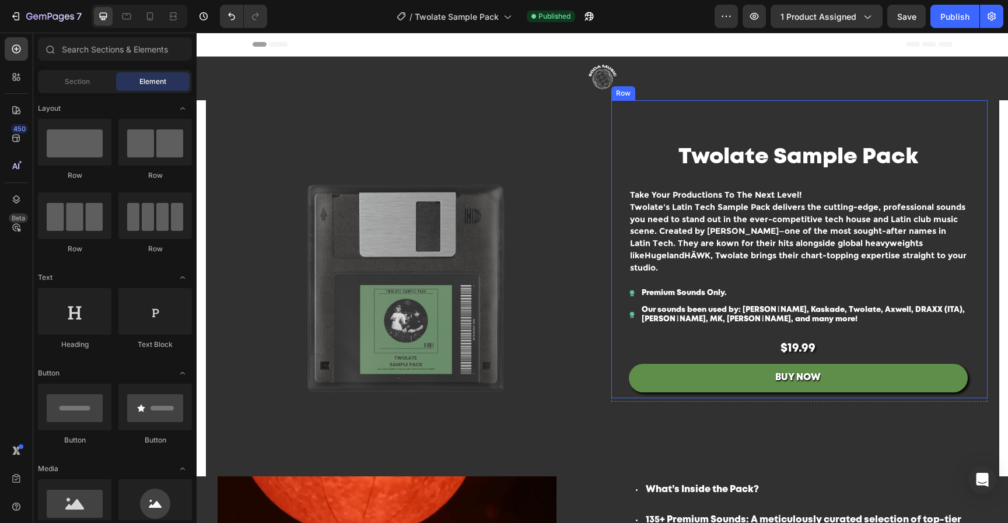
click at [453, 281] on img at bounding box center [406, 288] width 376 height 376
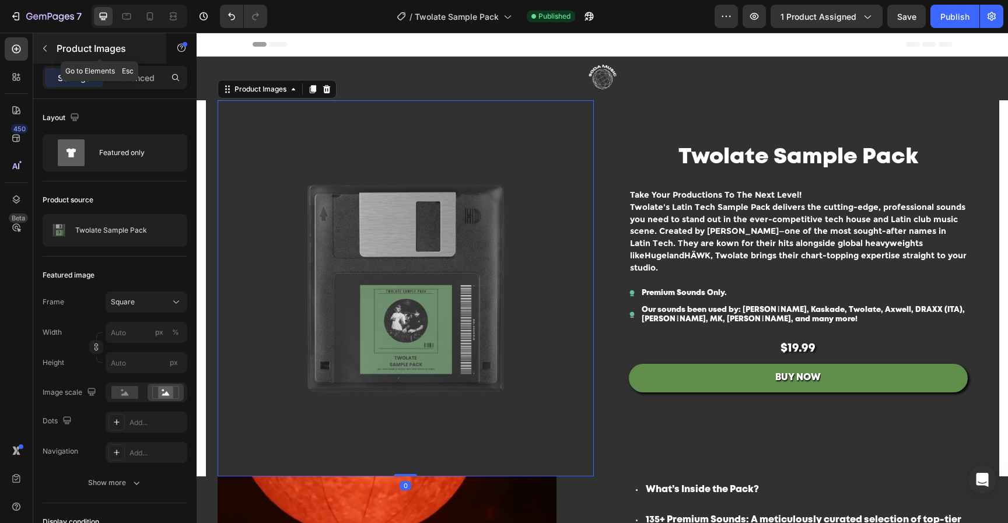
click at [47, 52] on icon "button" at bounding box center [44, 48] width 9 height 9
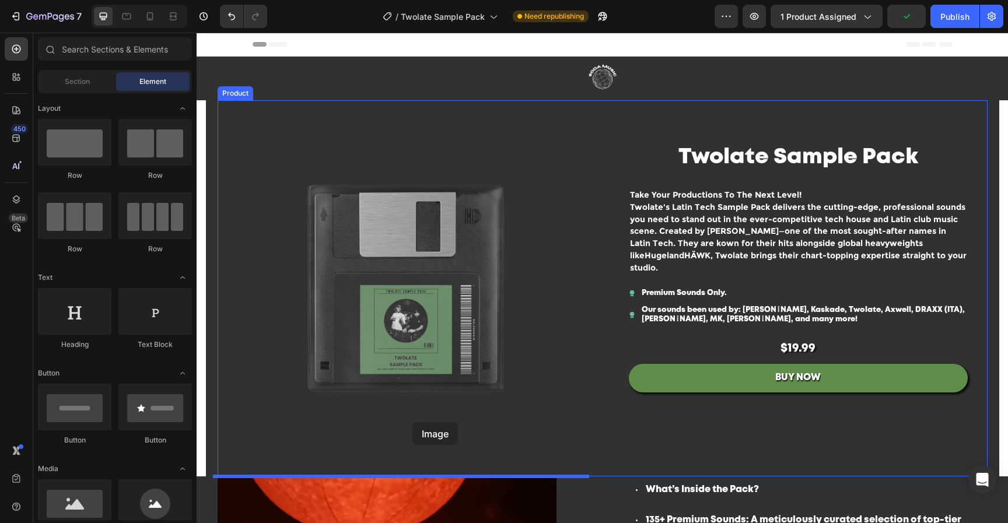
drag, startPoint x: 338, startPoint y: 499, endPoint x: 412, endPoint y: 422, distance: 107.2
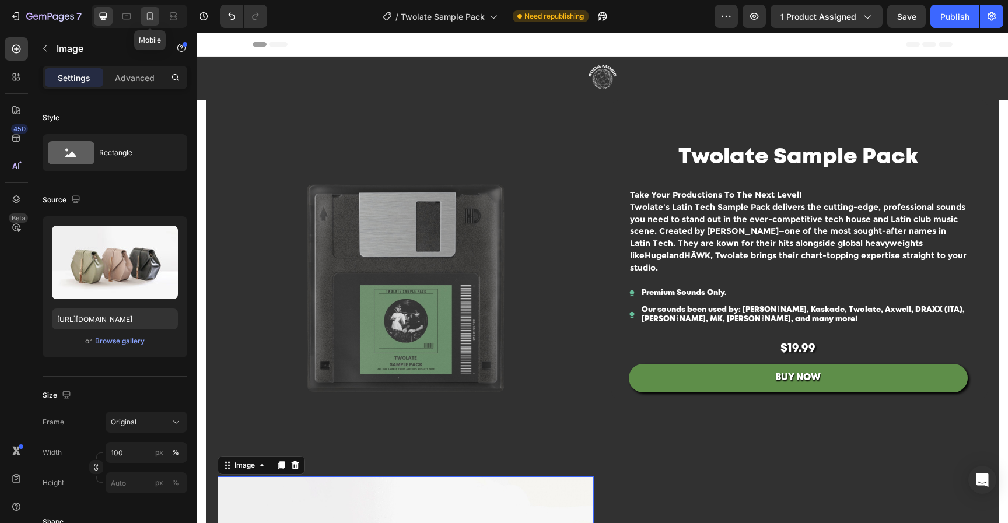
click at [155, 16] on icon at bounding box center [150, 16] width 12 height 12
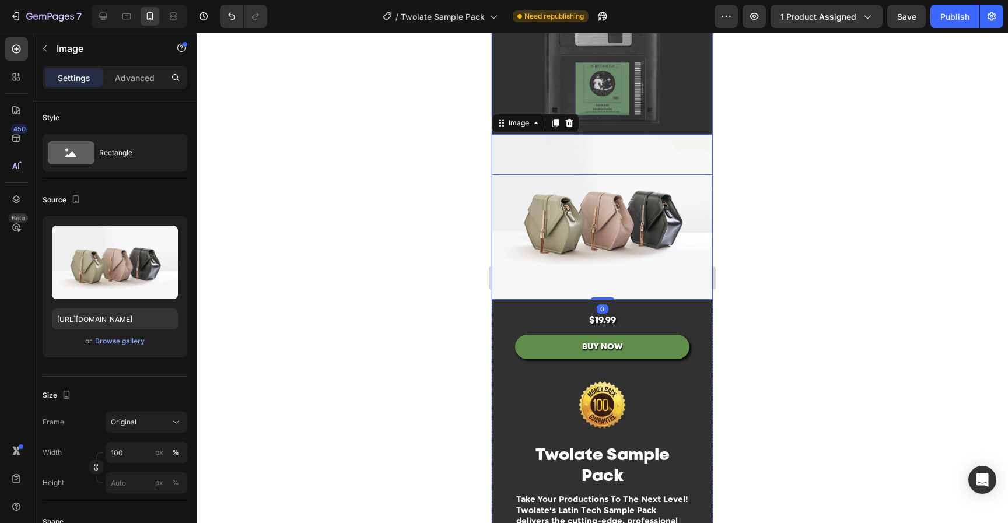
click at [595, 190] on img at bounding box center [602, 217] width 221 height 166
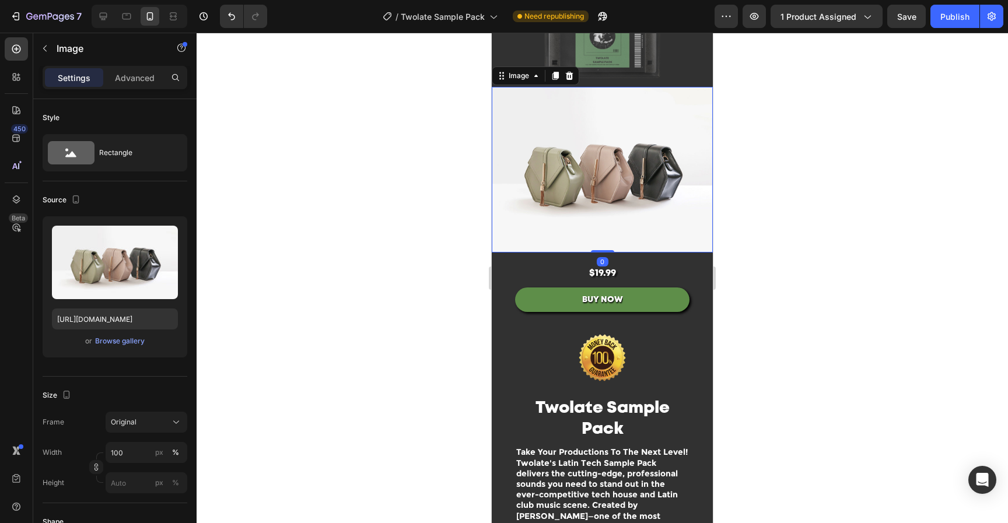
scroll to position [198, 0]
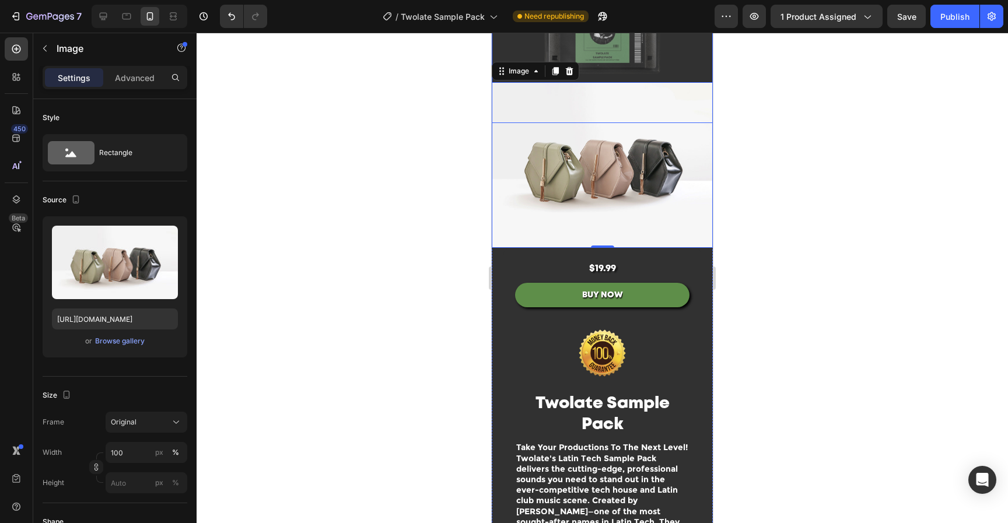
click at [633, 45] on img at bounding box center [602, 12] width 221 height 221
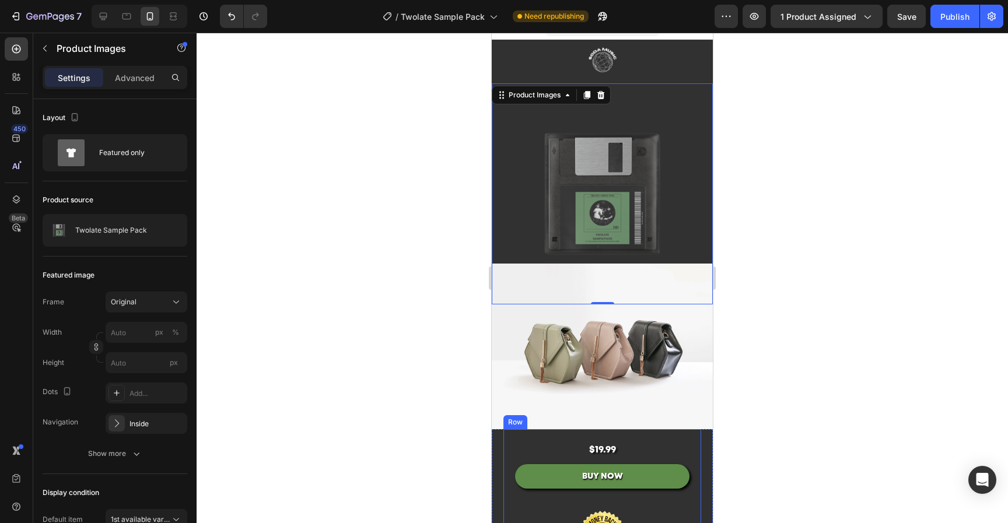
scroll to position [24, 0]
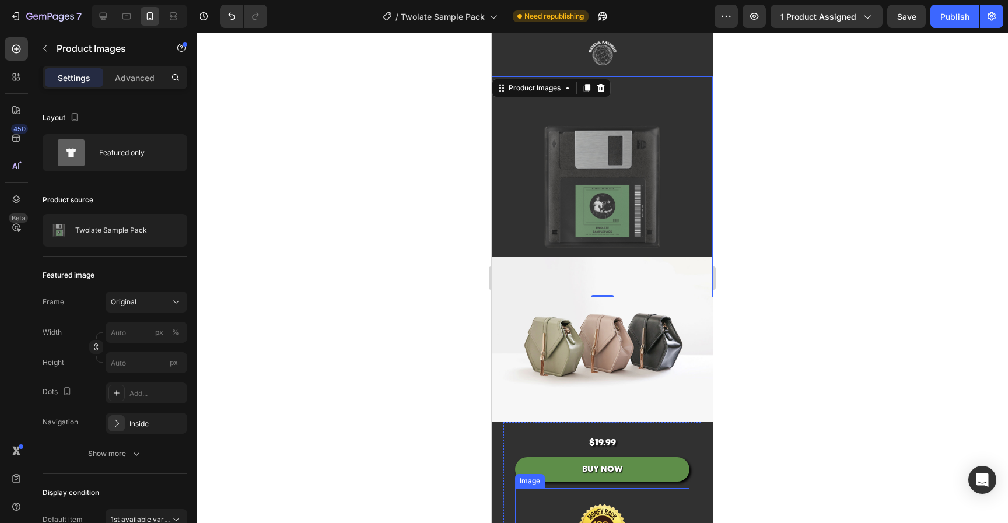
click at [647, 499] on img at bounding box center [601, 527] width 139 height 79
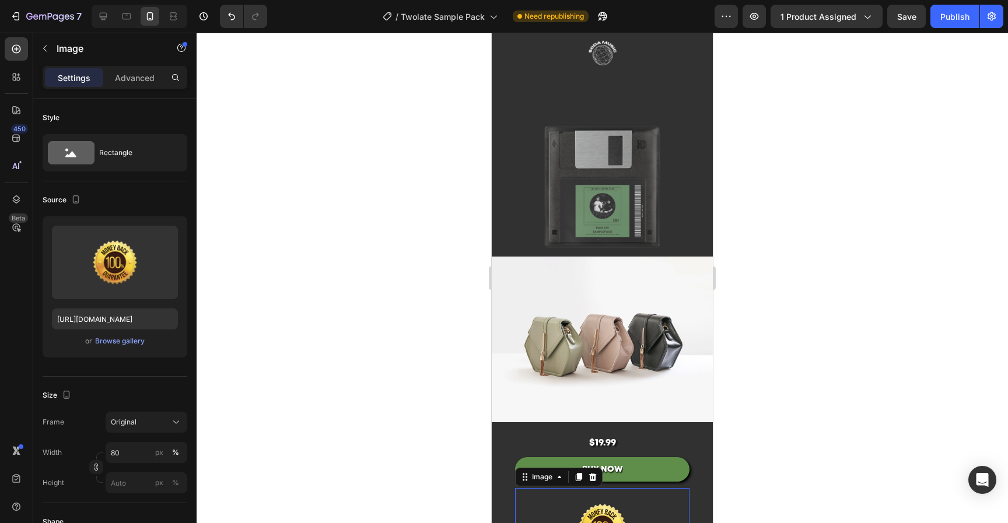
click at [597, 472] on icon at bounding box center [592, 476] width 9 height 9
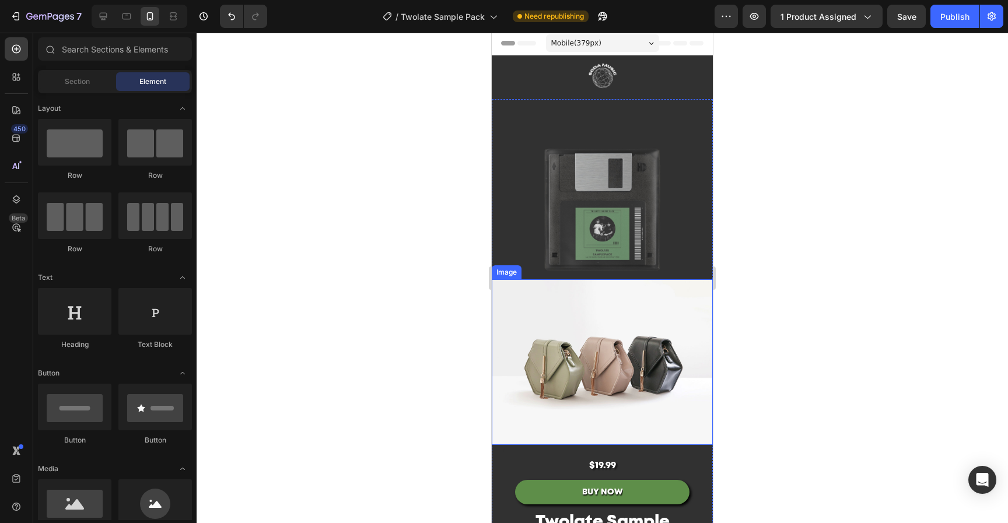
scroll to position [0, 0]
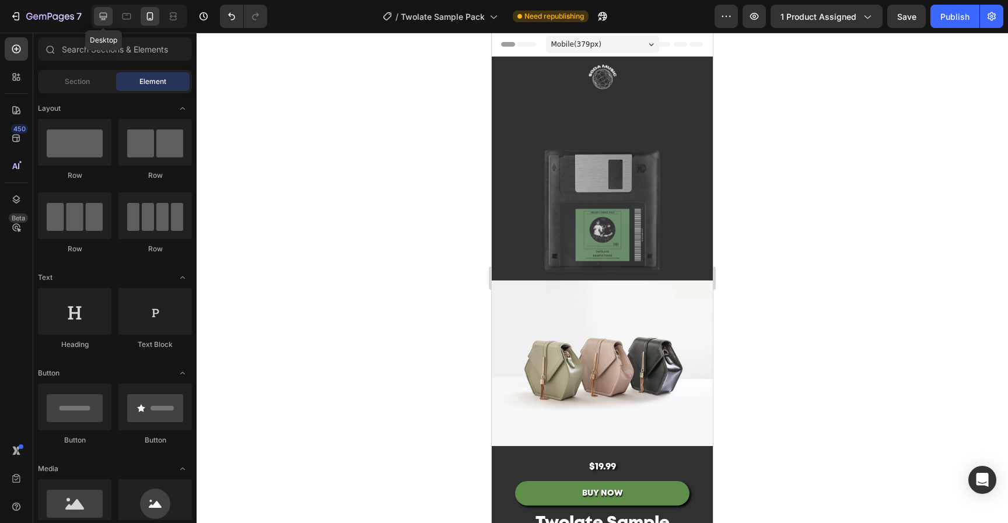
click at [103, 16] on icon at bounding box center [104, 17] width 8 height 8
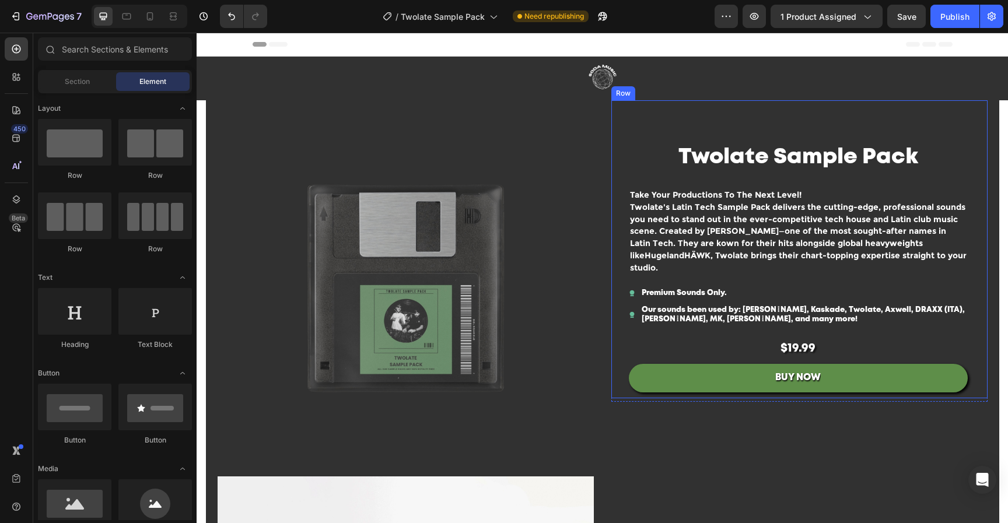
click at [407, 251] on img at bounding box center [406, 288] width 376 height 376
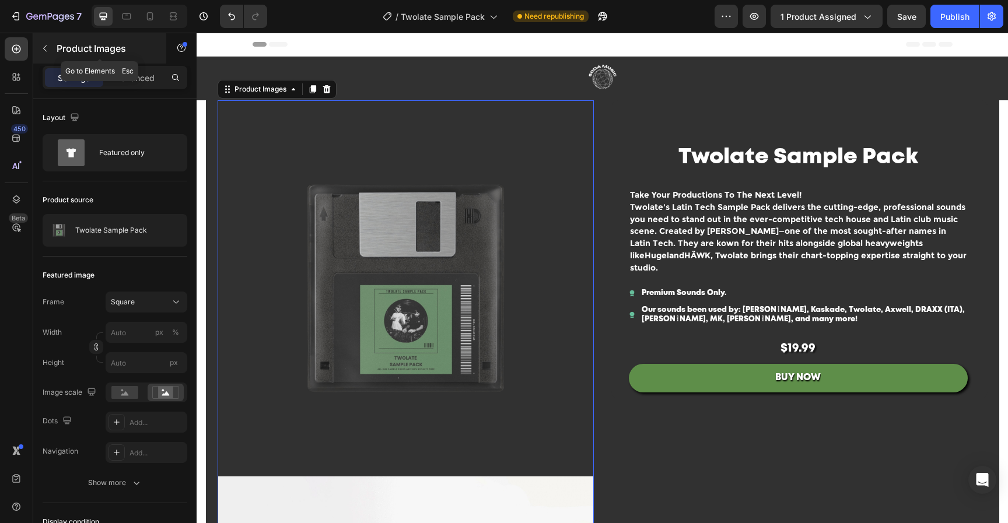
click at [44, 48] on icon "button" at bounding box center [44, 48] width 9 height 9
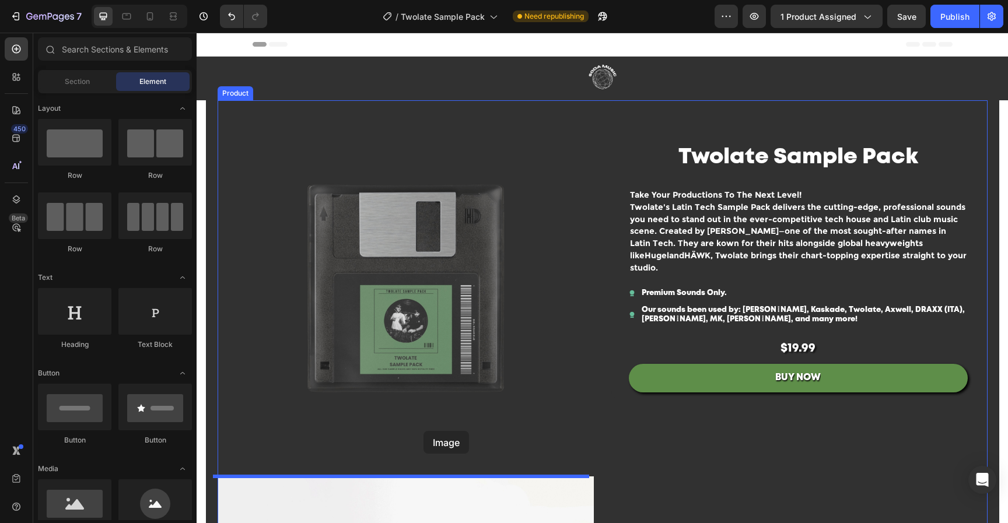
drag, startPoint x: 286, startPoint y: 537, endPoint x: 424, endPoint y: 431, distance: 173.8
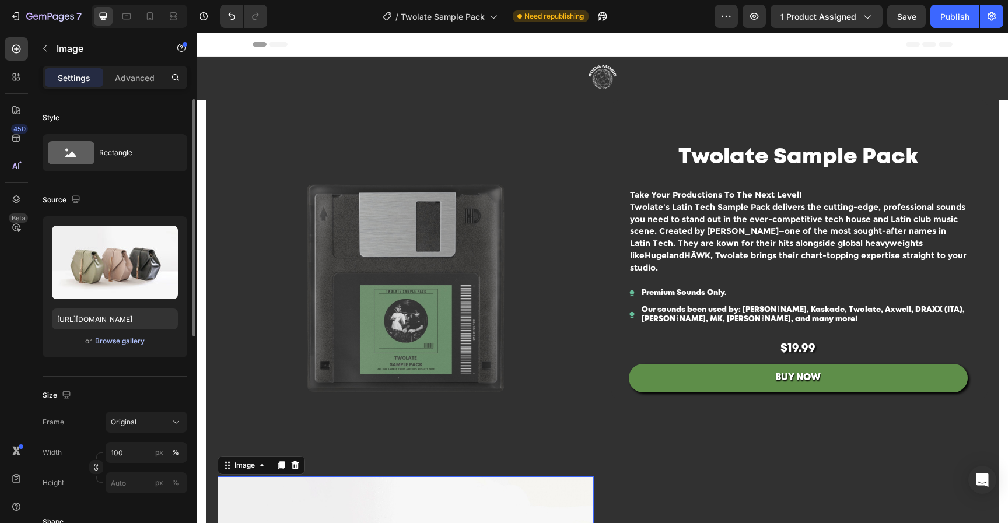
click at [145, 341] on div "or Browse gallery" at bounding box center [115, 341] width 126 height 14
click at [126, 341] on div "Browse gallery" at bounding box center [120, 341] width 50 height 10
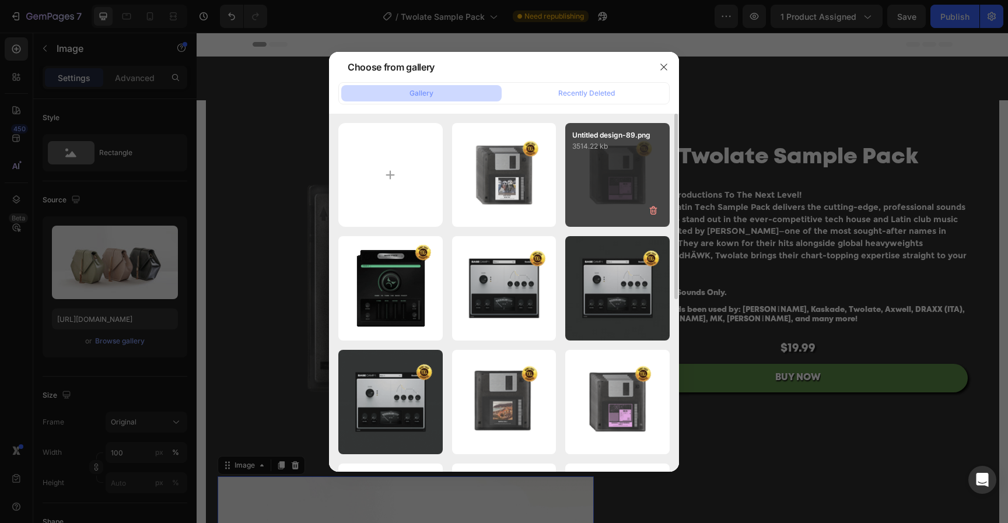
type input "C:\fakepath\Untitled design-91.png"
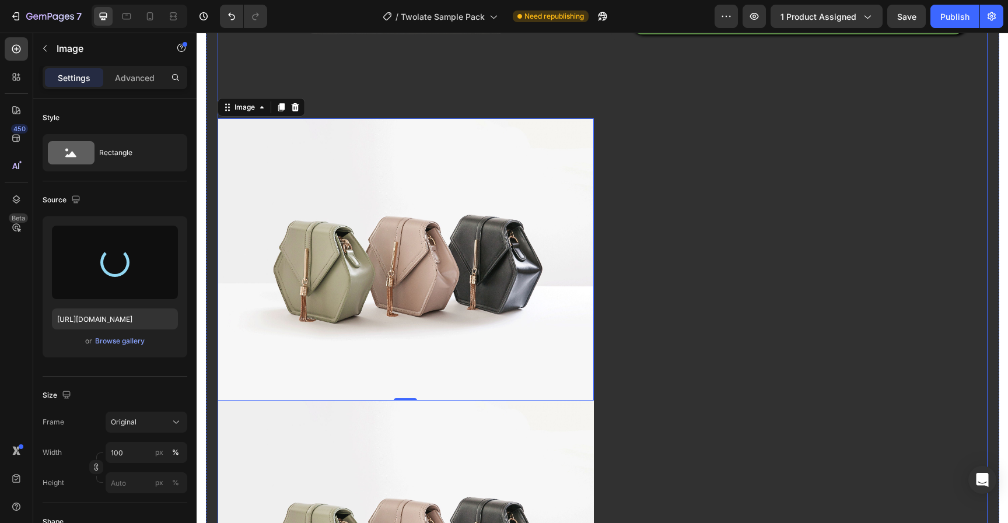
scroll to position [360, 0]
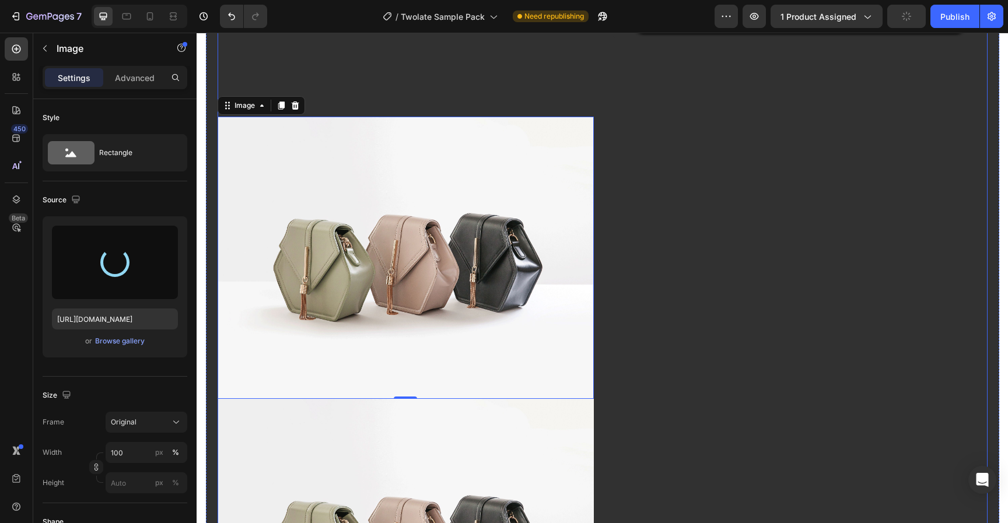
type input "https://cdn.shopify.com/s/files/1/0552/9596/7287/files/gempages_550190414179599…"
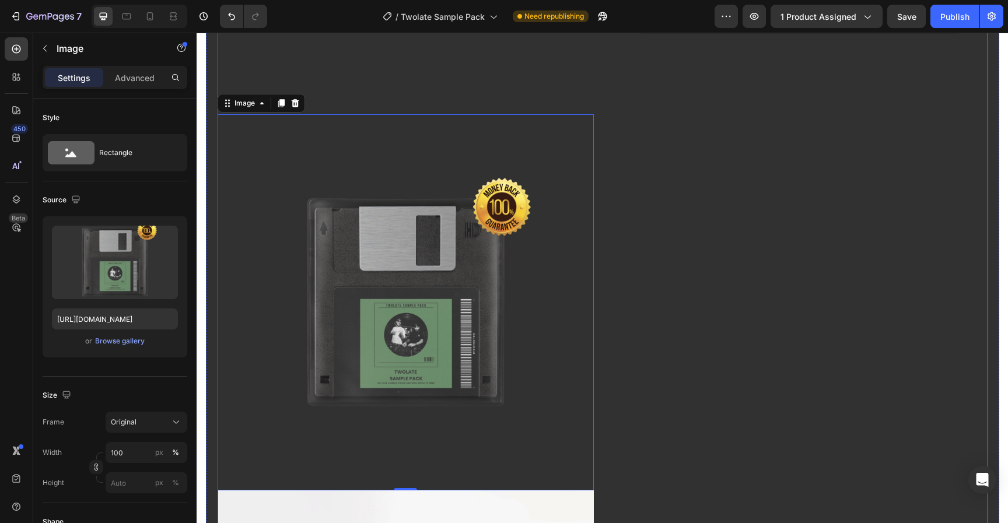
scroll to position [364, 0]
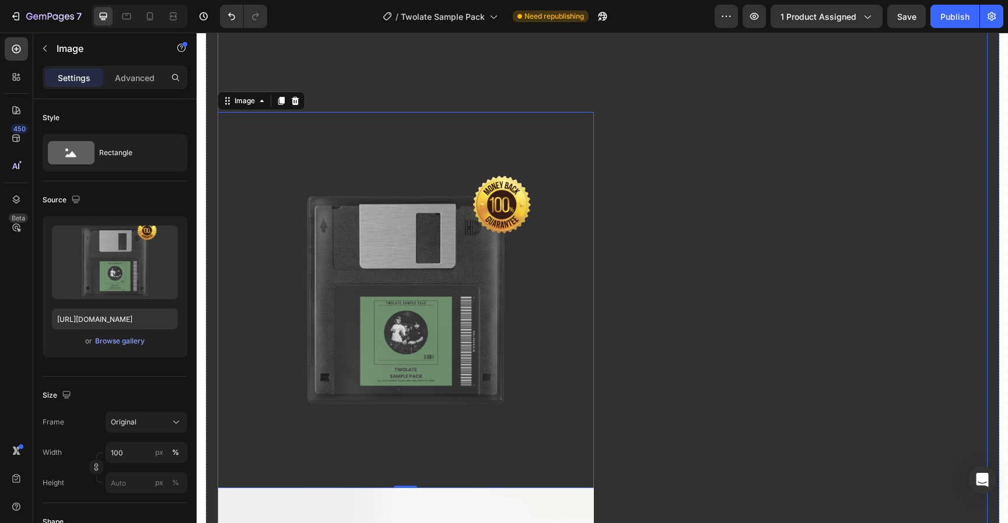
click at [683, 334] on div "$19.99 Product Price Product Price BUY NOW Add to Cart Twolate Sample Pack Prod…" at bounding box center [799, 253] width 376 height 1035
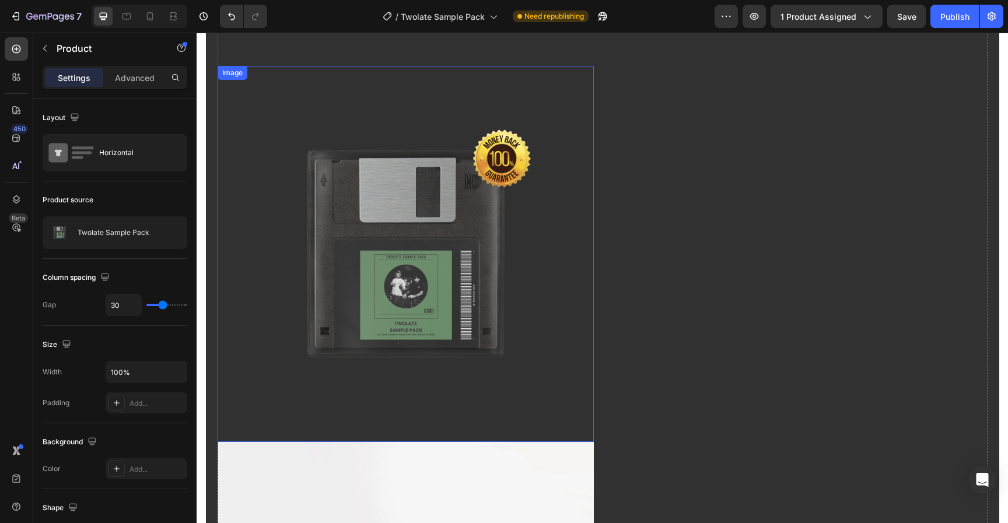
scroll to position [473, 0]
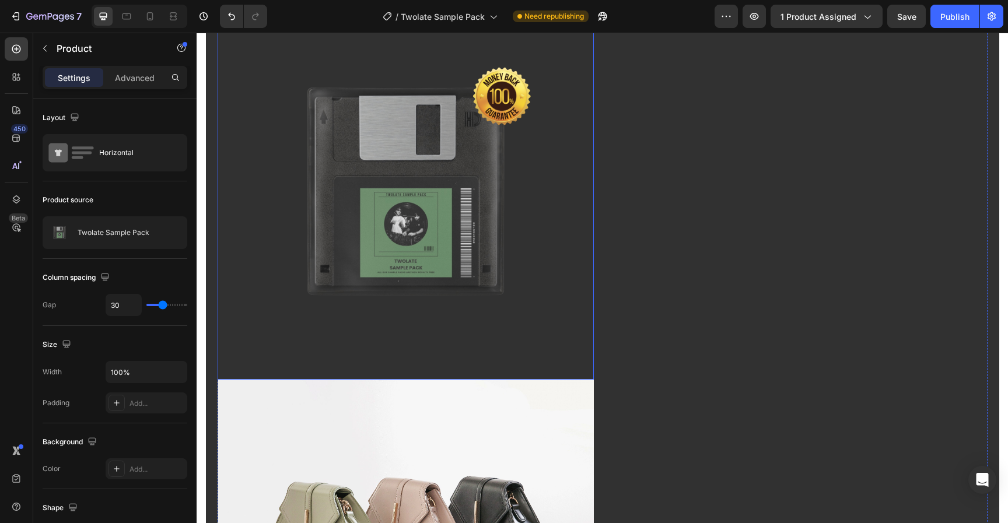
click at [507, 425] on img at bounding box center [406, 521] width 376 height 282
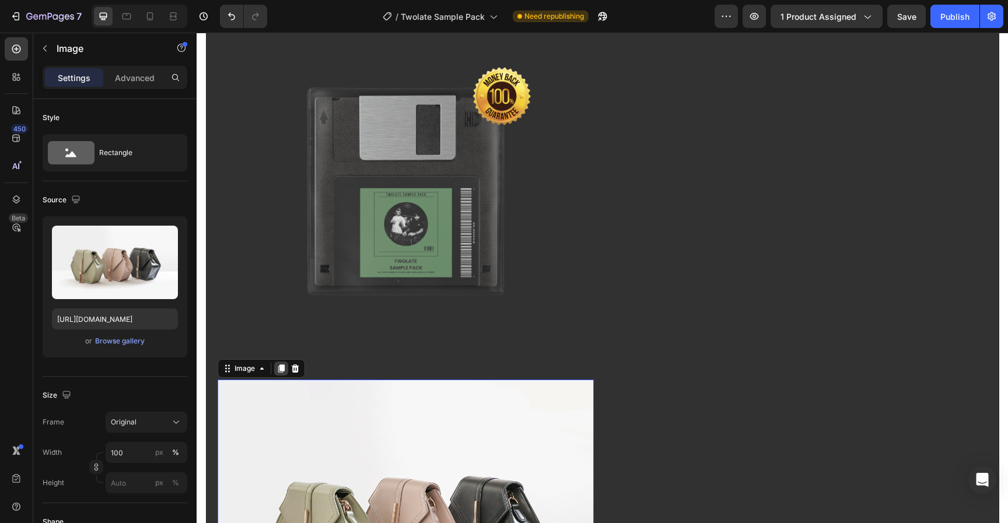
click at [282, 371] on div at bounding box center [281, 369] width 14 height 14
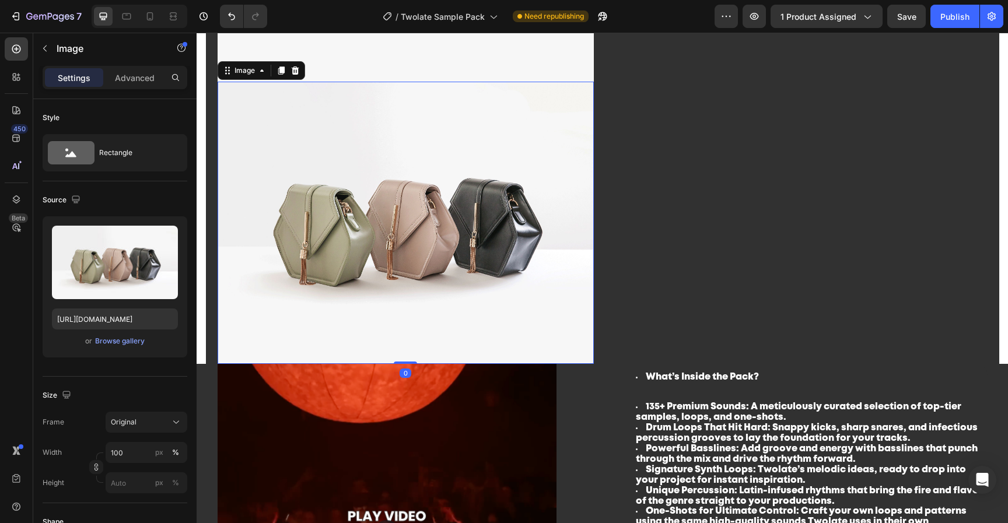
scroll to position [1061, 0]
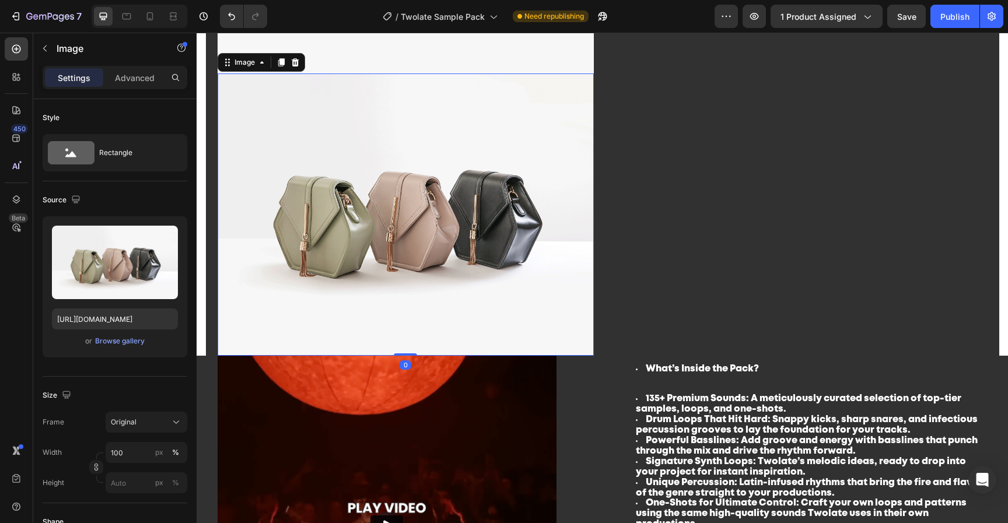
click at [293, 62] on icon at bounding box center [295, 62] width 8 height 8
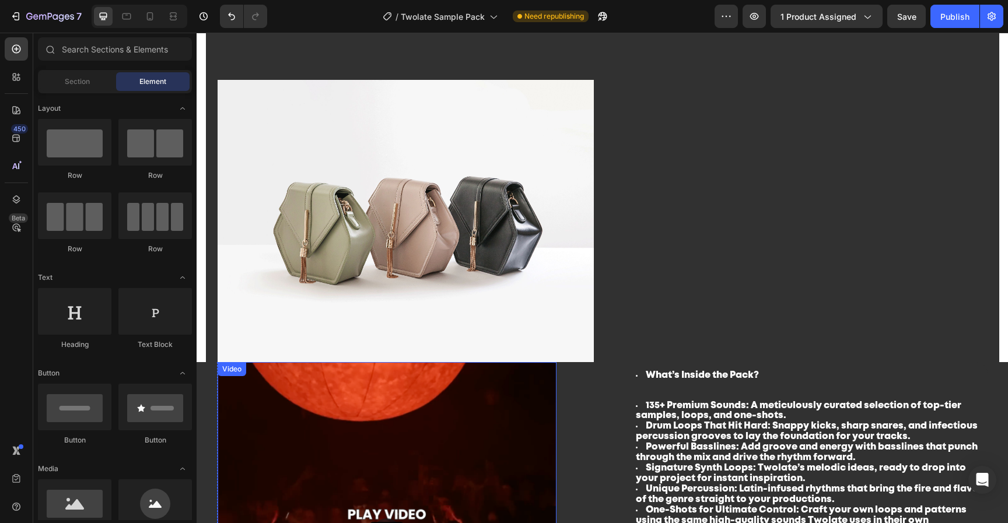
scroll to position [617, 0]
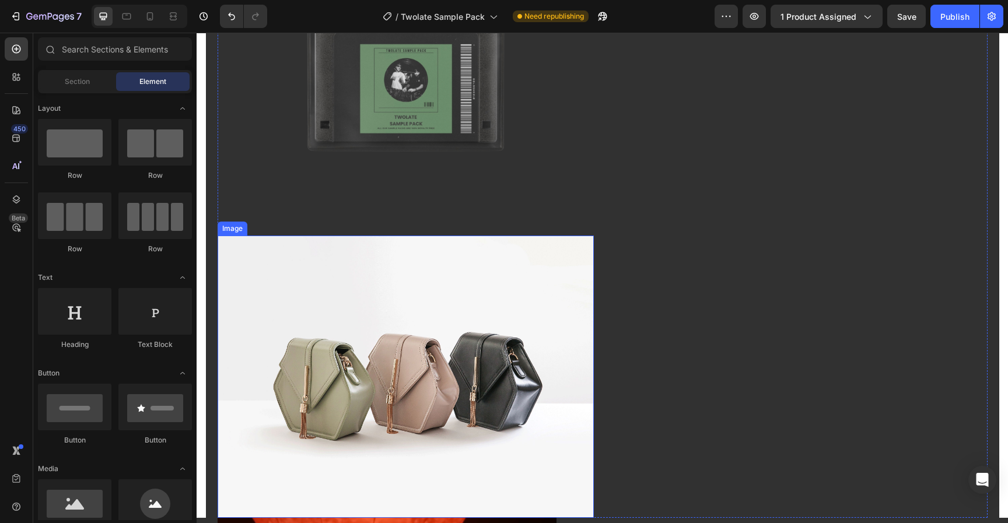
click at [424, 343] on img at bounding box center [406, 377] width 376 height 282
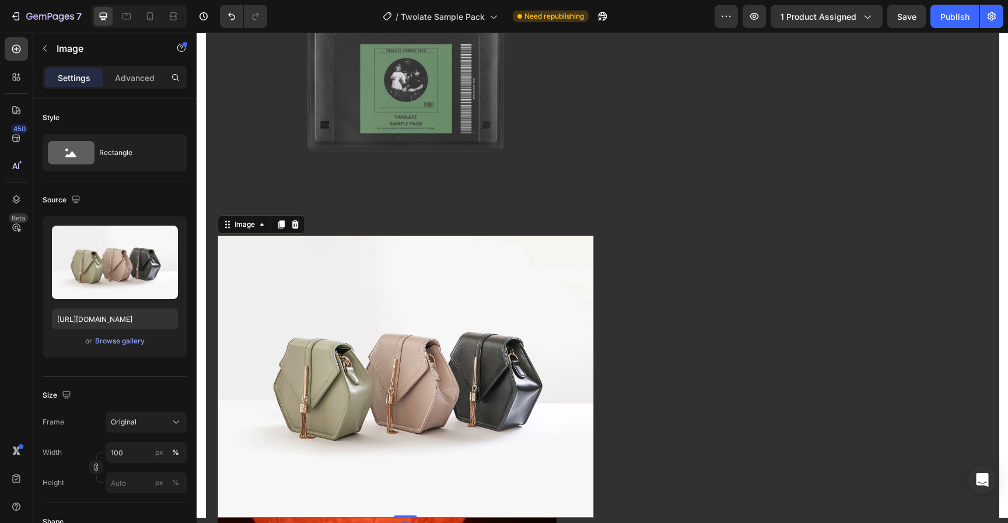
click at [293, 226] on icon at bounding box center [295, 224] width 8 height 8
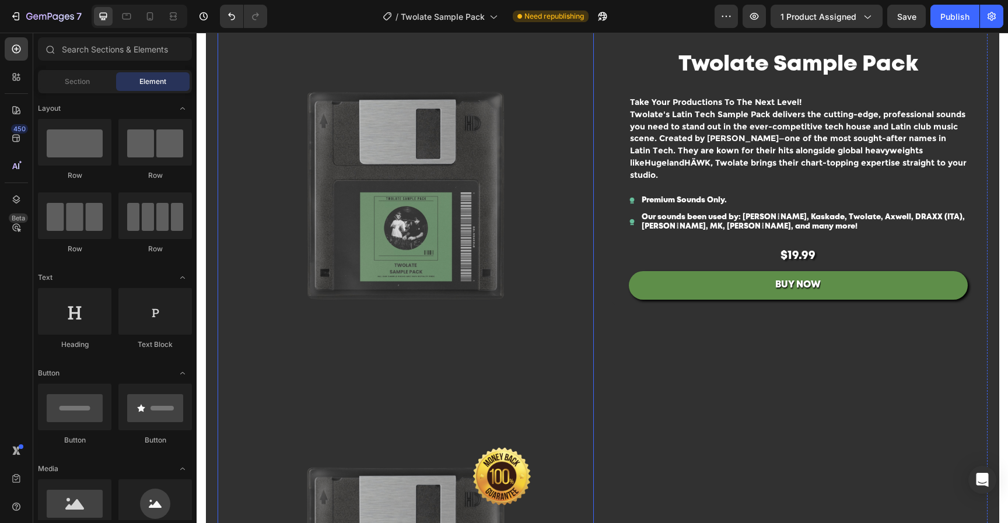
scroll to position [0, 0]
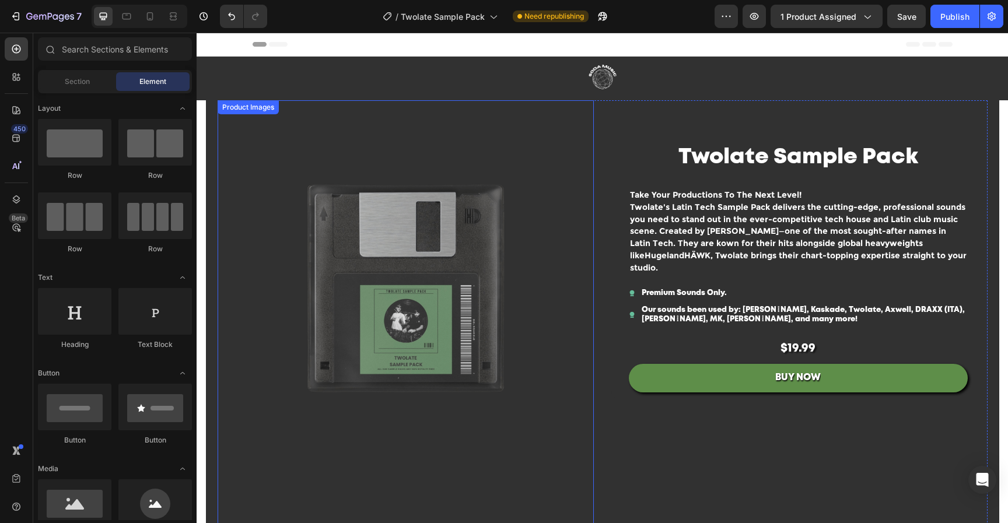
click at [462, 195] on img at bounding box center [406, 288] width 376 height 376
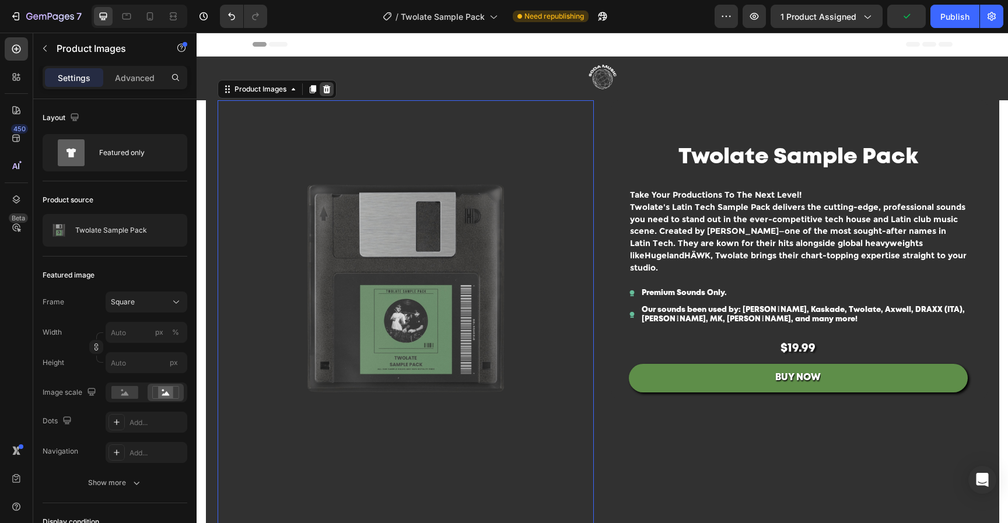
click at [326, 89] on icon at bounding box center [326, 89] width 9 height 9
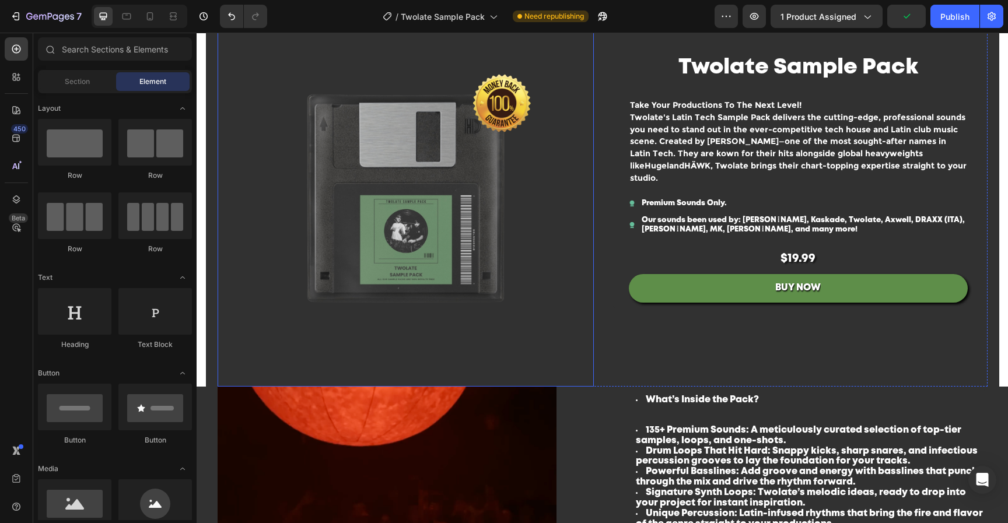
scroll to position [90, 0]
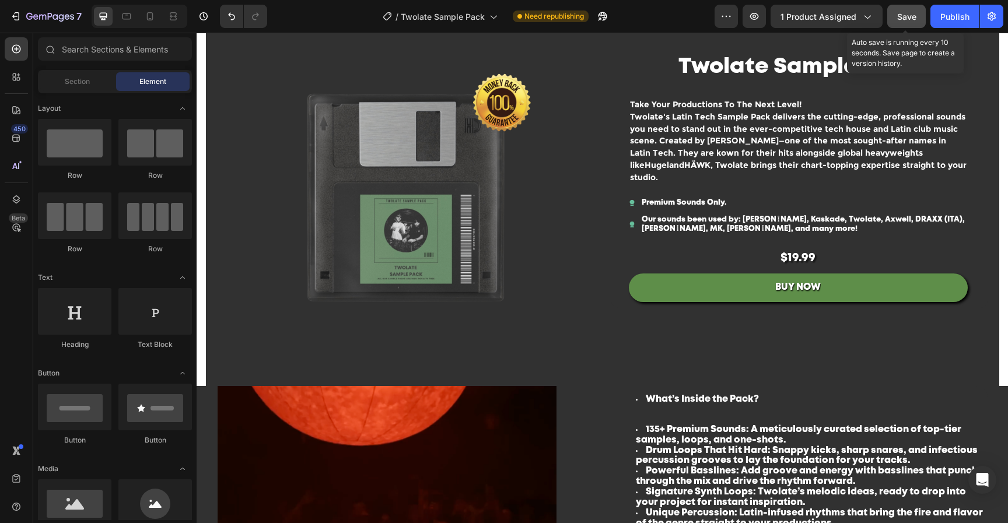
click at [914, 17] on span "Save" at bounding box center [906, 17] width 19 height 10
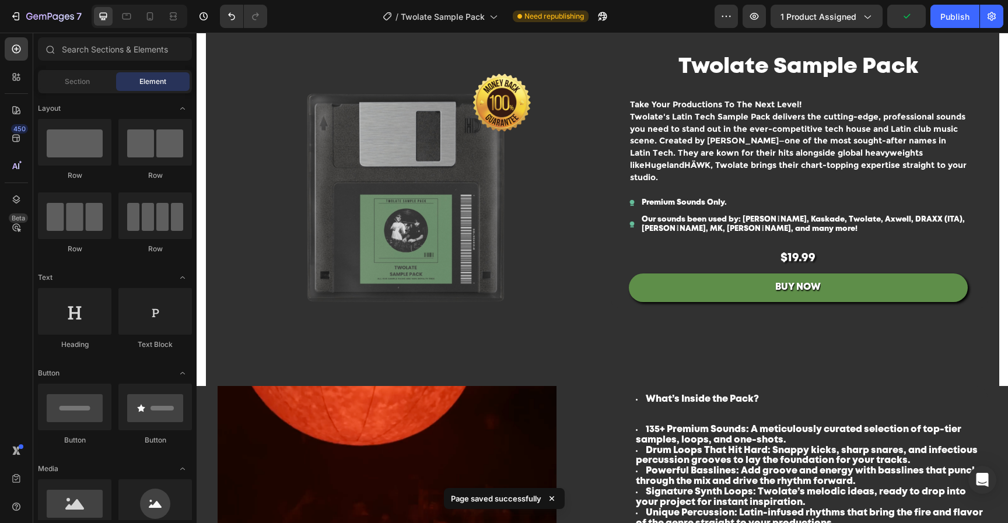
drag, startPoint x: 935, startPoint y: 16, endPoint x: 926, endPoint y: 31, distance: 17.5
click at [935, 16] on button "Publish" at bounding box center [954, 16] width 49 height 23
click at [149, 17] on icon at bounding box center [150, 16] width 12 height 12
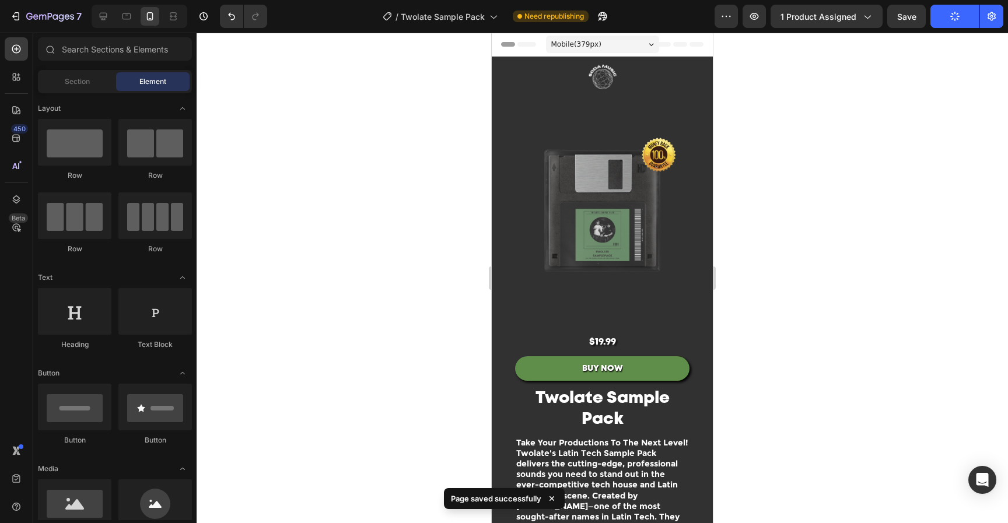
click at [644, 200] on img at bounding box center [602, 210] width 221 height 221
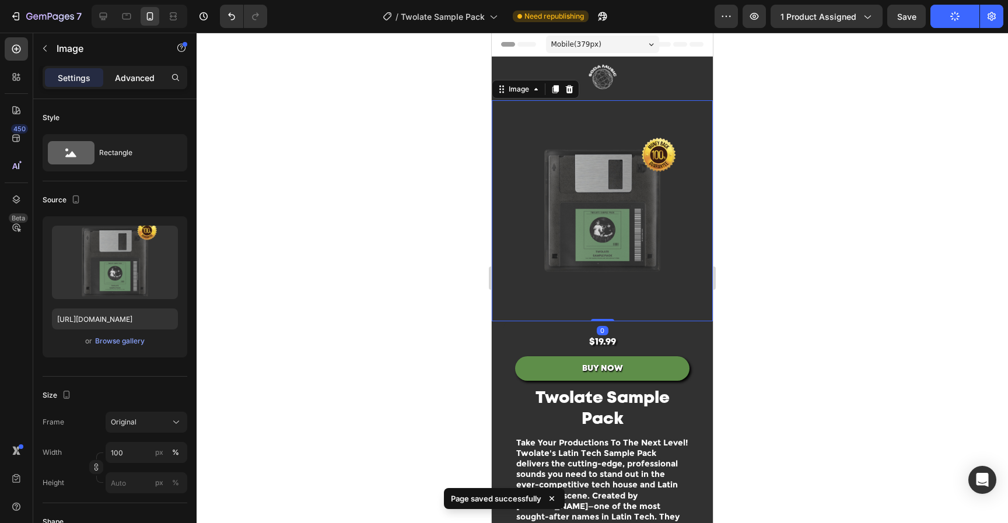
click at [141, 84] on div "Advanced" at bounding box center [135, 77] width 58 height 19
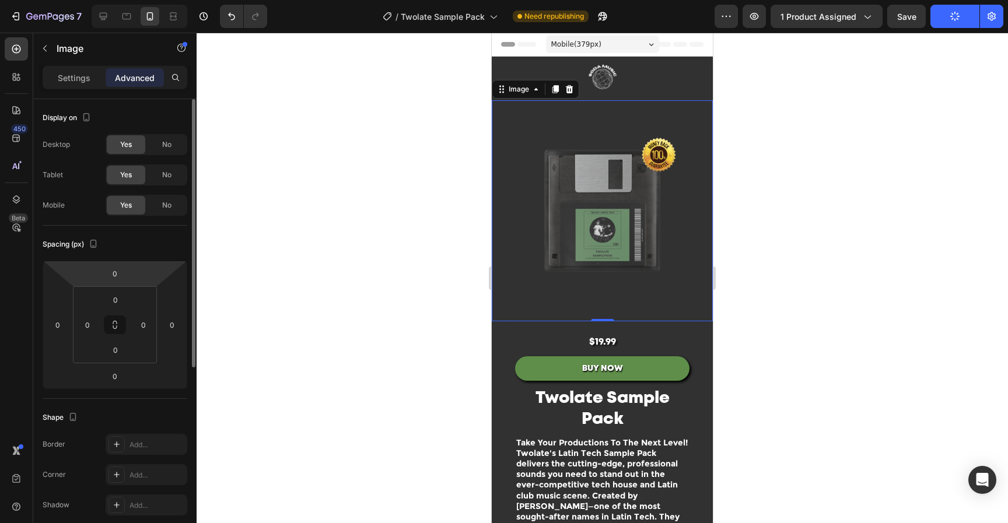
click at [129, 0] on html "7 Version history / Twolate Sample Pack Need republishing Preview 1 product ass…" at bounding box center [504, 0] width 1008 height 0
click at [113, 275] on input "0" at bounding box center [114, 273] width 23 height 17
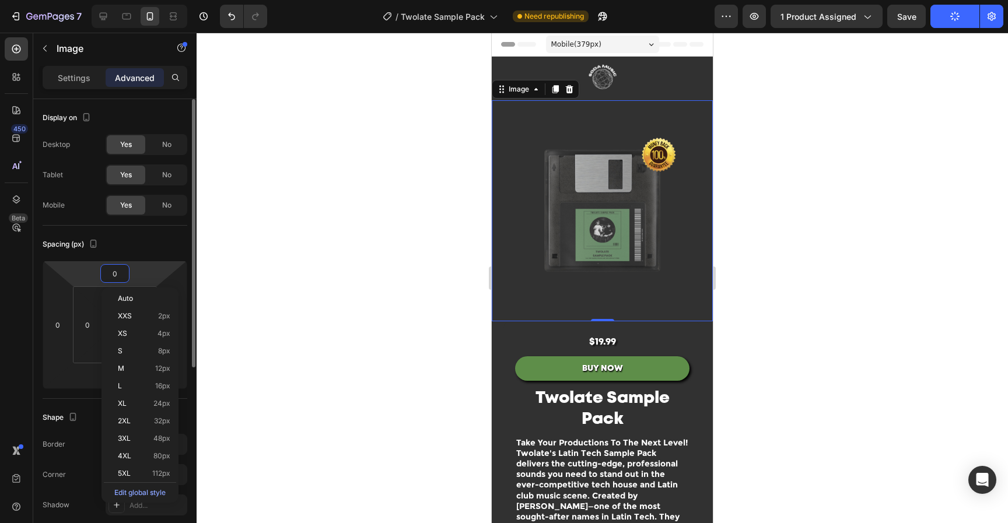
click at [110, 275] on input "0" at bounding box center [114, 273] width 23 height 17
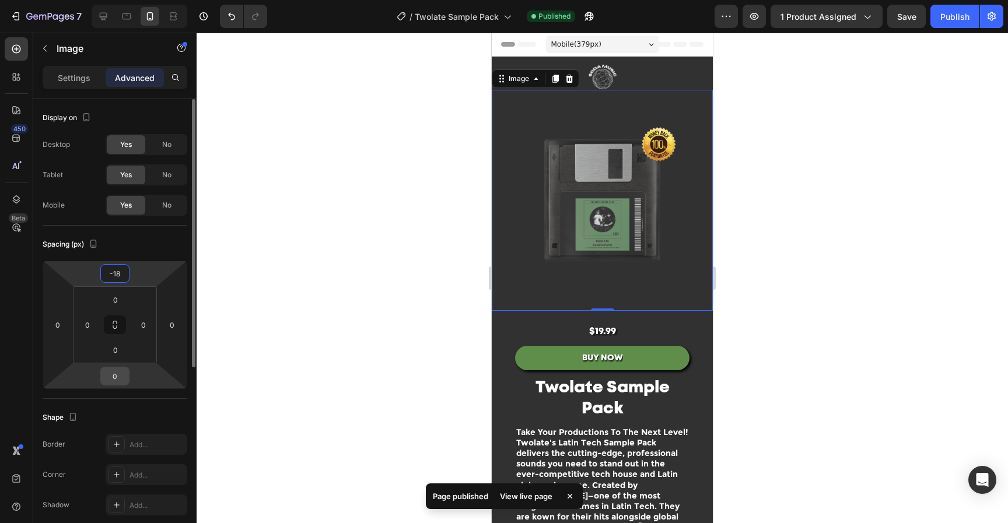
type input "-18"
click at [118, 374] on input "0" at bounding box center [114, 375] width 23 height 17
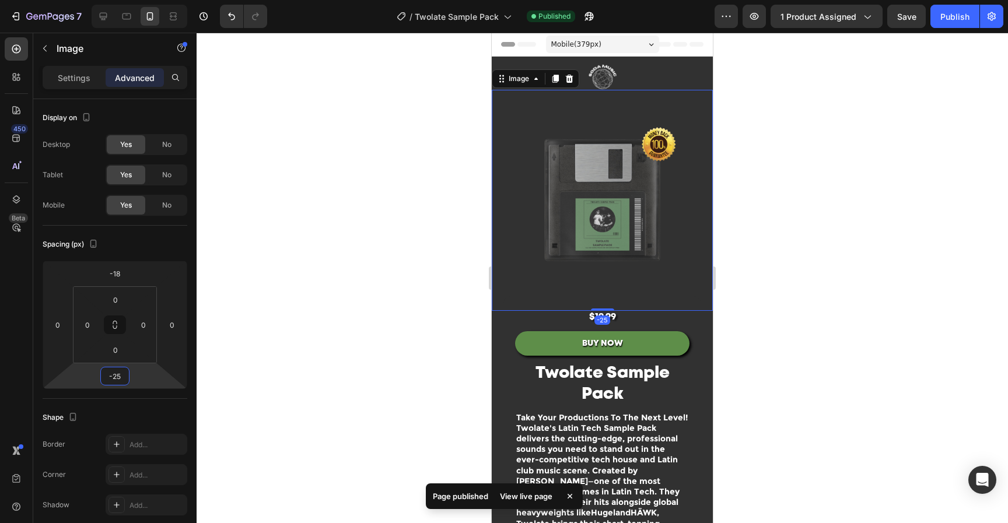
type input "-25"
click at [783, 145] on div at bounding box center [602, 278] width 811 height 490
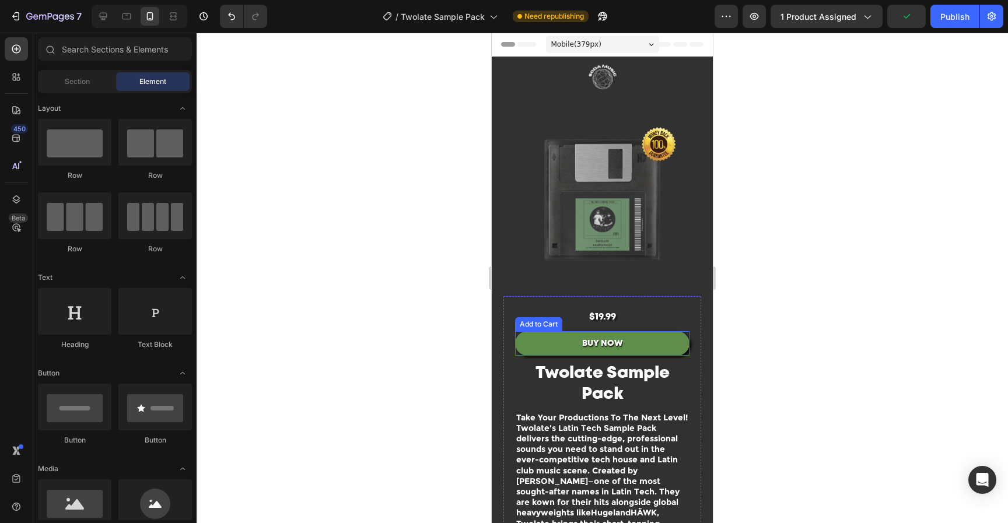
click at [651, 331] on button "BUY NOW" at bounding box center [602, 343] width 174 height 24
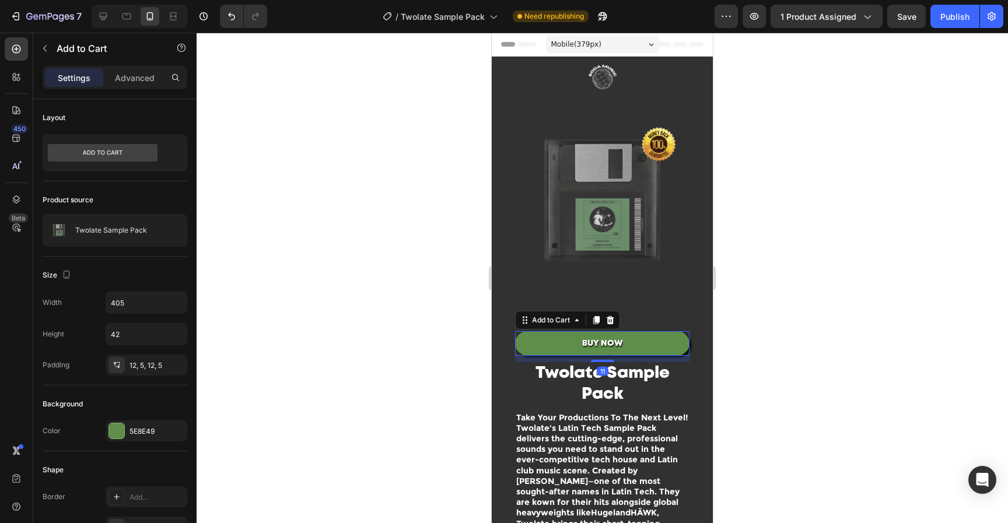
drag, startPoint x: 604, startPoint y: 352, endPoint x: 629, endPoint y: 355, distance: 25.3
click at [604, 360] on div at bounding box center [602, 361] width 23 height 2
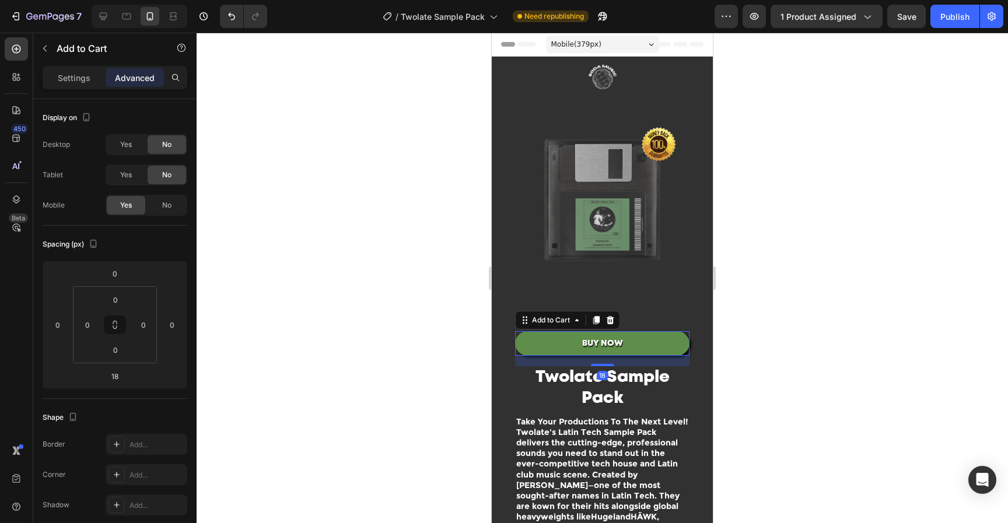
click at [770, 350] on div at bounding box center [602, 278] width 811 height 490
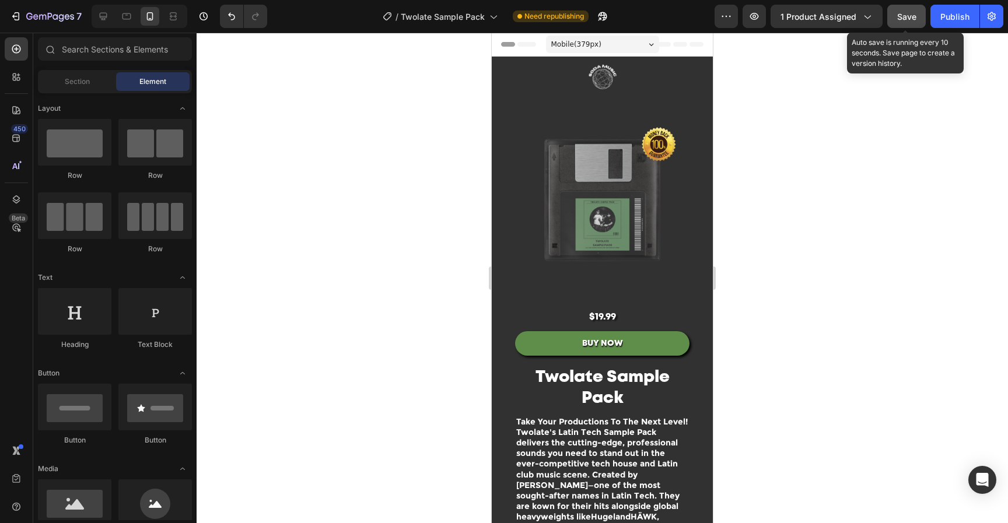
click at [901, 15] on span "Save" at bounding box center [906, 17] width 19 height 10
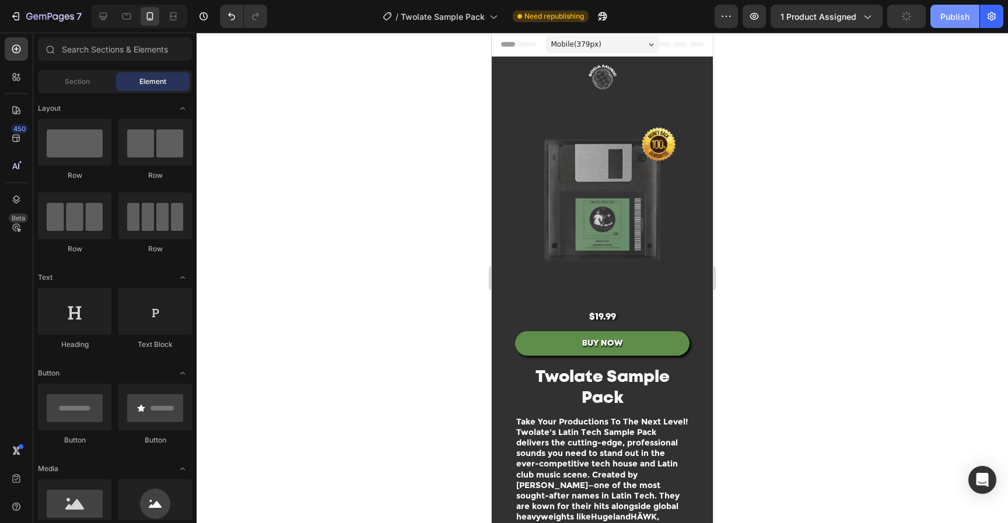
click at [939, 15] on button "Publish" at bounding box center [954, 16] width 49 height 23
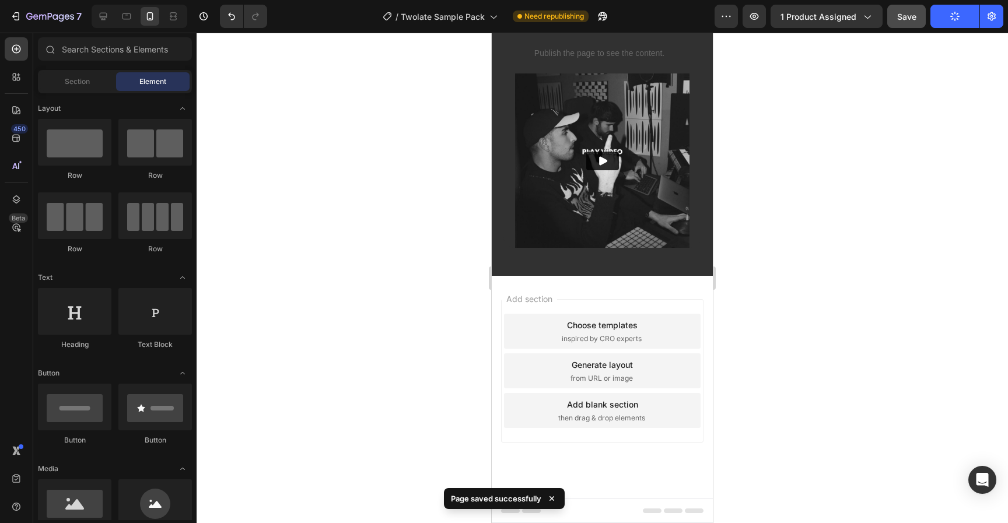
scroll to position [920, 0]
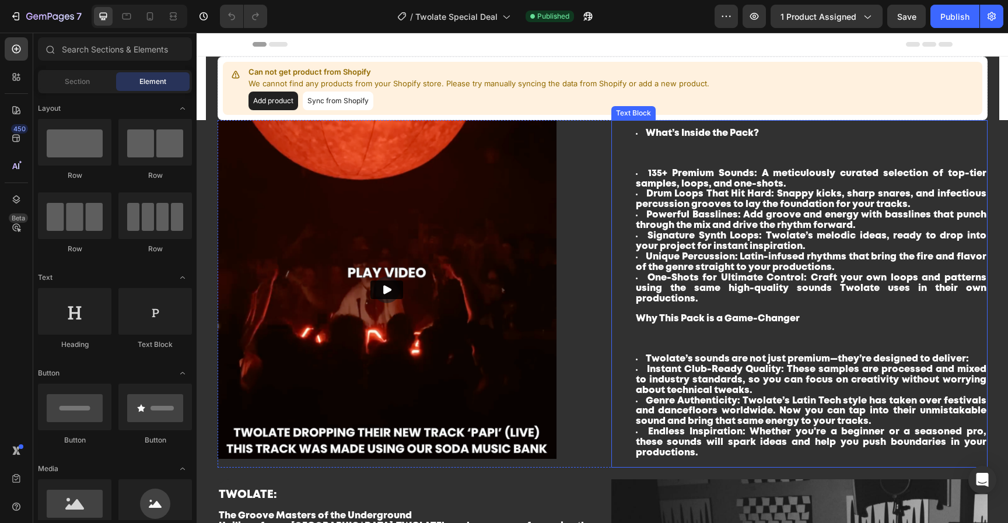
click at [735, 317] on strong "Why This Pack is a Game-Changer" at bounding box center [718, 318] width 164 height 9
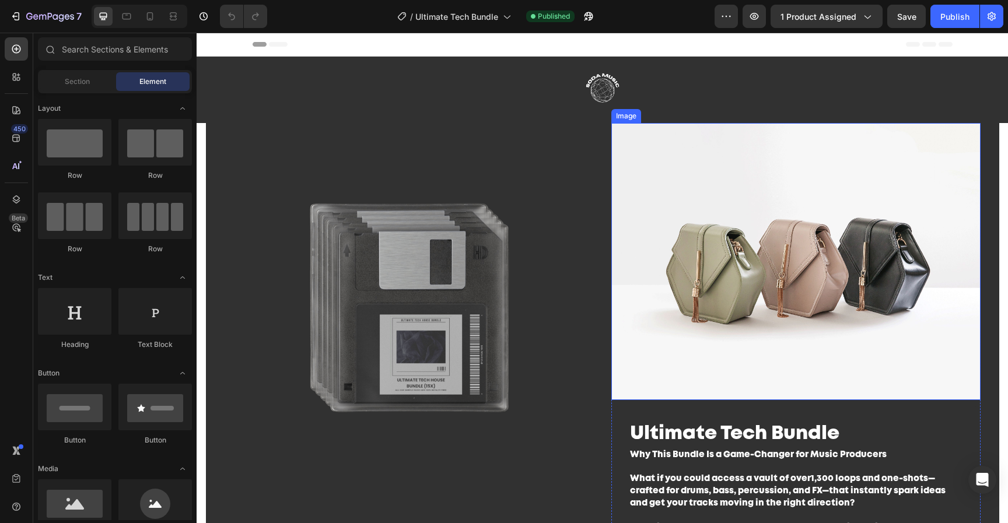
click at [713, 244] on img at bounding box center [795, 261] width 369 height 277
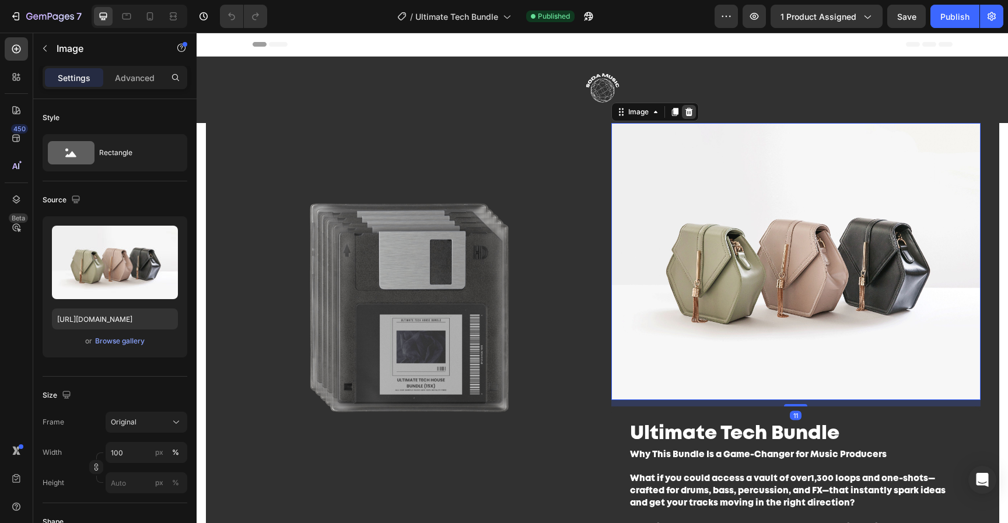
click at [684, 113] on icon at bounding box center [688, 111] width 9 height 9
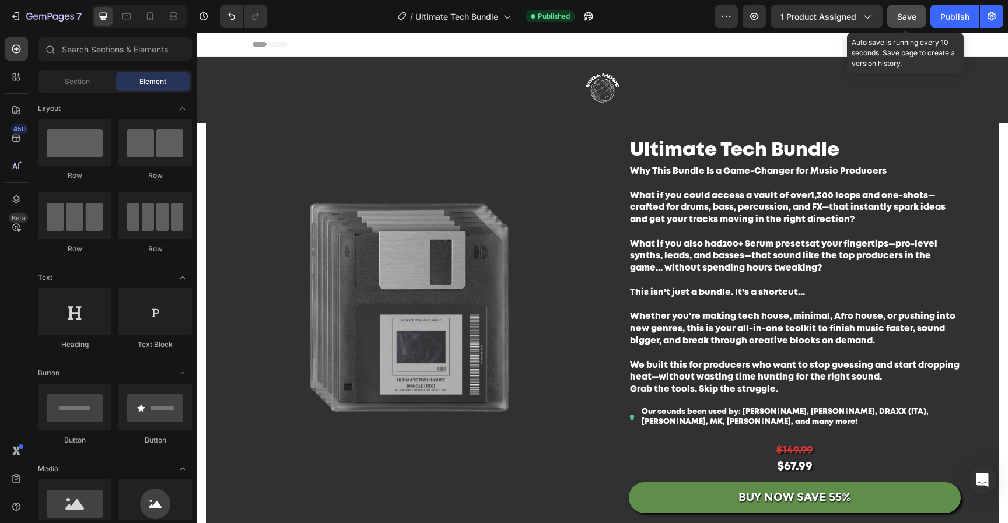
click at [900, 20] on span "Save" at bounding box center [906, 17] width 19 height 10
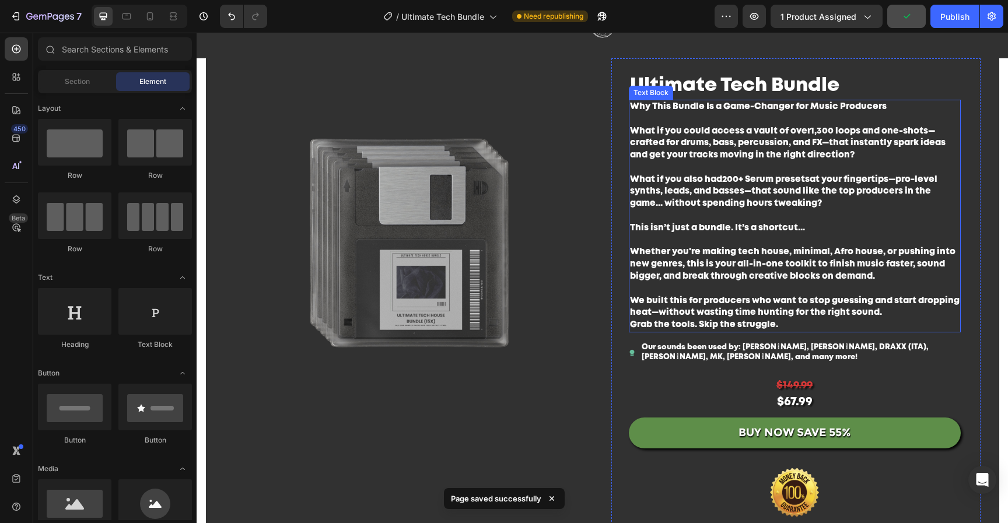
scroll to position [113, 0]
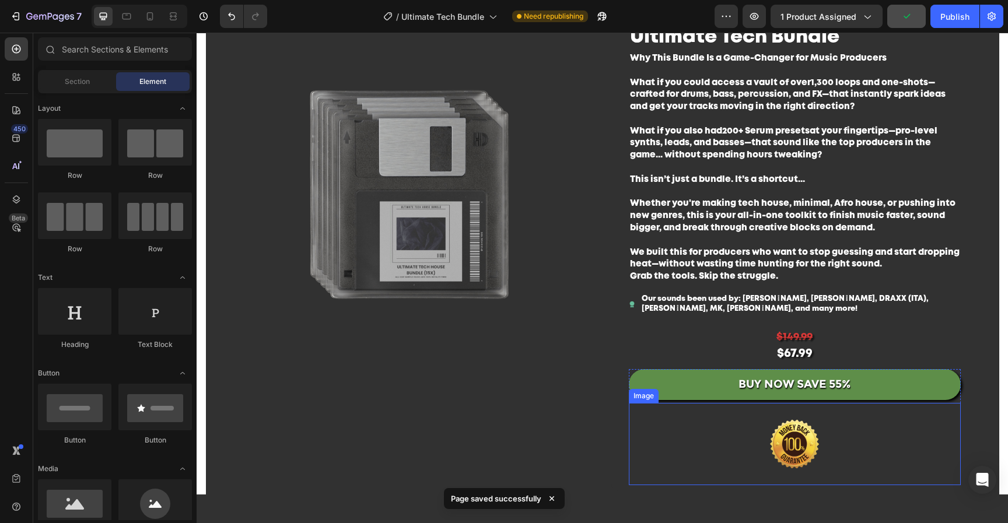
click at [797, 420] on img at bounding box center [794, 444] width 146 height 82
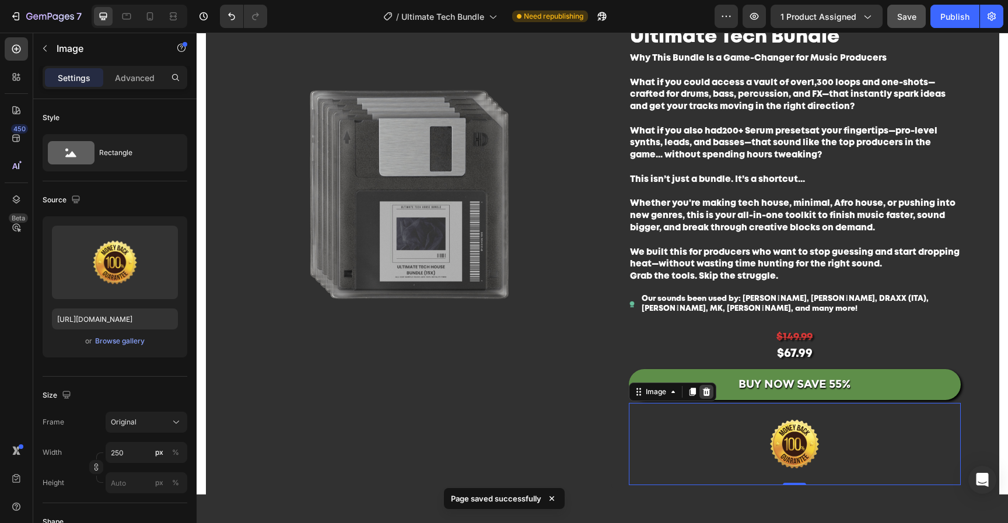
click at [702, 392] on icon at bounding box center [706, 392] width 8 height 8
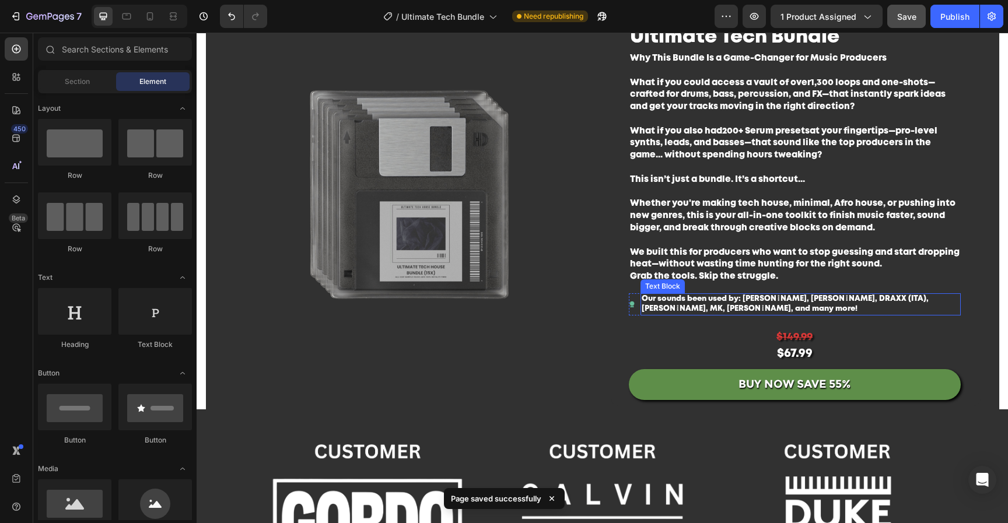
click at [795, 247] on p "We built this for producers who want to stop guessing and start dropping heat—w…" at bounding box center [794, 259] width 329 height 24
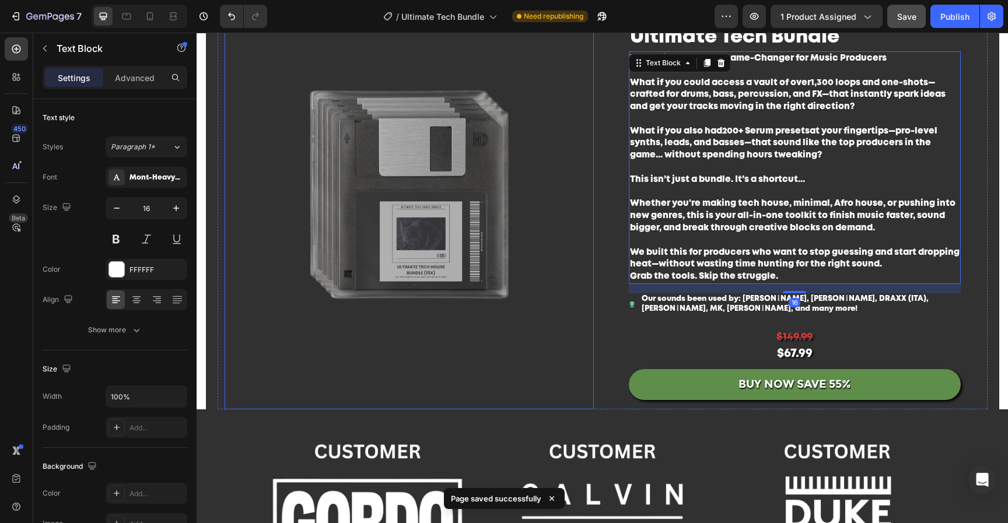
click at [445, 183] on img at bounding box center [409, 194] width 369 height 369
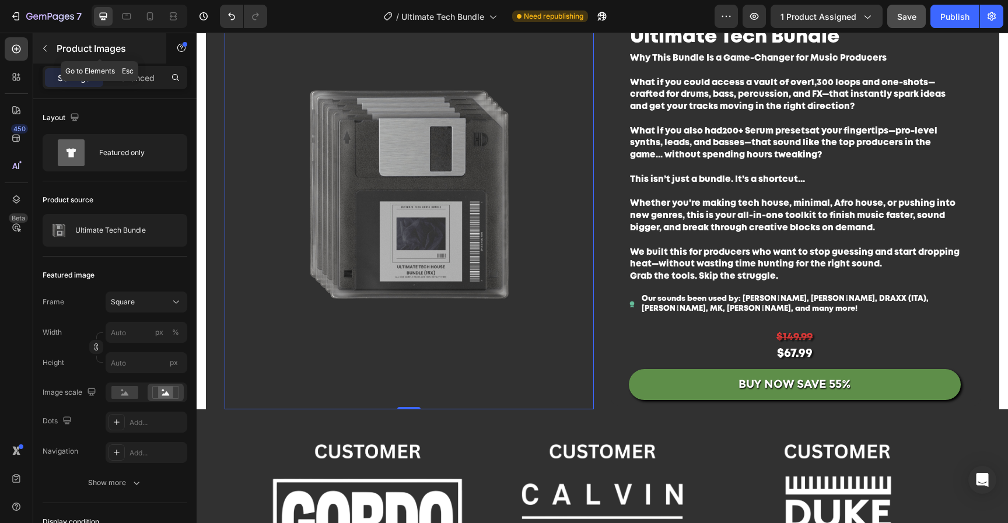
click at [40, 50] on icon "button" at bounding box center [44, 48] width 9 height 9
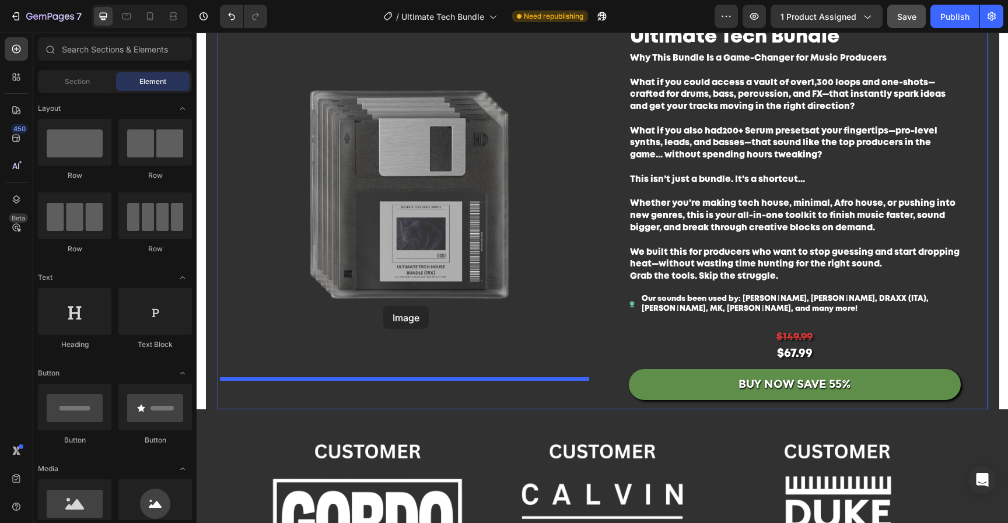
drag, startPoint x: 273, startPoint y: 538, endPoint x: 383, endPoint y: 306, distance: 256.4
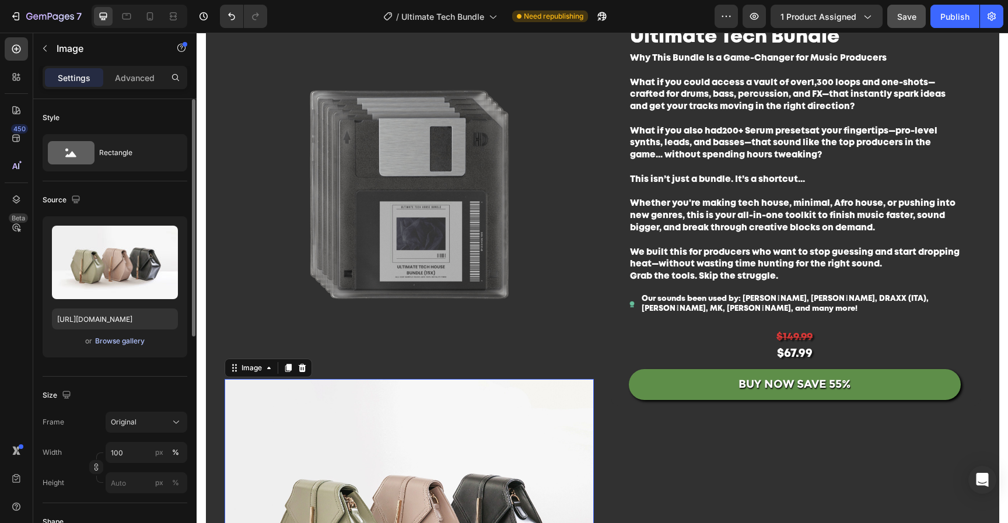
click at [124, 345] on div "Upload Image [URL][DOMAIN_NAME] or Browse gallery" at bounding box center [115, 286] width 145 height 141
click at [121, 337] on div "Browse gallery" at bounding box center [120, 341] width 50 height 10
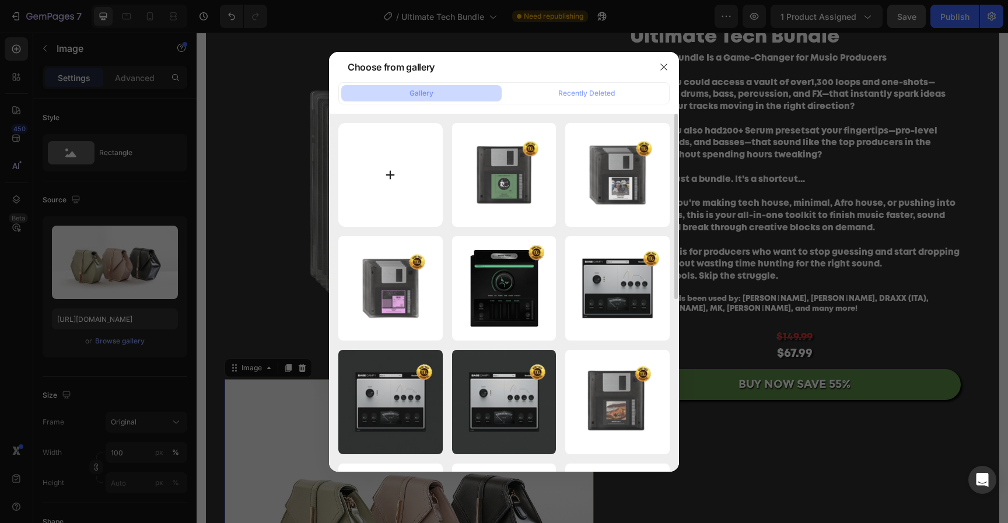
type input "C:\fakepath\Untitled design-92.png"
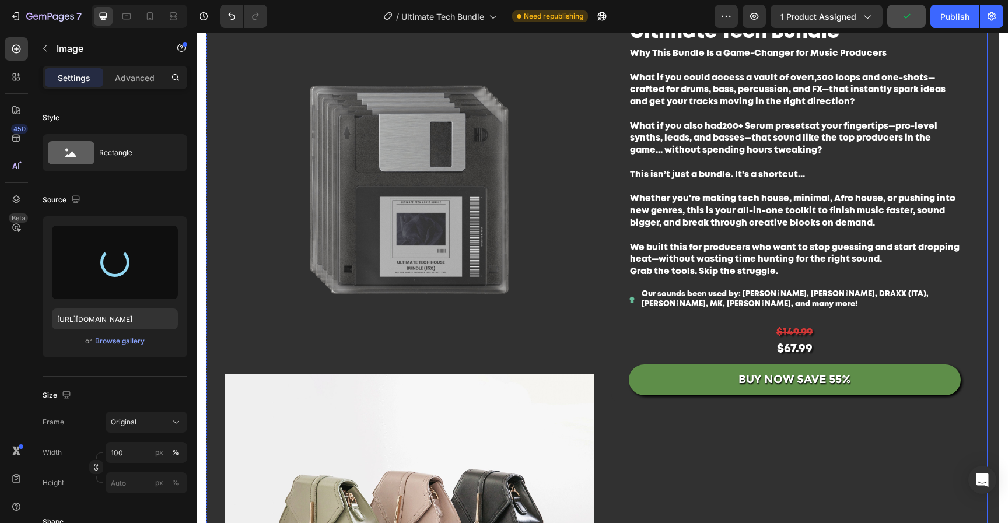
scroll to position [17, 0]
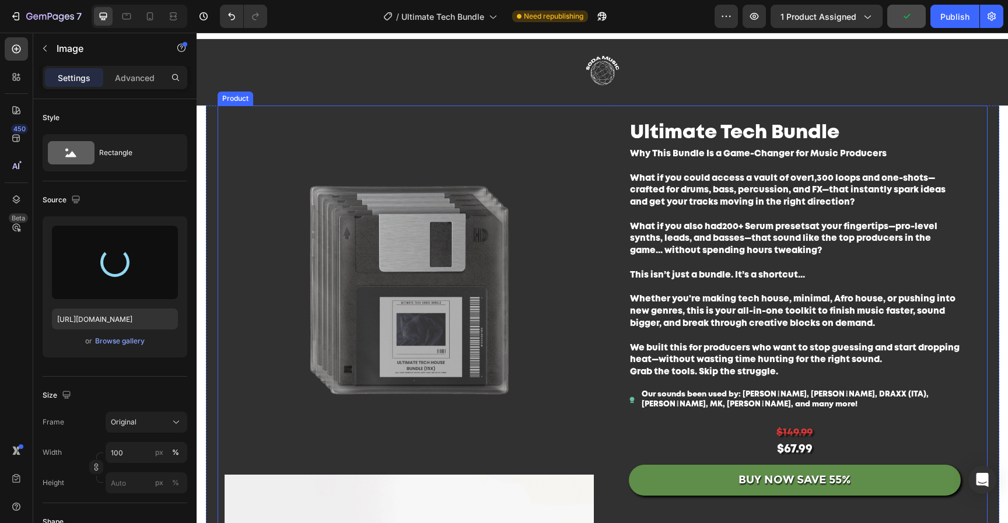
type input "[URL][DOMAIN_NAME]"
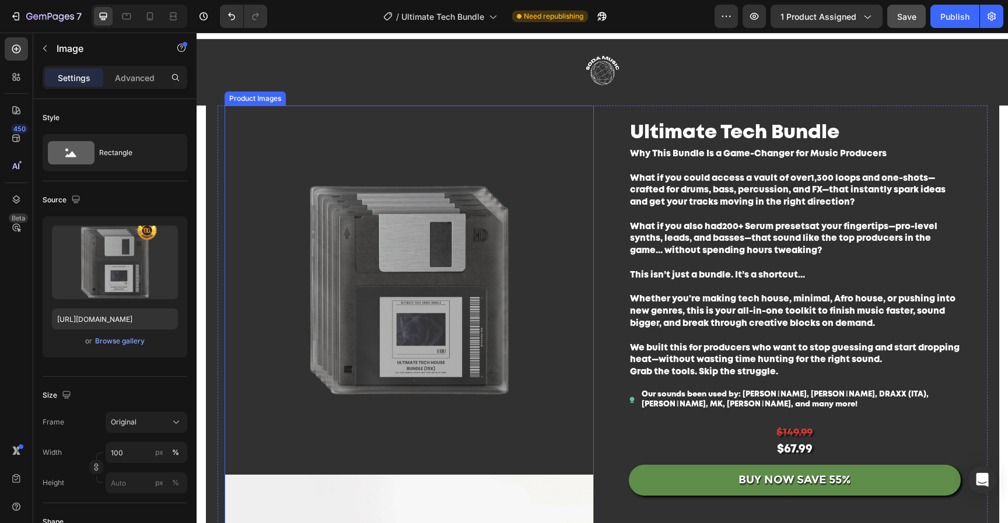
click at [448, 224] on img at bounding box center [409, 290] width 369 height 369
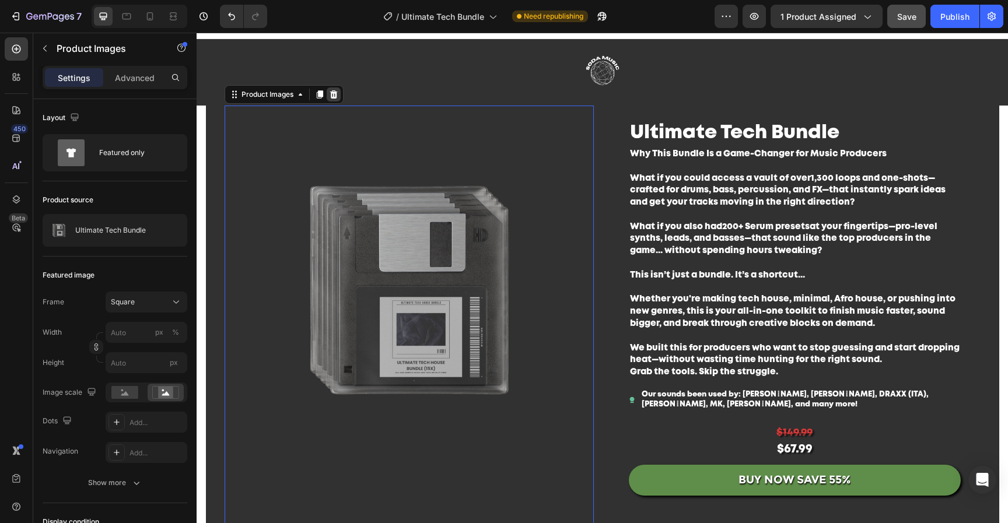
click at [330, 90] on icon at bounding box center [333, 94] width 8 height 8
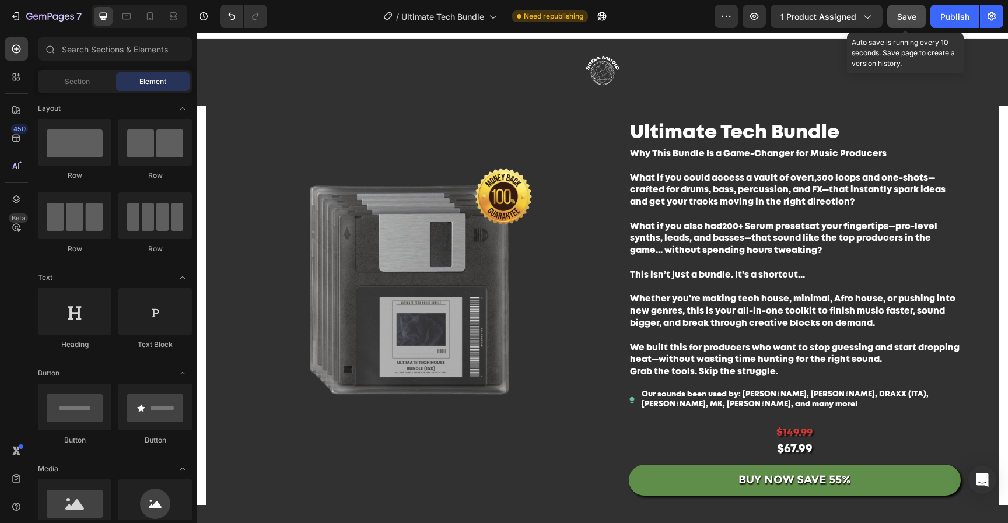
click at [914, 14] on span "Save" at bounding box center [906, 17] width 19 height 10
click at [946, 16] on div "Publish" at bounding box center [954, 16] width 29 height 12
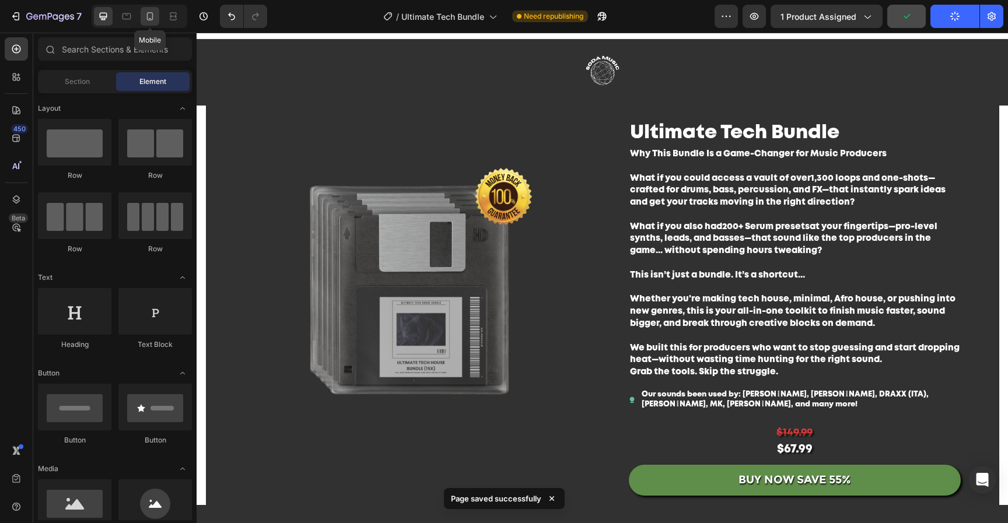
click at [150, 19] on icon at bounding box center [150, 16] width 12 height 12
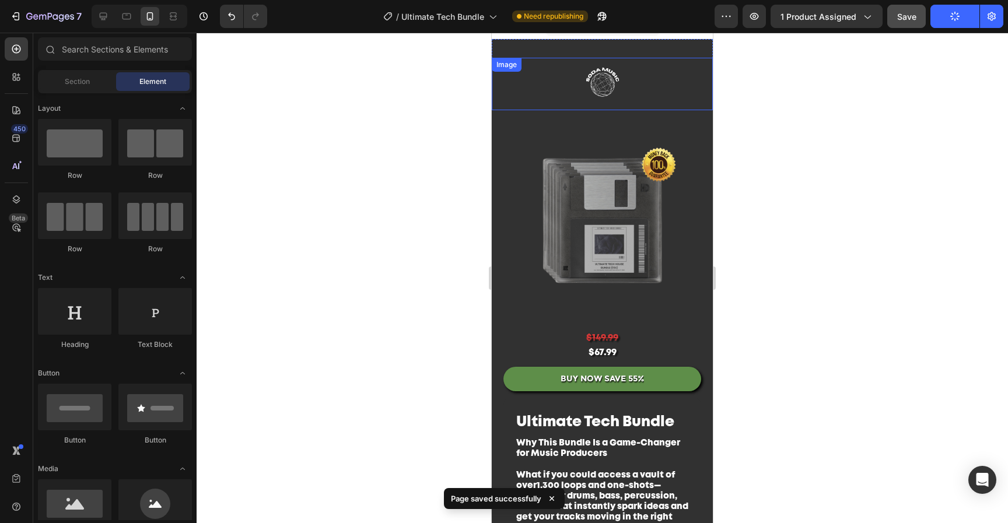
click at [605, 68] on img at bounding box center [602, 84] width 175 height 52
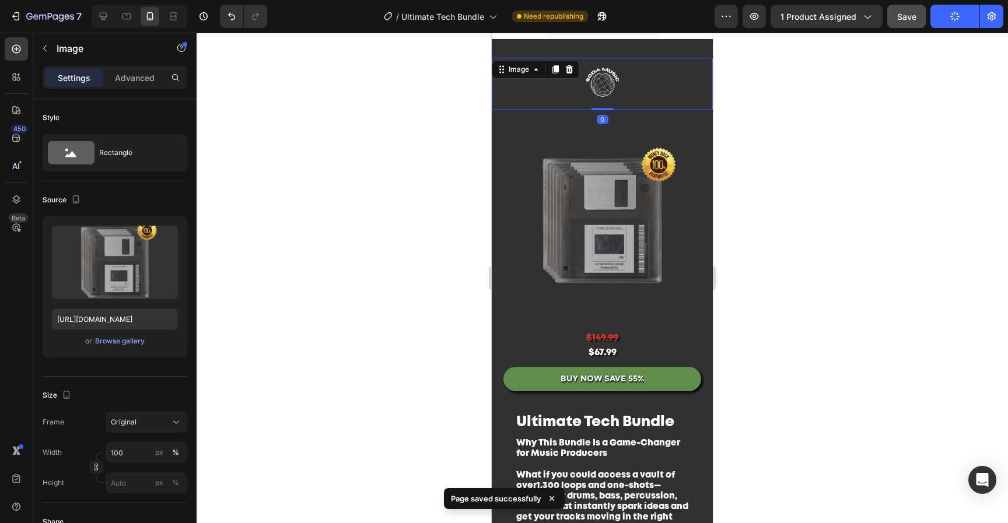
click at [631, 213] on img at bounding box center [602, 220] width 221 height 221
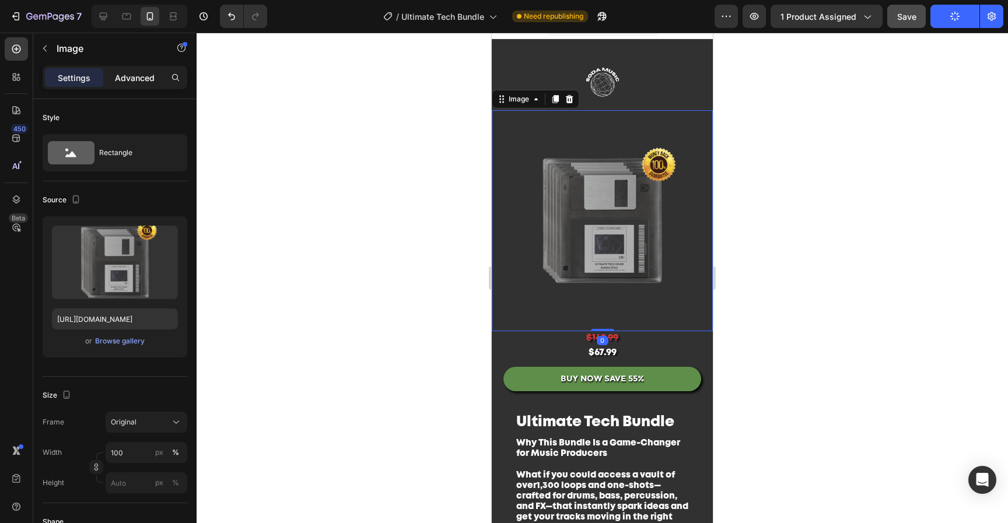
click at [143, 80] on p "Advanced" at bounding box center [135, 78] width 40 height 12
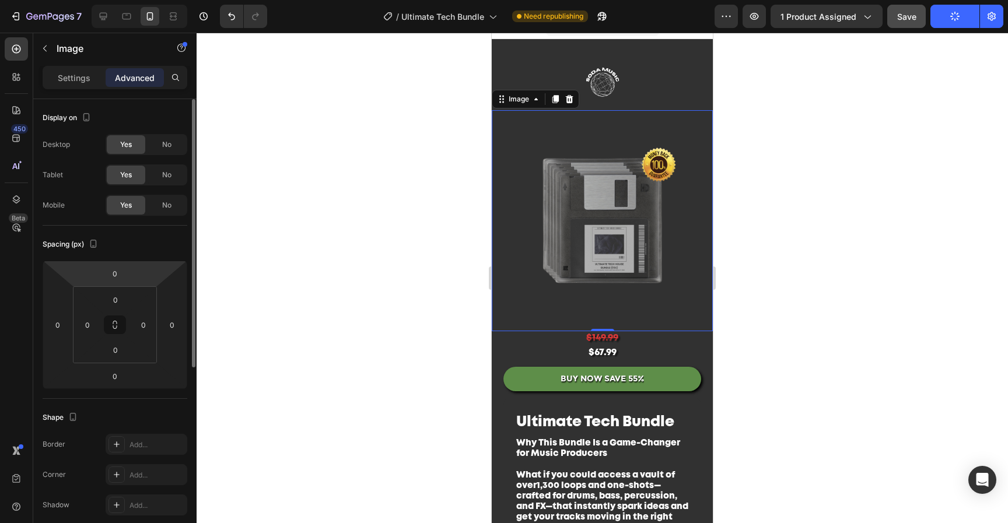
click at [127, 278] on div "0" at bounding box center [114, 273] width 29 height 19
click at [115, 275] on input "0" at bounding box center [114, 273] width 23 height 17
type input "-18"
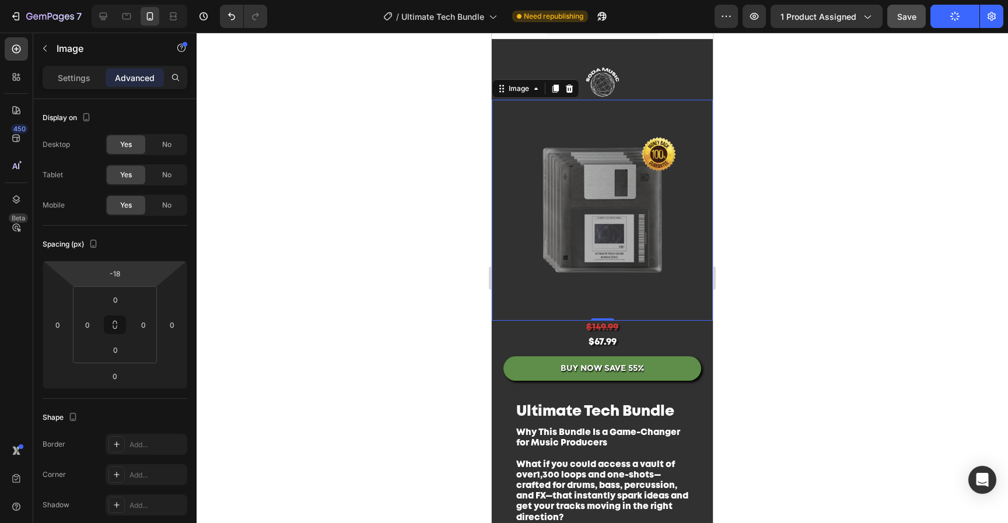
click at [937, 188] on div at bounding box center [602, 278] width 811 height 490
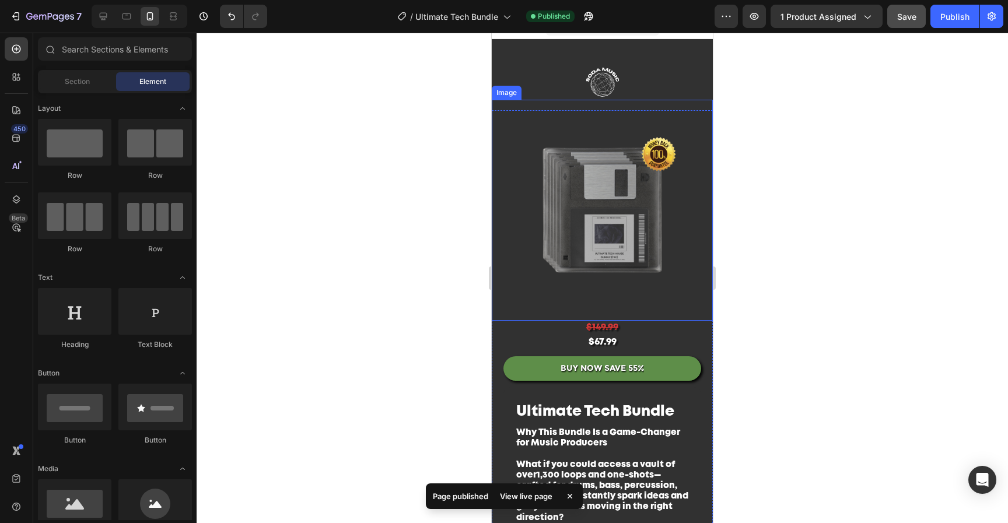
click at [915, 16] on span "Save" at bounding box center [906, 17] width 19 height 10
drag, startPoint x: 942, startPoint y: 16, endPoint x: 934, endPoint y: 24, distance: 11.6
click at [942, 16] on div "Publish" at bounding box center [954, 16] width 29 height 12
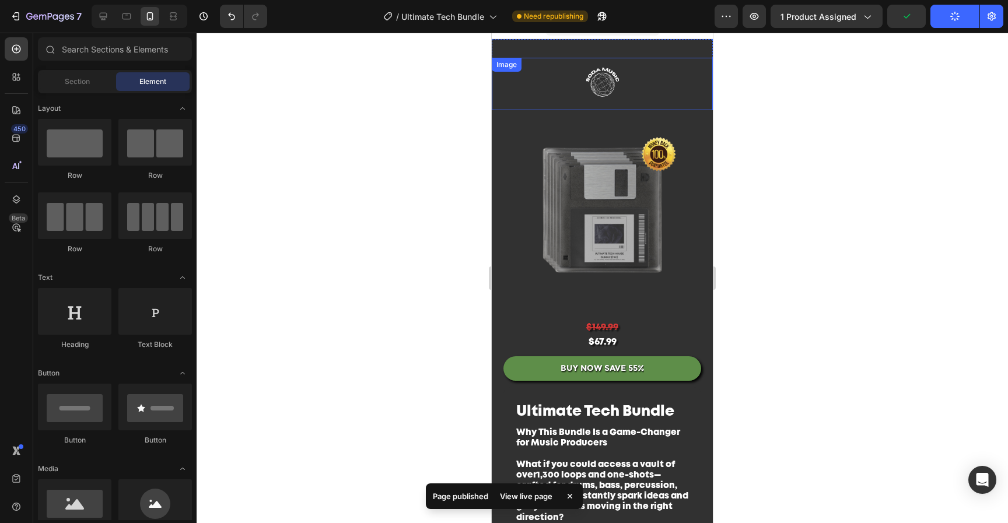
click at [667, 65] on img at bounding box center [602, 84] width 175 height 52
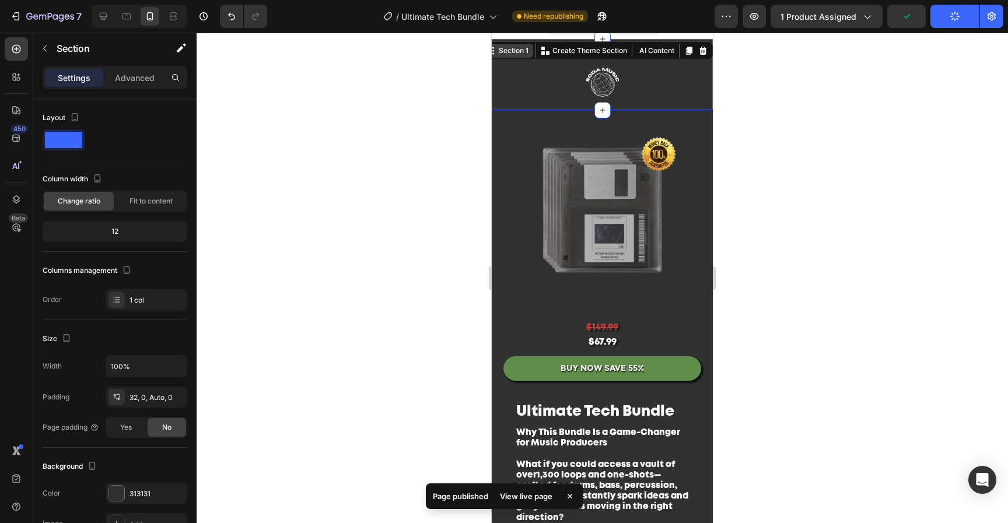
click at [674, 45] on div "Section 1 You can create reusable sections Create Theme Section AI Content Writ…" at bounding box center [597, 50] width 231 height 19
click at [142, 83] on p "Advanced" at bounding box center [135, 78] width 40 height 12
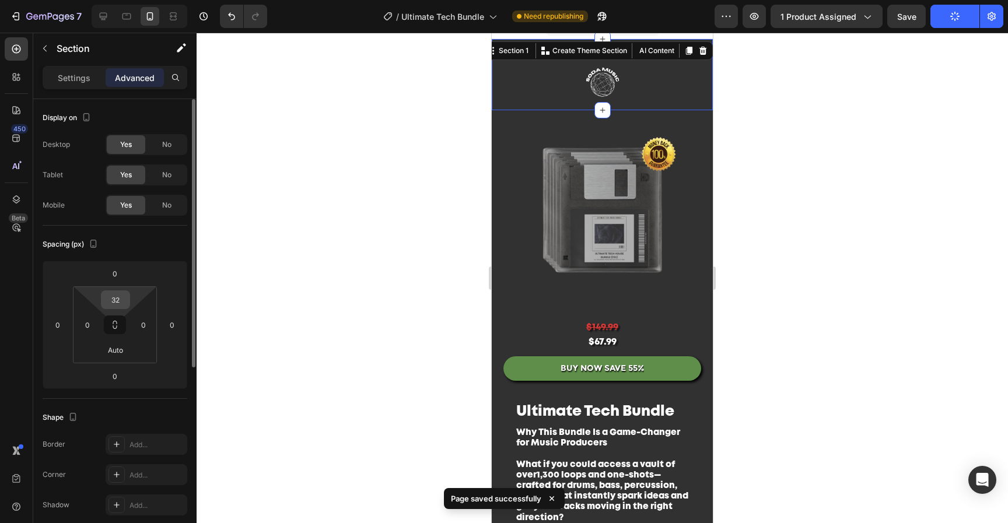
click at [128, 298] on div "32" at bounding box center [115, 299] width 29 height 19
click at [125, 297] on div "32" at bounding box center [115, 299] width 29 height 19
click at [120, 297] on input "32" at bounding box center [115, 299] width 23 height 17
type input "20"
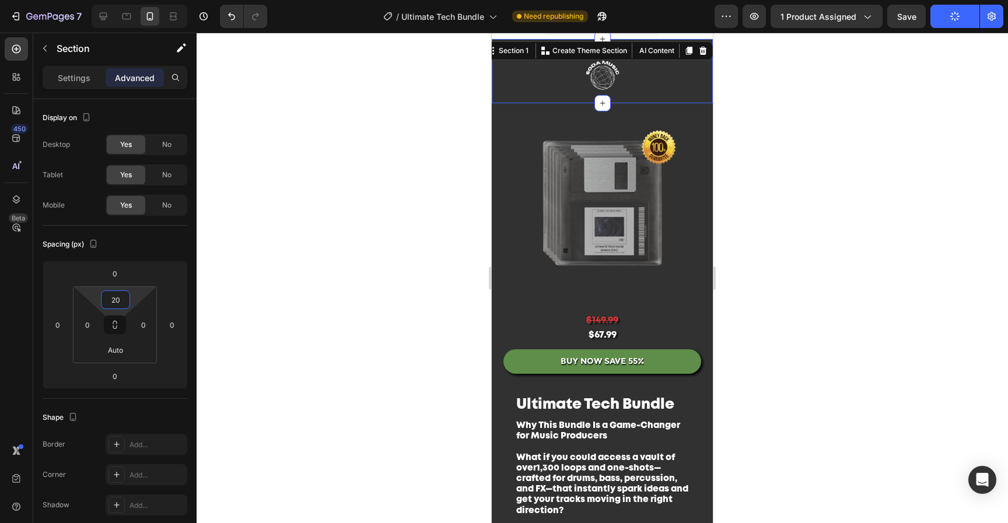
click at [809, 198] on div at bounding box center [602, 278] width 811 height 490
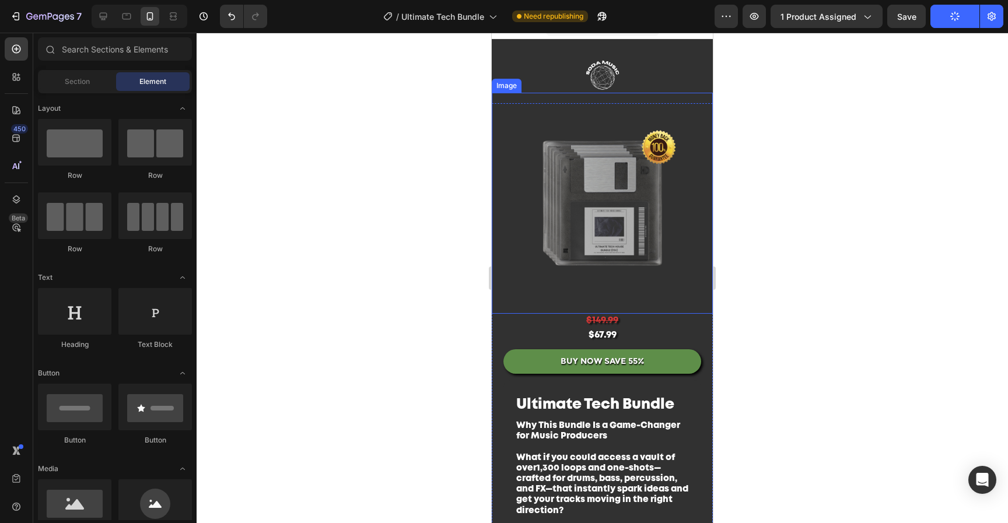
click at [638, 179] on img at bounding box center [602, 203] width 221 height 221
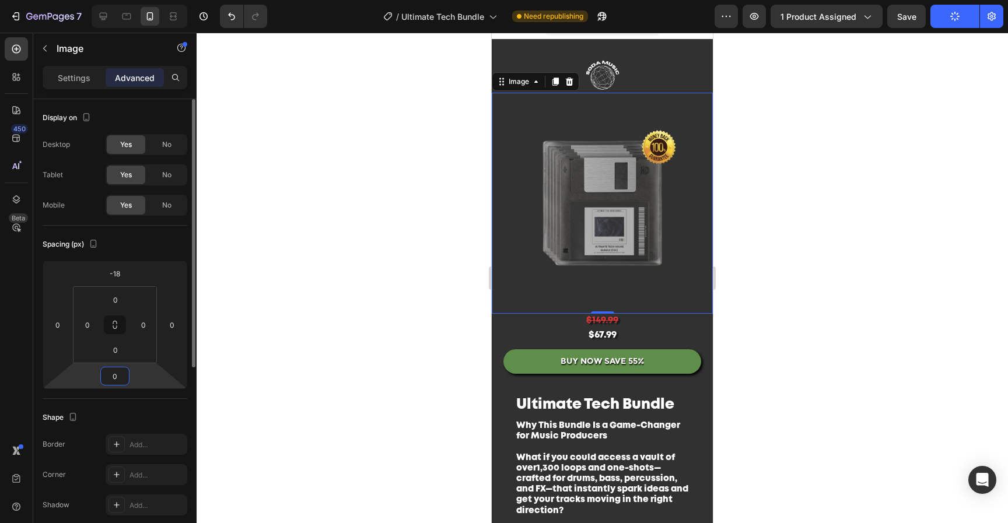
click at [114, 384] on input "0" at bounding box center [114, 375] width 23 height 17
click at [889, 264] on div at bounding box center [602, 278] width 811 height 490
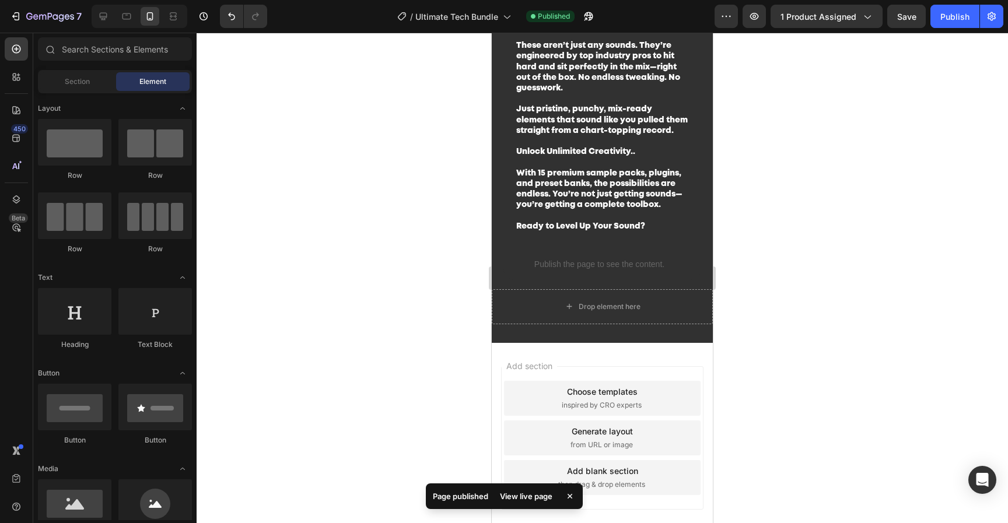
scroll to position [1562, 0]
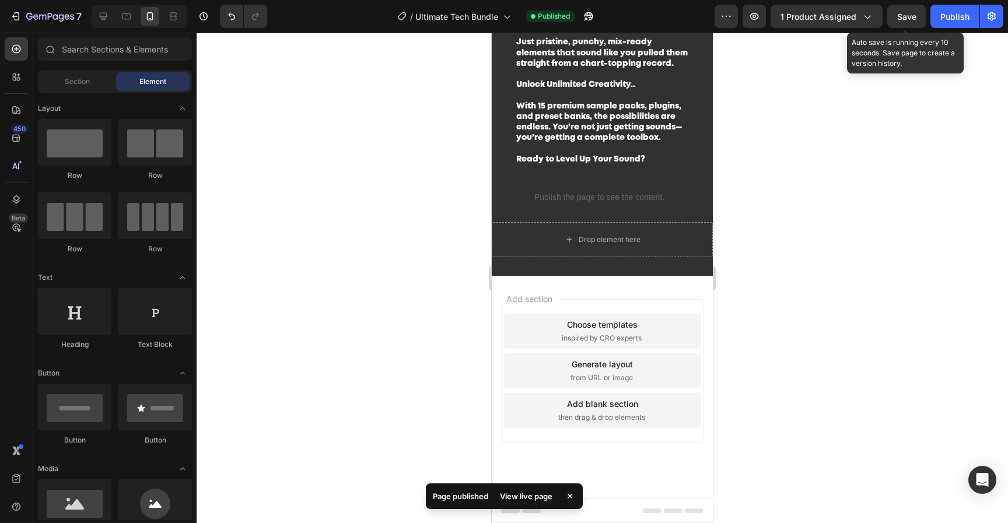
drag, startPoint x: 920, startPoint y: 13, endPoint x: 926, endPoint y: 13, distance: 5.9
click at [920, 13] on button "Save" at bounding box center [906, 16] width 38 height 23
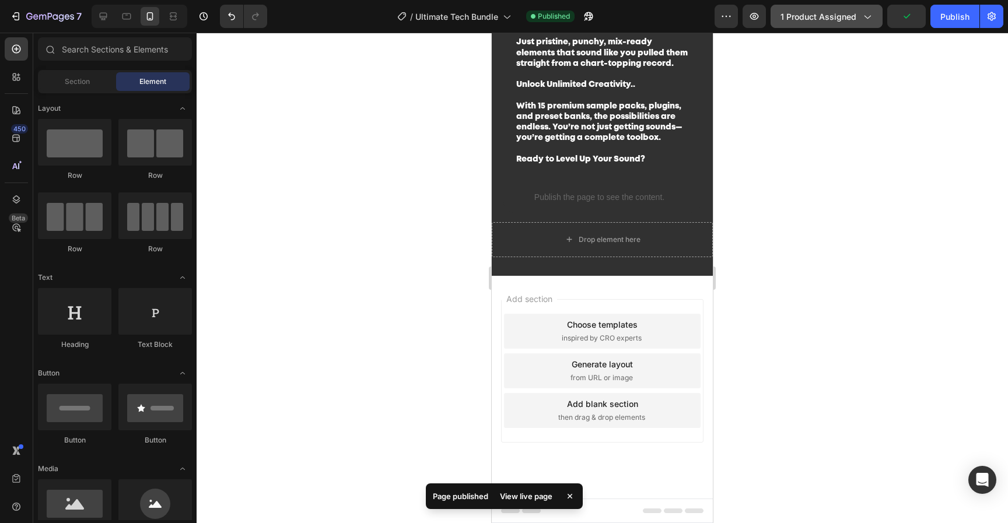
drag, startPoint x: 941, startPoint y: 16, endPoint x: 836, endPoint y: 16, distance: 105.0
click at [941, 16] on div "Publish" at bounding box center [954, 16] width 29 height 12
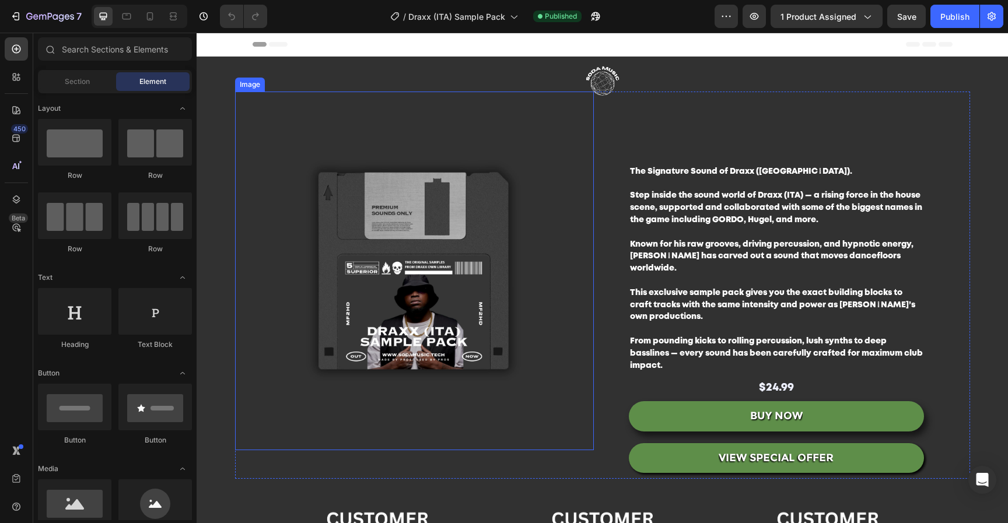
click at [436, 240] on img at bounding box center [414, 271] width 359 height 359
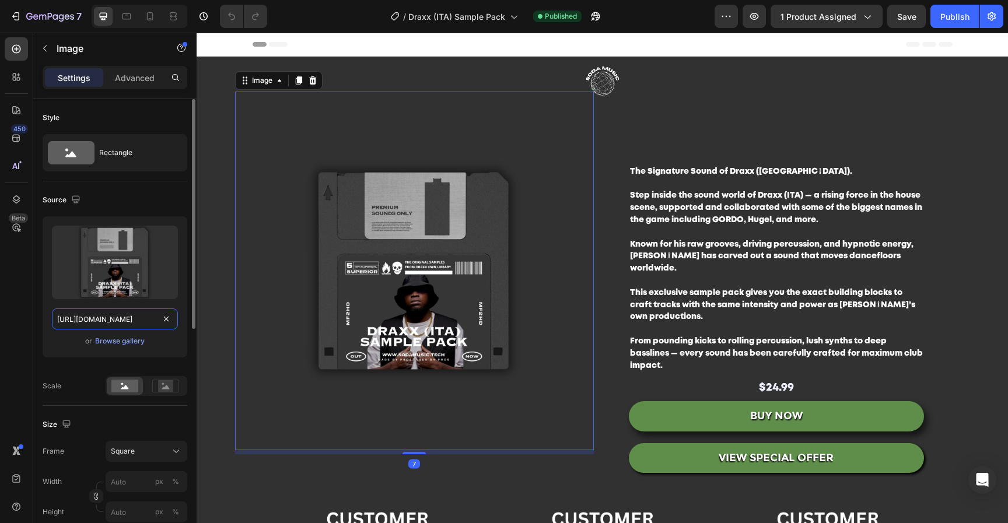
click at [142, 317] on input "[URL][DOMAIN_NAME]" at bounding box center [115, 318] width 126 height 21
click at [130, 324] on input "[URL][DOMAIN_NAME]" at bounding box center [115, 318] width 126 height 21
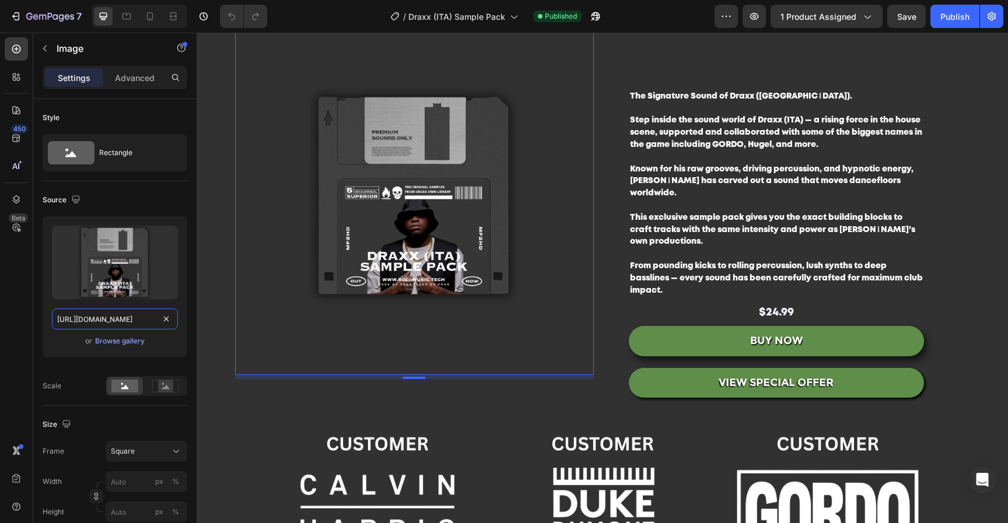
scroll to position [236, 0]
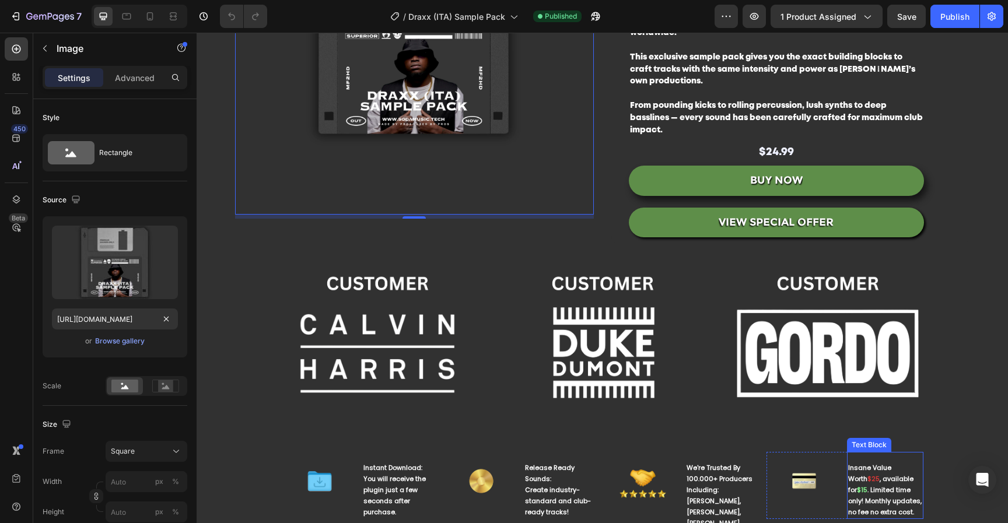
click at [893, 485] on span ". Limited time only! Monthly updates, no fee no extra cost." at bounding box center [884, 500] width 73 height 31
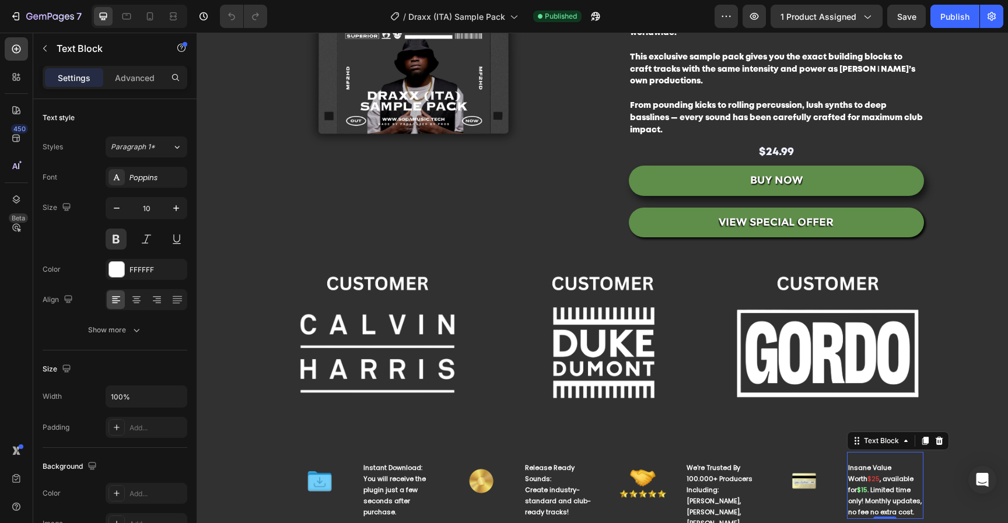
click at [877, 485] on span ". Limited time only! Monthly updates, no fee no extra cost." at bounding box center [884, 500] width 73 height 31
click at [866, 485] on span ". Limited time only! Monthly updates, no fee no extra cost." at bounding box center [884, 500] width 73 height 31
drag, startPoint x: 882, startPoint y: 471, endPoint x: 832, endPoint y: 472, distance: 50.2
click at [832, 472] on div "Image Insane Value Worth $25 , available for $15 . Limited time only! Monthly u…" at bounding box center [844, 485] width 157 height 67
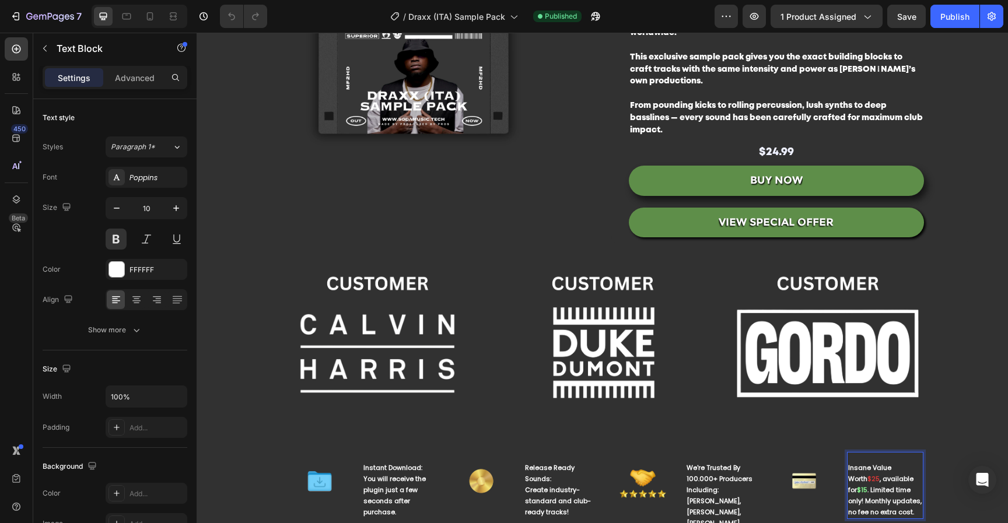
click at [882, 486] on p "Worth $25 , available for $15 . Limited time only! Monthly updates, no fee no e…" at bounding box center [885, 496] width 74 height 44
click at [865, 485] on span ". Limited time only! Monthly updates, no fee no extra cost." at bounding box center [884, 500] width 73 height 31
click at [869, 485] on p "Worth $25 , available for $15 . Limited time only! Monthly updates, no fee no e…" at bounding box center [885, 496] width 74 height 44
click at [892, 500] on span ". Limited time only! Monthly updates, no fee no extra cost." at bounding box center [884, 500] width 73 height 31
drag, startPoint x: 907, startPoint y: 503, endPoint x: 858, endPoint y: 495, distance: 49.6
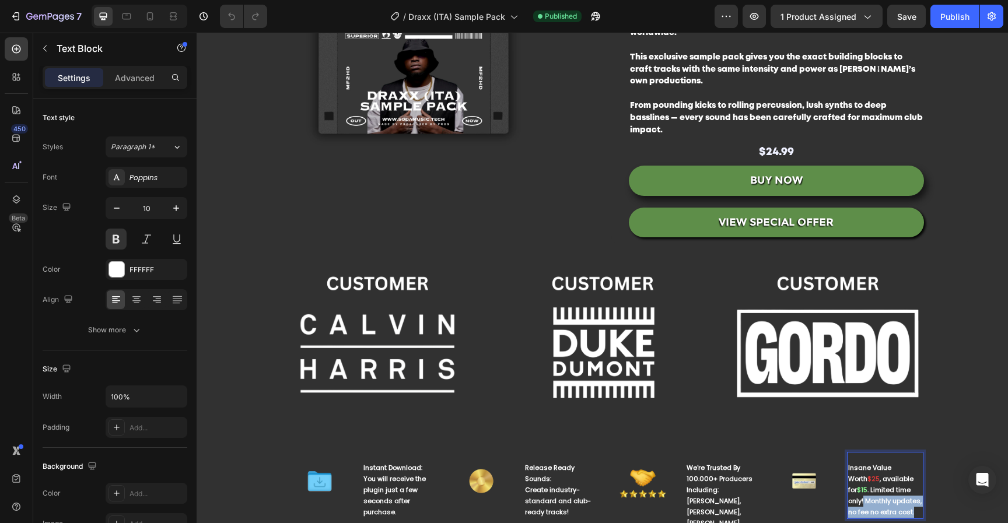
click at [858, 495] on p "Worth $25 , available for $15 . Limited time only! Monthly updates, no fee no e…" at bounding box center [885, 496] width 74 height 44
click at [864, 485] on span ". Limited time only!" at bounding box center [879, 495] width 62 height 20
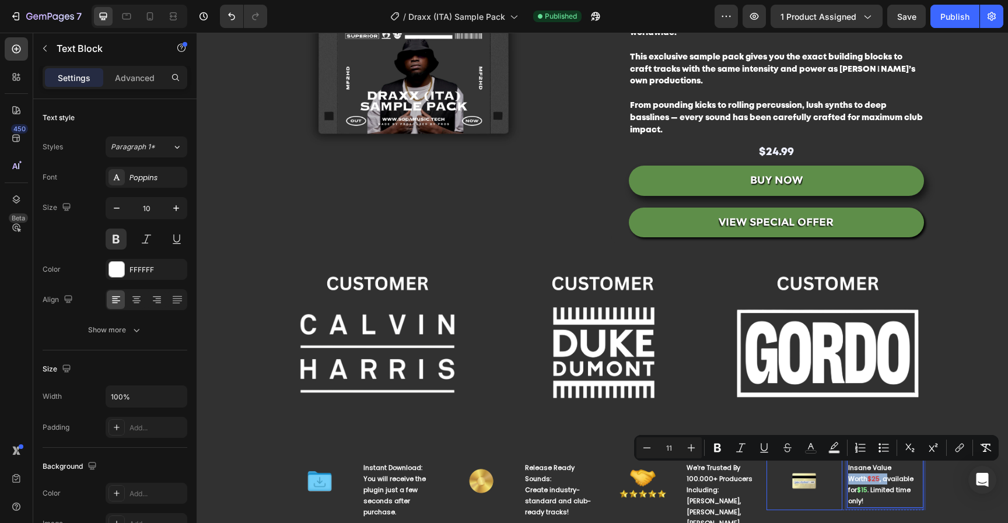
drag, startPoint x: 881, startPoint y: 471, endPoint x: 837, endPoint y: 470, distance: 43.8
click at [837, 470] on div "Image Insane Value Worth $25 , available for $15 . Limited time only! Text Bloc…" at bounding box center [844, 481] width 157 height 58
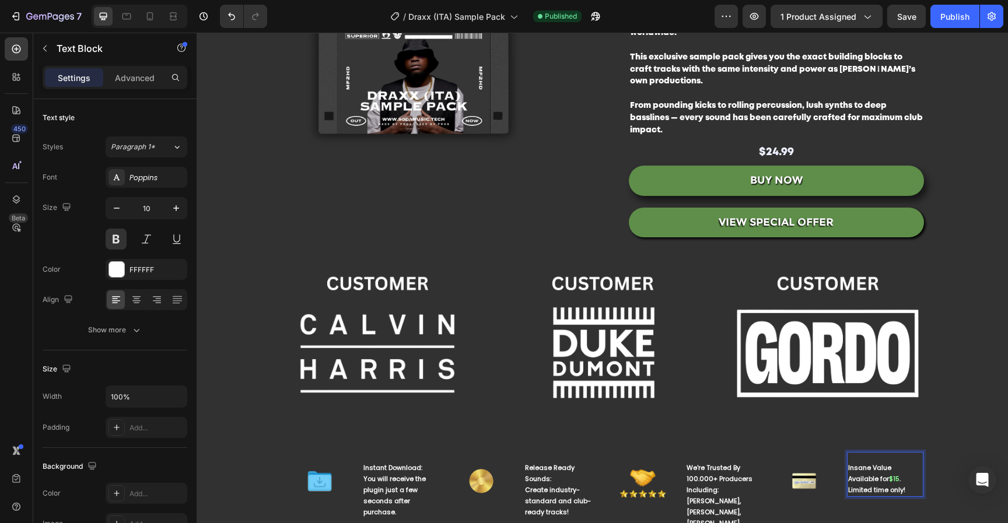
click at [893, 474] on span "$15" at bounding box center [894, 478] width 10 height 9
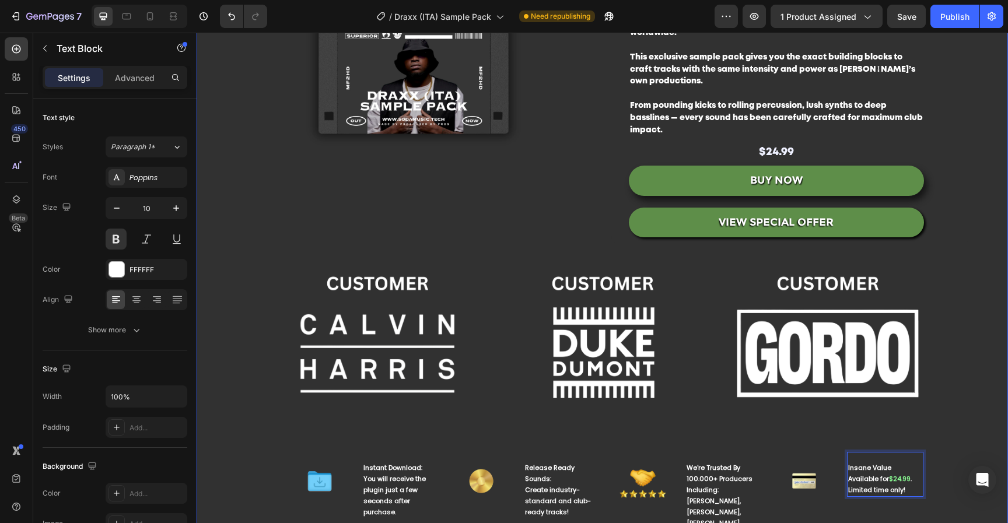
click at [951, 482] on div "Image $24.99 Text Block BUY NOW Add to Cart VIEW SPECIAL OFFER Button CUSTOMERS…" at bounding box center [602, 230] width 811 height 737
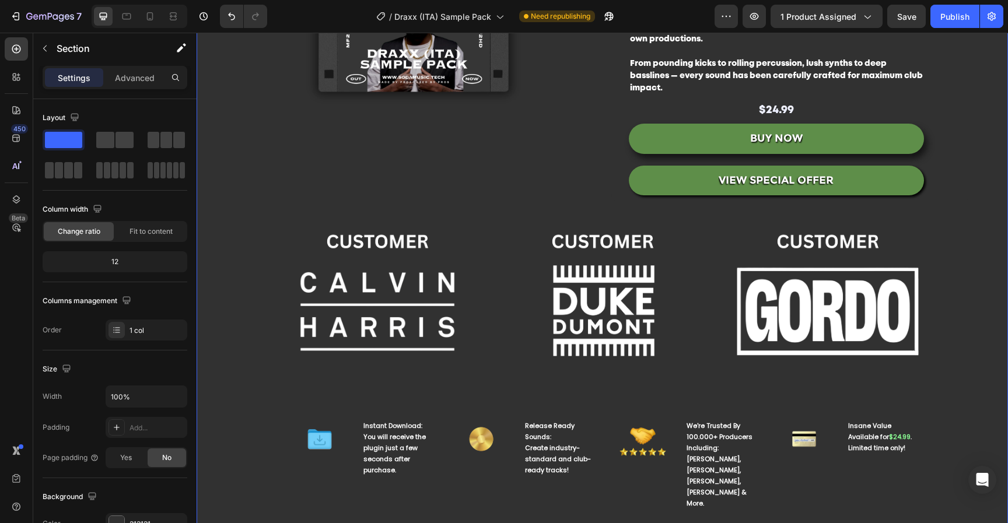
scroll to position [280, 0]
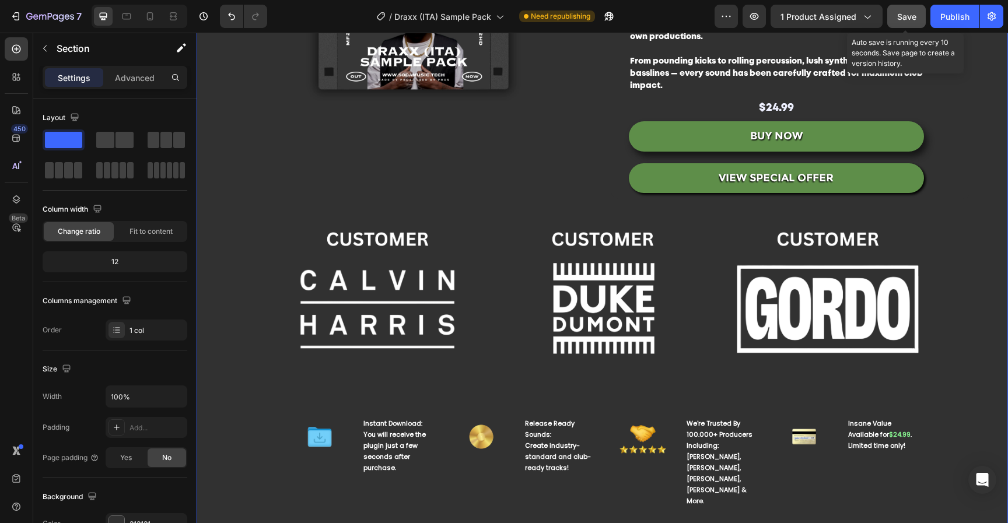
click at [919, 13] on button "Save" at bounding box center [906, 16] width 38 height 23
click at [943, 13] on div "Publish" at bounding box center [954, 16] width 29 height 12
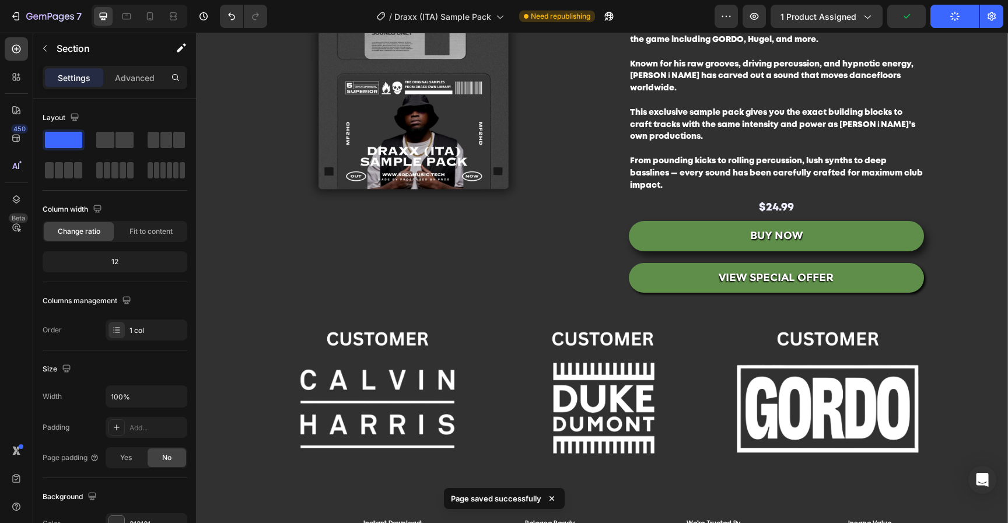
scroll to position [0, 0]
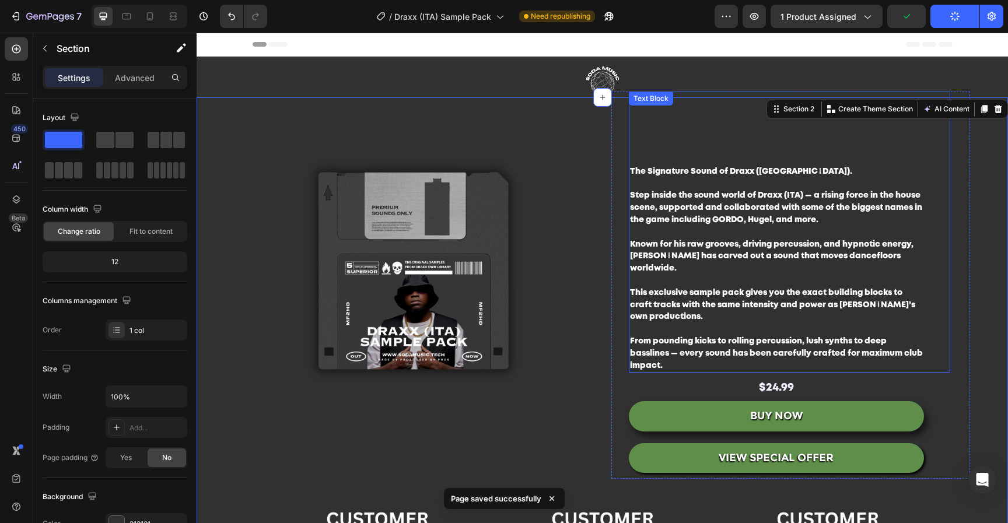
click at [427, 268] on img at bounding box center [414, 271] width 359 height 359
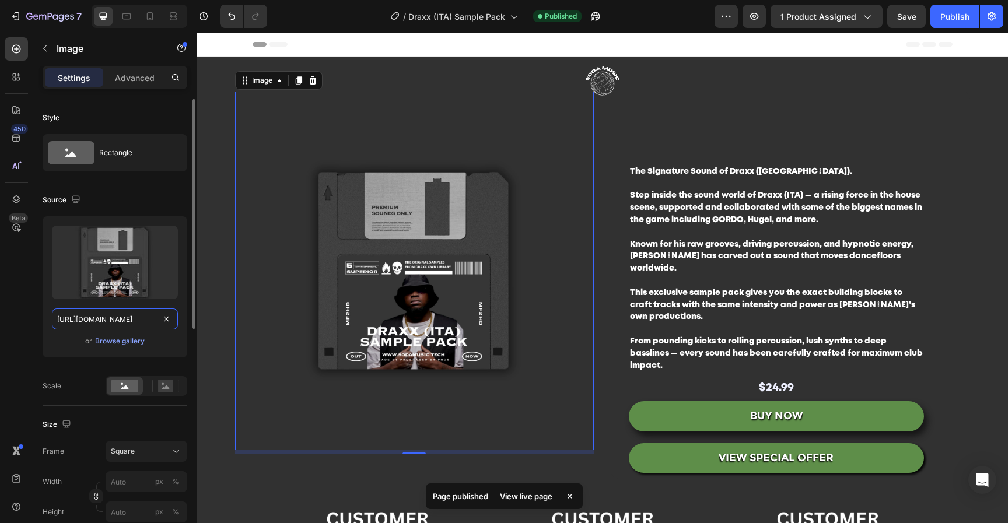
click at [123, 318] on input "https://cdn.shopify.com/s/files/1/0552/9596/7287/files/gempages_550190414179599…" at bounding box center [115, 318] width 126 height 21
click at [124, 318] on input "https://cdn.shopify.com/s/files/1/0552/9596/7287/files/gempages_550190414179599…" at bounding box center [115, 318] width 126 height 21
click at [131, 343] on div "Browse gallery" at bounding box center [120, 341] width 50 height 10
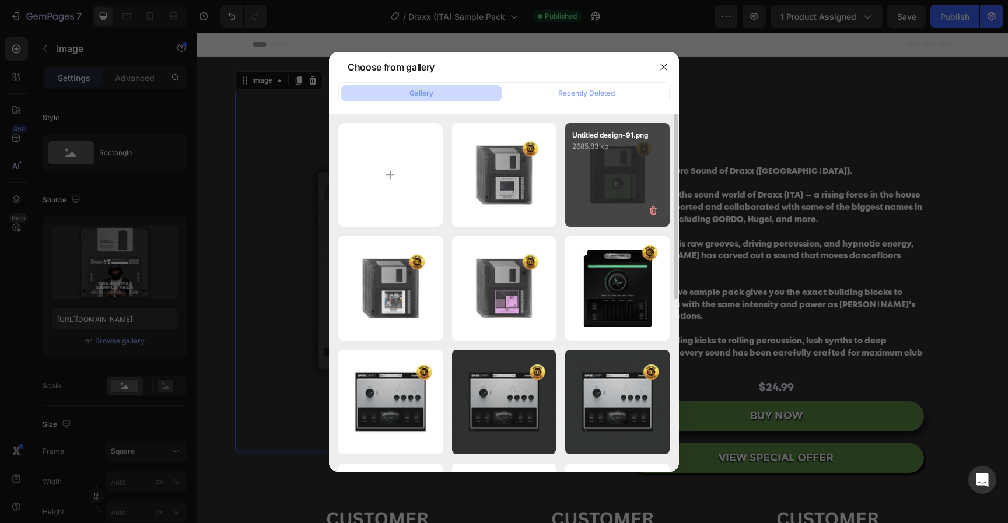
type input "C:\fakepath\Untitled design-93.png"
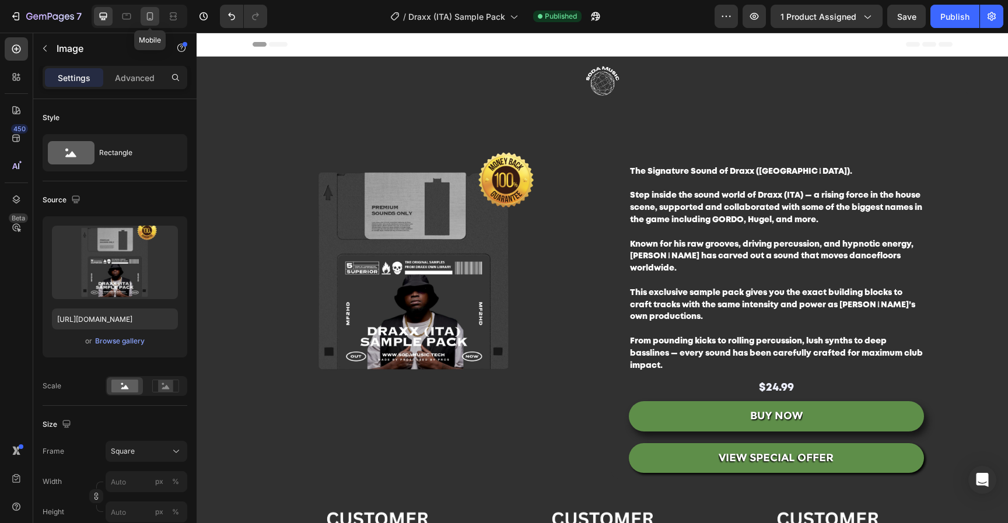
click at [143, 16] on div at bounding box center [150, 16] width 19 height 19
type input "https://cdn.shopify.com/s/files/1/0552/9596/7287/files/gempages_550190414179599…"
type input "600"
type input "400"
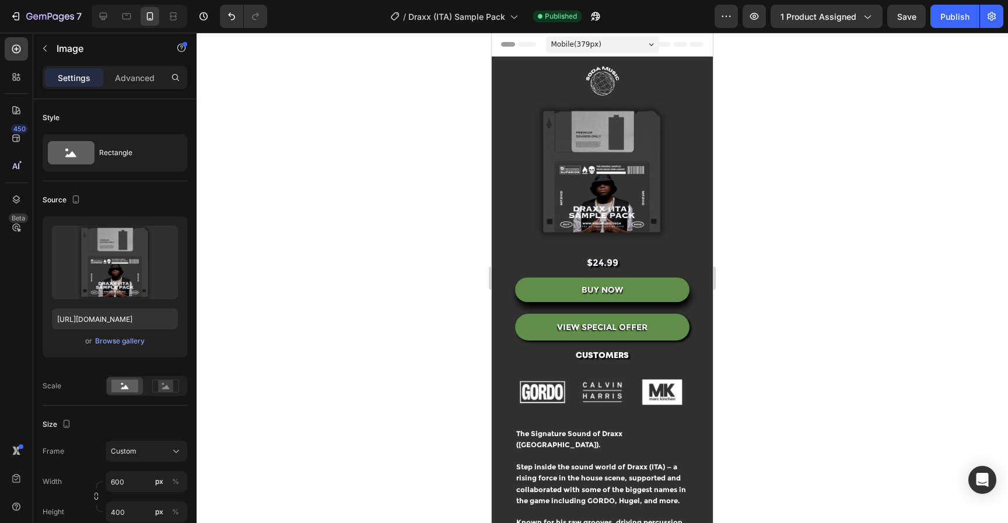
scroll to position [24, 0]
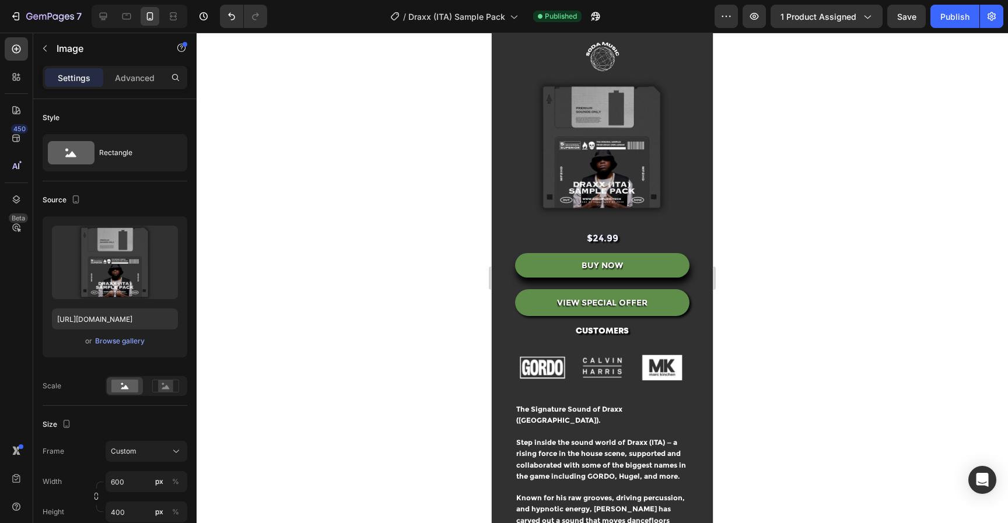
click at [629, 144] on img at bounding box center [602, 147] width 221 height 148
click at [601, 148] on img at bounding box center [602, 147] width 221 height 148
click at [134, 339] on div "Browse gallery" at bounding box center [120, 341] width 50 height 10
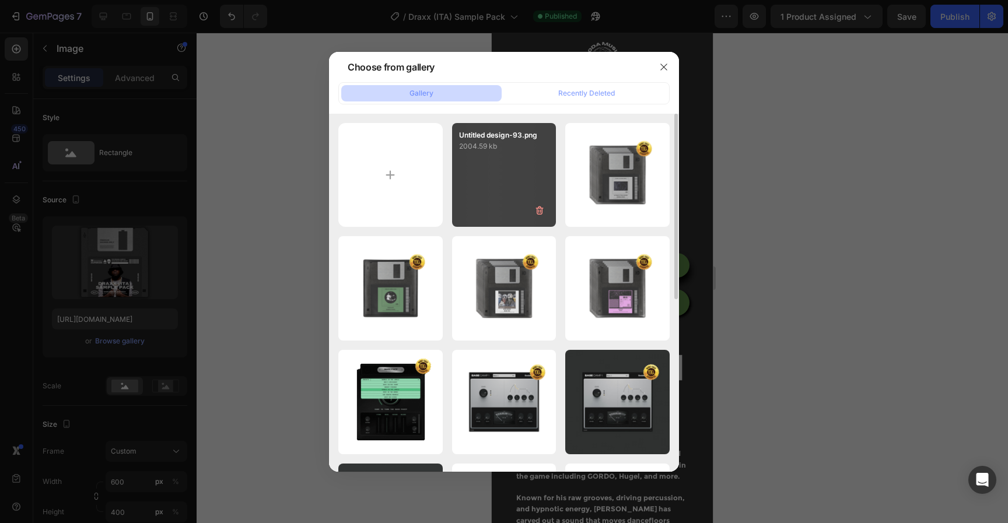
click at [503, 181] on div "Untitled design-93.png 2004.59 kb" at bounding box center [504, 175] width 104 height 104
type input "https://cdn.shopify.com/s/files/1/0552/9596/7287/files/gempages_550190414179599…"
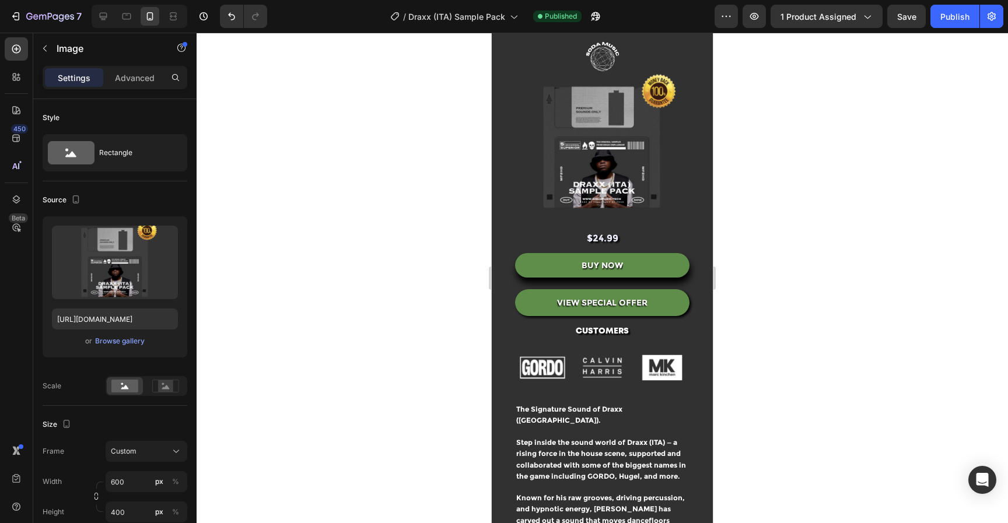
click at [847, 138] on div at bounding box center [602, 278] width 811 height 490
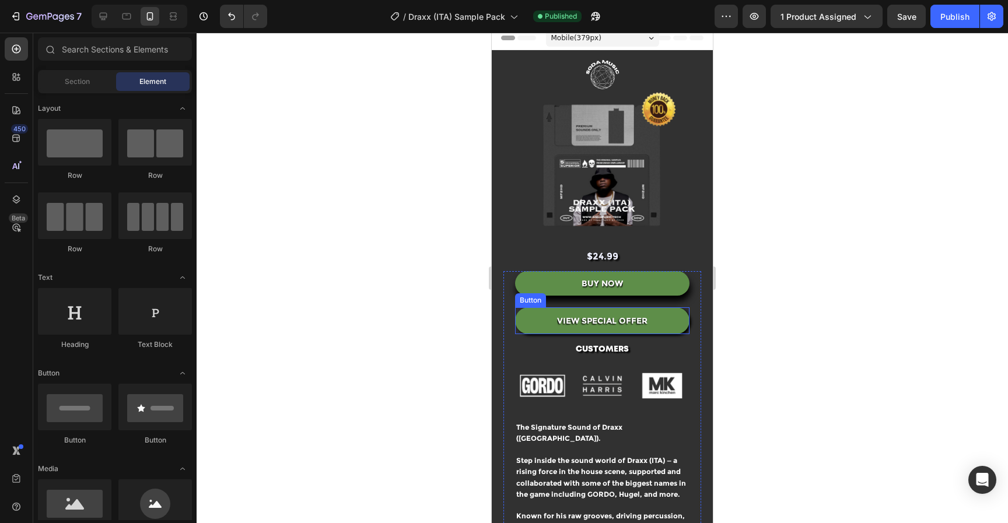
scroll to position [0, 0]
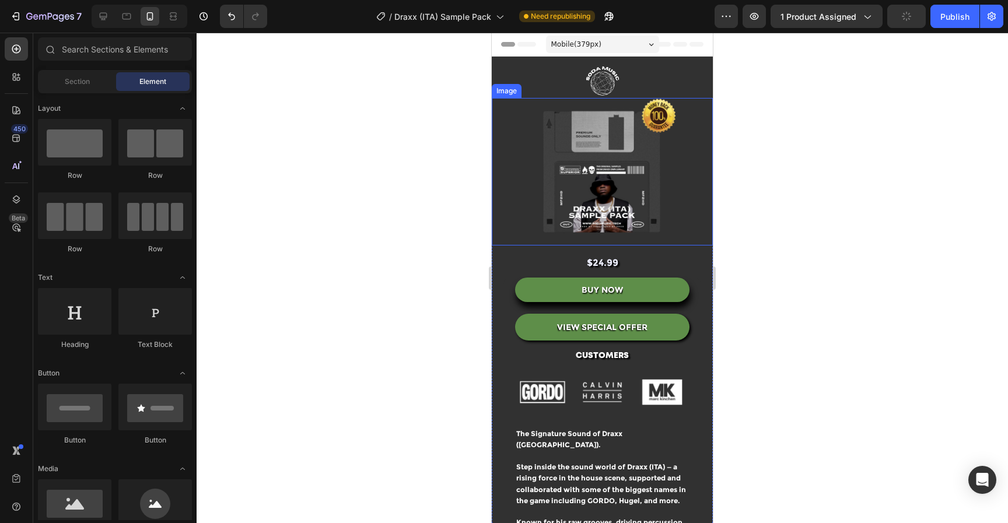
click at [625, 177] on img at bounding box center [602, 172] width 221 height 148
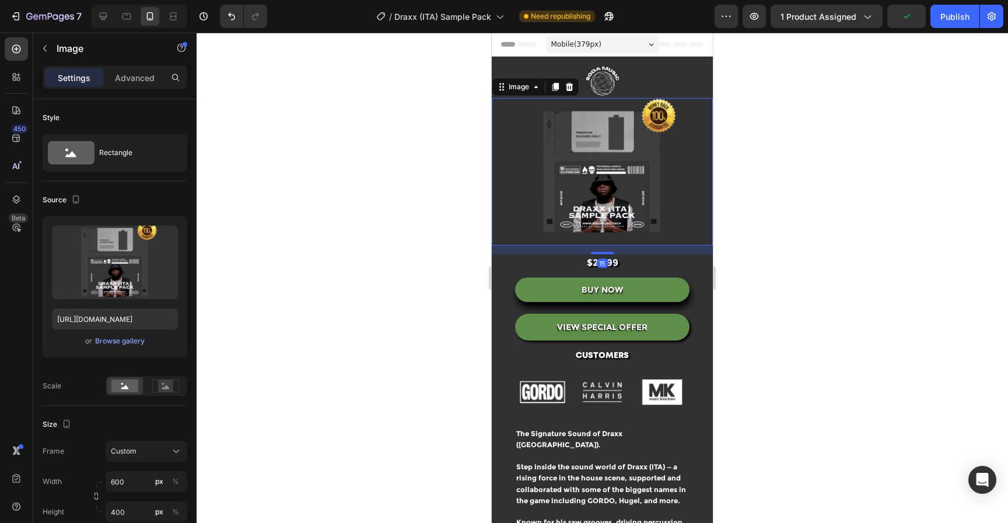
click at [134, 86] on div "Advanced" at bounding box center [135, 77] width 58 height 19
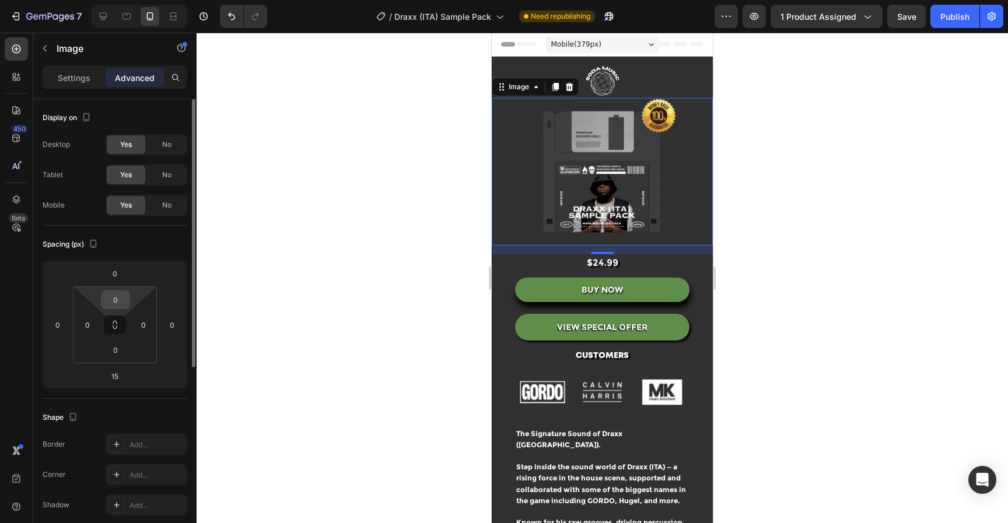
click at [119, 299] on input "0" at bounding box center [115, 299] width 23 height 17
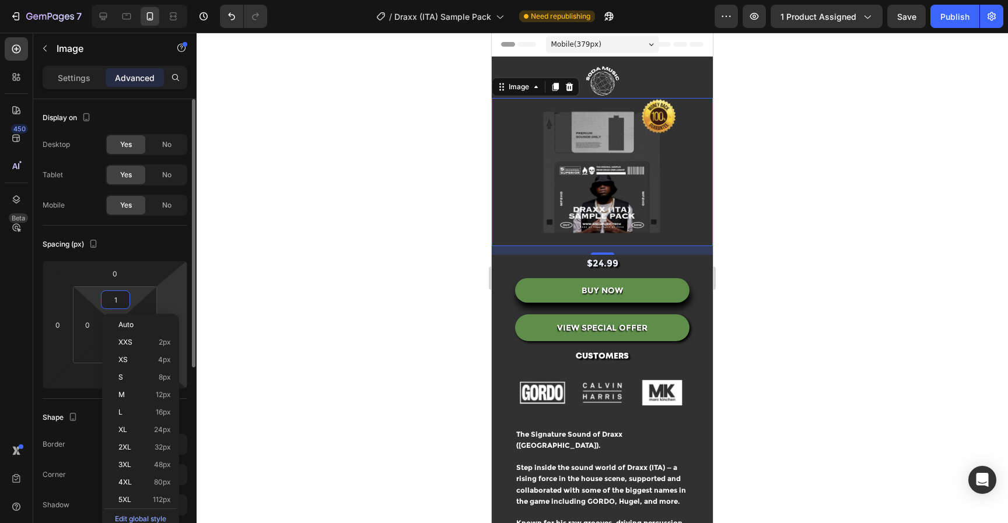
type input "15"
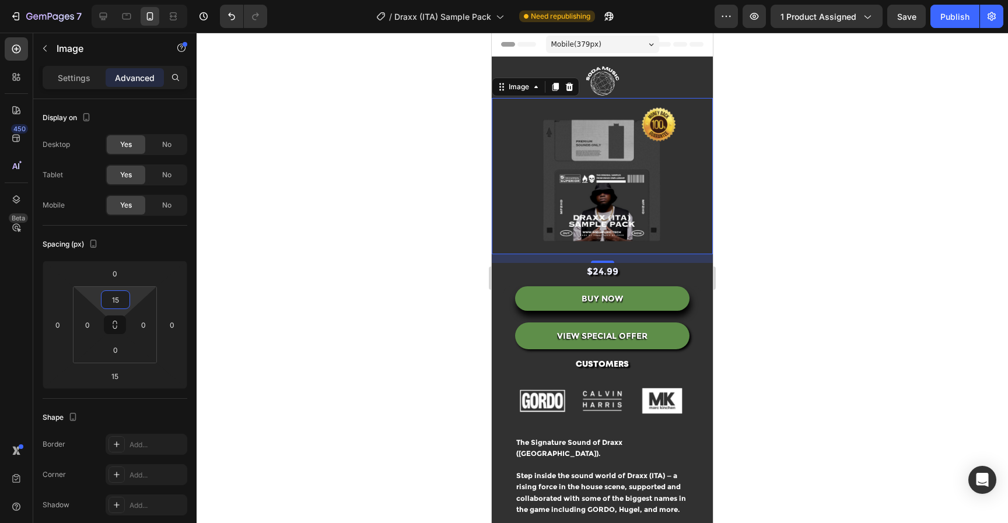
click at [831, 257] on div at bounding box center [602, 278] width 811 height 490
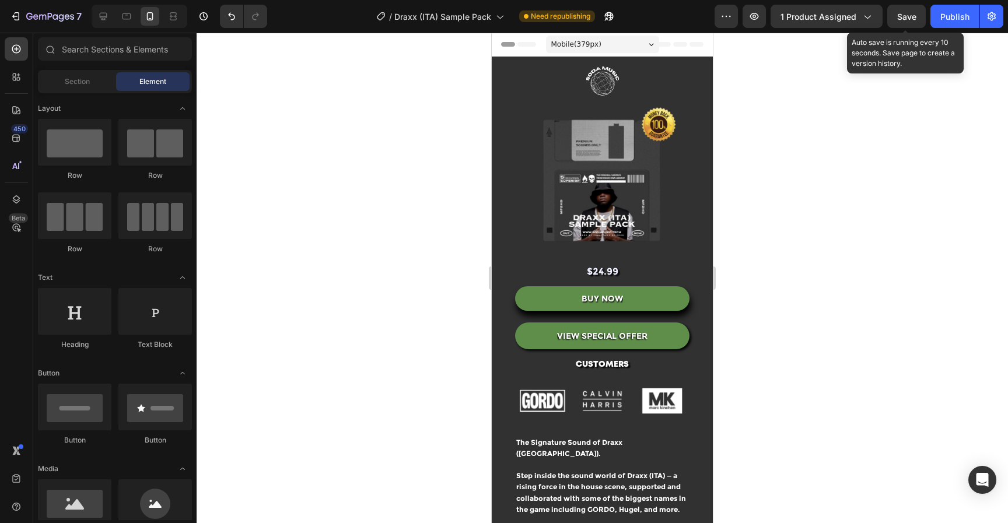
click at [914, 24] on button "Save" at bounding box center [906, 16] width 38 height 23
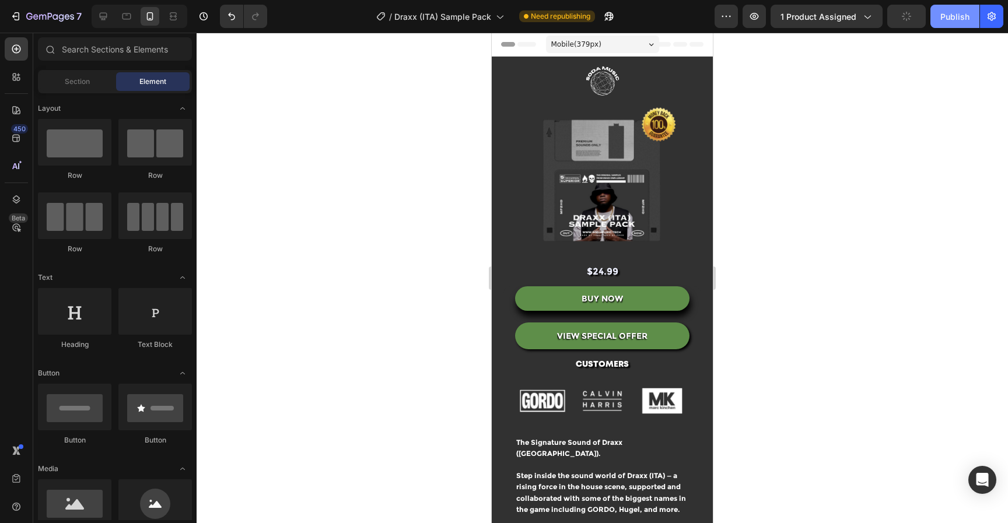
click at [937, 20] on button "Publish" at bounding box center [954, 16] width 49 height 23
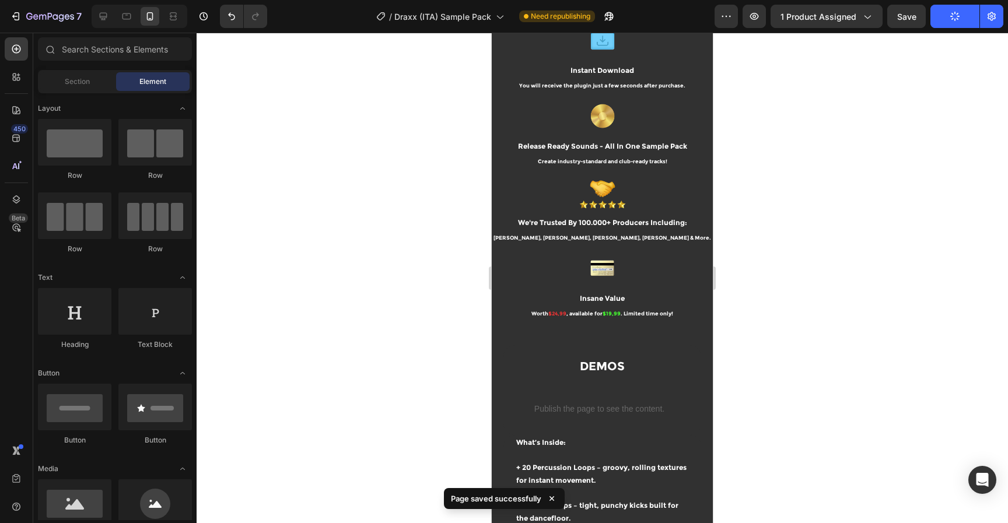
scroll to position [790, 0]
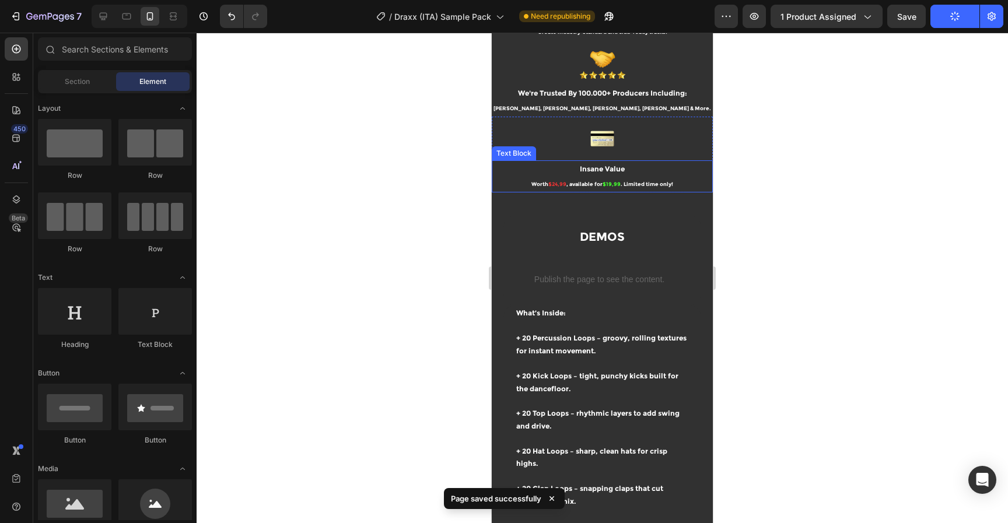
click at [566, 187] on span ", available for" at bounding box center [584, 184] width 36 height 6
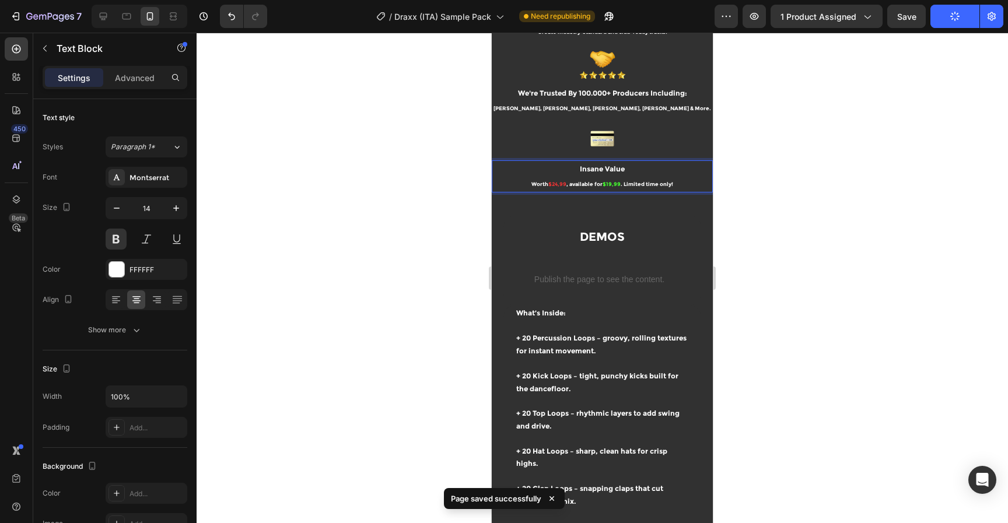
click at [602, 187] on span "$19,99" at bounding box center [611, 184] width 18 height 6
drag, startPoint x: 568, startPoint y: 193, endPoint x: 479, endPoint y: 195, distance: 89.2
click at [588, 187] on span "$19,99" at bounding box center [593, 184] width 18 height 6
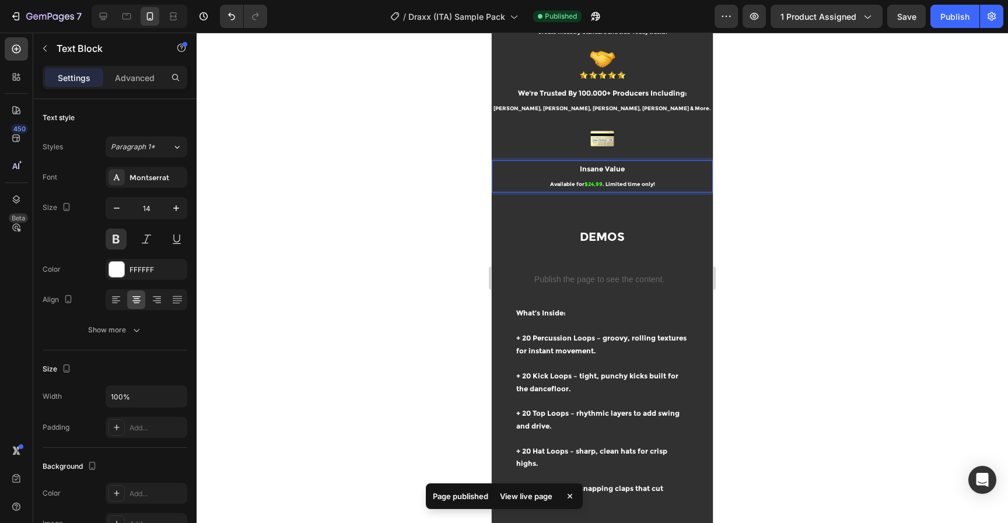
click at [839, 177] on div at bounding box center [602, 278] width 811 height 490
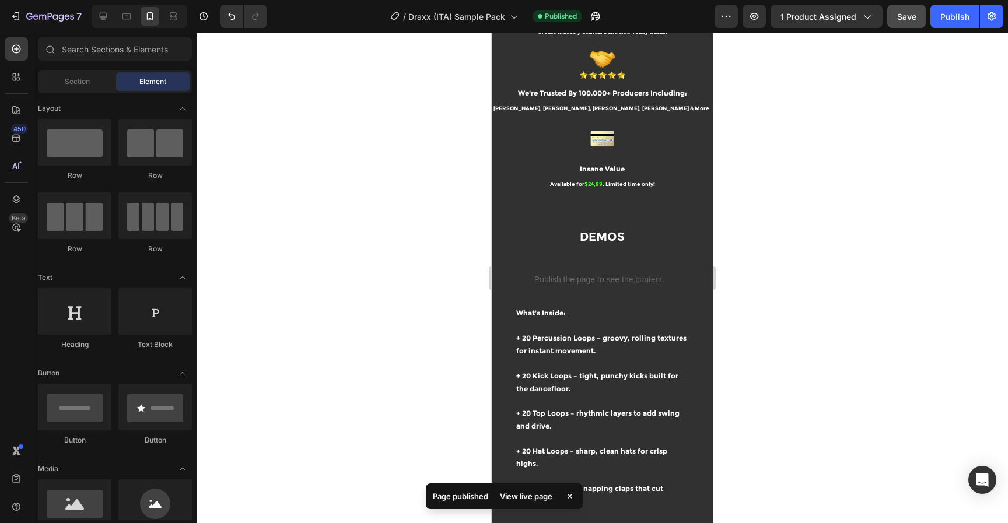
click at [913, 19] on span "Save" at bounding box center [906, 17] width 19 height 10
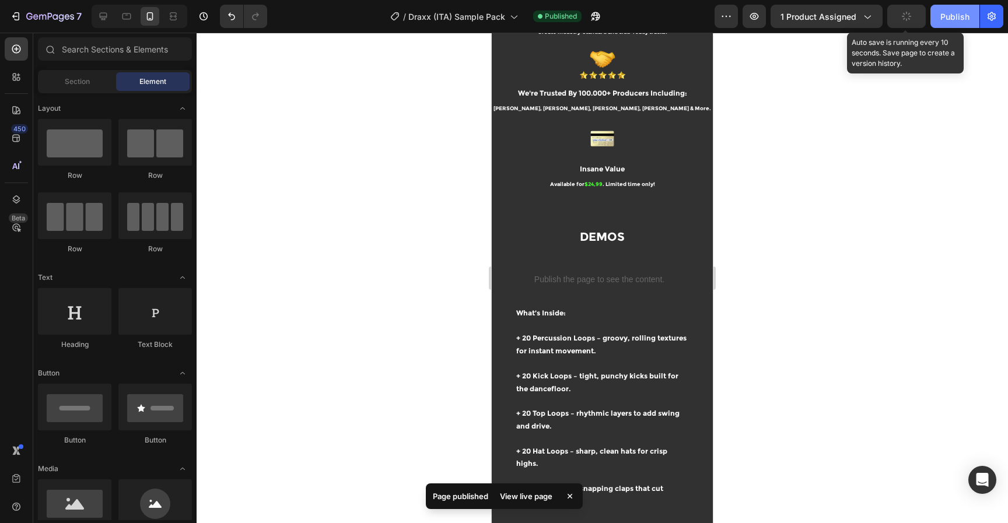
click at [937, 17] on button "Publish" at bounding box center [954, 16] width 49 height 23
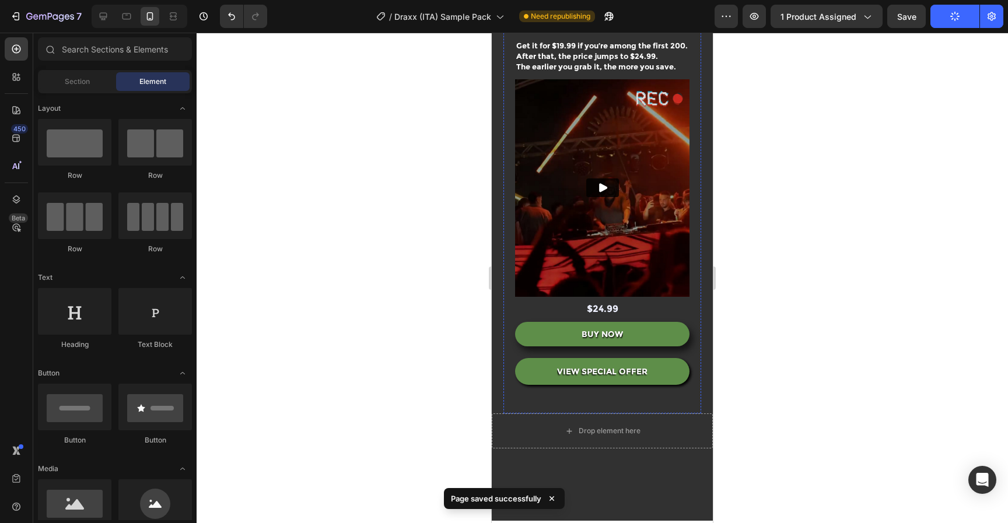
scroll to position [2371, 0]
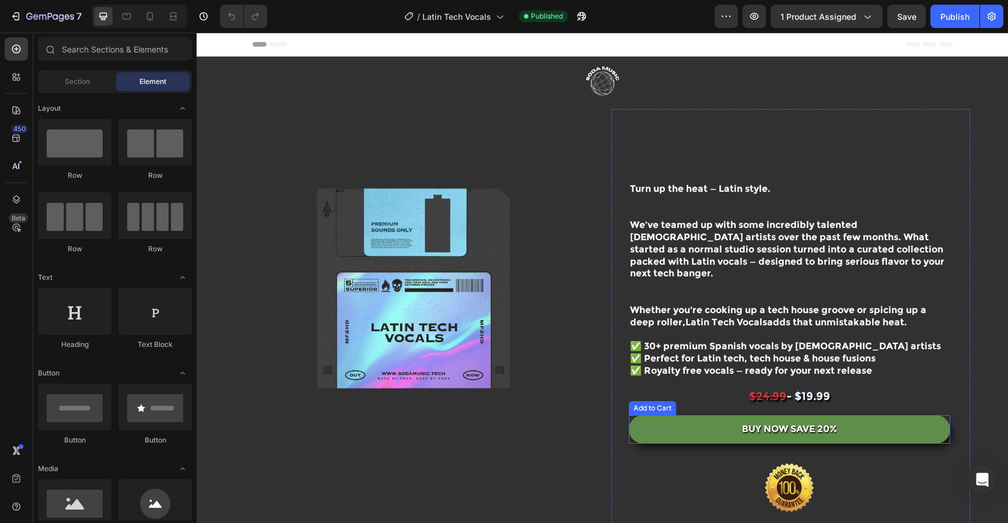
click at [777, 483] on img at bounding box center [789, 488] width 146 height 82
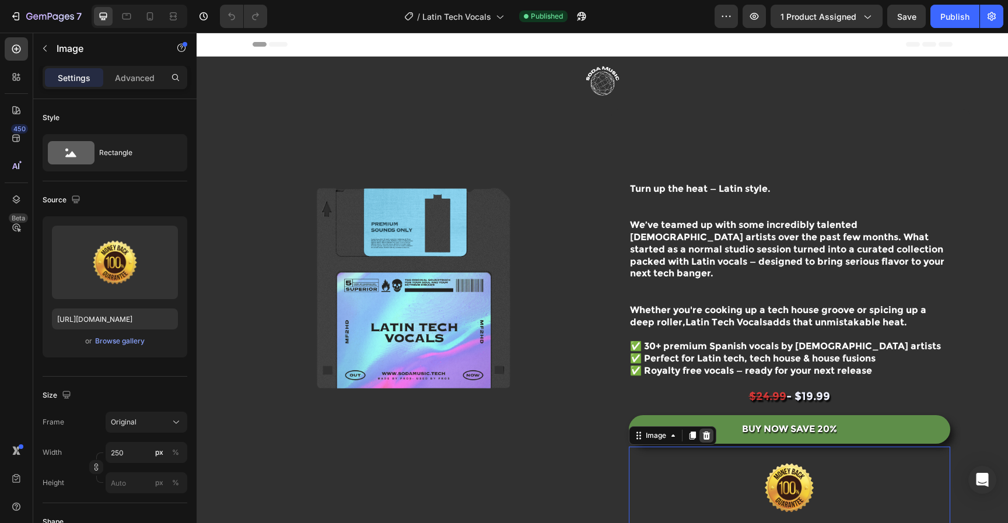
click at [703, 431] on icon at bounding box center [706, 435] width 9 height 9
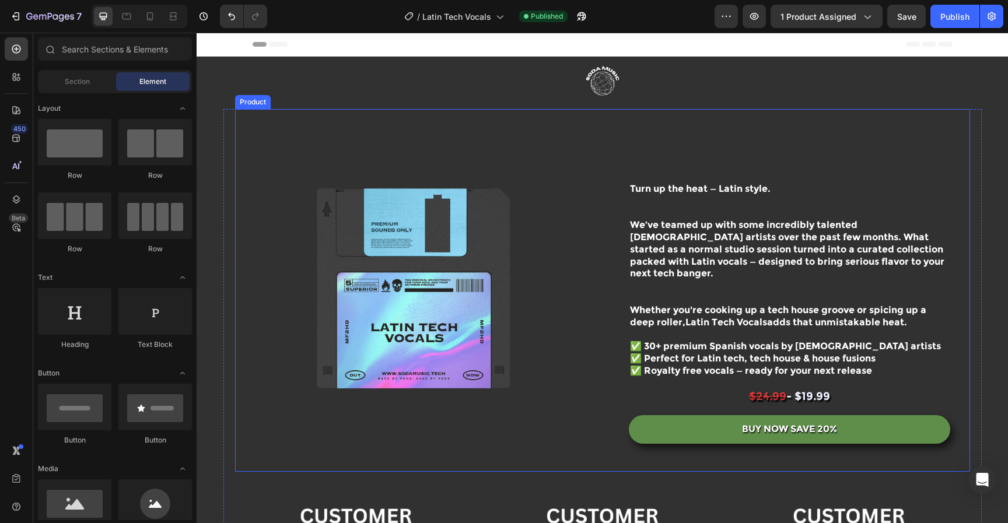
click at [591, 454] on div "Image $24.99 - $19.99 Text Block BUY NOW SAVE 20% Add to Cart Image CUSTOMERS T…" at bounding box center [602, 290] width 735 height 363
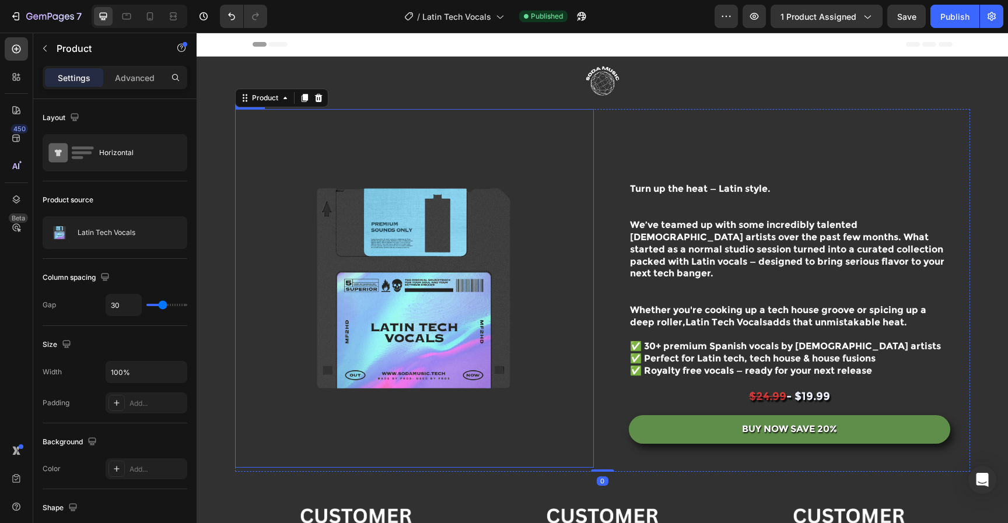
click at [418, 274] on img at bounding box center [414, 288] width 359 height 359
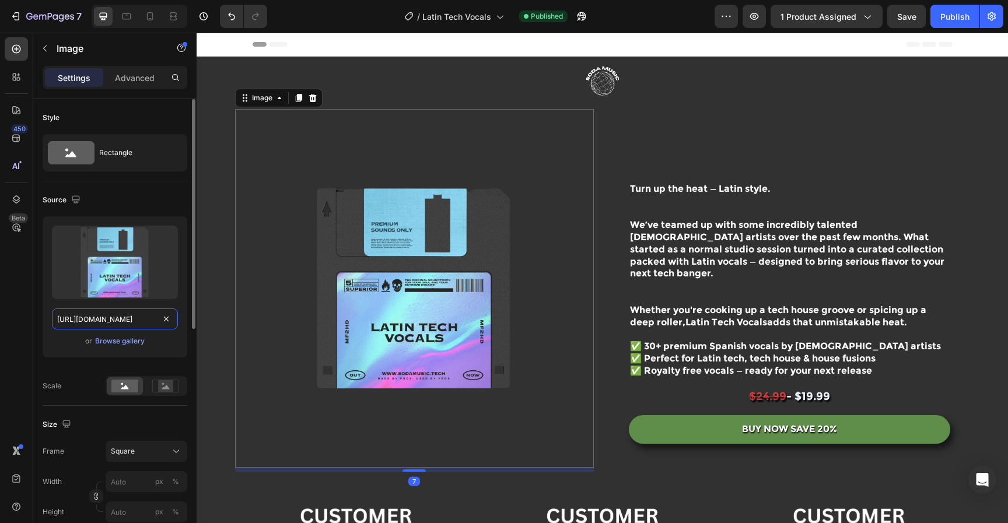
click at [127, 318] on input "https://cdn.shopify.com/s/files/1/0552/9596/7287/files/gempages_550190414179599…" at bounding box center [115, 318] width 126 height 21
click at [131, 347] on div "or Browse gallery" at bounding box center [115, 341] width 126 height 14
click at [132, 342] on div "Browse gallery" at bounding box center [120, 341] width 50 height 10
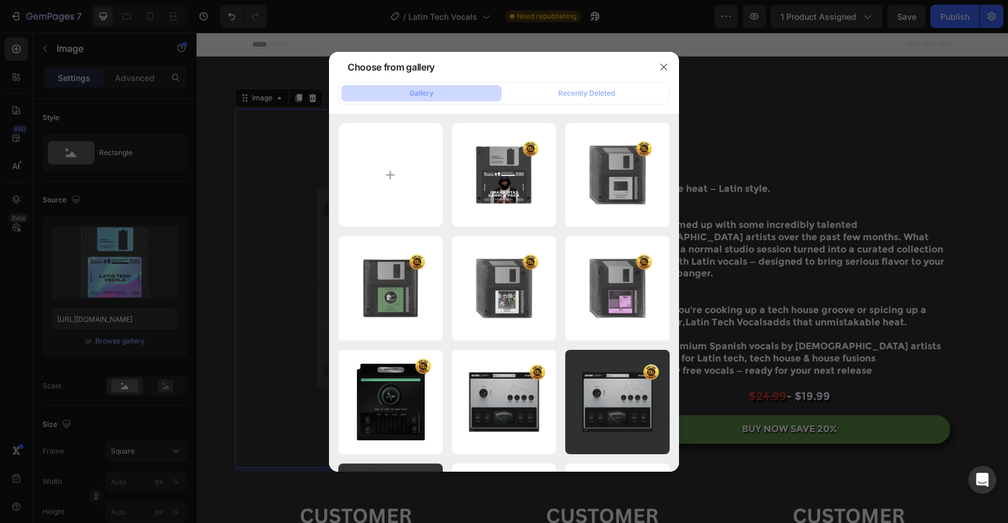
click at [815, 261] on div at bounding box center [504, 261] width 1008 height 523
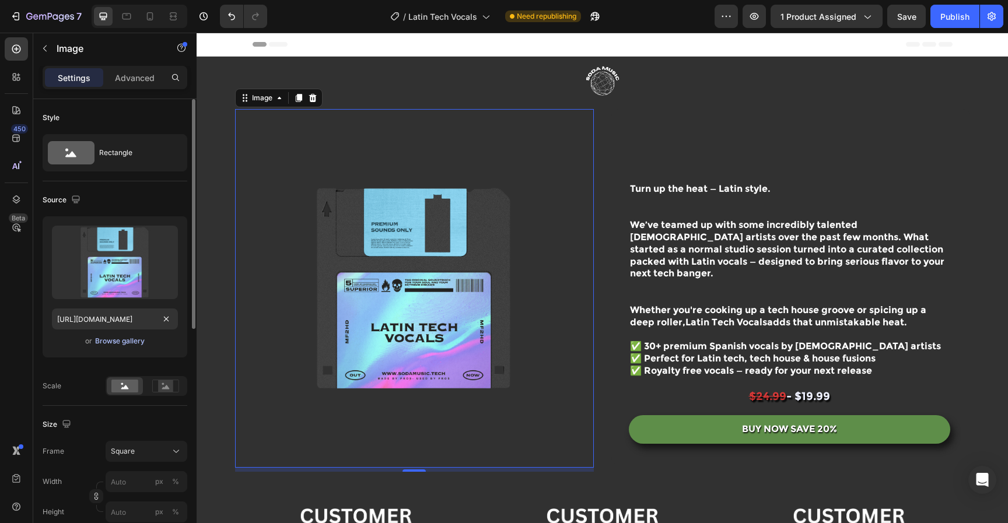
click at [127, 338] on div "Browse gallery" at bounding box center [120, 341] width 50 height 10
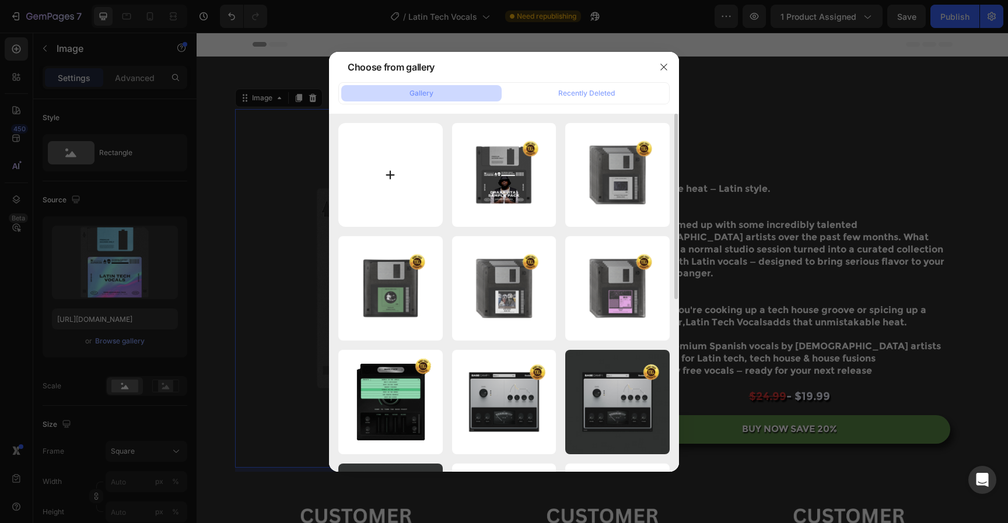
type input "C:\fakepath\Untitled design-94.png"
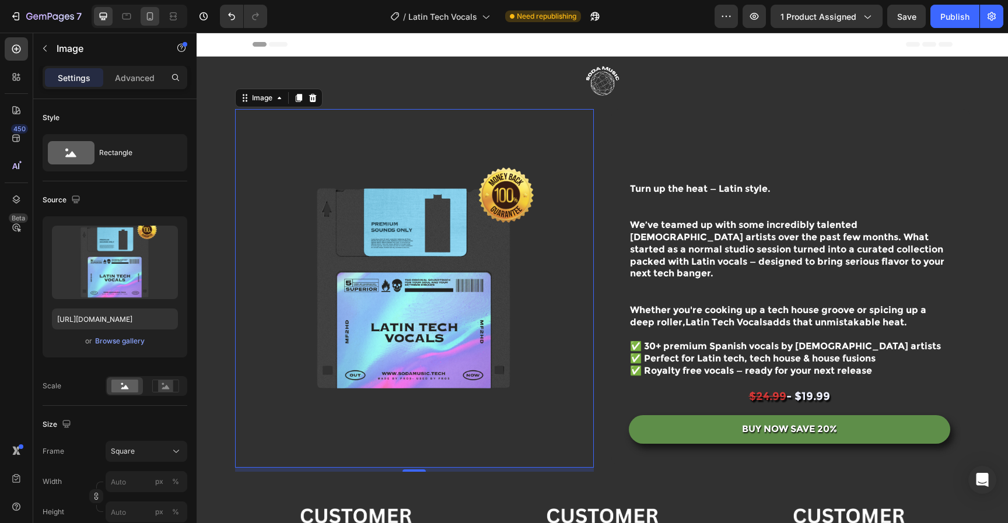
click at [146, 20] on icon at bounding box center [150, 16] width 12 height 12
type input "https://cdn.shopify.com/s/files/1/0552/9596/7287/files/gempages_550190414179599…"
type input "500"
type input "350"
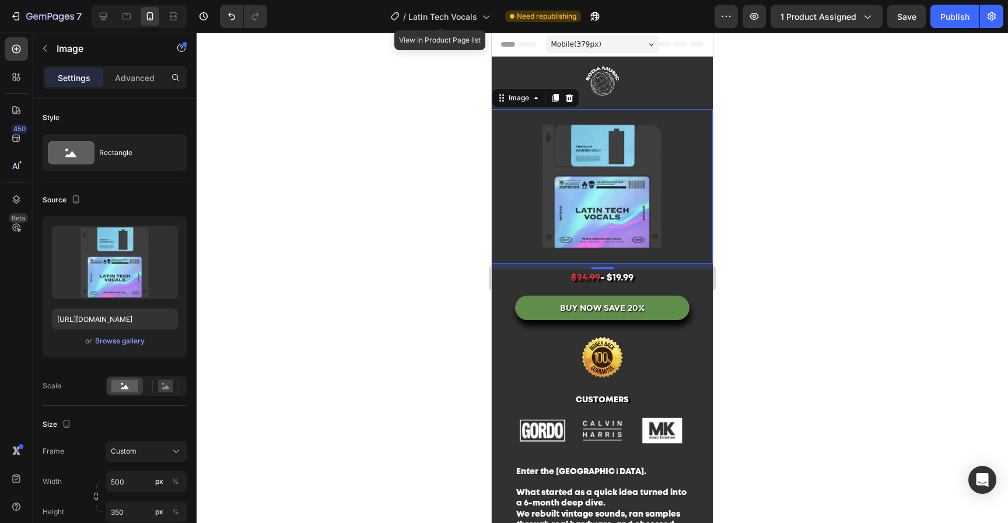
scroll to position [36, 0]
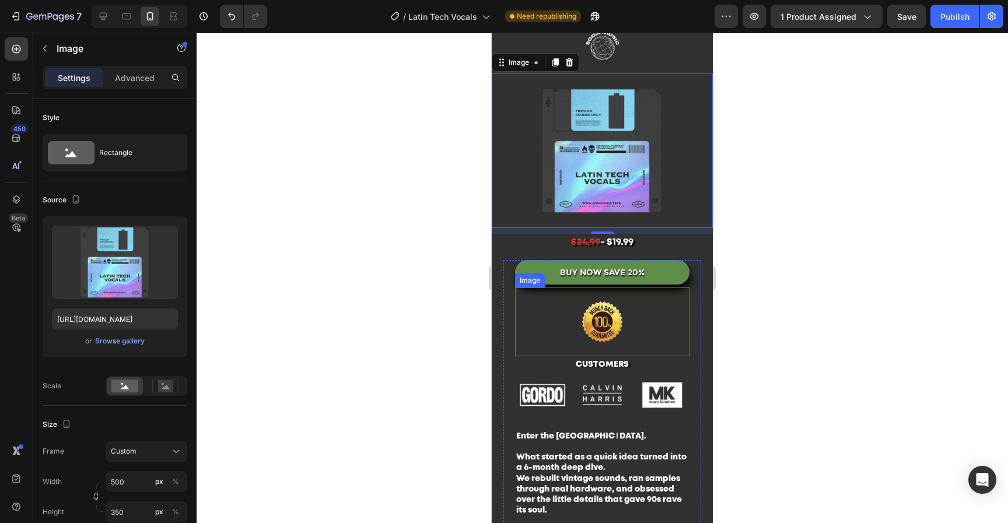
click at [616, 306] on img at bounding box center [602, 322] width 122 height 69
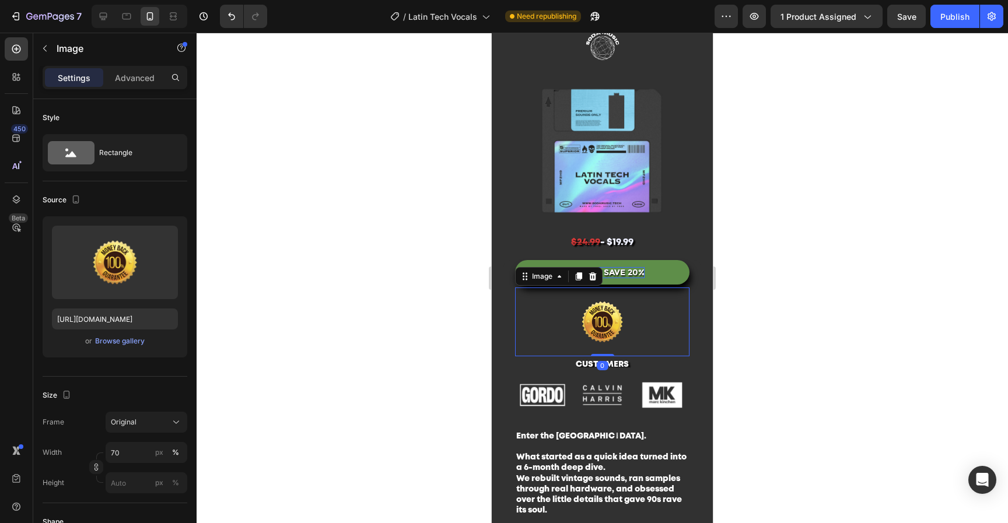
click at [588, 272] on icon at bounding box center [592, 276] width 9 height 9
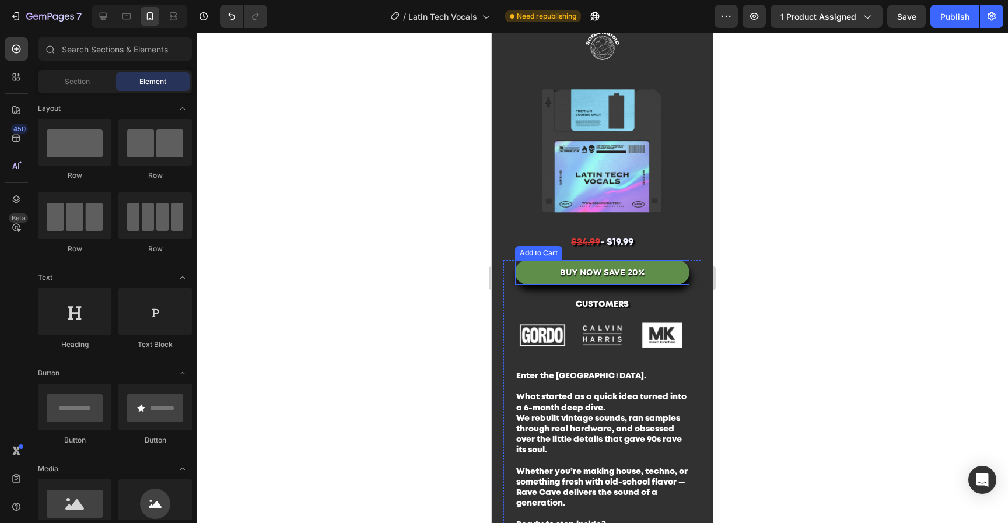
click at [616, 142] on img at bounding box center [602, 150] width 221 height 155
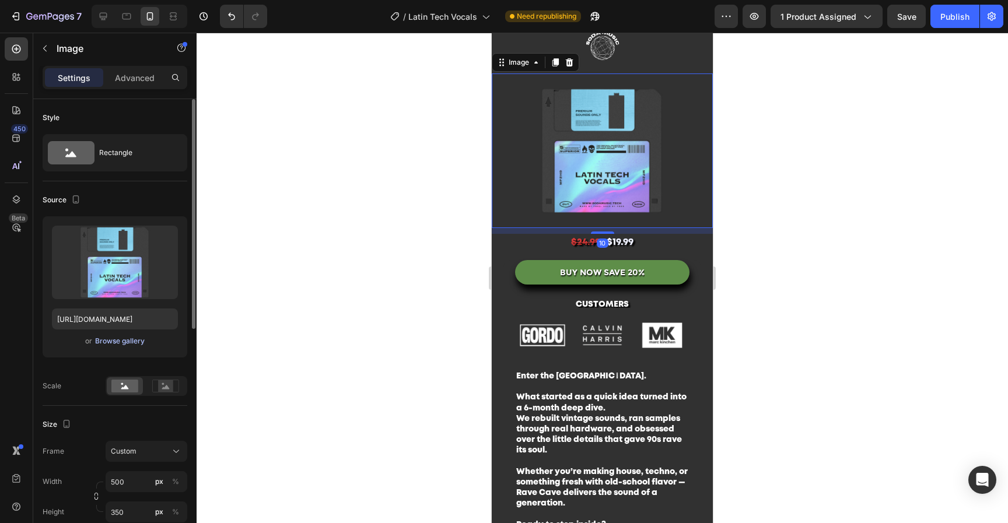
click at [121, 338] on div "Browse gallery" at bounding box center [120, 341] width 50 height 10
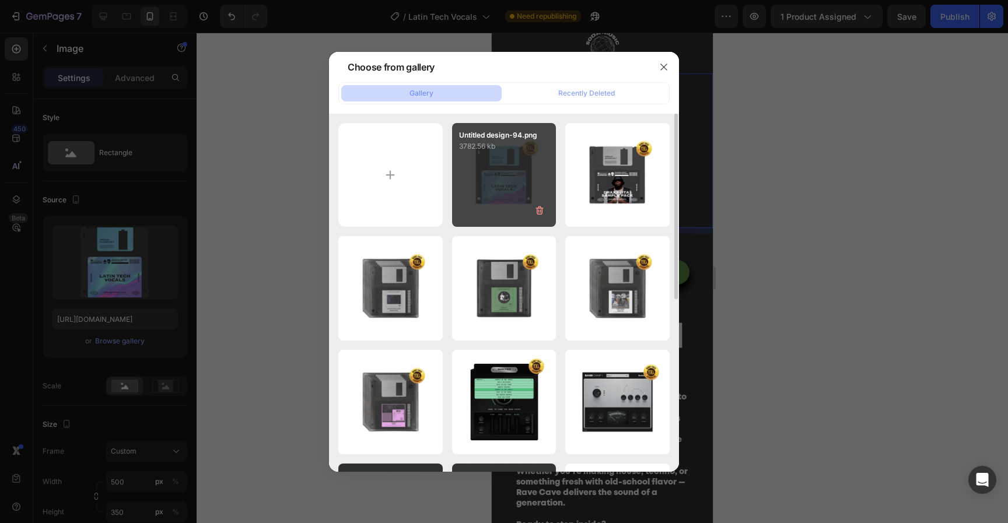
click at [499, 180] on div "Untitled design-94.png 3782.56 kb" at bounding box center [504, 175] width 104 height 104
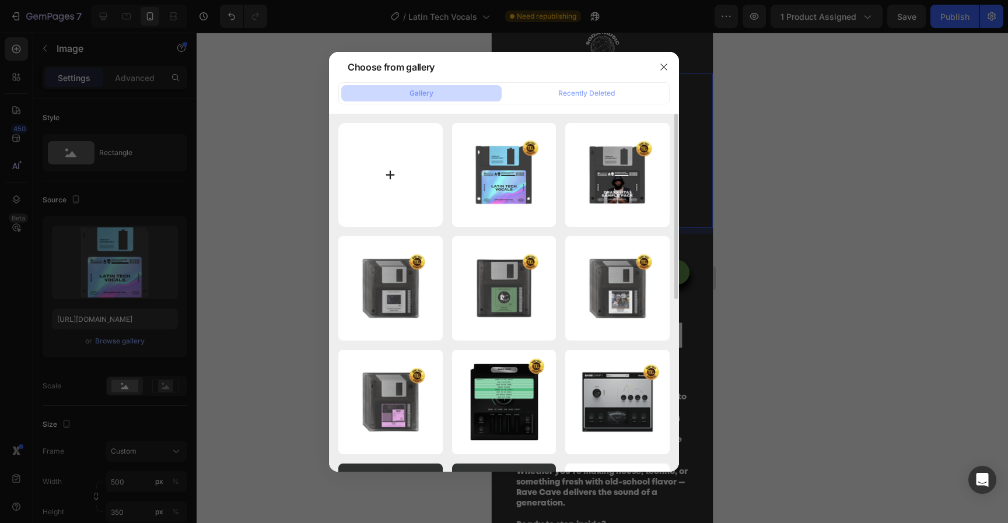
type input "https://cdn.shopify.com/s/files/1/0552/9596/7287/files/gempages_550190414179599…"
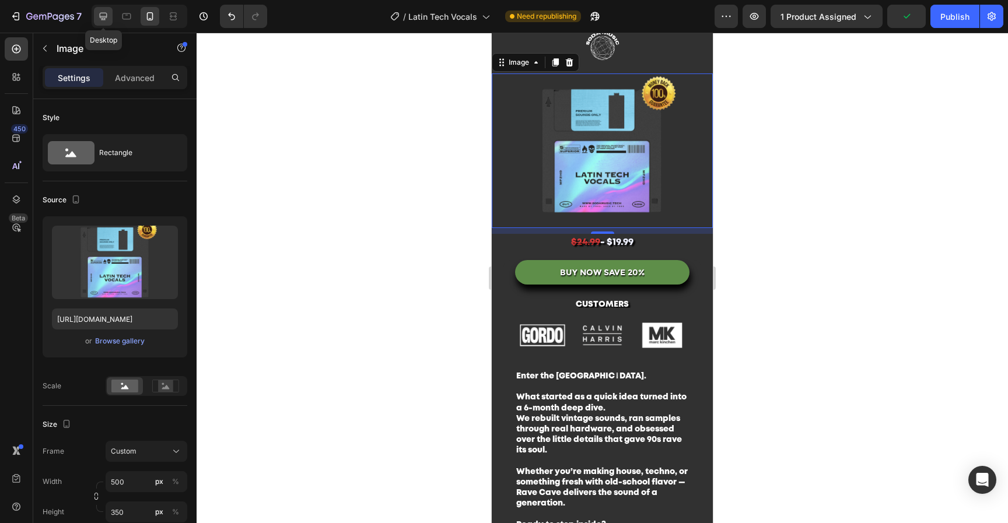
click at [106, 18] on icon at bounding box center [103, 16] width 12 height 12
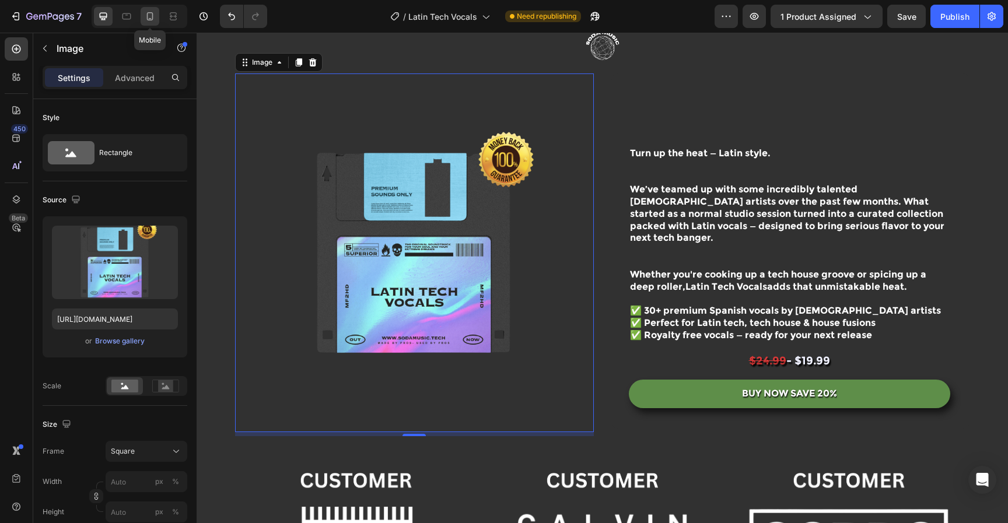
click at [153, 16] on icon at bounding box center [150, 16] width 12 height 12
type input "500"
type input "350"
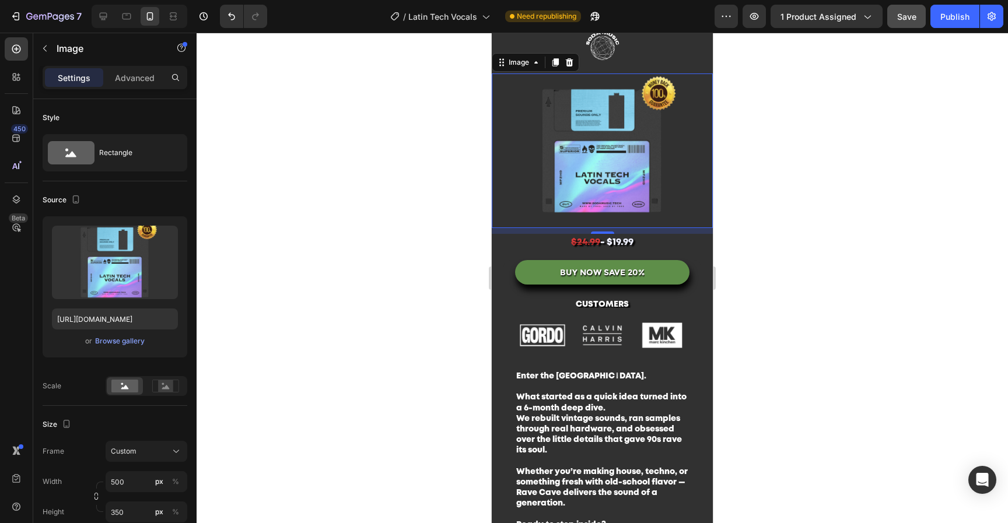
click at [921, 19] on button "Save" at bounding box center [906, 16] width 38 height 23
click at [955, 19] on div "Publish" at bounding box center [954, 16] width 29 height 12
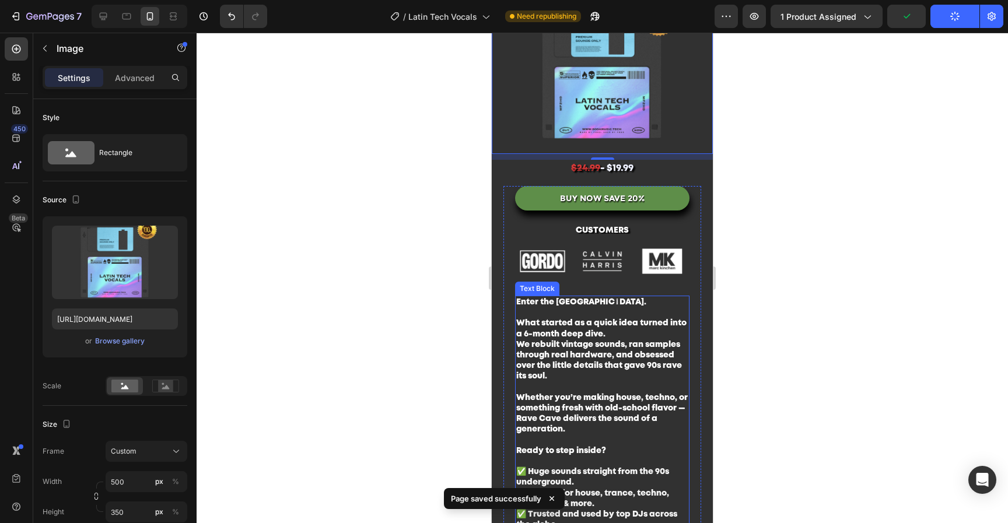
scroll to position [269, 0]
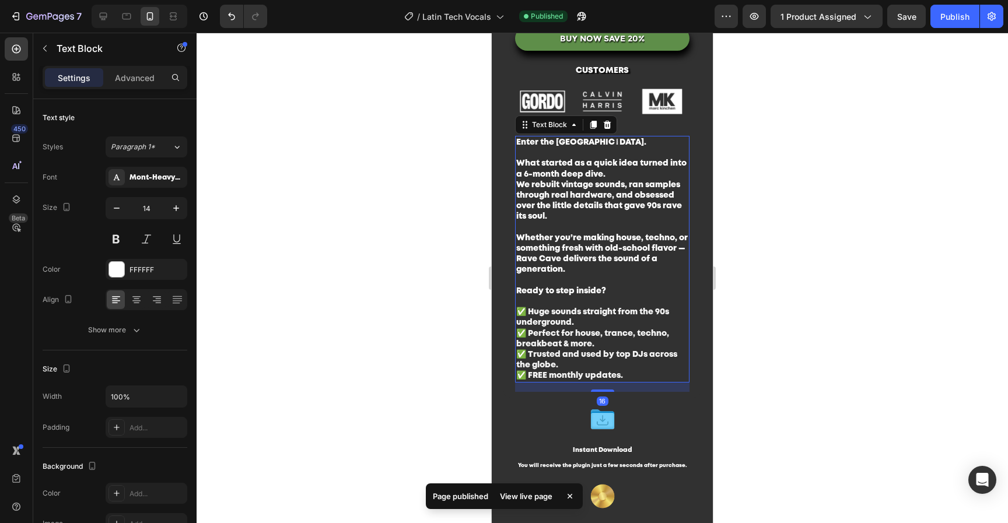
click at [618, 372] on strong "✅ FREE monthly updates." at bounding box center [569, 375] width 107 height 7
click at [757, 353] on div at bounding box center [602, 278] width 811 height 490
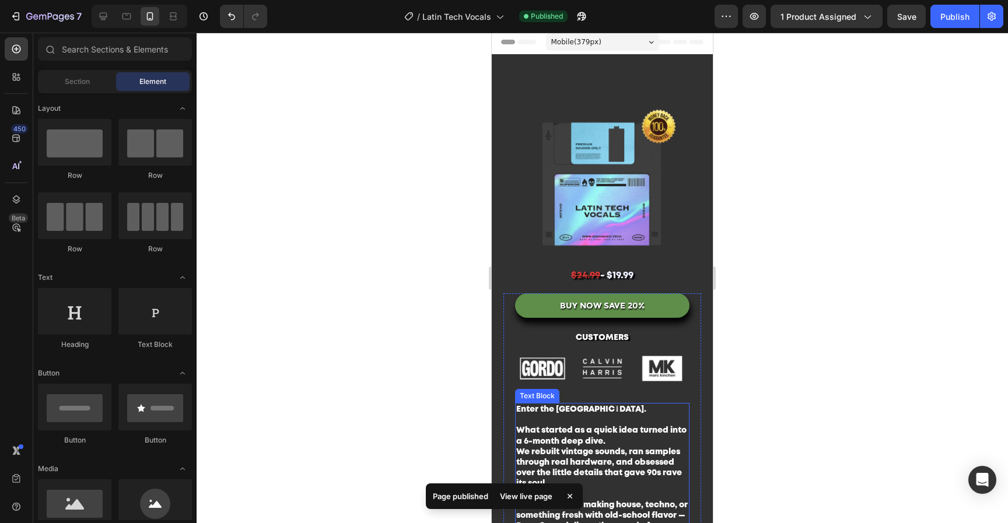
scroll to position [0, 0]
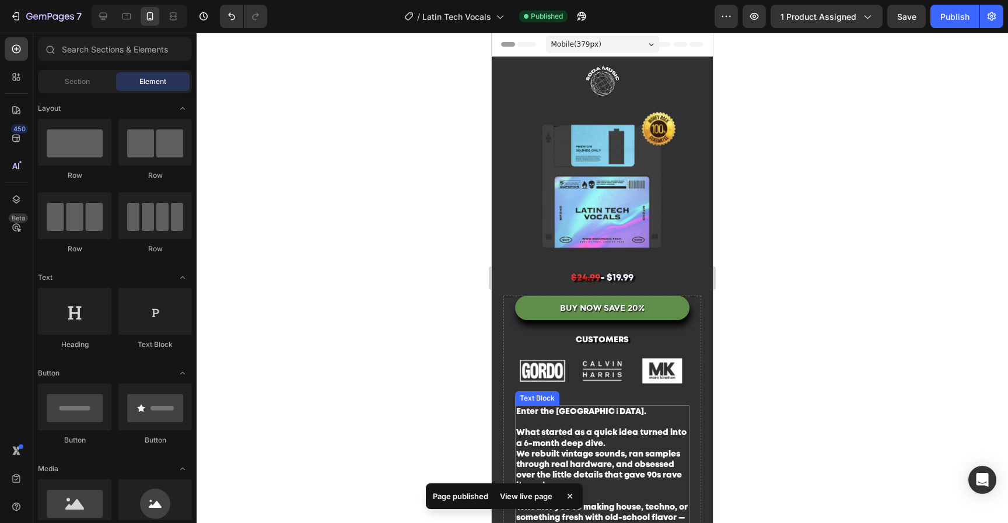
click at [654, 406] on p "Enter the Rave Cave." at bounding box center [602, 411] width 172 height 10
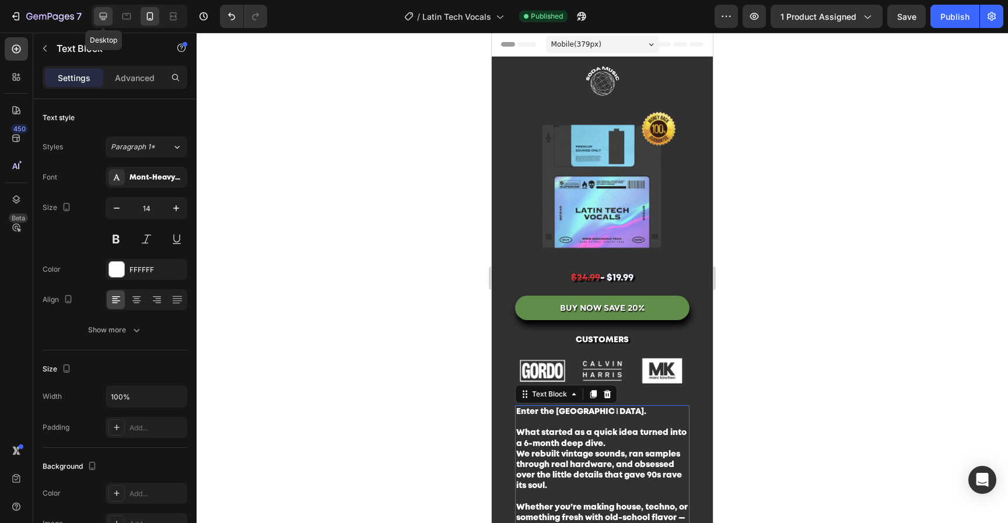
click at [106, 21] on icon at bounding box center [103, 16] width 12 height 12
type input "16"
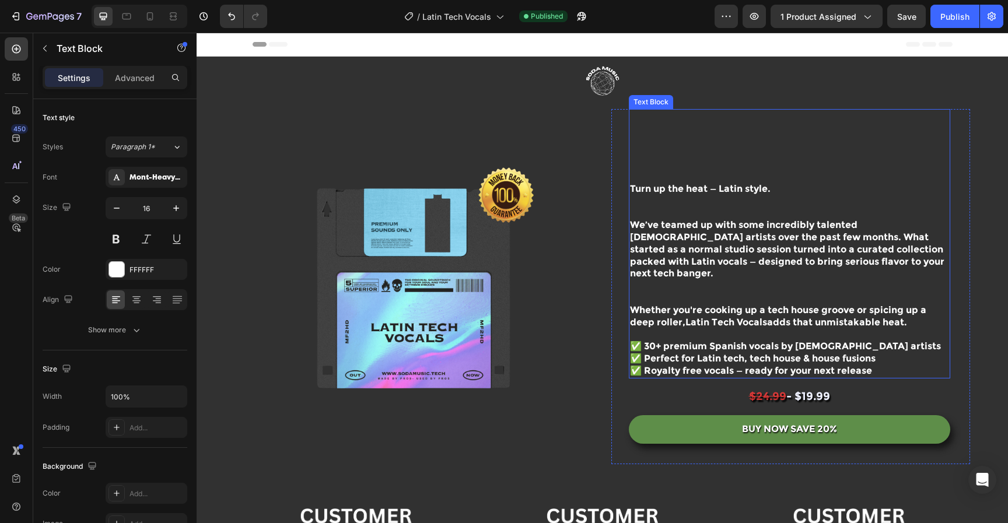
click at [686, 233] on p "We’ve teamed up with some incredibly talented female artists over the past few …" at bounding box center [789, 261] width 319 height 85
click at [773, 276] on p "We’ve teamed up with some incredibly talented female artists over the past few …" at bounding box center [789, 261] width 319 height 85
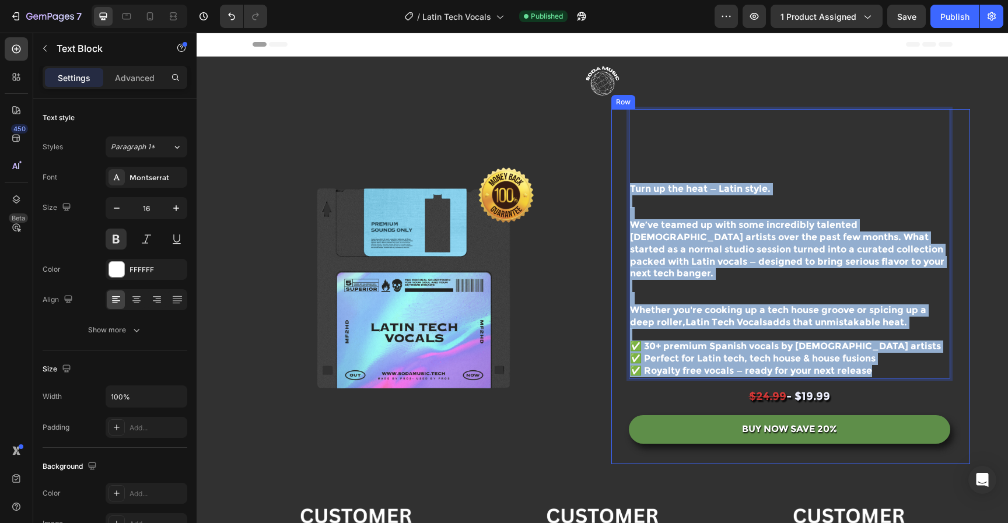
drag, startPoint x: 900, startPoint y: 355, endPoint x: 616, endPoint y: 194, distance: 325.9
click at [616, 194] on div "BUY NOW SAVE 20% Add to Cart CUSTOMERS Text Block Image Image Image Row Enter t…" at bounding box center [790, 286] width 359 height 355
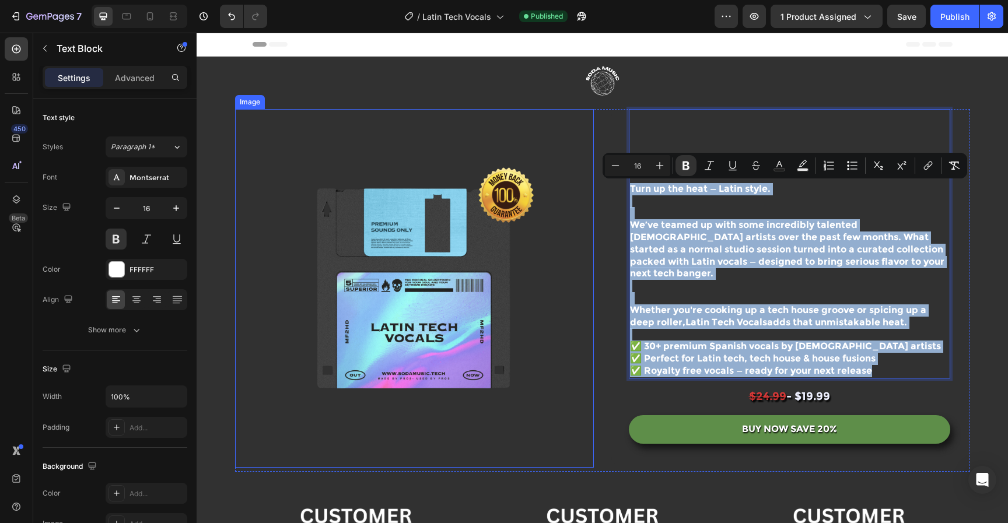
copy div "Turn up the heat — Latin style. We’ve teamed up with some incredibly talented f…"
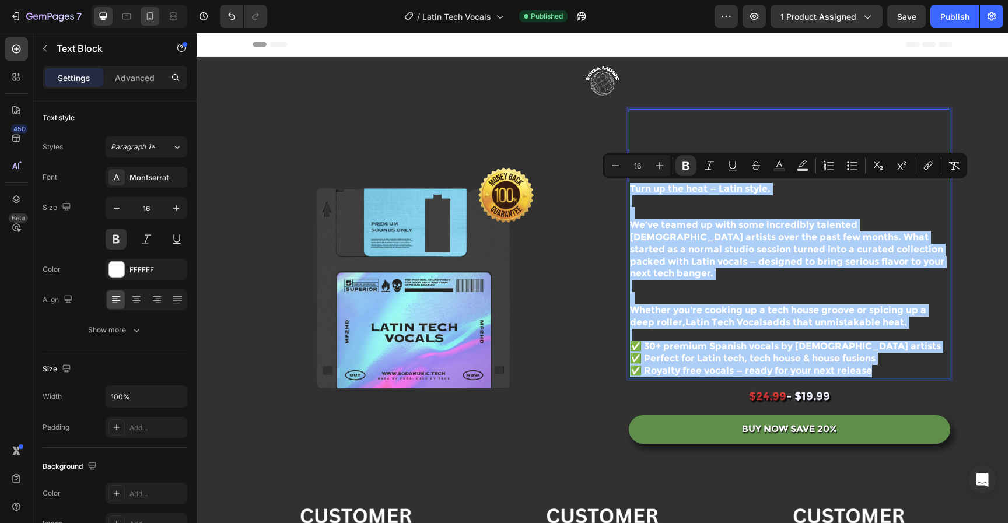
click at [143, 15] on div at bounding box center [150, 16] width 19 height 19
type input "14"
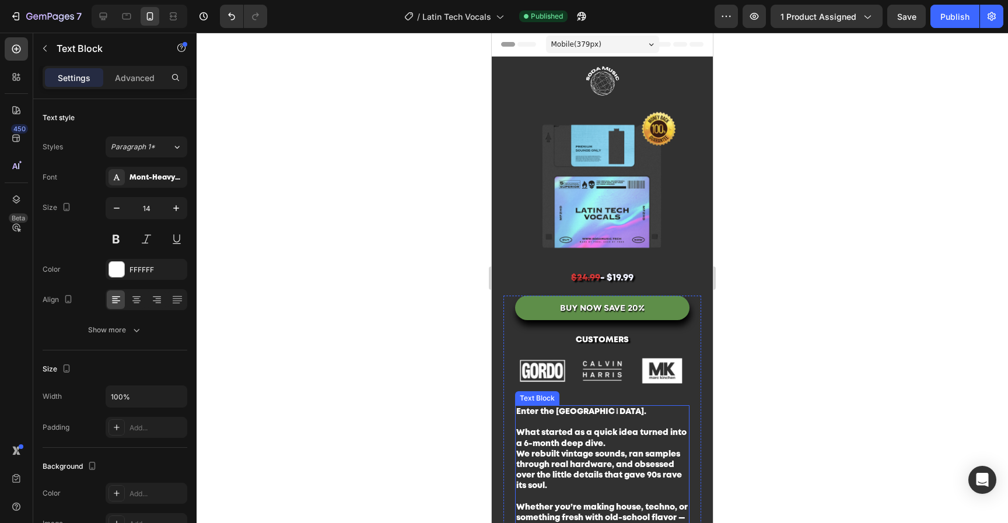
click at [589, 440] on p "What started as a quick idea turned into a 6-month deep dive. We rebuilt vintag…" at bounding box center [602, 459] width 172 height 64
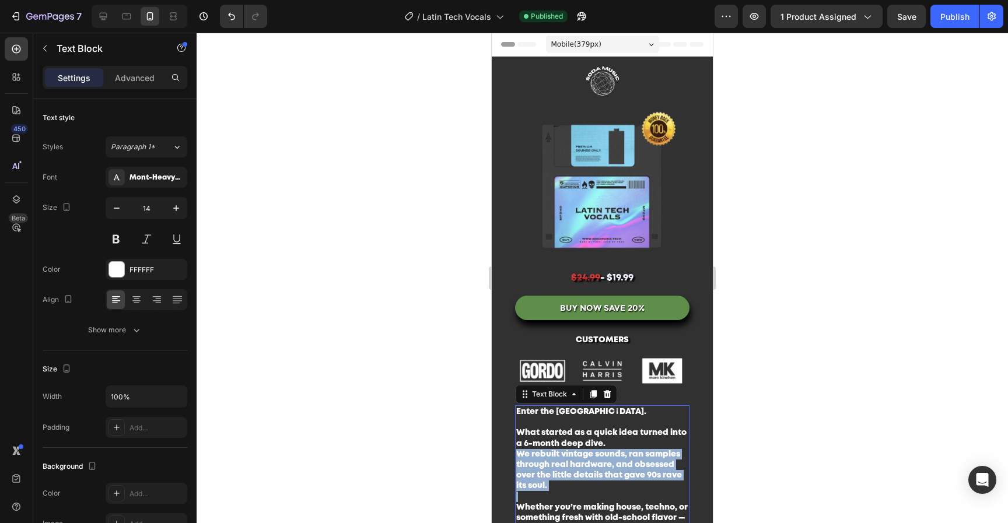
click at [589, 440] on p "What started as a quick idea turned into a 6-month deep dive. We rebuilt vintag…" at bounding box center [602, 459] width 172 height 64
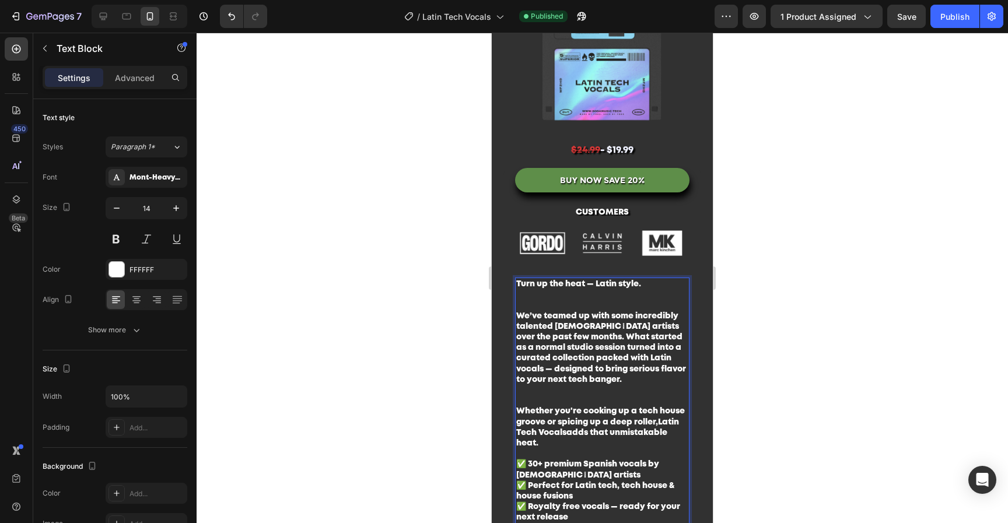
click at [925, 296] on div at bounding box center [602, 278] width 811 height 490
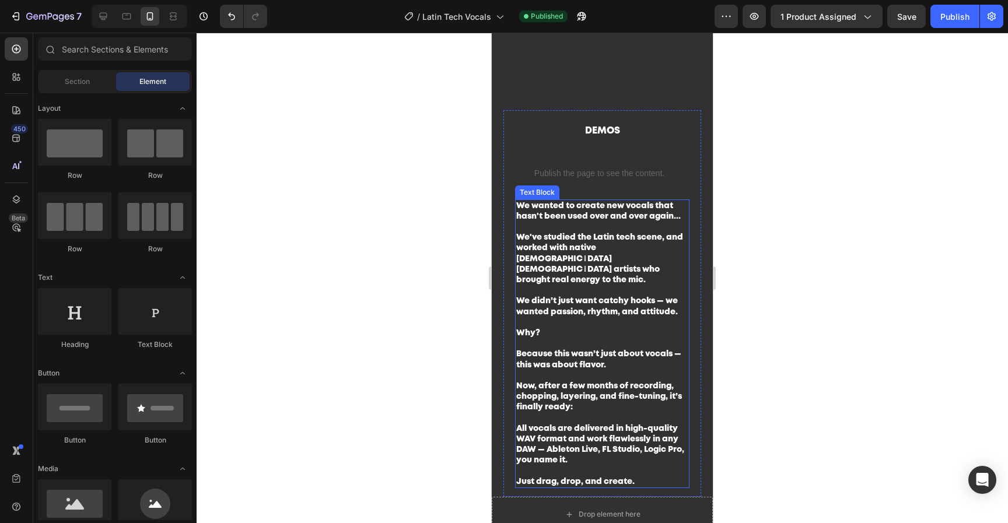
scroll to position [1050, 0]
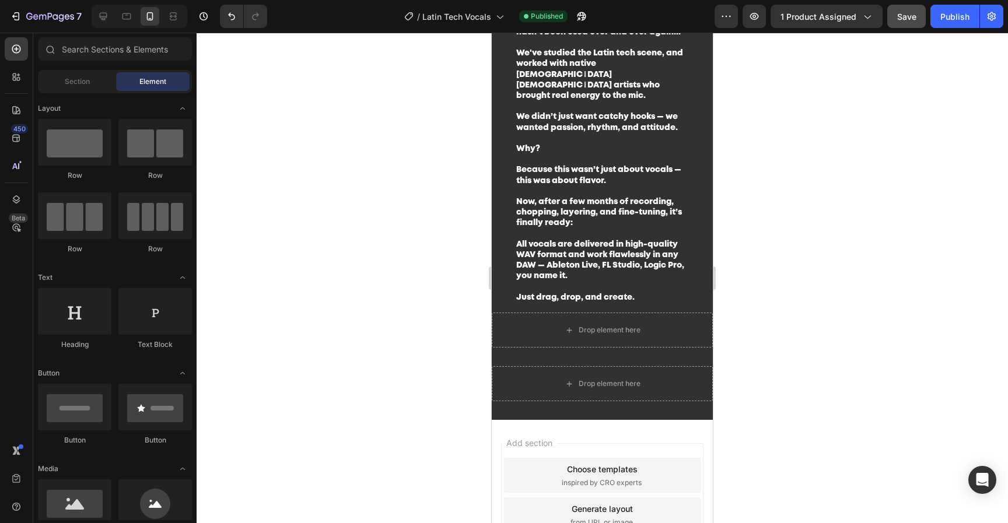
click at [909, 23] on button "Save" at bounding box center [906, 16] width 38 height 23
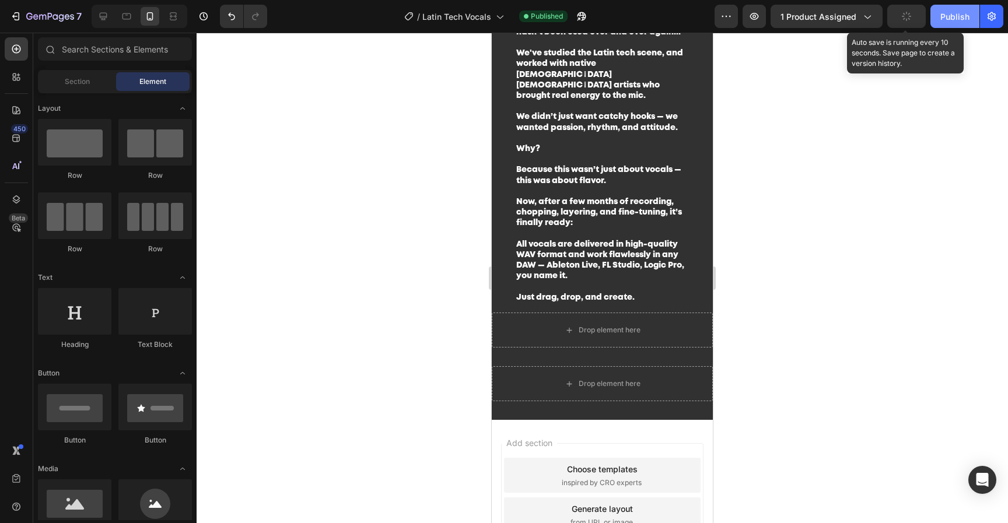
click at [949, 20] on div "Publish" at bounding box center [954, 16] width 29 height 12
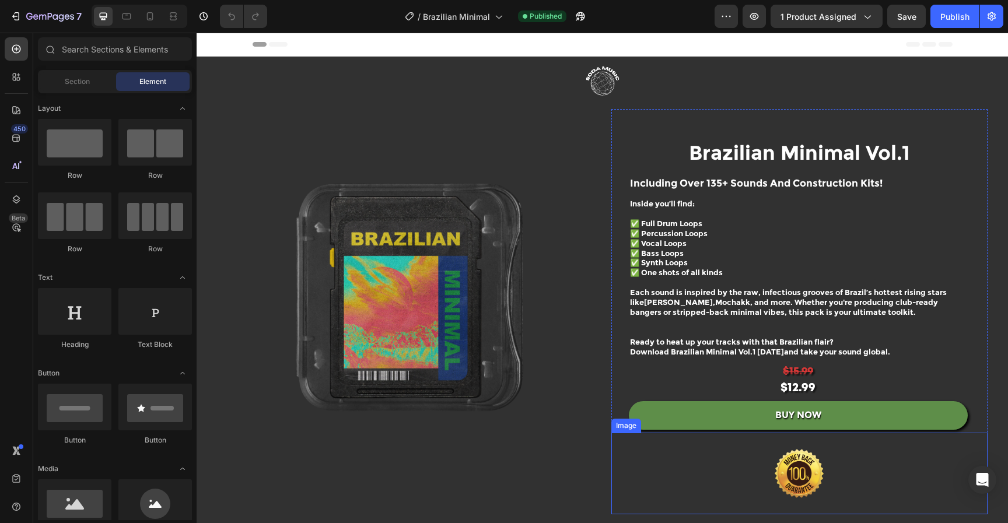
click at [806, 467] on img at bounding box center [799, 474] width 146 height 82
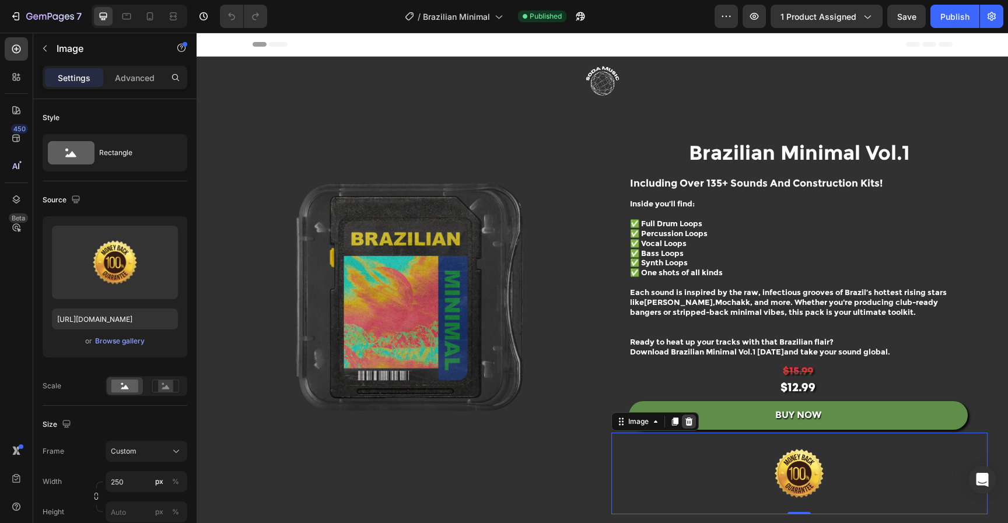
click at [685, 420] on icon at bounding box center [689, 422] width 8 height 8
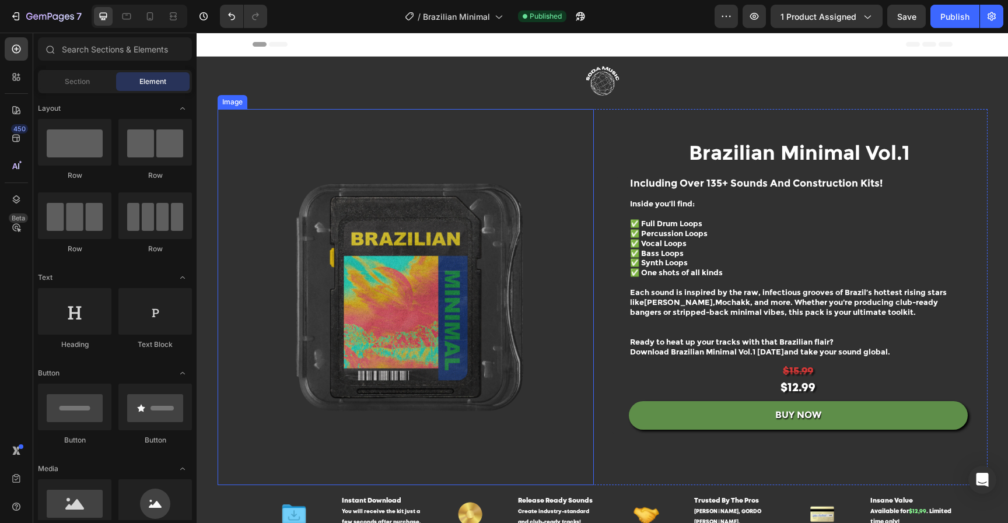
click at [467, 258] on img at bounding box center [406, 297] width 376 height 376
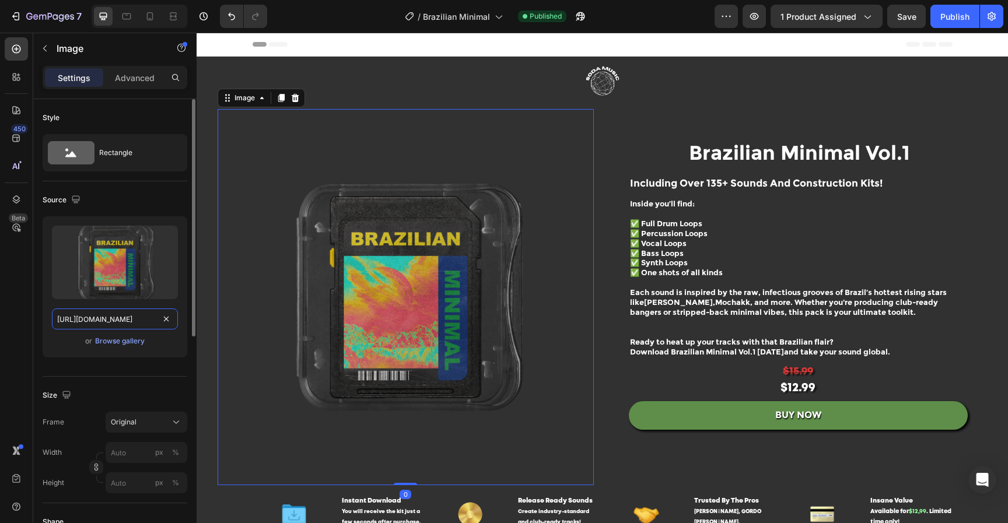
click at [124, 327] on input "[URL][DOMAIN_NAME]" at bounding box center [115, 318] width 126 height 21
click at [131, 338] on div "Browse gallery" at bounding box center [120, 341] width 50 height 10
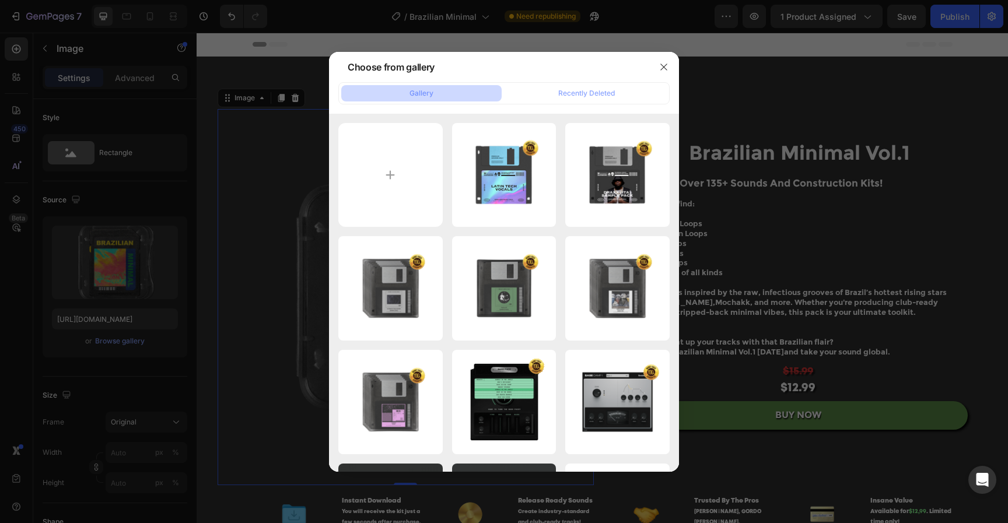
click at [818, 164] on div at bounding box center [504, 261] width 1008 height 523
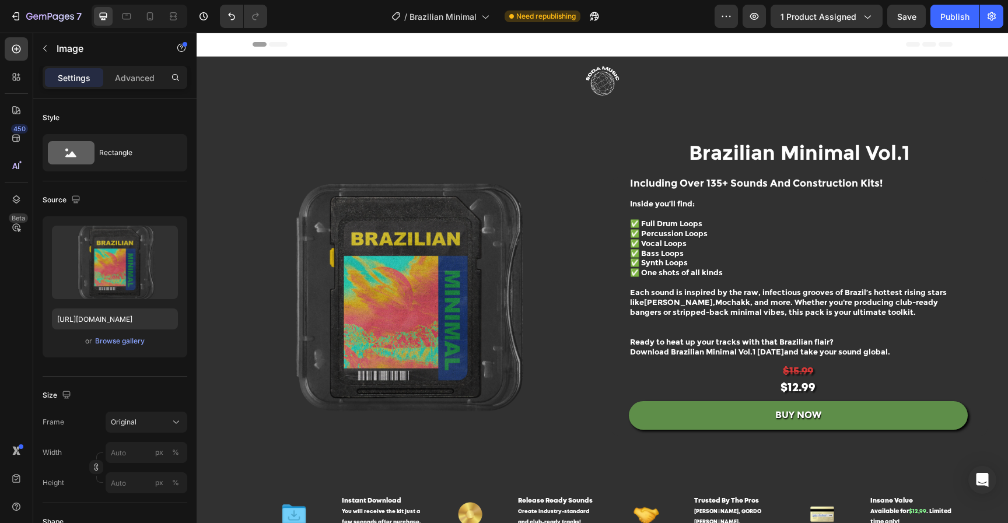
click at [445, 231] on img at bounding box center [406, 297] width 376 height 376
click at [134, 342] on div "Browse gallery" at bounding box center [120, 341] width 50 height 10
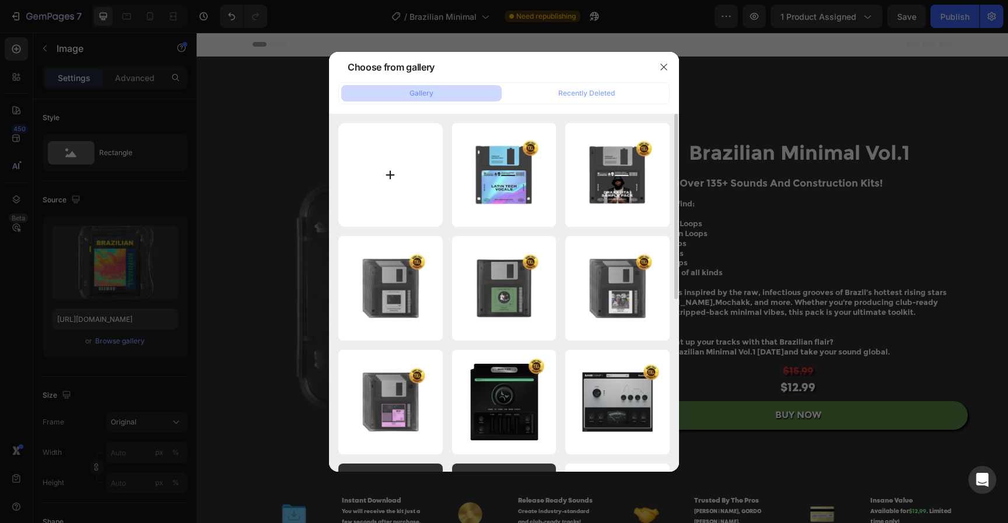
type input "C:\fakepath\Untitled design-161.png"
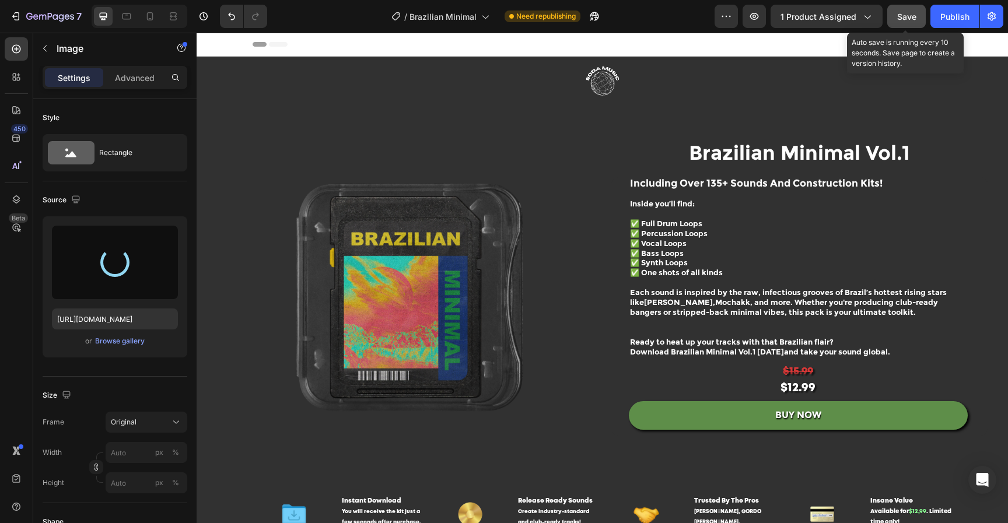
type input "[URL][DOMAIN_NAME]"
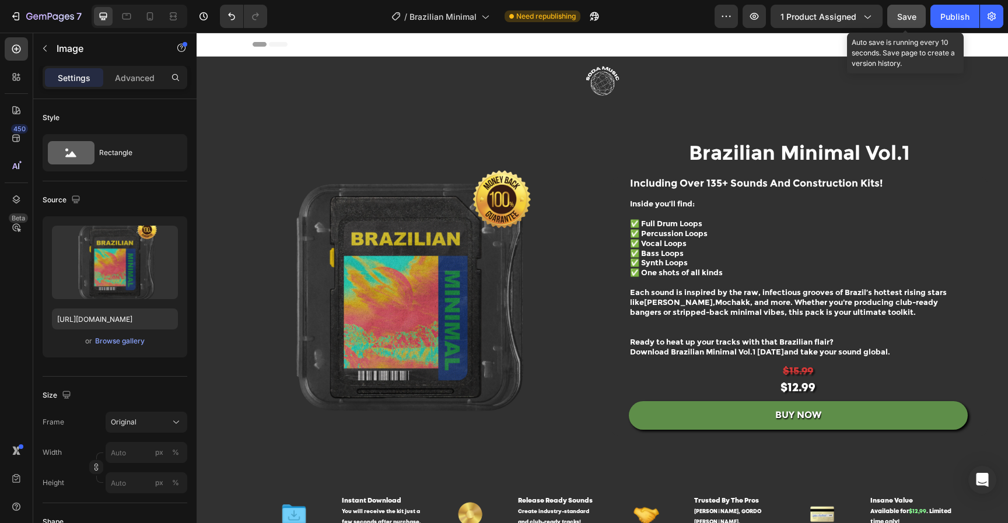
click at [897, 21] on span "Save" at bounding box center [906, 17] width 19 height 10
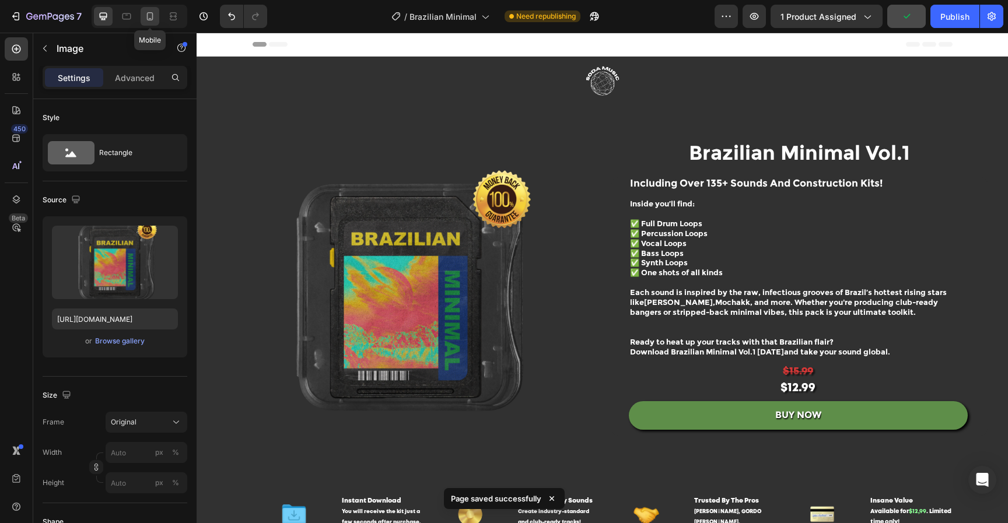
click at [152, 18] on icon at bounding box center [150, 16] width 12 height 12
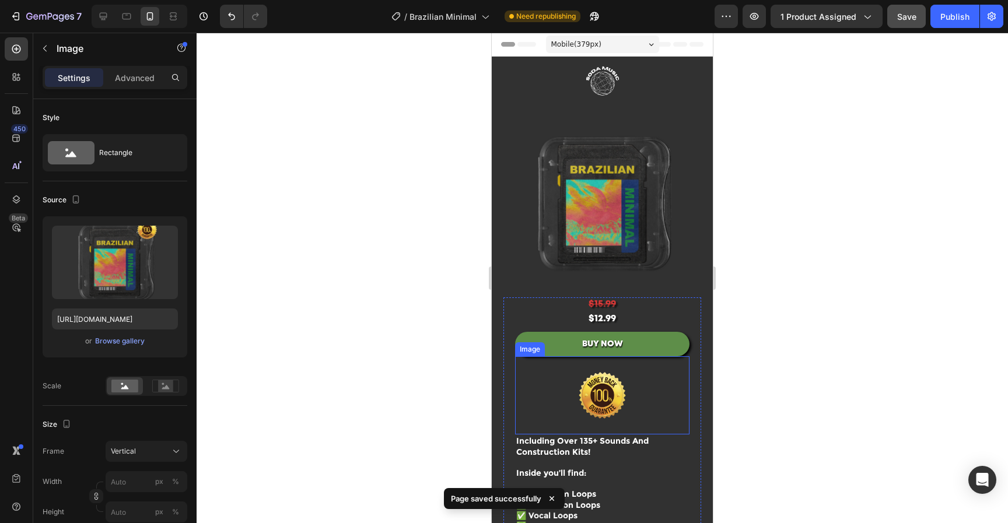
click at [622, 387] on img at bounding box center [601, 395] width 139 height 79
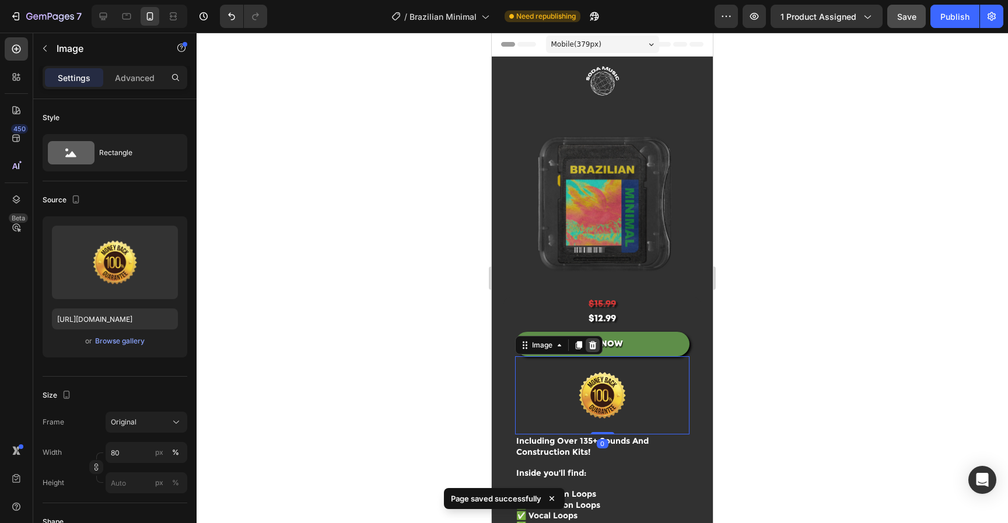
click at [592, 341] on icon at bounding box center [593, 345] width 8 height 8
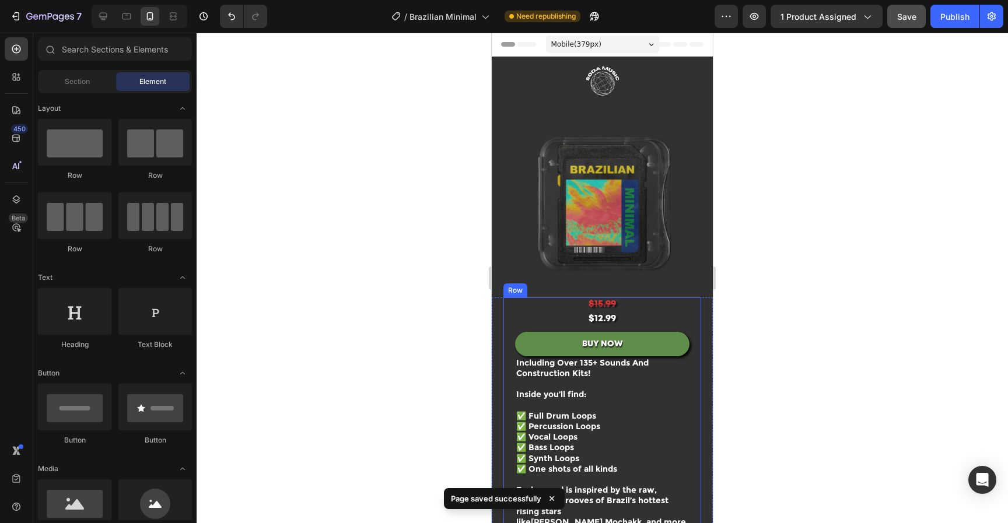
click at [633, 324] on div "Including Over 135+ Sounds And Construction Kits! Inside you’ll find: ✅ Full Dr…" at bounding box center [602, 464] width 174 height 335
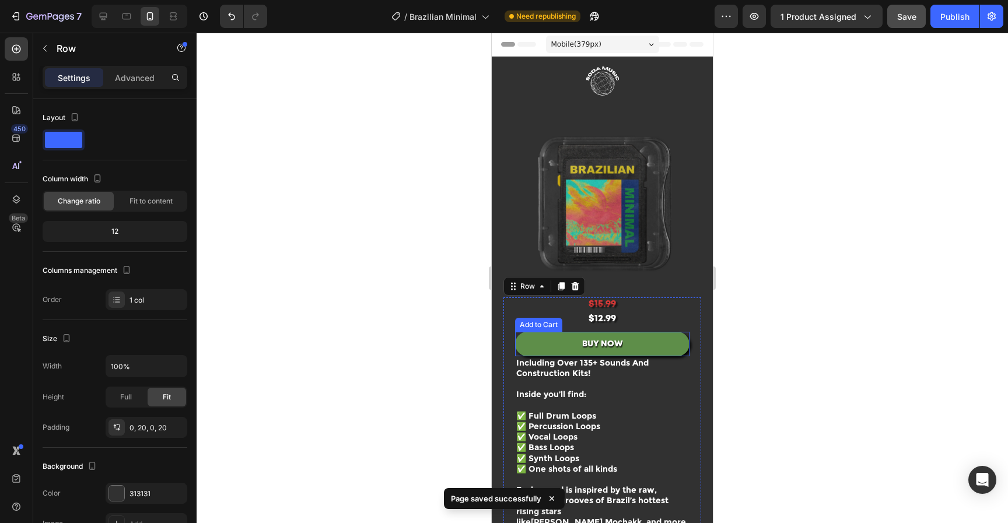
click at [634, 337] on button "BUY NOW" at bounding box center [602, 344] width 174 height 24
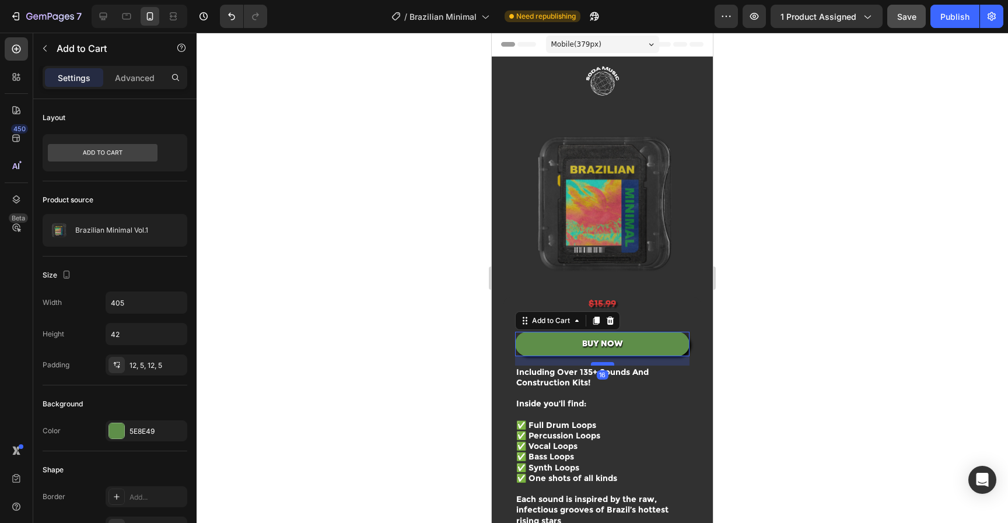
drag, startPoint x: 605, startPoint y: 348, endPoint x: 605, endPoint y: 357, distance: 9.3
click at [605, 362] on div at bounding box center [602, 363] width 23 height 3
click at [812, 352] on div at bounding box center [602, 278] width 811 height 490
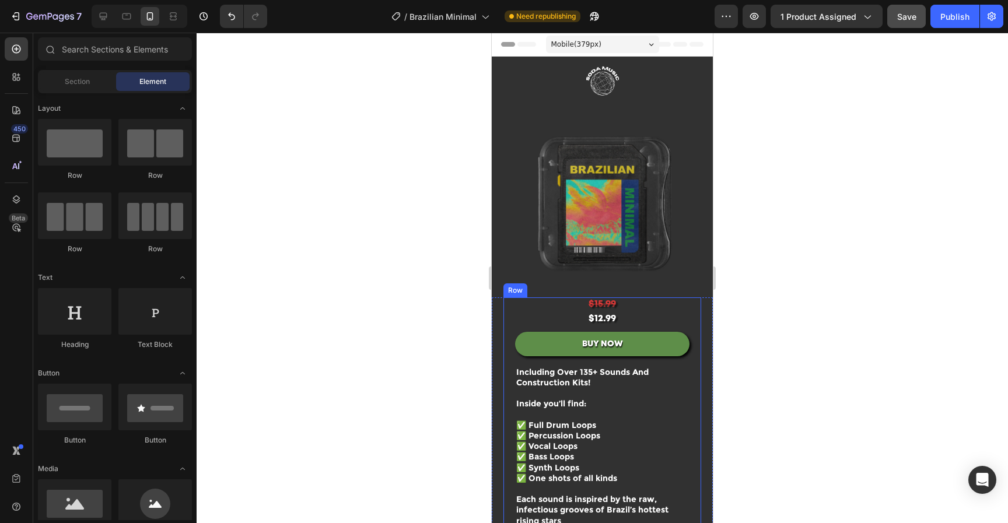
click at [628, 343] on button "BUY NOW" at bounding box center [602, 344] width 174 height 24
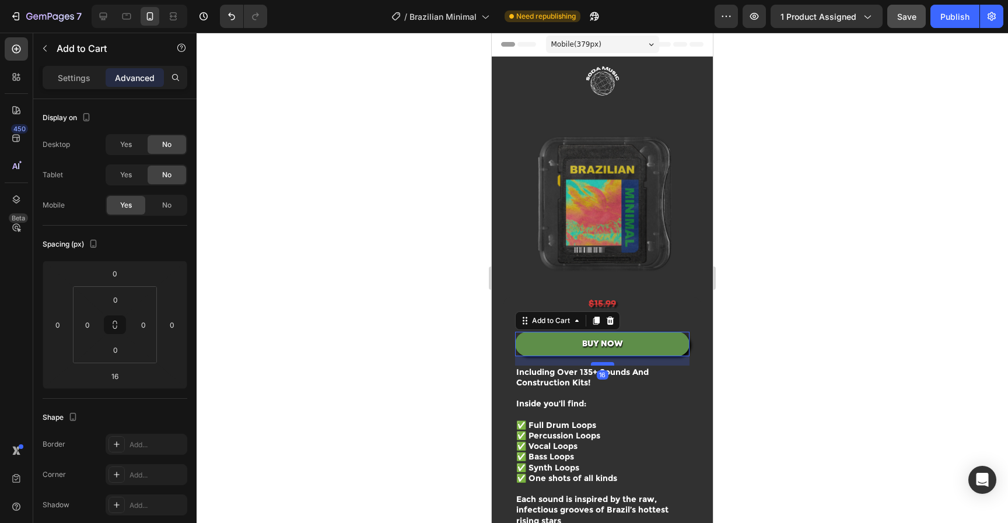
click at [601, 362] on div at bounding box center [602, 363] width 23 height 3
type input "19"
click at [778, 340] on div at bounding box center [602, 278] width 811 height 490
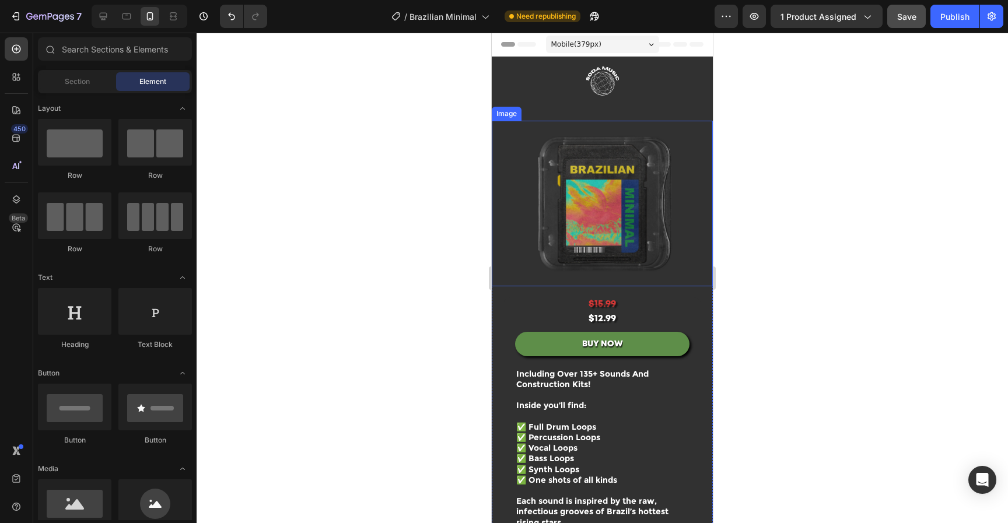
click at [648, 226] on img at bounding box center [602, 204] width 221 height 166
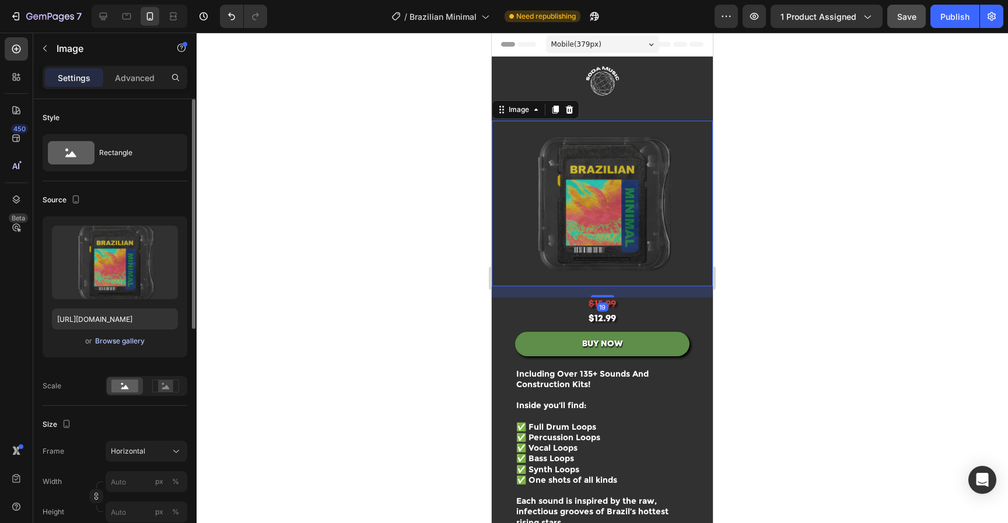
click at [135, 345] on div "Browse gallery" at bounding box center [120, 341] width 50 height 10
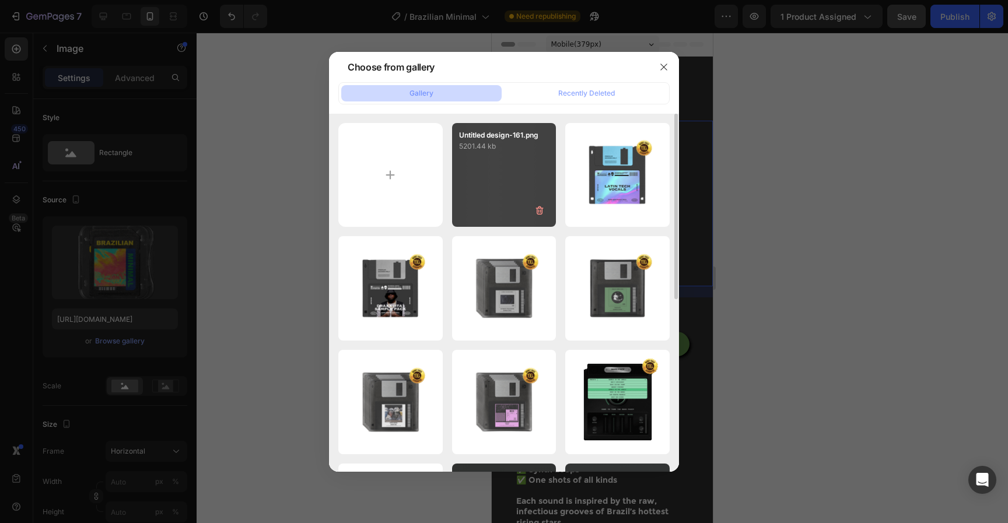
click at [490, 199] on div "Untitled design-161.png 5201.44 kb" at bounding box center [504, 175] width 104 height 104
type input "[URL][DOMAIN_NAME]"
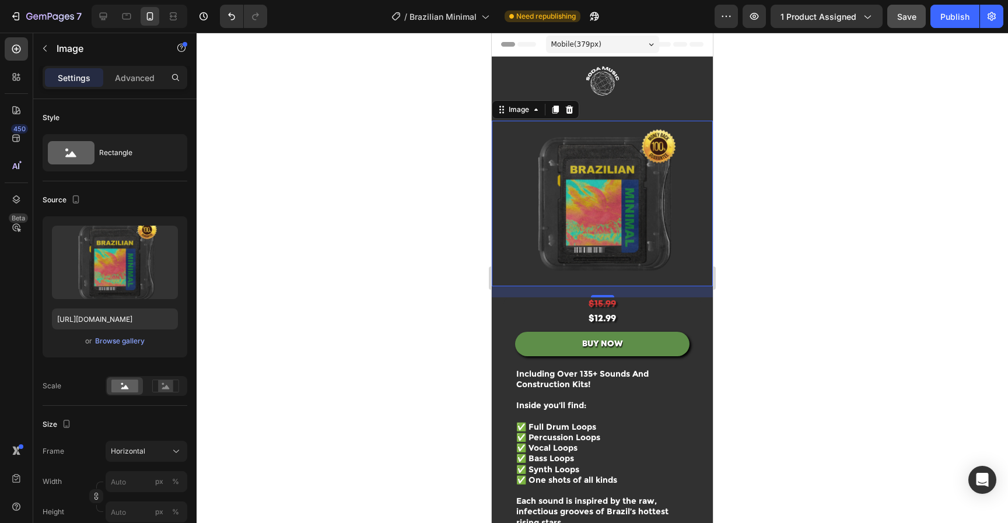
click at [835, 173] on div at bounding box center [602, 278] width 811 height 490
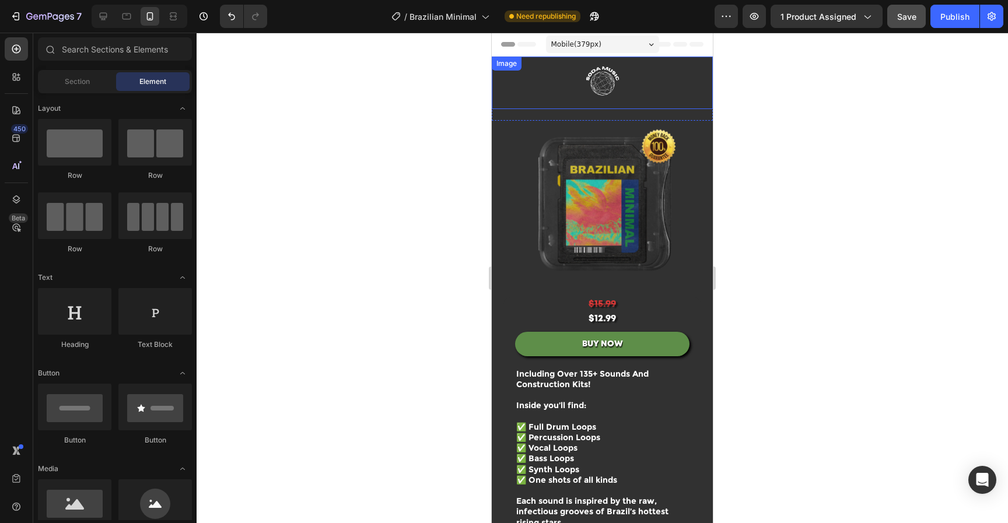
click at [664, 79] on img at bounding box center [602, 83] width 175 height 52
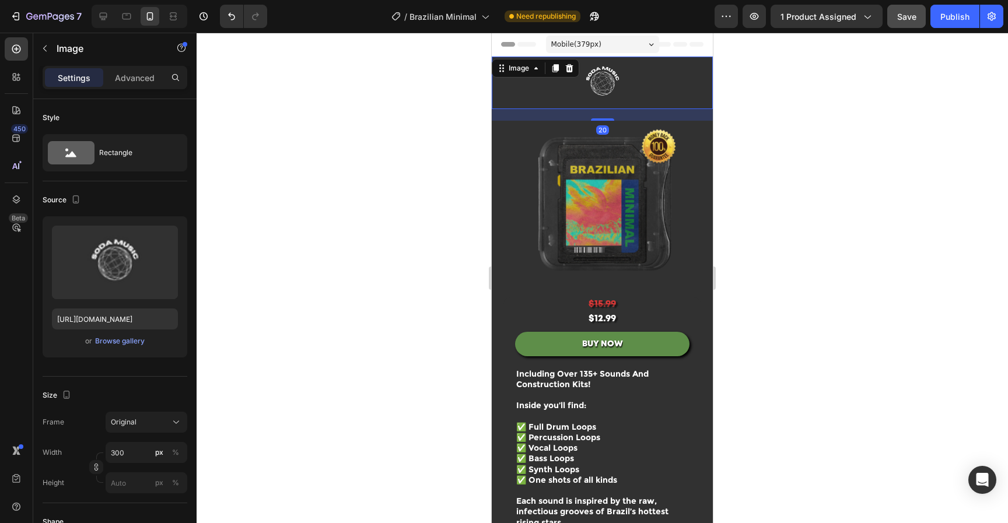
drag, startPoint x: 601, startPoint y: 120, endPoint x: 636, endPoint y: 68, distance: 63.4
click at [629, 63] on div "Image 20" at bounding box center [602, 83] width 221 height 52
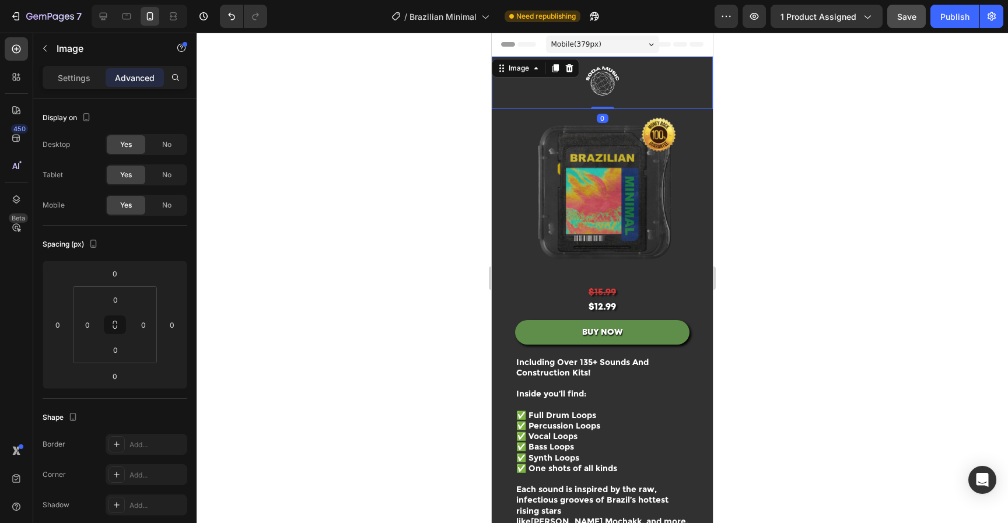
click at [832, 147] on div at bounding box center [602, 278] width 811 height 490
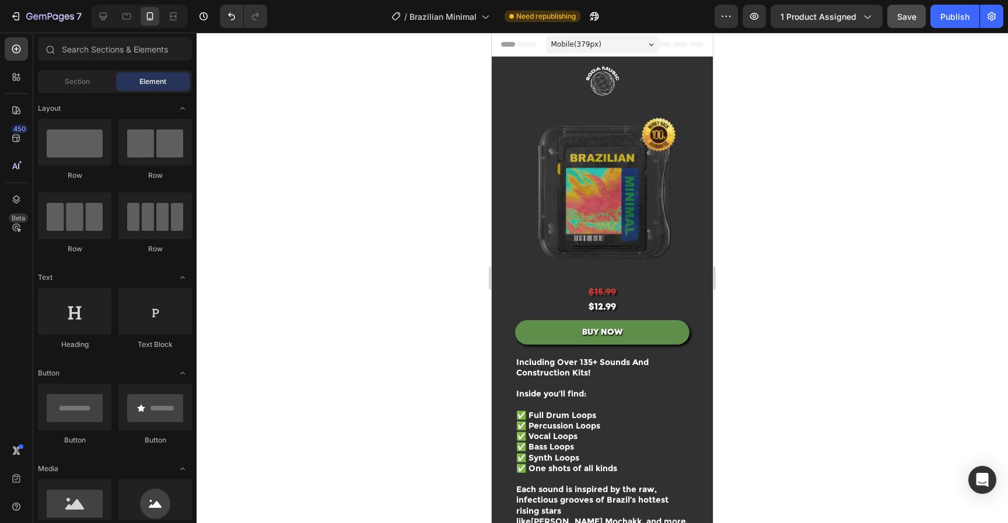
click at [917, 19] on button "Save" at bounding box center [906, 16] width 38 height 23
click at [956, 18] on div "Publish" at bounding box center [954, 16] width 29 height 12
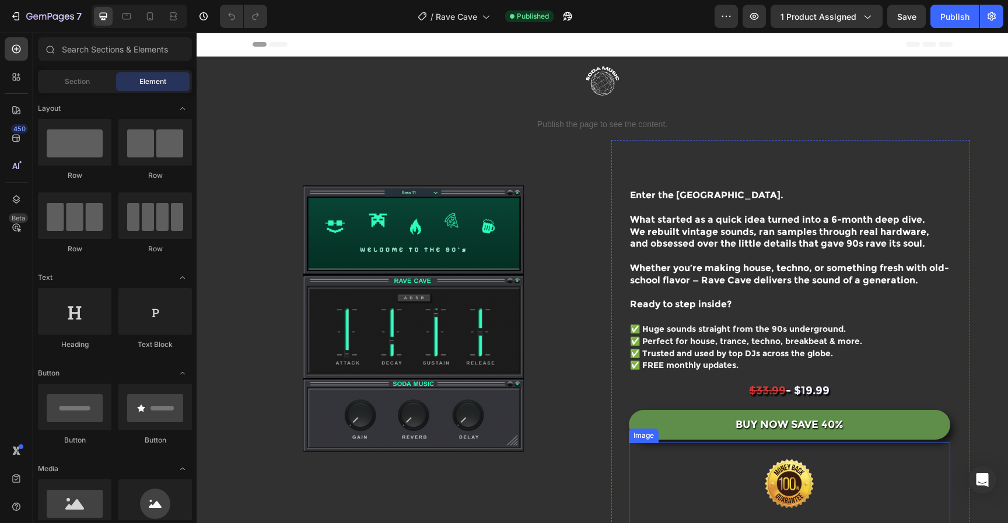
click at [788, 491] on img at bounding box center [789, 484] width 146 height 82
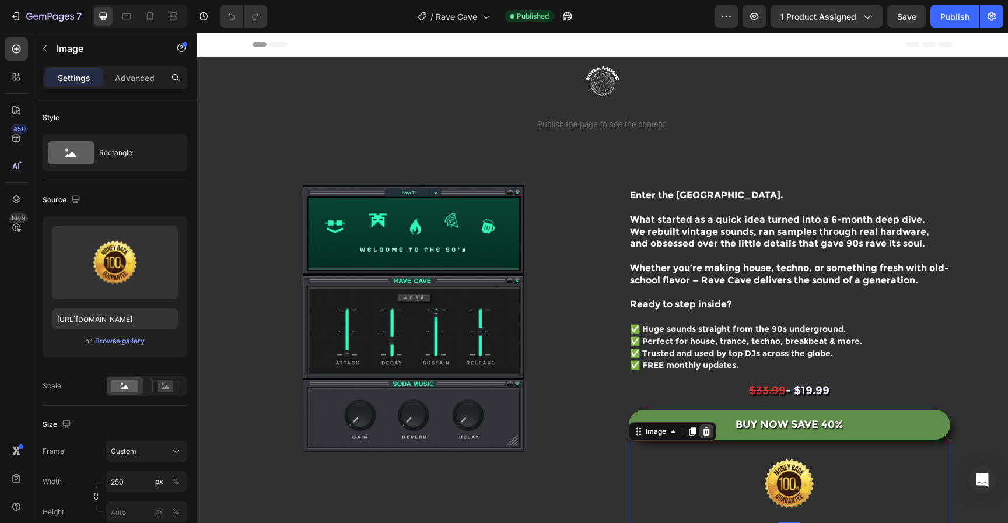
click at [702, 434] on icon at bounding box center [706, 431] width 8 height 8
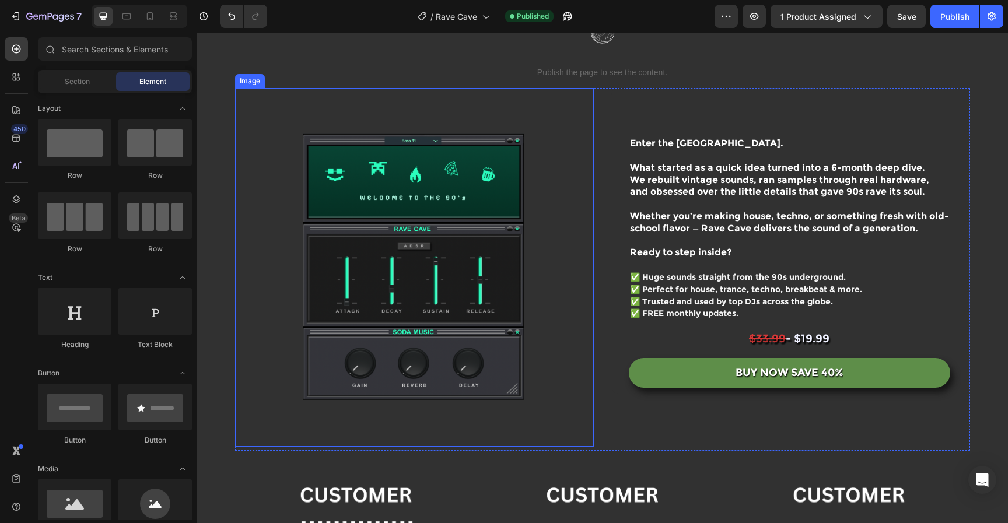
scroll to position [109, 0]
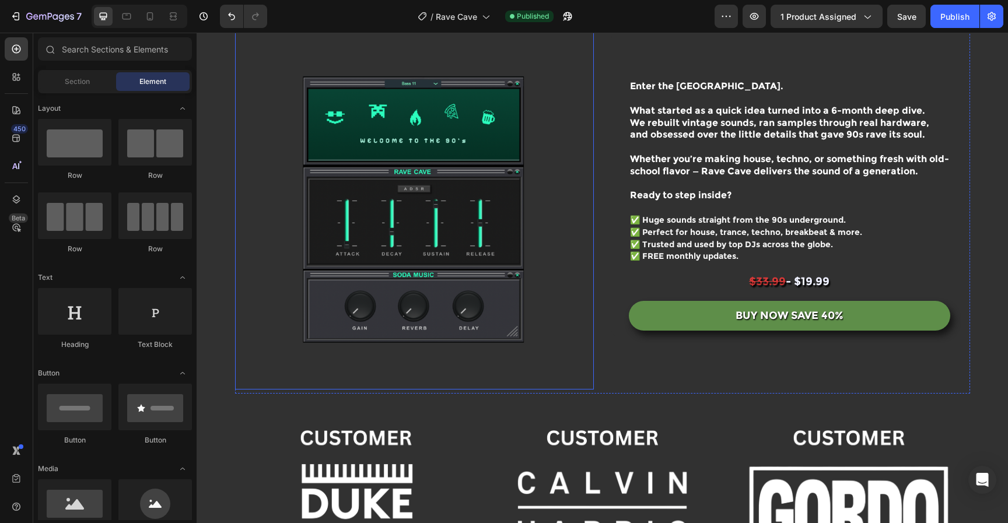
click at [490, 252] on img at bounding box center [414, 210] width 359 height 359
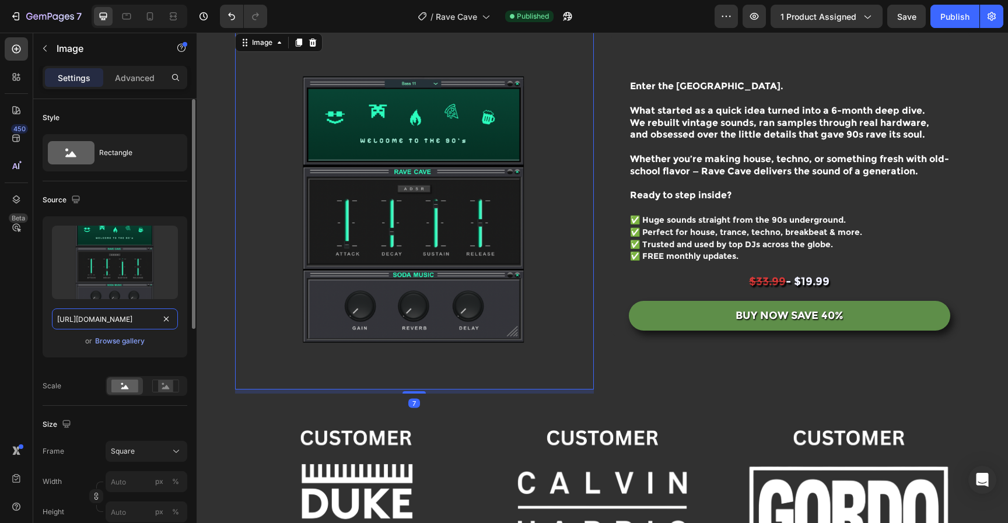
click at [124, 319] on input "[URL][DOMAIN_NAME]" at bounding box center [115, 318] width 126 height 21
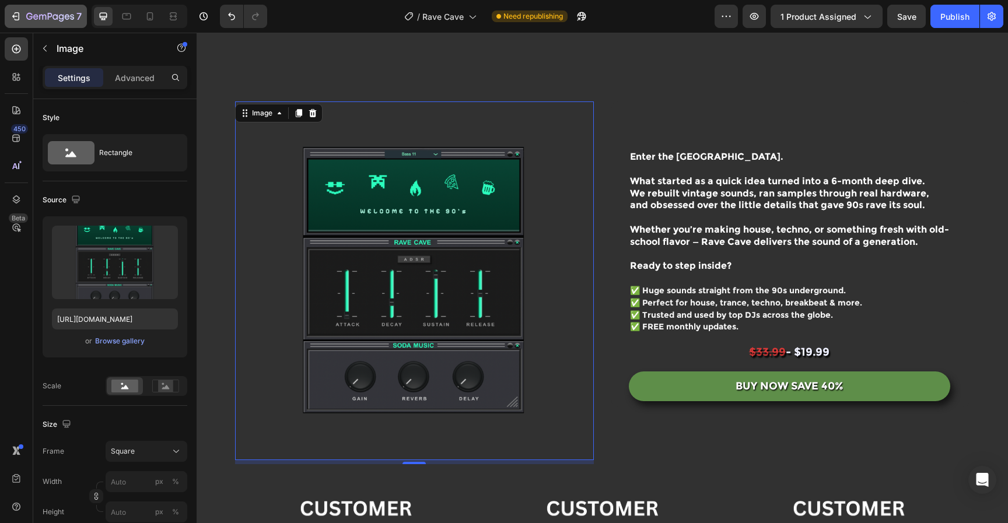
scroll to position [0, 0]
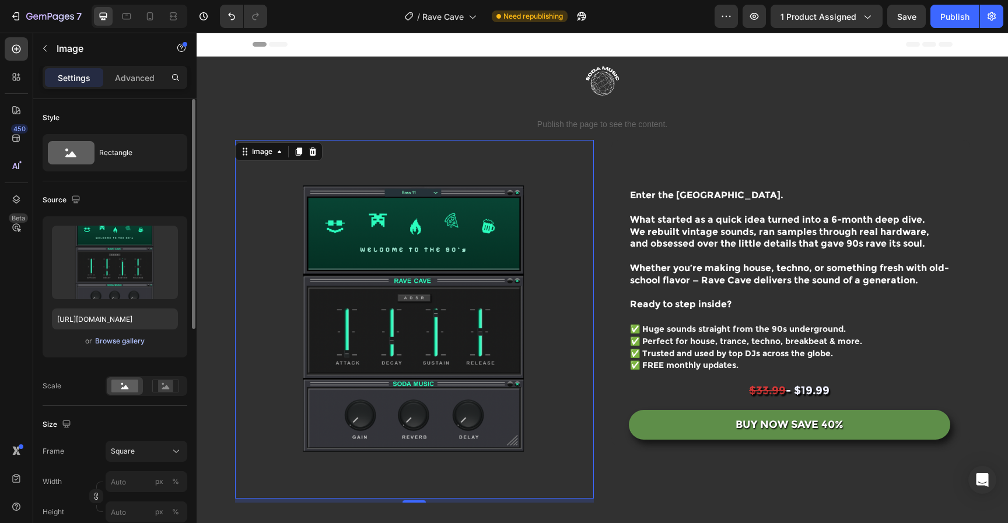
click at [122, 342] on div "Browse gallery" at bounding box center [120, 341] width 50 height 10
click at [138, 342] on div "Browse gallery" at bounding box center [120, 341] width 50 height 10
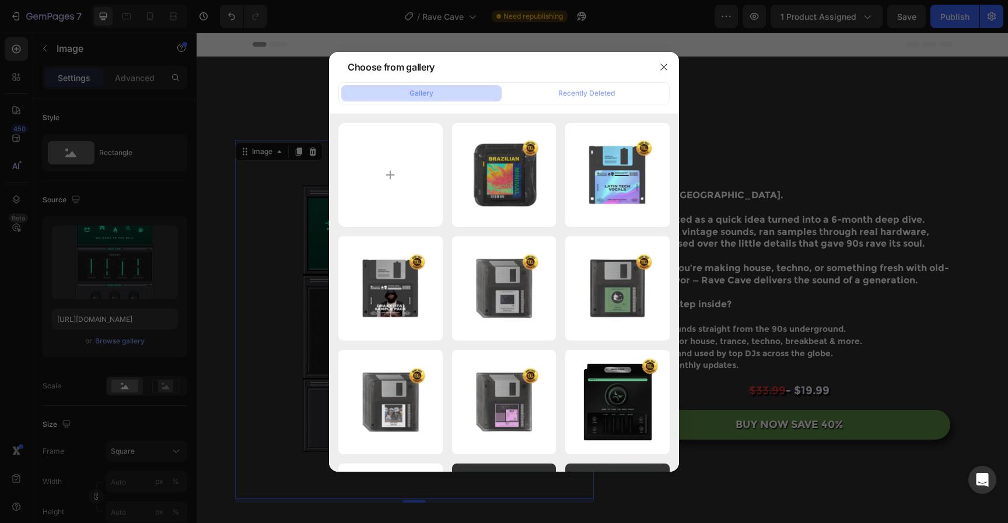
type input "C:\fakepath\Untitled design-162.png"
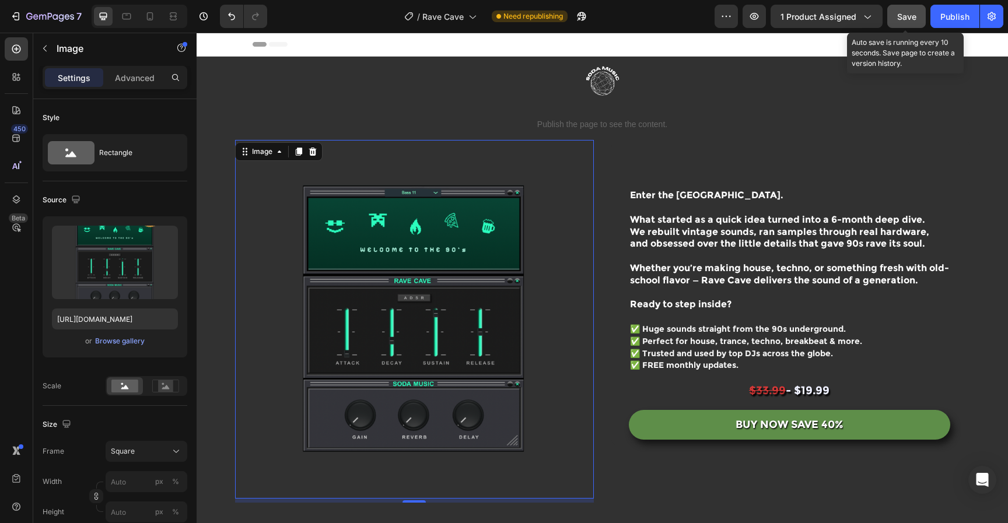
click at [907, 16] on span "Save" at bounding box center [906, 17] width 19 height 10
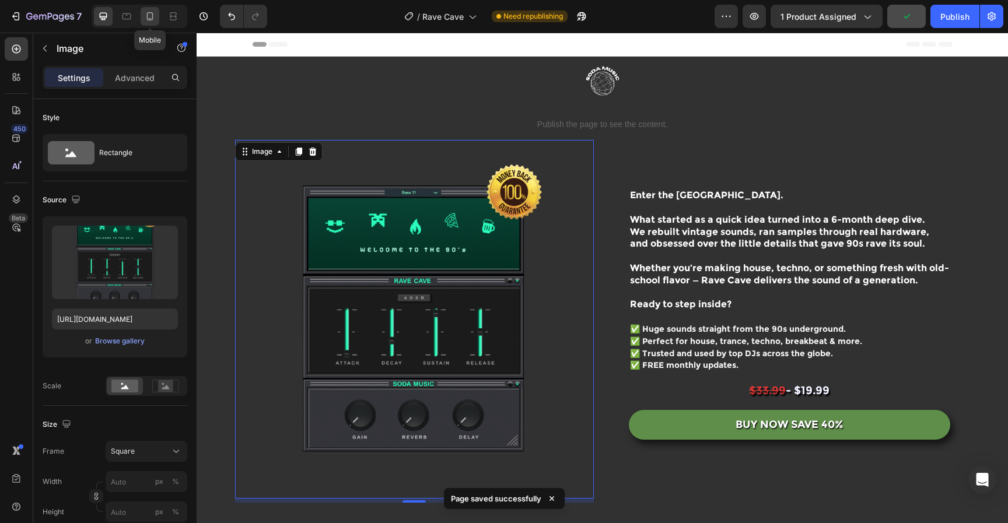
click at [146, 15] on icon at bounding box center [150, 16] width 12 height 12
type input "[URL][DOMAIN_NAME]"
type input "500"
type input "400"
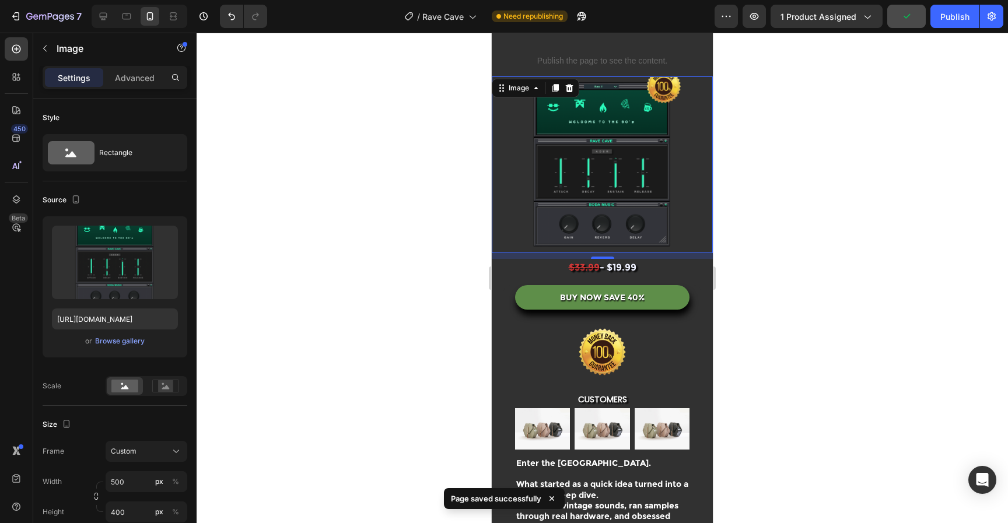
scroll to position [66, 0]
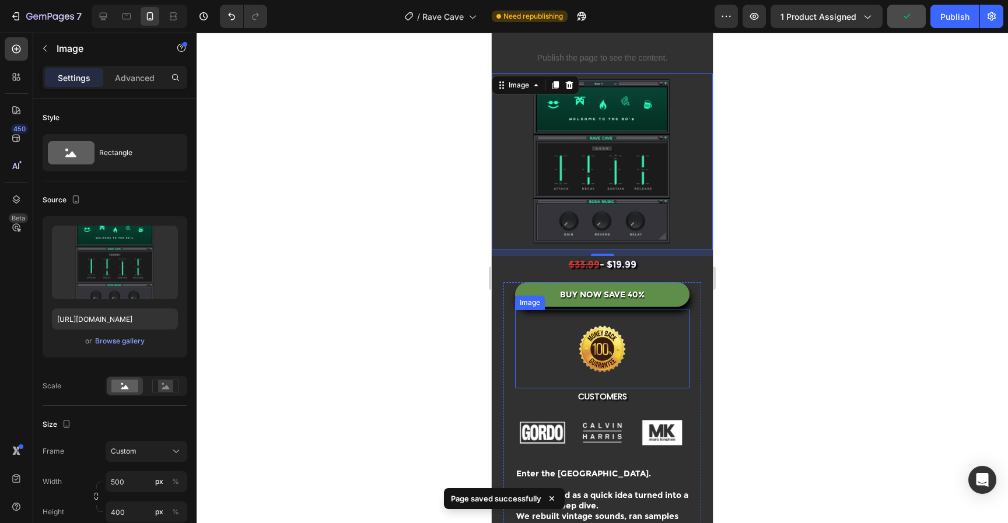
click at [630, 325] on img at bounding box center [601, 349] width 139 height 79
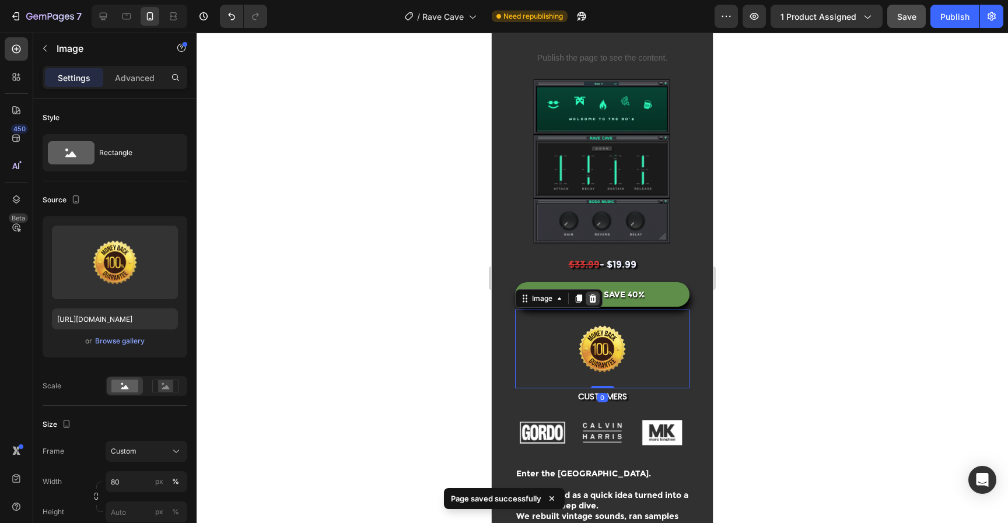
click at [594, 295] on icon at bounding box center [593, 299] width 8 height 8
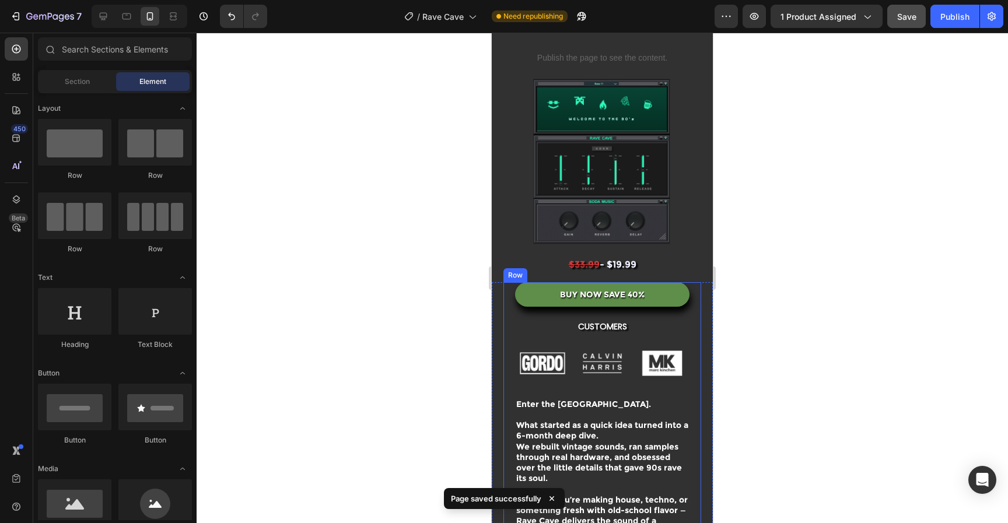
click at [756, 314] on div at bounding box center [602, 278] width 811 height 490
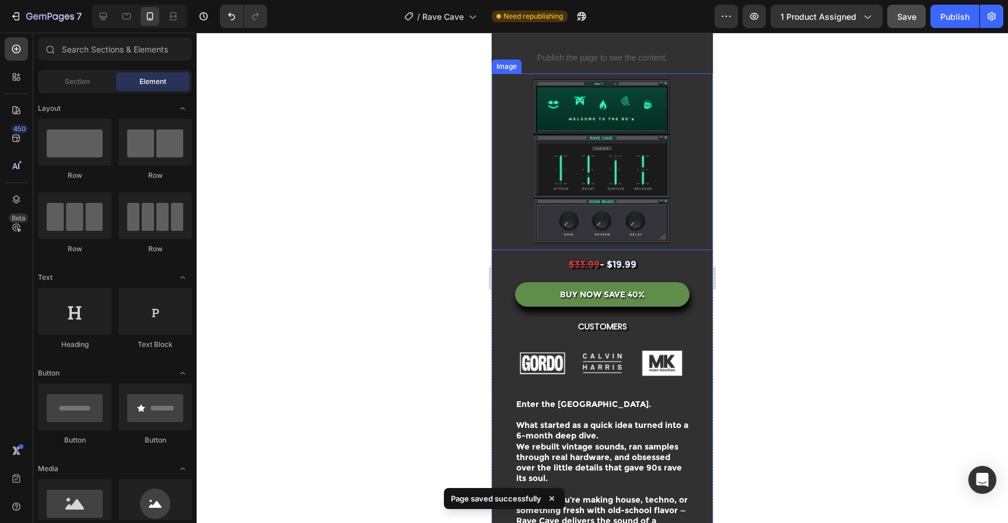
click at [638, 135] on img at bounding box center [602, 161] width 221 height 177
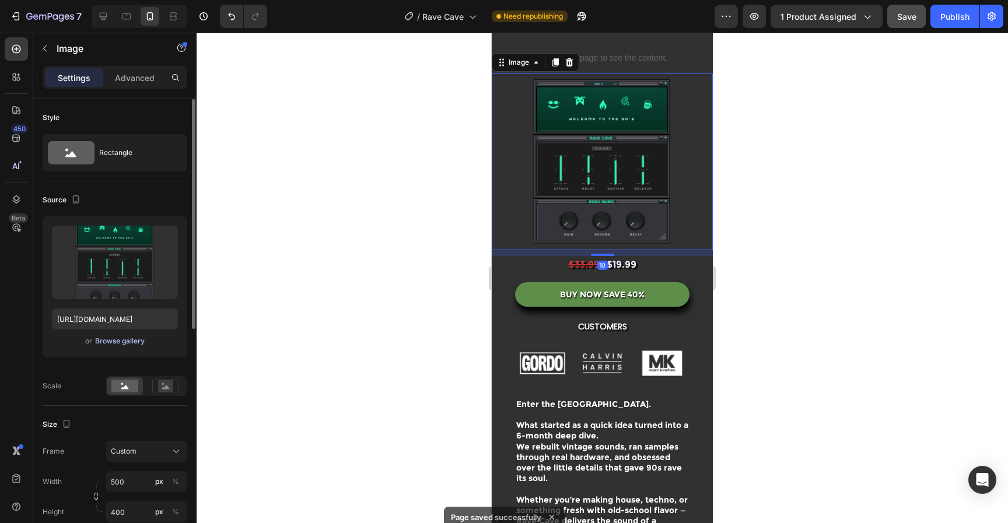
click at [134, 346] on div "Browse gallery" at bounding box center [120, 341] width 50 height 10
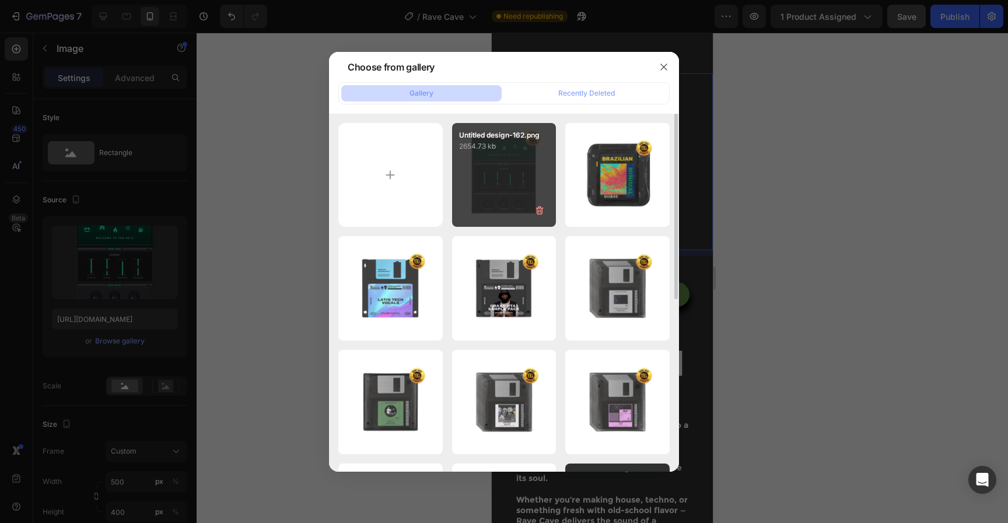
click at [514, 185] on div "Untitled design-162.png 2654.73 kb" at bounding box center [504, 175] width 104 height 104
type input "[URL][DOMAIN_NAME]"
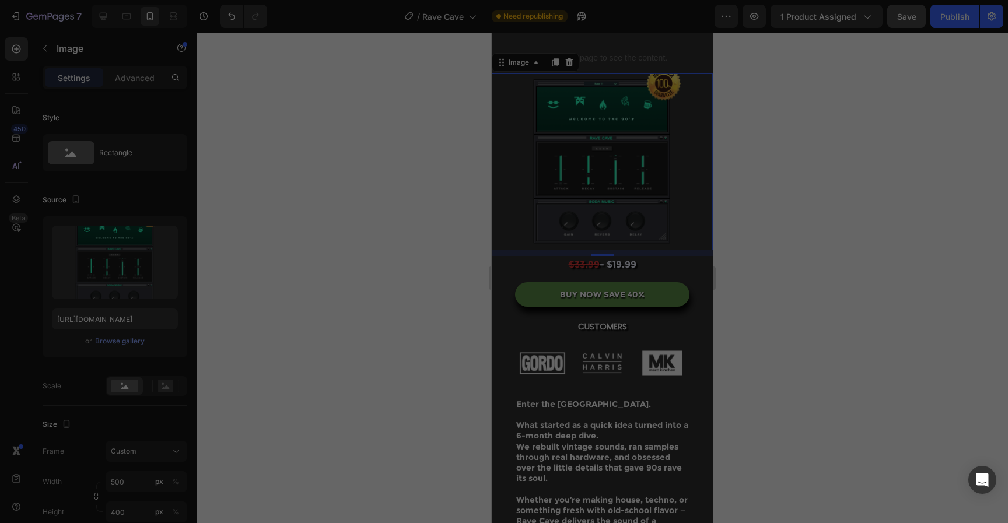
click at [879, 226] on div at bounding box center [602, 278] width 811 height 490
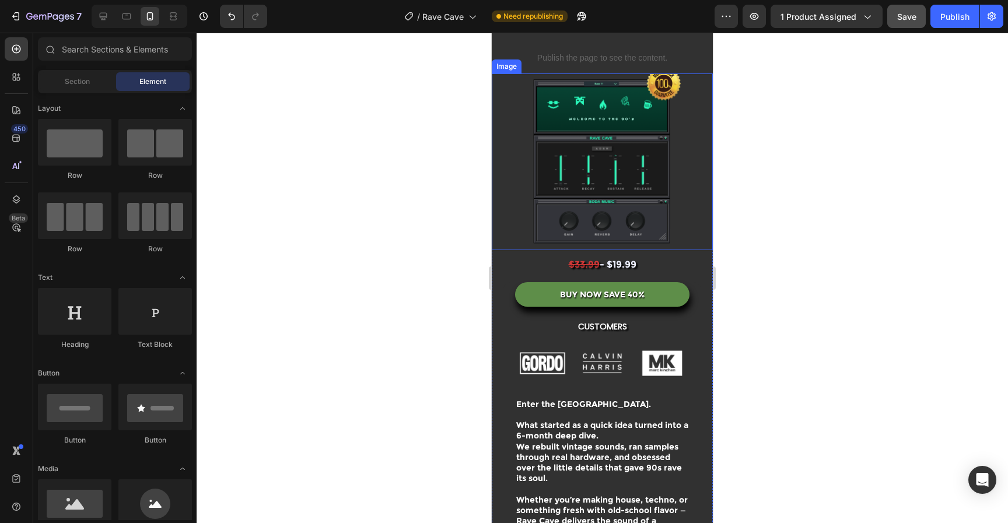
click at [648, 168] on img at bounding box center [602, 161] width 221 height 177
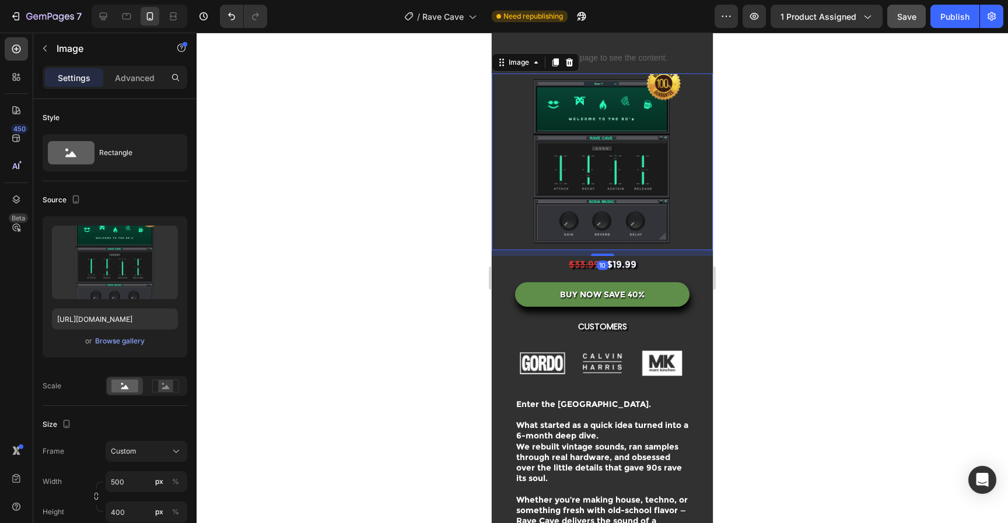
click at [849, 325] on div at bounding box center [602, 278] width 811 height 490
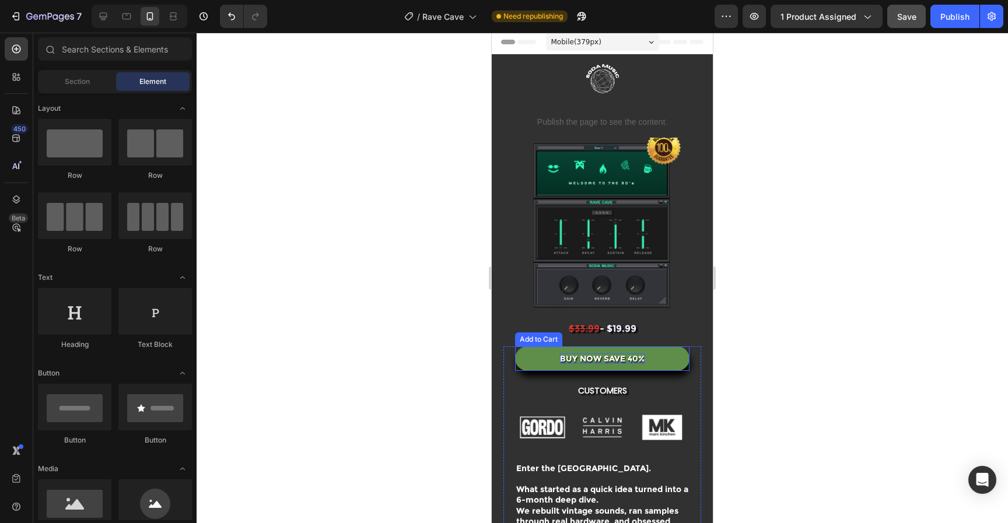
scroll to position [0, 0]
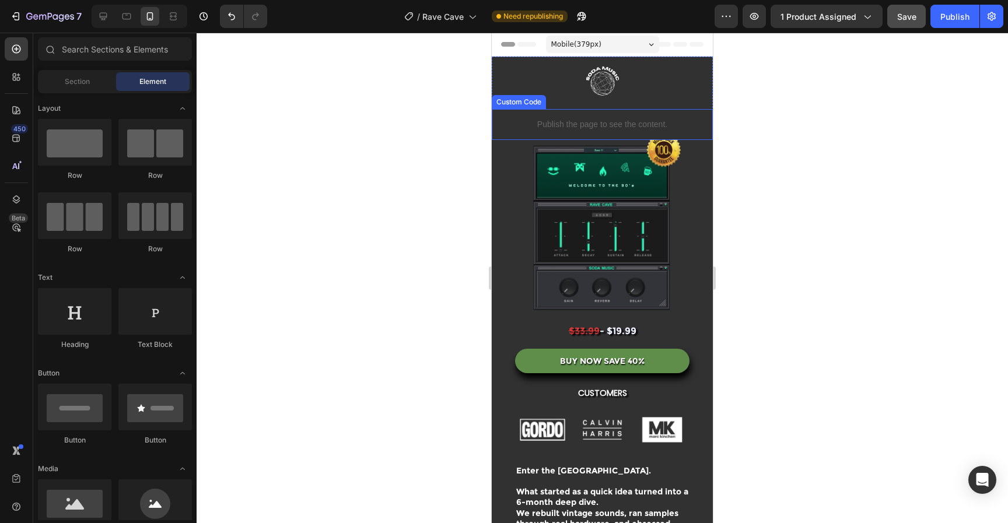
click at [659, 127] on p "Publish the page to see the content." at bounding box center [602, 124] width 221 height 12
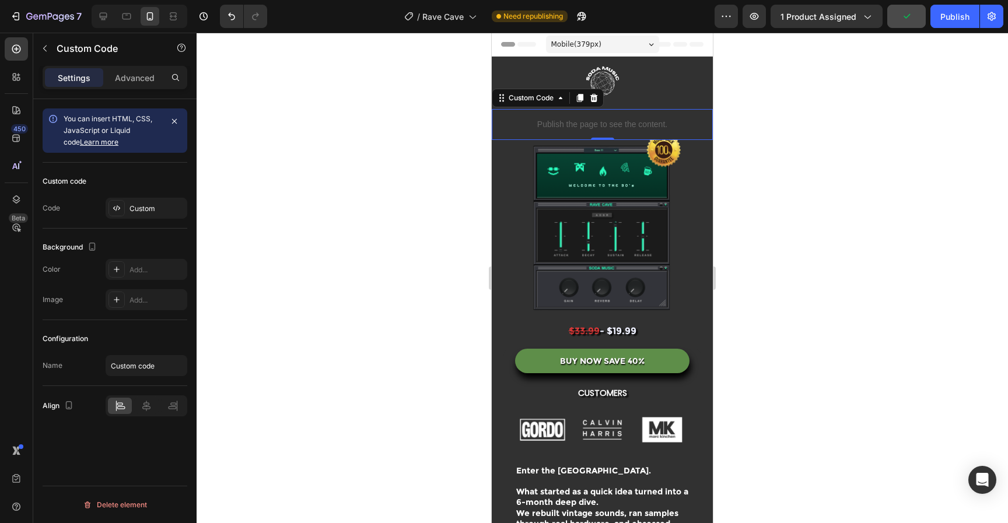
drag, startPoint x: 593, startPoint y: 99, endPoint x: 1256, endPoint y: 185, distance: 668.2
click at [669, 125] on p "Publish the page to see the content." at bounding box center [602, 124] width 221 height 12
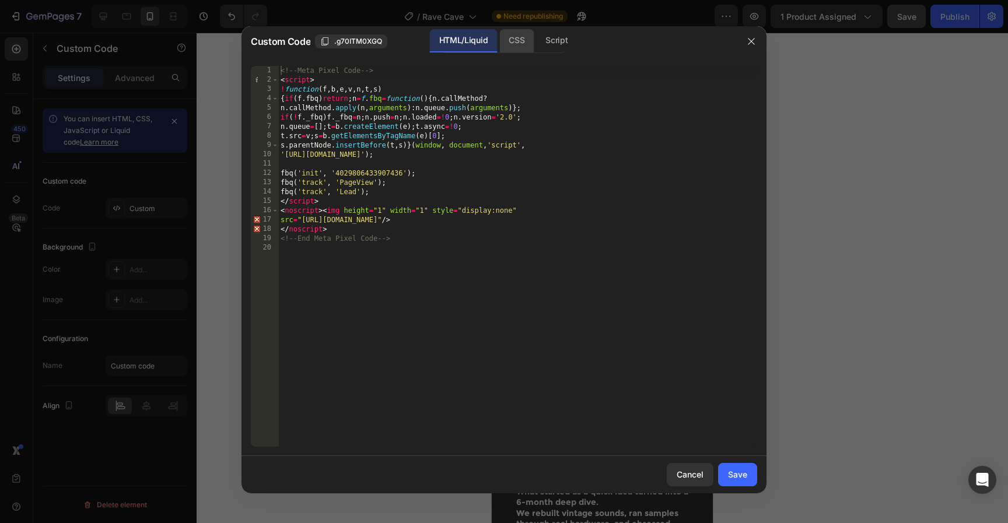
click at [514, 44] on div "CSS" at bounding box center [516, 40] width 34 height 23
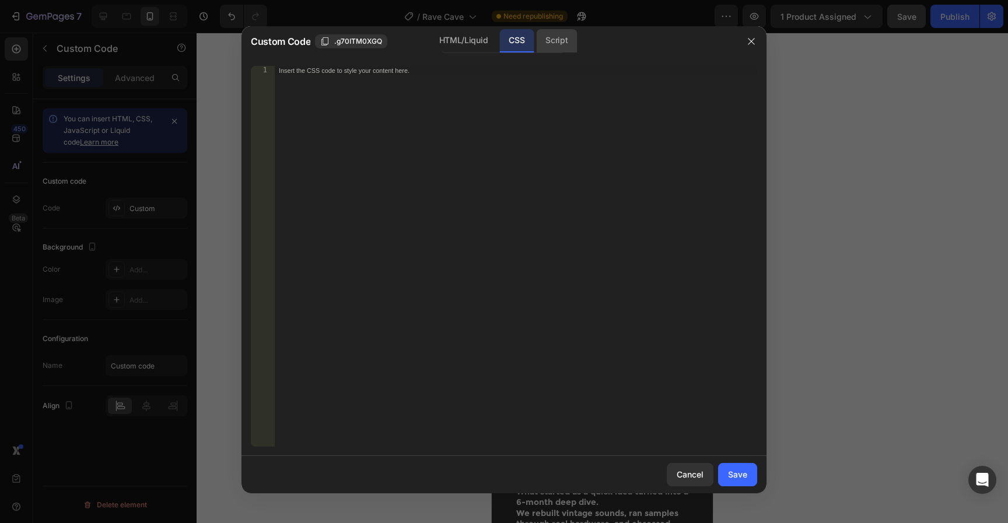
click at [565, 39] on div "Script" at bounding box center [556, 40] width 41 height 23
click at [486, 40] on div "HTML/Liquid" at bounding box center [463, 40] width 67 height 23
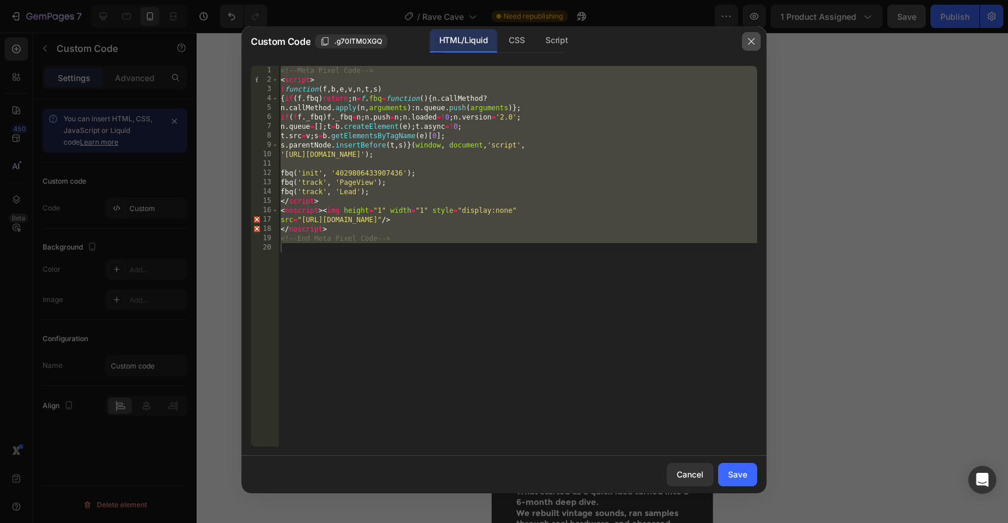
click at [753, 37] on icon "button" at bounding box center [750, 41] width 9 height 9
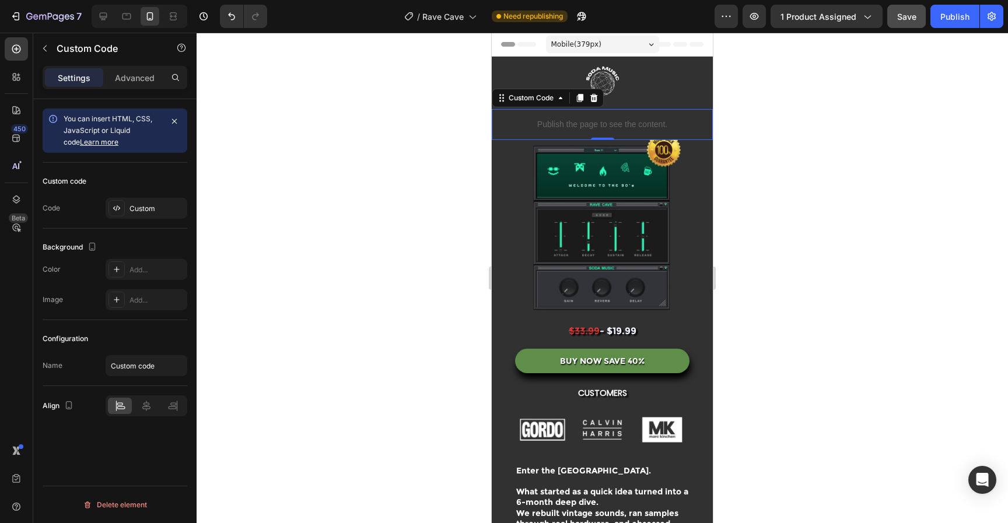
click at [843, 167] on div at bounding box center [602, 278] width 811 height 490
click at [671, 125] on p "Publish the page to see the content." at bounding box center [602, 124] width 221 height 12
click at [593, 95] on icon at bounding box center [594, 98] width 8 height 8
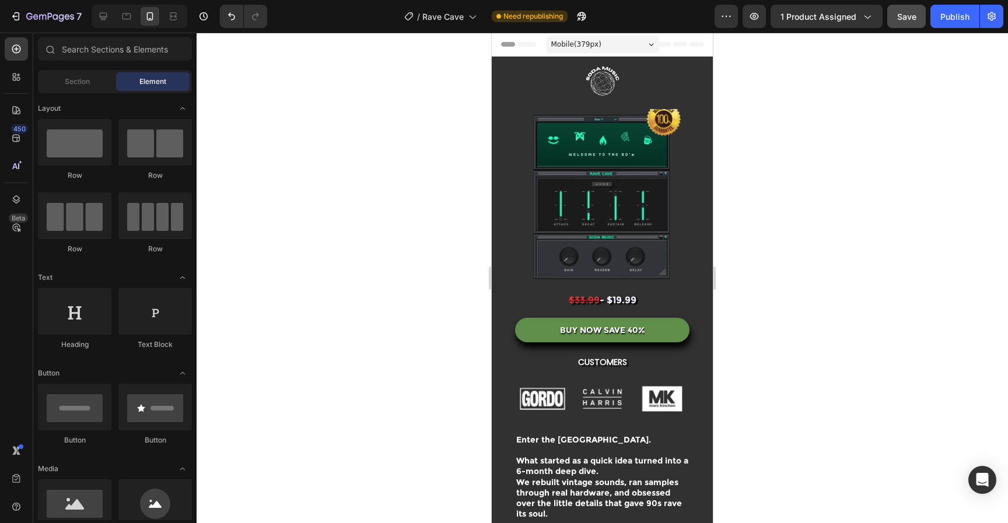
click at [849, 138] on div at bounding box center [602, 278] width 811 height 490
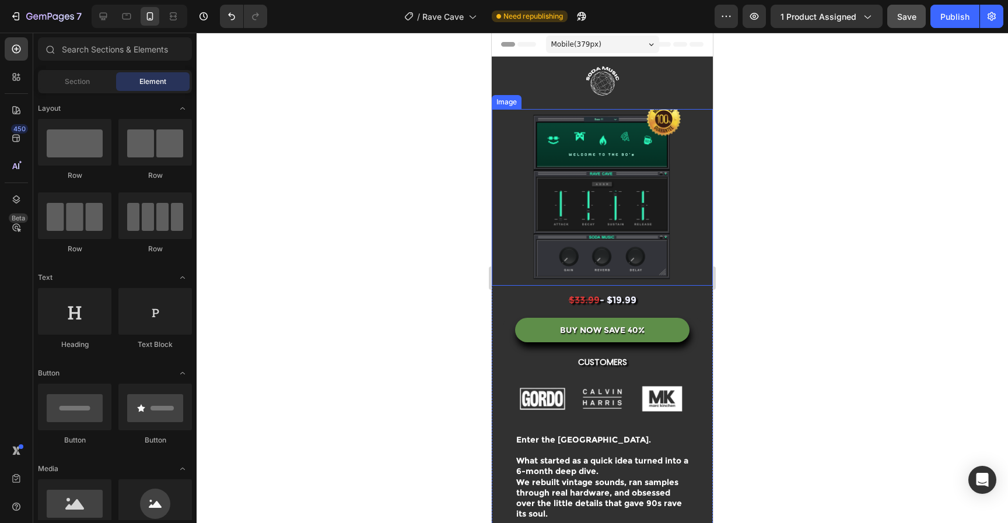
click at [678, 123] on img at bounding box center [602, 197] width 221 height 177
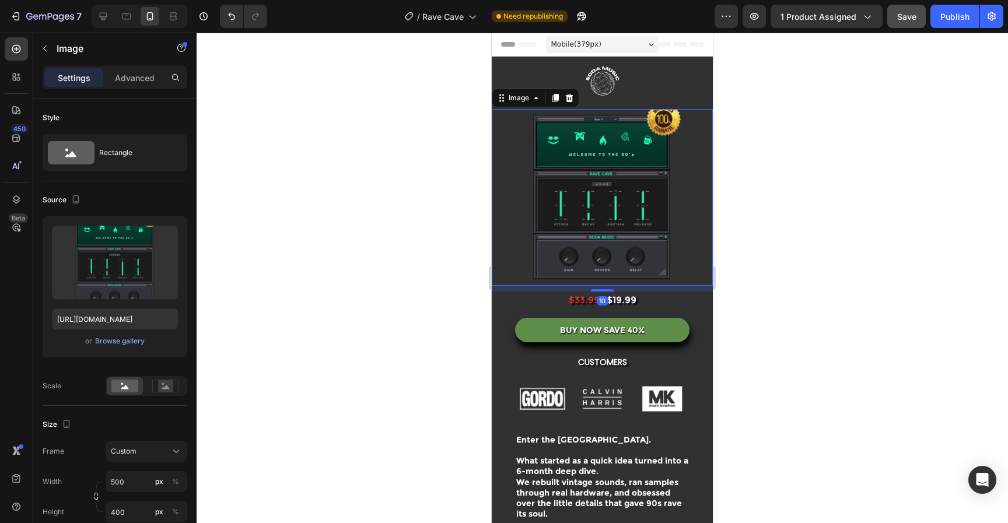
click at [141, 87] on div "Settings Advanced" at bounding box center [115, 77] width 145 height 23
click at [142, 82] on div "Advanced" at bounding box center [135, 77] width 58 height 19
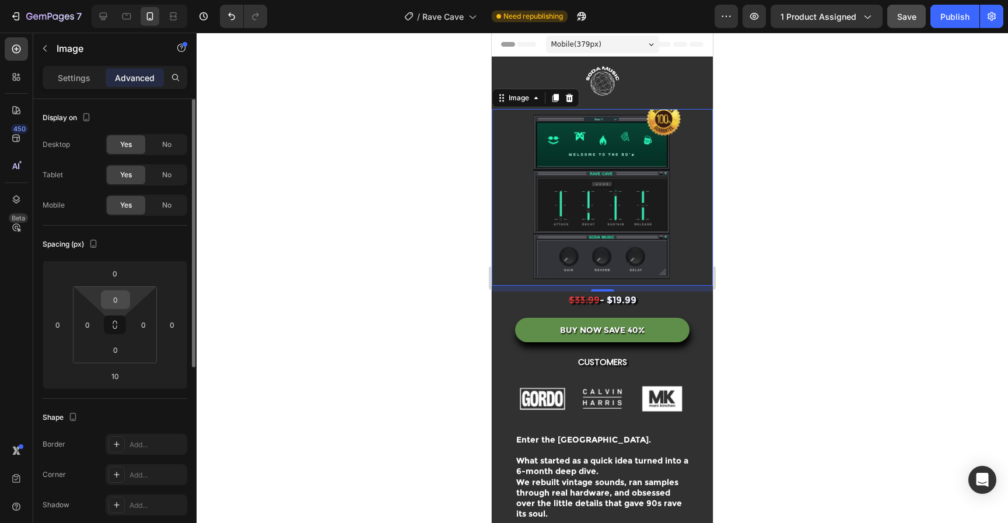
click at [118, 300] on input "0" at bounding box center [115, 299] width 23 height 17
type input "1"
click at [847, 190] on div at bounding box center [602, 278] width 811 height 490
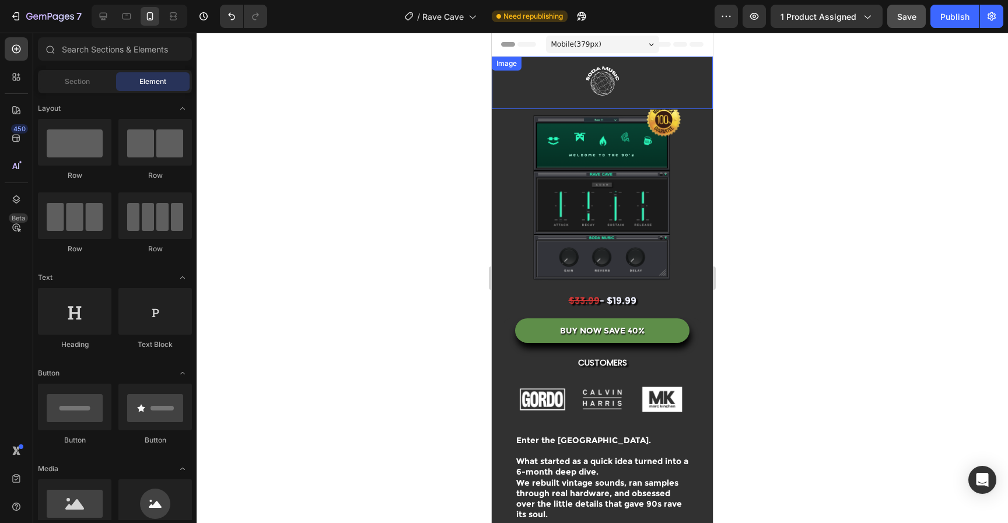
click at [673, 90] on img at bounding box center [602, 83] width 175 height 52
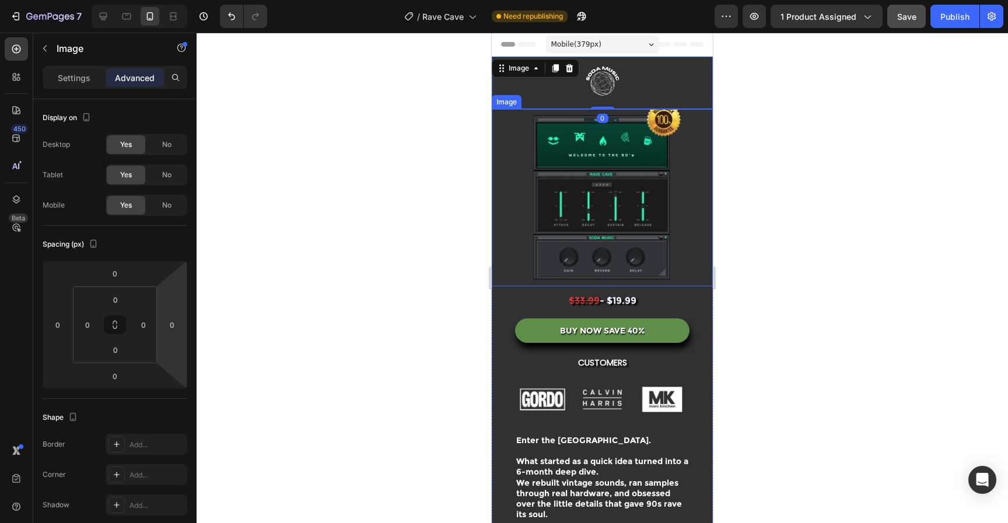
click at [641, 147] on img at bounding box center [602, 198] width 221 height 177
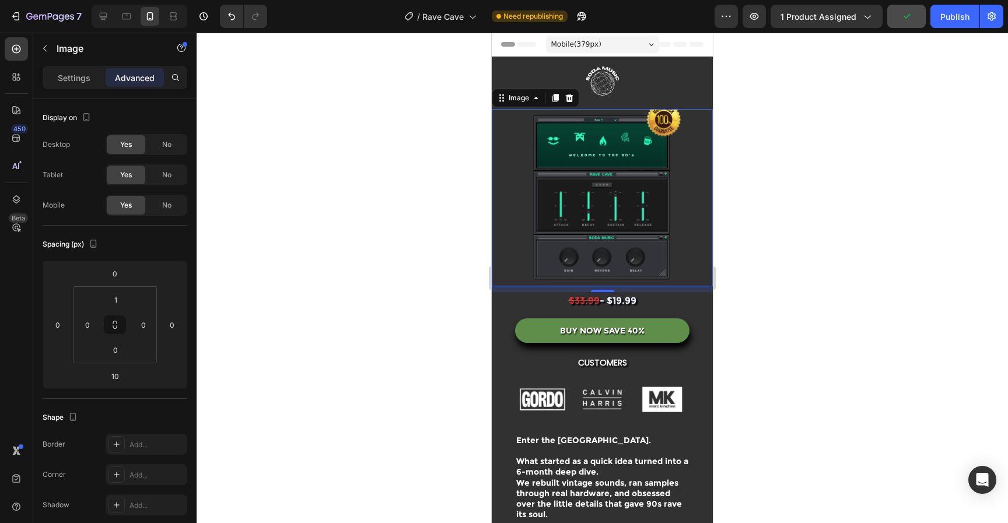
click at [696, 148] on img at bounding box center [602, 198] width 221 height 177
click at [72, 71] on div "Settings" at bounding box center [74, 77] width 58 height 19
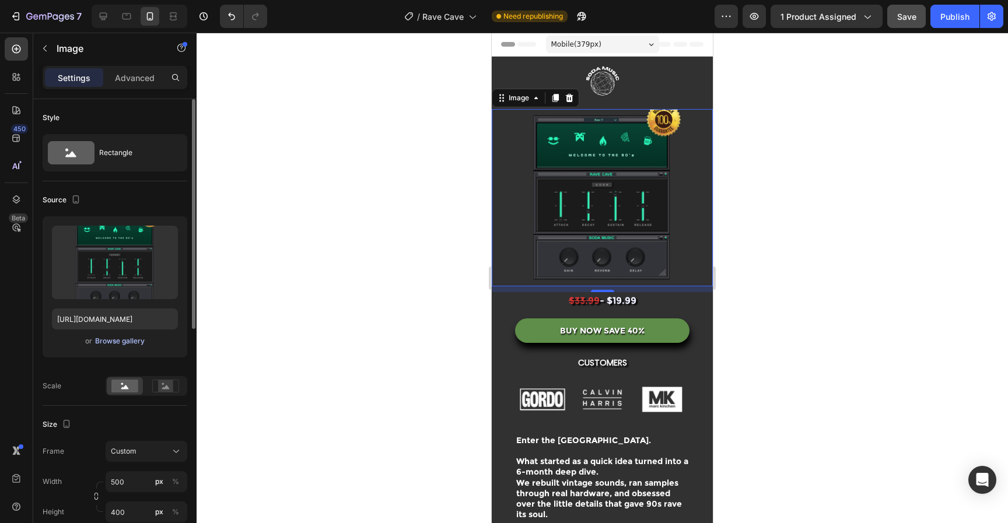
click at [110, 338] on div "Browse gallery" at bounding box center [120, 341] width 50 height 10
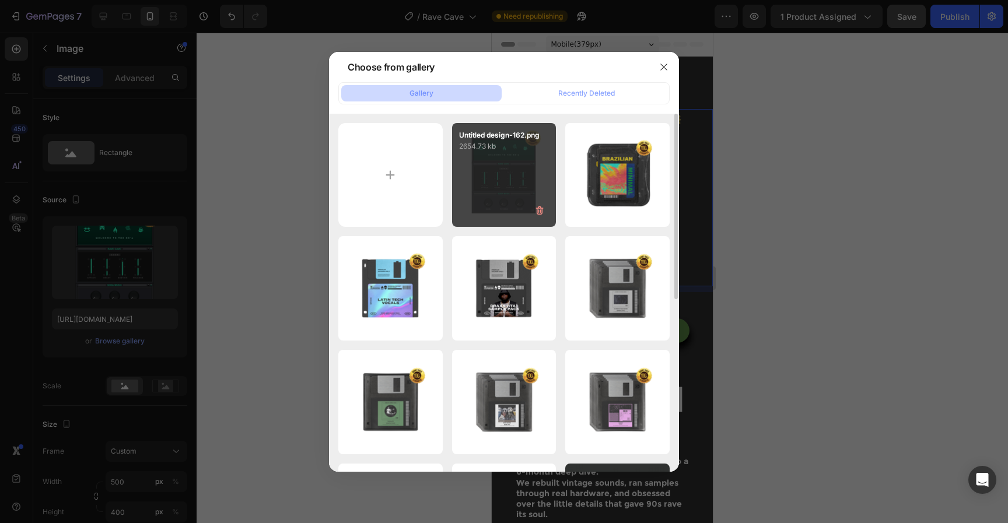
click at [472, 179] on div "Untitled design-162.png 2654.73 kb" at bounding box center [504, 175] width 104 height 104
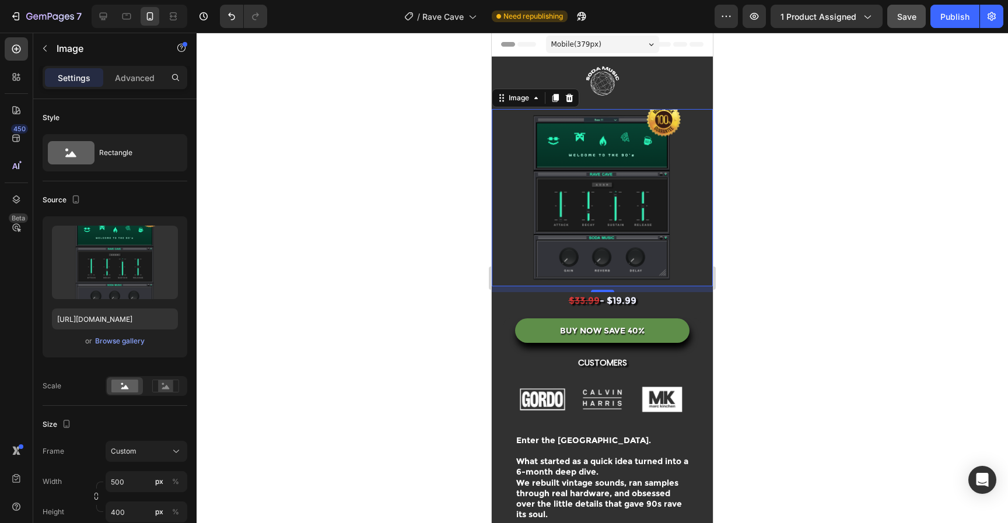
click at [804, 236] on div at bounding box center [602, 278] width 811 height 490
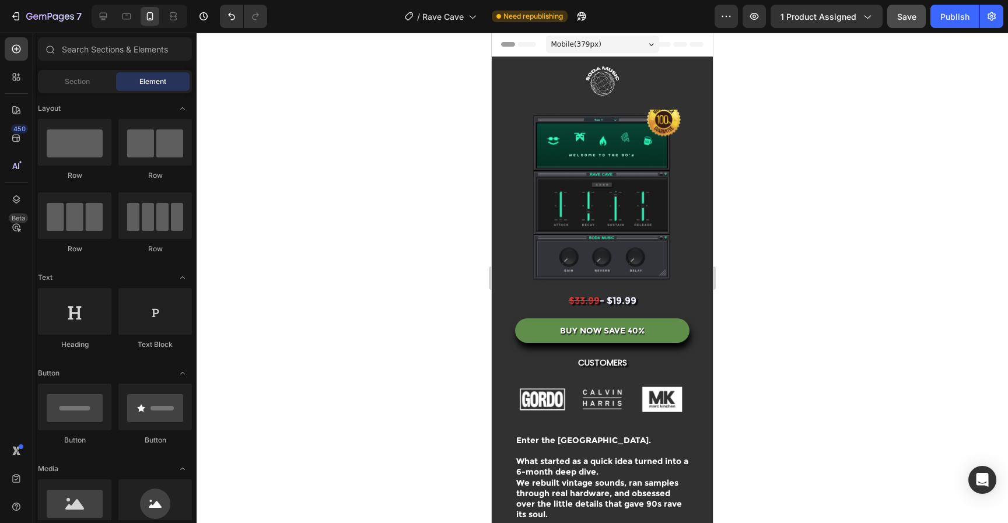
click at [644, 206] on img at bounding box center [602, 198] width 221 height 177
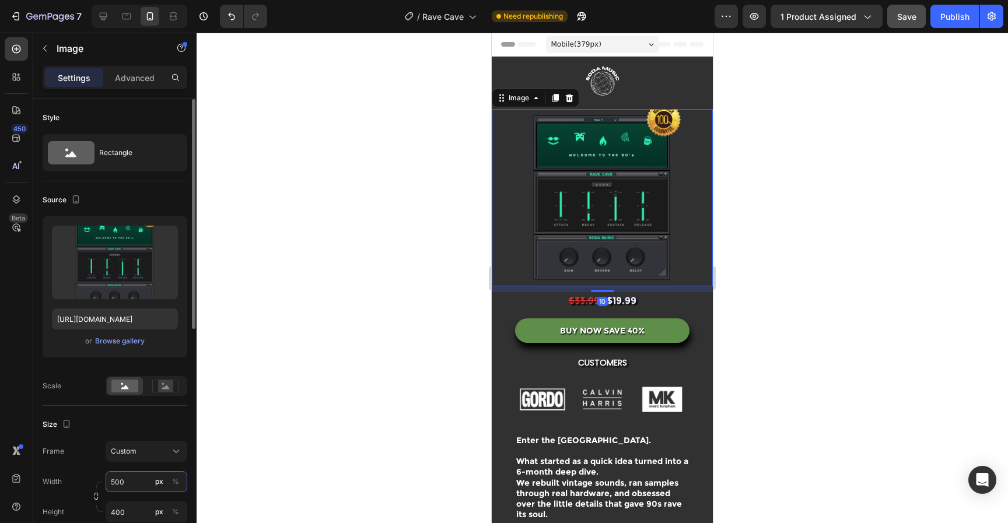
click at [133, 486] on input "500" at bounding box center [147, 481] width 82 height 21
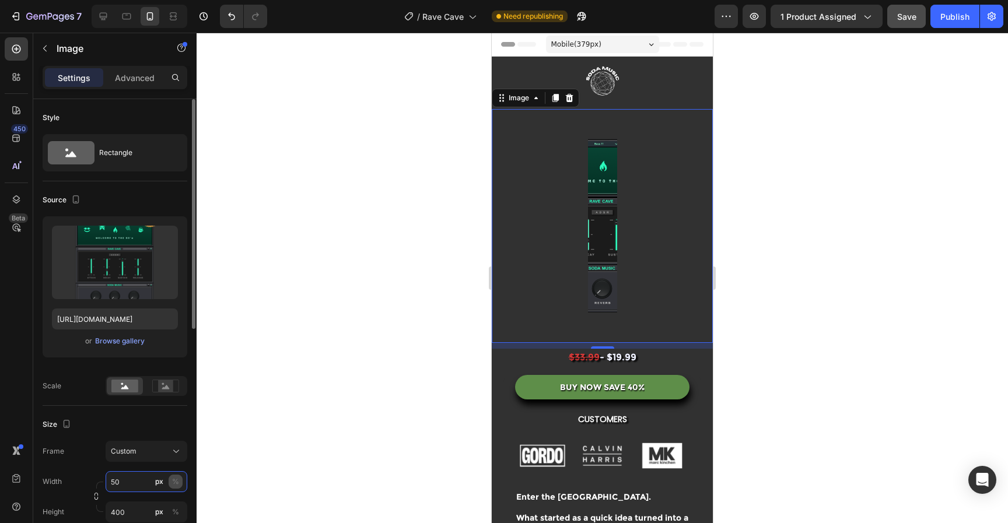
type input "5"
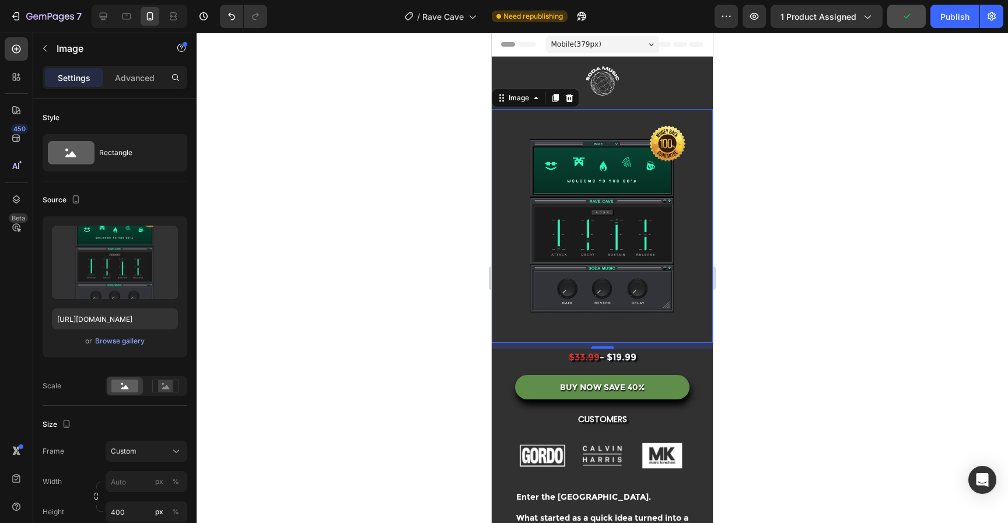
click at [364, 366] on div at bounding box center [602, 278] width 811 height 490
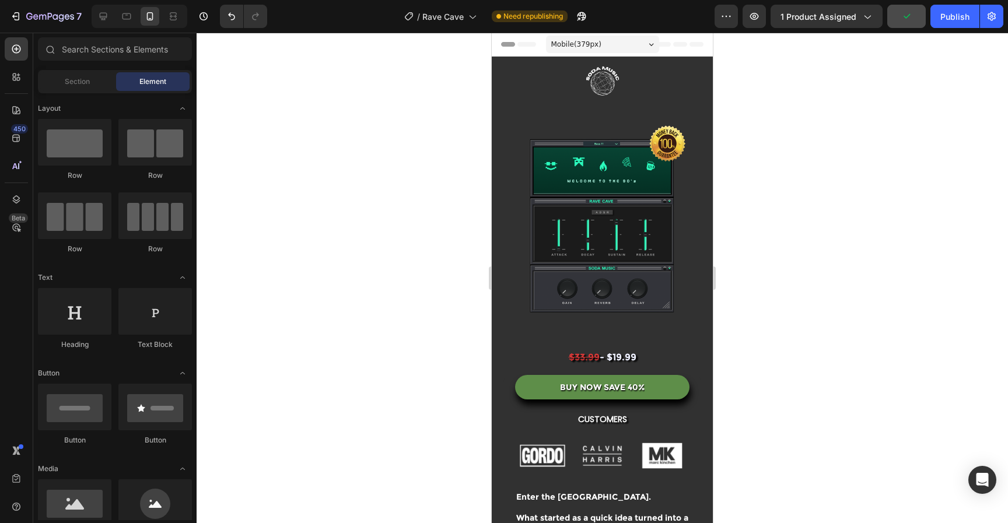
click at [782, 253] on div at bounding box center [602, 278] width 811 height 490
click at [652, 71] on img at bounding box center [602, 83] width 175 height 52
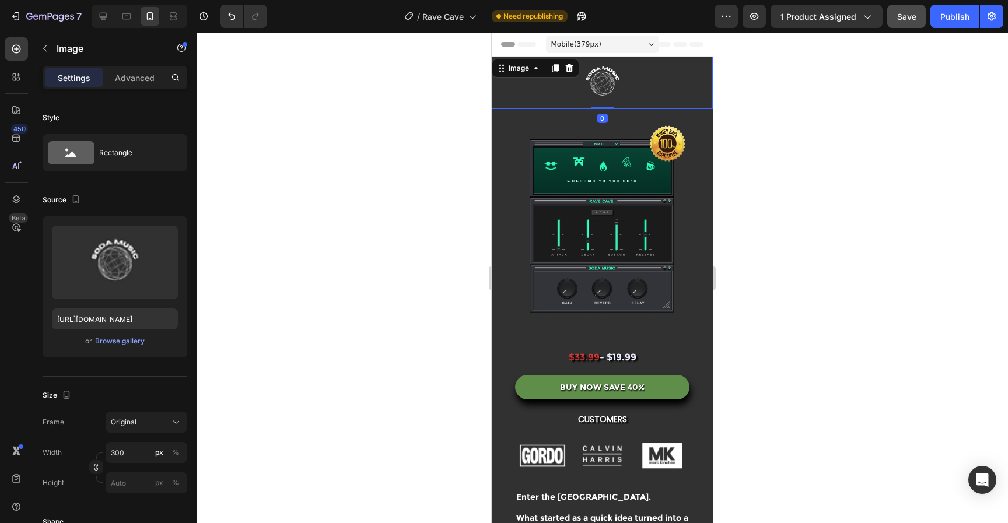
click at [895, 99] on div at bounding box center [602, 278] width 811 height 490
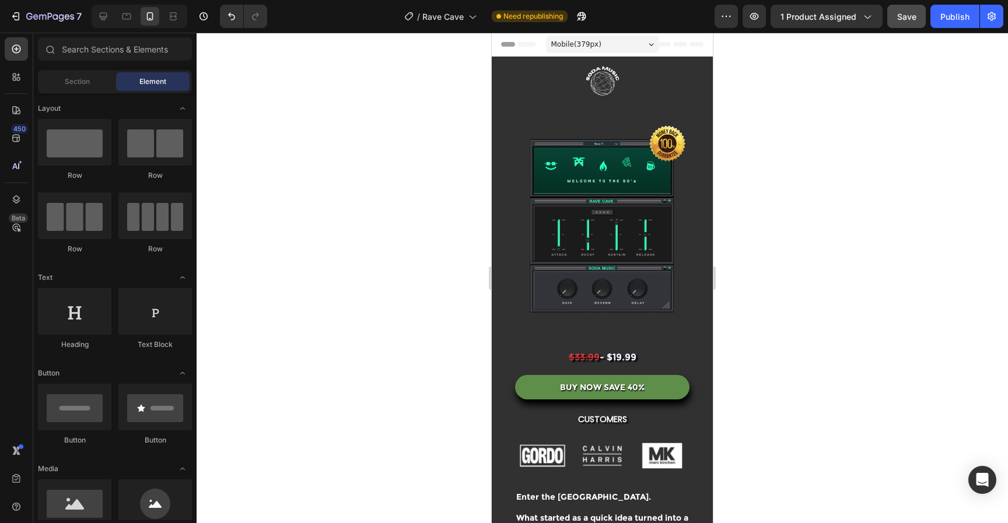
click at [908, 5] on div "7 Version history / Rave Cave Need republishing Preview 1 product assigned Save…" at bounding box center [504, 16] width 1008 height 33
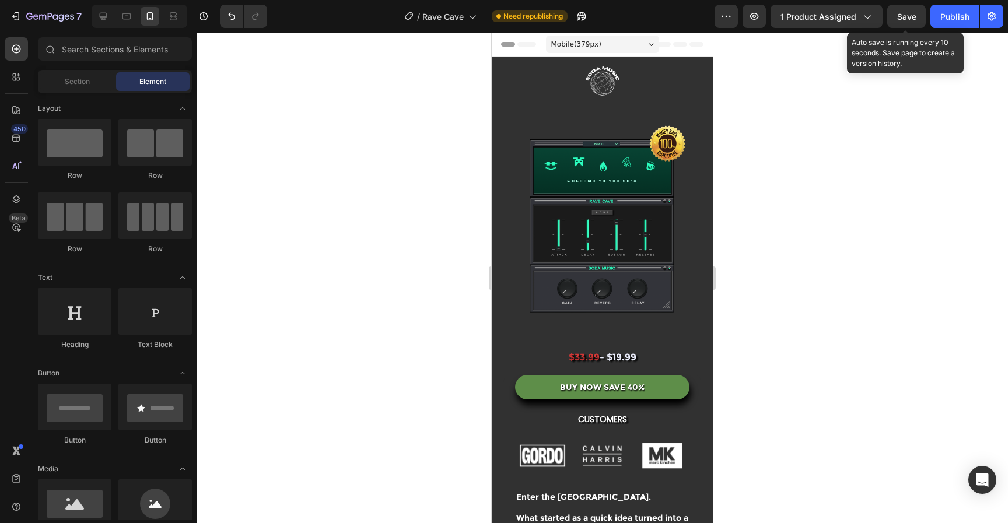
click at [914, 14] on span "Save" at bounding box center [906, 17] width 19 height 10
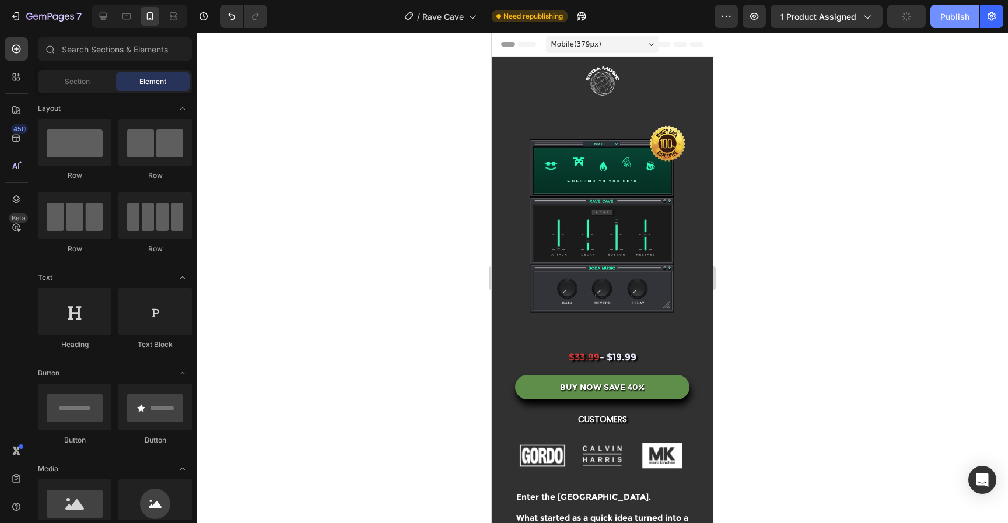
click at [942, 19] on div "Publish" at bounding box center [954, 16] width 29 height 12
click at [109, 18] on div at bounding box center [103, 16] width 19 height 19
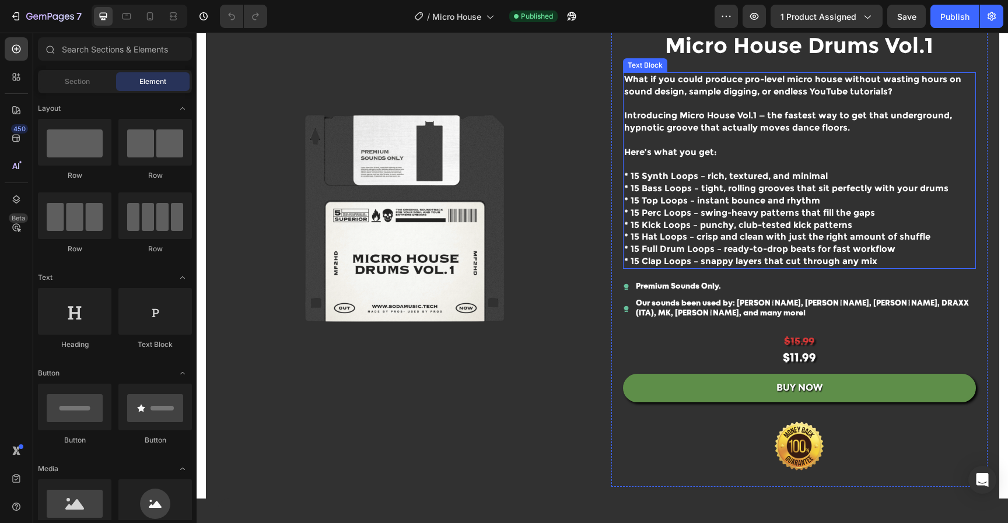
scroll to position [111, 0]
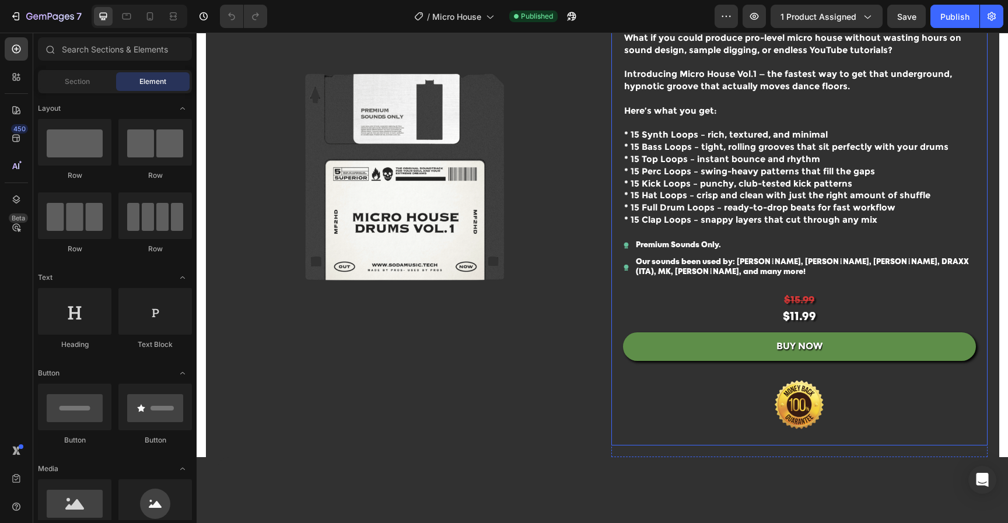
click at [772, 404] on img at bounding box center [799, 405] width 146 height 82
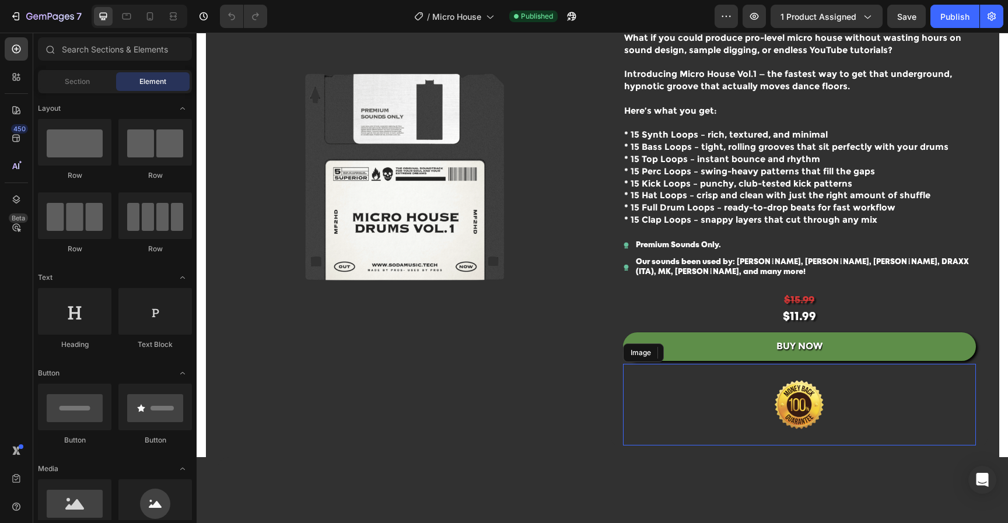
scroll to position [0, 0]
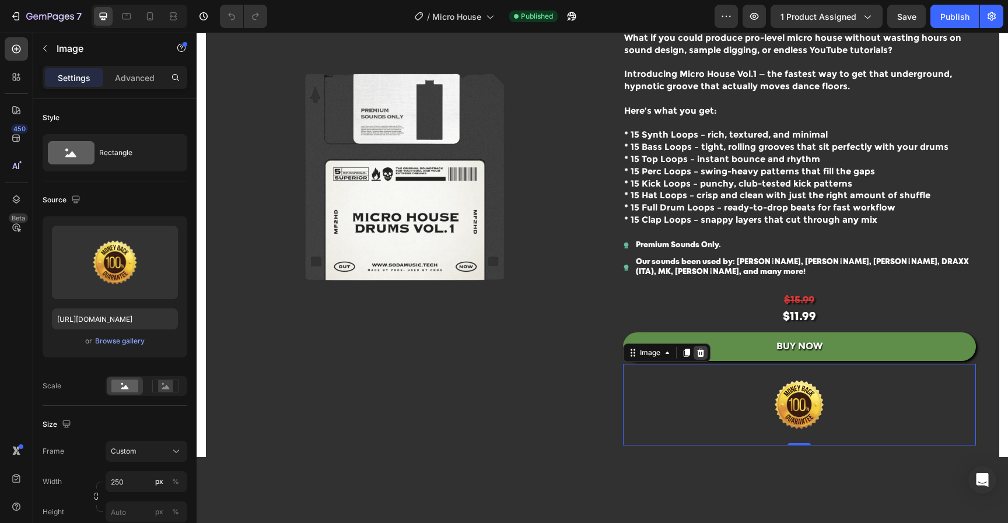
click at [700, 355] on div at bounding box center [700, 353] width 14 height 14
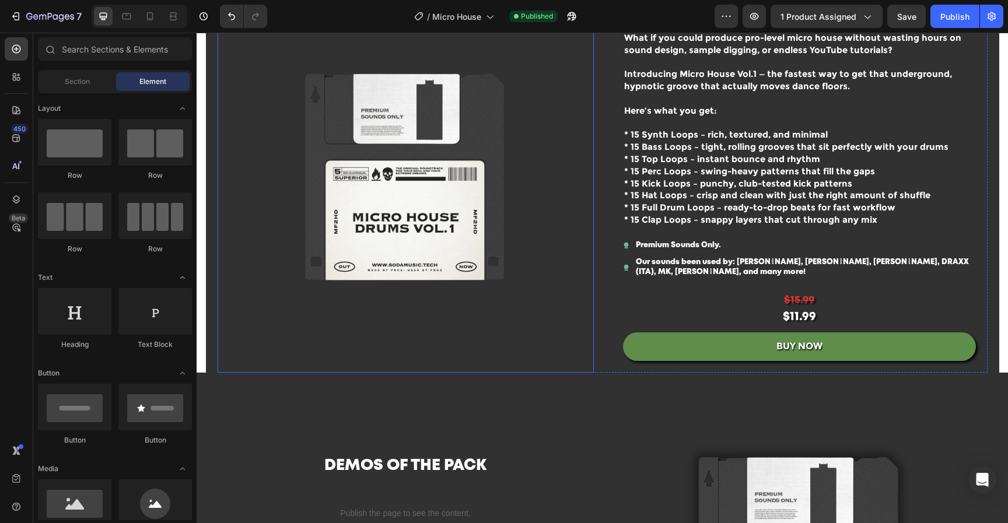
click at [479, 181] on img at bounding box center [406, 177] width 376 height 376
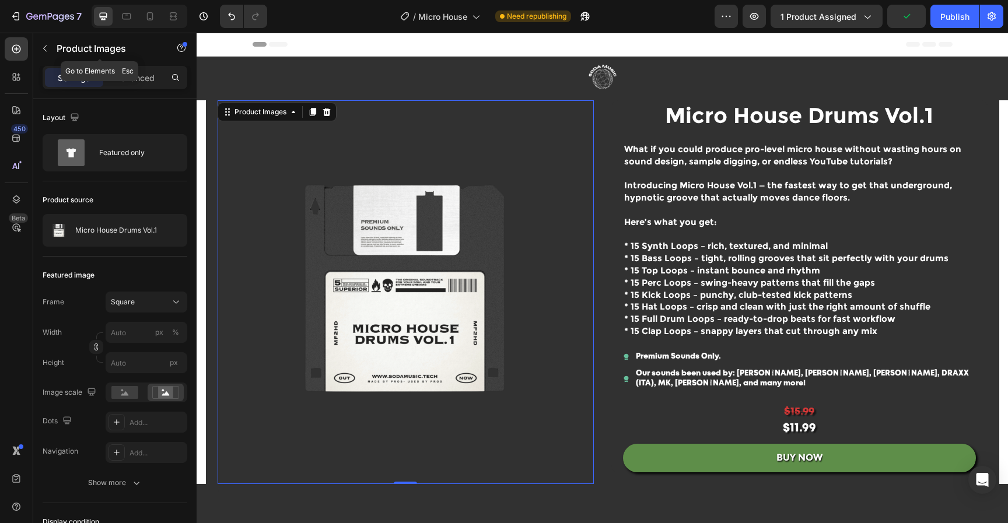
click at [50, 50] on button "button" at bounding box center [45, 48] width 19 height 19
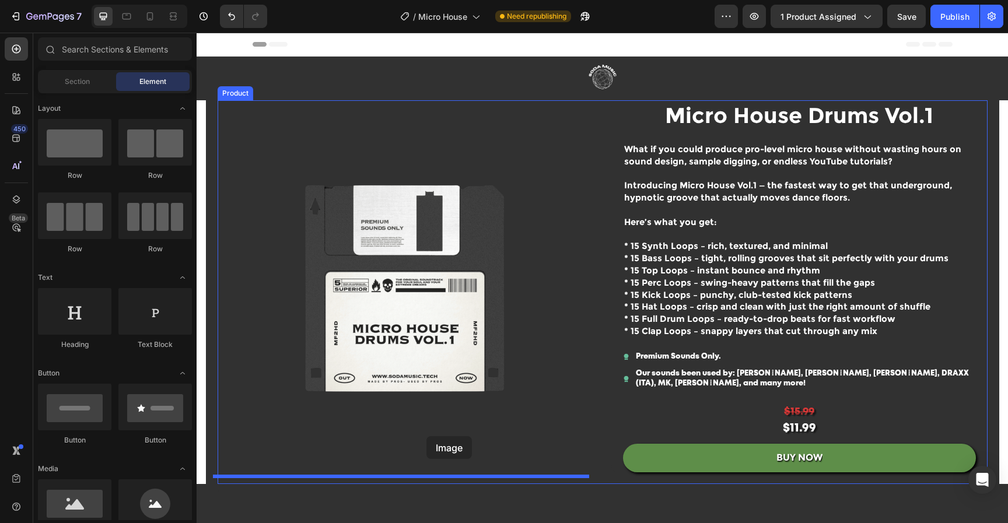
drag, startPoint x: 262, startPoint y: 531, endPoint x: 426, endPoint y: 436, distance: 189.2
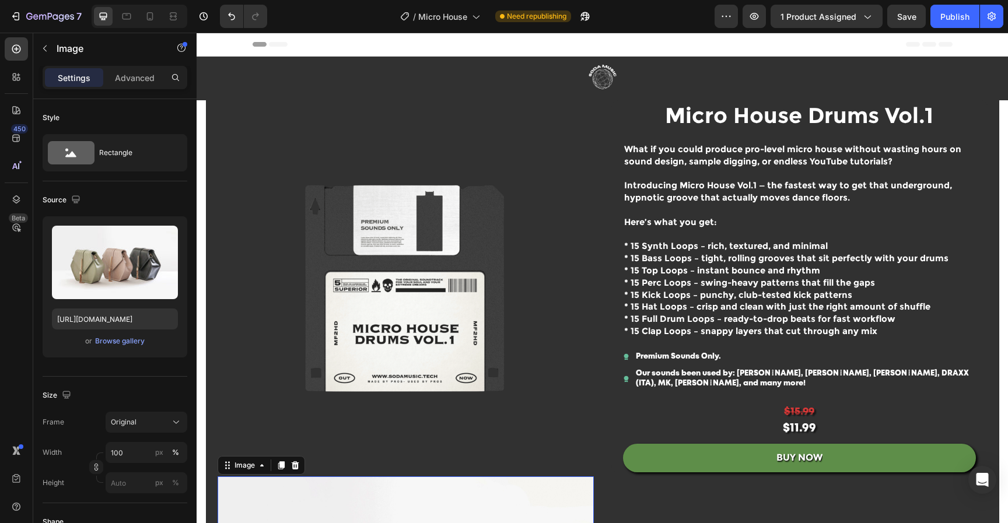
scroll to position [103, 0]
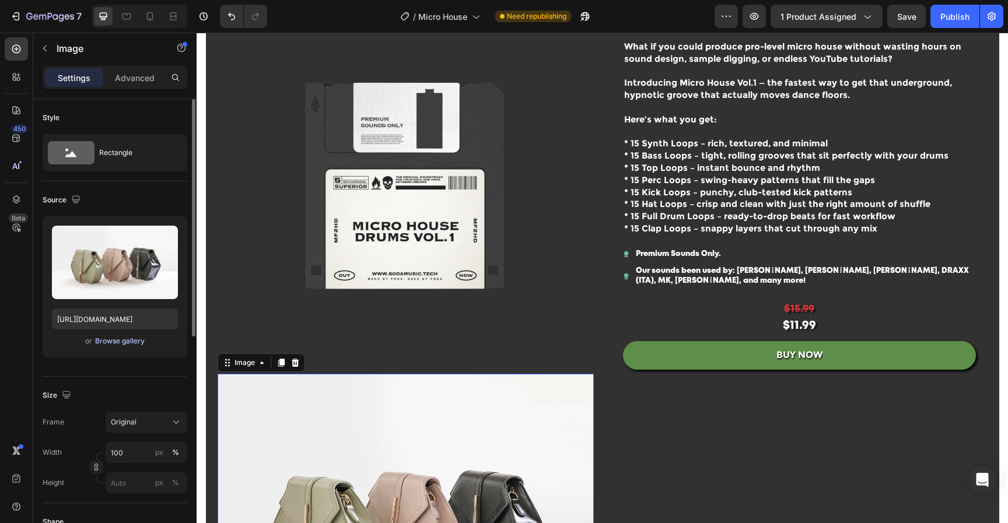
click at [135, 341] on div "Browse gallery" at bounding box center [120, 341] width 50 height 10
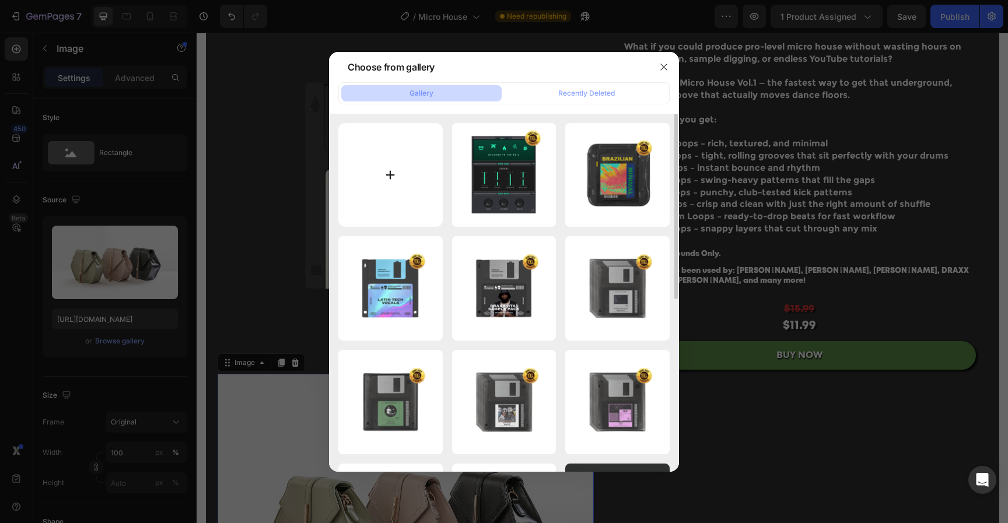
type input "C:\fakepath\Untitled design-163.png"
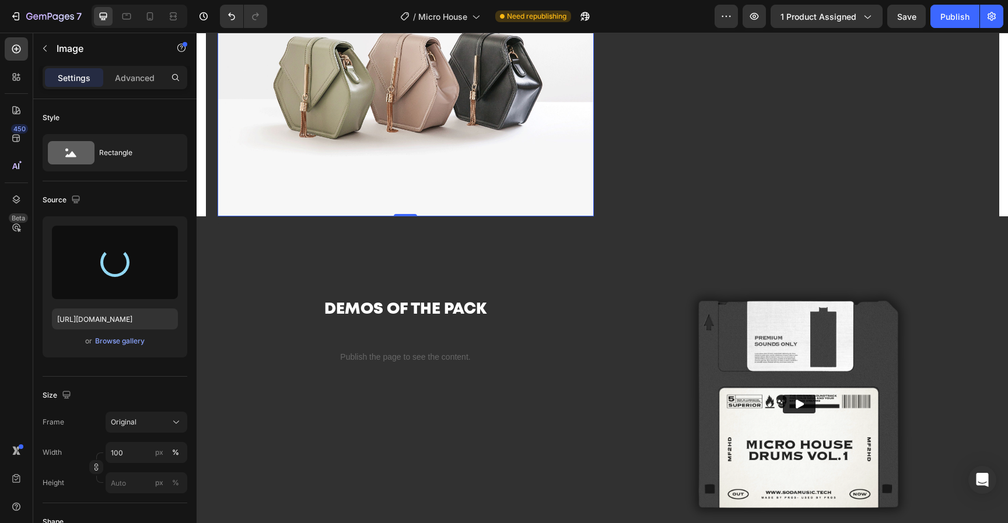
scroll to position [0, 0]
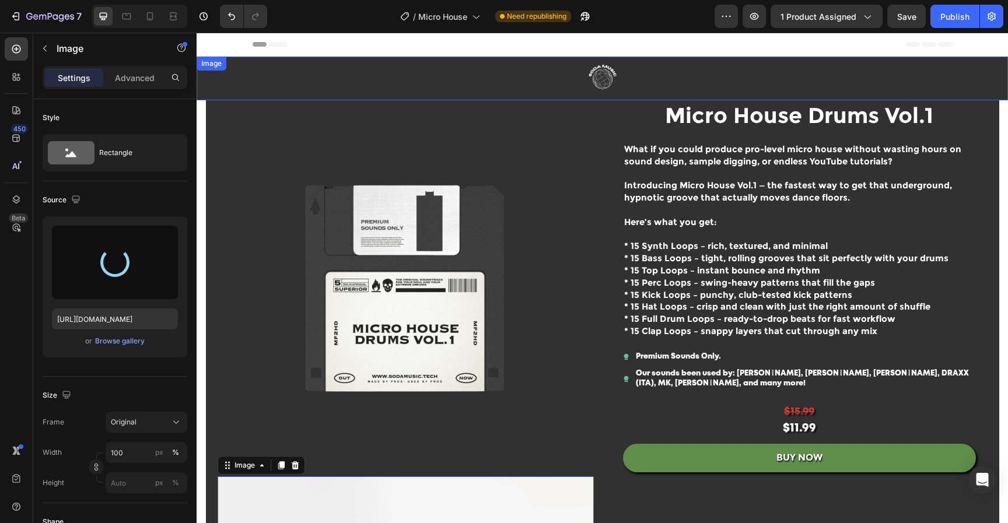
type input "[URL][DOMAIN_NAME]"
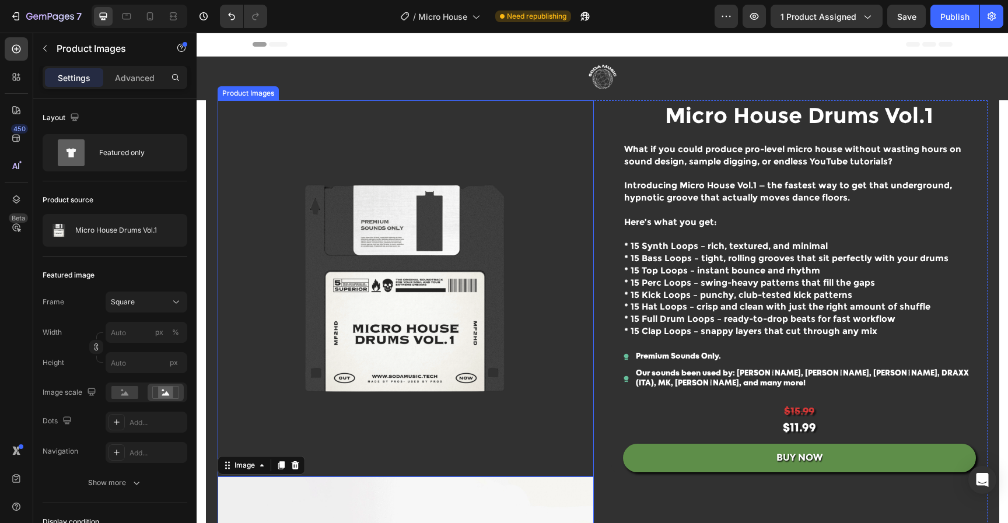
click at [541, 326] on img at bounding box center [406, 288] width 376 height 376
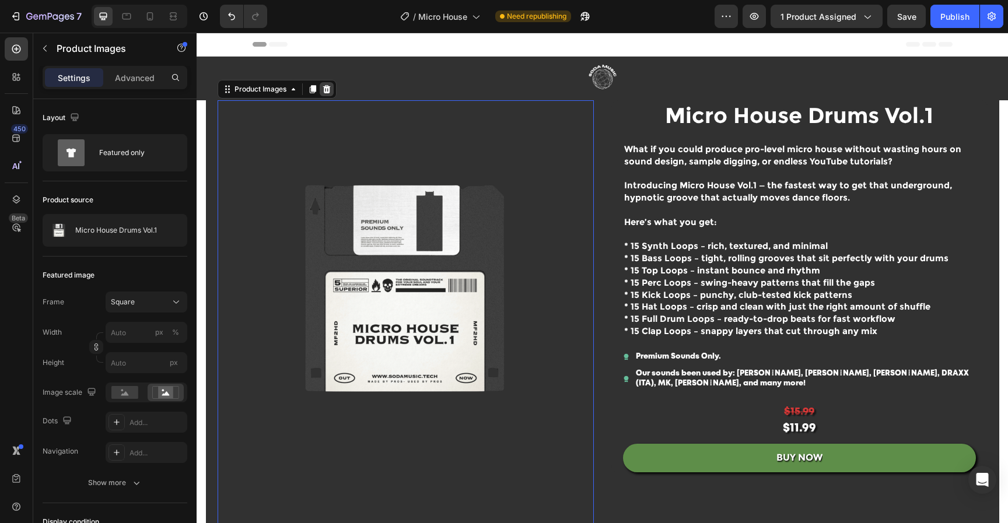
click at [326, 88] on icon at bounding box center [326, 89] width 9 height 9
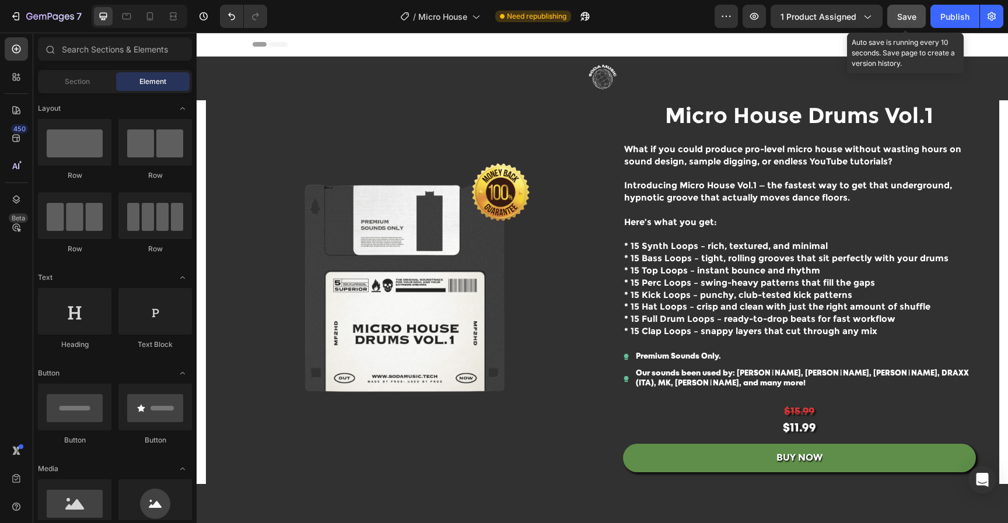
click at [913, 13] on span "Save" at bounding box center [906, 17] width 19 height 10
click at [940, 13] on div "Publish" at bounding box center [954, 16] width 29 height 12
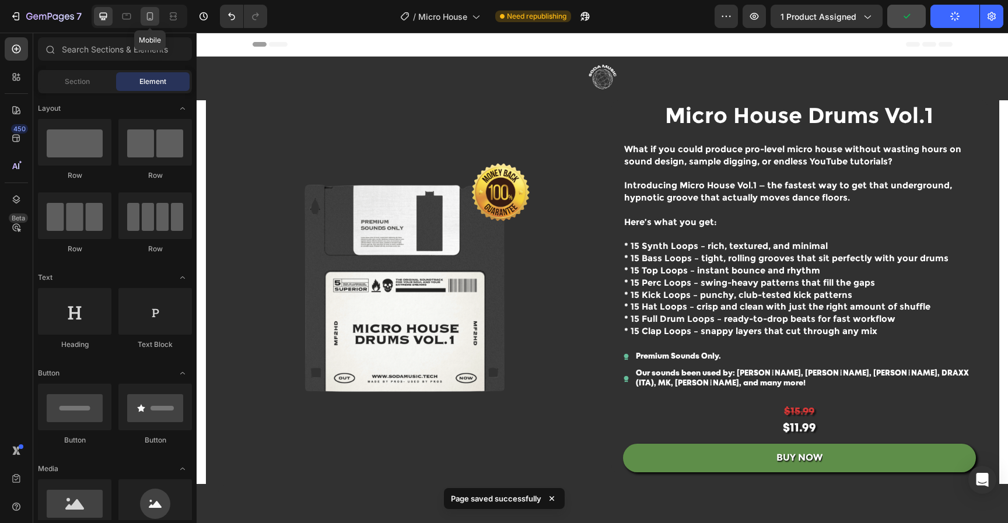
click at [150, 12] on icon at bounding box center [150, 16] width 6 height 8
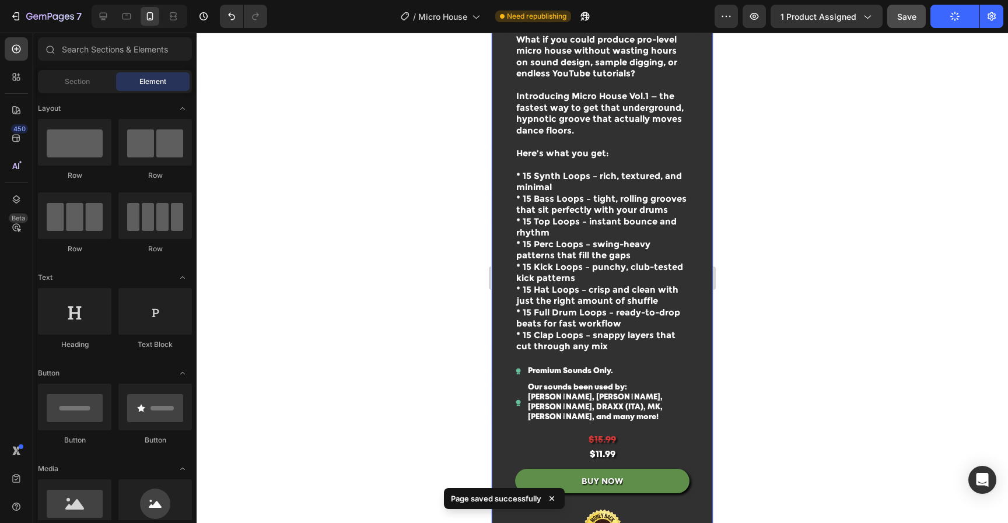
scroll to position [483, 0]
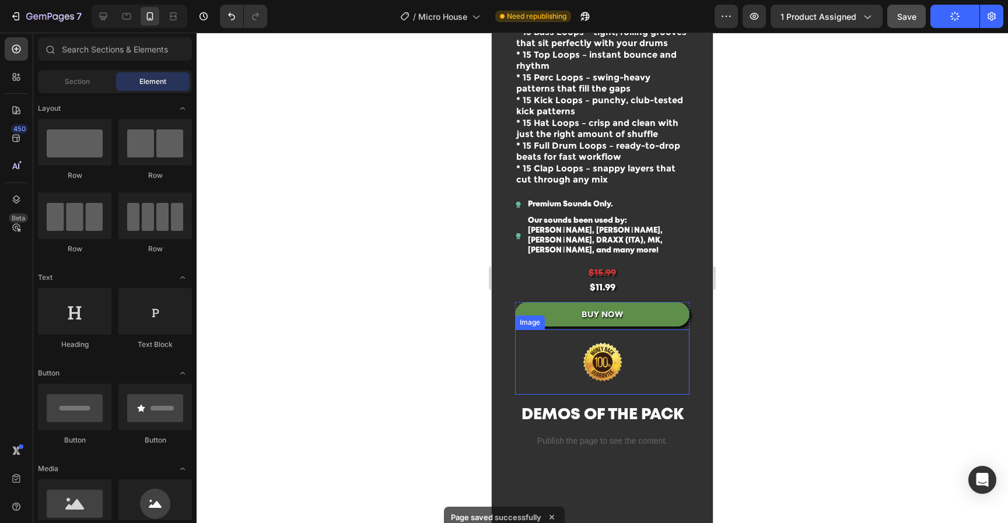
click at [623, 370] on img at bounding box center [602, 362] width 117 height 66
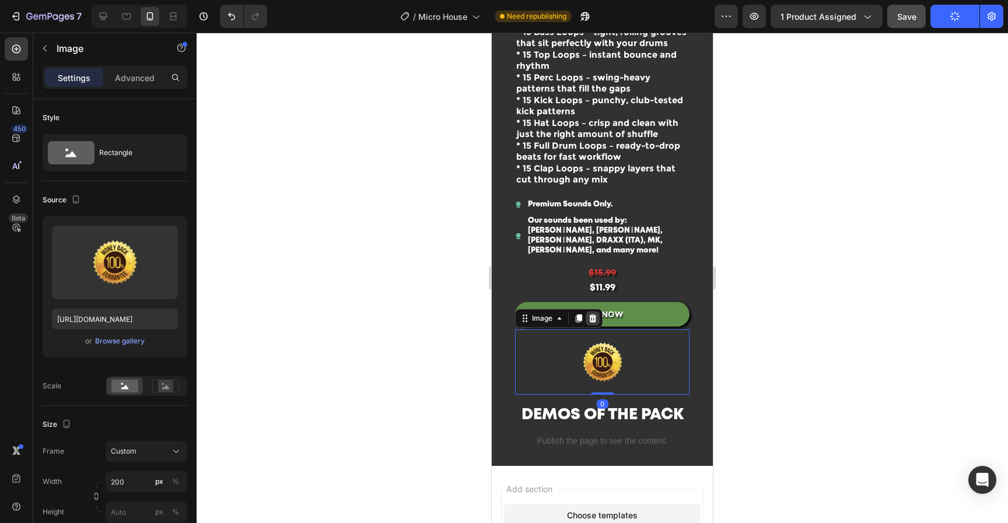
click at [594, 314] on icon at bounding box center [592, 318] width 9 height 9
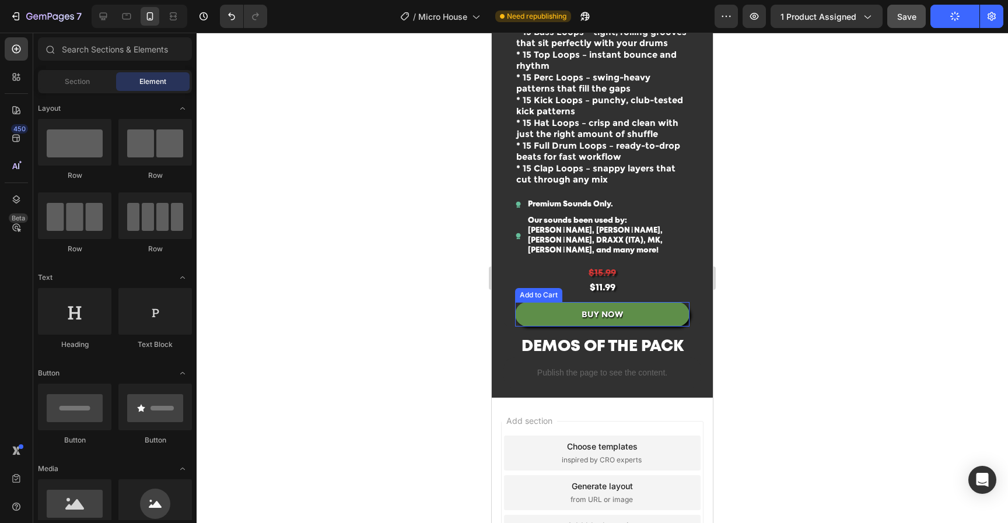
scroll to position [584, 0]
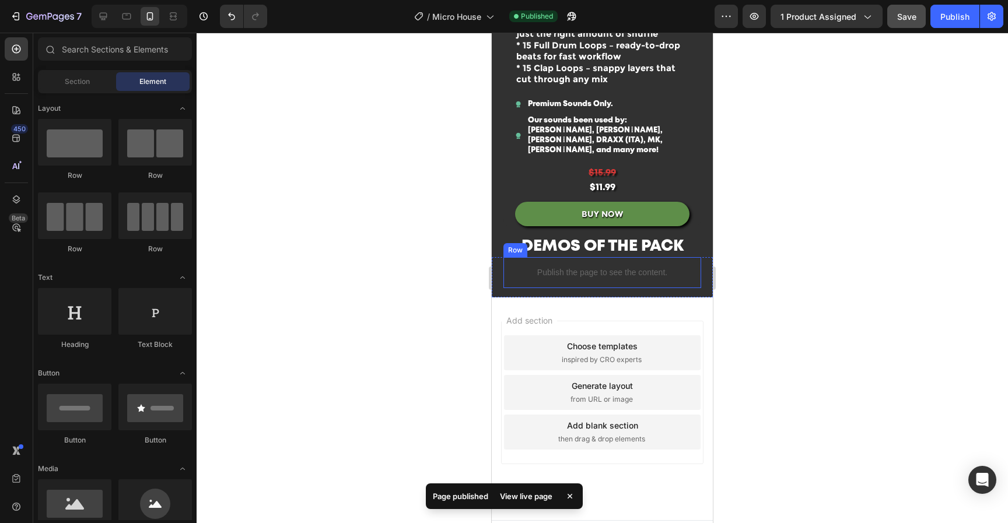
click at [683, 277] on div "DEMOS OF THE PACK Text Block Publish the page to see the content. Custom Code V…" at bounding box center [602, 272] width 198 height 31
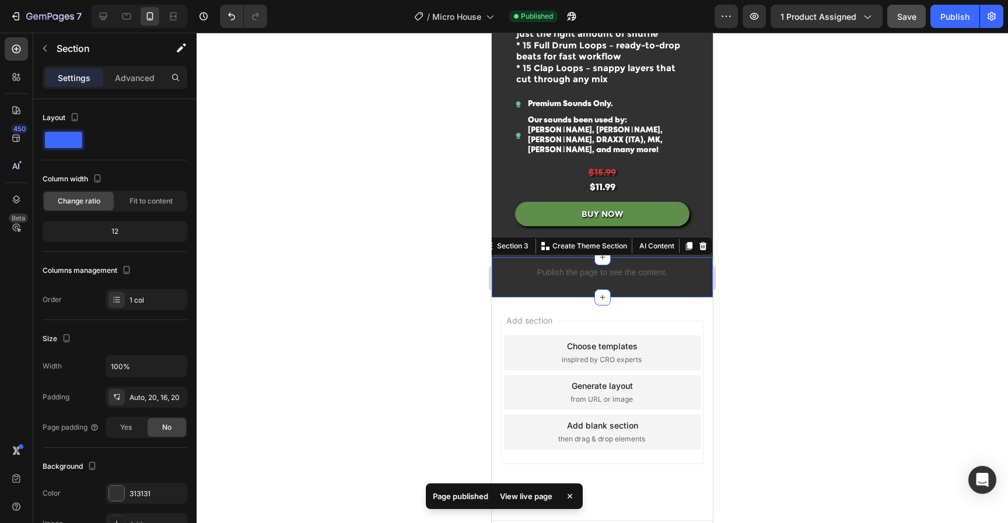
click at [671, 286] on div "DEMOS OF THE PACK Text Block Publish the page to see the content. Custom Code V…" at bounding box center [602, 277] width 221 height 40
drag, startPoint x: 138, startPoint y: 80, endPoint x: 139, endPoint y: 104, distance: 23.4
click at [138, 80] on p "Advanced" at bounding box center [135, 78] width 40 height 12
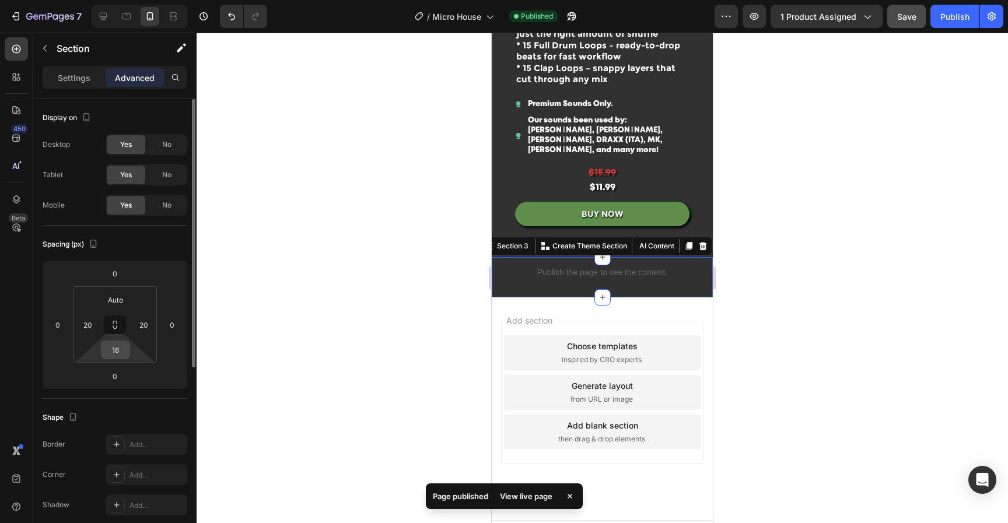
click at [111, 351] on input "16" at bounding box center [115, 349] width 23 height 17
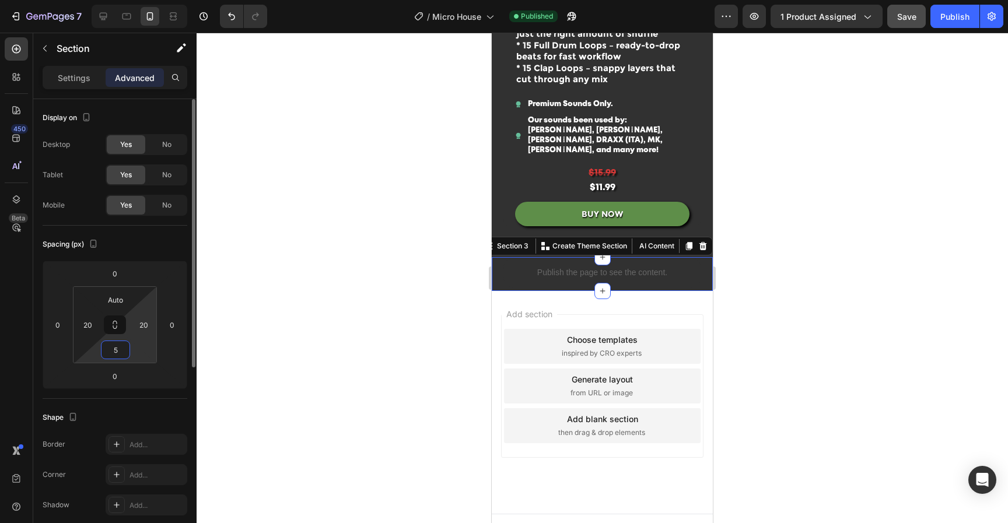
type input "50"
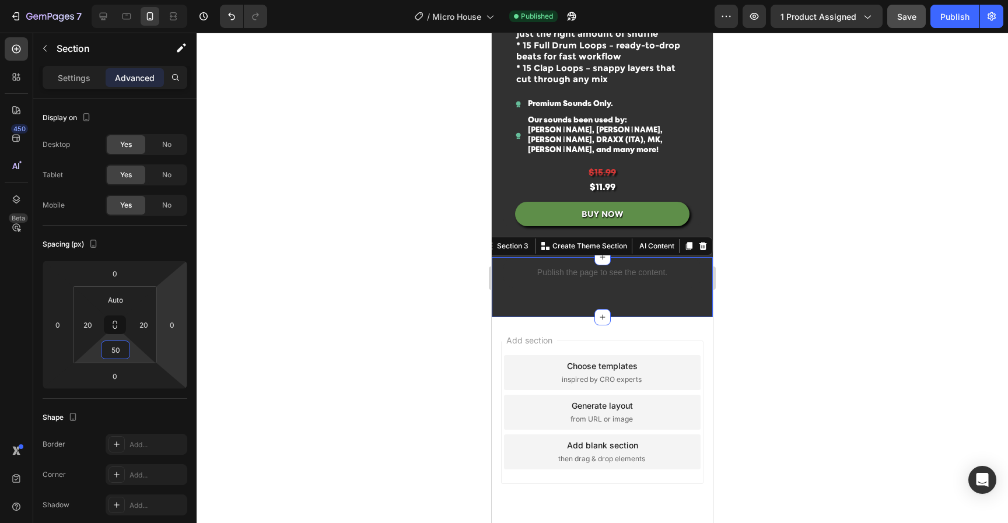
click at [854, 262] on div at bounding box center [602, 278] width 811 height 490
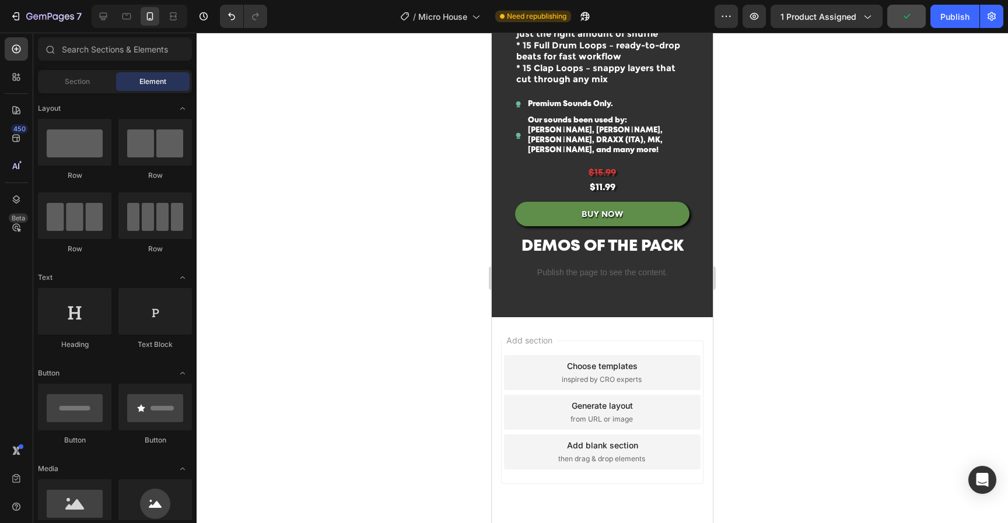
click at [941, 92] on div at bounding box center [602, 278] width 811 height 490
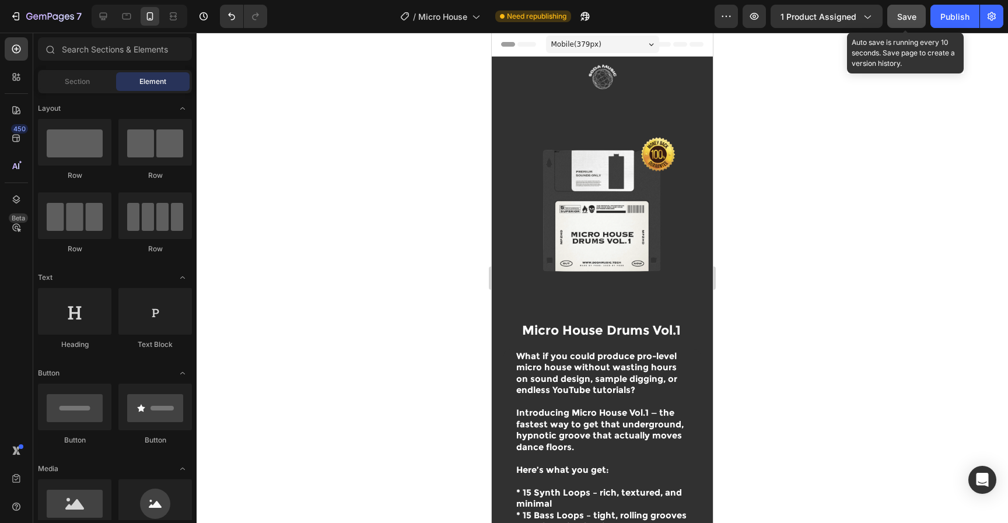
click at [908, 12] on span "Save" at bounding box center [906, 17] width 19 height 10
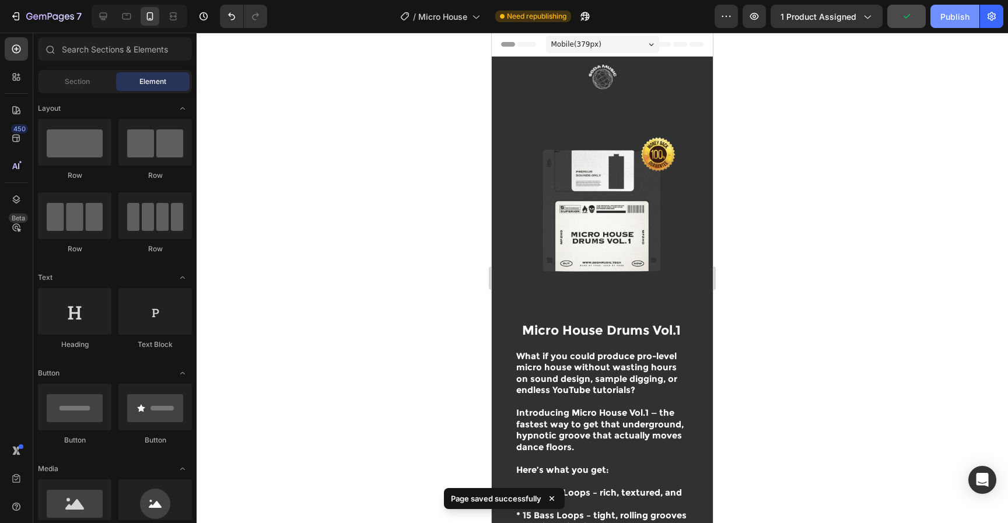
click at [944, 17] on div "Publish" at bounding box center [954, 16] width 29 height 12
click at [641, 69] on img at bounding box center [603, 79] width 146 height 44
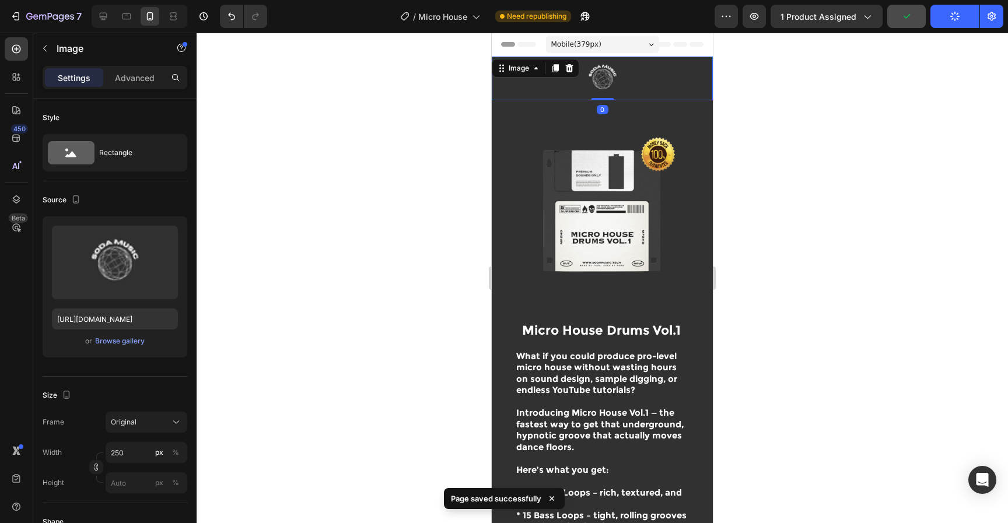
click at [850, 151] on div at bounding box center [602, 278] width 811 height 490
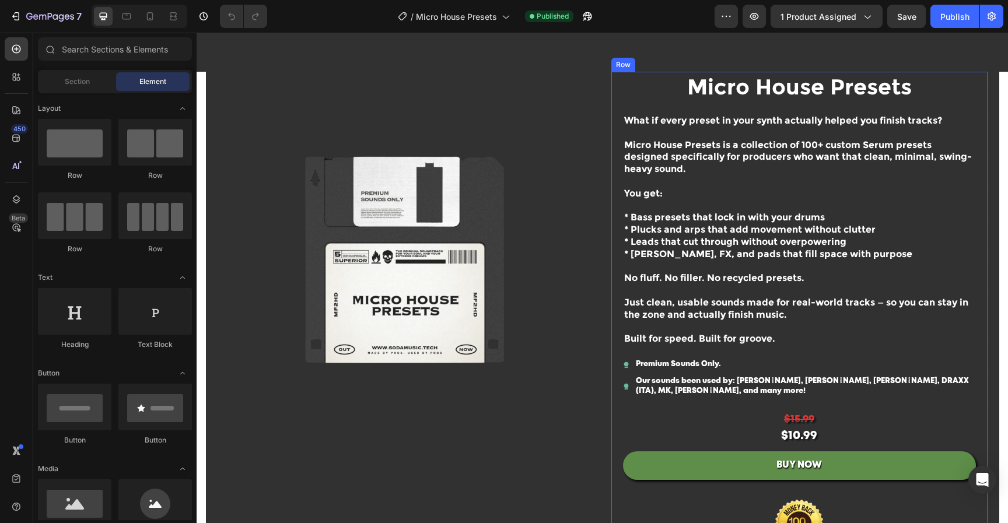
scroll to position [98, 0]
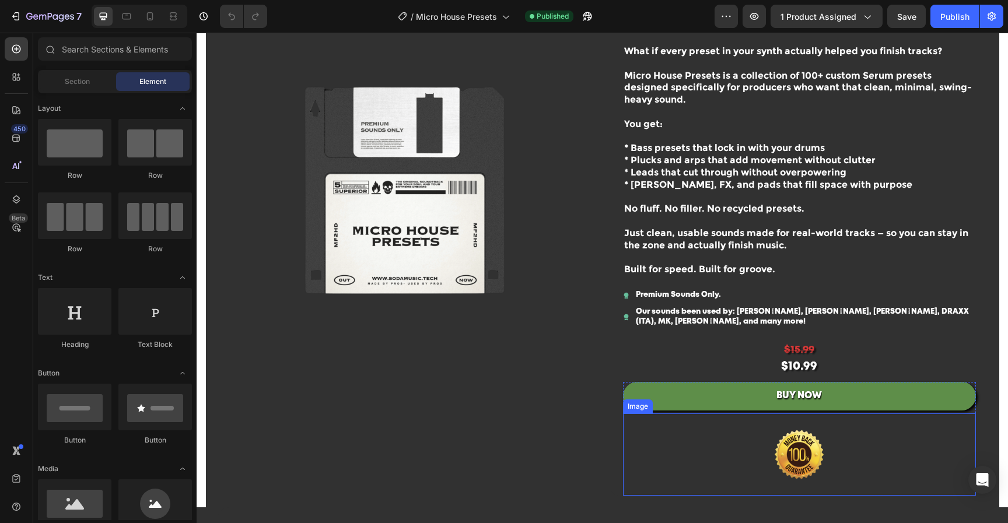
click at [787, 444] on img at bounding box center [799, 454] width 146 height 82
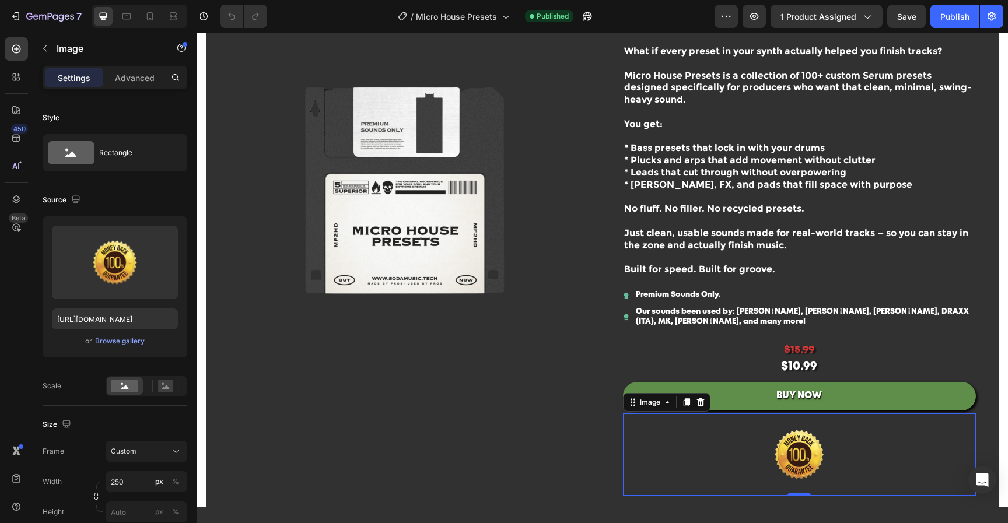
click at [696, 401] on icon at bounding box center [700, 402] width 9 height 9
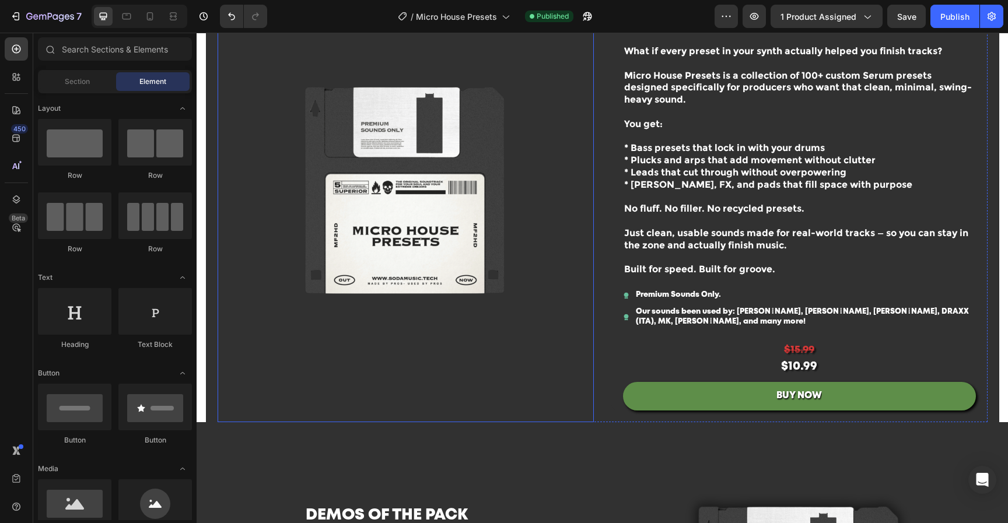
click at [378, 167] on img at bounding box center [406, 190] width 376 height 376
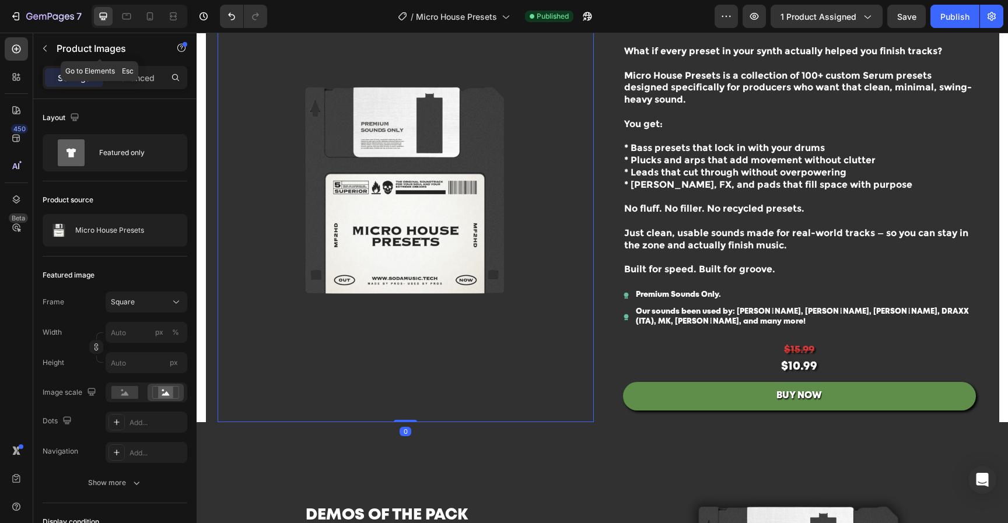
click at [41, 51] on icon "button" at bounding box center [44, 48] width 9 height 9
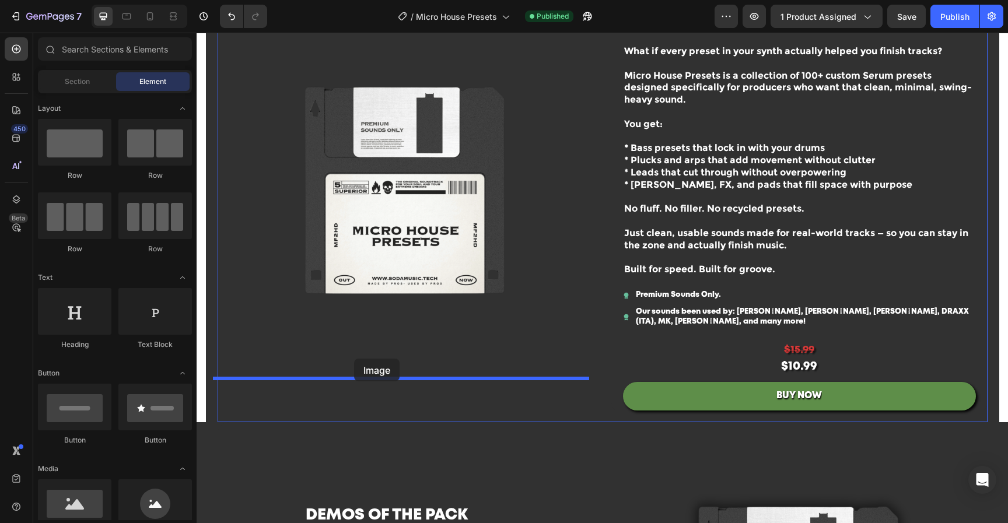
drag, startPoint x: 274, startPoint y: 536, endPoint x: 354, endPoint y: 359, distance: 194.7
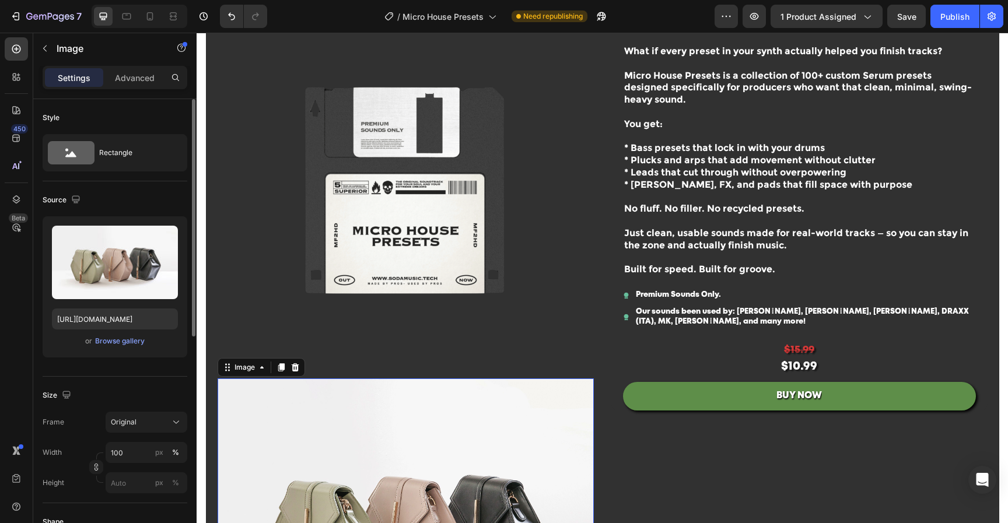
click at [125, 335] on div "or Browse gallery" at bounding box center [115, 341] width 126 height 14
click at [120, 340] on div "Browse gallery" at bounding box center [120, 341] width 50 height 10
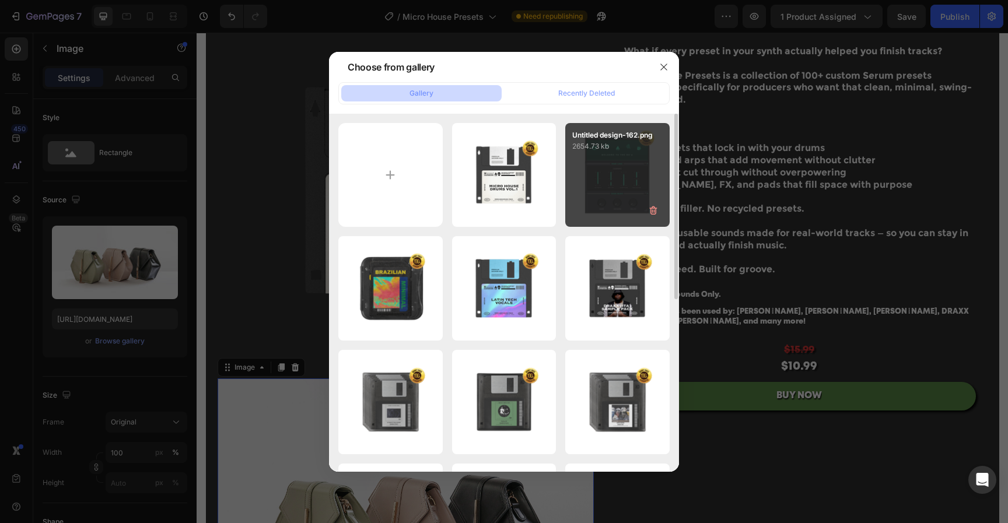
type input "C:\fakepath\Untitled design-206.png"
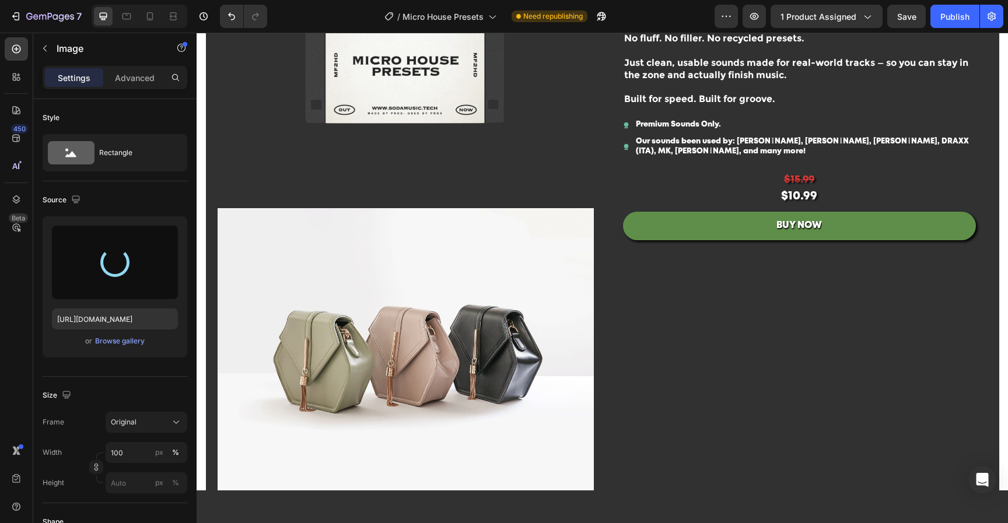
scroll to position [0, 0]
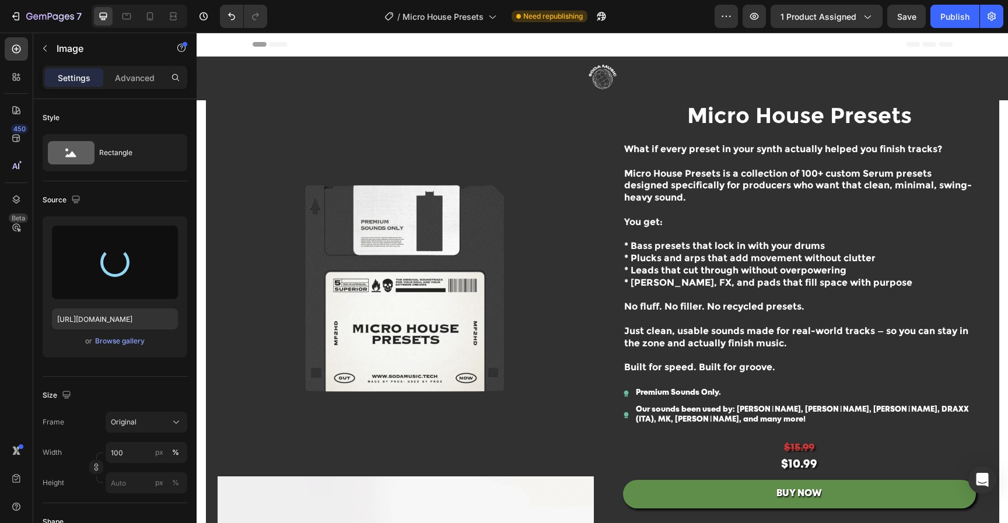
type input "[URL][DOMAIN_NAME]"
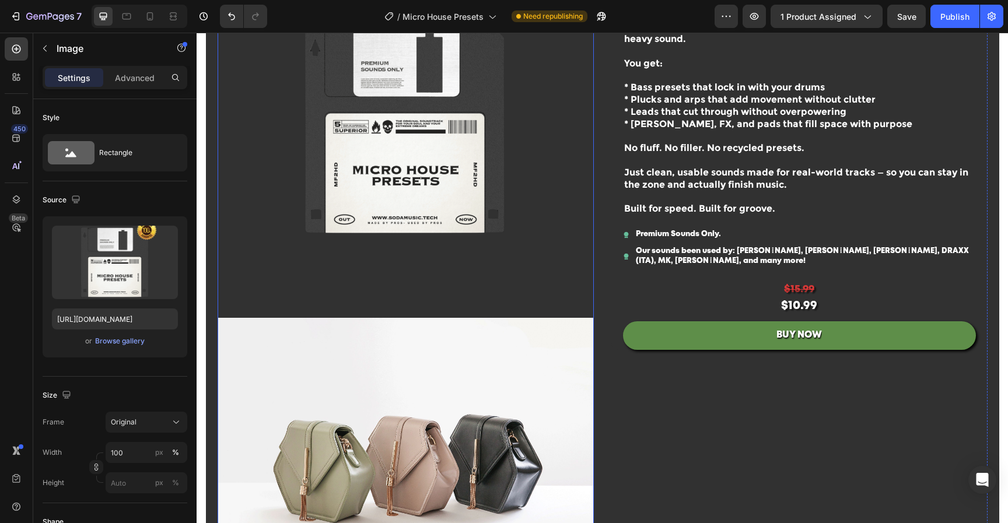
scroll to position [233, 0]
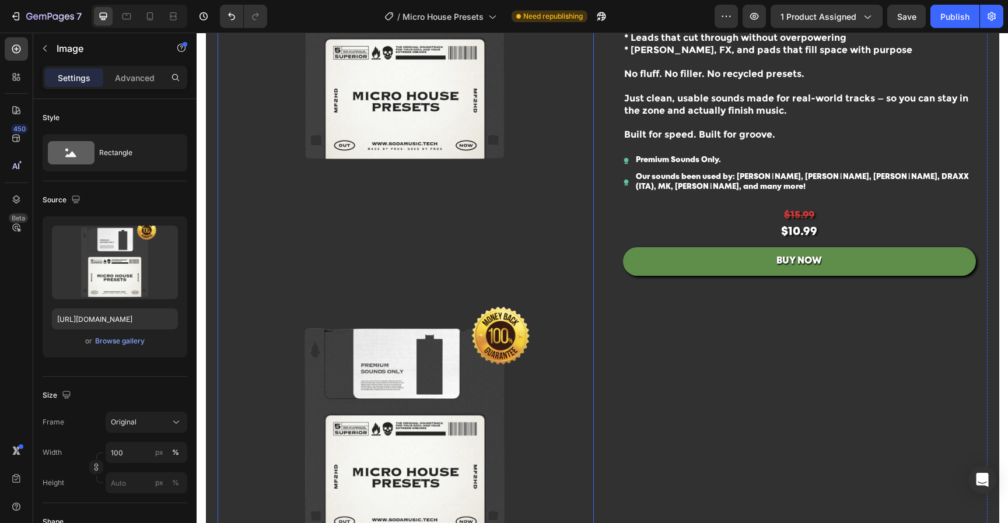
click at [460, 114] on img at bounding box center [406, 56] width 376 height 376
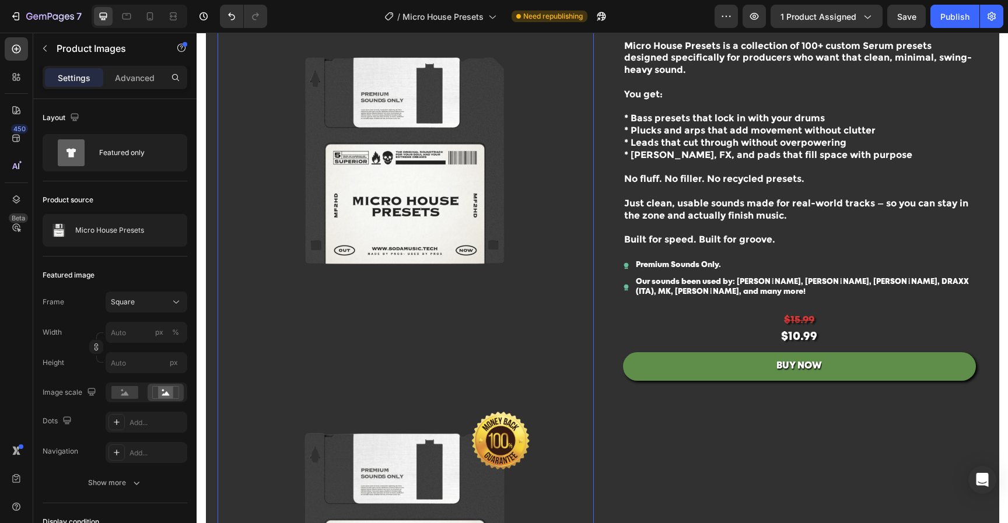
scroll to position [0, 0]
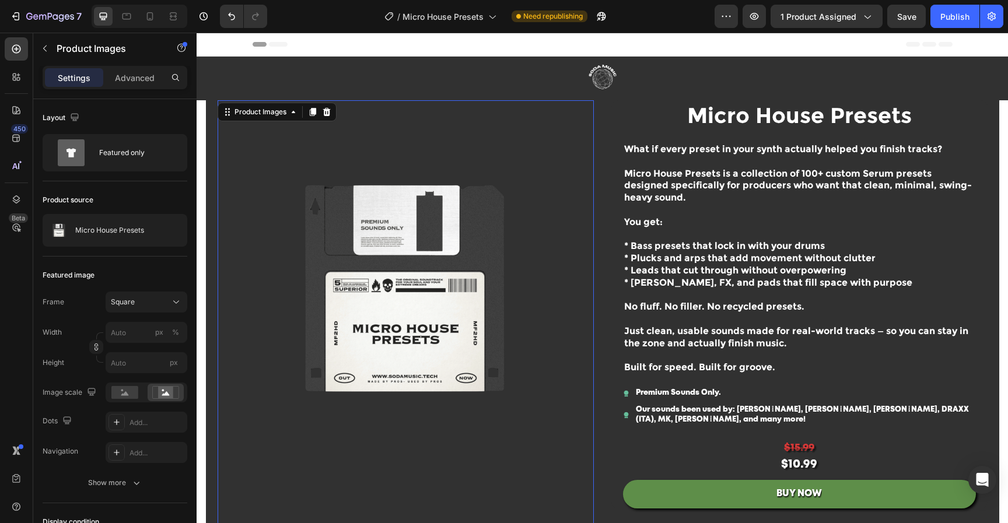
drag, startPoint x: 321, startPoint y: 111, endPoint x: 405, endPoint y: 111, distance: 84.0
click at [322, 111] on icon at bounding box center [326, 111] width 9 height 9
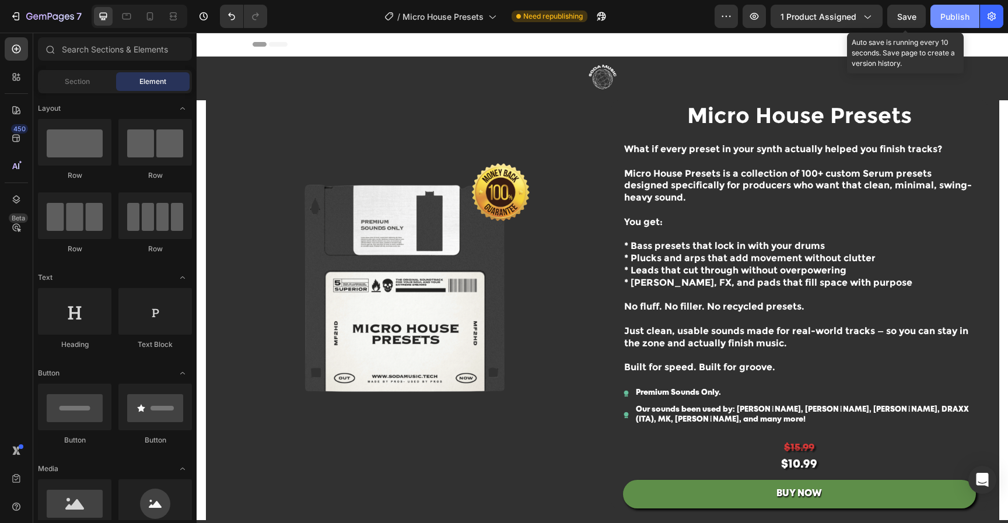
drag, startPoint x: 903, startPoint y: 22, endPoint x: 946, endPoint y: 21, distance: 42.6
click at [903, 22] on div "Save" at bounding box center [906, 16] width 19 height 12
click at [953, 21] on div "Publish" at bounding box center [954, 16] width 29 height 12
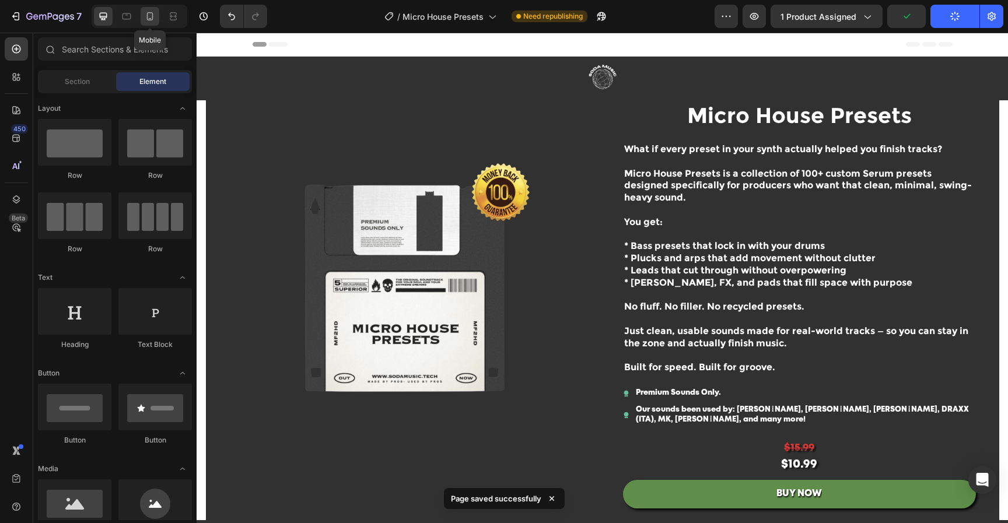
click at [155, 17] on icon at bounding box center [150, 16] width 12 height 12
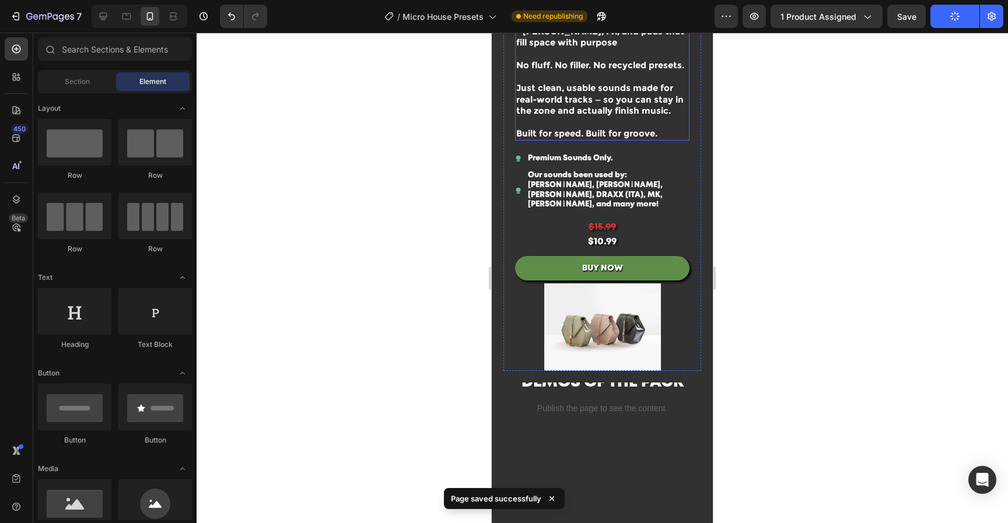
scroll to position [527, 0]
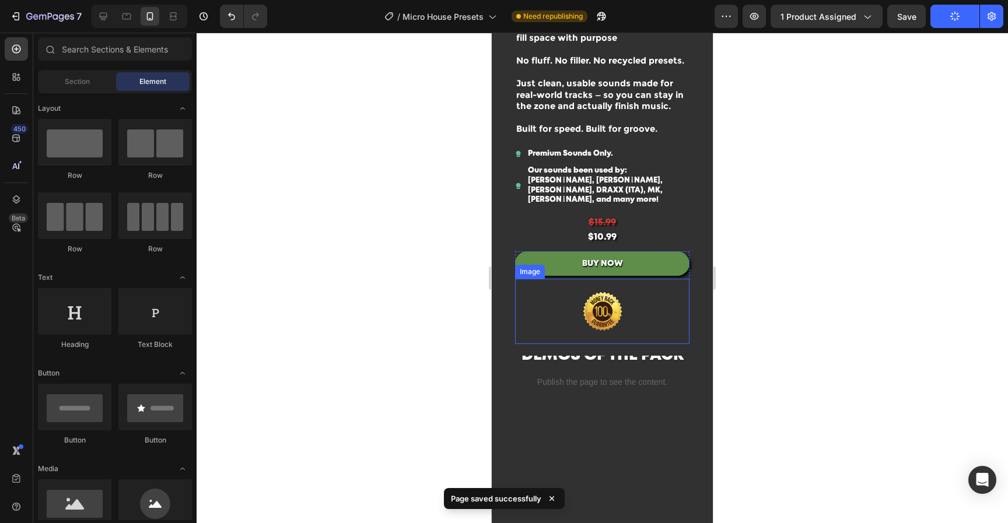
click at [600, 327] on img at bounding box center [602, 312] width 117 height 66
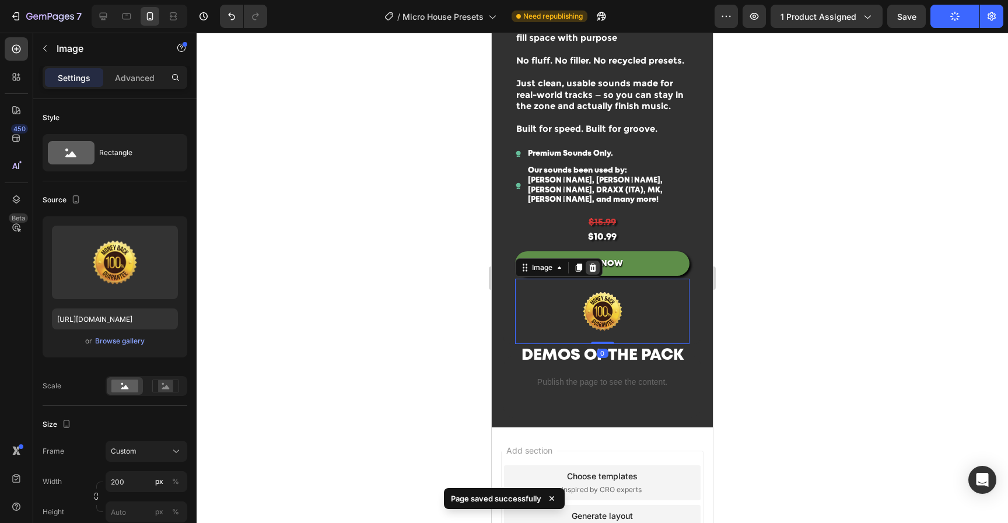
click at [597, 271] on icon at bounding box center [592, 267] width 9 height 9
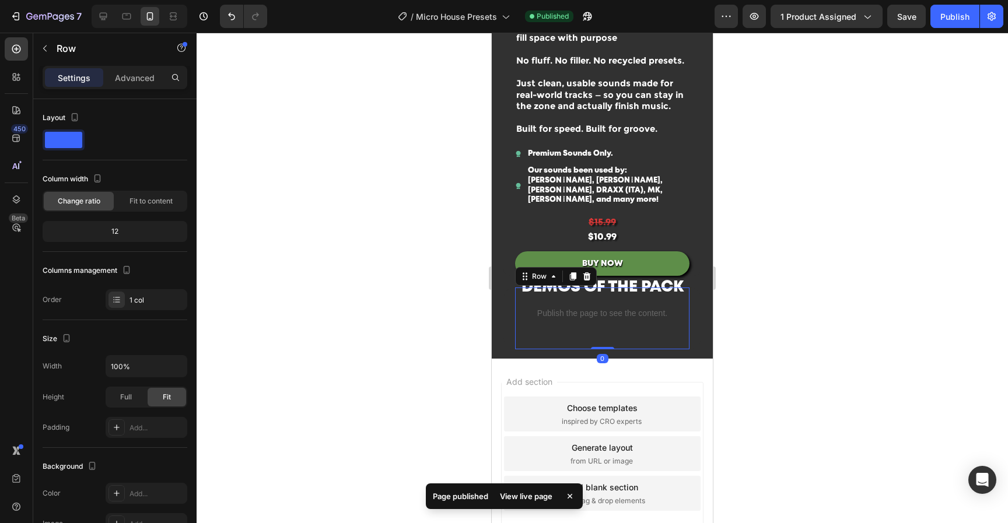
click at [650, 349] on div "DEMOS OF THE PACK Text Block DEMOS OF THE PACK Text Block Publish the page to s…" at bounding box center [602, 319] width 174 height 62
click at [695, 359] on div "DEMOS OF THE PACK Text Block DEMOS OF THE PACK Text Block Publish the page to s…" at bounding box center [602, 323] width 221 height 71
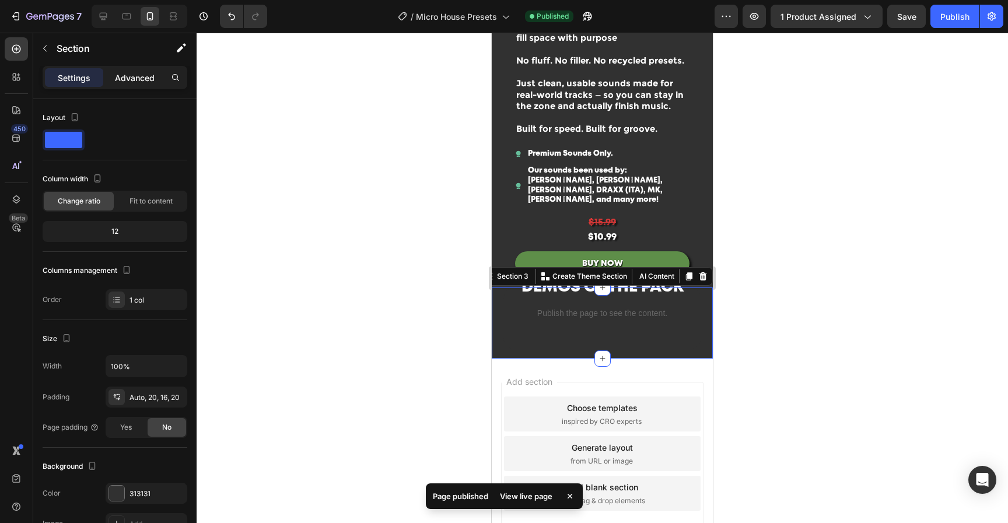
click at [134, 68] on div "Advanced" at bounding box center [135, 77] width 58 height 19
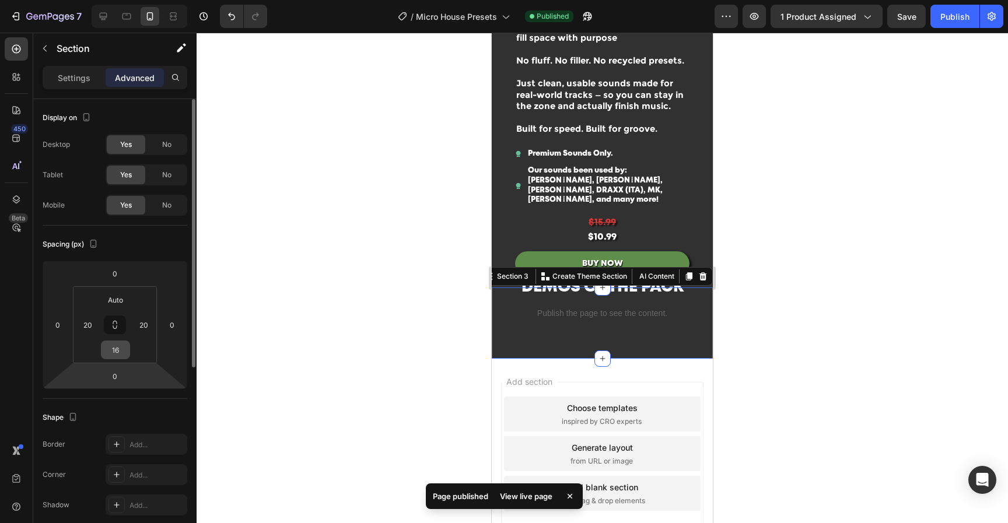
click at [119, 345] on input "16" at bounding box center [115, 349] width 23 height 17
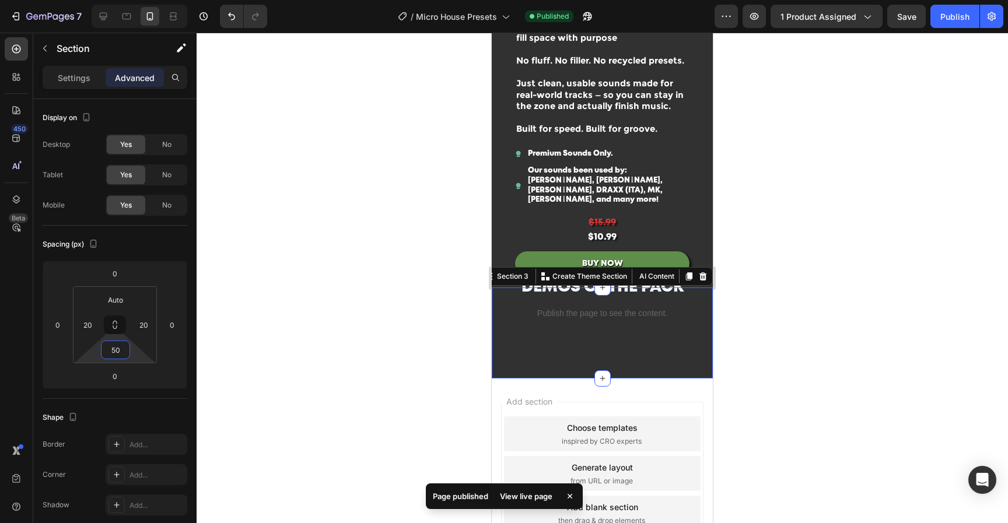
type input "50"
click at [822, 264] on div at bounding box center [602, 278] width 811 height 490
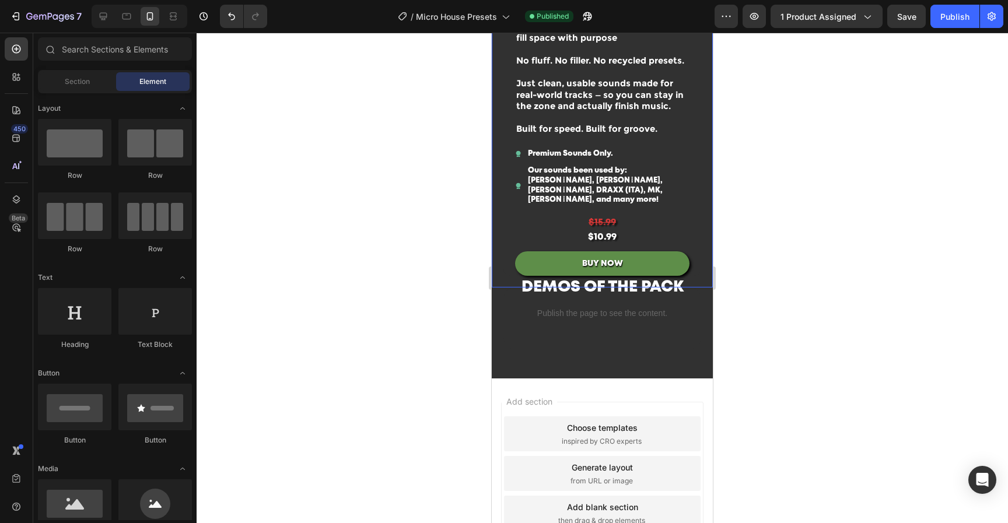
click at [651, 268] on button "BUY NOW" at bounding box center [602, 263] width 174 height 24
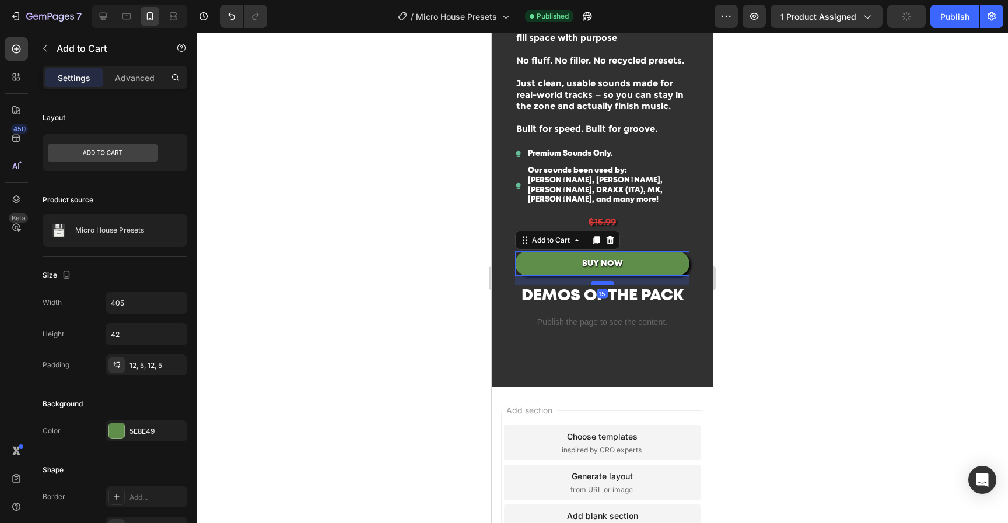
drag, startPoint x: 604, startPoint y: 279, endPoint x: 1253, endPoint y: 325, distance: 650.1
click at [605, 285] on div at bounding box center [602, 282] width 23 height 3
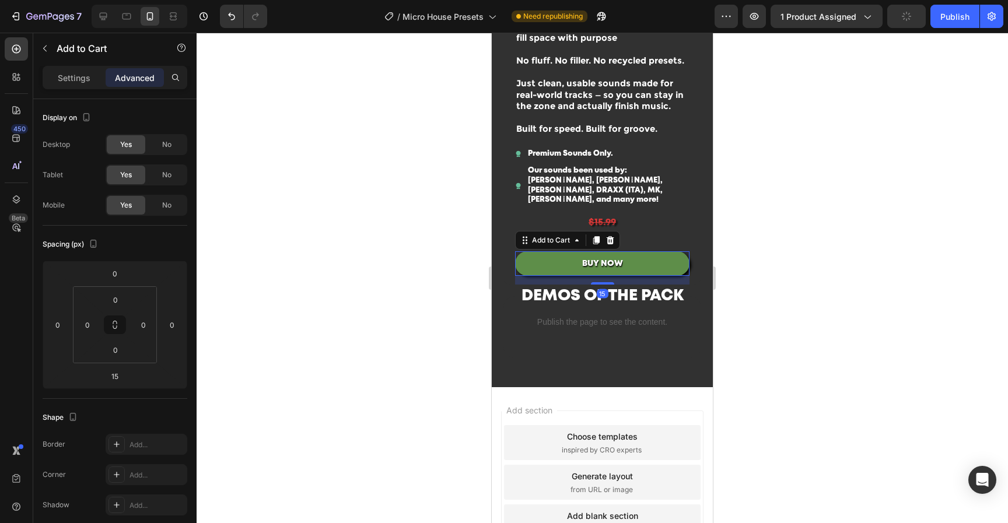
click at [828, 293] on div at bounding box center [602, 278] width 811 height 490
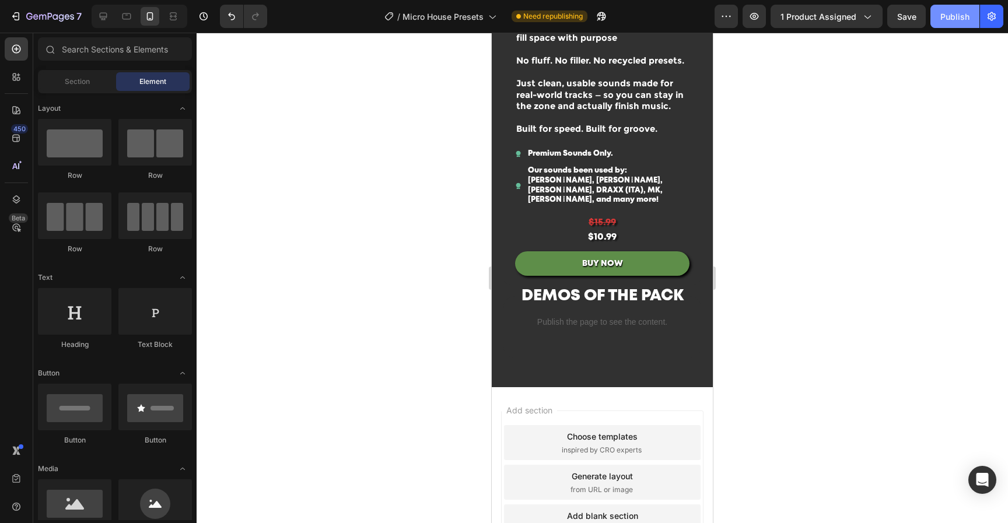
click at [920, 16] on button "Save" at bounding box center [906, 16] width 38 height 23
click at [949, 14] on div "Publish" at bounding box center [954, 16] width 29 height 12
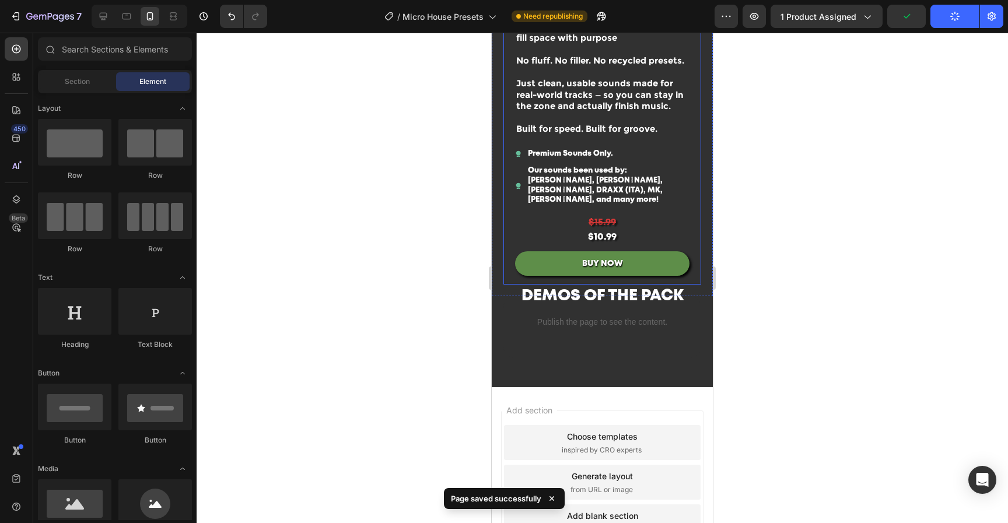
scroll to position [0, 0]
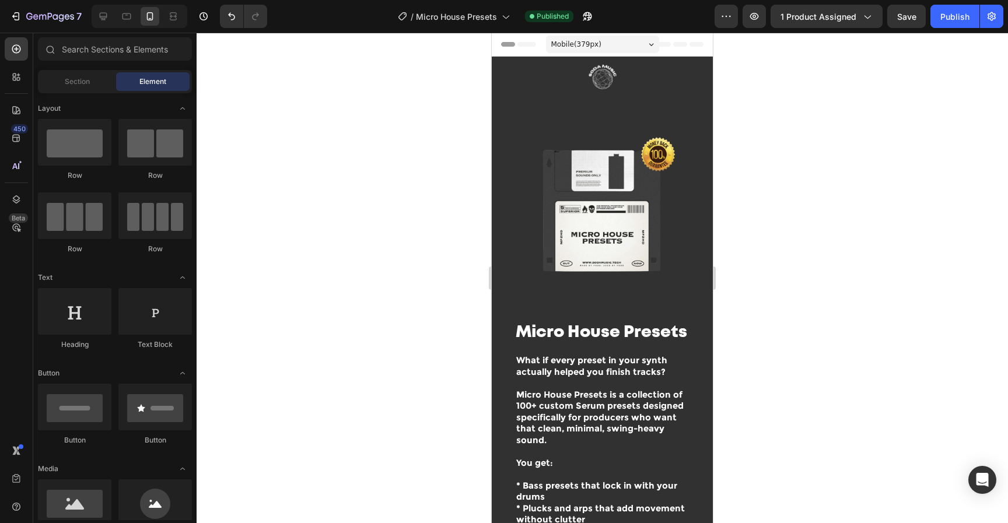
click at [876, 341] on div at bounding box center [602, 278] width 811 height 490
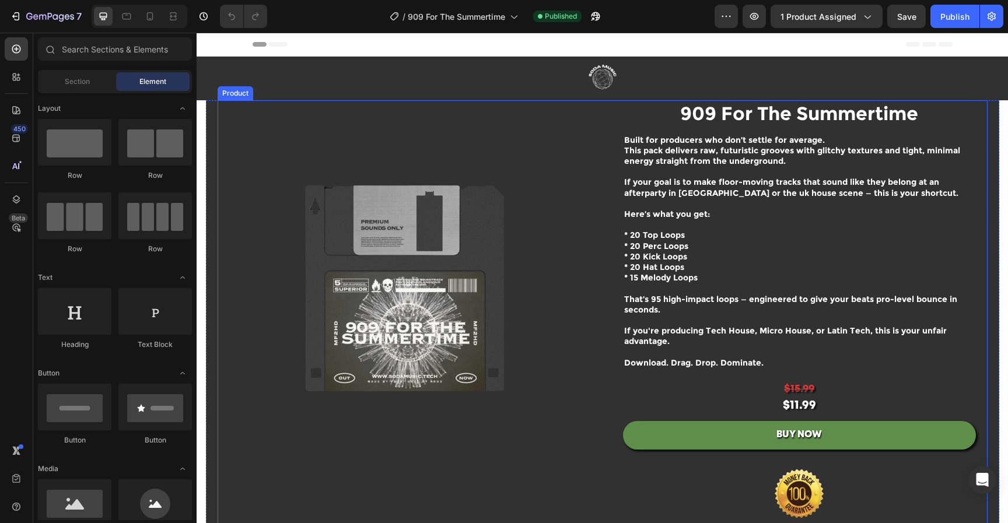
click at [469, 325] on img at bounding box center [406, 288] width 376 height 376
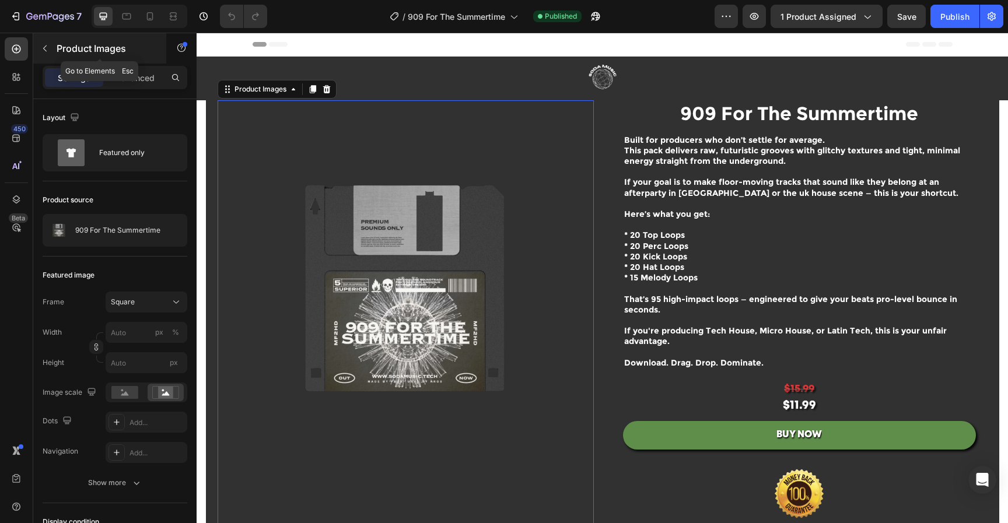
click at [47, 47] on icon "button" at bounding box center [44, 48] width 9 height 9
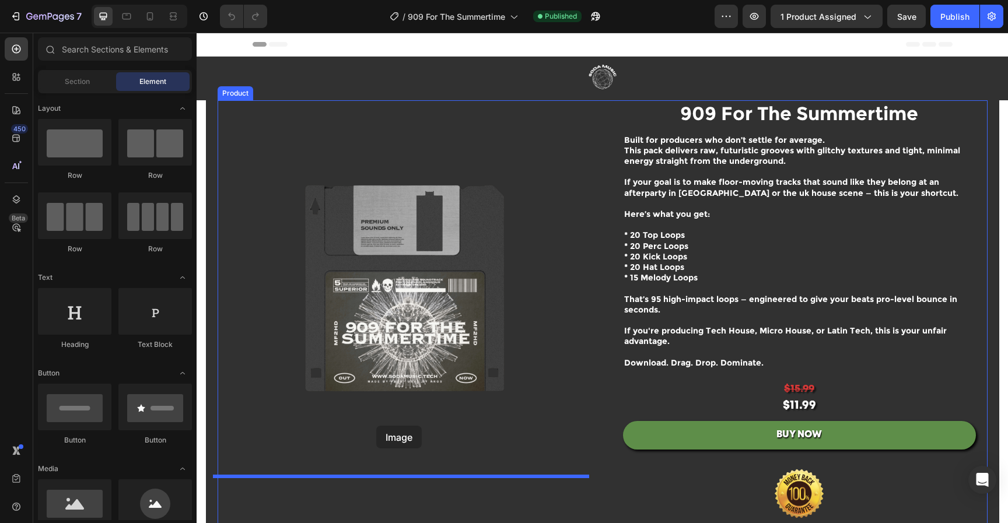
drag, startPoint x: 269, startPoint y: 529, endPoint x: 376, endPoint y: 426, distance: 148.5
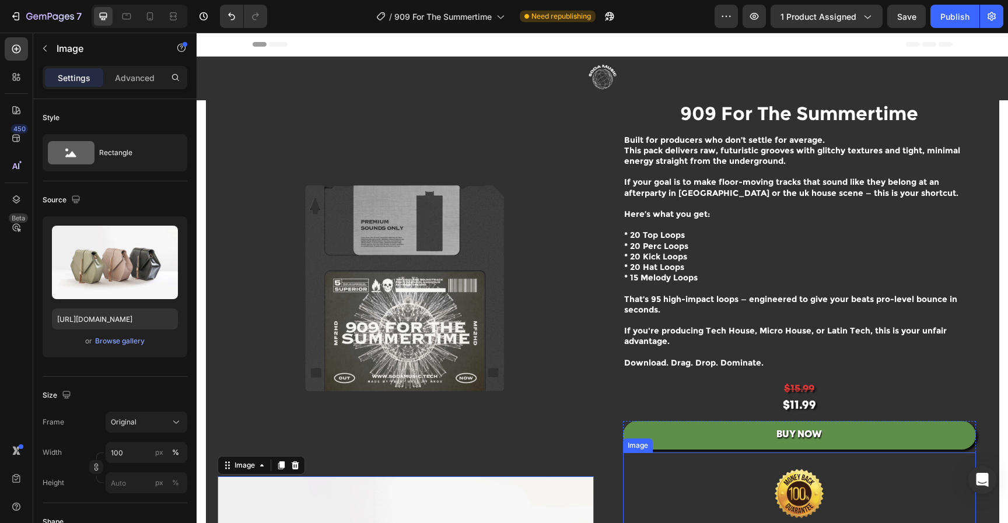
click at [795, 474] on img at bounding box center [799, 494] width 146 height 82
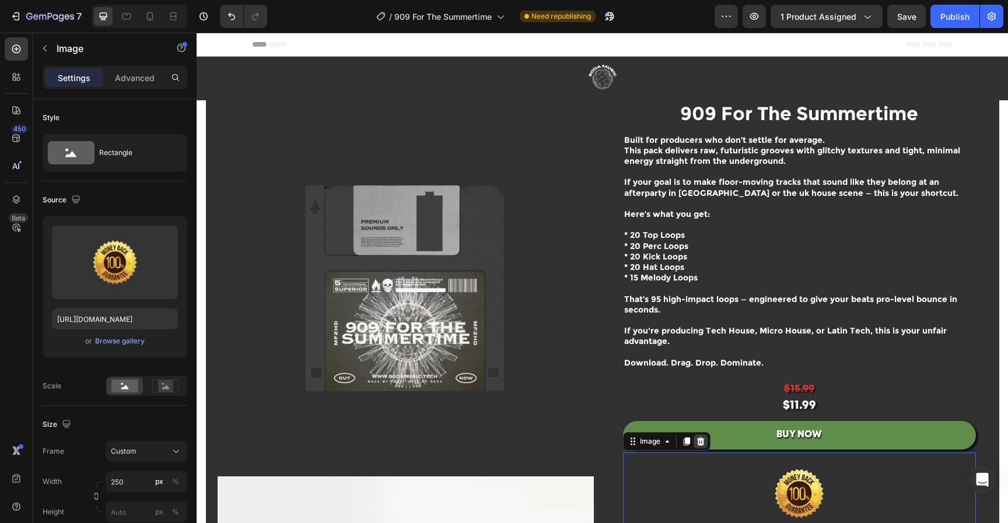
click at [698, 443] on icon at bounding box center [700, 441] width 8 height 8
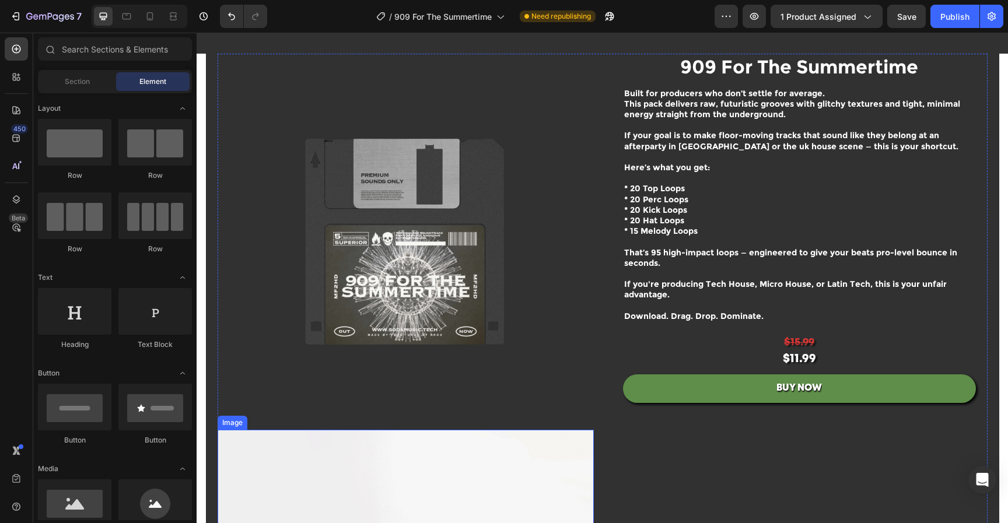
scroll to position [183, 0]
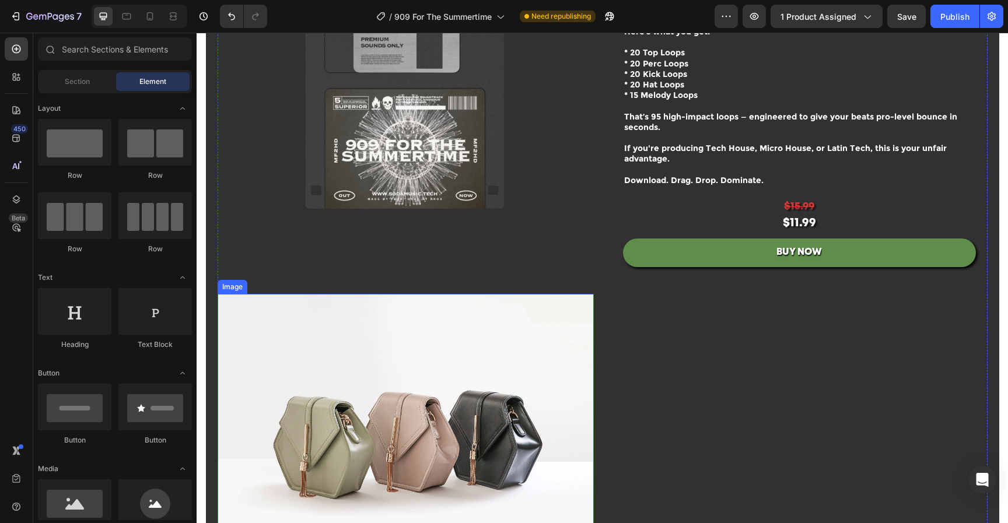
click at [391, 423] on img at bounding box center [406, 435] width 376 height 282
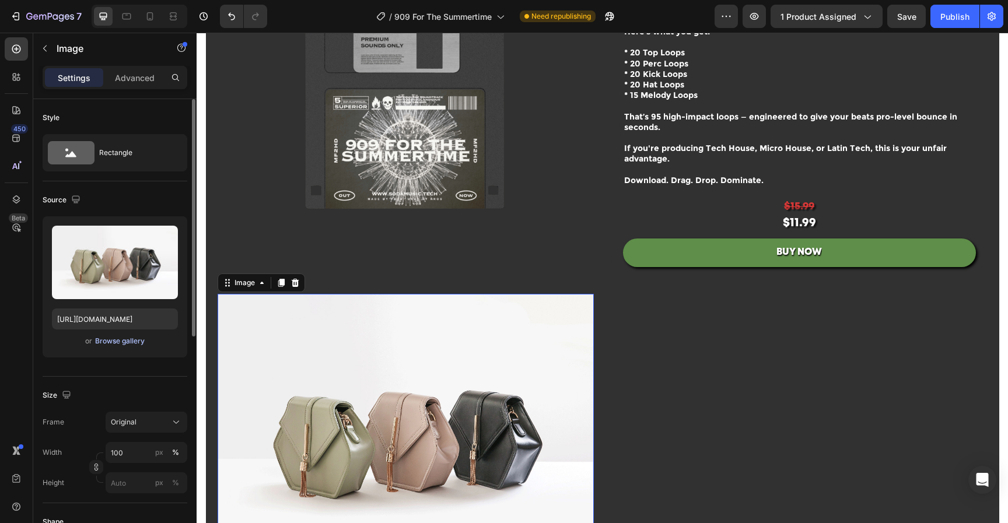
click at [127, 339] on div "Browse gallery" at bounding box center [120, 341] width 50 height 10
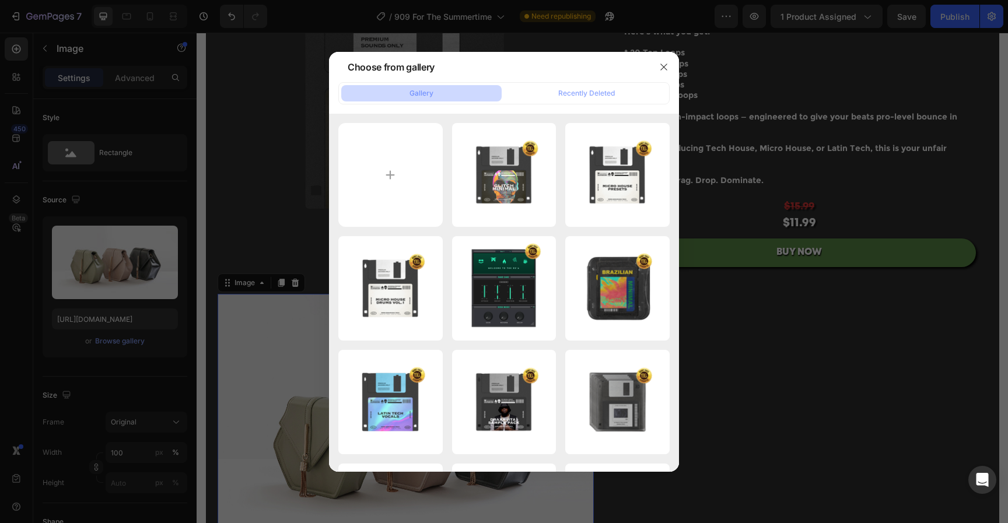
type input "C:\fakepath\Untitled design-208.png"
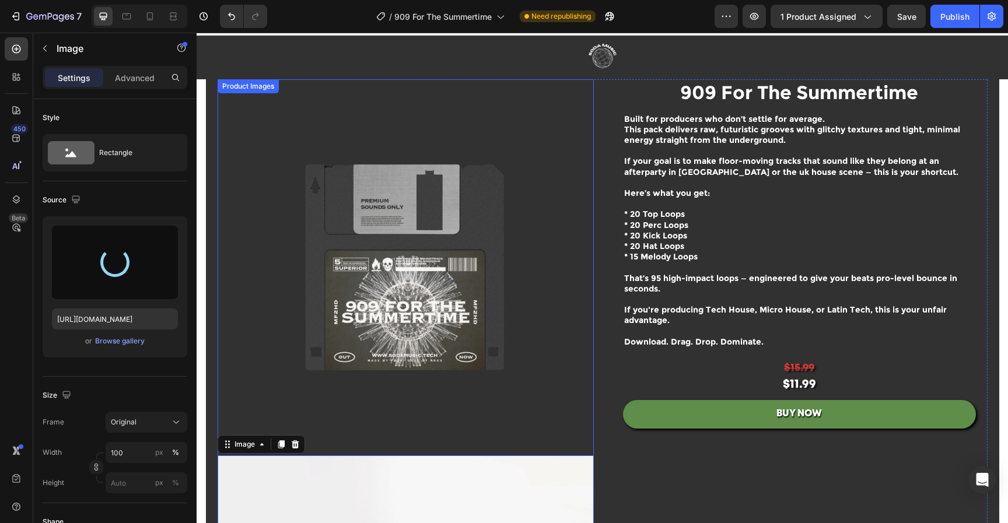
scroll to position [0, 0]
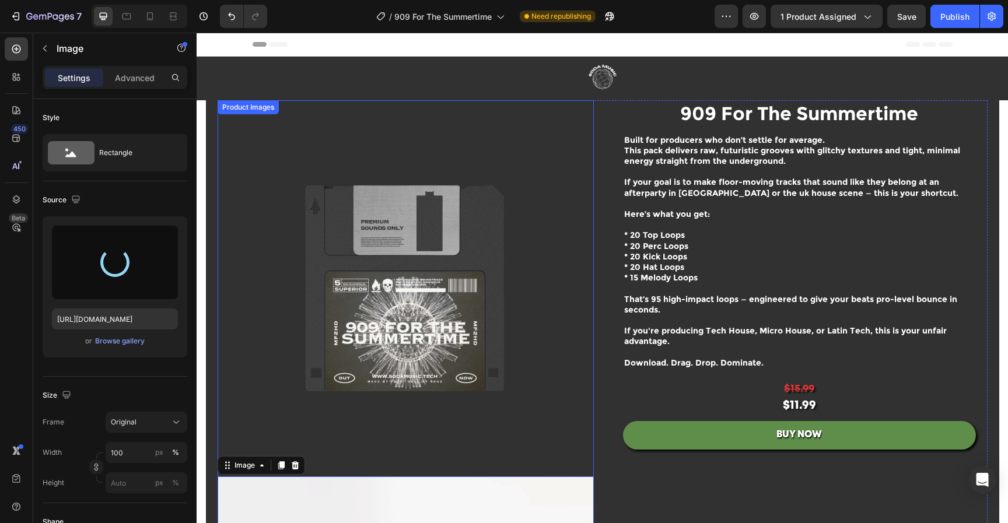
type input "[URL][DOMAIN_NAME]"
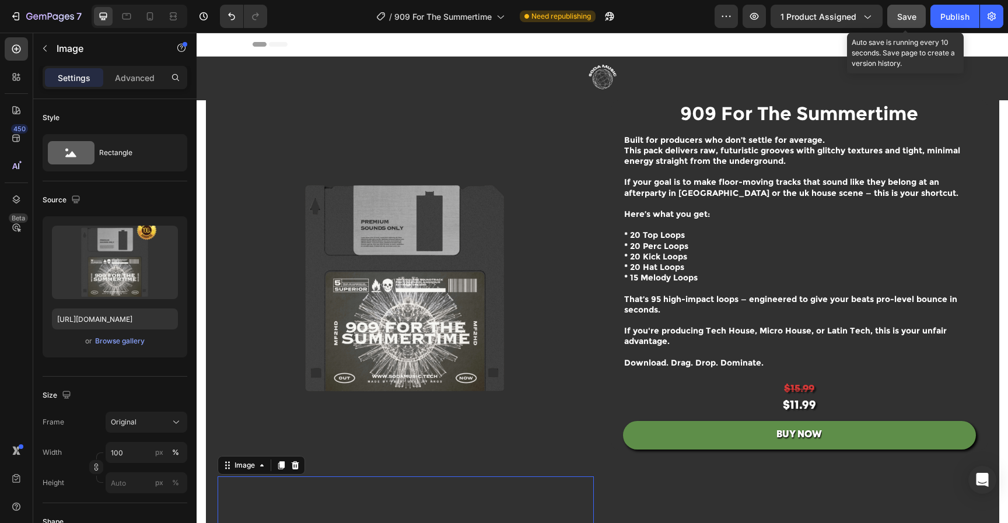
click at [907, 17] on span "Save" at bounding box center [906, 17] width 19 height 10
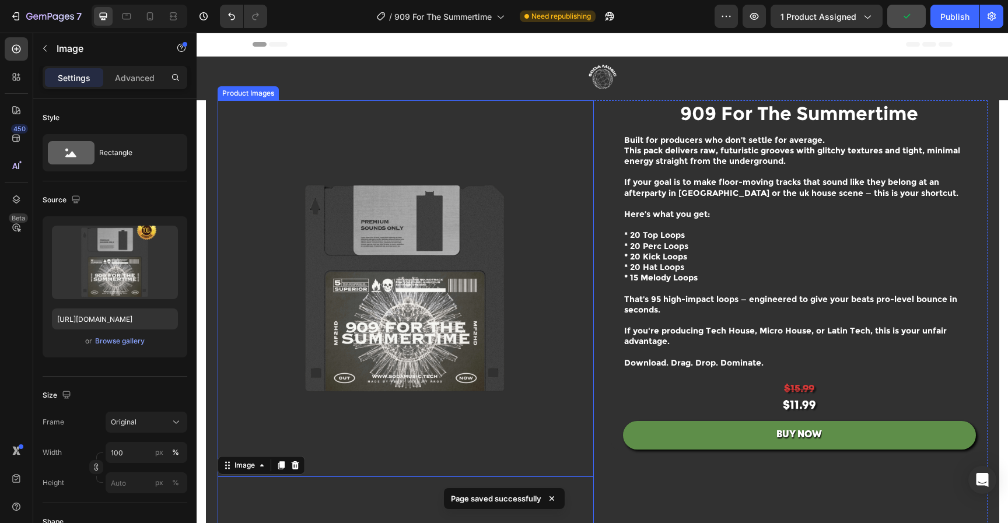
click at [530, 203] on img at bounding box center [406, 288] width 376 height 376
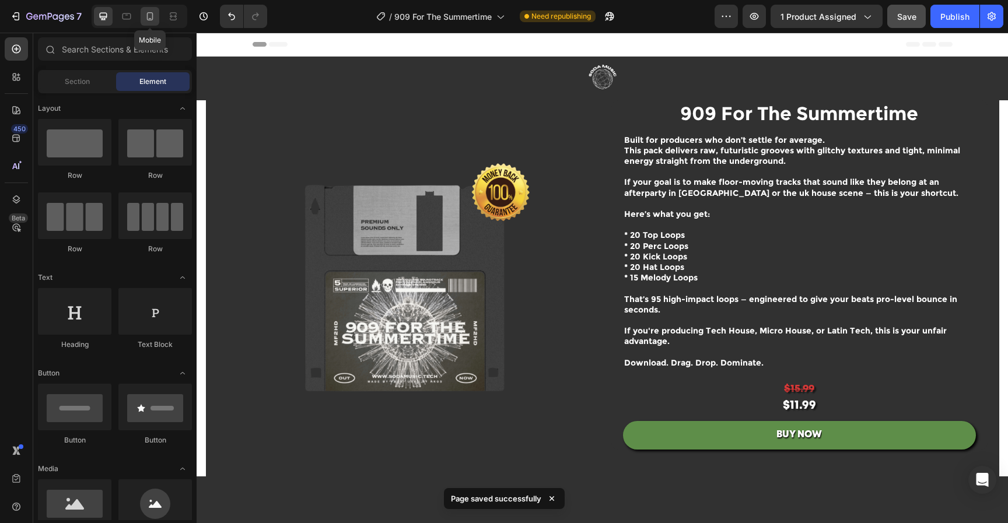
click at [148, 21] on icon at bounding box center [150, 16] width 12 height 12
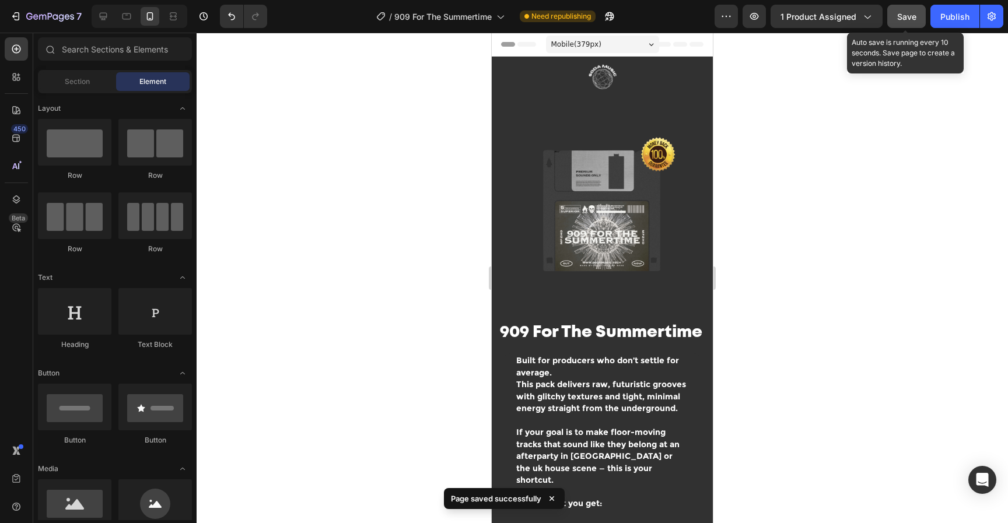
click at [903, 16] on span "Save" at bounding box center [906, 17] width 19 height 10
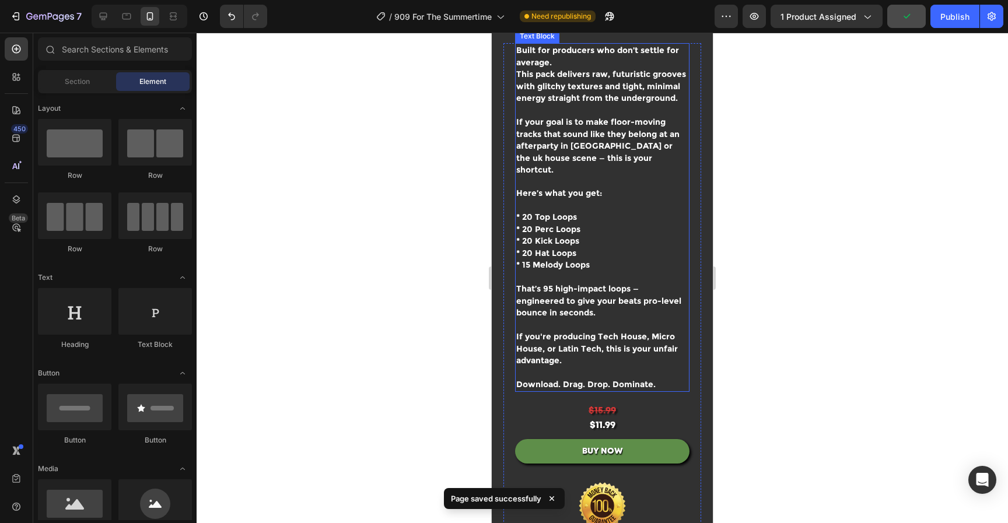
scroll to position [457, 0]
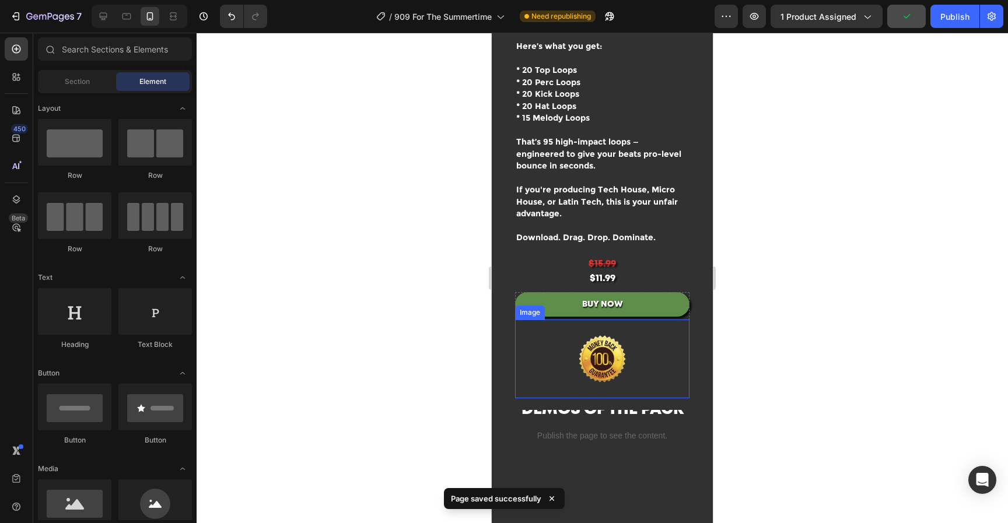
click at [612, 356] on img at bounding box center [601, 359] width 139 height 79
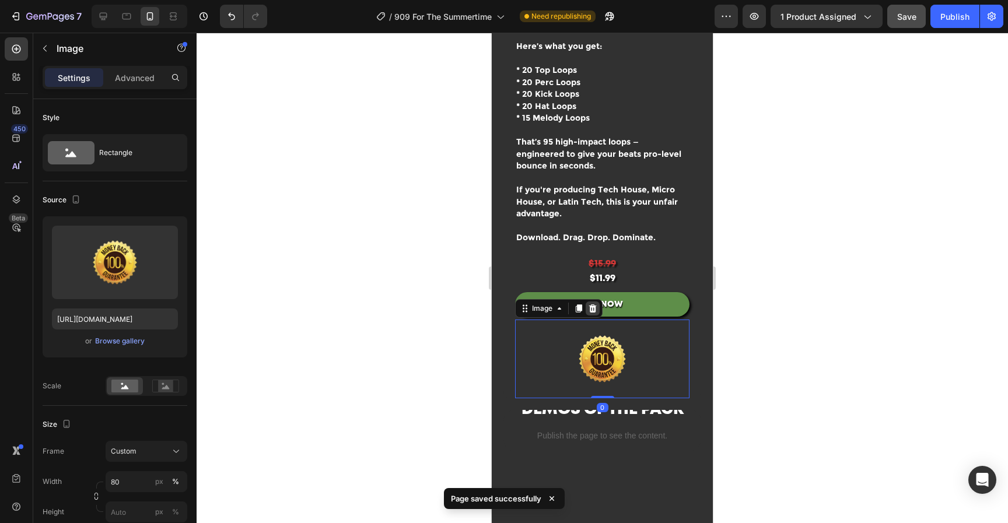
click at [593, 313] on icon at bounding box center [593, 308] width 8 height 8
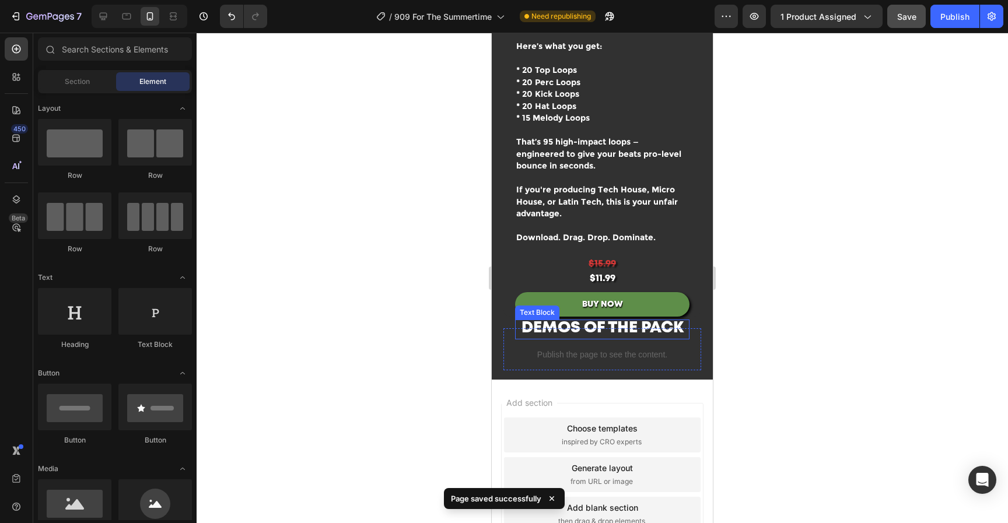
click at [646, 298] on button "BUY NOW" at bounding box center [602, 304] width 174 height 24
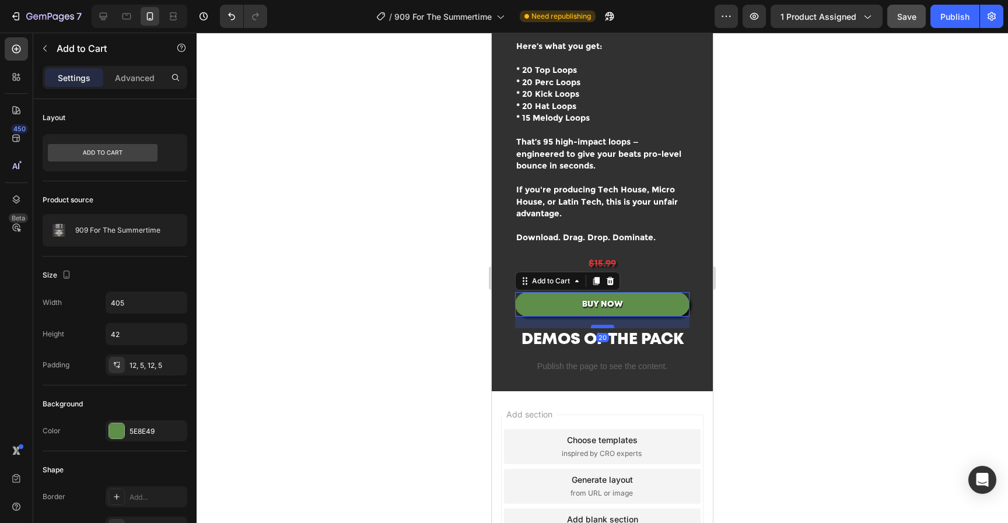
drag, startPoint x: 605, startPoint y: 320, endPoint x: 603, endPoint y: 331, distance: 11.9
click at [603, 328] on div at bounding box center [602, 326] width 23 height 3
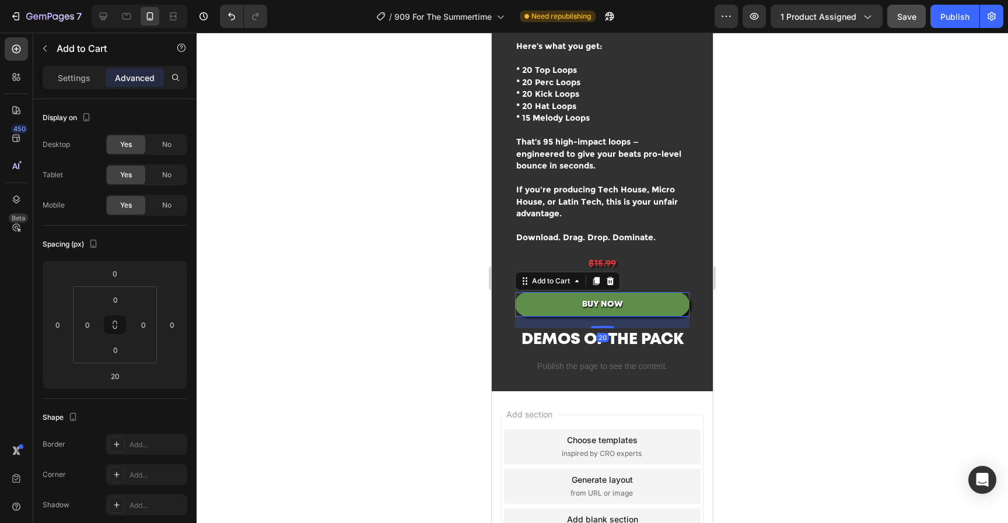
click at [833, 260] on div at bounding box center [602, 278] width 811 height 490
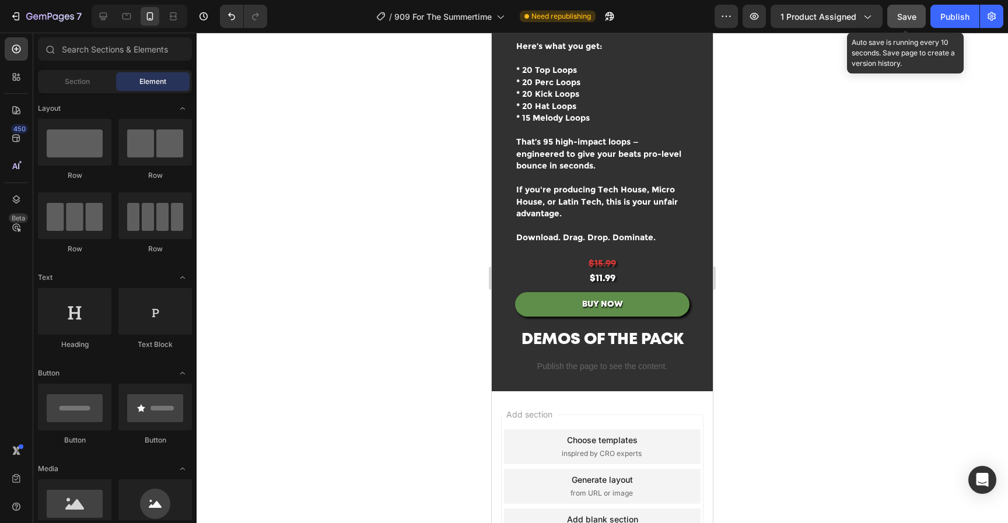
click at [905, 23] on button "Save" at bounding box center [906, 16] width 38 height 23
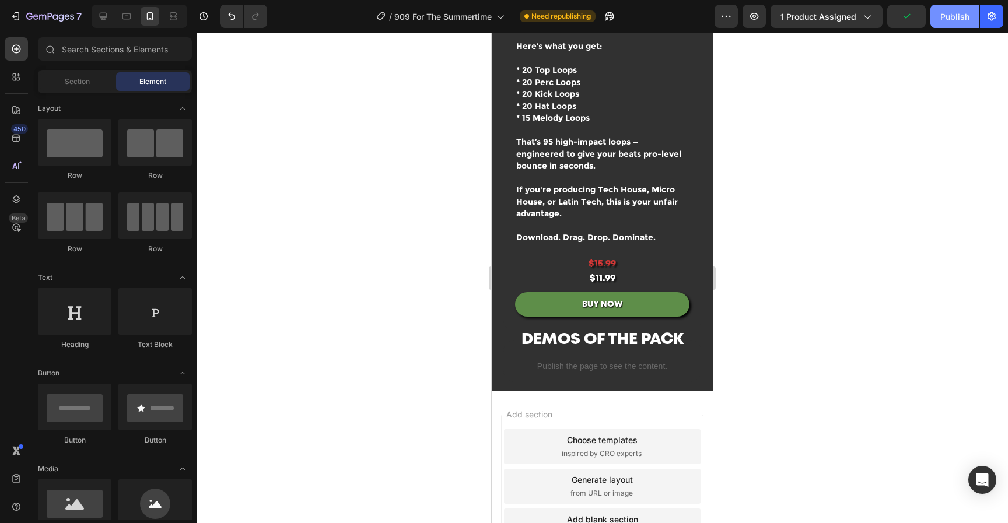
click at [945, 16] on div "Publish" at bounding box center [954, 16] width 29 height 12
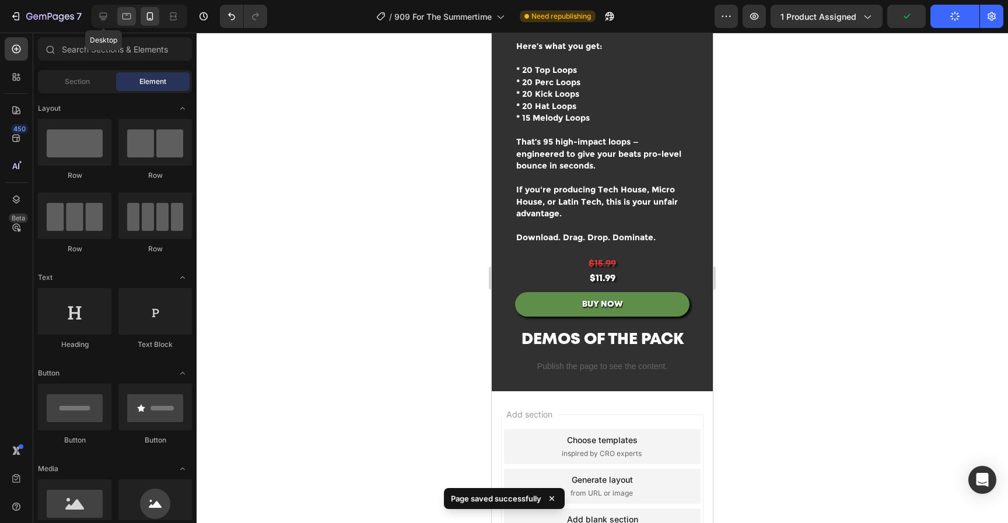
click at [106, 19] on icon at bounding box center [103, 16] width 12 height 12
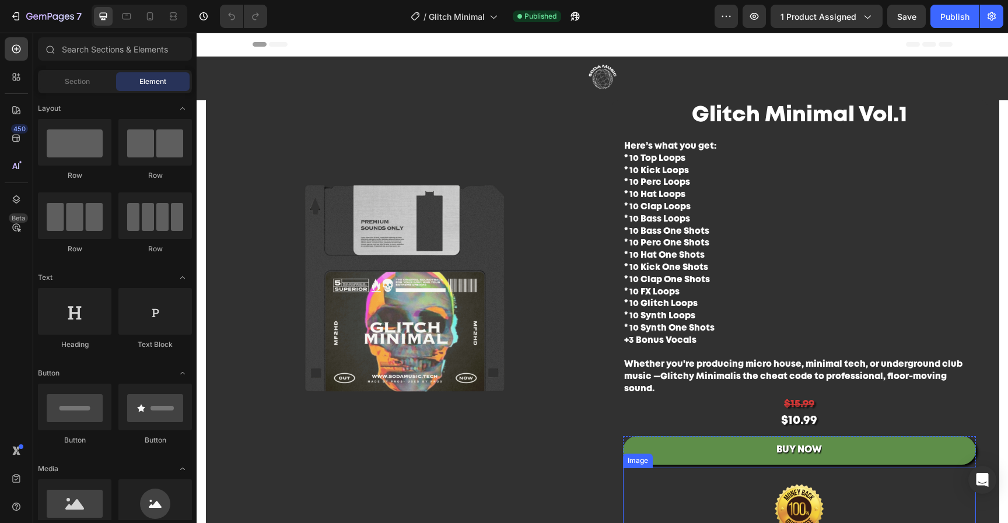
click at [804, 493] on img at bounding box center [799, 509] width 146 height 82
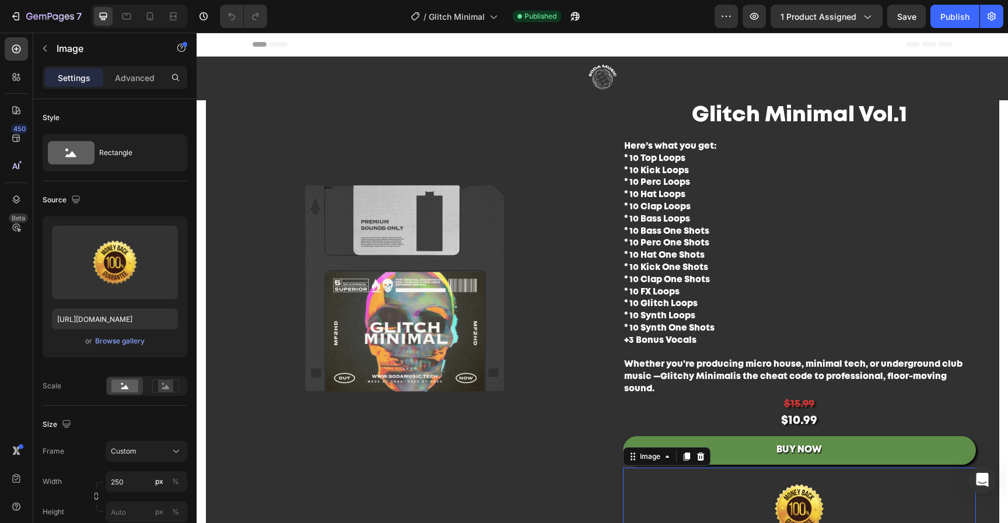
click at [701, 454] on div at bounding box center [700, 457] width 14 height 14
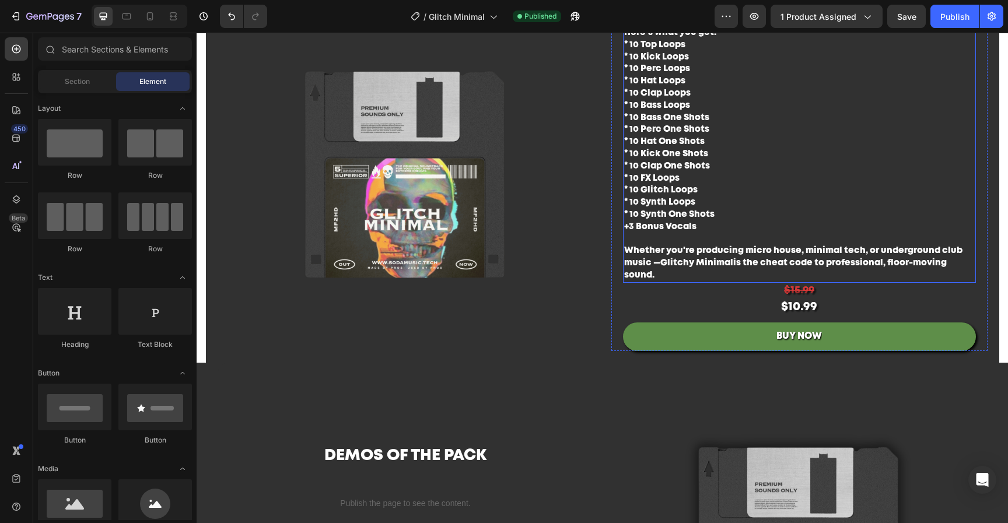
scroll to position [116, 0]
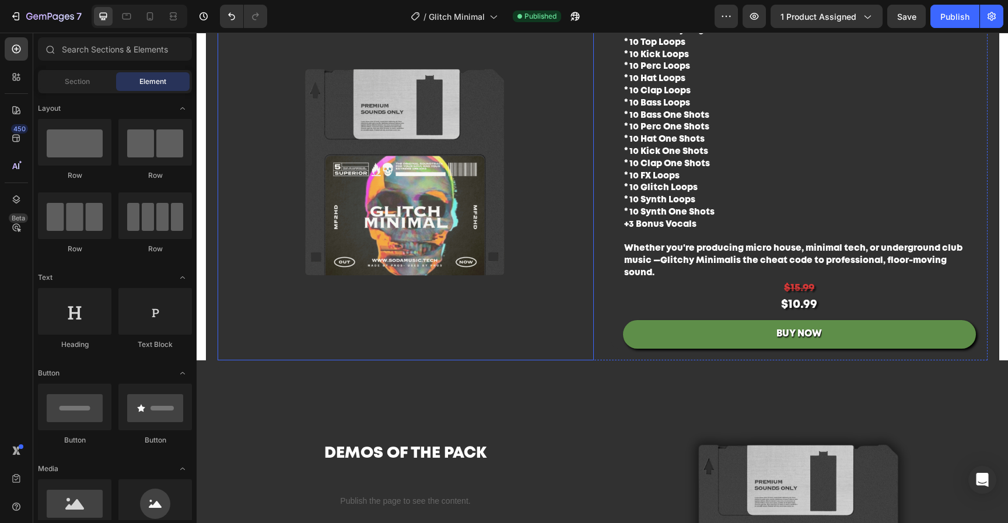
click at [469, 177] on img at bounding box center [406, 172] width 376 height 376
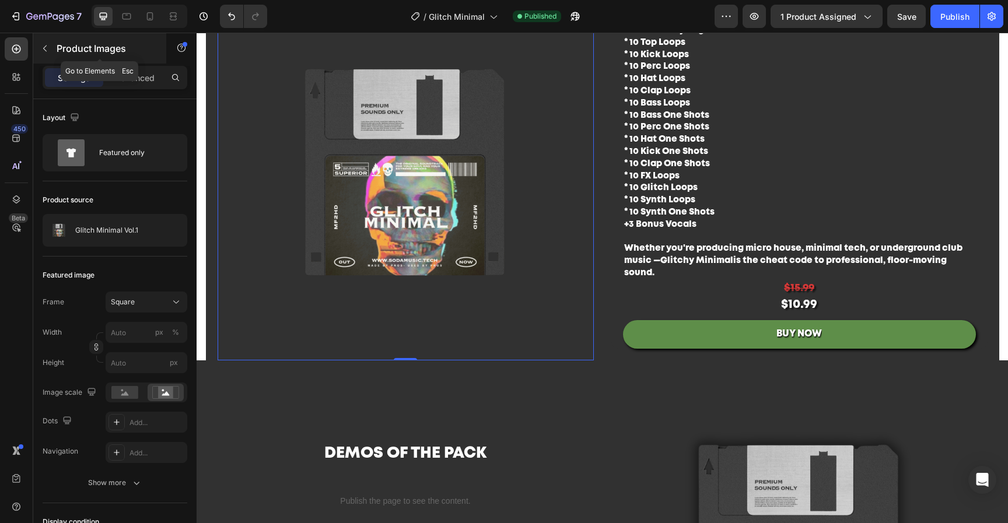
click at [50, 44] on button "button" at bounding box center [45, 48] width 19 height 19
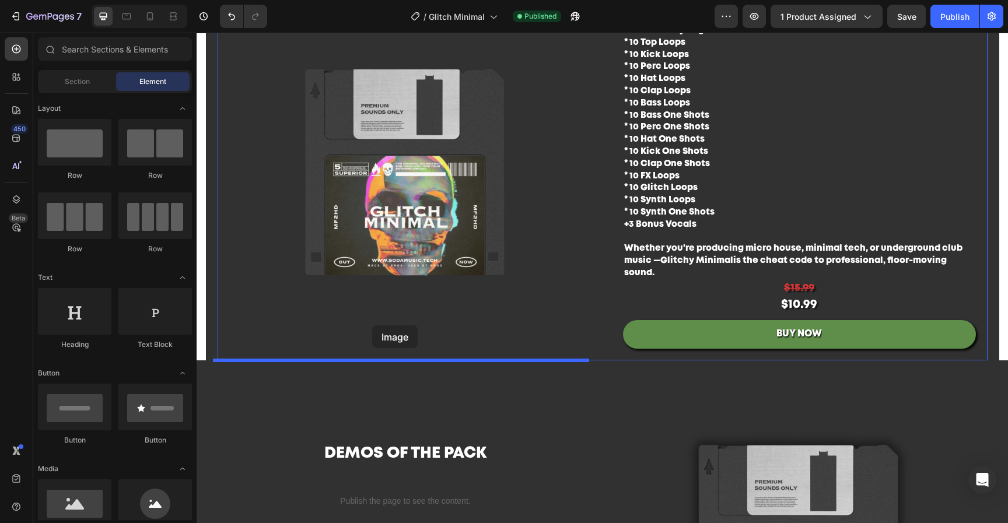
drag, startPoint x: 279, startPoint y: 528, endPoint x: 372, endPoint y: 325, distance: 222.6
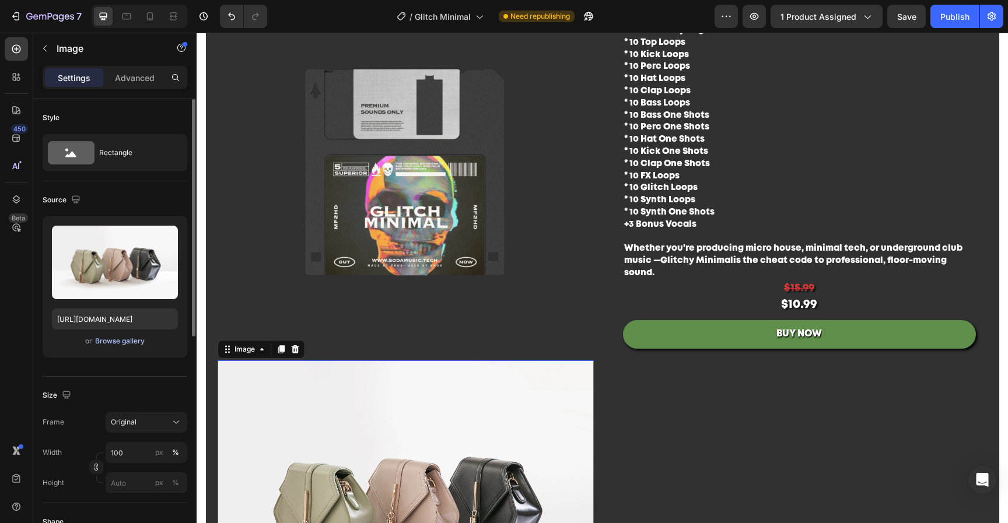
click at [117, 343] on div "Browse gallery" at bounding box center [120, 341] width 50 height 10
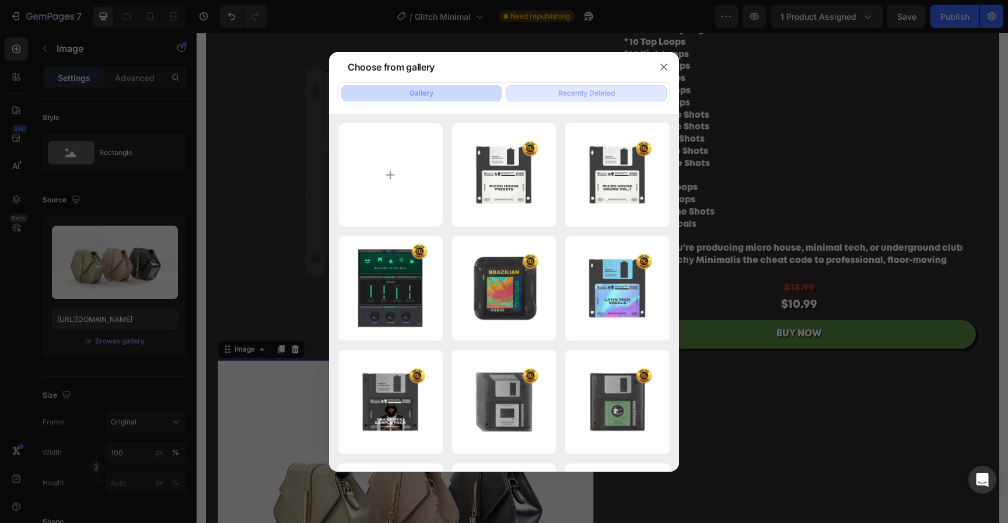
type input "C:\fakepath\Untitled design-207.png"
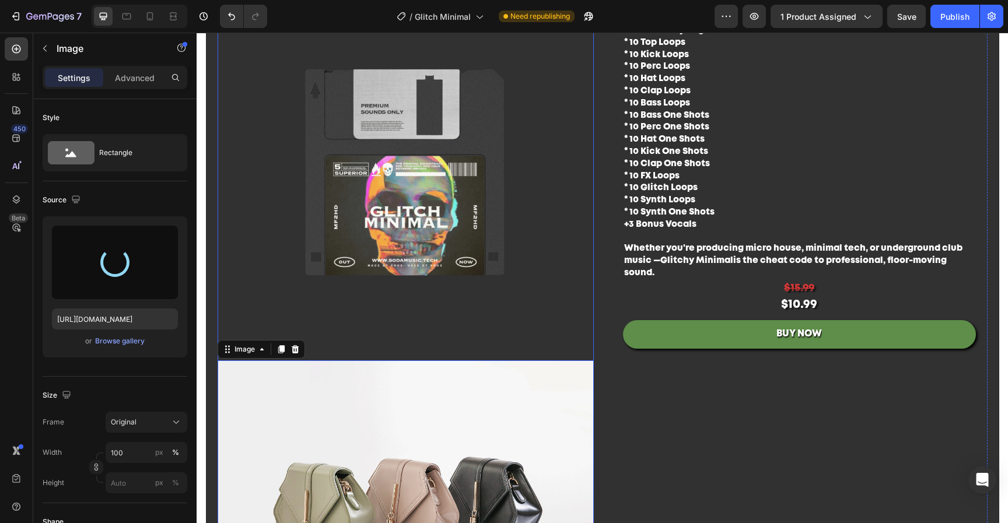
type input "[URL][DOMAIN_NAME]"
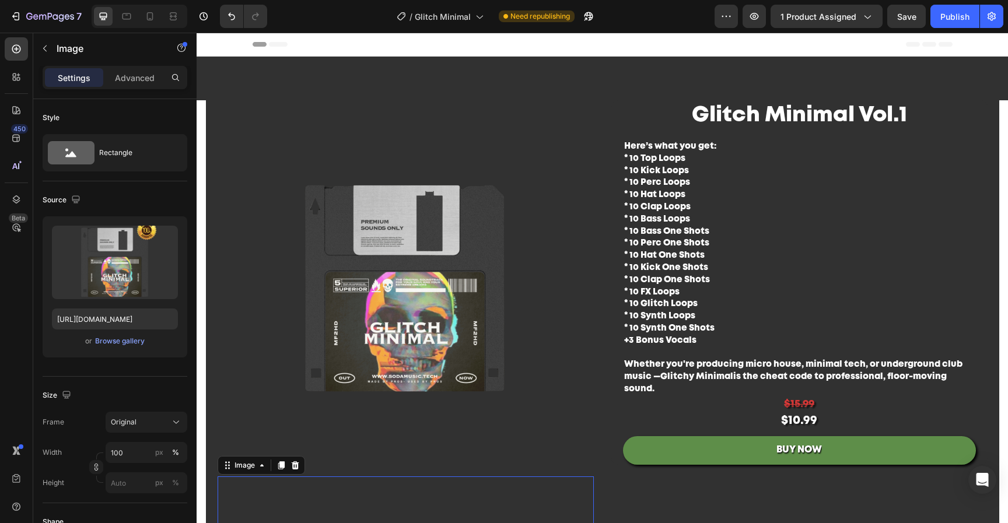
scroll to position [0, 0]
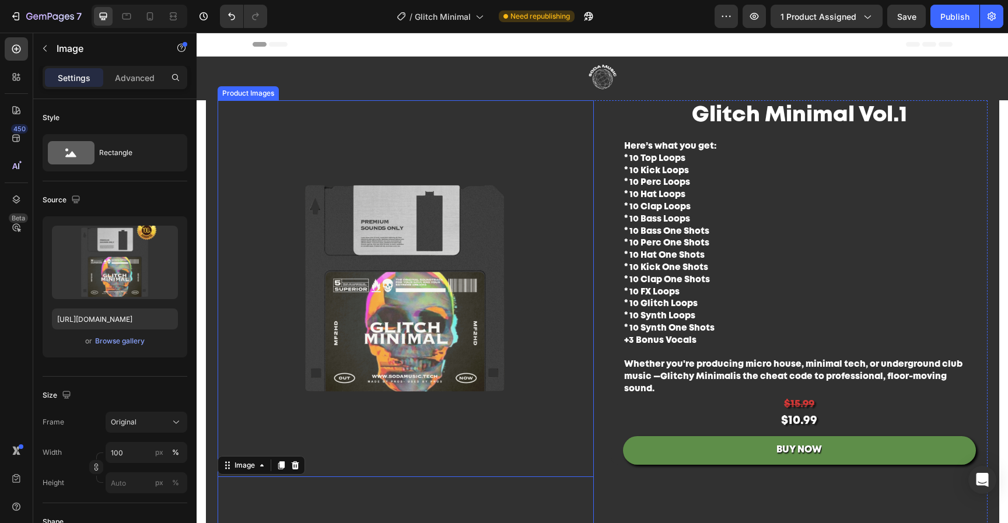
click at [535, 155] on img at bounding box center [406, 288] width 376 height 376
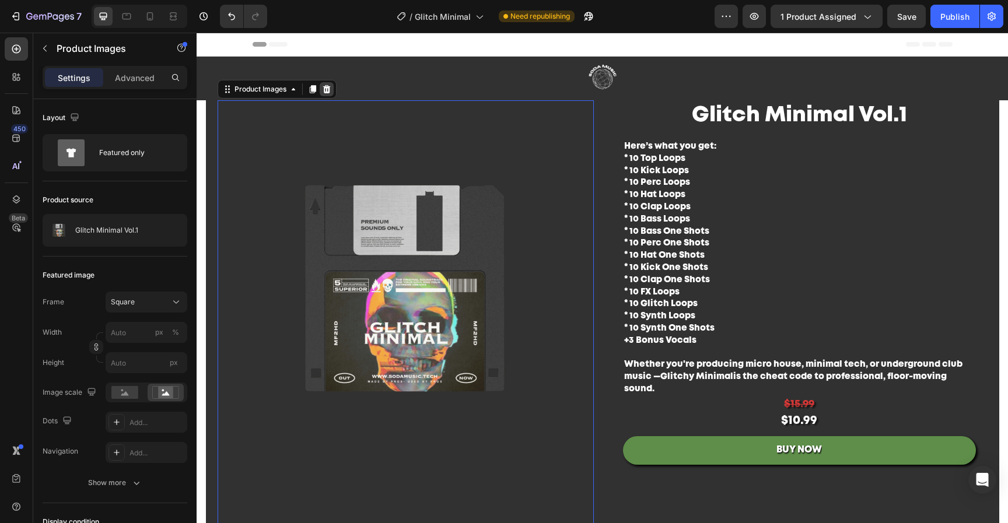
click at [327, 89] on div at bounding box center [327, 89] width 14 height 14
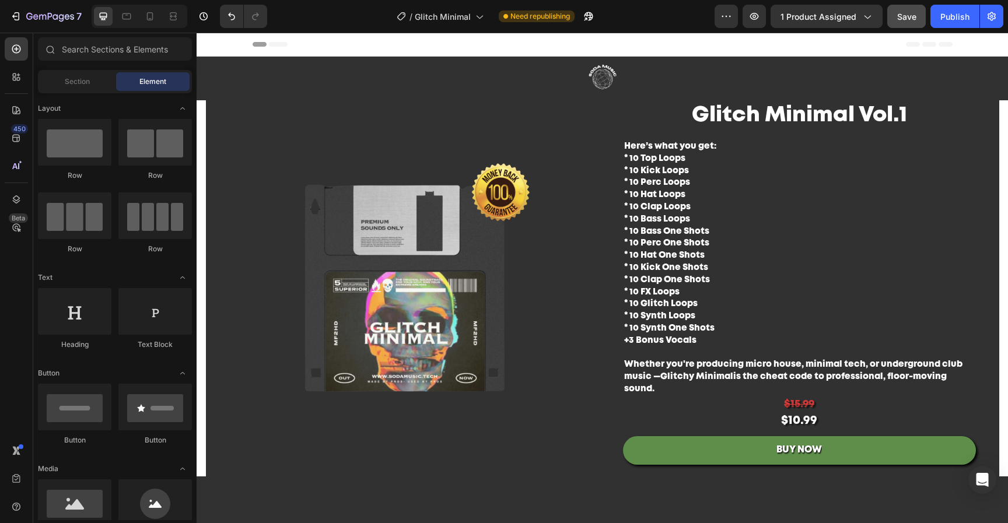
click at [915, 15] on button "Save" at bounding box center [906, 16] width 38 height 23
click at [152, 22] on div at bounding box center [150, 16] width 19 height 19
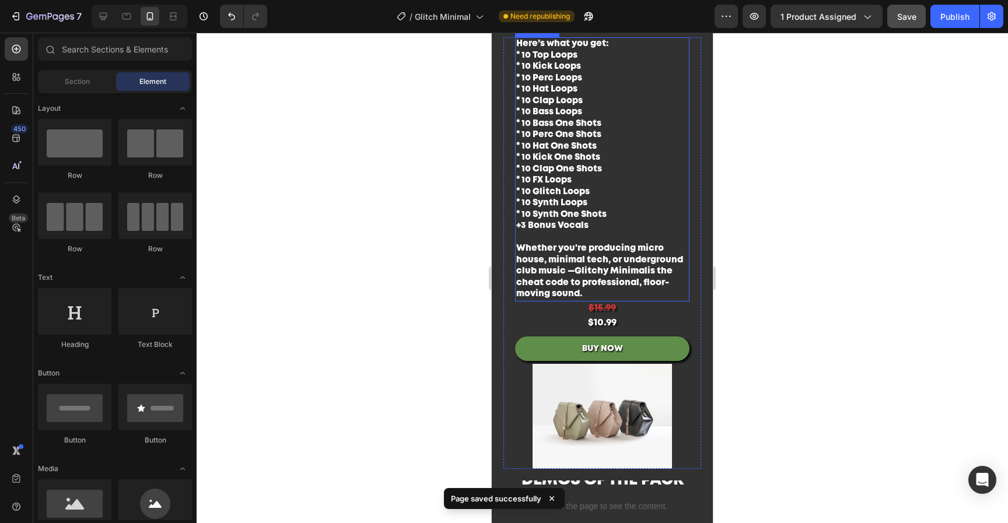
scroll to position [311, 0]
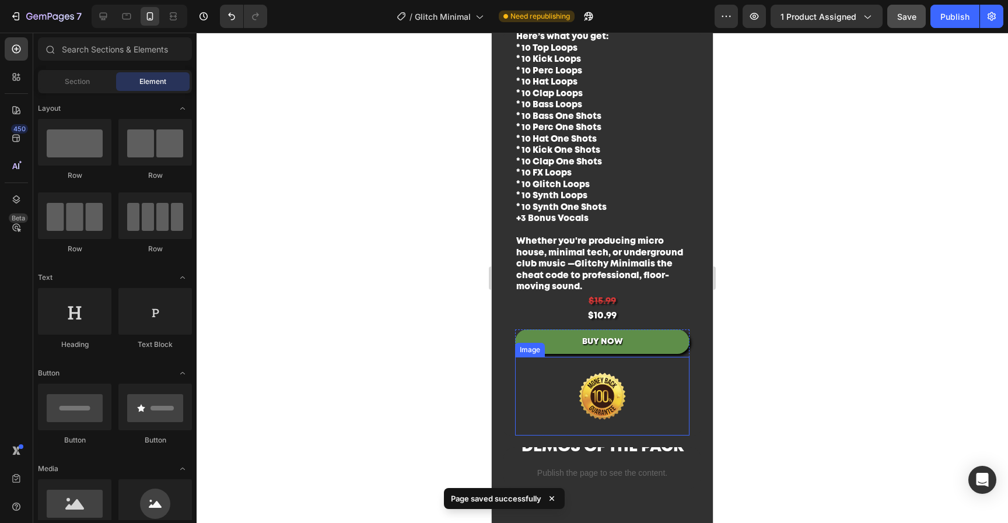
click at [644, 373] on img at bounding box center [601, 396] width 139 height 79
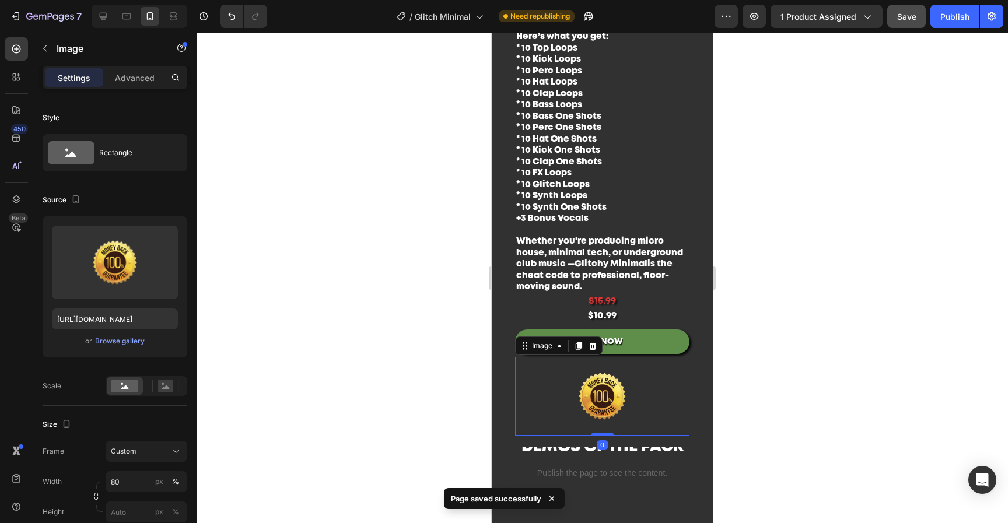
click at [591, 342] on icon at bounding box center [593, 346] width 8 height 8
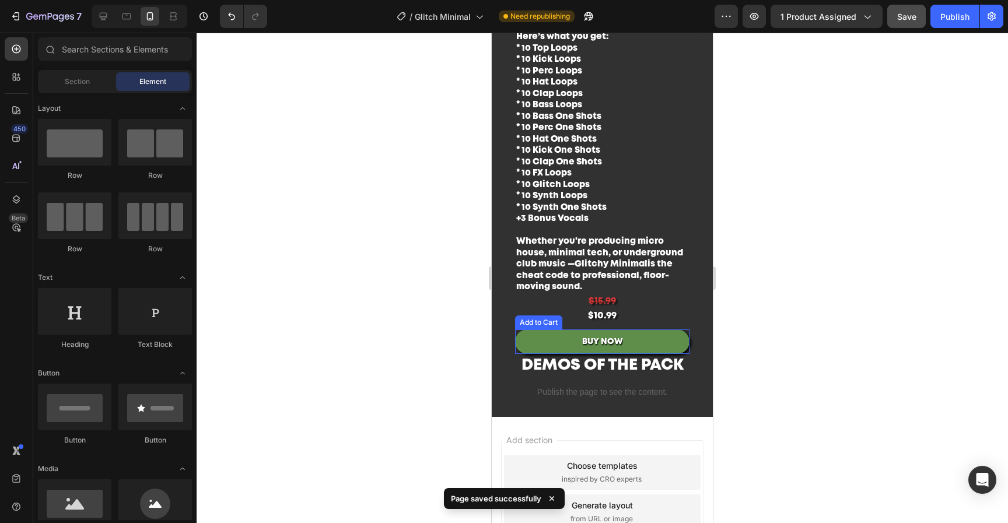
click at [656, 331] on button "BUY NOW" at bounding box center [602, 341] width 174 height 24
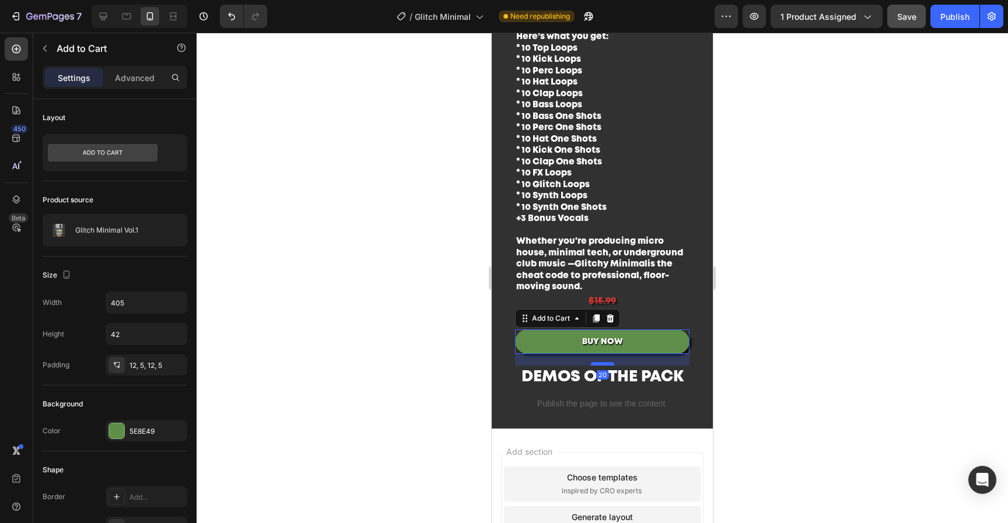
drag, startPoint x: 602, startPoint y: 344, endPoint x: 600, endPoint y: 356, distance: 11.8
click at [600, 362] on div at bounding box center [602, 363] width 23 height 3
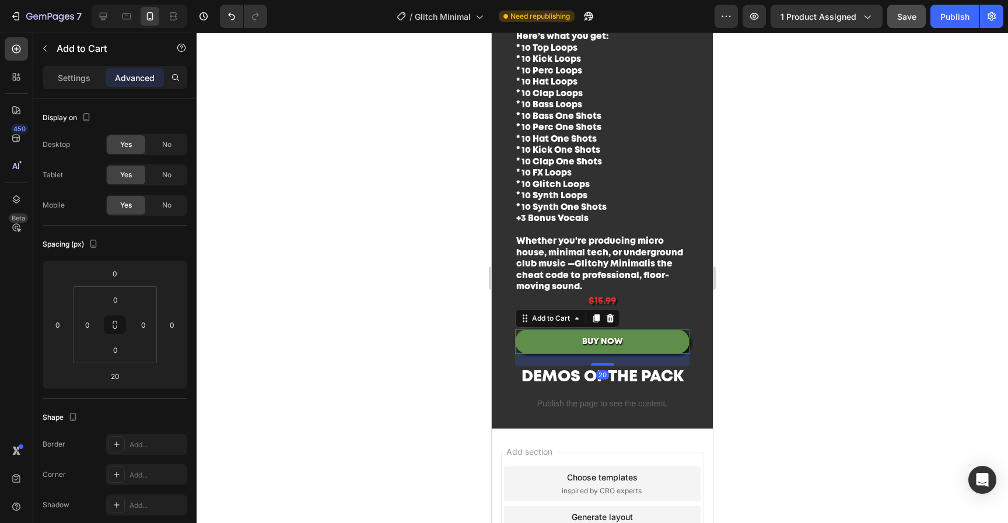
click at [794, 339] on div at bounding box center [602, 278] width 811 height 490
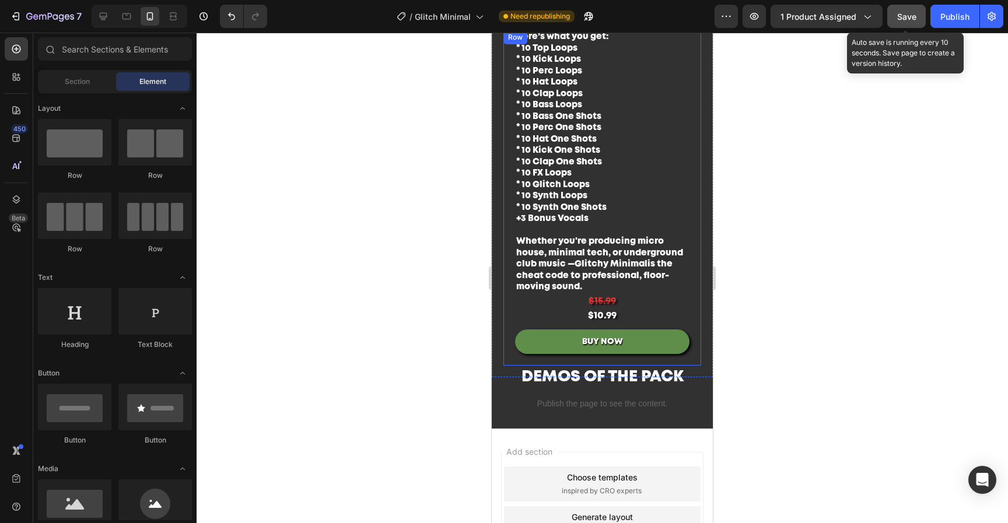
click at [910, 15] on span "Save" at bounding box center [906, 17] width 19 height 10
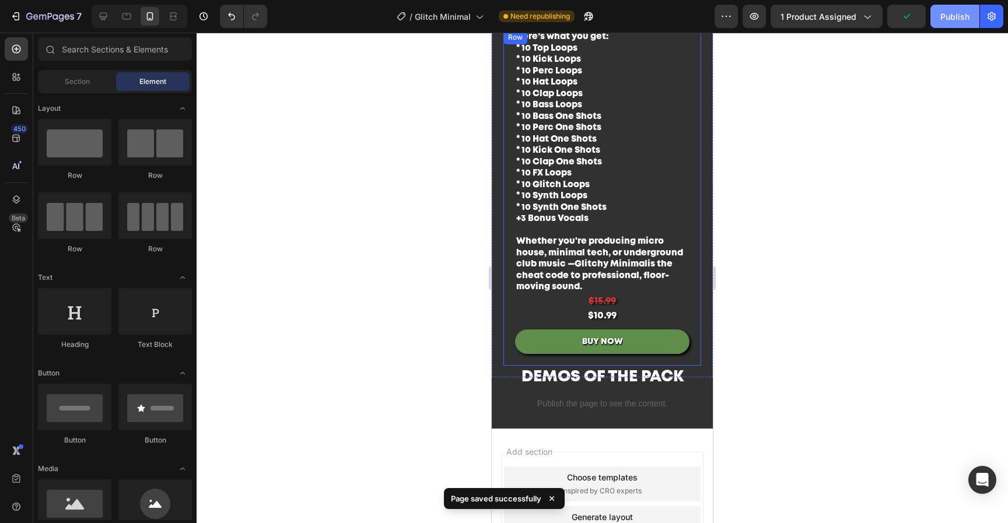
click at [965, 20] on div "Publish" at bounding box center [954, 16] width 29 height 12
click at [108, 17] on icon at bounding box center [103, 16] width 12 height 12
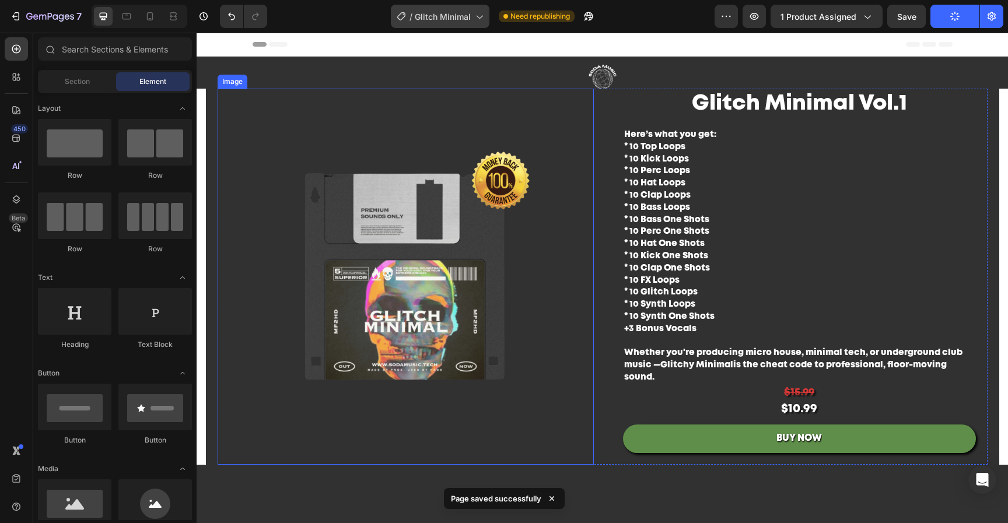
scroll to position [2, 0]
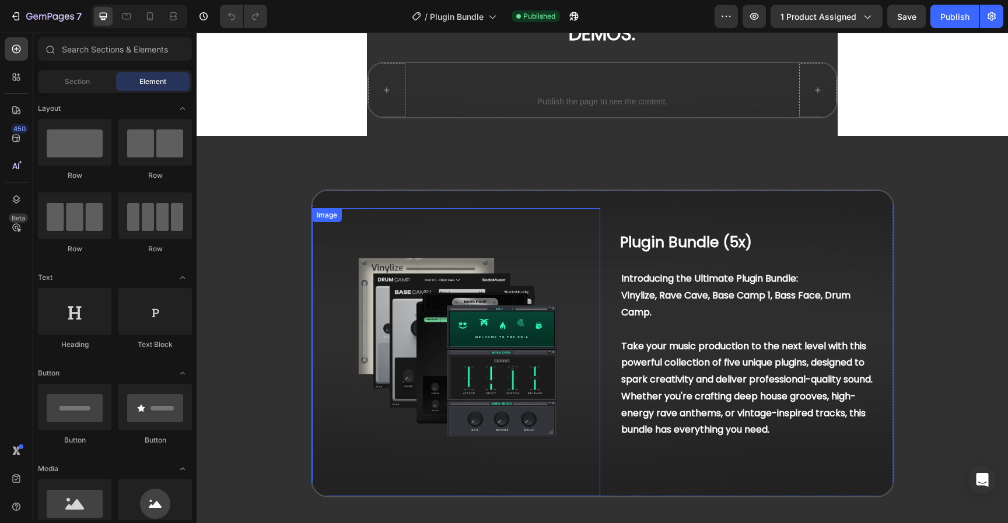
scroll to position [111, 0]
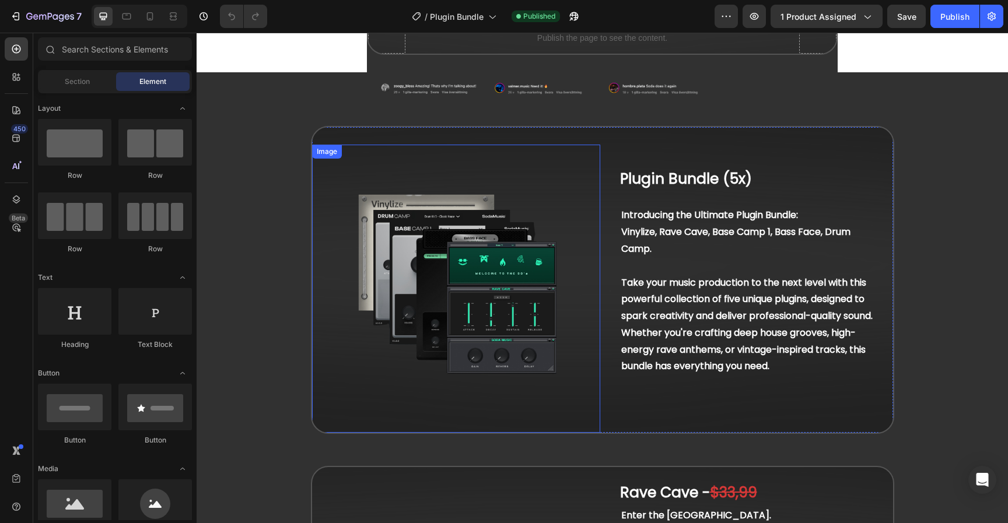
click at [532, 346] on img at bounding box center [456, 289] width 288 height 288
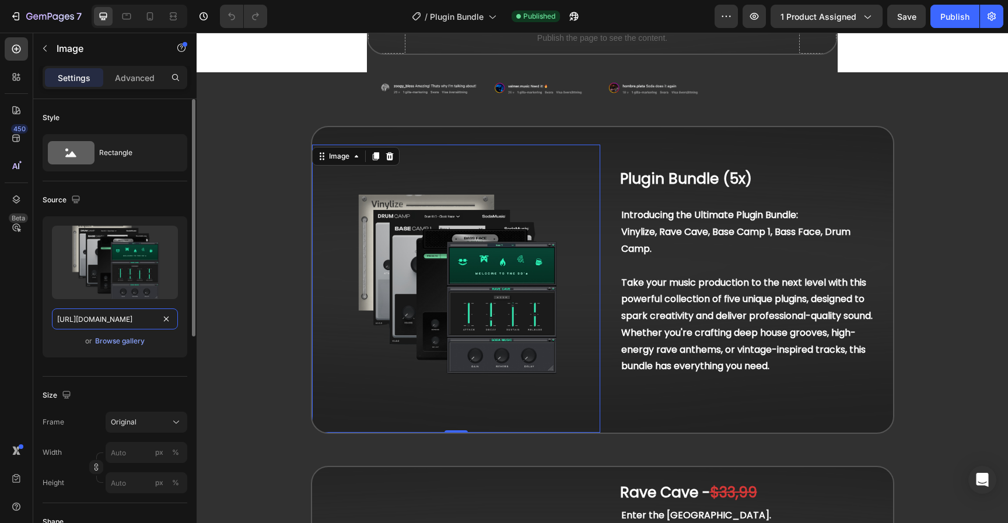
click at [106, 317] on input "[URL][DOMAIN_NAME]" at bounding box center [115, 318] width 126 height 21
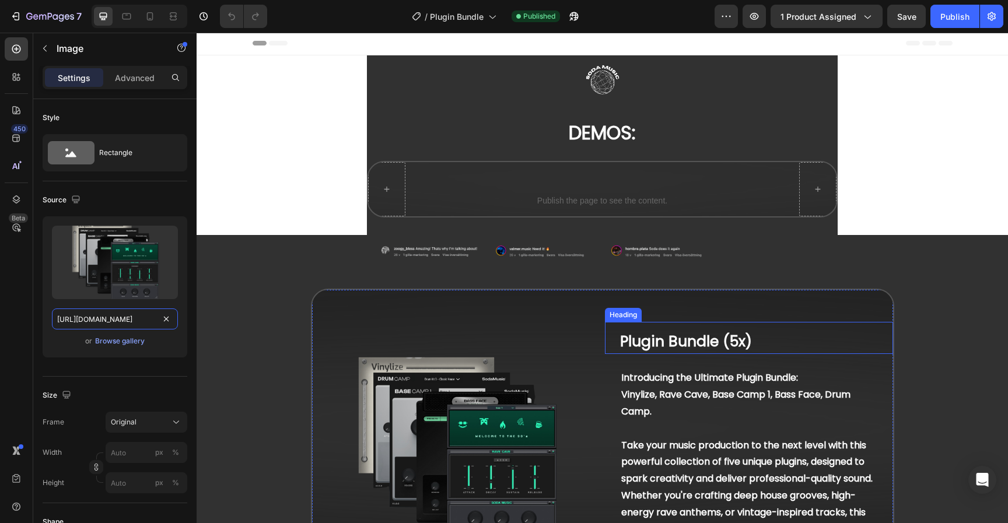
scroll to position [2, 0]
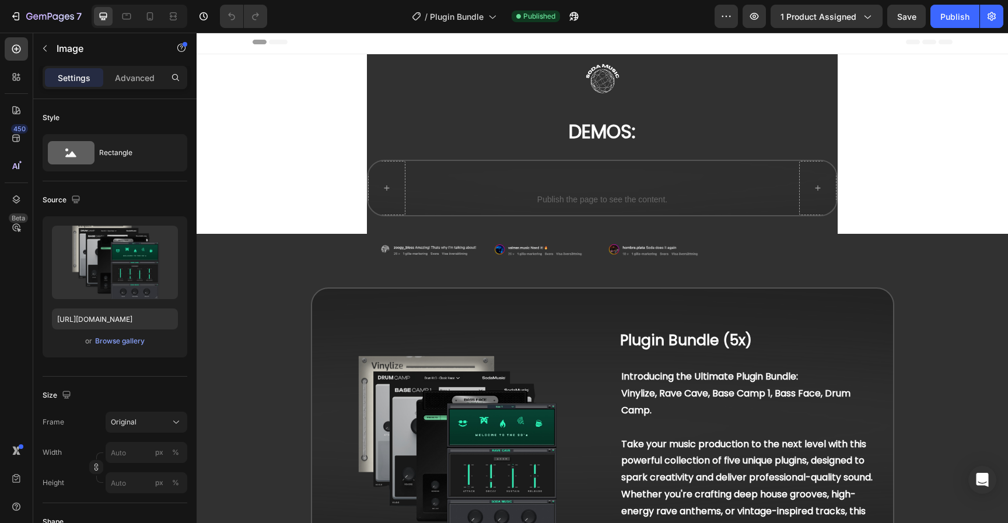
click at [475, 406] on img at bounding box center [456, 450] width 288 height 288
click at [131, 343] on div "Browse gallery" at bounding box center [120, 341] width 50 height 10
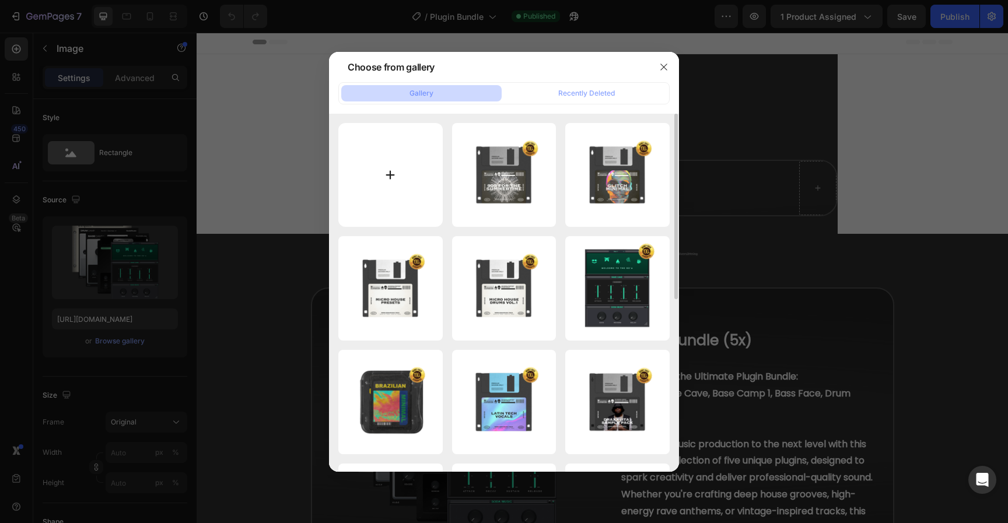
type input "C:\fakepath\Untitled design-209.png"
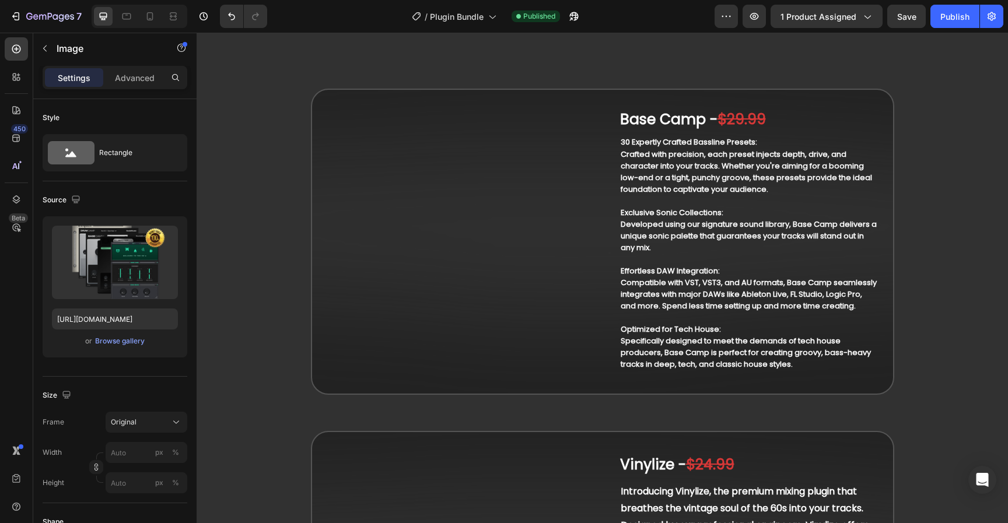
scroll to position [0, 0]
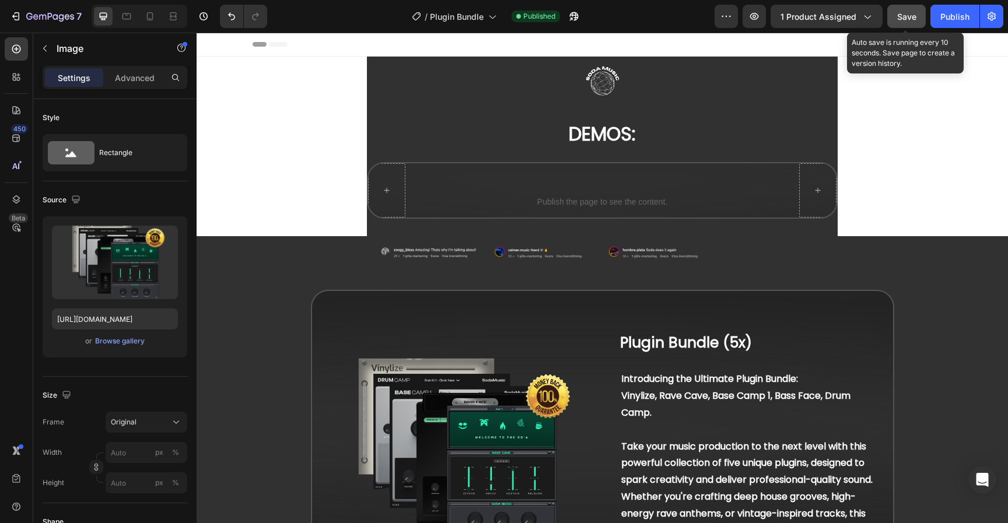
click at [912, 22] on div "Save" at bounding box center [906, 16] width 19 height 12
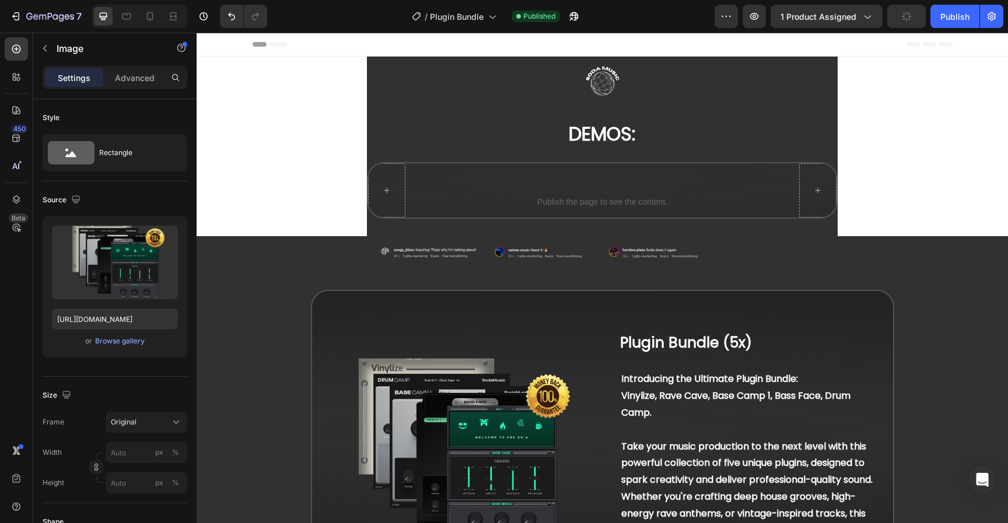
click at [957, 15] on div "Publish" at bounding box center [954, 16] width 29 height 12
click at [151, 14] on icon at bounding box center [150, 16] width 12 height 12
type input "https://cdn.shopify.com/s/files/1/0552/9596/7287/files/gempages_550190414179599…"
type input "500"
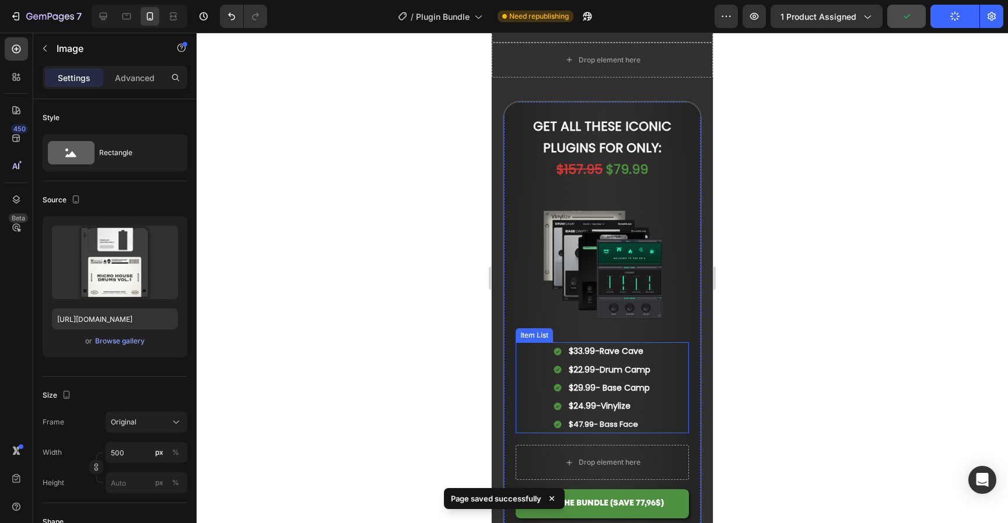
scroll to position [102, 0]
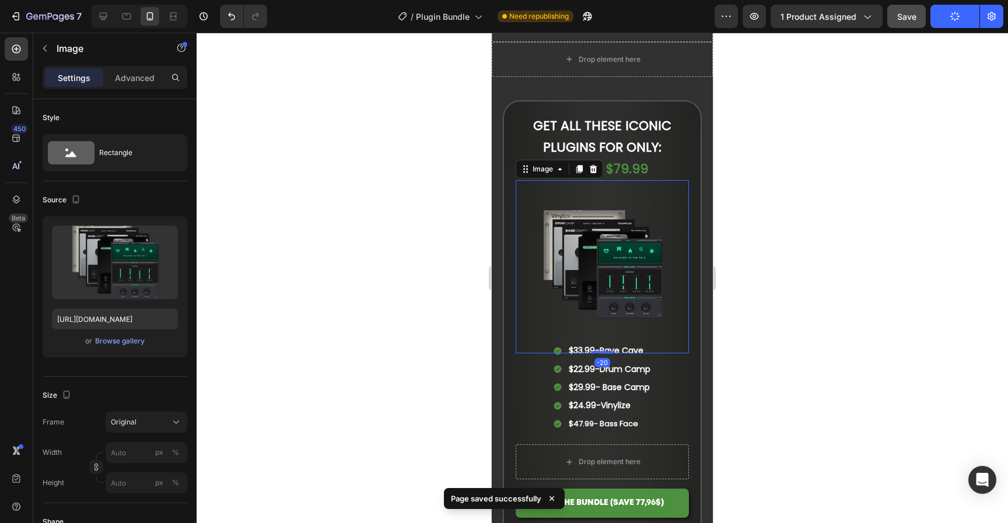
drag, startPoint x: 619, startPoint y: 260, endPoint x: 966, endPoint y: 332, distance: 354.9
click at [619, 260] on img at bounding box center [602, 266] width 173 height 173
click at [139, 338] on div "Browse gallery" at bounding box center [120, 341] width 50 height 10
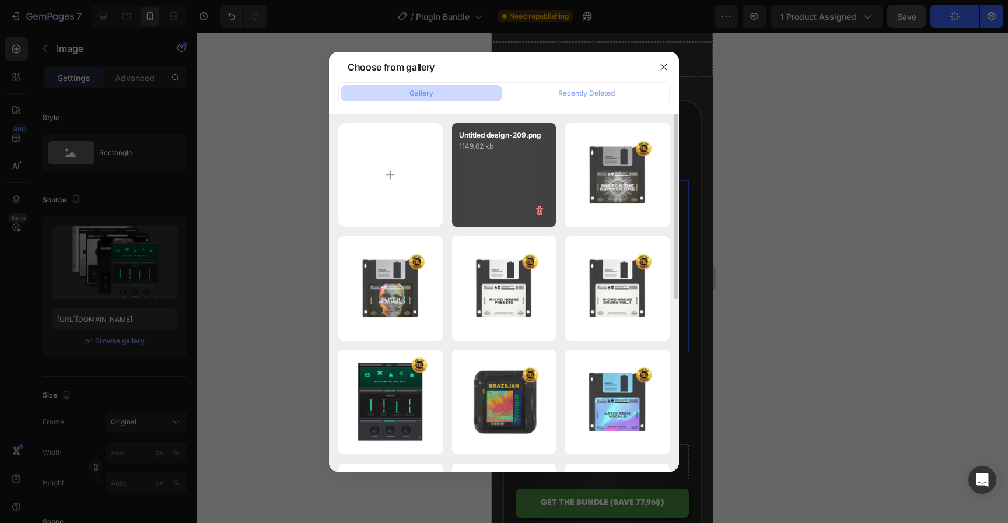
click at [479, 195] on div "Untitled design-209.png 1149.62 kb" at bounding box center [504, 175] width 104 height 104
type input "https://cdn.shopify.com/s/files/1/0552/9596/7287/files/gempages_550190414179599…"
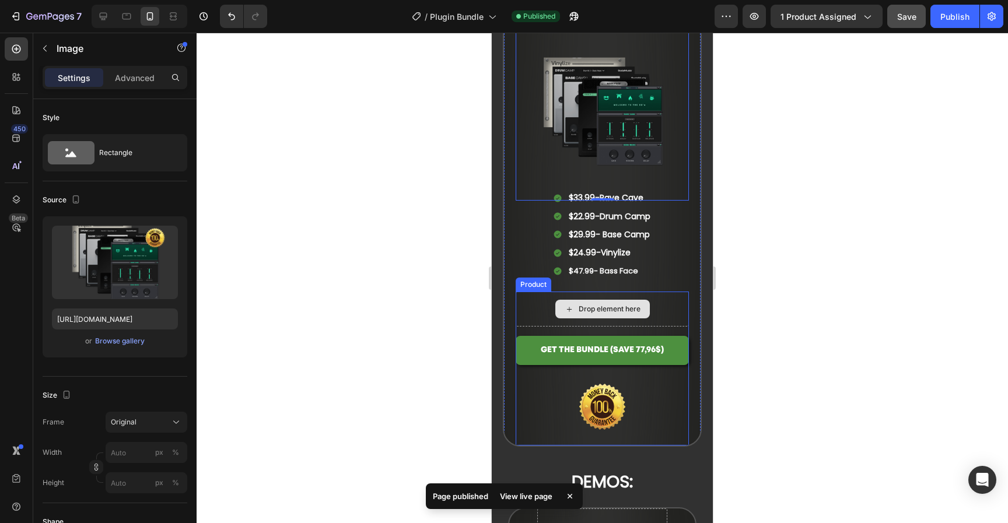
scroll to position [255, 0]
click at [622, 388] on img at bounding box center [602, 407] width 139 height 78
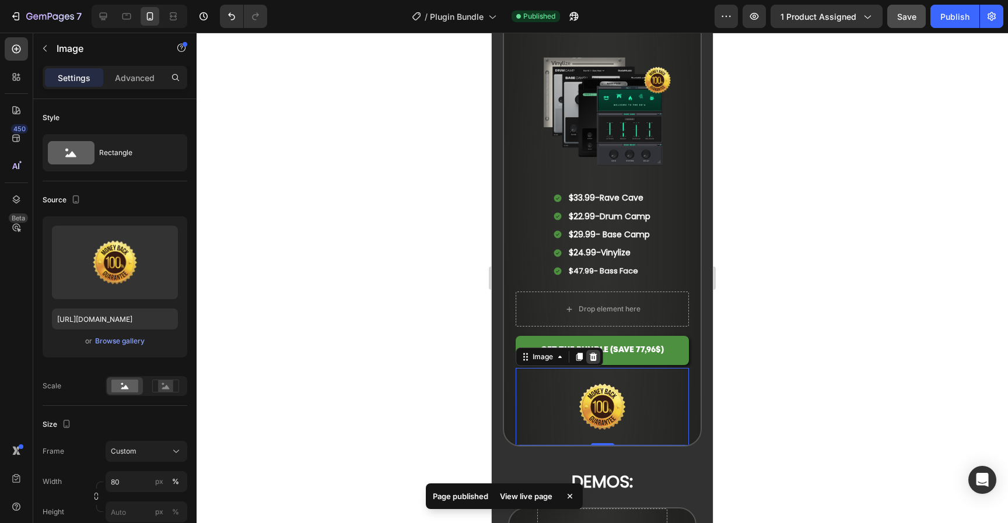
click at [594, 352] on icon at bounding box center [593, 356] width 8 height 8
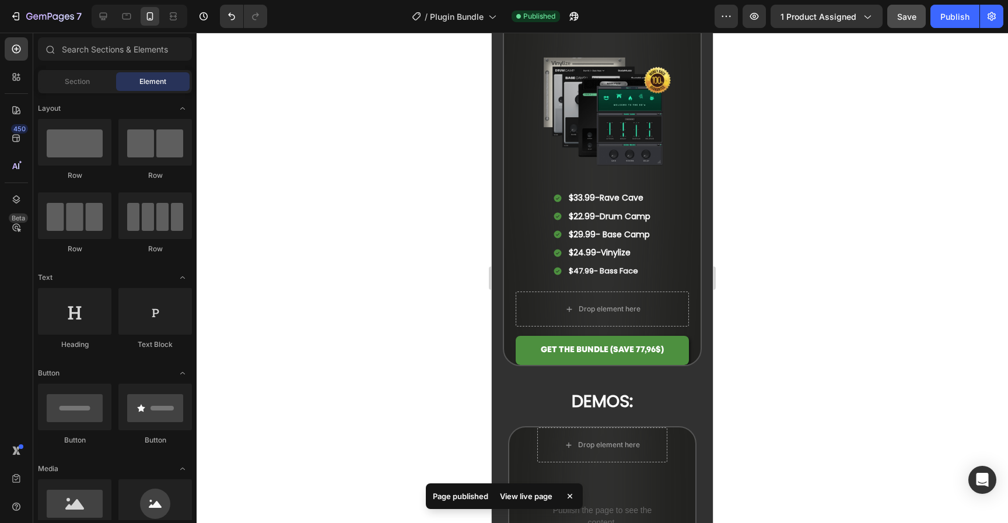
click at [827, 304] on div at bounding box center [602, 278] width 811 height 490
click at [659, 342] on button "GET THE BUNDLE (SAVE 77,96 $ )" at bounding box center [602, 350] width 173 height 29
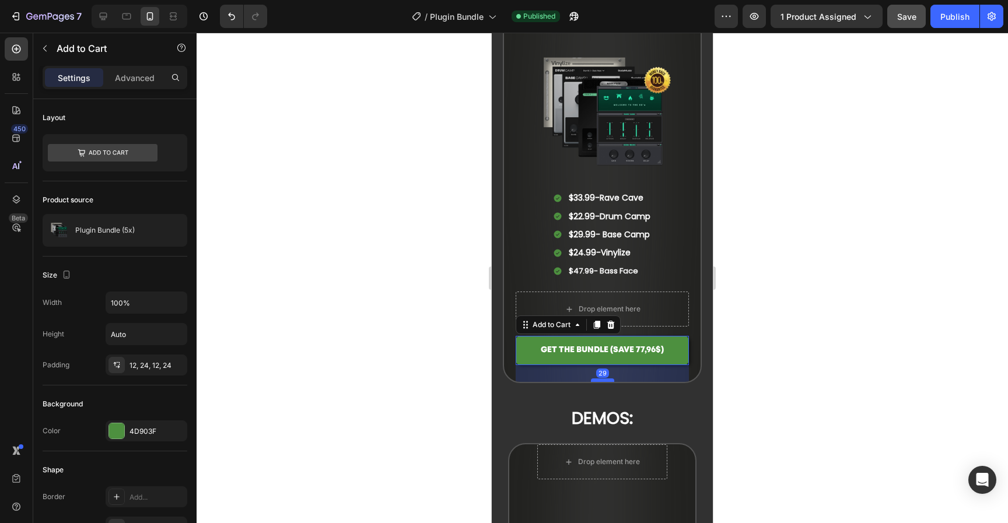
drag, startPoint x: 602, startPoint y: 355, endPoint x: 1309, endPoint y: 371, distance: 706.4
click at [601, 378] on div at bounding box center [602, 379] width 23 height 3
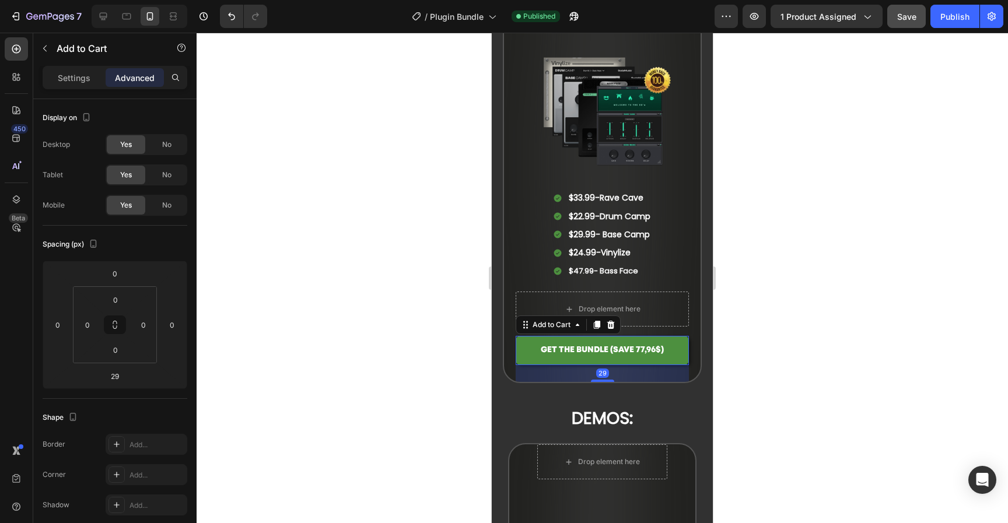
click at [858, 332] on div at bounding box center [602, 278] width 811 height 490
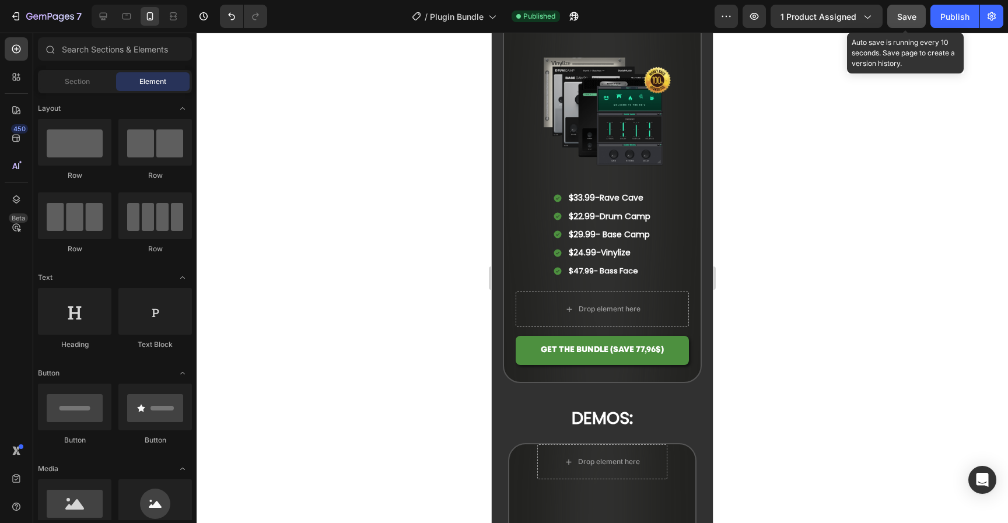
click at [917, 16] on button "Save" at bounding box center [906, 16] width 38 height 23
click at [945, 19] on div "Publish" at bounding box center [954, 16] width 29 height 12
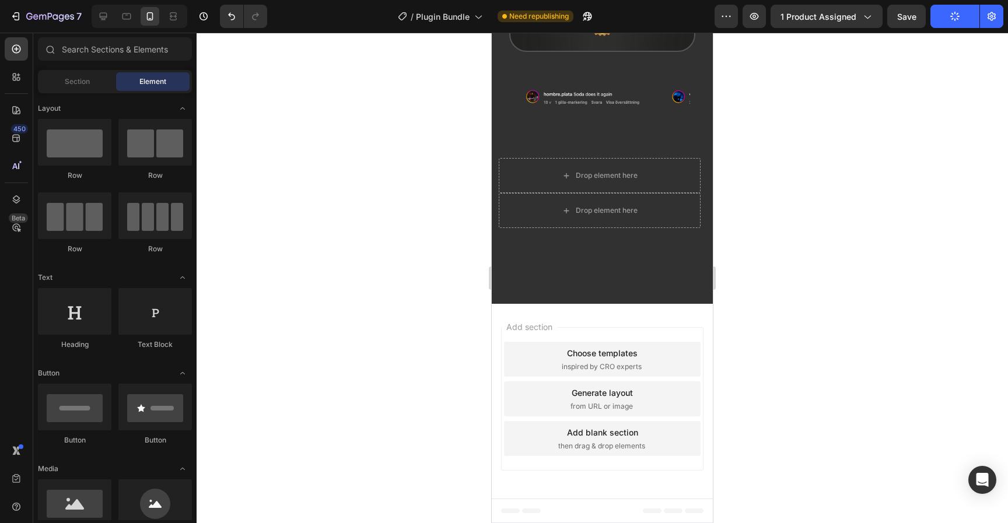
scroll to position [3864, 0]
click at [829, 278] on div at bounding box center [602, 278] width 811 height 490
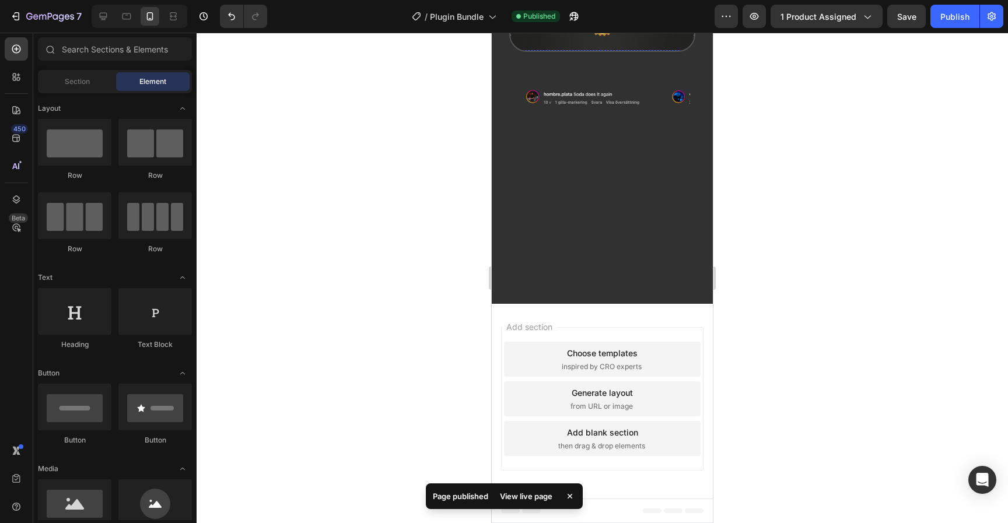
scroll to position [3631, 0]
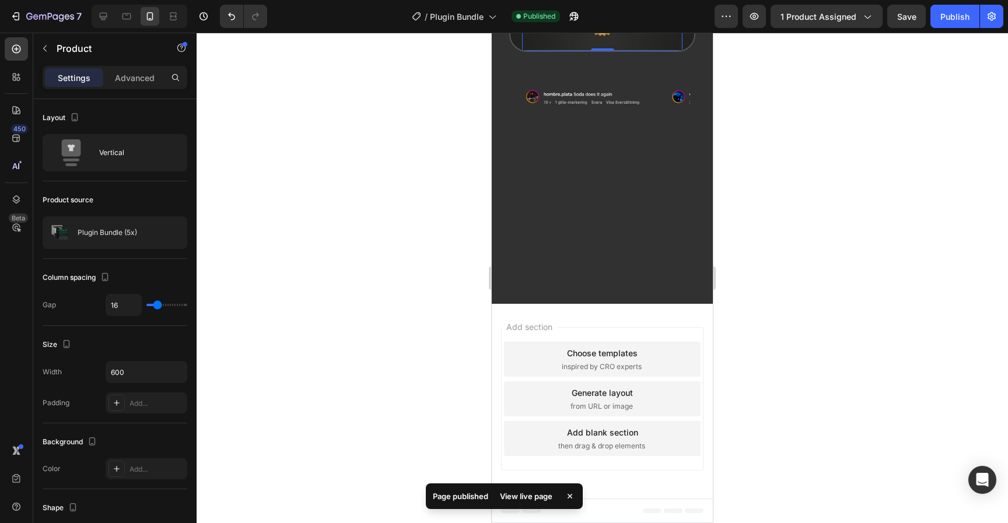
click at [792, 418] on div at bounding box center [602, 278] width 811 height 490
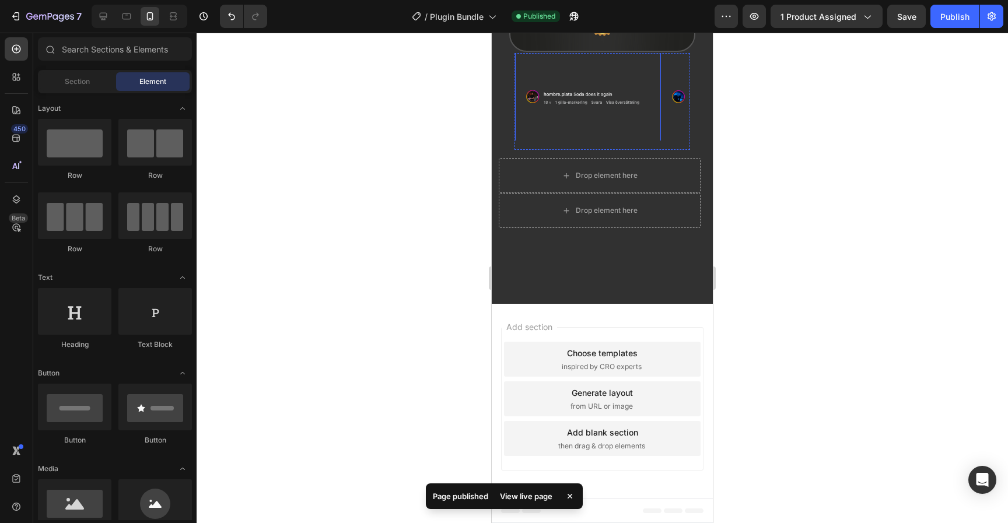
scroll to position [3649, 0]
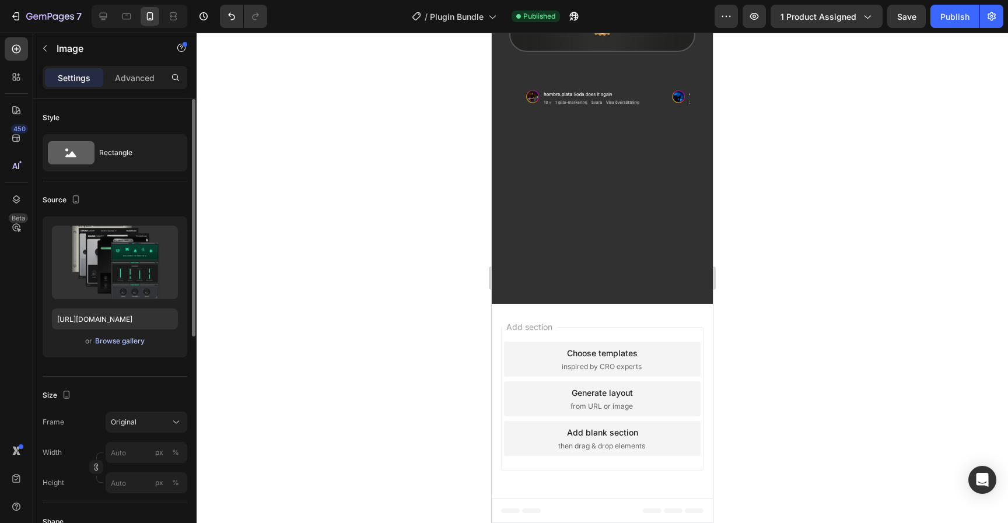
click at [139, 336] on div "Browse gallery" at bounding box center [120, 341] width 50 height 10
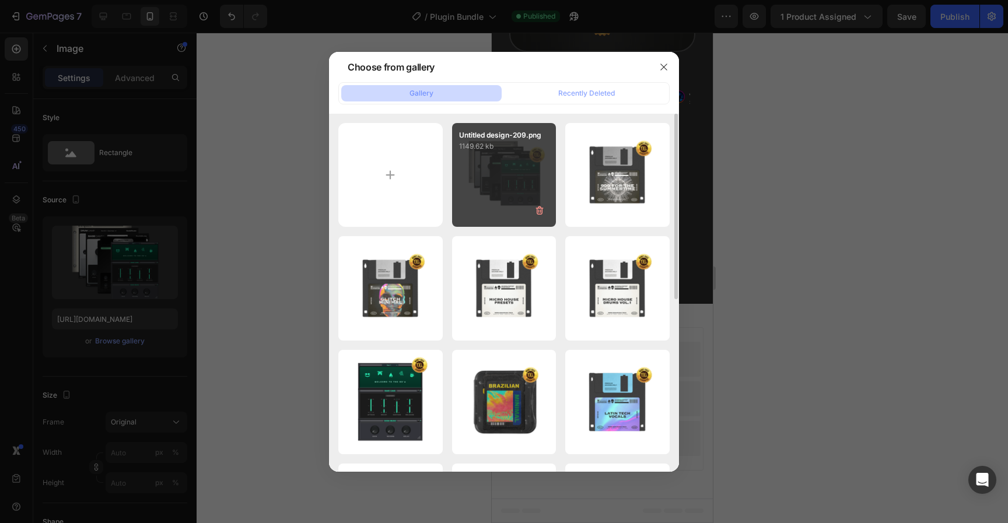
click at [530, 191] on div "Untitled design-209.png 1149.62 kb" at bounding box center [504, 175] width 104 height 104
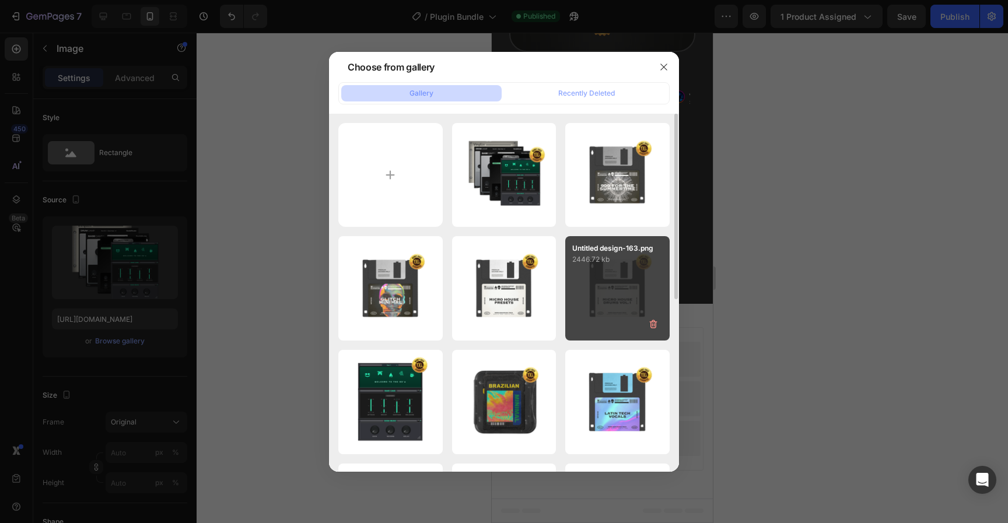
type input "https://cdn.shopify.com/s/files/1/0552/9596/7287/files/gempages_550190414179599…"
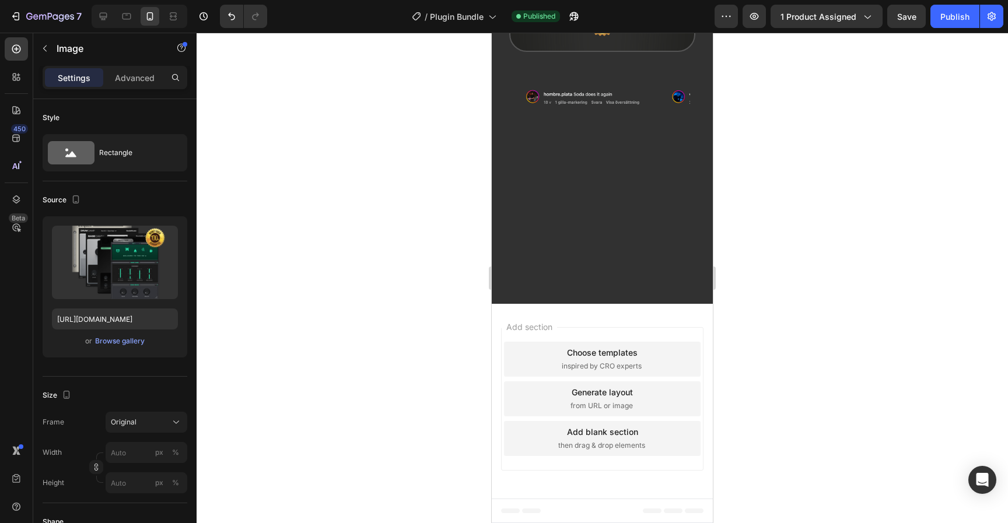
scroll to position [3884, 0]
click at [613, 51] on img at bounding box center [602, 14] width 128 height 72
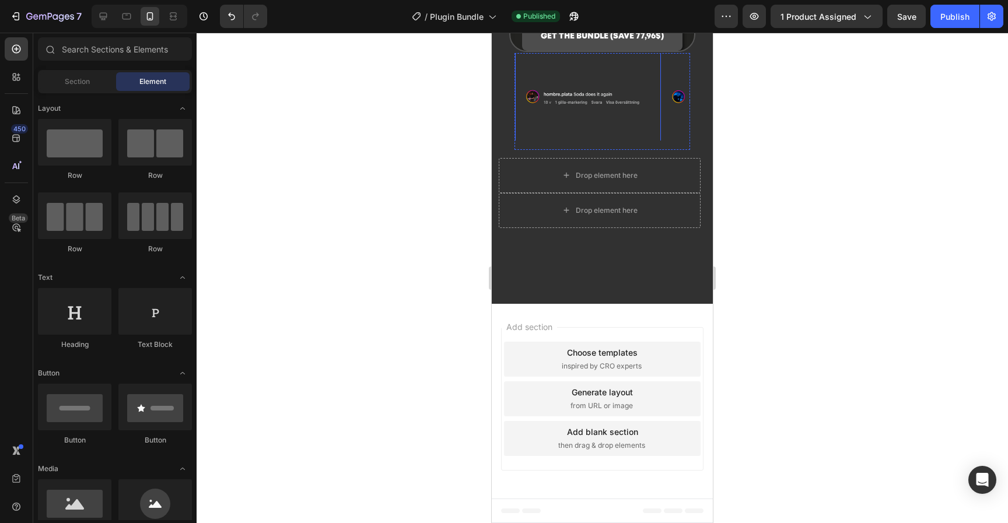
click at [635, 51] on button "GET THE BUNDLE (SAVE 77,96 $ )" at bounding box center [602, 36] width 161 height 29
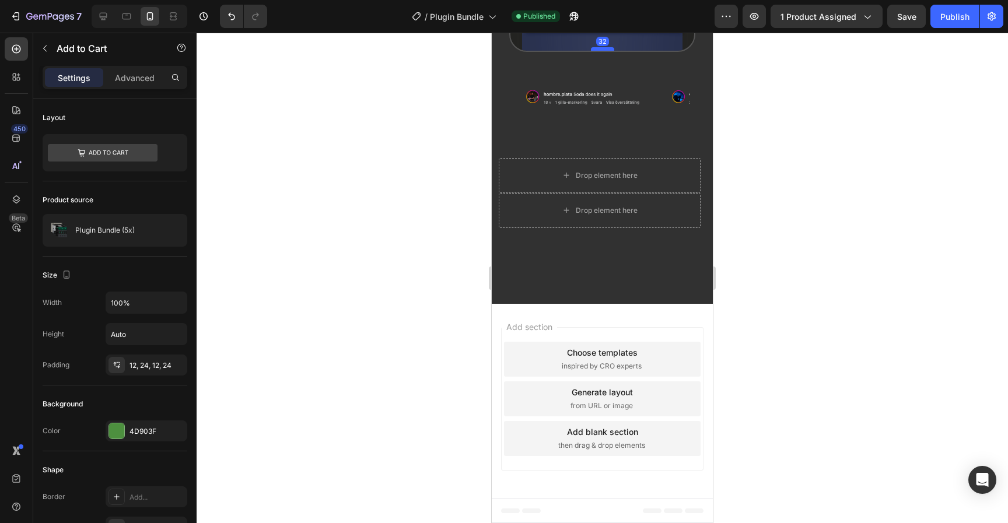
drag, startPoint x: 604, startPoint y: 272, endPoint x: 601, endPoint y: 291, distance: 19.0
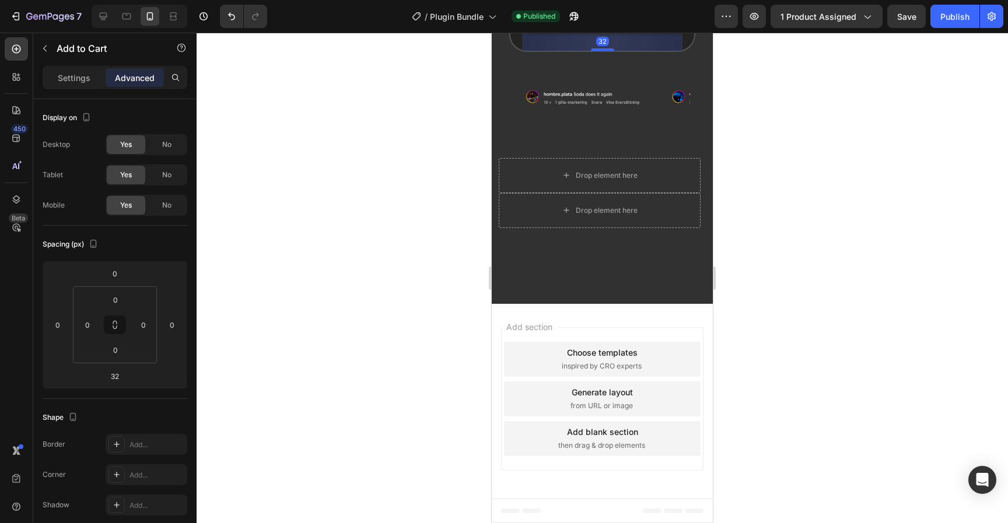
click at [770, 267] on div at bounding box center [602, 278] width 811 height 490
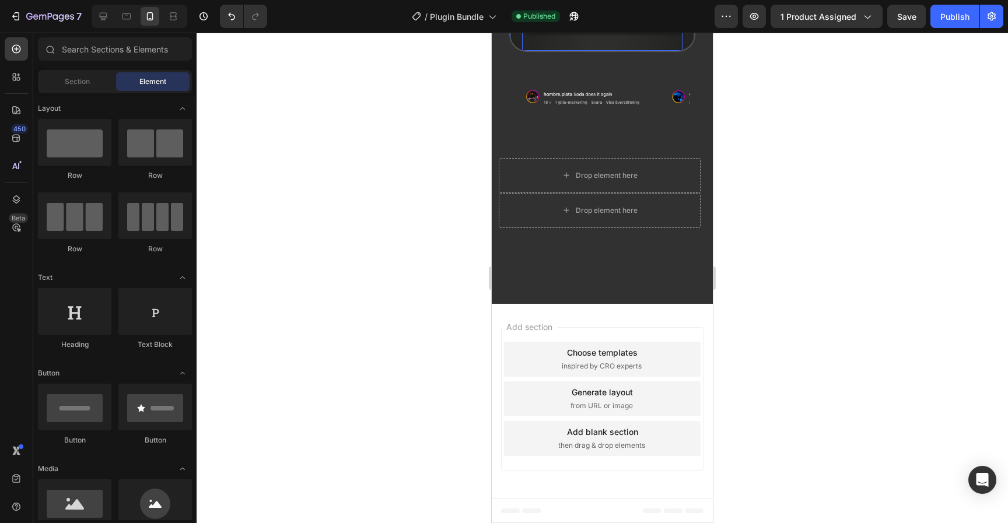
scroll to position [3725, 0]
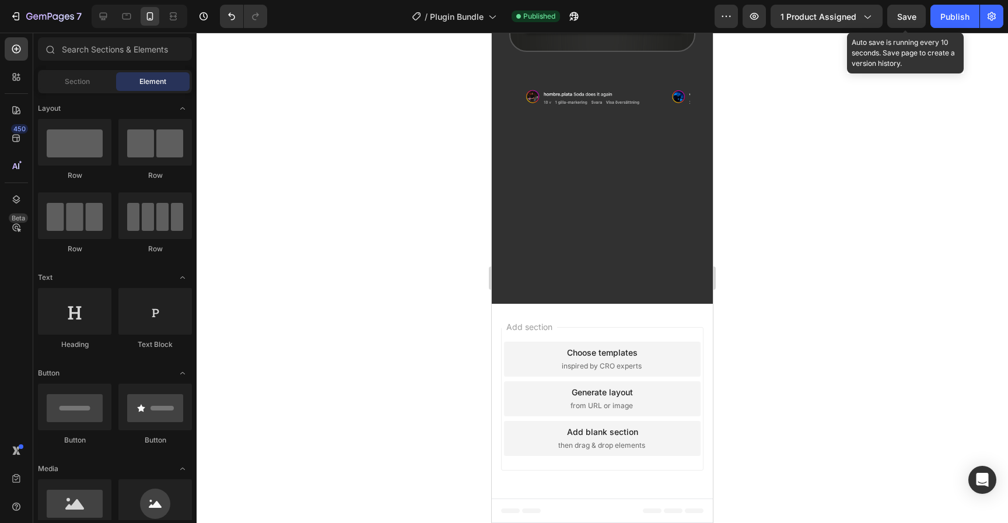
click at [909, 15] on span "Save" at bounding box center [906, 17] width 19 height 10
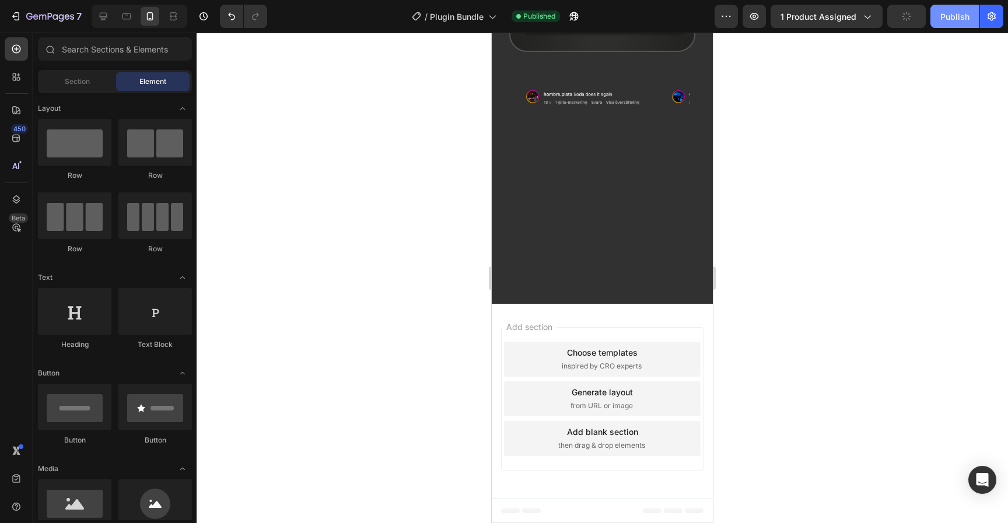
click at [949, 16] on div "Publish" at bounding box center [954, 16] width 29 height 12
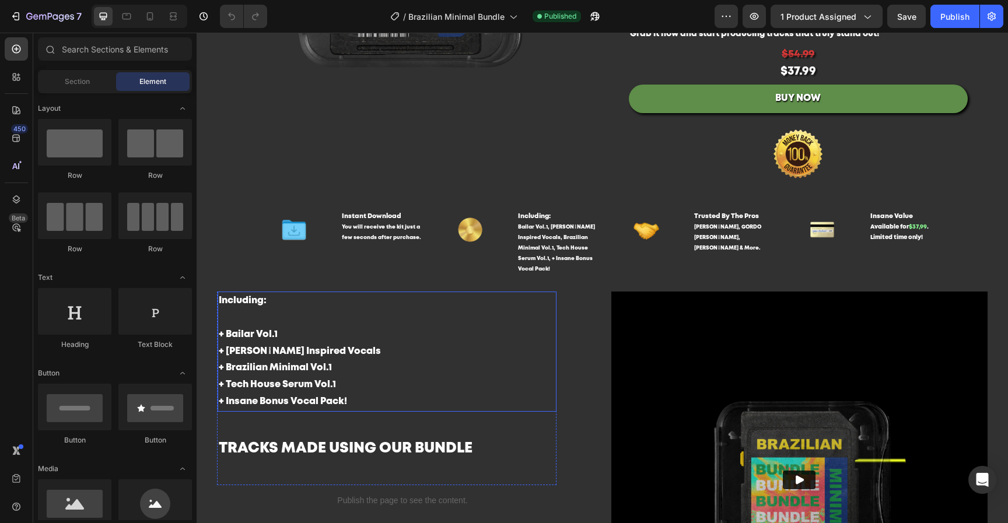
scroll to position [107, 0]
